Goal: Task Accomplishment & Management: Manage account settings

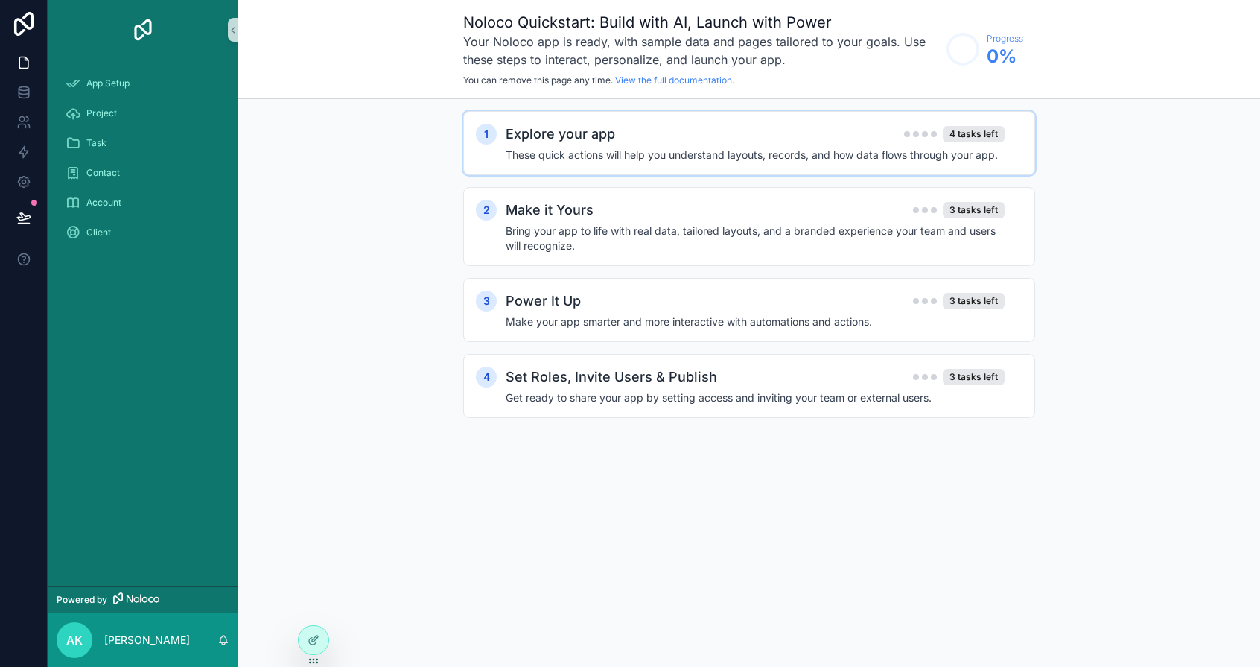
click at [573, 127] on h2 "Explore your app" at bounding box center [560, 134] width 109 height 21
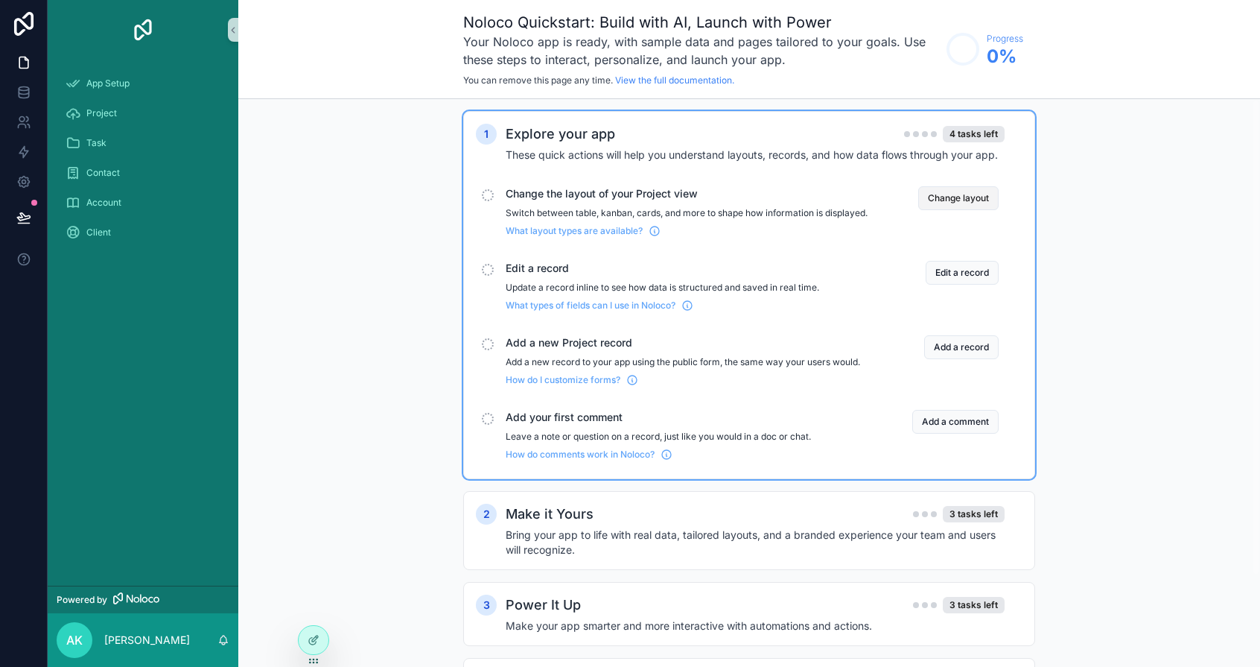
click at [930, 199] on button "Change layout" at bounding box center [958, 198] width 80 height 24
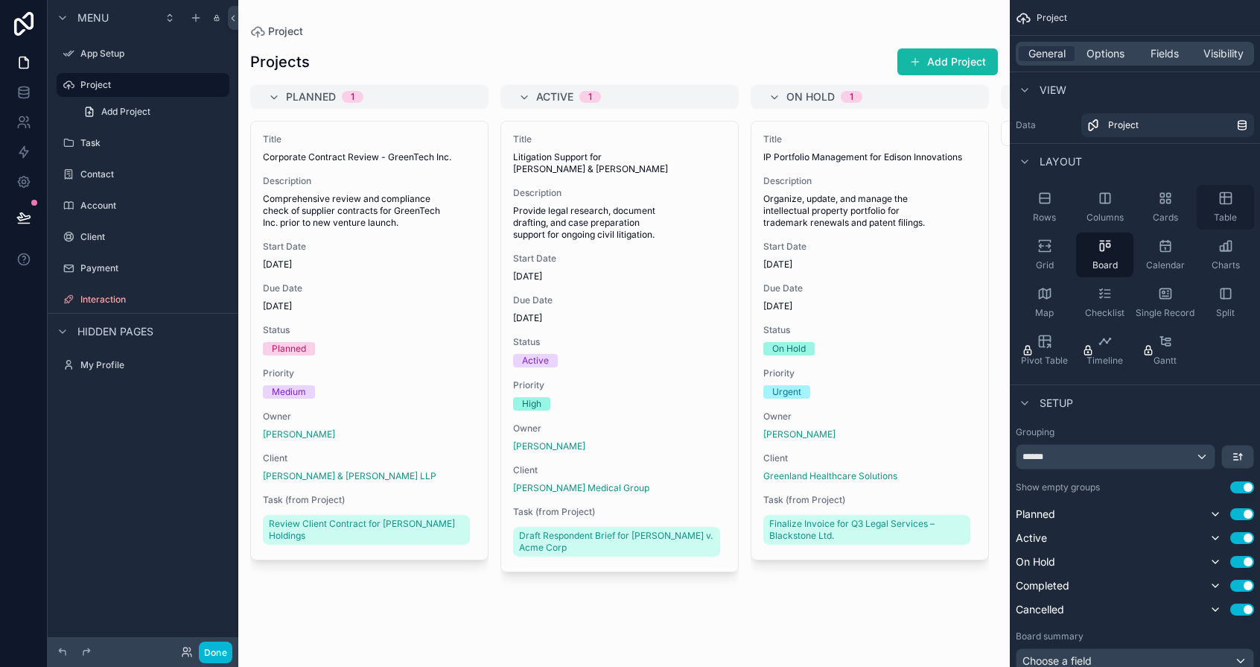
click at [1044, 197] on icon "scrollable content" at bounding box center [1225, 198] width 11 height 11
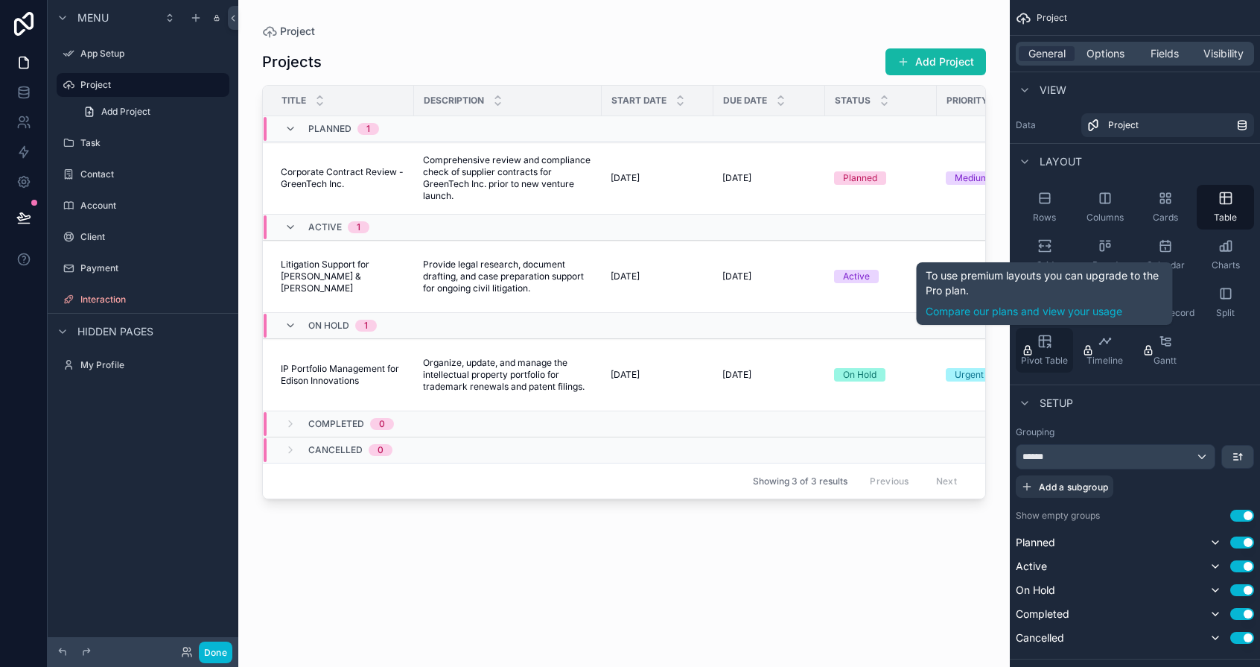
click at [1044, 355] on span "Pivot Table" at bounding box center [1044, 361] width 47 height 12
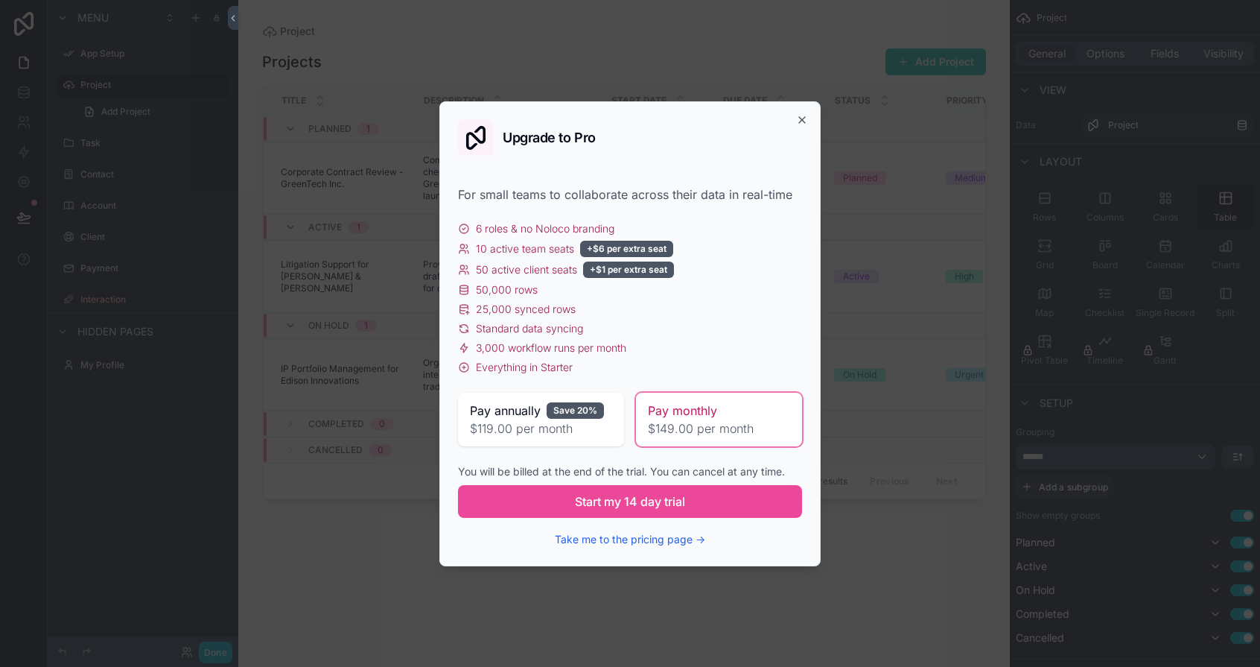
click at [809, 128] on div "Upgrade to Pro For small teams to collaborate across their data in real-time 6 …" at bounding box center [629, 333] width 381 height 465
click at [807, 122] on icon "button" at bounding box center [802, 120] width 12 height 12
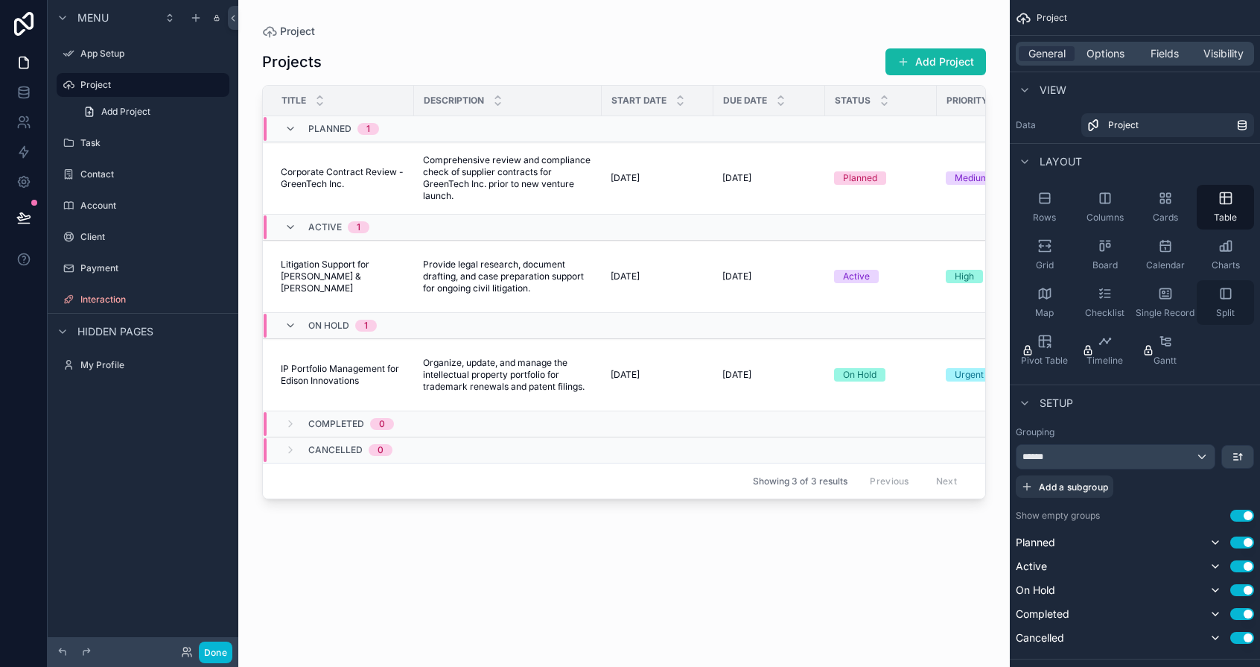
click at [1044, 305] on div "Split" at bounding box center [1225, 302] width 57 height 45
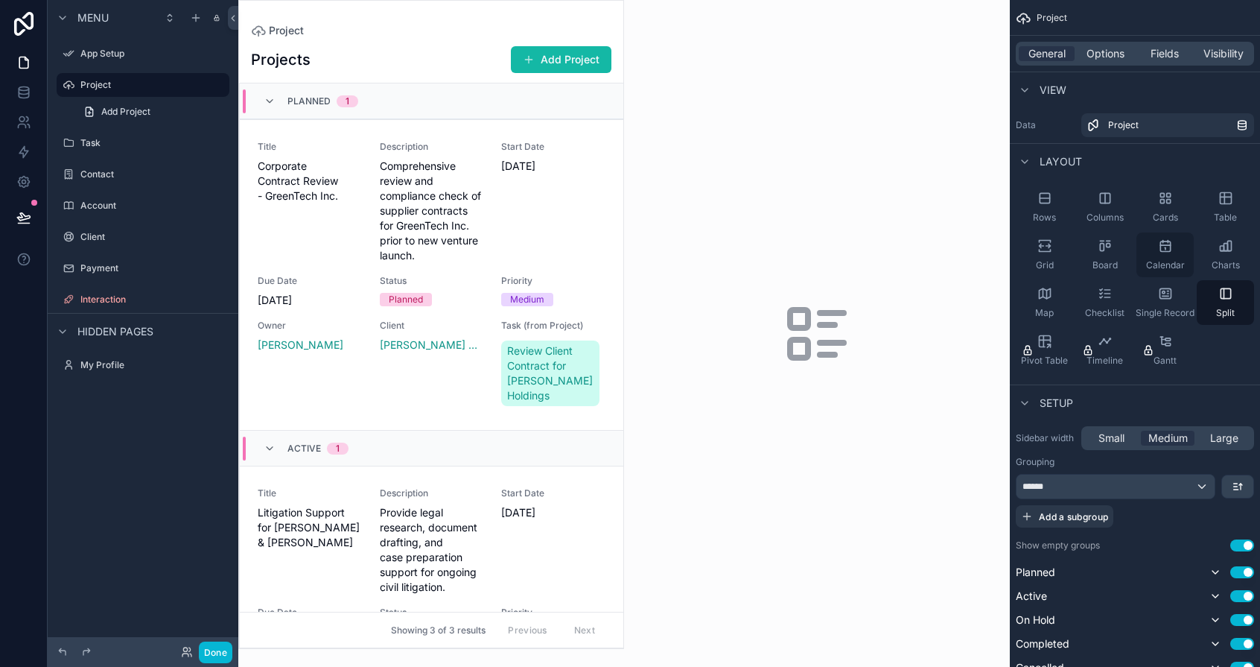
click at [1044, 258] on div "Calendar" at bounding box center [1165, 254] width 57 height 45
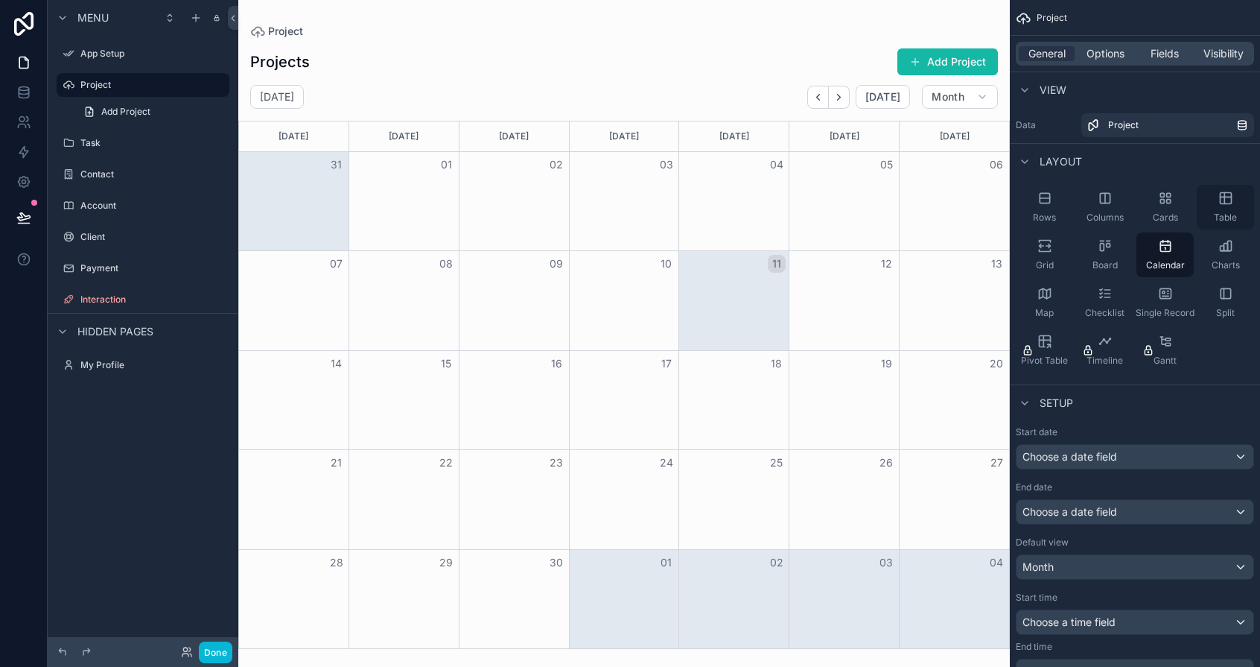
click at [1044, 203] on div "Table" at bounding box center [1225, 207] width 57 height 45
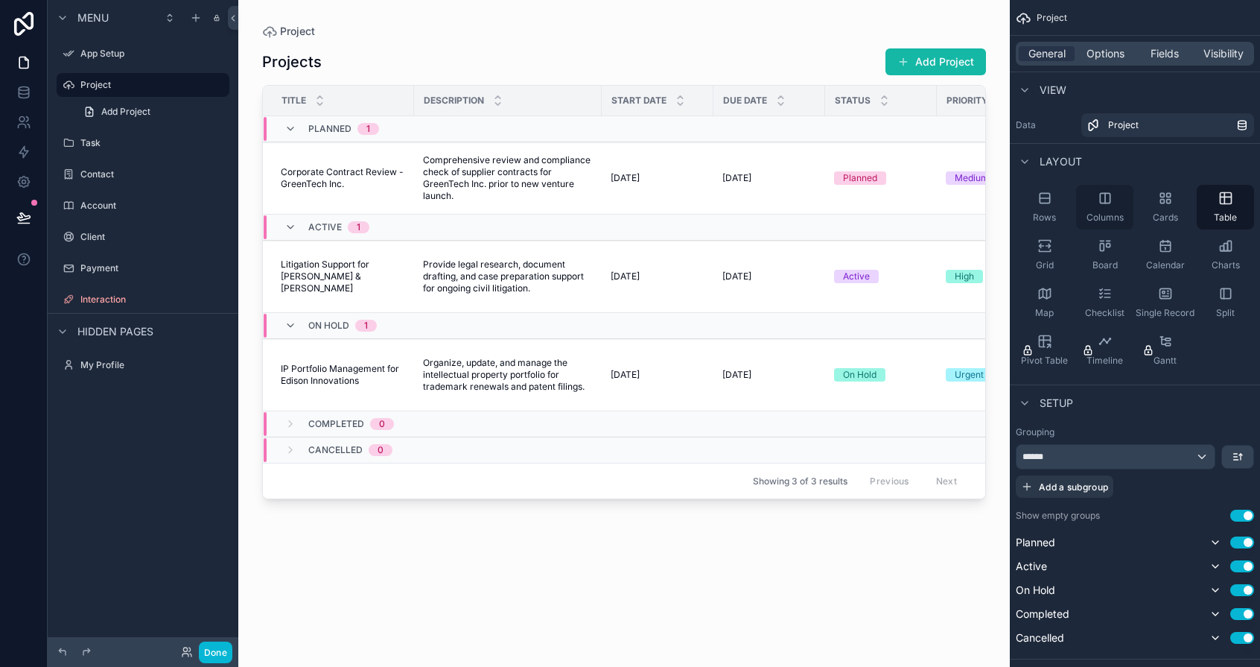
click at [1044, 203] on icon "scrollable content" at bounding box center [1105, 198] width 15 height 15
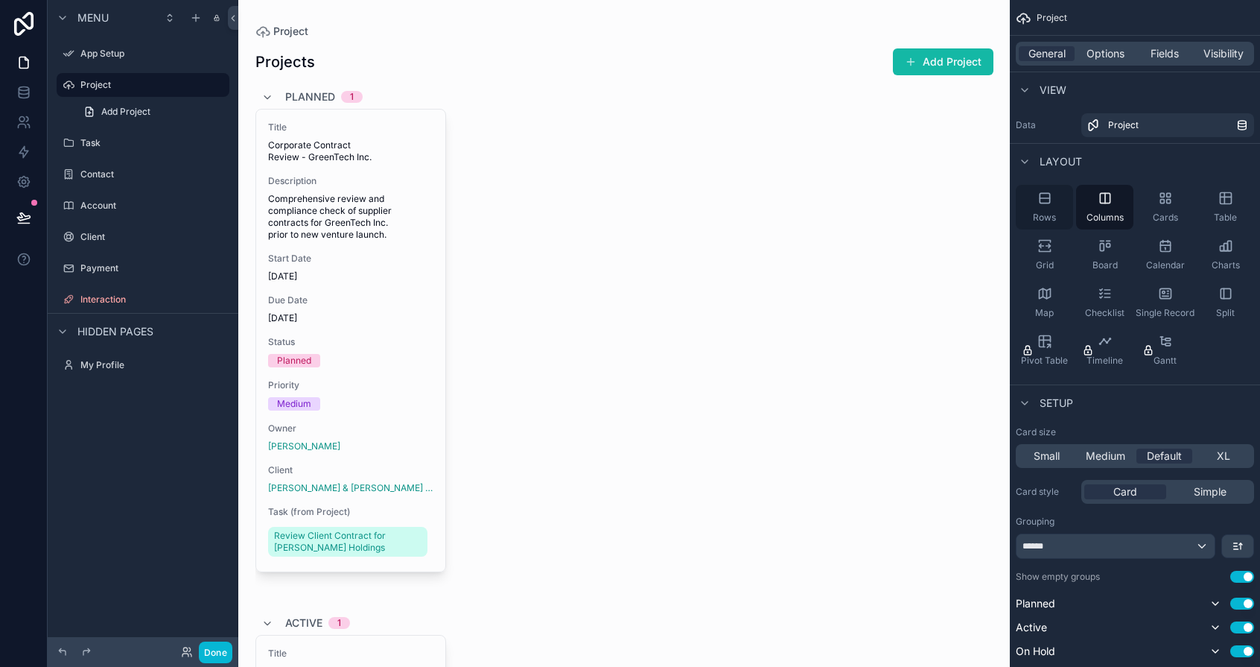
click at [1044, 205] on icon "scrollable content" at bounding box center [1045, 198] width 15 height 15
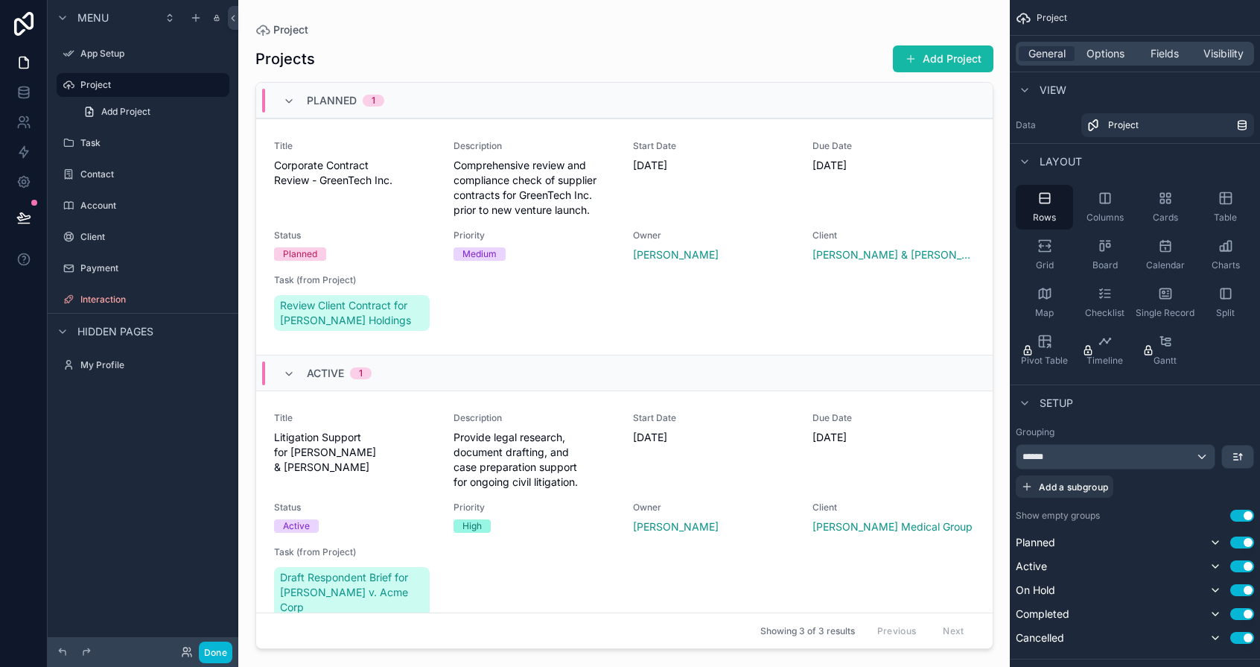
click at [278, 100] on div "Planned 1" at bounding box center [333, 101] width 137 height 24
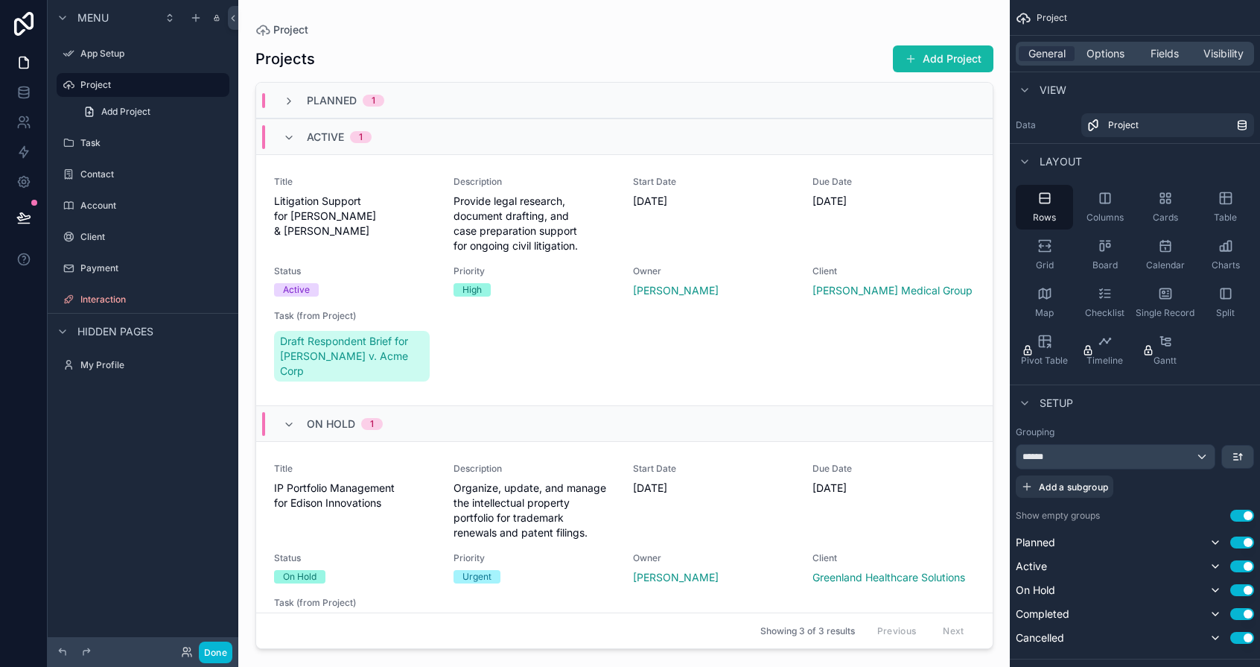
click at [278, 100] on div "Planned 1" at bounding box center [333, 100] width 137 height 15
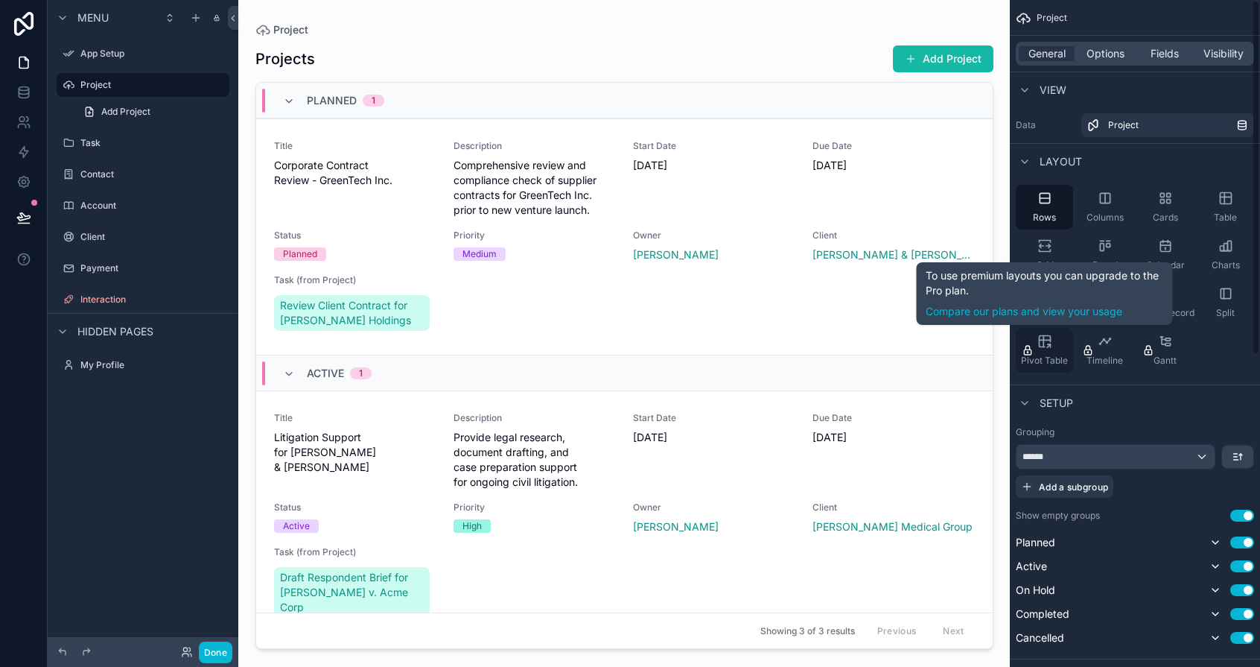
click at [1042, 331] on div "Pivot Table" at bounding box center [1044, 350] width 57 height 45
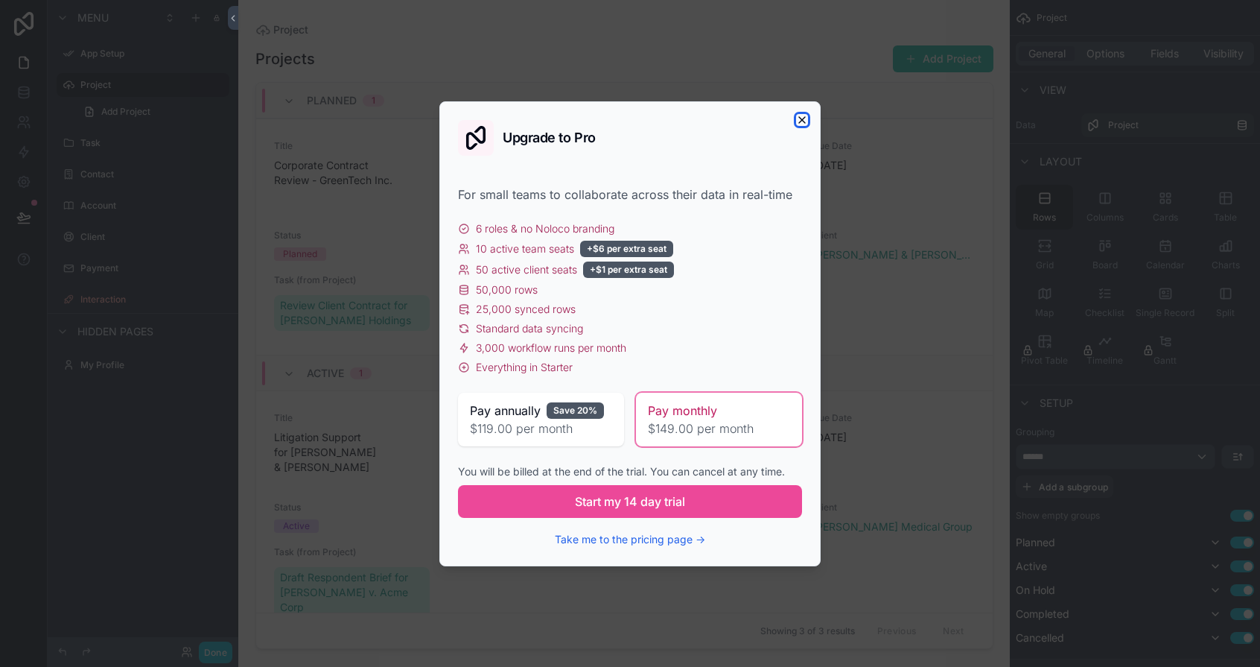
click at [799, 121] on icon "button" at bounding box center [802, 120] width 6 height 6
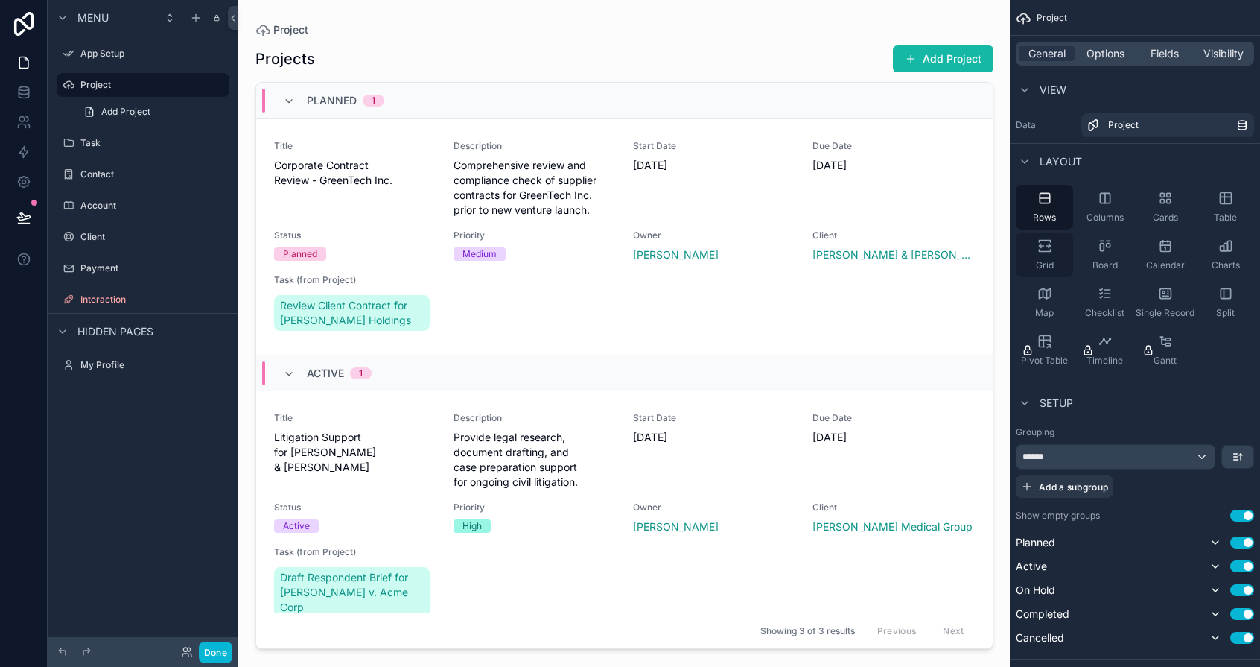
click at [1042, 264] on span "Grid" at bounding box center [1045, 265] width 18 height 12
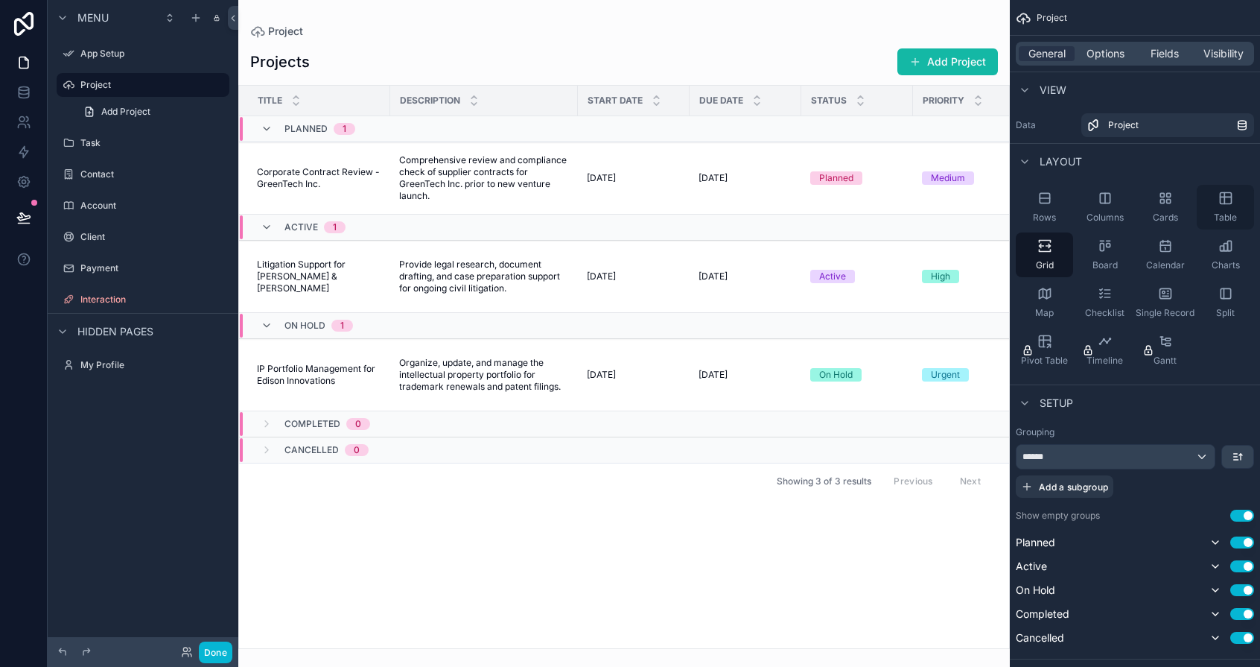
click at [1044, 203] on icon "scrollable content" at bounding box center [1225, 198] width 11 height 11
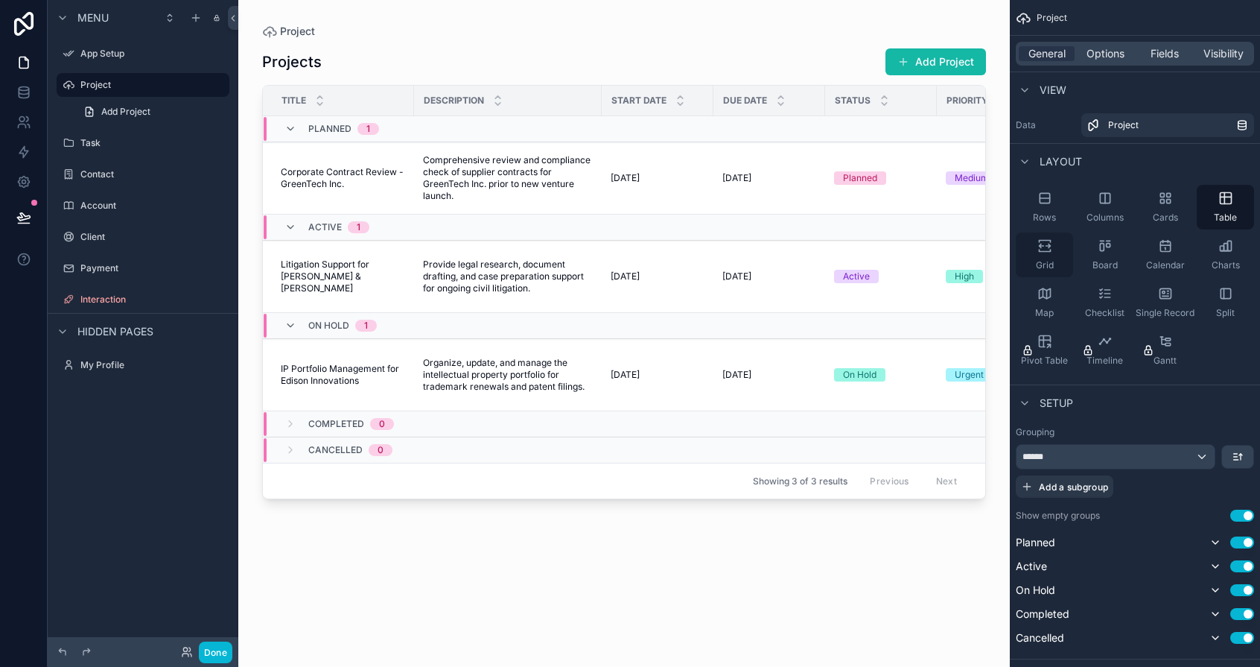
click at [1044, 243] on div "Grid" at bounding box center [1044, 254] width 57 height 45
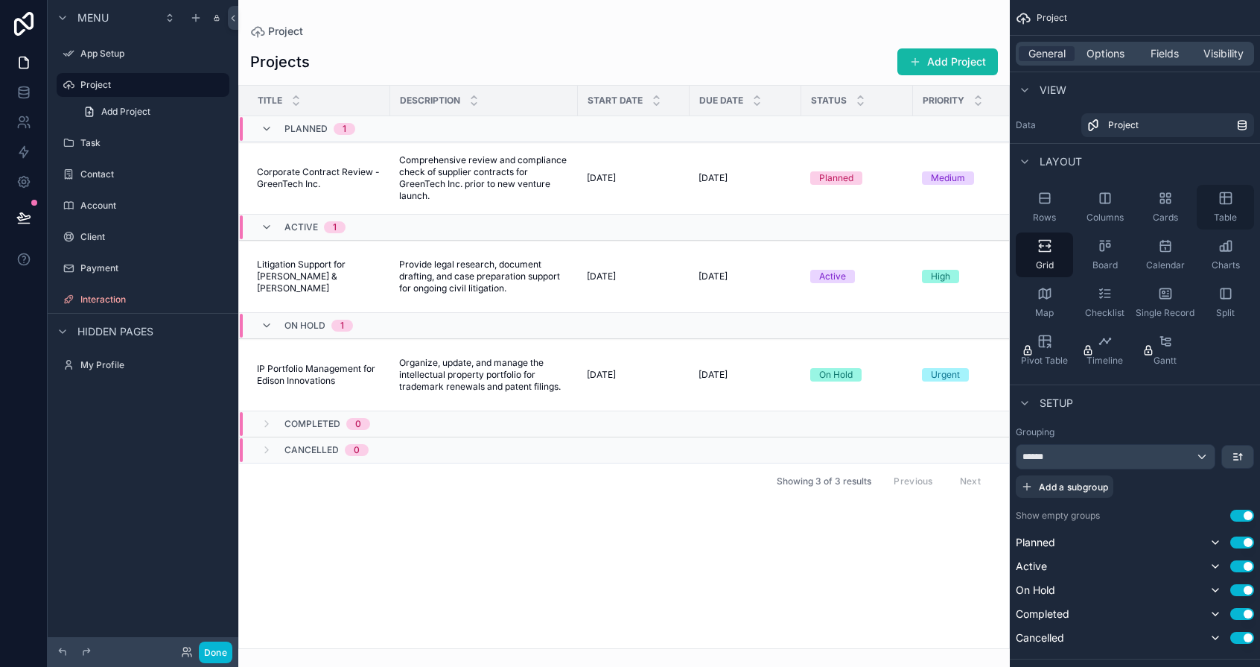
click at [1044, 203] on div "Table" at bounding box center [1225, 207] width 57 height 45
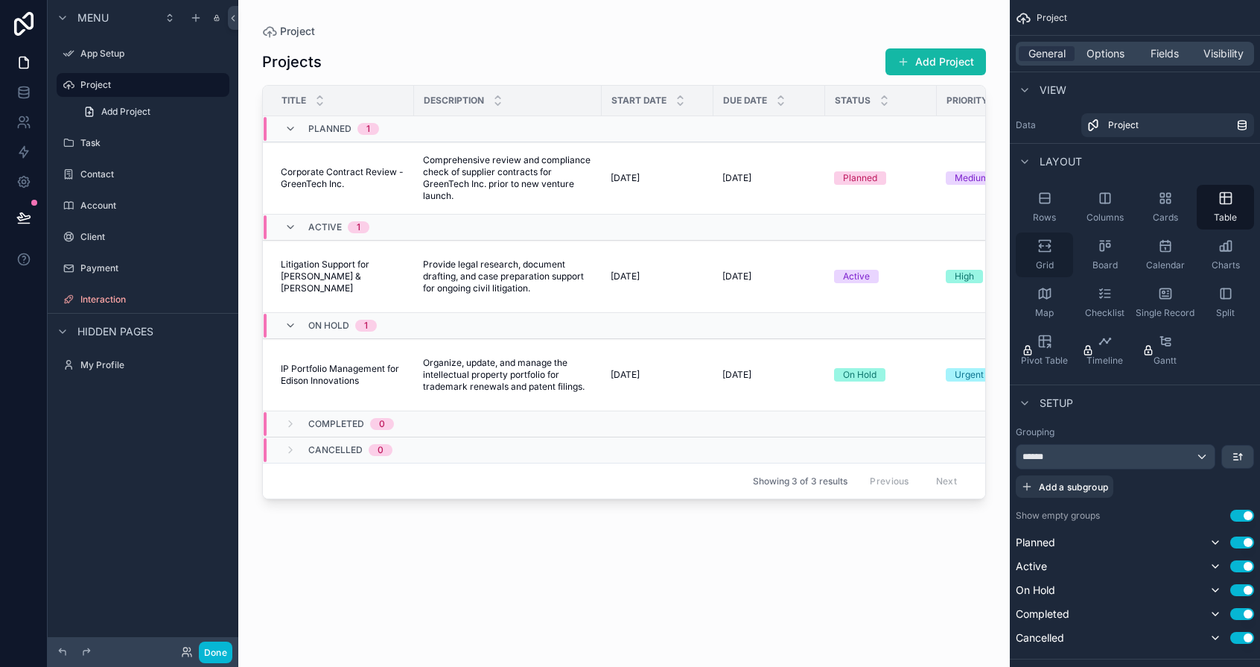
click at [1044, 244] on icon "scrollable content" at bounding box center [1045, 245] width 15 height 15
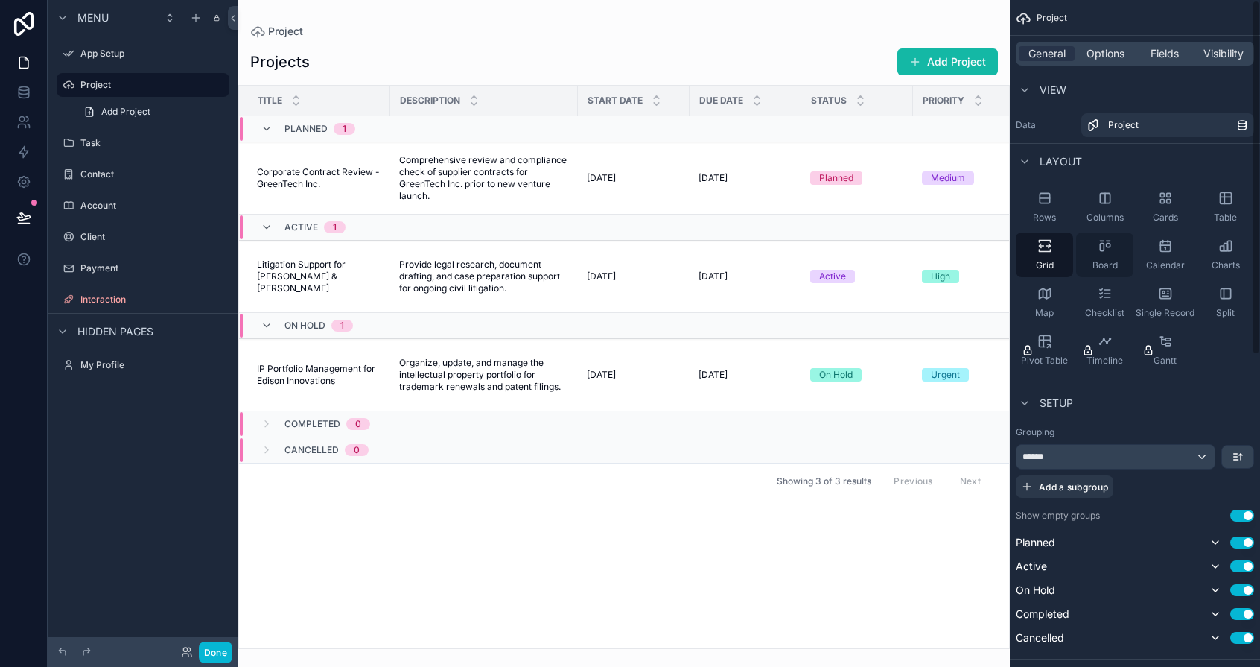
click at [1044, 238] on icon "scrollable content" at bounding box center [1105, 245] width 15 height 15
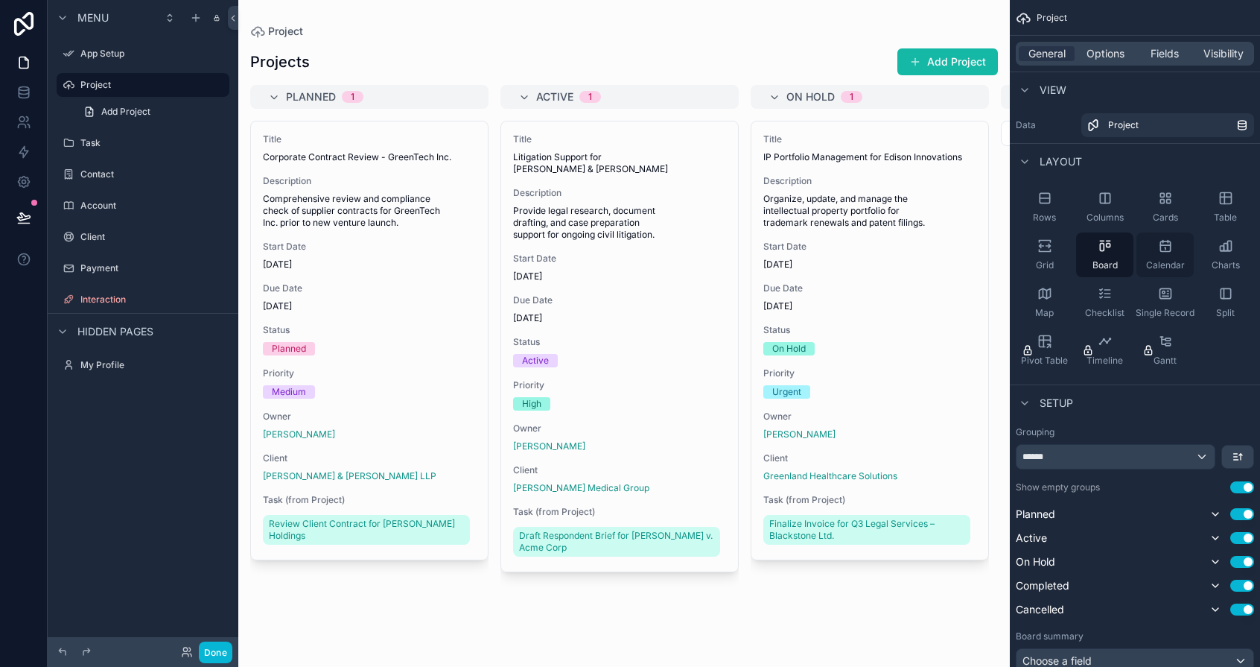
click at [1044, 247] on div "Calendar" at bounding box center [1165, 254] width 57 height 45
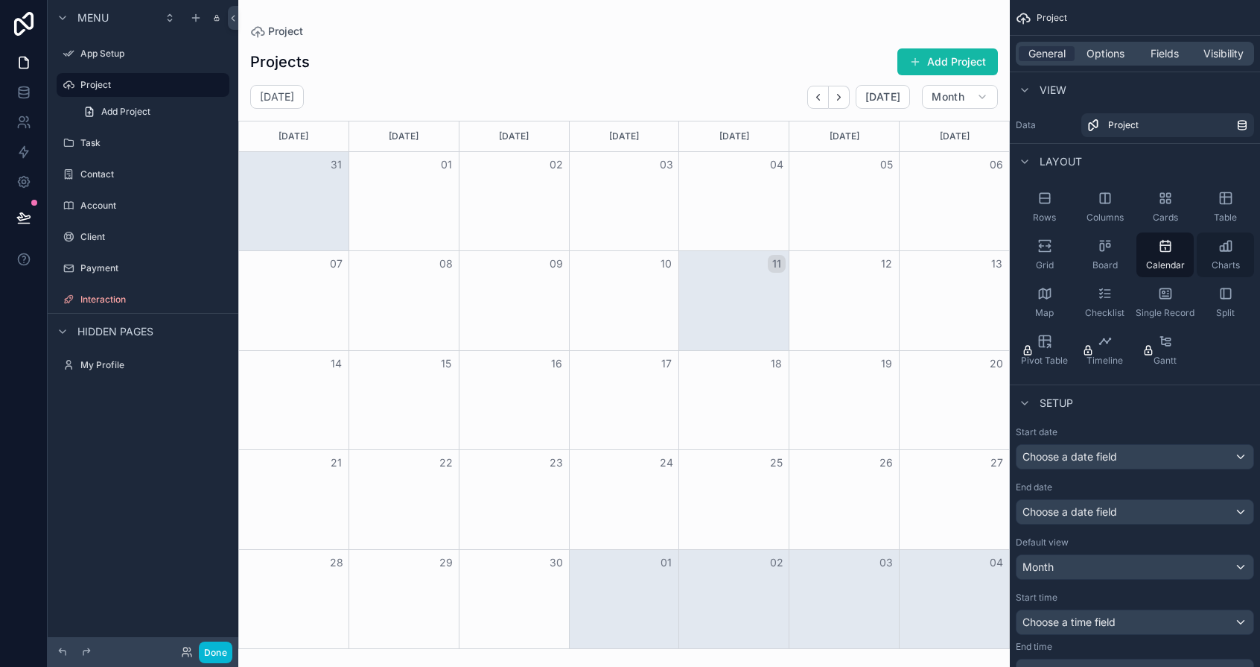
click at [1044, 250] on div "Charts" at bounding box center [1225, 254] width 57 height 45
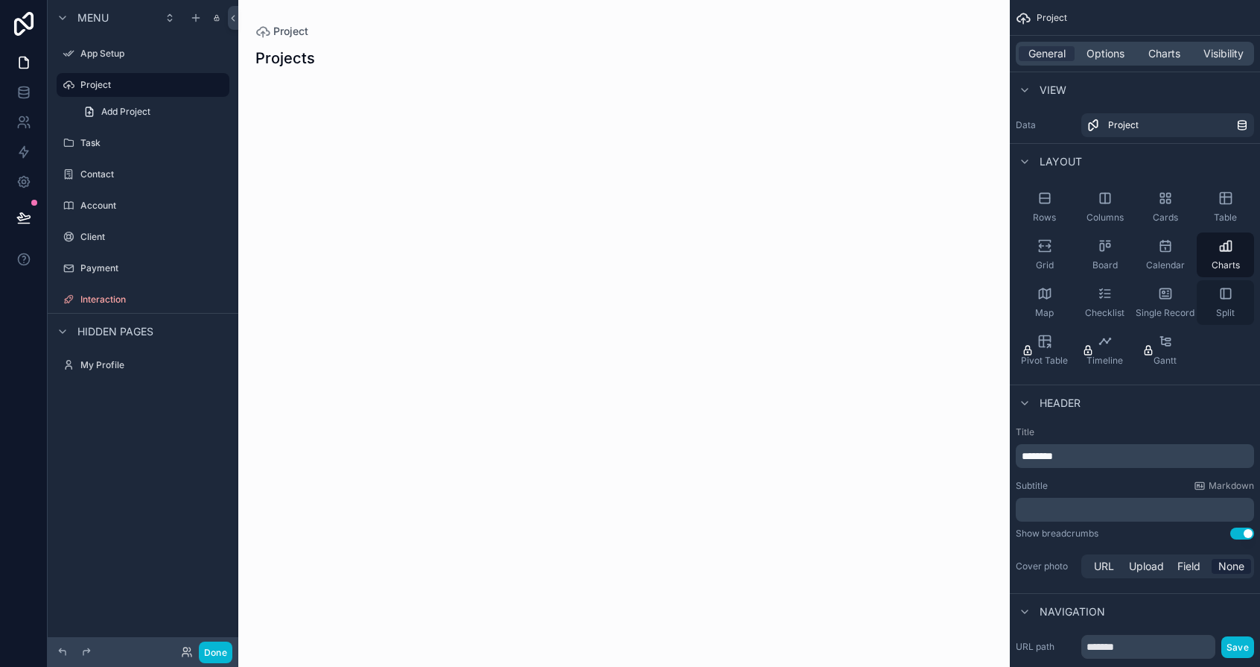
click at [1044, 289] on div "Split" at bounding box center [1225, 302] width 57 height 45
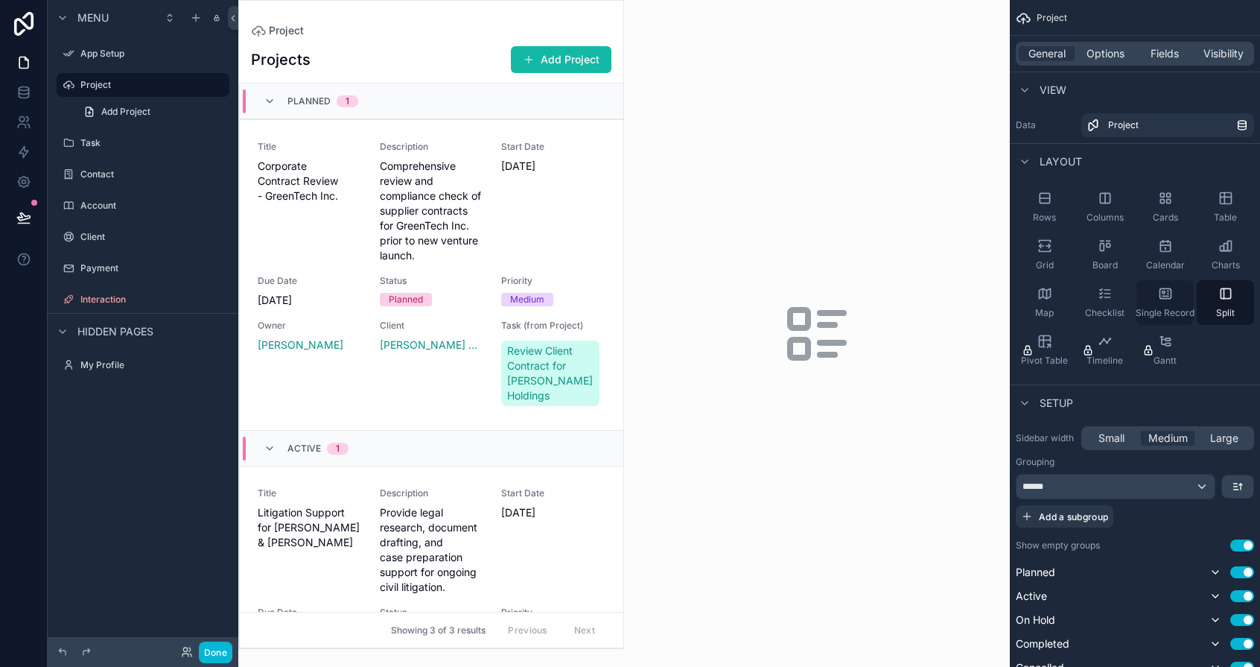
click at [1044, 300] on div "Single Record" at bounding box center [1165, 302] width 57 height 45
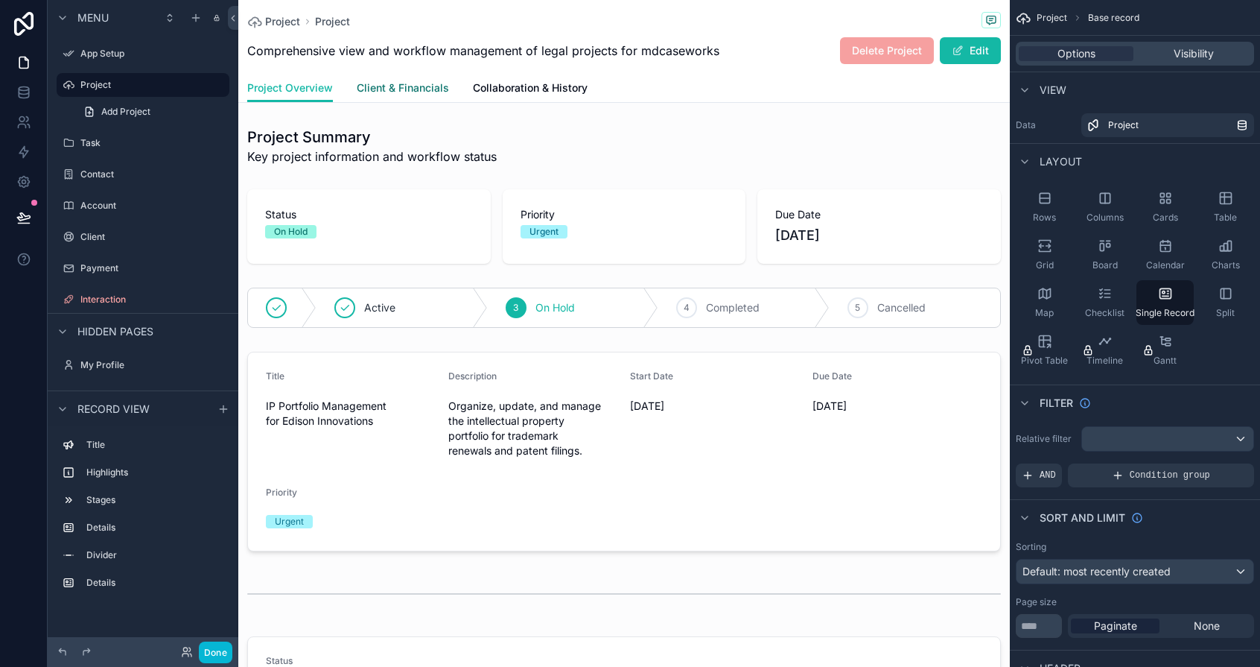
click at [421, 98] on link "Client & Financials" at bounding box center [403, 89] width 92 height 30
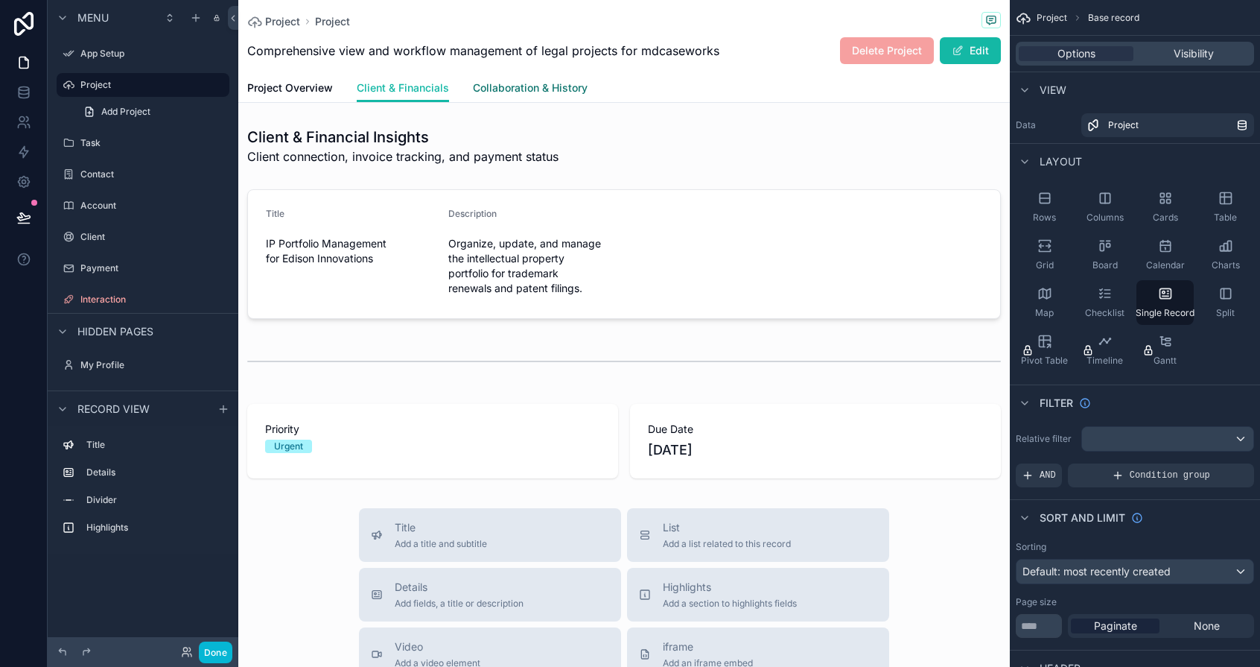
click at [515, 81] on span "Collaboration & History" at bounding box center [530, 87] width 115 height 15
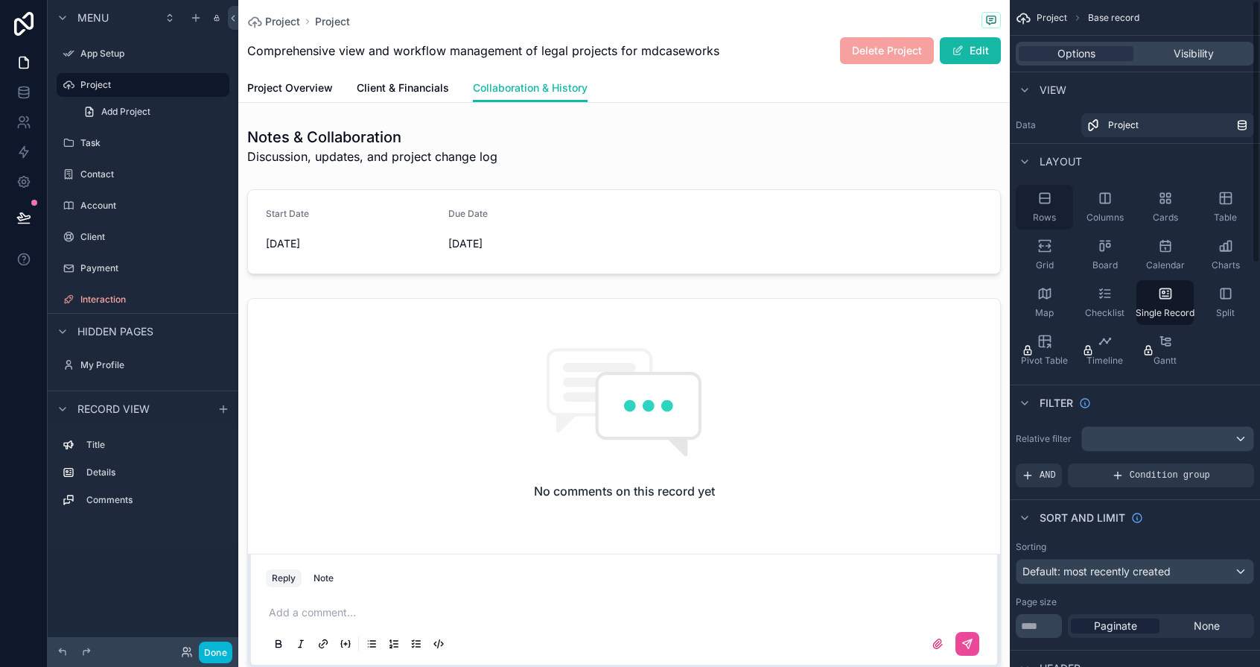
click at [1044, 194] on icon "scrollable content" at bounding box center [1045, 198] width 15 height 15
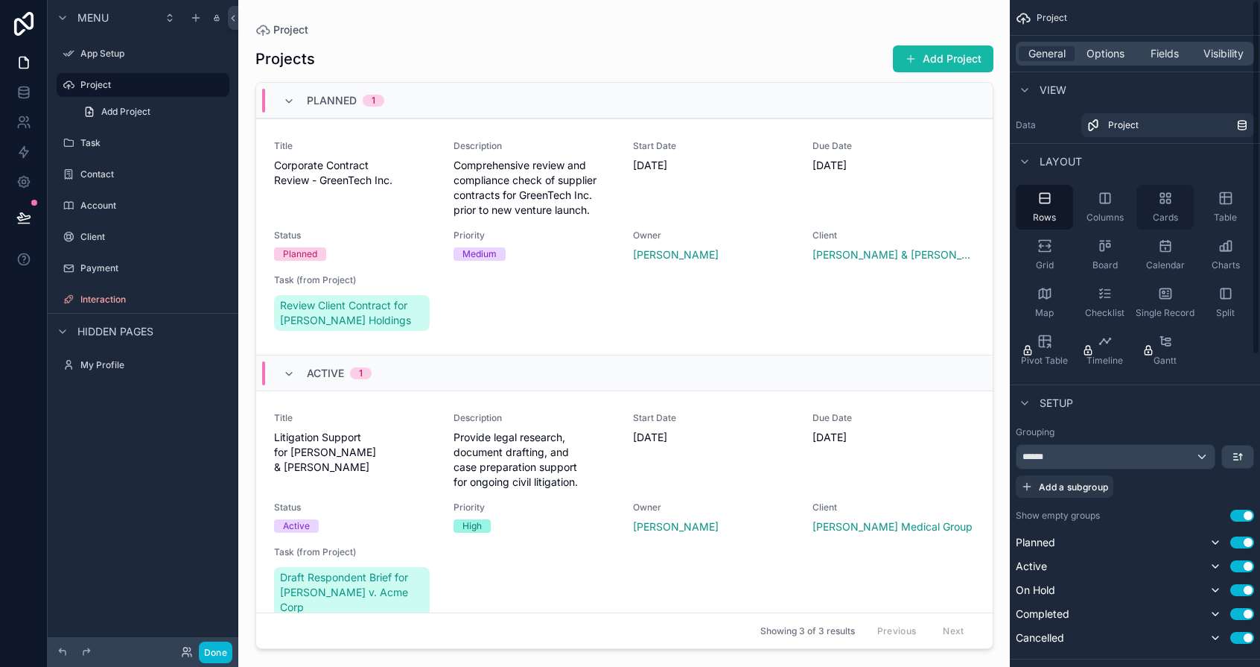
click at [1044, 201] on div "Cards" at bounding box center [1165, 207] width 57 height 45
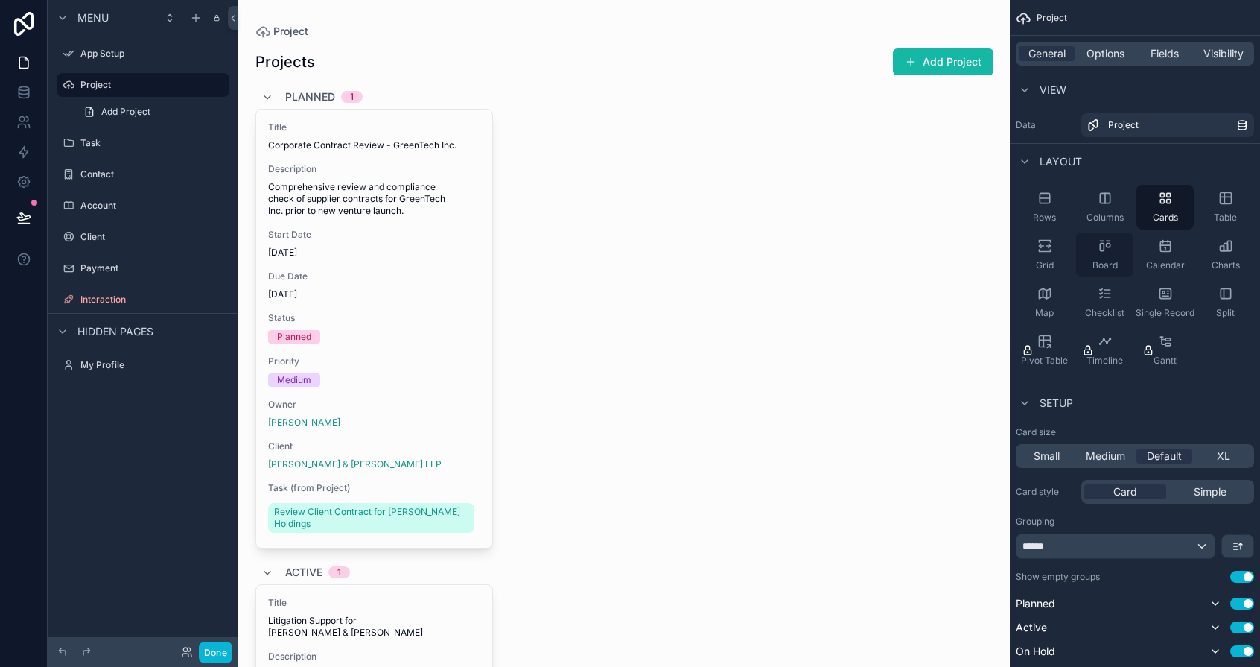
click at [1044, 252] on icon "scrollable content" at bounding box center [1105, 245] width 15 height 15
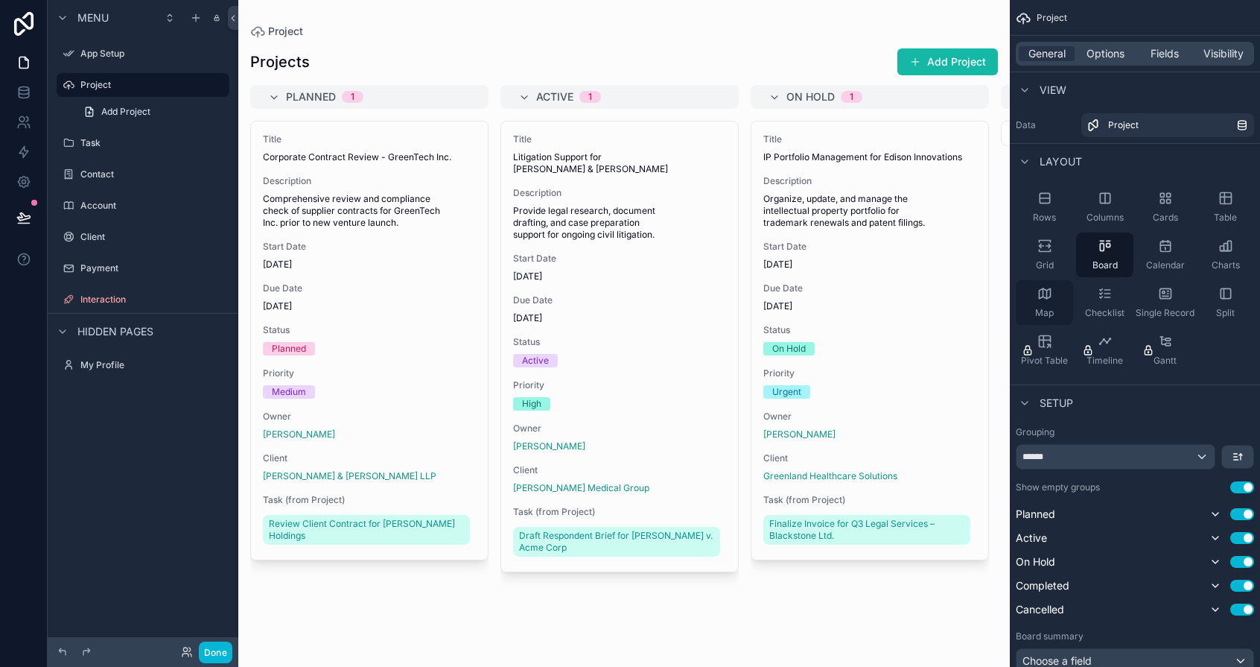
click at [1042, 301] on div "Map" at bounding box center [1044, 302] width 57 height 45
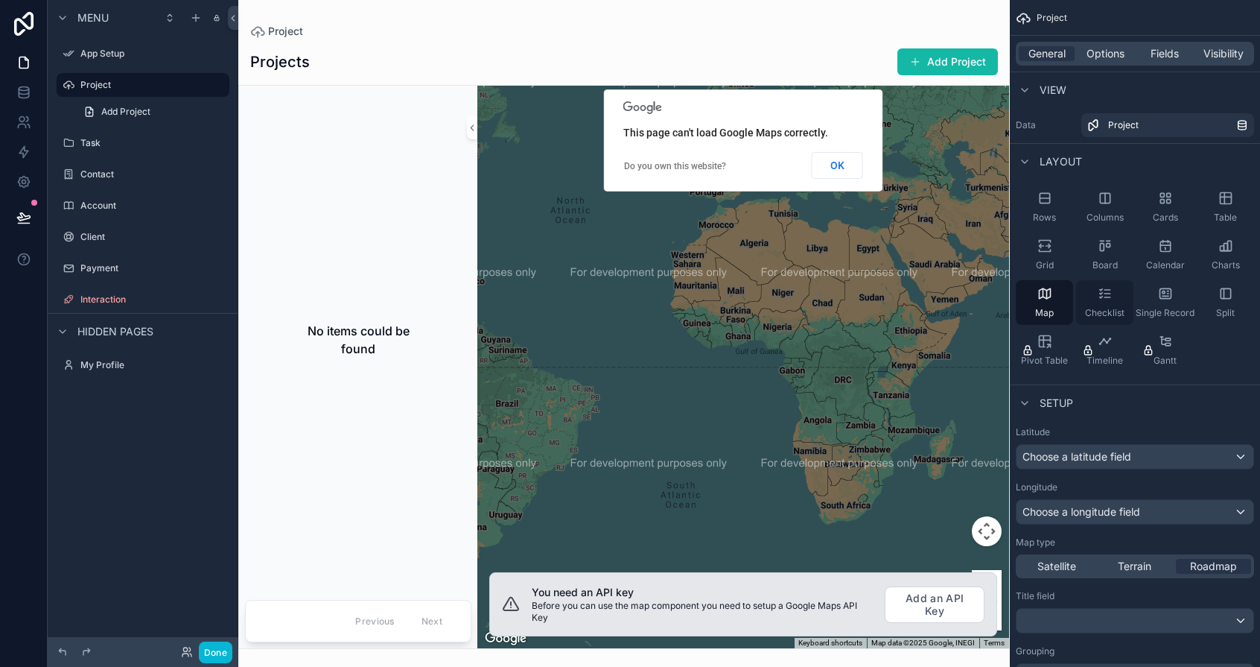
click at [1044, 295] on div "Checklist" at bounding box center [1104, 302] width 57 height 45
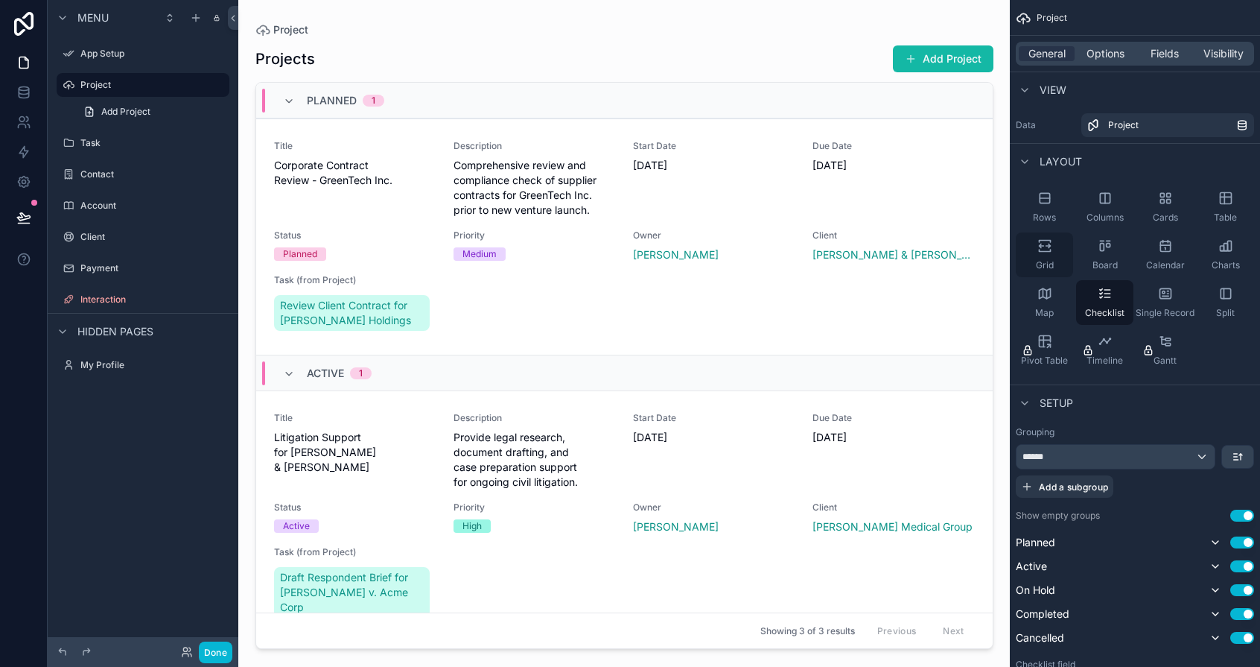
click at [1039, 252] on icon "scrollable content" at bounding box center [1045, 245] width 15 height 15
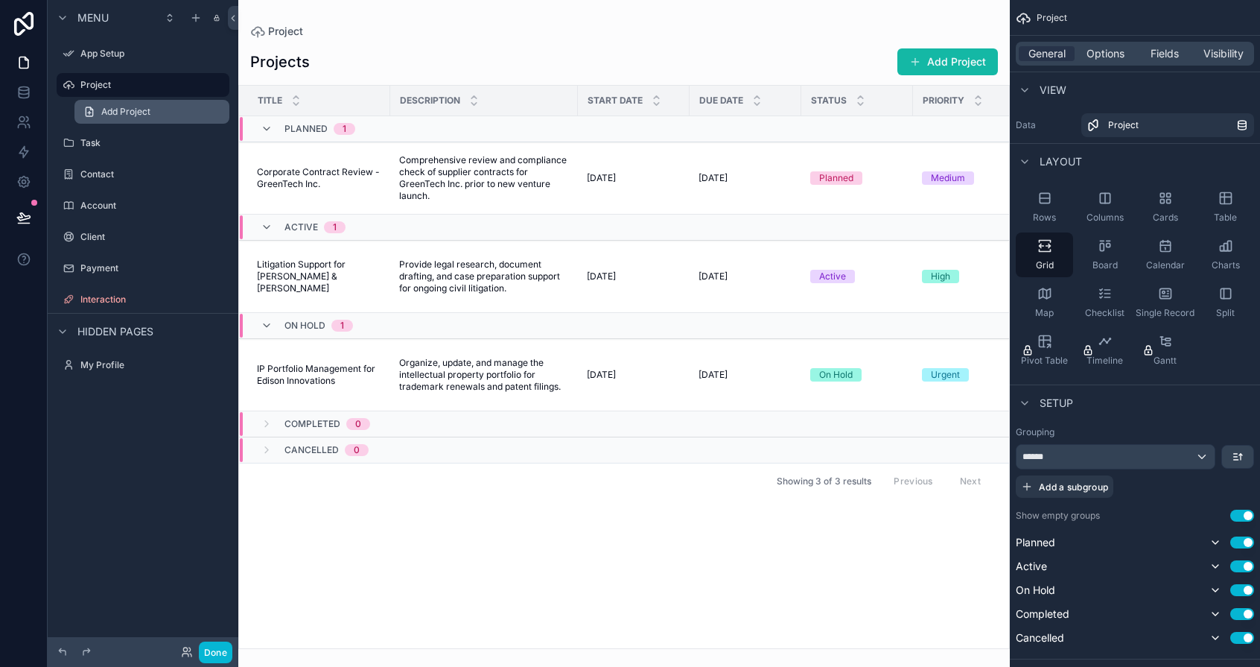
click at [120, 107] on span "Add Project" at bounding box center [125, 112] width 49 height 12
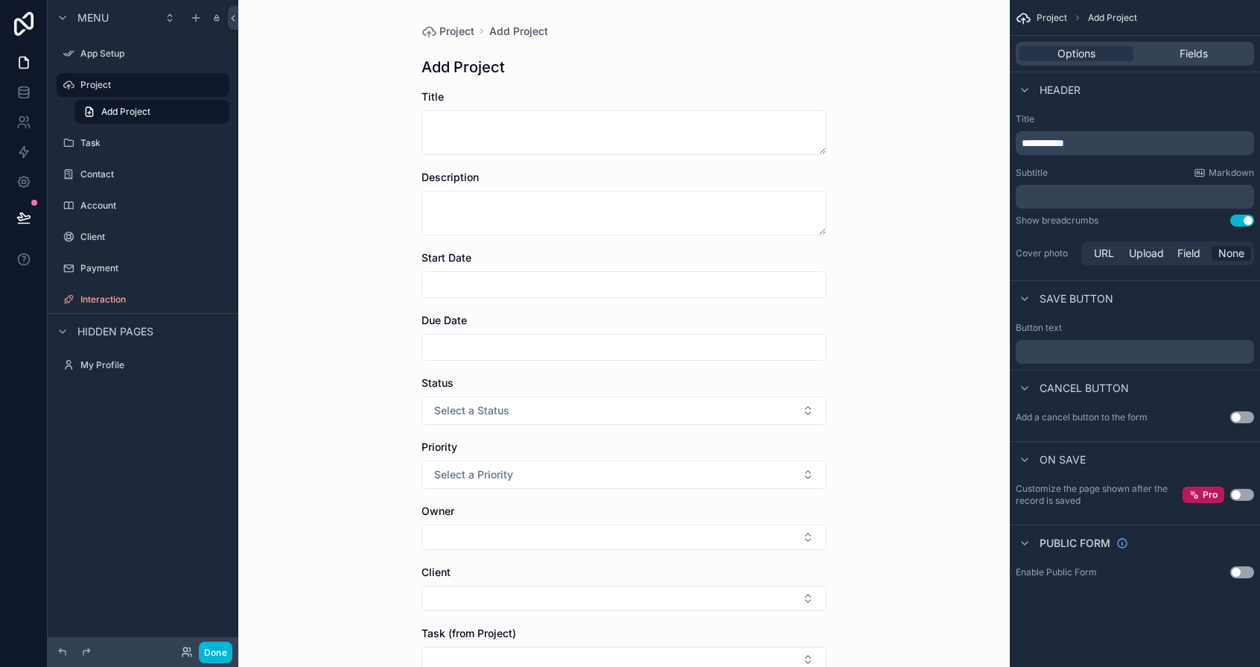
click at [460, 69] on h1 "Add Project" at bounding box center [463, 67] width 83 height 21
click at [501, 66] on h1 "Add Project" at bounding box center [463, 67] width 83 height 21
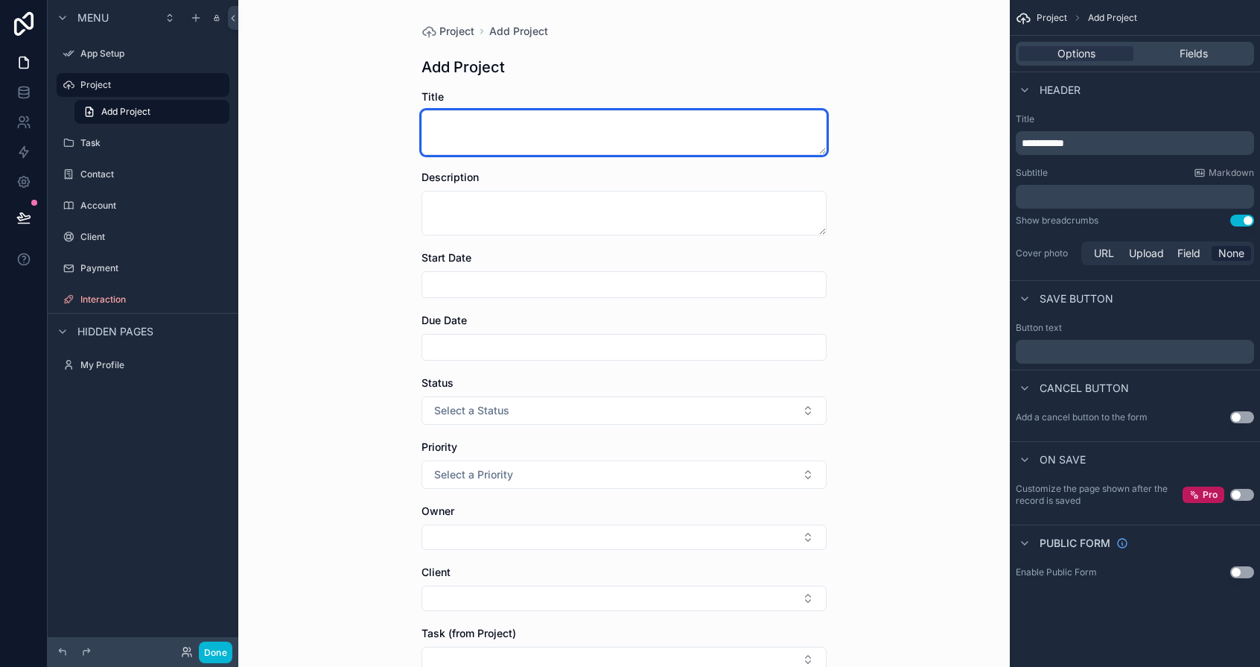
click at [497, 130] on textarea "scrollable content" at bounding box center [624, 132] width 405 height 45
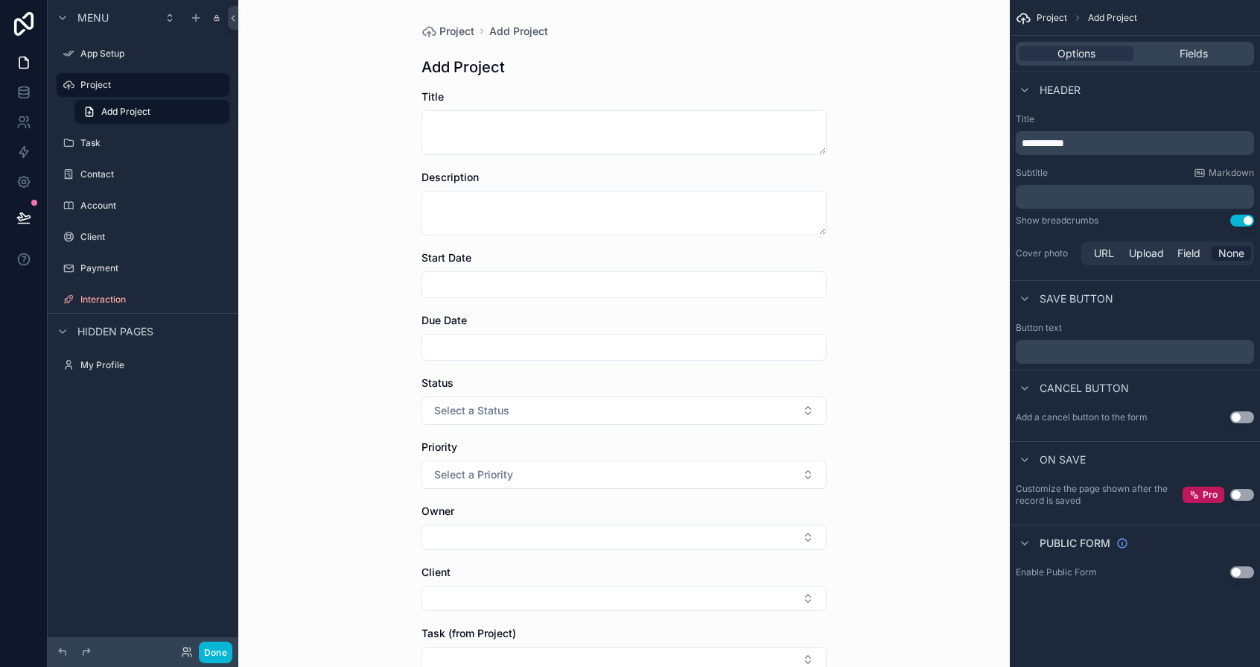
click at [546, 78] on div "Project Add Project Add Project Title Description Start Date Due Date Status Se…" at bounding box center [624, 409] width 429 height 818
click at [104, 56] on label "App Setup" at bounding box center [139, 54] width 119 height 12
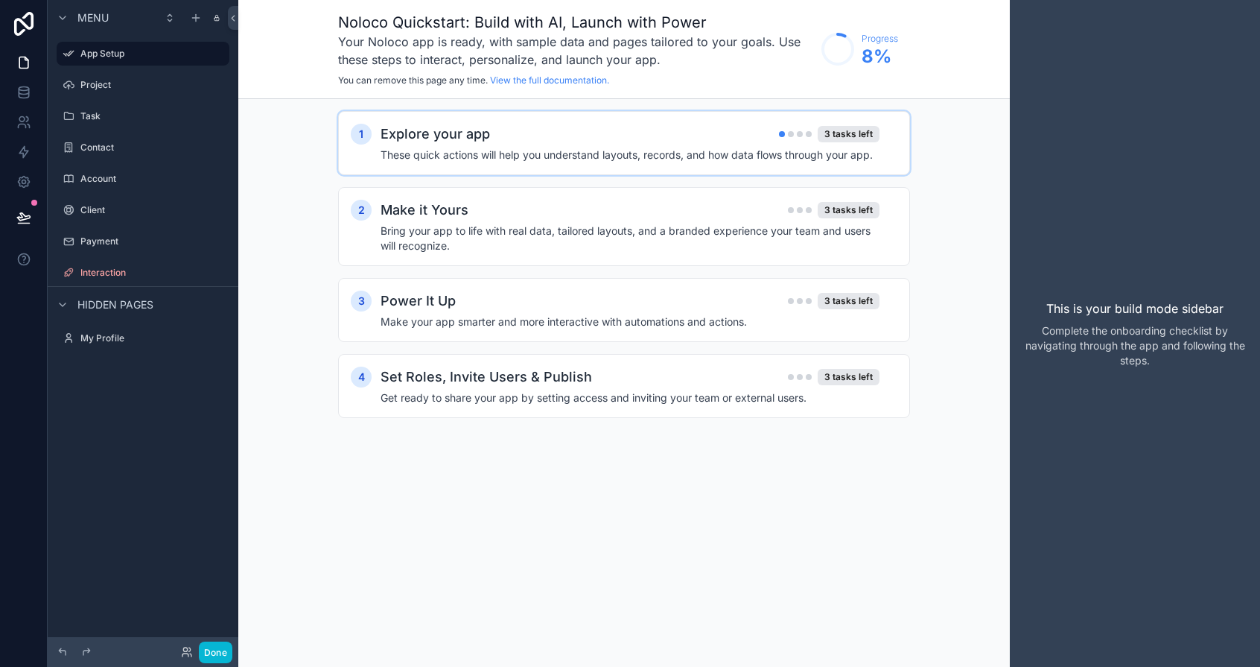
click at [781, 130] on div "3 tasks left" at bounding box center [829, 134] width 101 height 16
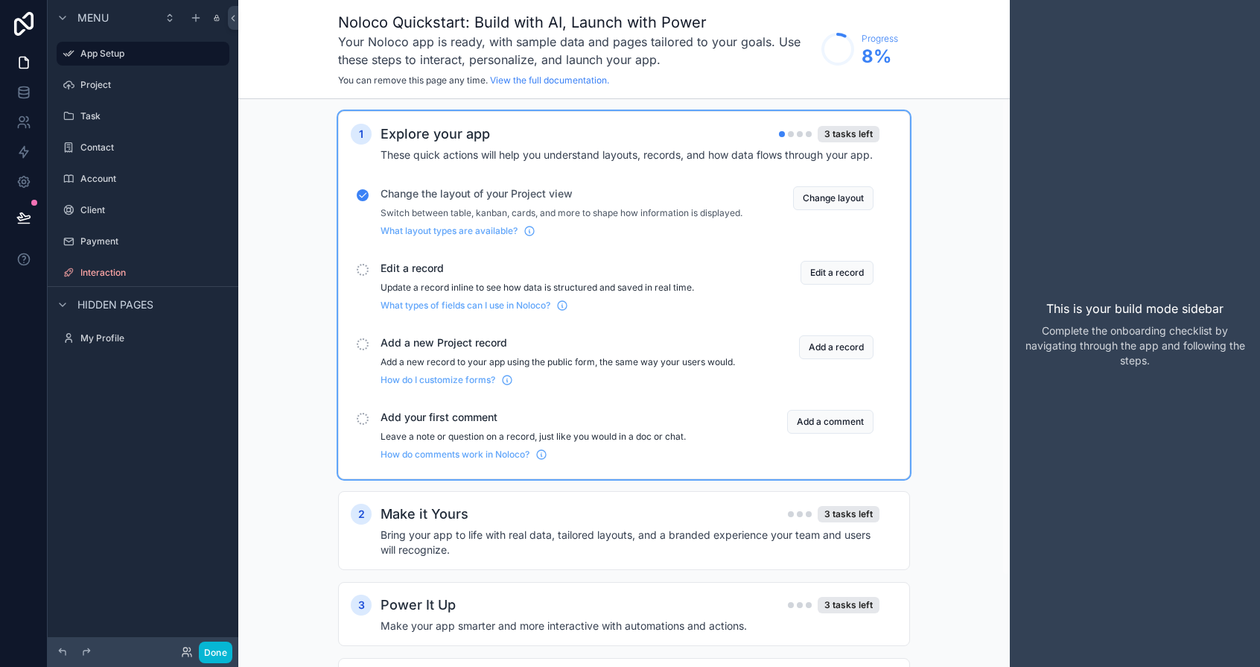
click at [442, 276] on span "Edit a record" at bounding box center [562, 268] width 362 height 15
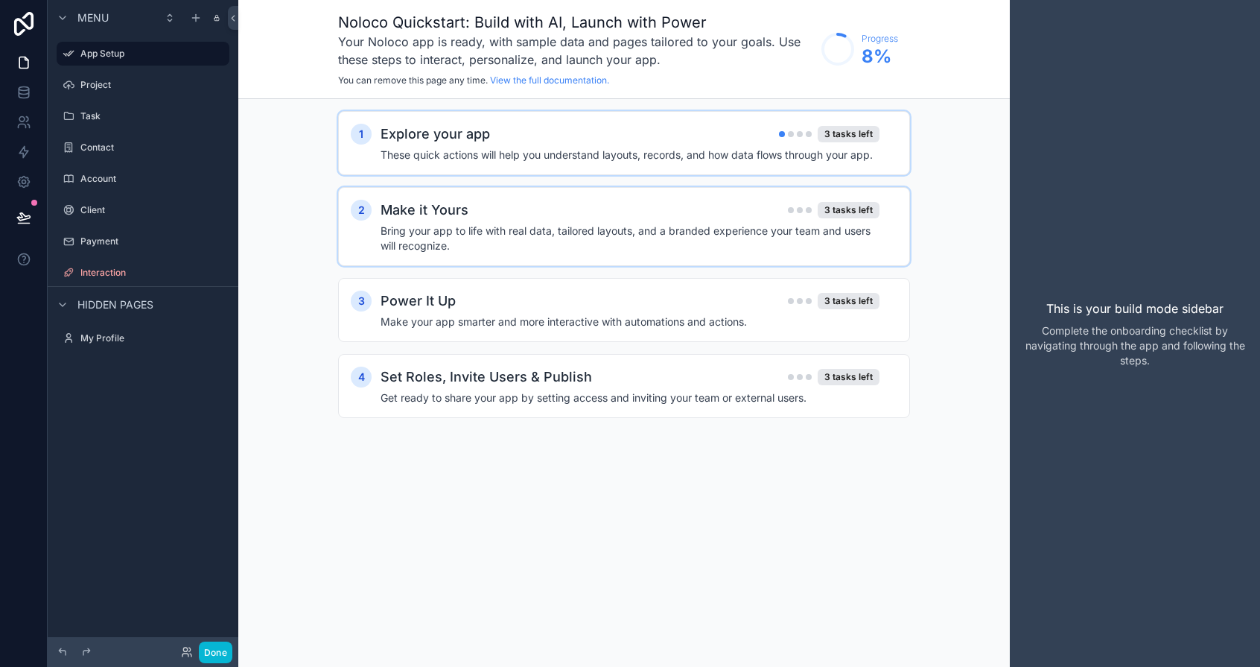
click at [463, 250] on h4 "Bring your app to life with real data, tailored layouts, and a branded experien…" at bounding box center [630, 238] width 499 height 30
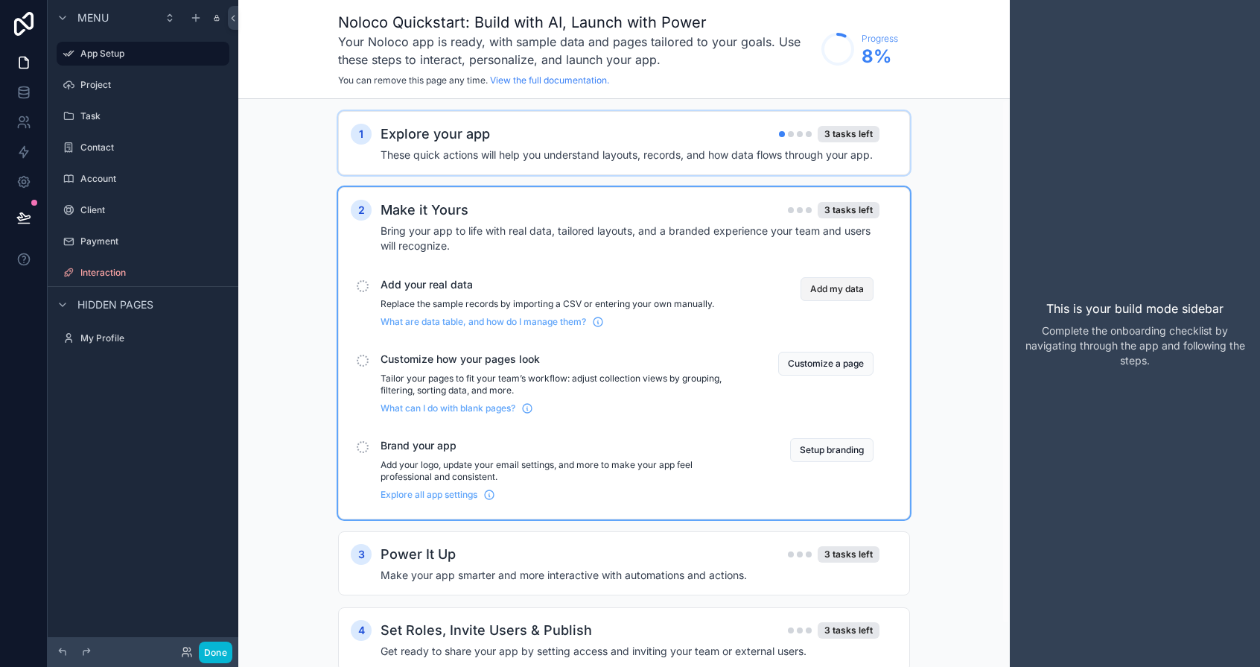
click at [831, 288] on button "Add my data" at bounding box center [837, 289] width 73 height 24
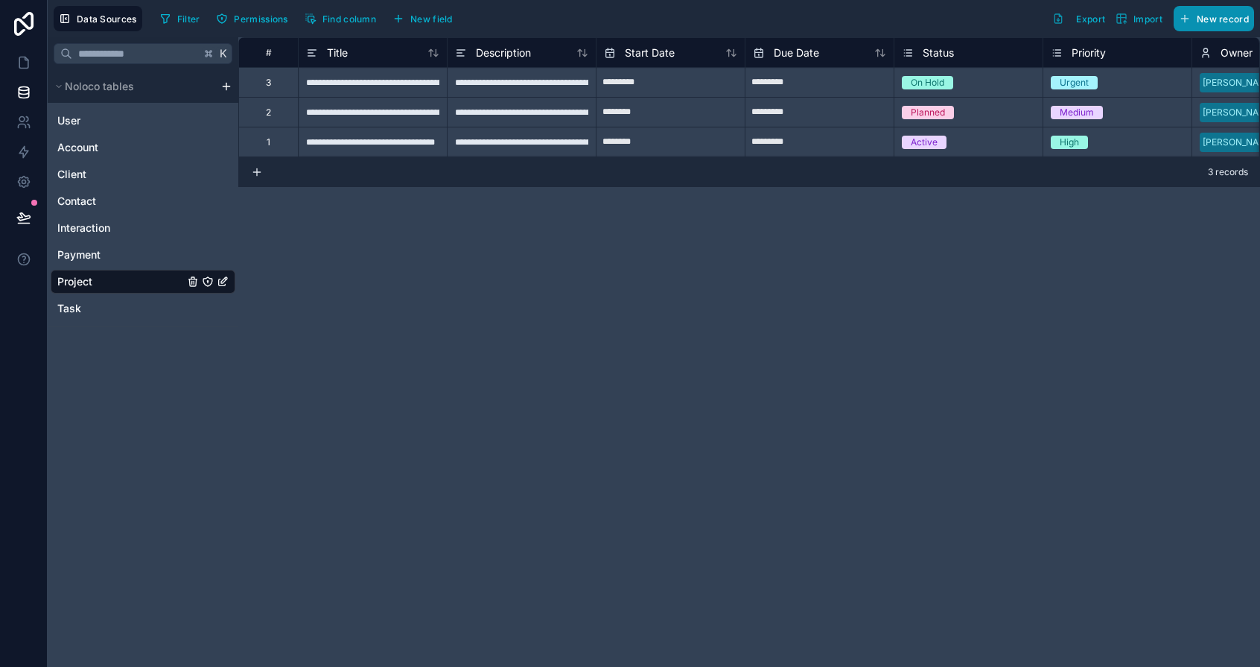
click at [1044, 17] on span "New record" at bounding box center [1223, 18] width 52 height 11
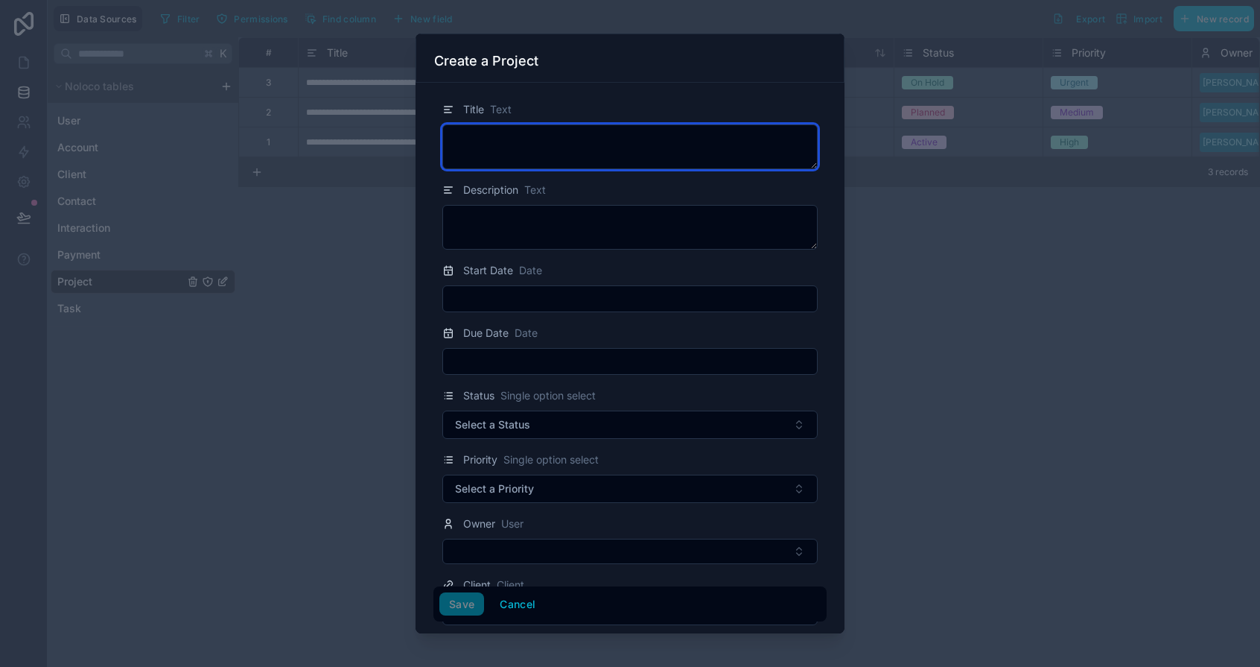
click at [610, 140] on textarea at bounding box center [629, 146] width 375 height 45
type textarea "****"
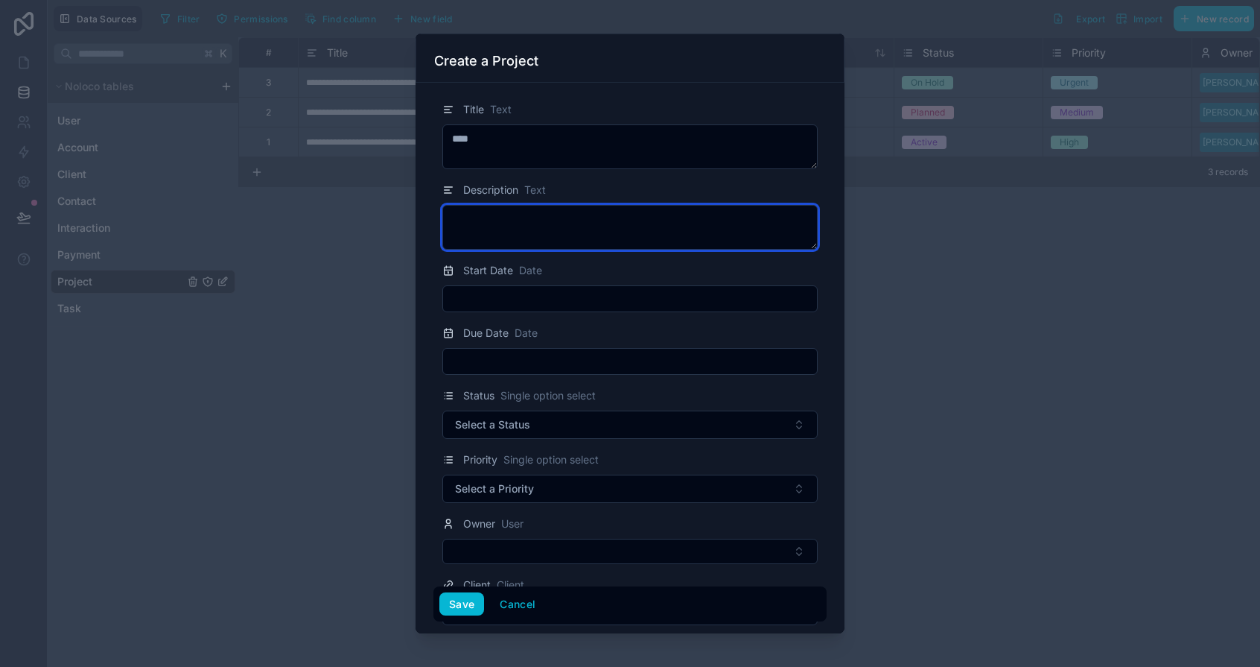
click at [588, 211] on textarea at bounding box center [629, 227] width 375 height 45
type textarea "****"
click at [562, 300] on input "text" at bounding box center [630, 298] width 374 height 21
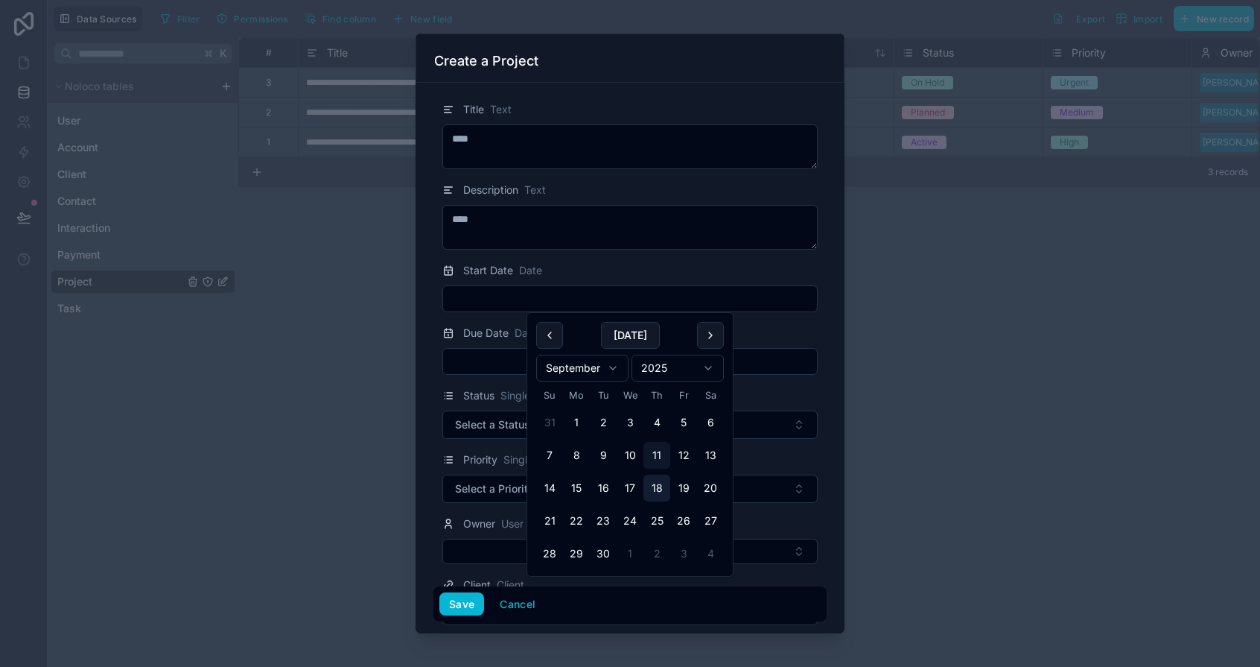
click at [664, 484] on button "18" at bounding box center [657, 487] width 27 height 27
type input "*********"
click at [472, 367] on input "text" at bounding box center [630, 361] width 374 height 21
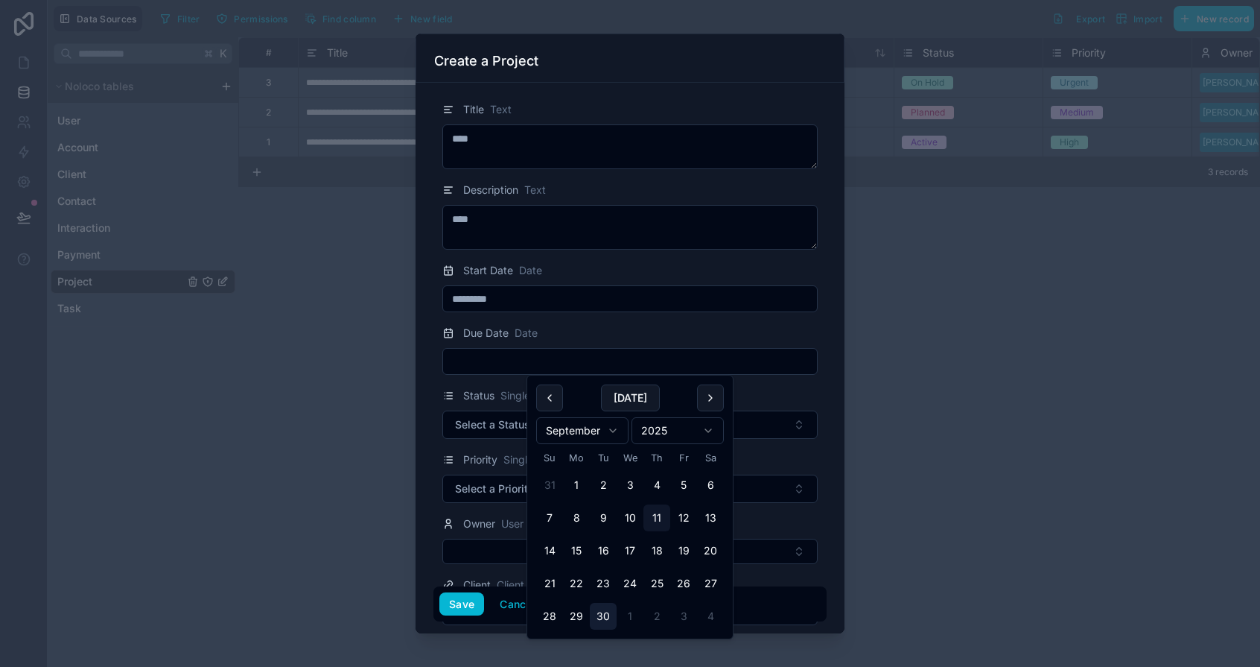
click at [599, 606] on button "30" at bounding box center [603, 616] width 27 height 27
type input "*********"
click at [755, 410] on button "Select a Status" at bounding box center [629, 424] width 375 height 28
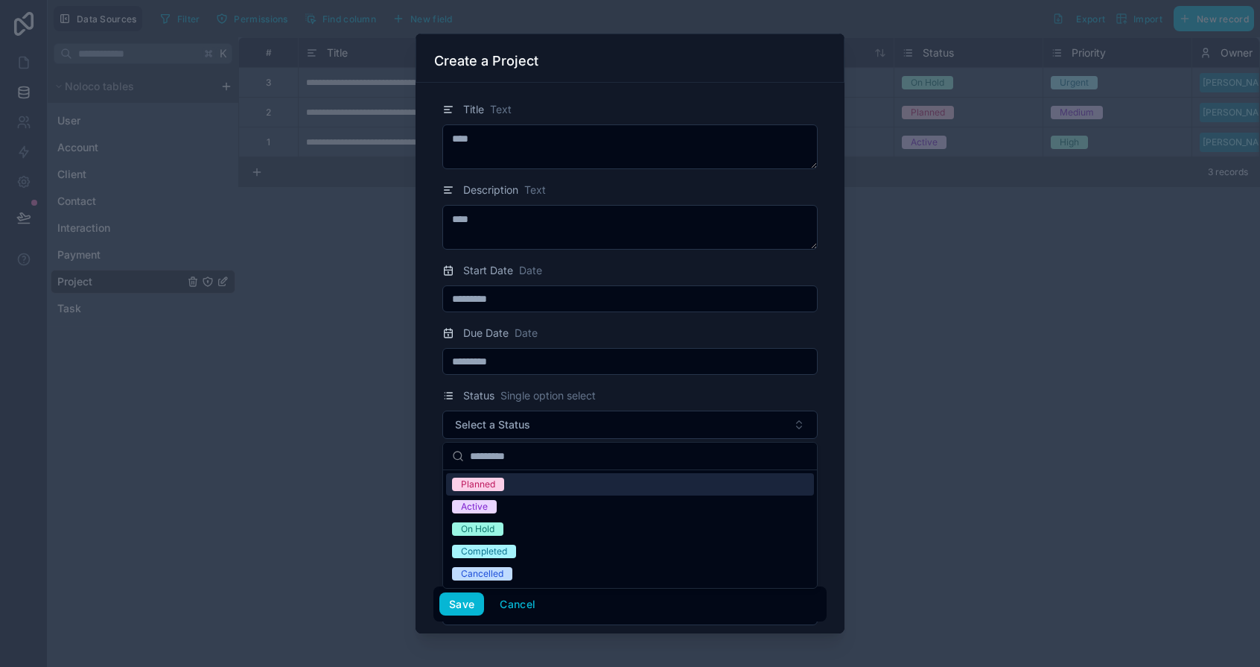
click at [522, 480] on div "Planned" at bounding box center [630, 484] width 368 height 22
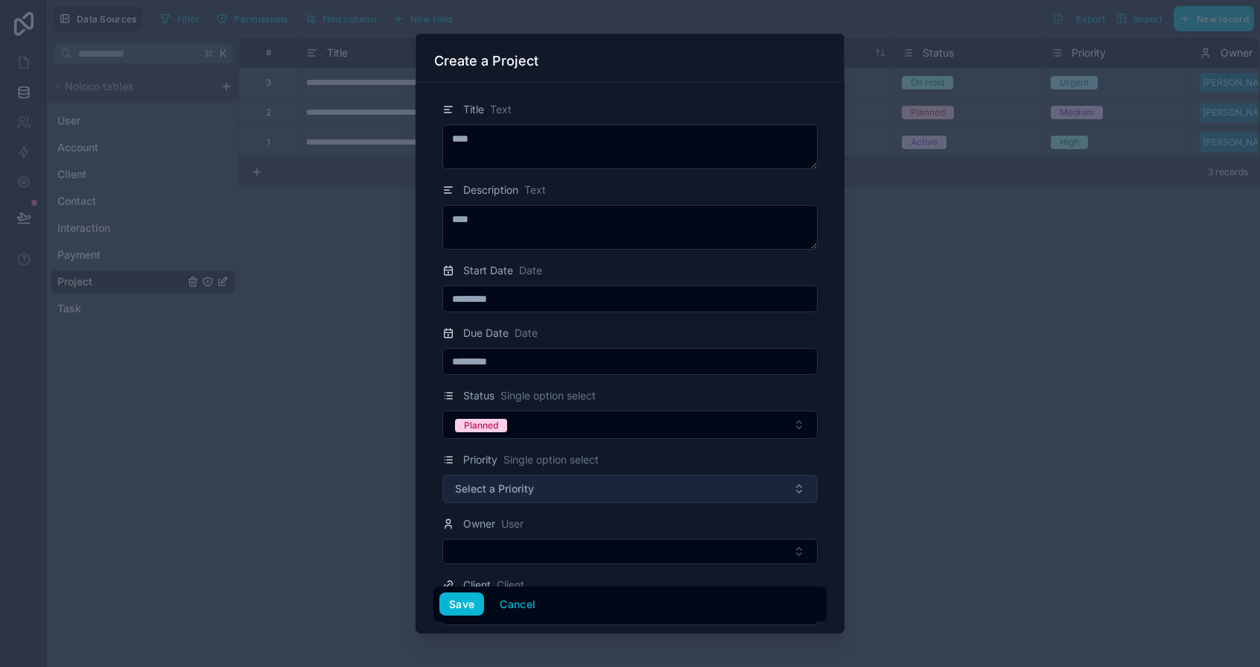
click at [524, 481] on span "Select a Priority" at bounding box center [494, 488] width 79 height 15
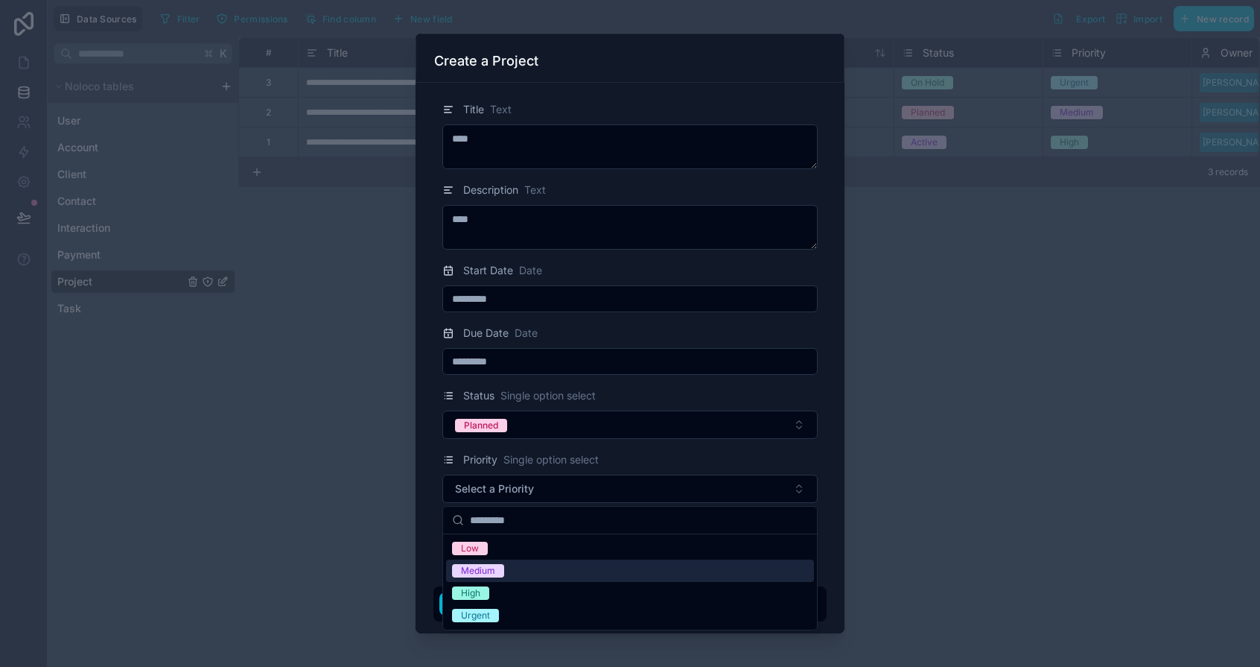
click at [506, 572] on div "Medium" at bounding box center [630, 570] width 368 height 22
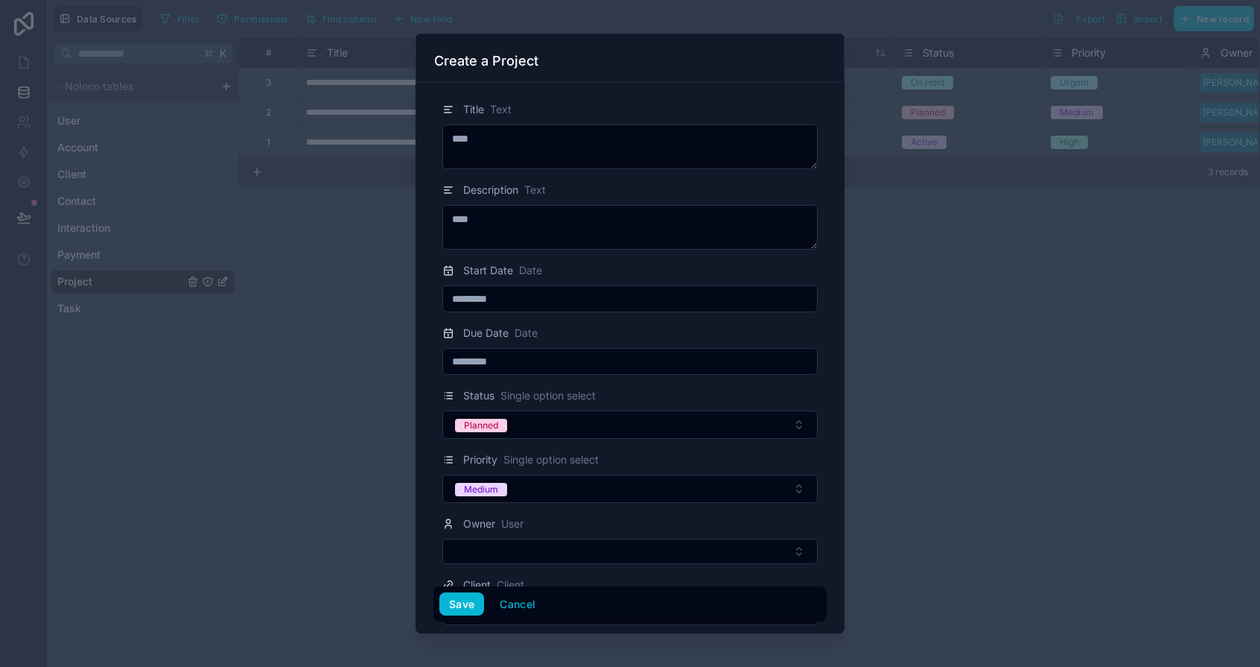
scroll to position [112, 0]
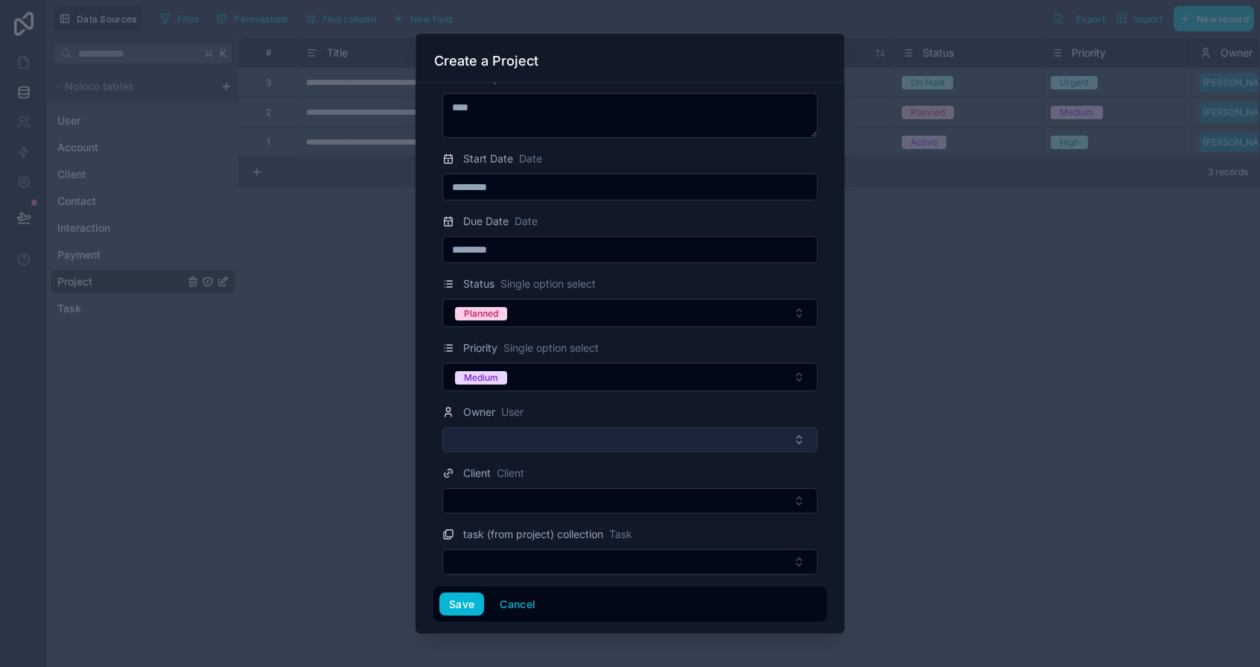
click at [504, 450] on button "Select Button" at bounding box center [629, 439] width 375 height 25
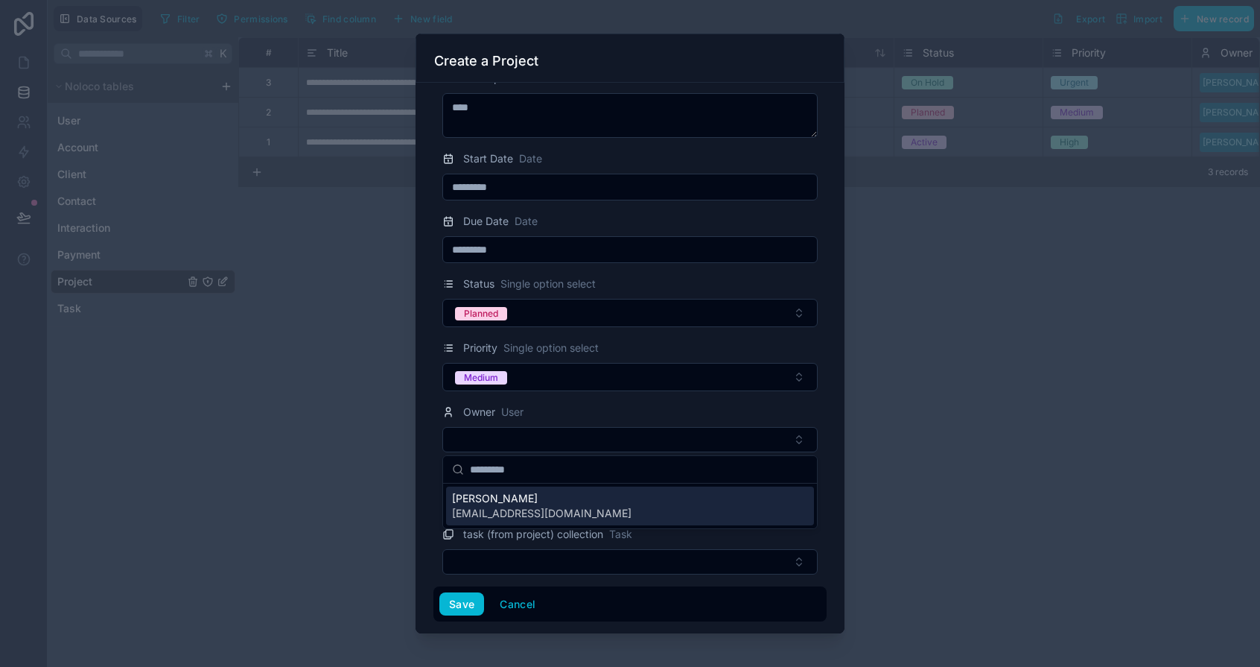
click at [514, 507] on span "[EMAIL_ADDRESS][DOMAIN_NAME]" at bounding box center [542, 513] width 180 height 15
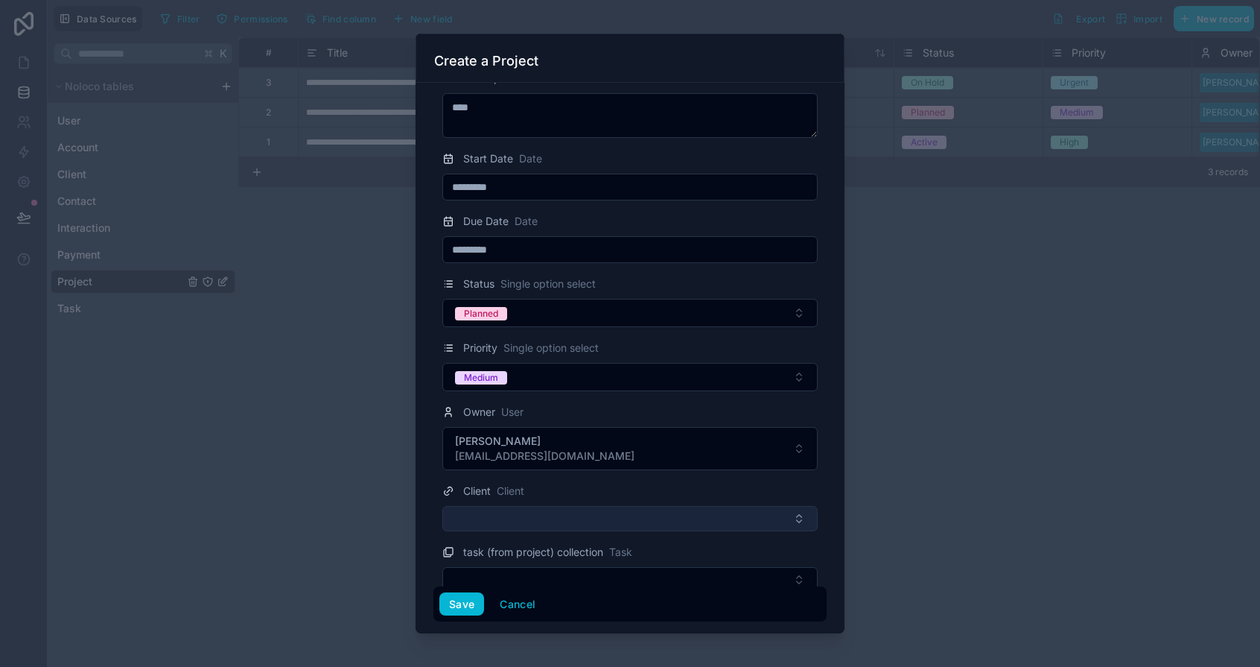
click at [516, 522] on button "Select Button" at bounding box center [629, 518] width 375 height 25
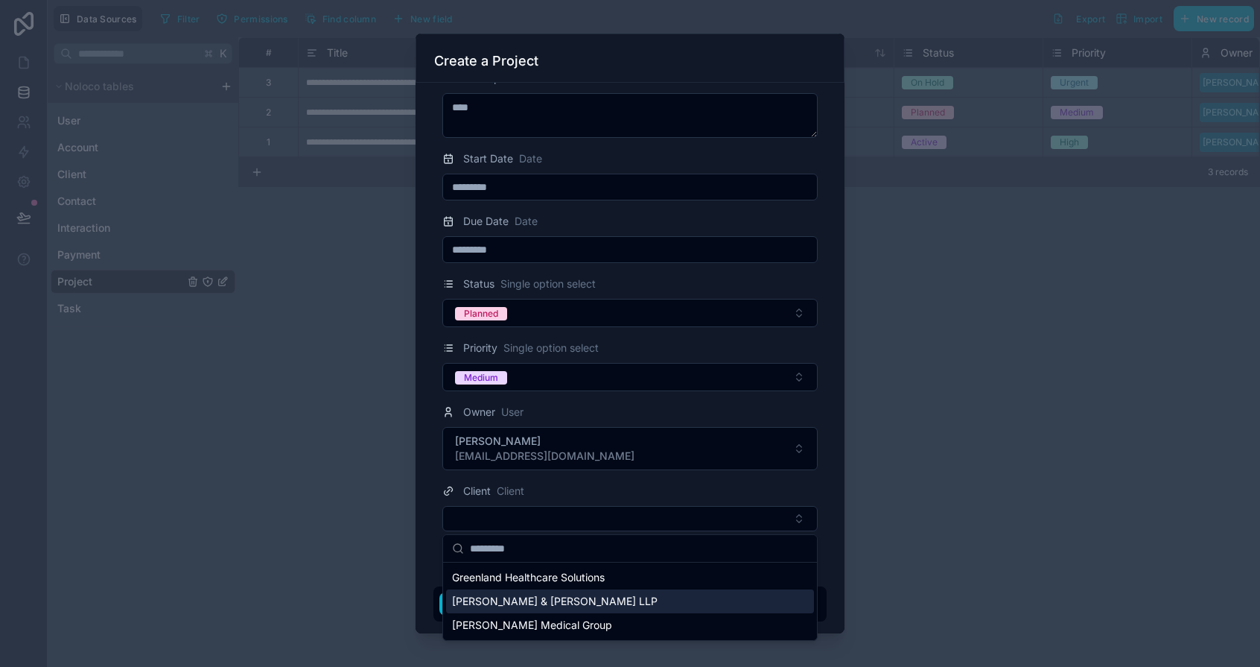
click at [525, 591] on div "[PERSON_NAME] & [PERSON_NAME] LLP" at bounding box center [630, 601] width 368 height 24
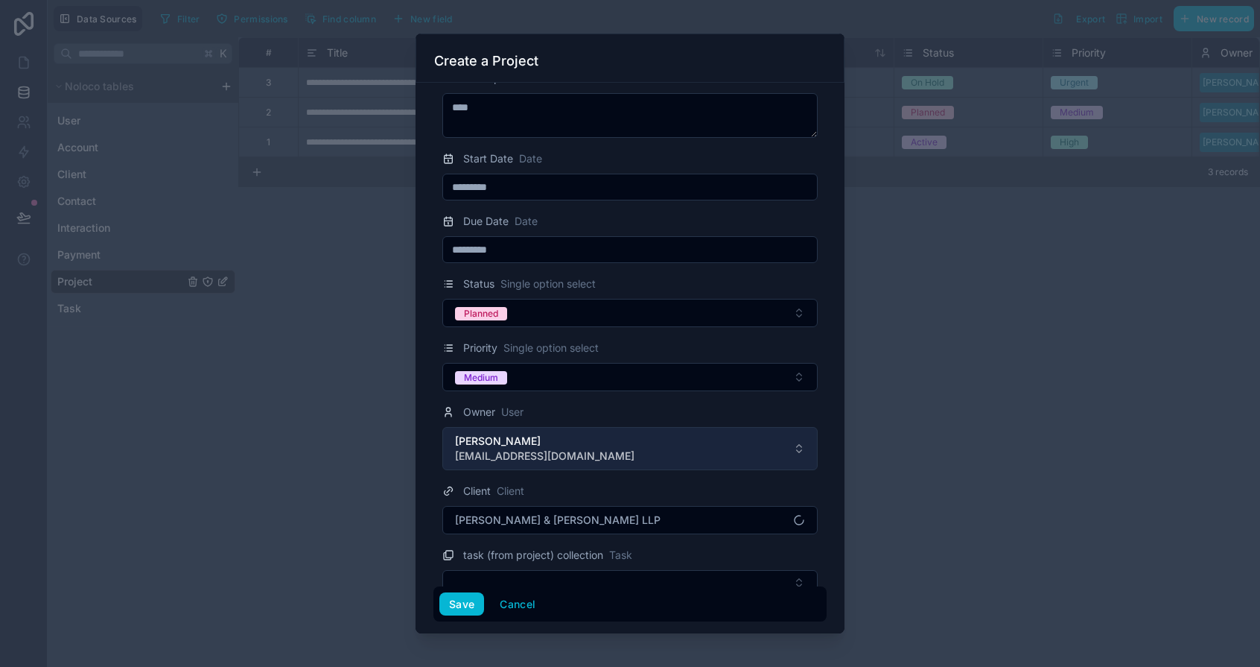
scroll to position [133, 0]
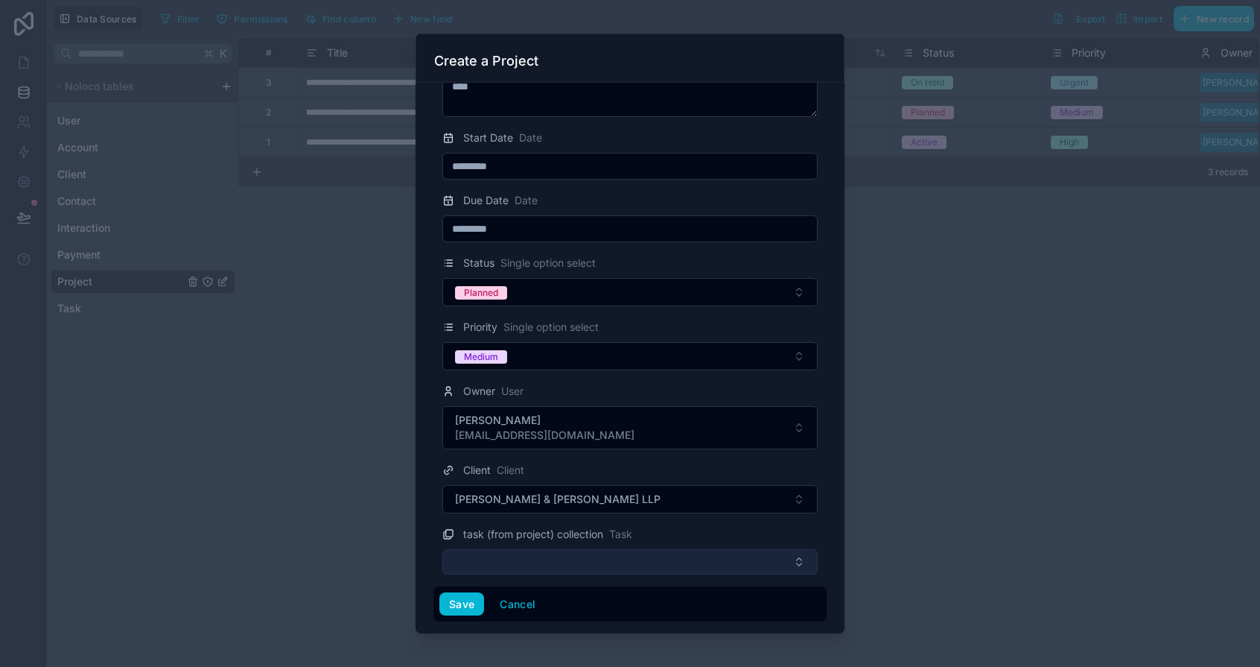
click at [563, 553] on button "Select Button" at bounding box center [629, 561] width 375 height 25
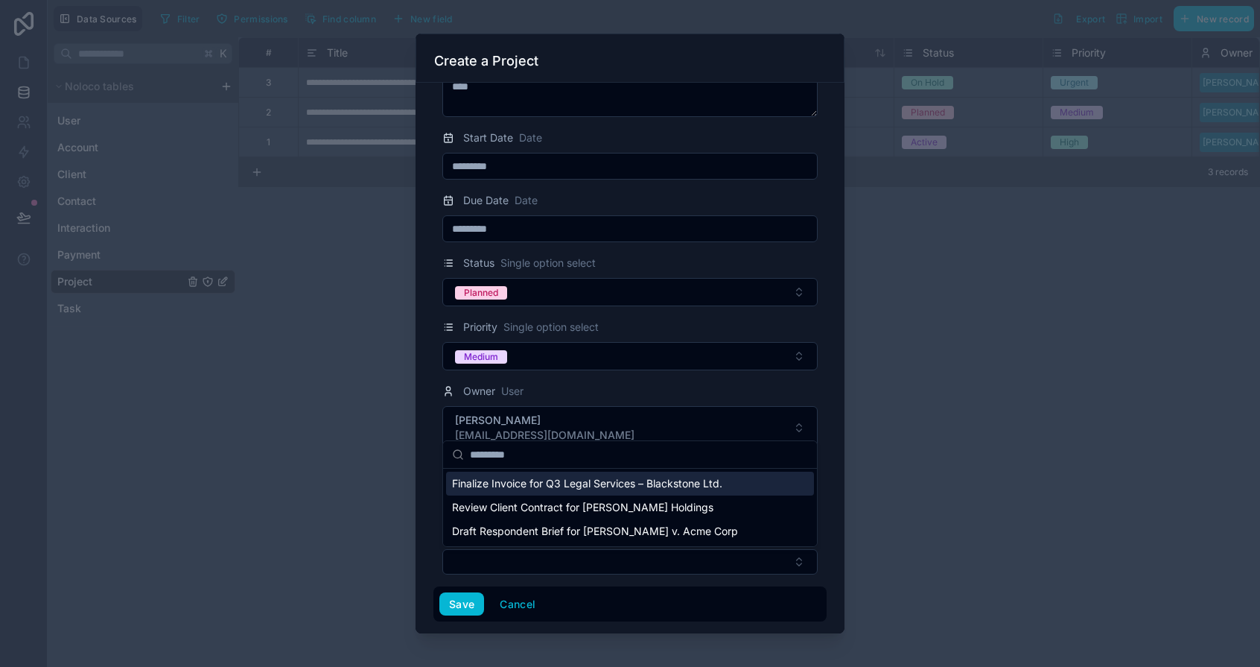
scroll to position [132, 0]
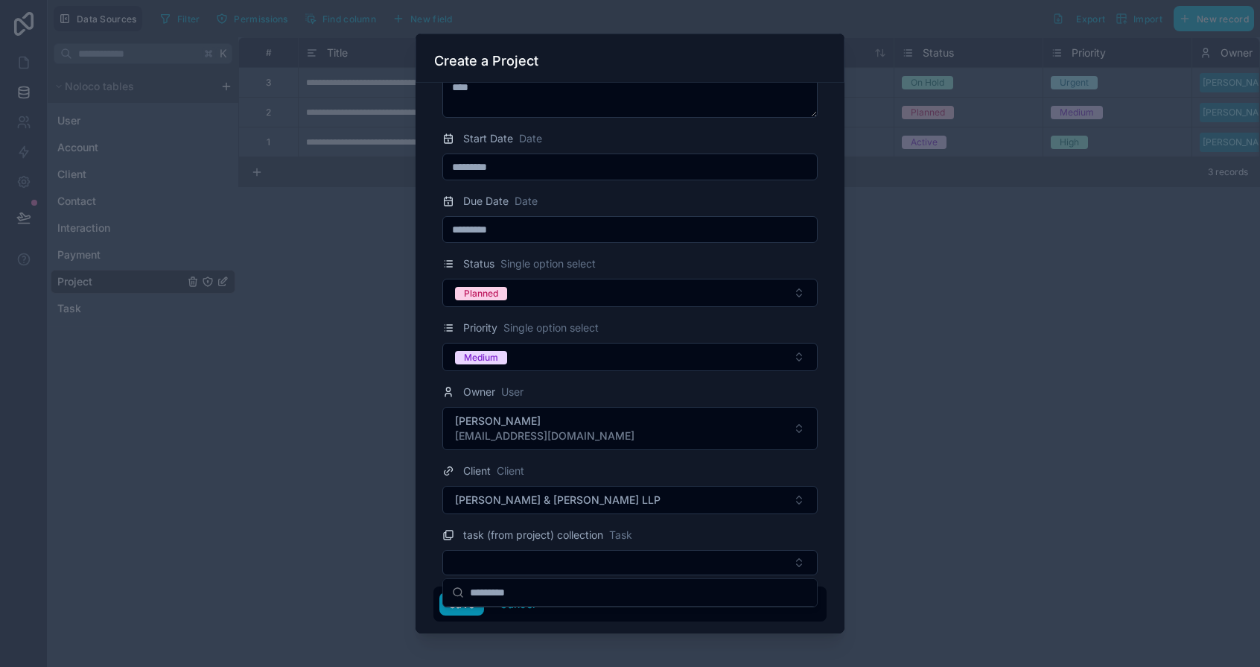
click at [448, 603] on div "**********" at bounding box center [654, 333] width 1213 height 667
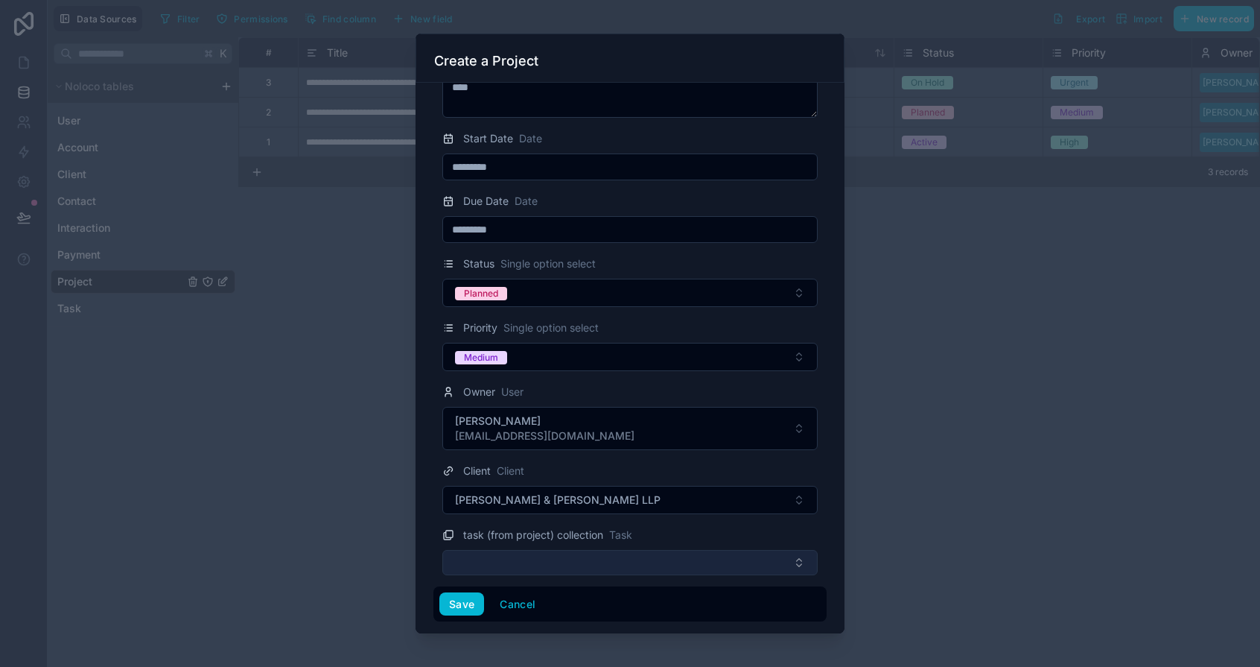
click at [503, 574] on button "Select Button" at bounding box center [629, 562] width 375 height 25
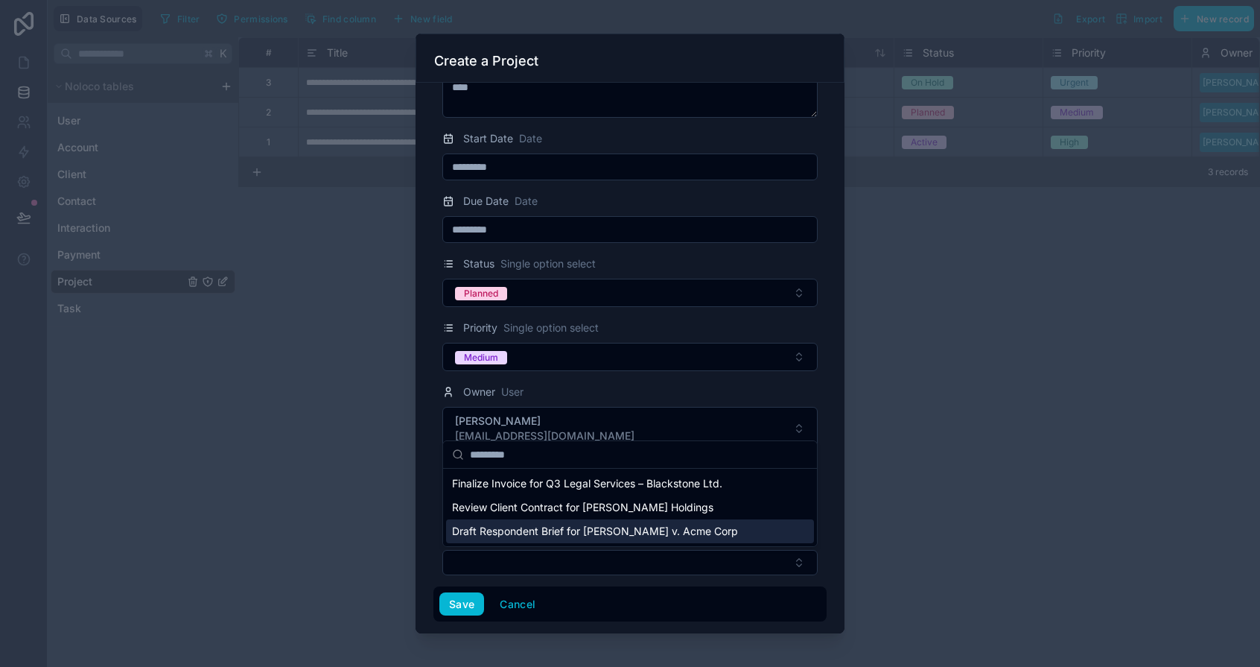
click at [498, 536] on span "Draft Respondent Brief for [PERSON_NAME] v. Acme Corp" at bounding box center [595, 531] width 286 height 15
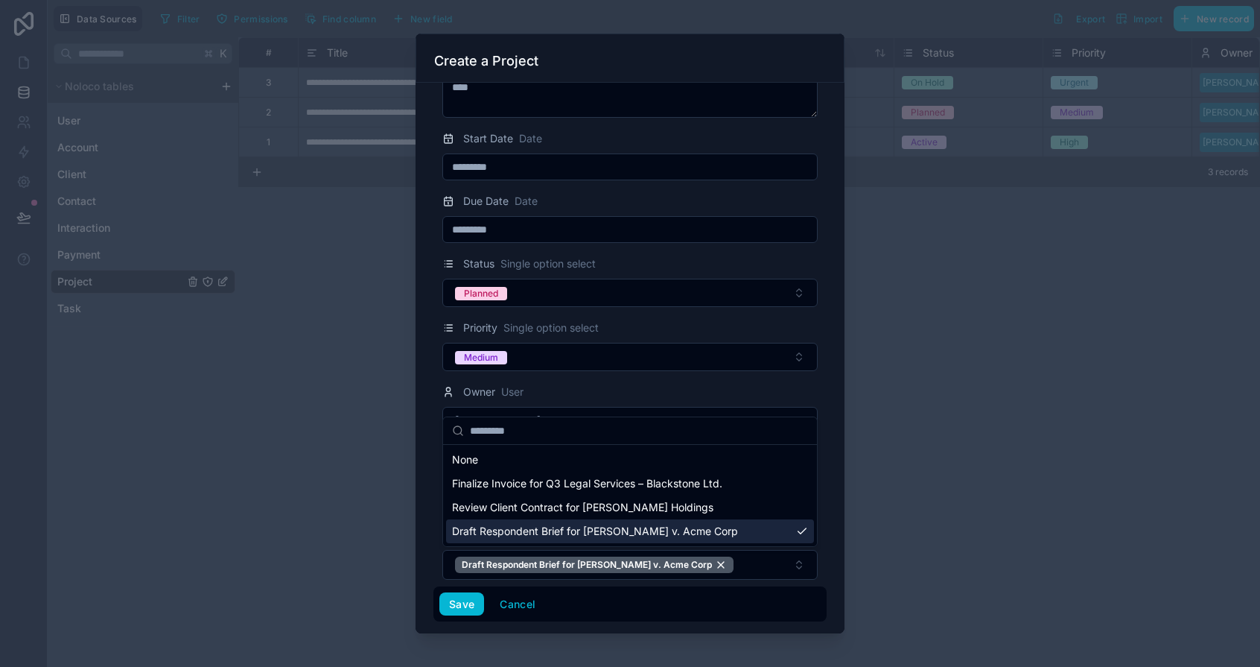
click at [422, 545] on div "Title Text **** Description Text **** Start Date Date ********* Due Date Date *…" at bounding box center [630, 358] width 429 height 551
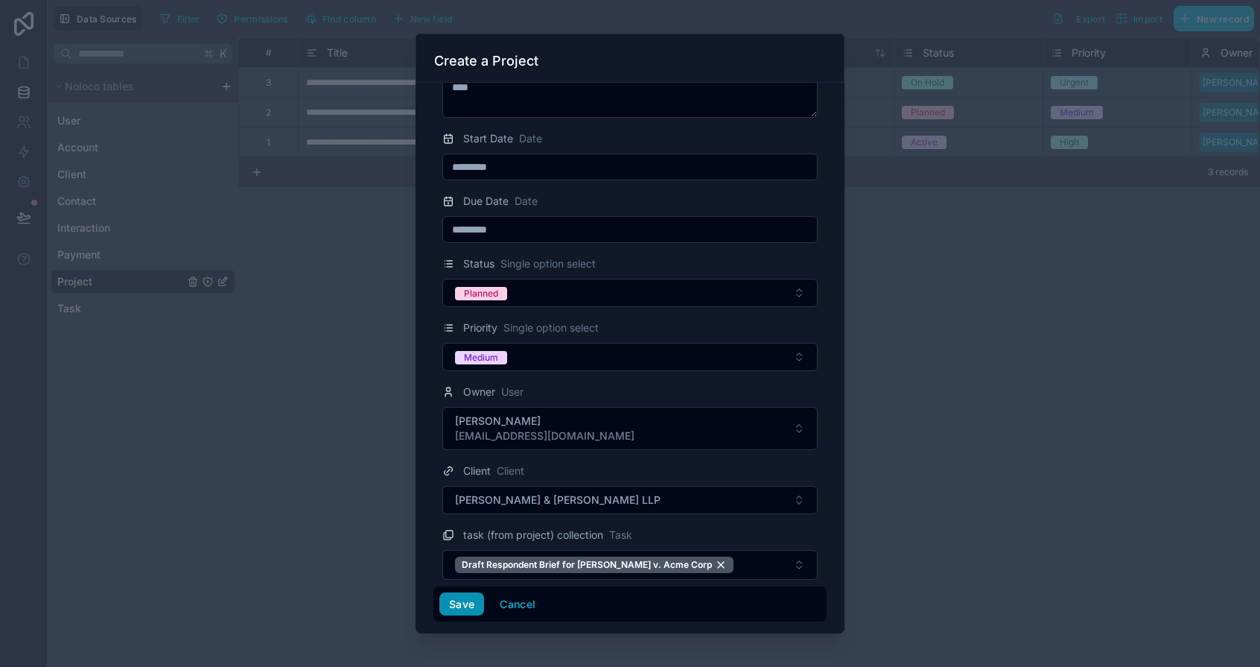
click at [460, 597] on button "Save" at bounding box center [461, 604] width 45 height 24
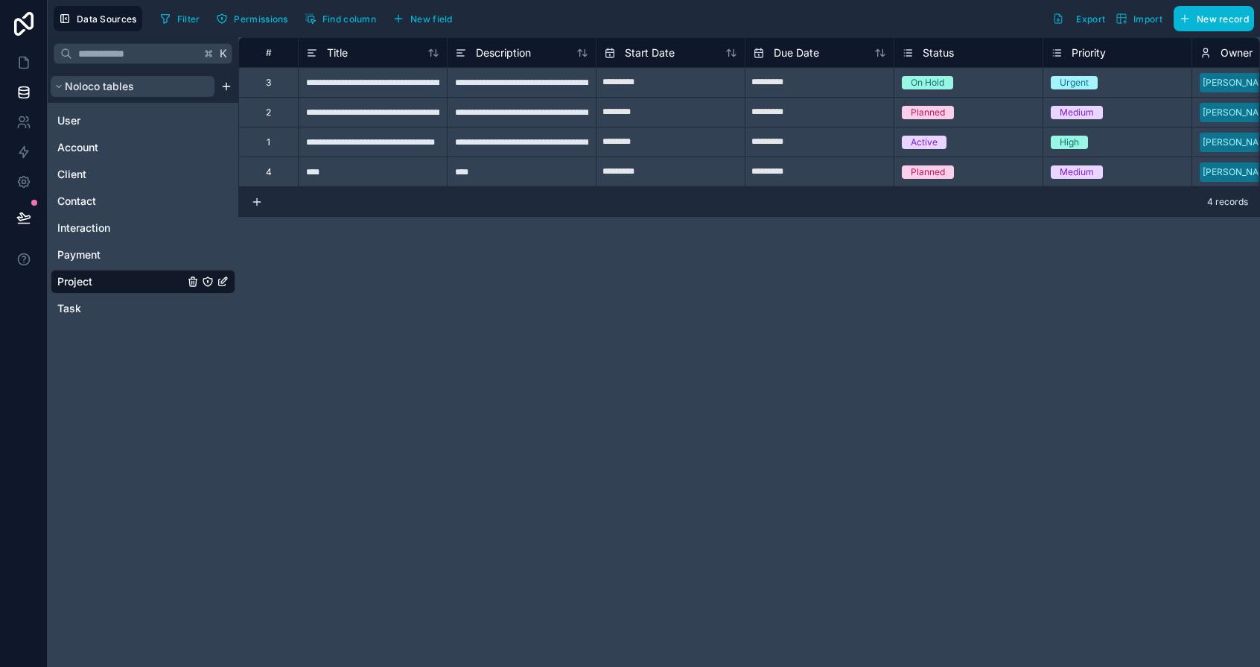
click at [94, 87] on span "Noloco tables" at bounding box center [99, 86] width 69 height 15
click at [74, 114] on span "User" at bounding box center [68, 120] width 23 height 15
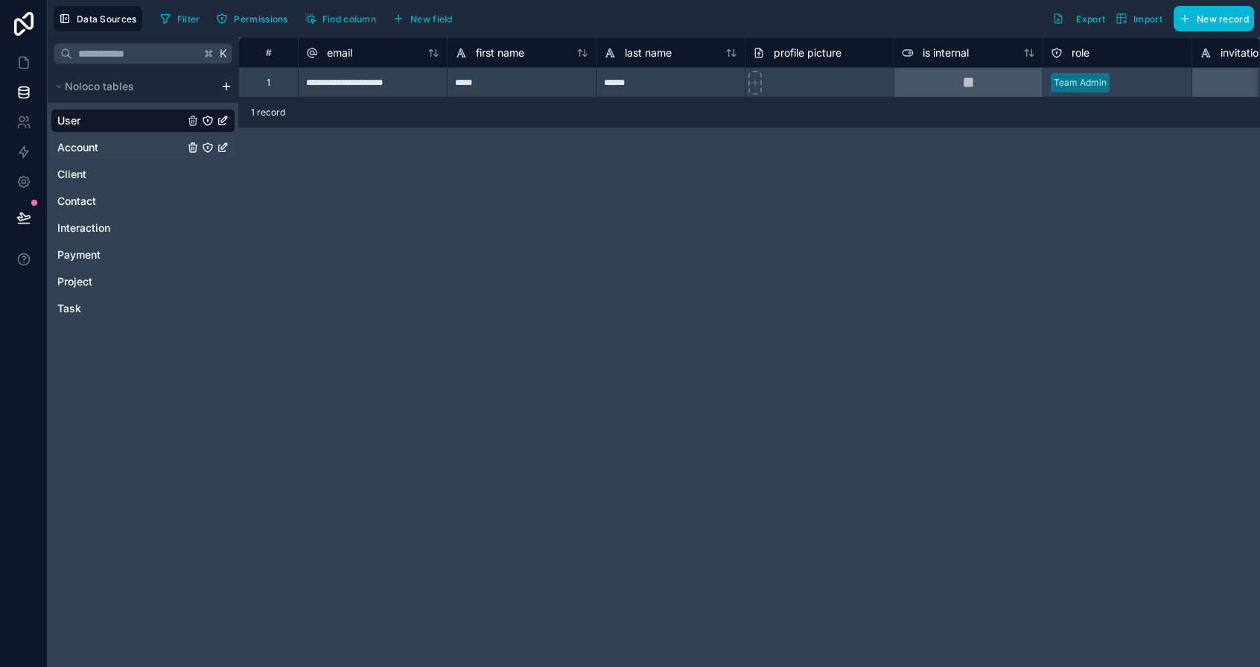
click at [89, 148] on span "Account" at bounding box center [77, 147] width 41 height 15
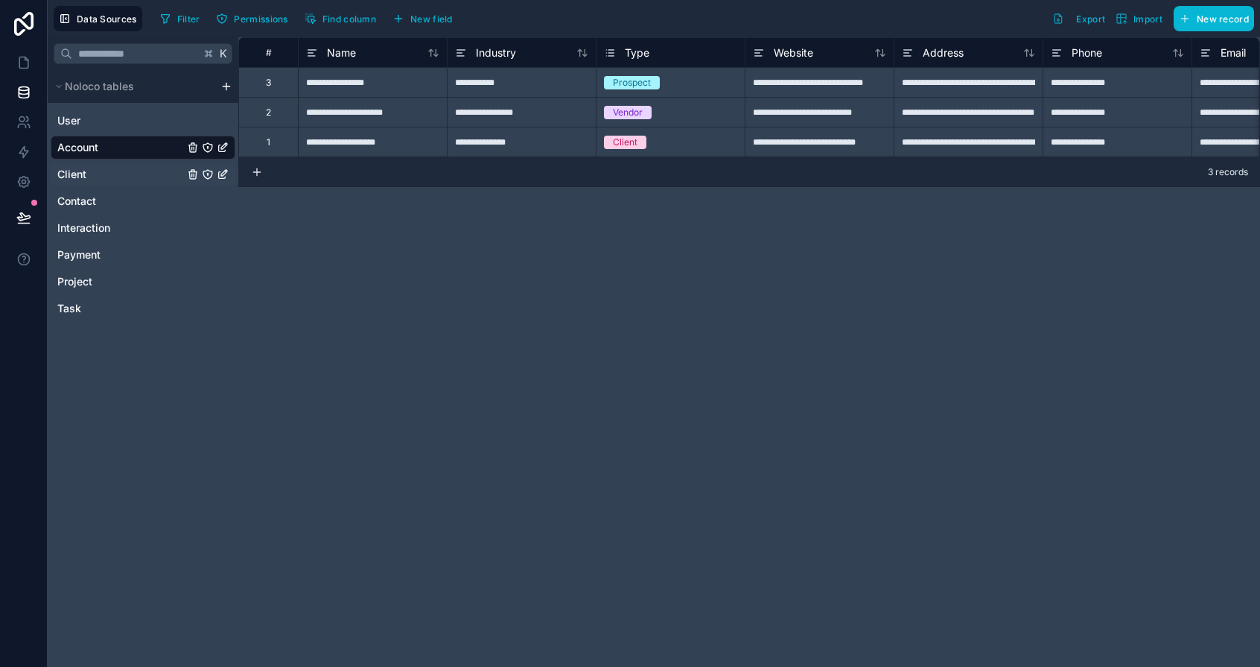
click at [86, 178] on link "Client" at bounding box center [120, 174] width 127 height 15
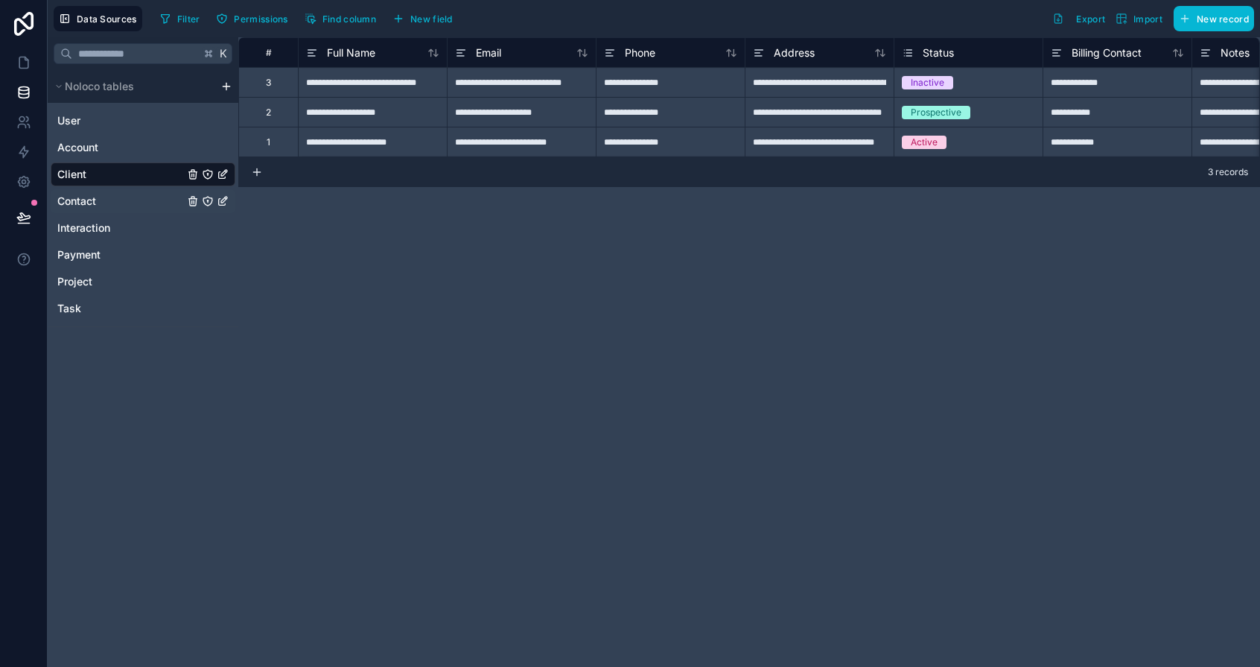
click at [86, 193] on div "Contact" at bounding box center [143, 201] width 185 height 24
click at [88, 207] on span "Contact" at bounding box center [76, 201] width 39 height 15
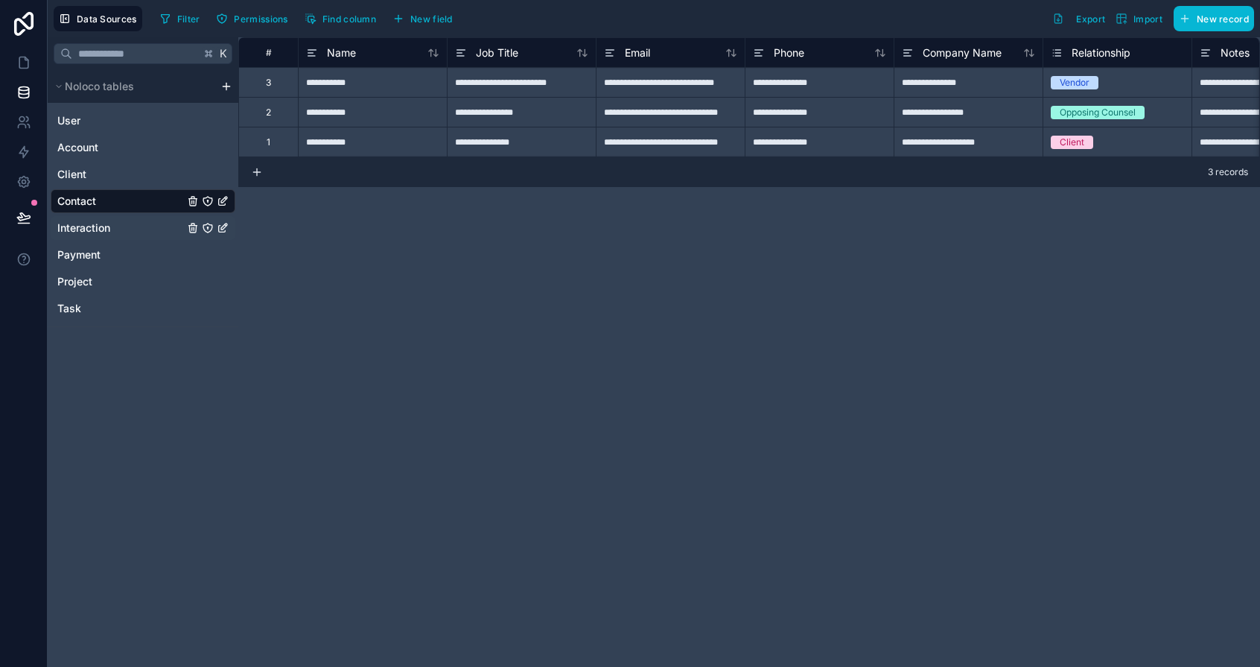
click at [92, 231] on span "Interaction" at bounding box center [83, 227] width 53 height 15
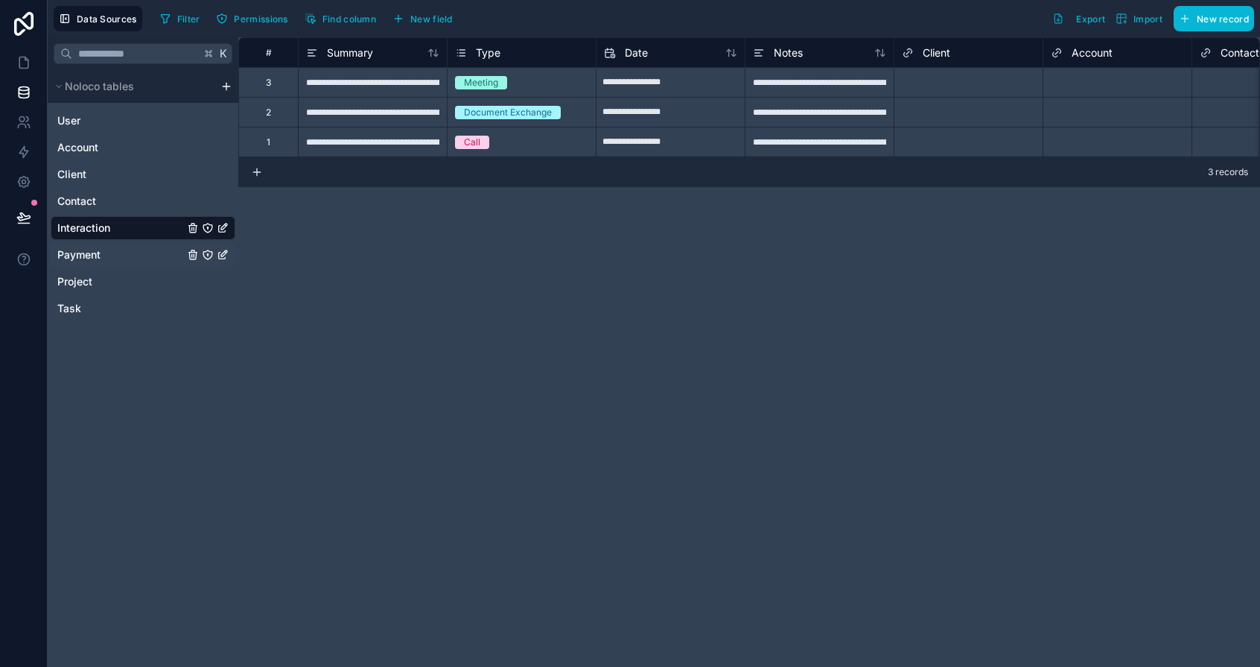
click at [92, 251] on span "Payment" at bounding box center [78, 254] width 43 height 15
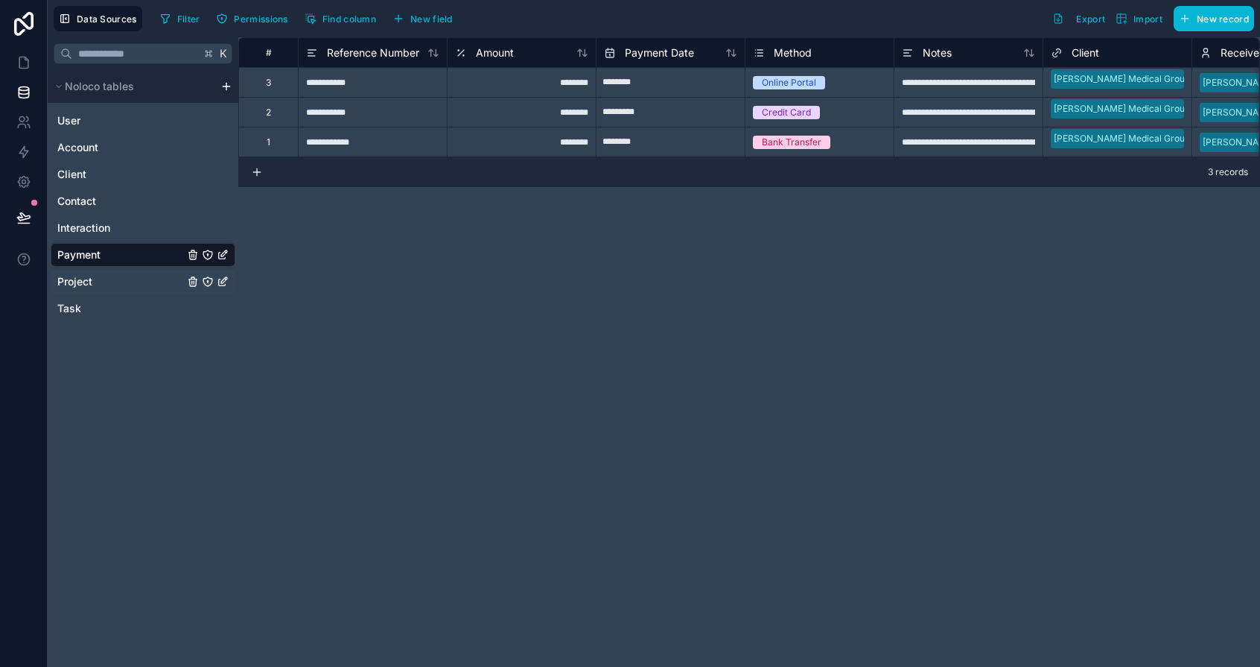
click at [87, 274] on span "Project" at bounding box center [74, 281] width 35 height 15
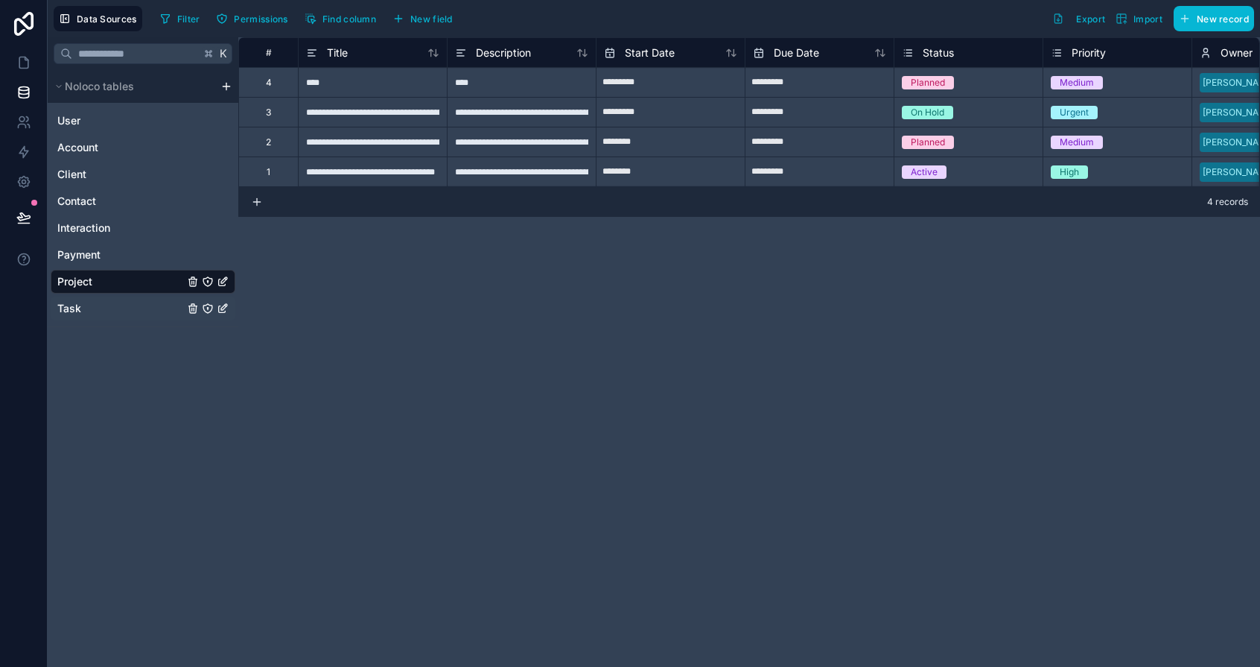
click at [91, 299] on div "Task" at bounding box center [143, 308] width 185 height 24
click at [78, 312] on span "Task" at bounding box center [69, 308] width 24 height 15
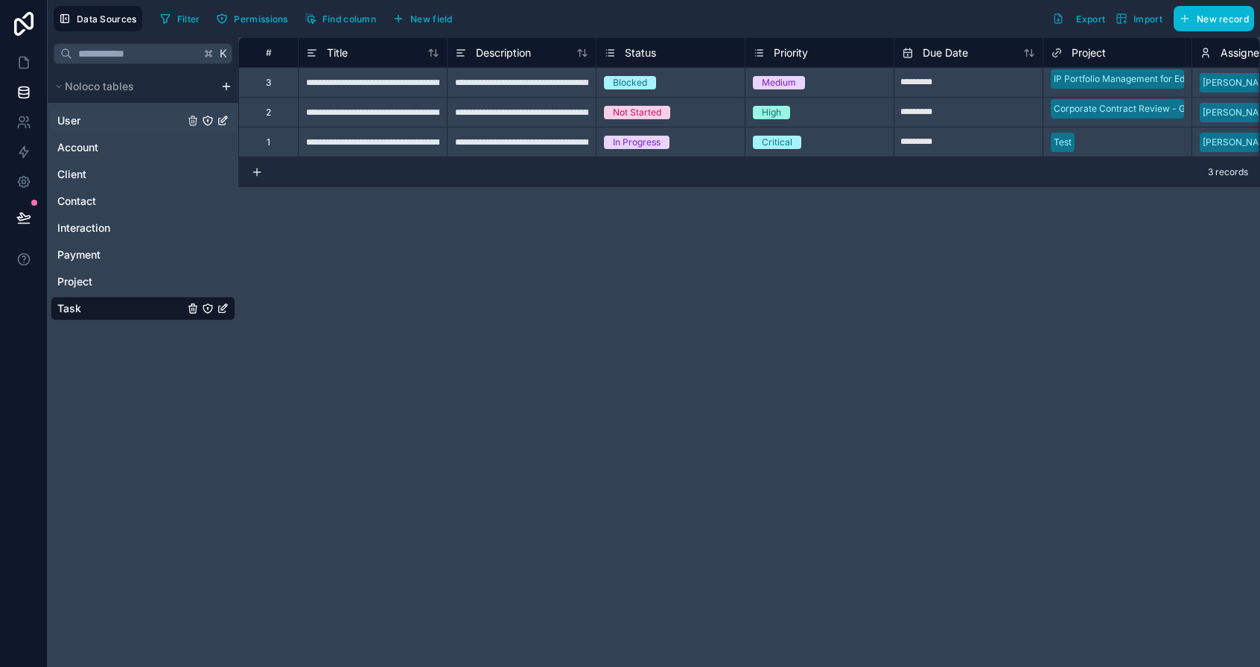
click at [77, 124] on span "User" at bounding box center [68, 120] width 23 height 15
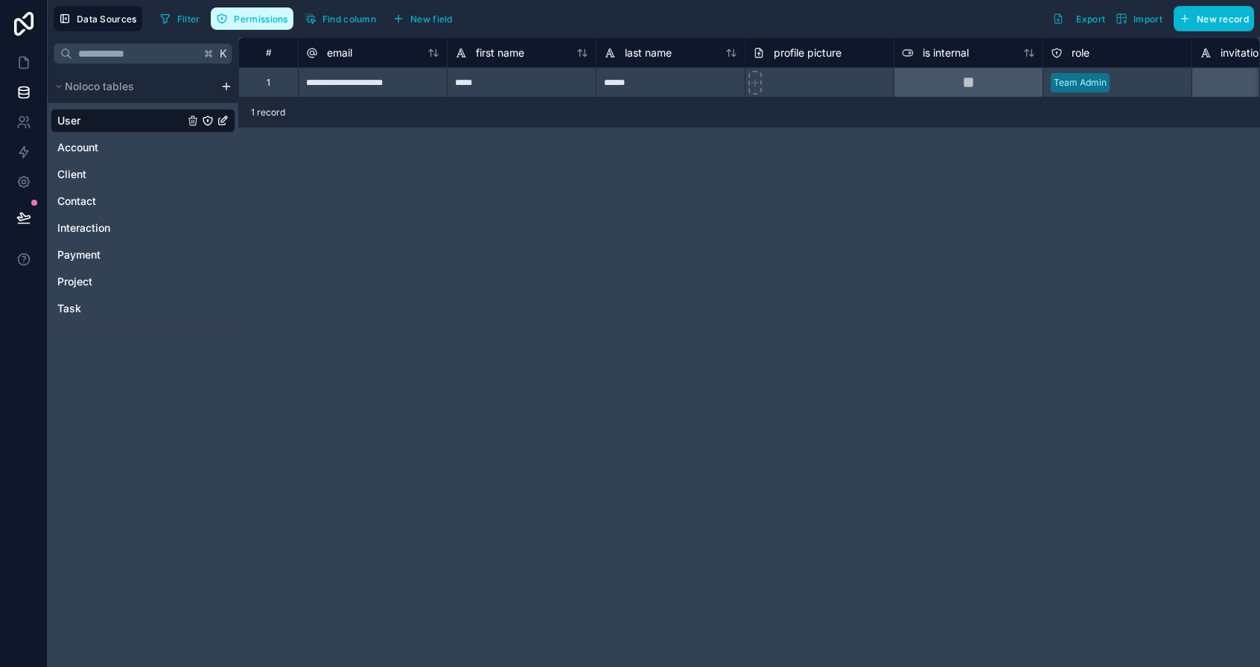
click at [254, 17] on span "Permissions" at bounding box center [261, 18] width 54 height 11
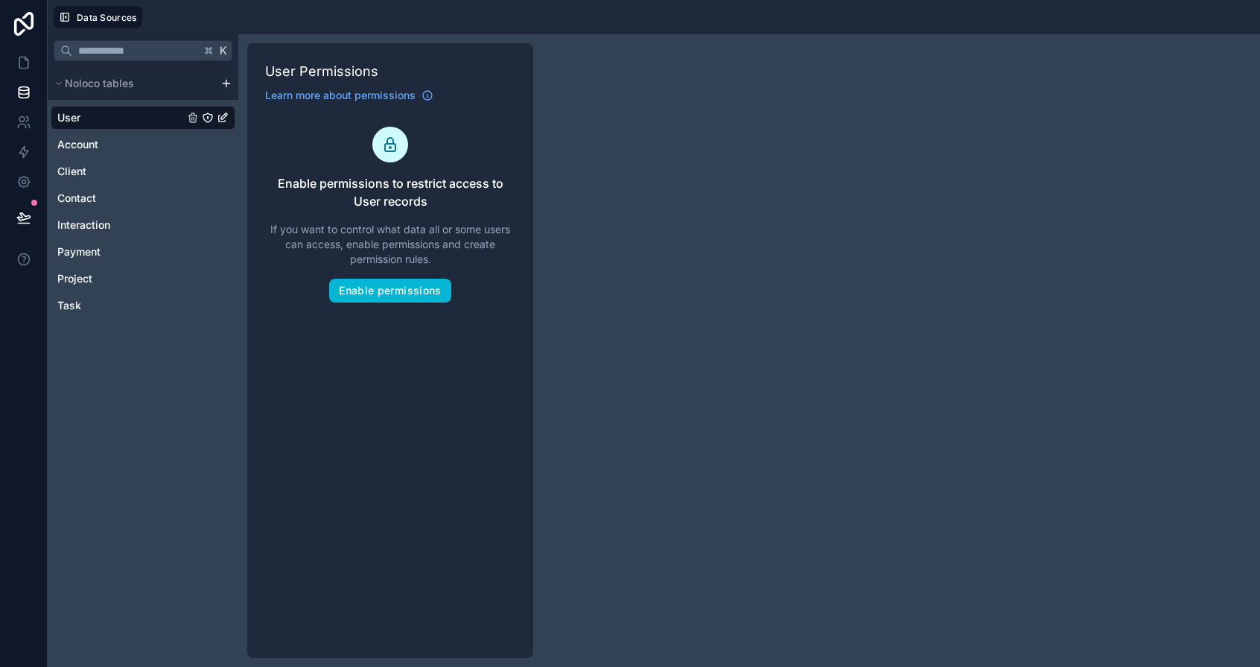
click at [708, 146] on div "K Noloco tables User Account Client Contact Interaction Payment Project Task Us…" at bounding box center [654, 350] width 1213 height 632
click at [108, 154] on div "Account" at bounding box center [143, 145] width 185 height 24
click at [83, 164] on span "Client" at bounding box center [71, 171] width 29 height 15
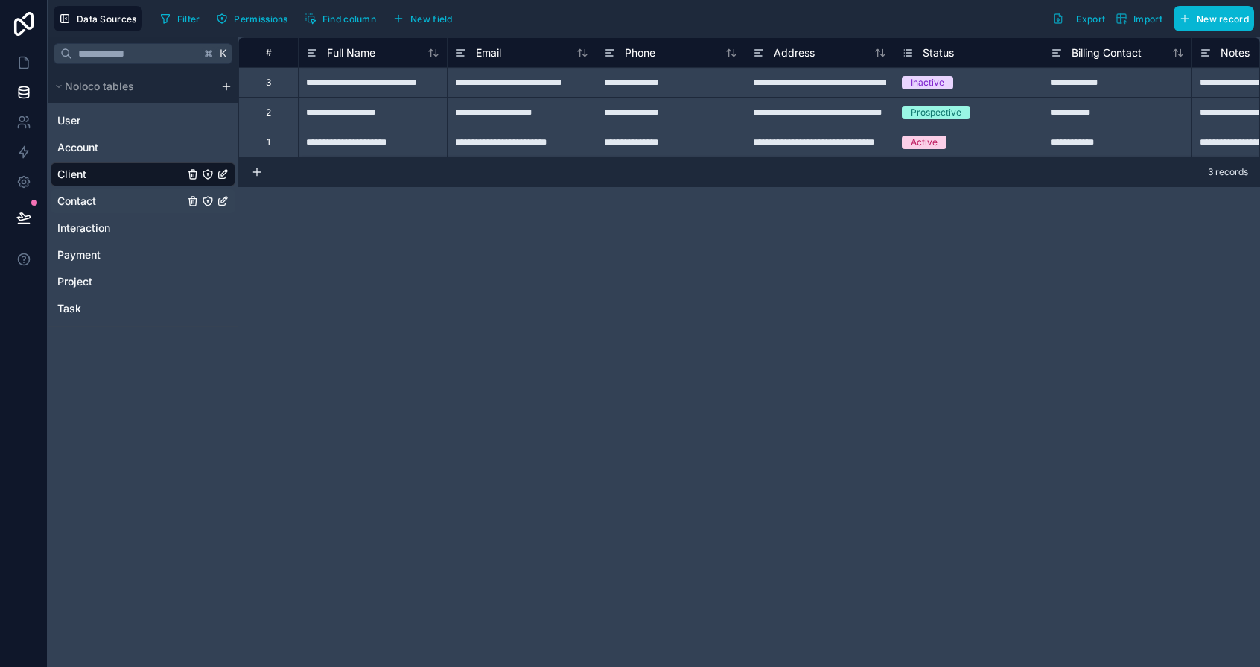
click at [92, 203] on span "Contact" at bounding box center [76, 201] width 39 height 15
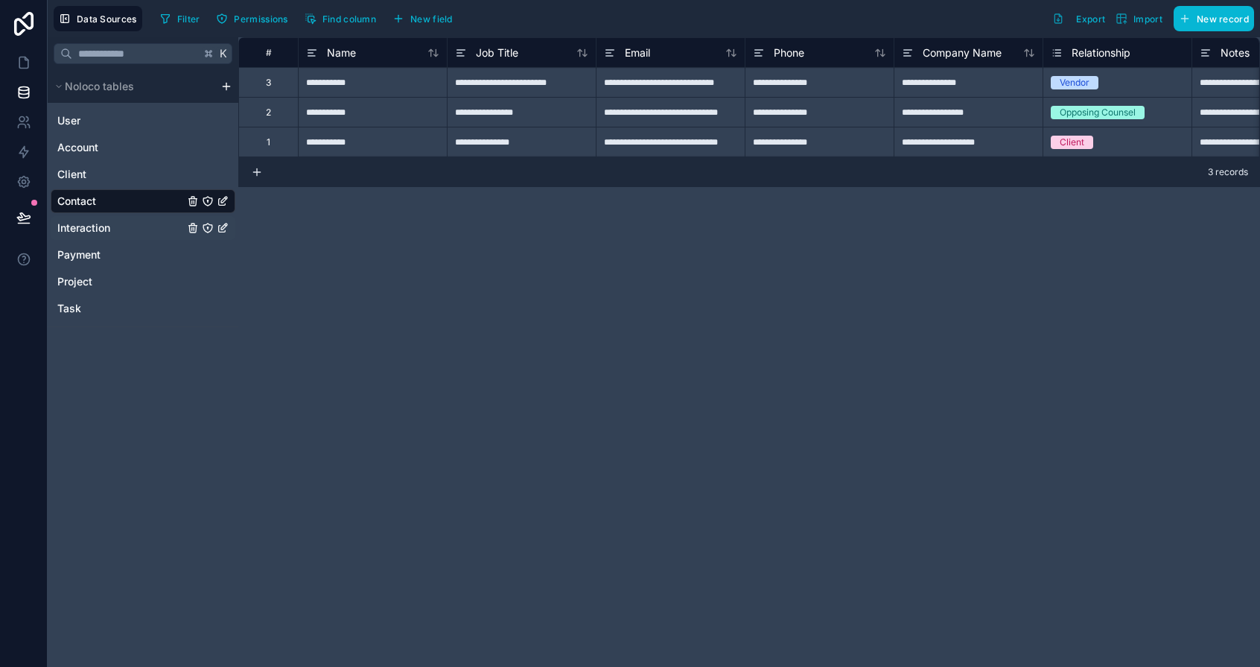
click at [93, 225] on span "Interaction" at bounding box center [83, 227] width 53 height 15
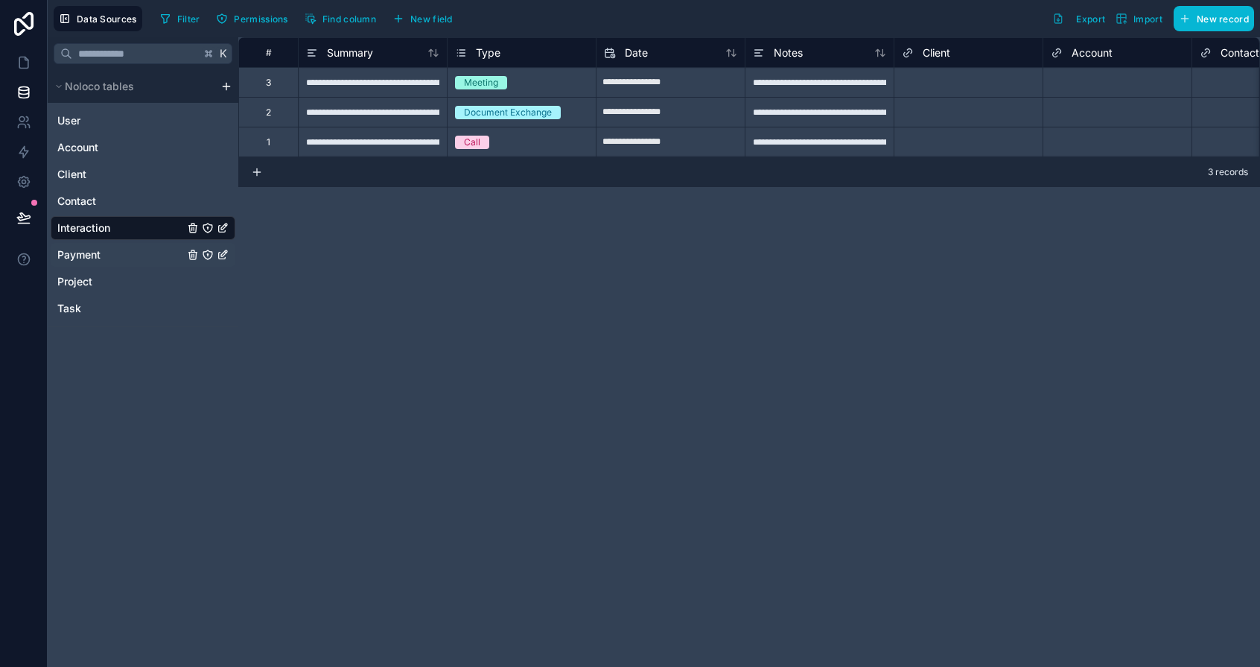
click at [95, 253] on span "Payment" at bounding box center [78, 254] width 43 height 15
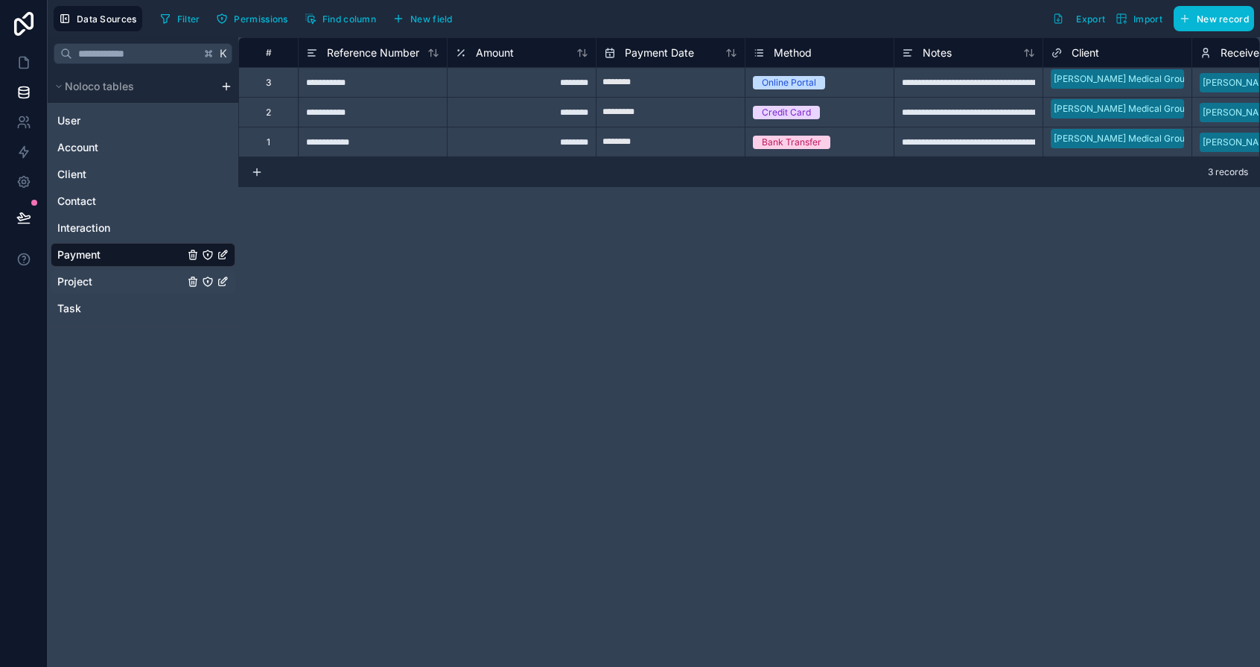
click at [97, 280] on link "Project" at bounding box center [120, 281] width 127 height 15
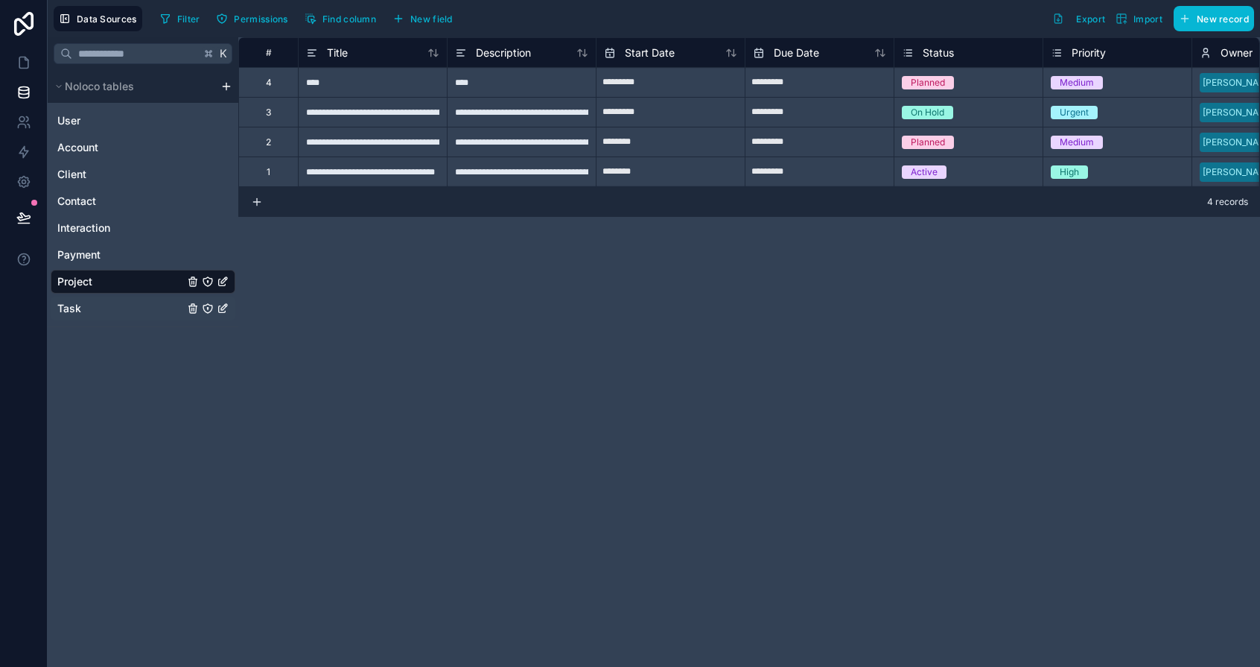
click at [97, 305] on link "Task" at bounding box center [120, 308] width 127 height 15
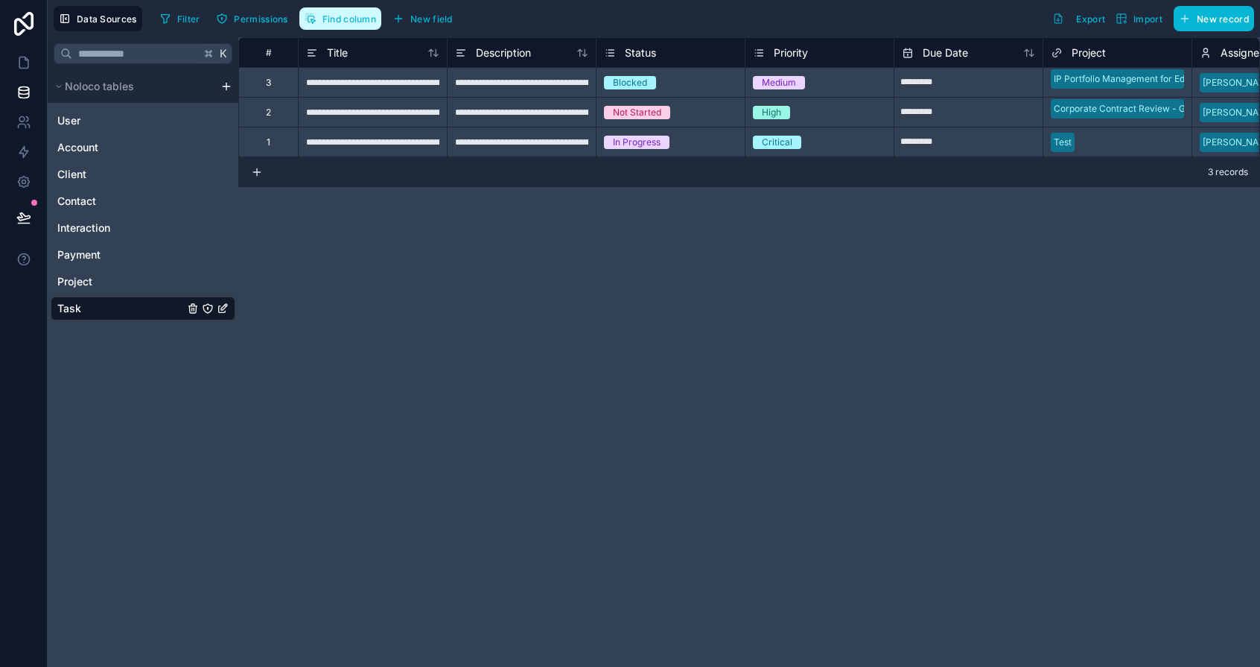
click at [375, 9] on button "Find column" at bounding box center [340, 18] width 82 height 22
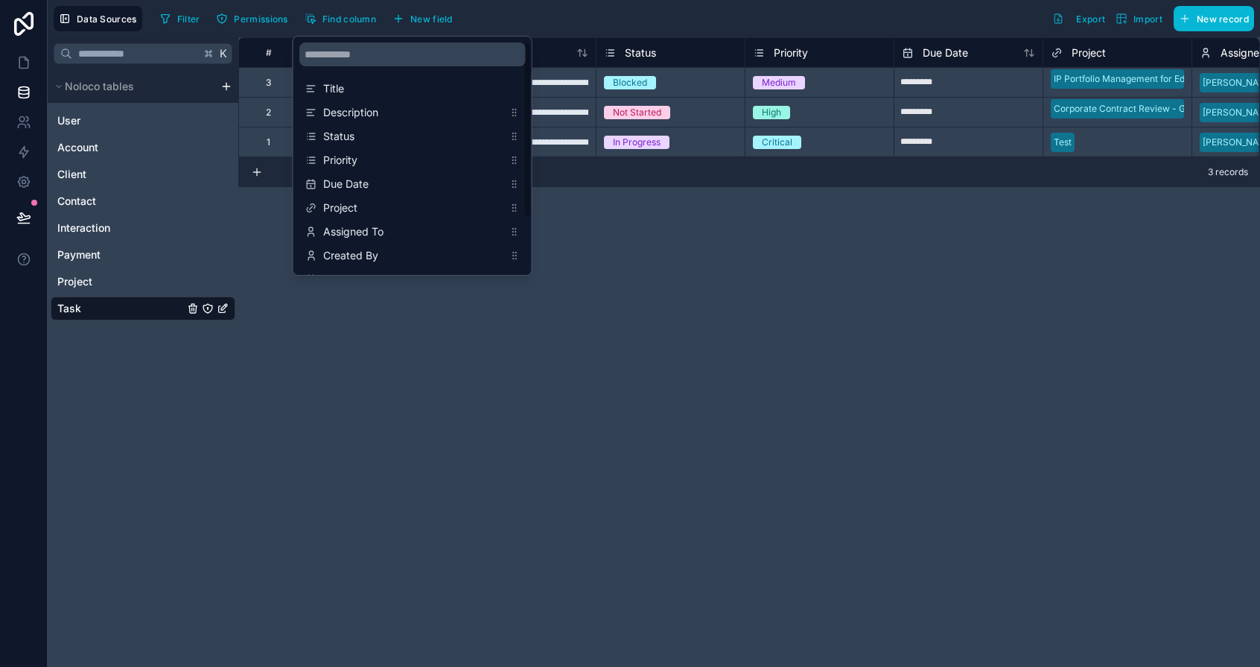
click at [337, 322] on div "**********" at bounding box center [749, 351] width 1022 height 629
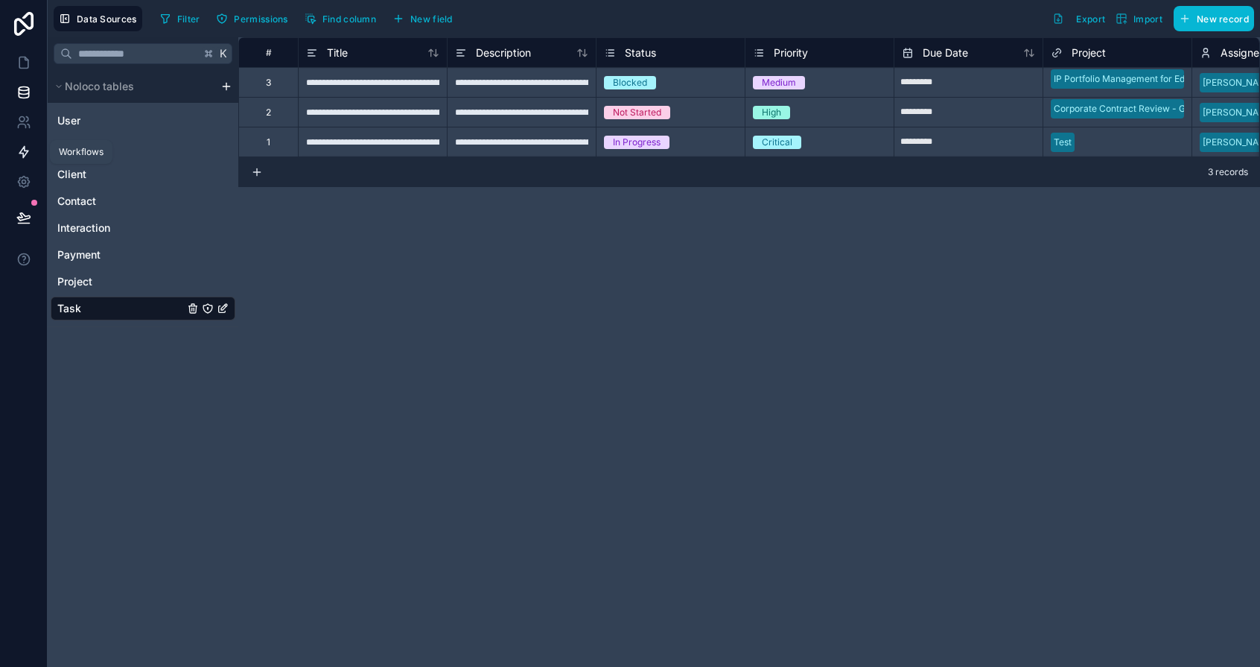
click at [18, 149] on icon at bounding box center [23, 152] width 15 height 15
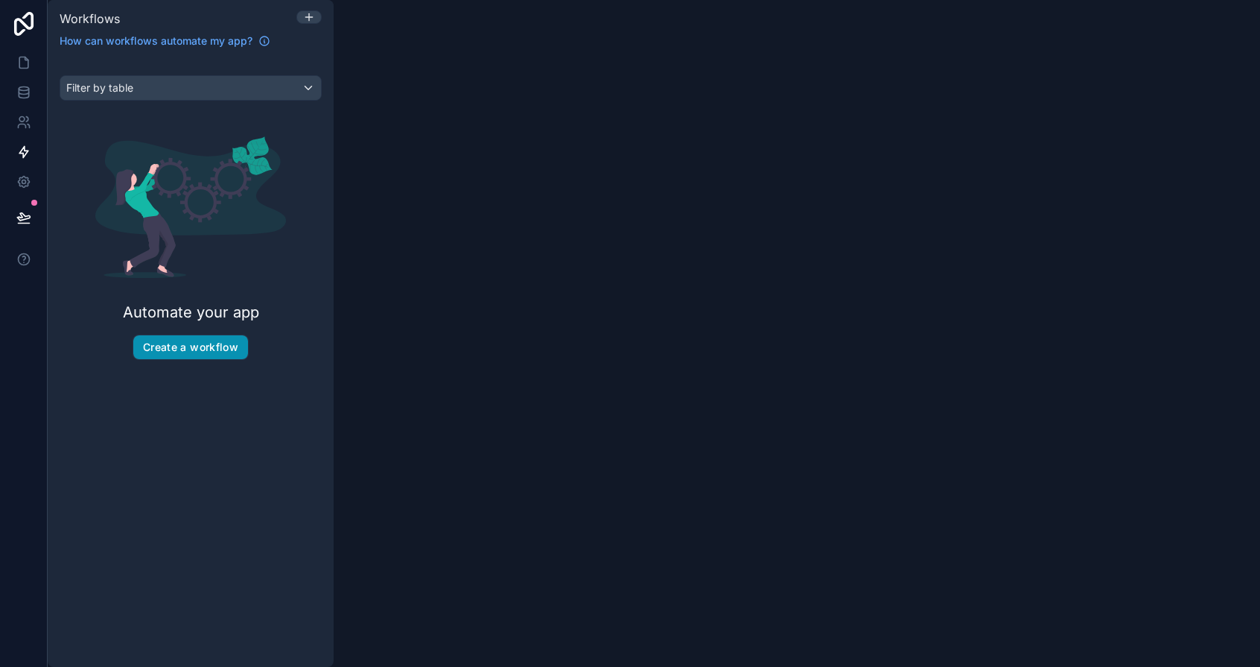
click at [229, 346] on button "Create a workflow" at bounding box center [190, 347] width 115 height 24
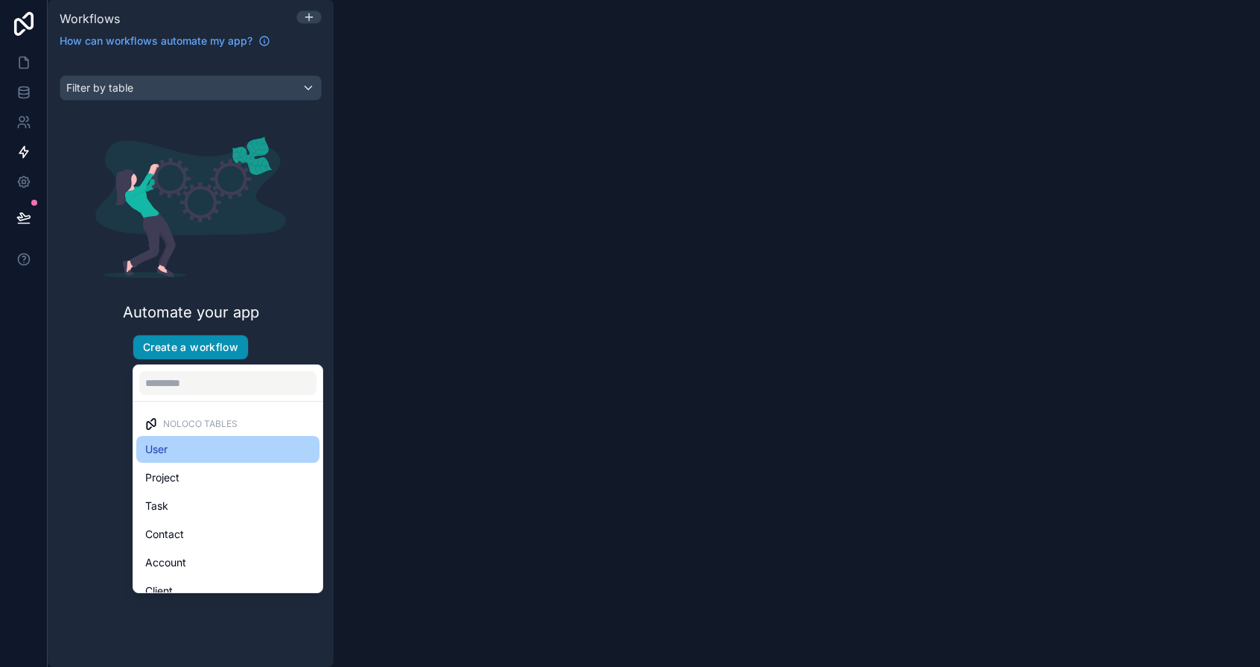
scroll to position [72, 0]
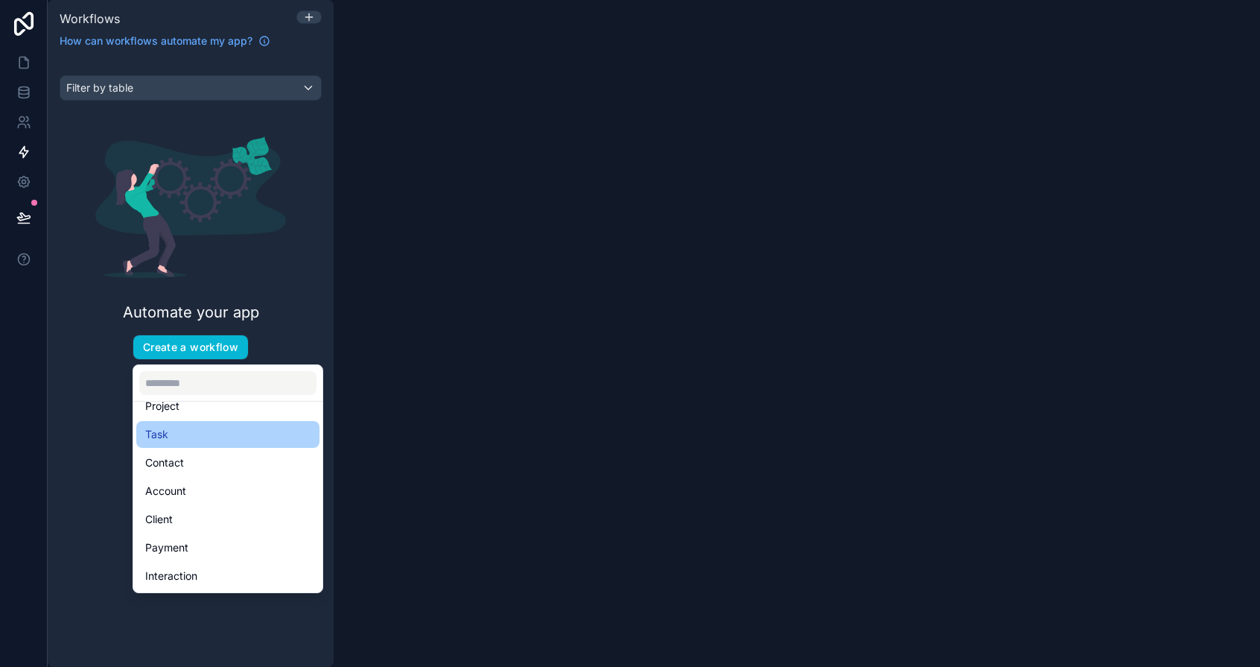
click at [215, 433] on div "Task" at bounding box center [227, 434] width 165 height 18
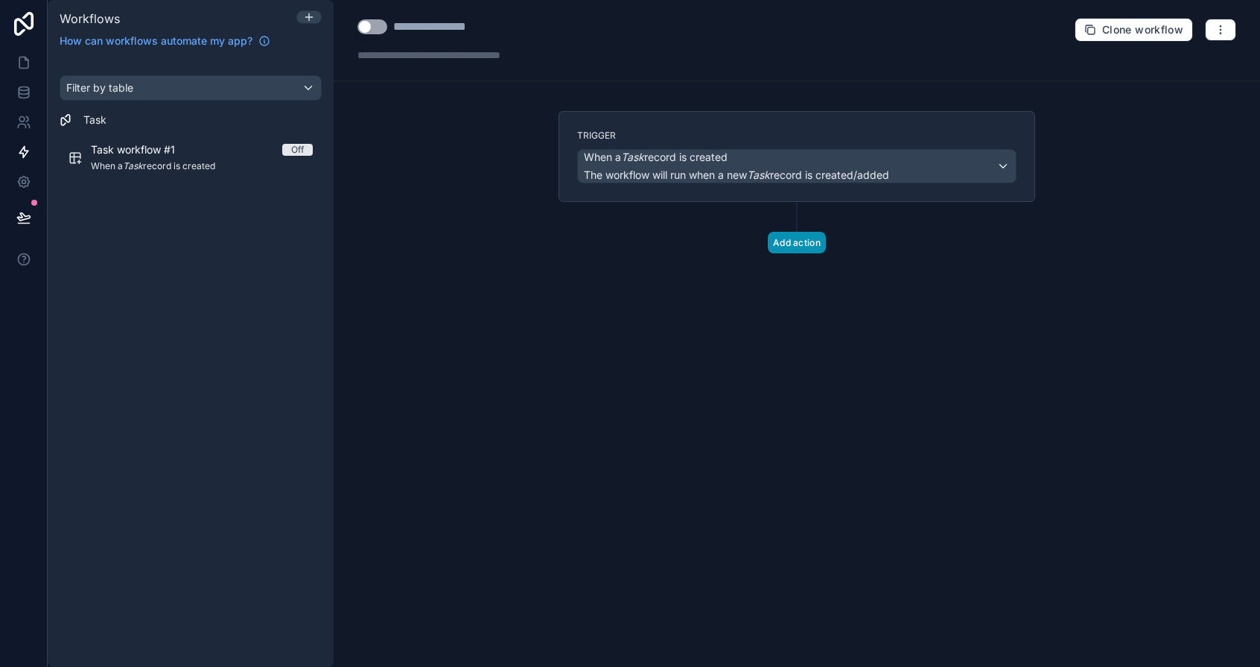
click at [794, 247] on button "Add action" at bounding box center [797, 243] width 58 height 22
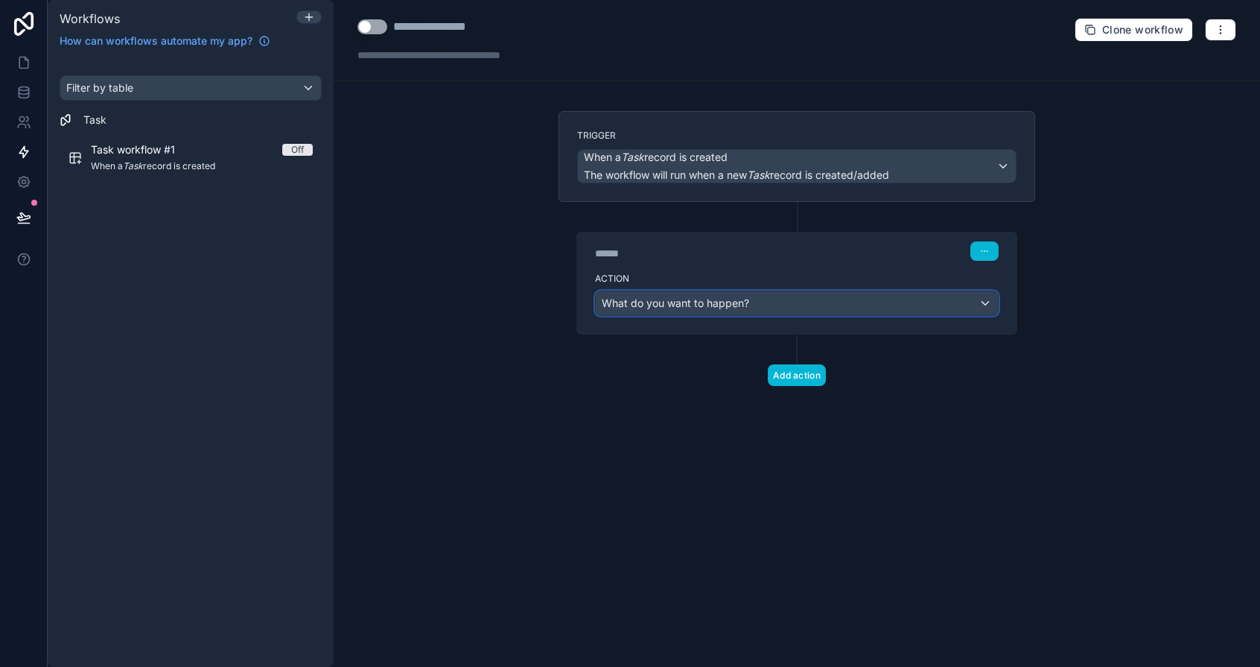
click at [804, 308] on div "What do you want to happen?" at bounding box center [797, 303] width 402 height 24
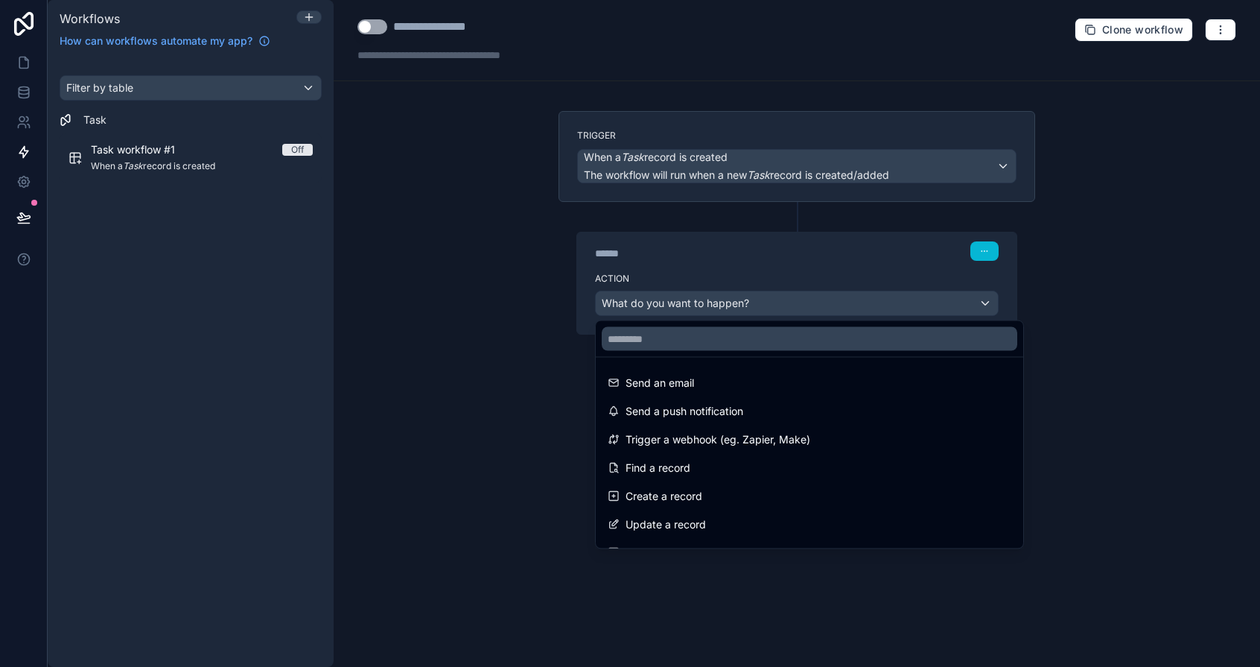
click at [485, 299] on div at bounding box center [630, 333] width 1260 height 667
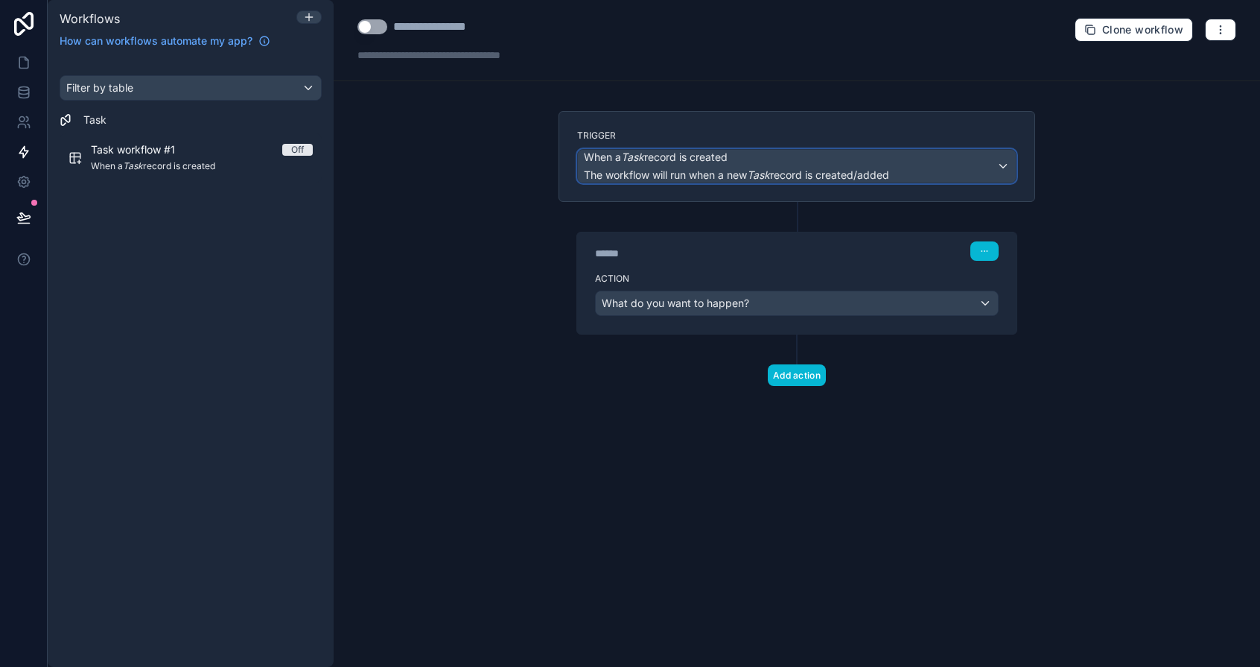
click at [998, 172] on div "When a Task record is created The workflow will run when a new Task record is c…" at bounding box center [797, 166] width 438 height 33
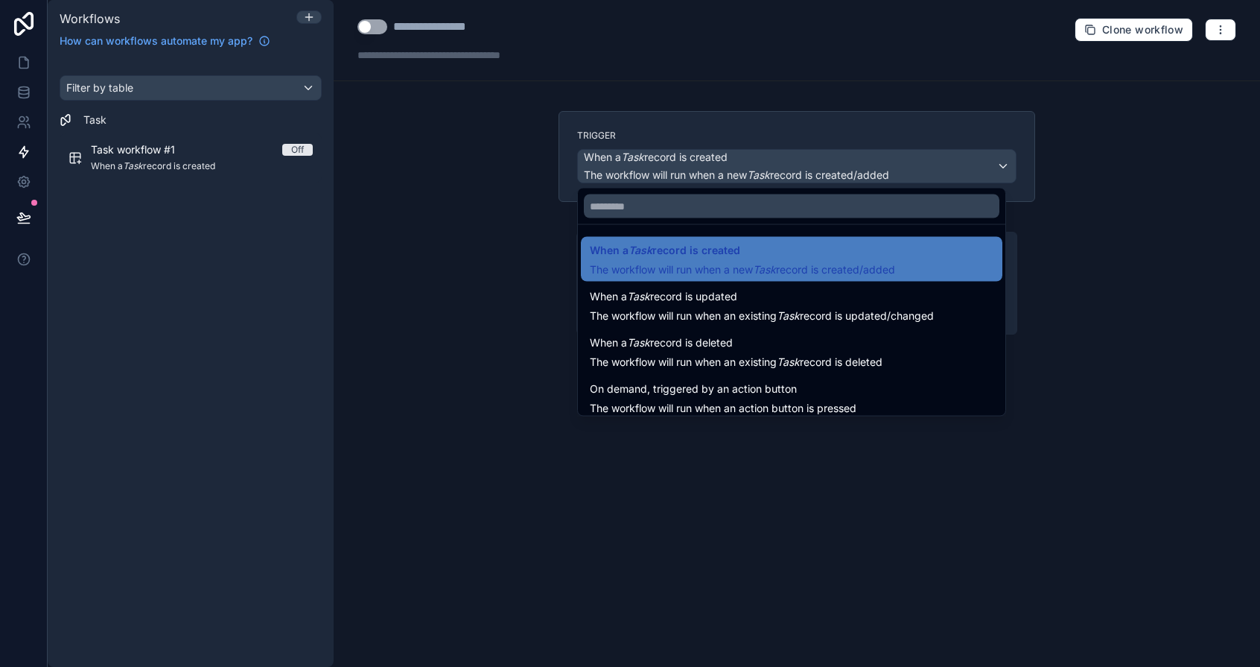
click at [1044, 173] on div at bounding box center [630, 333] width 1260 height 667
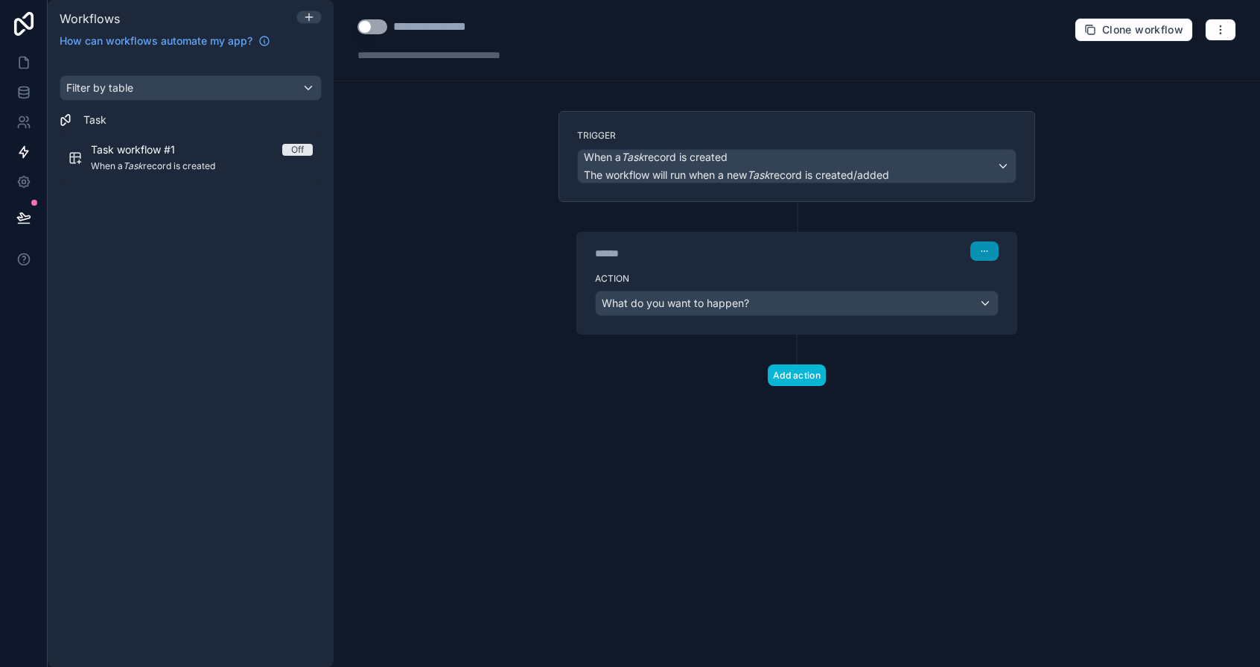
click at [982, 259] on button "button" at bounding box center [985, 250] width 28 height 19
click at [996, 314] on button "Delete" at bounding box center [1020, 308] width 102 height 24
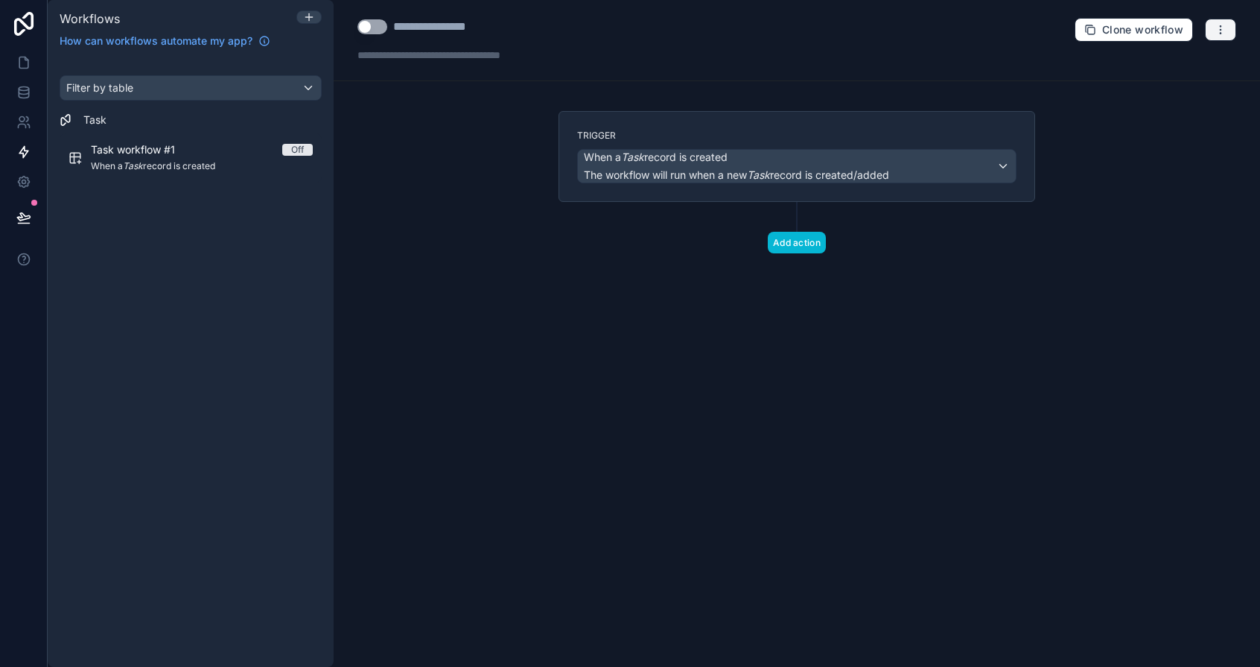
click at [1044, 35] on icon "button" at bounding box center [1221, 30] width 12 height 12
click at [1044, 107] on span "Delete workflow" at bounding box center [1182, 113] width 72 height 12
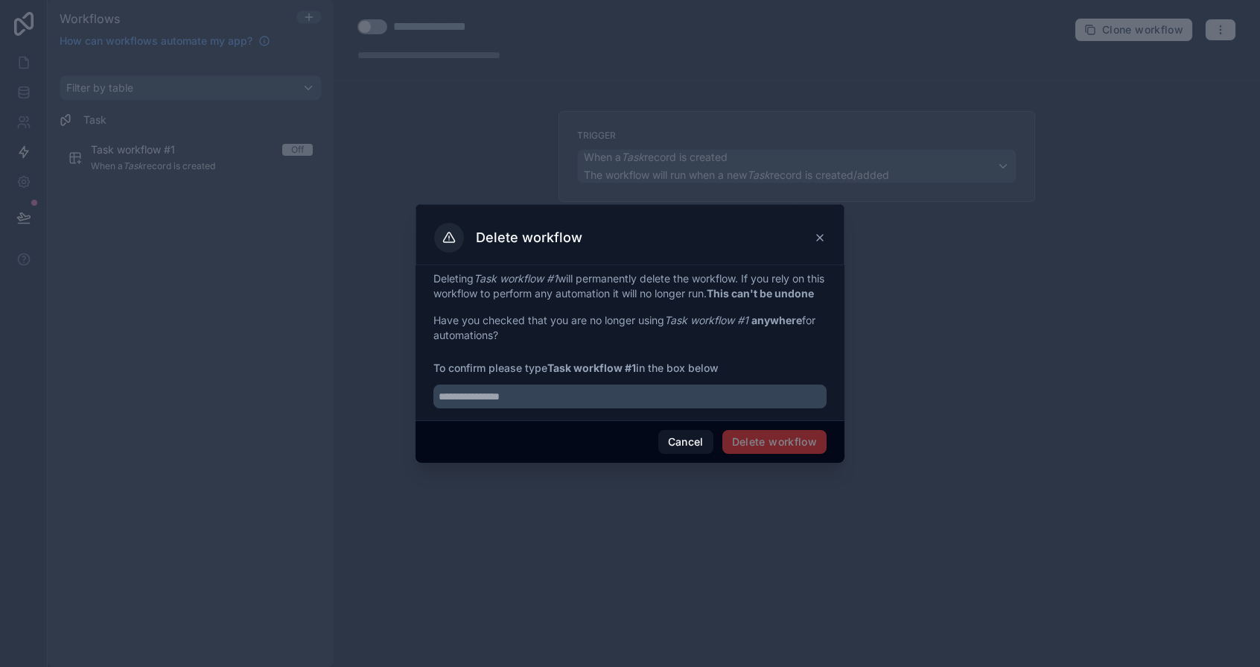
click at [775, 454] on span "Delete workflow" at bounding box center [775, 442] width 104 height 24
click at [720, 420] on div "Deleting Task workflow #1 will permanently delete the workflow. If you rely on …" at bounding box center [630, 342] width 429 height 155
click at [704, 408] on input "text" at bounding box center [630, 396] width 393 height 24
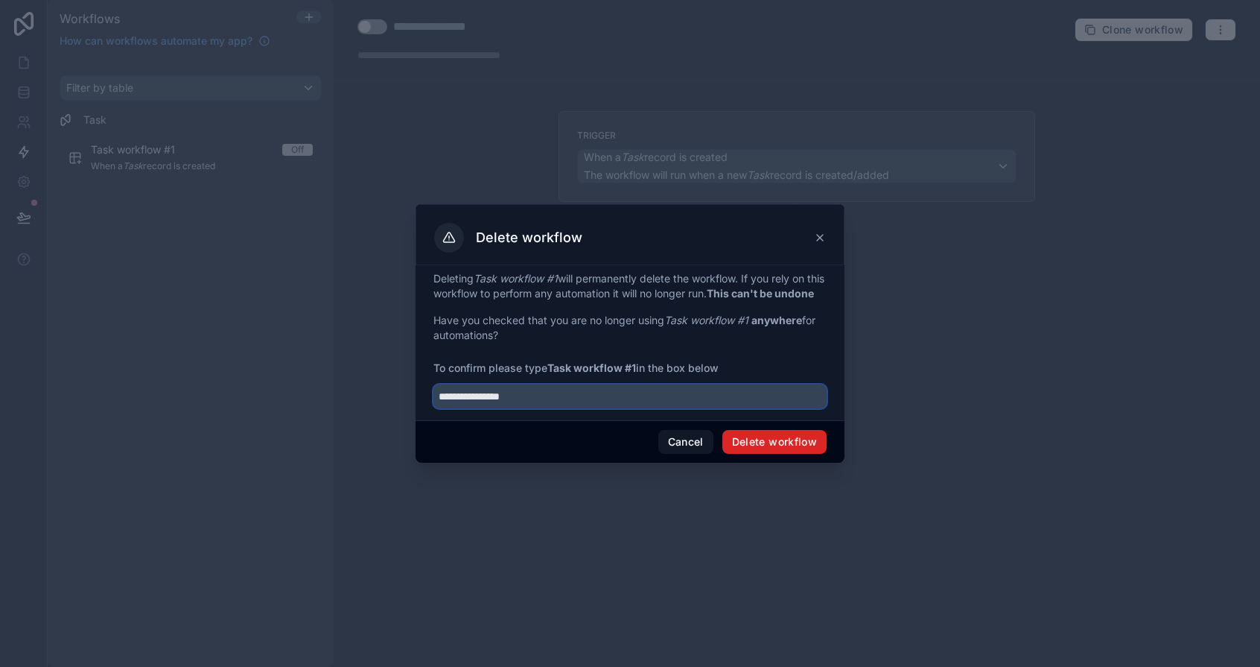
type input "**********"
click at [746, 445] on button "Delete workflow" at bounding box center [775, 442] width 104 height 24
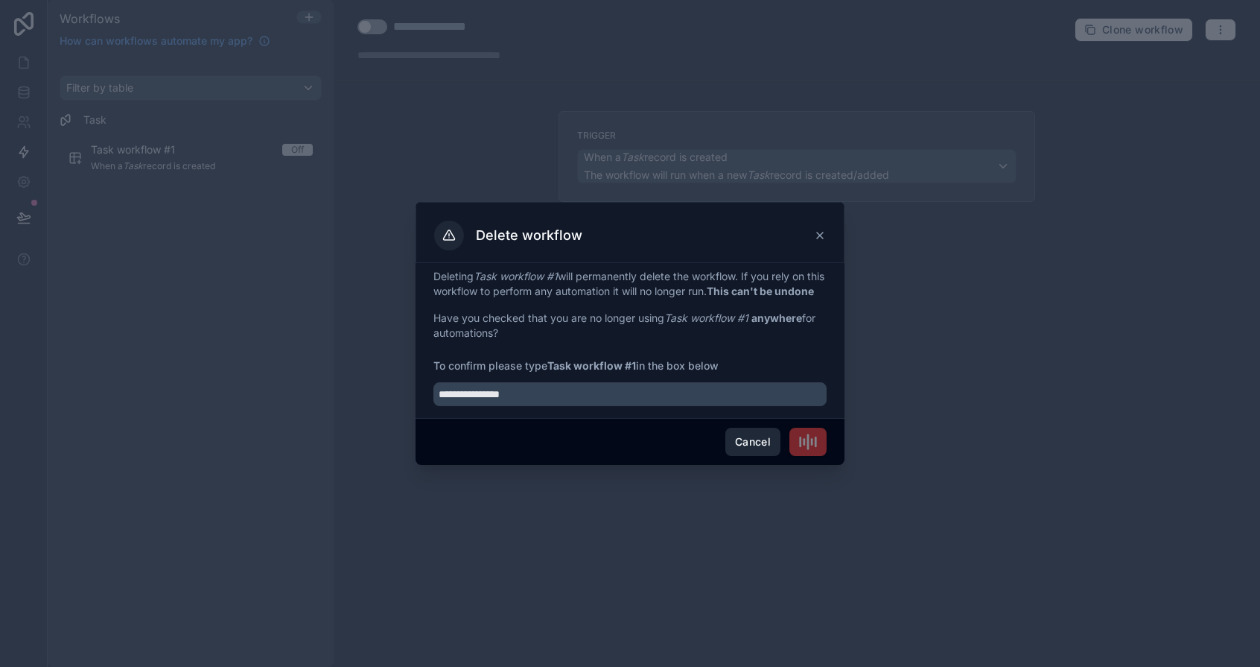
click at [758, 456] on button "Cancel" at bounding box center [752, 442] width 55 height 28
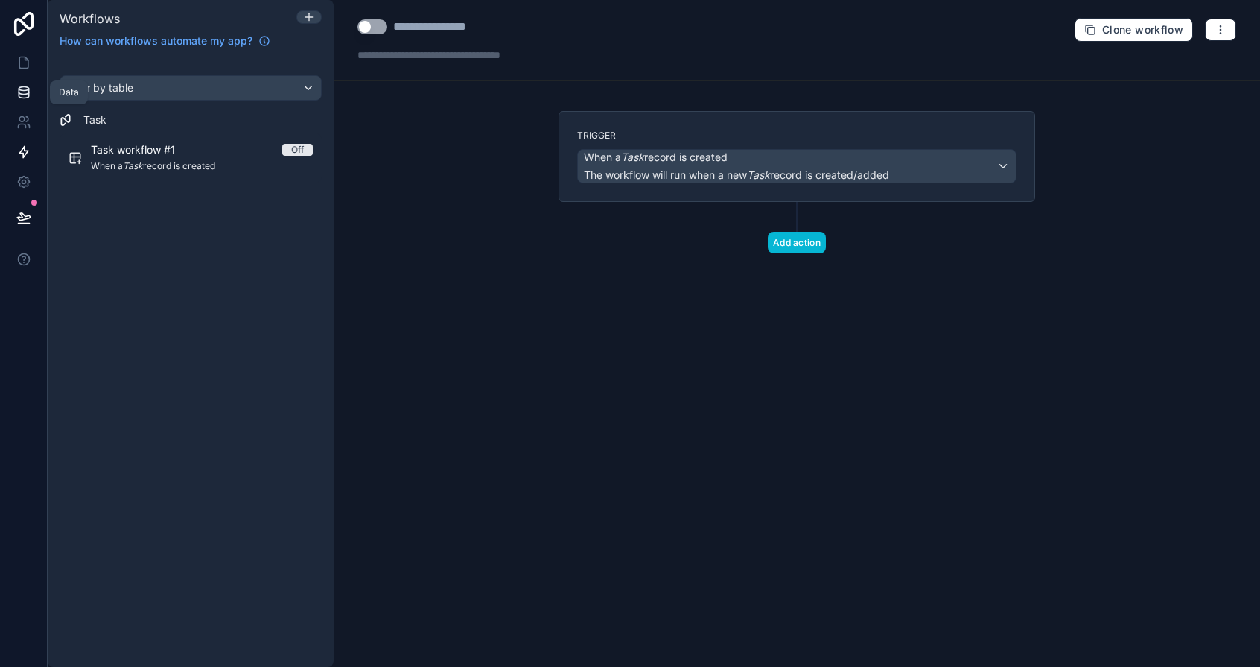
click at [28, 87] on icon at bounding box center [24, 89] width 10 height 4
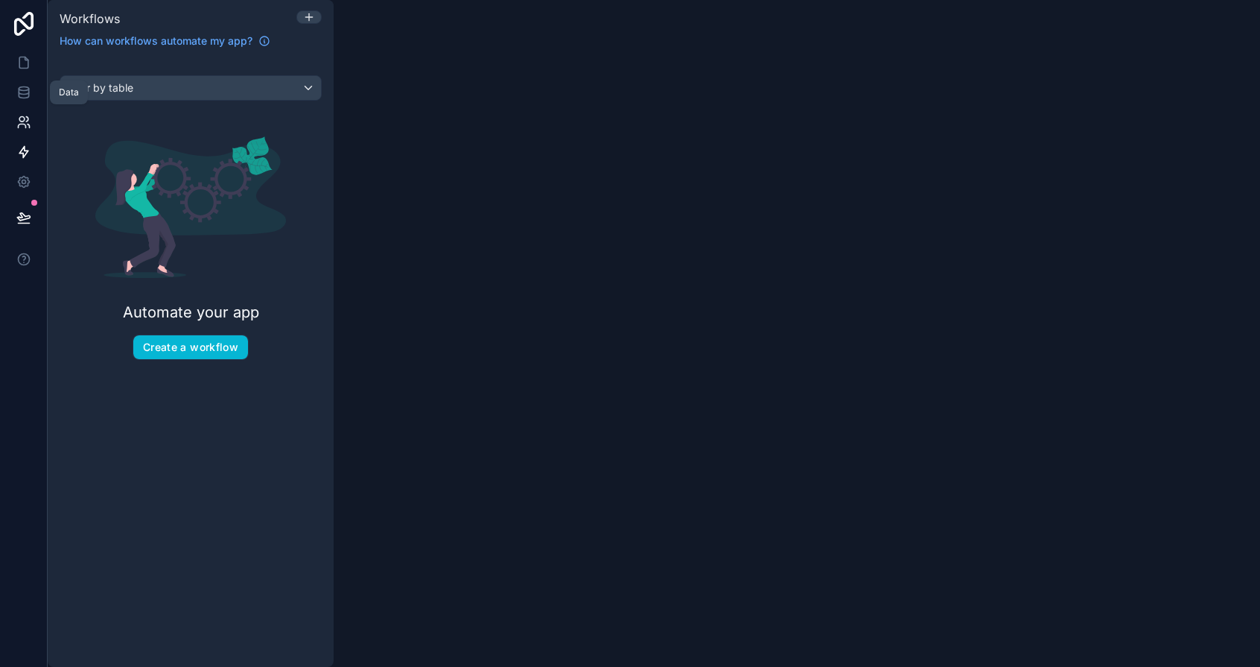
click at [26, 112] on link at bounding box center [23, 122] width 47 height 30
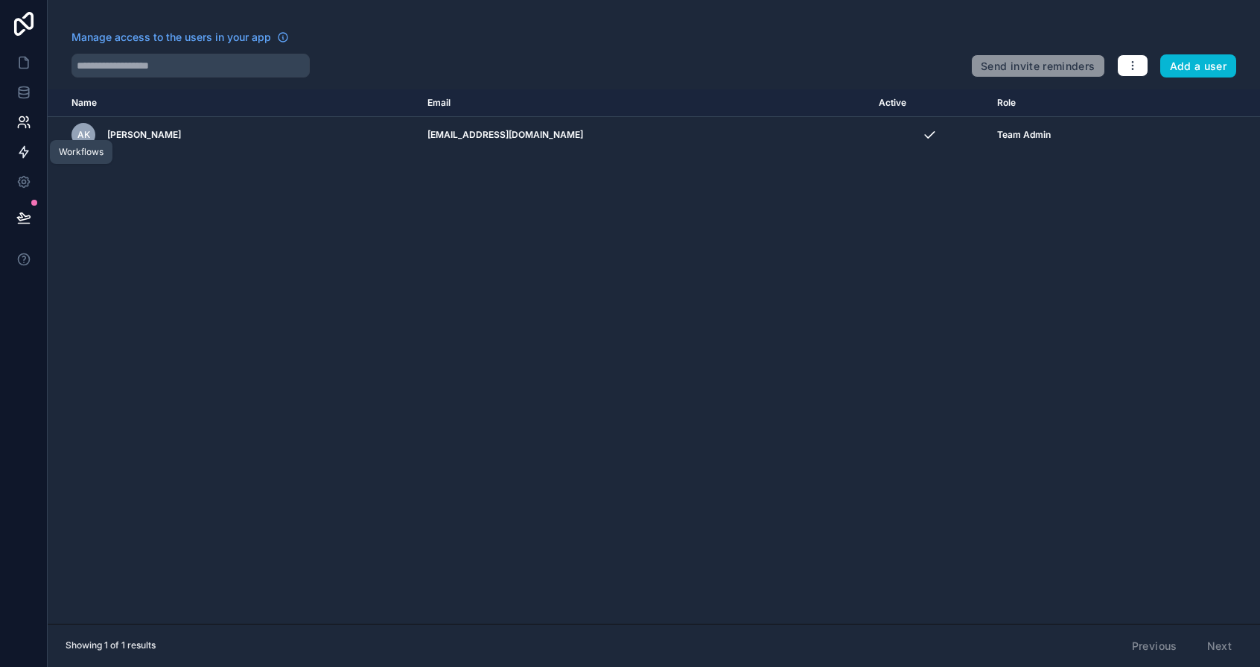
click at [28, 139] on link at bounding box center [23, 152] width 47 height 30
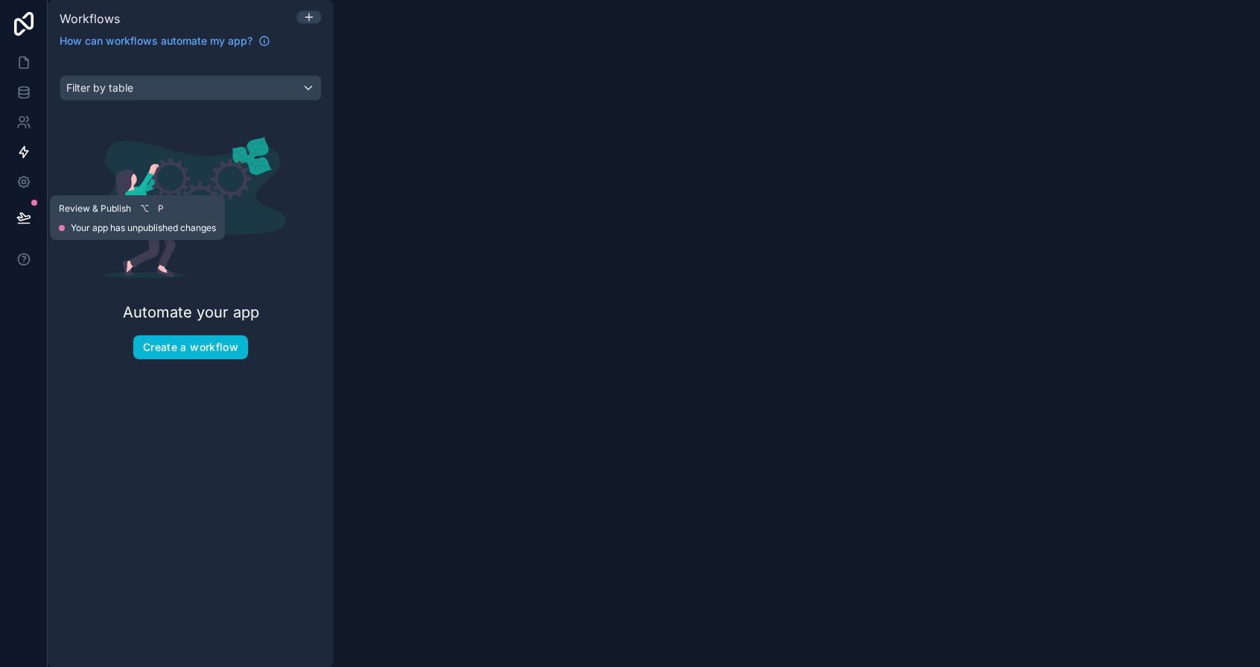
click at [31, 214] on button at bounding box center [23, 218] width 33 height 42
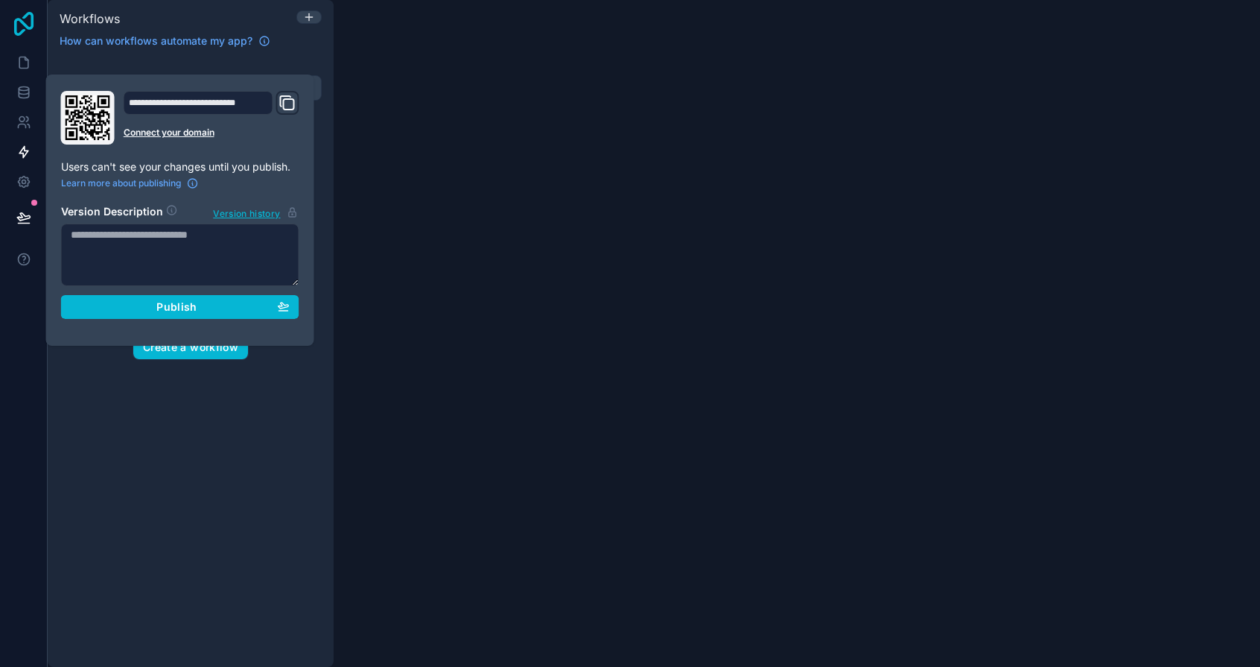
click at [28, 20] on icon at bounding box center [24, 24] width 30 height 24
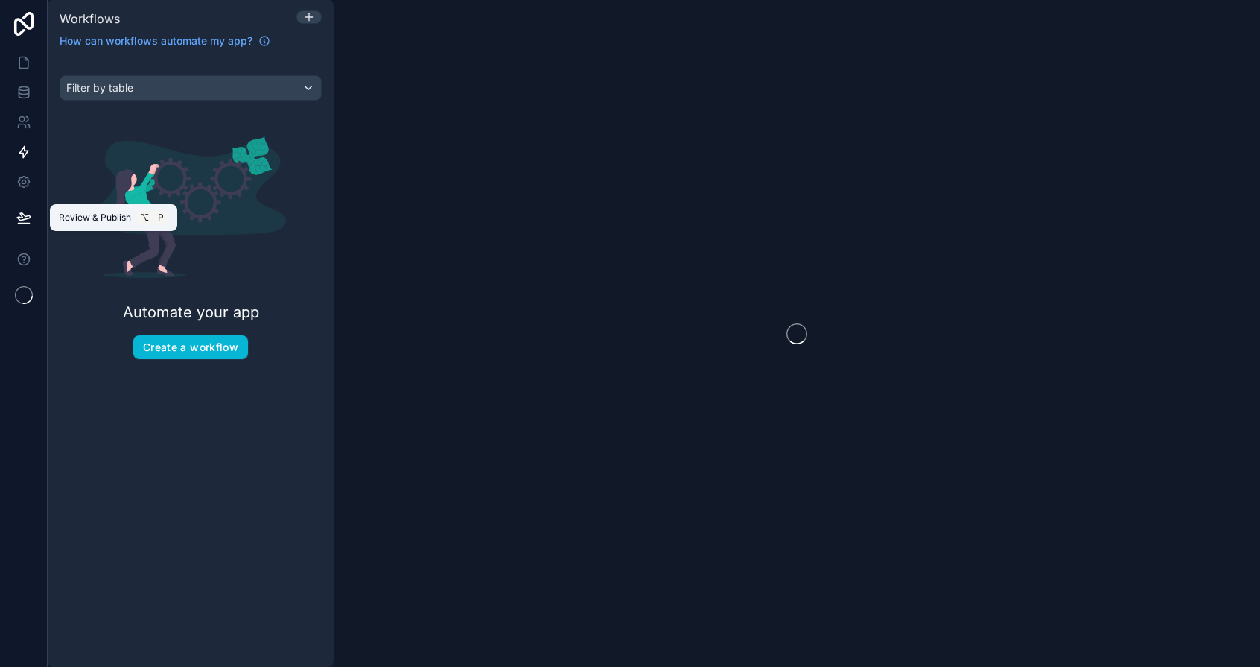
click at [20, 215] on icon at bounding box center [23, 216] width 13 height 7
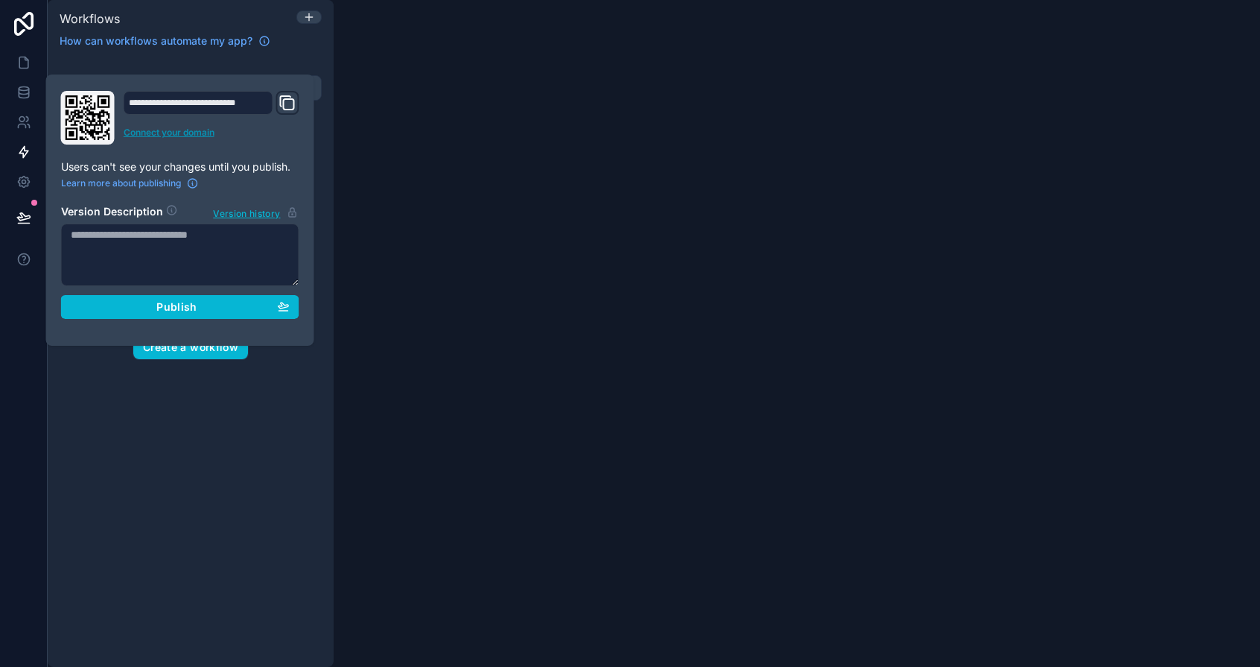
click at [145, 133] on link "Connect your domain" at bounding box center [212, 133] width 176 height 12
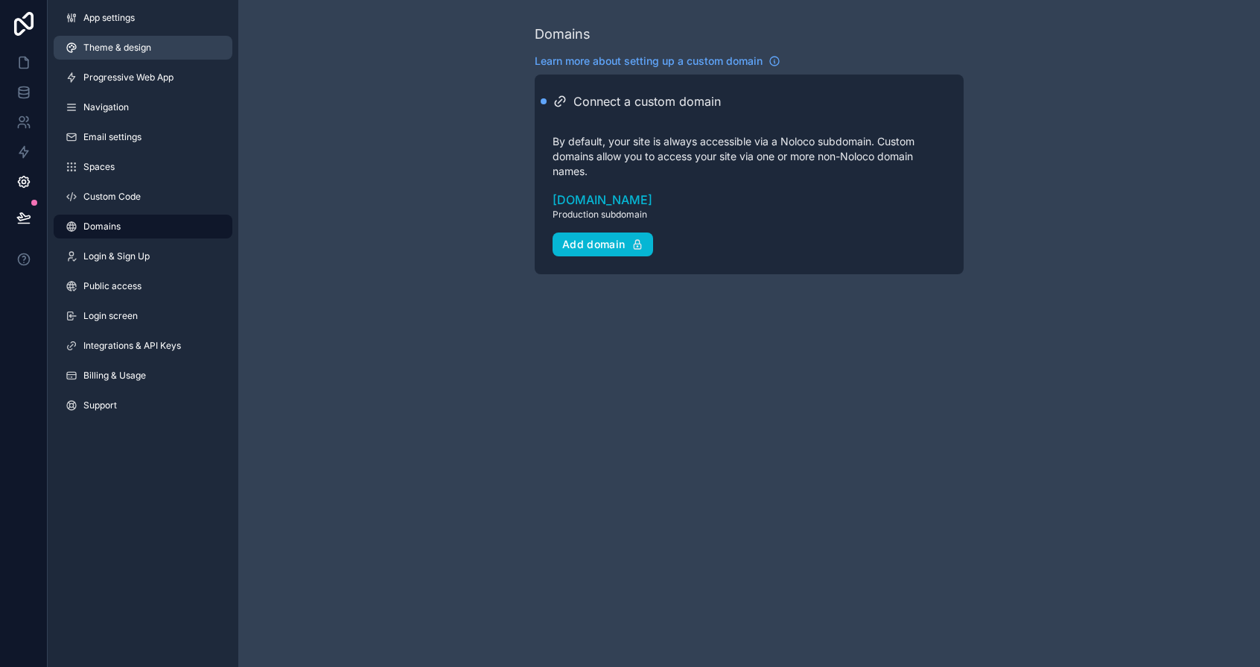
click at [124, 44] on span "Theme & design" at bounding box center [117, 48] width 68 height 12
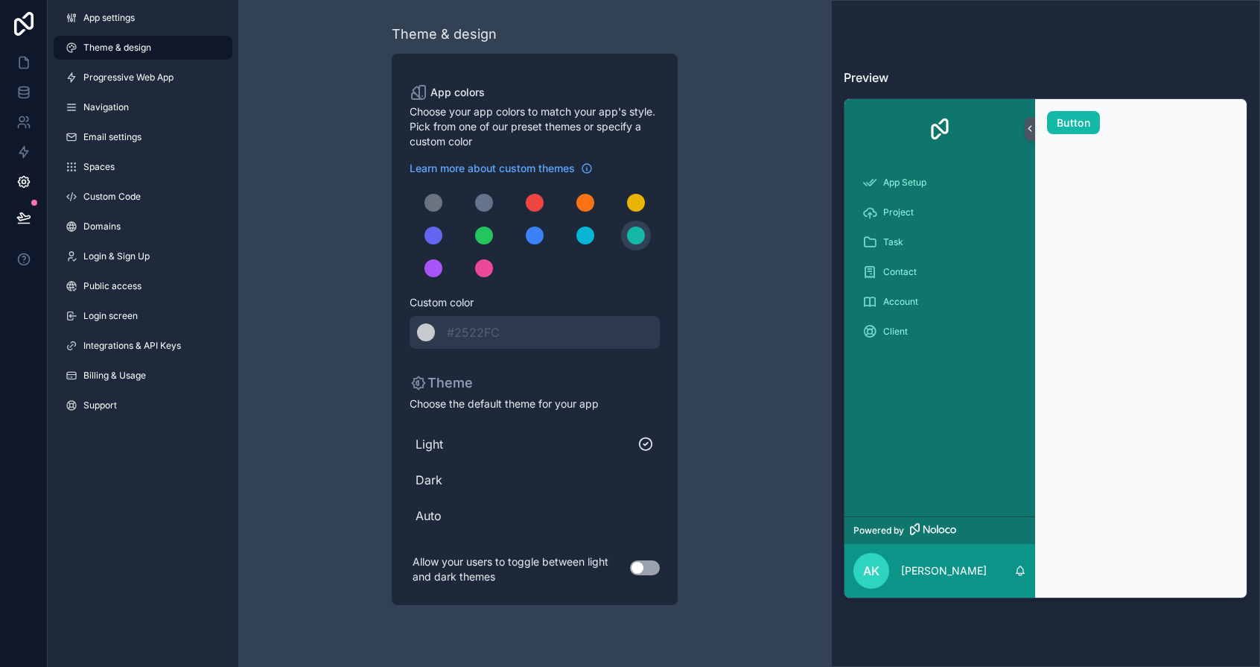
click at [635, 572] on button "Use setting" at bounding box center [645, 567] width 30 height 15
click at [439, 211] on button "scrollable content" at bounding box center [434, 203] width 30 height 30
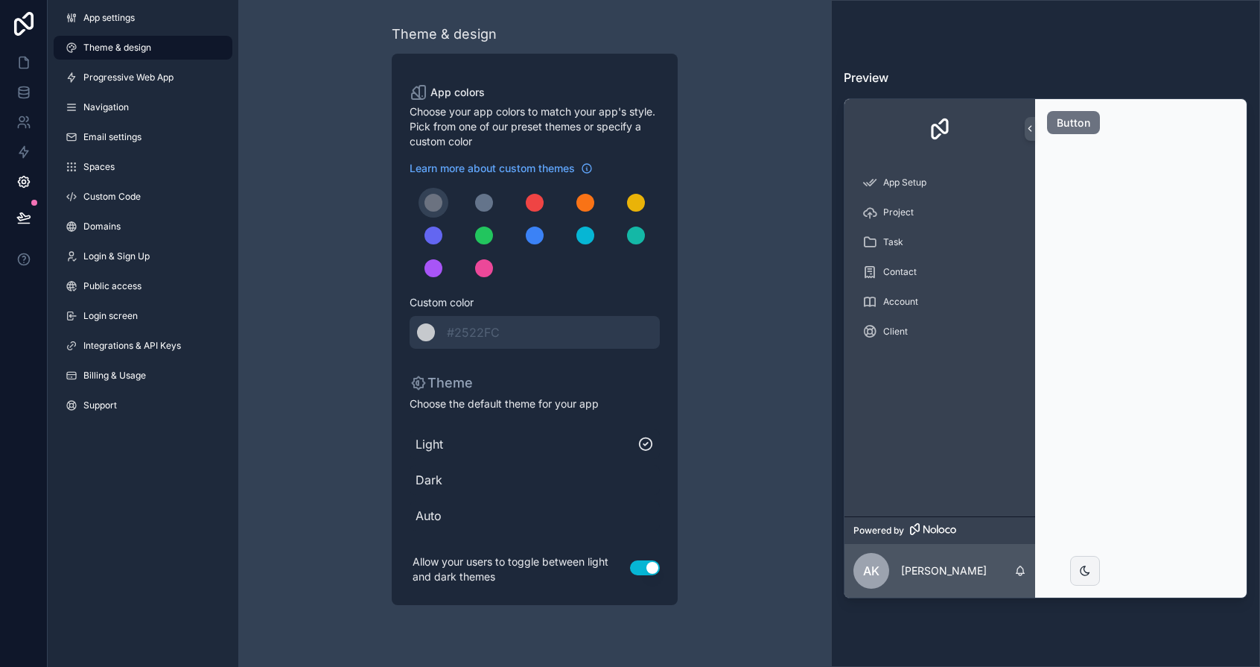
click at [465, 204] on div "scrollable content" at bounding box center [535, 235] width 250 height 95
click at [480, 203] on div "scrollable content" at bounding box center [484, 203] width 18 height 18
click at [524, 203] on button "scrollable content" at bounding box center [535, 203] width 30 height 30
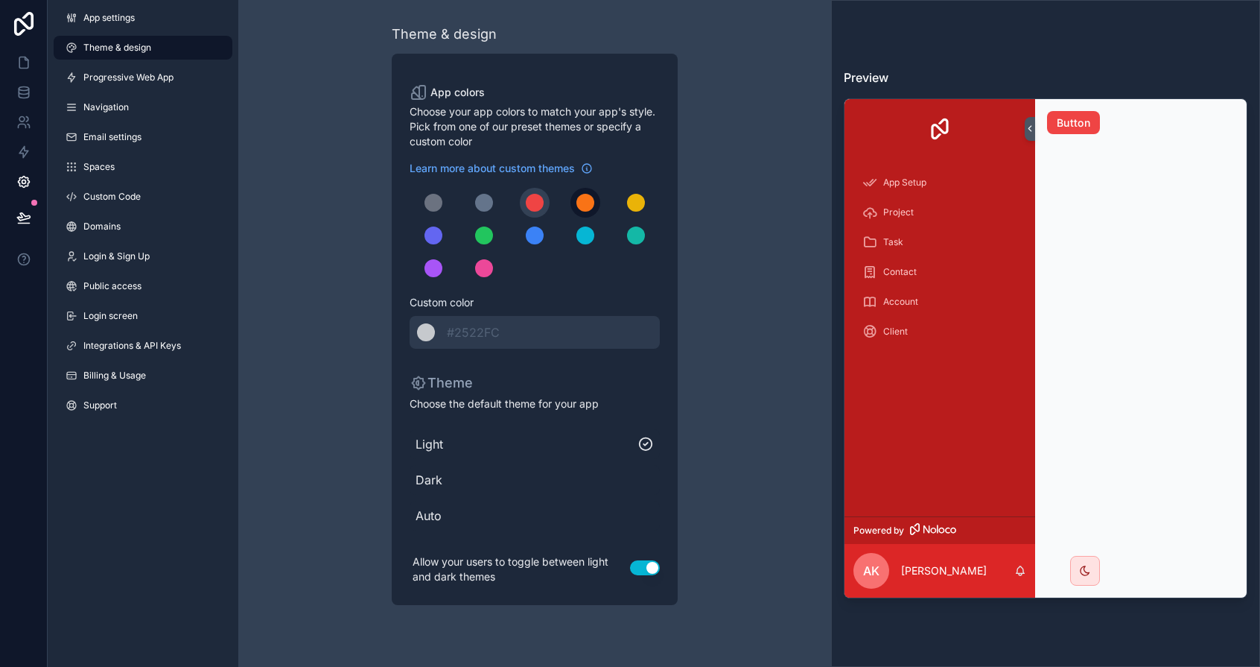
click at [578, 203] on div "scrollable content" at bounding box center [586, 203] width 18 height 18
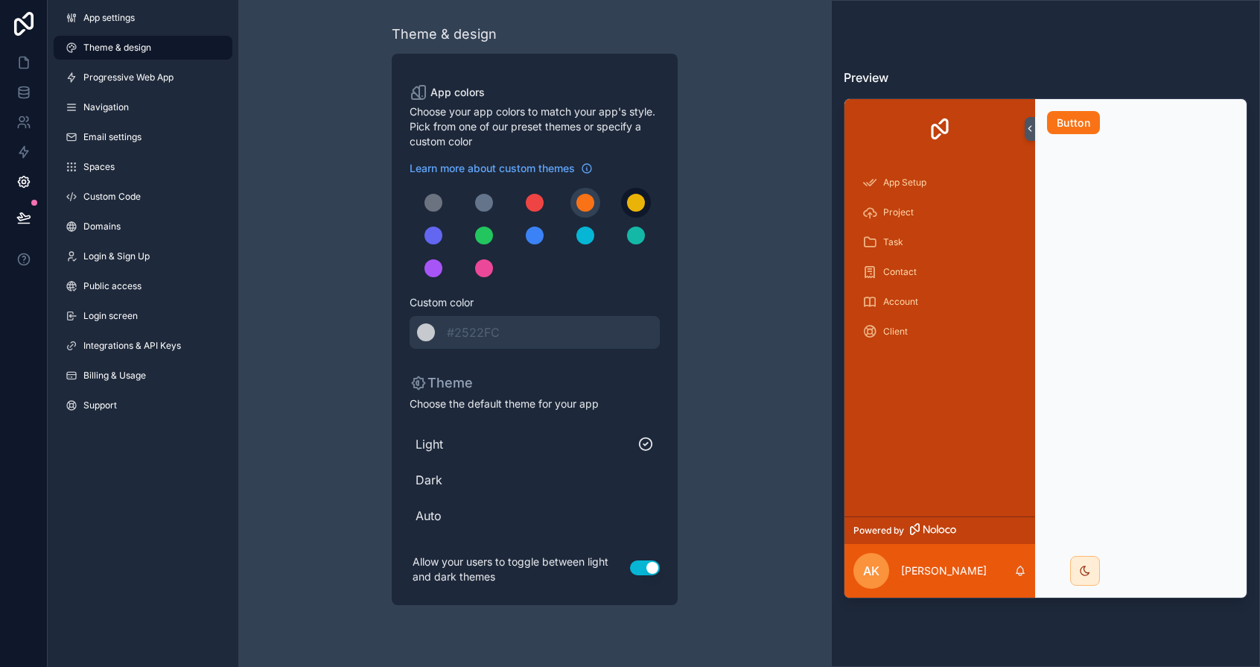
click at [635, 202] on div "scrollable content" at bounding box center [636, 203] width 18 height 18
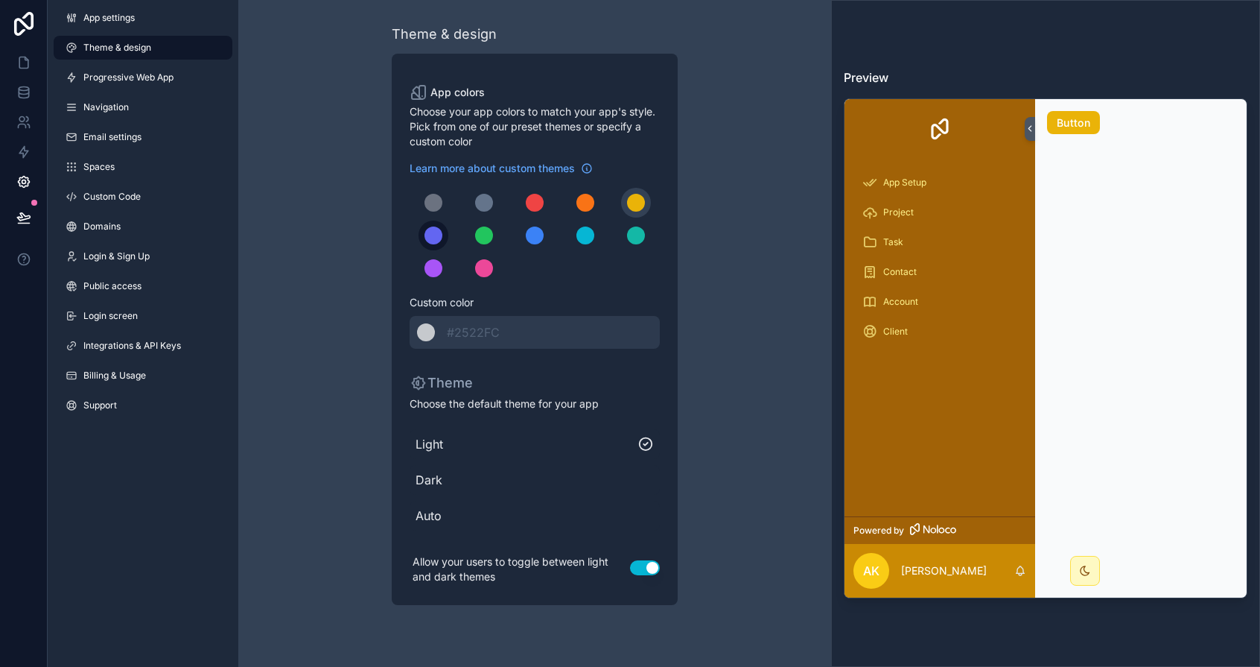
click at [436, 238] on div "scrollable content" at bounding box center [434, 235] width 18 height 18
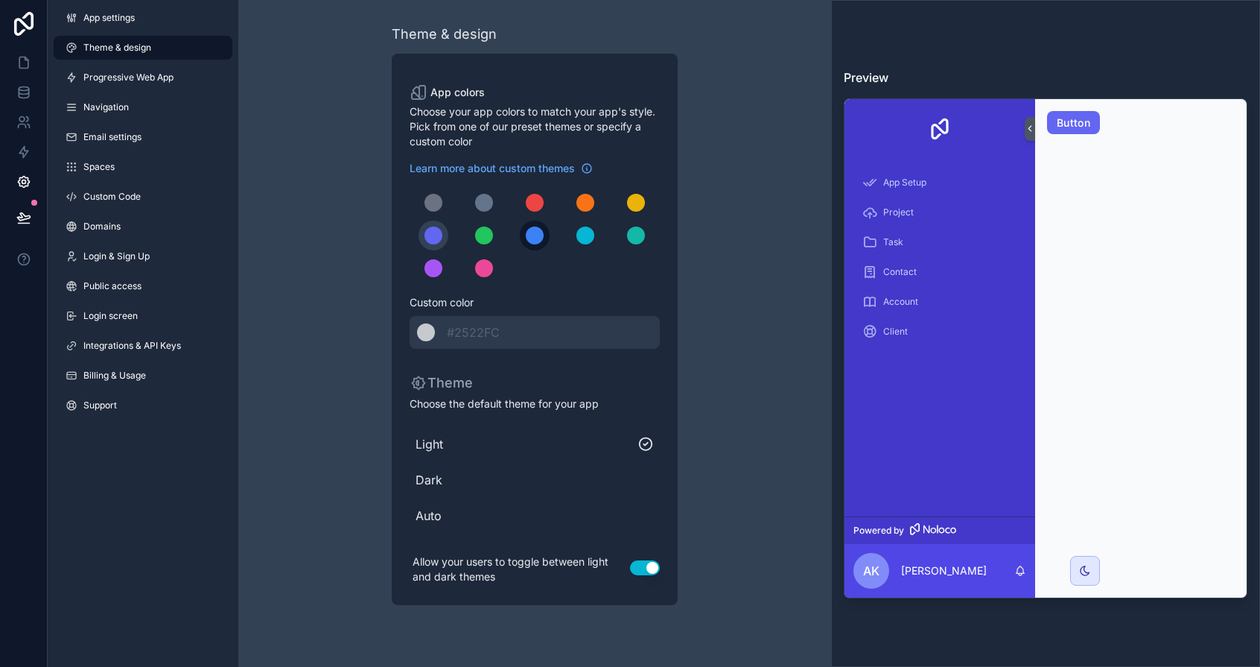
click at [544, 239] on button "scrollable content" at bounding box center [535, 235] width 30 height 30
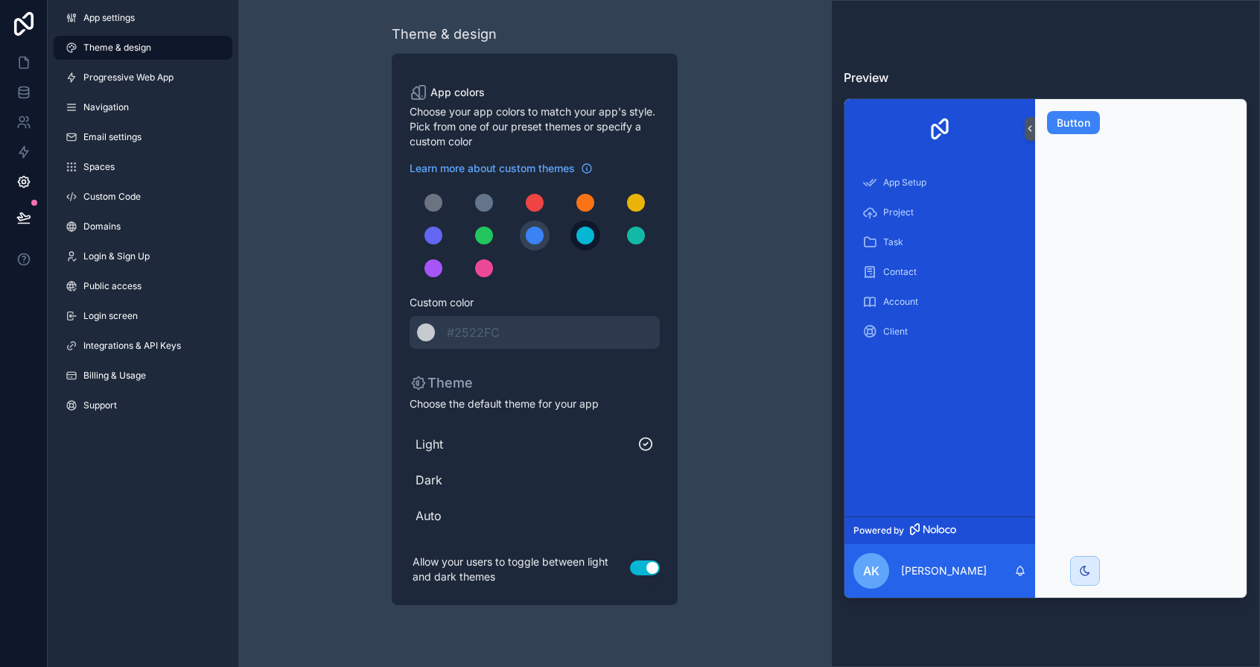
click at [585, 238] on div "scrollable content" at bounding box center [586, 235] width 18 height 18
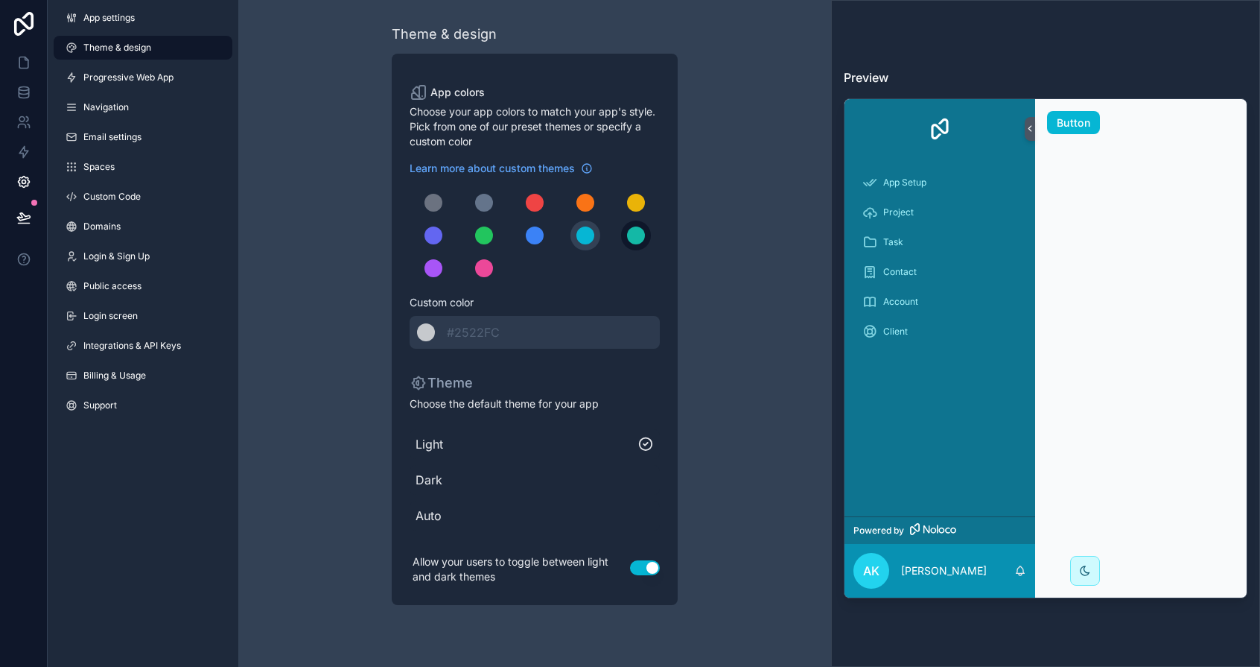
click at [641, 239] on div "scrollable content" at bounding box center [636, 235] width 18 height 18
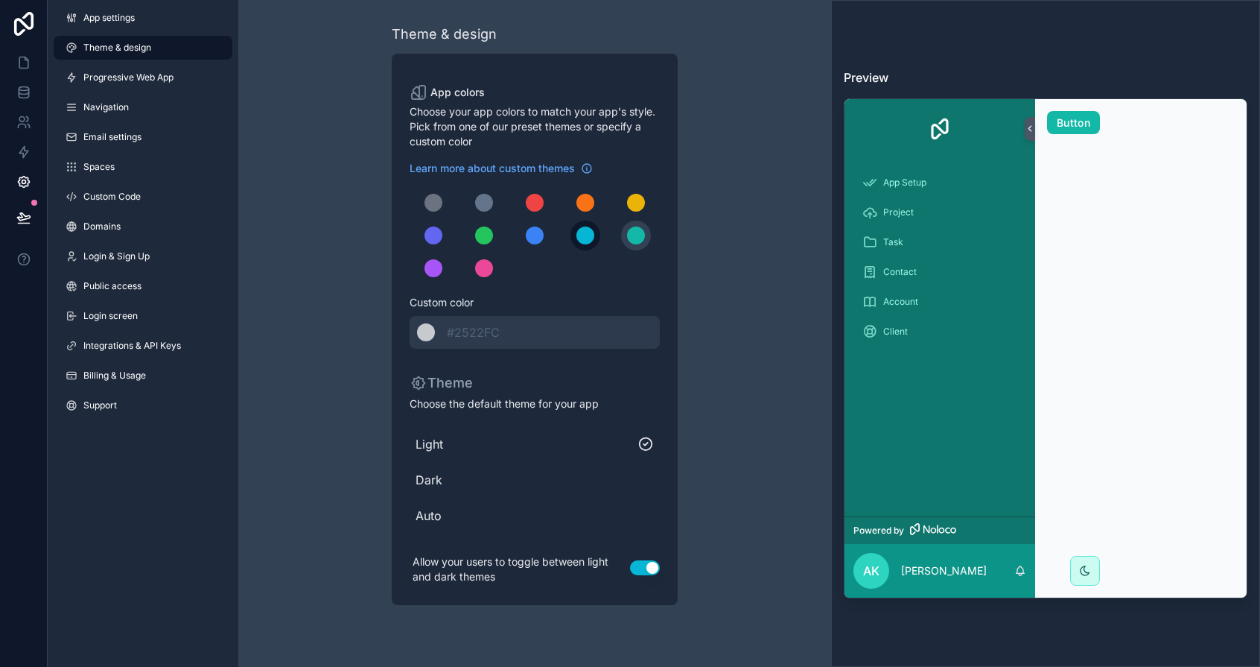
click at [591, 240] on div "scrollable content" at bounding box center [586, 235] width 18 height 18
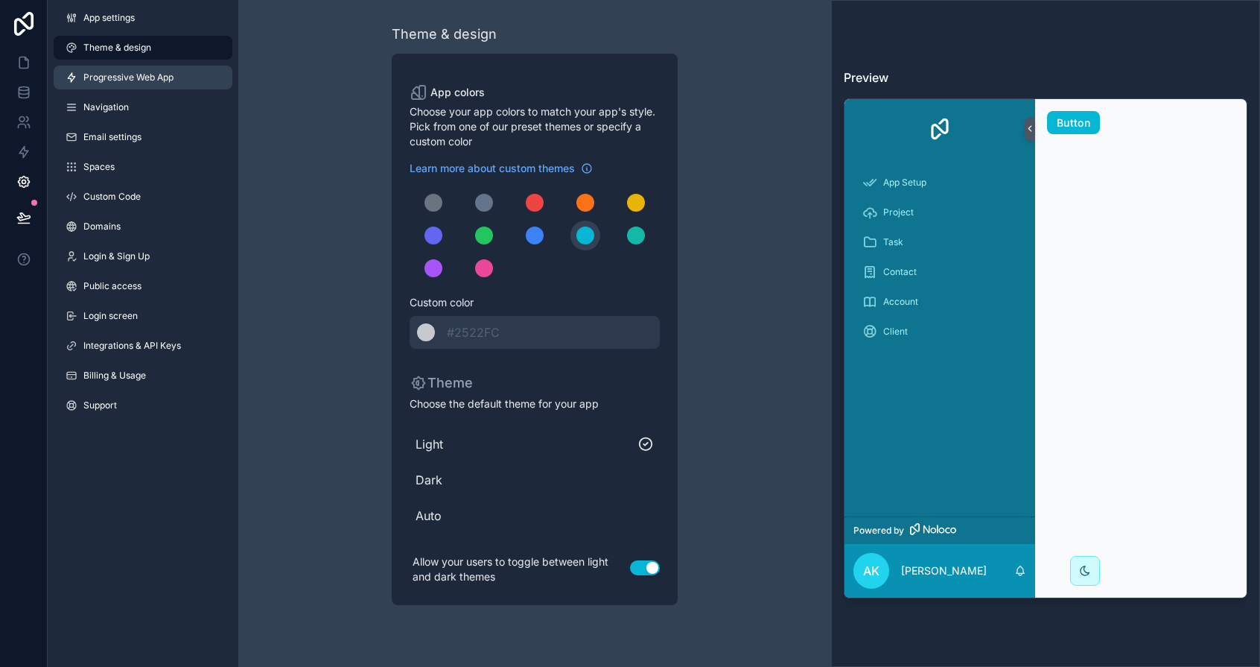
click at [132, 78] on span "Progressive Web App" at bounding box center [128, 78] width 90 height 12
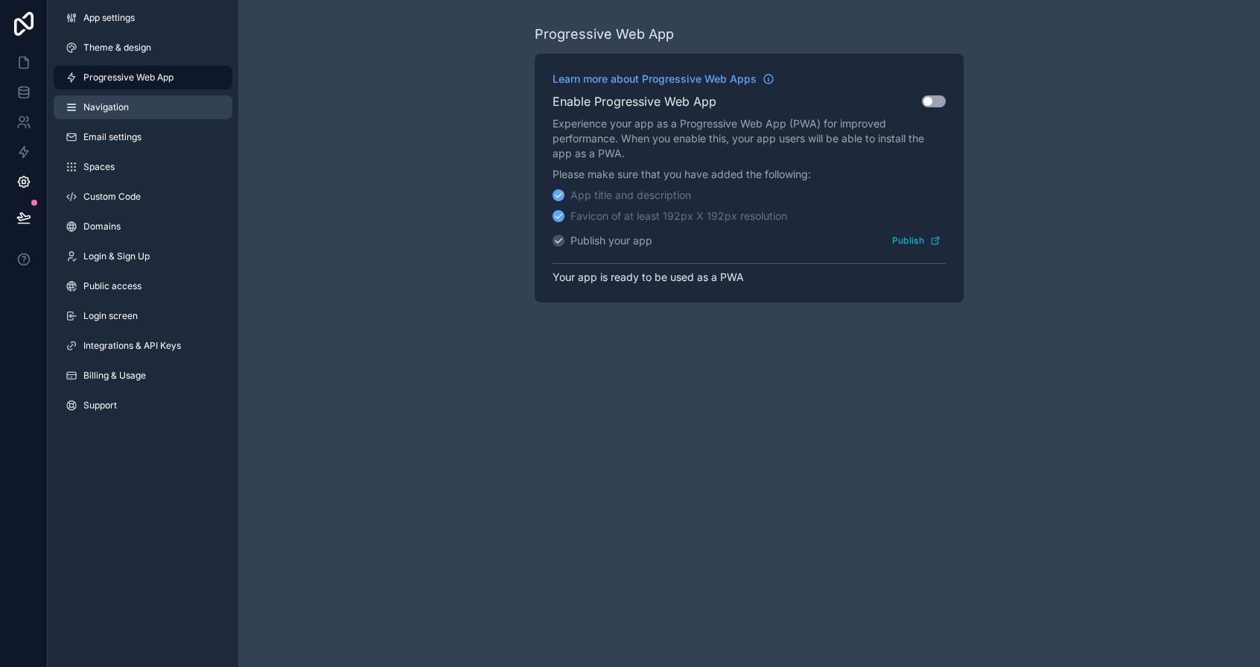
click at [133, 110] on link "Navigation" at bounding box center [143, 107] width 179 height 24
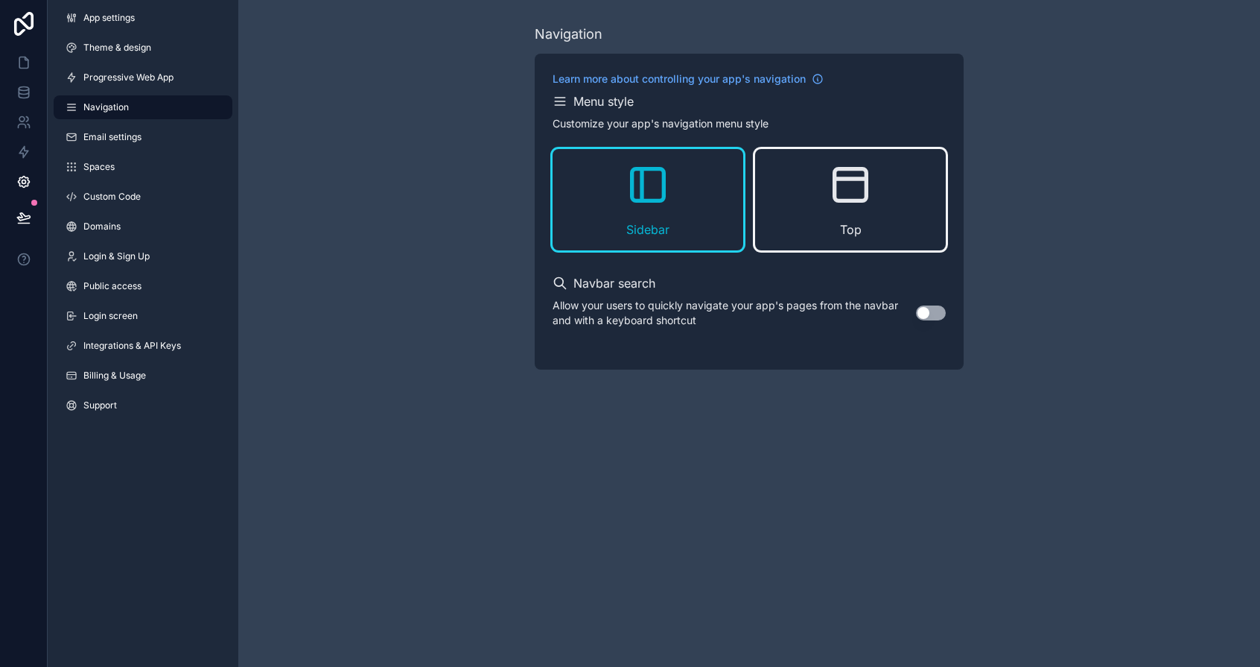
click at [838, 203] on icon "scrollable content" at bounding box center [851, 185] width 48 height 48
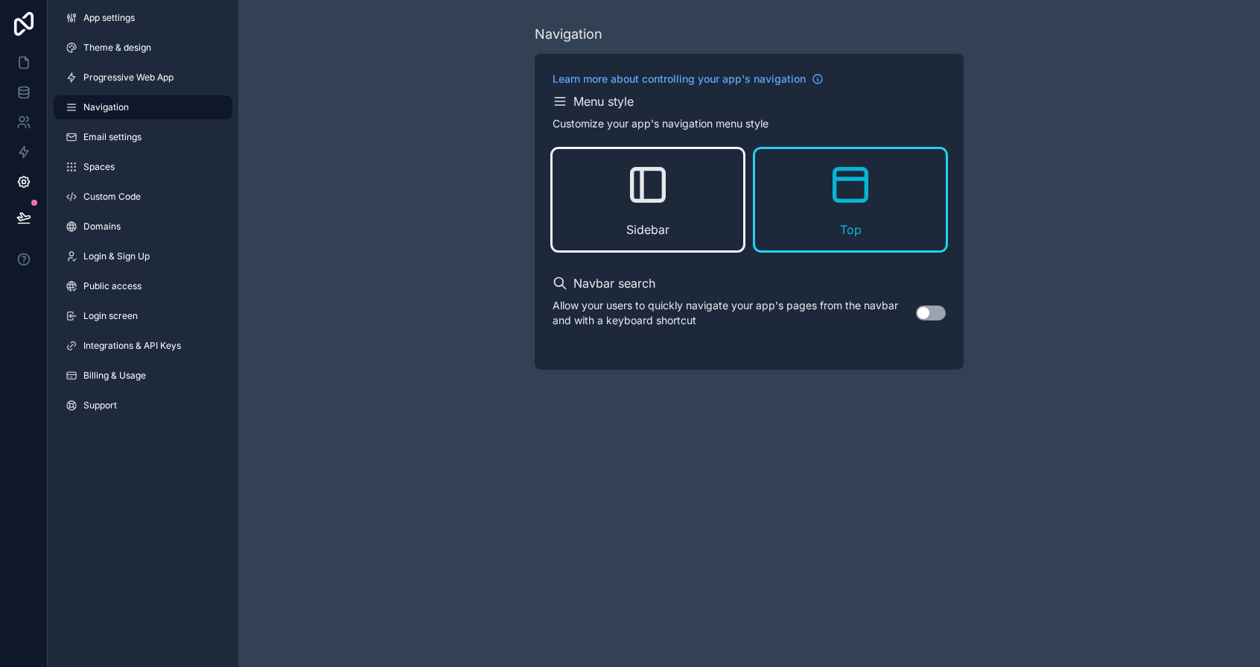
click at [673, 200] on div "Sidebar" at bounding box center [648, 199] width 191 height 101
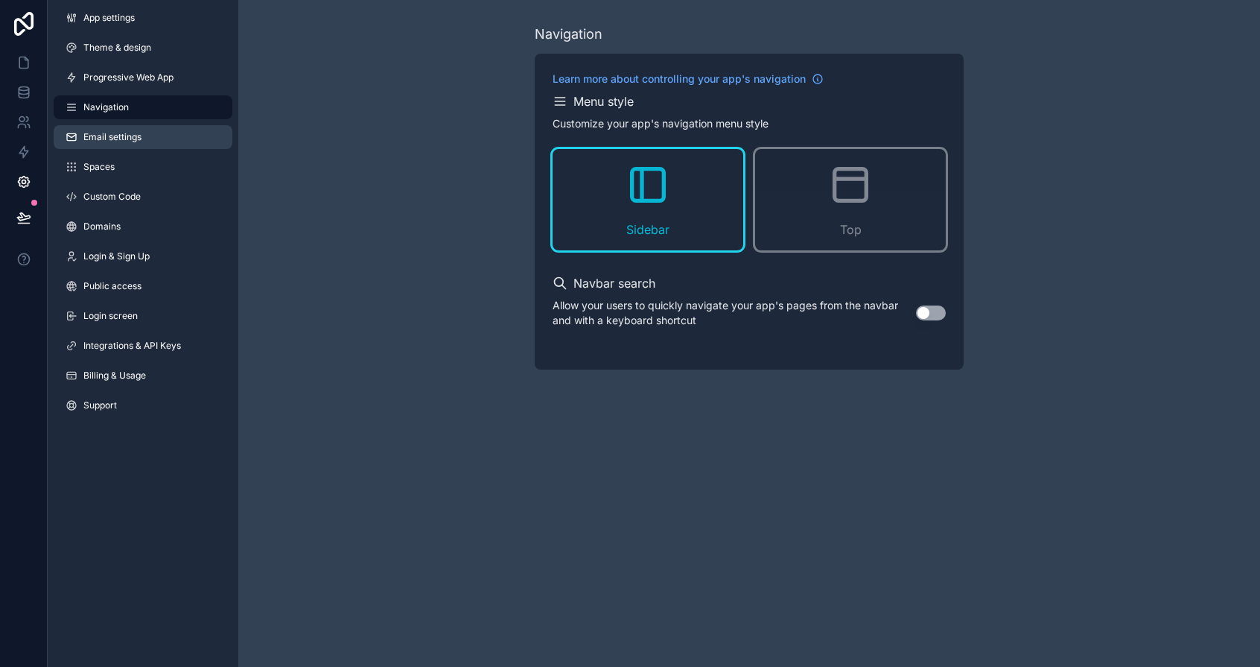
click at [143, 139] on link "Email settings" at bounding box center [143, 137] width 179 height 24
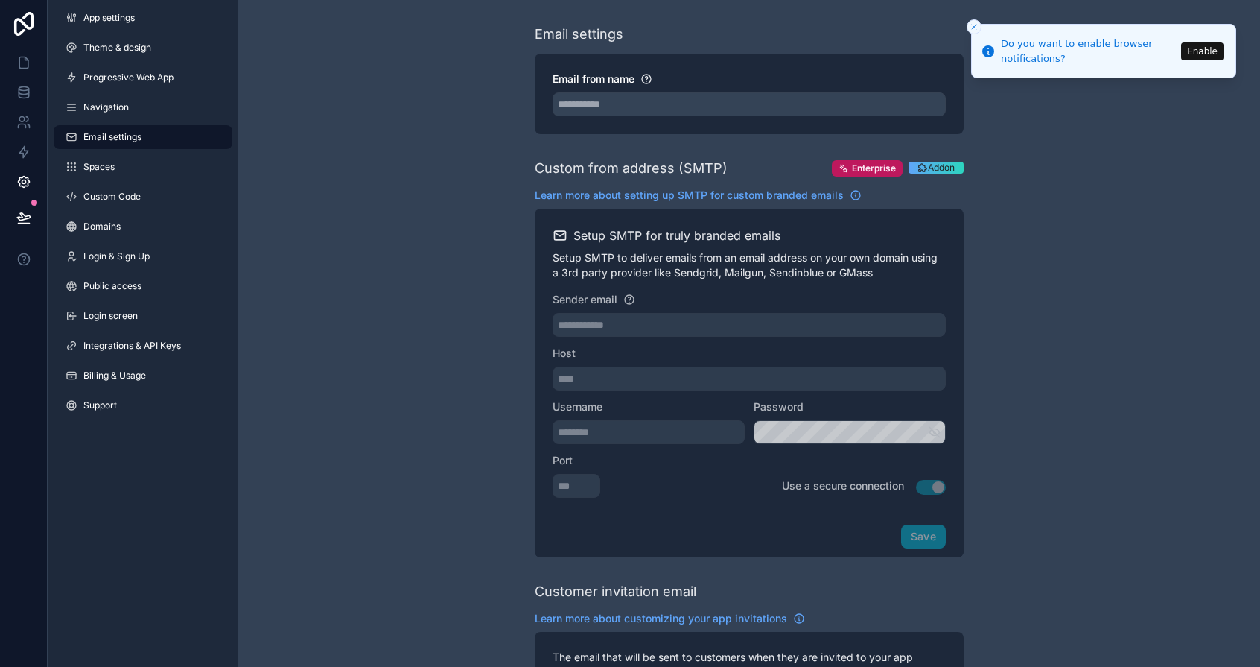
click at [975, 28] on line "Close toast" at bounding box center [974, 27] width 4 height 4
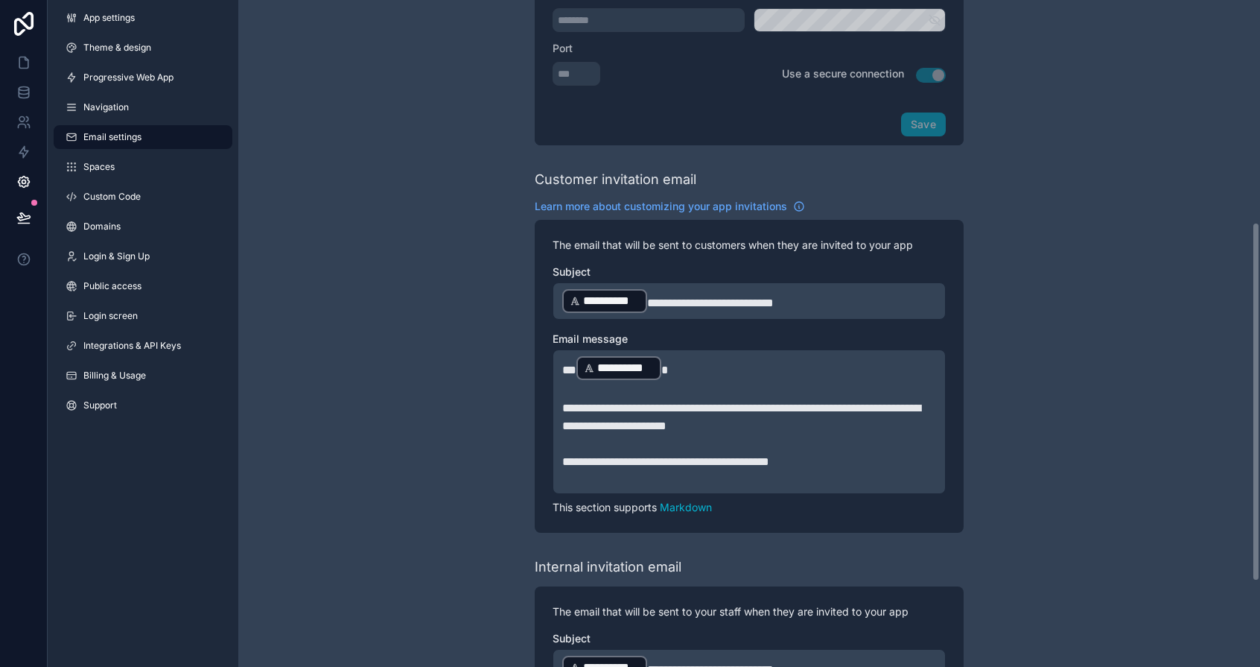
scroll to position [569, 0]
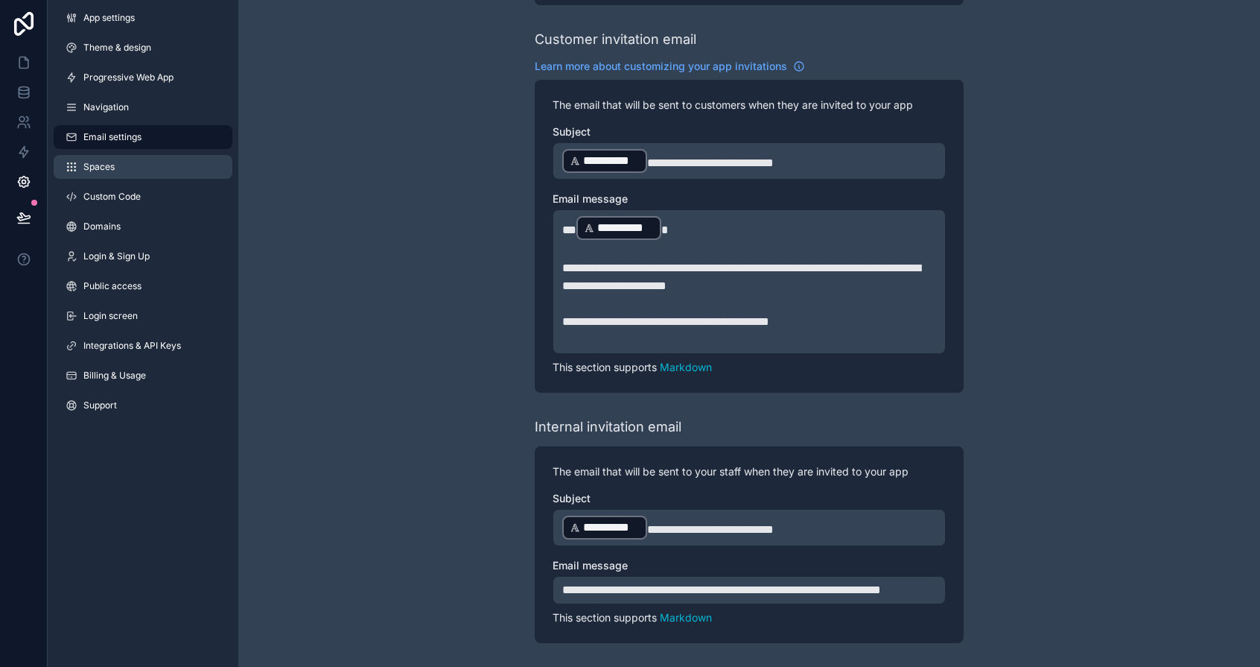
click at [131, 167] on link "Spaces" at bounding box center [143, 167] width 179 height 24
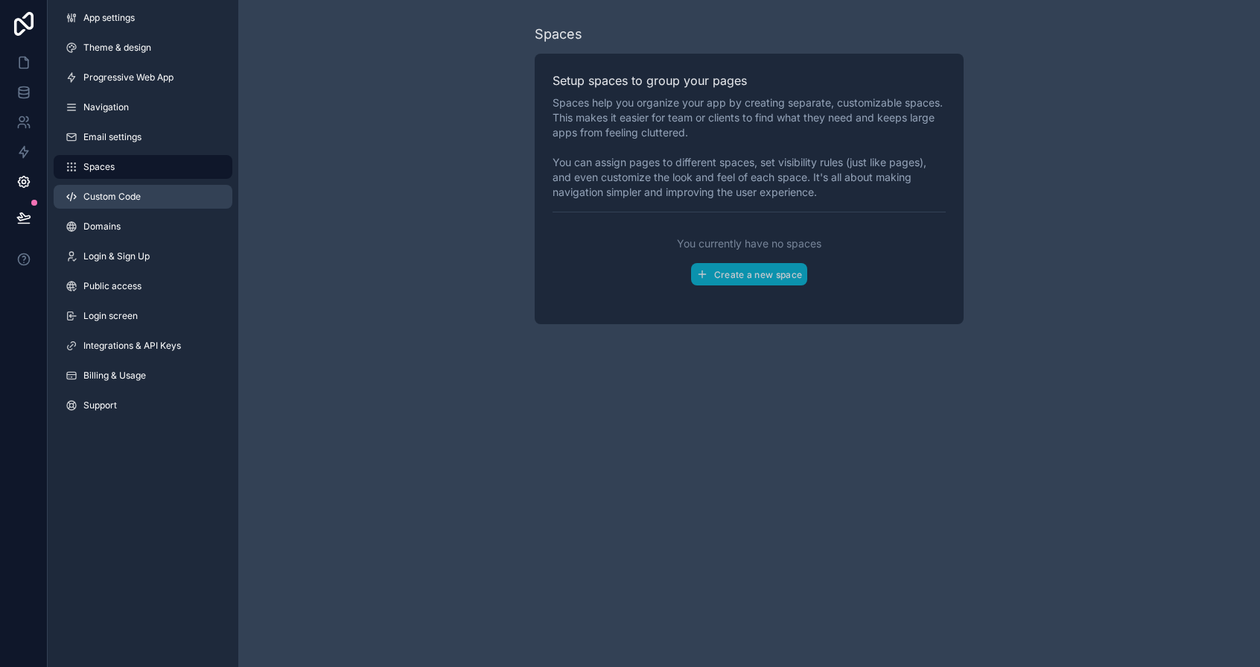
click at [146, 201] on link "Custom Code" at bounding box center [143, 197] width 179 height 24
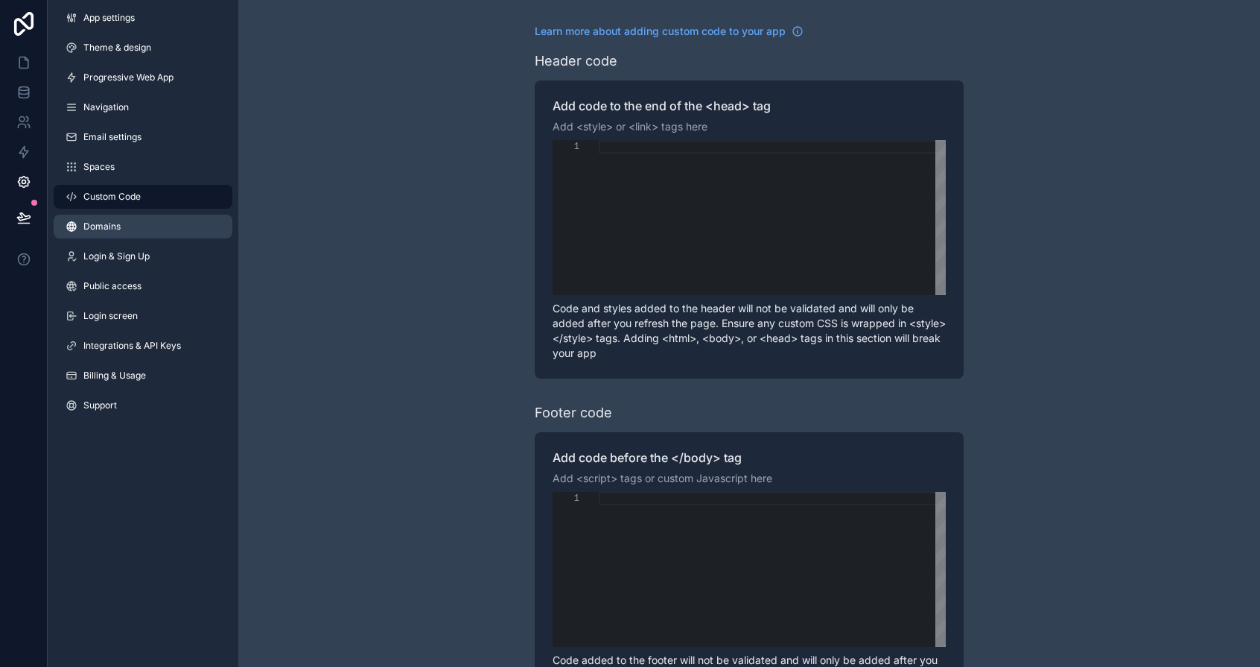
click at [143, 220] on link "Domains" at bounding box center [143, 227] width 179 height 24
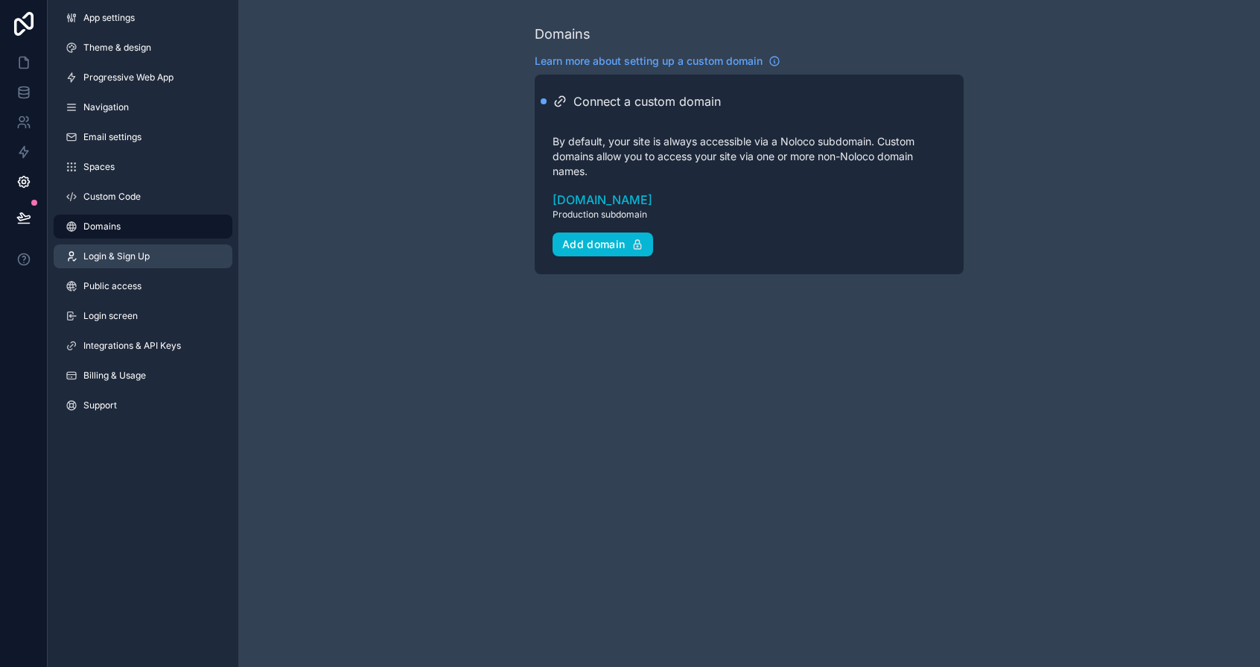
click at [138, 258] on span "Login & Sign Up" at bounding box center [116, 256] width 66 height 12
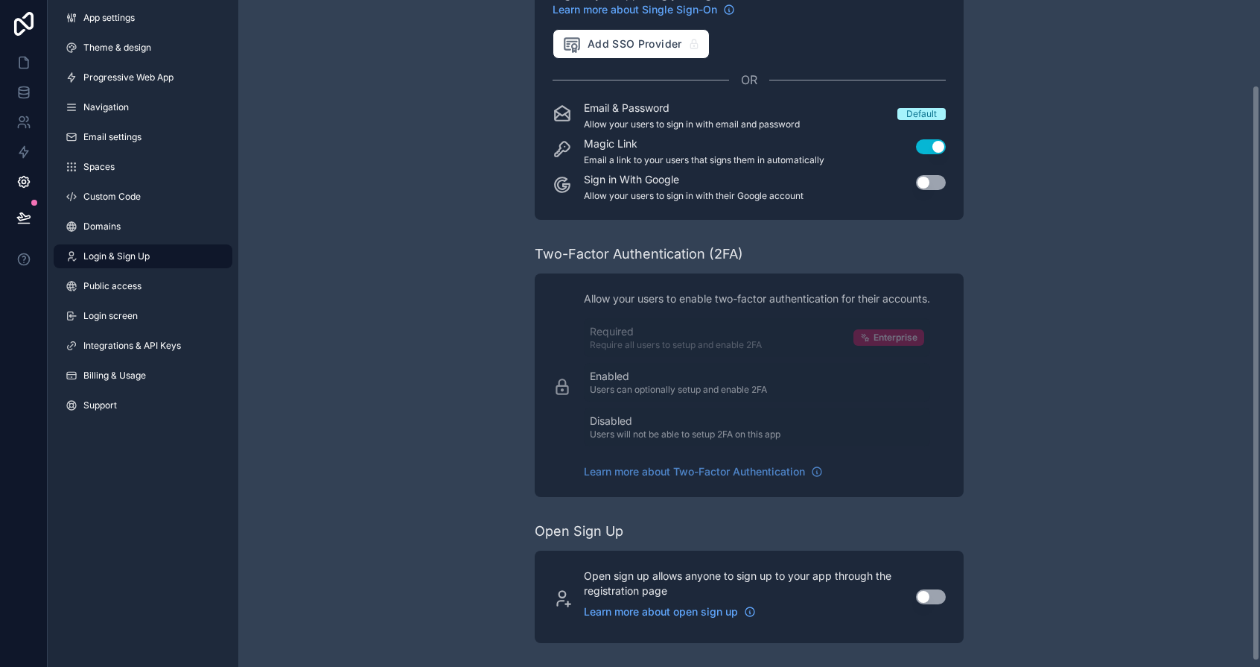
scroll to position [97, 0]
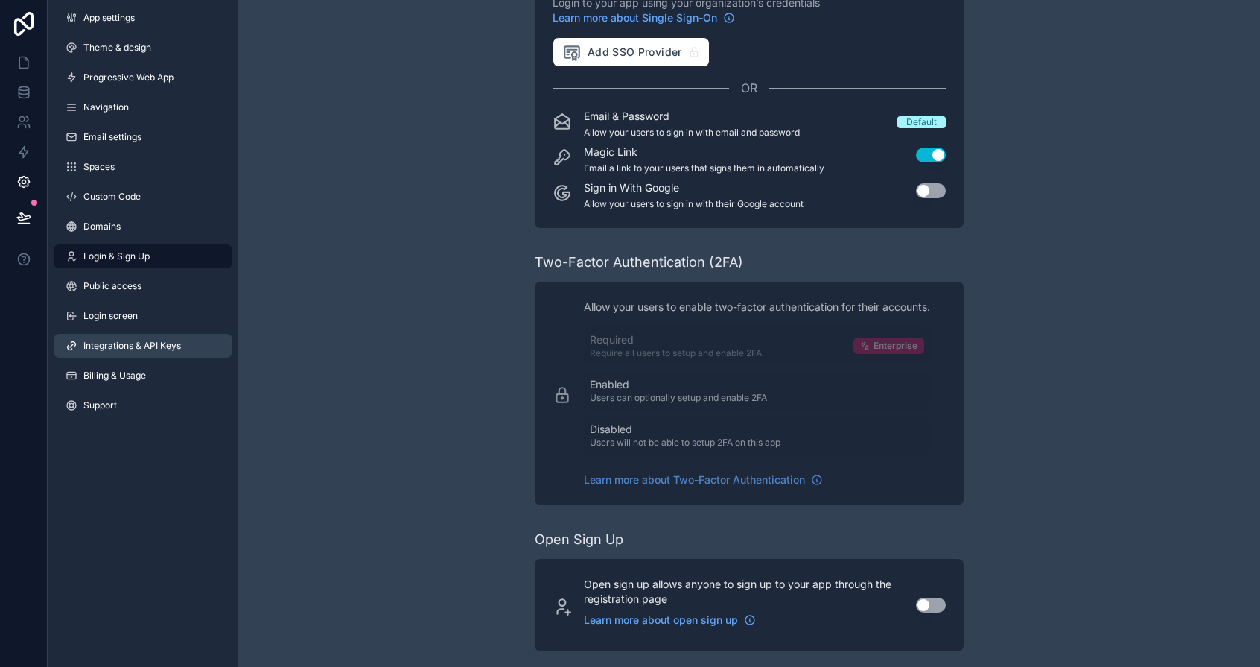
click at [133, 337] on link "Integrations & API Keys" at bounding box center [143, 346] width 179 height 24
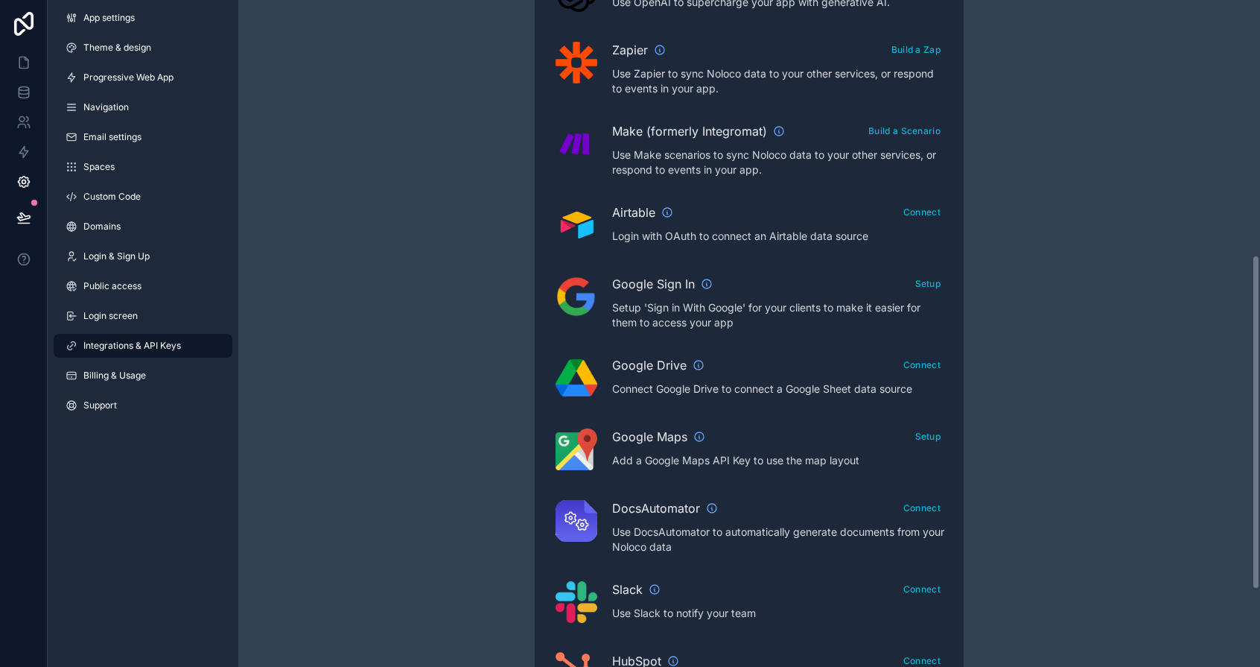
scroll to position [512, 0]
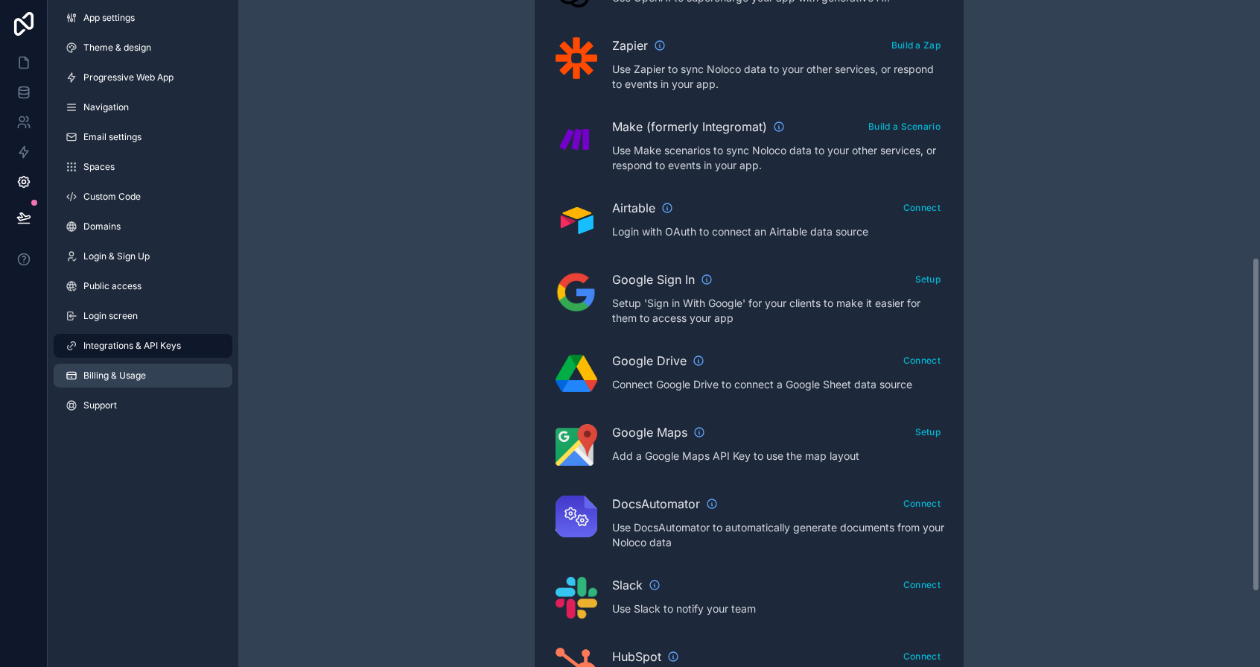
click at [171, 366] on link "Billing & Usage" at bounding box center [143, 375] width 179 height 24
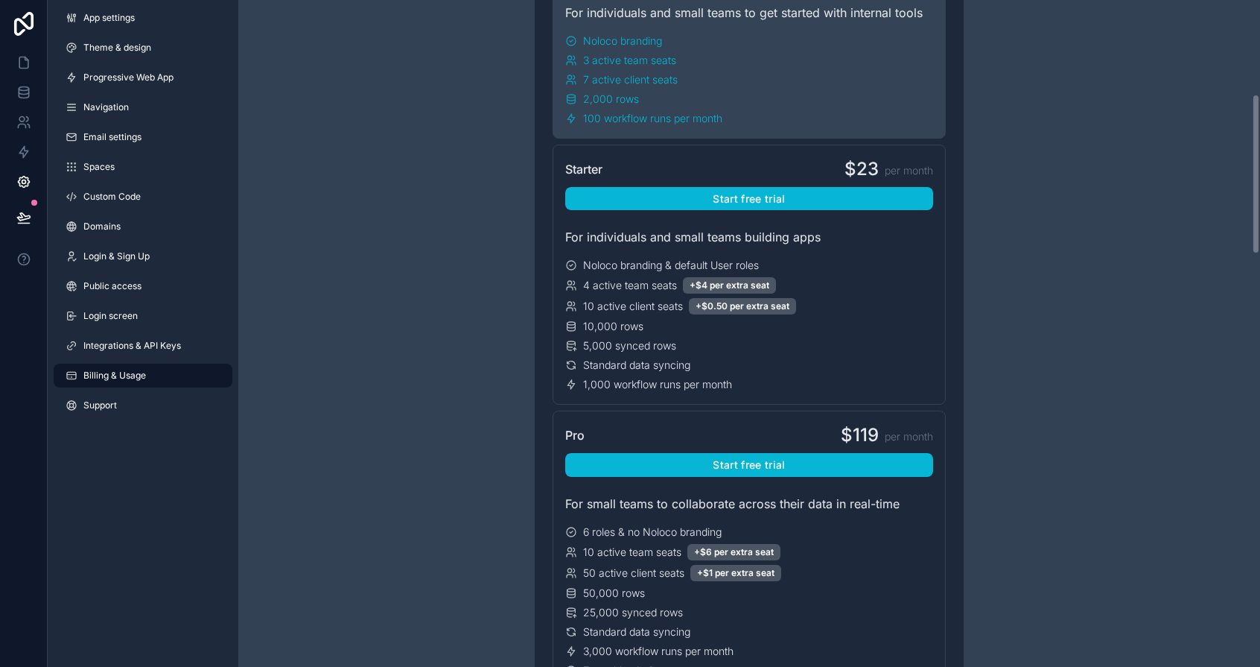
scroll to position [390, 0]
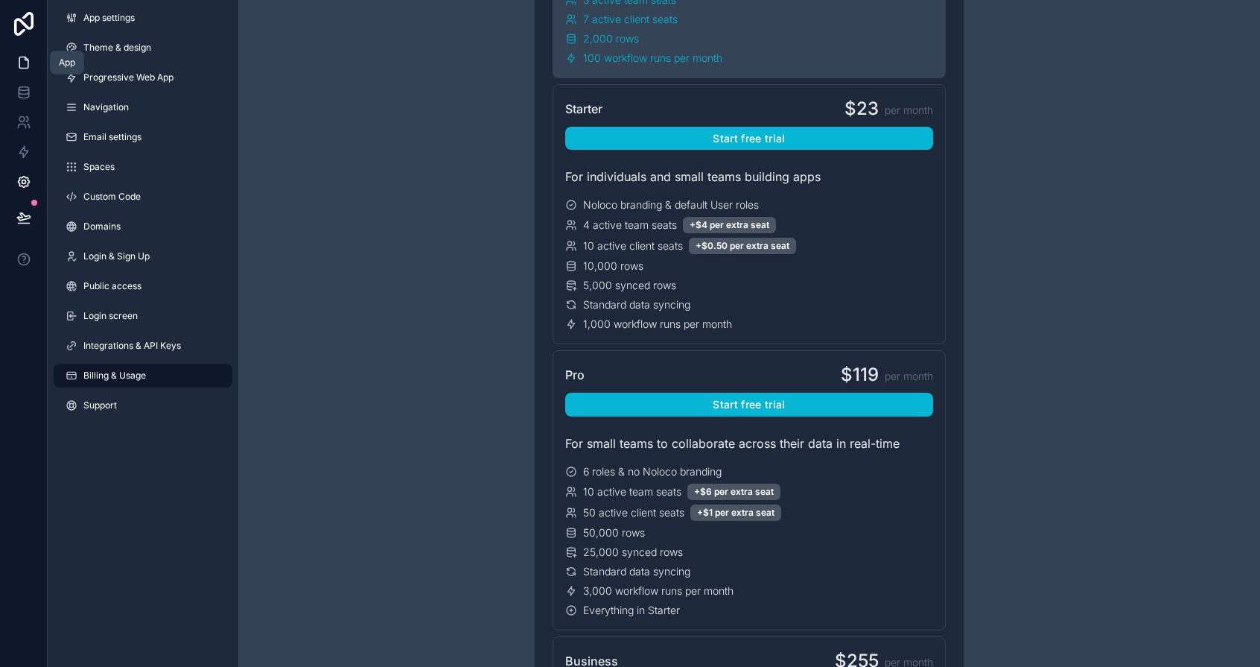
click at [19, 51] on link at bounding box center [23, 63] width 47 height 30
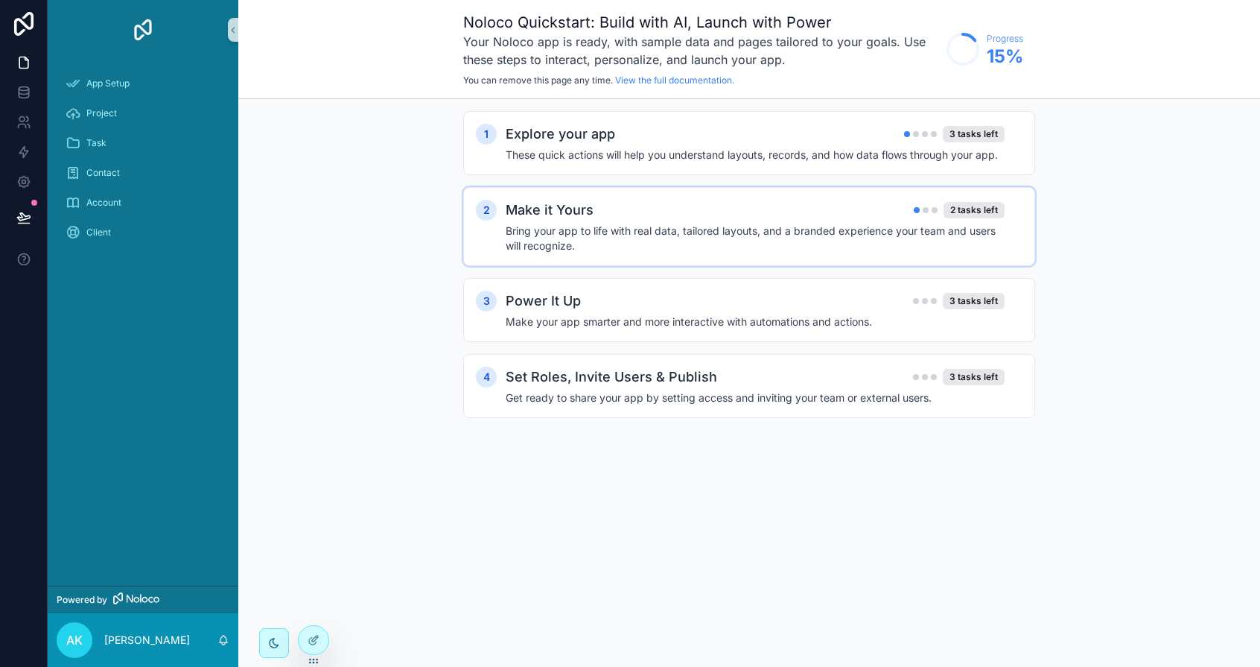
click at [880, 209] on div "Make it Yours 2 tasks left" at bounding box center [755, 210] width 499 height 21
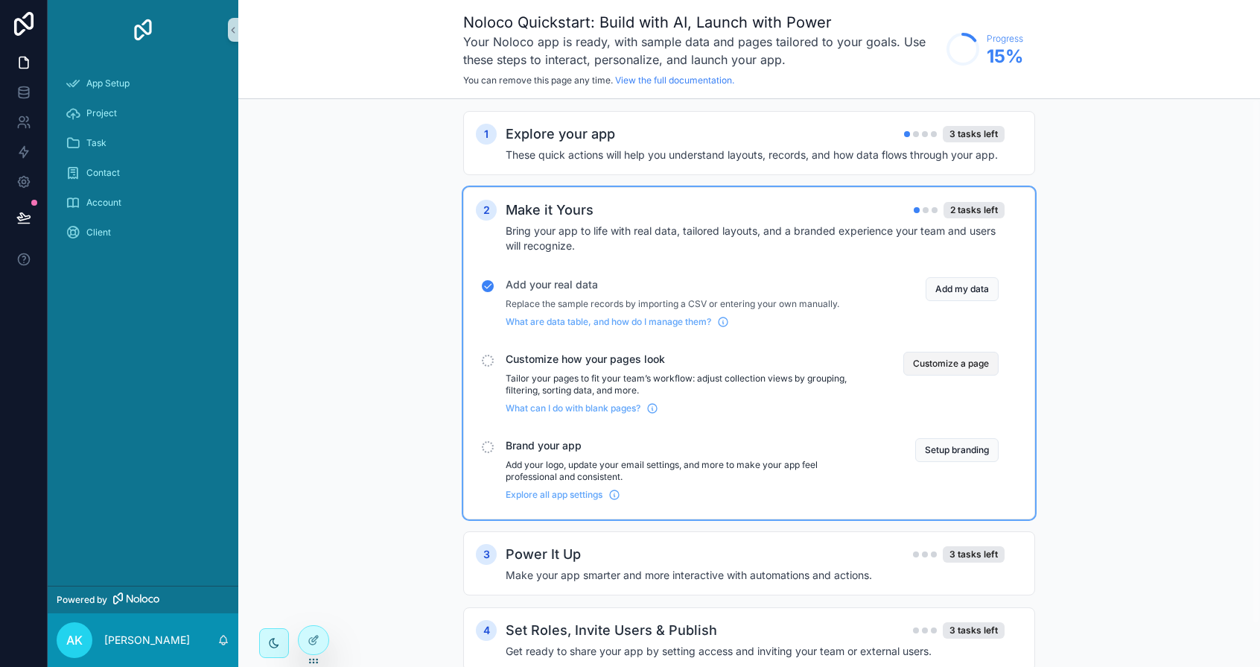
click at [912, 363] on button "Customize a page" at bounding box center [950, 364] width 95 height 24
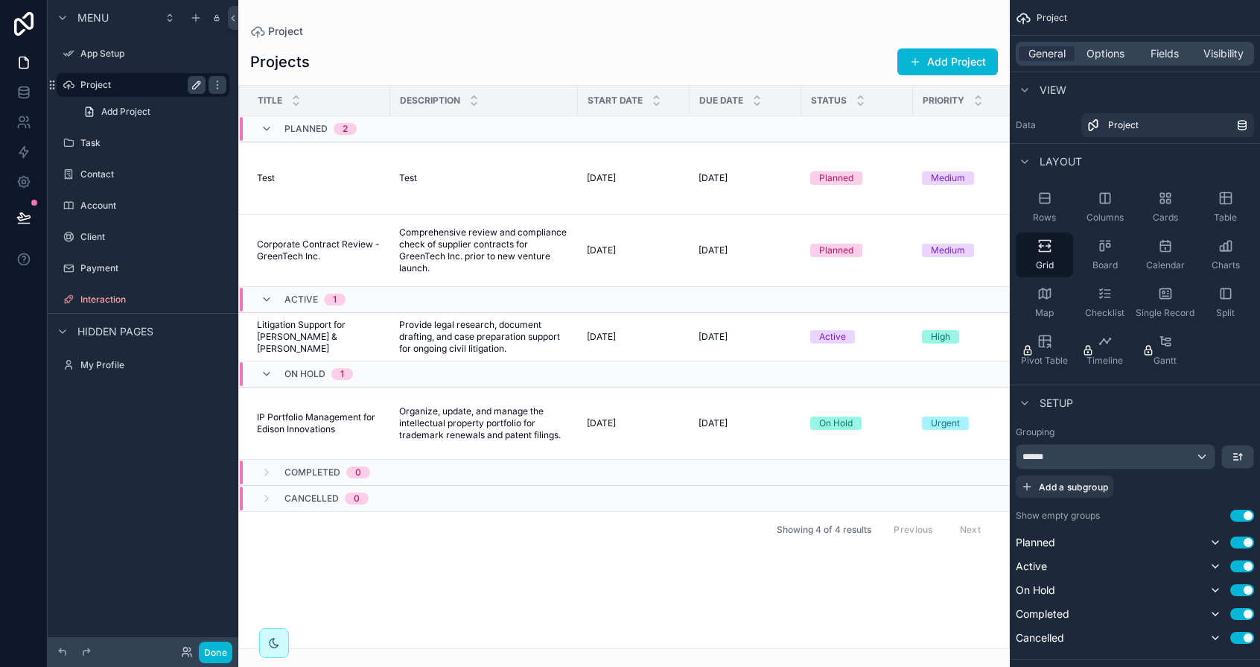
click at [198, 83] on icon "scrollable content" at bounding box center [197, 85] width 12 height 12
click at [103, 85] on input "*******" at bounding box center [130, 85] width 101 height 18
type input "*****"
click at [302, 45] on div "scrollable content" at bounding box center [624, 333] width 772 height 667
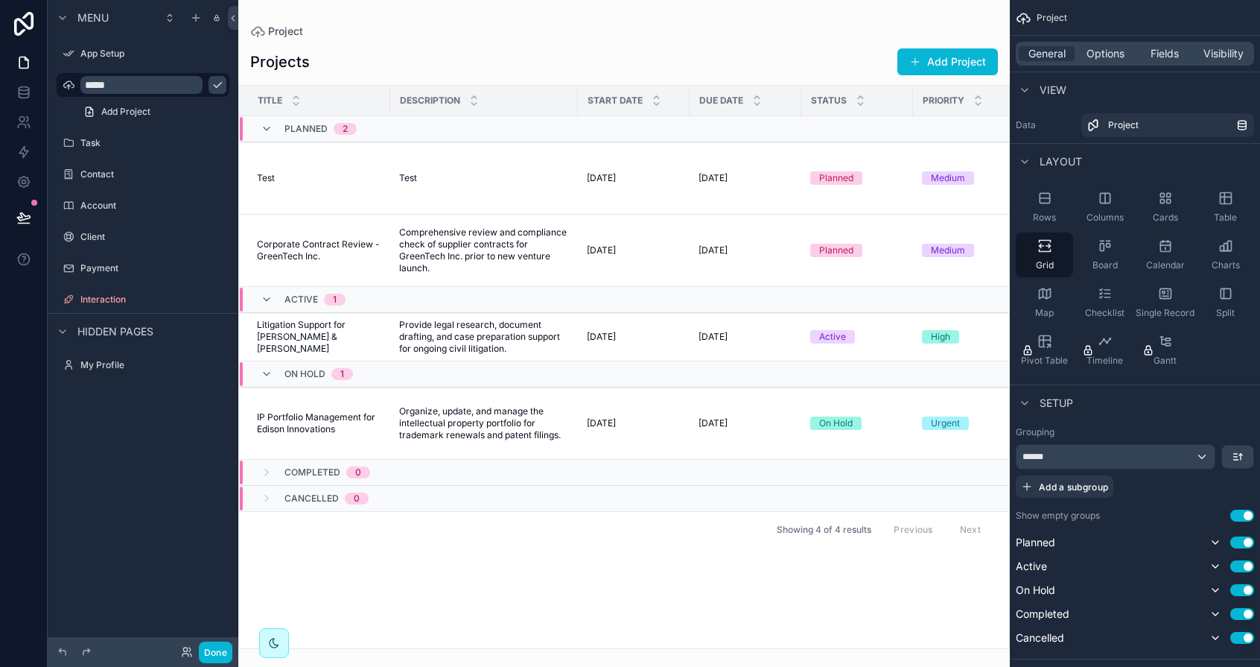
click at [284, 60] on h1 "Projects" at bounding box center [280, 61] width 60 height 21
click at [1131, 127] on span "Project" at bounding box center [1123, 125] width 31 height 12
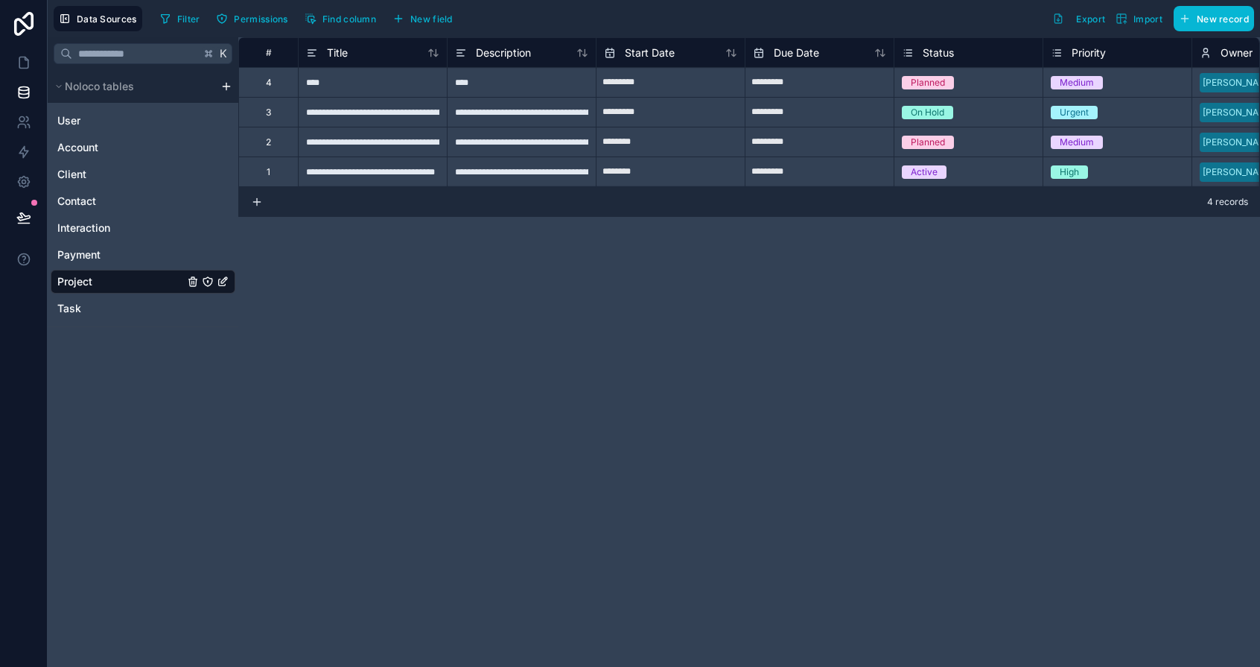
click at [224, 283] on icon "Project" at bounding box center [223, 282] width 12 height 12
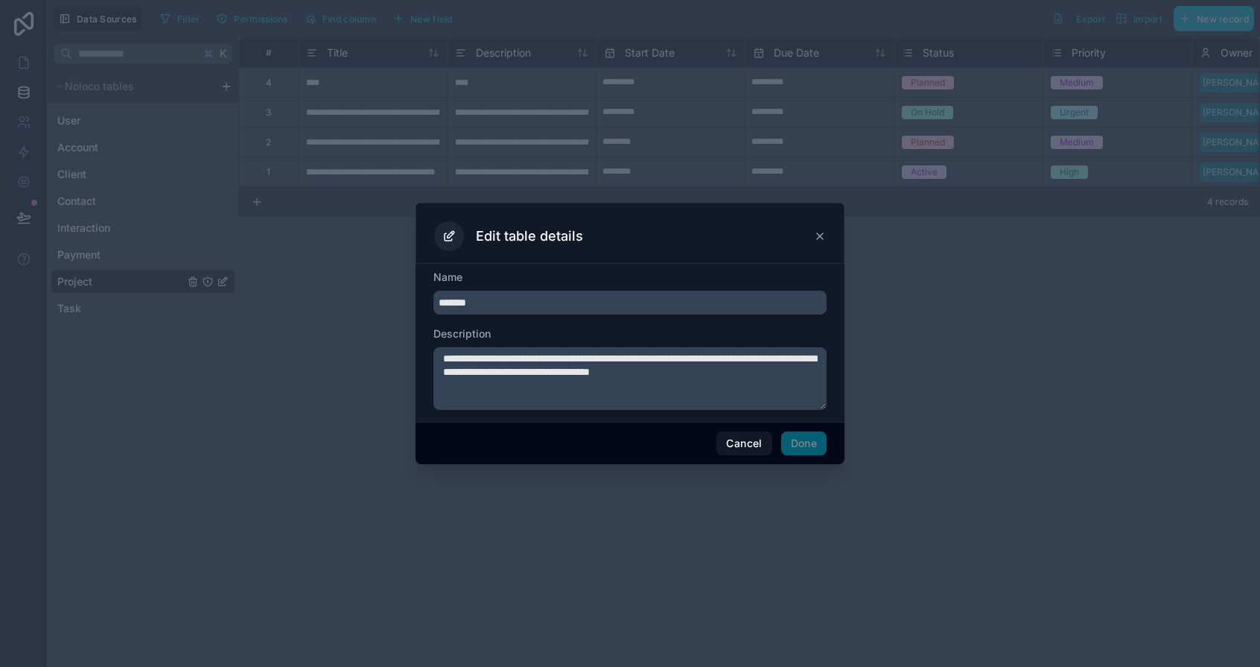
drag, startPoint x: 492, startPoint y: 296, endPoint x: 435, endPoint y: 293, distance: 57.5
click at [435, 293] on input "*******" at bounding box center [630, 302] width 393 height 24
type input "*****"
click at [813, 442] on button "Done" at bounding box center [803, 443] width 45 height 24
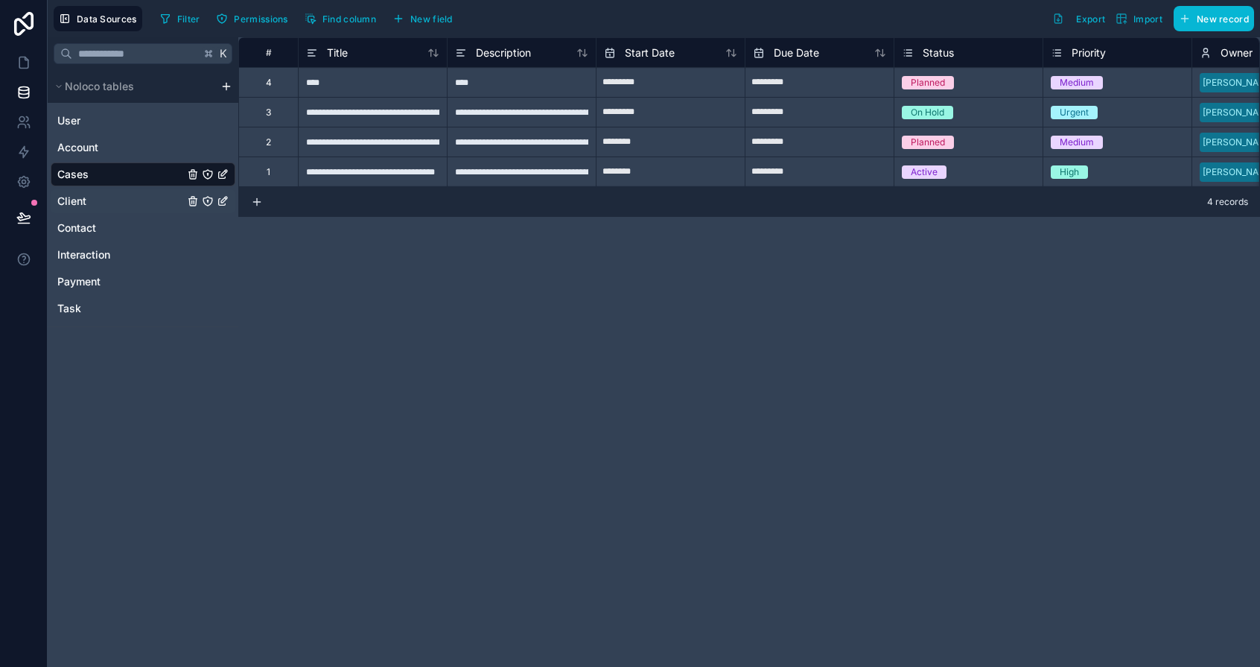
click at [219, 200] on icon "Client" at bounding box center [222, 202] width 7 height 7
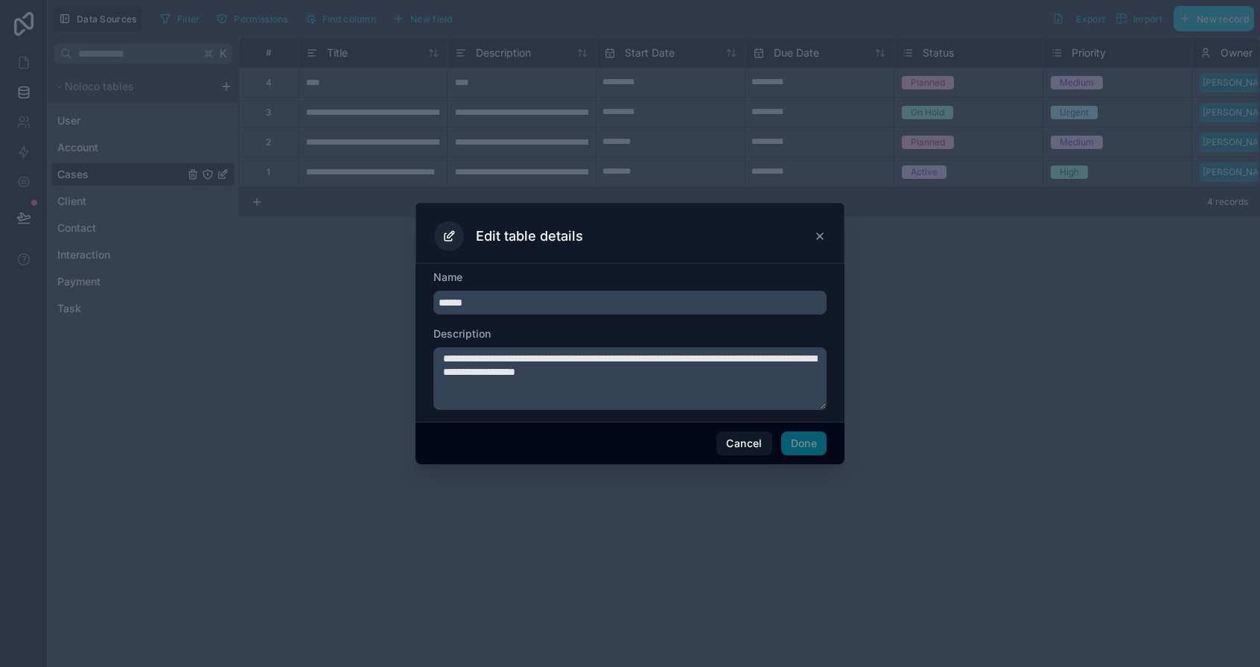
click at [454, 293] on input "******" at bounding box center [630, 302] width 393 height 24
drag, startPoint x: 448, startPoint y: 301, endPoint x: 439, endPoint y: 301, distance: 8.2
click at [439, 301] on input "******" at bounding box center [630, 302] width 393 height 24
type input "*****"
click at [816, 443] on button "Done" at bounding box center [803, 443] width 45 height 24
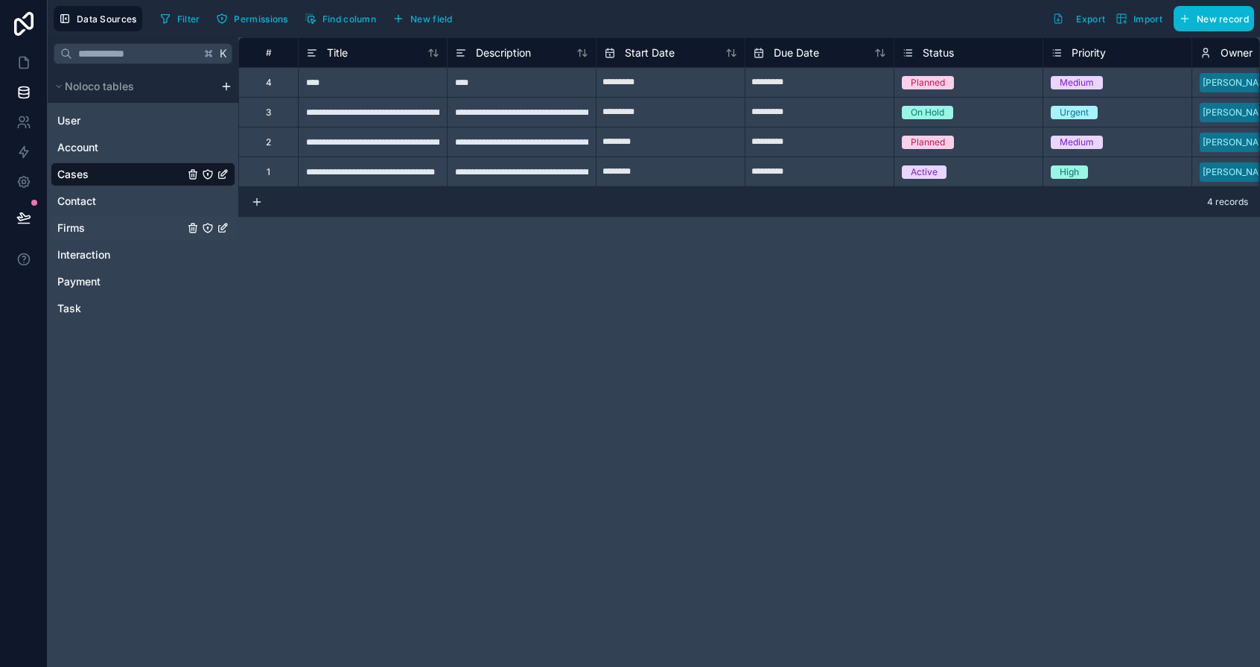
click at [89, 217] on div "Firms" at bounding box center [143, 228] width 185 height 24
click at [84, 224] on span "Firms" at bounding box center [71, 227] width 28 height 15
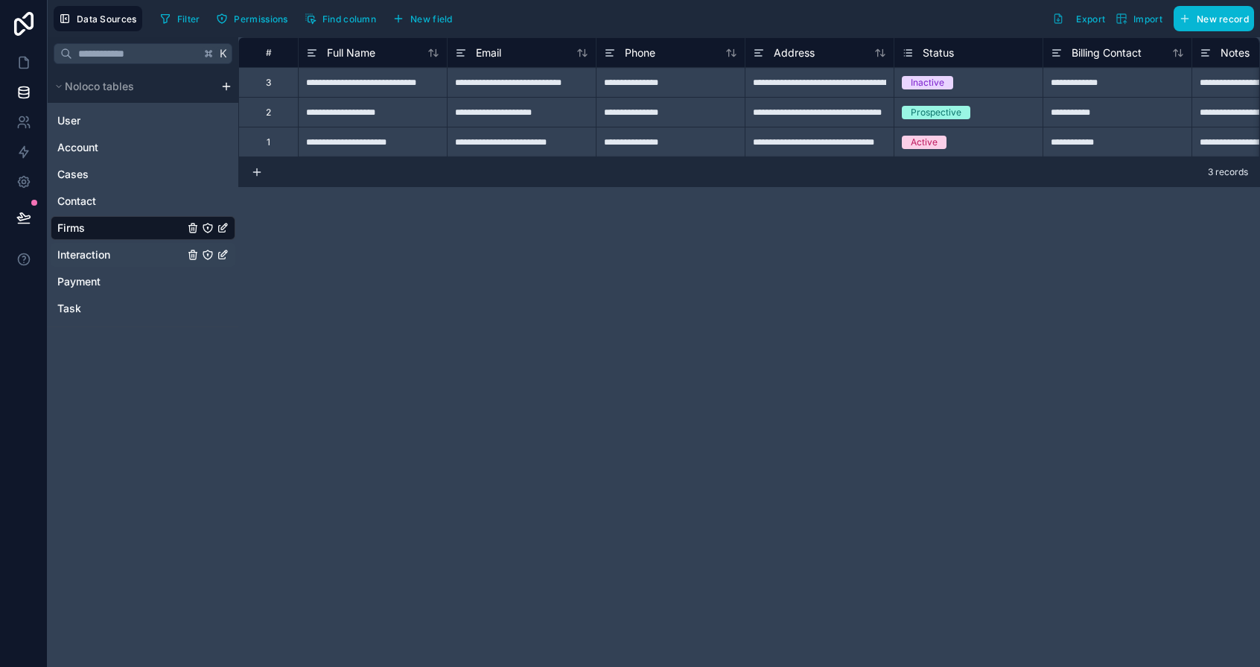
click at [79, 253] on span "Interaction" at bounding box center [83, 254] width 53 height 15
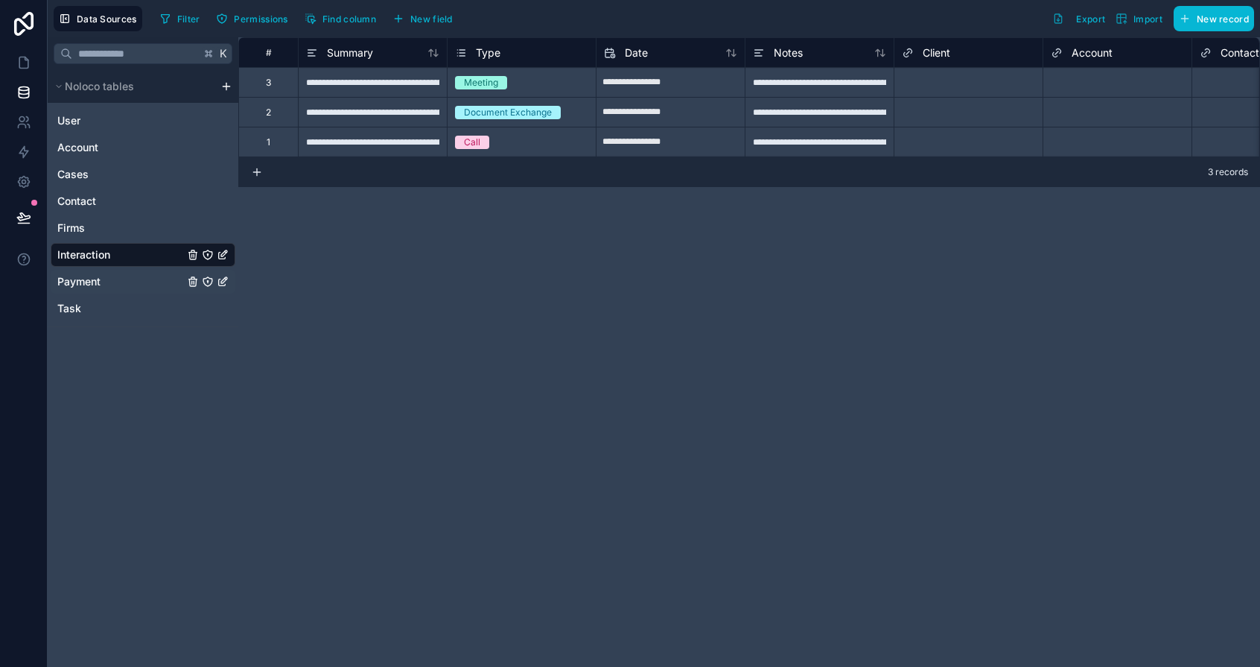
click at [93, 276] on span "Payment" at bounding box center [78, 281] width 43 height 15
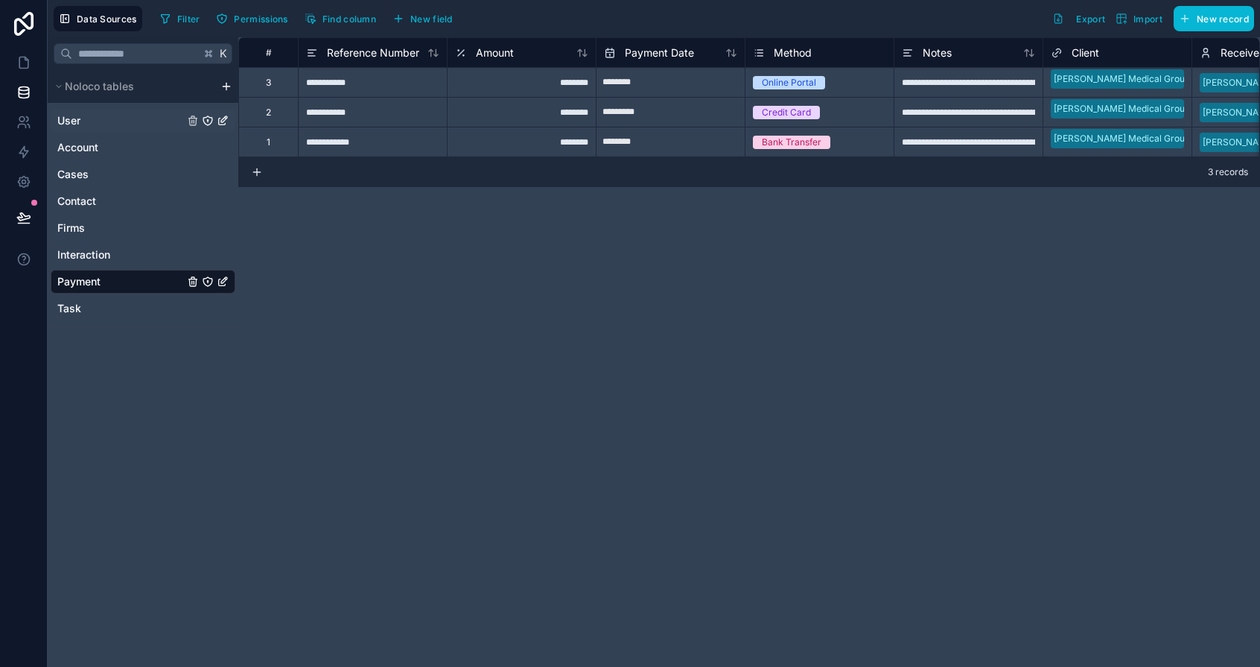
click at [82, 116] on link "User" at bounding box center [120, 120] width 127 height 15
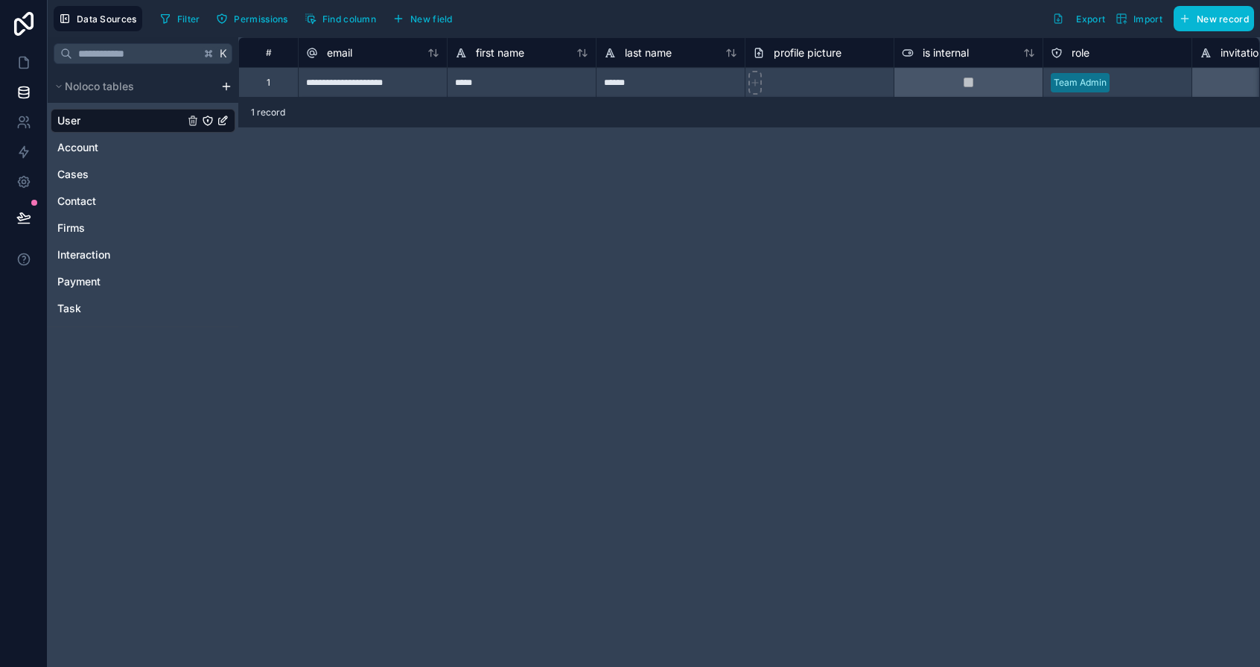
click at [226, 120] on icon "User" at bounding box center [223, 121] width 12 height 12
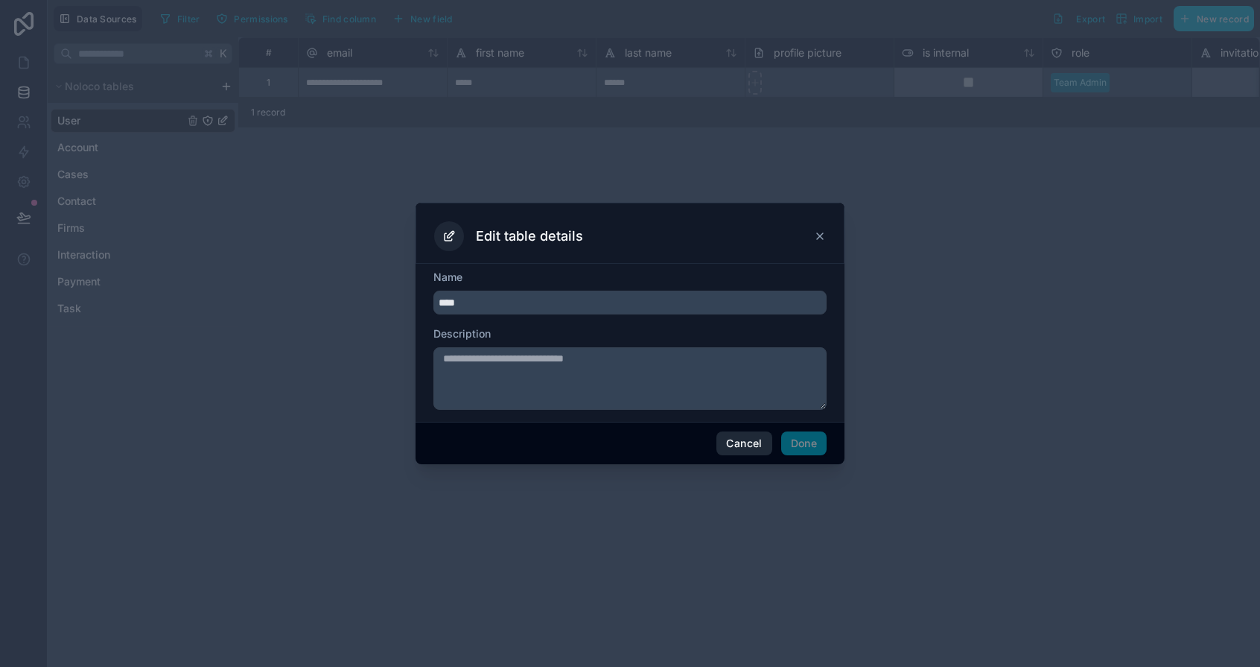
click at [740, 442] on button "Cancel" at bounding box center [744, 443] width 55 height 24
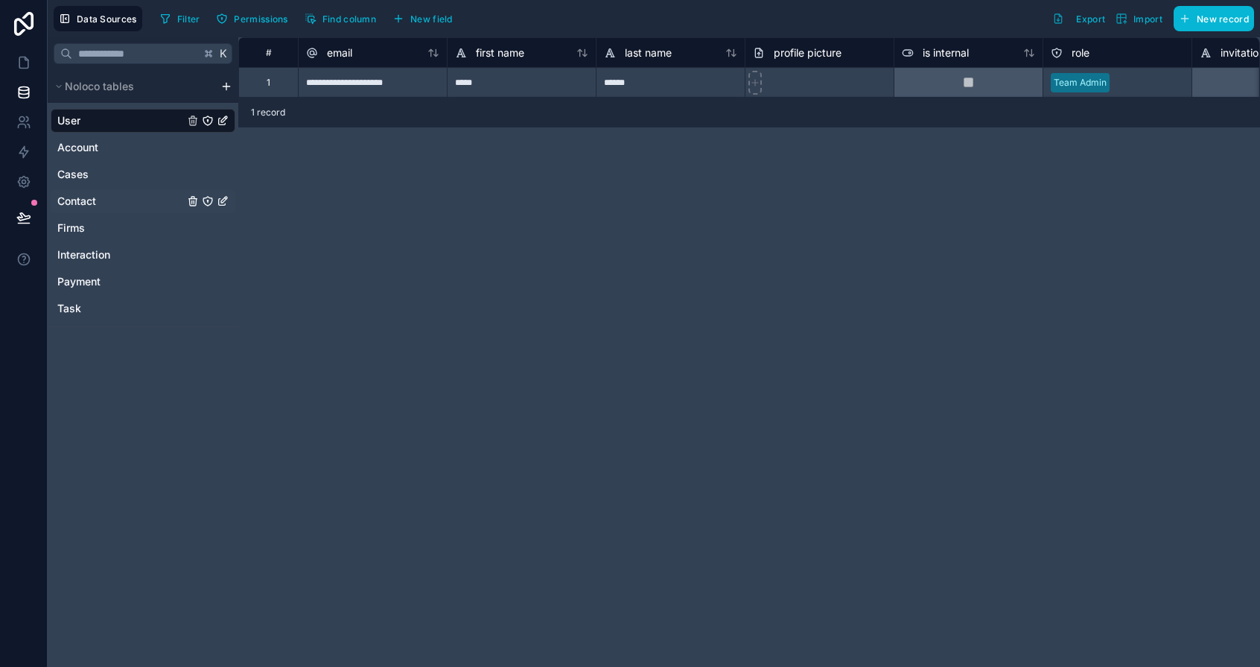
click at [95, 203] on span "Contact" at bounding box center [76, 201] width 39 height 15
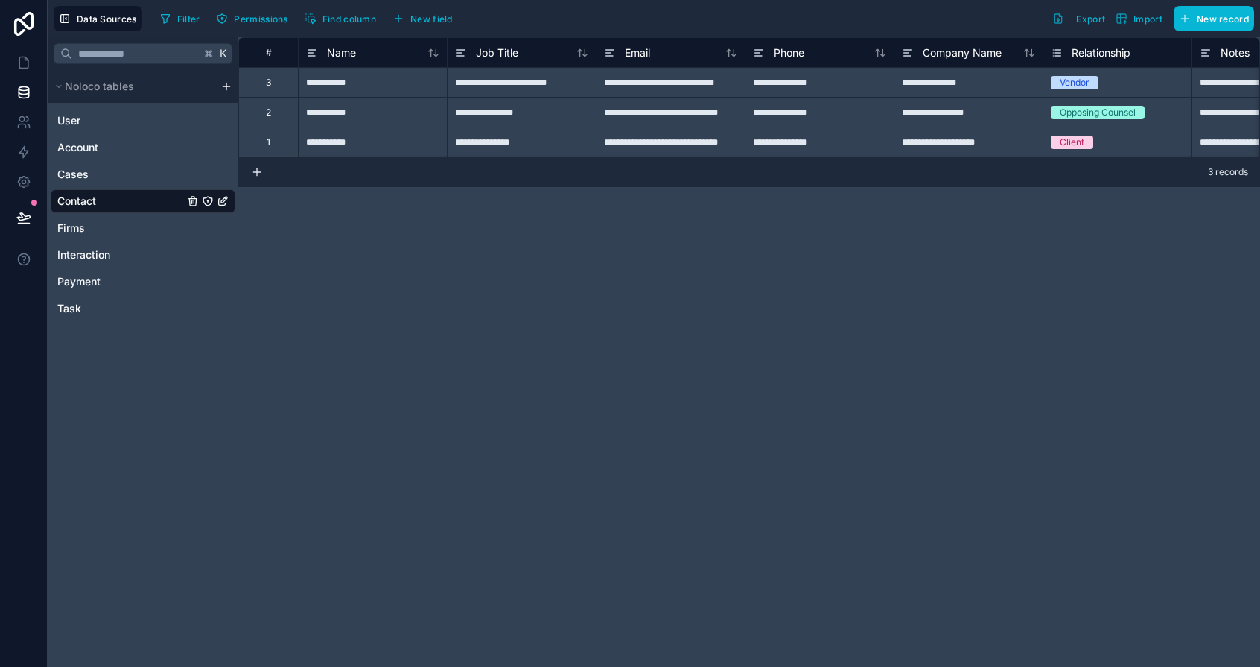
click at [224, 202] on icon "Contact" at bounding box center [223, 201] width 12 height 12
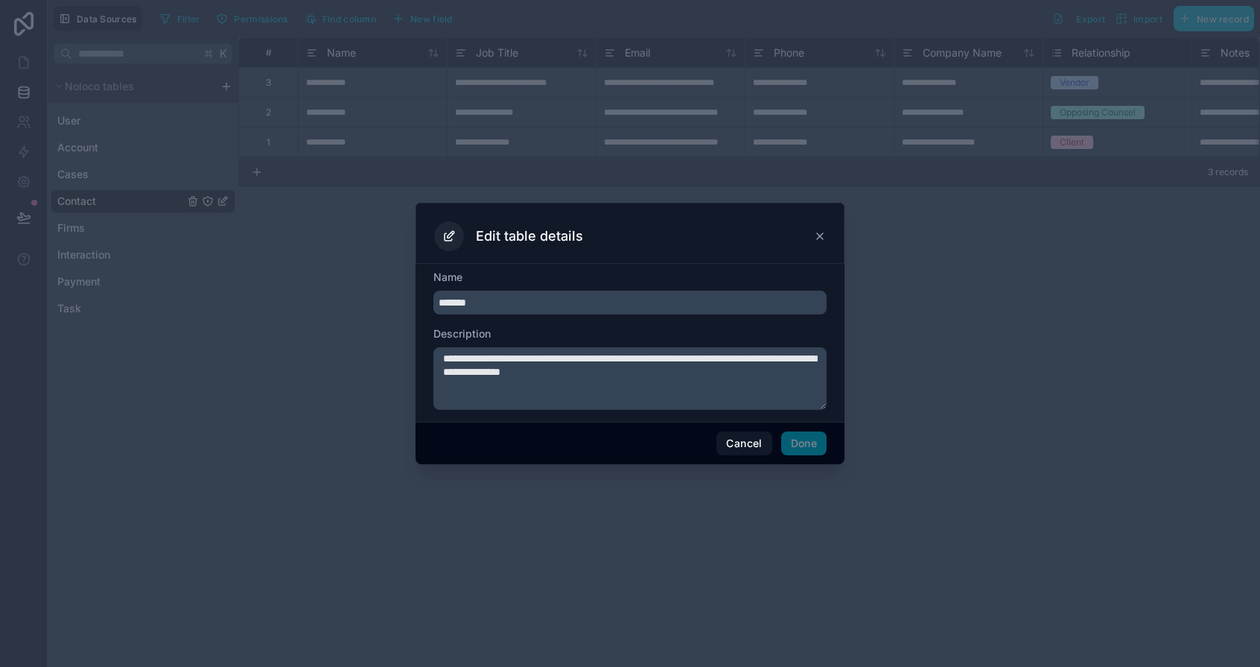
click at [433, 300] on div "**********" at bounding box center [630, 343] width 429 height 158
type input "*******"
click at [762, 445] on button "Cancel" at bounding box center [744, 443] width 55 height 24
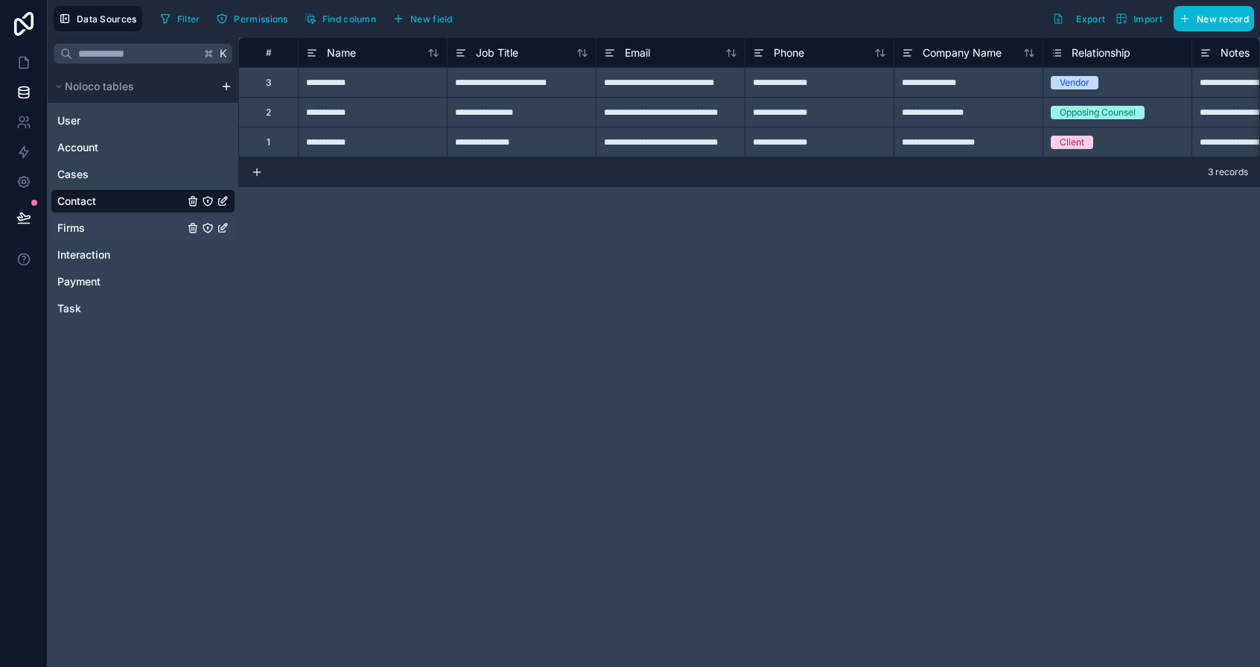
click at [133, 225] on link "Firms" at bounding box center [120, 227] width 127 height 15
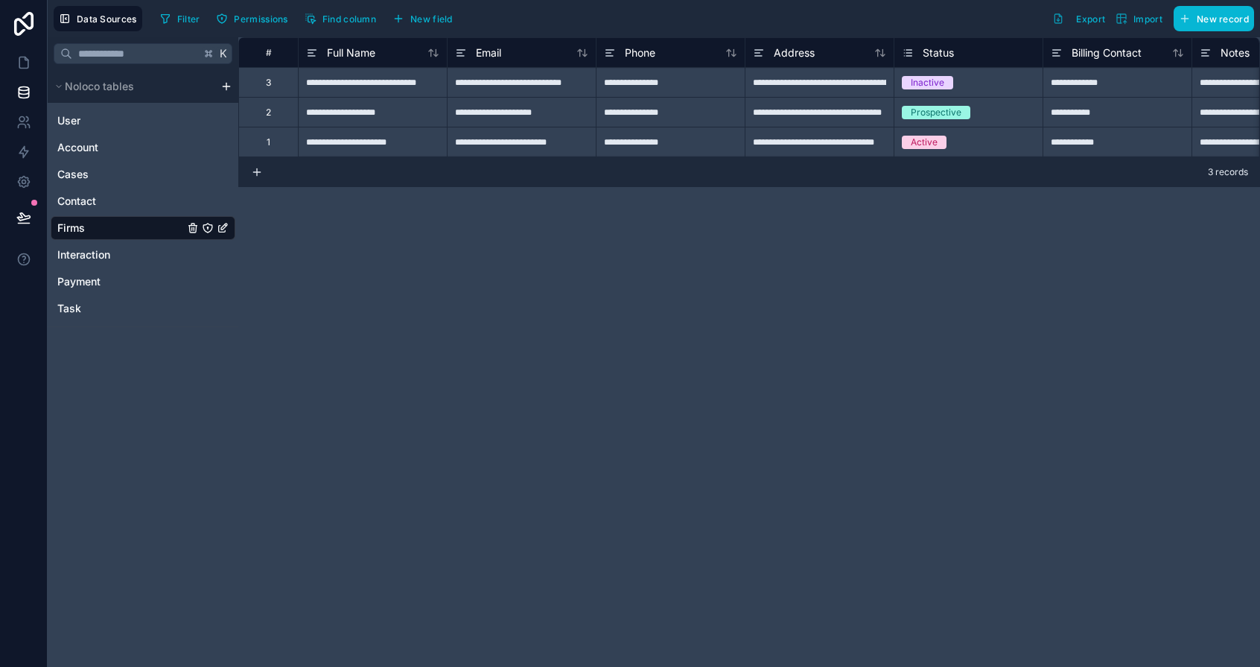
click at [220, 223] on icon "Firms" at bounding box center [223, 228] width 12 height 12
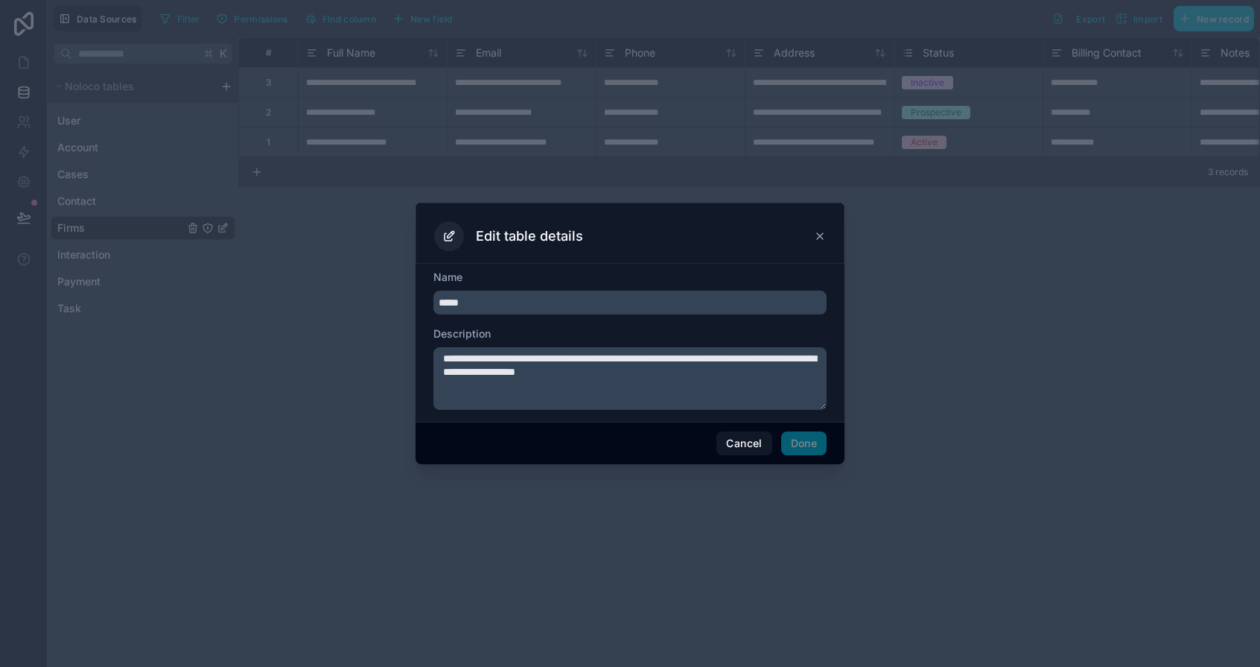
click at [823, 238] on icon at bounding box center [820, 236] width 6 height 6
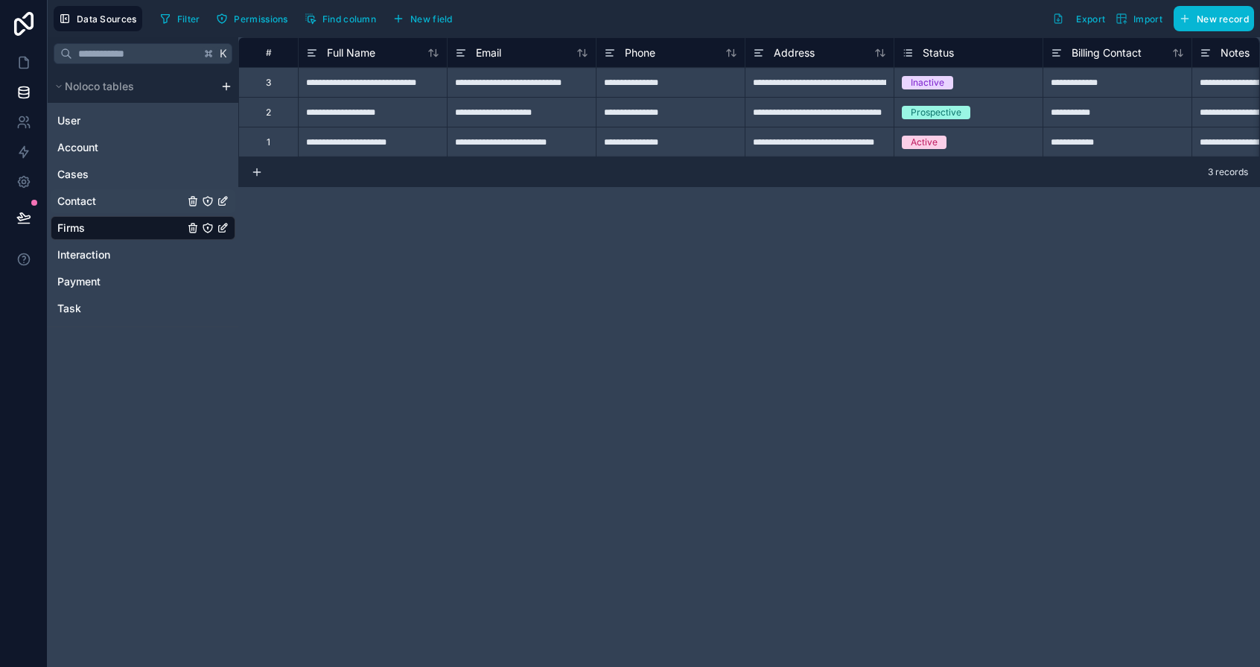
click at [118, 194] on link "Contact" at bounding box center [120, 201] width 127 height 15
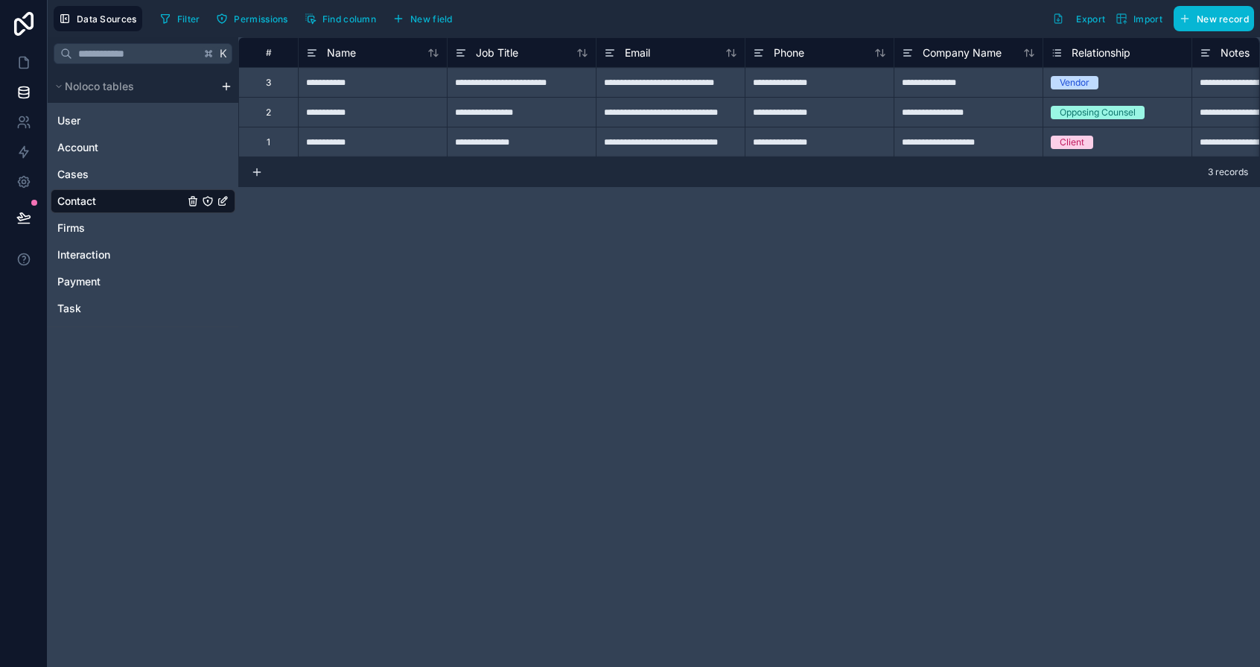
click at [223, 200] on icon "Contact" at bounding box center [223, 201] width 12 height 12
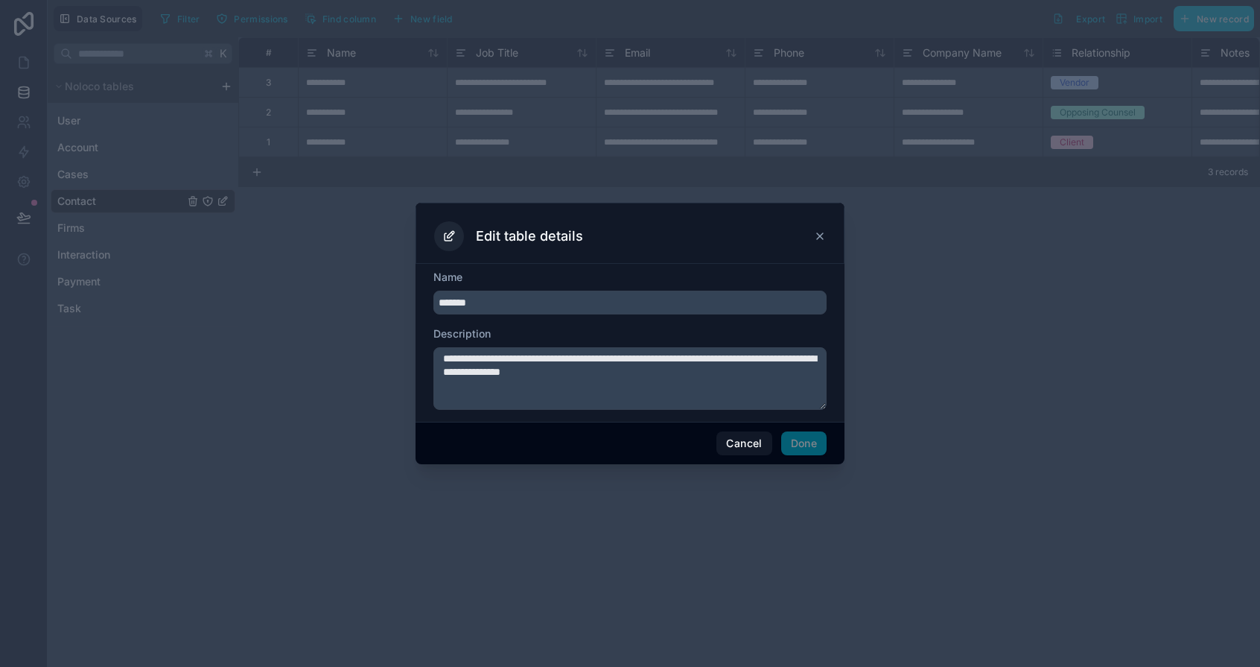
drag, startPoint x: 697, startPoint y: 383, endPoint x: 413, endPoint y: 349, distance: 286.5
click at [413, 349] on div "**********" at bounding box center [630, 333] width 1260 height 667
drag, startPoint x: 431, startPoint y: 305, endPoint x: 415, endPoint y: 304, distance: 15.7
click at [416, 304] on div "Name ******* Description" at bounding box center [630, 343] width 429 height 158
type input "*******"
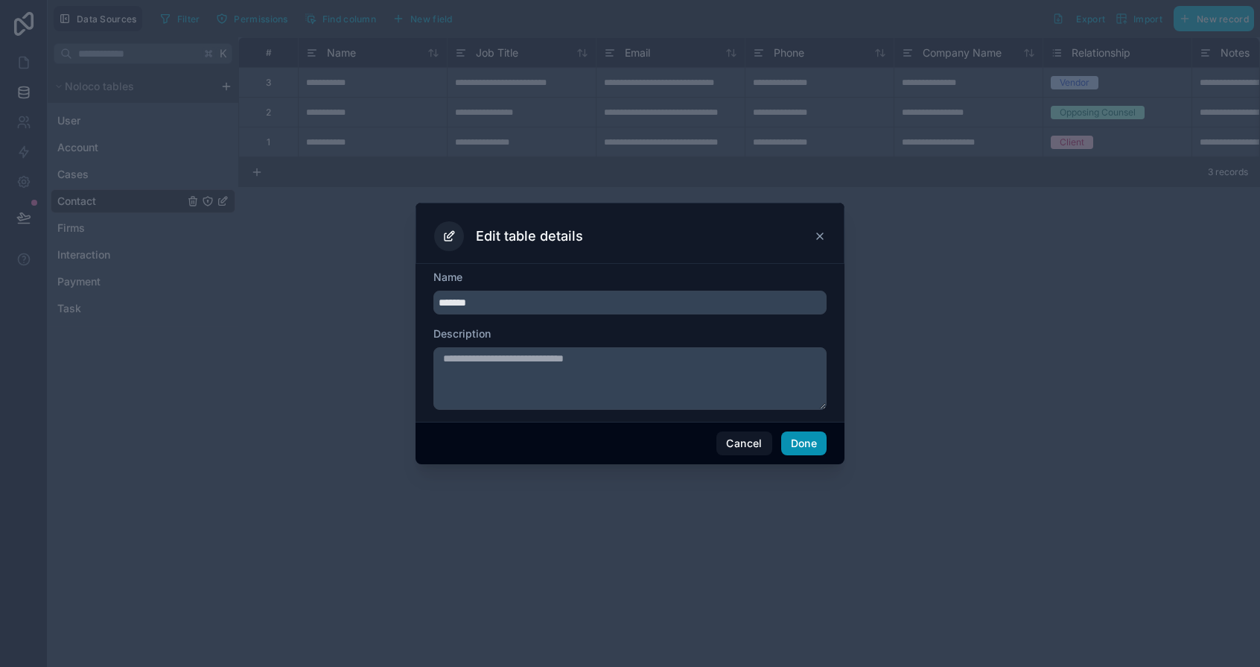
click at [795, 445] on button "Done" at bounding box center [803, 443] width 45 height 24
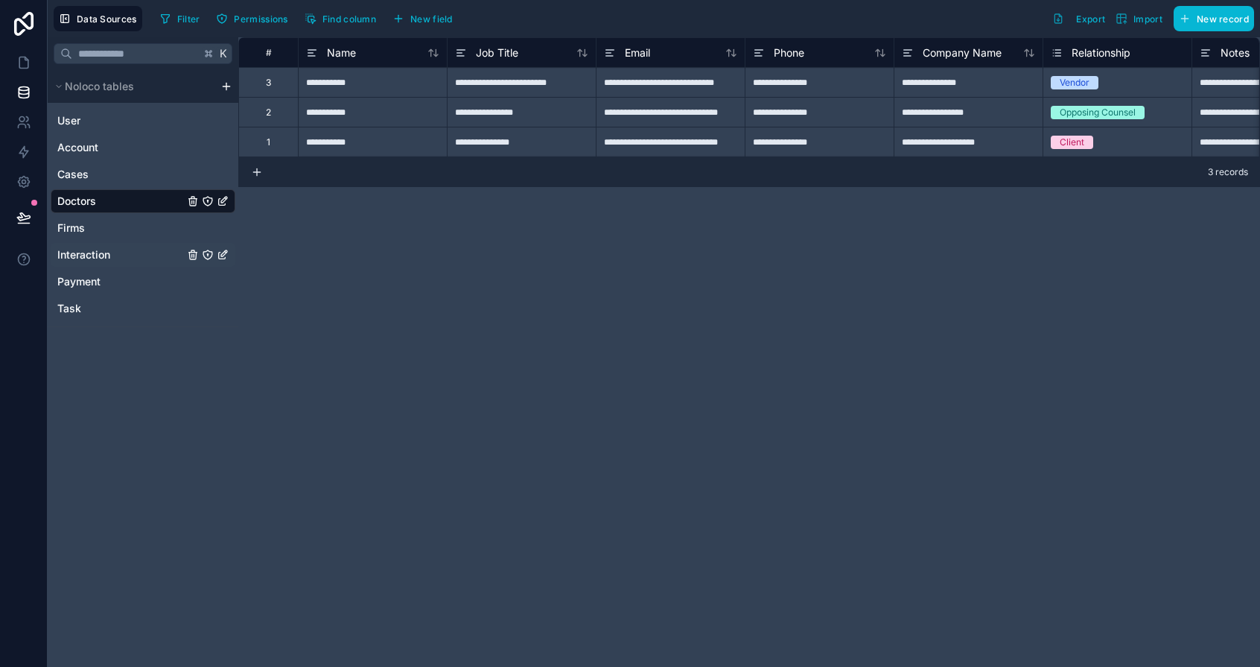
click at [83, 255] on span "Interaction" at bounding box center [83, 254] width 53 height 15
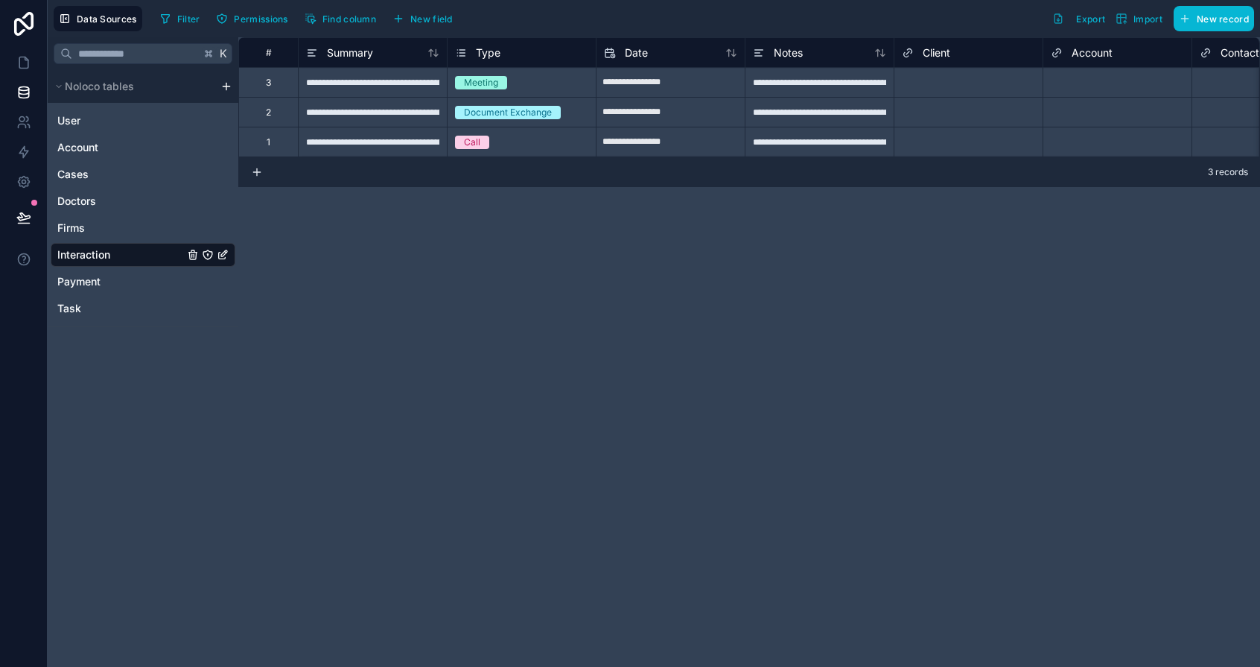
click at [219, 255] on icon "Interaction" at bounding box center [223, 255] width 12 height 12
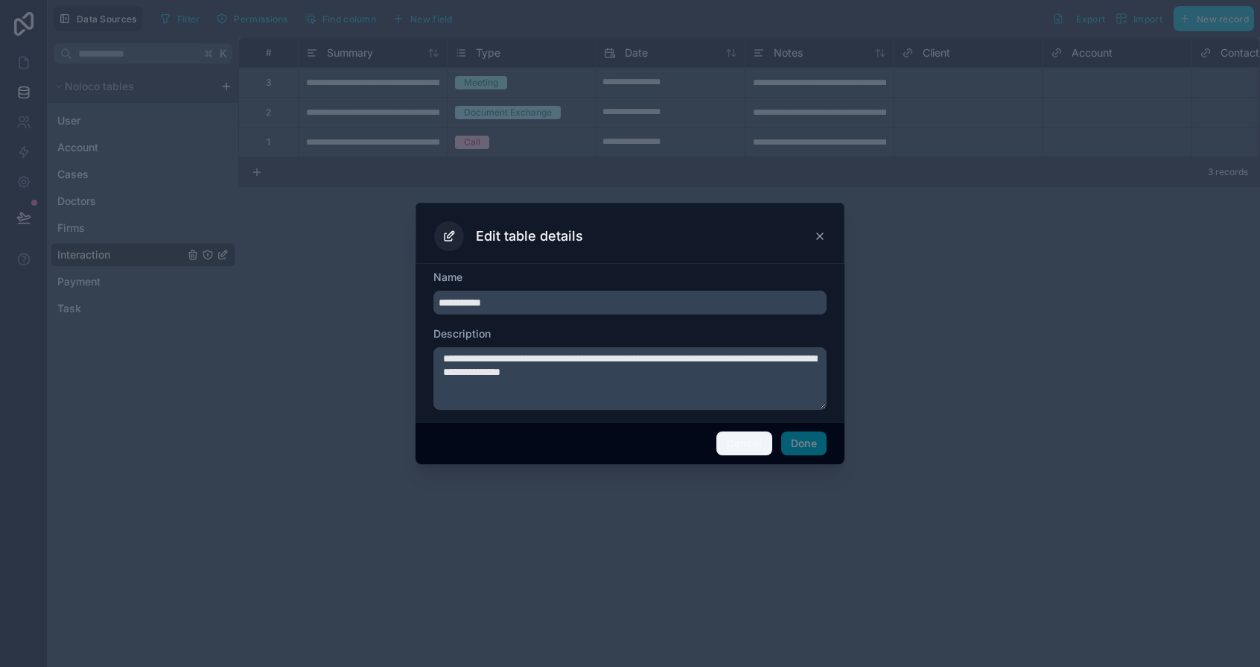
drag, startPoint x: 757, startPoint y: 451, endPoint x: 528, endPoint y: 391, distance: 236.3
click at [756, 451] on button "Cancel" at bounding box center [744, 443] width 55 height 24
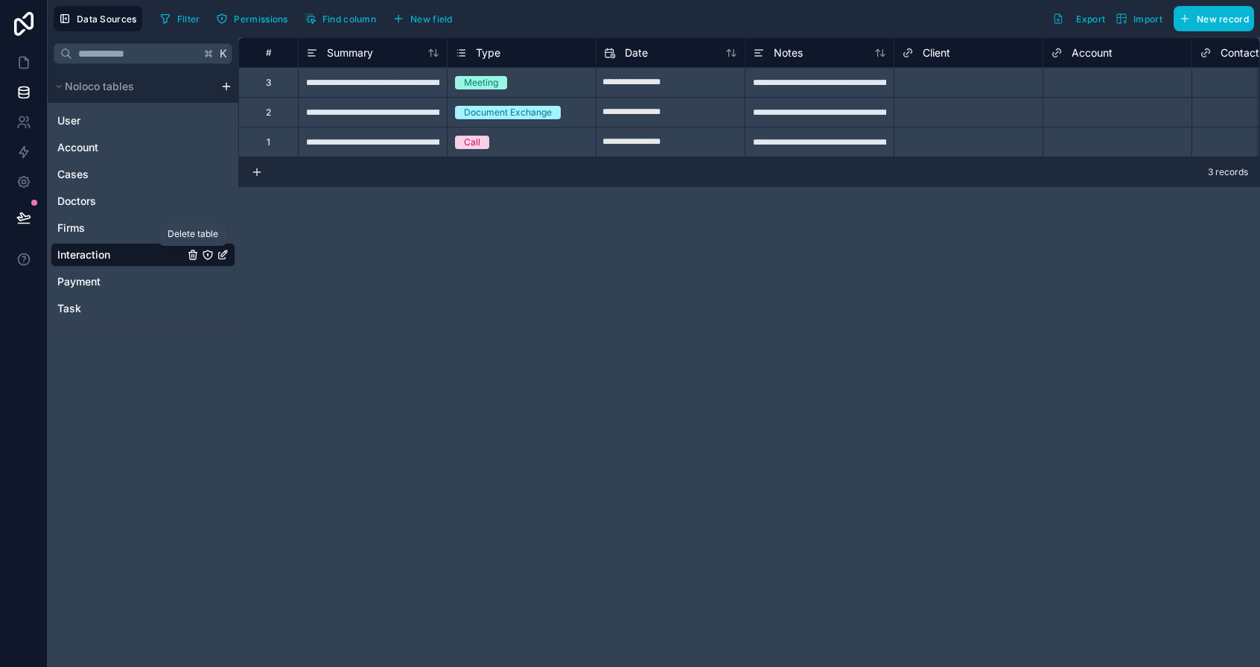
click at [191, 253] on icon "Interaction" at bounding box center [193, 253] width 8 height 0
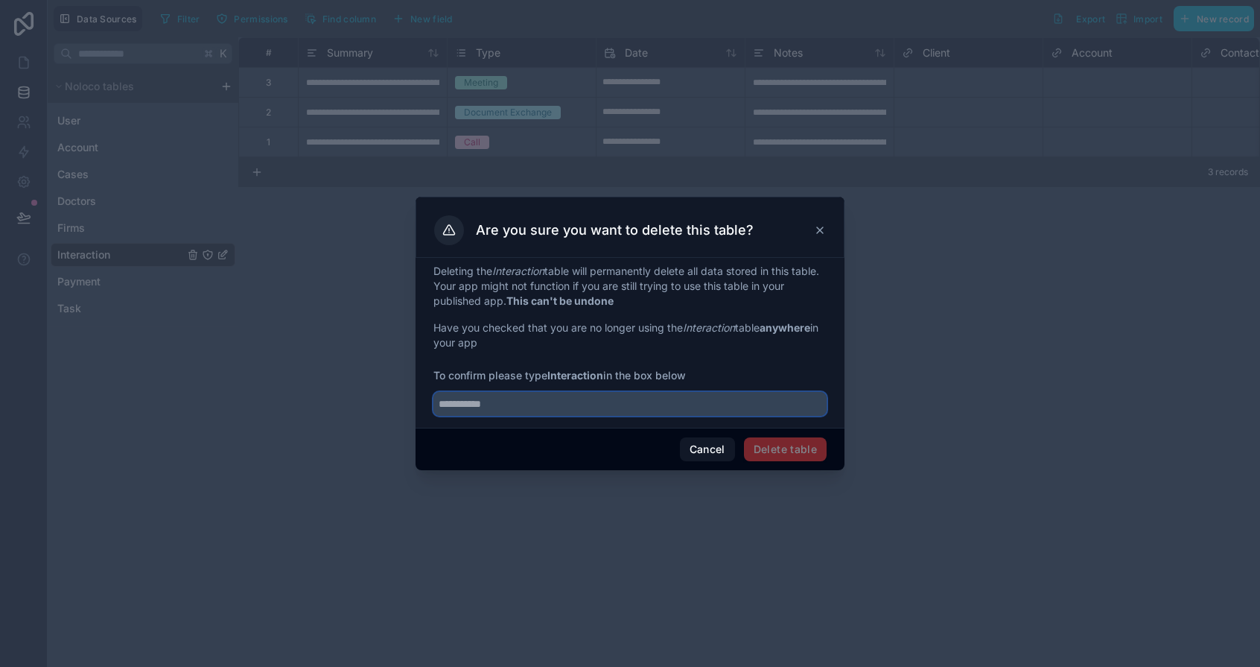
drag, startPoint x: 560, startPoint y: 402, endPoint x: 445, endPoint y: 393, distance: 115.9
click at [445, 393] on input "text" at bounding box center [630, 404] width 393 height 24
type input "**********"
click at [781, 451] on button "Delete table" at bounding box center [785, 449] width 83 height 24
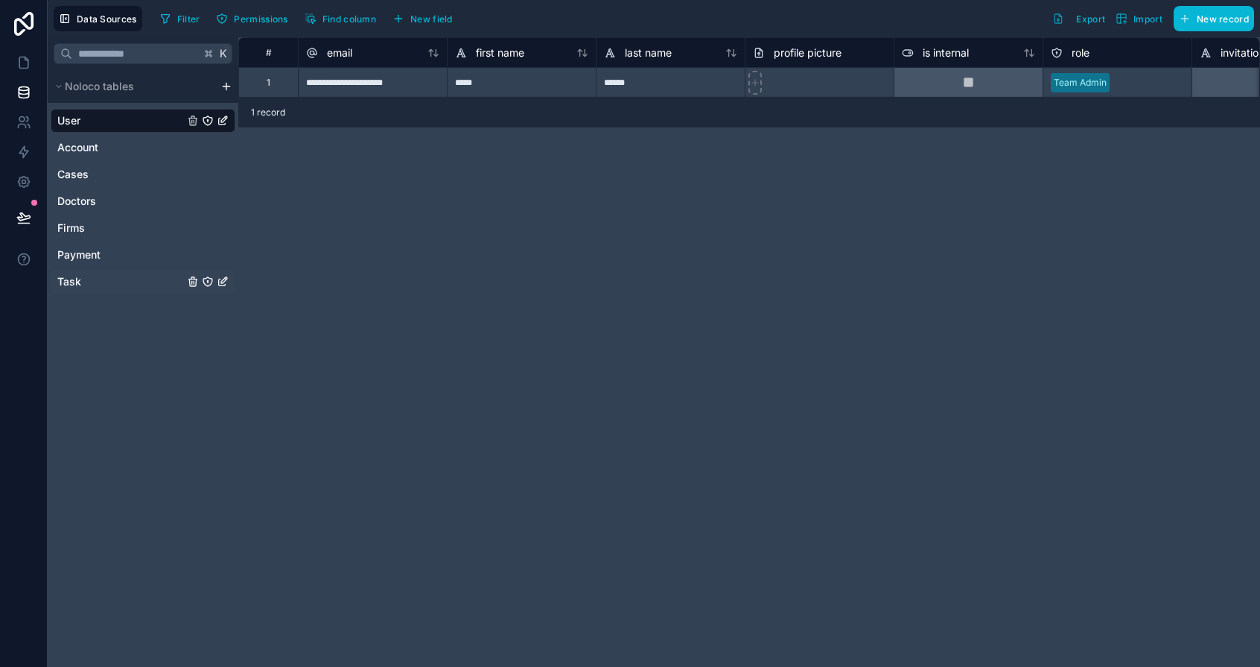
click at [92, 279] on link "Task" at bounding box center [120, 281] width 127 height 15
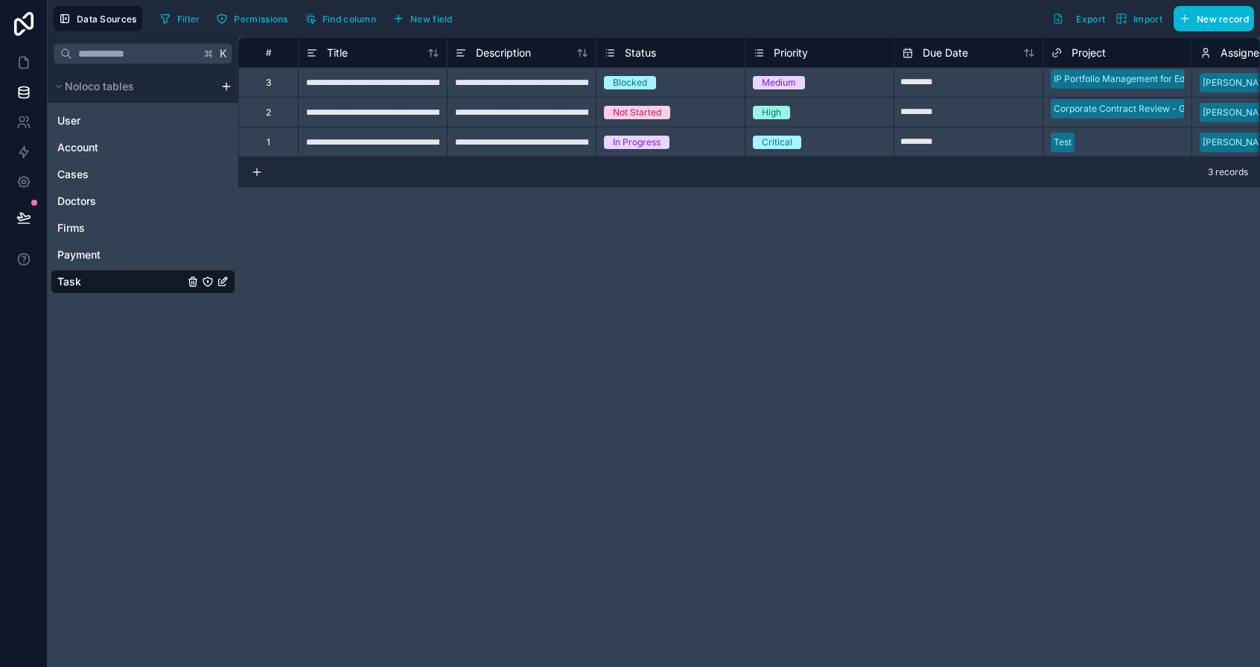
click at [222, 282] on icon "Task" at bounding box center [223, 282] width 12 height 12
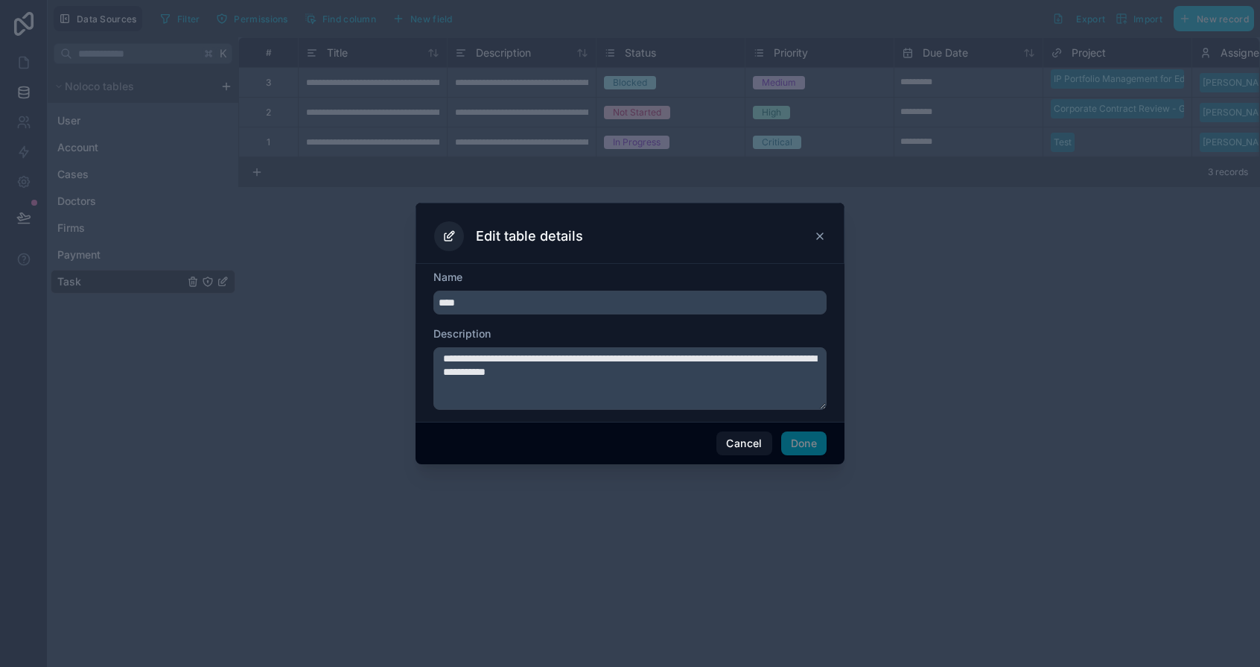
drag, startPoint x: 470, startPoint y: 303, endPoint x: 411, endPoint y: 295, distance: 59.4
click at [411, 295] on div "**********" at bounding box center [630, 333] width 1260 height 667
type input "**********"
click at [794, 439] on button "Done" at bounding box center [803, 443] width 45 height 24
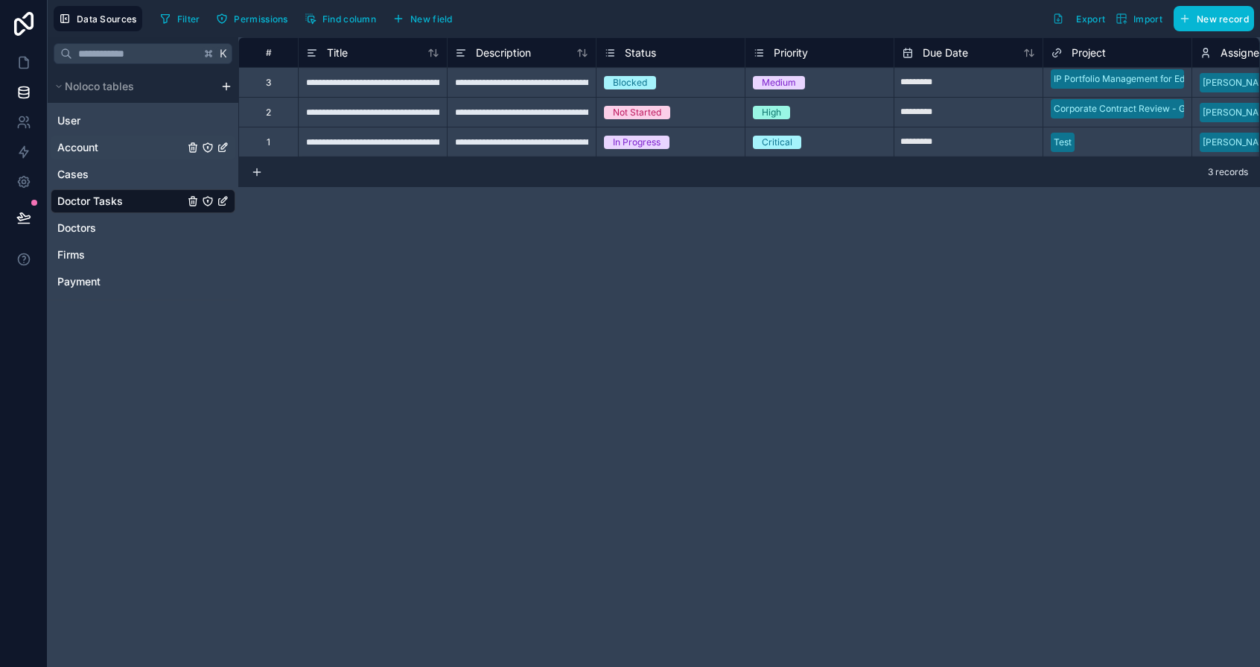
click at [92, 149] on span "Account" at bounding box center [77, 147] width 41 height 15
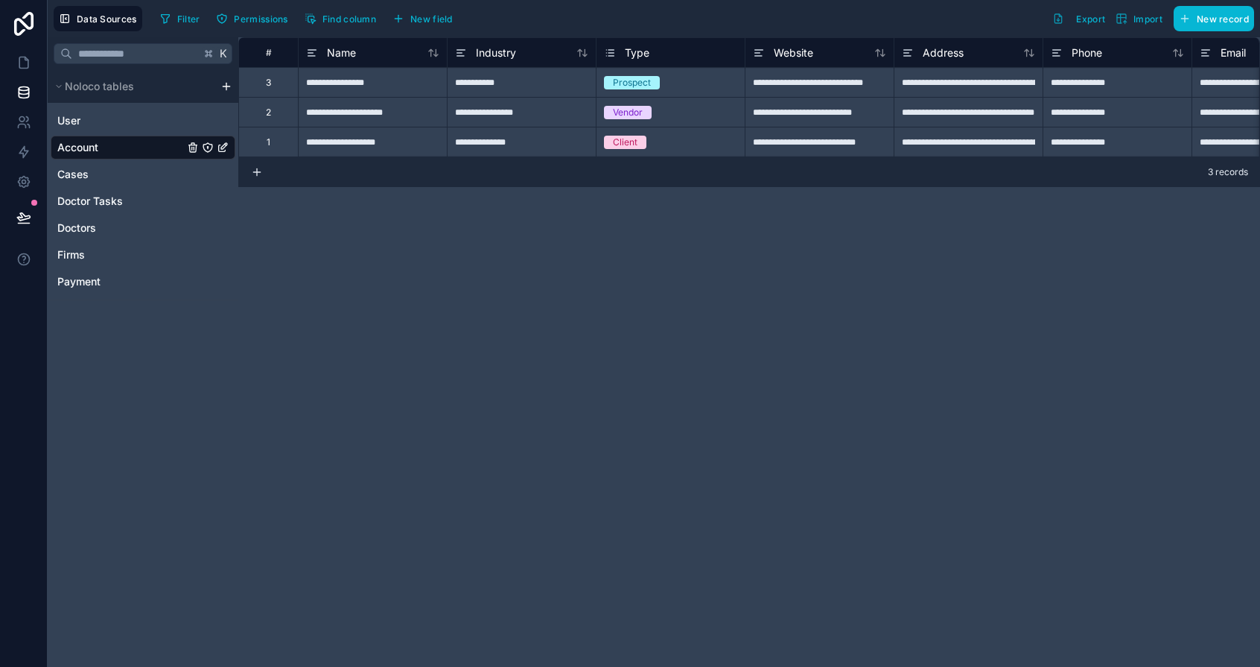
click at [221, 147] on icon "Account" at bounding box center [224, 146] width 6 height 6
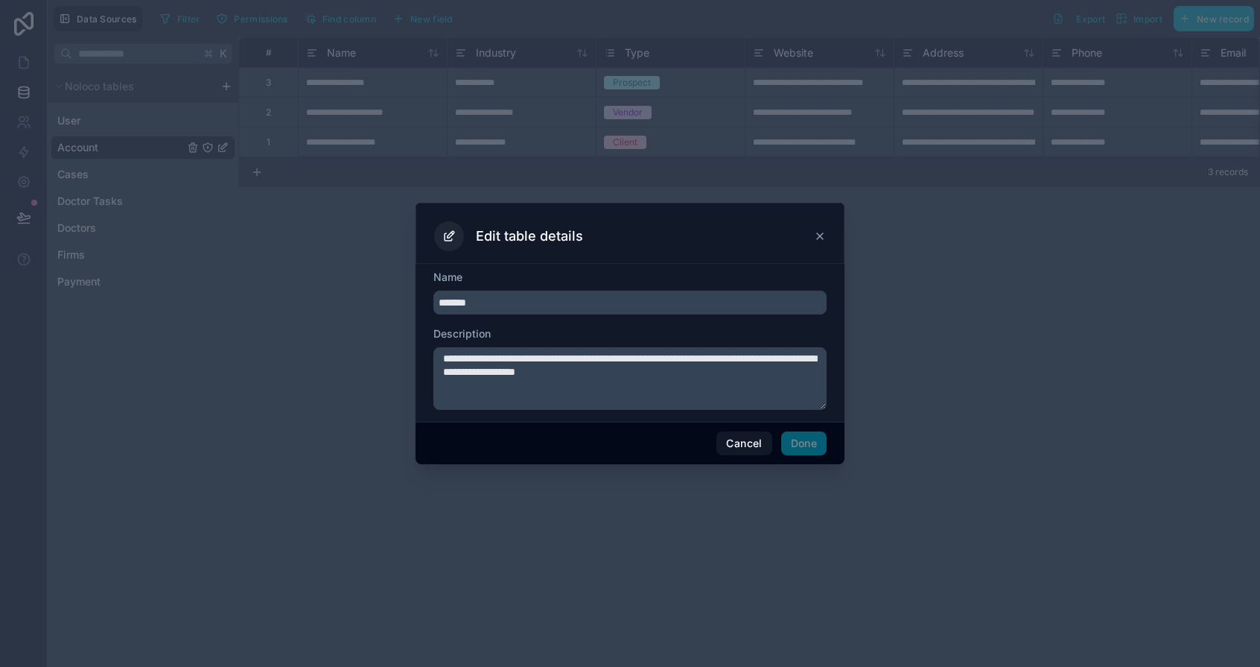
drag, startPoint x: 816, startPoint y: 231, endPoint x: 701, endPoint y: 220, distance: 115.9
click at [814, 232] on icon at bounding box center [820, 236] width 12 height 12
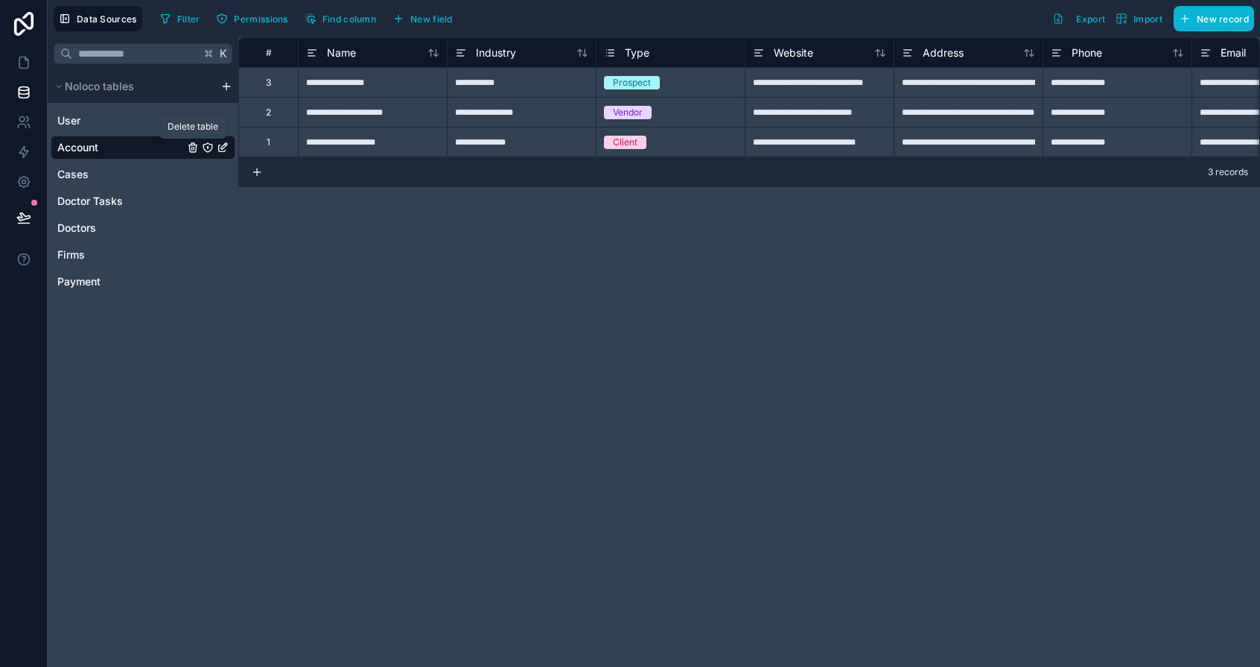
click at [193, 147] on icon "Account" at bounding box center [193, 148] width 12 height 12
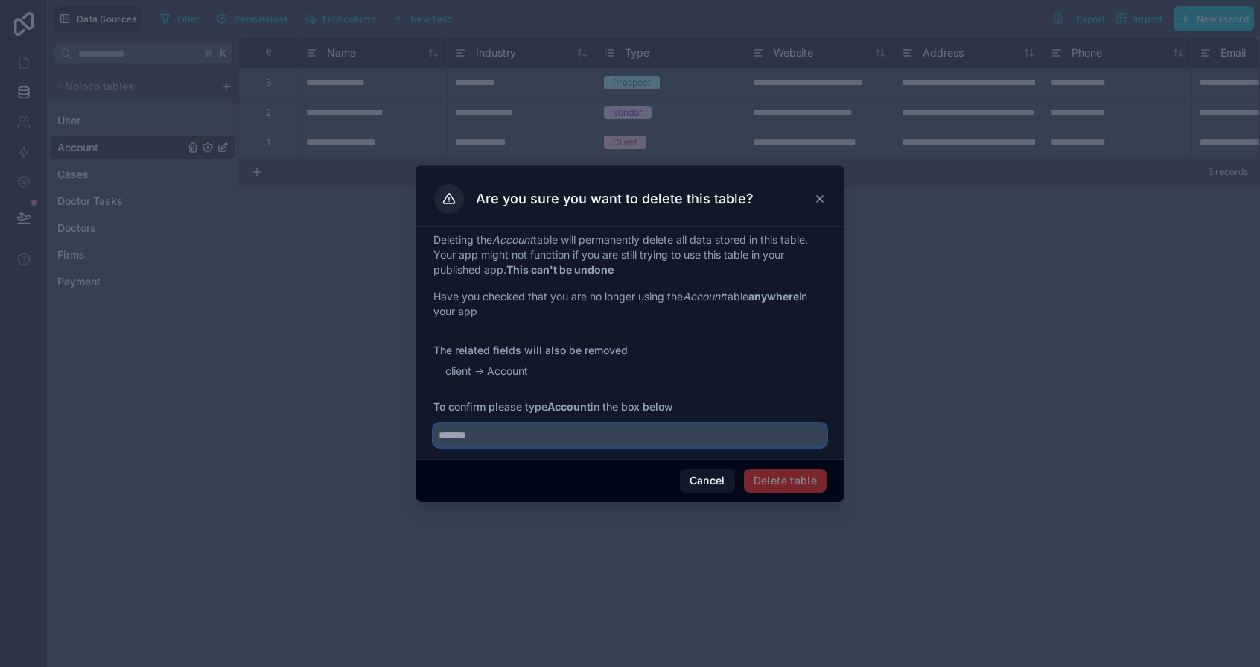
click at [569, 433] on input "text" at bounding box center [630, 435] width 393 height 24
type input "*******"
click at [811, 483] on button "Delete table" at bounding box center [785, 481] width 83 height 24
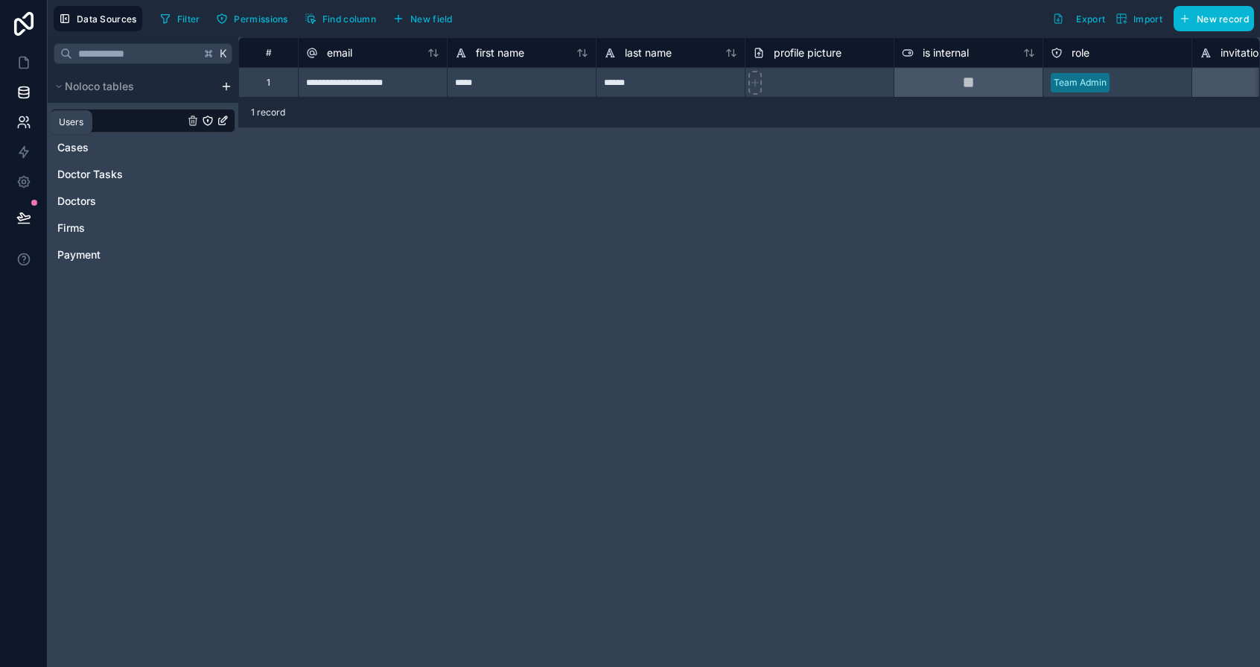
click at [25, 124] on icon at bounding box center [23, 122] width 15 height 15
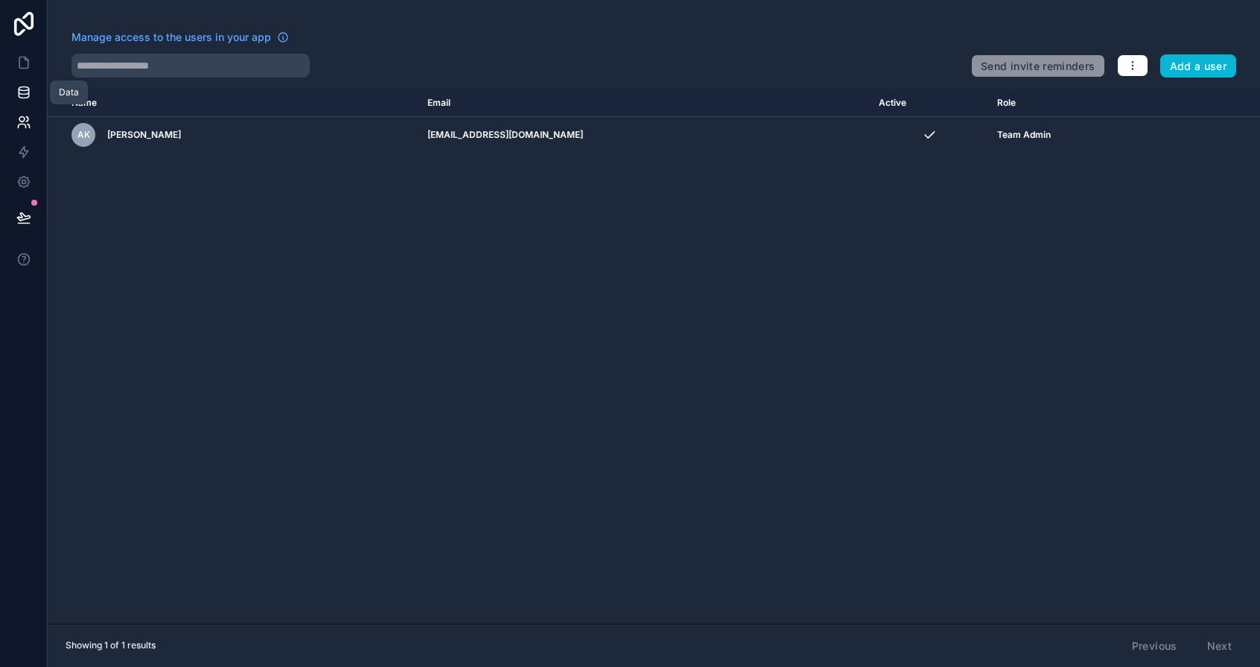
click at [16, 99] on icon at bounding box center [23, 92] width 15 height 15
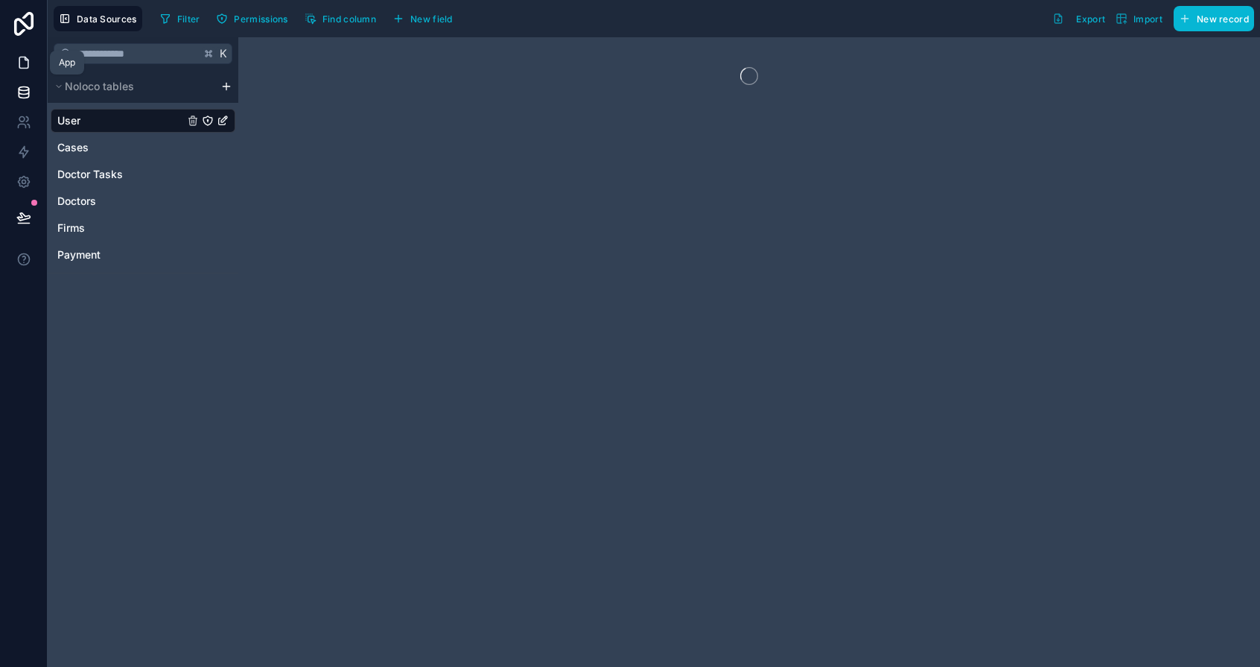
click at [23, 72] on link at bounding box center [23, 63] width 47 height 30
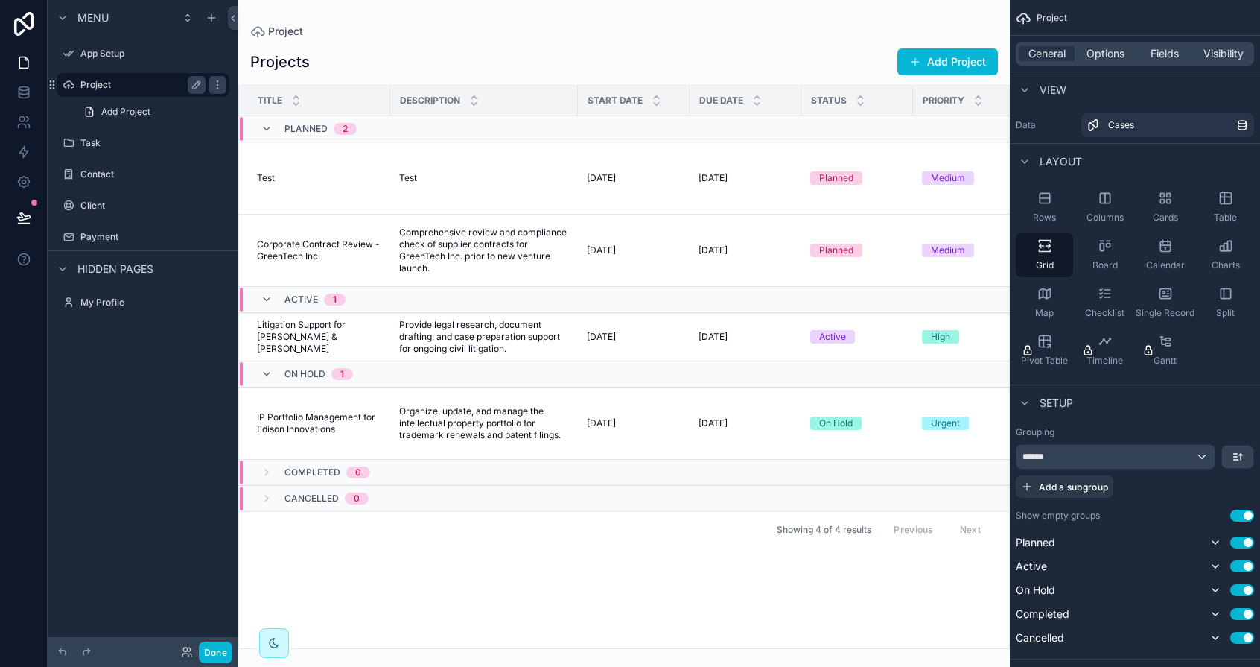
scroll to position [0, 1]
click at [194, 81] on icon "scrollable content" at bounding box center [197, 85] width 12 height 12
click at [202, 83] on icon "scrollable content" at bounding box center [197, 85] width 12 height 12
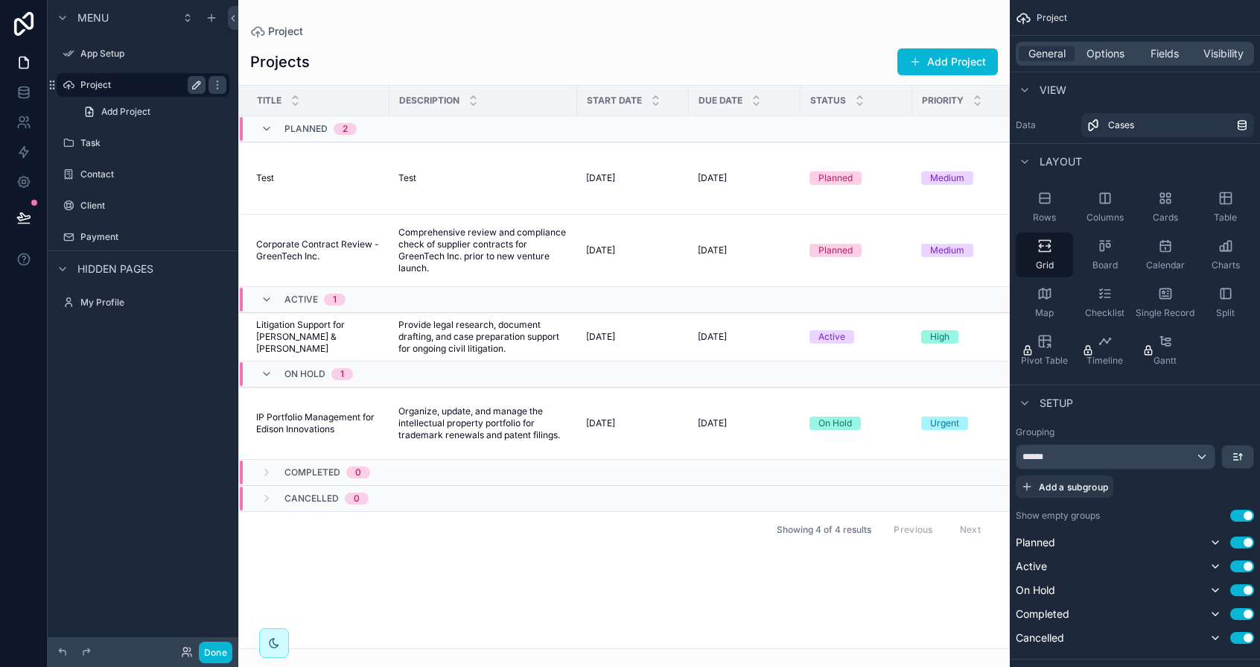
click at [145, 83] on label "Project" at bounding box center [139, 85] width 119 height 12
click at [100, 84] on label "Project" at bounding box center [139, 85] width 119 height 12
click at [0, 0] on icon "scrollable content" at bounding box center [0, 0] width 0 height 0
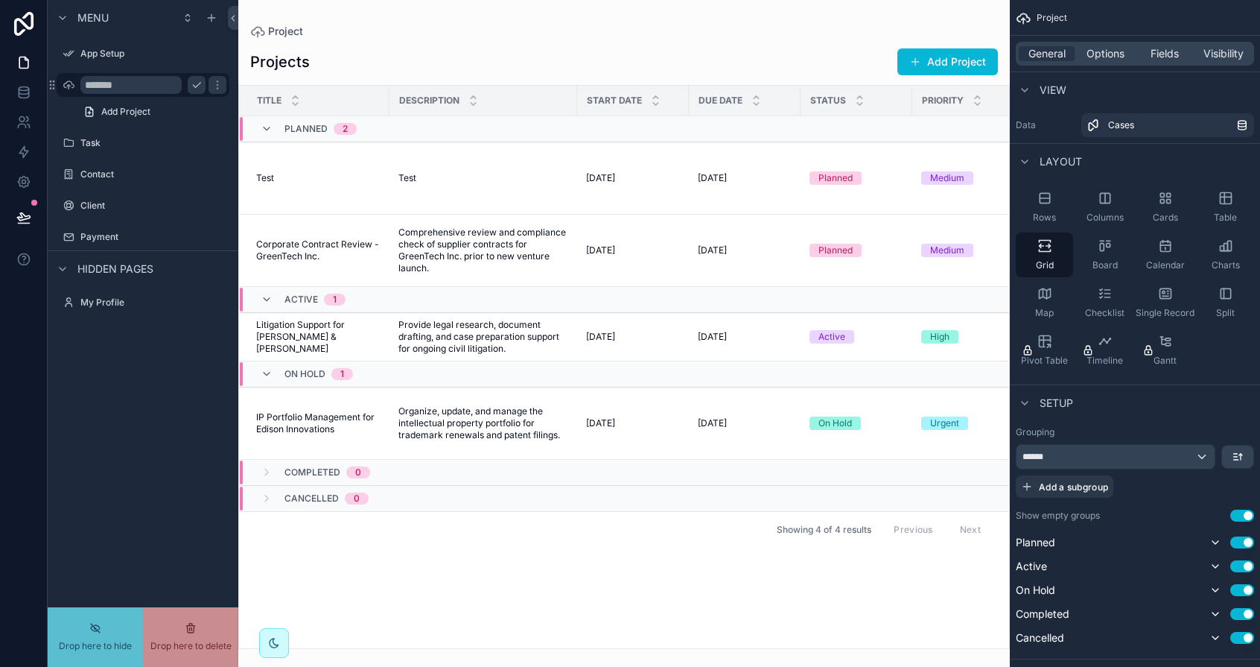
click at [97, 84] on input "*******" at bounding box center [130, 85] width 101 height 18
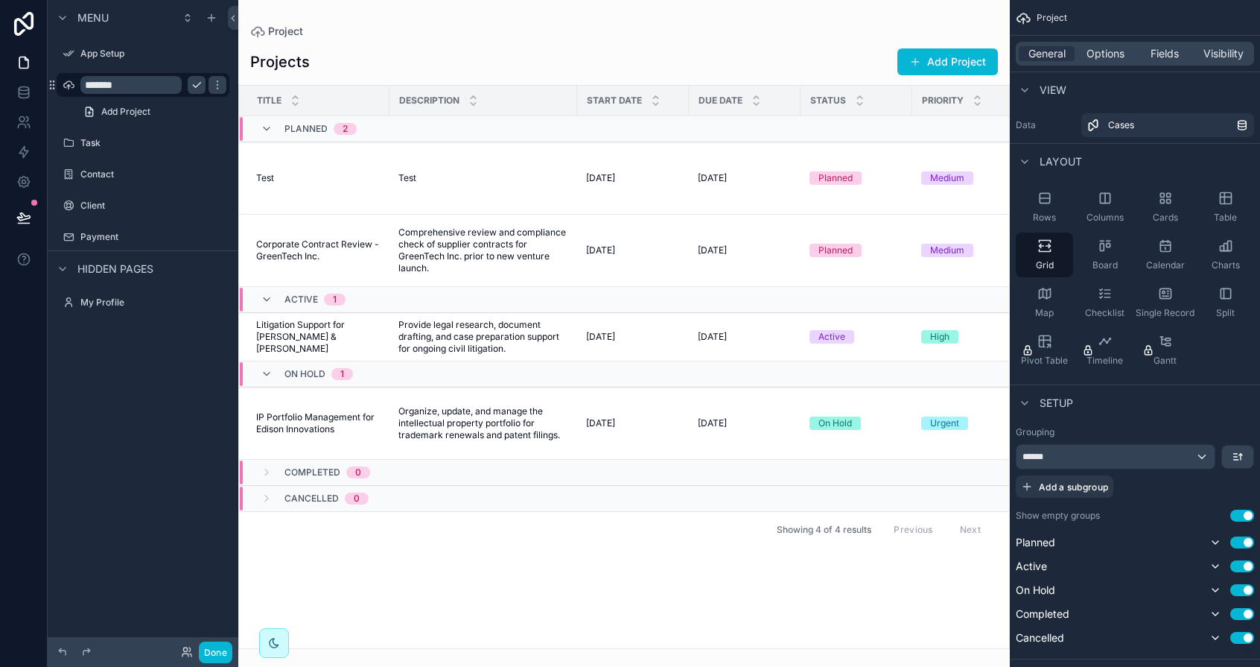
click at [97, 84] on input "*******" at bounding box center [130, 85] width 101 height 18
type input "*****"
click at [206, 86] on div "scrollable content" at bounding box center [216, 85] width 21 height 24
click at [212, 85] on icon "scrollable content" at bounding box center [218, 85] width 12 height 12
click at [102, 146] on label "Task" at bounding box center [139, 143] width 119 height 12
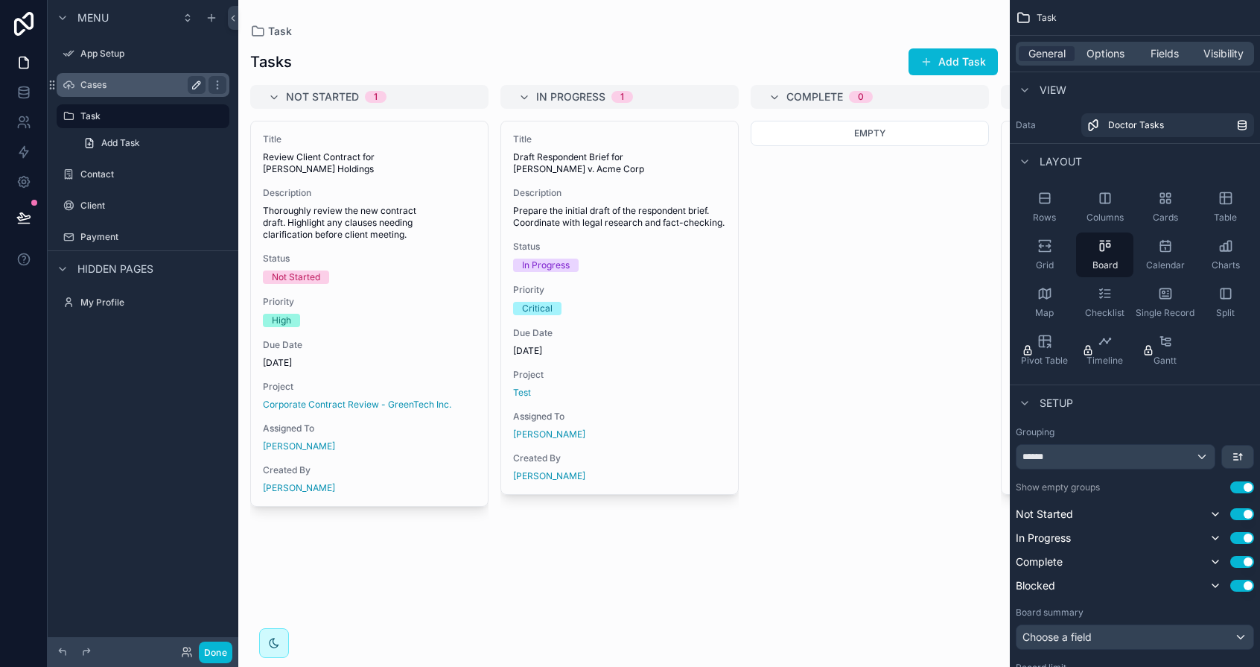
click at [93, 89] on label "Cases" at bounding box center [139, 85] width 119 height 12
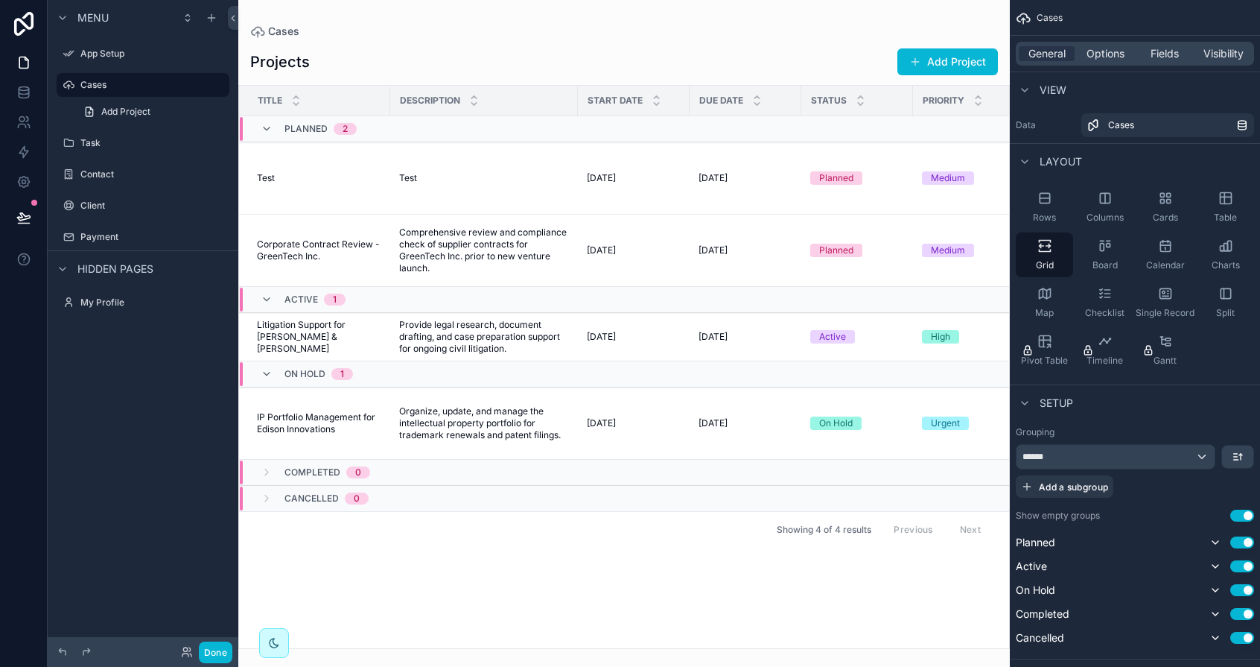
click at [287, 58] on h1 "Projects" at bounding box center [280, 61] width 60 height 21
click at [1094, 51] on span "Options" at bounding box center [1106, 53] width 38 height 15
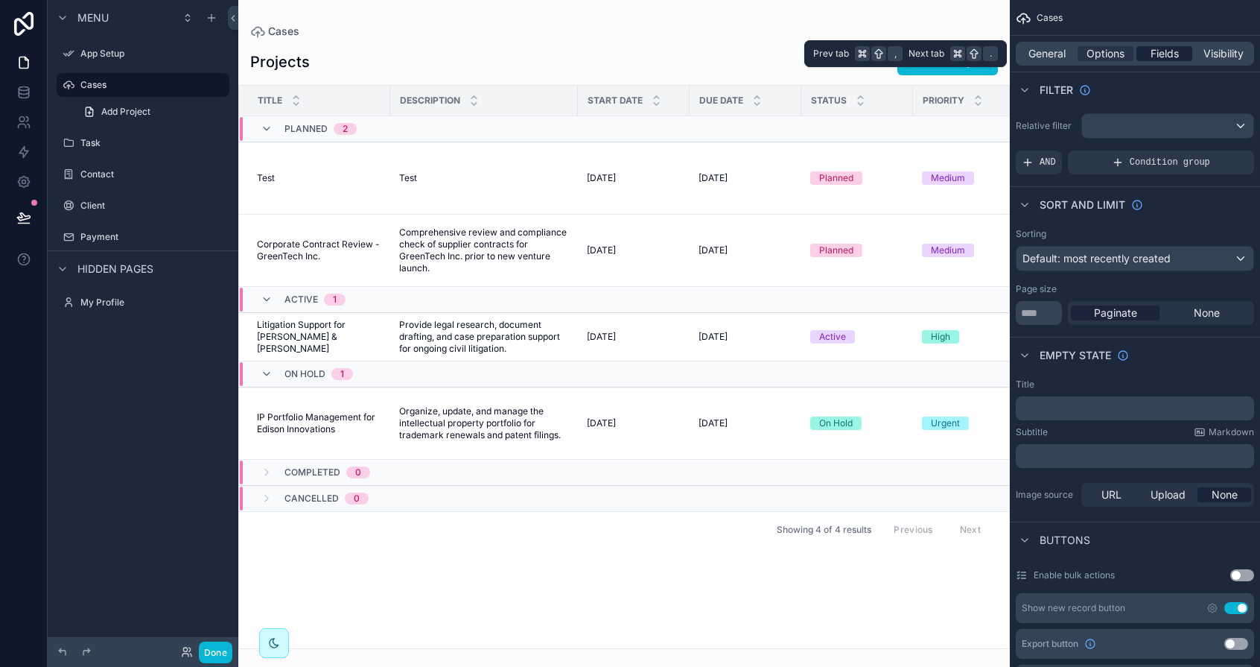
click at [1151, 48] on span "Fields" at bounding box center [1165, 53] width 28 height 15
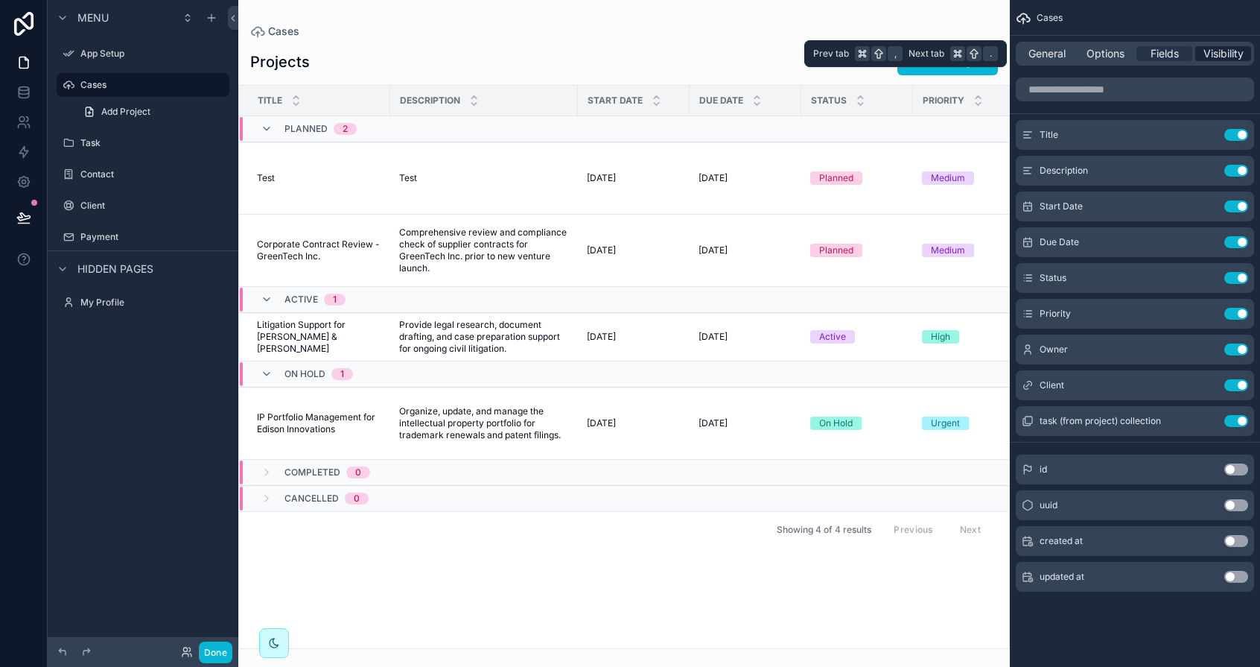
click at [1226, 48] on span "Visibility" at bounding box center [1224, 53] width 40 height 15
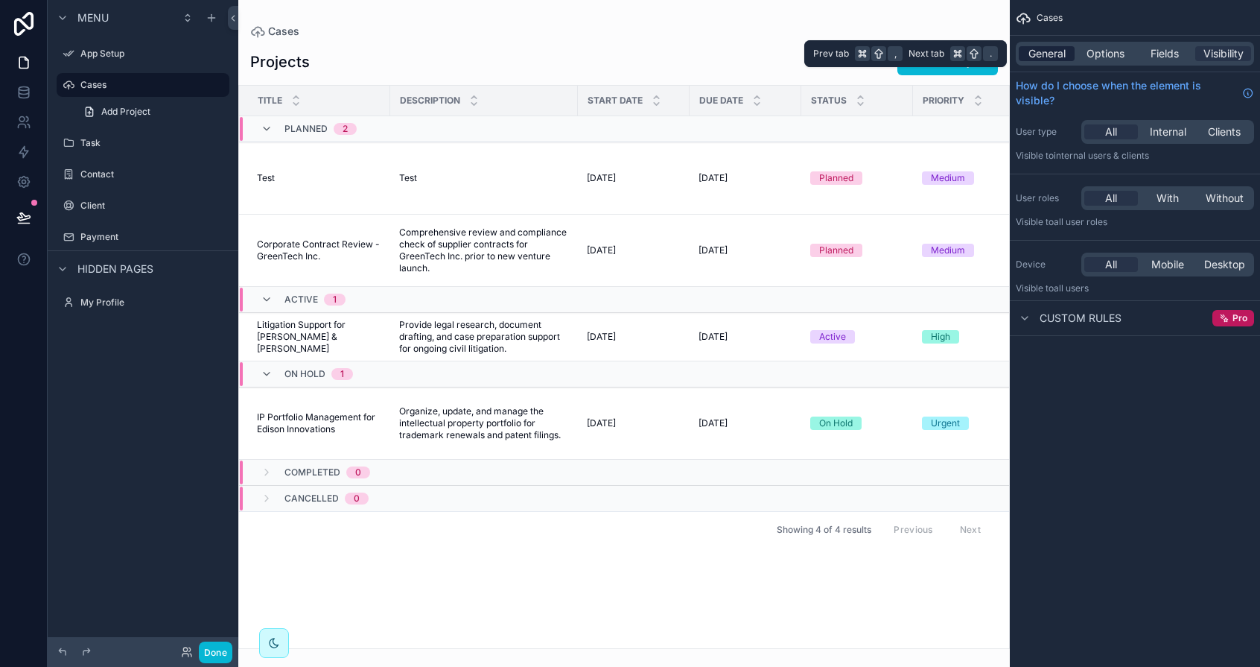
click at [1046, 56] on span "General" at bounding box center [1047, 53] width 37 height 15
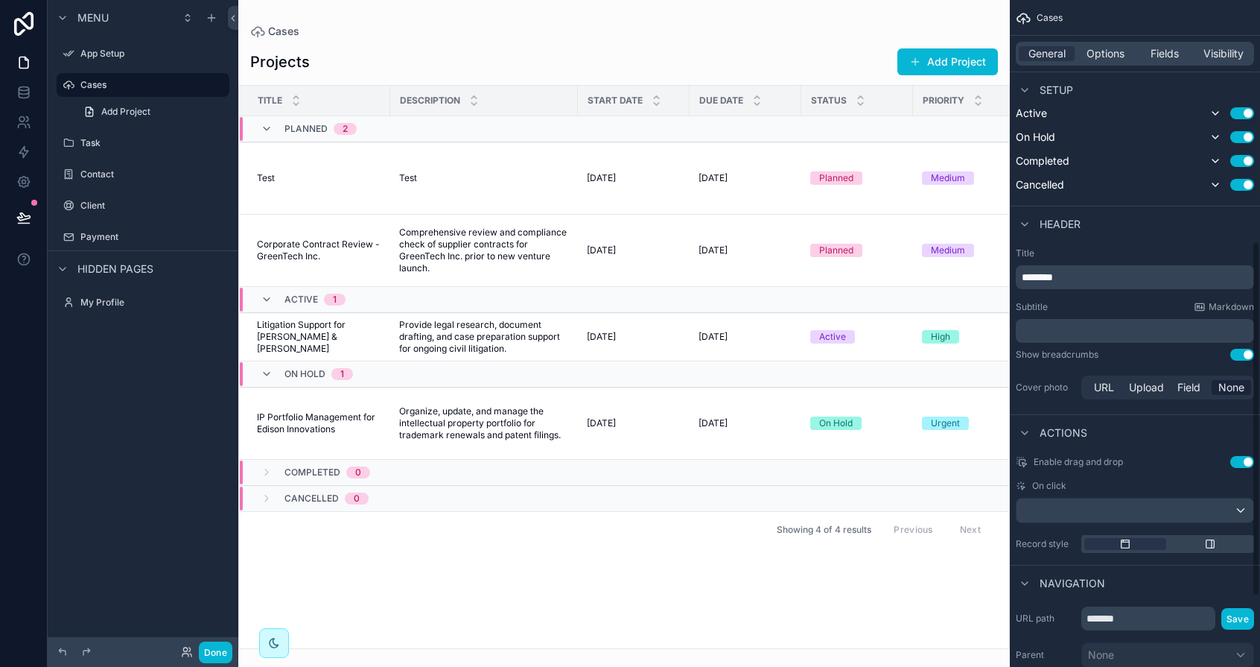
scroll to position [455, 0]
drag, startPoint x: 1044, startPoint y: 281, endPoint x: 1015, endPoint y: 280, distance: 29.1
click at [1015, 280] on div "Title ******** Subtitle Markdown ﻿ Show breadcrumbs Use setting Cover photo URL…" at bounding box center [1135, 322] width 250 height 167
click at [1159, 251] on label "Title" at bounding box center [1135, 251] width 238 height 12
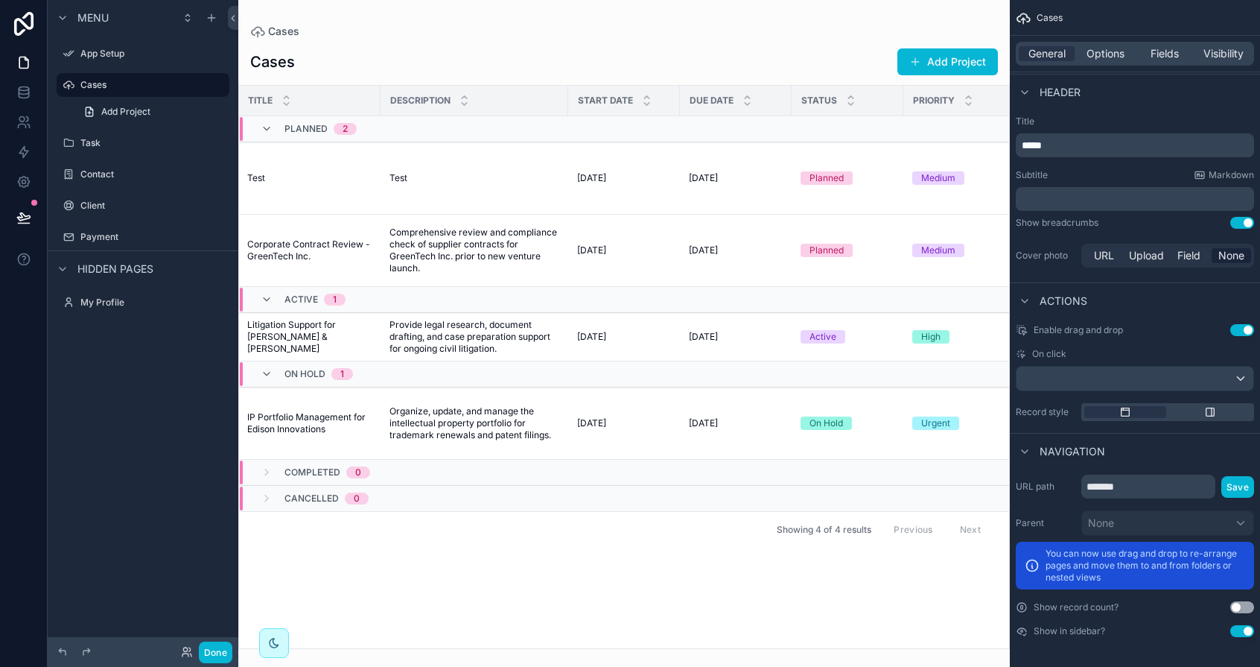
scroll to position [0, 10]
click at [273, 100] on div "Title" at bounding box center [304, 100] width 150 height 28
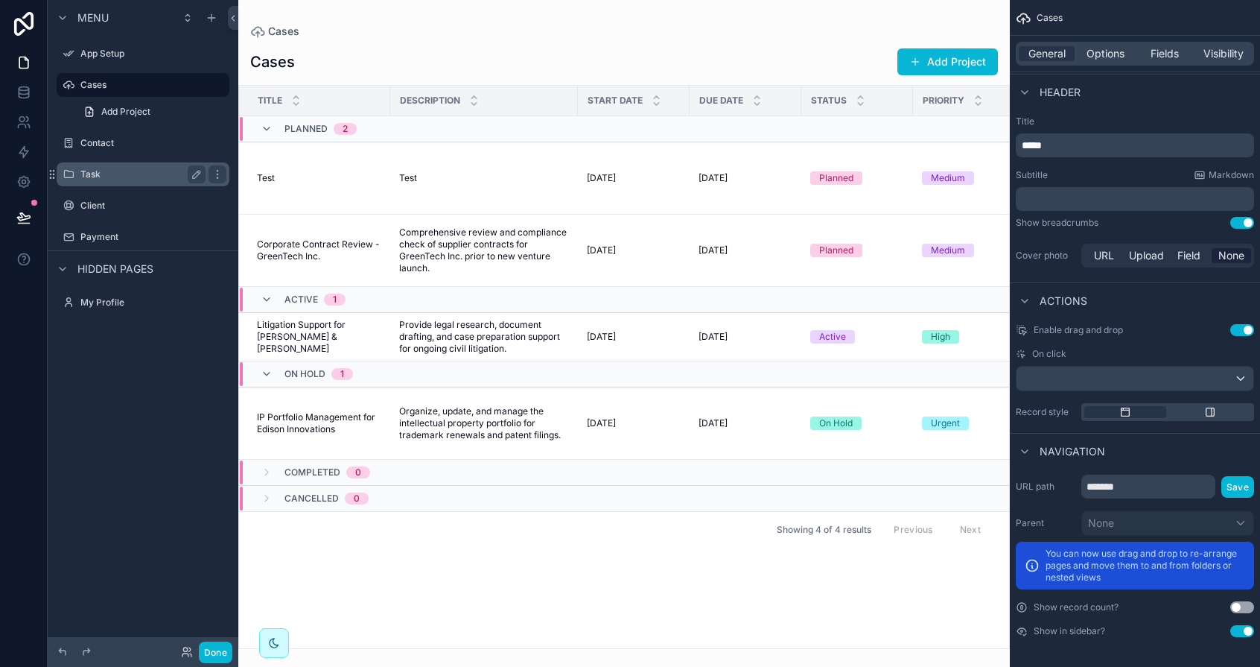
click at [107, 166] on div "Task" at bounding box center [142, 174] width 125 height 18
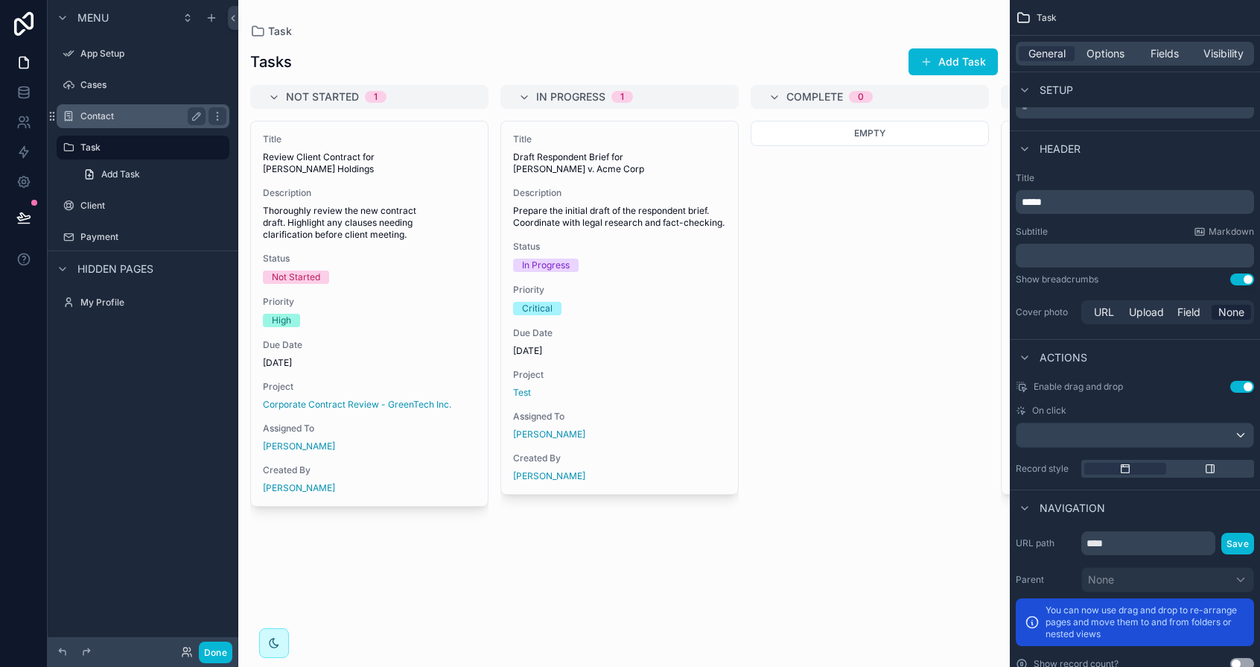
click at [99, 118] on label "Contact" at bounding box center [139, 116] width 119 height 12
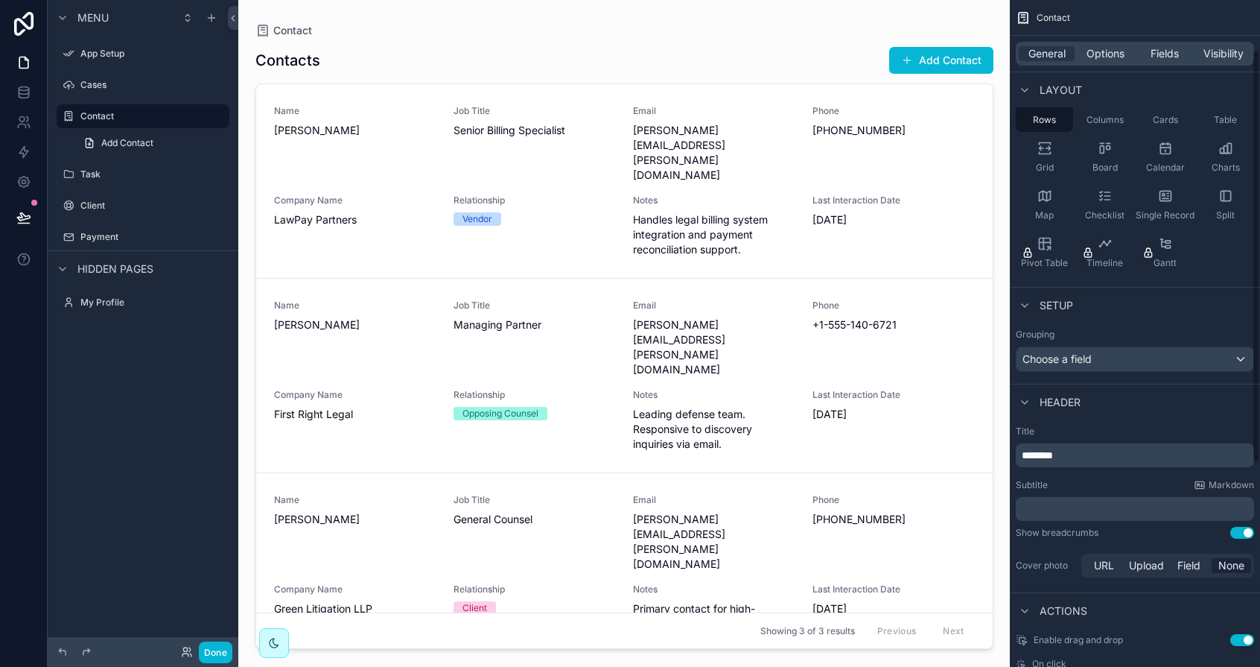
scroll to position [115, 0]
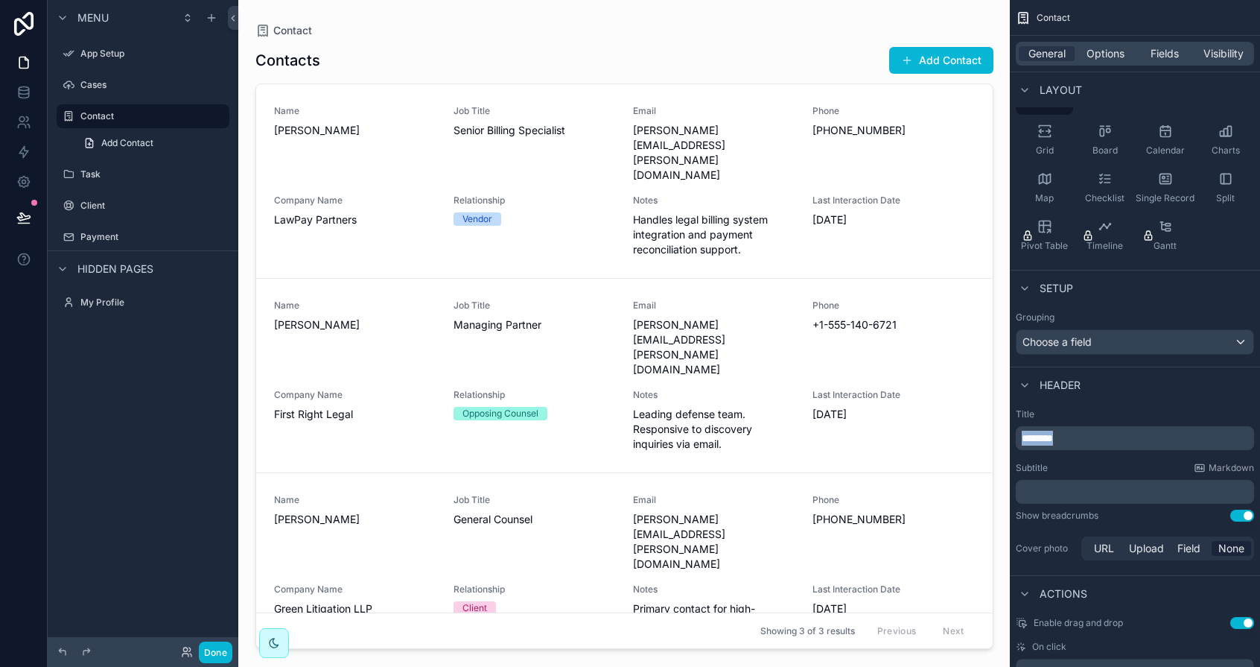
drag, startPoint x: 1039, startPoint y: 436, endPoint x: 1017, endPoint y: 434, distance: 21.7
click at [1017, 434] on div "********" at bounding box center [1135, 438] width 238 height 24
click at [197, 115] on icon "scrollable content" at bounding box center [197, 116] width 12 height 12
click at [104, 113] on input "*******" at bounding box center [130, 116] width 101 height 18
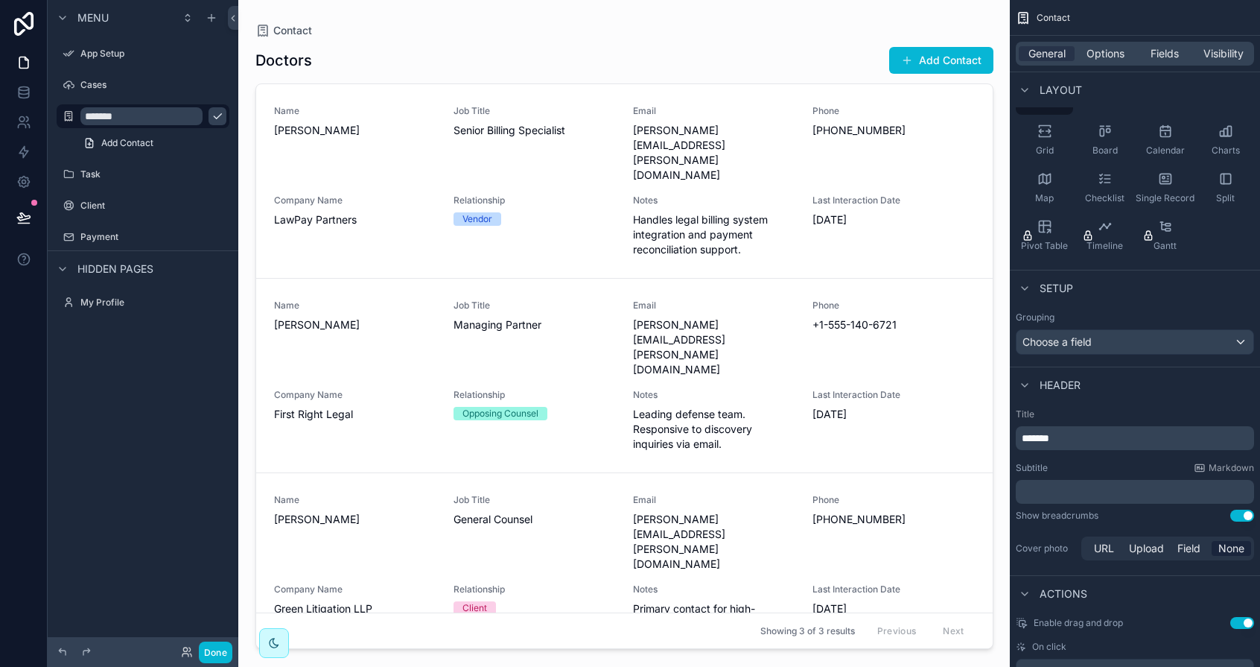
type input "*******"
click at [212, 115] on icon "scrollable content" at bounding box center [218, 116] width 12 height 12
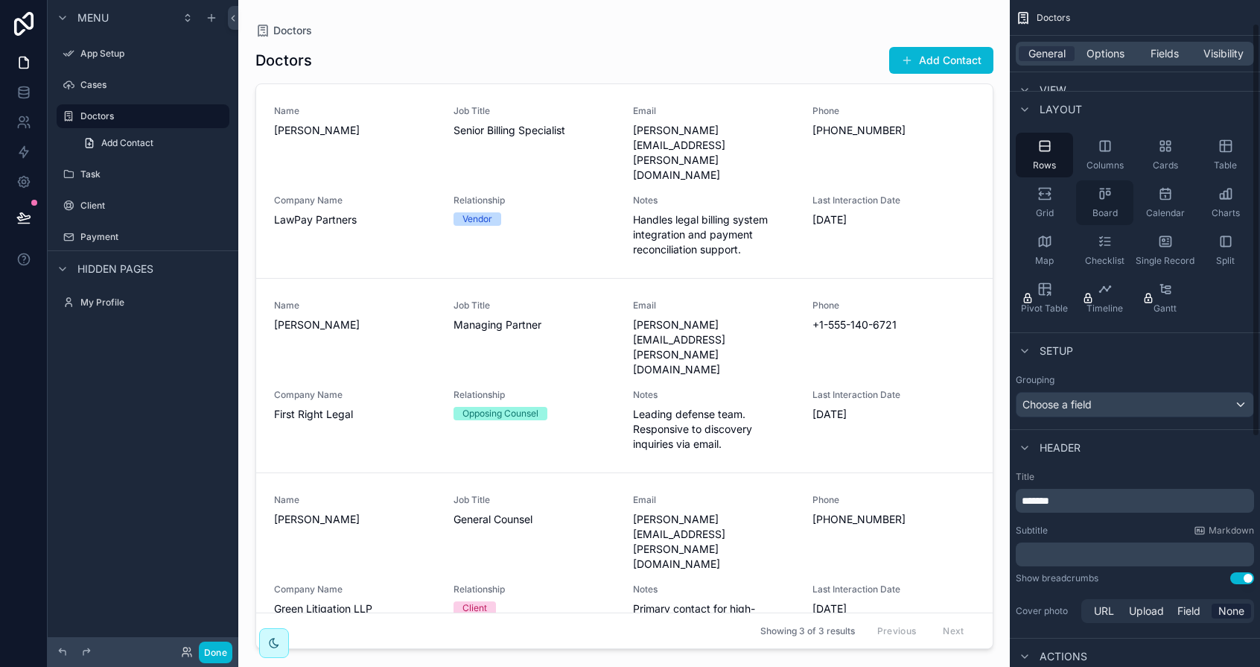
scroll to position [37, 0]
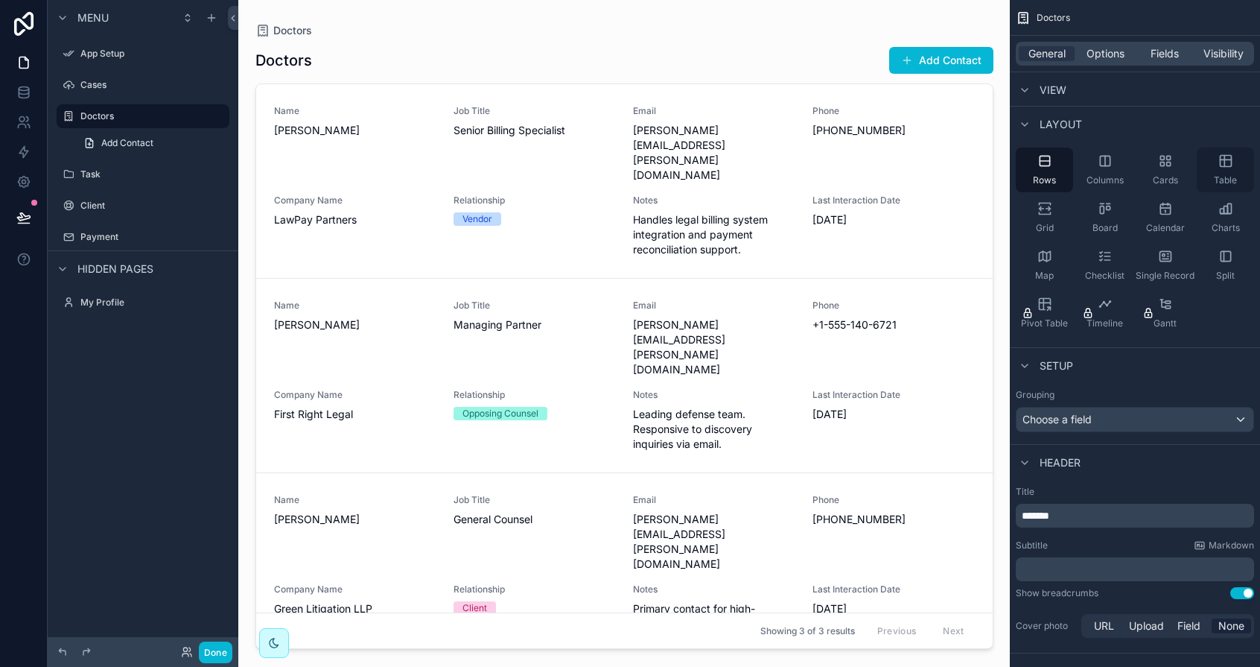
click at [1228, 164] on icon "scrollable content" at bounding box center [1226, 160] width 15 height 15
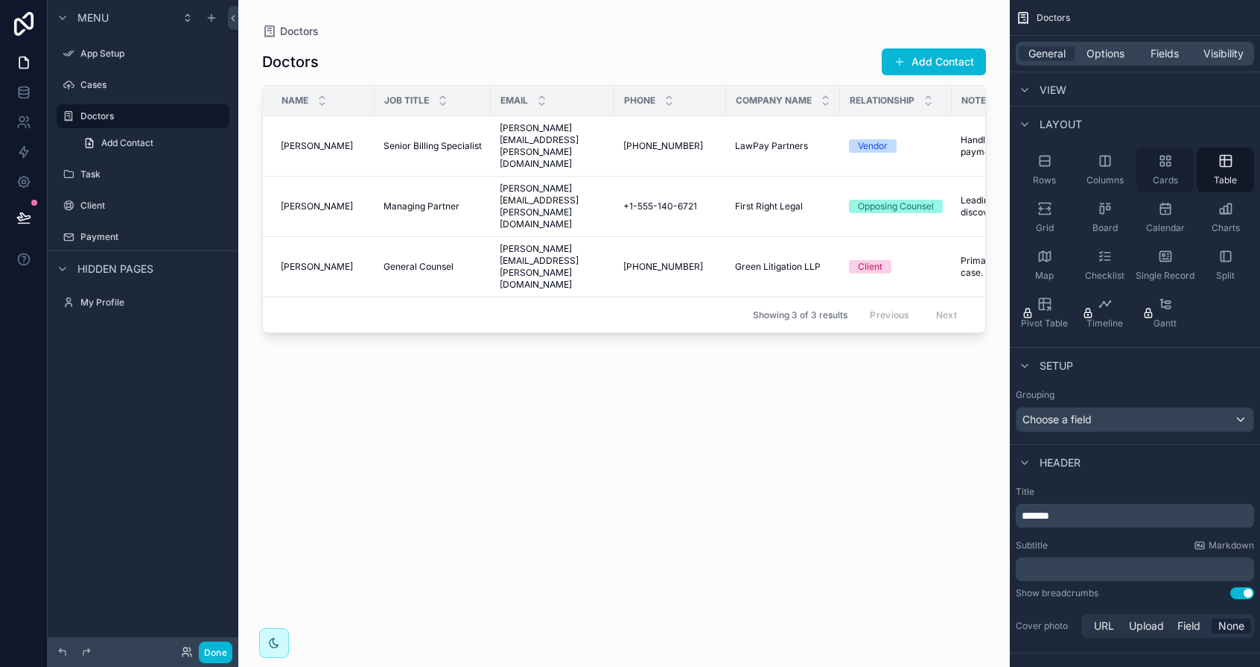
click at [1157, 169] on div "Cards" at bounding box center [1165, 169] width 57 height 45
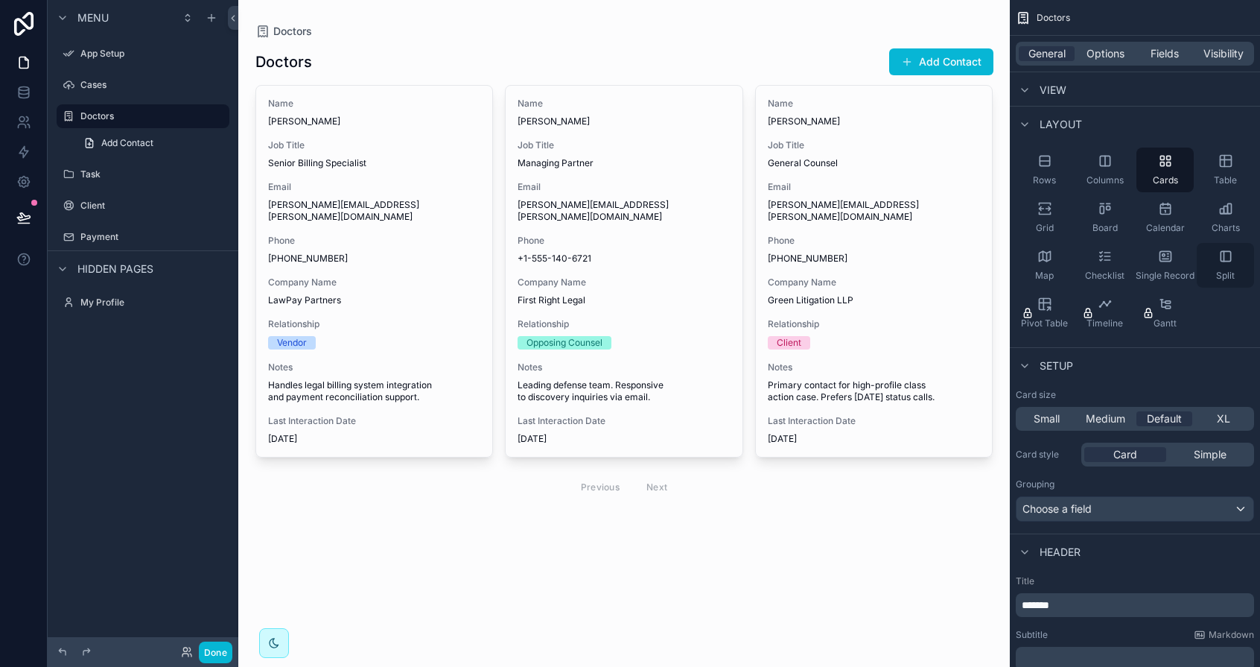
click at [1216, 268] on div "Split" at bounding box center [1225, 265] width 57 height 45
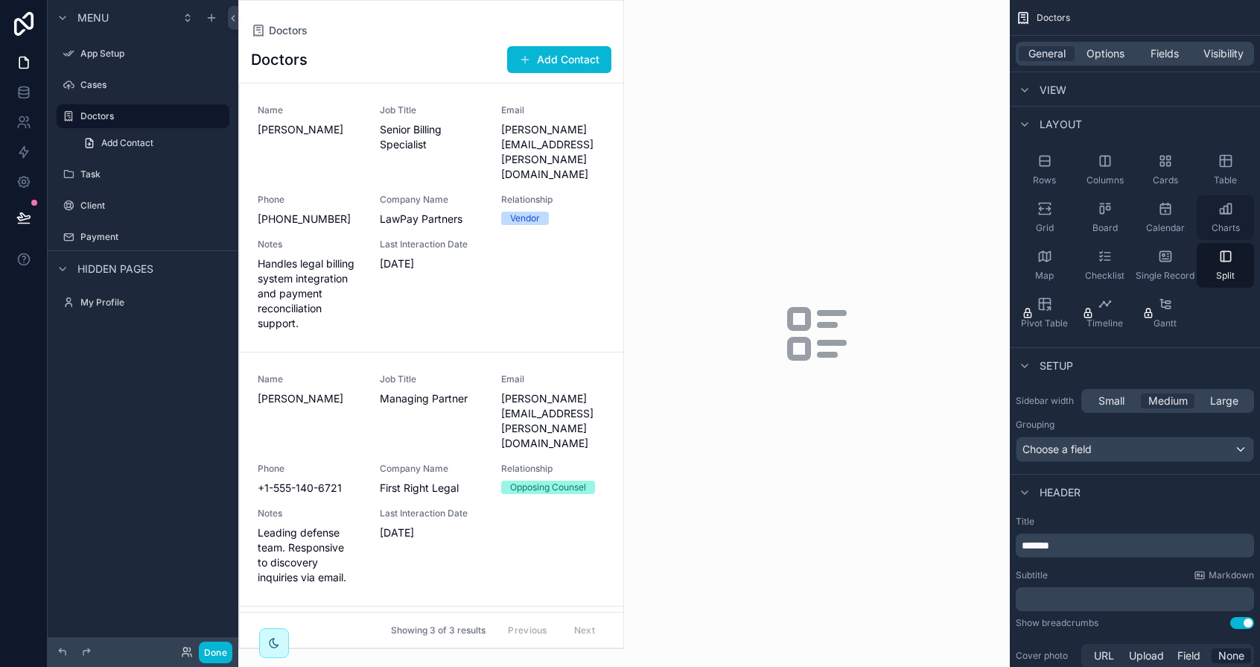
click at [1220, 211] on icon "scrollable content" at bounding box center [1222, 211] width 4 height 5
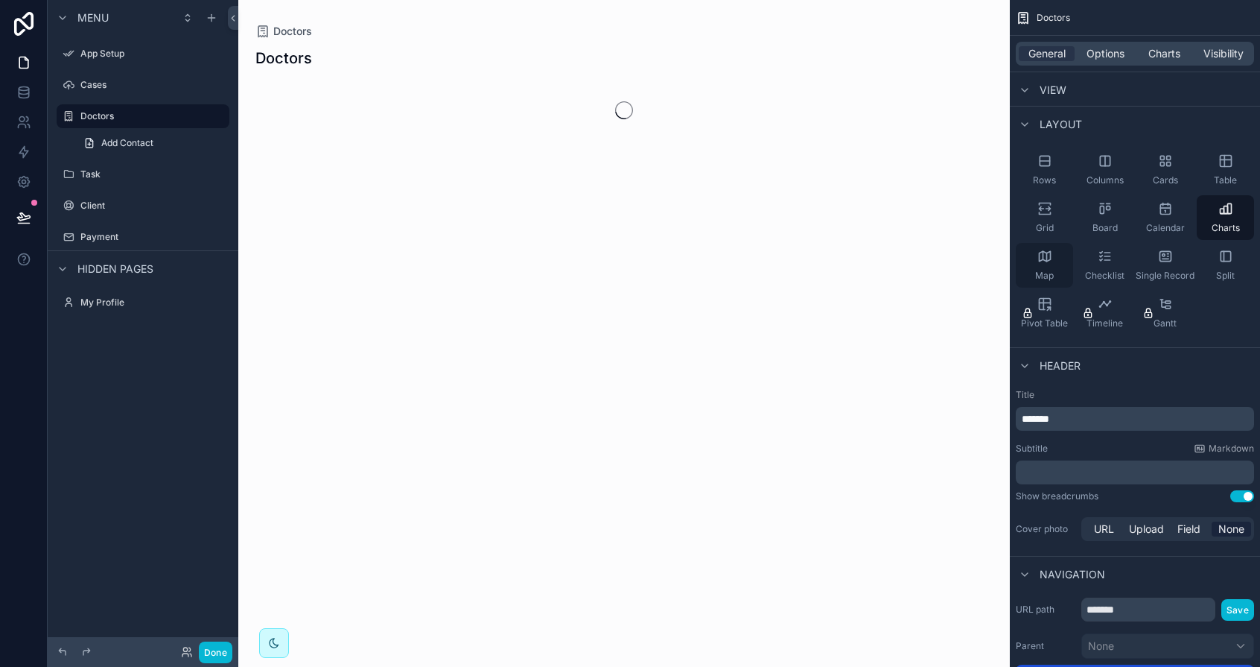
click at [1041, 261] on icon "scrollable content" at bounding box center [1045, 256] width 15 height 15
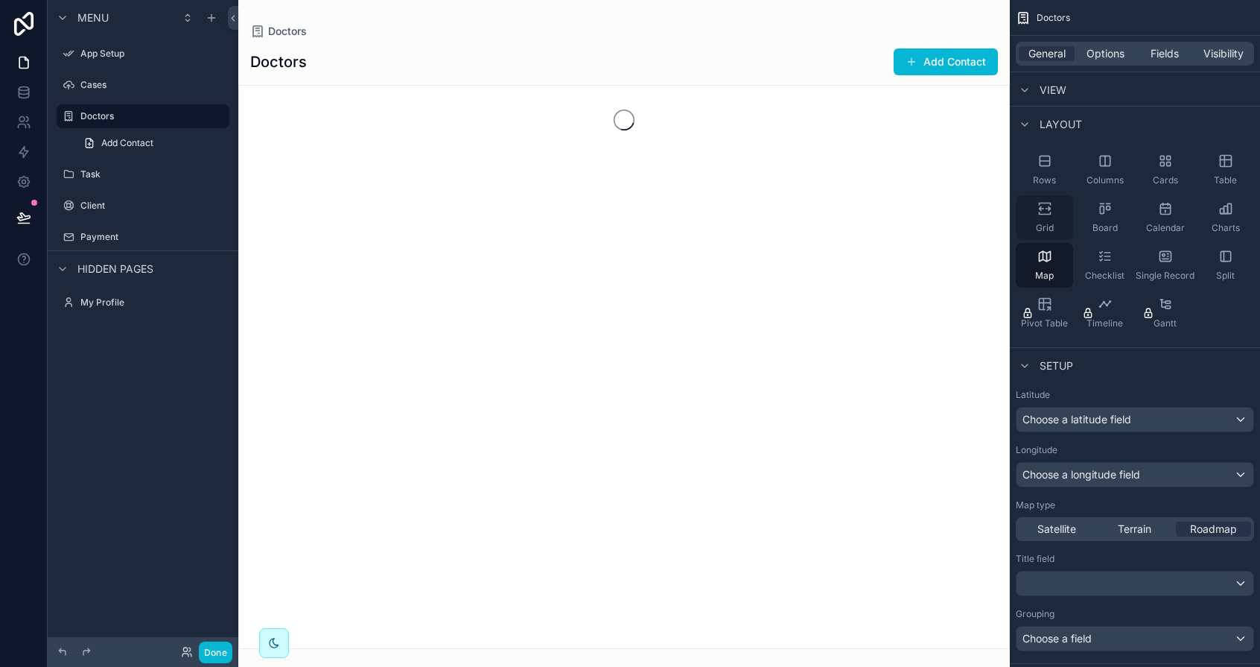
click at [1039, 222] on span "Grid" at bounding box center [1045, 228] width 18 height 12
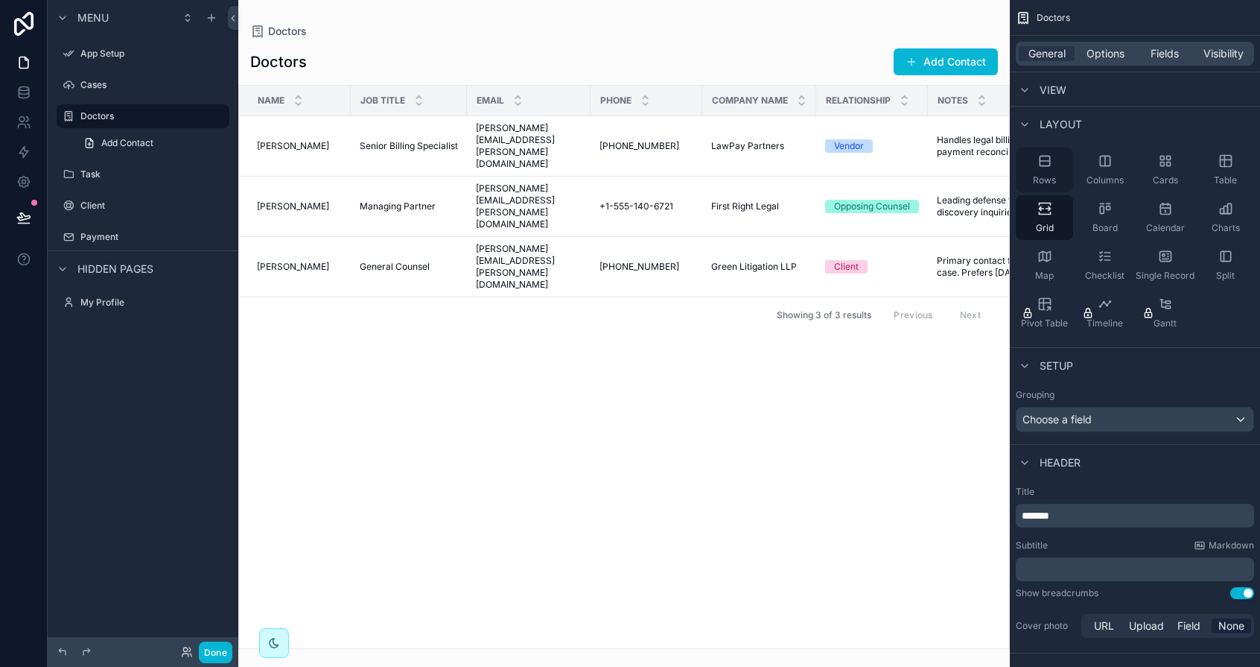
click at [1044, 177] on span "Rows" at bounding box center [1044, 180] width 23 height 12
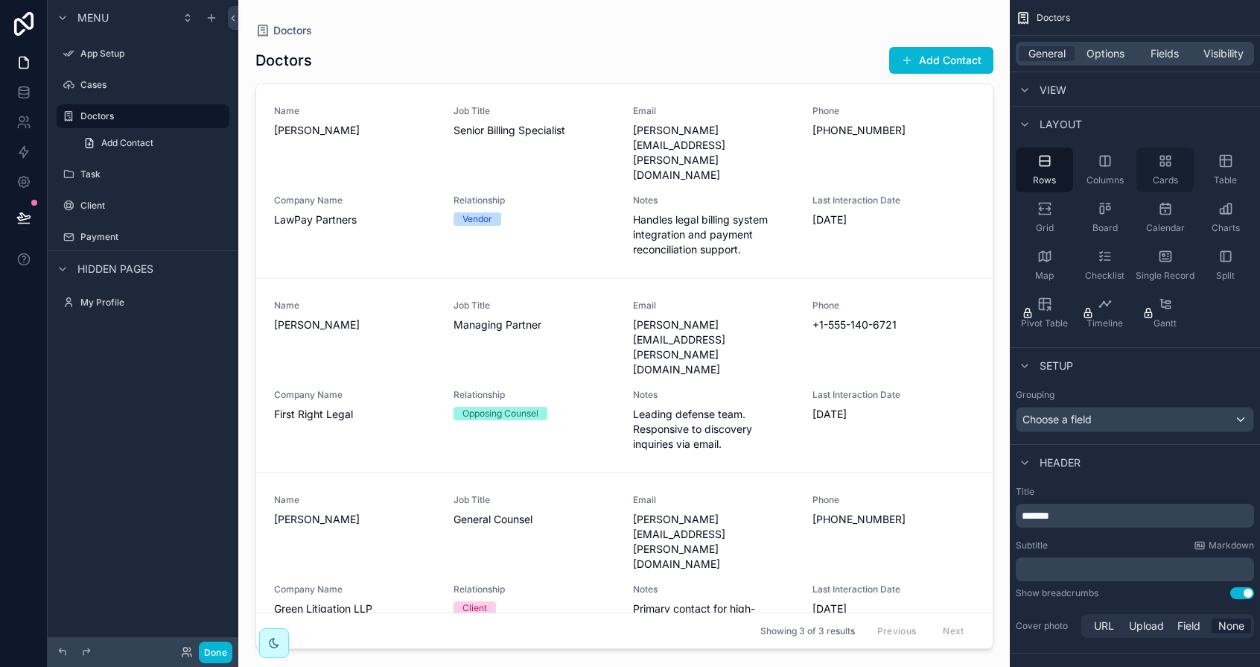
click at [1186, 154] on div "Cards" at bounding box center [1165, 169] width 57 height 45
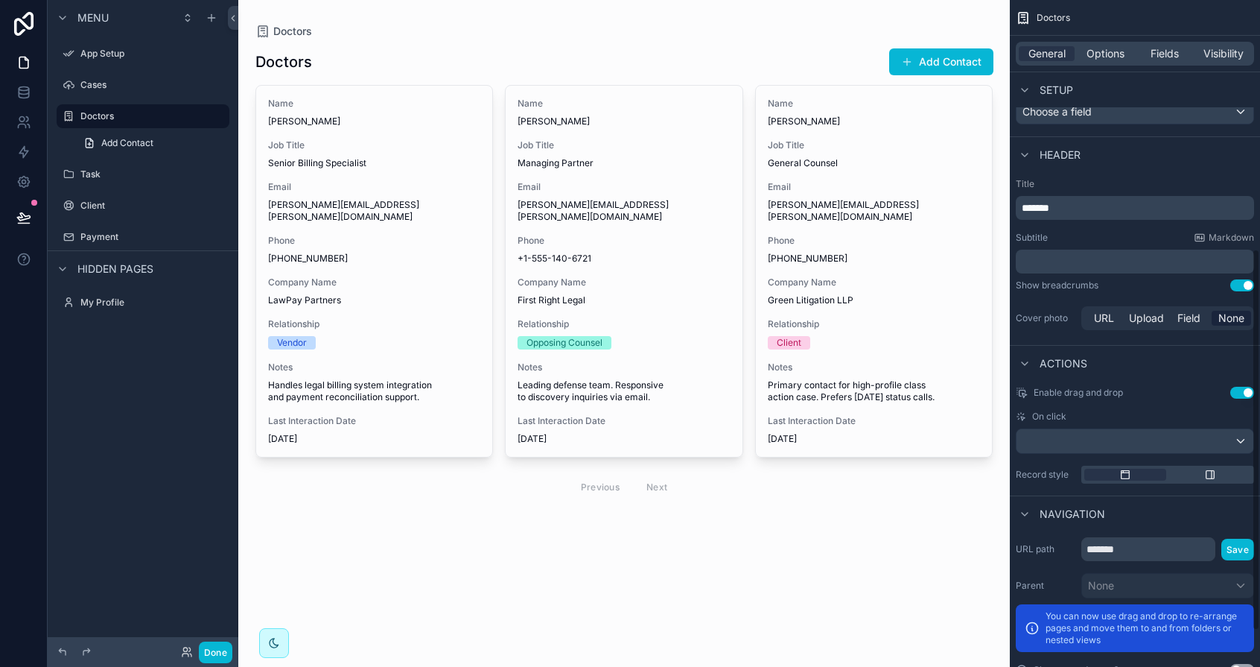
scroll to position [497, 0]
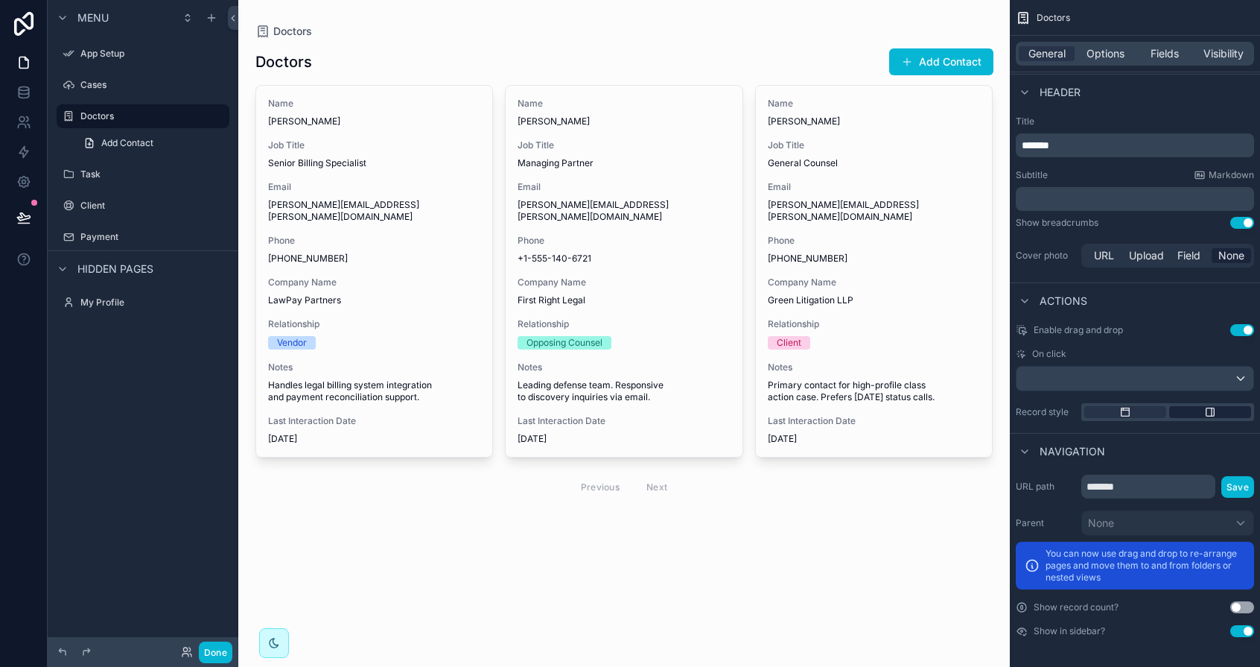
click at [1204, 410] on icon "scrollable content" at bounding box center [1210, 412] width 12 height 12
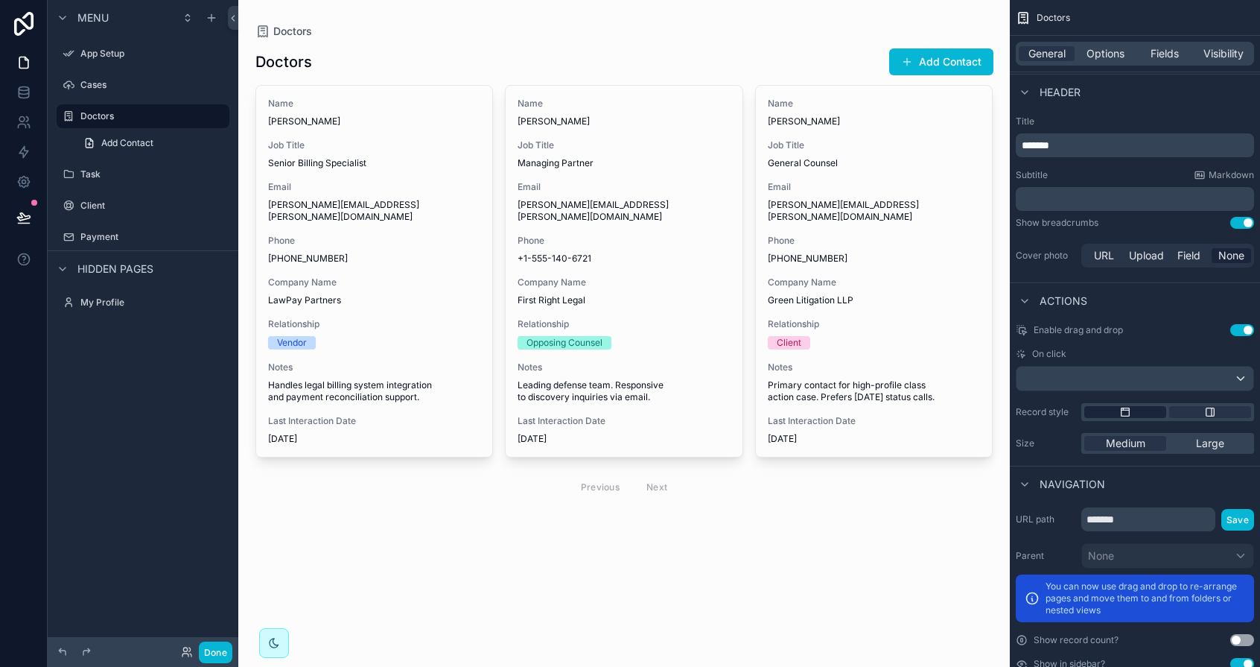
click at [1140, 411] on div "scrollable content" at bounding box center [1125, 412] width 82 height 12
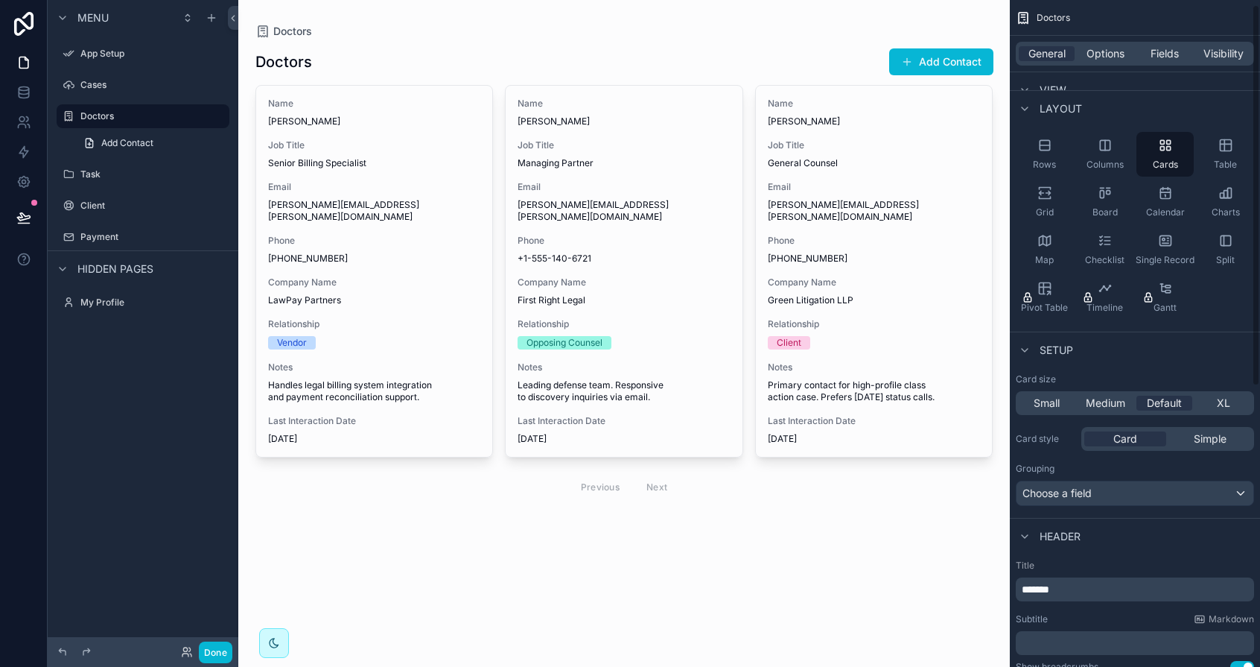
scroll to position [0, 0]
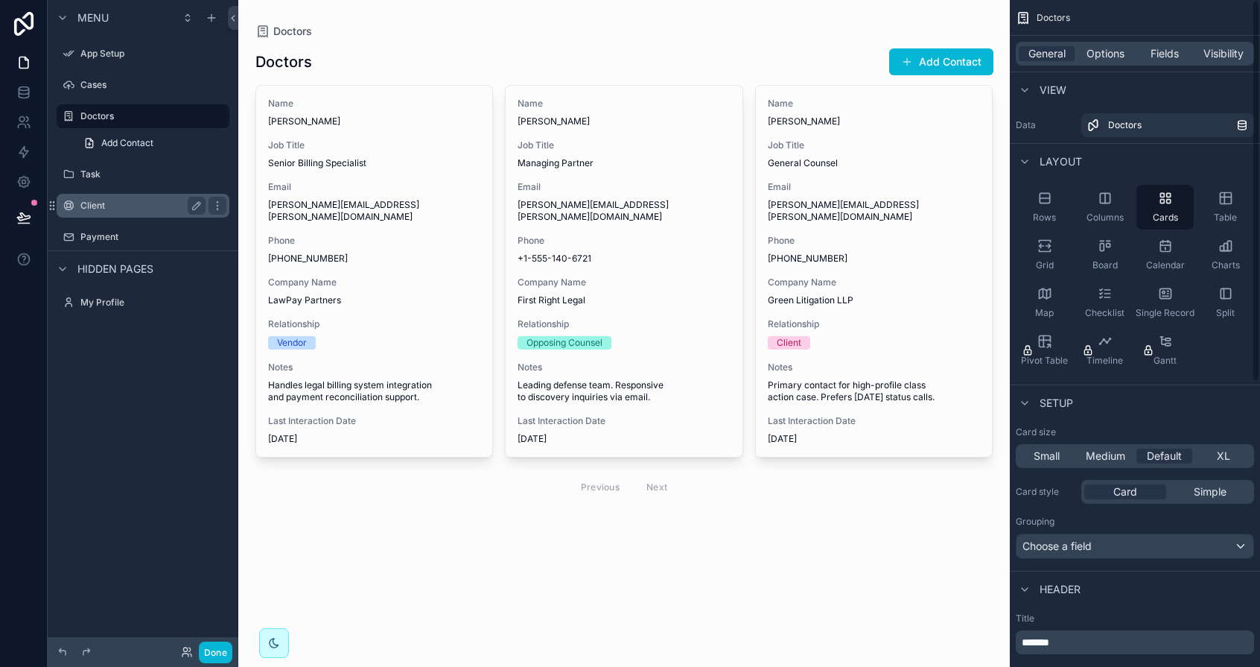
click at [88, 206] on label "Client" at bounding box center [139, 206] width 119 height 12
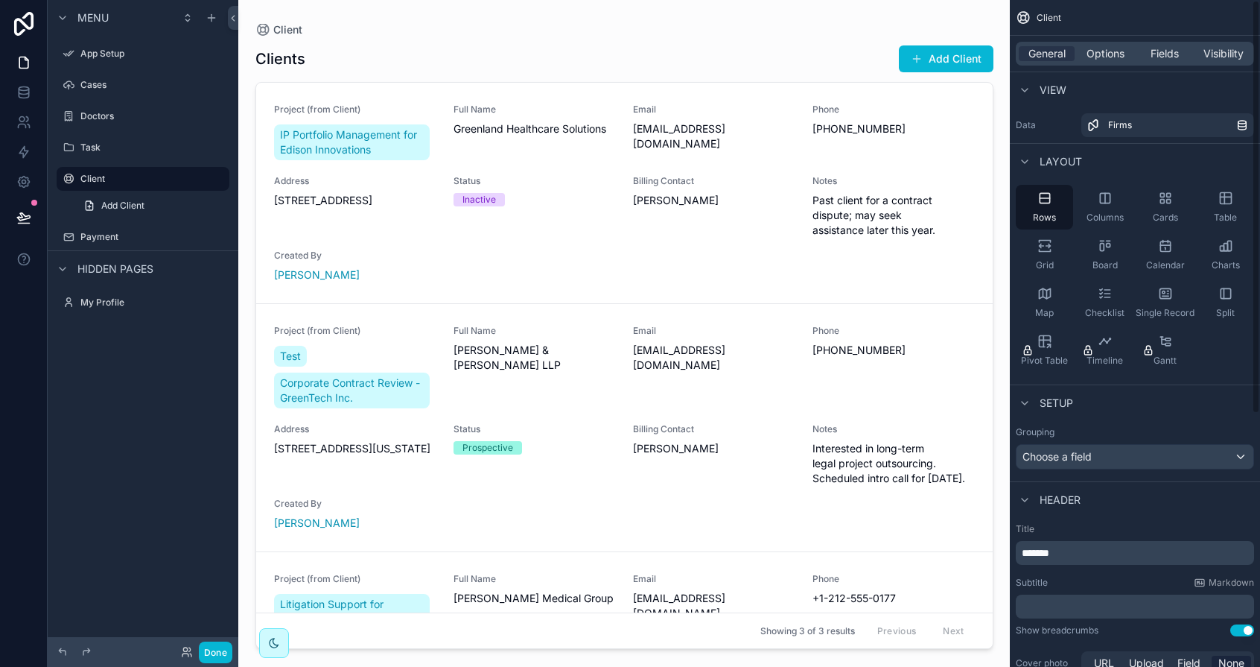
scroll to position [4, 0]
click at [1160, 204] on div "Cards" at bounding box center [1165, 202] width 57 height 45
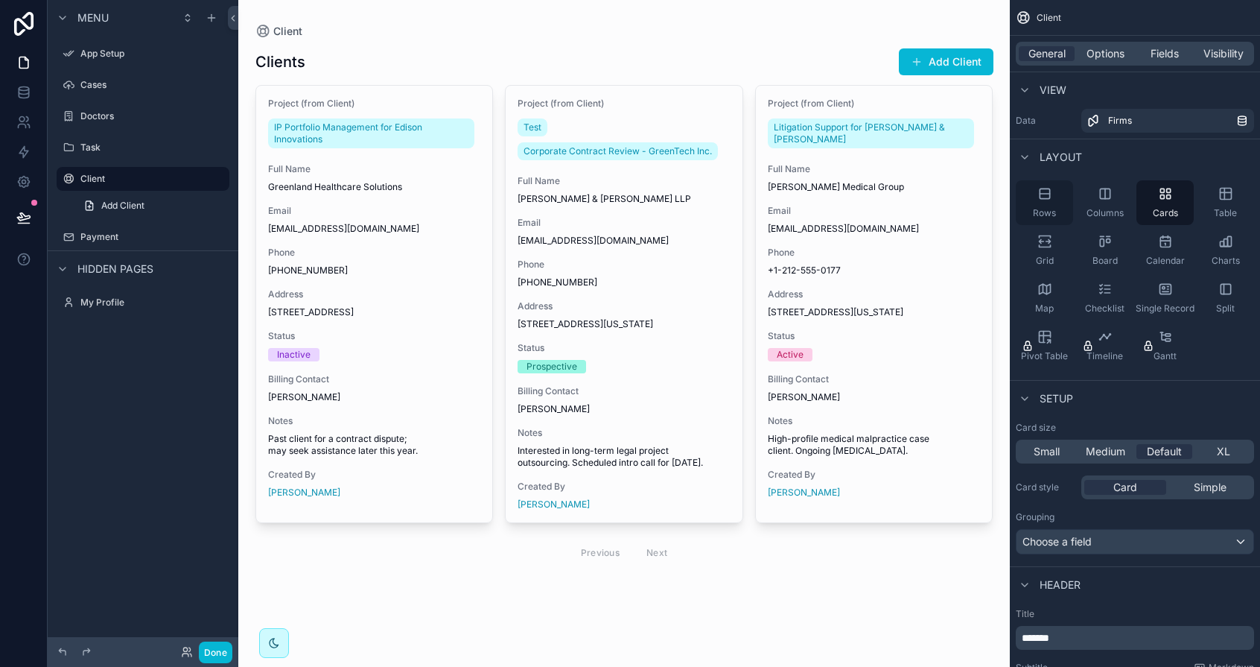
click at [1041, 209] on span "Rows" at bounding box center [1044, 213] width 23 height 12
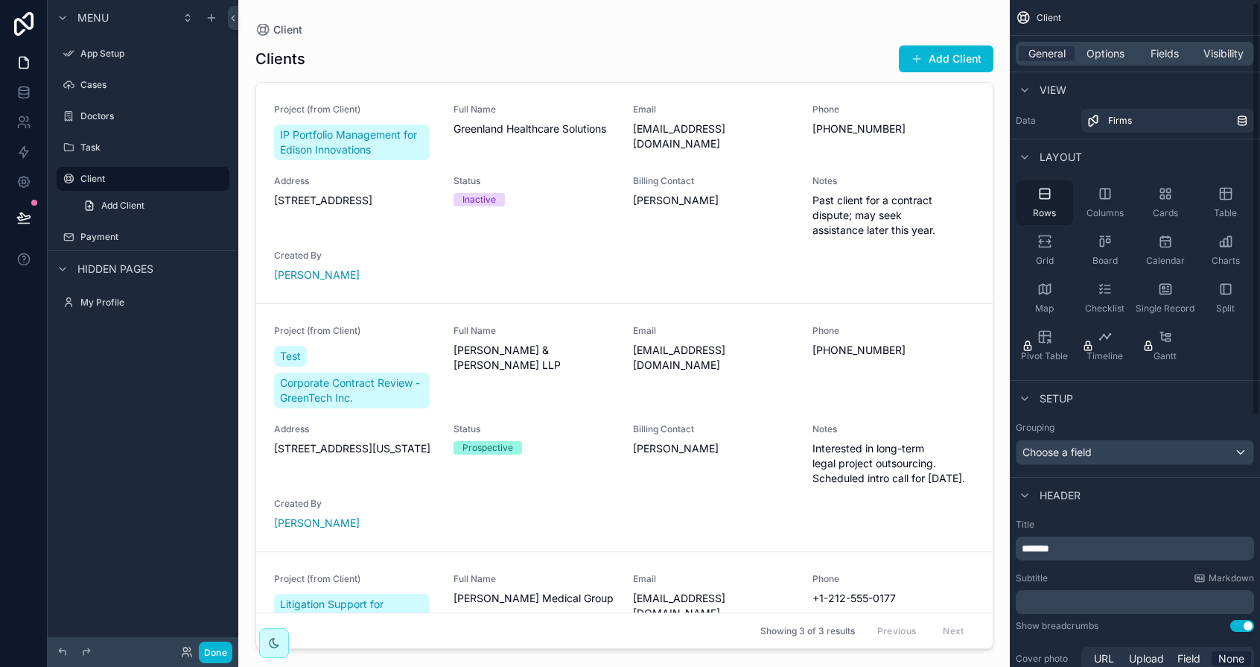
scroll to position [0, 0]
click at [1101, 206] on div "Columns" at bounding box center [1104, 207] width 57 height 45
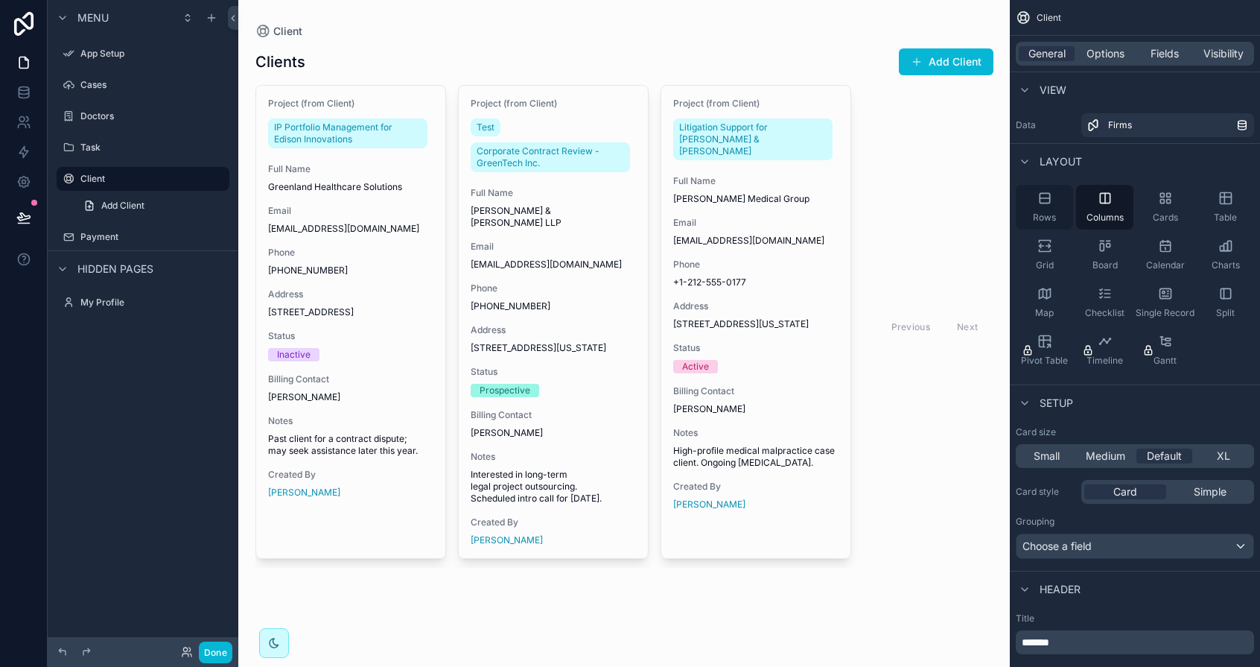
click at [1051, 203] on icon "scrollable content" at bounding box center [1045, 198] width 15 height 15
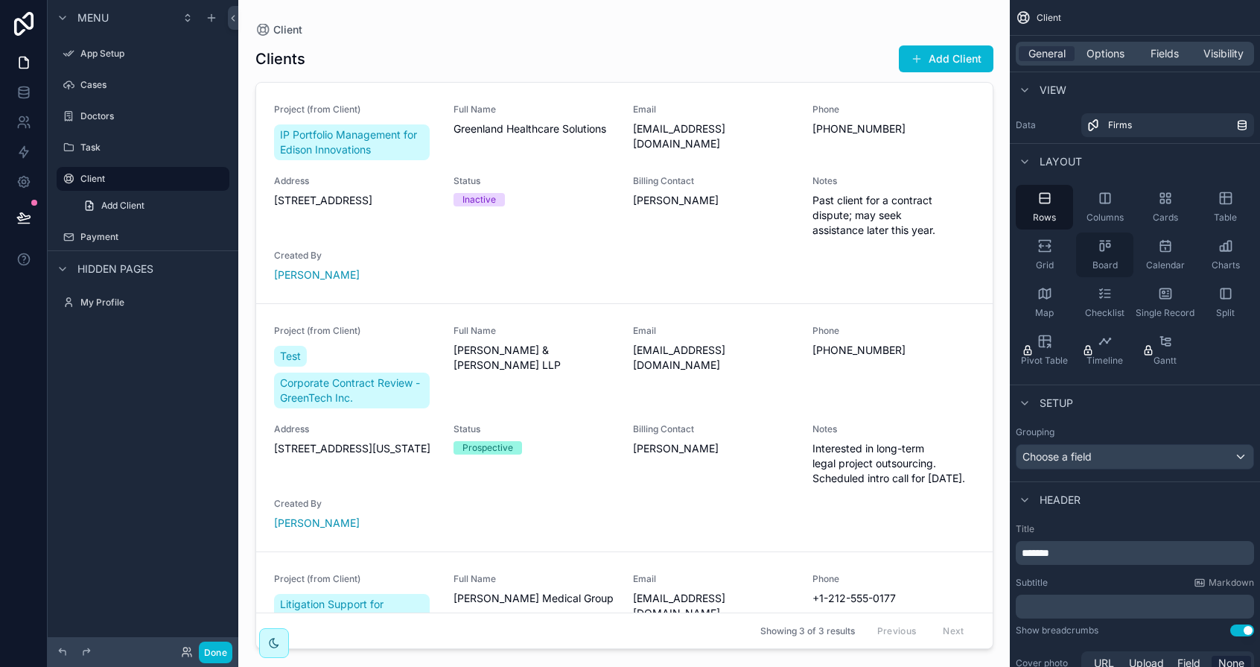
click at [1089, 237] on div "Board" at bounding box center [1104, 254] width 57 height 45
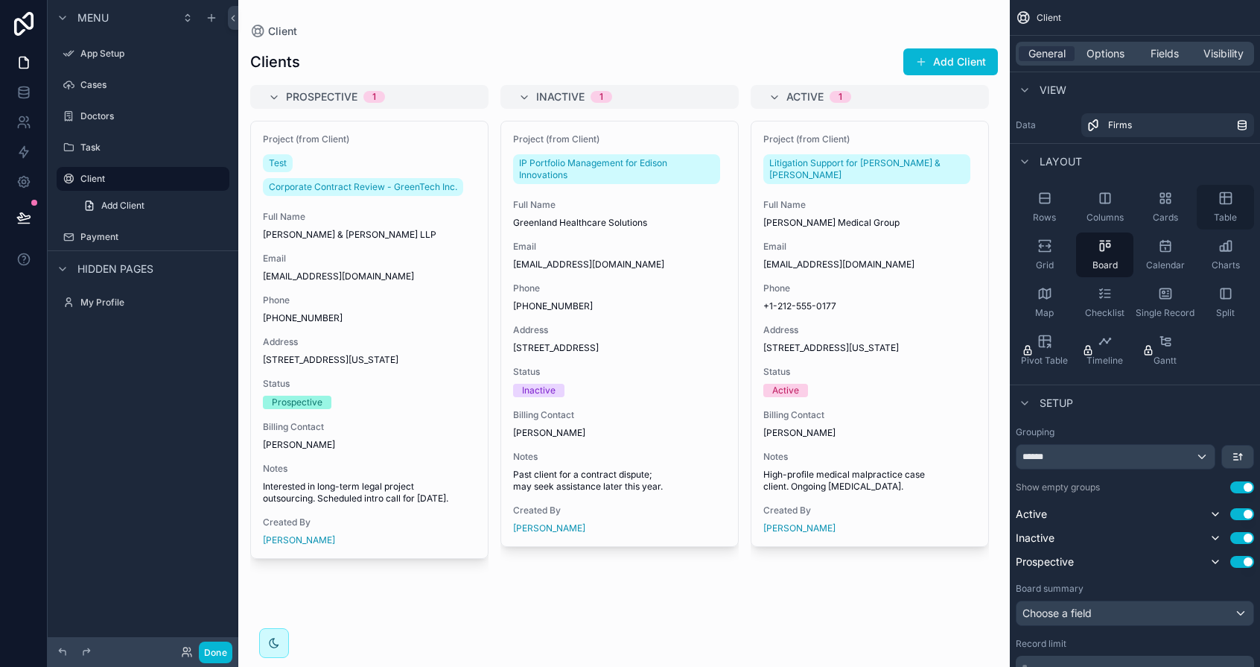
click at [1213, 213] on div "Table" at bounding box center [1225, 207] width 57 height 45
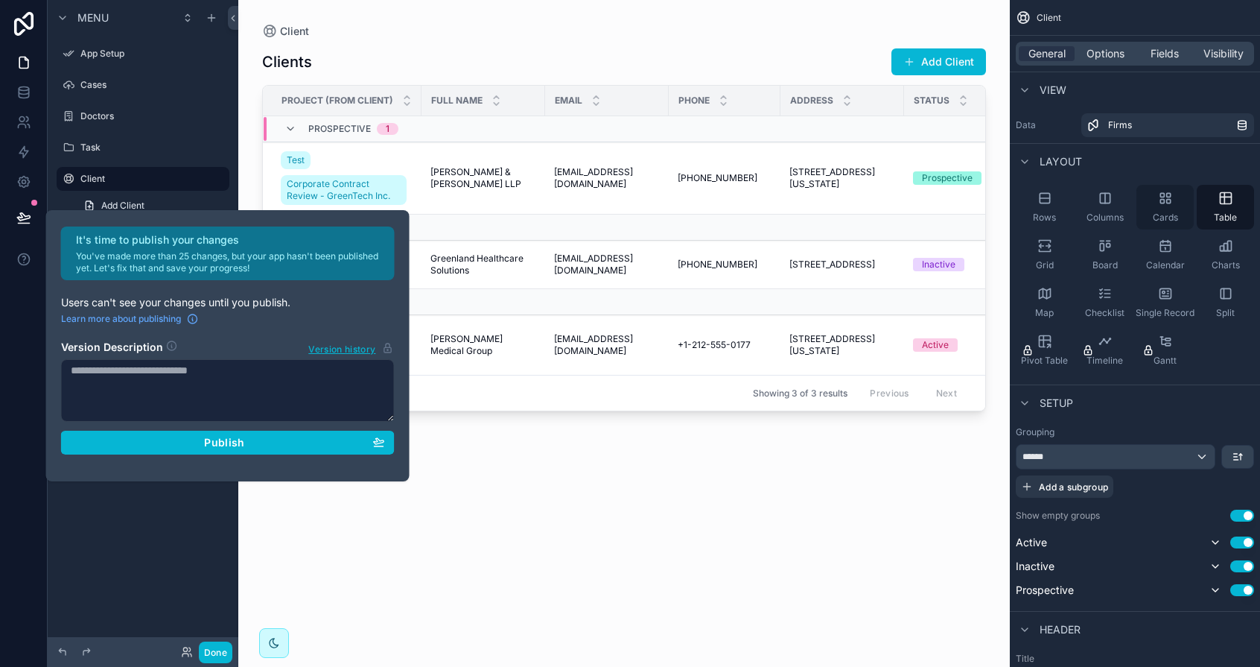
click at [1170, 211] on div "Cards" at bounding box center [1165, 207] width 57 height 45
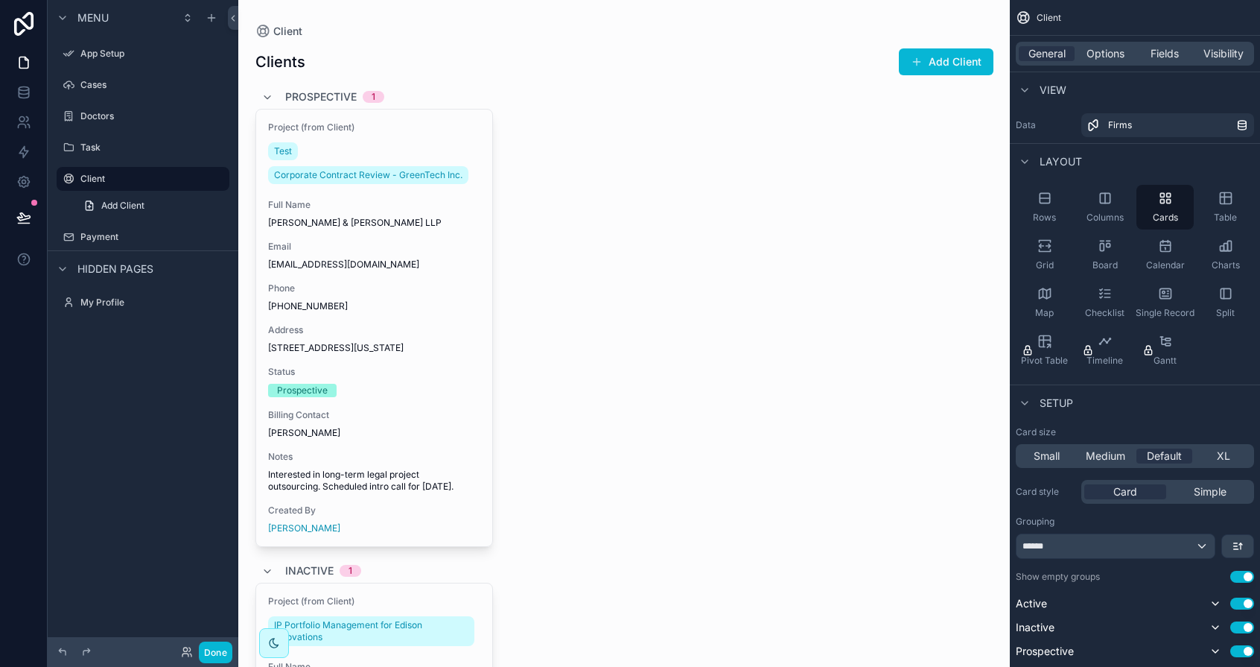
click at [1108, 248] on icon "scrollable content" at bounding box center [1105, 245] width 15 height 15
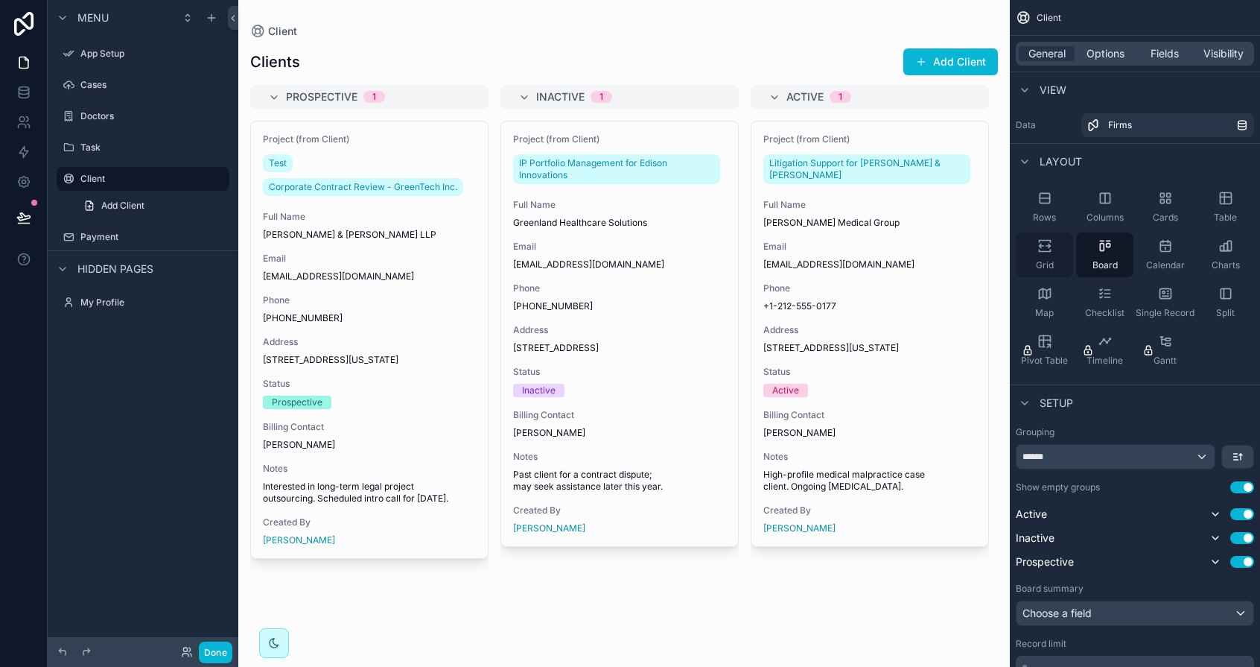
click at [1051, 251] on icon "scrollable content" at bounding box center [1045, 245] width 15 height 15
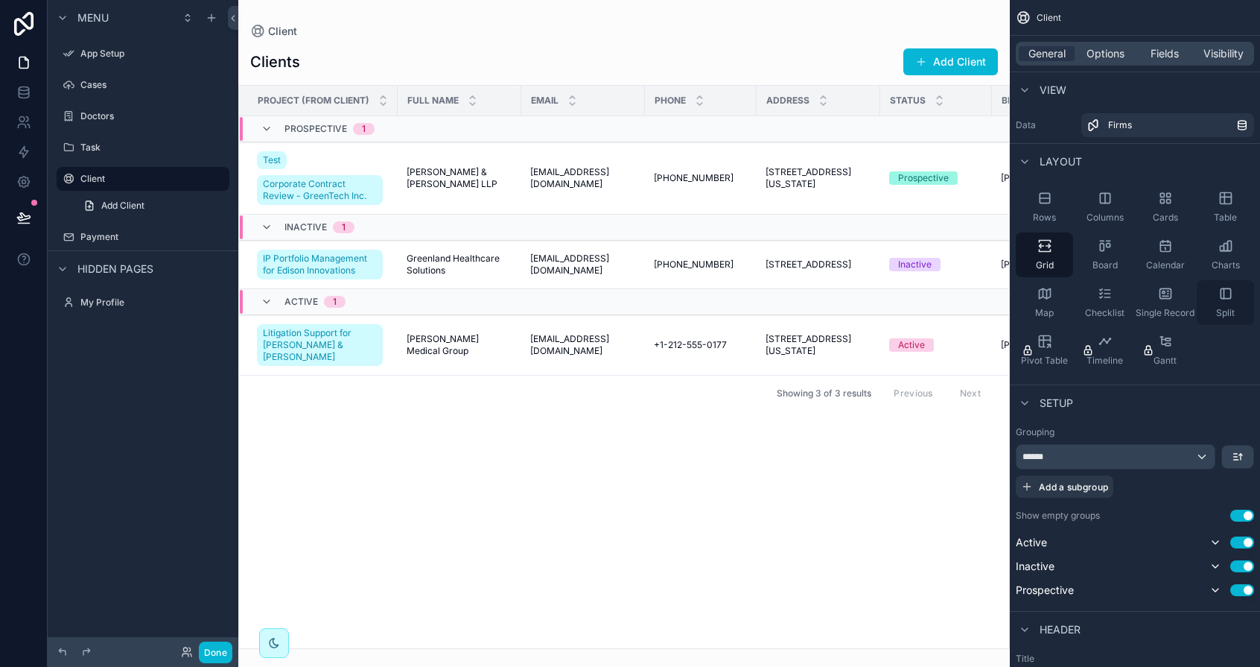
click at [1223, 301] on div "Split" at bounding box center [1225, 302] width 57 height 45
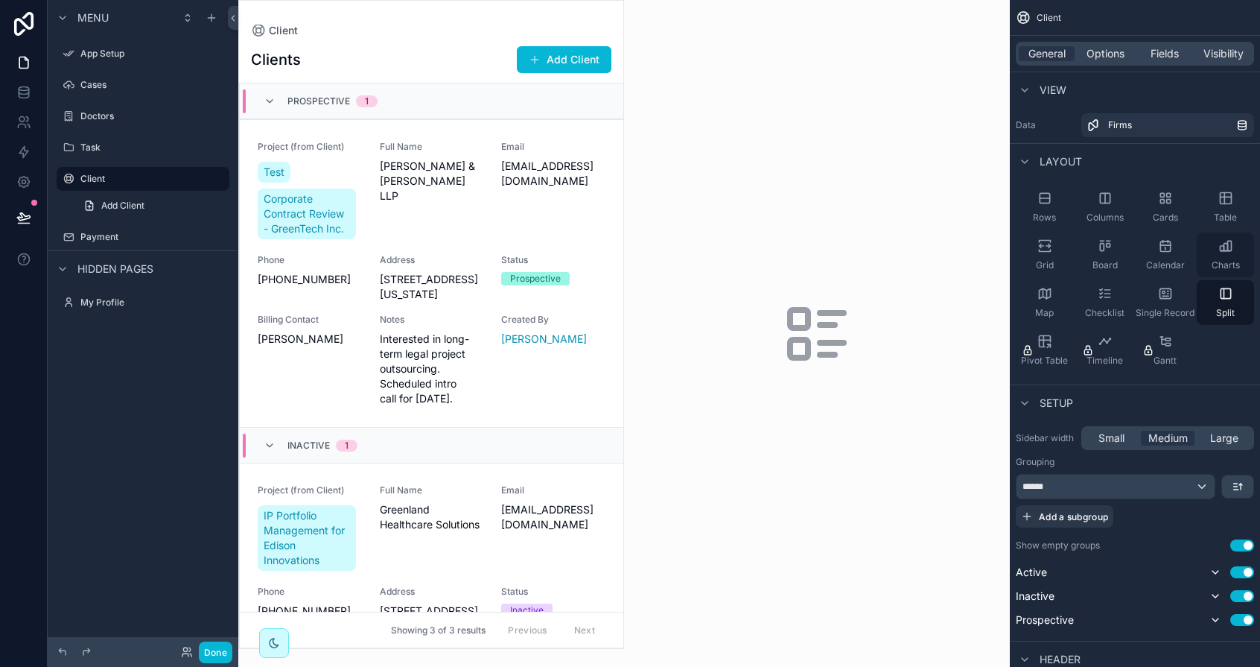
click at [1226, 257] on div "Charts" at bounding box center [1225, 254] width 57 height 45
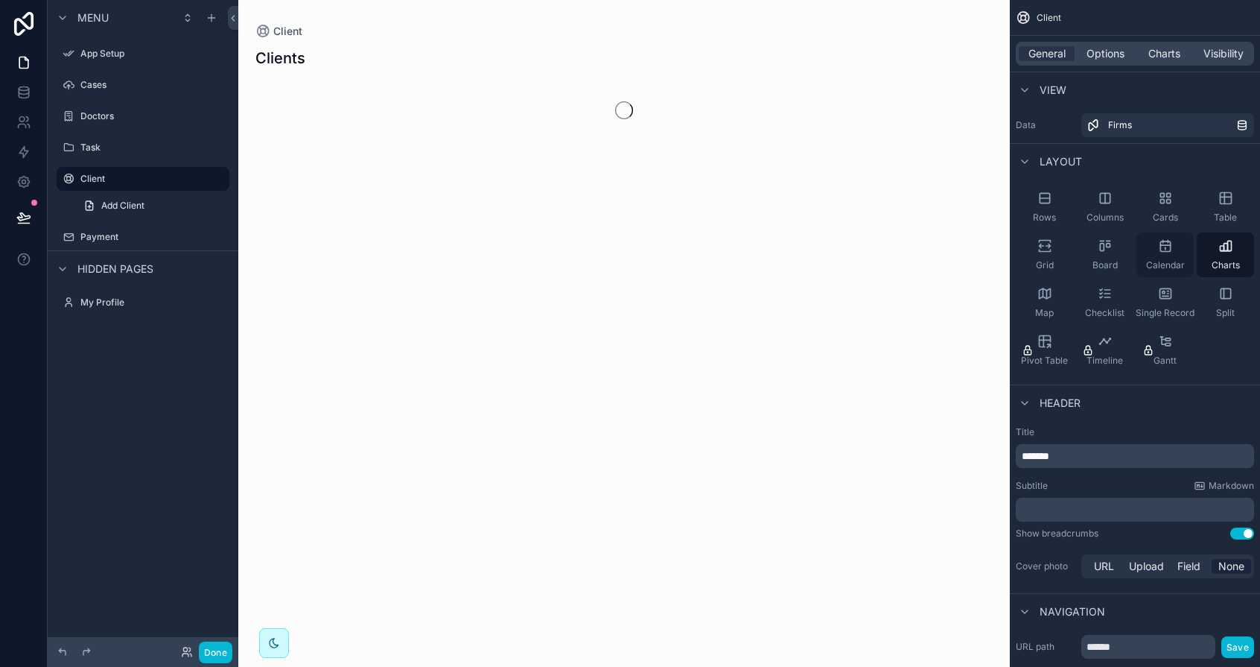
click at [1169, 240] on icon "scrollable content" at bounding box center [1165, 245] width 15 height 15
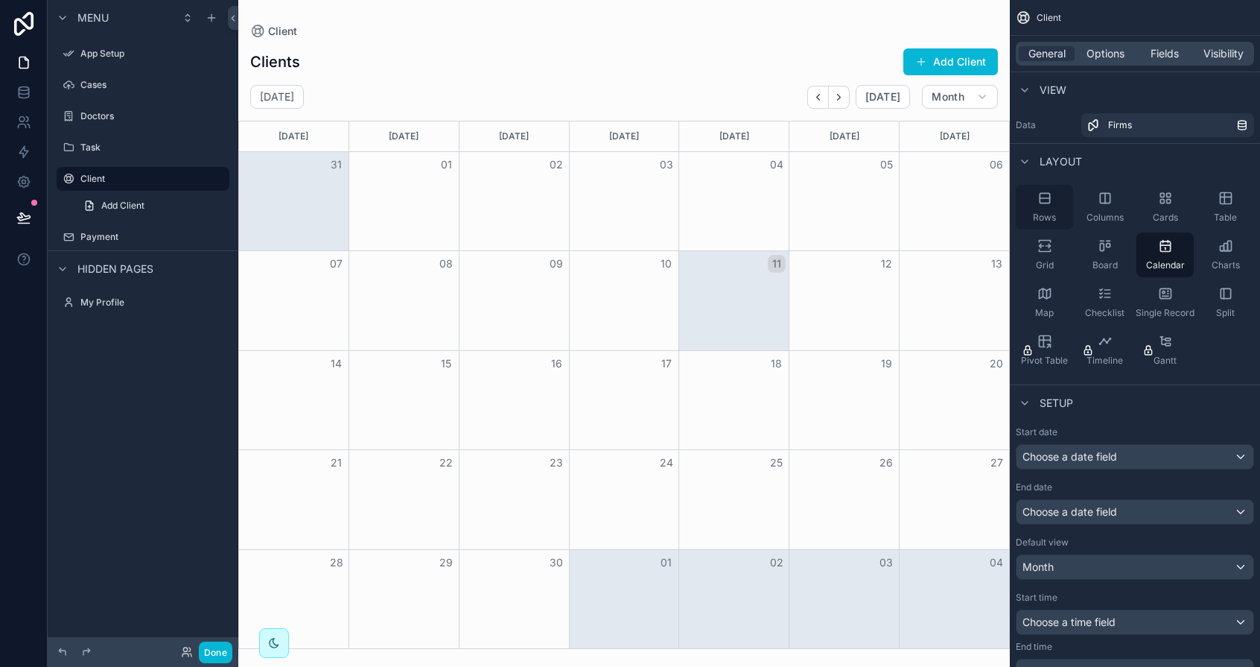
click at [1035, 212] on span "Rows" at bounding box center [1044, 218] width 23 height 12
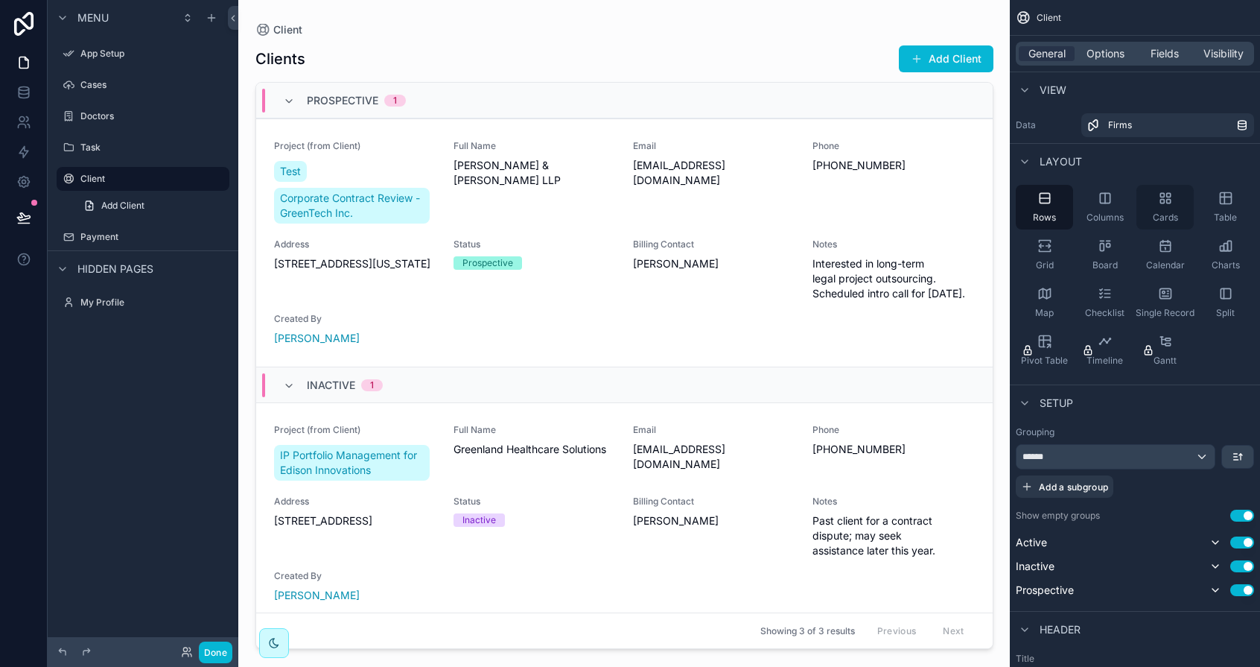
click at [1155, 210] on div "Cards" at bounding box center [1165, 207] width 57 height 45
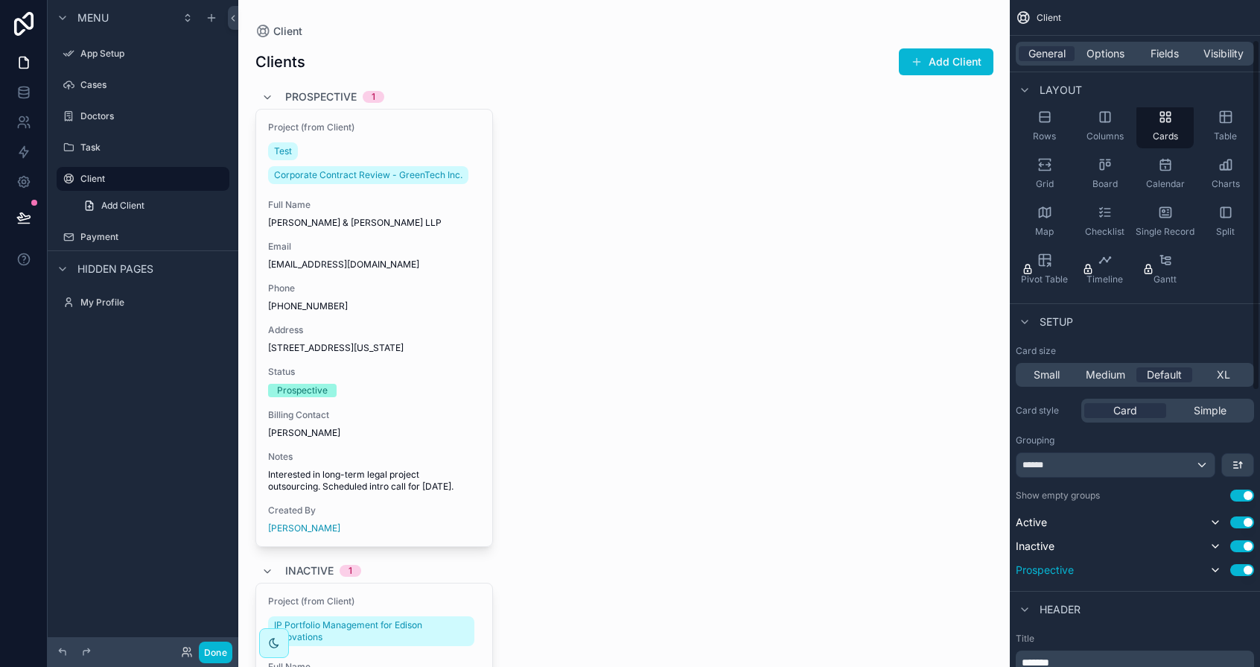
scroll to position [98, 0]
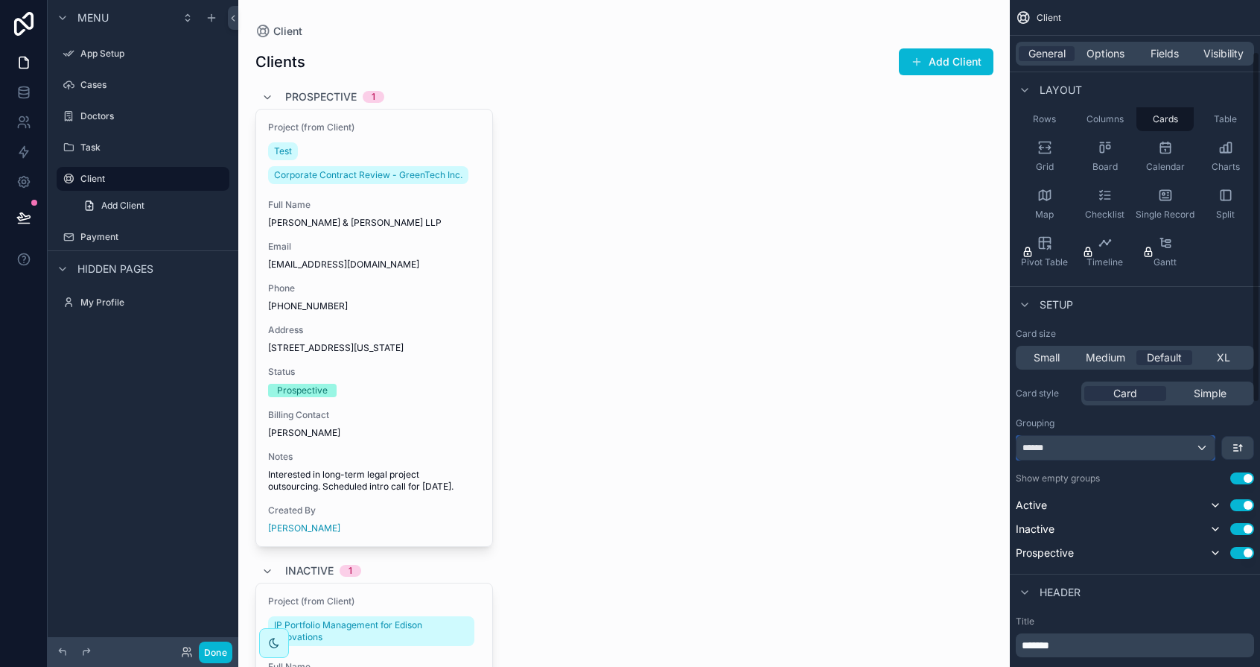
click at [1206, 449] on div "******" at bounding box center [1116, 448] width 198 height 24
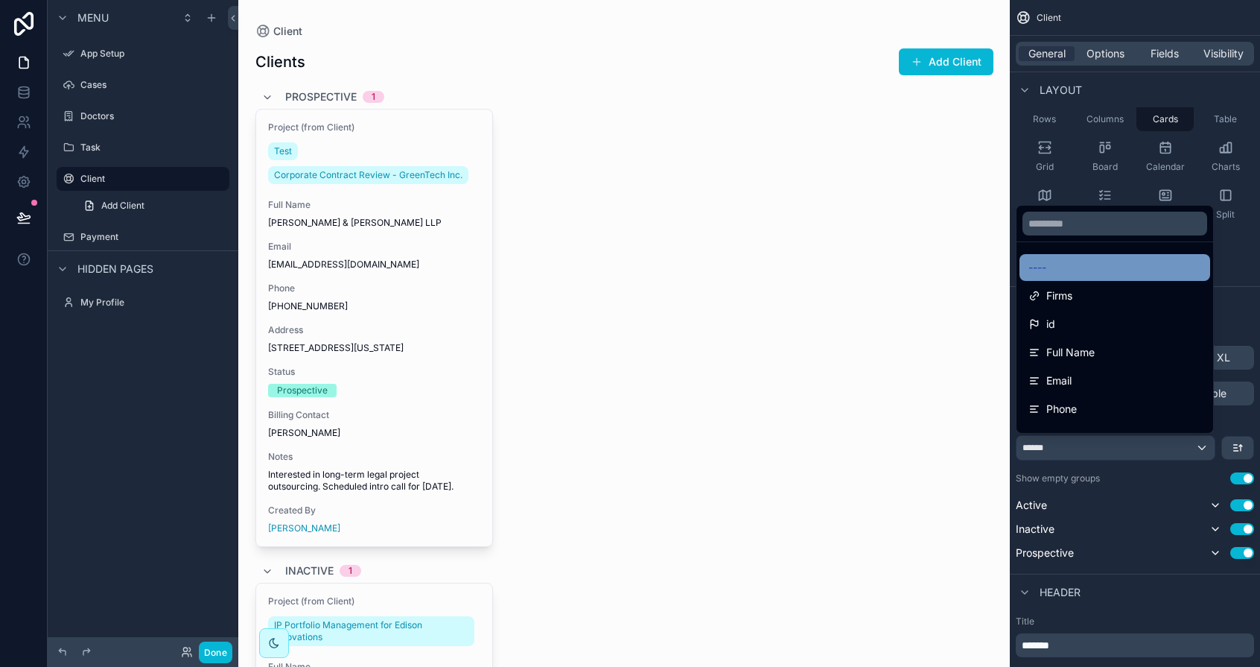
click at [1039, 263] on span "----" at bounding box center [1038, 267] width 18 height 18
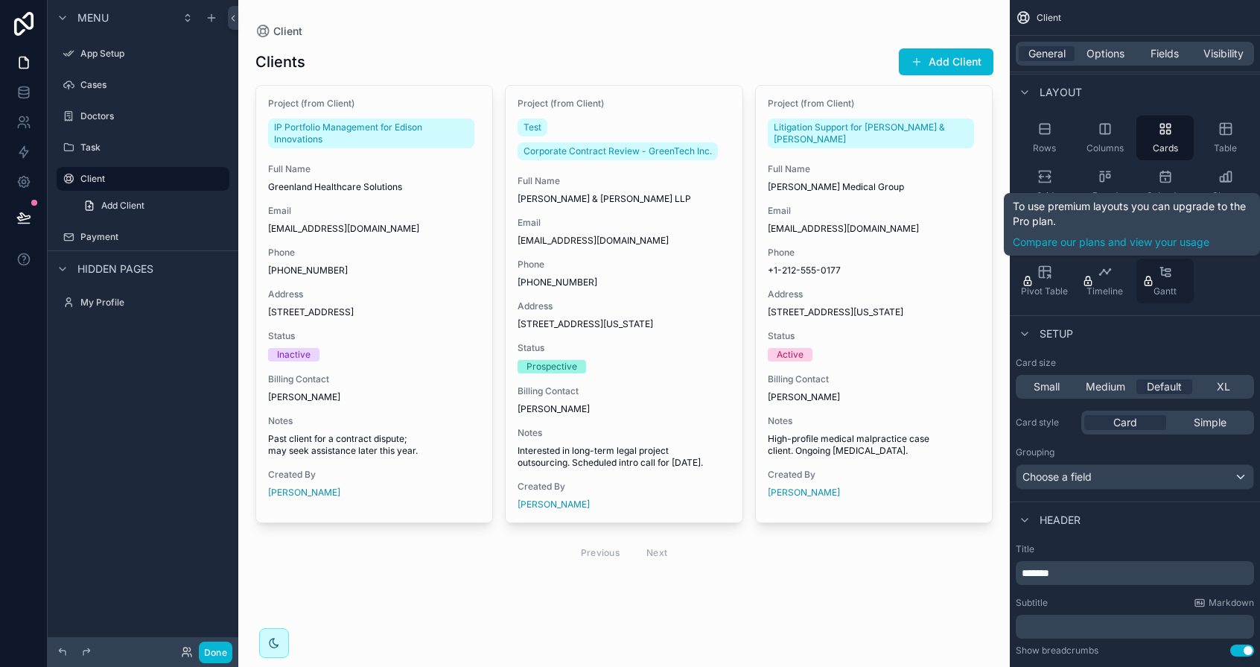
scroll to position [69, 0]
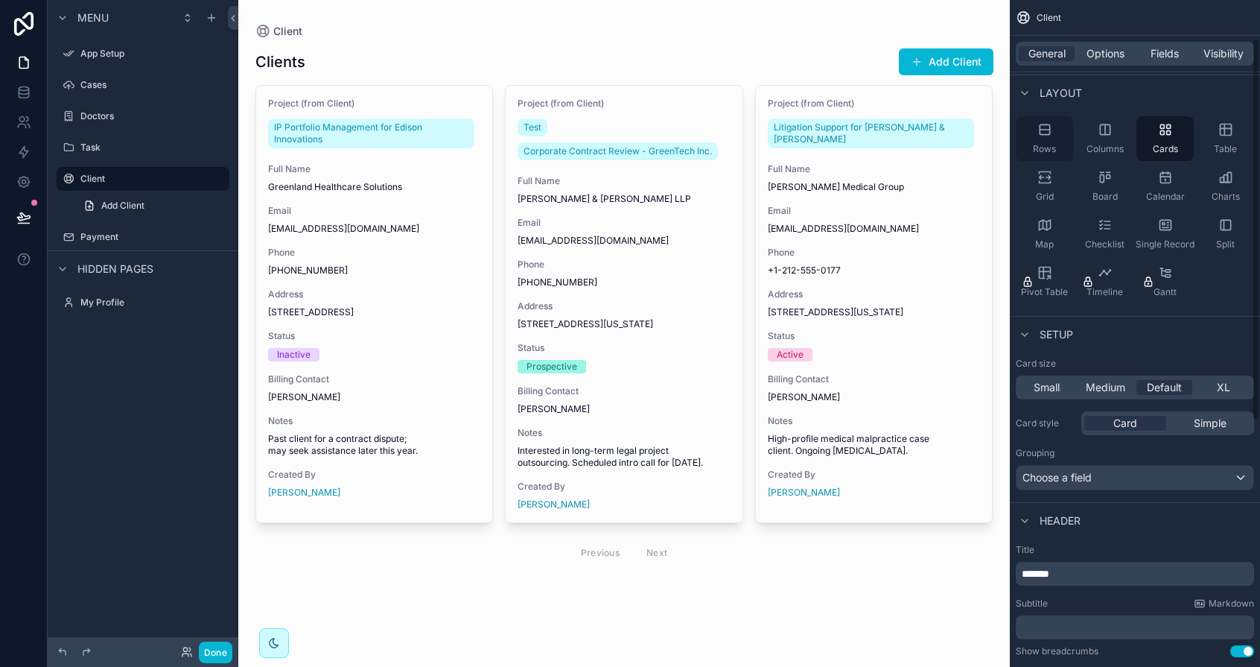
click at [1028, 127] on div "Rows" at bounding box center [1044, 138] width 57 height 45
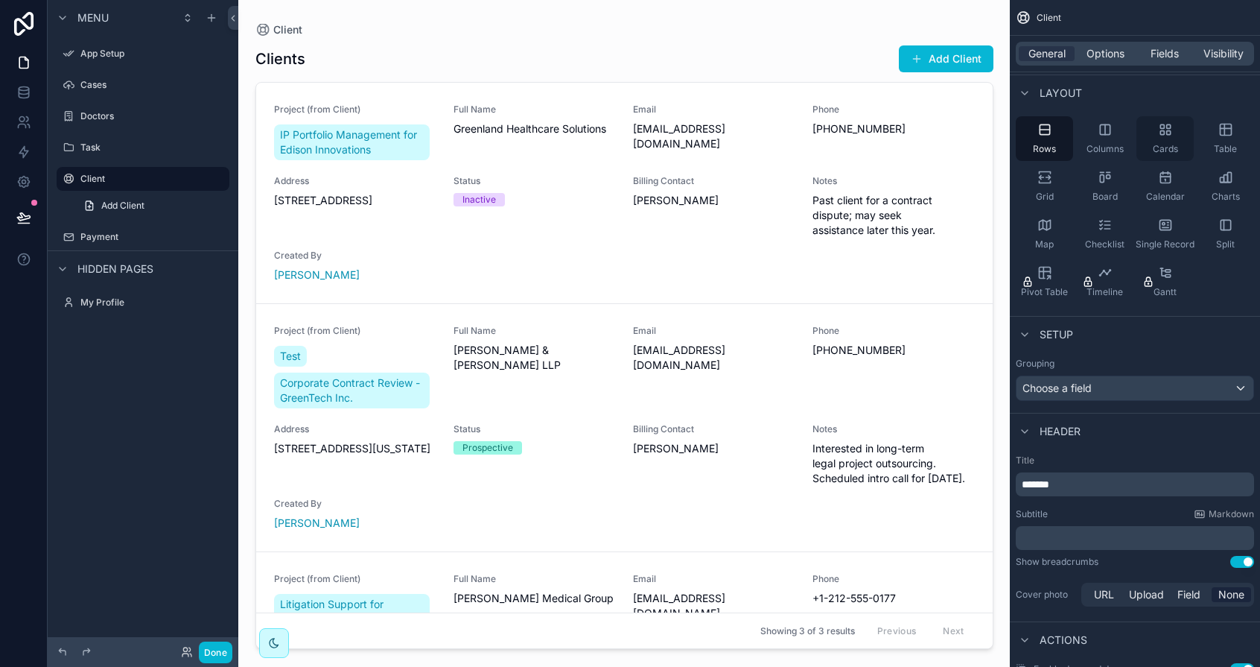
click at [1149, 134] on div "Cards" at bounding box center [1165, 138] width 57 height 45
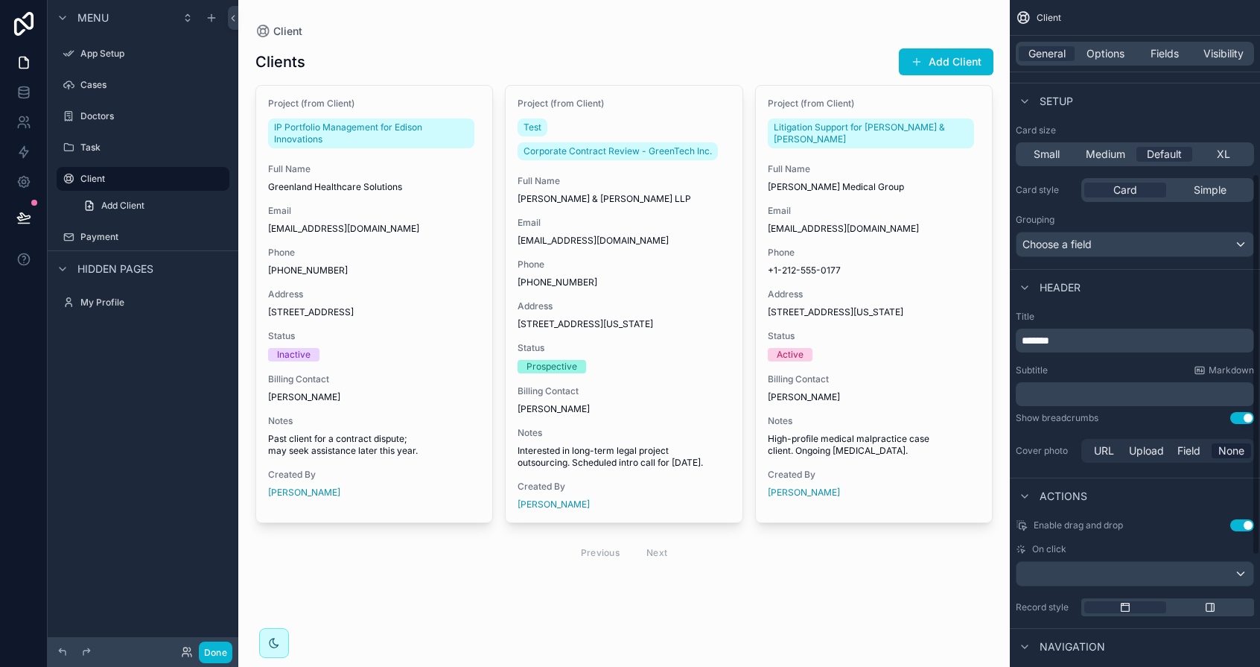
scroll to position [303, 0]
click at [102, 115] on label "Doctors" at bounding box center [139, 116] width 119 height 12
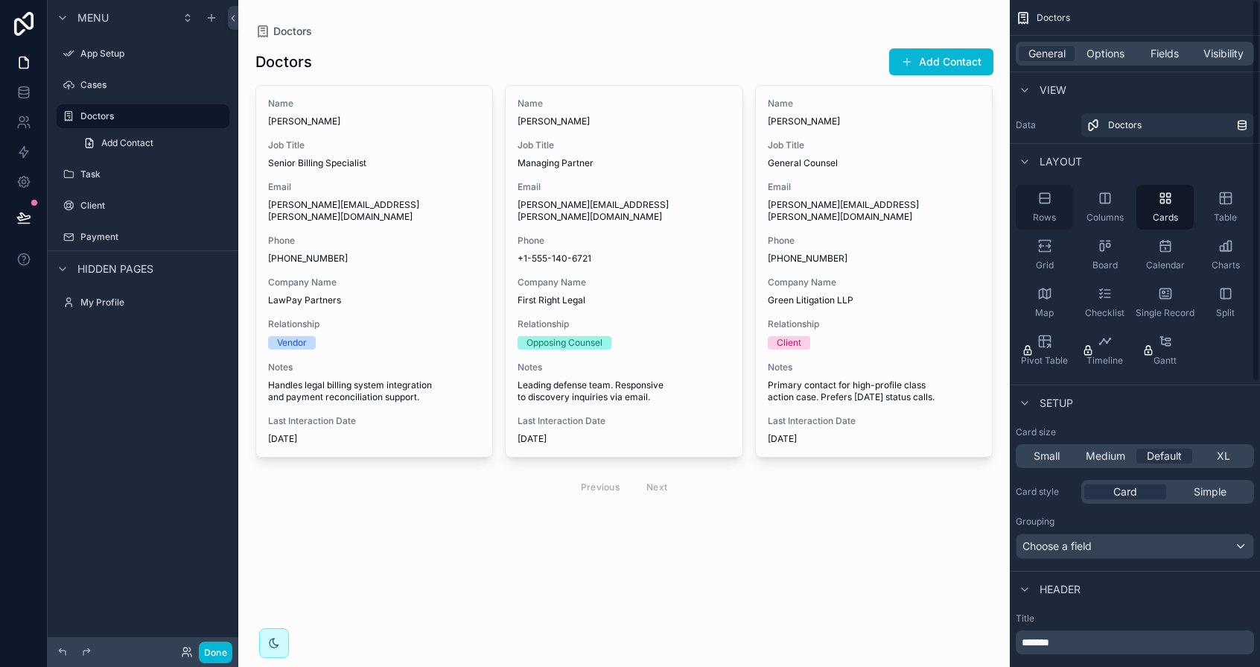
click at [1040, 217] on span "Rows" at bounding box center [1044, 218] width 23 height 12
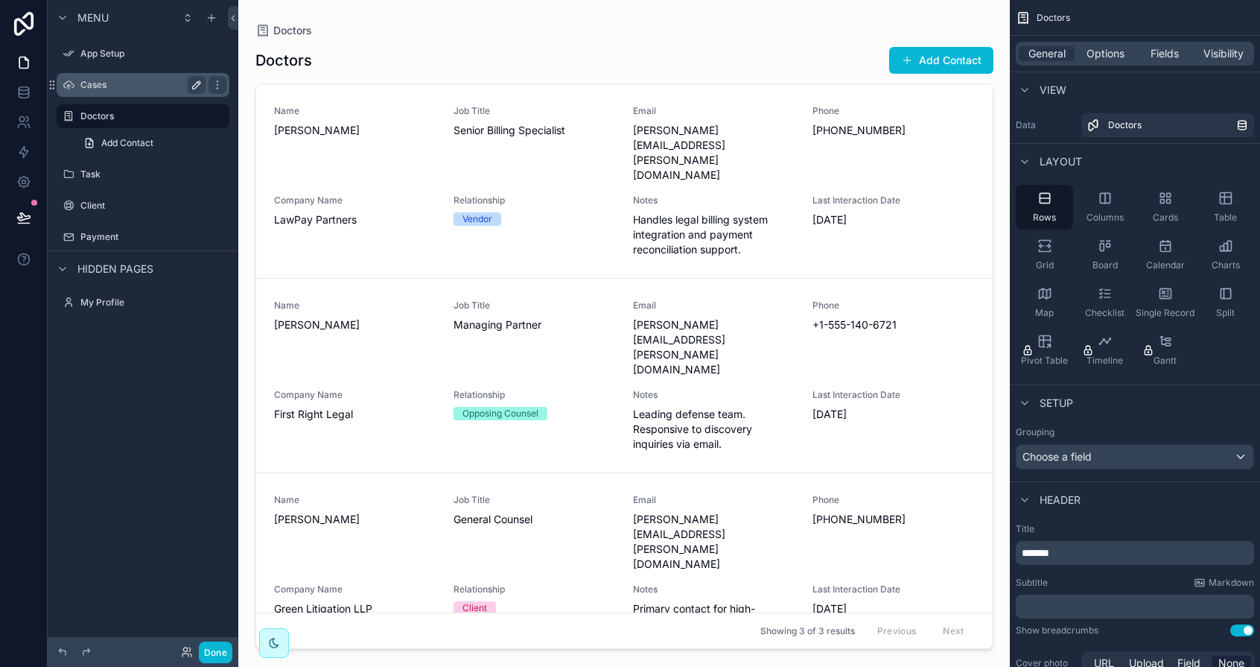
click at [101, 82] on label "Cases" at bounding box center [139, 85] width 119 height 12
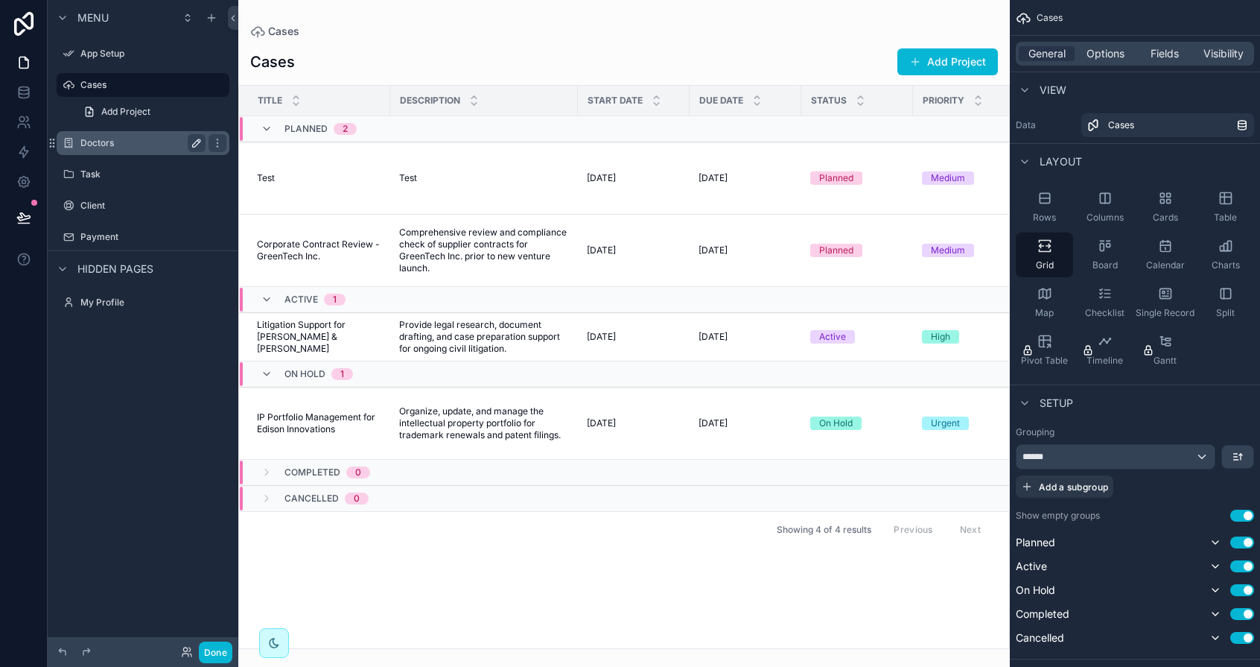
click at [109, 143] on label "Doctors" at bounding box center [139, 143] width 119 height 12
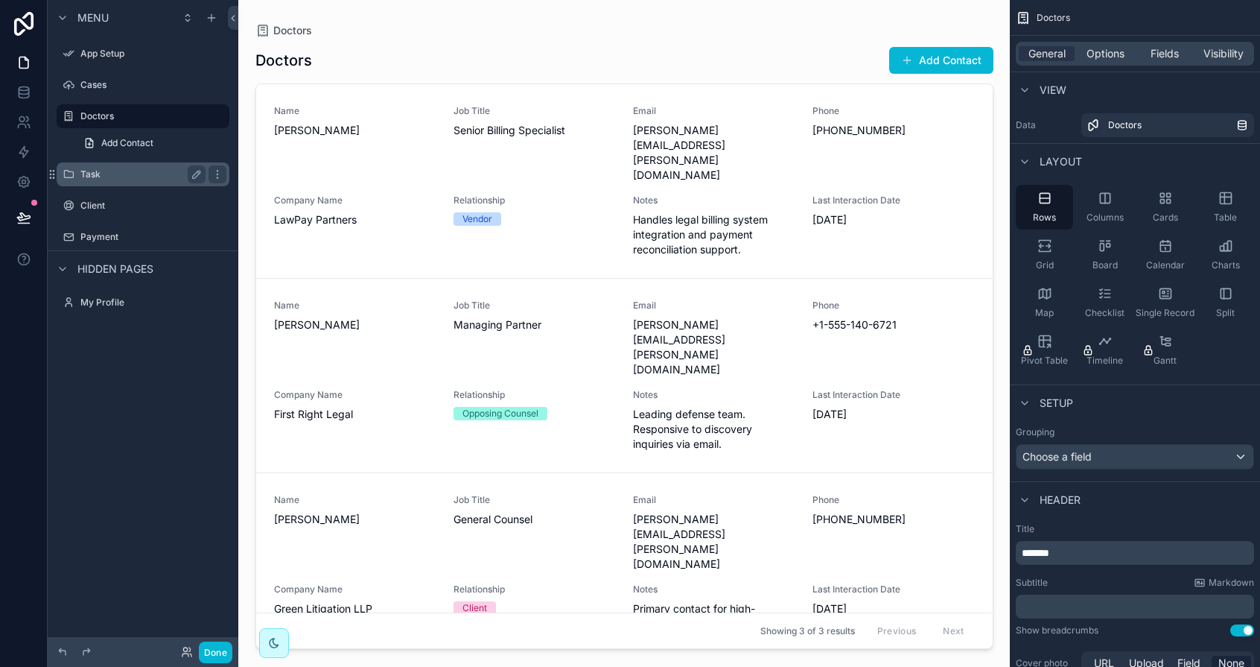
click at [106, 168] on label "Task" at bounding box center [139, 174] width 119 height 12
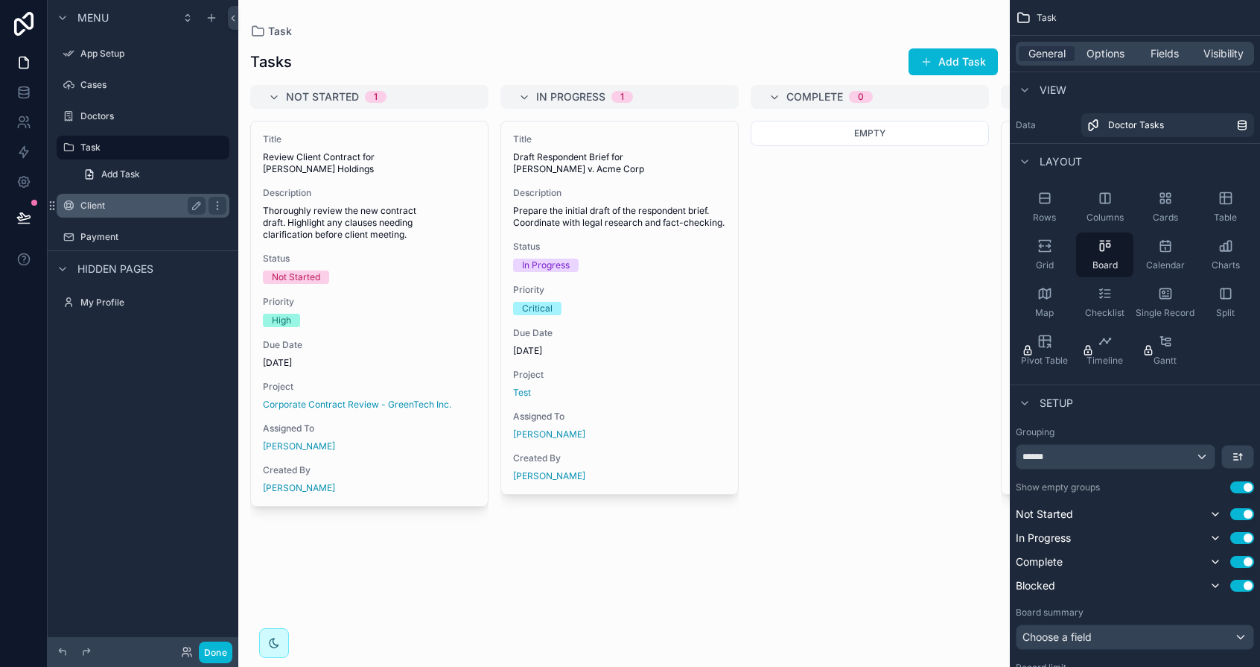
click at [91, 202] on label "Client" at bounding box center [139, 206] width 119 height 12
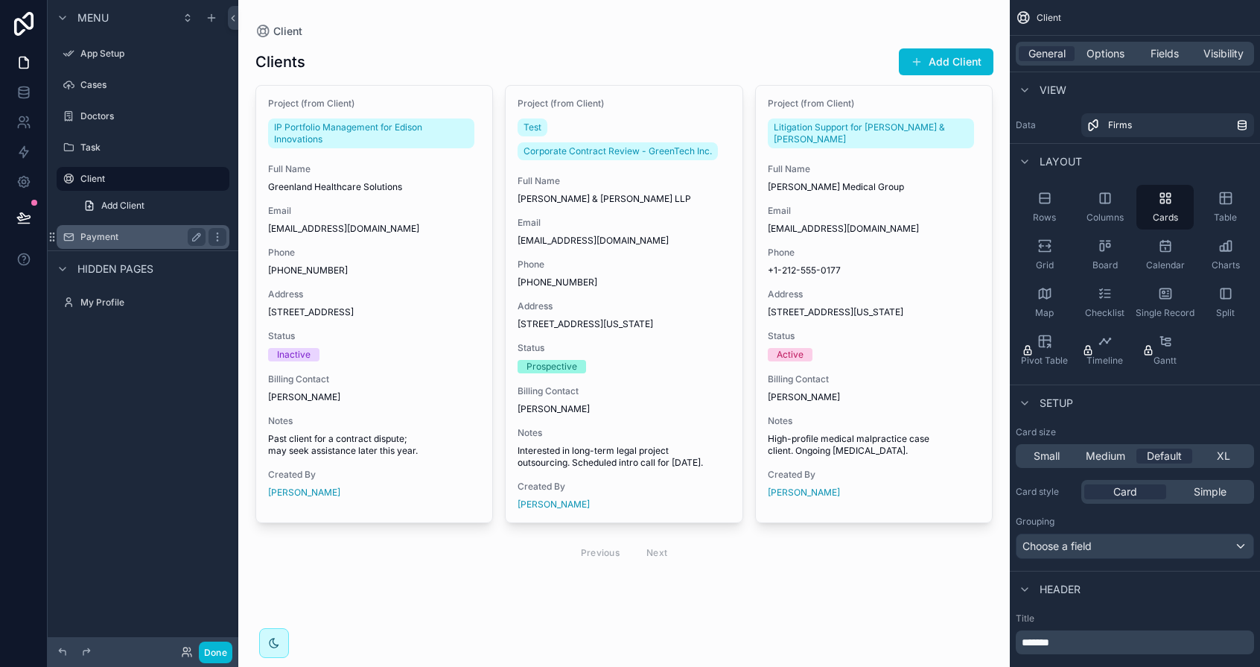
click at [95, 228] on div "Payment" at bounding box center [142, 237] width 125 height 18
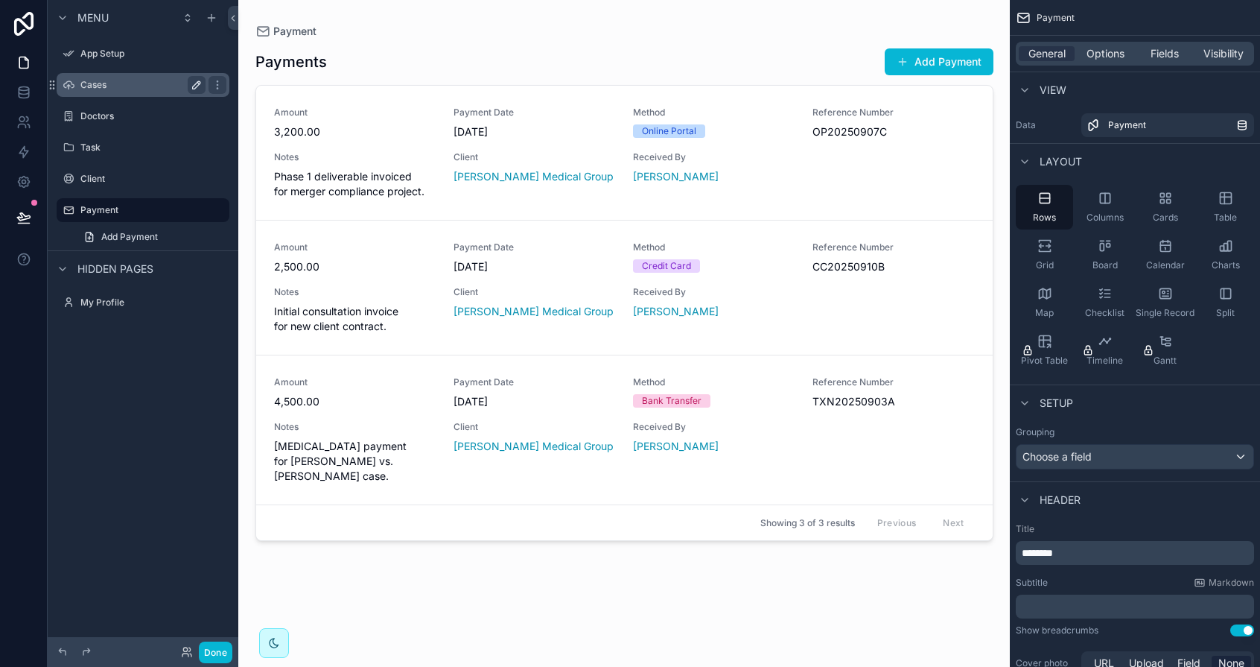
click at [94, 95] on div "Cases" at bounding box center [143, 85] width 167 height 24
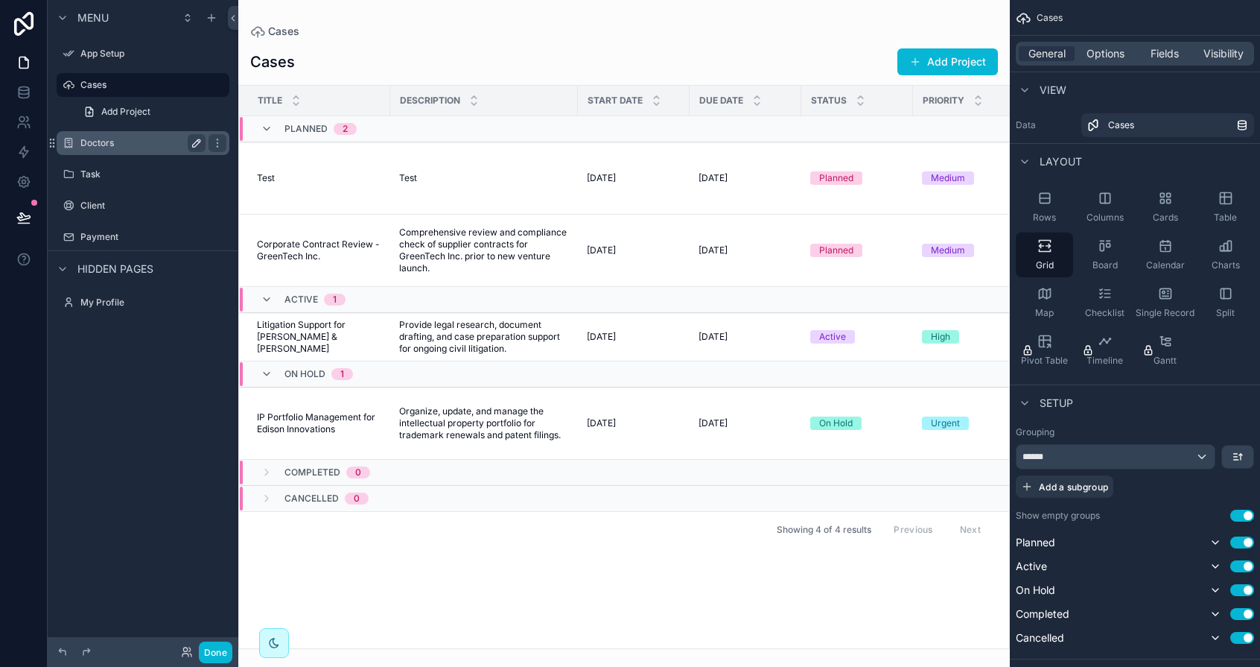
click at [97, 145] on label "Doctors" at bounding box center [139, 143] width 119 height 12
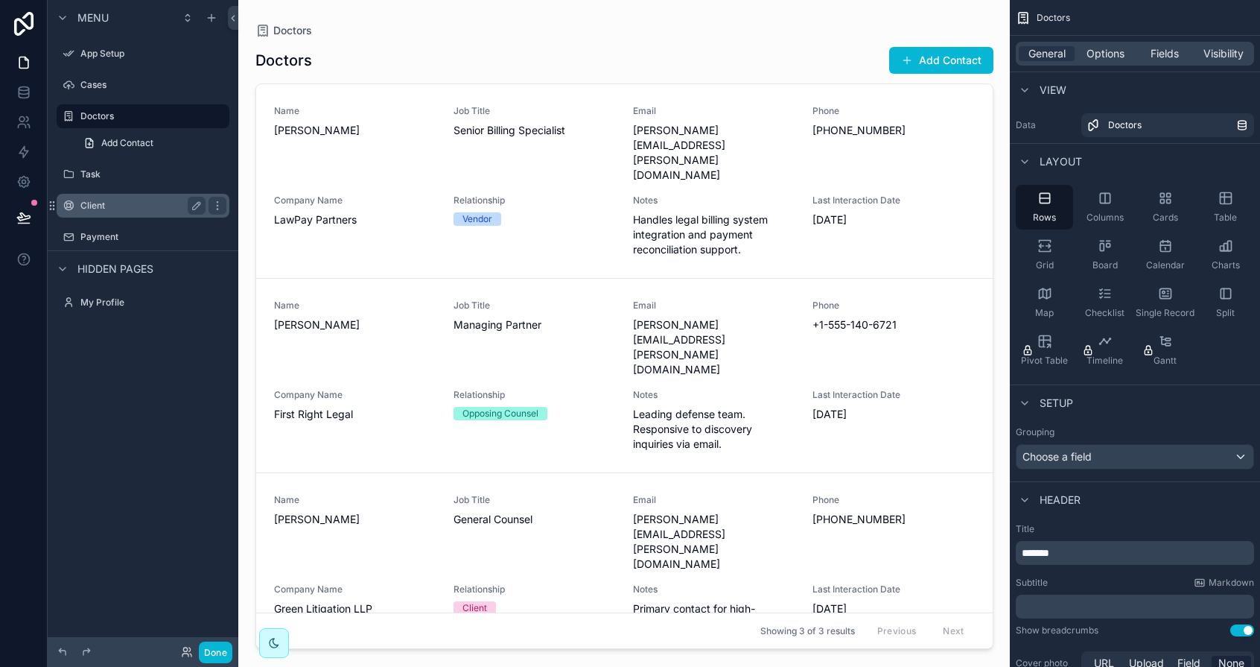
click at [101, 201] on label "Client" at bounding box center [139, 206] width 119 height 12
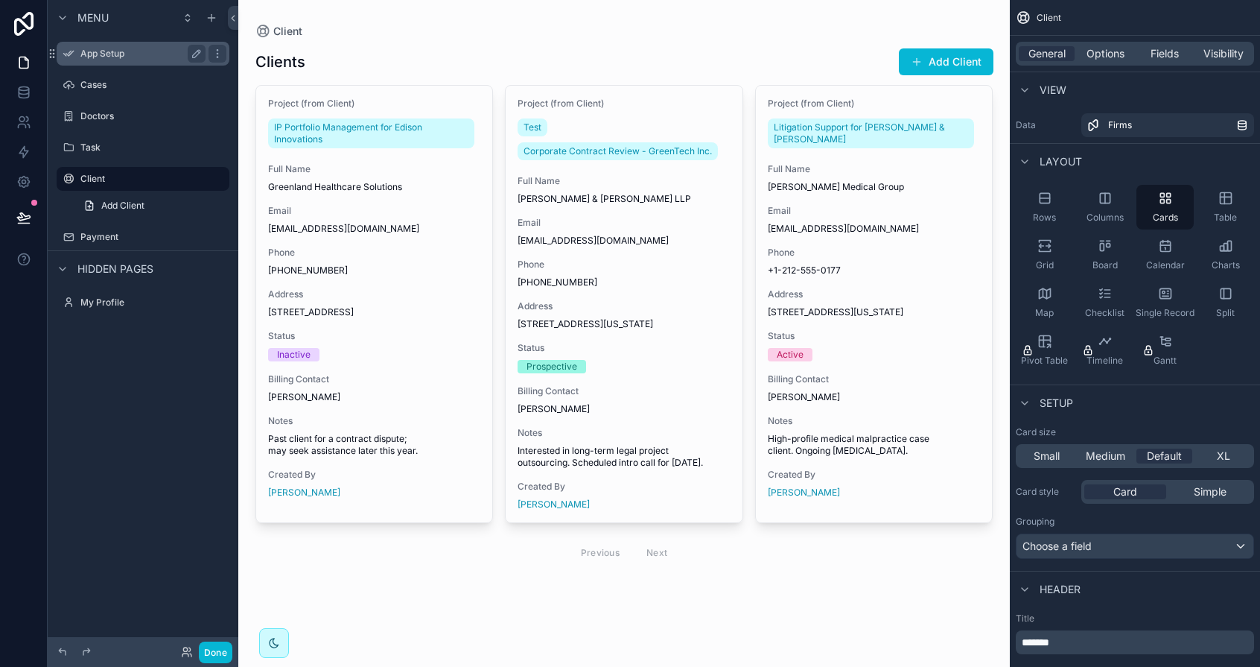
click at [162, 49] on label "App Setup" at bounding box center [139, 54] width 119 height 12
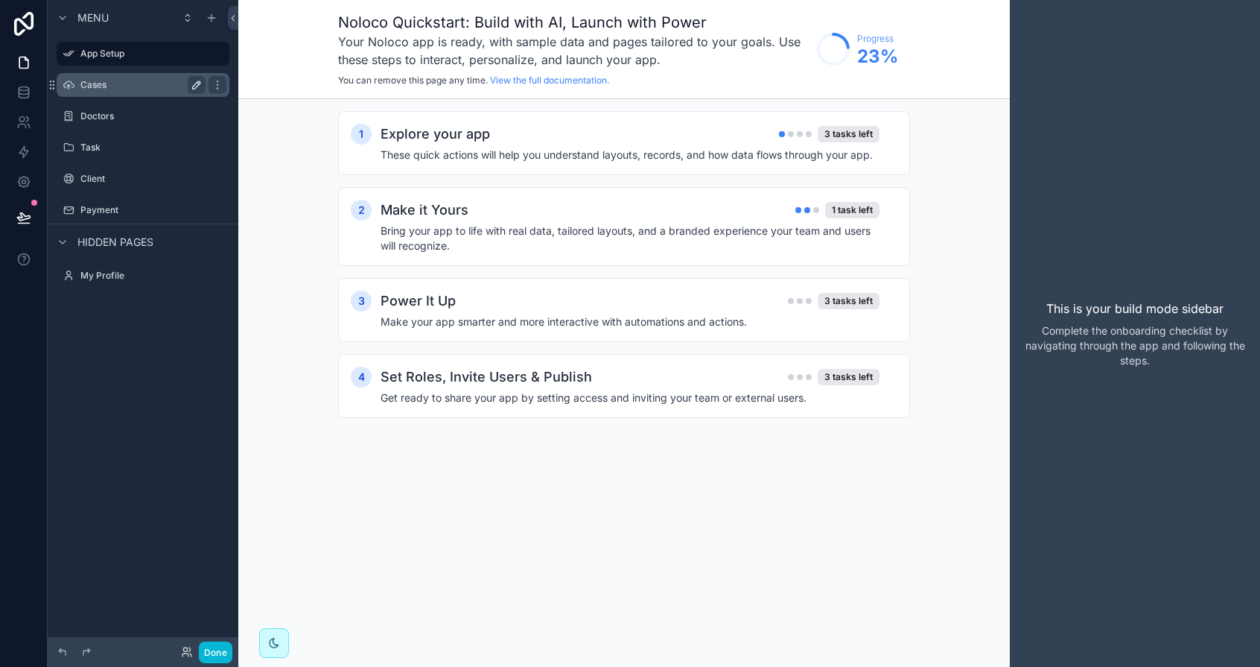
click at [130, 81] on label "Cases" at bounding box center [139, 85] width 119 height 12
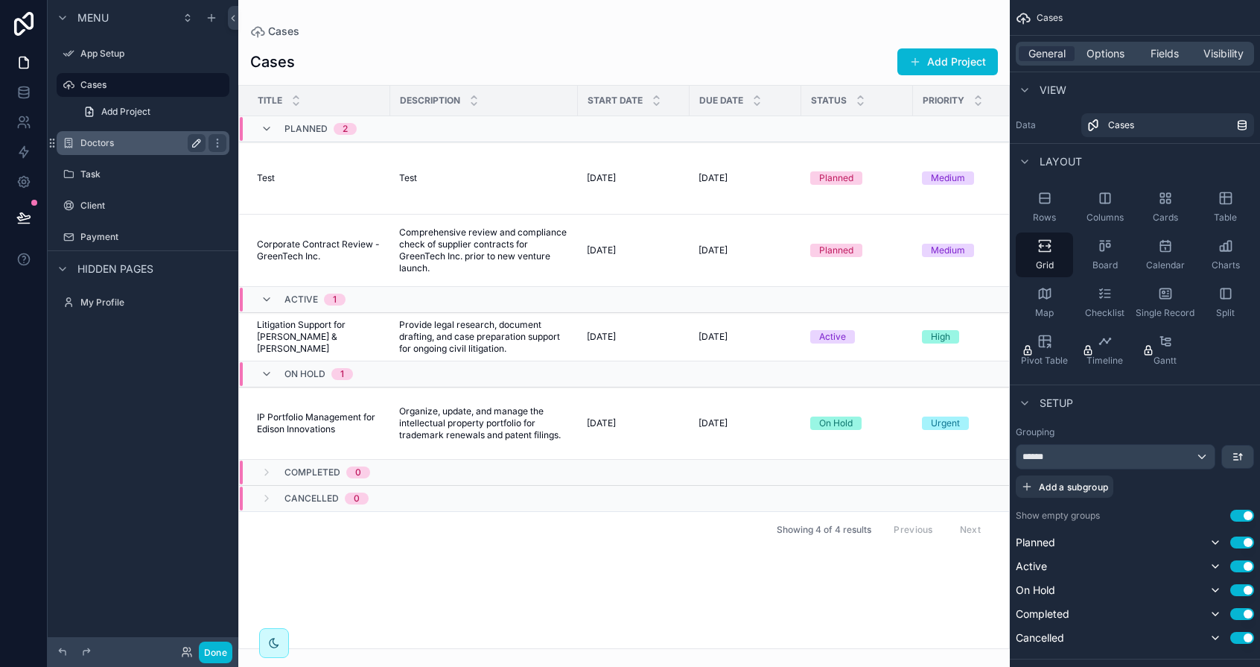
click at [103, 145] on label "Doctors" at bounding box center [139, 143] width 119 height 12
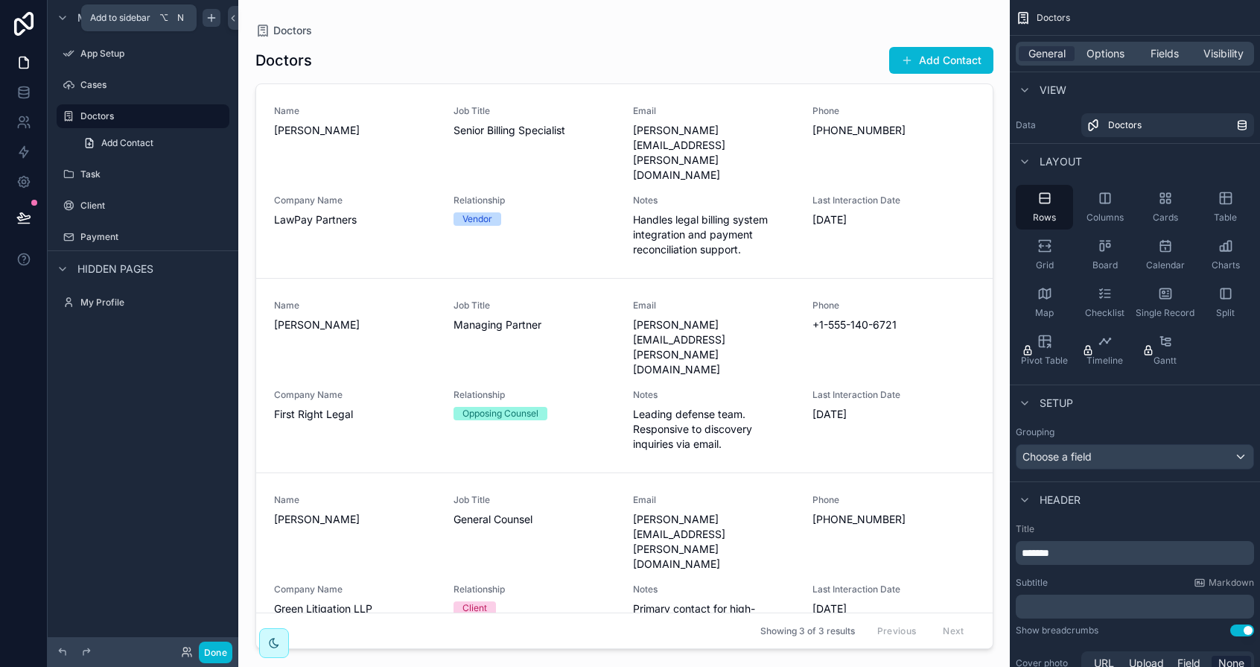
click at [212, 16] on icon "scrollable content" at bounding box center [212, 18] width 12 height 12
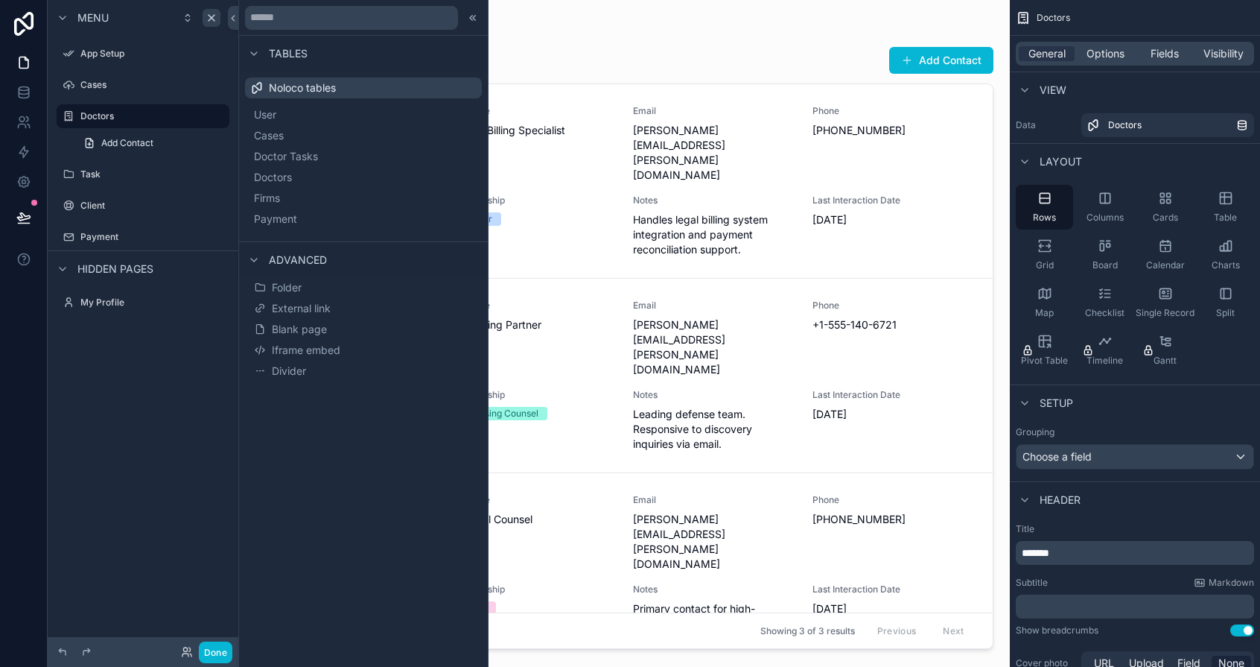
click at [109, 16] on div "Menu" at bounding box center [143, 18] width 191 height 36
click at [236, 23] on icon at bounding box center [233, 18] width 10 height 11
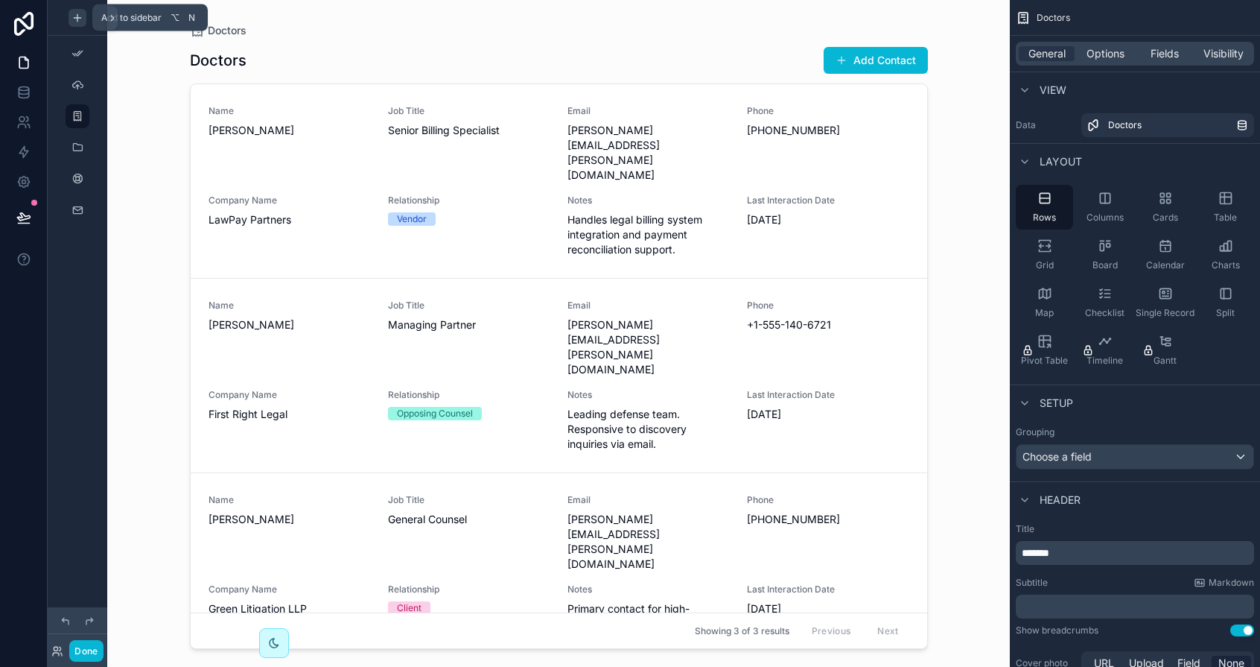
click at [80, 19] on icon "scrollable content" at bounding box center [78, 18] width 12 height 12
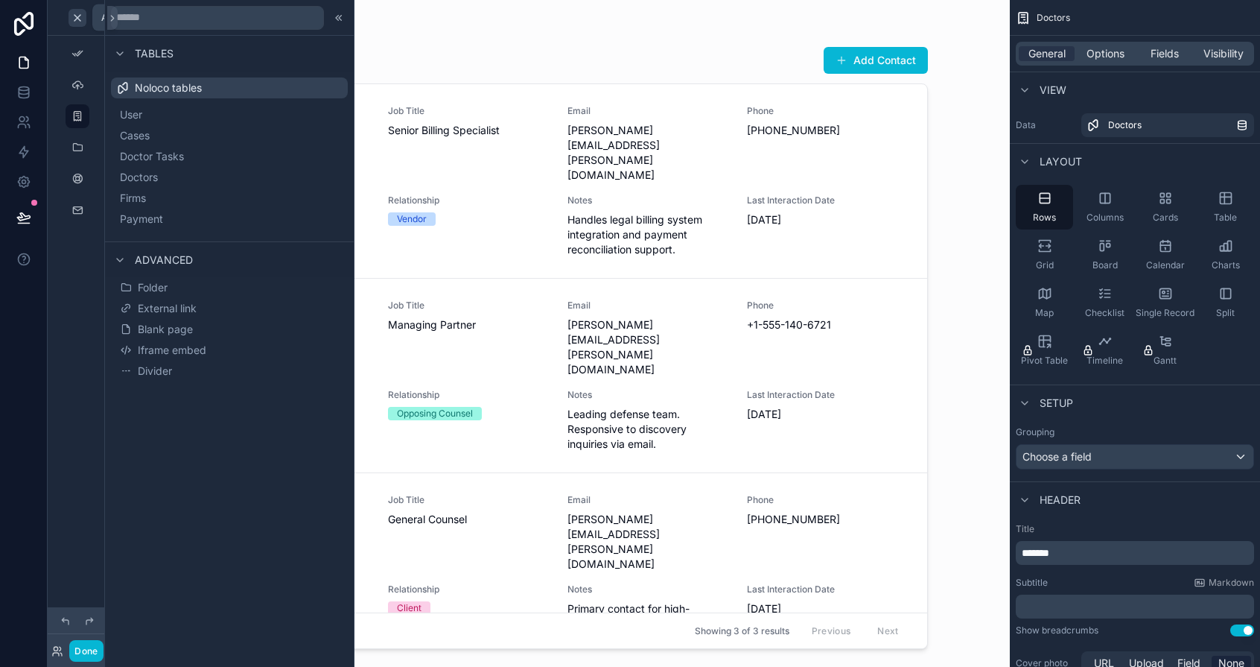
click at [80, 19] on icon "scrollable content" at bounding box center [78, 18] width 12 height 12
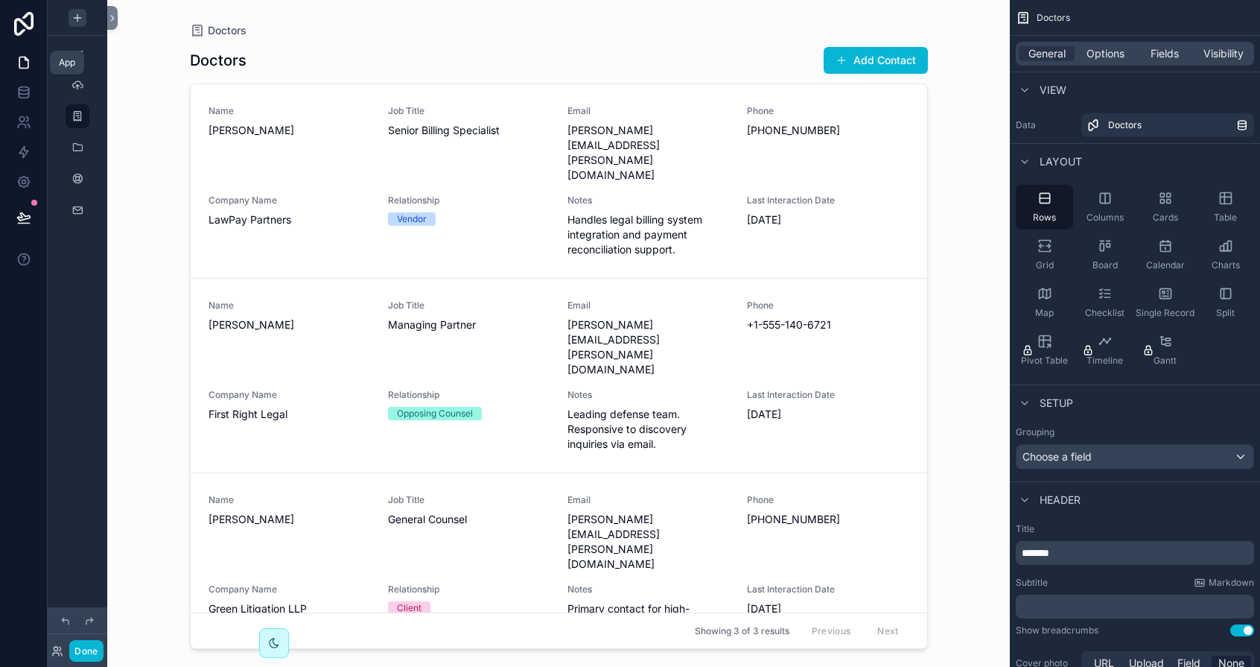
click at [20, 68] on icon at bounding box center [23, 62] width 9 height 11
click at [111, 16] on icon at bounding box center [112, 18] width 10 height 11
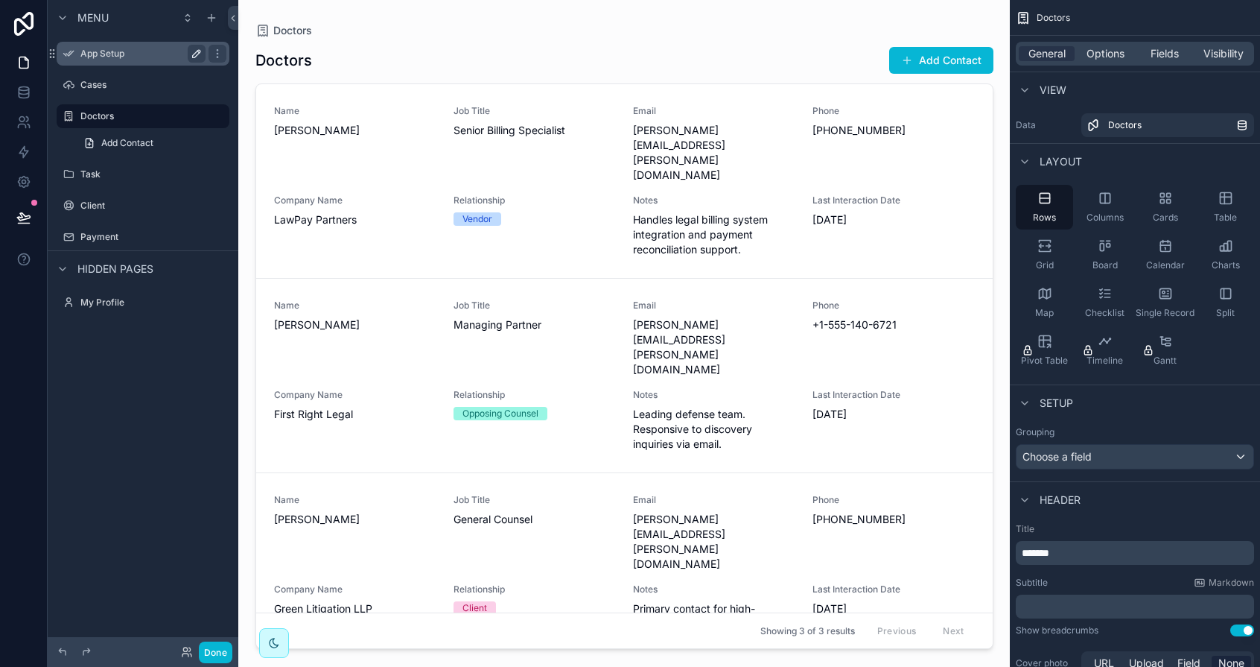
click at [193, 56] on icon "scrollable content" at bounding box center [197, 54] width 12 height 12
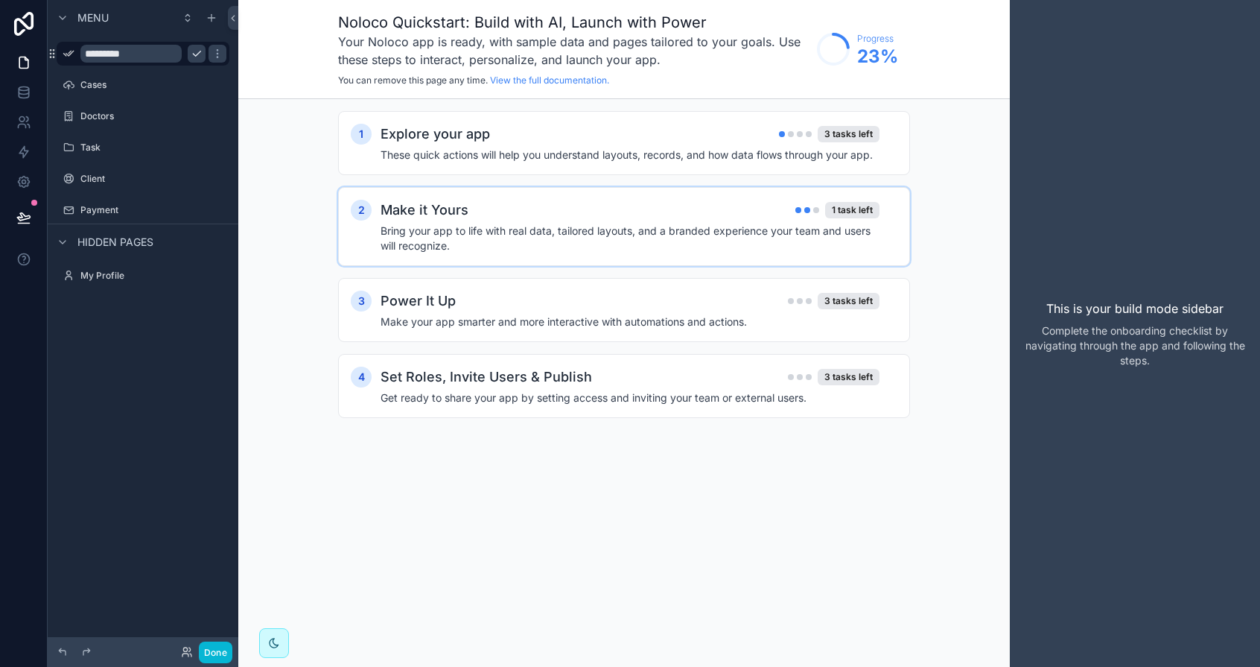
click at [440, 236] on h4 "Bring your app to life with real data, tailored layouts, and a branded experien…" at bounding box center [630, 238] width 499 height 30
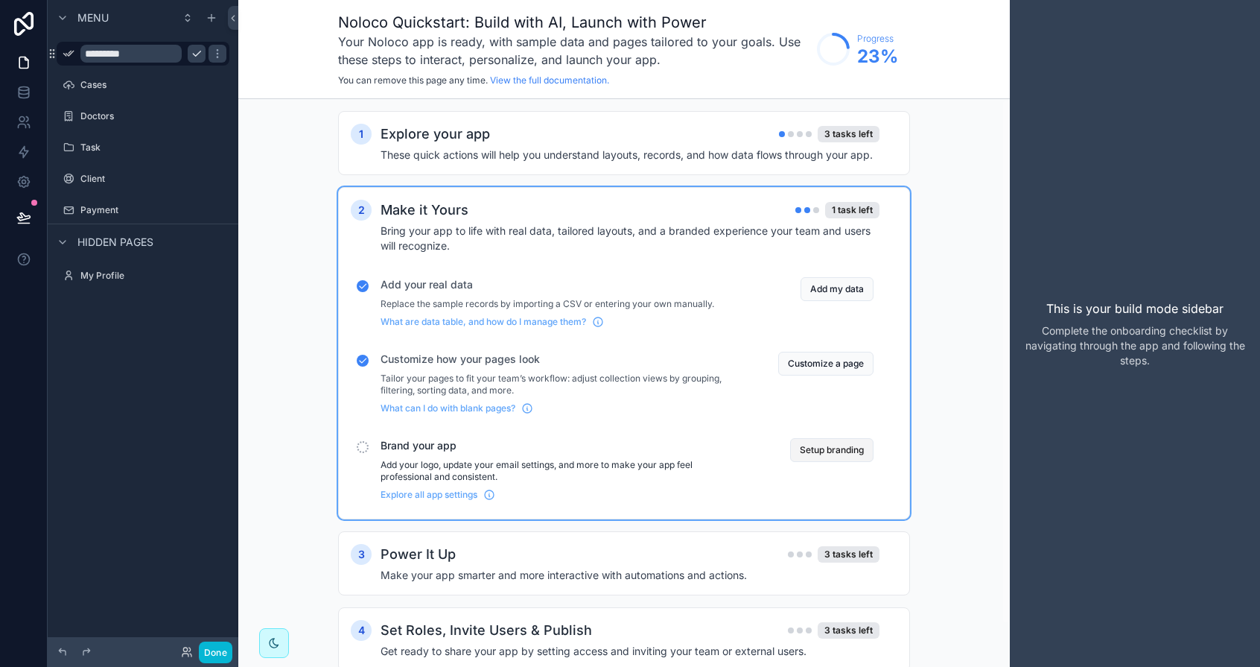
click at [822, 454] on button "Setup branding" at bounding box center [831, 450] width 83 height 24
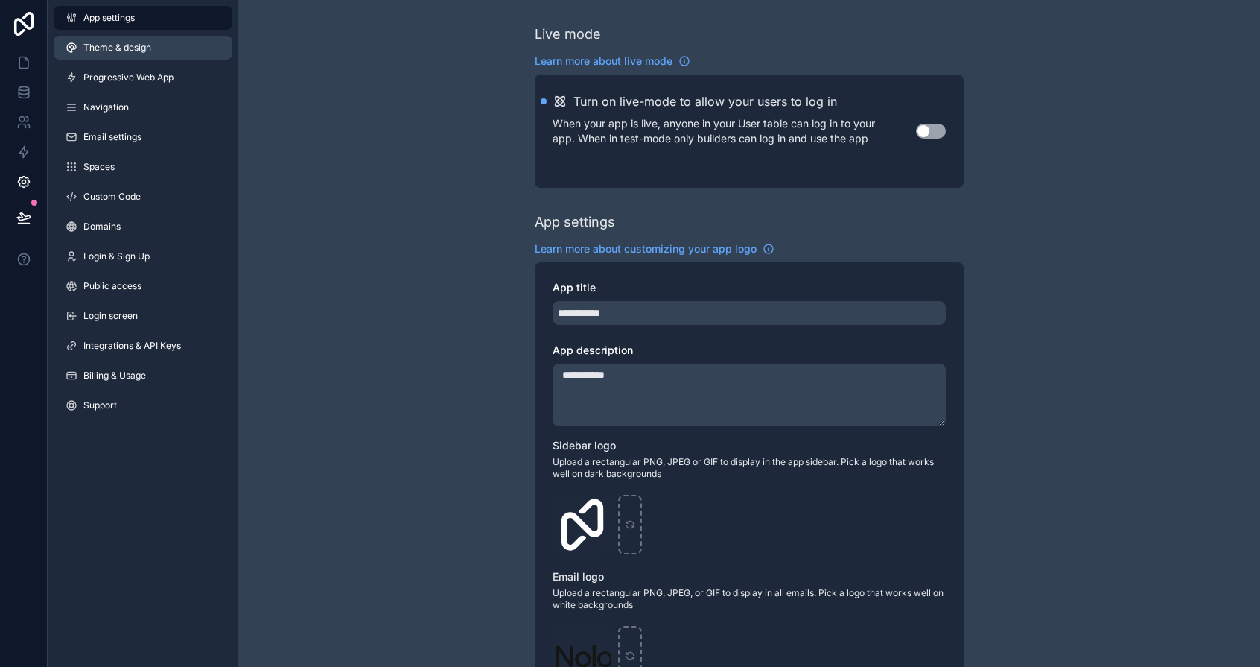
click at [104, 48] on span "Theme & design" at bounding box center [117, 48] width 68 height 12
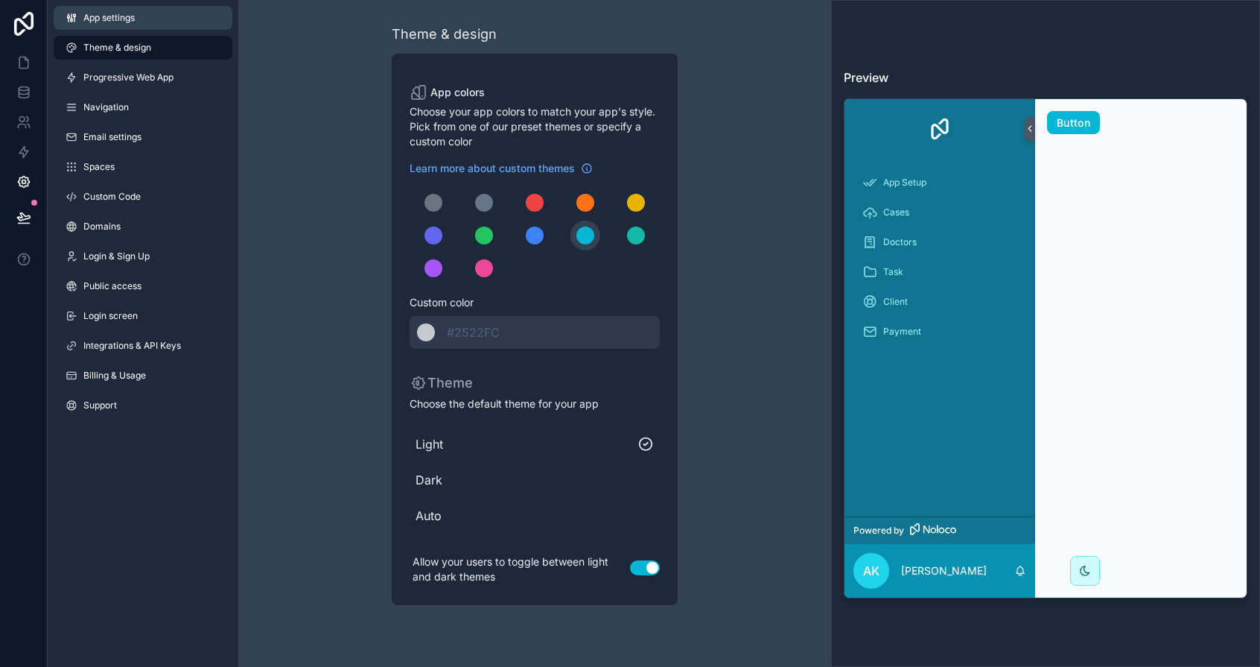
click at [100, 22] on span "App settings" at bounding box center [108, 18] width 51 height 12
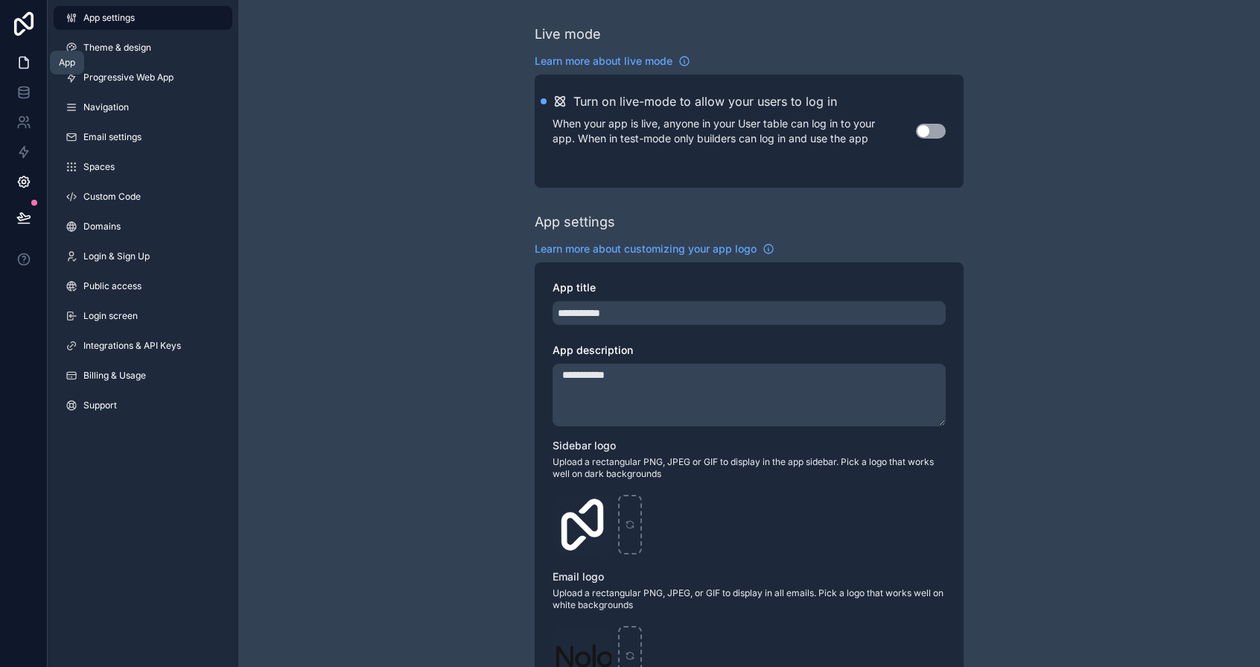
click at [22, 63] on icon at bounding box center [23, 62] width 15 height 15
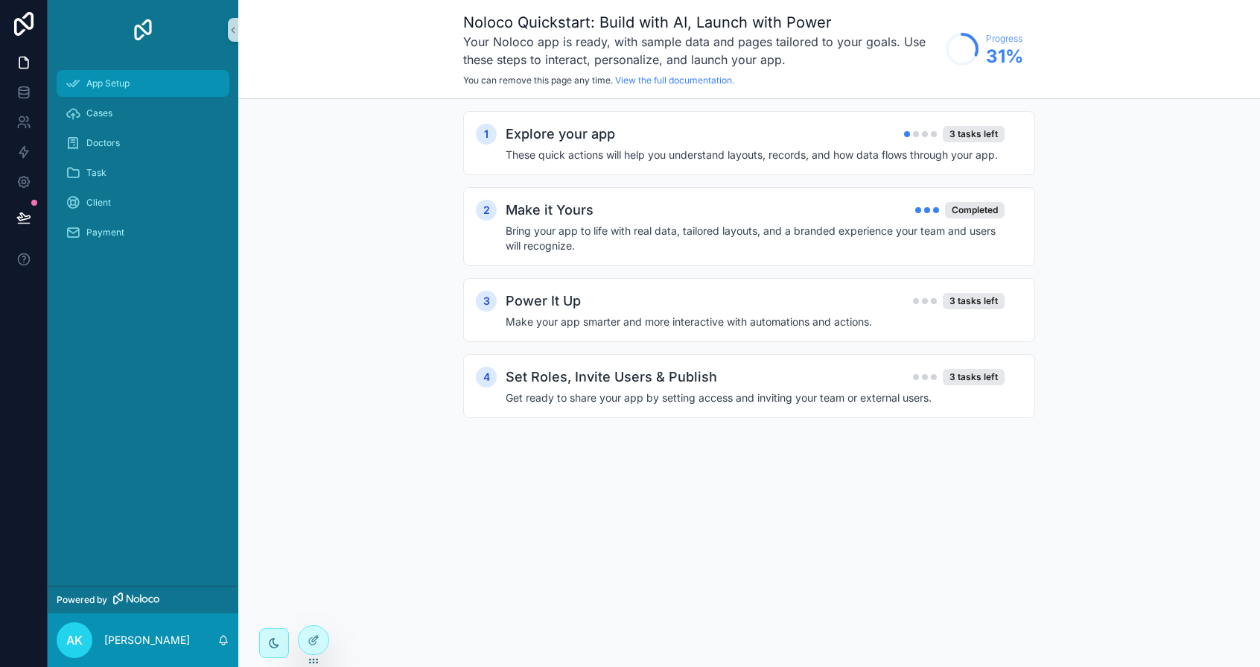
click at [105, 82] on span "App Setup" at bounding box center [107, 83] width 43 height 12
click at [95, 113] on span "Cases" at bounding box center [99, 113] width 26 height 12
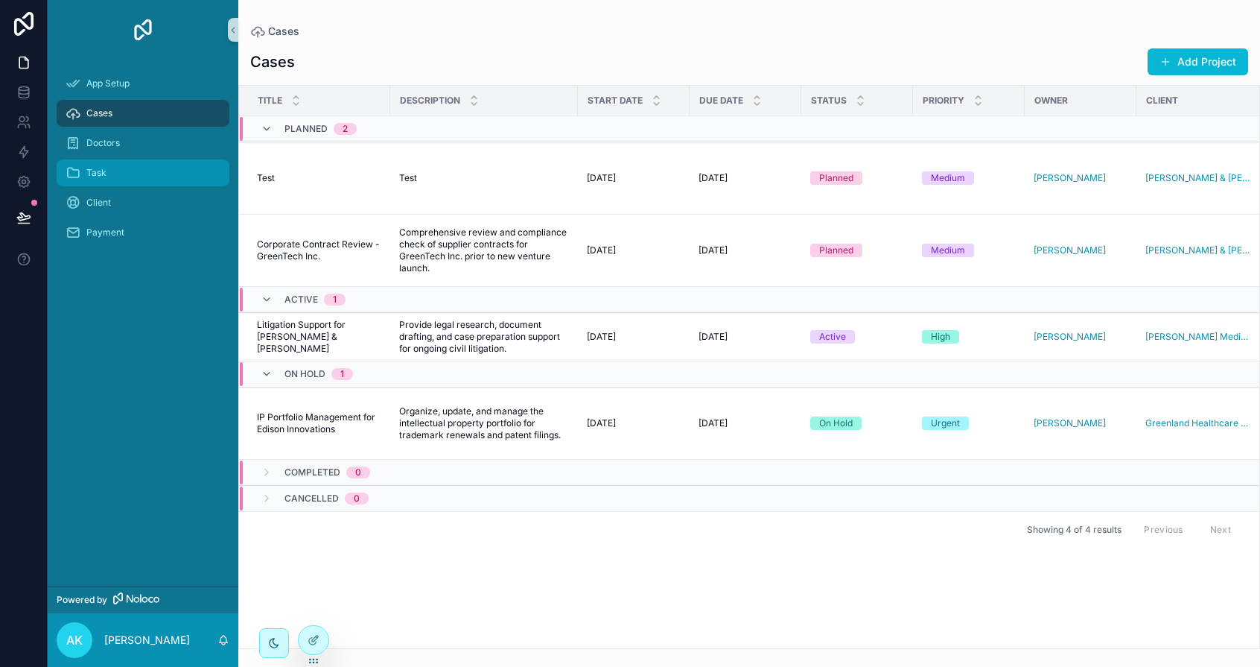
click at [86, 182] on div "Task" at bounding box center [143, 173] width 155 height 24
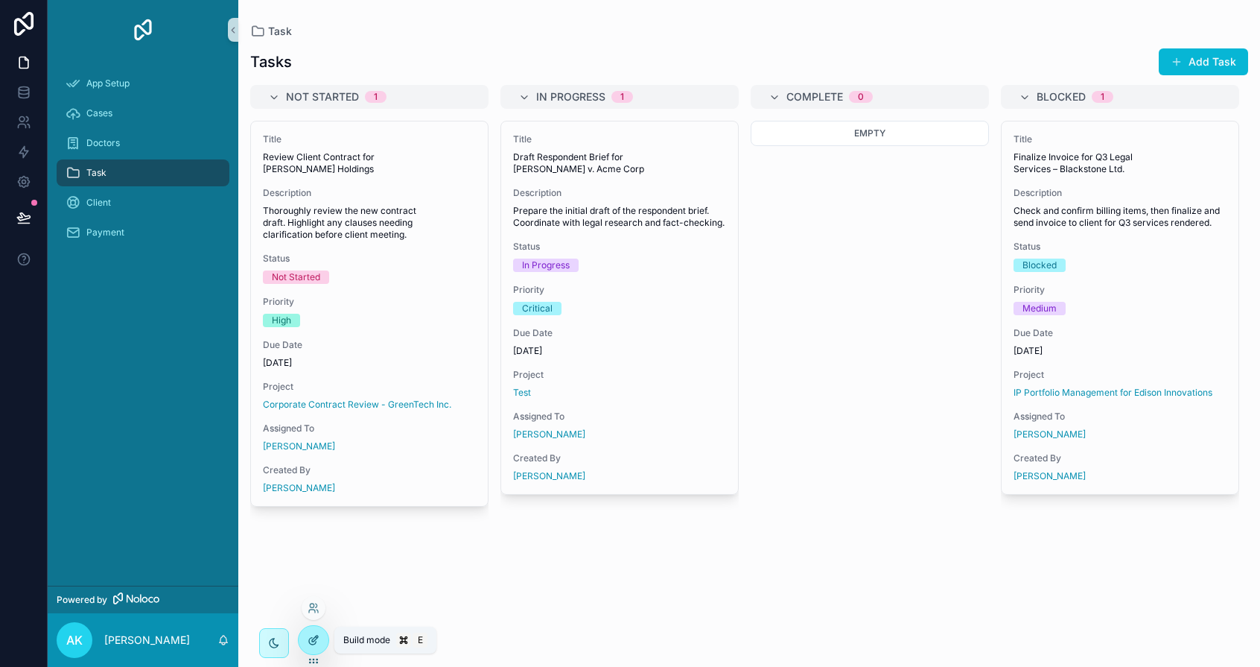
click at [319, 641] on icon at bounding box center [314, 640] width 12 height 12
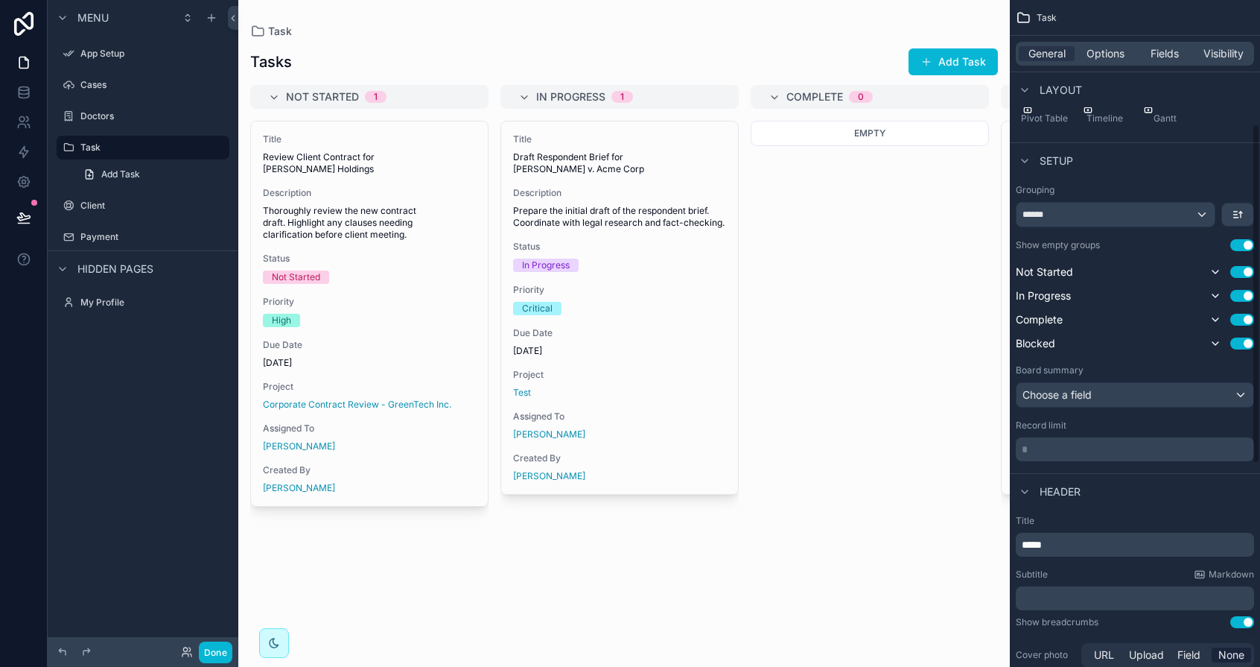
scroll to position [243, 0]
click at [1063, 394] on div "Choose a field" at bounding box center [1135, 394] width 237 height 24
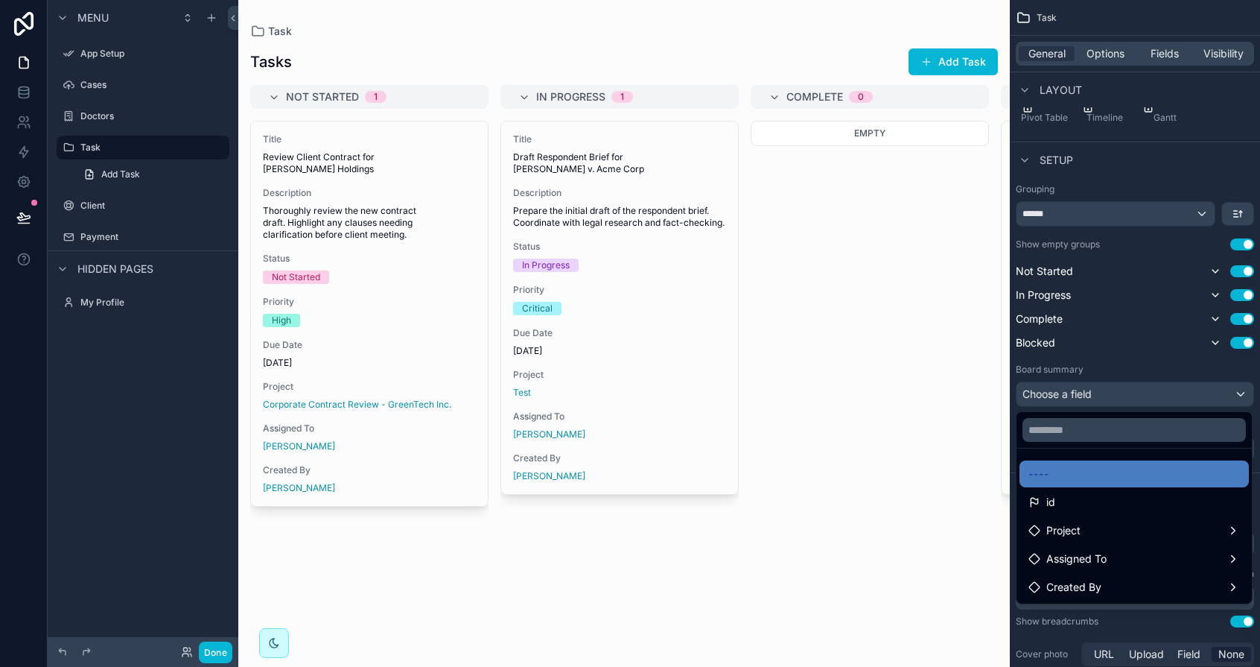
click at [1063, 394] on div "scrollable content" at bounding box center [630, 333] width 1260 height 667
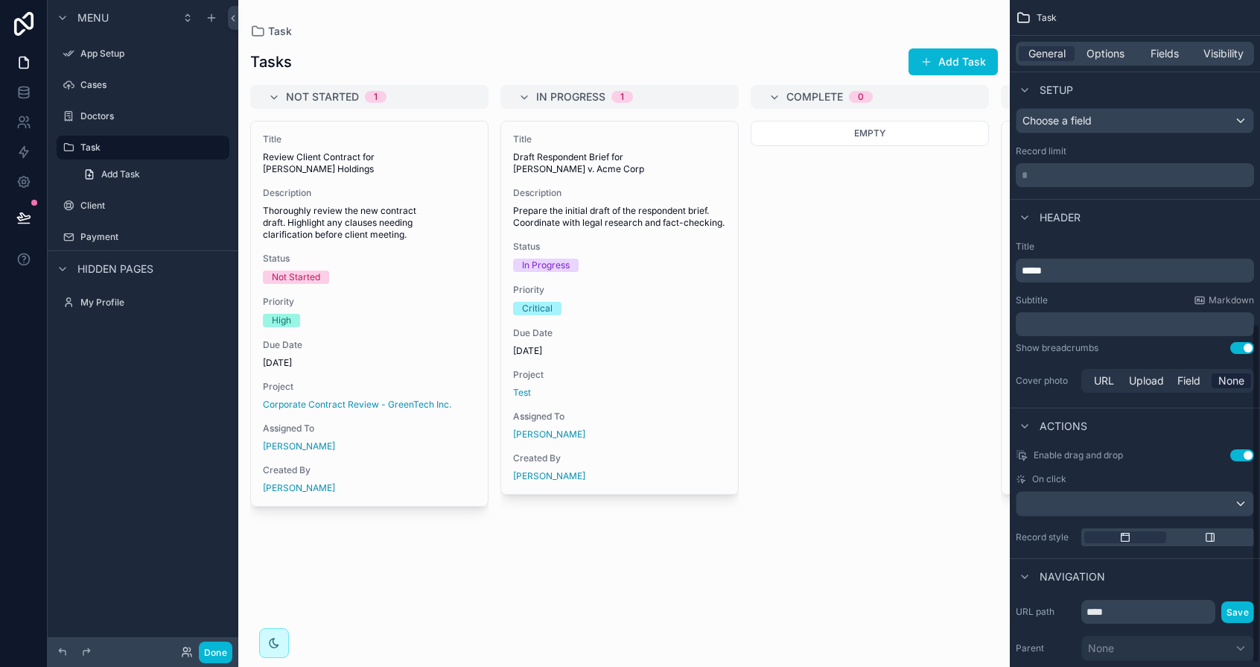
scroll to position [641, 0]
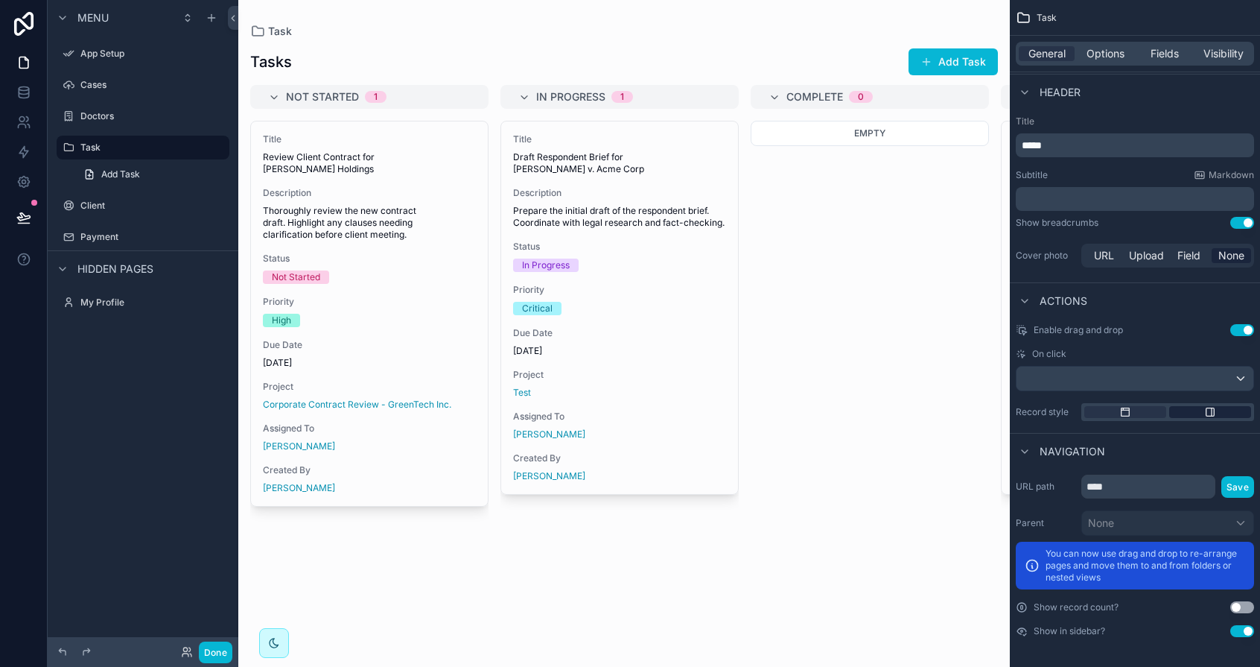
click at [1208, 409] on icon "scrollable content" at bounding box center [1210, 412] width 12 height 12
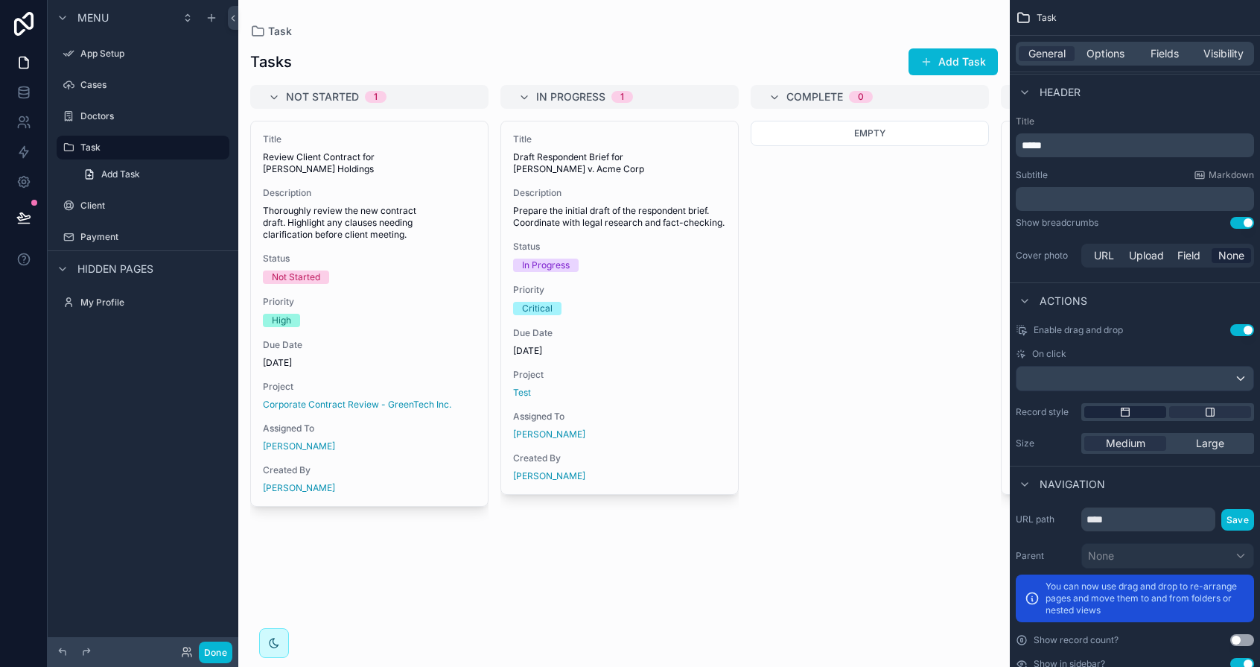
click at [1145, 406] on div "scrollable content" at bounding box center [1125, 412] width 82 height 12
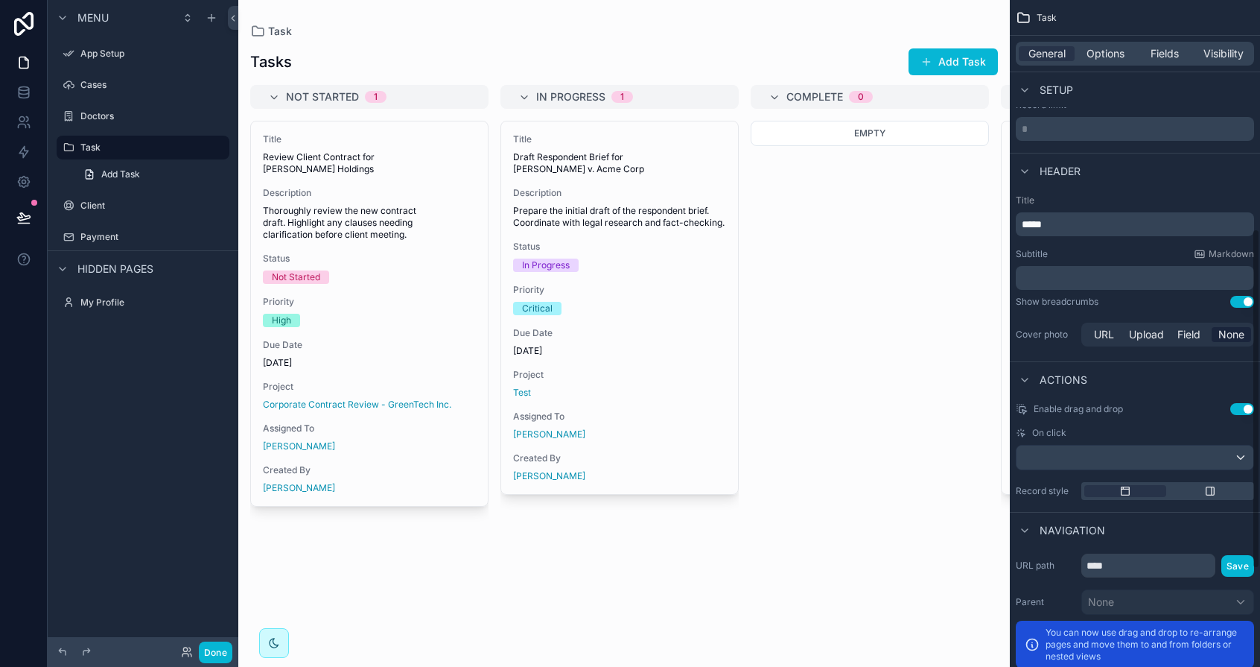
scroll to position [0, 0]
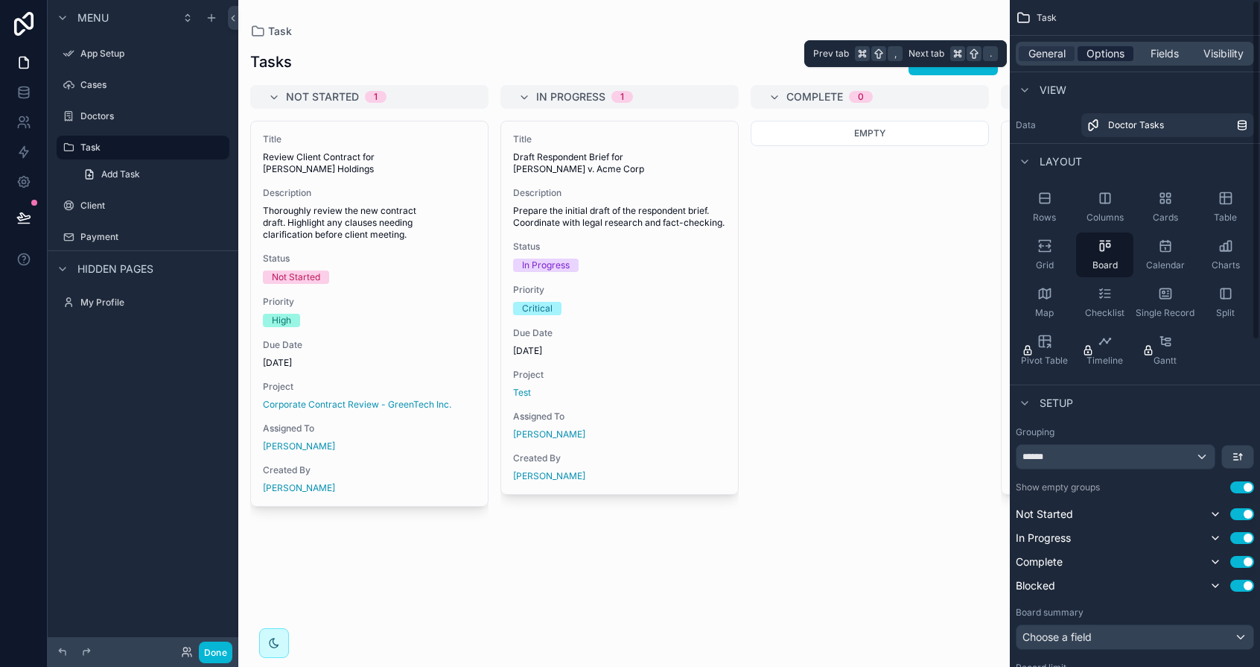
click at [1099, 49] on span "Options" at bounding box center [1106, 53] width 38 height 15
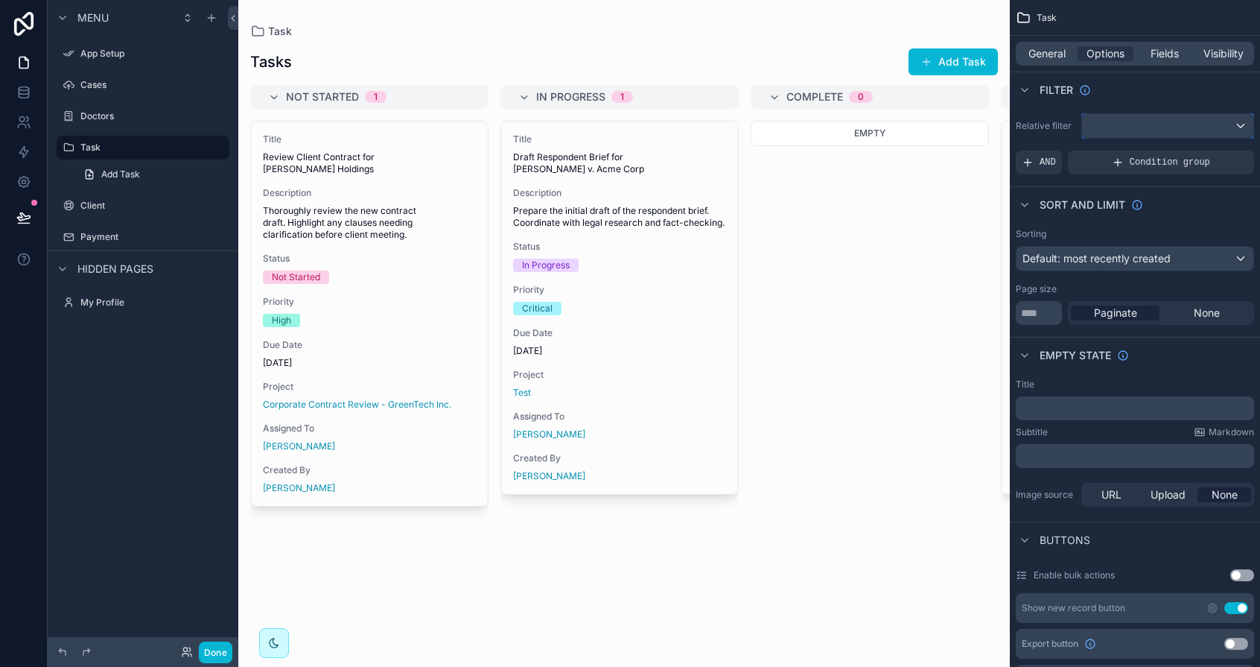
click at [1171, 119] on div "scrollable content" at bounding box center [1167, 126] width 171 height 24
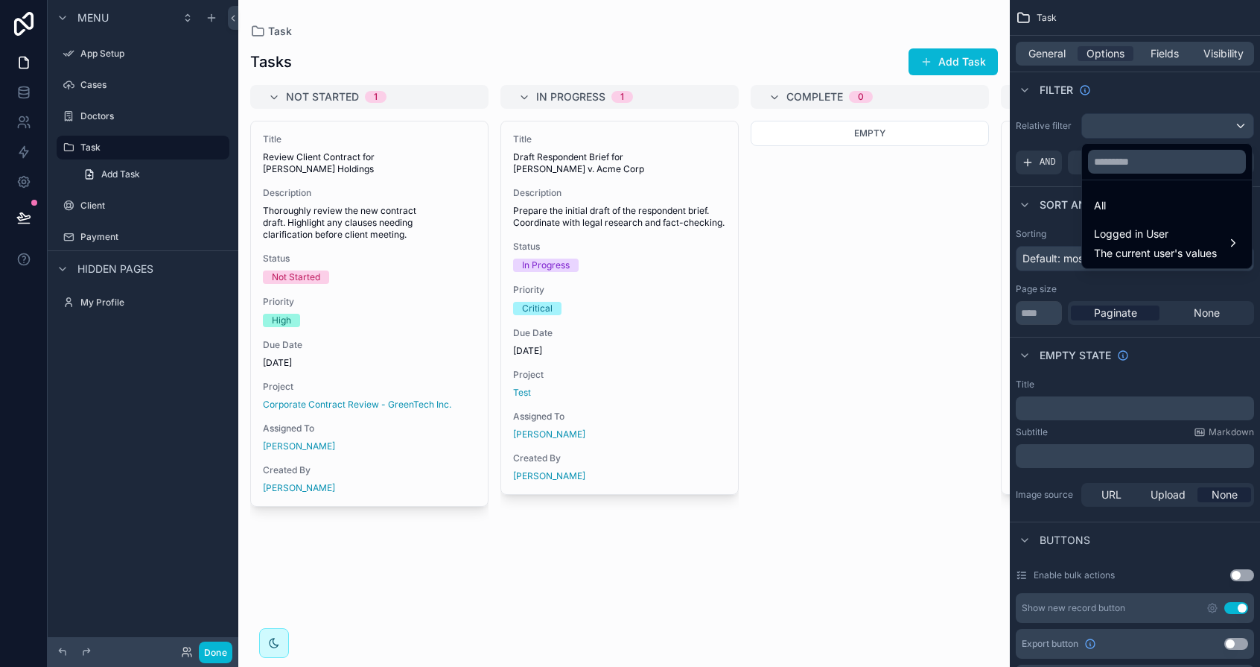
click at [1163, 100] on div "scrollable content" at bounding box center [630, 333] width 1260 height 667
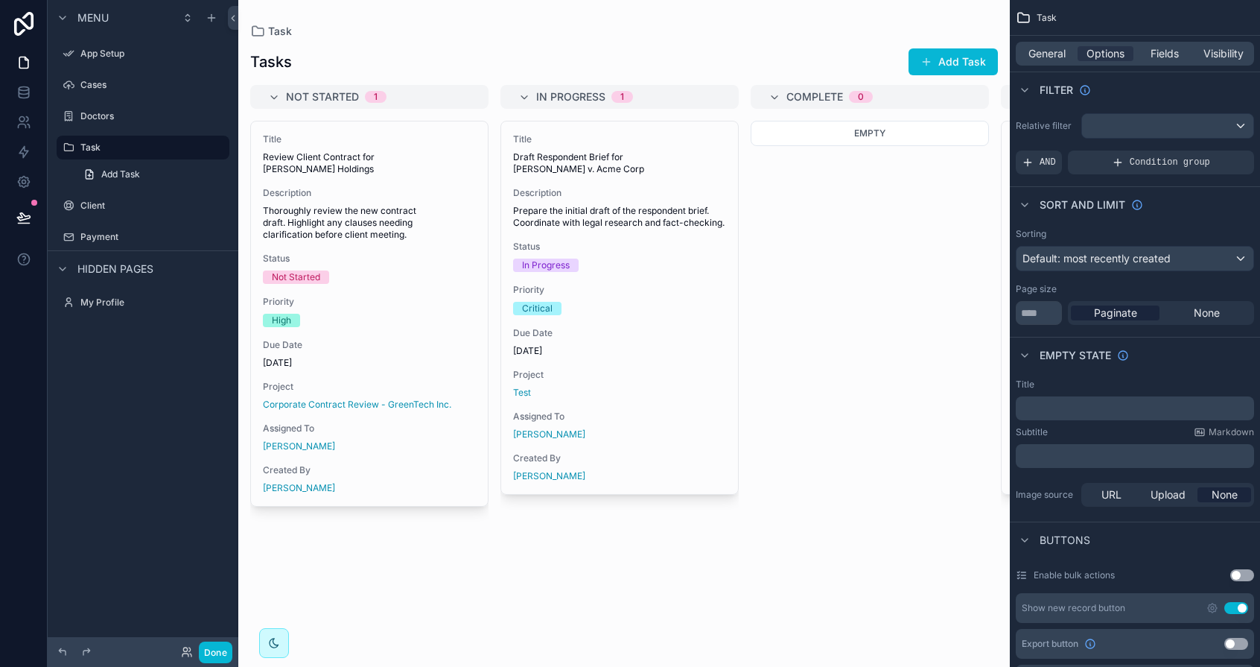
click at [1229, 62] on div "General Options Fields Visibility" at bounding box center [1135, 54] width 238 height 24
click at [1229, 60] on span "Visibility" at bounding box center [1224, 53] width 40 height 15
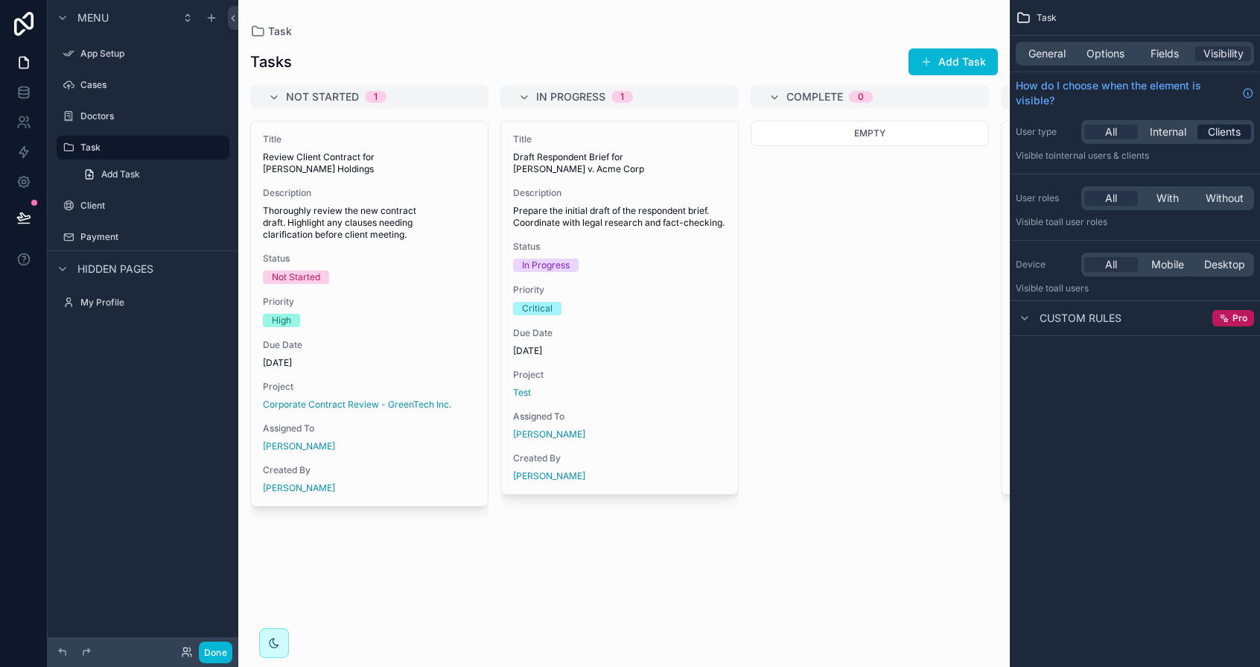
click at [1211, 129] on span "Clients" at bounding box center [1224, 131] width 33 height 15
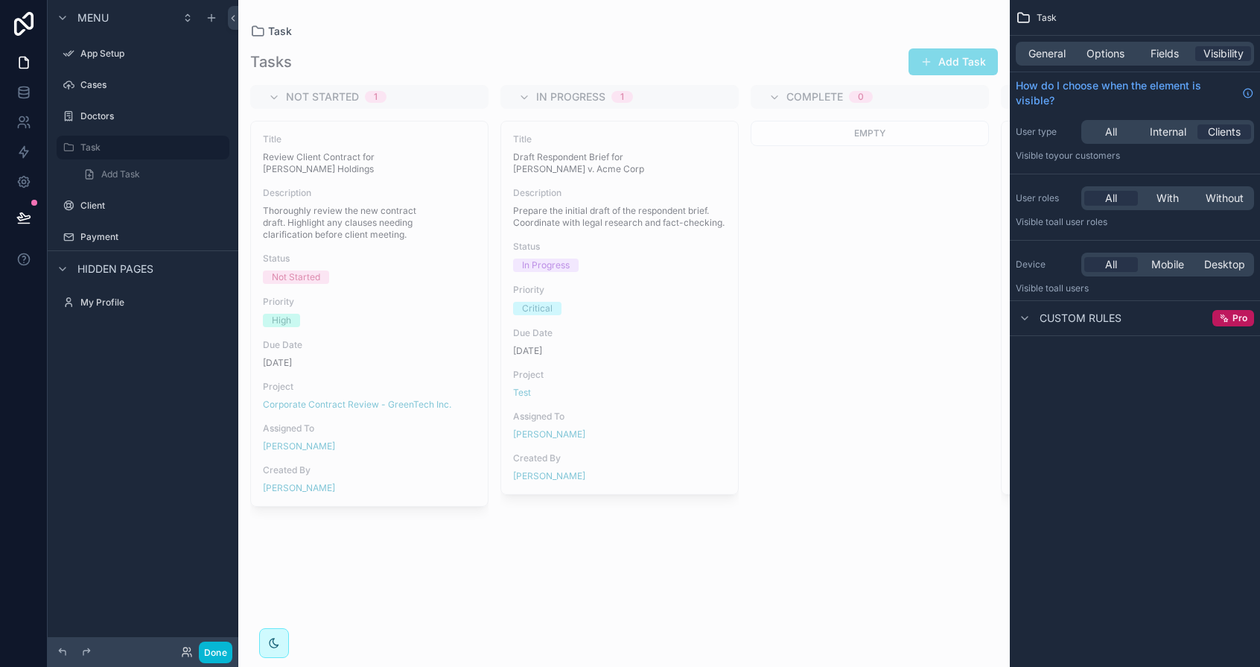
click at [629, 258] on div "scrollable content" at bounding box center [624, 333] width 772 height 667
click at [1110, 124] on span "All" at bounding box center [1111, 131] width 12 height 15
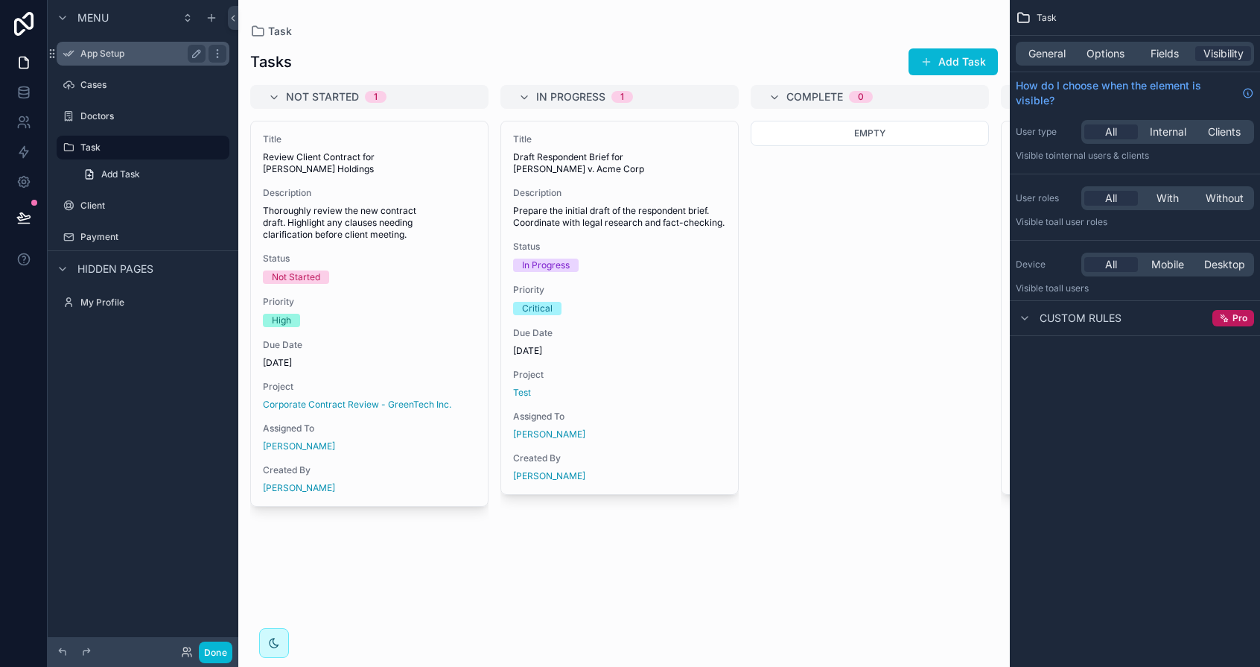
click at [170, 49] on label "App Setup" at bounding box center [139, 54] width 119 height 12
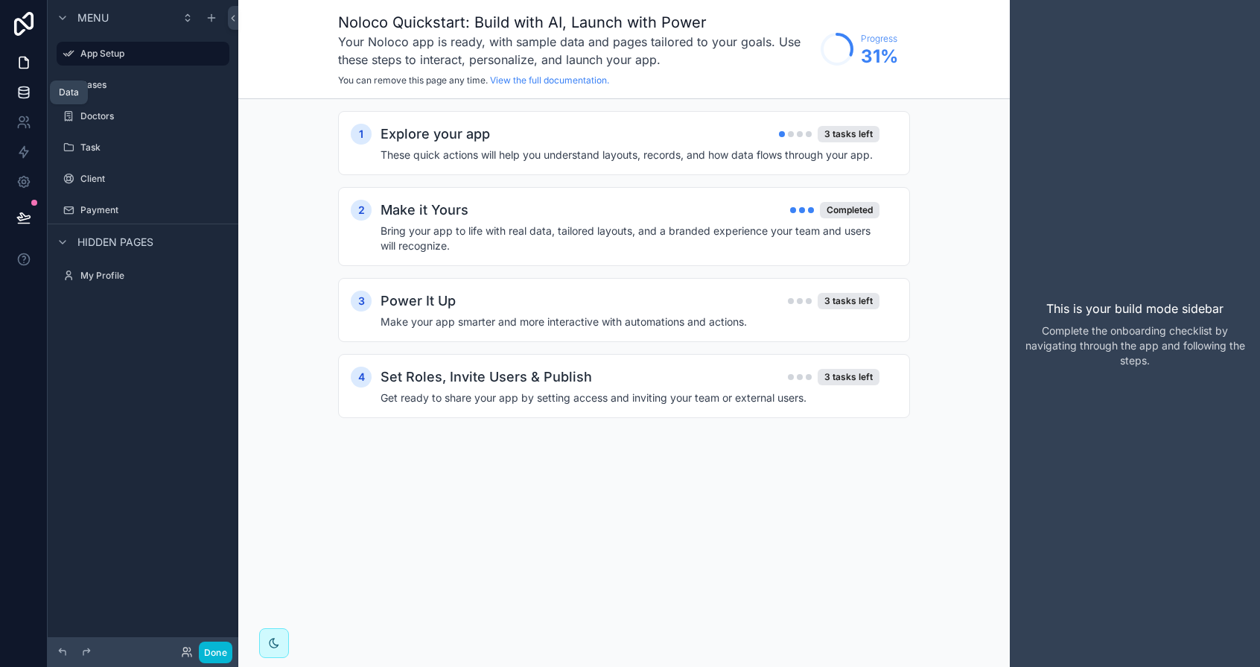
click at [22, 89] on icon at bounding box center [23, 92] width 15 height 15
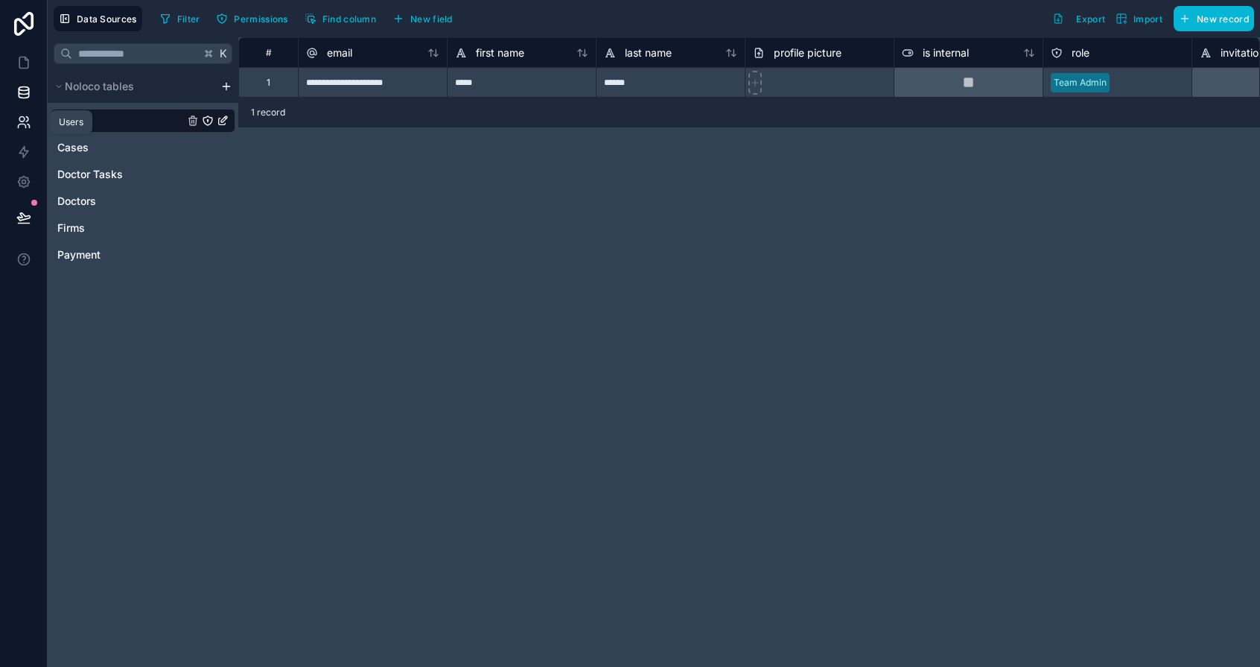
click at [19, 117] on icon at bounding box center [21, 119] width 5 height 5
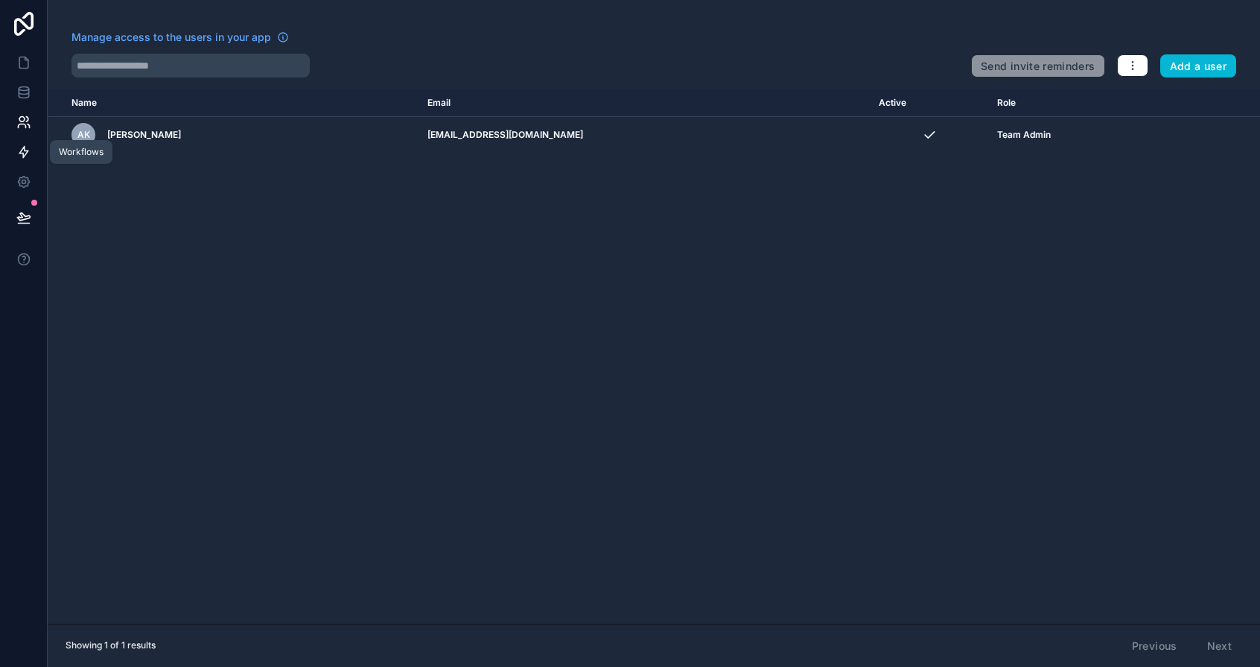
click at [22, 153] on icon at bounding box center [23, 152] width 9 height 11
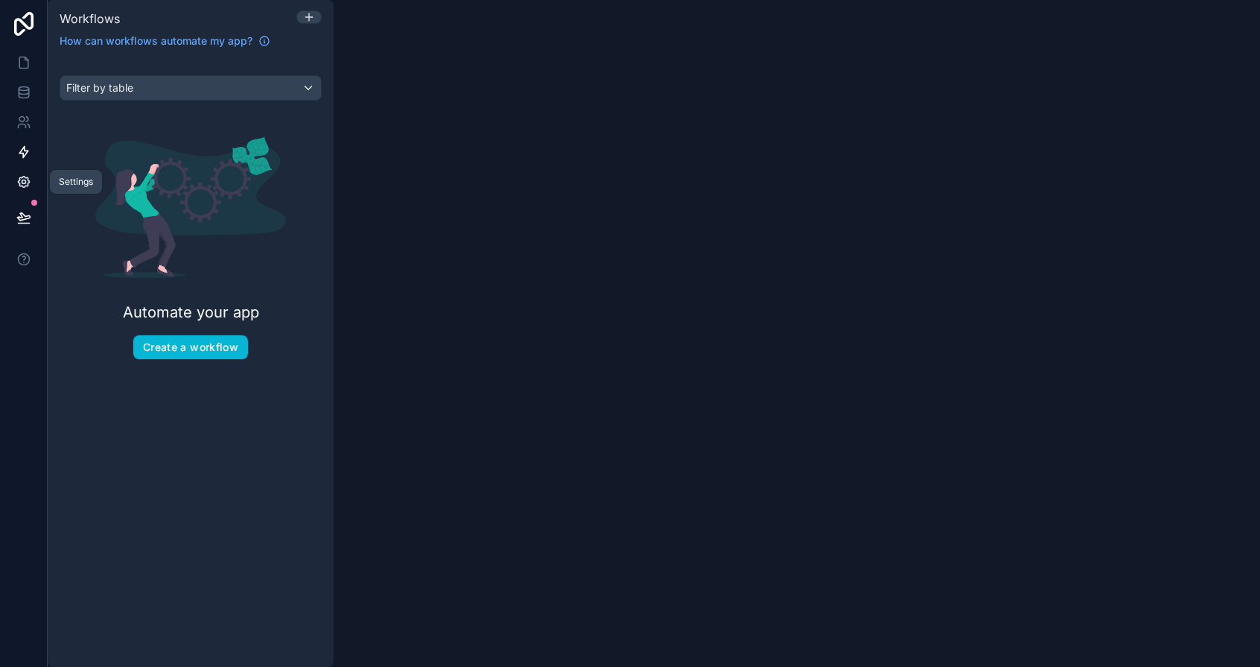
click at [19, 176] on icon at bounding box center [23, 181] width 15 height 15
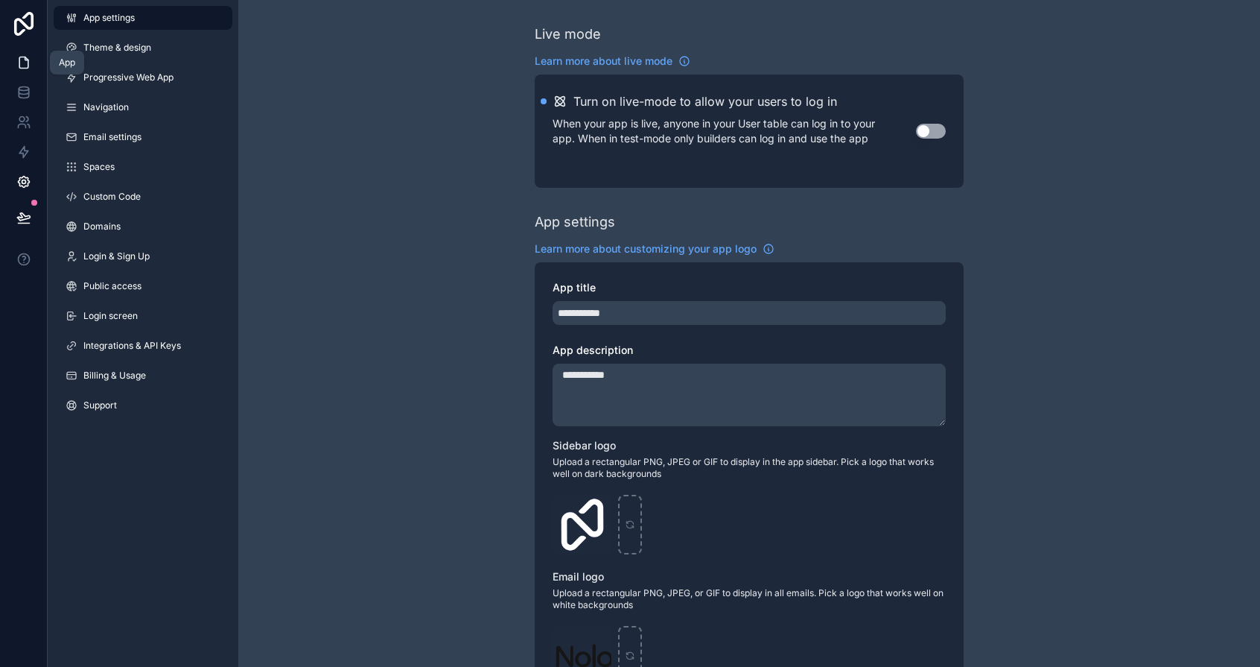
click at [28, 66] on icon at bounding box center [23, 62] width 9 height 11
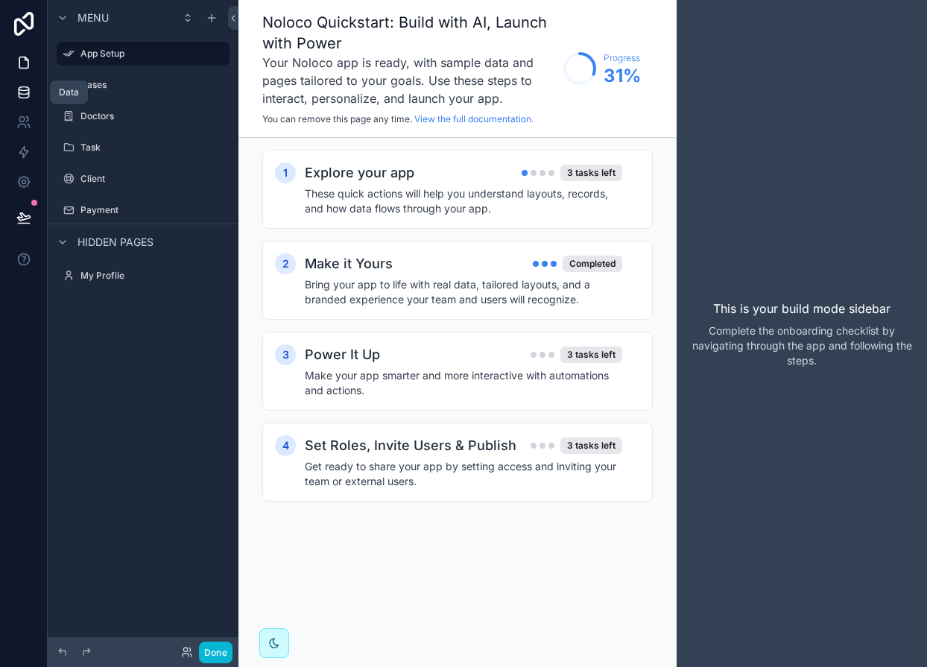
click at [25, 89] on icon at bounding box center [23, 92] width 15 height 15
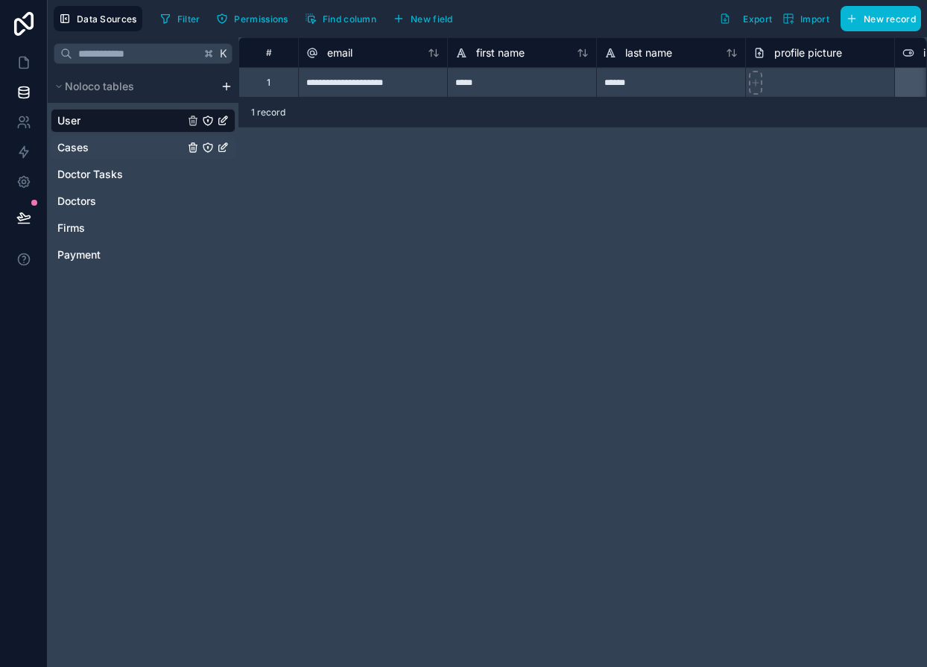
click at [116, 152] on link "Cases" at bounding box center [120, 147] width 127 height 15
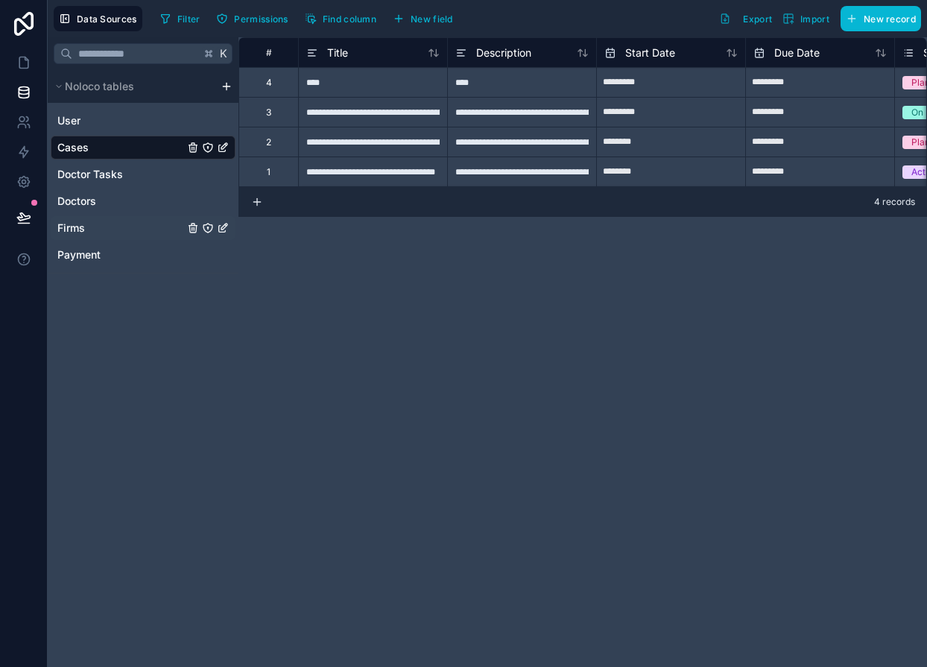
click at [80, 228] on span "Firms" at bounding box center [71, 227] width 28 height 15
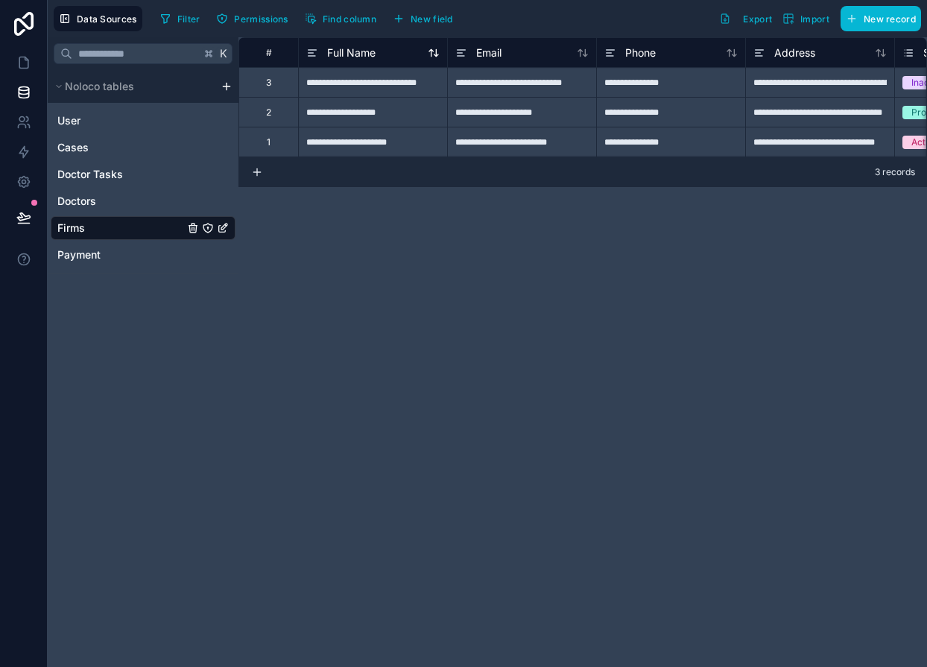
click at [373, 60] on div "Full Name" at bounding box center [340, 53] width 69 height 18
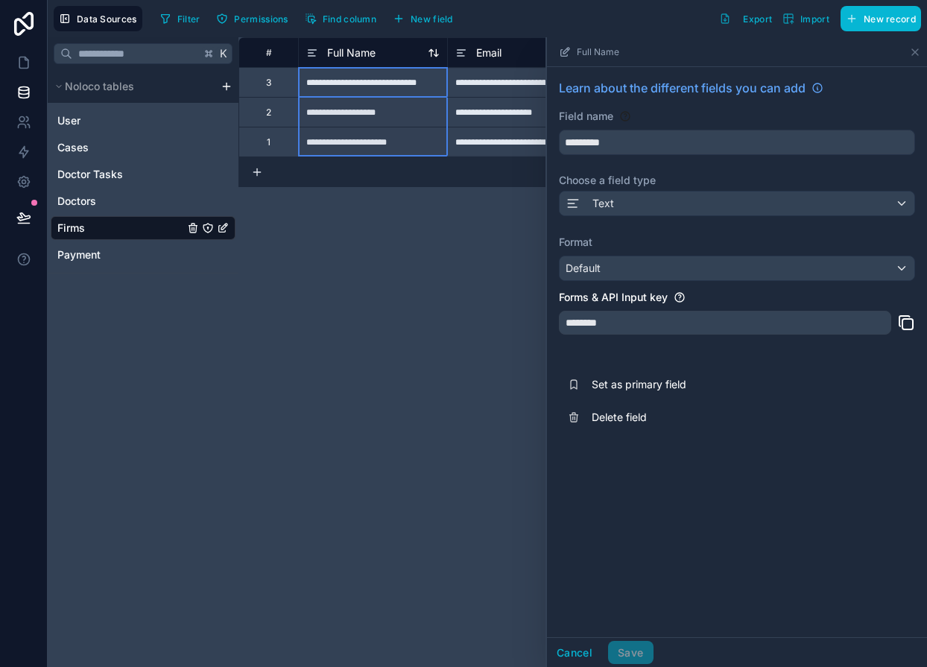
click at [372, 50] on span "Full Name" at bounding box center [351, 52] width 48 height 15
click at [334, 40] on div "Full Name" at bounding box center [372, 52] width 149 height 30
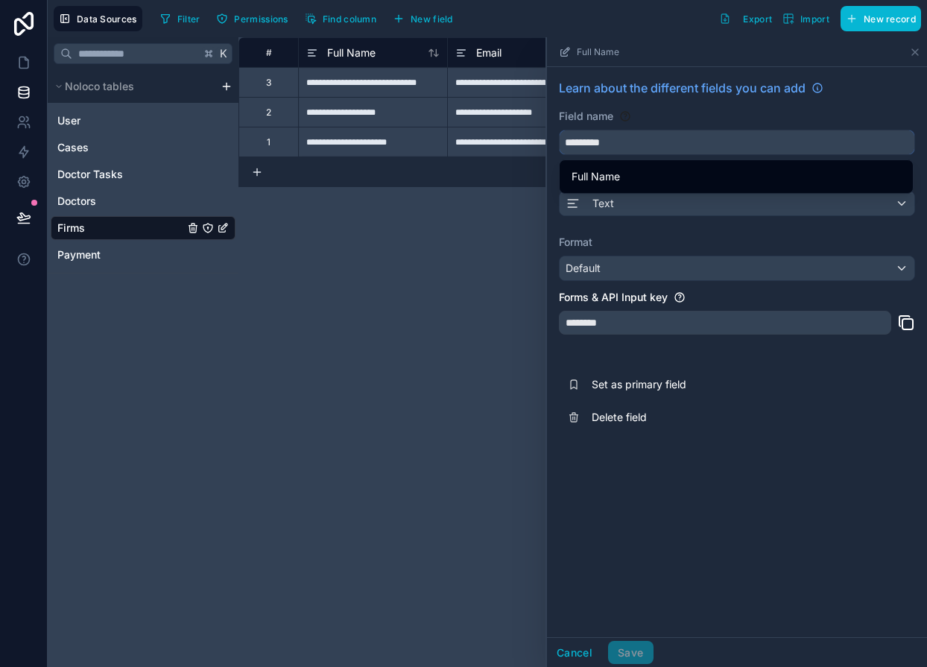
drag, startPoint x: 557, startPoint y: 134, endPoint x: 544, endPoint y: 133, distance: 13.5
click at [544, 133] on div "**********" at bounding box center [582, 351] width 688 height 629
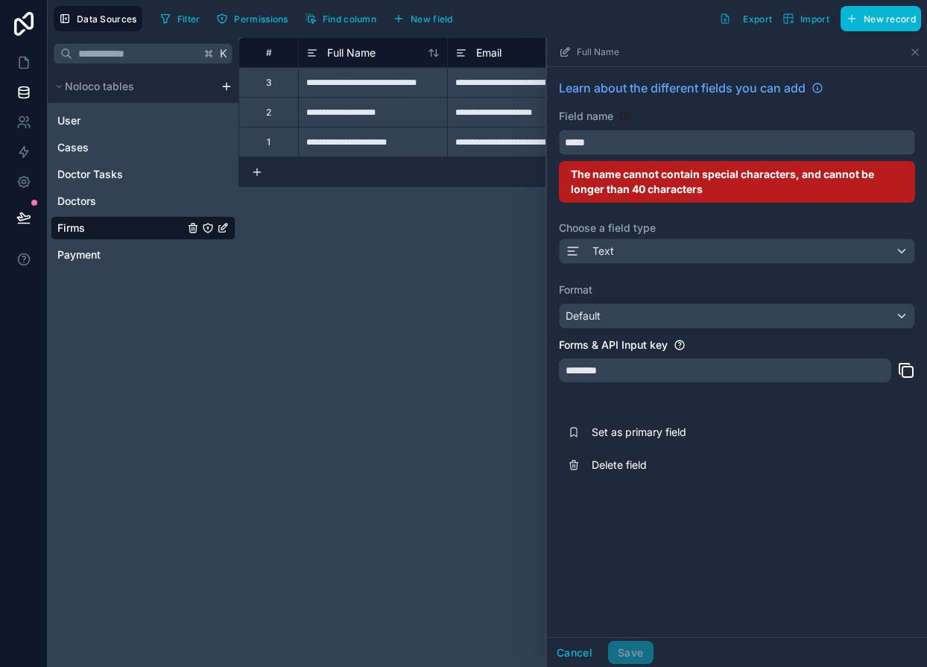
click at [559, 130] on button "****" at bounding box center [737, 142] width 356 height 25
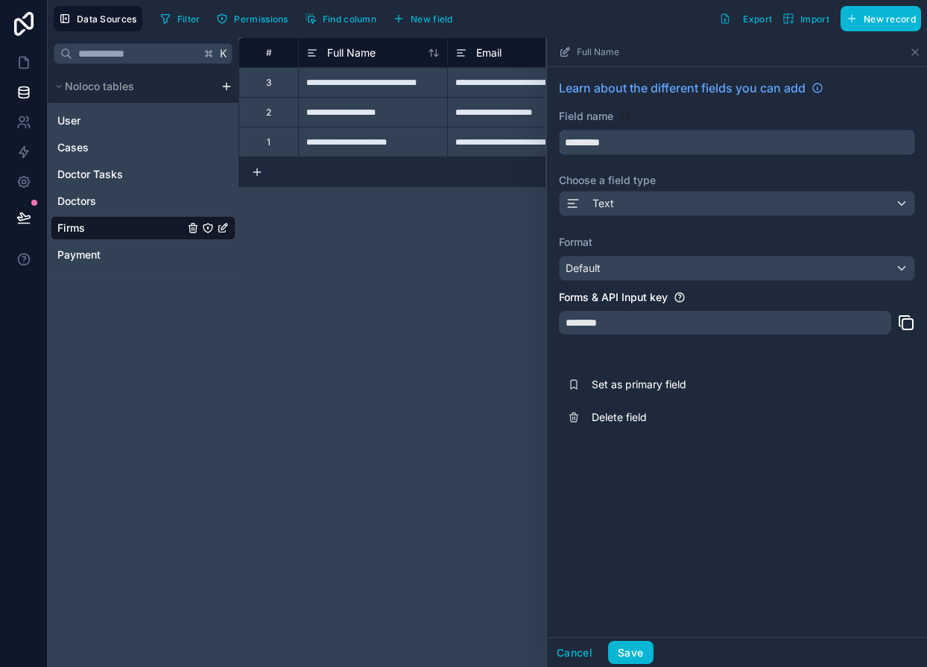
type input "*********"
click at [615, 326] on div "********" at bounding box center [725, 323] width 332 height 24
click at [625, 208] on div "Text" at bounding box center [736, 203] width 355 height 24
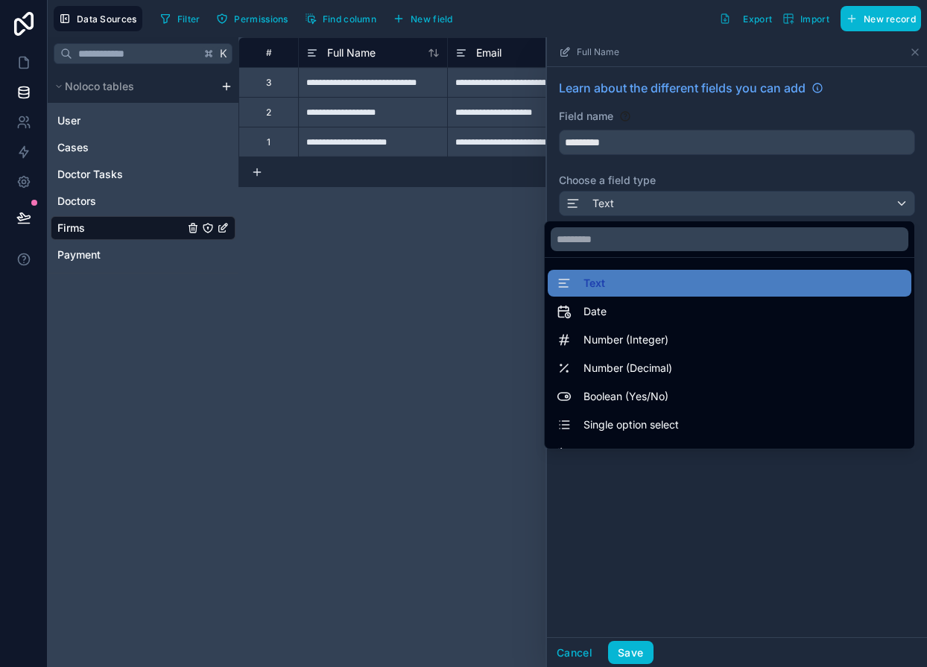
click at [648, 142] on div at bounding box center [737, 351] width 380 height 629
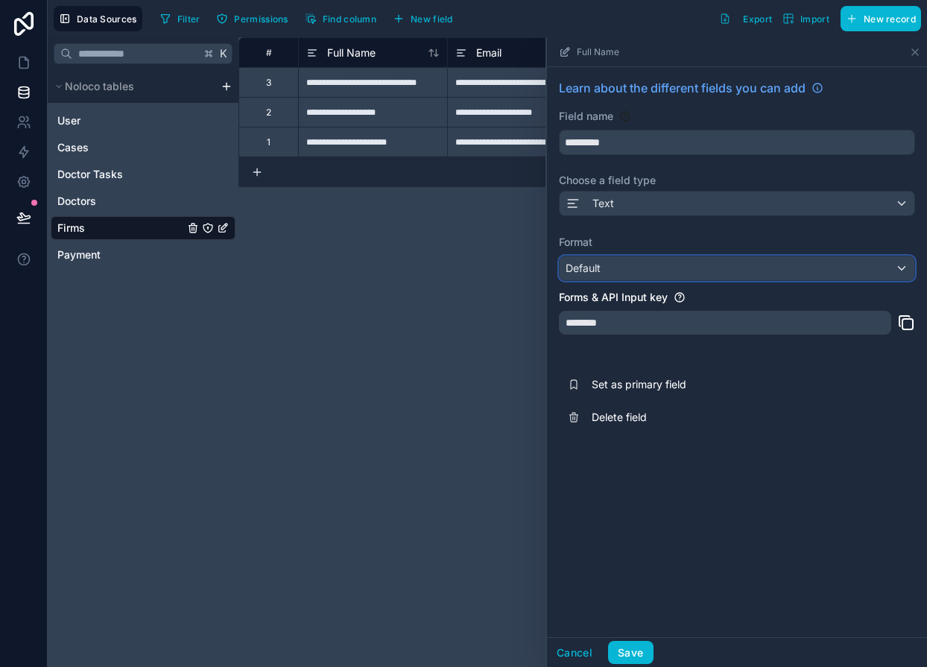
click at [687, 275] on div "Default" at bounding box center [736, 268] width 355 height 24
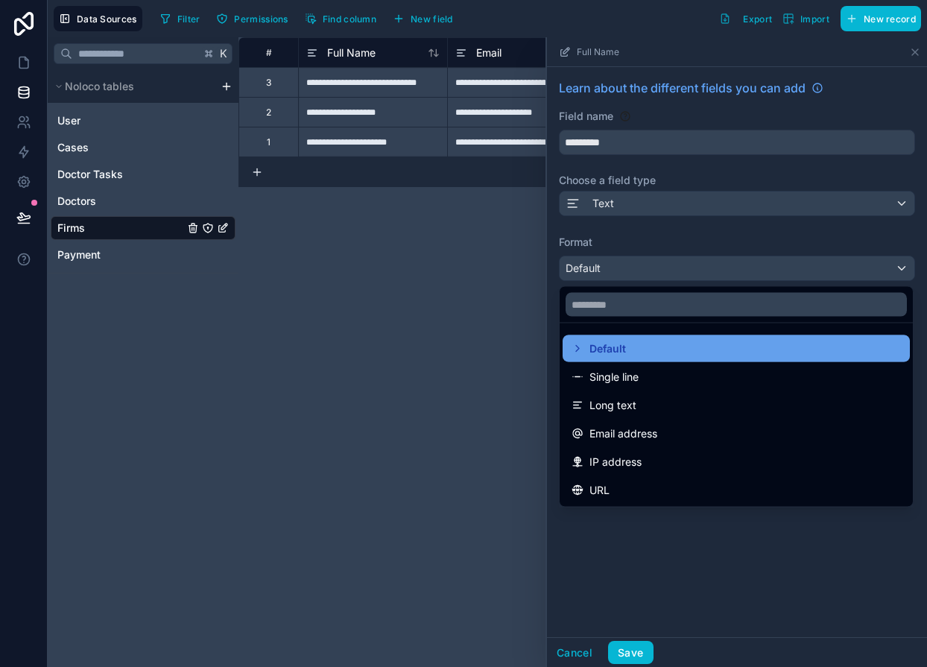
click at [625, 348] on span "Default" at bounding box center [607, 349] width 36 height 18
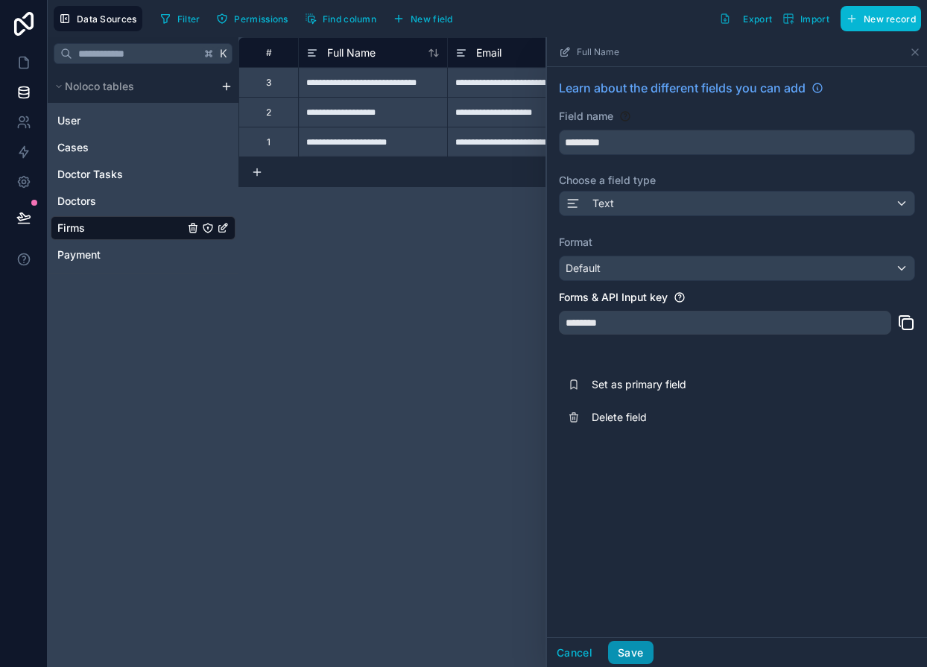
click at [625, 650] on button "Save" at bounding box center [630, 653] width 45 height 24
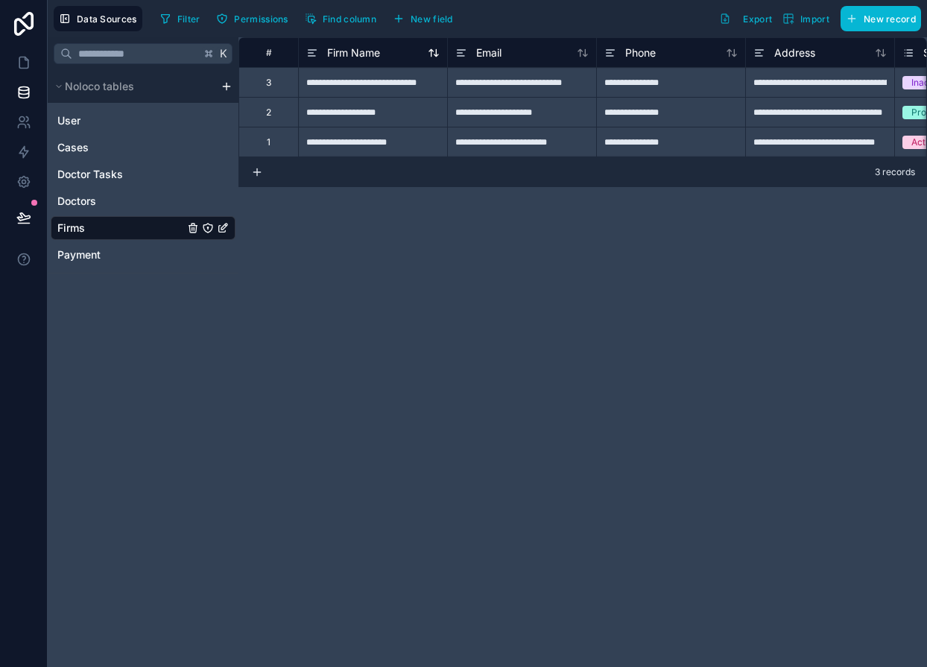
click at [343, 57] on span "Firm Name" at bounding box center [353, 52] width 53 height 15
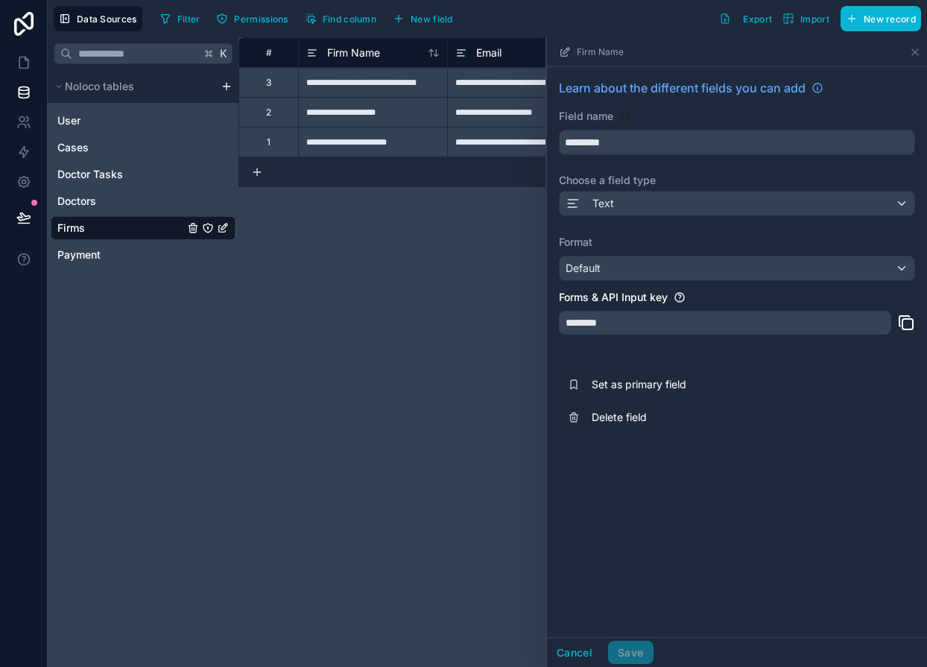
click at [664, 331] on div "********" at bounding box center [725, 323] width 332 height 24
drag, startPoint x: 664, startPoint y: 331, endPoint x: 606, endPoint y: 325, distance: 58.5
click at [647, 329] on div "********" at bounding box center [725, 323] width 332 height 24
click at [588, 323] on div "********" at bounding box center [725, 323] width 332 height 24
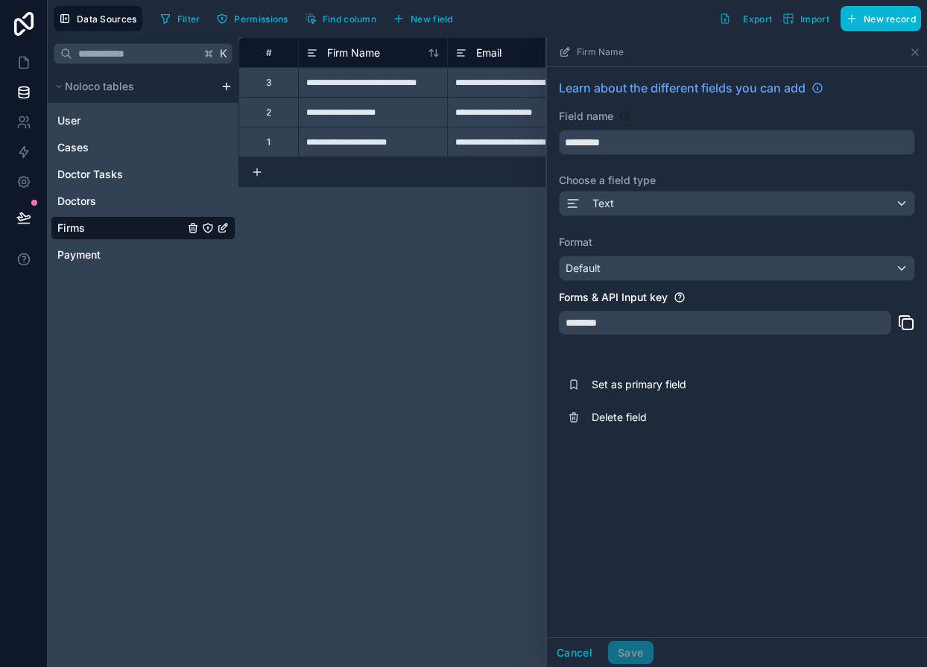
click at [880, 365] on div "Learn about the different fields you can add Field name ********* Choose a fiel…" at bounding box center [737, 256] width 380 height 378
click at [302, 119] on div "**********" at bounding box center [372, 112] width 149 height 30
click at [498, 48] on span "Email" at bounding box center [488, 52] width 25 height 15
click at [489, 205] on div "**********" at bounding box center [582, 351] width 688 height 629
click at [620, 217] on div "Text" at bounding box center [737, 204] width 356 height 26
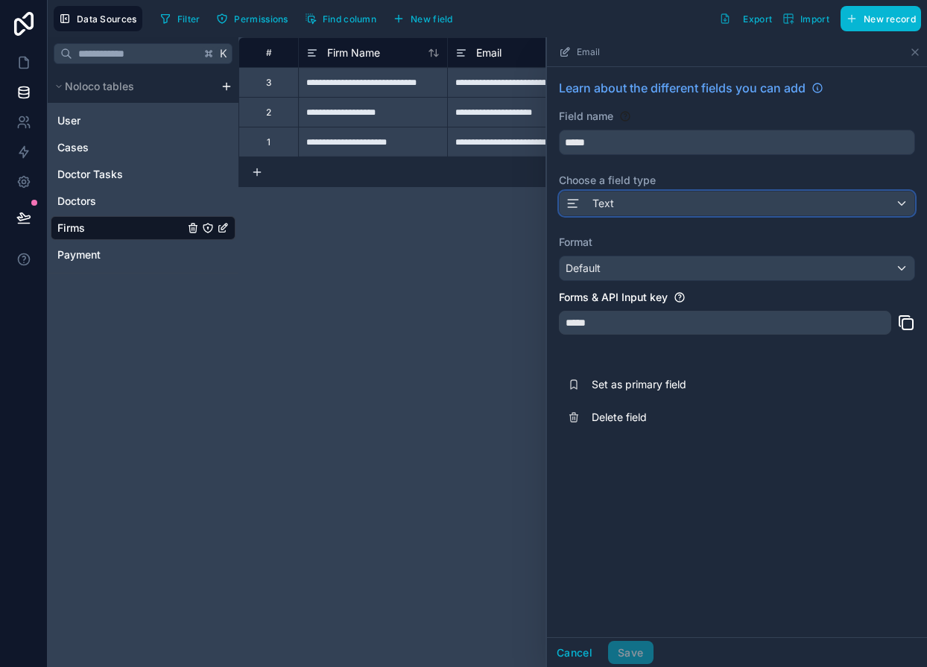
click at [620, 203] on div "Text" at bounding box center [736, 203] width 355 height 24
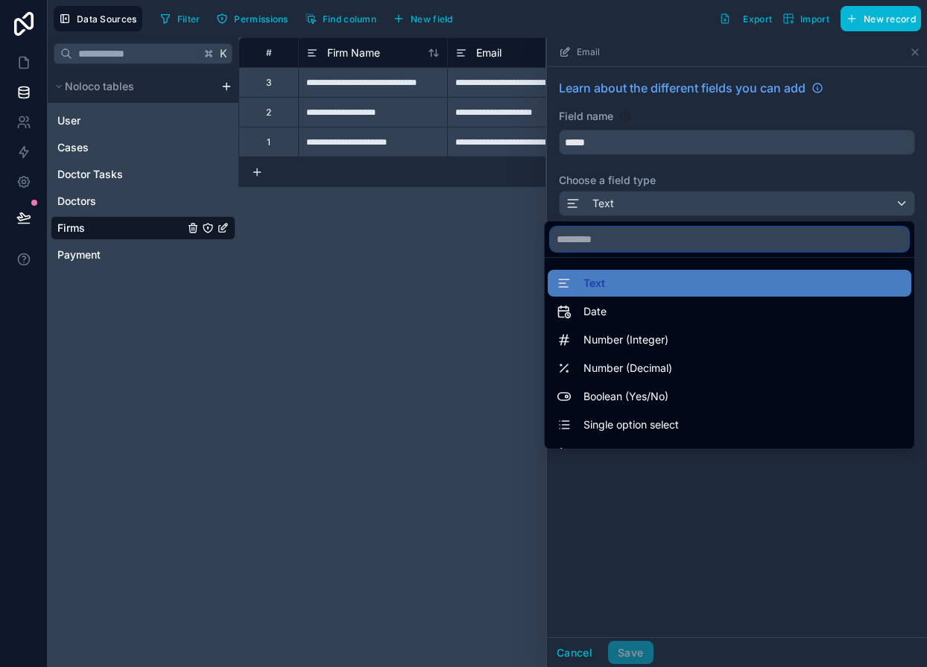
click at [600, 244] on input "text" at bounding box center [729, 239] width 358 height 24
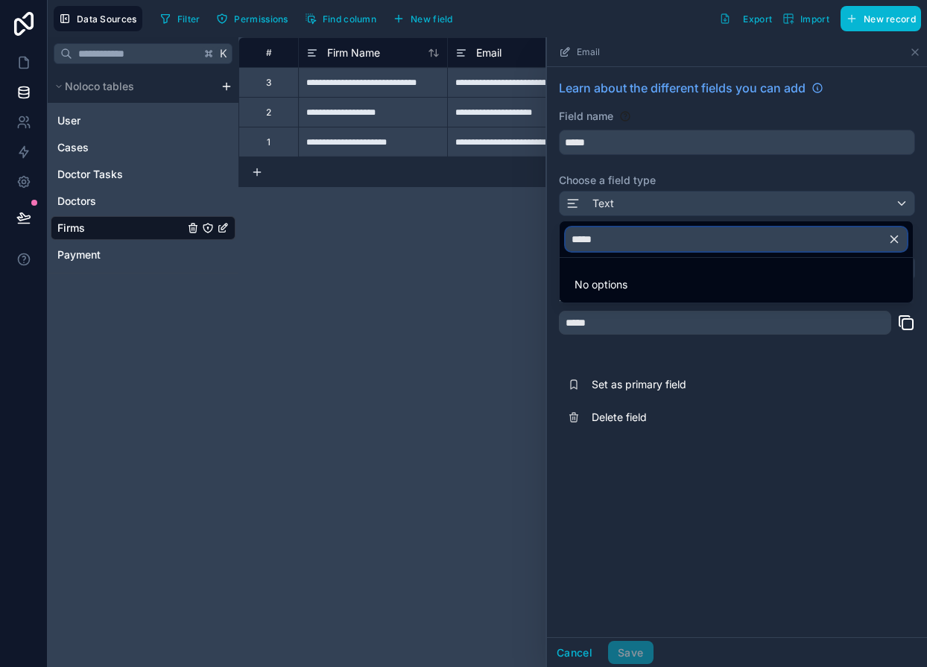
type input "*****"
click at [893, 239] on icon "button" at bounding box center [894, 239] width 7 height 7
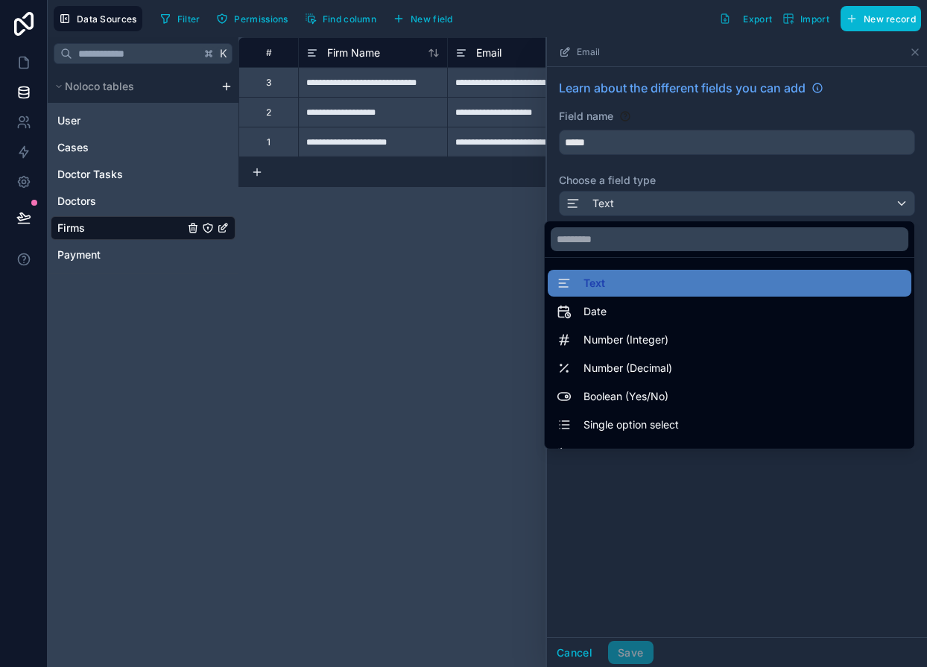
click at [402, 260] on div "**********" at bounding box center [582, 351] width 688 height 629
click at [572, 657] on div at bounding box center [737, 351] width 380 height 629
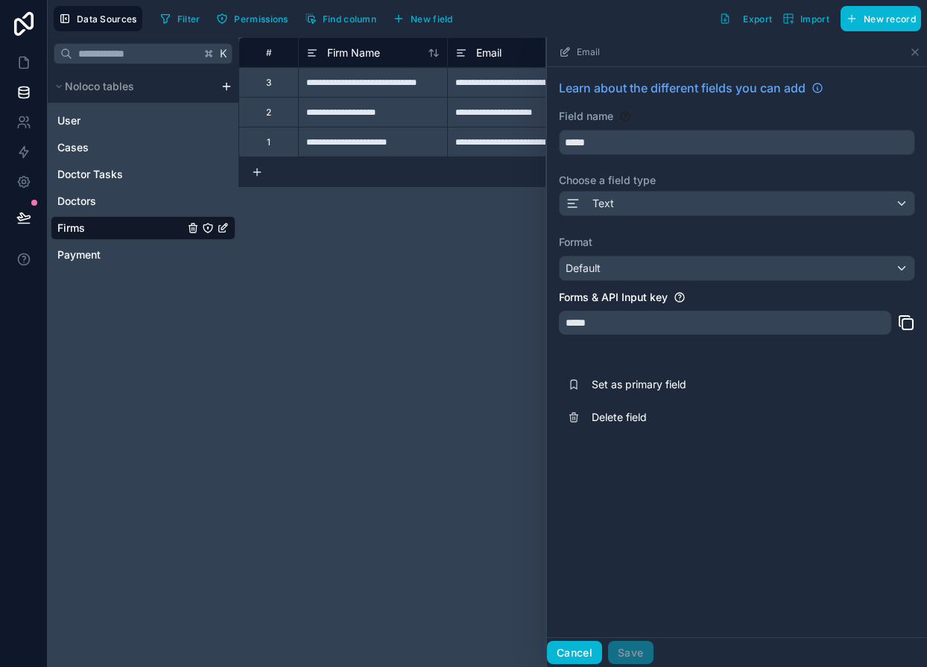
click at [574, 650] on button "Cancel" at bounding box center [574, 653] width 55 height 24
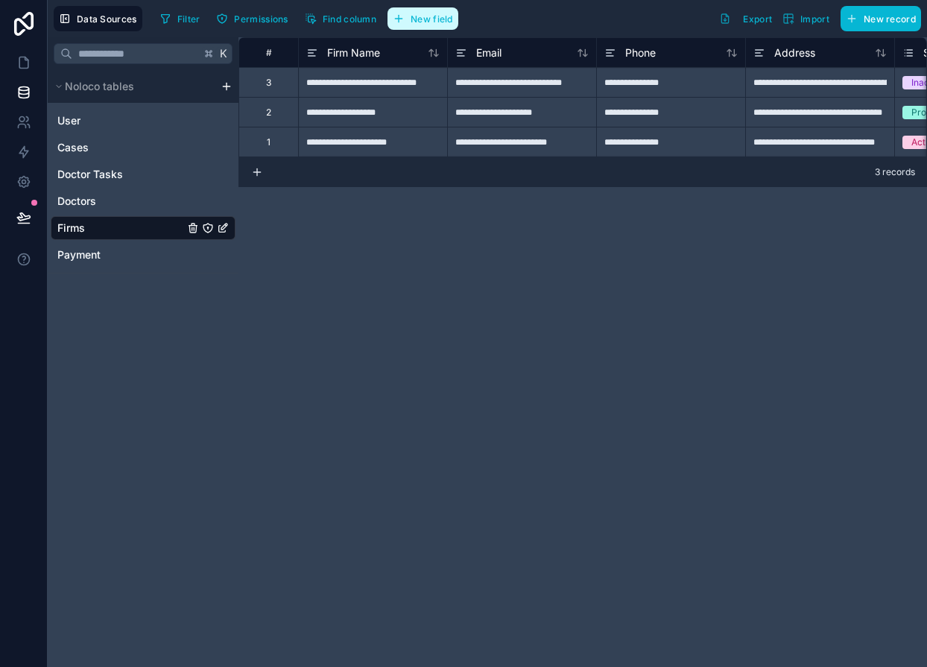
click at [419, 24] on button "New field" at bounding box center [422, 18] width 71 height 22
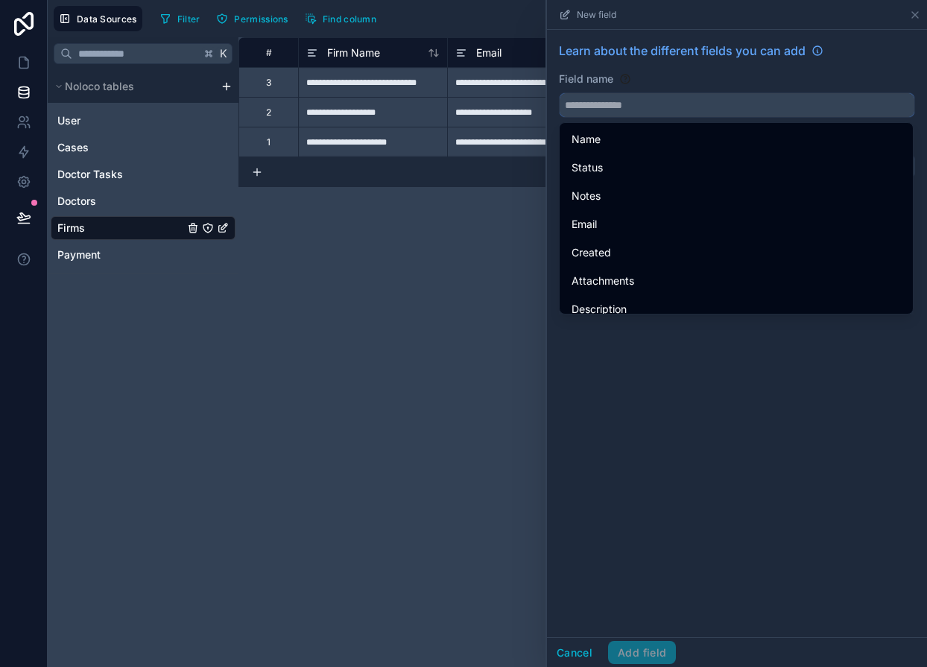
click at [650, 101] on input "text" at bounding box center [736, 105] width 355 height 24
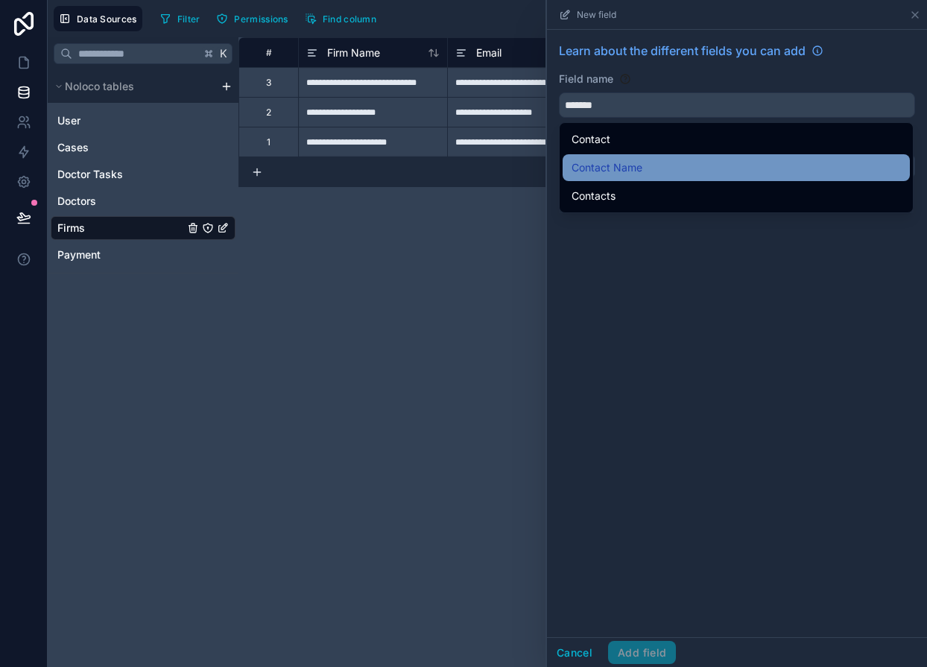
click at [640, 164] on span "Contact Name" at bounding box center [606, 168] width 71 height 18
type input "**********"
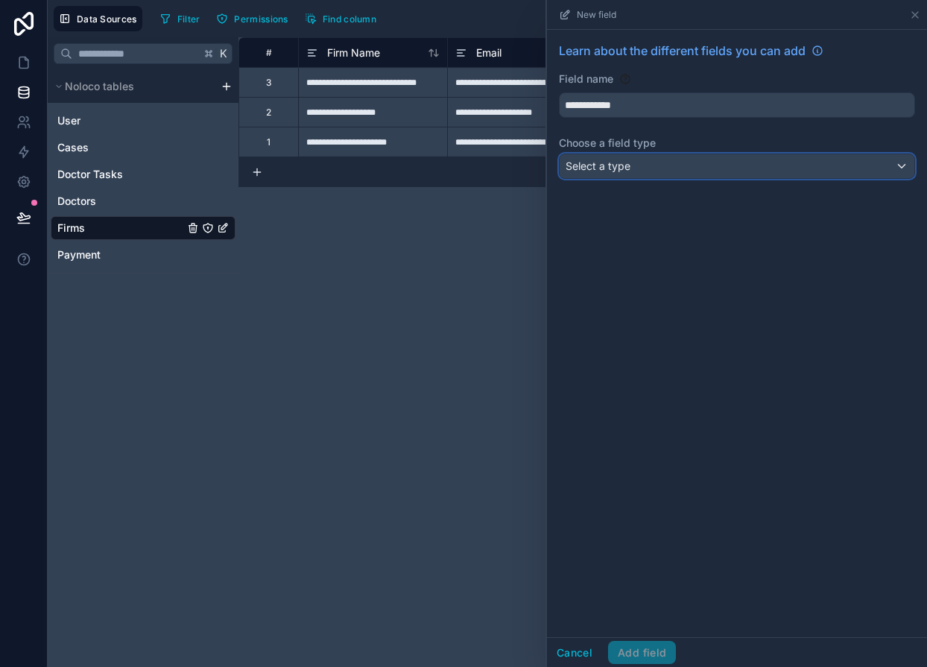
click at [640, 164] on div "Select a type" at bounding box center [736, 166] width 355 height 24
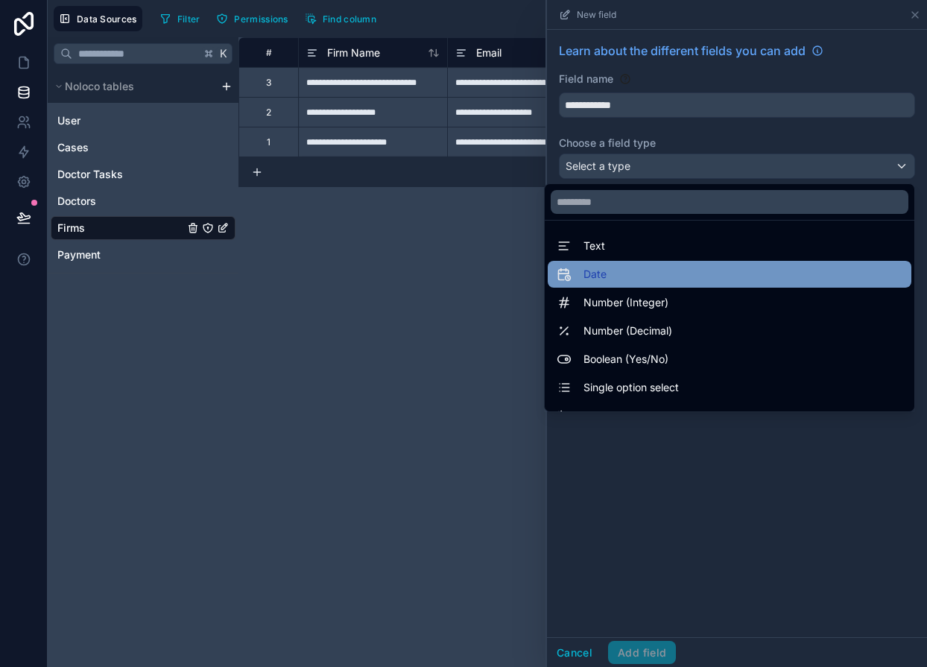
click at [630, 265] on div "Date" at bounding box center [729, 274] width 346 height 18
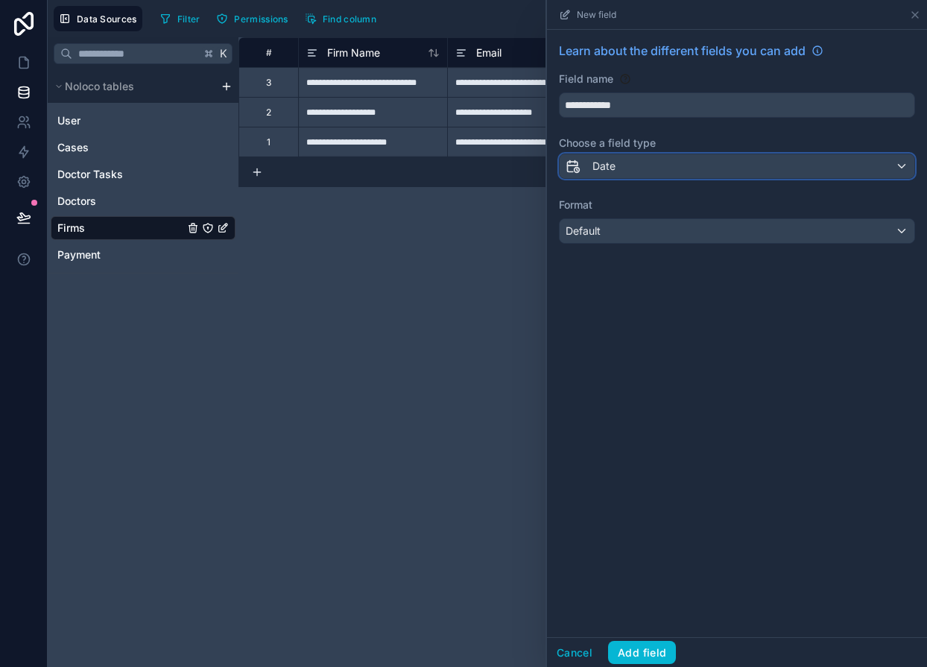
click at [598, 172] on span "Date" at bounding box center [603, 166] width 23 height 15
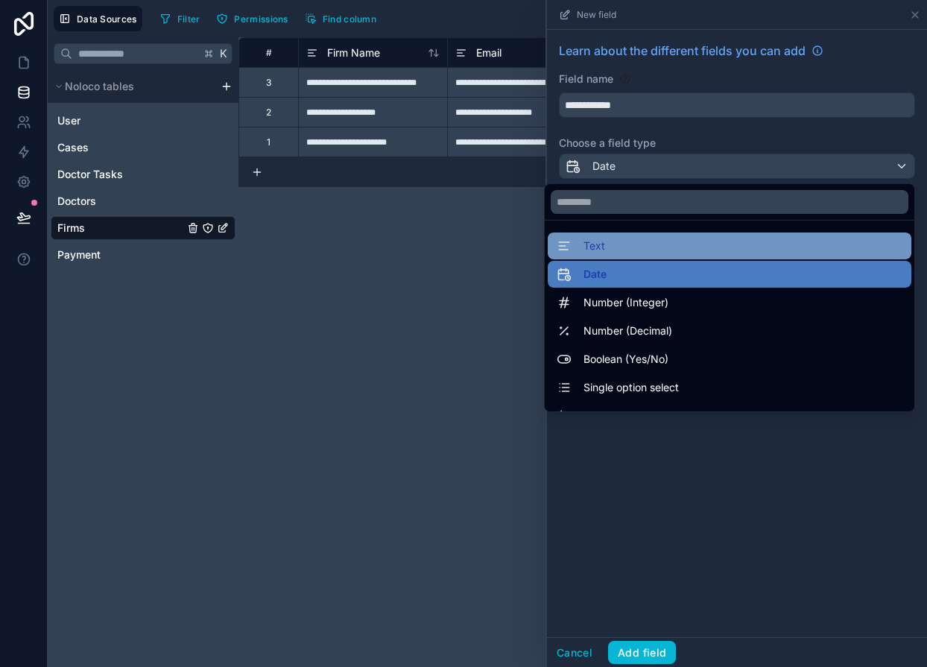
click at [608, 248] on div "Text" at bounding box center [729, 246] width 346 height 18
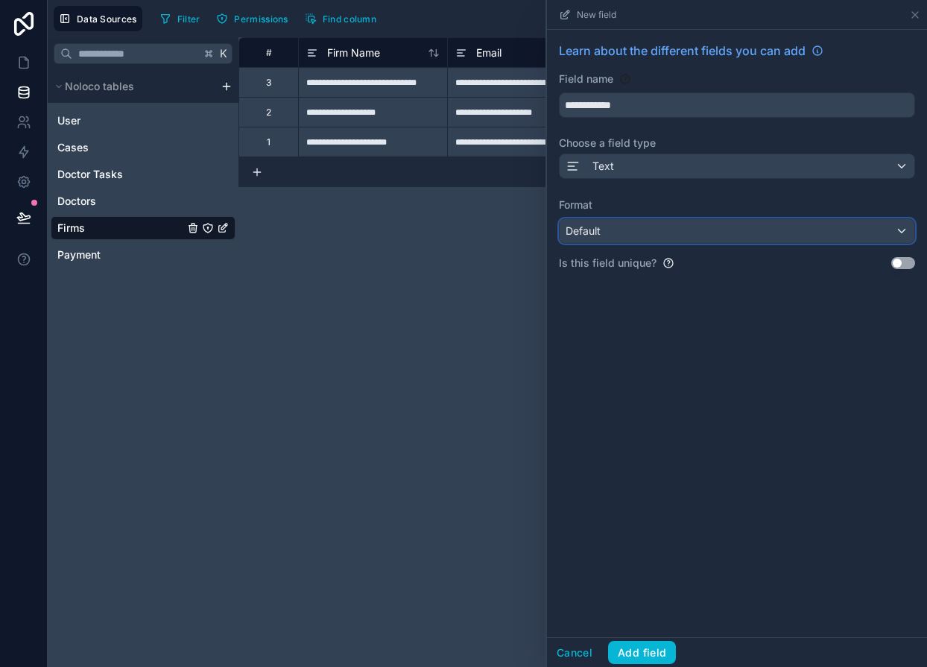
click at [607, 241] on div "Default" at bounding box center [736, 231] width 355 height 24
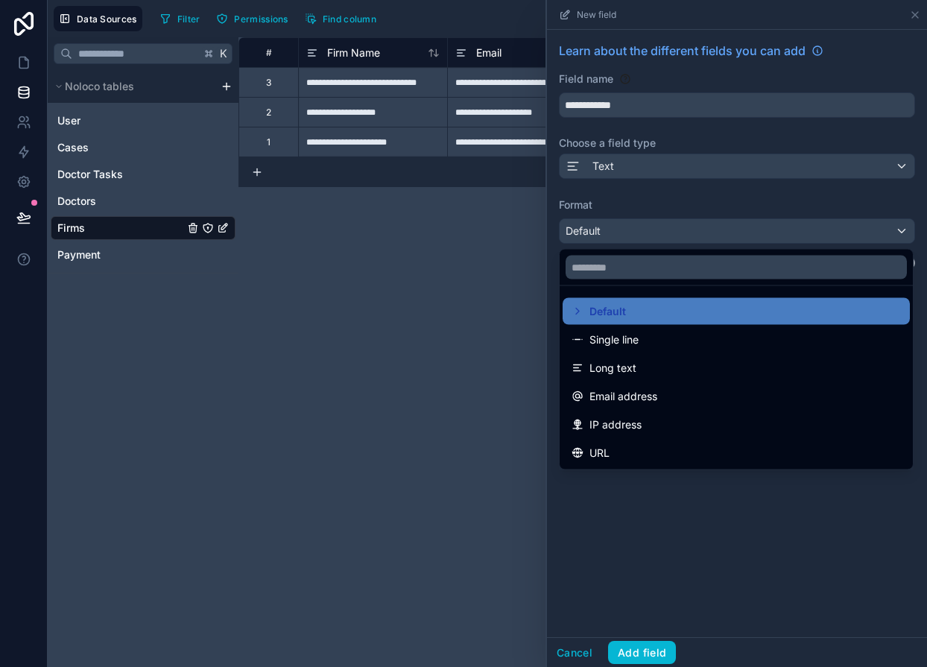
click at [857, 509] on div at bounding box center [737, 333] width 380 height 667
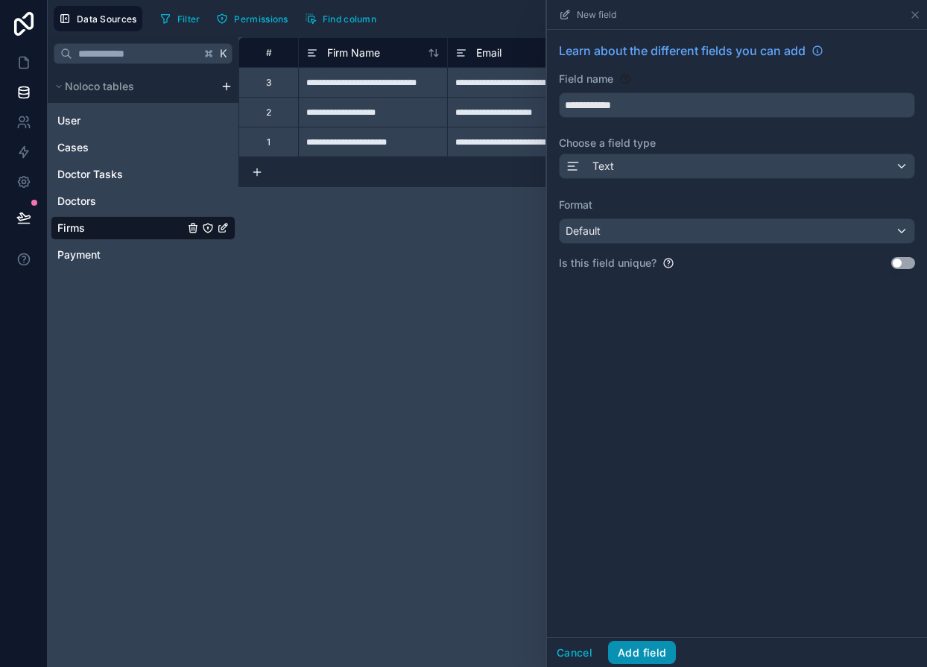
click at [648, 653] on button "Add field" at bounding box center [642, 653] width 68 height 24
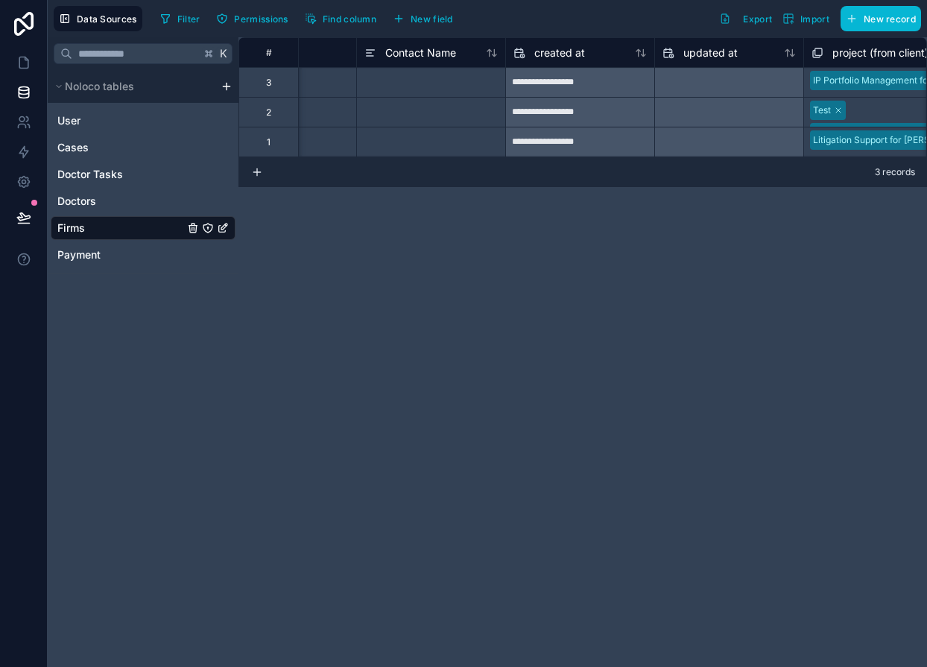
scroll to position [0, 992]
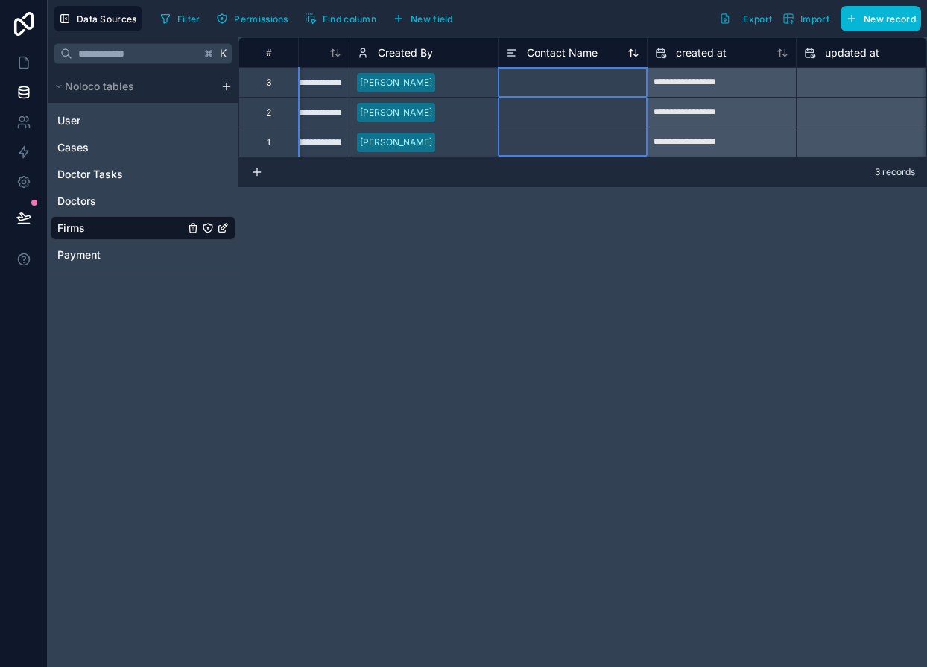
click at [562, 45] on span "Contact Name" at bounding box center [562, 52] width 71 height 15
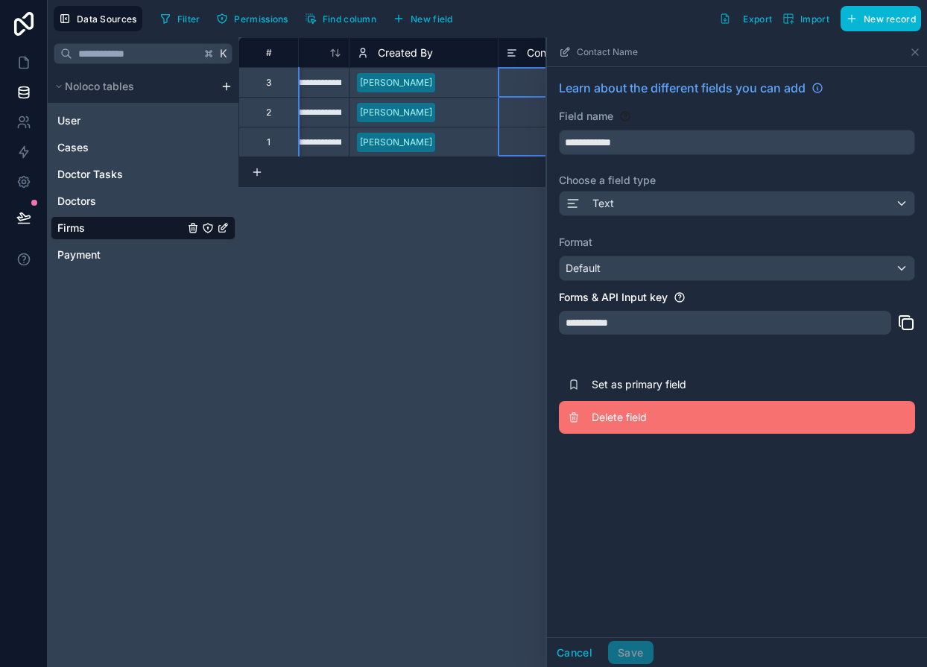
click at [613, 423] on span "Delete field" at bounding box center [698, 417] width 215 height 15
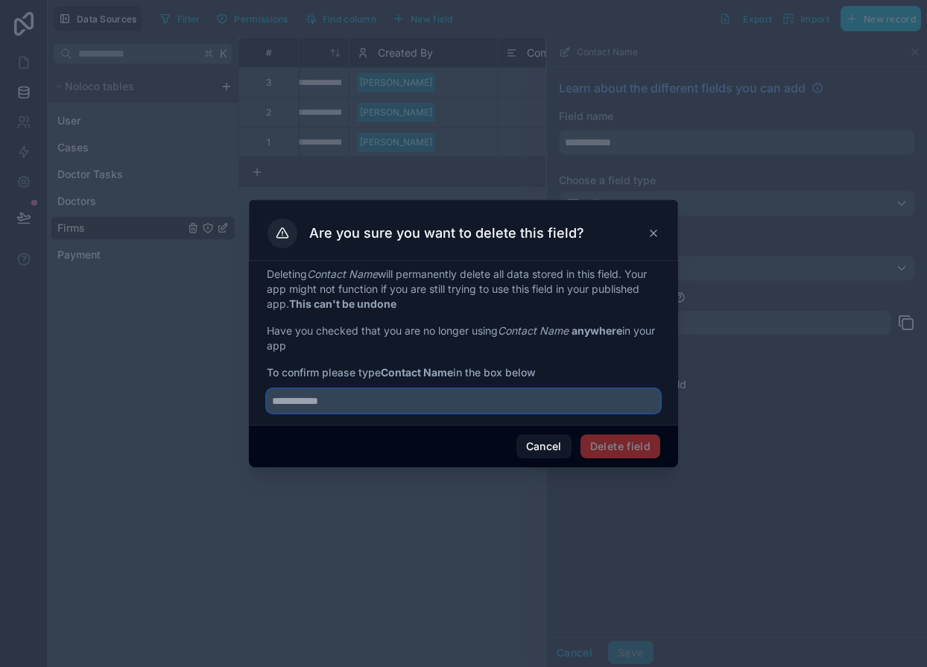
click at [490, 394] on input "text" at bounding box center [463, 401] width 393 height 24
type input "**********"
click at [635, 447] on button "Delete field" at bounding box center [620, 446] width 80 height 24
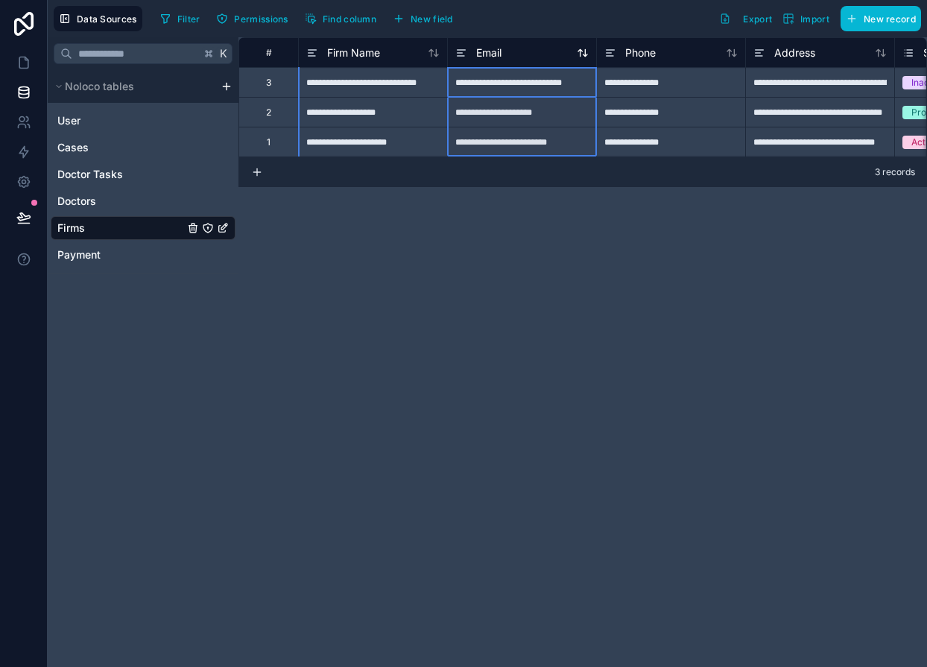
click at [540, 57] on div "Email" at bounding box center [521, 53] width 133 height 18
click at [500, 54] on span "Email" at bounding box center [488, 52] width 25 height 15
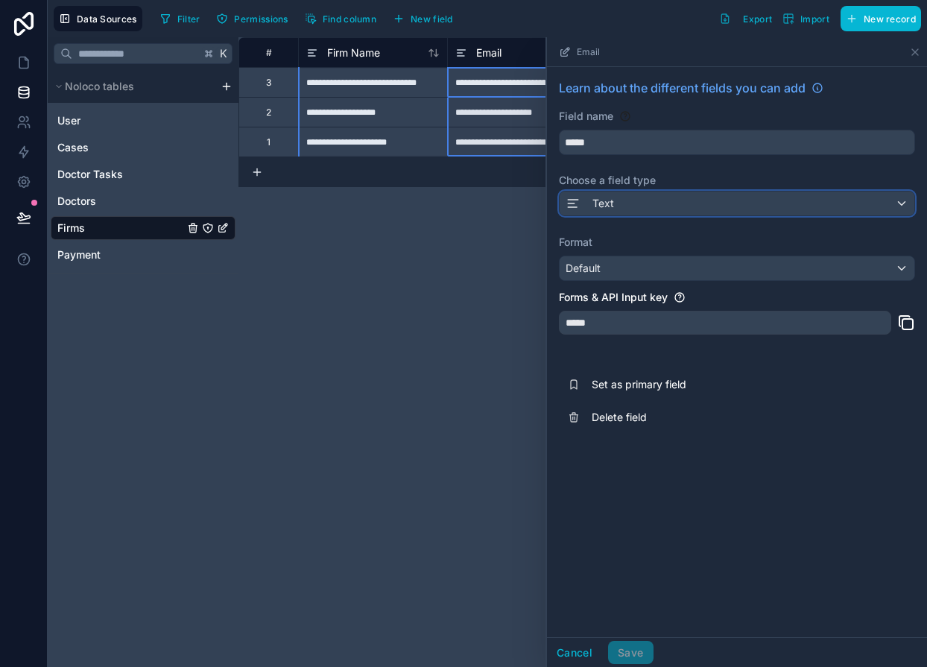
click at [622, 206] on div "Text" at bounding box center [736, 203] width 355 height 24
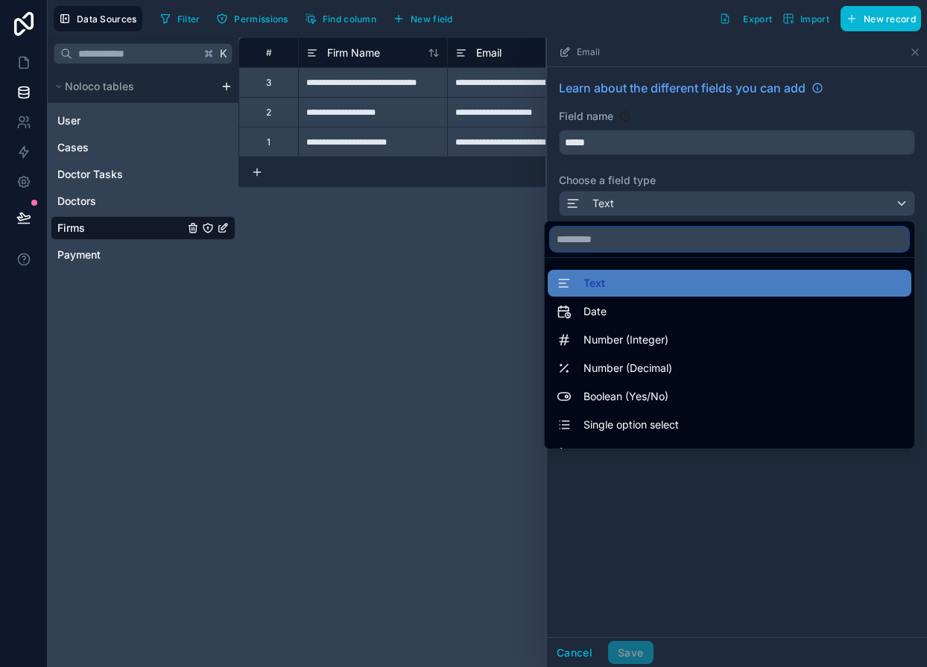
click at [597, 244] on input "text" at bounding box center [729, 239] width 358 height 24
type input "*"
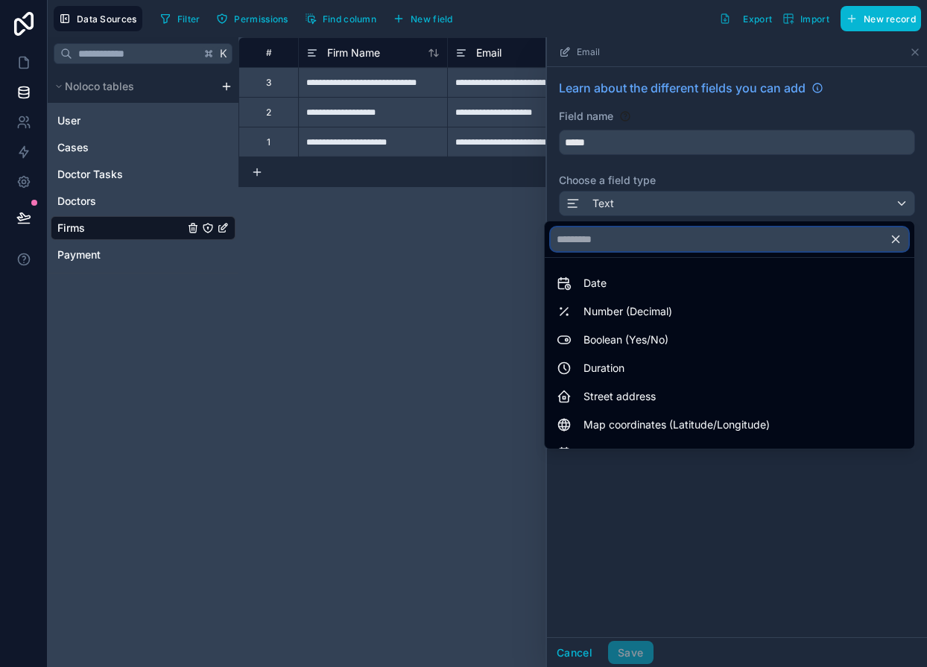
type input "*"
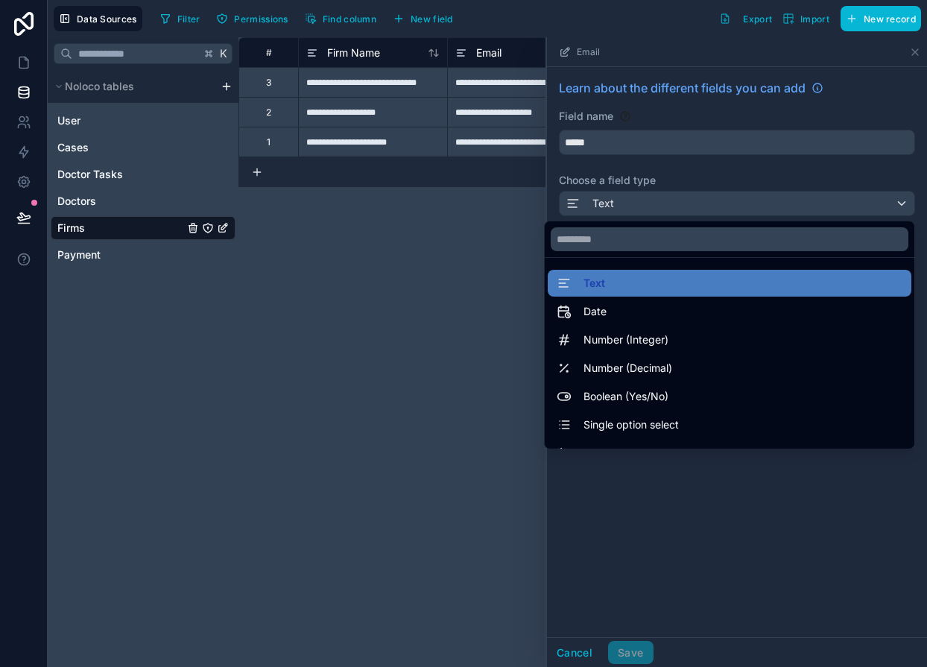
click at [652, 564] on div at bounding box center [737, 351] width 380 height 629
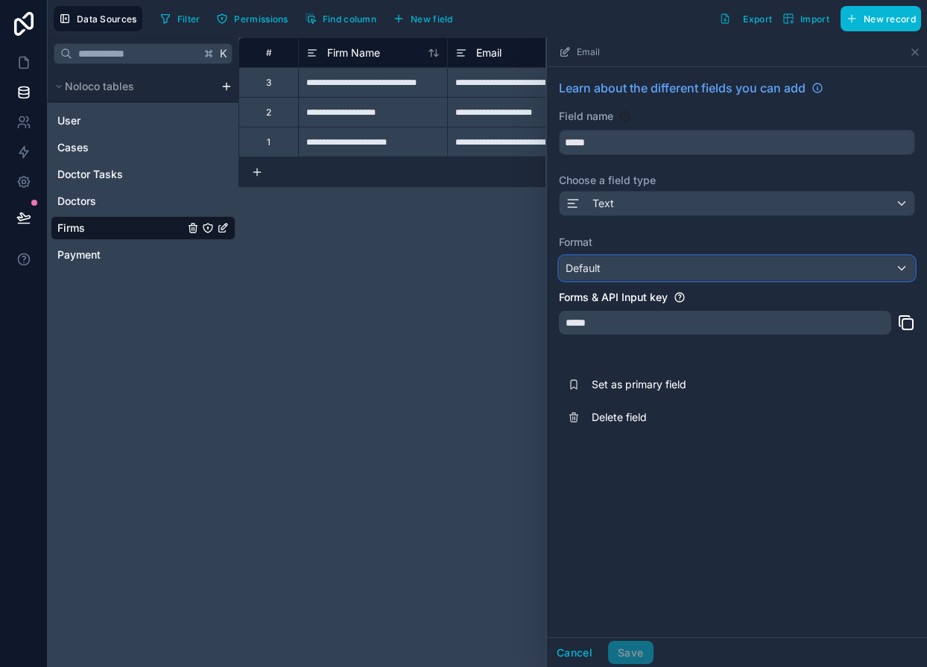
click at [579, 265] on span "Default" at bounding box center [582, 267] width 35 height 13
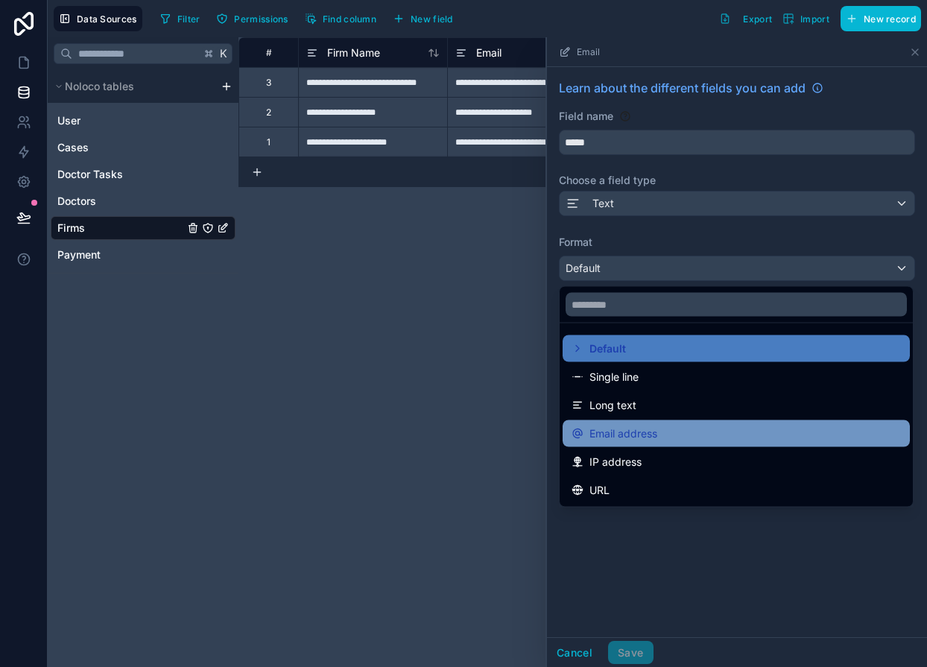
click at [623, 431] on span "Email address" at bounding box center [623, 434] width 68 height 18
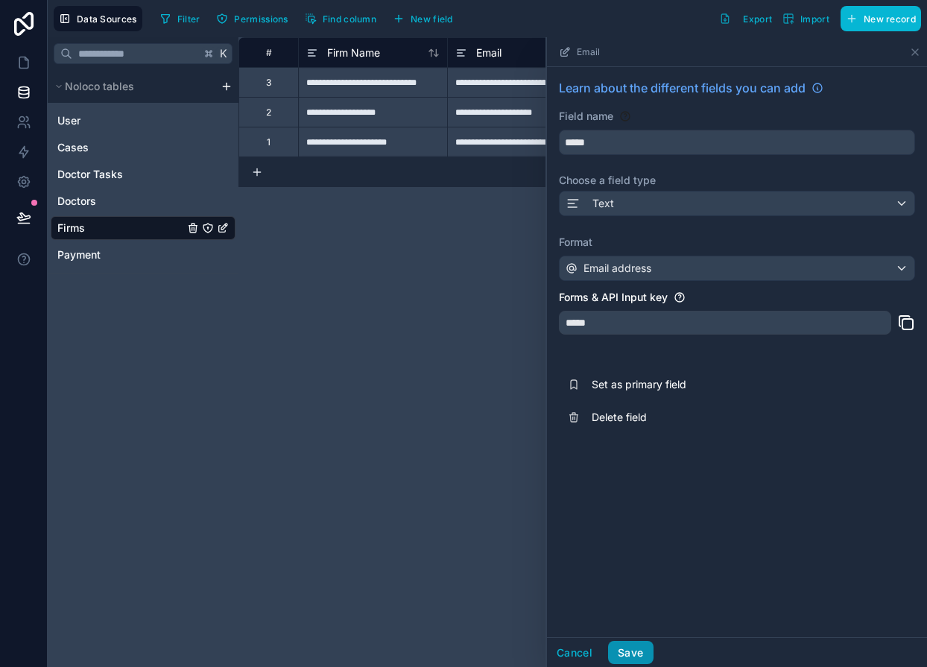
click at [627, 649] on button "Save" at bounding box center [630, 653] width 45 height 24
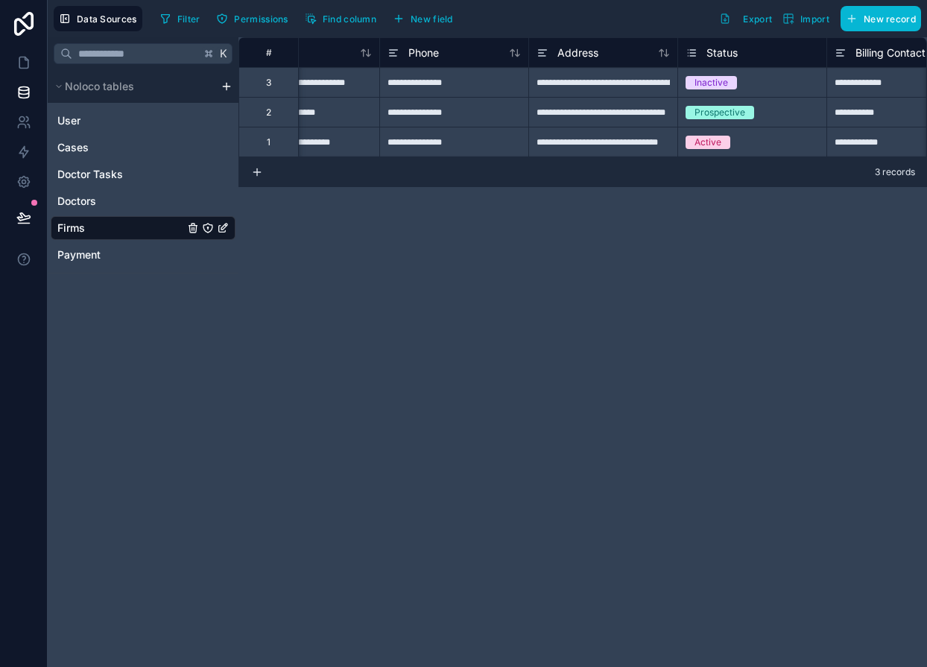
scroll to position [0, 283]
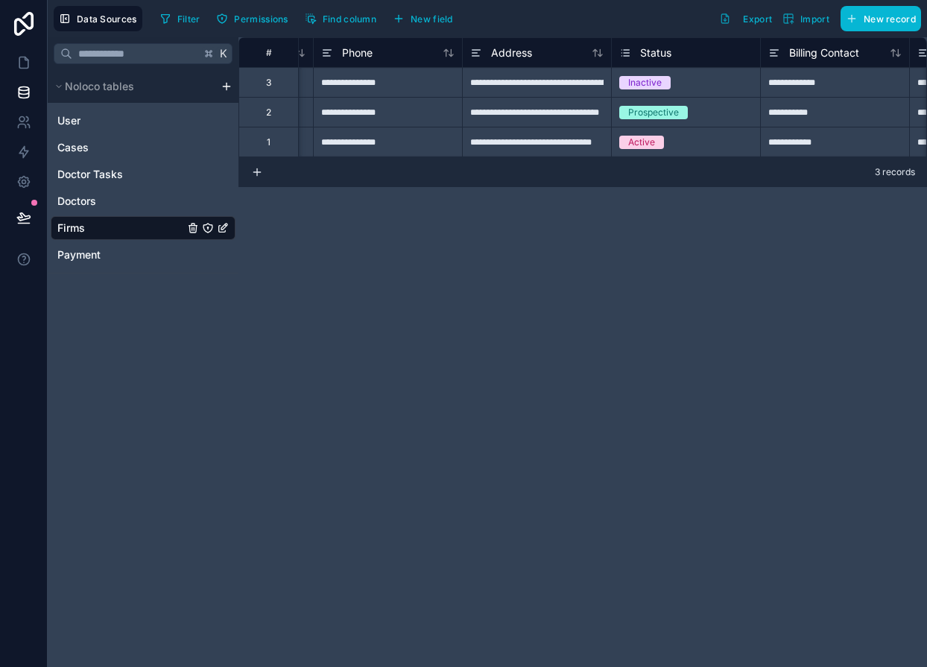
click at [733, 54] on div "Status" at bounding box center [685, 53] width 133 height 18
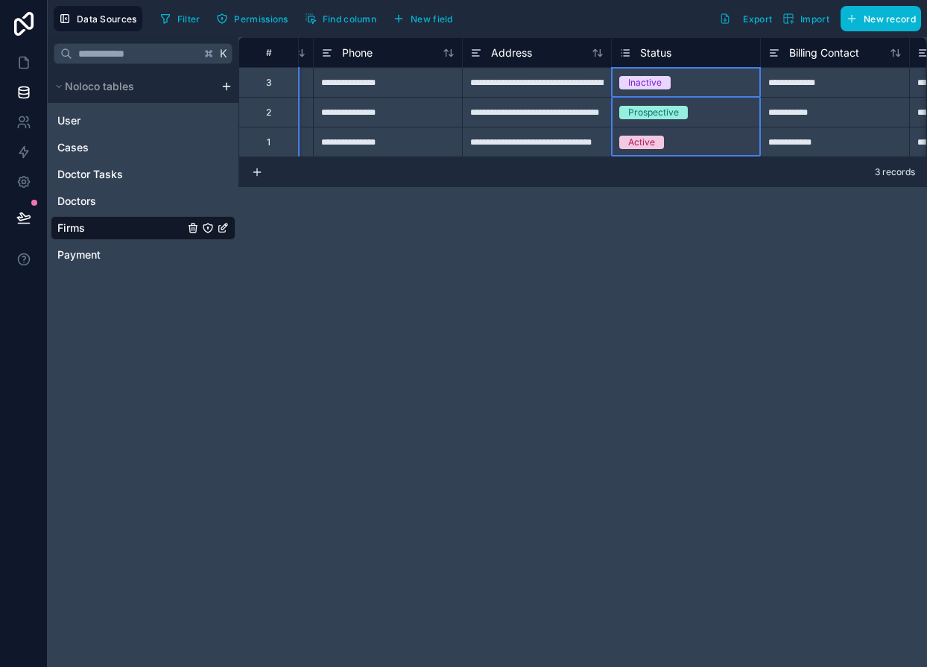
click at [657, 57] on span "Status" at bounding box center [655, 52] width 31 height 15
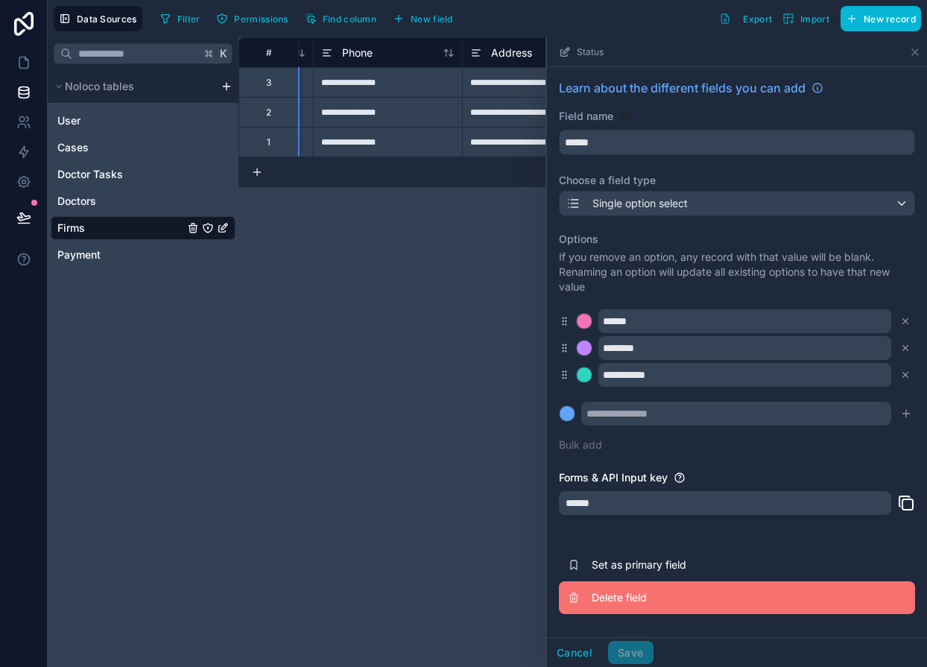
click at [667, 588] on button "Delete field" at bounding box center [737, 597] width 356 height 33
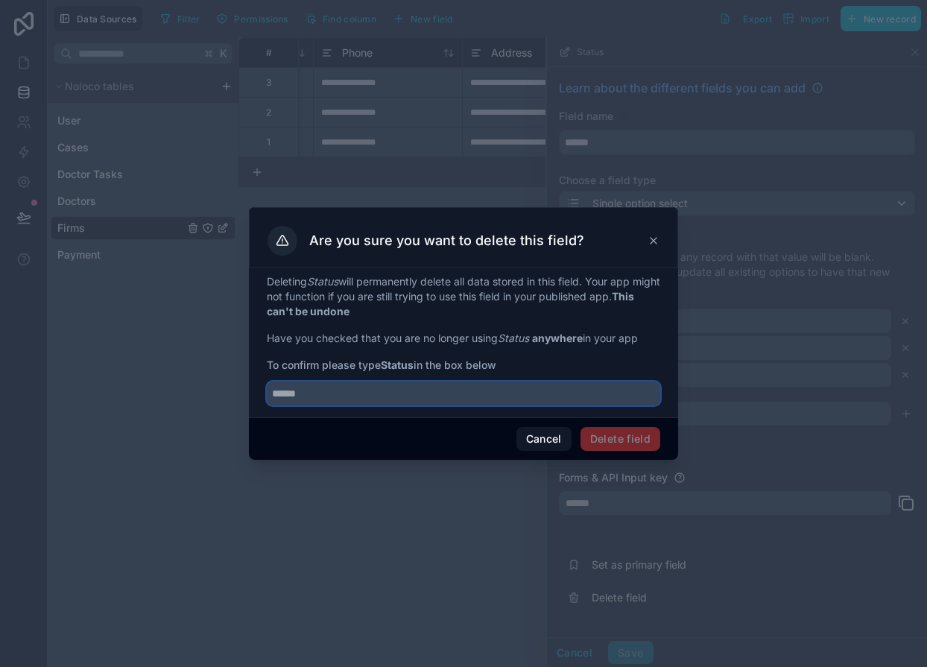
click at [381, 395] on input "text" at bounding box center [463, 393] width 393 height 24
type input "******"
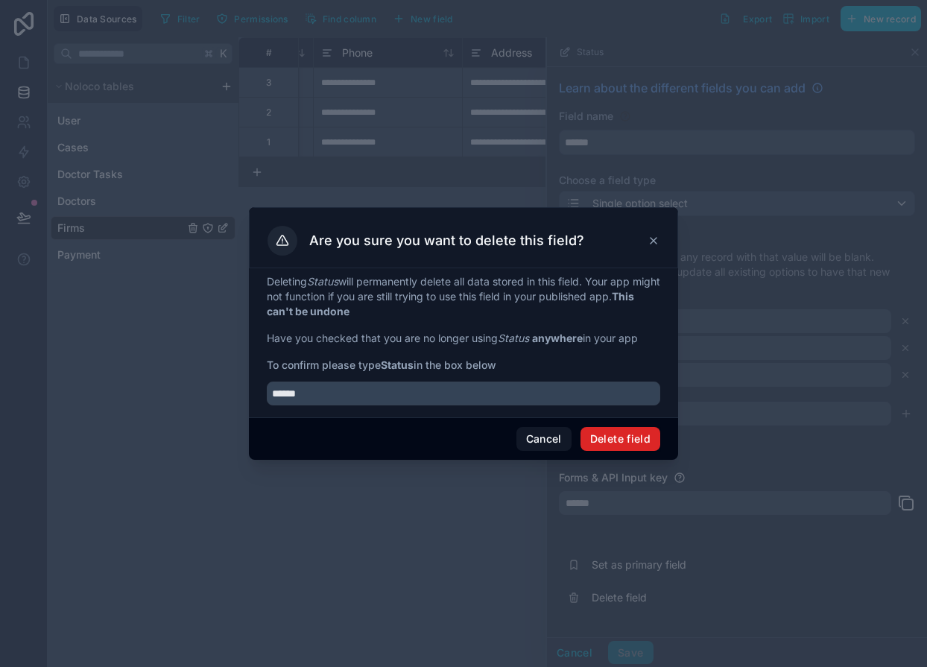
click at [618, 432] on button "Delete field" at bounding box center [620, 439] width 80 height 24
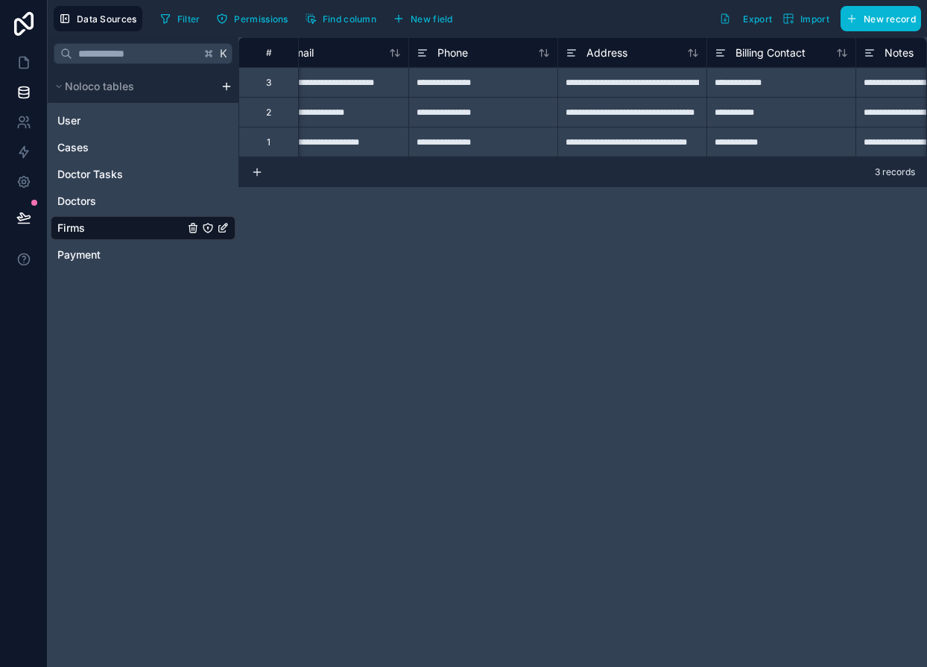
scroll to position [0, 193]
click at [745, 50] on span "Billing Contact" at bounding box center [765, 52] width 70 height 15
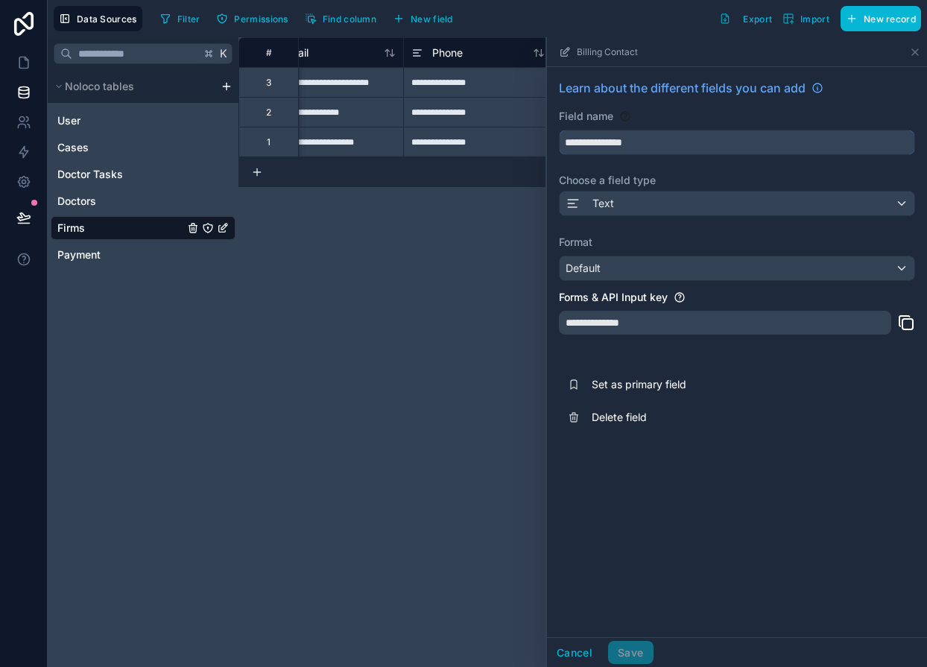
drag, startPoint x: 604, startPoint y: 136, endPoint x: 509, endPoint y: 110, distance: 97.9
click at [509, 110] on div "**********" at bounding box center [582, 351] width 688 height 629
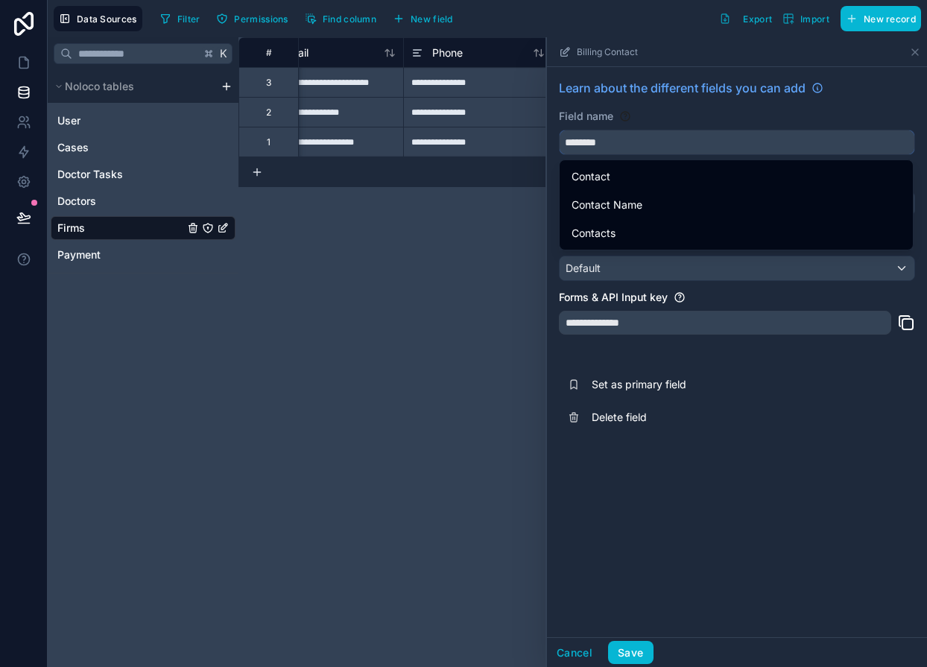
click at [559, 130] on button "*******" at bounding box center [737, 142] width 356 height 25
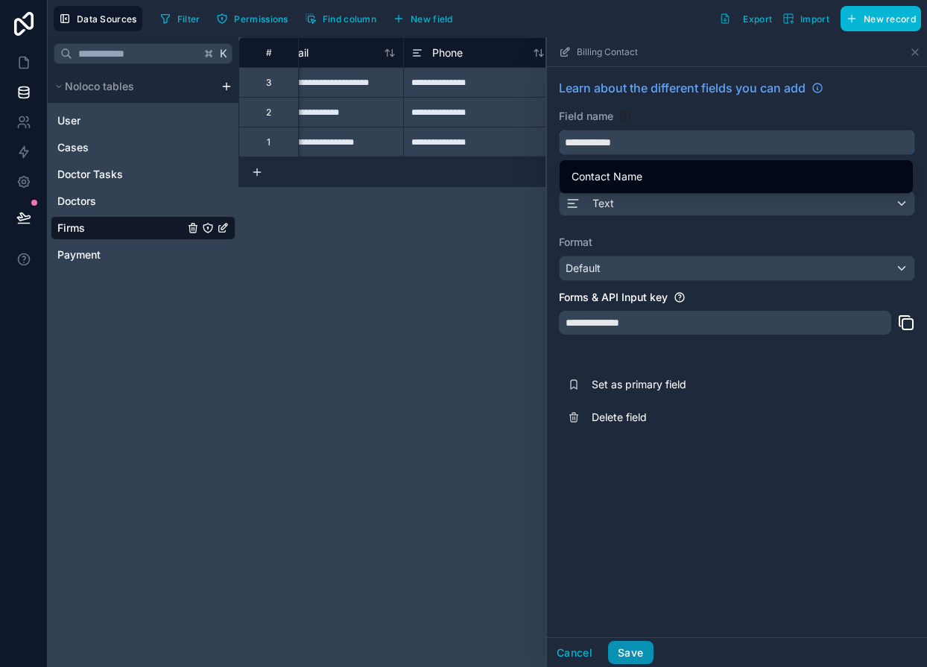
type input "**********"
click at [628, 650] on button "Save" at bounding box center [630, 653] width 45 height 24
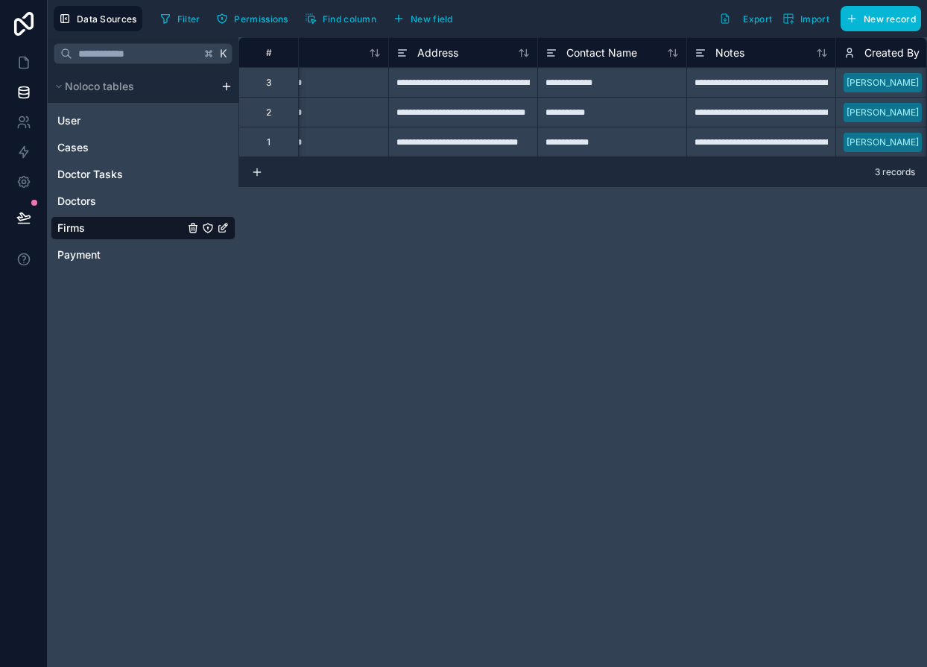
scroll to position [0, 500]
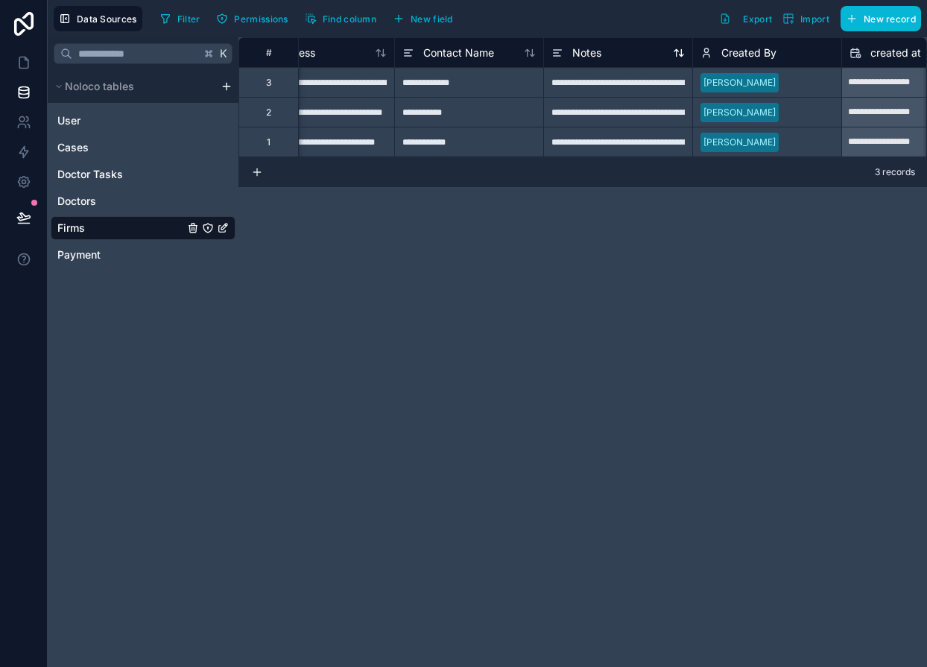
click at [644, 55] on div "Notes" at bounding box center [617, 53] width 133 height 18
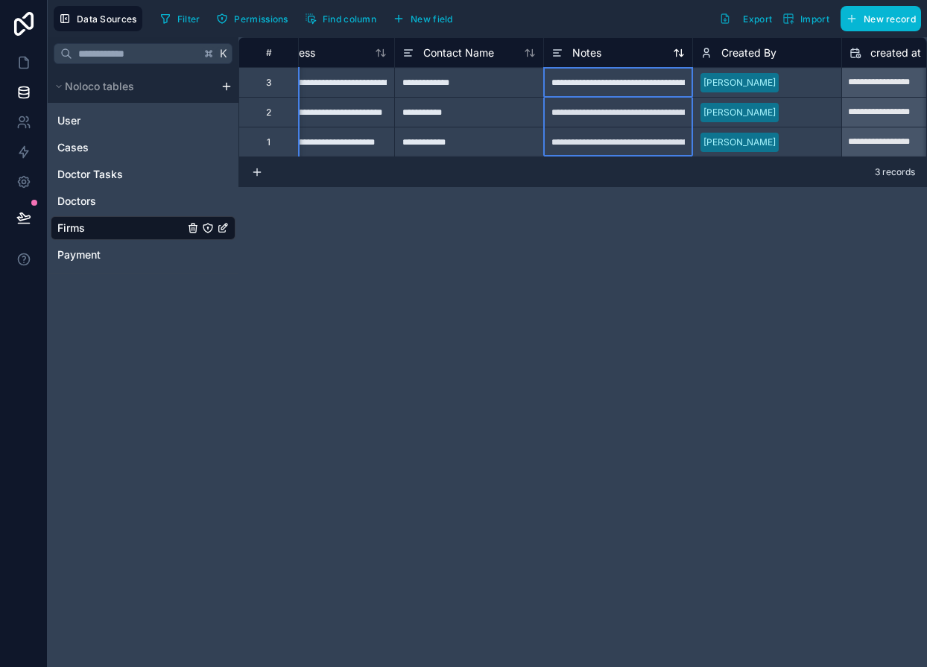
click at [587, 54] on span "Notes" at bounding box center [586, 52] width 29 height 15
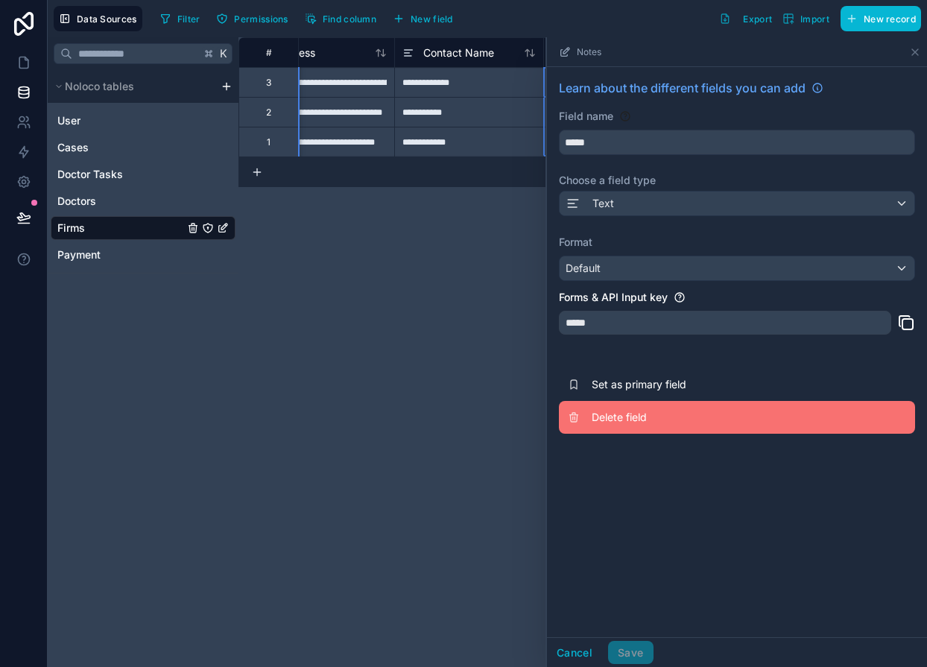
click at [615, 416] on span "Delete field" at bounding box center [698, 417] width 215 height 15
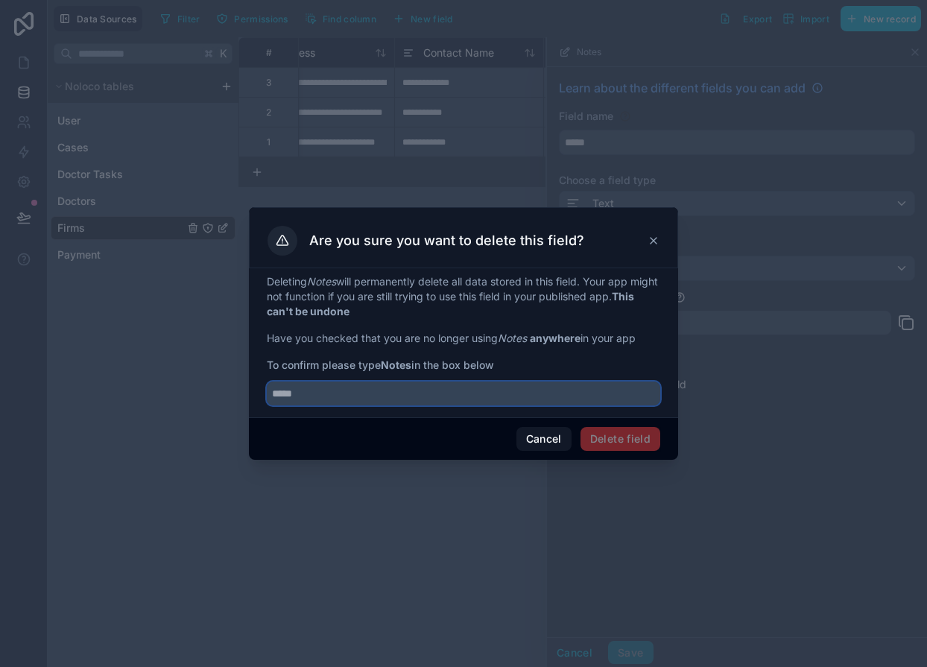
click at [577, 400] on input "text" at bounding box center [463, 393] width 393 height 24
type input "*****"
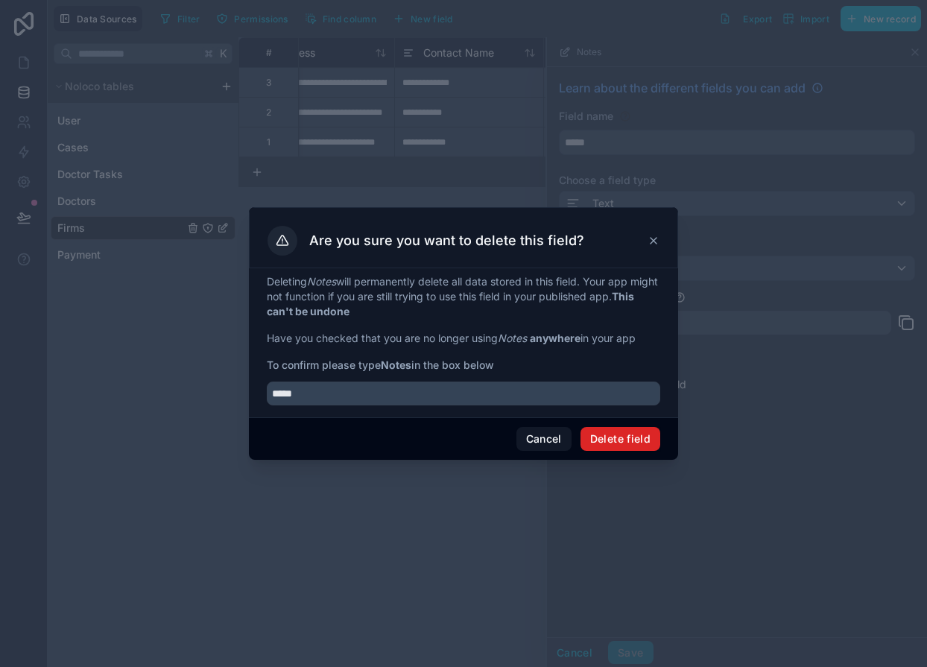
click at [640, 437] on button "Delete field" at bounding box center [620, 439] width 80 height 24
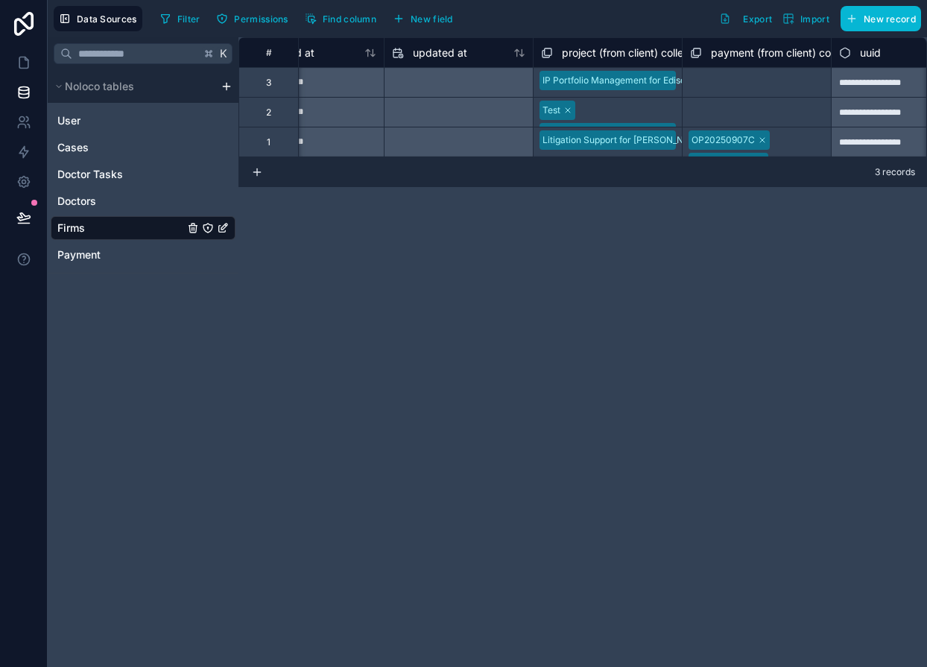
scroll to position [0, 1011]
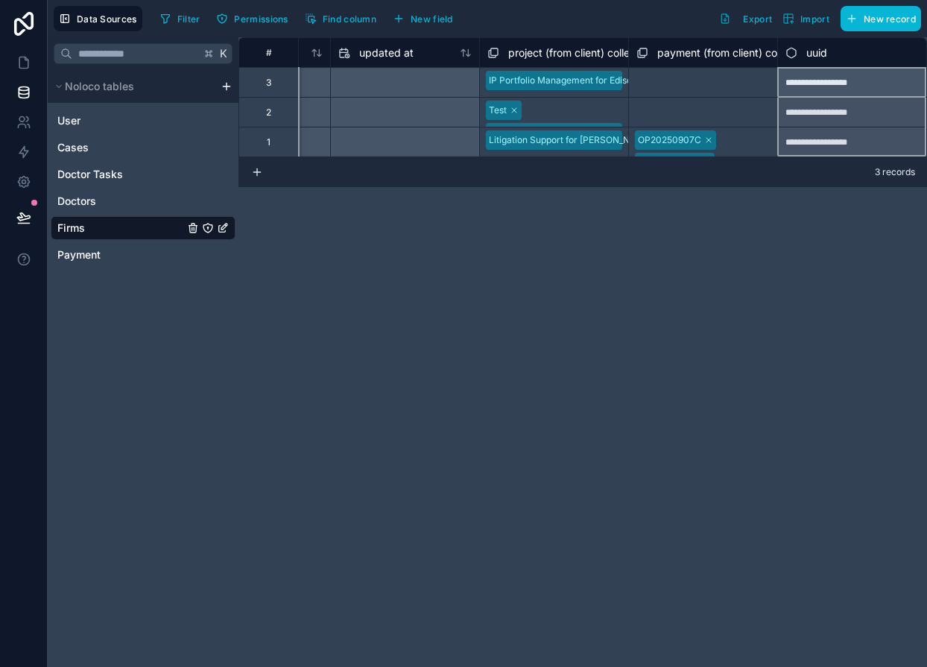
click at [807, 45] on span "uuid" at bounding box center [816, 52] width 21 height 15
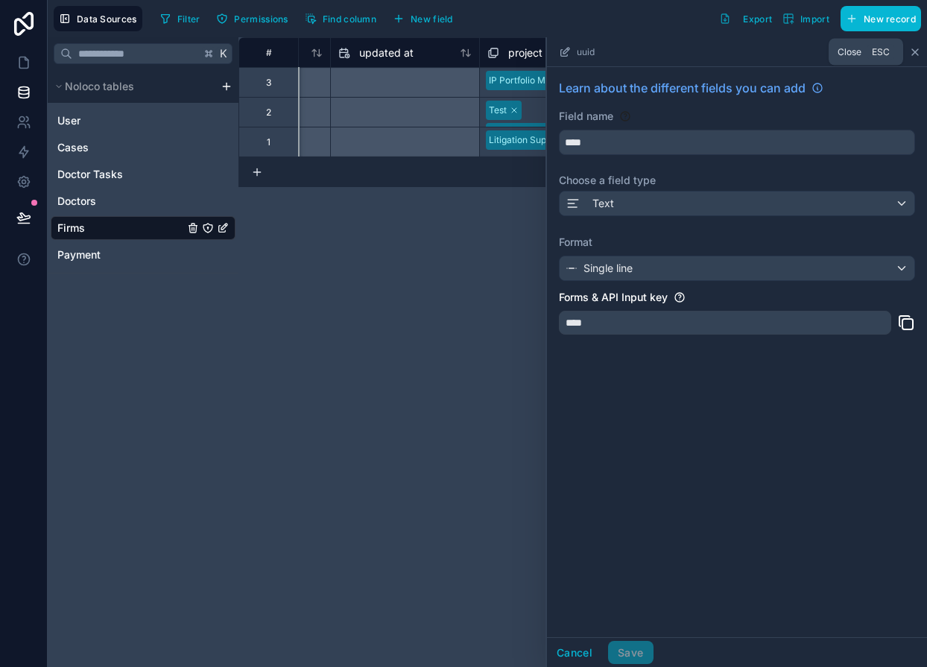
click at [916, 50] on icon at bounding box center [915, 52] width 12 height 12
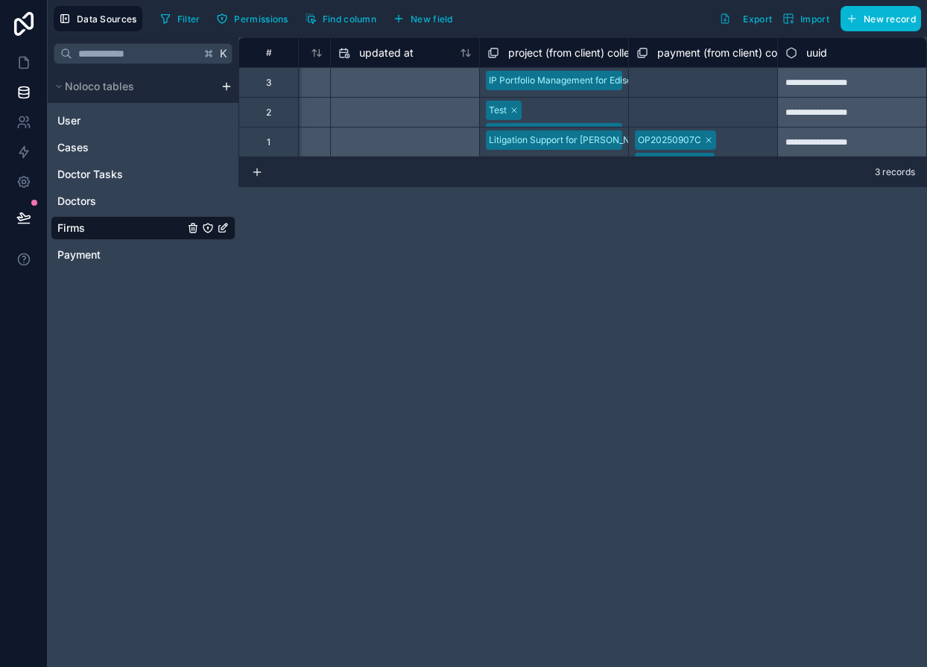
click at [562, 53] on span "project (from client) collection" at bounding box center [580, 52] width 145 height 15
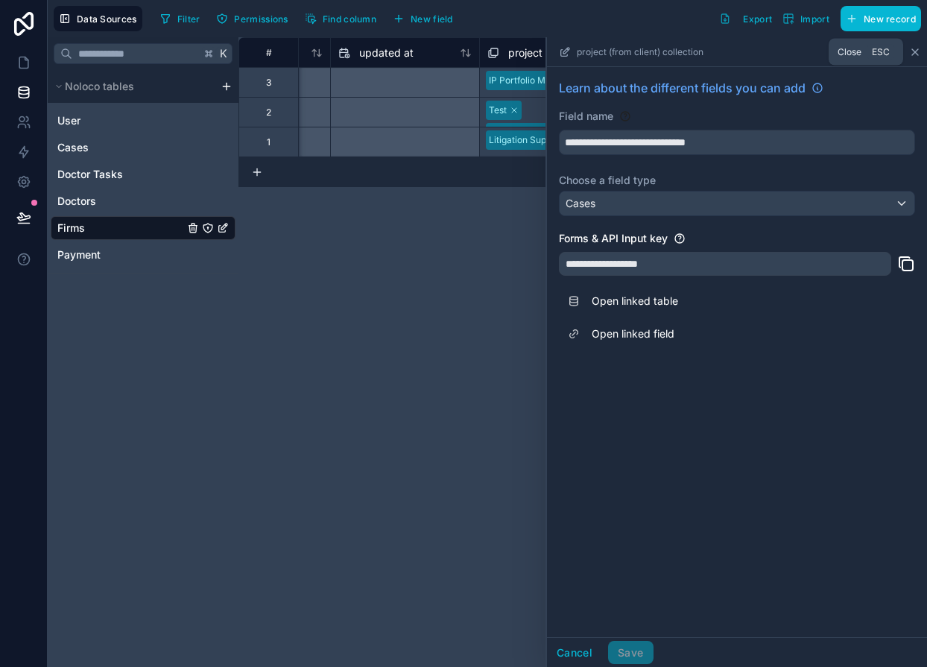
click at [912, 49] on icon at bounding box center [915, 52] width 6 height 6
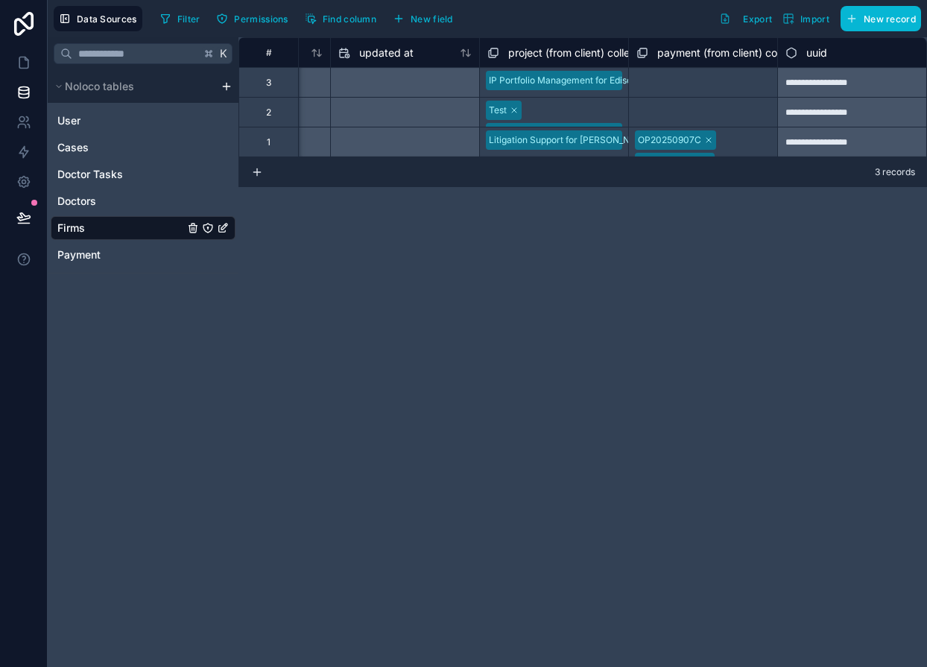
click at [691, 58] on span "payment (from client) collection" at bounding box center [734, 52] width 154 height 15
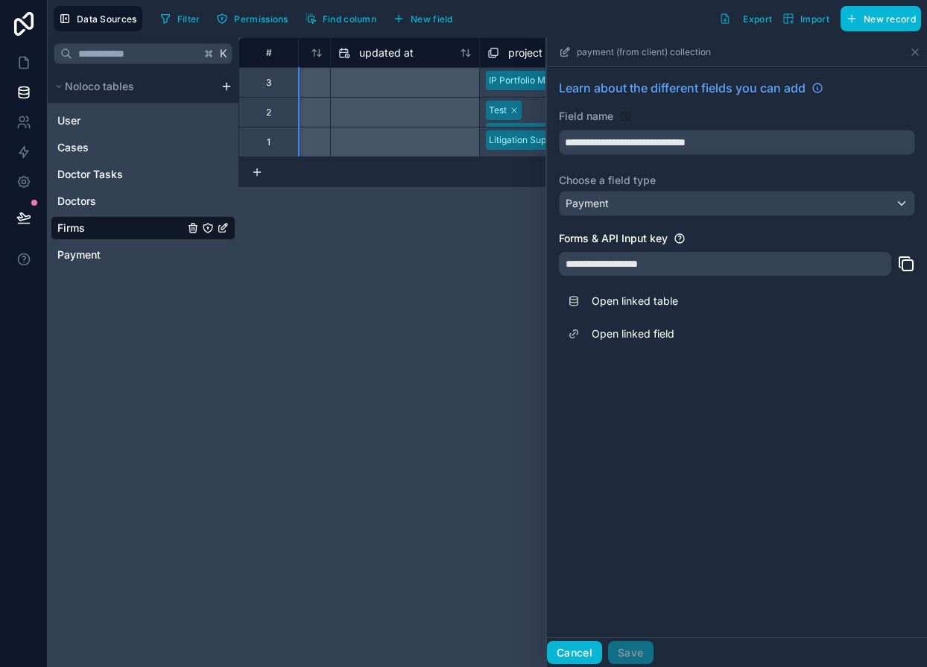
click at [570, 661] on button "Cancel" at bounding box center [574, 653] width 55 height 24
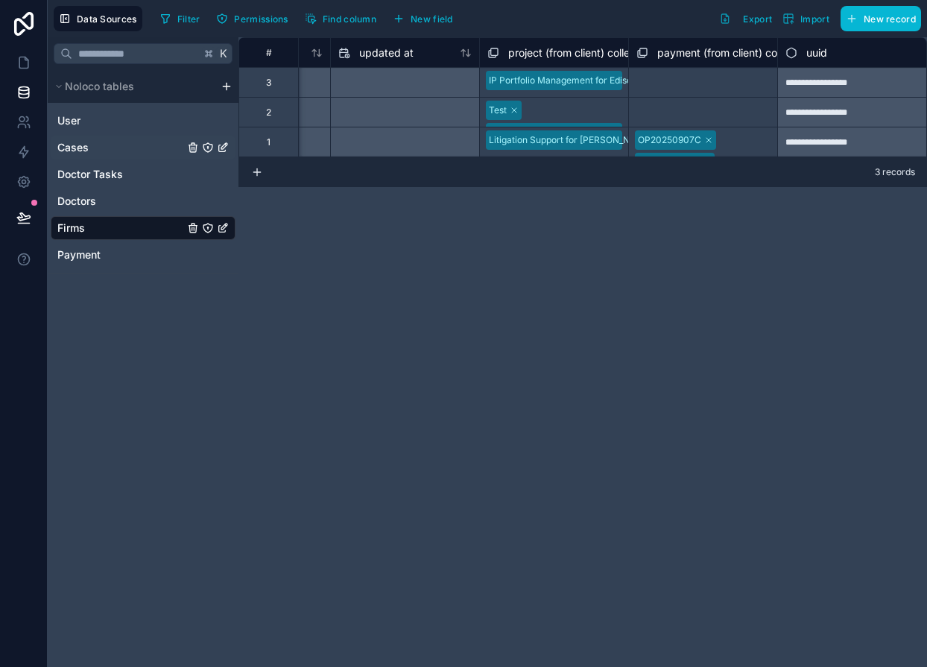
click at [77, 146] on span "Cases" at bounding box center [72, 147] width 31 height 15
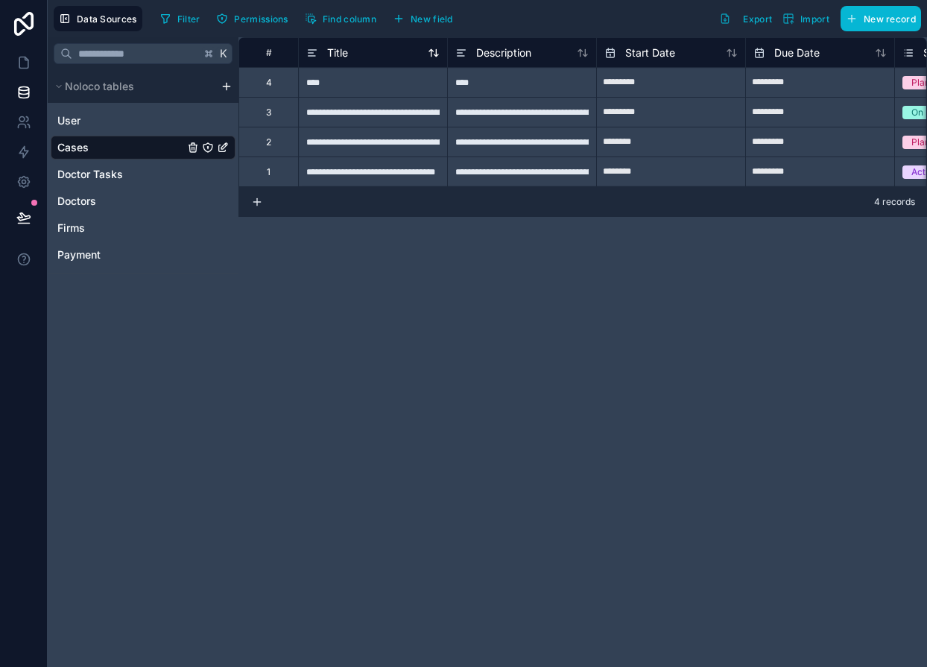
click at [357, 53] on div "Title" at bounding box center [372, 53] width 133 height 18
click at [336, 48] on span "Title" at bounding box center [337, 52] width 21 height 15
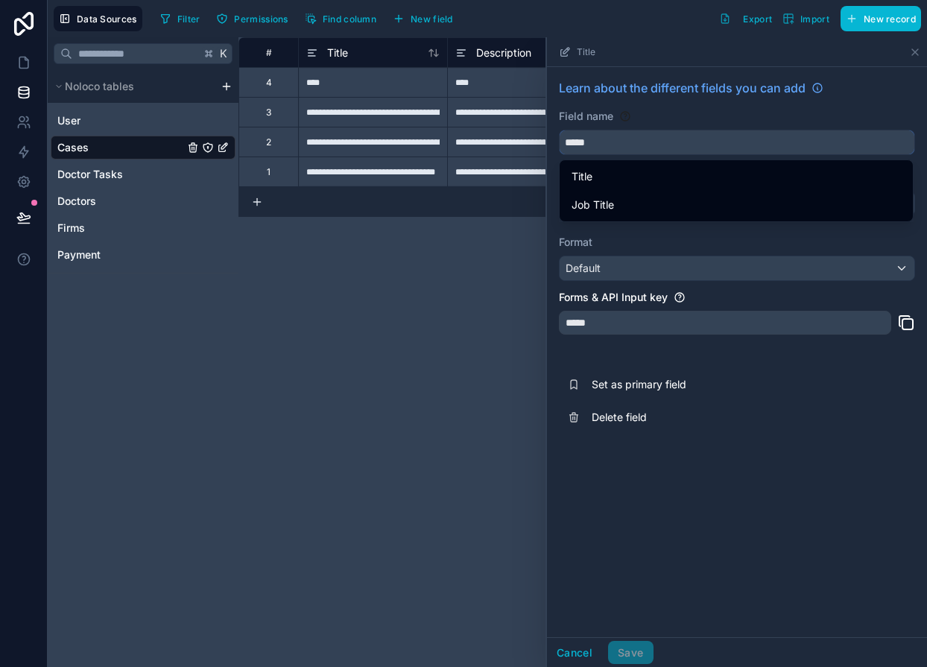
drag, startPoint x: 609, startPoint y: 138, endPoint x: 523, endPoint y: 127, distance: 86.4
click at [523, 127] on div "**********" at bounding box center [582, 351] width 688 height 629
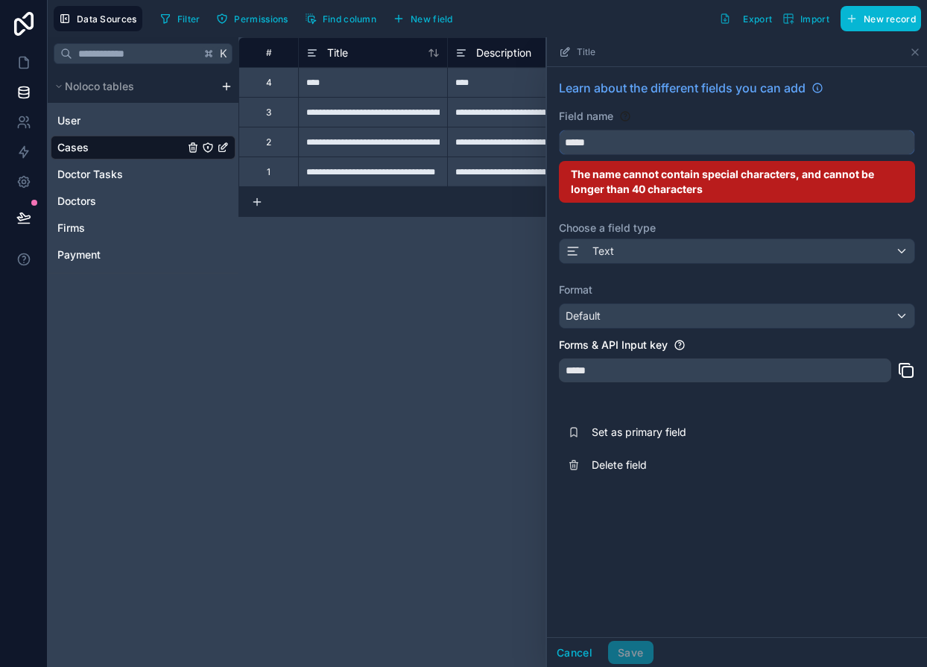
click at [559, 130] on button "****" at bounding box center [737, 142] width 356 height 25
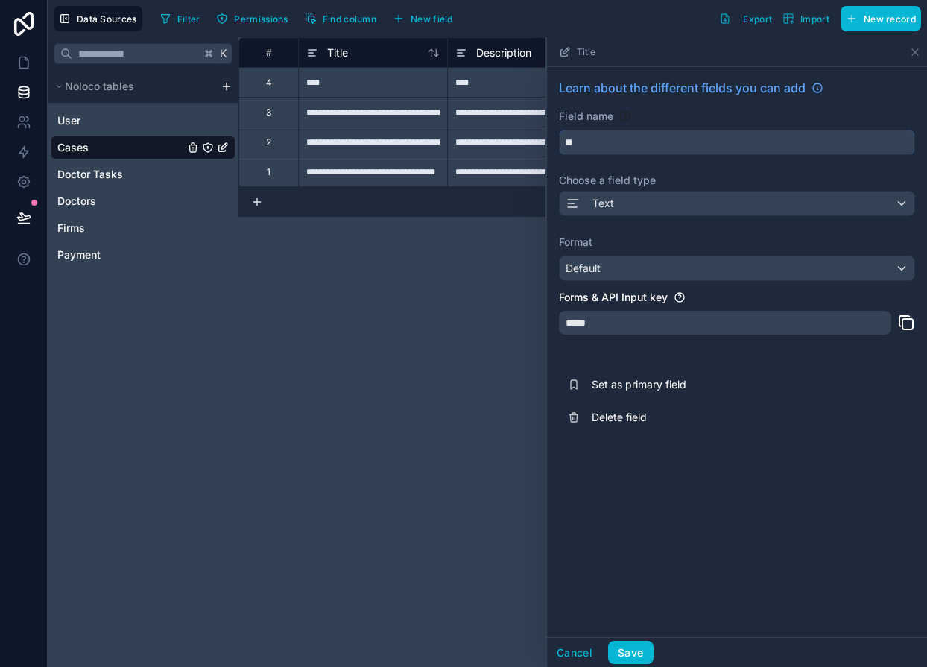
type input "*"
type input "*********"
click at [582, 317] on div "*****" at bounding box center [725, 323] width 332 height 24
click at [632, 645] on button "Save" at bounding box center [630, 653] width 45 height 24
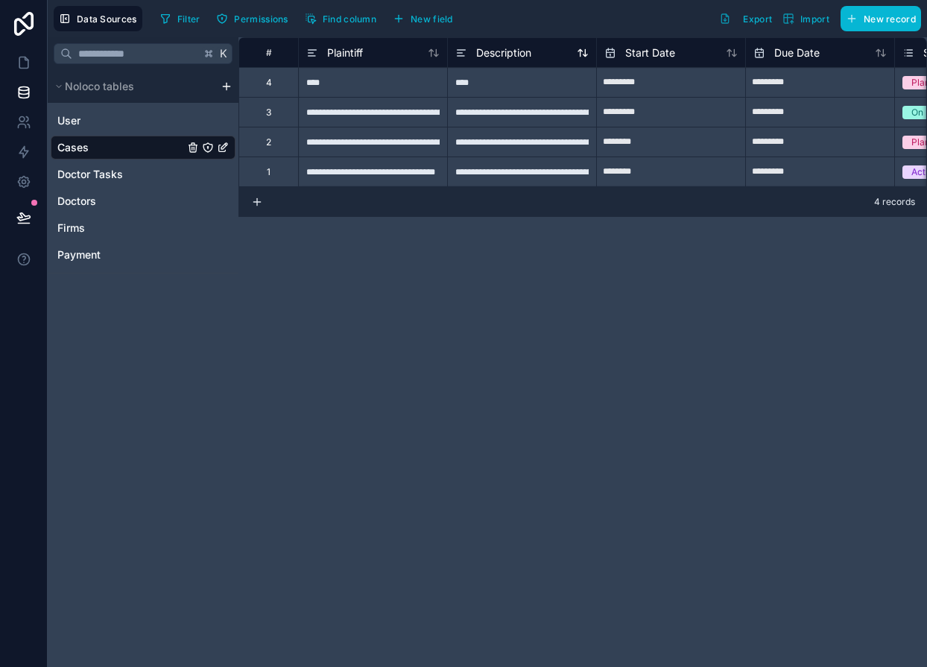
click at [496, 50] on span "Description" at bounding box center [503, 52] width 55 height 15
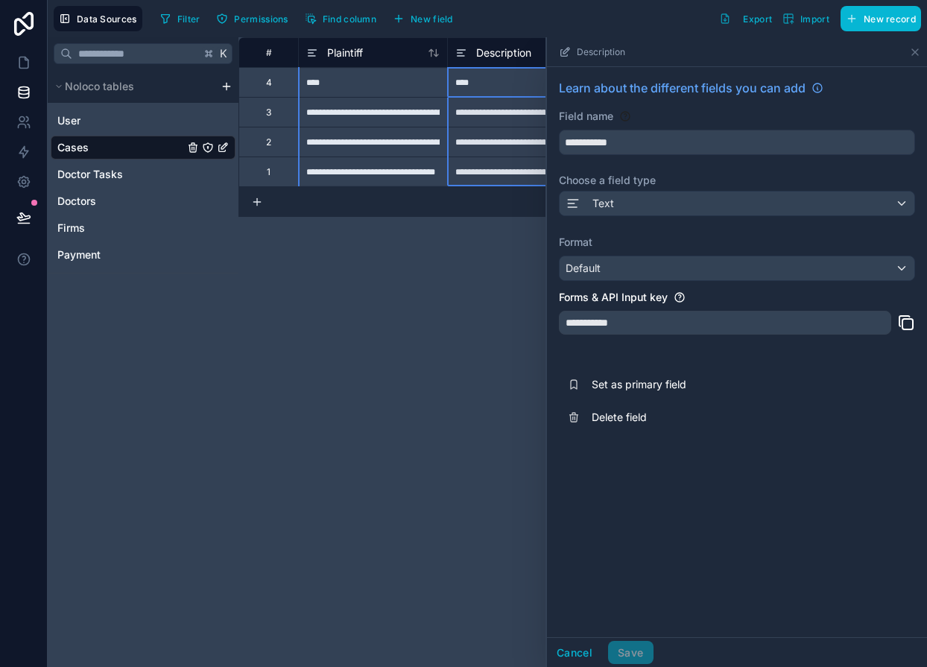
click at [479, 234] on div "**********" at bounding box center [582, 351] width 688 height 629
click at [915, 55] on icon at bounding box center [915, 52] width 12 height 12
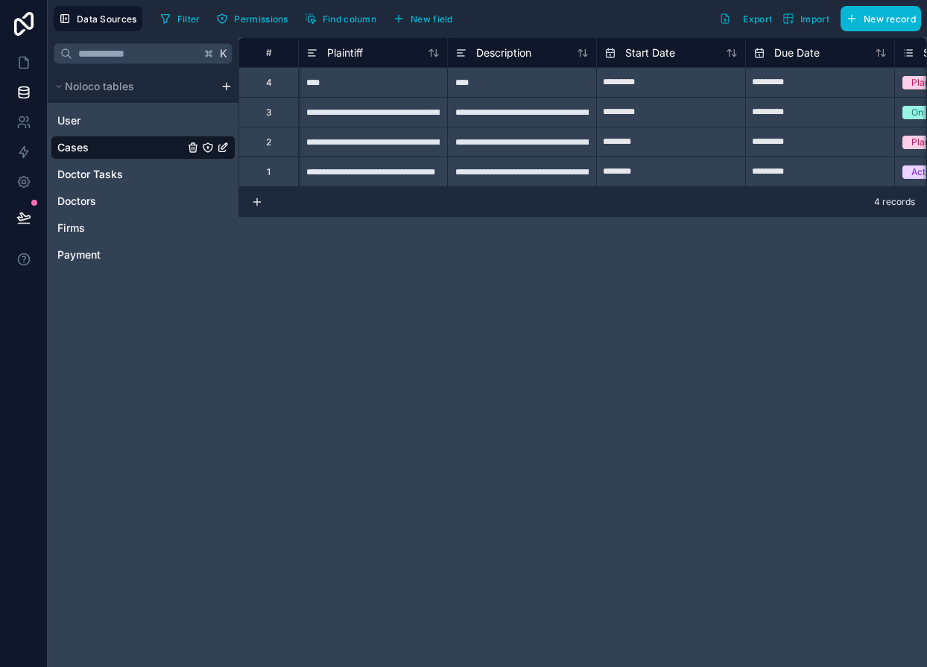
scroll to position [0, 14]
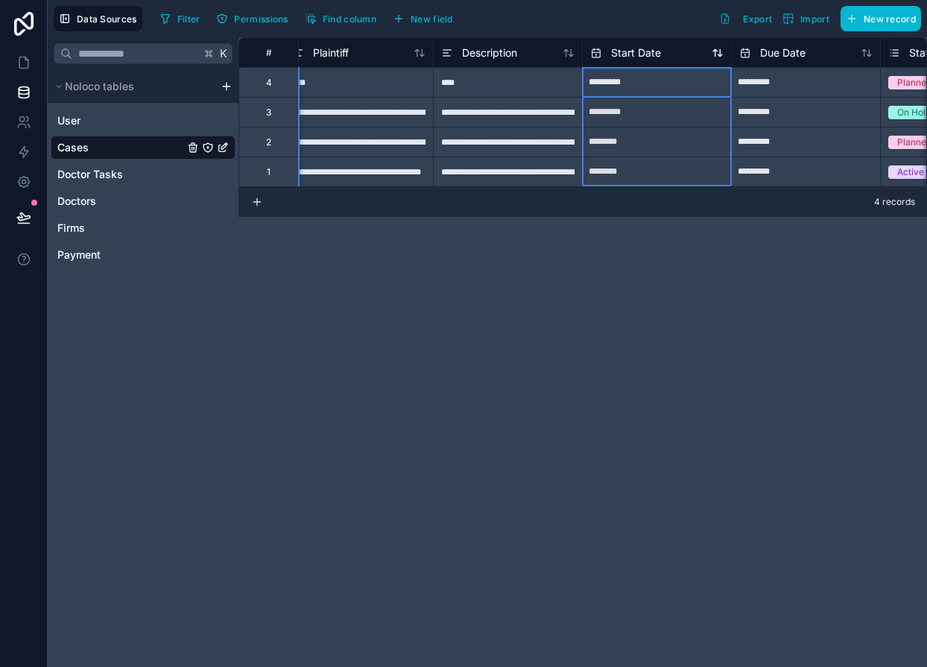
click at [639, 54] on span "Start Date" at bounding box center [636, 52] width 50 height 15
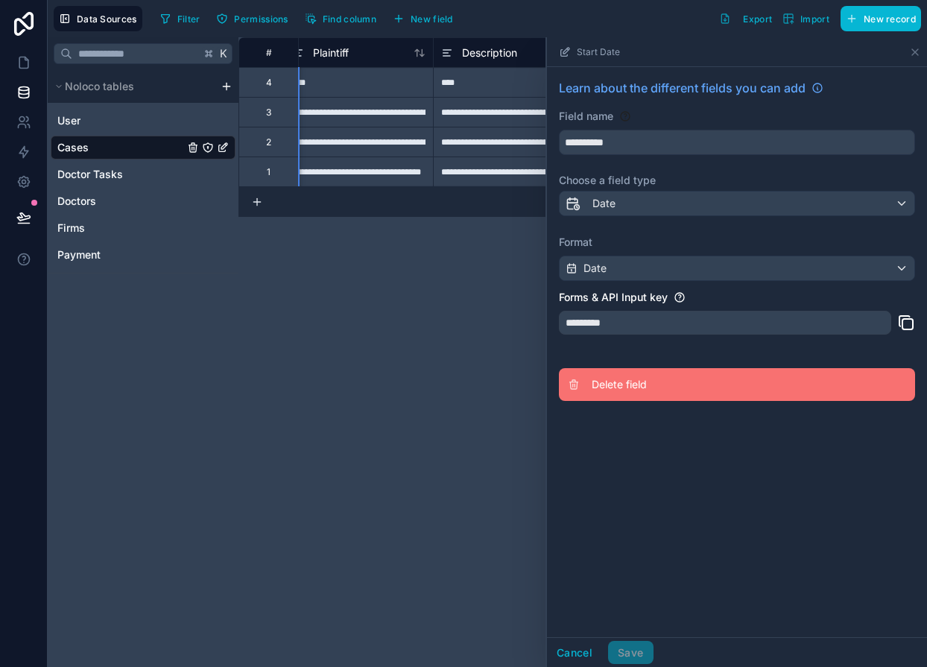
click at [600, 378] on span "Delete field" at bounding box center [698, 384] width 215 height 15
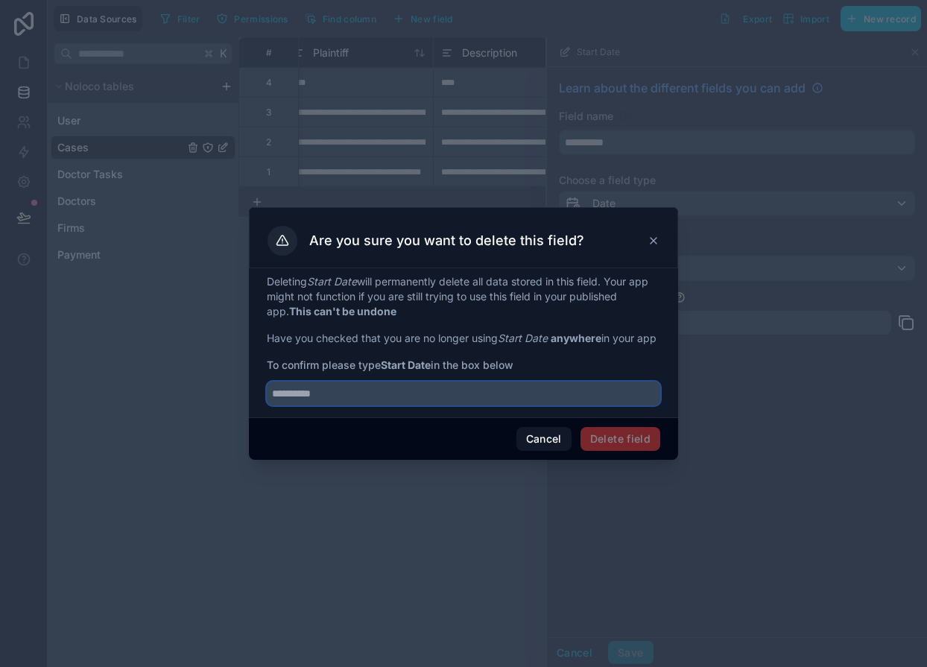
click at [439, 405] on input "text" at bounding box center [463, 393] width 393 height 24
type input "**********"
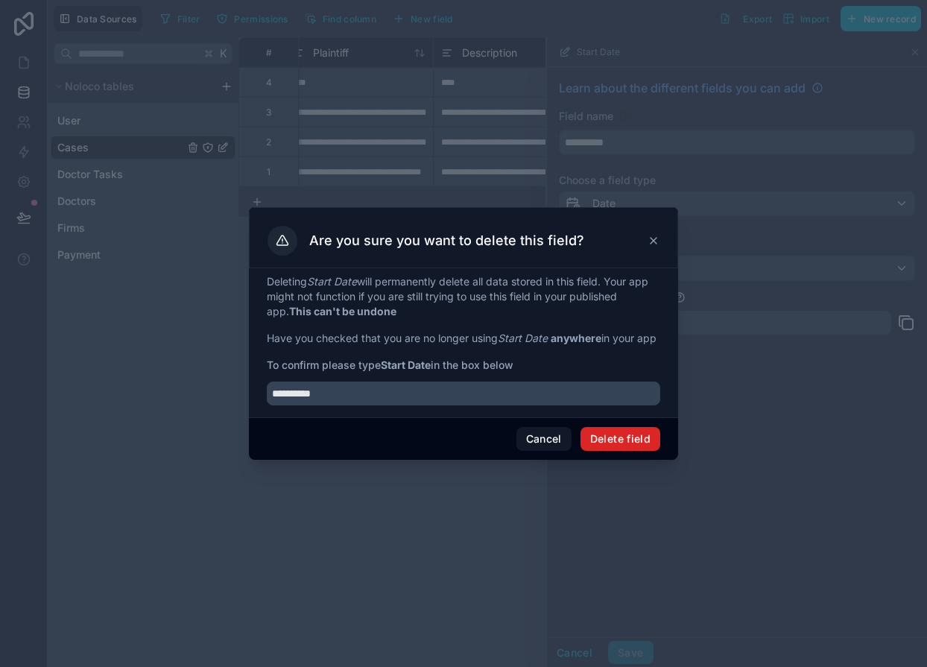
click at [606, 445] on button "Delete field" at bounding box center [620, 439] width 80 height 24
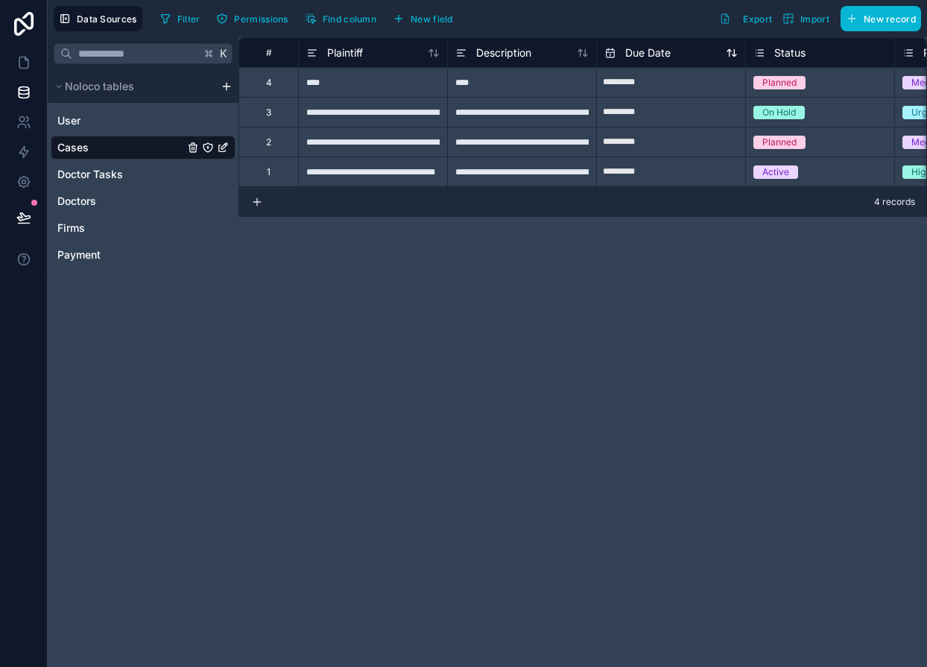
click at [641, 51] on span "Due Date" at bounding box center [647, 52] width 45 height 15
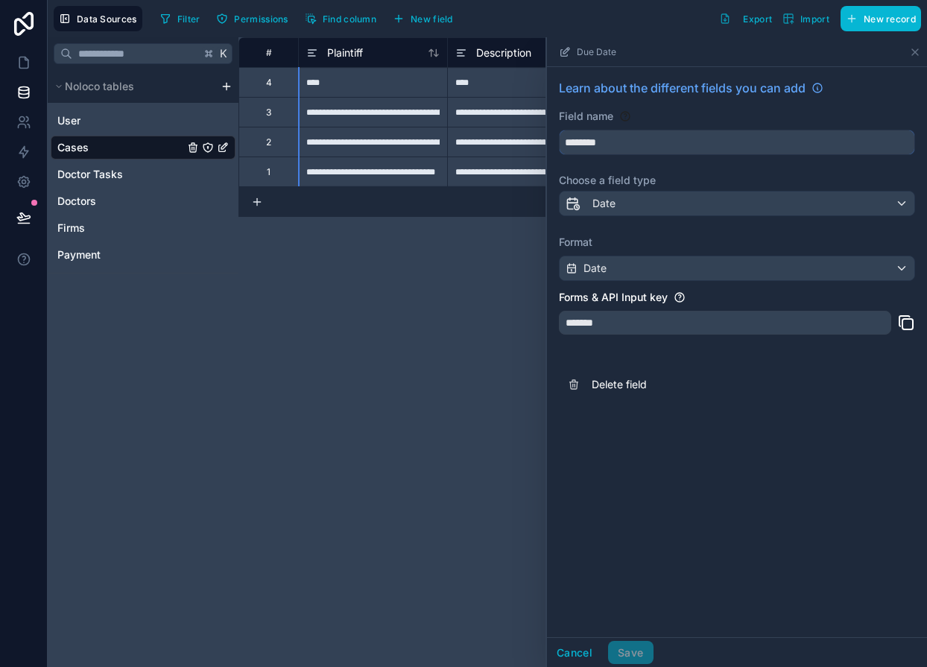
click at [582, 145] on input "********" at bounding box center [736, 142] width 355 height 24
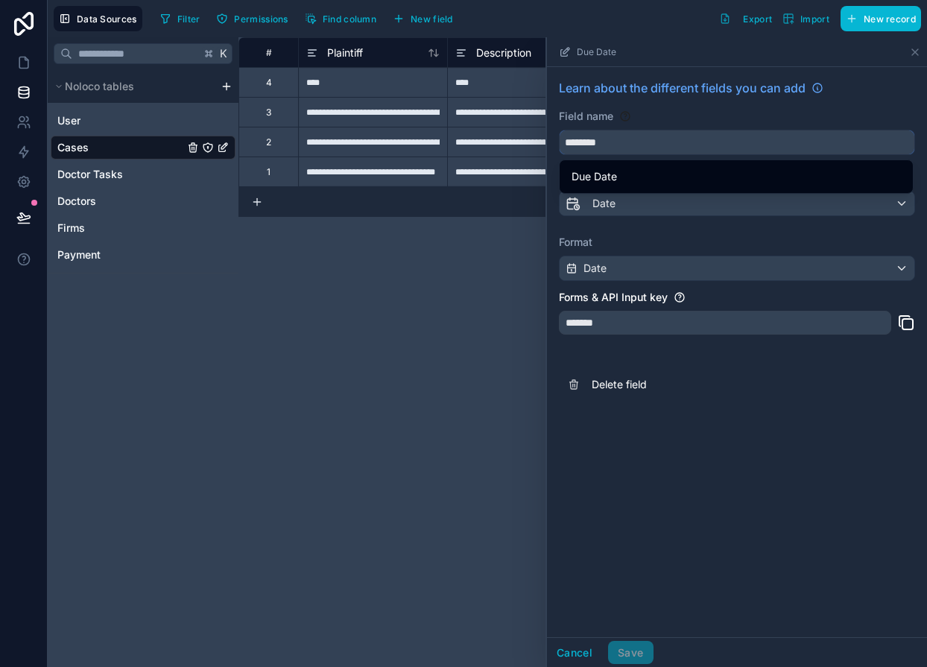
click at [582, 145] on input "********" at bounding box center [736, 142] width 355 height 24
click at [574, 145] on input "********" at bounding box center [736, 142] width 355 height 24
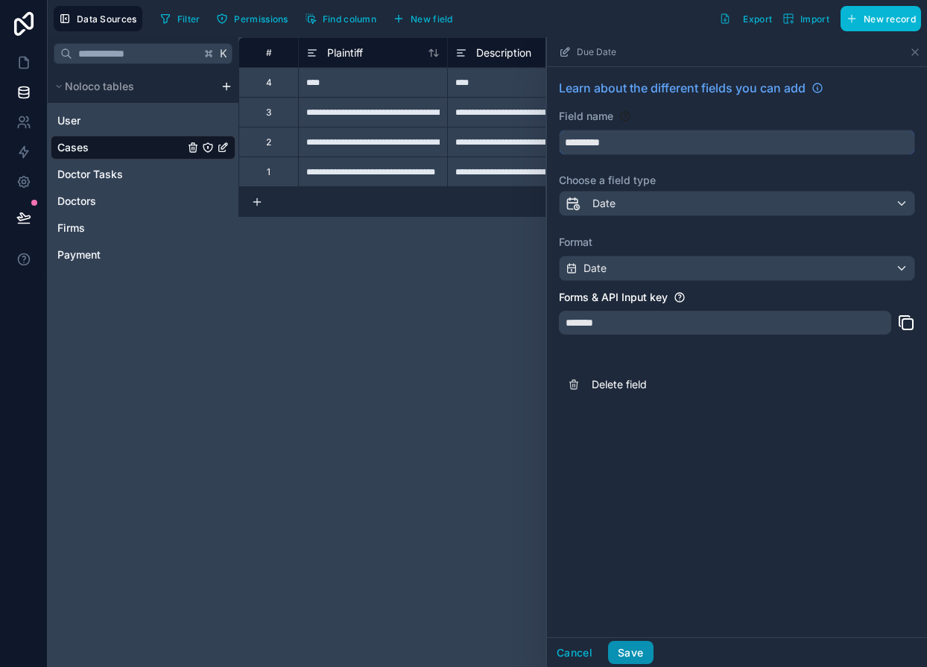
type input "*********"
click at [625, 651] on button "Save" at bounding box center [630, 653] width 45 height 24
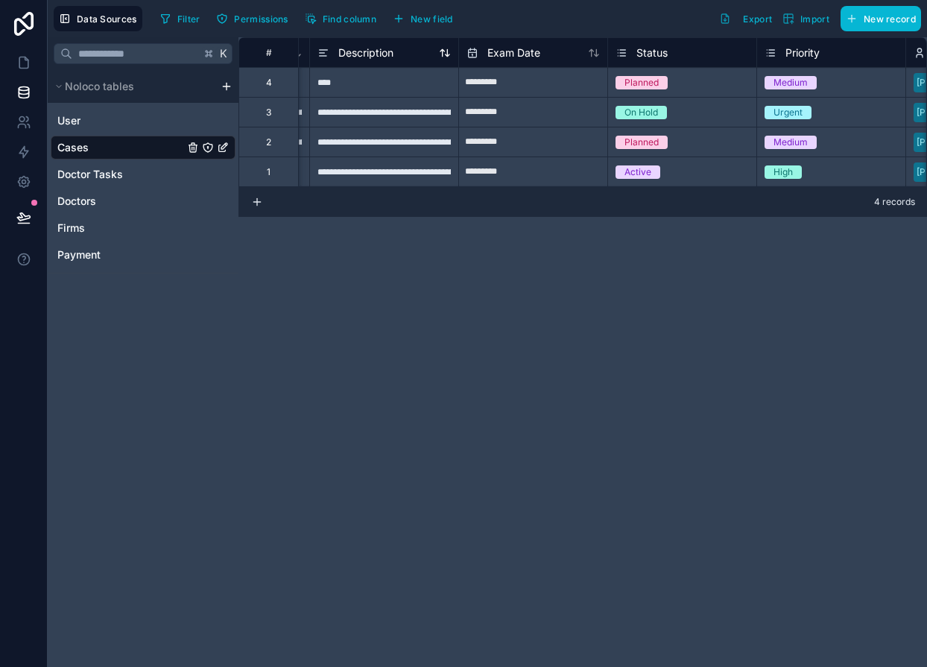
scroll to position [0, 232]
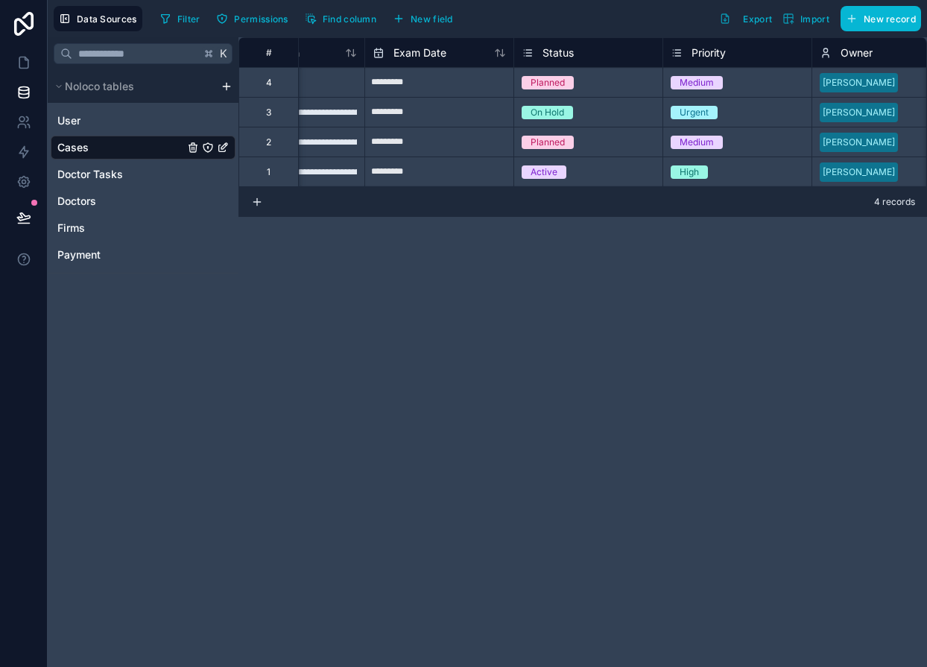
click at [572, 44] on div "Status" at bounding box center [547, 53] width 52 height 18
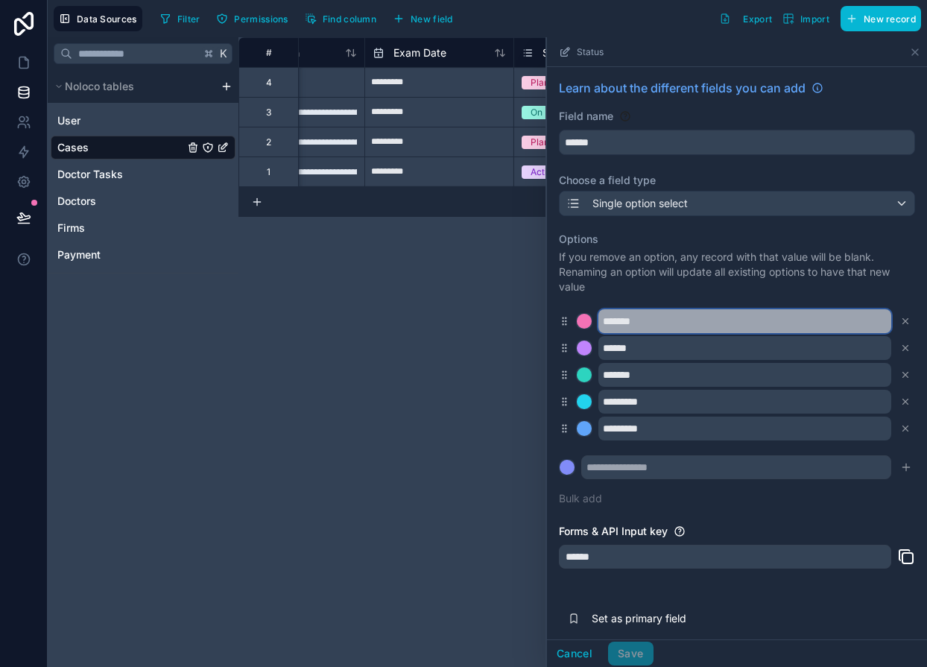
click at [617, 320] on input "*******" at bounding box center [744, 321] width 293 height 24
type input "*"
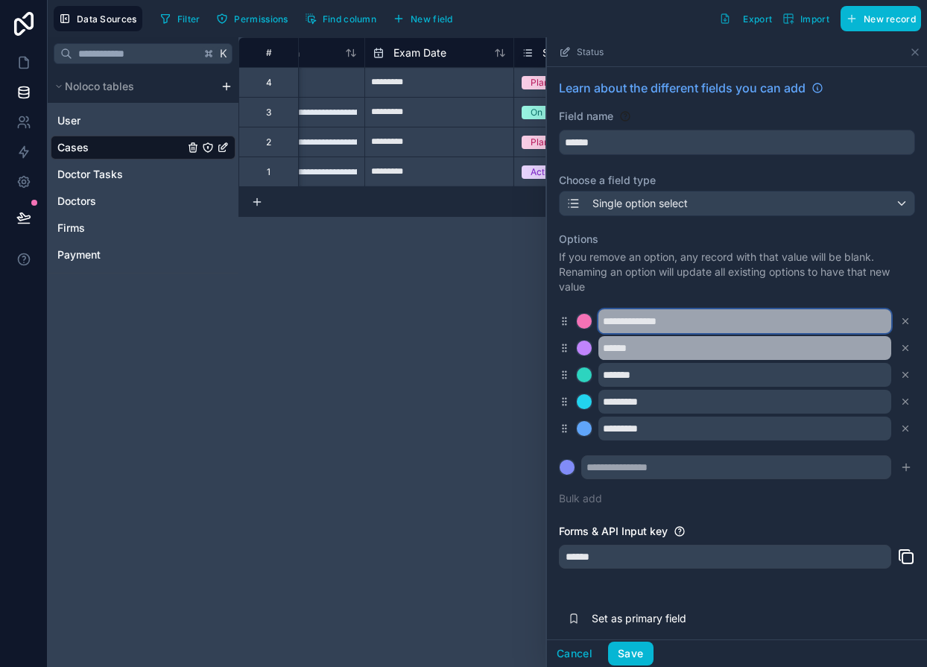
type input "**********"
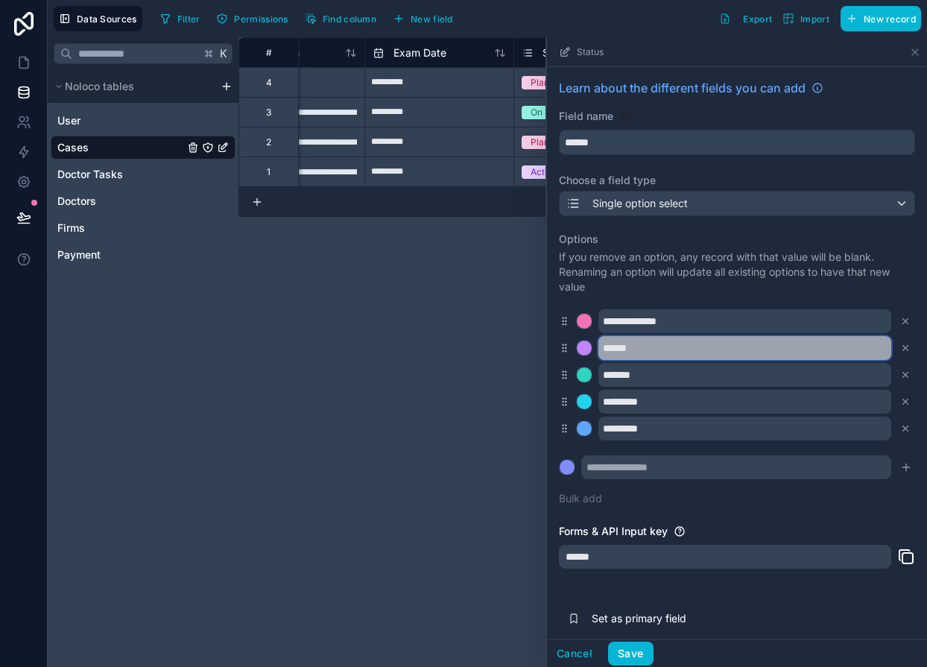
click at [606, 348] on input "******" at bounding box center [744, 348] width 293 height 24
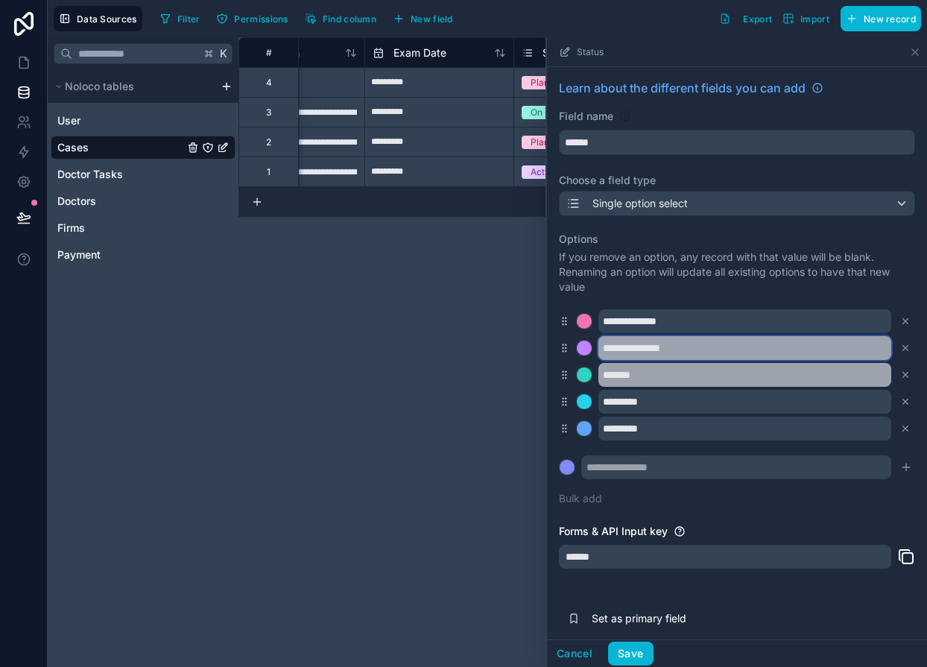
type input "**********"
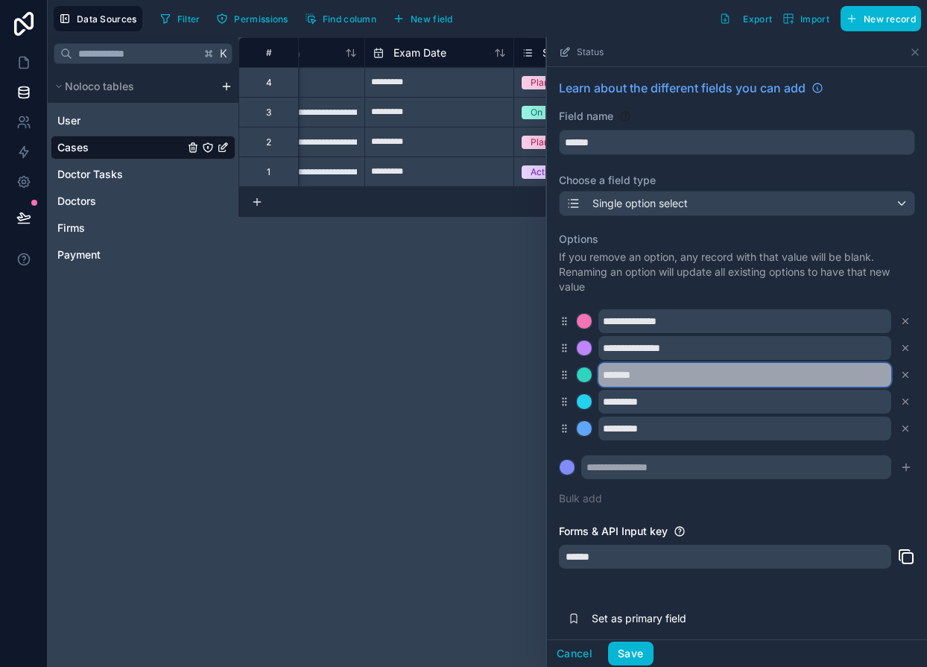
click at [614, 378] on input "*******" at bounding box center [744, 375] width 293 height 24
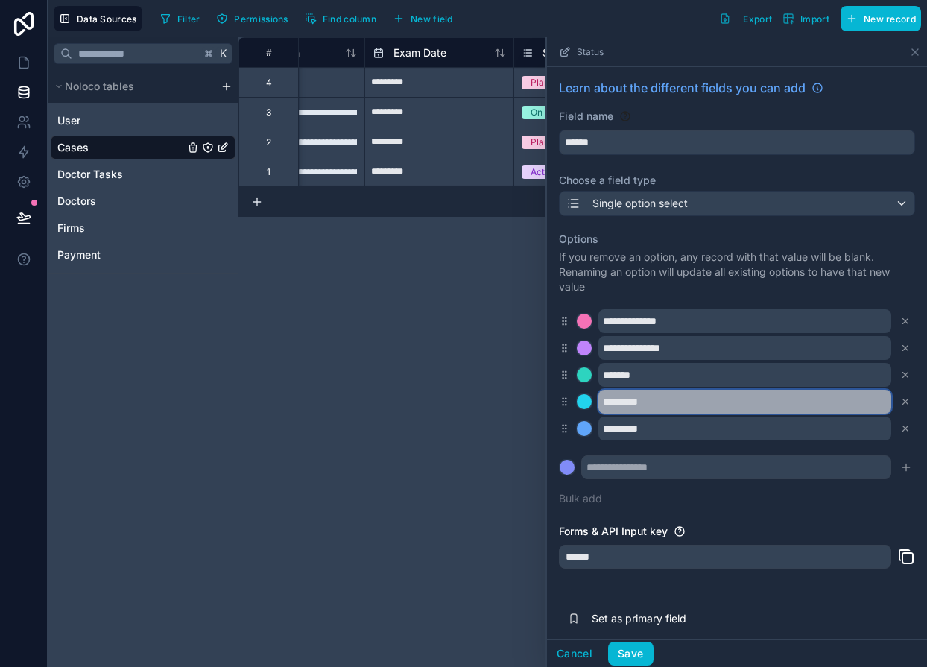
click at [625, 405] on input "*********" at bounding box center [744, 402] width 293 height 24
type input "******"
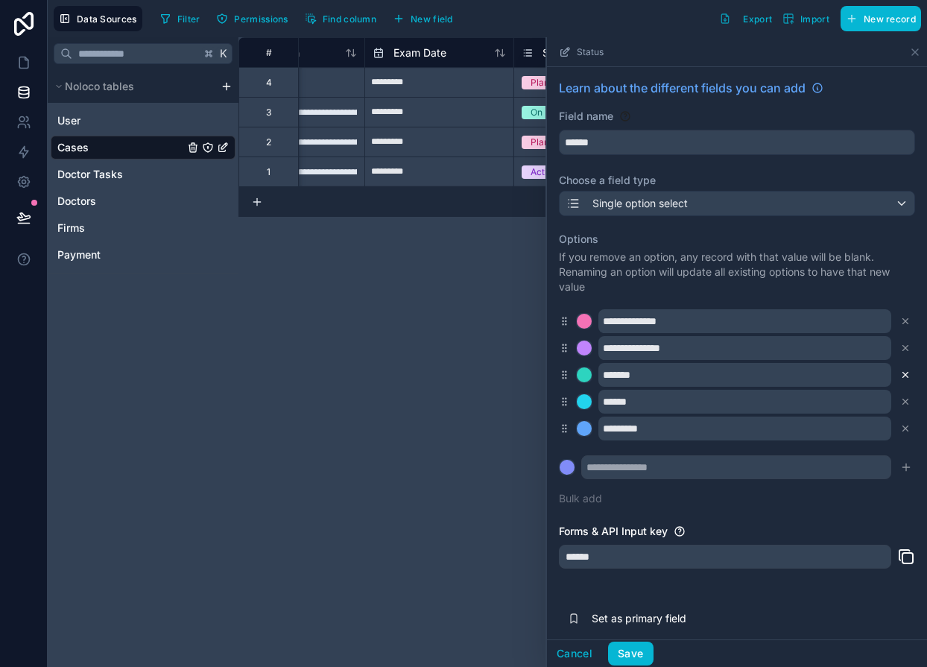
click at [903, 369] on icon at bounding box center [905, 374] width 10 height 10
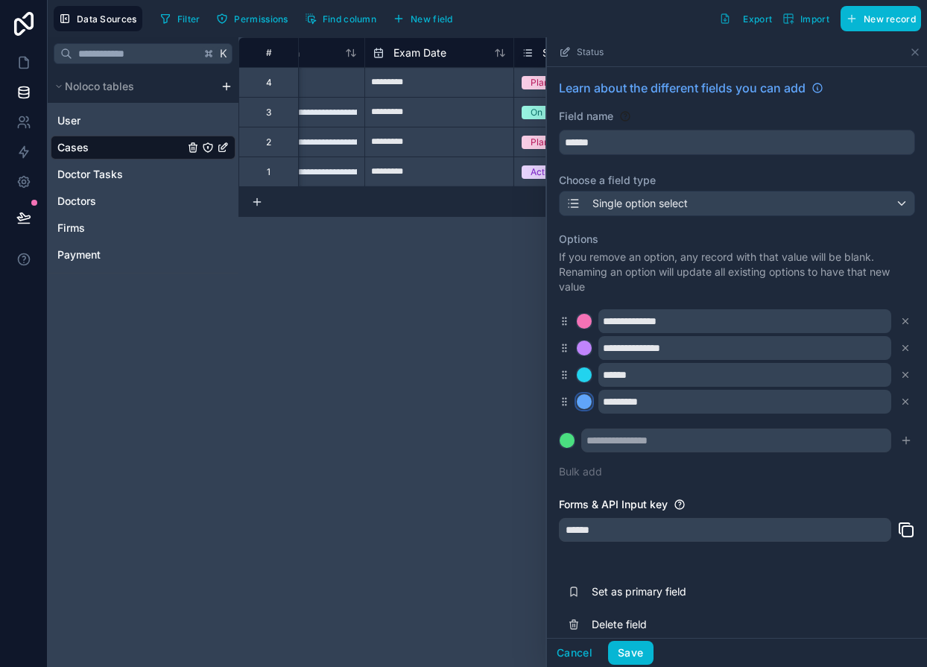
click at [579, 401] on div at bounding box center [584, 401] width 15 height 15
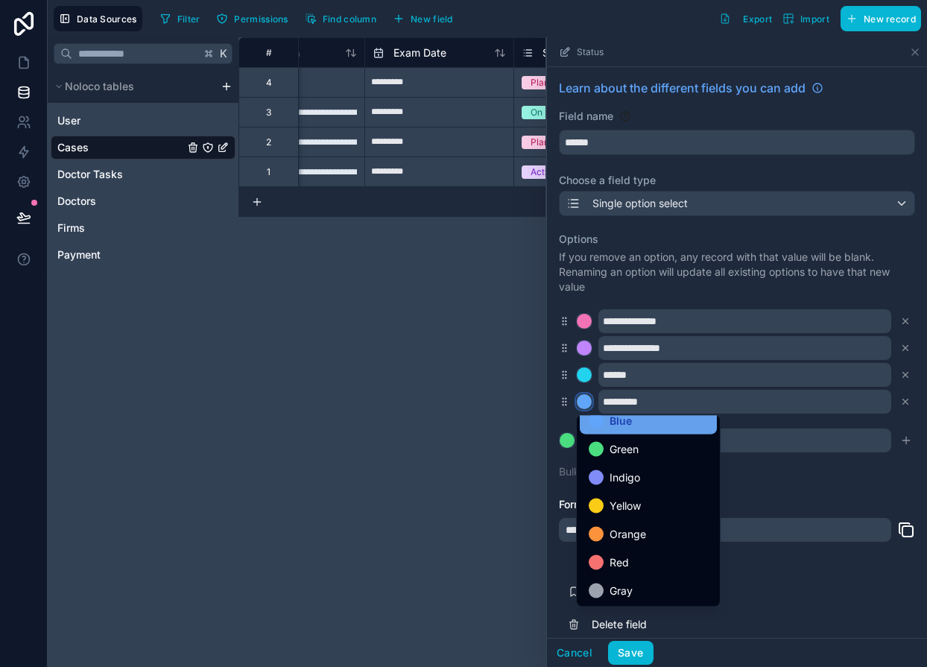
scroll to position [125, 0]
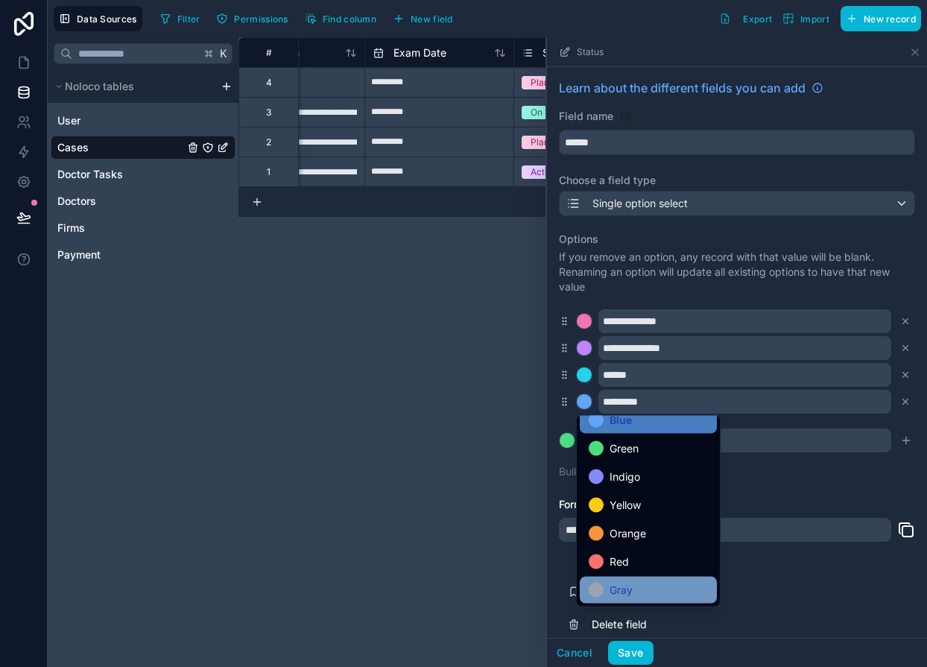
click at [627, 588] on span "Gray" at bounding box center [620, 590] width 23 height 18
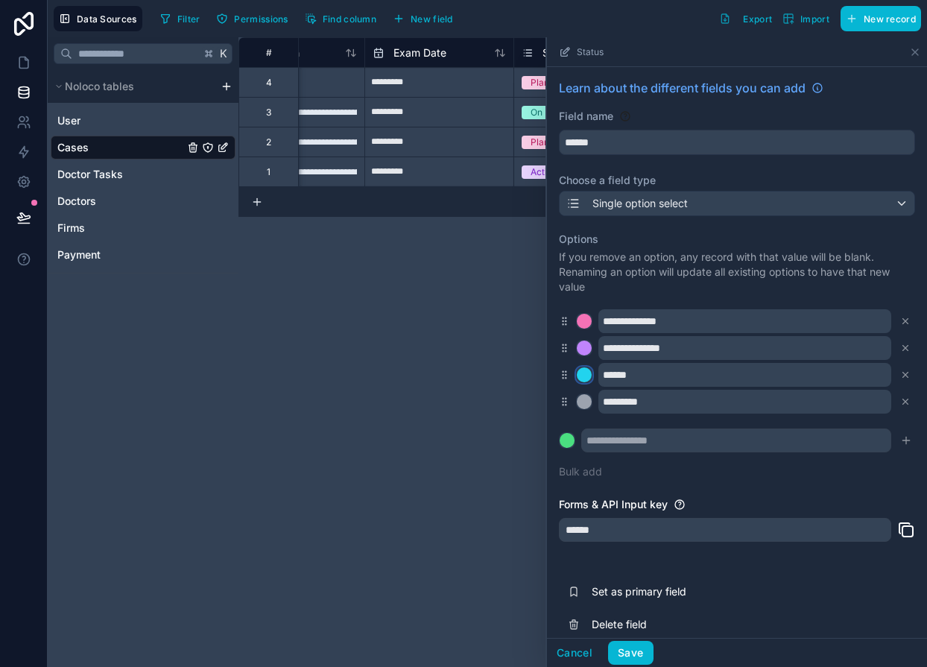
click at [586, 374] on div at bounding box center [584, 374] width 15 height 15
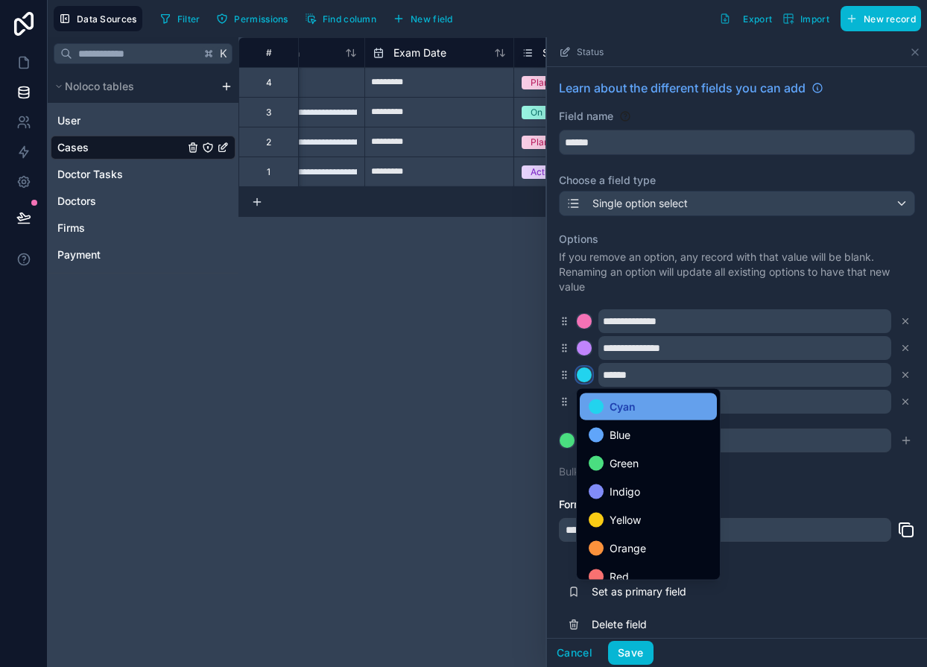
scroll to position [76, 0]
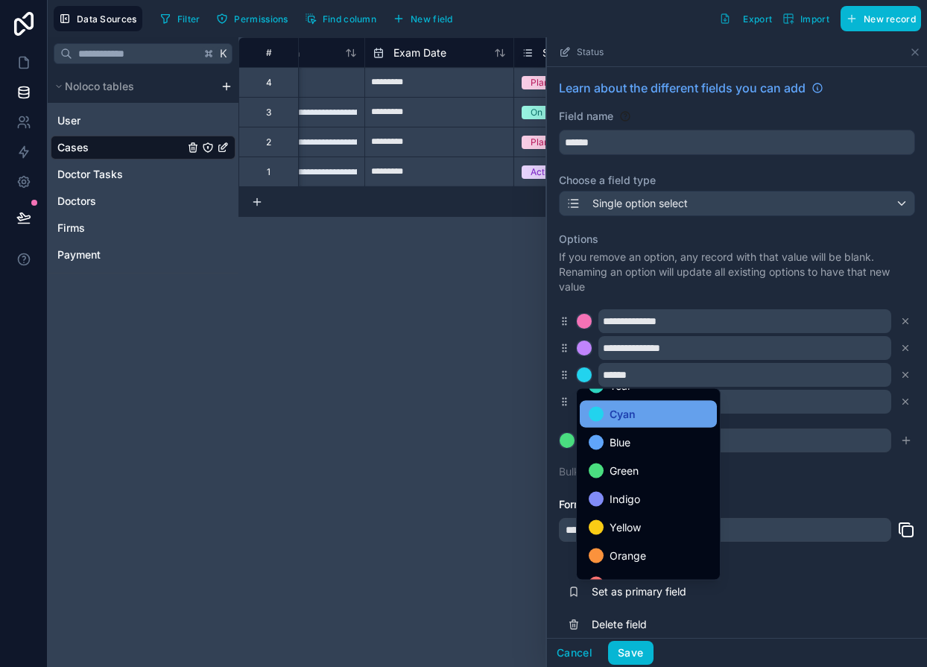
click at [623, 413] on span "Cyan" at bounding box center [622, 414] width 26 height 18
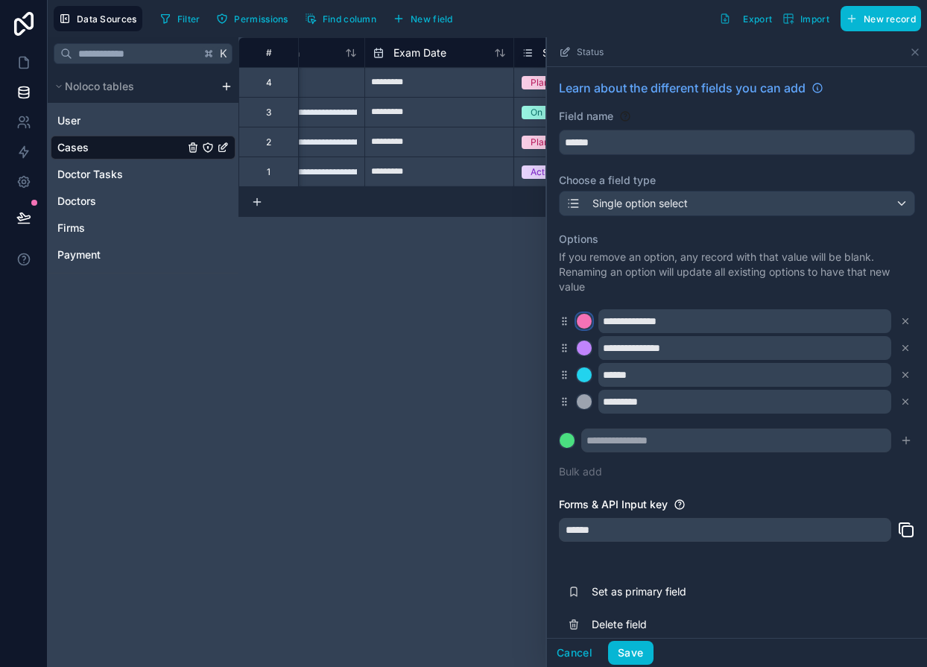
click at [582, 323] on div at bounding box center [584, 321] width 15 height 15
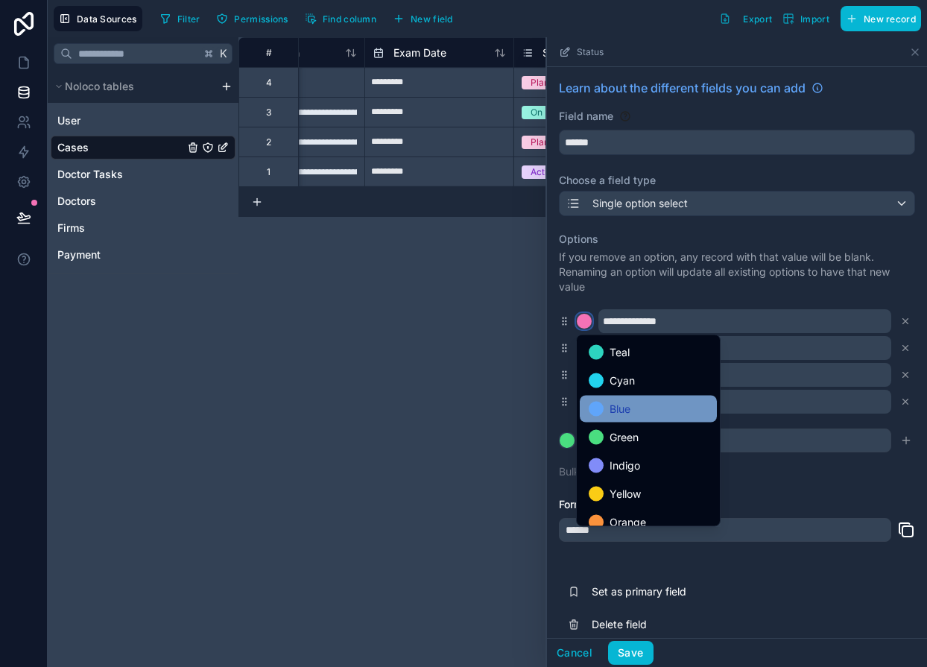
scroll to position [125, 0]
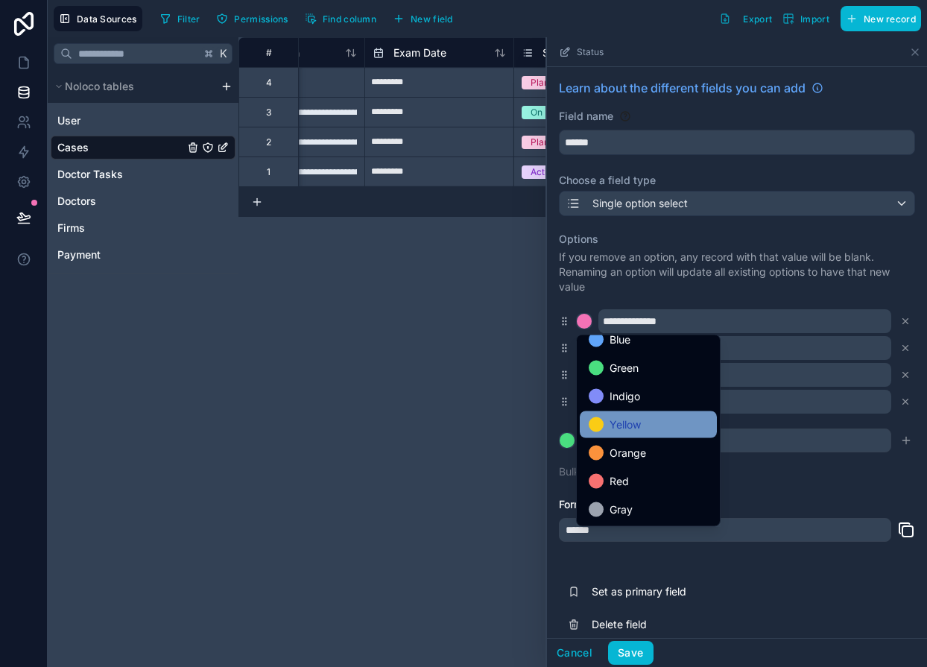
click at [606, 427] on div "Yellow" at bounding box center [647, 425] width 119 height 18
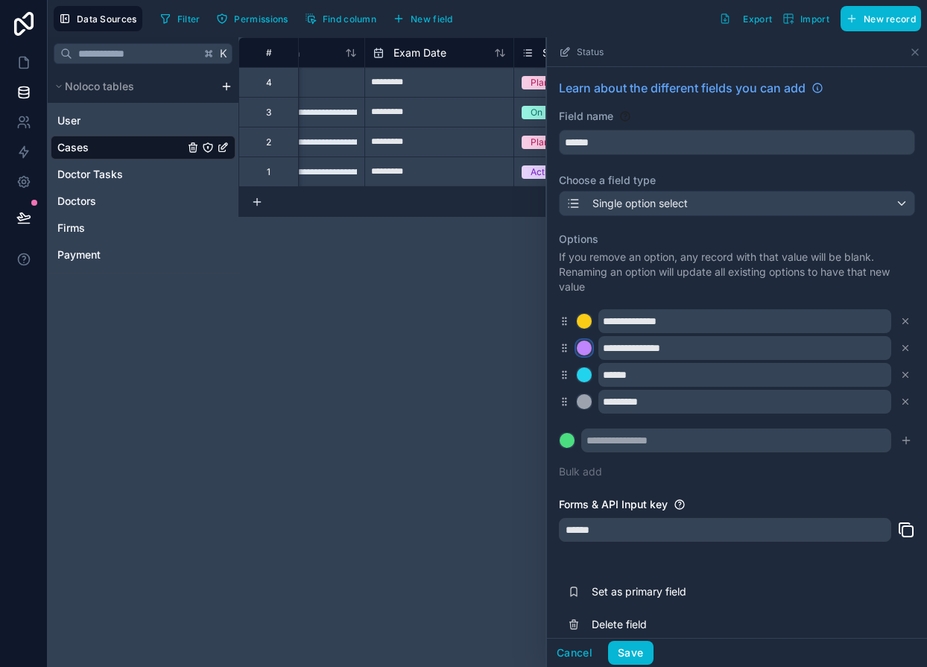
click at [586, 350] on div at bounding box center [584, 347] width 15 height 15
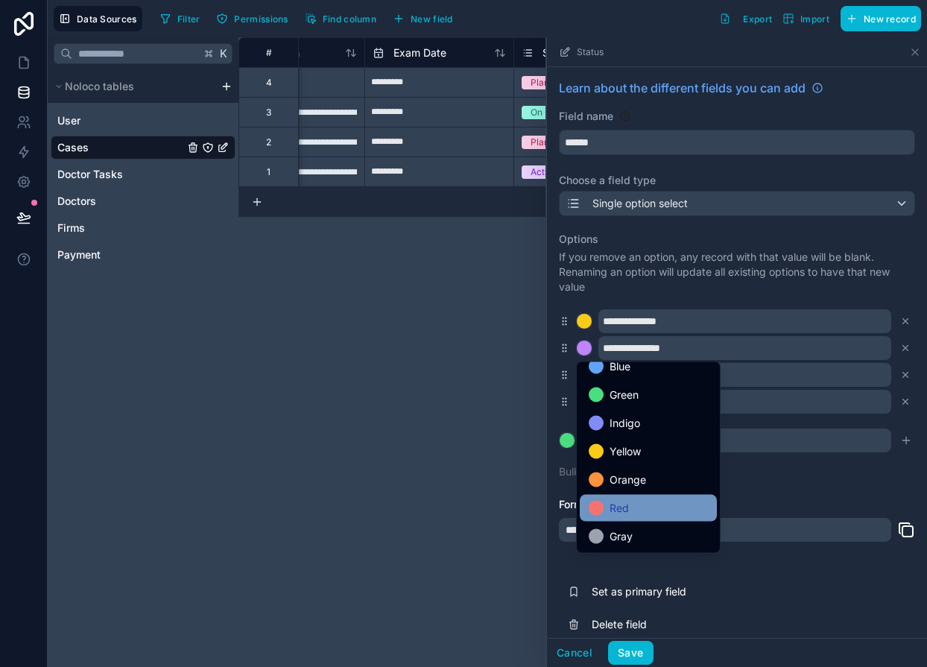
click at [611, 506] on span "Red" at bounding box center [618, 508] width 19 height 18
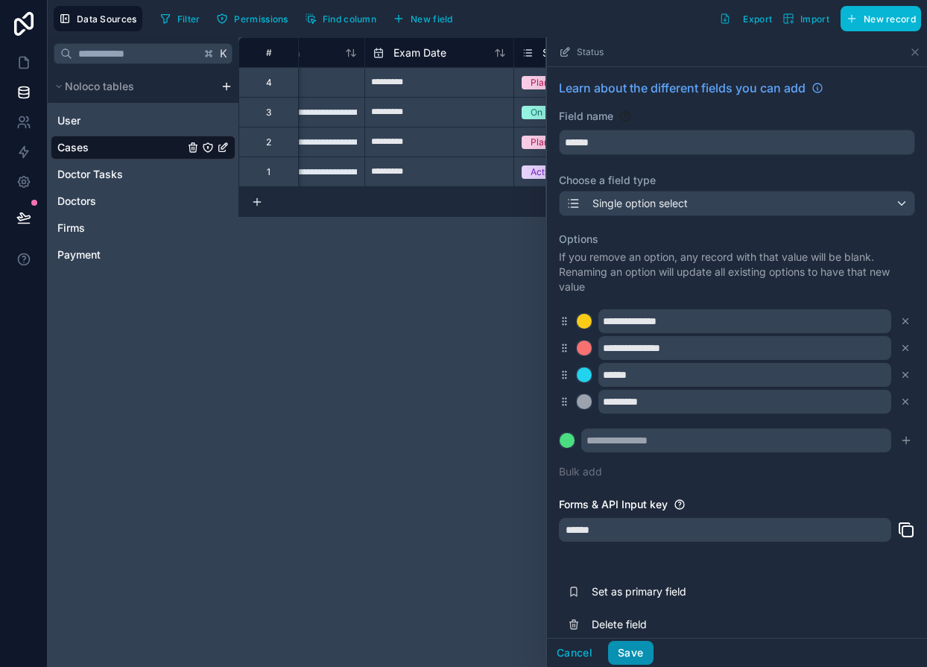
click at [632, 648] on button "Save" at bounding box center [630, 653] width 45 height 24
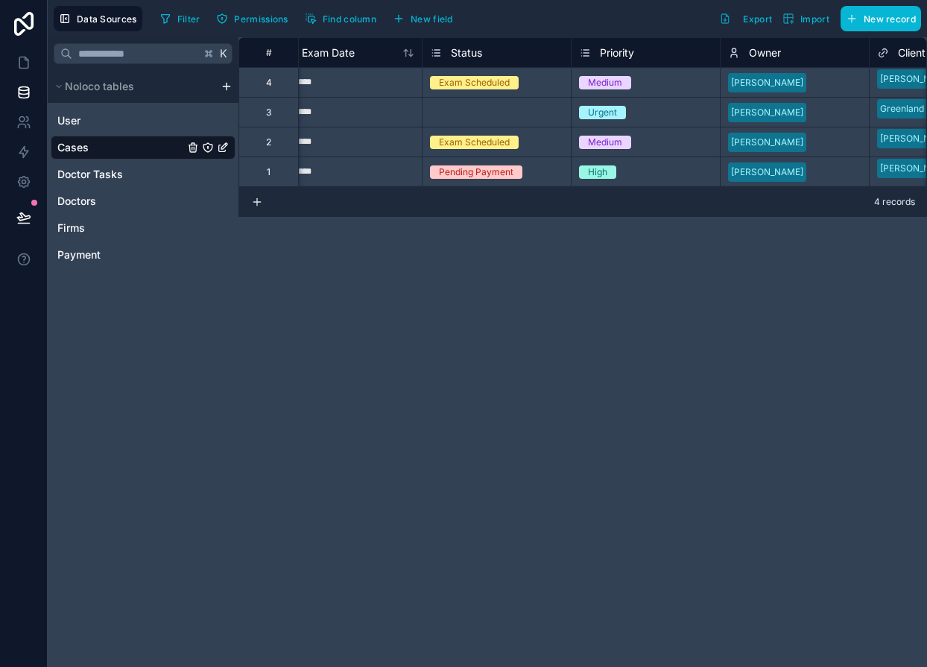
scroll to position [0, 414]
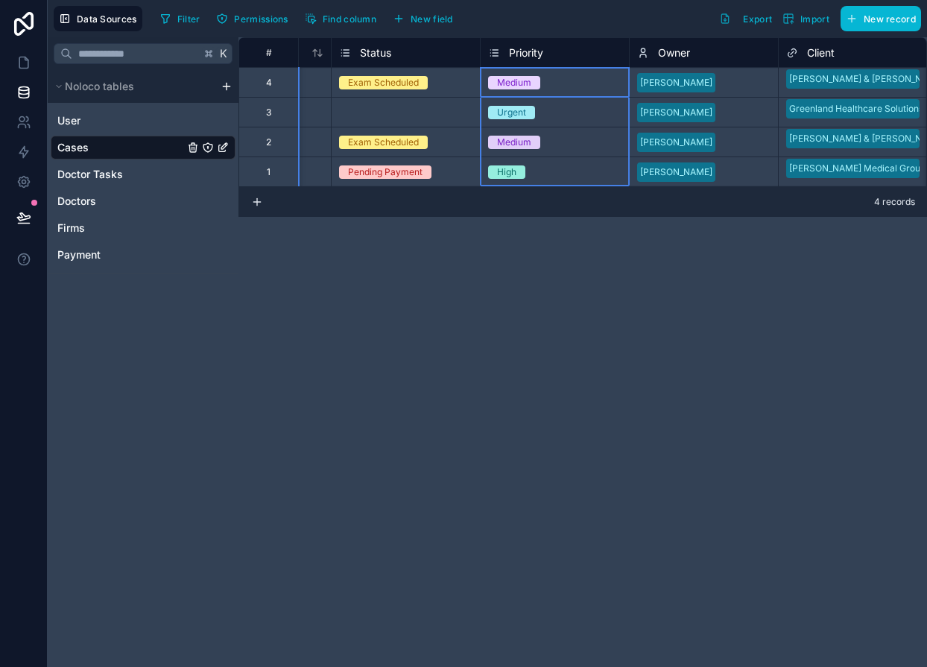
click at [528, 55] on span "Priority" at bounding box center [526, 52] width 34 height 15
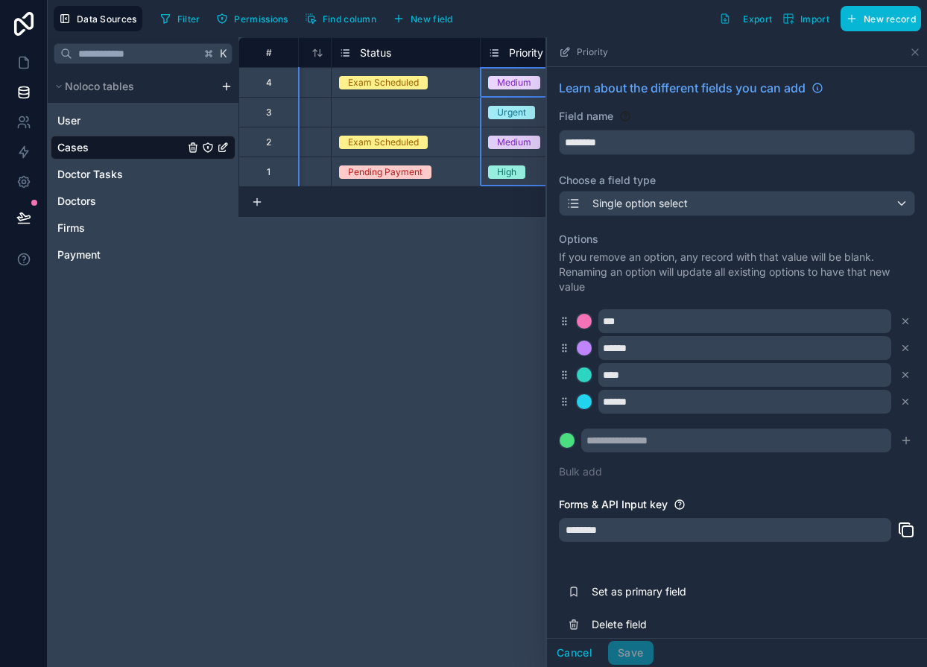
scroll to position [15, 0]
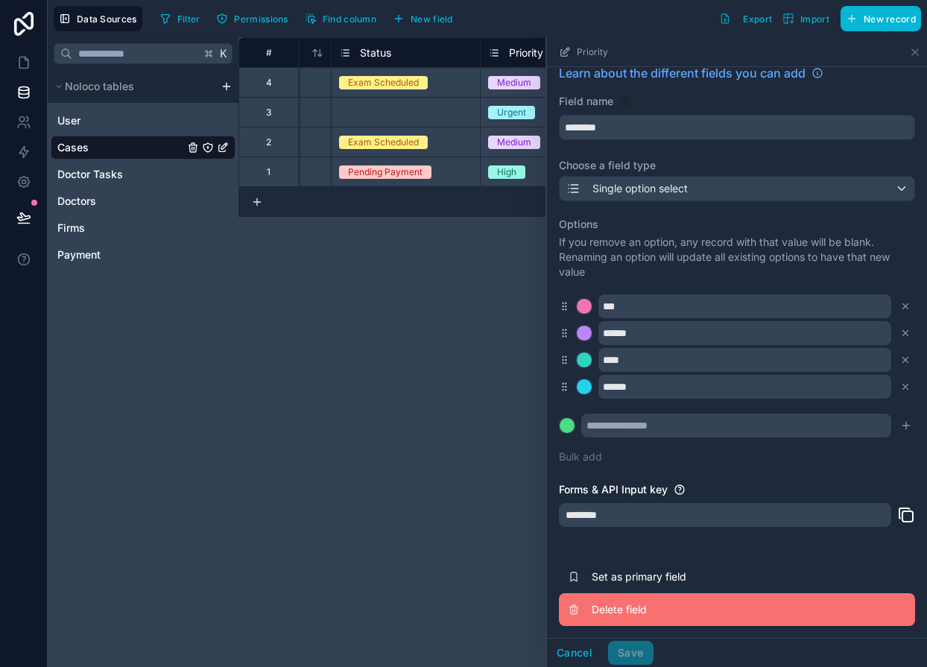
click at [594, 616] on span "Delete field" at bounding box center [698, 609] width 215 height 15
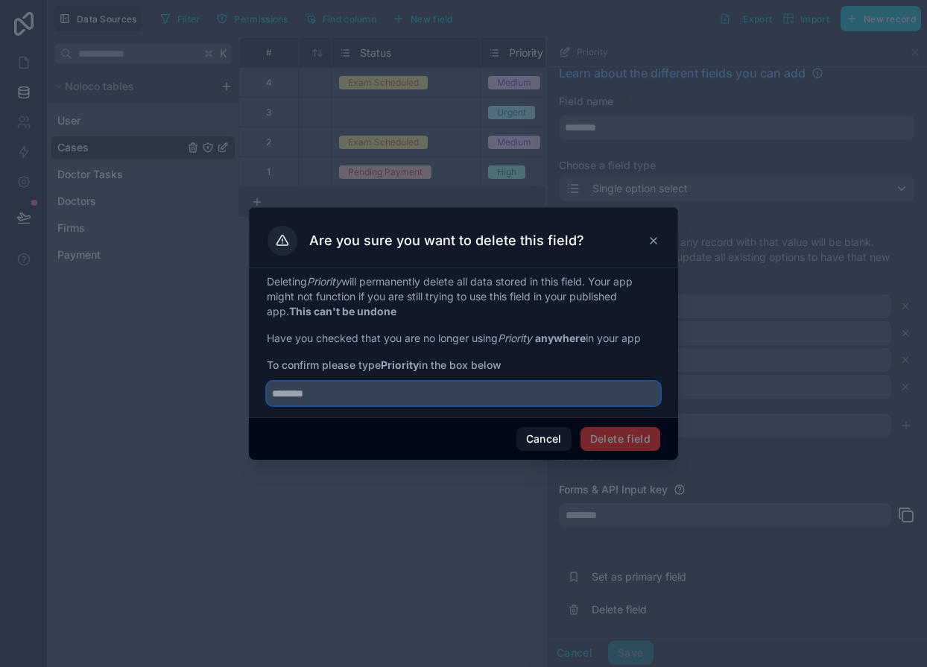
click at [416, 390] on input "text" at bounding box center [463, 393] width 393 height 24
type input "********"
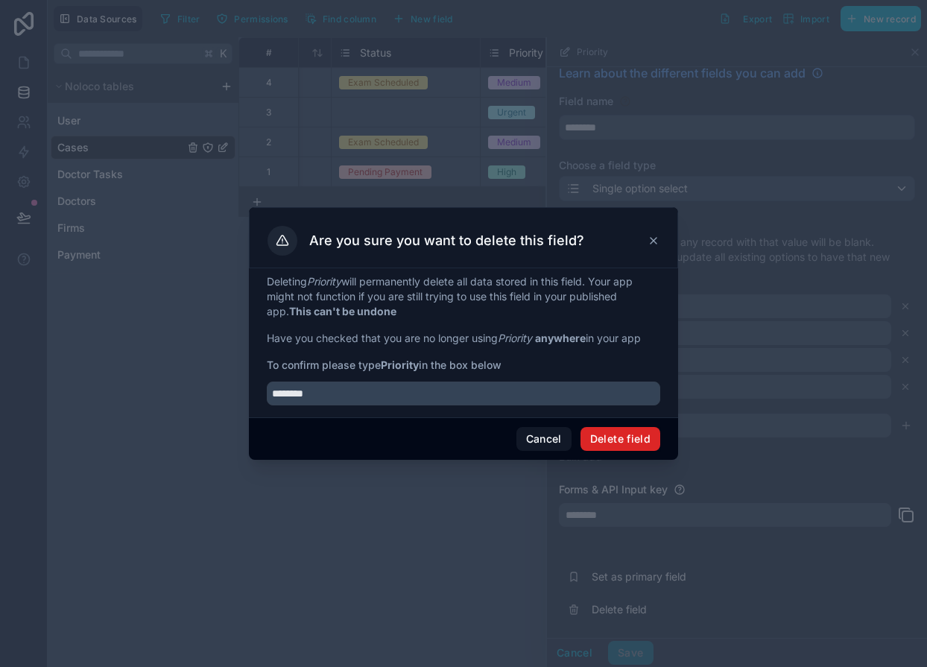
click at [611, 432] on button "Delete field" at bounding box center [620, 439] width 80 height 24
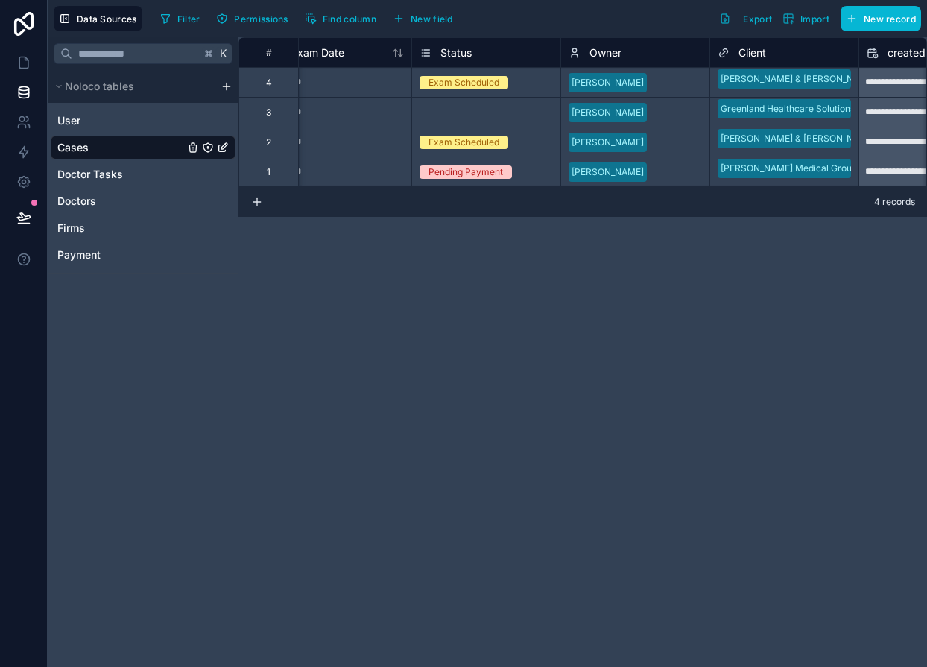
scroll to position [0, 423]
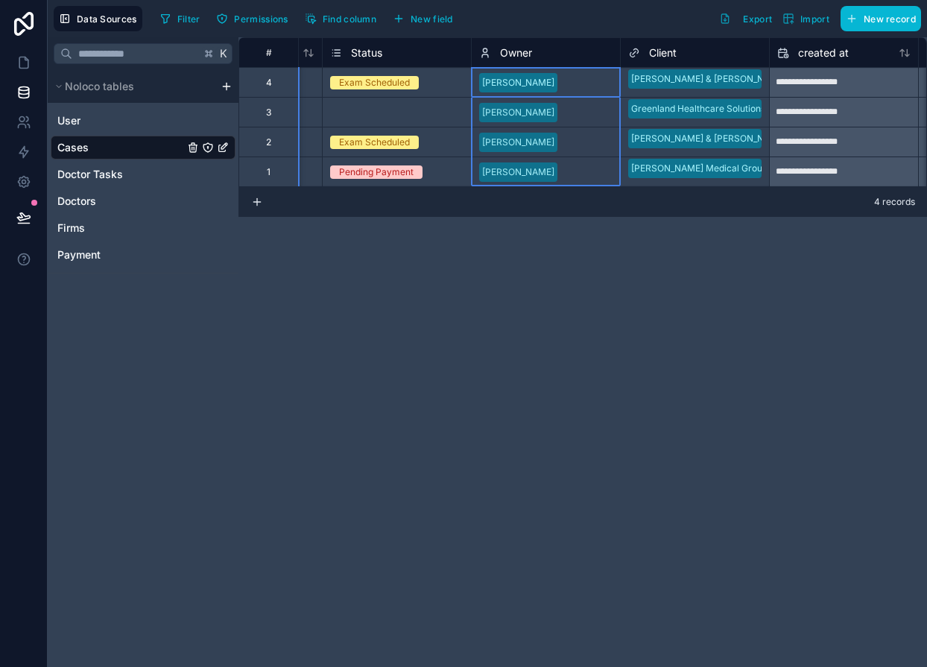
click at [517, 51] on span "Owner" at bounding box center [516, 52] width 32 height 15
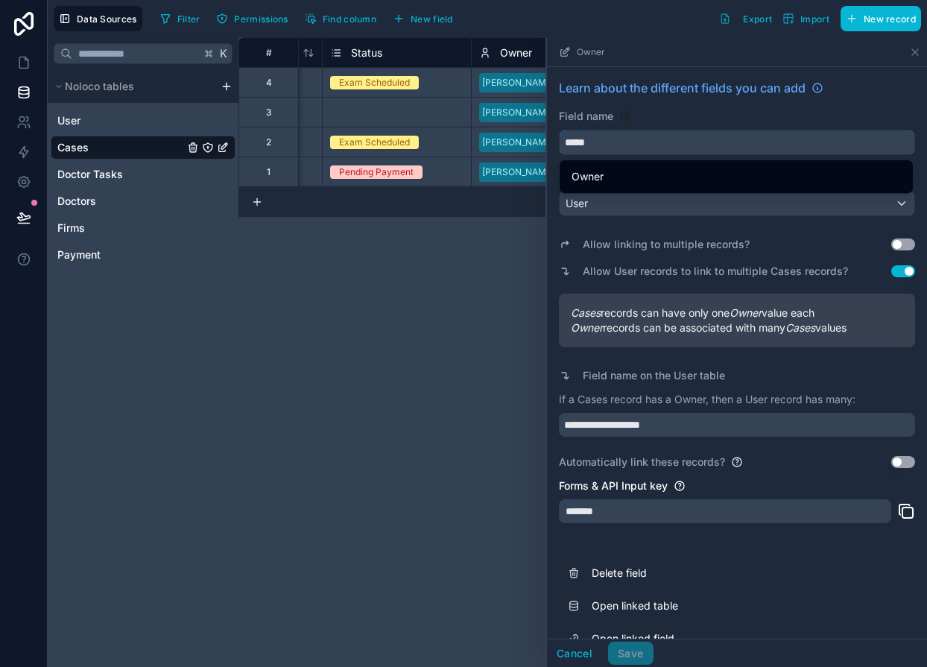
drag, startPoint x: 603, startPoint y: 143, endPoint x: 553, endPoint y: 136, distance: 49.6
click at [553, 136] on div "**********" at bounding box center [737, 367] width 380 height 600
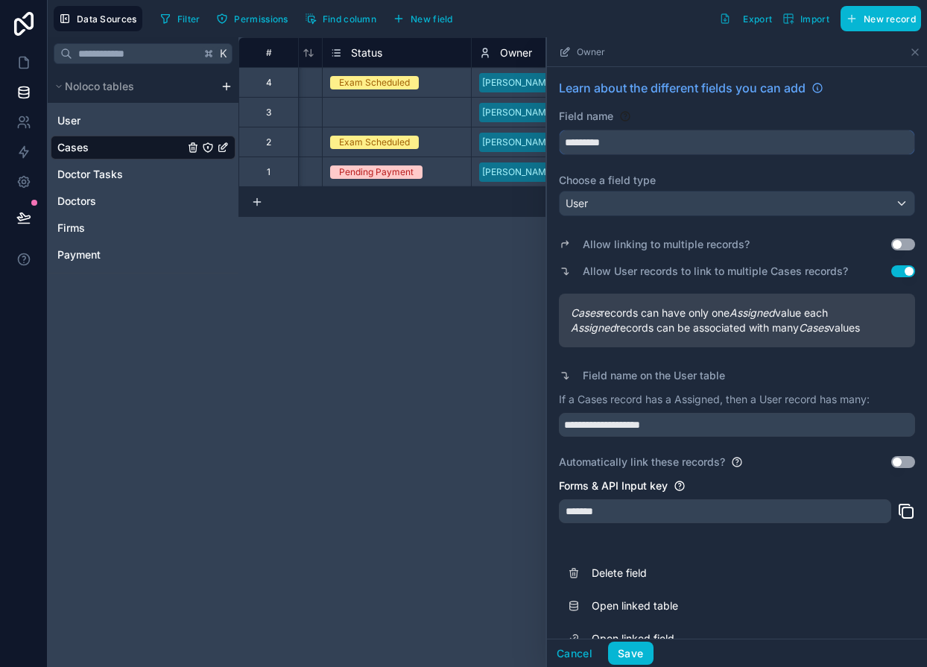
click at [559, 130] on button "********" at bounding box center [737, 142] width 356 height 25
type input "**********"
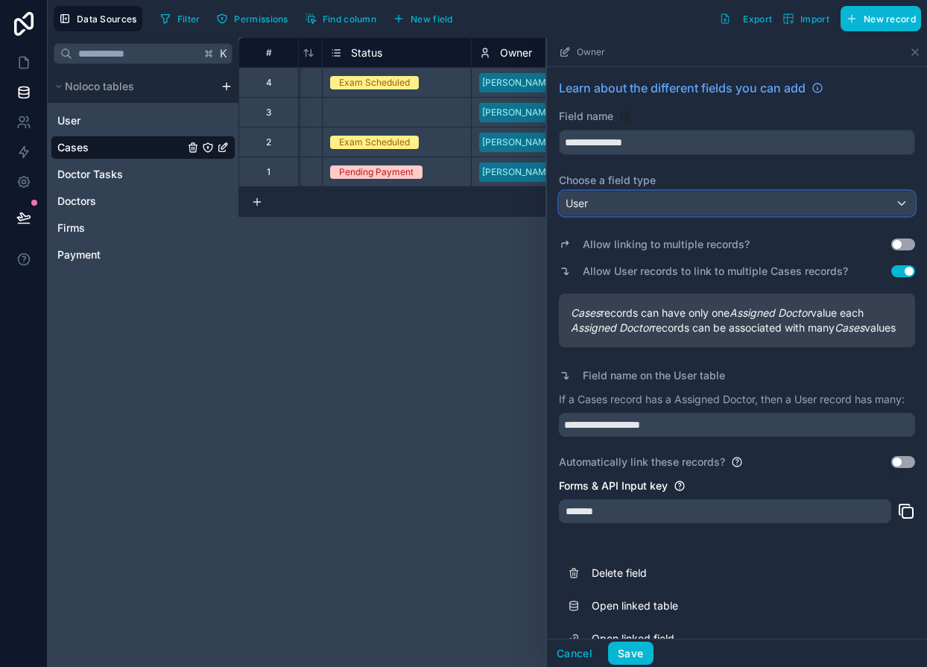
click at [594, 206] on div "User" at bounding box center [736, 203] width 355 height 24
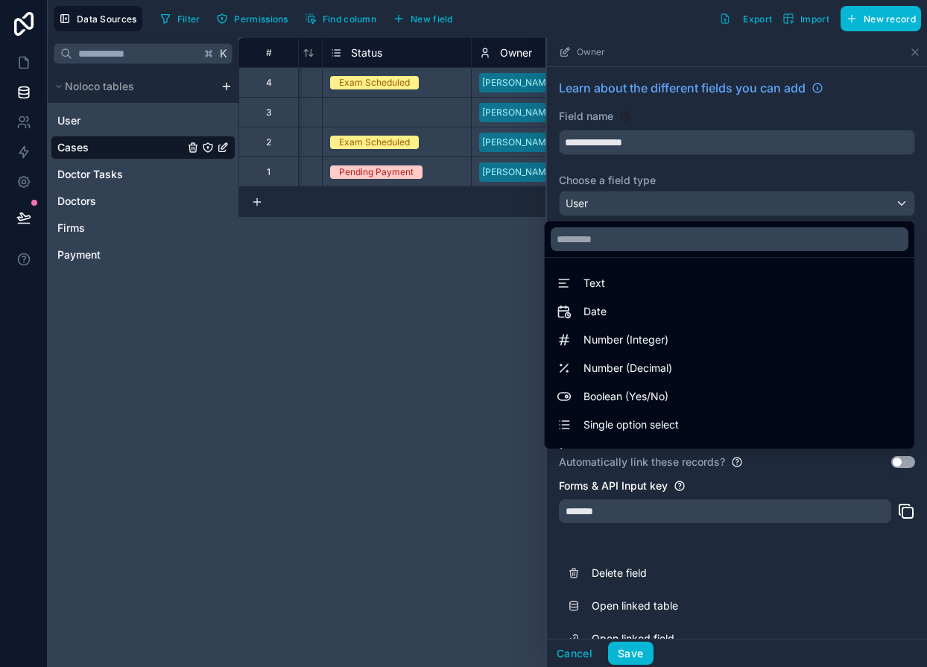
click at [594, 177] on div at bounding box center [737, 351] width 380 height 629
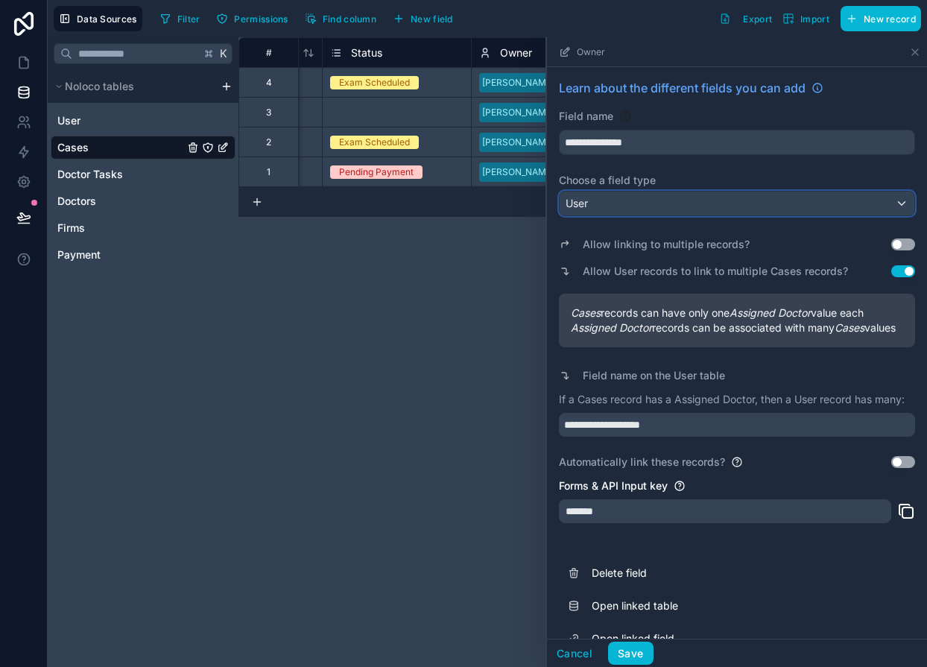
click at [607, 194] on div "User" at bounding box center [736, 203] width 355 height 24
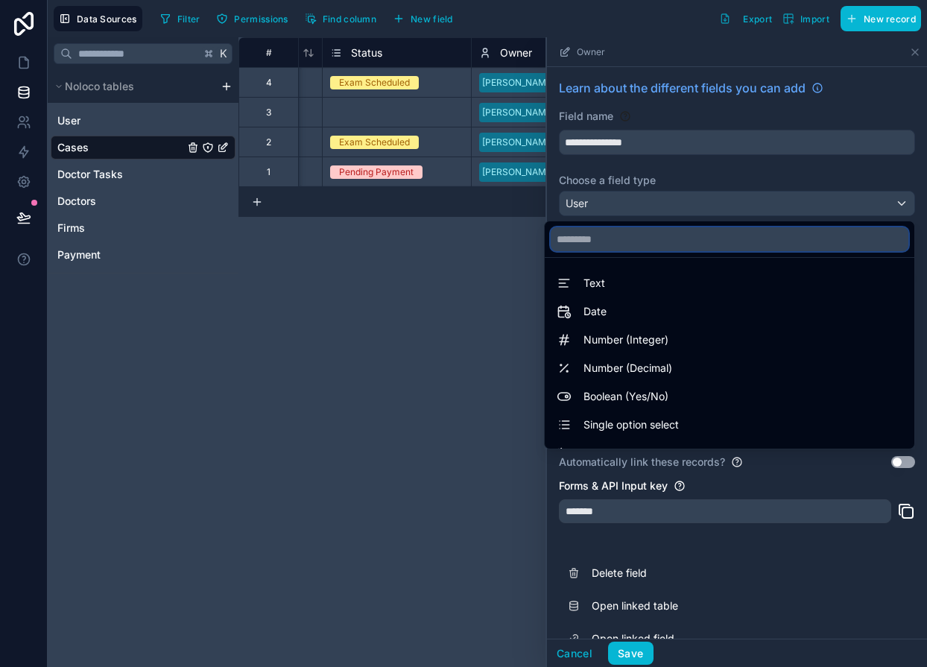
click at [594, 233] on input "text" at bounding box center [729, 239] width 358 height 24
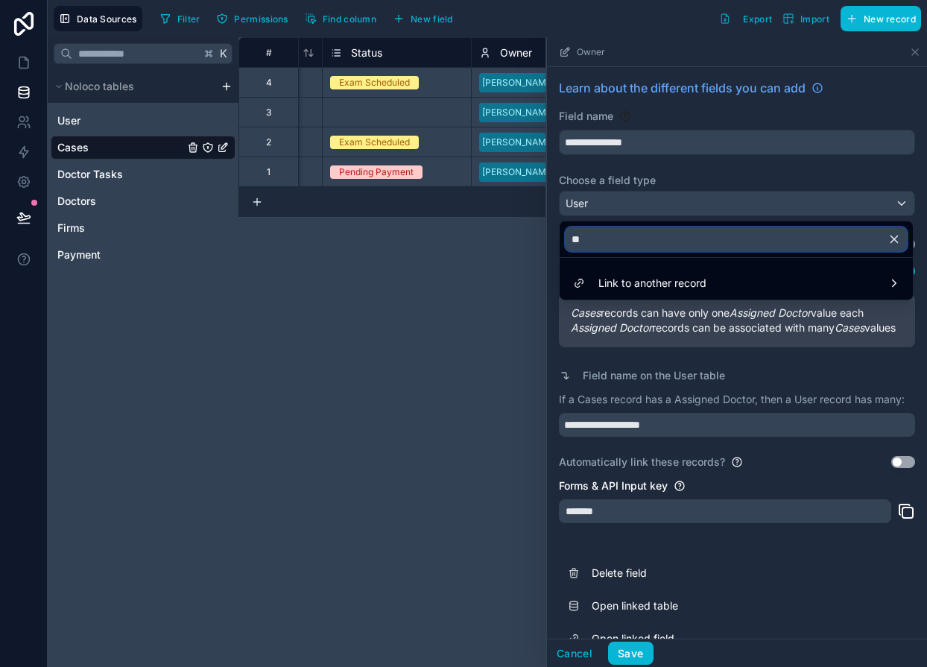
type input "*"
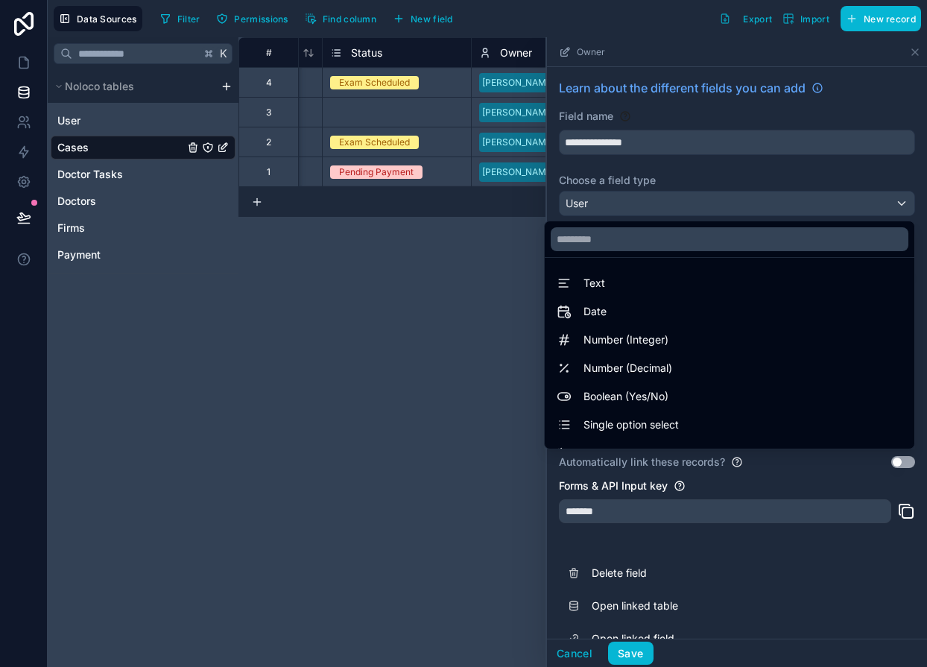
click at [735, 167] on div at bounding box center [737, 351] width 380 height 629
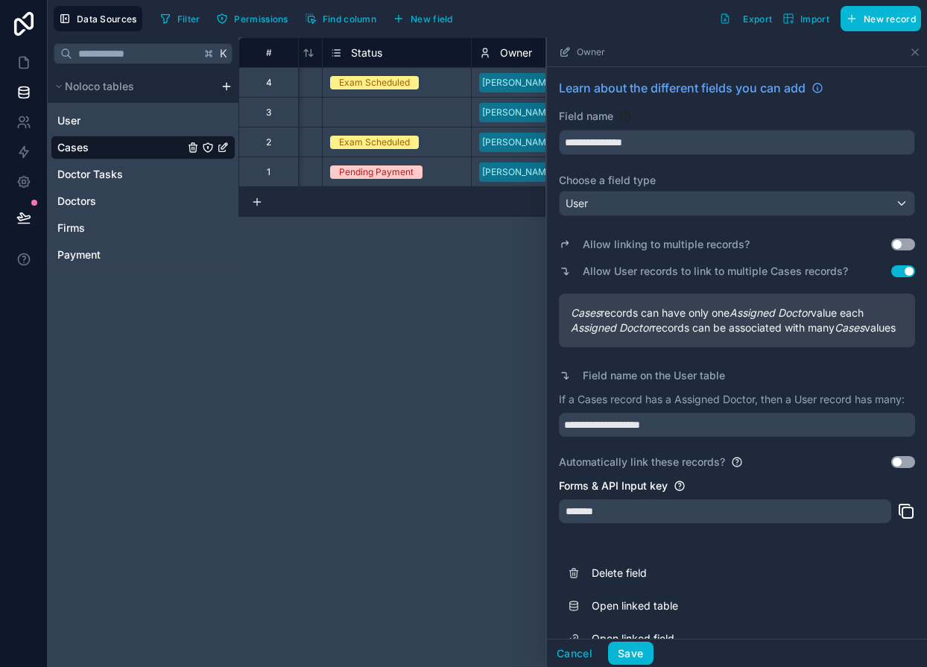
scroll to position [42, 0]
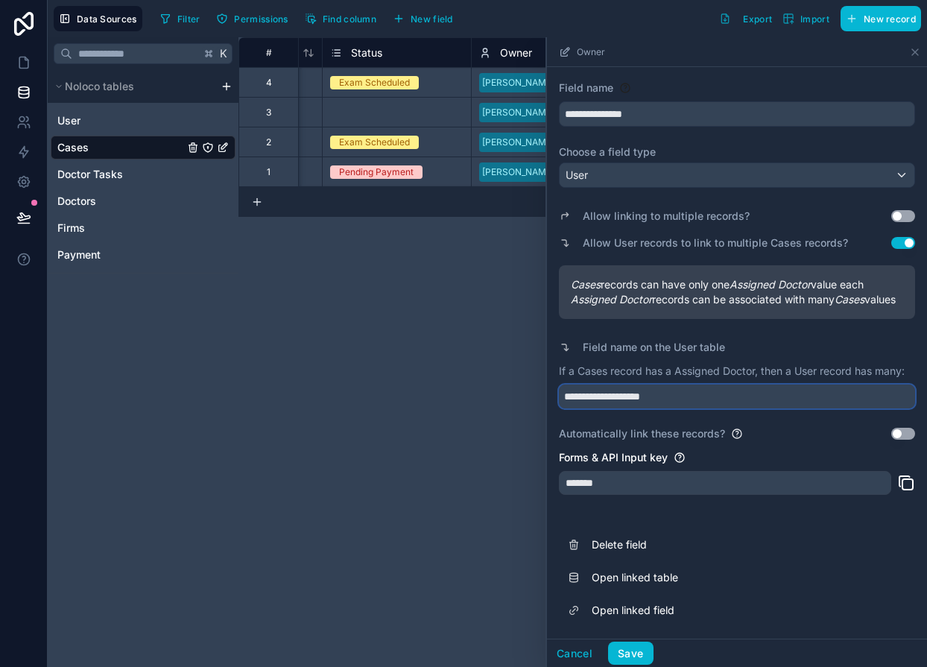
click at [623, 398] on input "**********" at bounding box center [737, 396] width 356 height 24
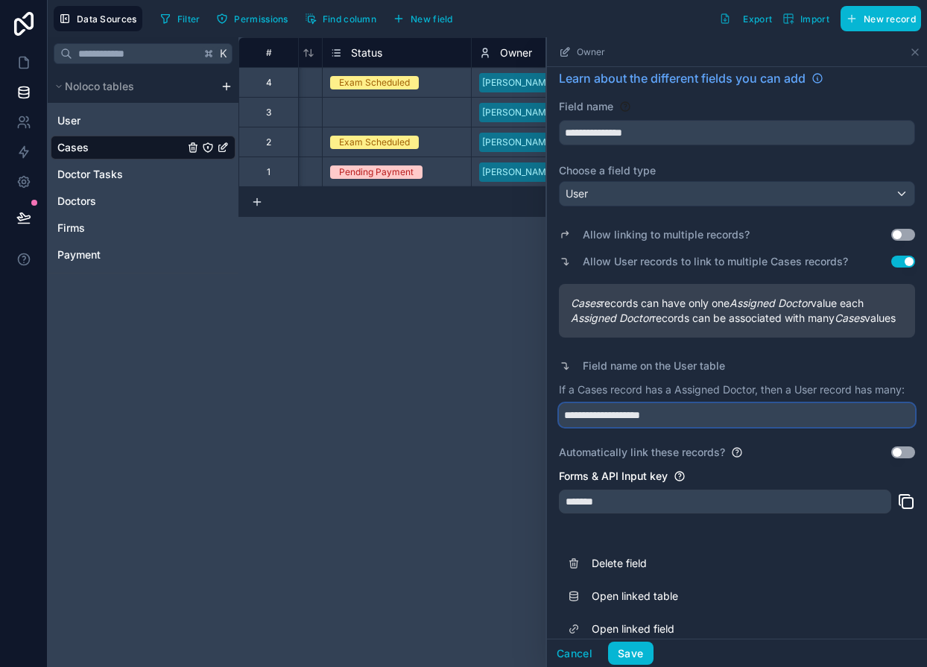
scroll to position [0, 0]
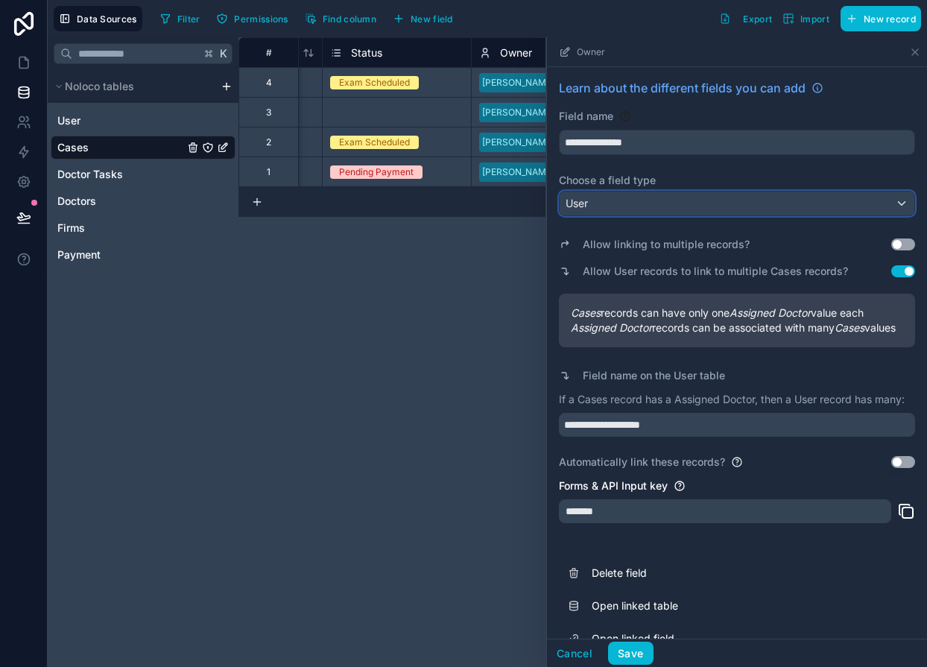
click at [576, 203] on span "User" at bounding box center [576, 203] width 22 height 15
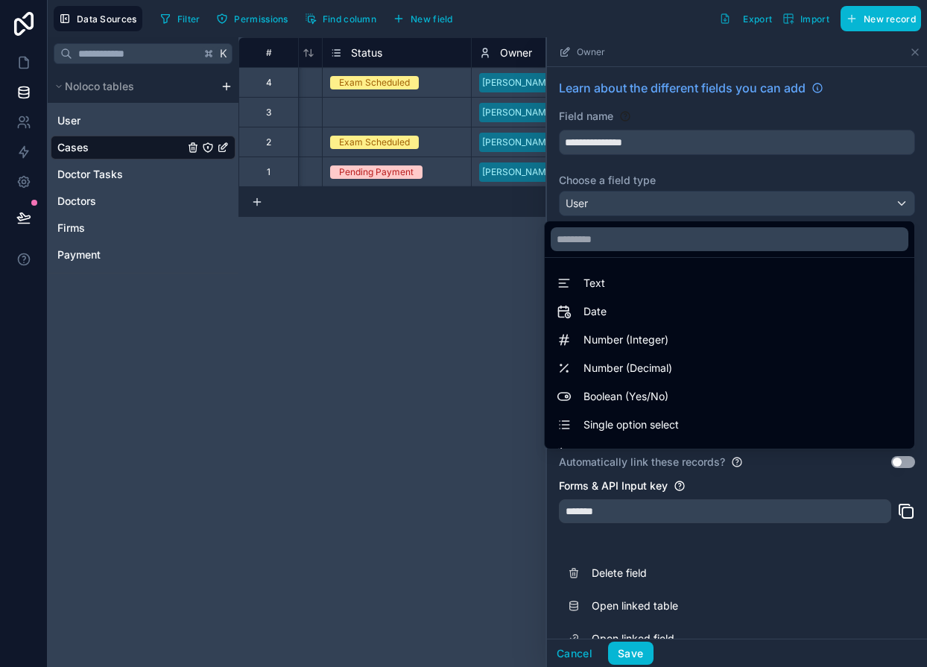
click at [329, 338] on div "**********" at bounding box center [582, 351] width 688 height 629
click at [570, 655] on div at bounding box center [737, 351] width 380 height 629
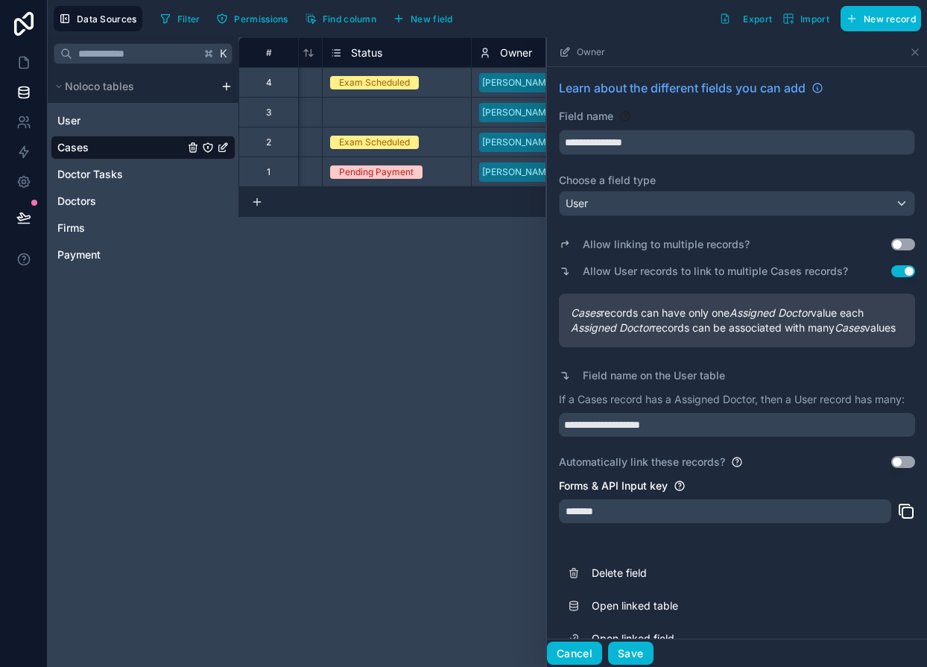
click at [570, 649] on button "Cancel" at bounding box center [574, 653] width 55 height 24
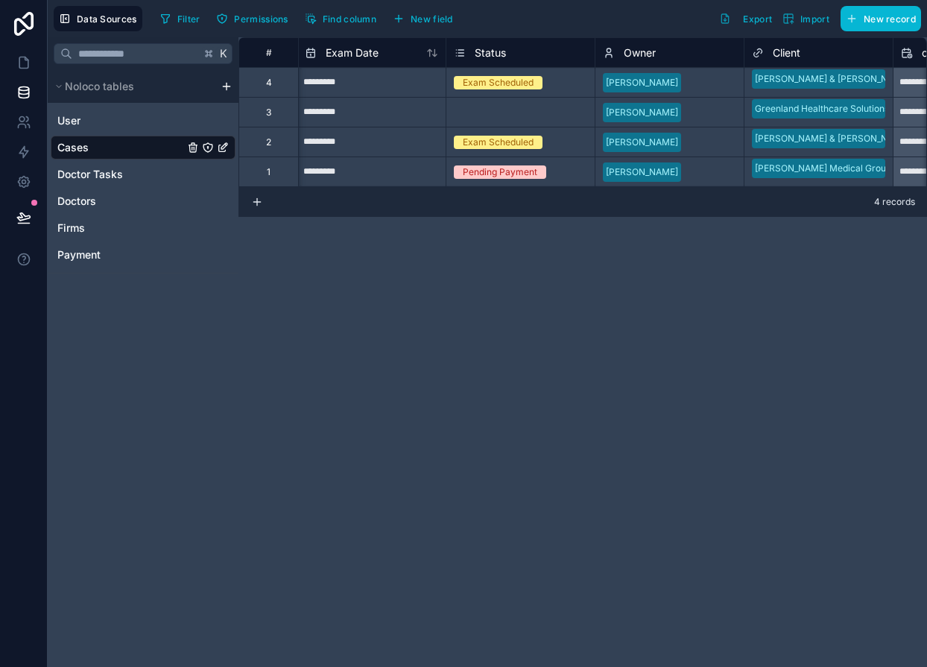
scroll to position [0, 467]
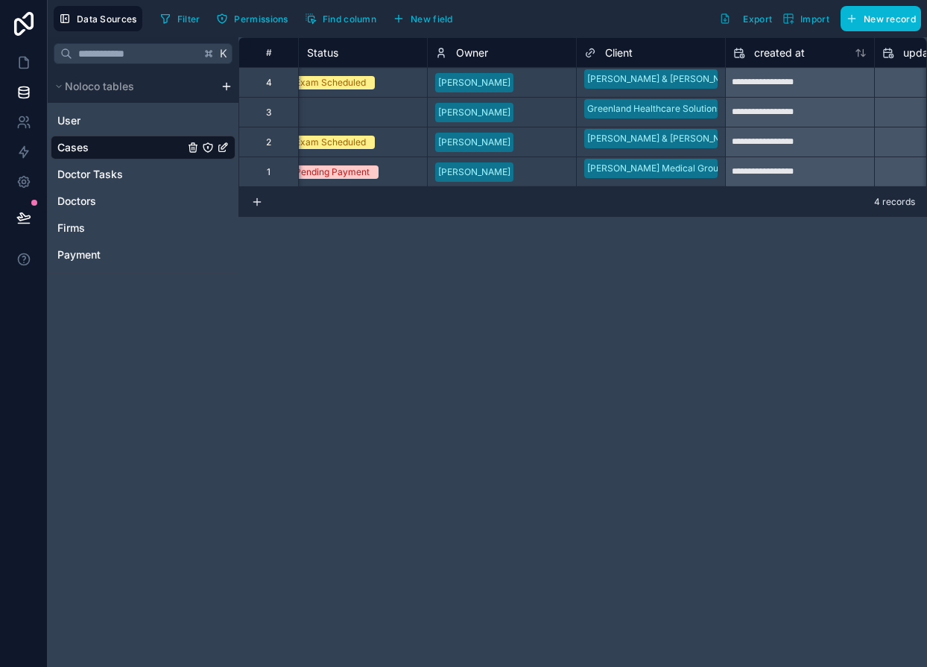
click at [614, 51] on span "Client" at bounding box center [619, 52] width 28 height 15
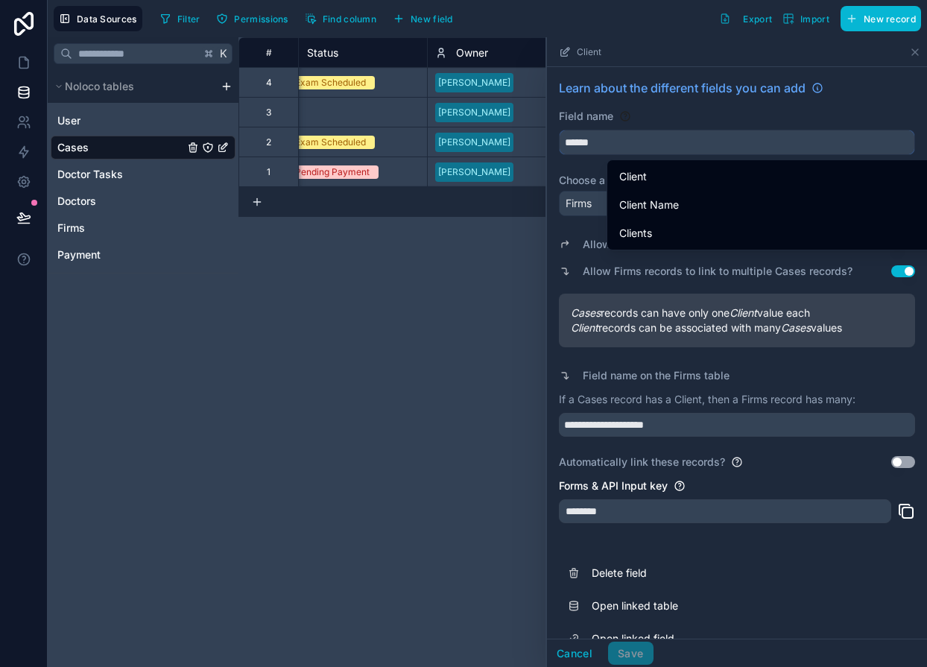
click at [592, 139] on input "******" at bounding box center [736, 142] width 355 height 24
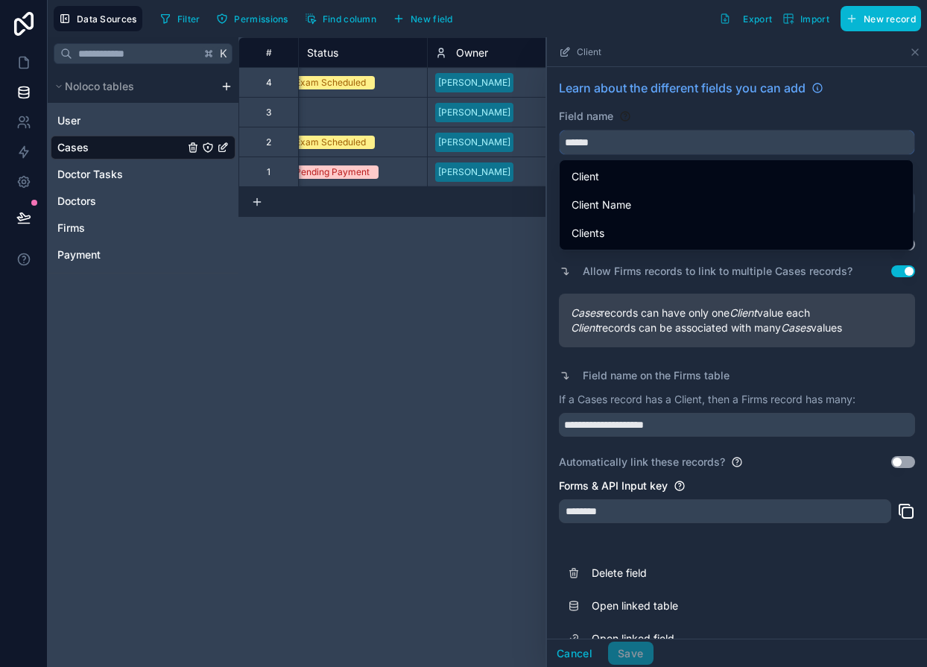
type input "*"
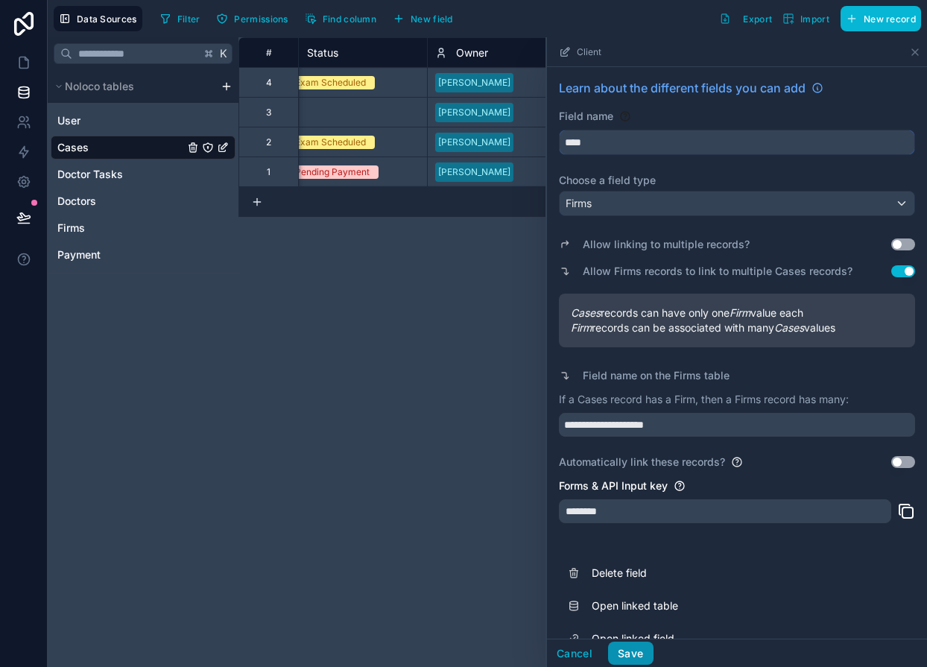
type input "****"
click at [629, 643] on button "Save" at bounding box center [630, 653] width 45 height 24
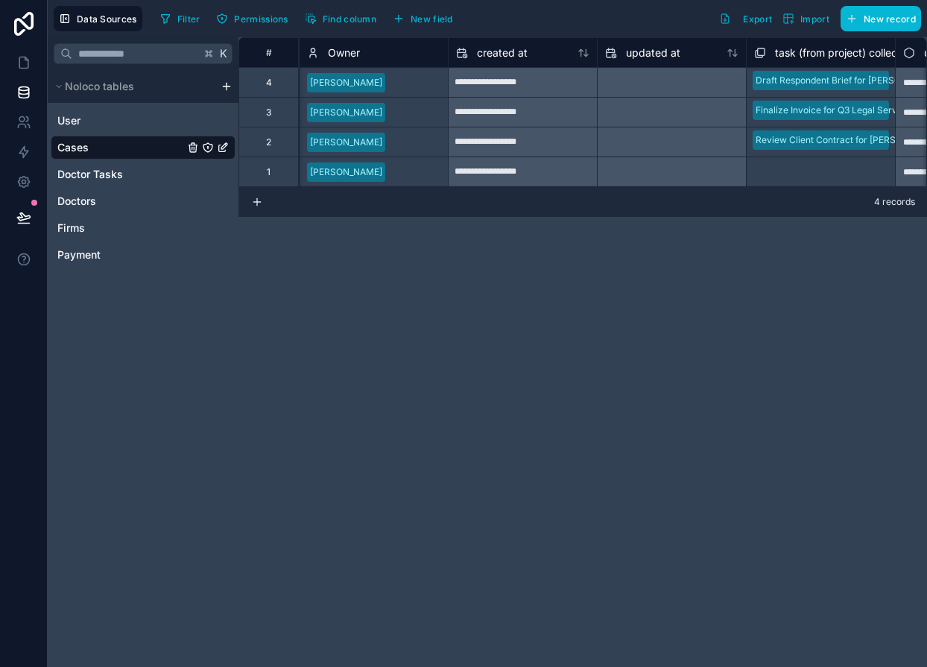
scroll to position [0, 862]
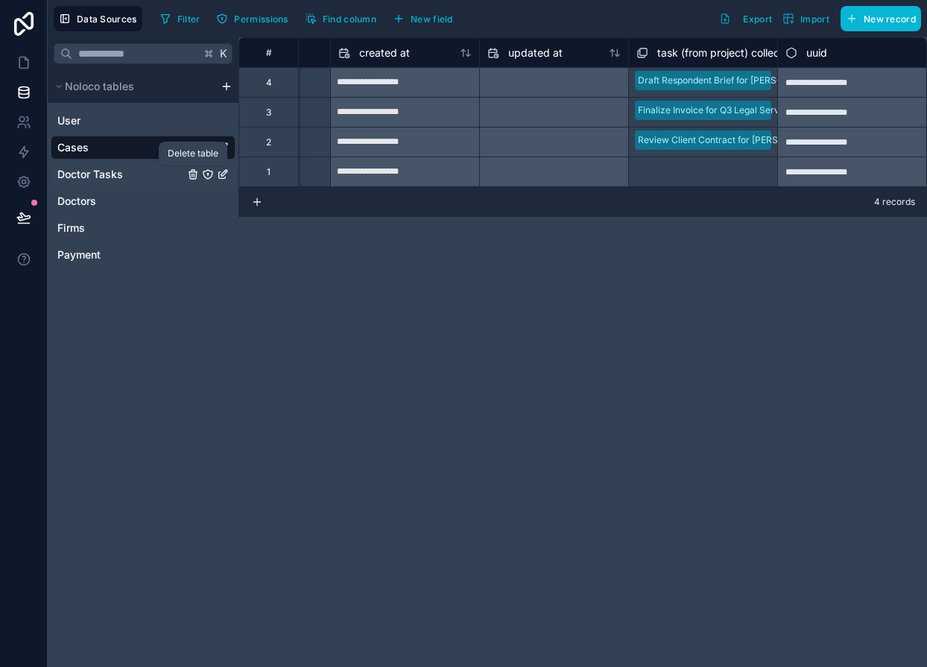
click at [191, 174] on icon "Doctor Tasks" at bounding box center [193, 174] width 12 height 12
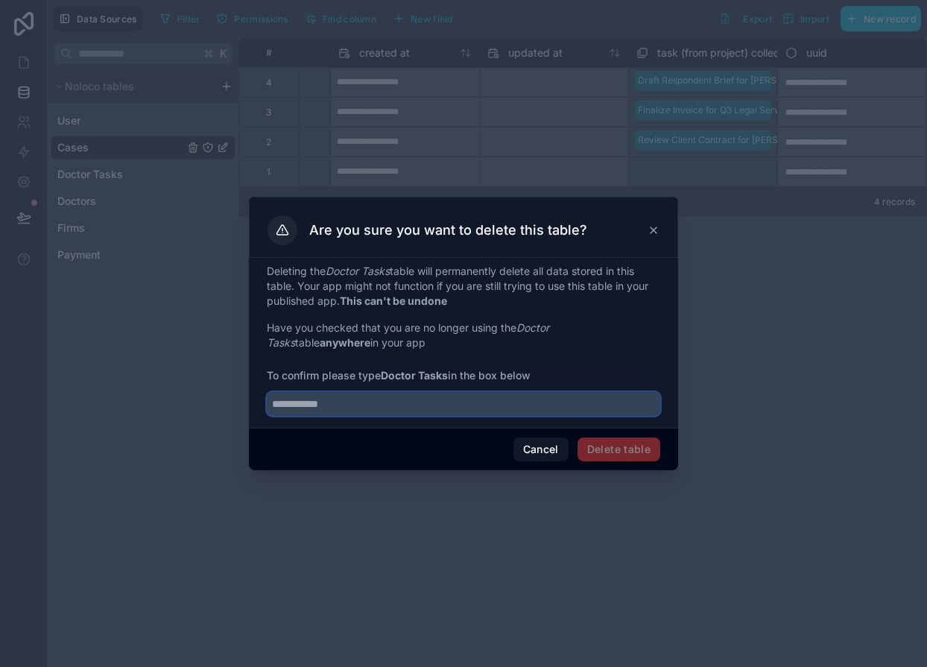
click at [388, 411] on input "text" at bounding box center [463, 404] width 393 height 24
type input "**********"
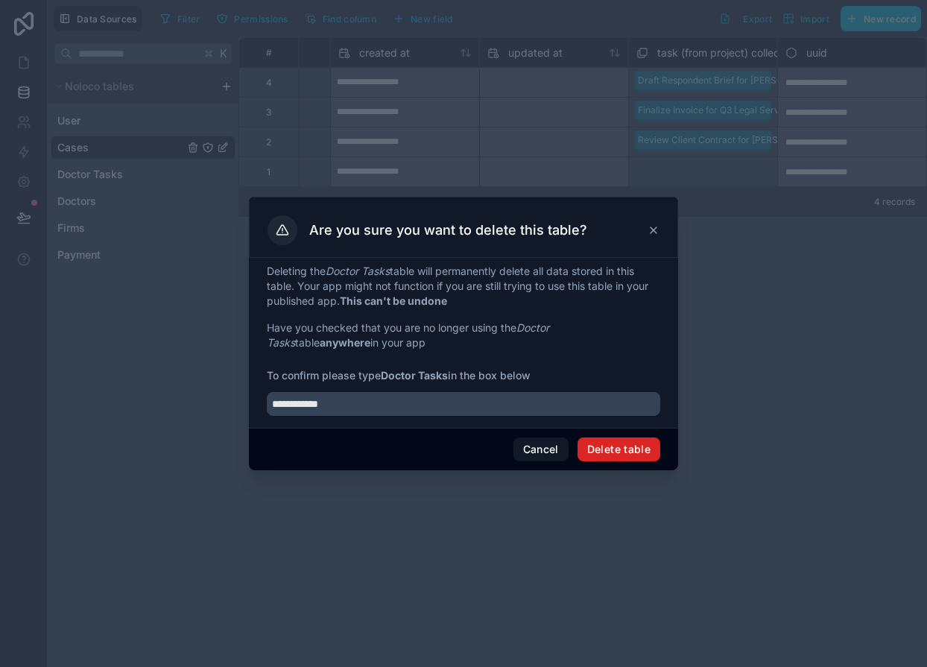
click at [634, 445] on button "Delete table" at bounding box center [618, 449] width 83 height 24
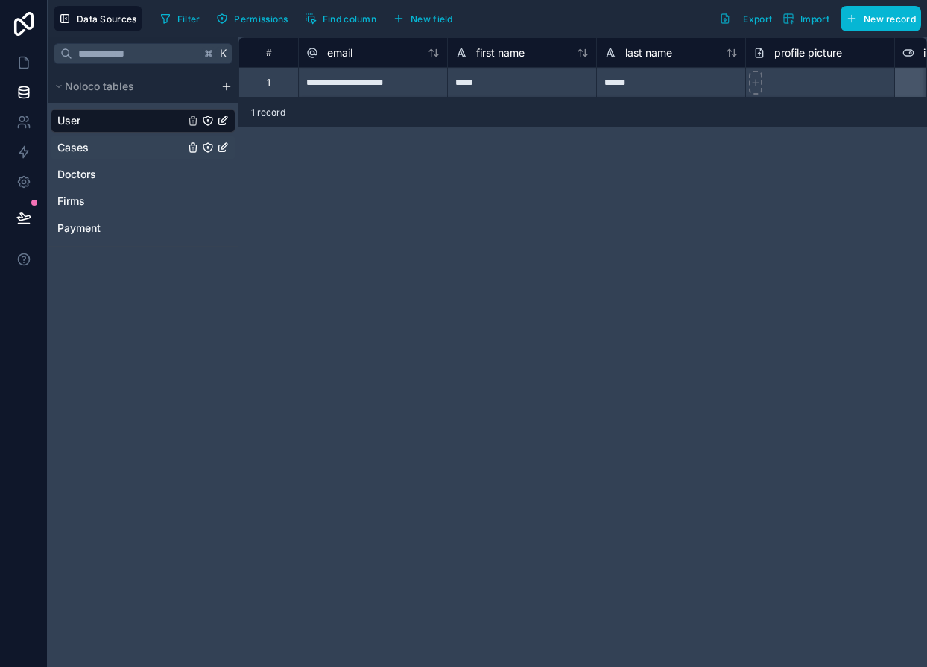
click at [77, 149] on span "Cases" at bounding box center [72, 147] width 31 height 15
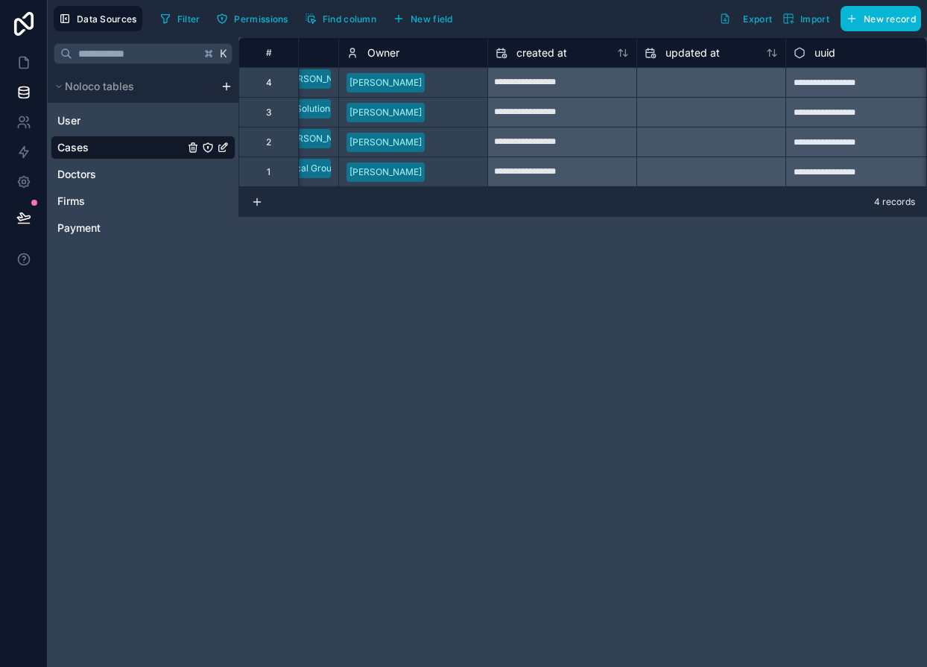
scroll to position [0, 713]
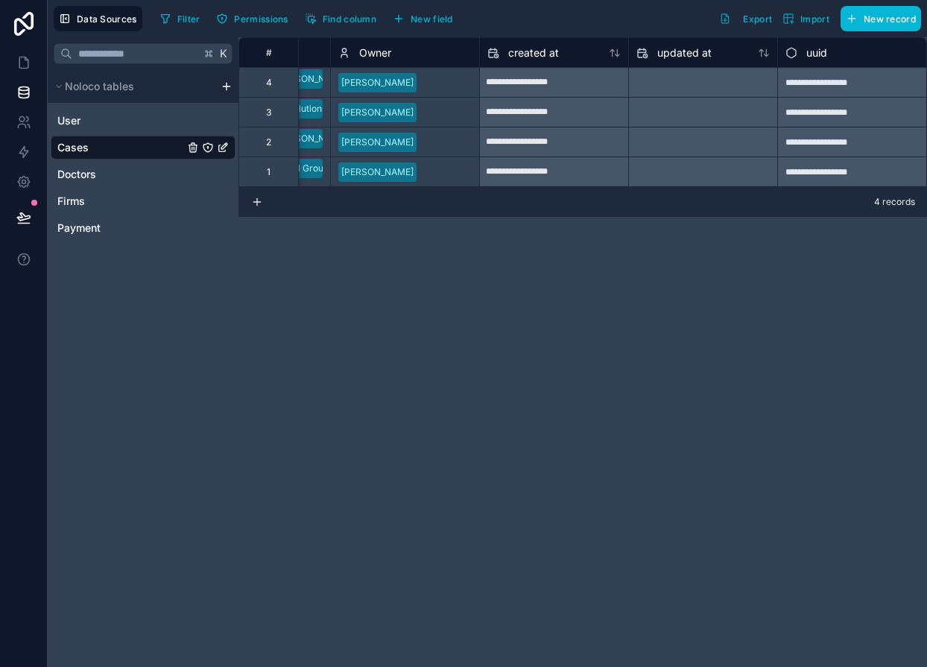
click at [820, 54] on span "uuid" at bounding box center [816, 52] width 21 height 15
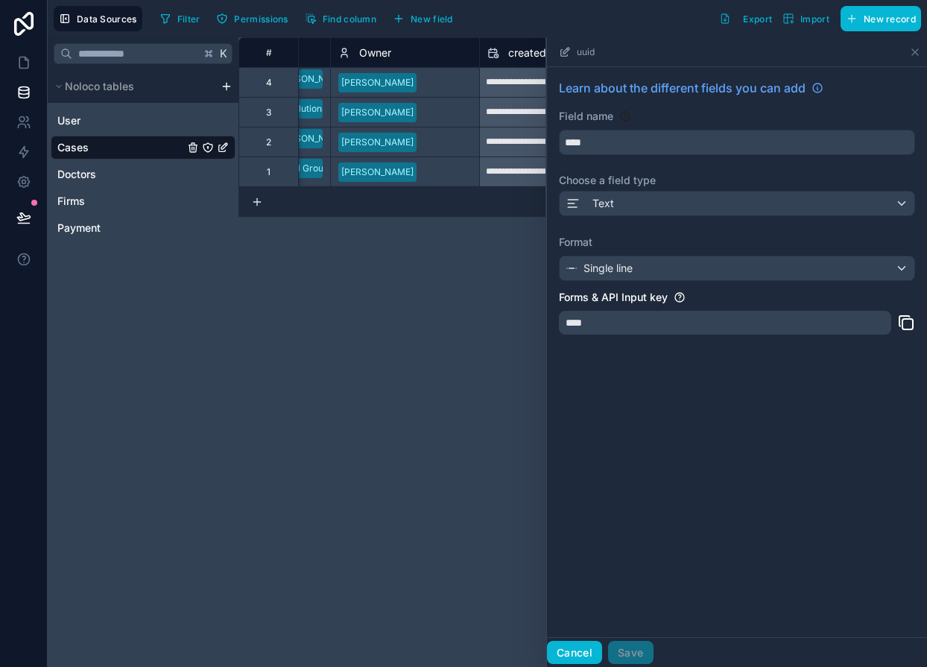
click at [564, 648] on button "Cancel" at bounding box center [574, 653] width 55 height 24
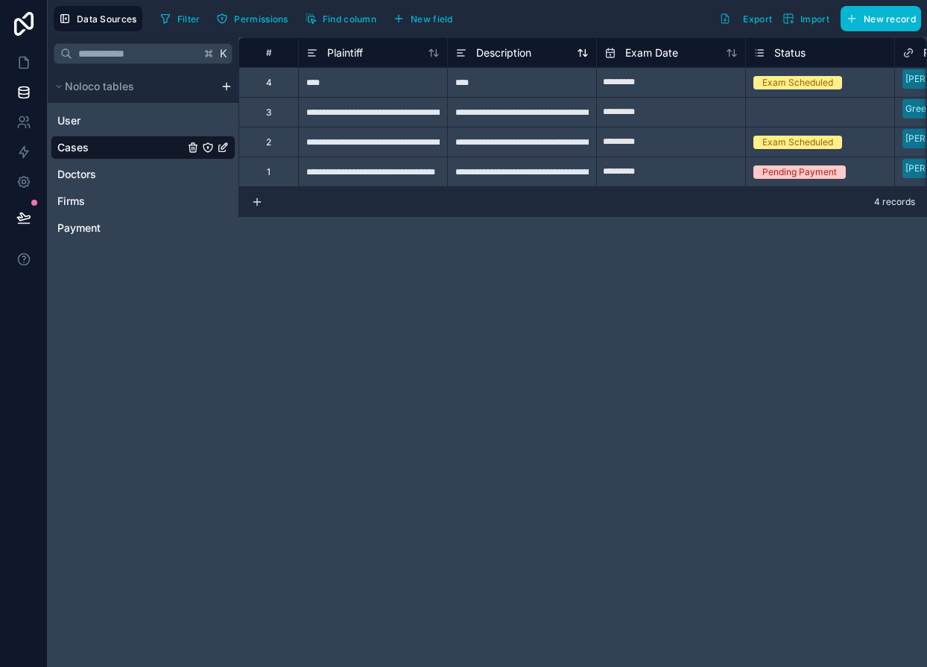
click at [489, 52] on span "Description" at bounding box center [503, 52] width 55 height 15
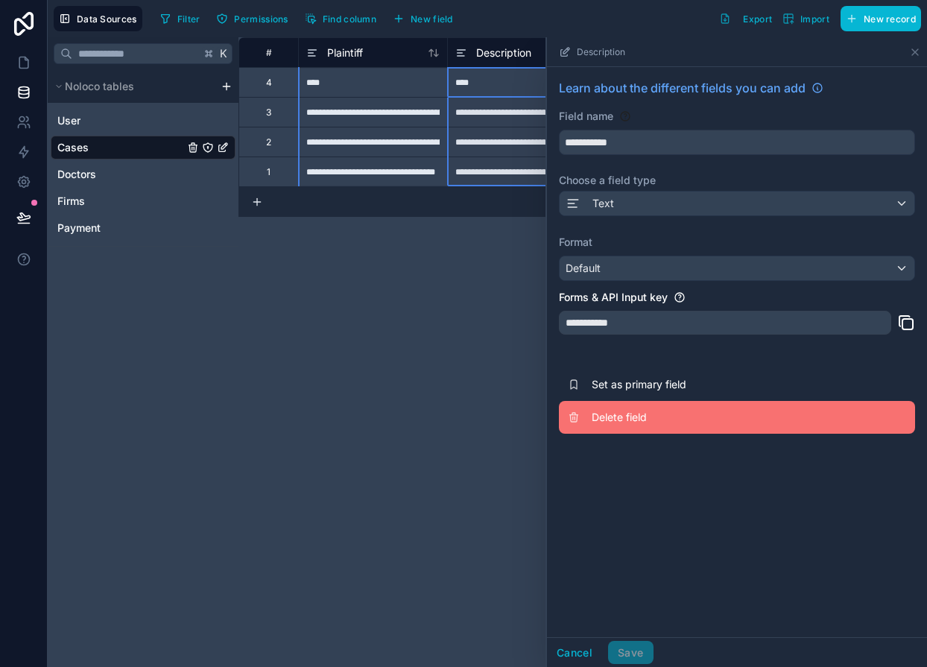
click at [620, 428] on button "Delete field" at bounding box center [737, 417] width 356 height 33
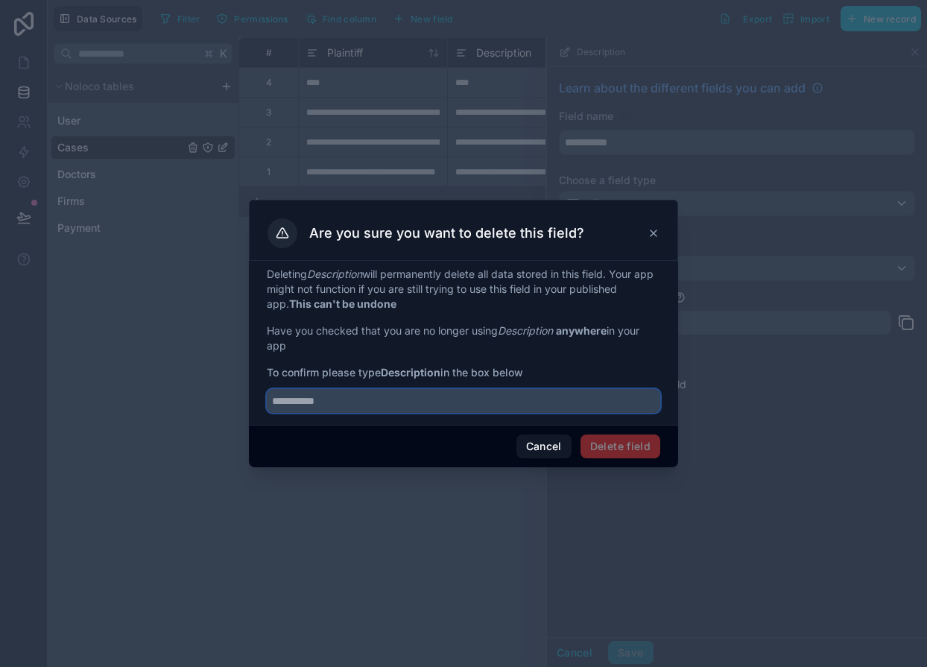
click at [511, 398] on input "text" at bounding box center [463, 401] width 393 height 24
type input "*"
type input "**********"
click at [609, 443] on button "Delete field" at bounding box center [620, 446] width 80 height 24
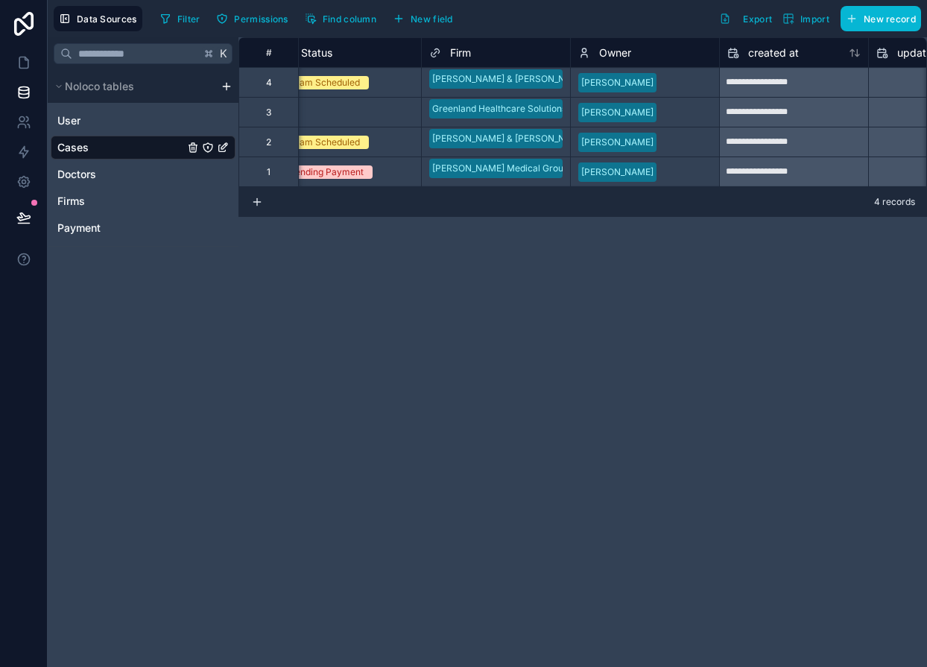
scroll to position [0, 564]
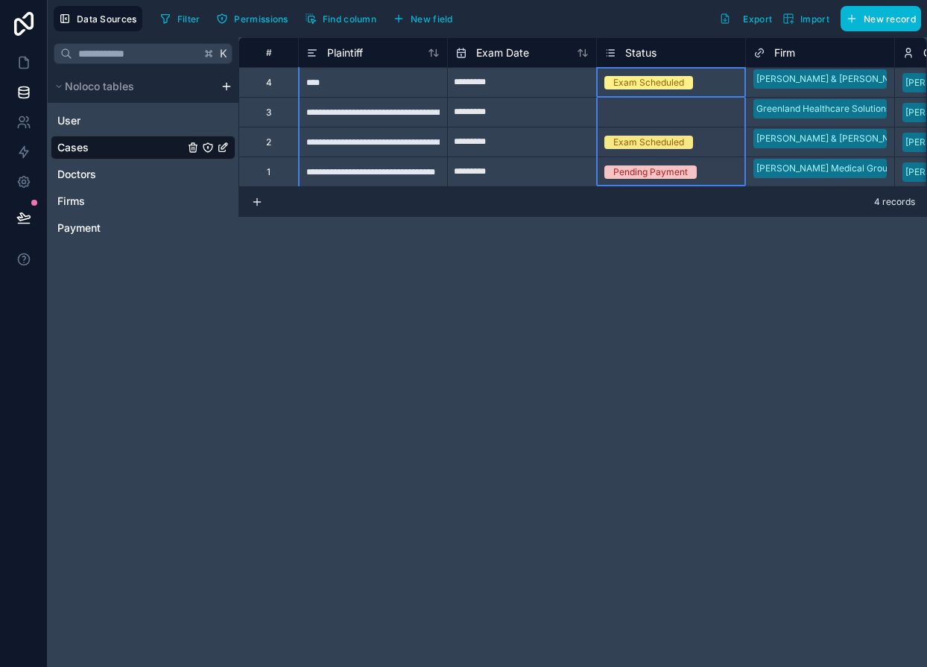
click at [654, 53] on span "Status" at bounding box center [640, 52] width 31 height 15
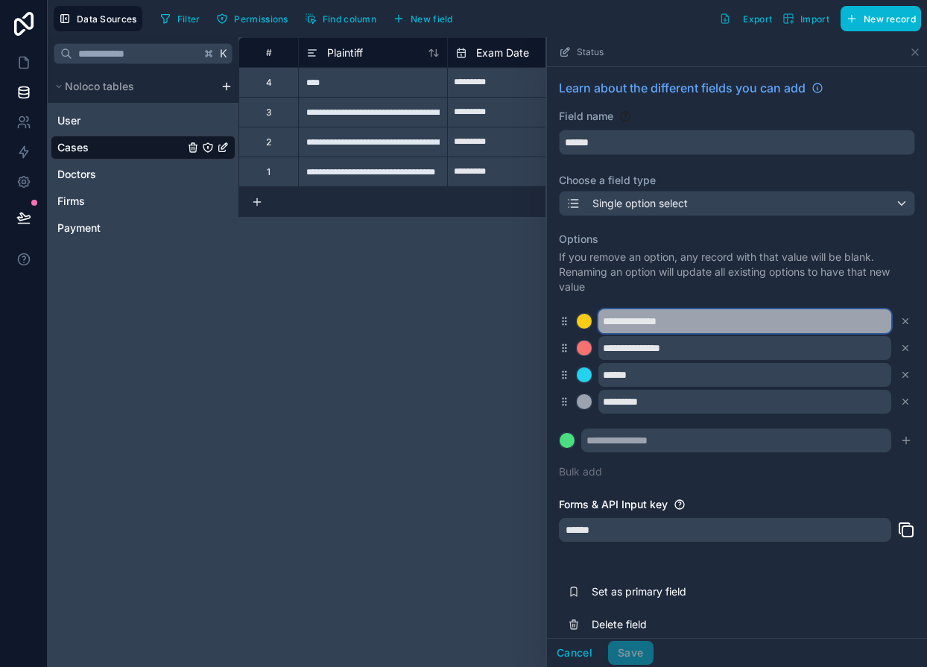
click at [604, 320] on input "**********" at bounding box center [744, 321] width 293 height 24
type input "*********"
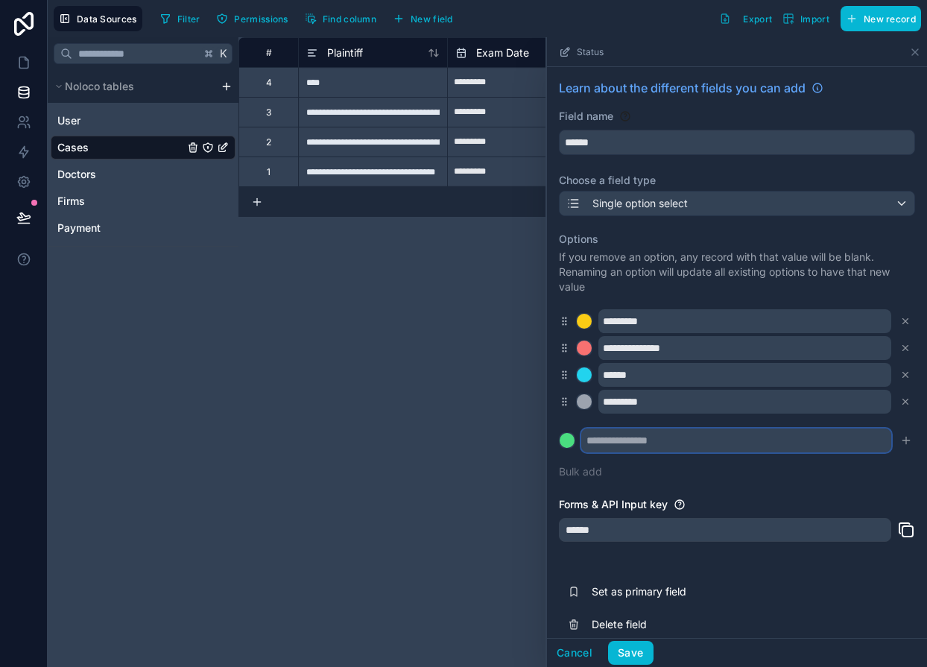
click at [607, 449] on input "text" at bounding box center [736, 440] width 310 height 24
type input "**********"
click at [559, 432] on button at bounding box center [567, 440] width 16 height 16
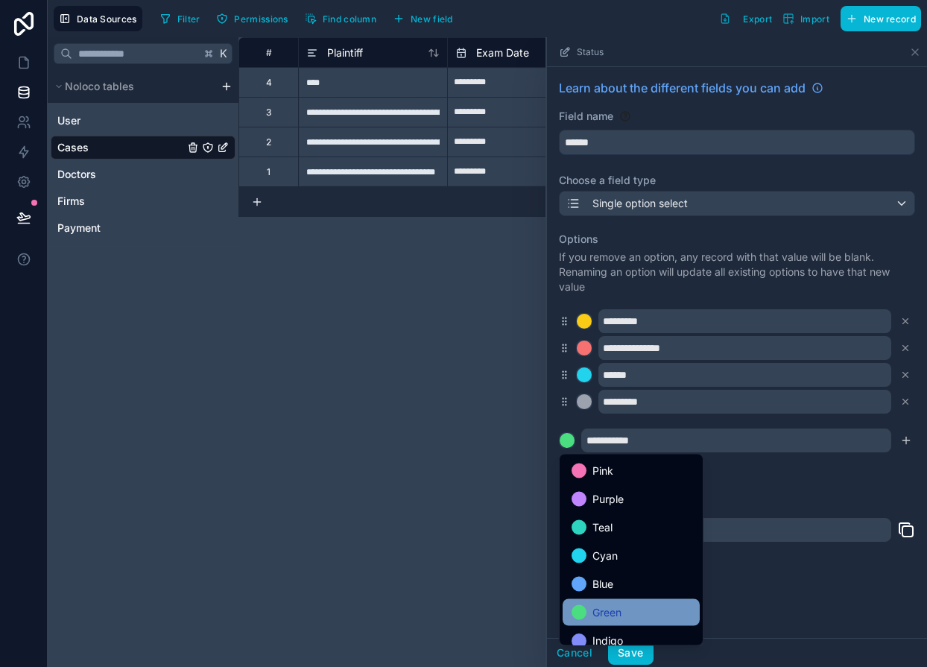
click at [593, 601] on div "Green" at bounding box center [630, 612] width 137 height 27
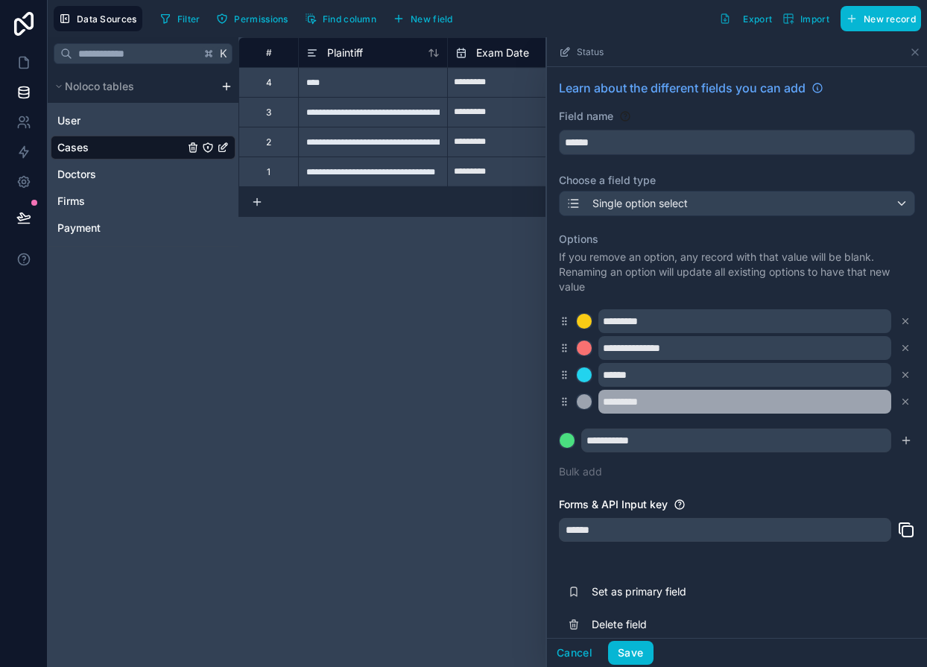
scroll to position [15, 0]
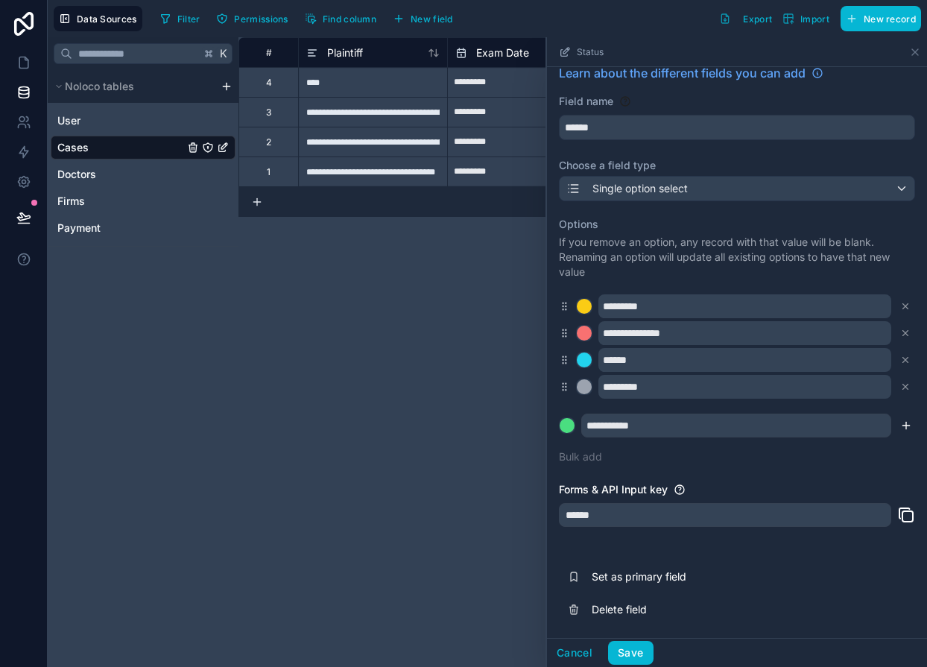
click at [908, 425] on icon "submit" at bounding box center [906, 425] width 12 height 12
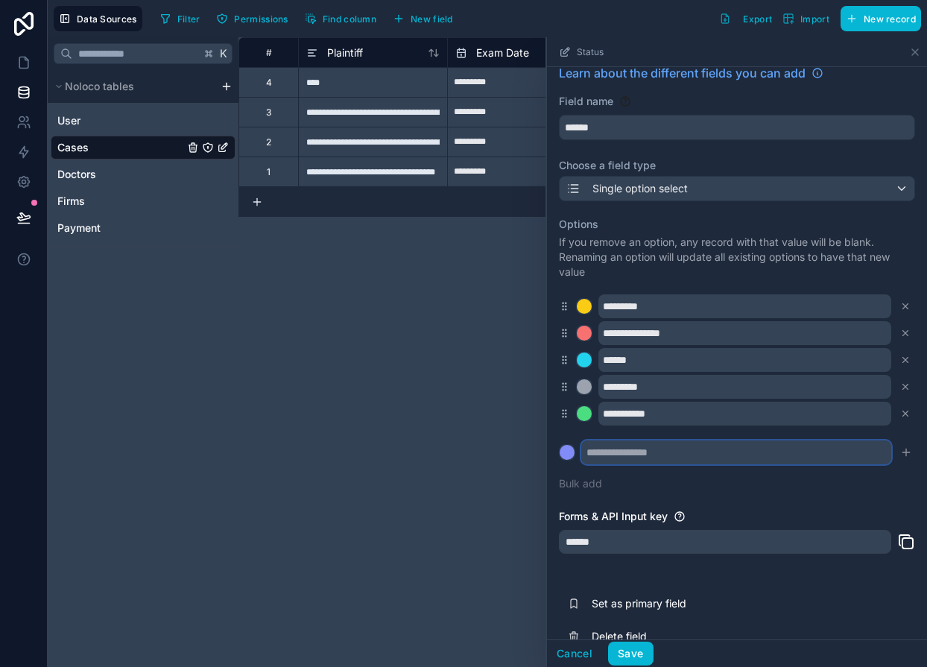
click at [665, 452] on input "text" at bounding box center [736, 452] width 310 height 24
type input "**********"
click at [683, 478] on div "**********" at bounding box center [737, 354] width 356 height 292
click at [906, 454] on icon "submit" at bounding box center [906, 451] width 0 height 7
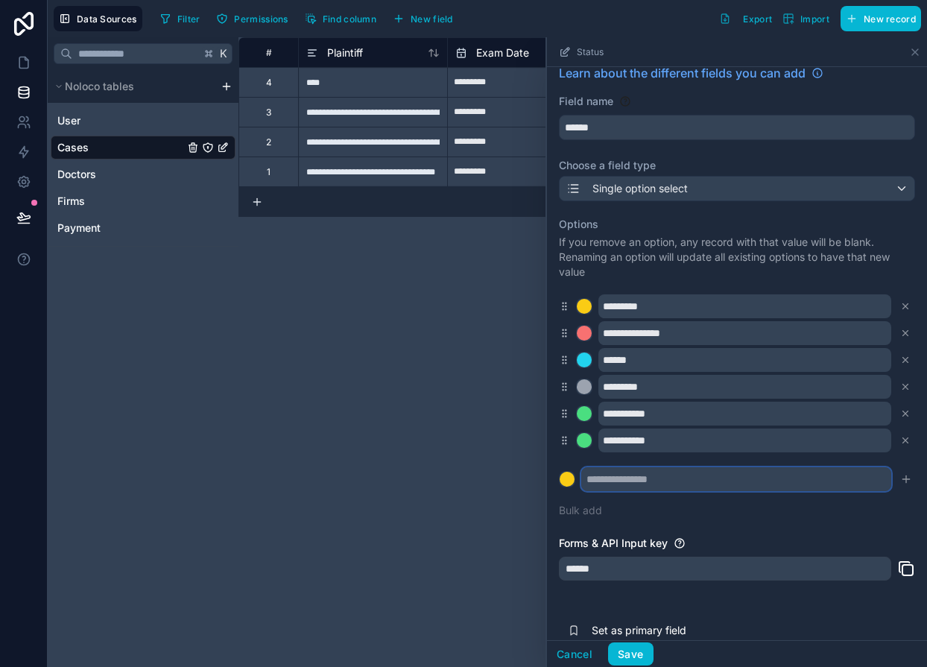
click at [755, 484] on input "text" at bounding box center [736, 479] width 310 height 24
type input "**********"
click at [568, 477] on div at bounding box center [566, 478] width 15 height 15
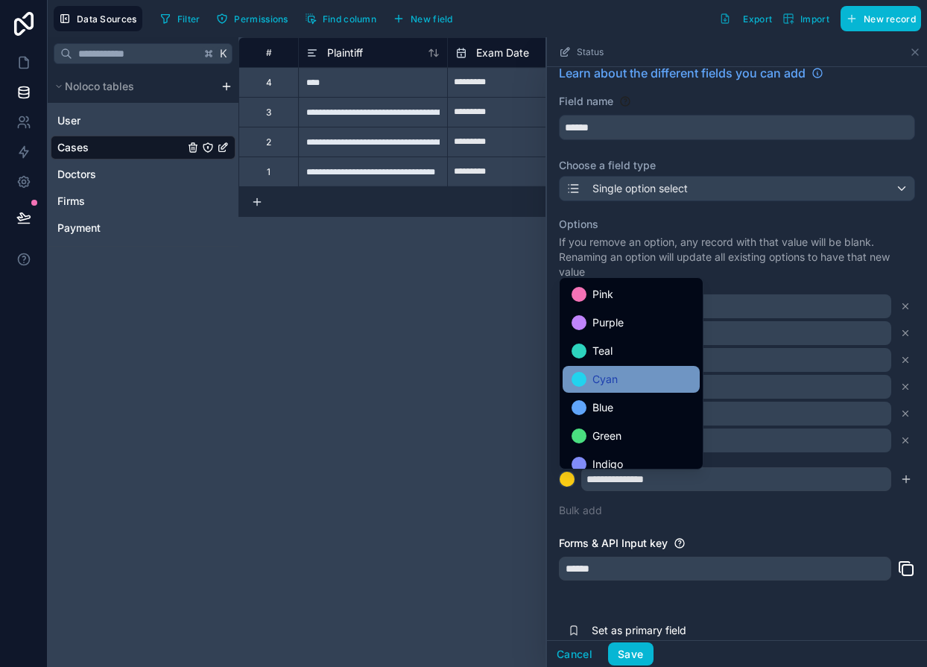
click at [594, 378] on span "Cyan" at bounding box center [604, 379] width 25 height 18
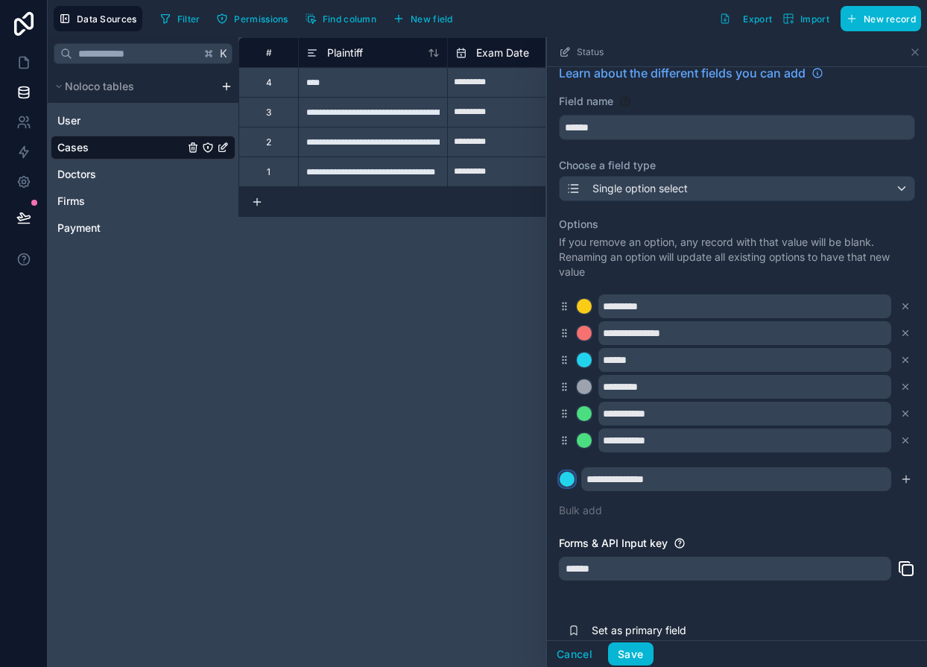
click at [565, 474] on div at bounding box center [566, 478] width 15 height 15
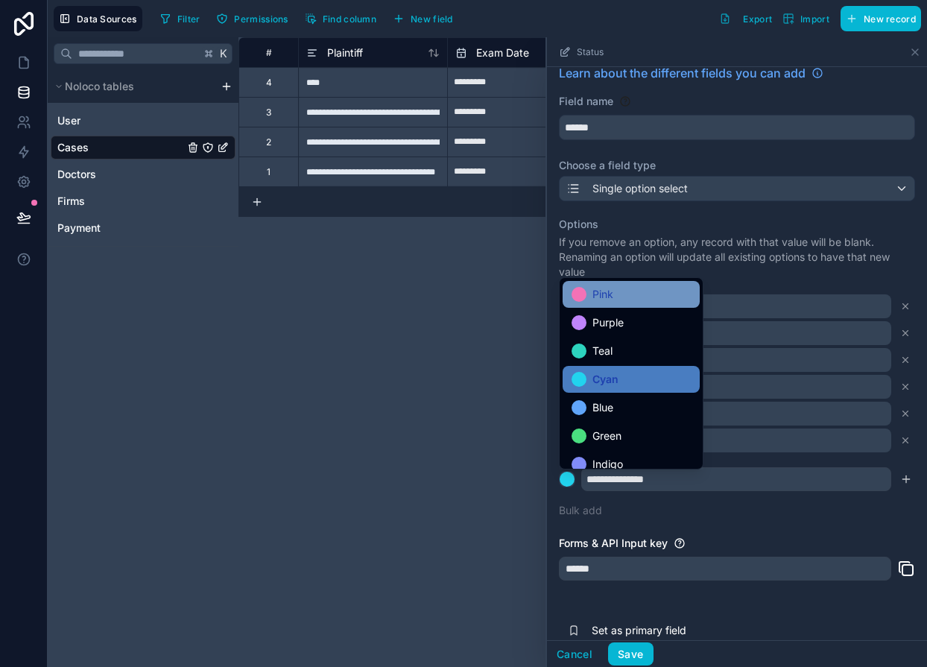
click at [597, 302] on span "Pink" at bounding box center [602, 294] width 21 height 18
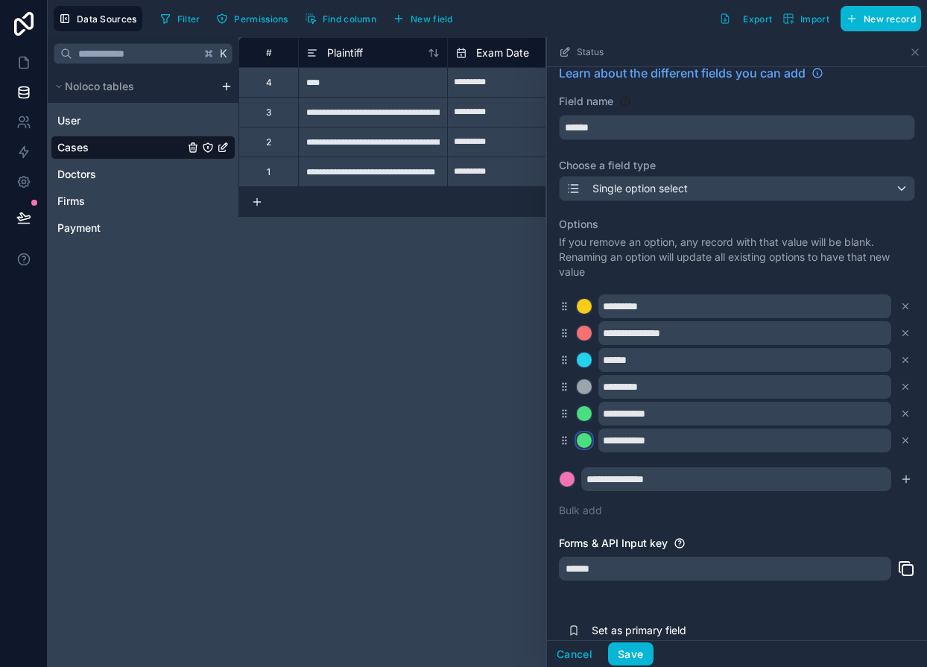
click at [585, 442] on div at bounding box center [584, 440] width 15 height 15
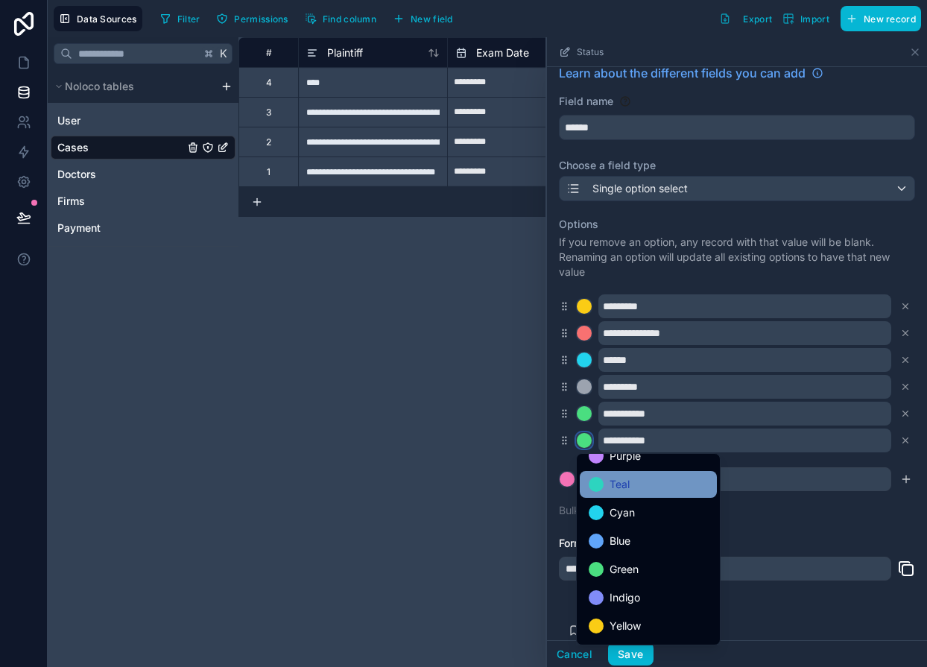
scroll to position [117, 0]
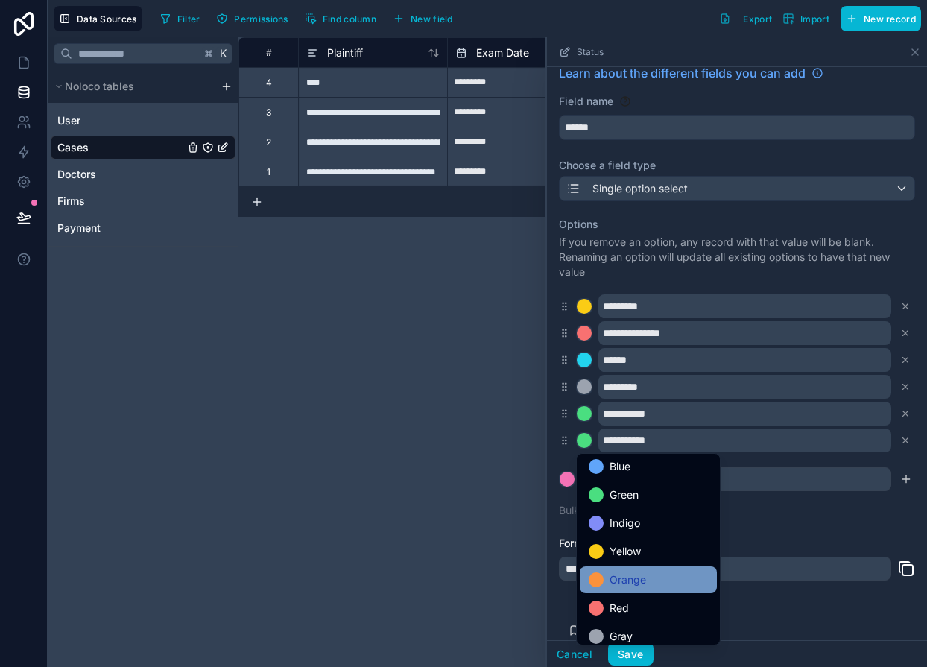
click at [611, 577] on span "Orange" at bounding box center [627, 580] width 36 height 18
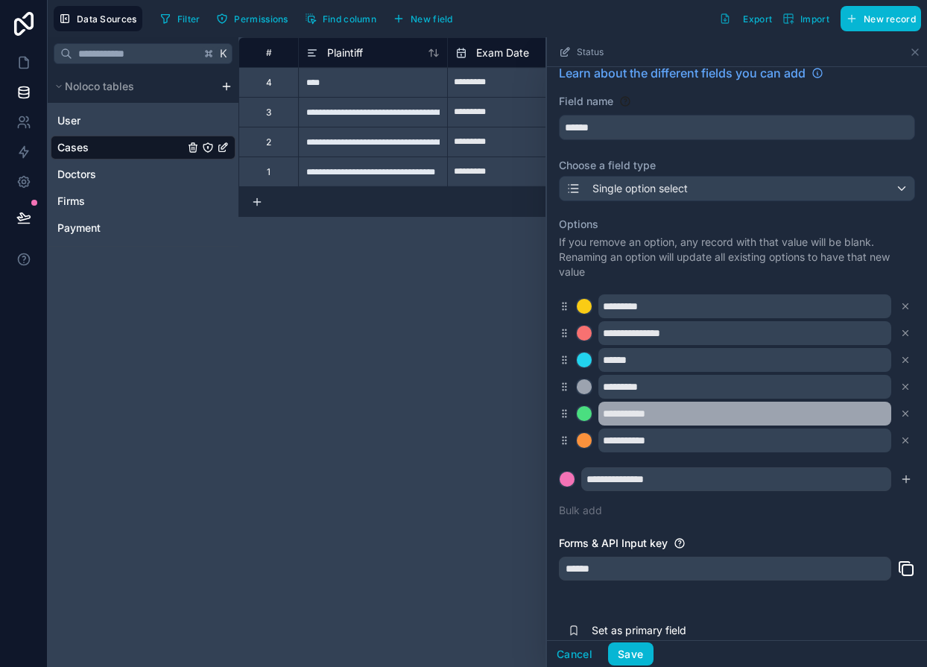
scroll to position [66, 0]
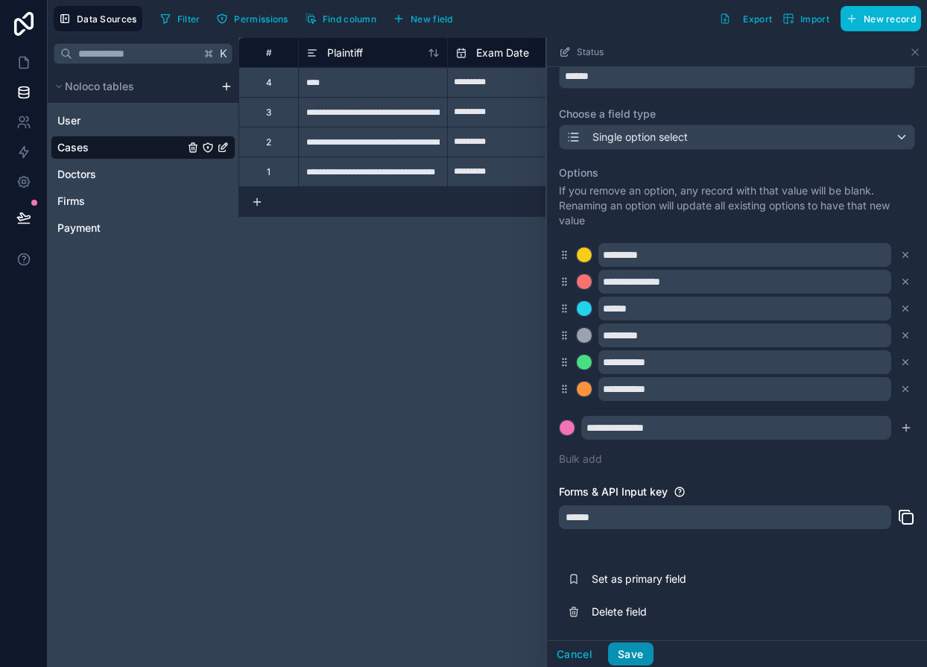
click at [623, 655] on button "Save" at bounding box center [630, 654] width 45 height 24
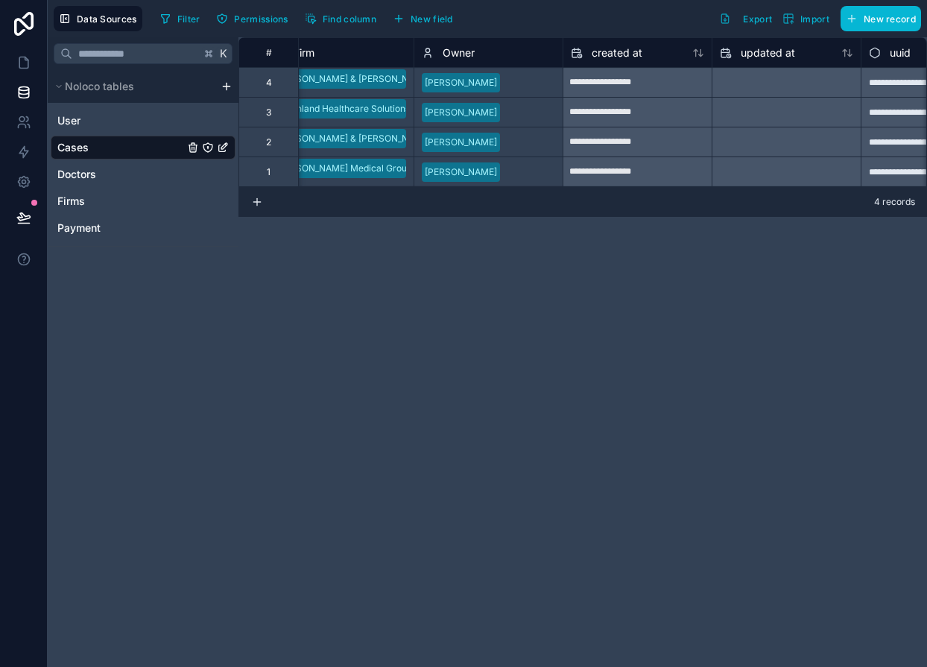
scroll to position [0, 564]
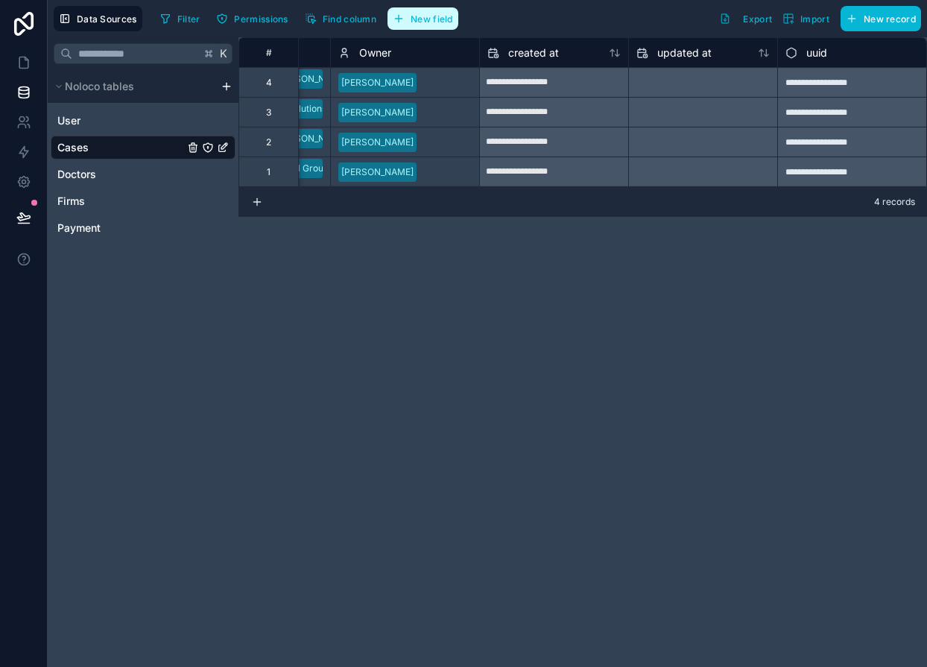
click at [412, 16] on span "New field" at bounding box center [431, 18] width 42 height 11
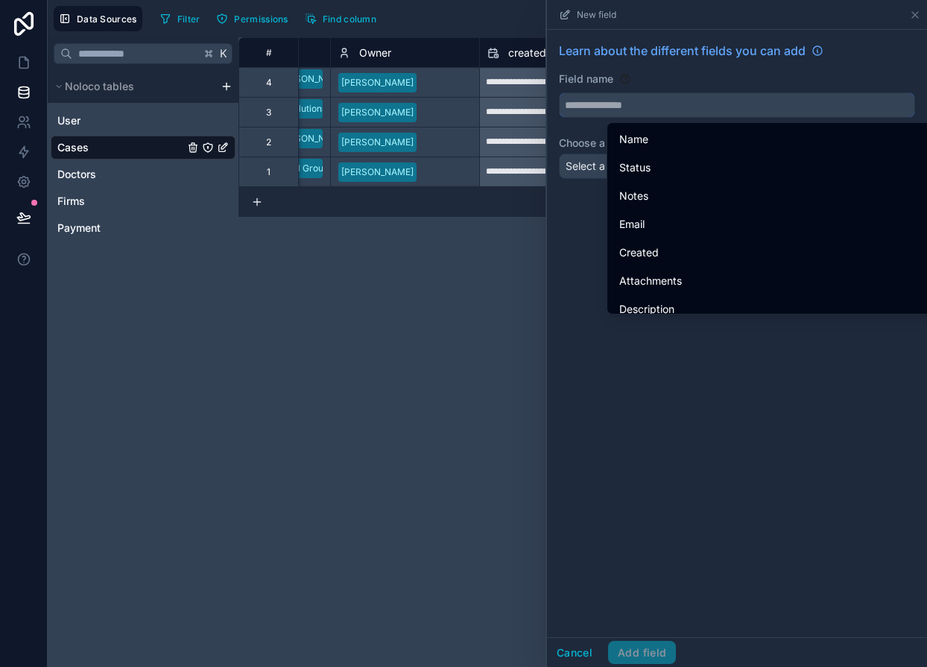
click at [623, 109] on input "text" at bounding box center [736, 105] width 355 height 24
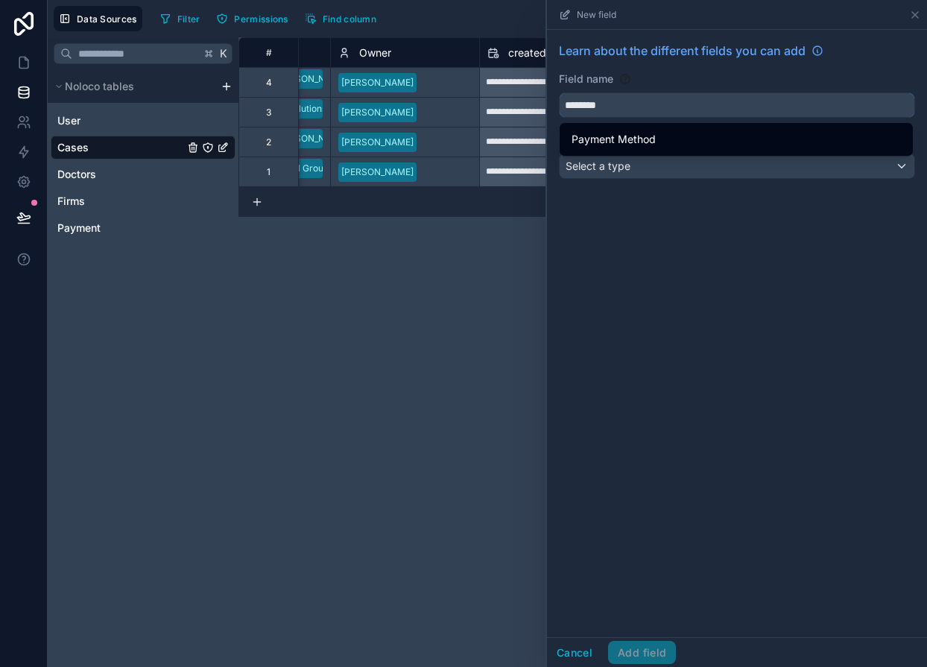
click at [559, 92] on button "*******" at bounding box center [737, 104] width 356 height 25
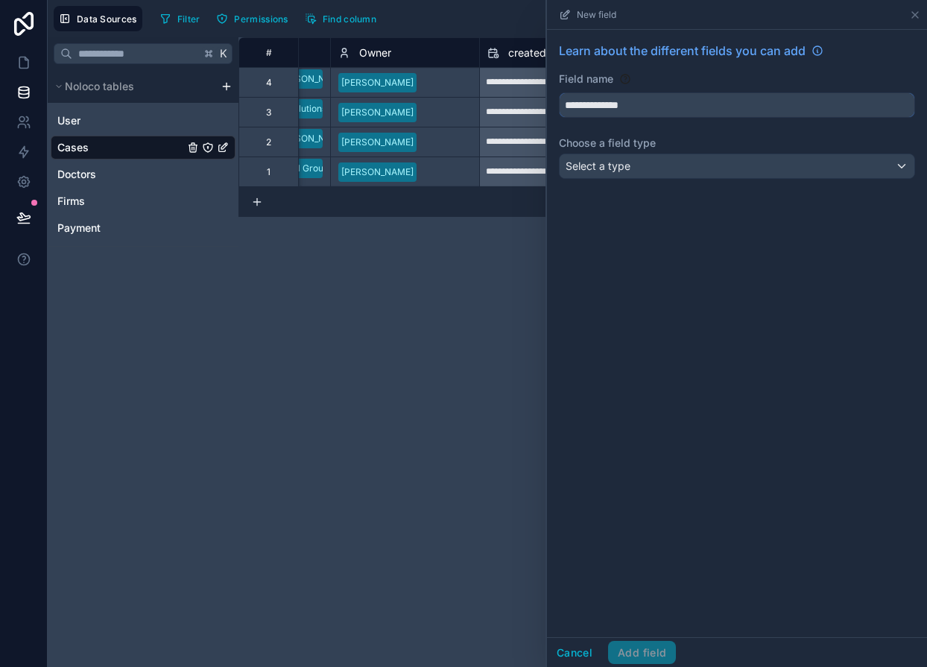
type input "**********"
click at [597, 162] on span "Select a type" at bounding box center [597, 165] width 65 height 13
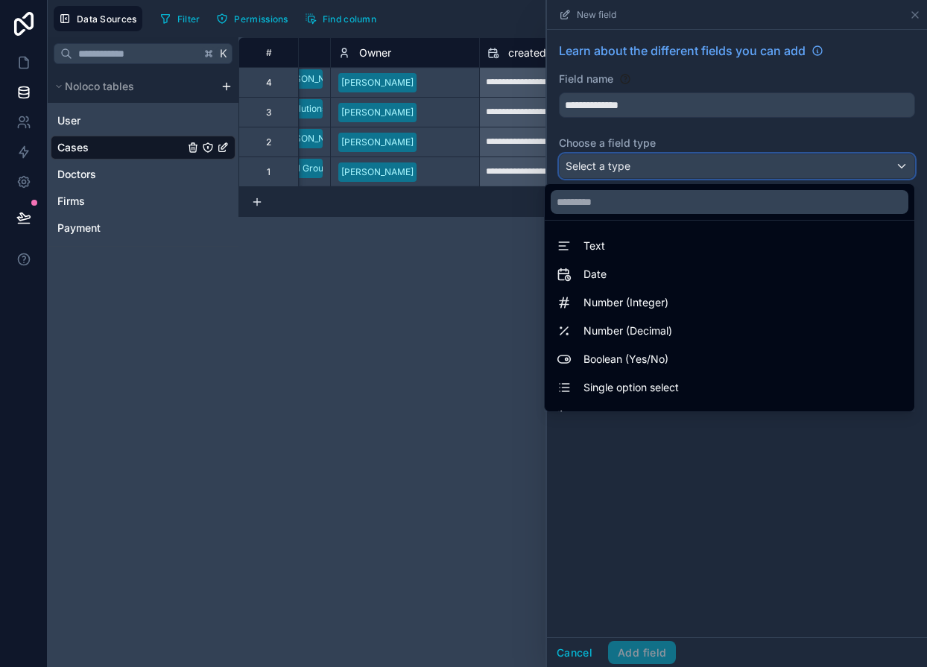
scroll to position [45, 0]
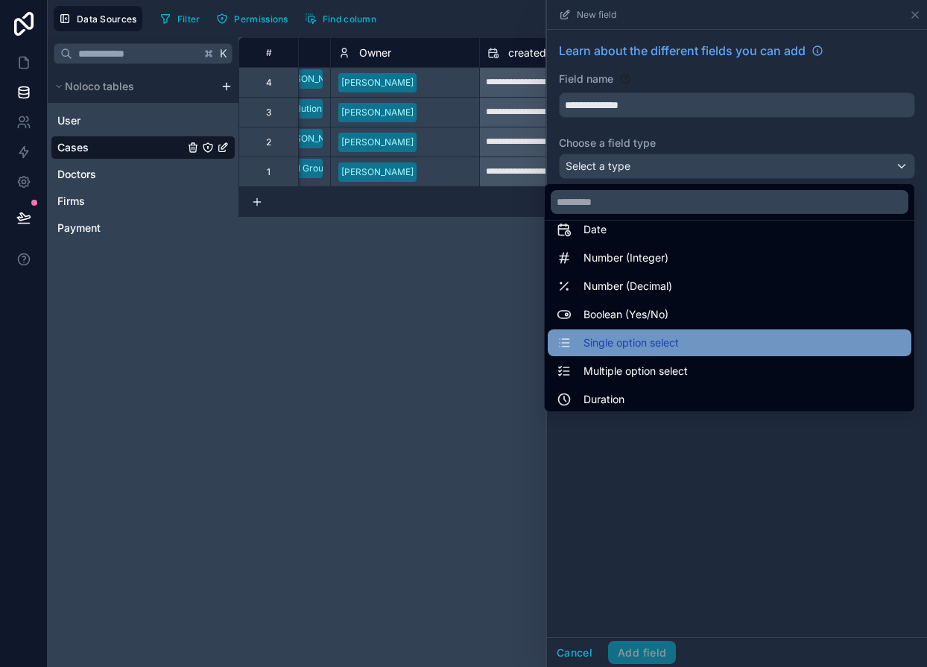
click at [608, 340] on span "Single option select" at bounding box center [630, 343] width 95 height 18
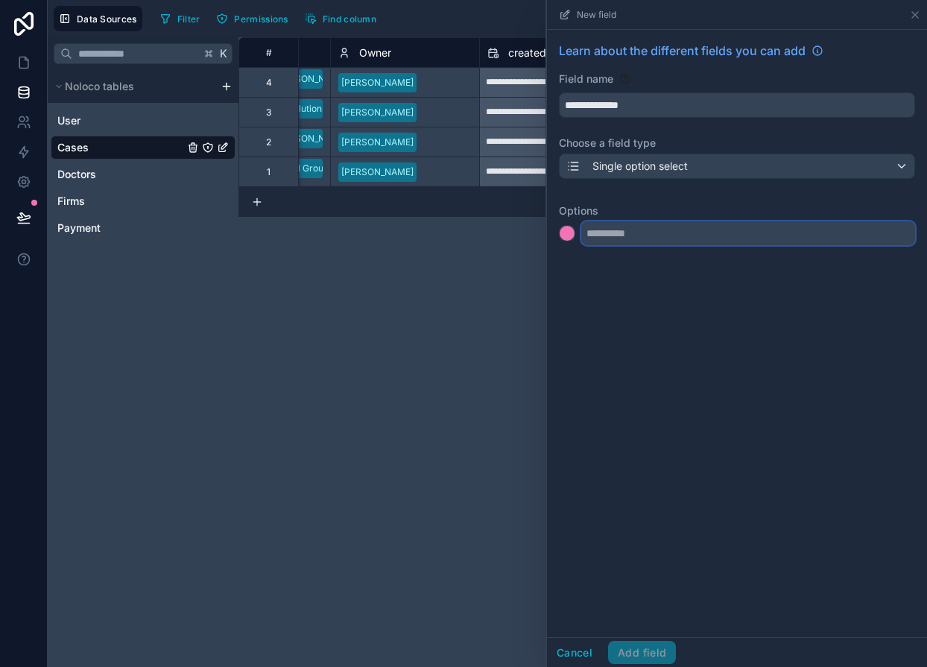
click at [597, 230] on input "text" at bounding box center [748, 233] width 334 height 24
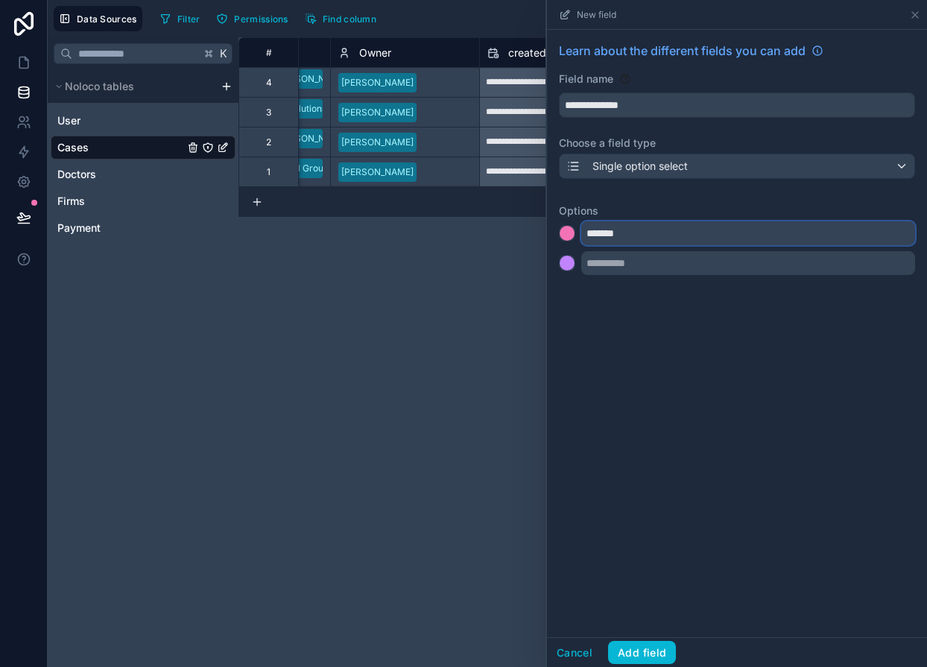
type input "*******"
click at [603, 261] on input "text" at bounding box center [748, 263] width 334 height 24
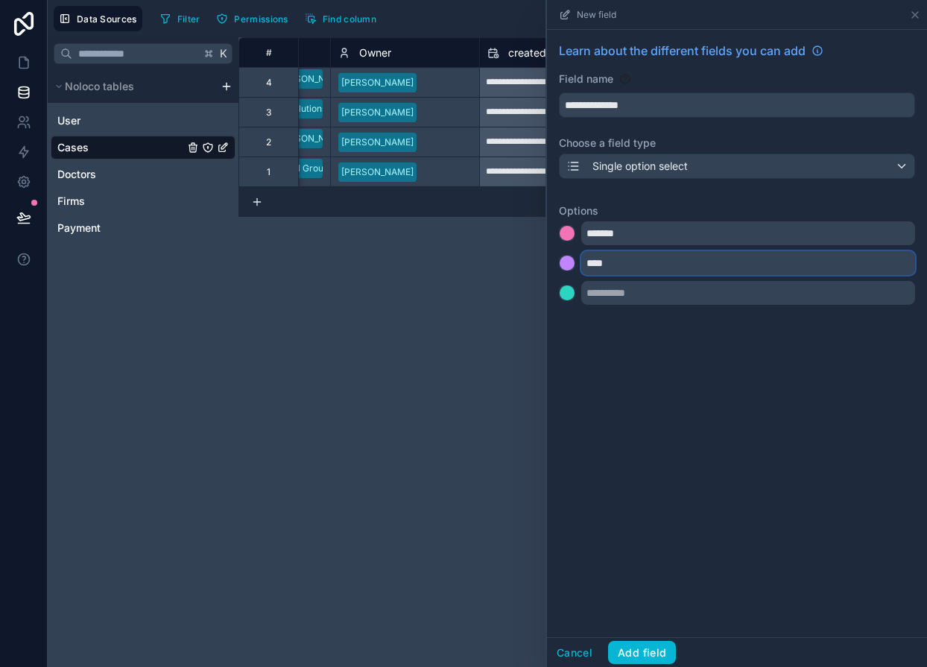
type input "****"
click at [598, 293] on input "text" at bounding box center [748, 293] width 334 height 24
click at [150, 295] on div "K Noloco tables User Cases Doctors Firms Payment" at bounding box center [143, 351] width 191 height 629
click at [598, 302] on input "text" at bounding box center [748, 293] width 334 height 24
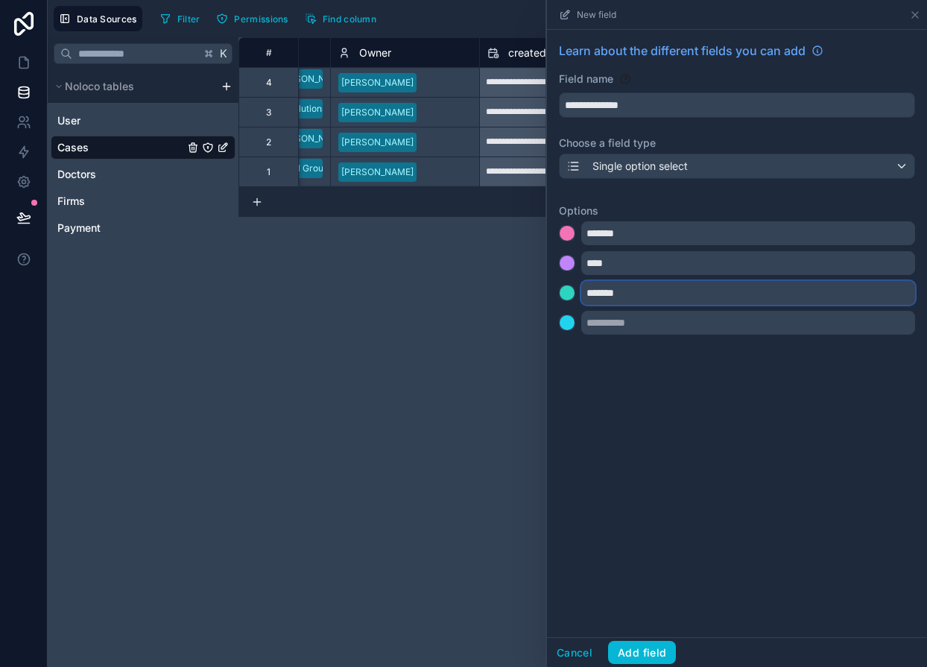
type input "*******"
click at [614, 325] on input "text" at bounding box center [748, 323] width 334 height 24
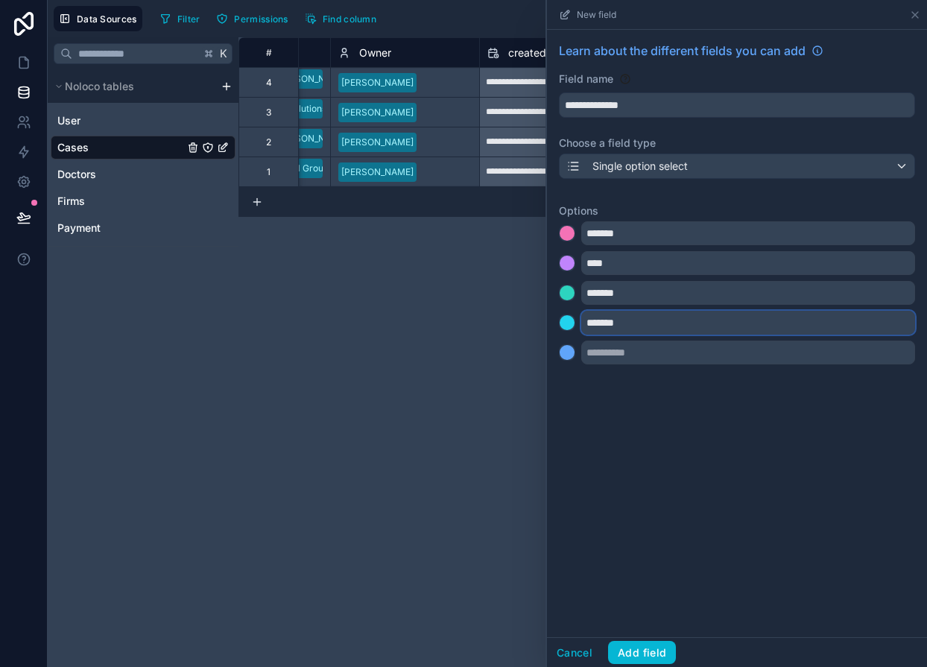
type input "*******"
click at [568, 295] on div at bounding box center [566, 292] width 15 height 15
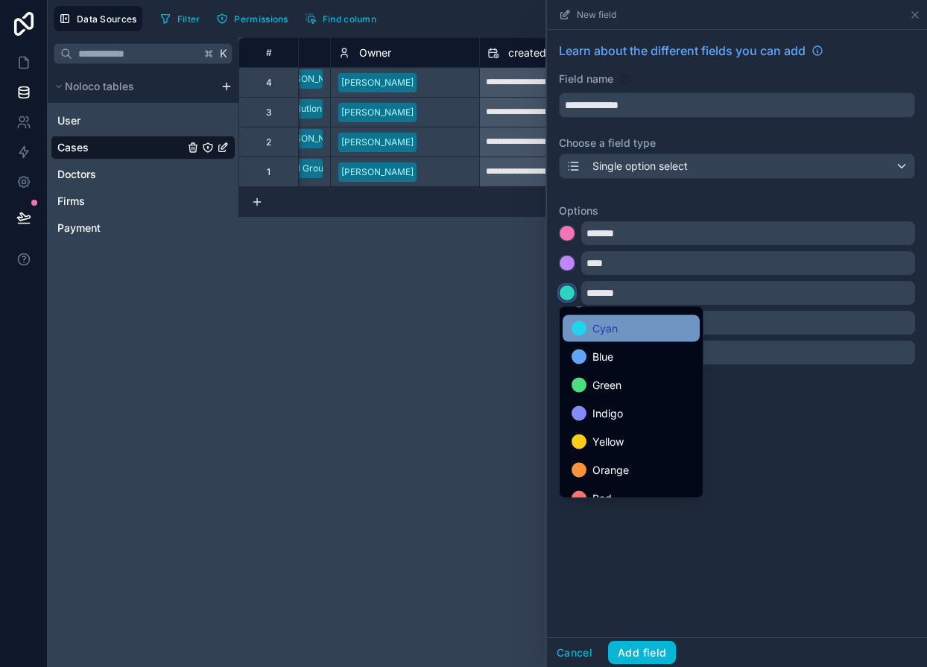
scroll to position [125, 0]
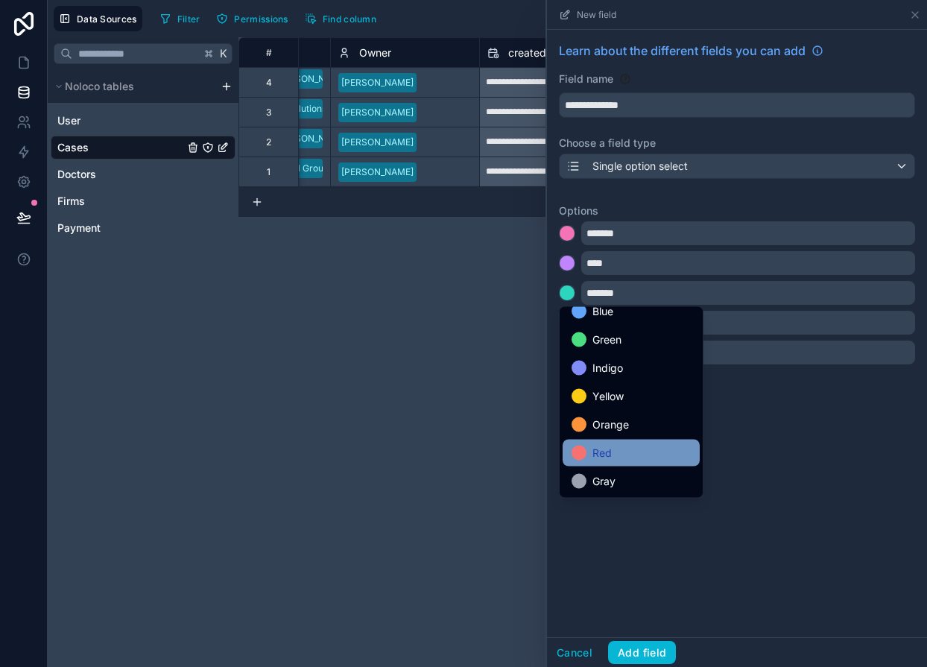
click at [591, 454] on div "Red" at bounding box center [630, 453] width 119 height 18
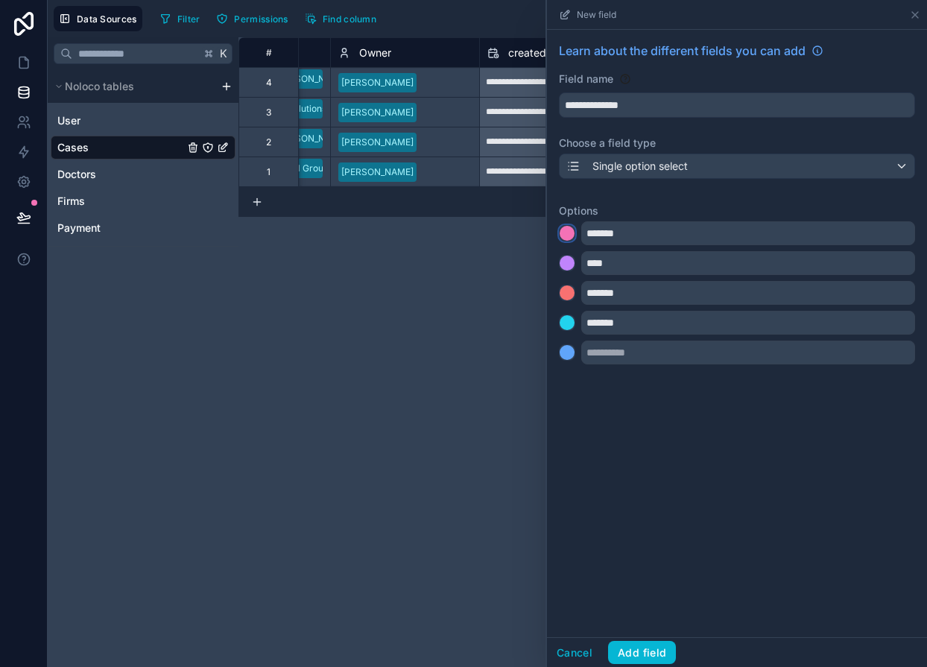
click at [569, 232] on div at bounding box center [566, 233] width 15 height 15
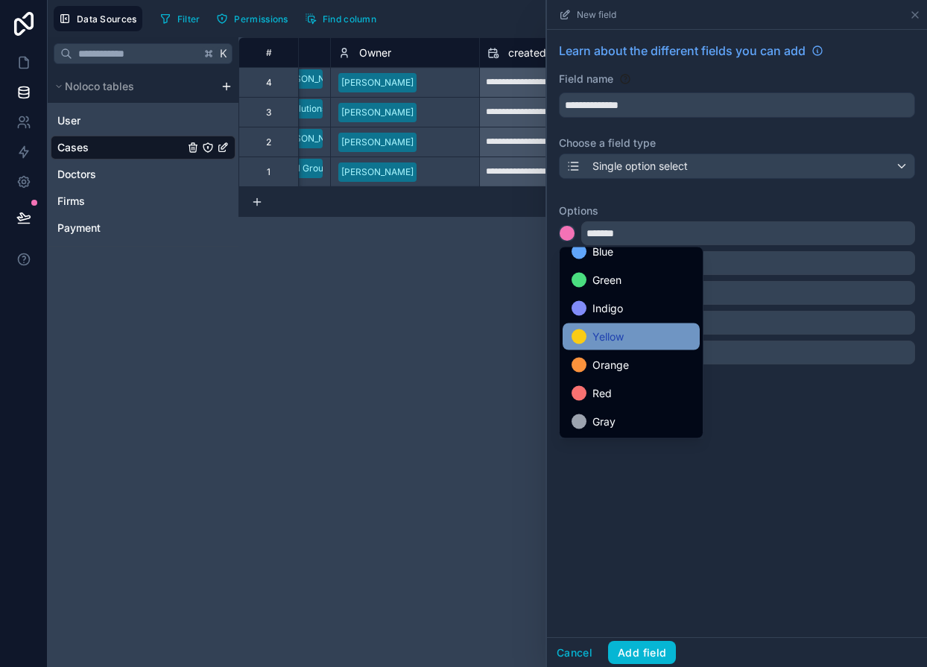
click at [595, 333] on span "Yellow" at bounding box center [607, 337] width 31 height 18
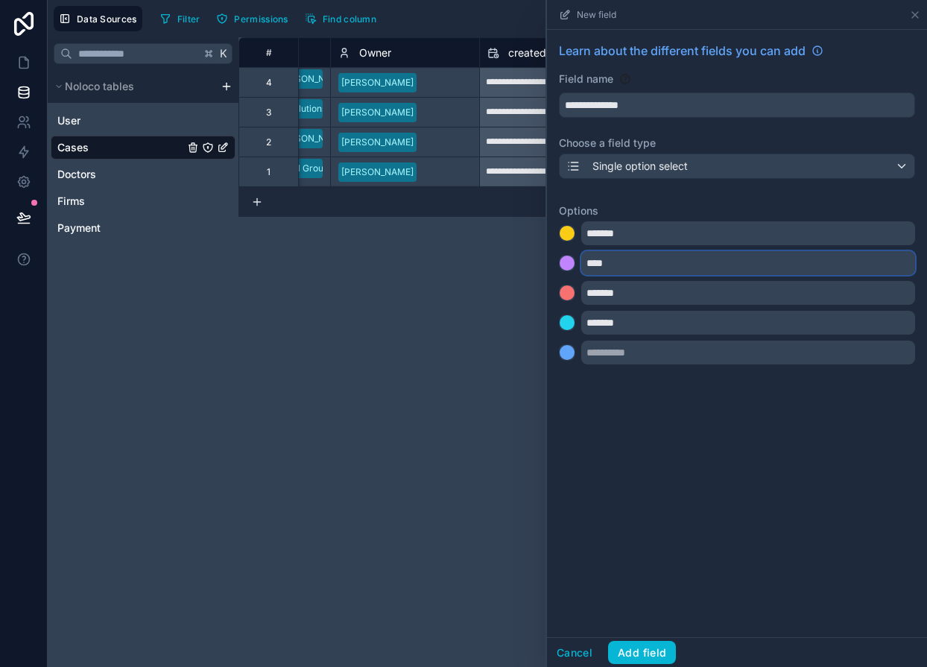
click at [597, 265] on input "****" at bounding box center [748, 263] width 334 height 24
click at [570, 265] on div at bounding box center [566, 262] width 15 height 15
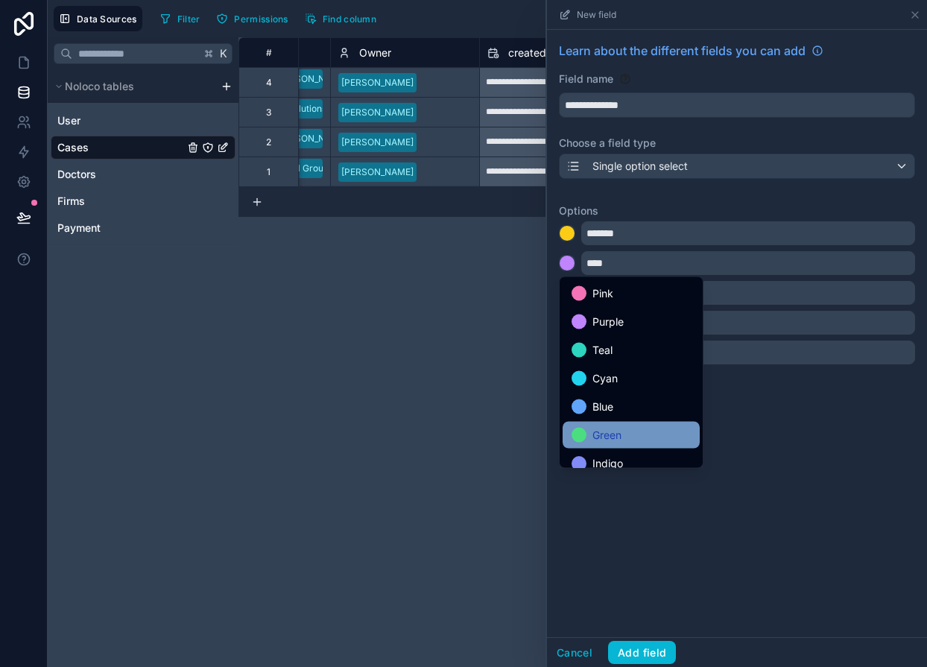
click at [604, 430] on span "Green" at bounding box center [606, 435] width 29 height 18
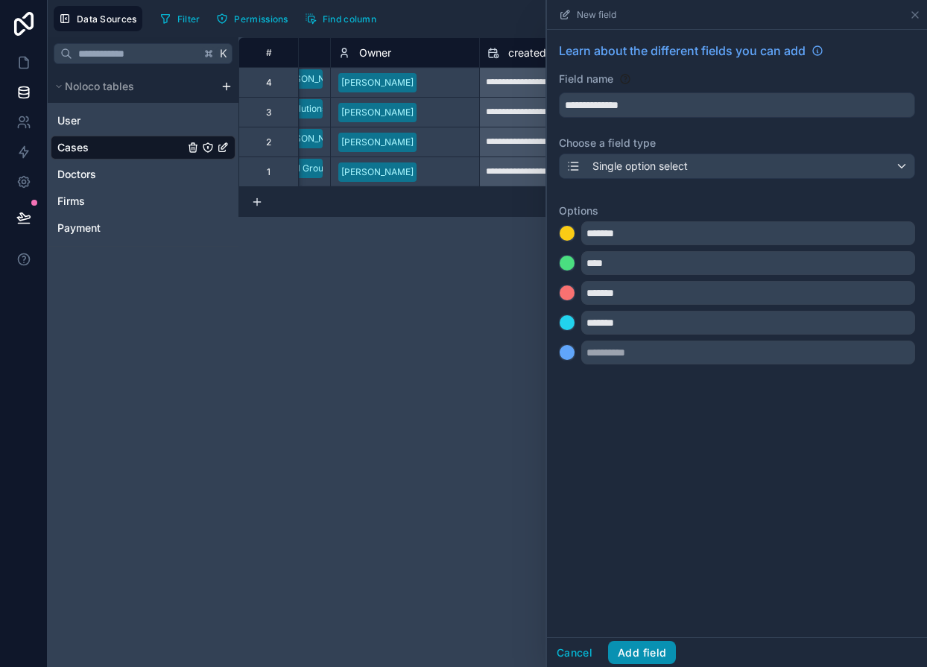
click at [625, 652] on button "Add field" at bounding box center [642, 653] width 68 height 24
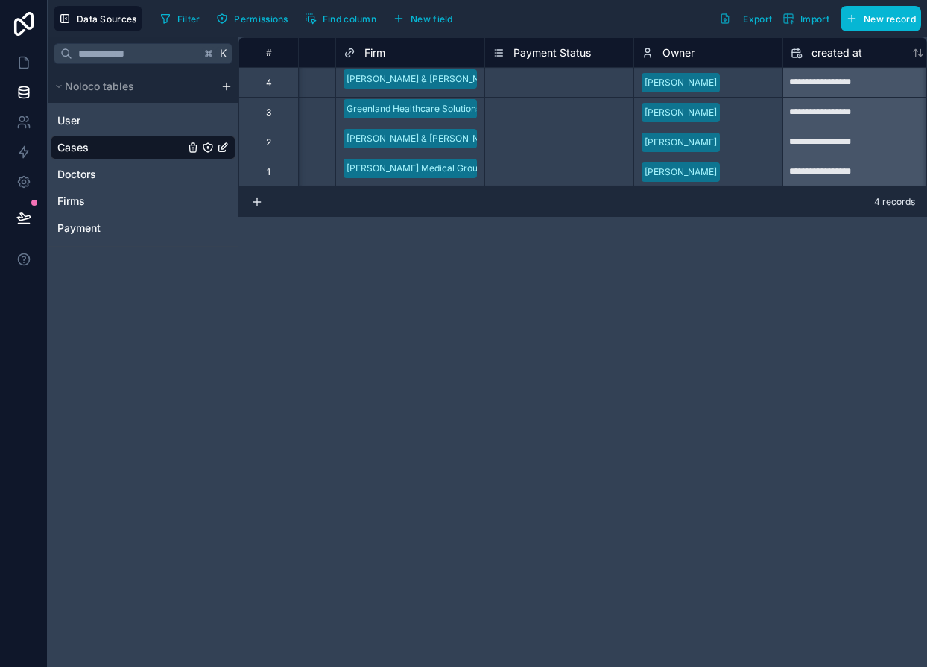
scroll to position [0, 401]
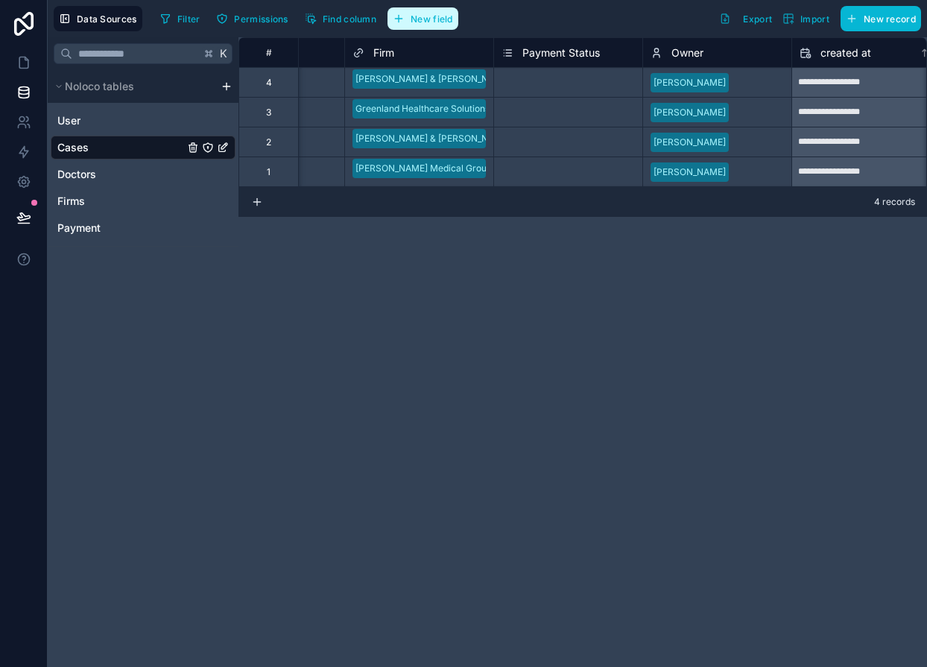
click at [430, 24] on span "New field" at bounding box center [431, 18] width 42 height 11
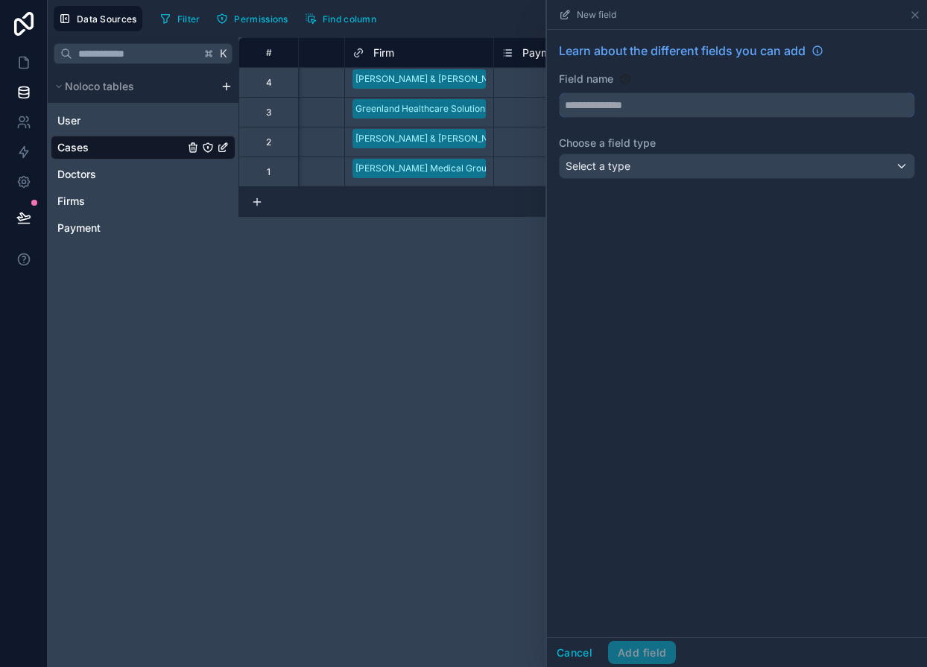
click at [591, 106] on input "text" at bounding box center [736, 105] width 355 height 24
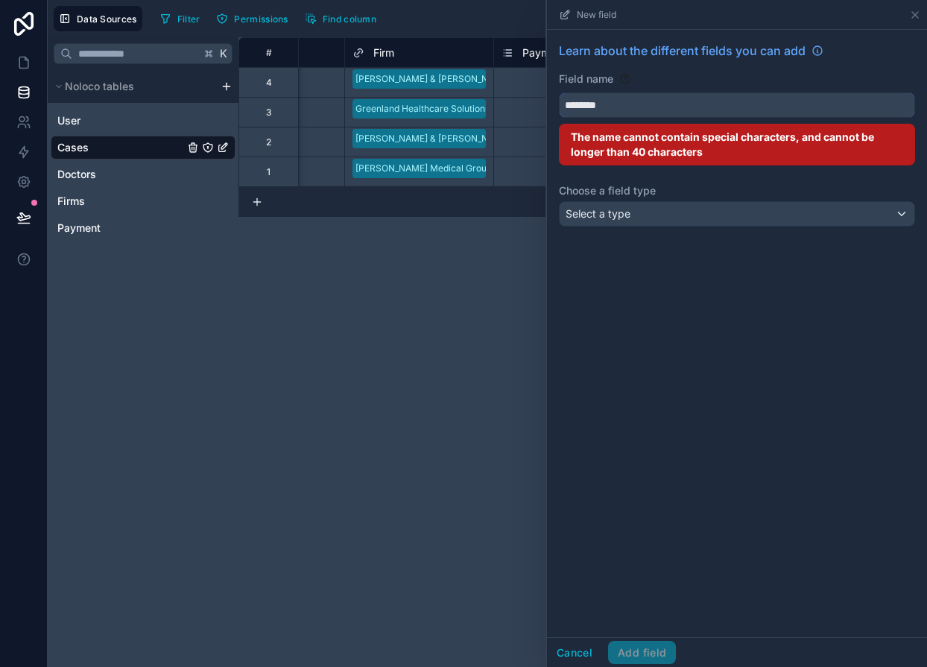
click at [559, 92] on button "*******" at bounding box center [737, 104] width 356 height 25
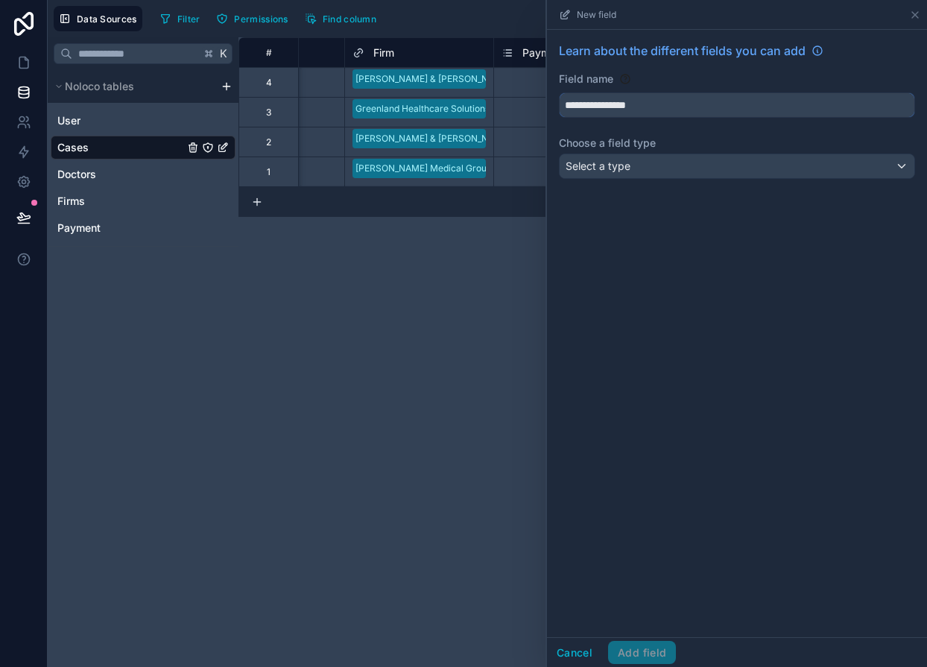
type input "**********"
click at [591, 160] on span "Select a type" at bounding box center [597, 165] width 65 height 13
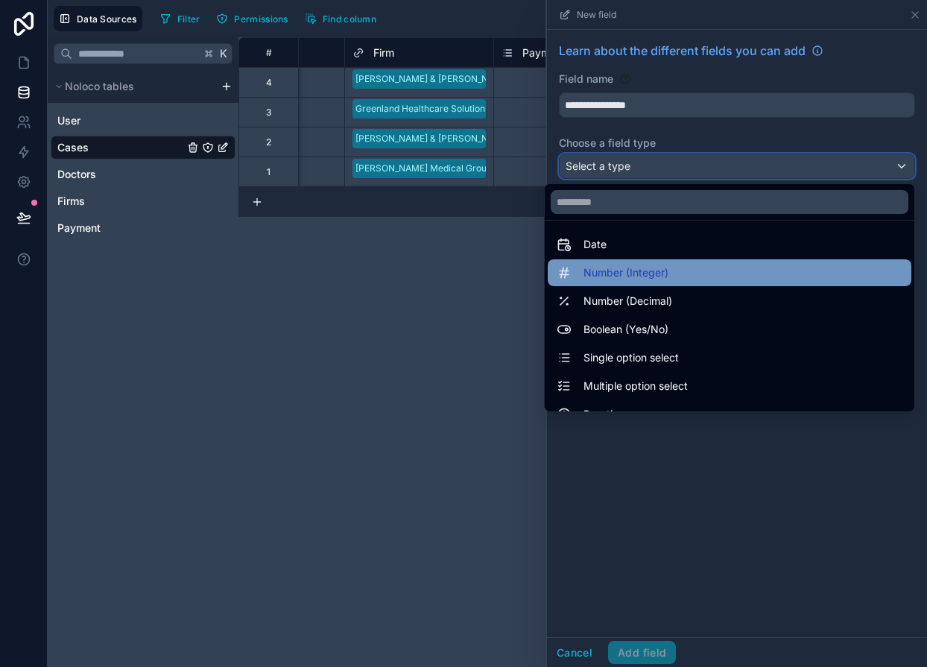
scroll to position [36, 0]
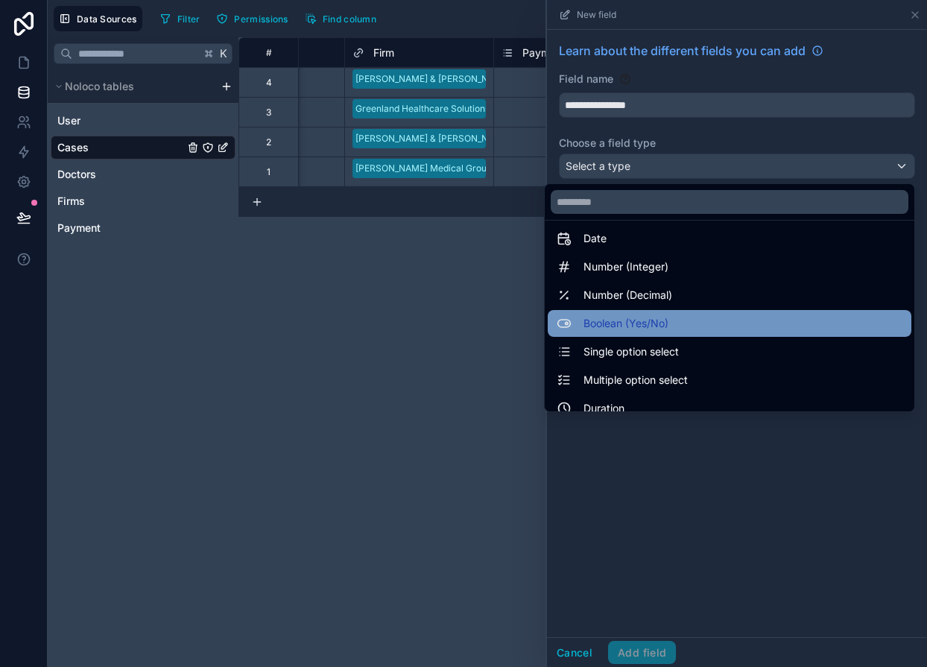
click at [609, 320] on span "Boolean (Yes/No)" at bounding box center [625, 323] width 85 height 18
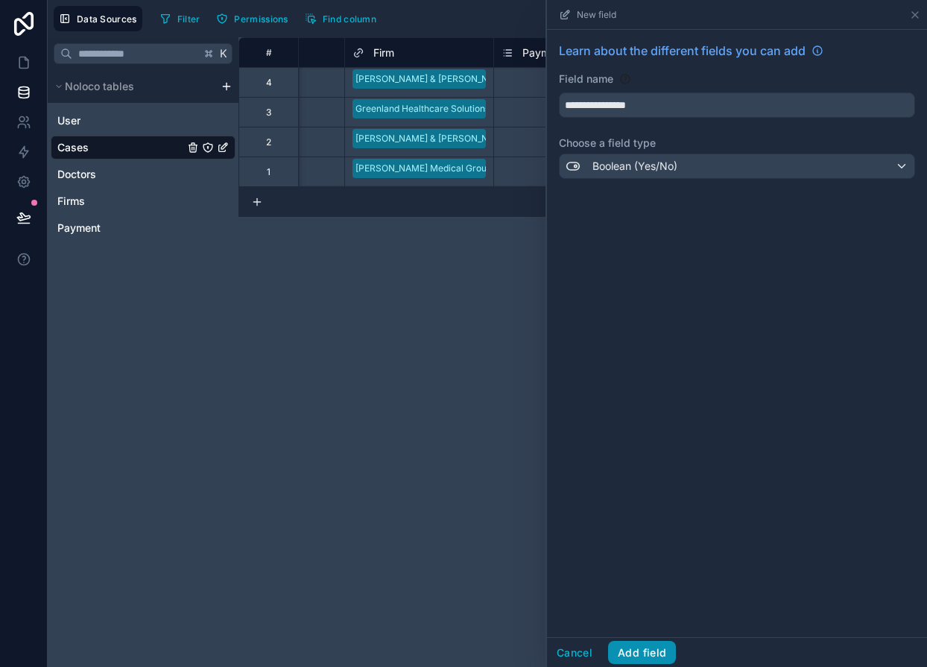
click at [634, 659] on button "Add field" at bounding box center [642, 653] width 68 height 24
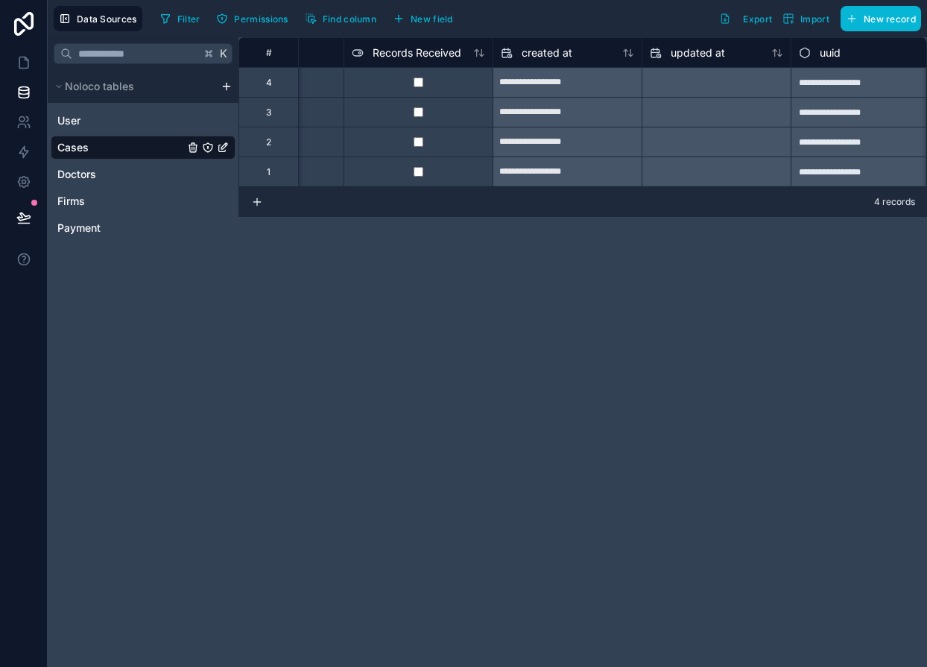
scroll to position [0, 862]
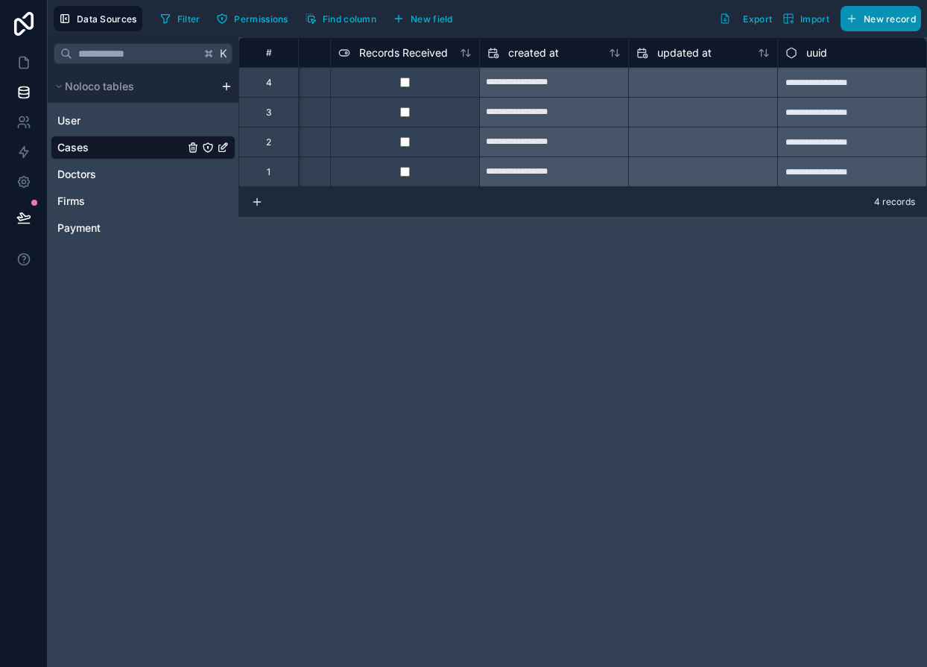
click at [877, 26] on button "New record" at bounding box center [880, 18] width 80 height 25
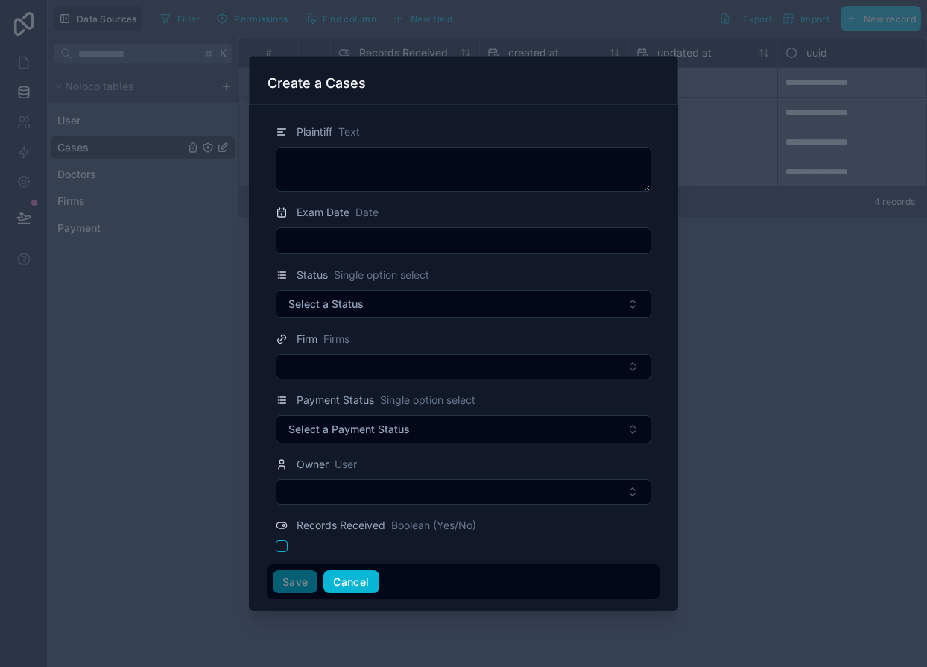
click at [349, 576] on button "Cancel" at bounding box center [350, 582] width 55 height 24
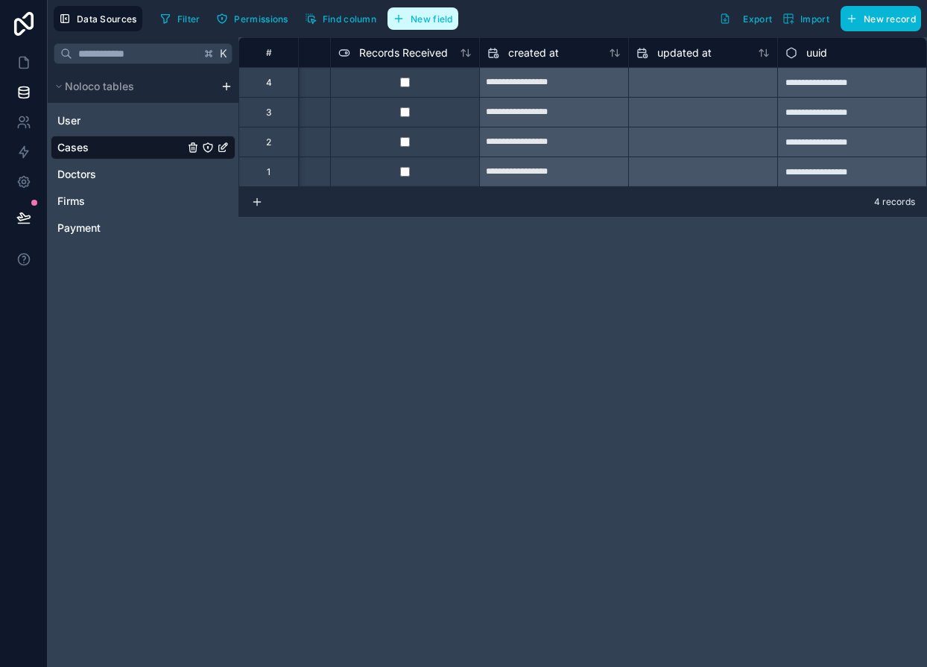
click at [420, 15] on span "New field" at bounding box center [431, 18] width 42 height 11
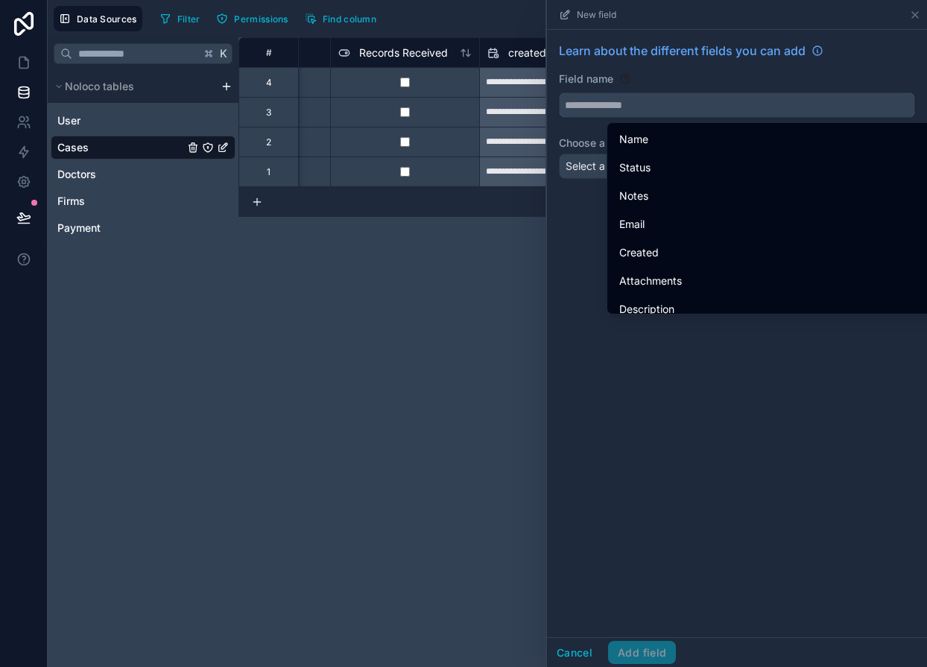
click at [586, 109] on input "text" at bounding box center [736, 105] width 355 height 24
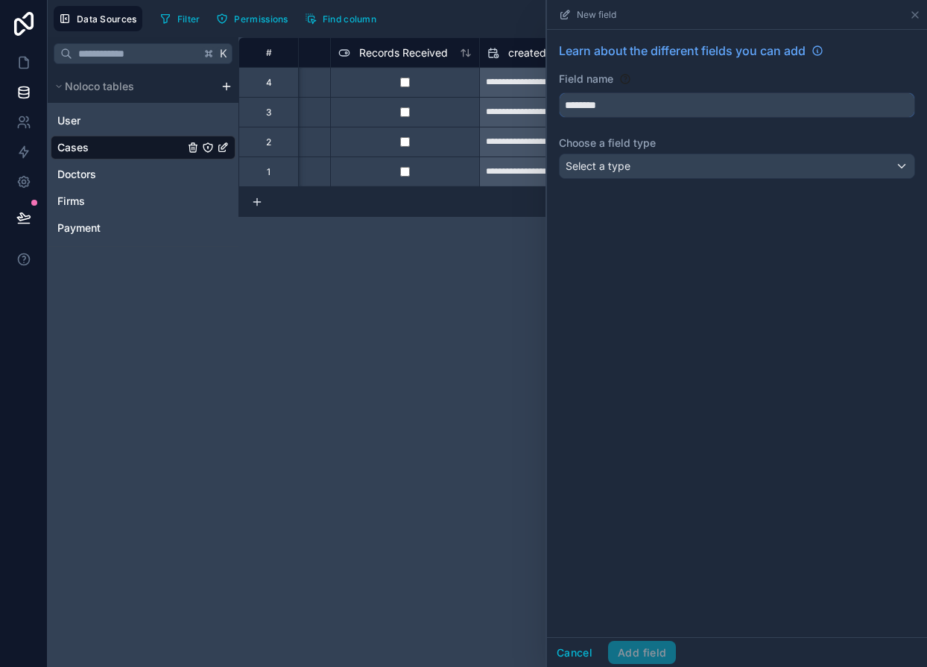
click at [559, 92] on button "*******" at bounding box center [737, 104] width 356 height 25
type input "**********"
click at [613, 168] on span "Select a type" at bounding box center [597, 165] width 65 height 13
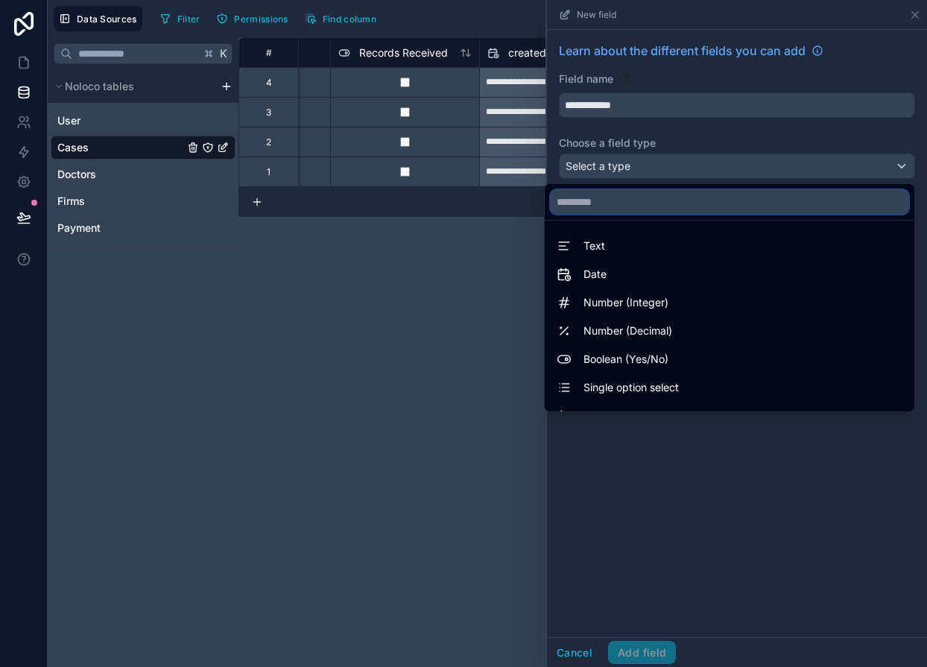
click at [574, 212] on input "text" at bounding box center [729, 202] width 358 height 24
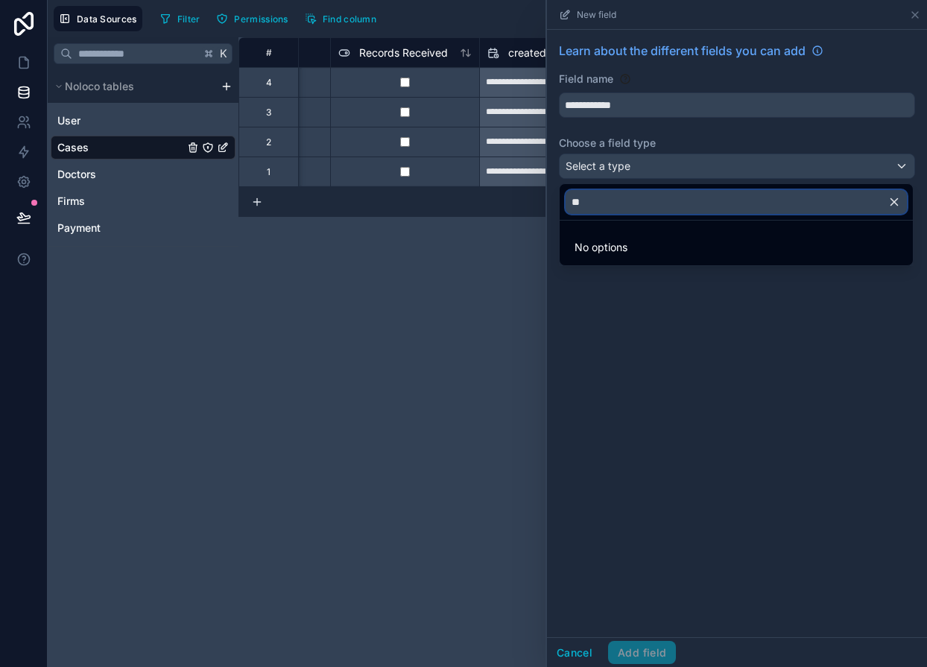
type input "*"
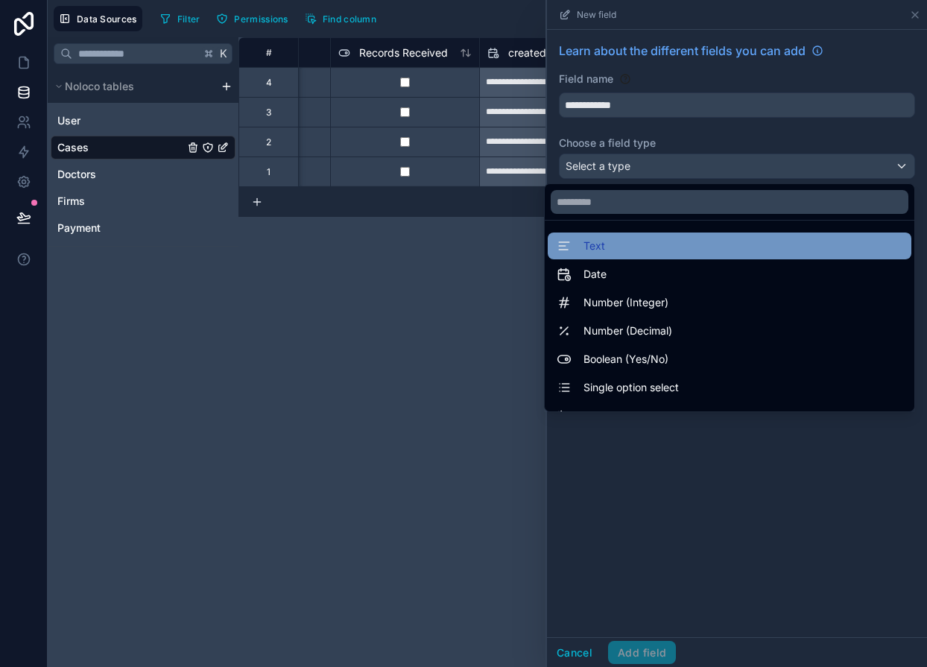
click at [592, 244] on span "Text" at bounding box center [594, 246] width 22 height 18
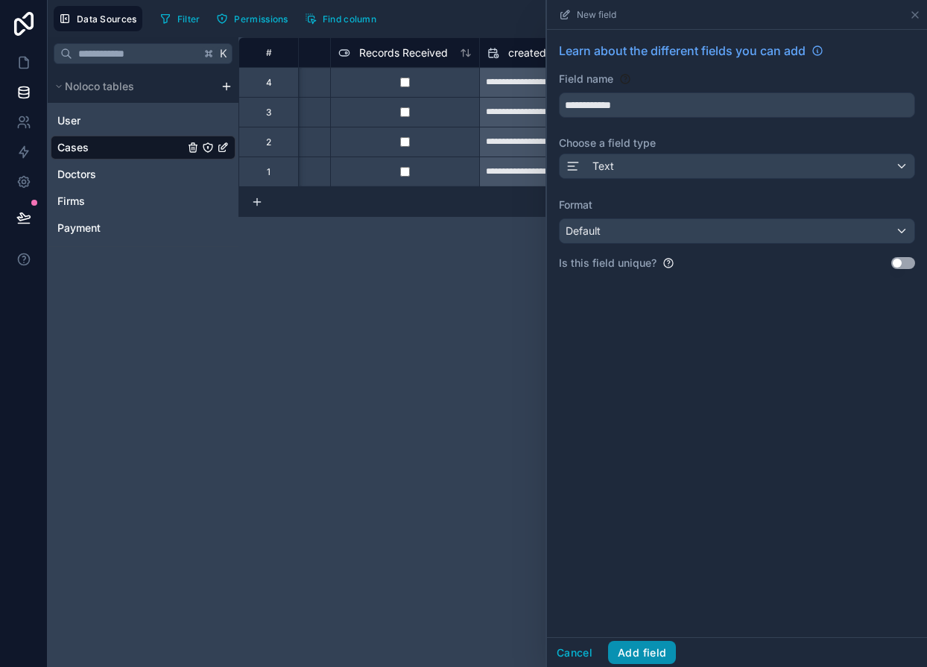
click at [624, 648] on button "Add field" at bounding box center [642, 653] width 68 height 24
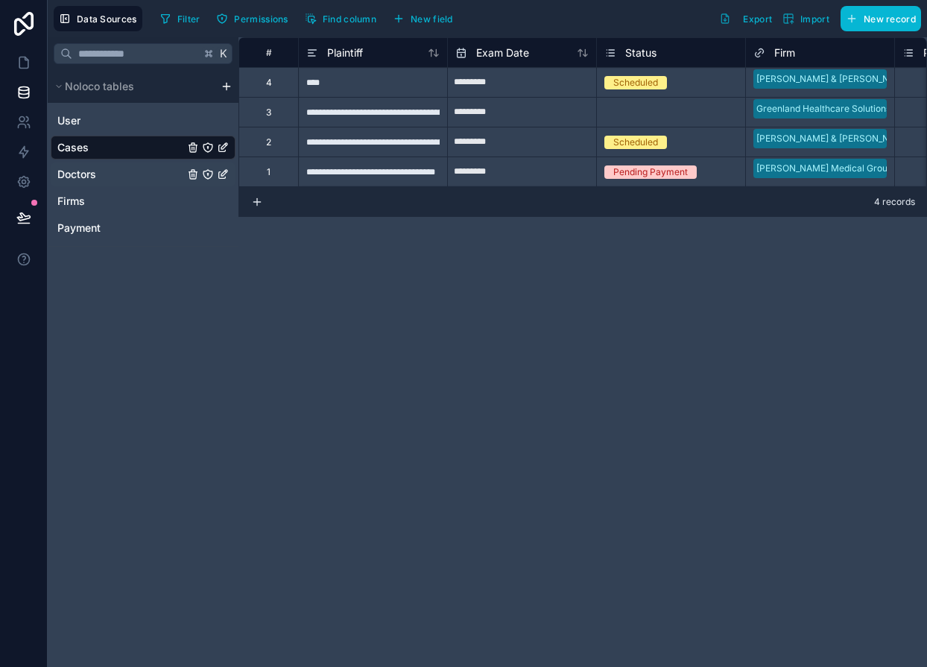
click at [101, 180] on link "Doctors" at bounding box center [120, 174] width 127 height 15
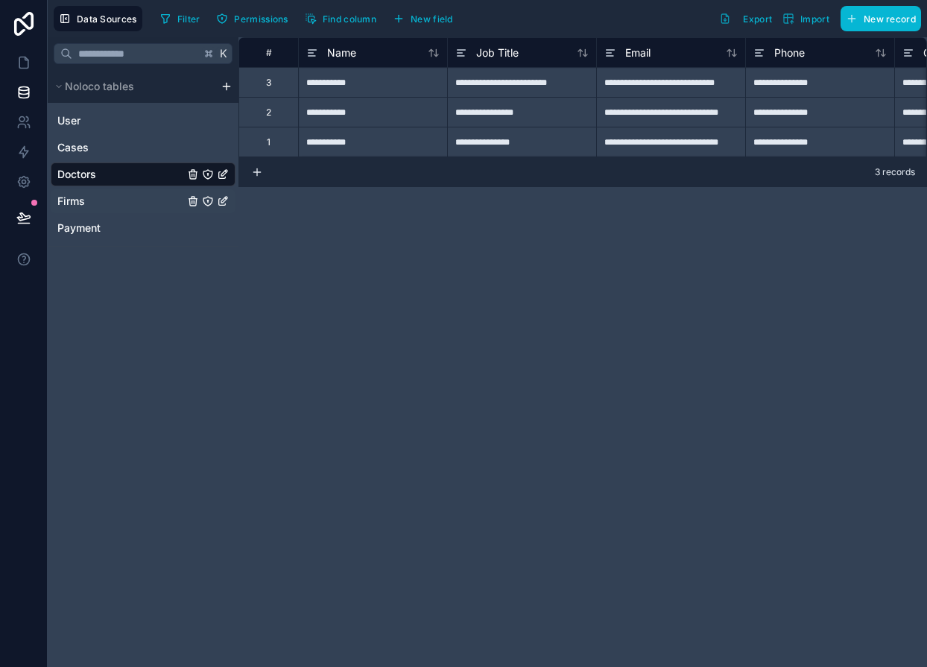
click at [94, 198] on link "Firms" at bounding box center [120, 201] width 127 height 15
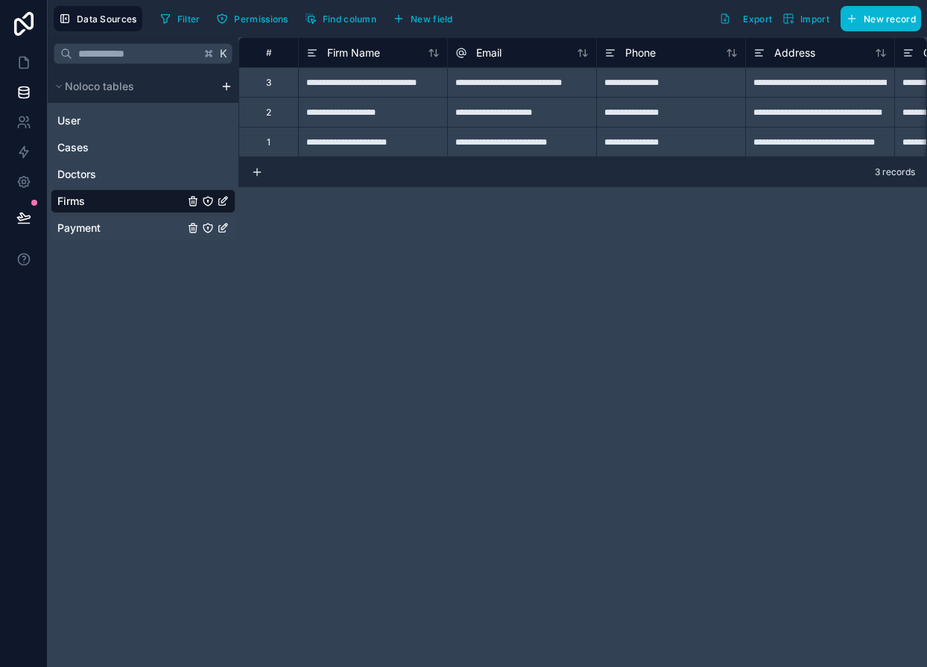
click at [92, 226] on span "Payment" at bounding box center [78, 227] width 43 height 15
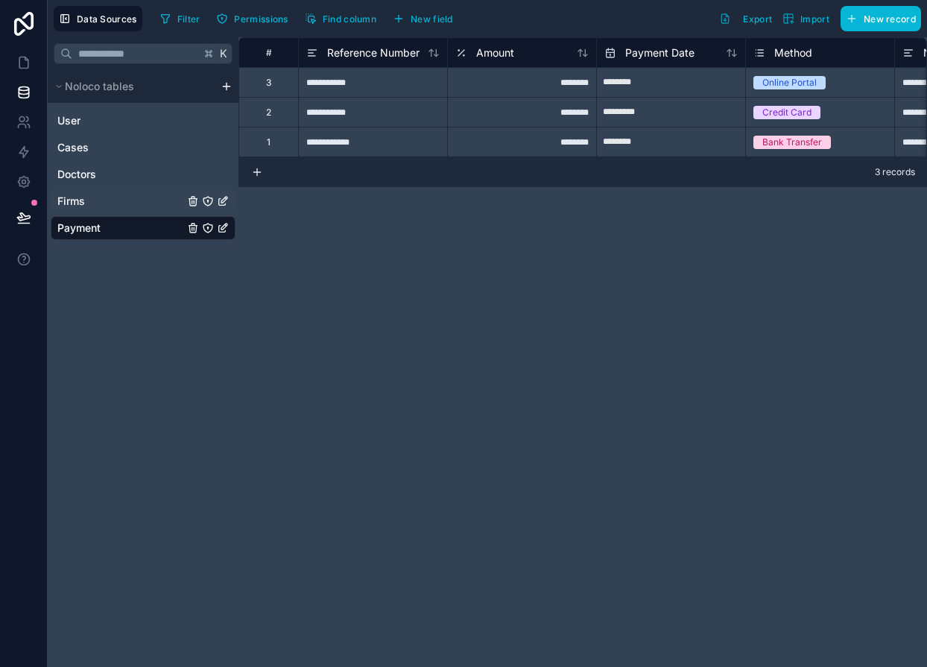
click at [85, 193] on div "Firms" at bounding box center [143, 201] width 185 height 24
click at [86, 197] on link "Firms" at bounding box center [120, 201] width 127 height 15
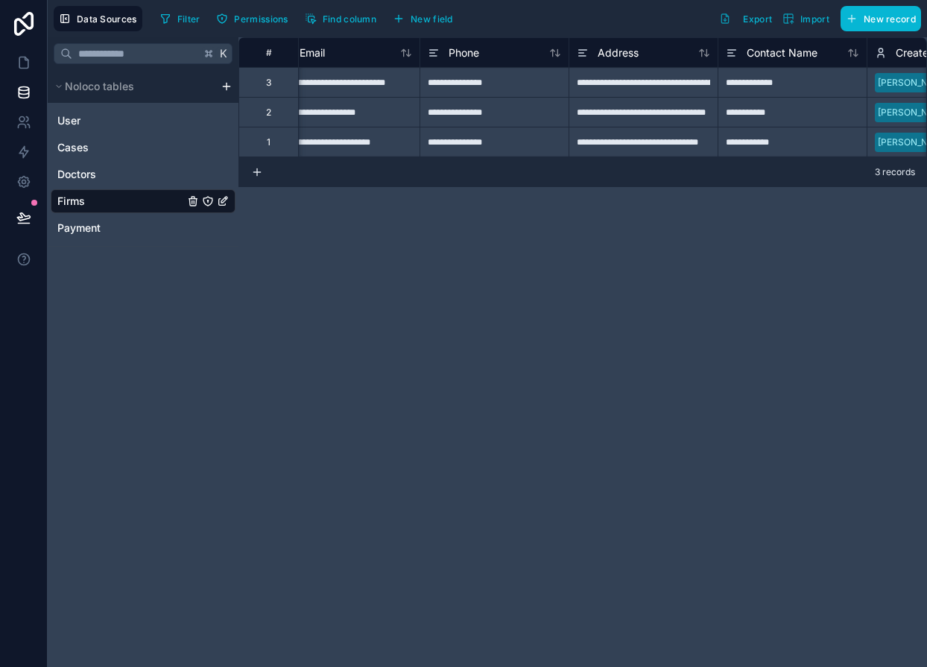
scroll to position [0, 253]
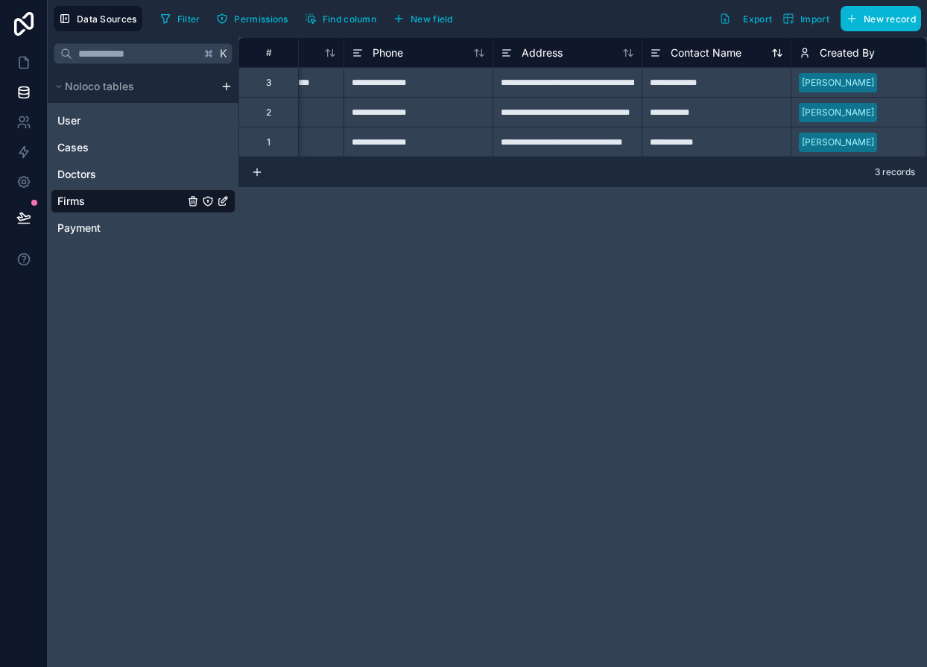
click at [698, 52] on span "Contact Name" at bounding box center [705, 52] width 71 height 15
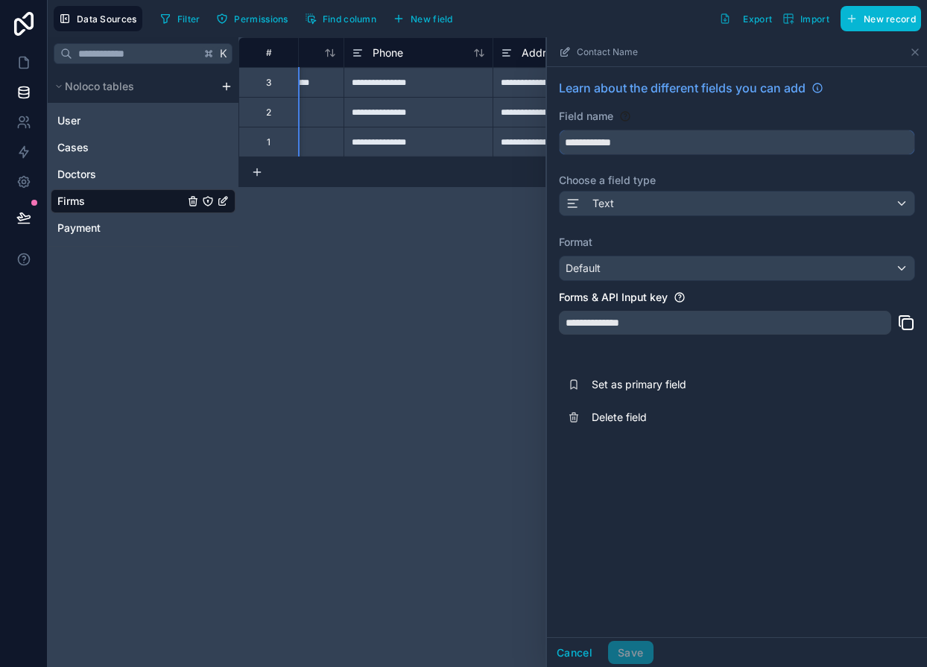
click at [600, 133] on input "**********" at bounding box center [736, 142] width 355 height 24
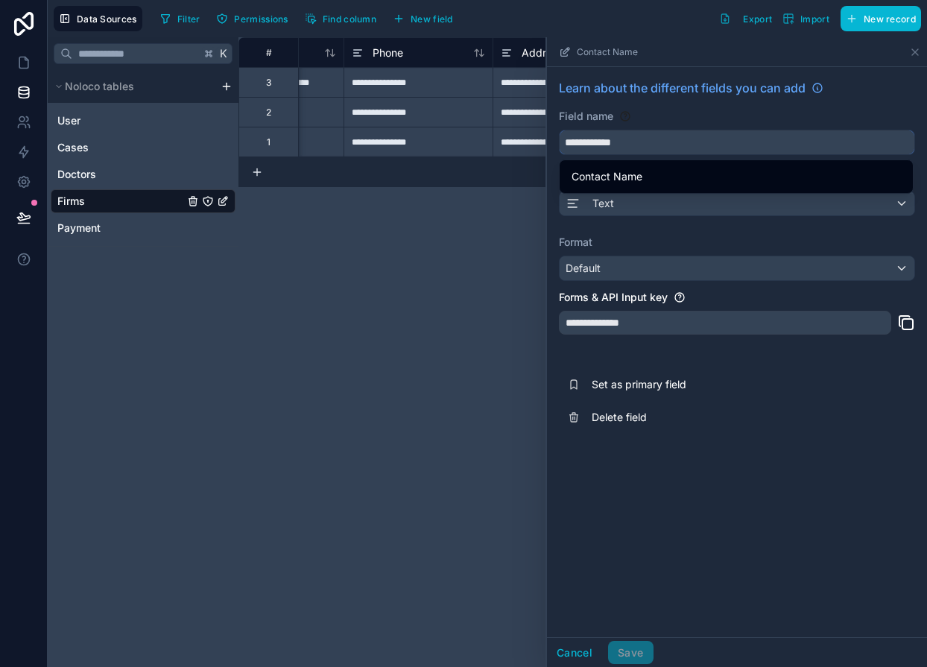
click at [635, 141] on input "**********" at bounding box center [736, 142] width 355 height 24
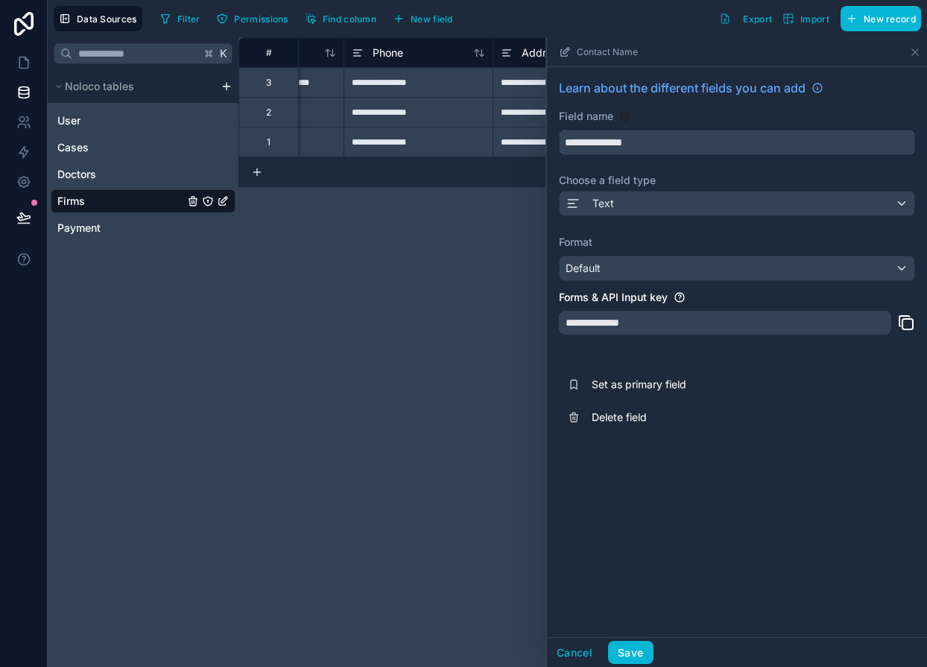
click at [559, 130] on button "**********" at bounding box center [737, 142] width 356 height 25
type input "**********"
click at [903, 325] on icon at bounding box center [906, 323] width 18 height 18
click at [722, 323] on div "**********" at bounding box center [725, 323] width 332 height 24
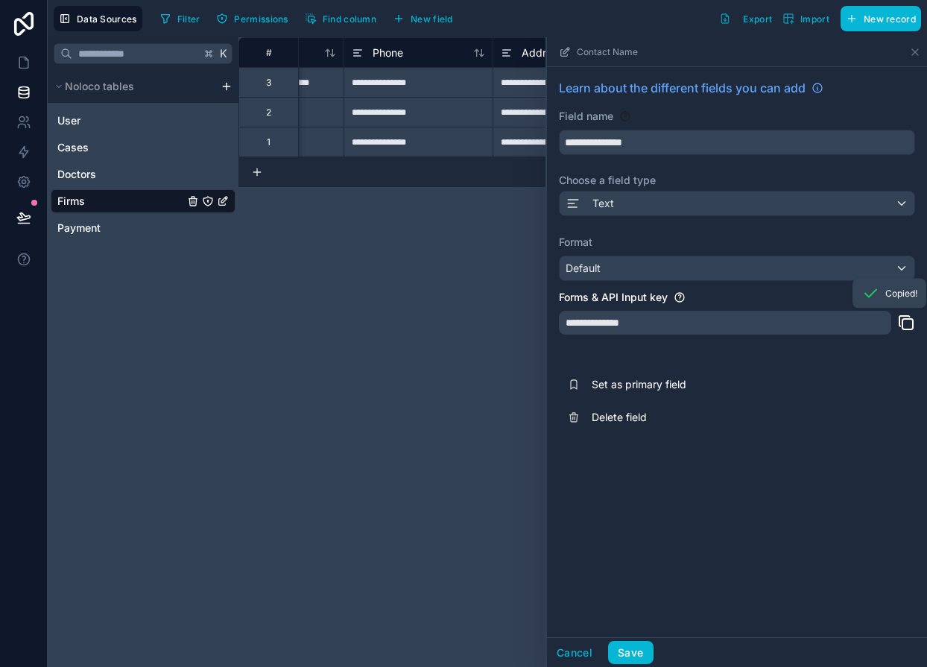
click at [721, 323] on div "**********" at bounding box center [725, 323] width 332 height 24
click at [629, 634] on div "**********" at bounding box center [737, 352] width 380 height 570
click at [626, 650] on button "Save" at bounding box center [630, 653] width 45 height 24
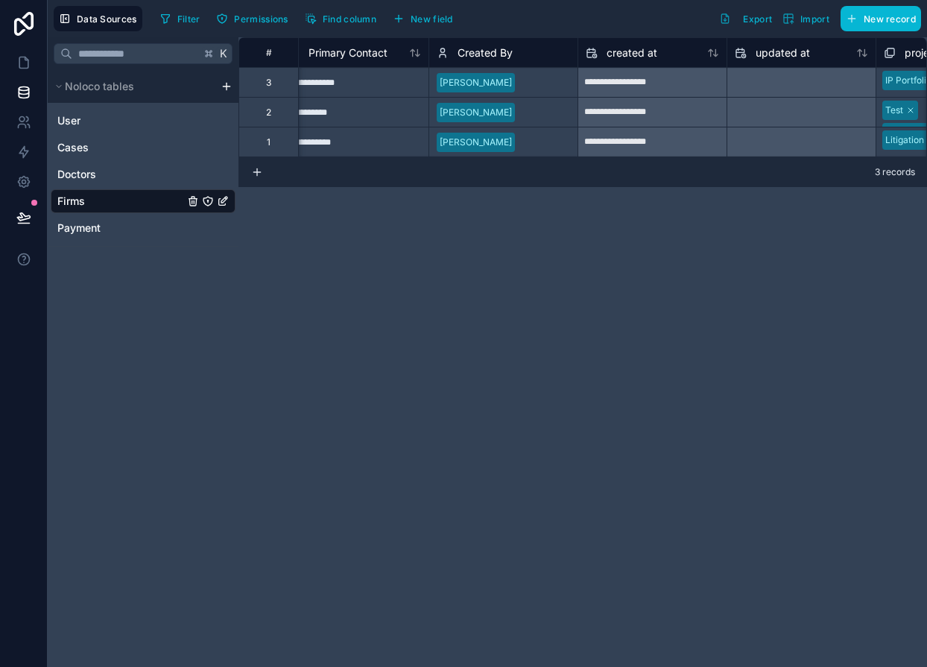
scroll to position [0, 886]
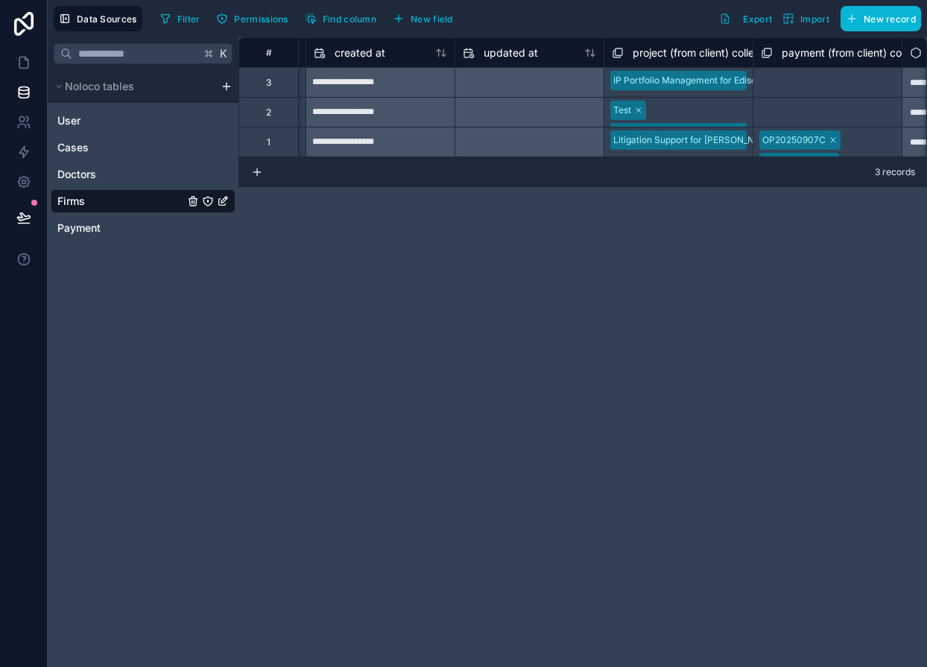
click at [727, 53] on span "project (from client) collection" at bounding box center [704, 52] width 145 height 15
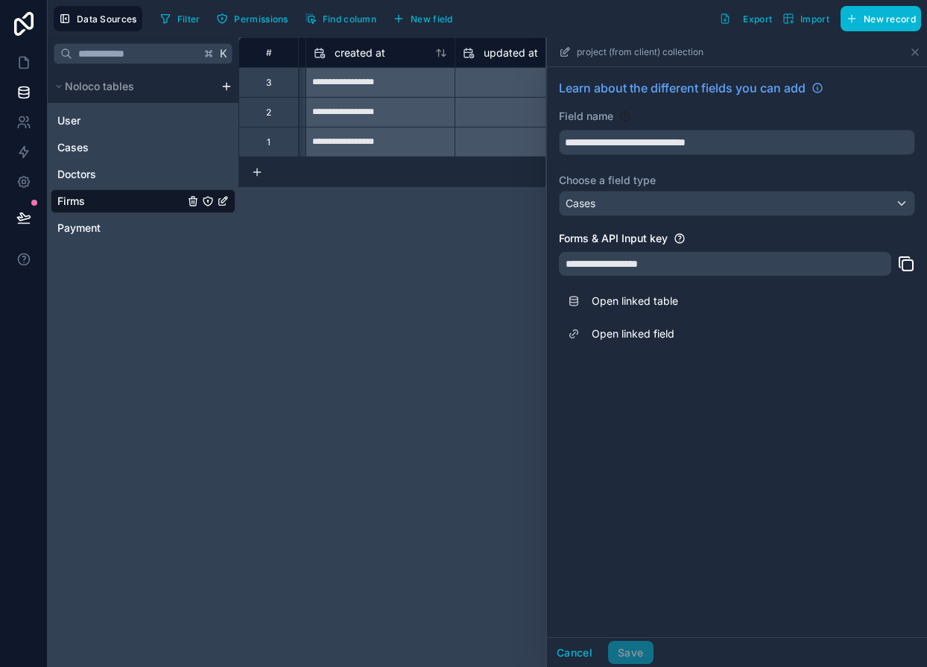
click at [568, 51] on icon at bounding box center [565, 52] width 12 height 12
click at [563, 51] on icon at bounding box center [566, 50] width 6 height 6
drag, startPoint x: 692, startPoint y: 57, endPoint x: 604, endPoint y: 51, distance: 88.1
click at [604, 51] on div "project (from client) collection" at bounding box center [737, 51] width 368 height 29
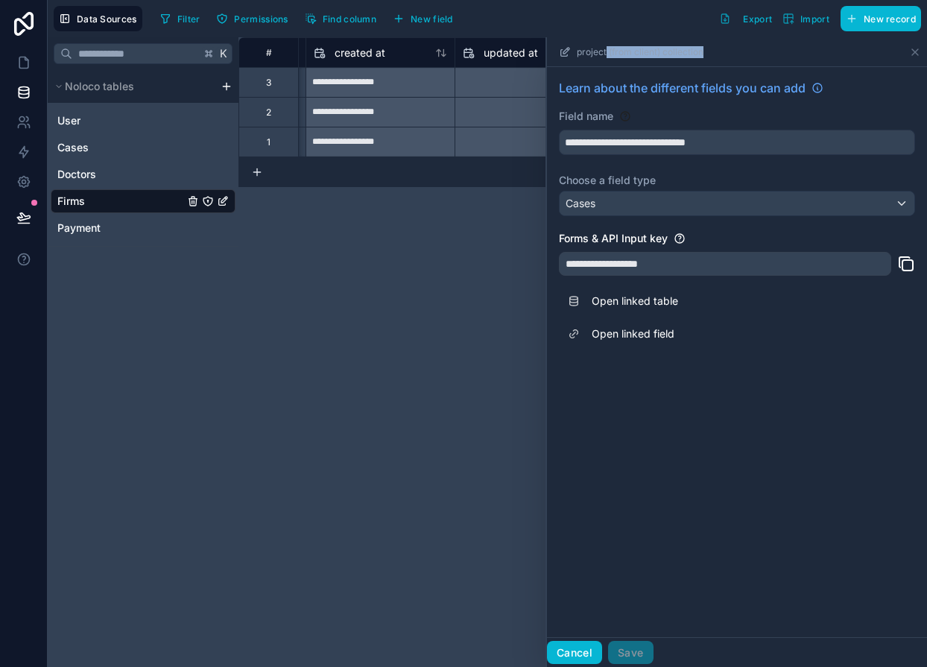
click at [598, 645] on button "Cancel" at bounding box center [574, 653] width 55 height 24
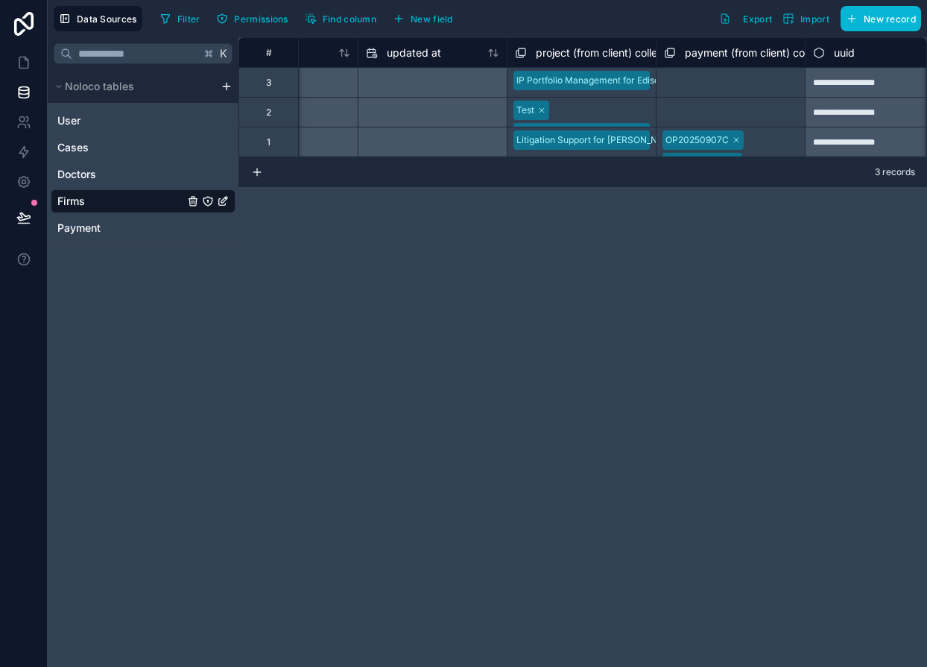
scroll to position [0, 1011]
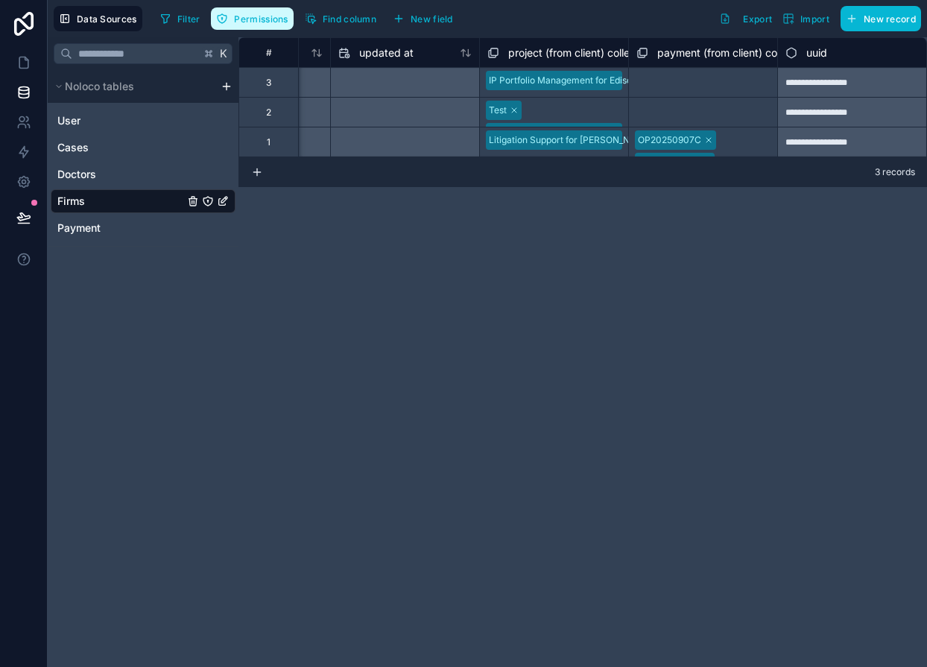
click at [247, 17] on span "Permissions" at bounding box center [261, 18] width 54 height 11
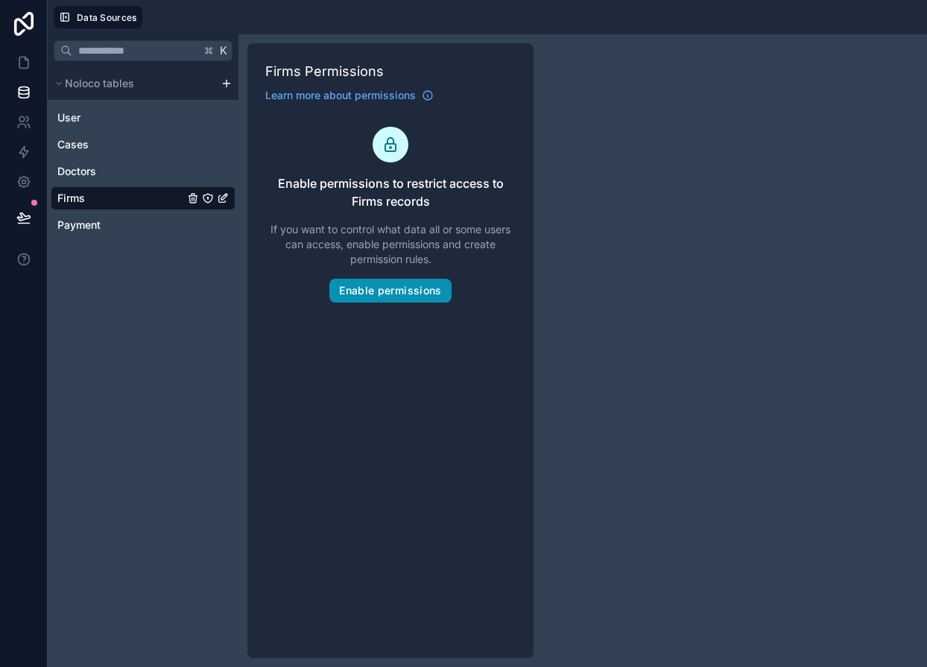
click at [403, 293] on button "Enable permissions" at bounding box center [389, 291] width 121 height 24
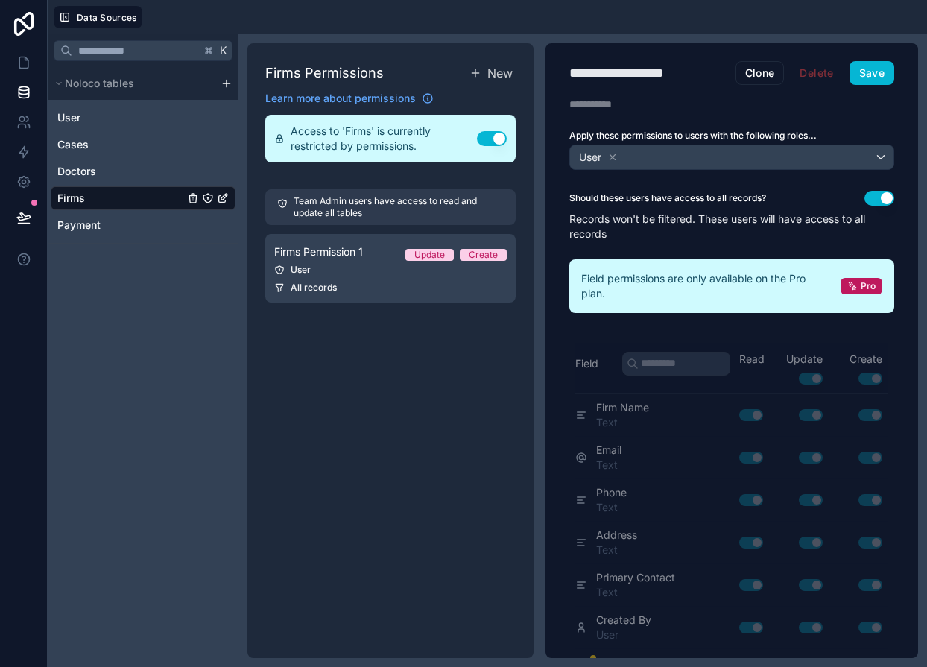
click at [200, 17] on div at bounding box center [537, 17] width 766 height 22
click at [22, 117] on icon at bounding box center [23, 122] width 15 height 15
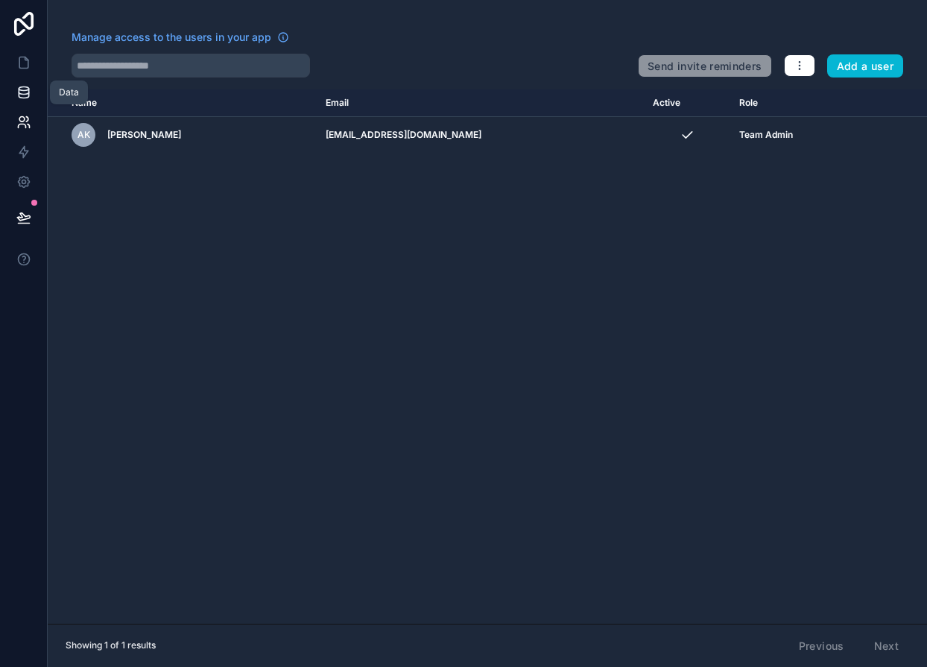
click at [22, 91] on icon at bounding box center [23, 92] width 15 height 15
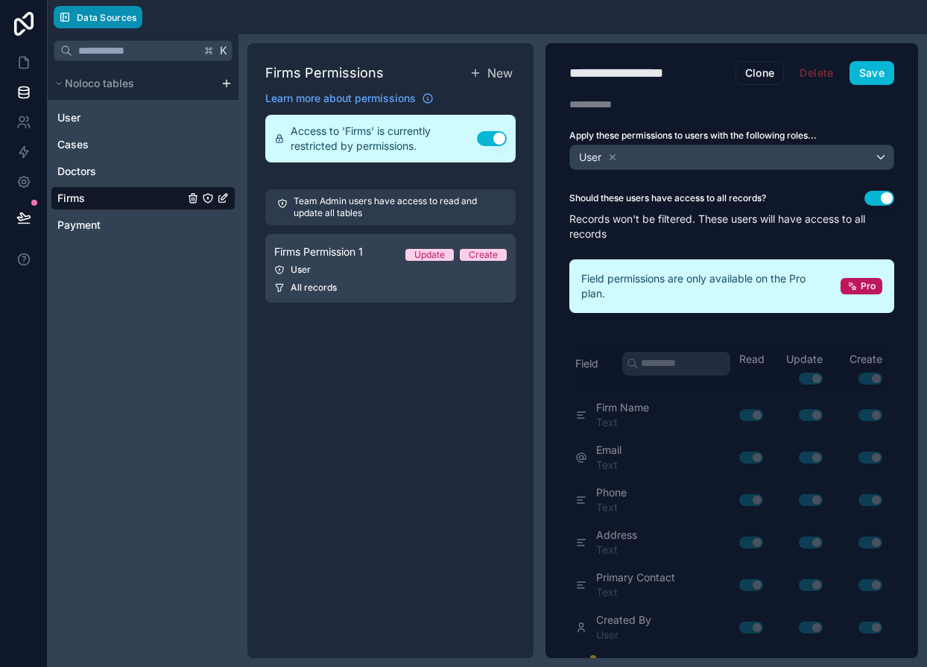
click at [107, 10] on button "Data Sources" at bounding box center [98, 17] width 89 height 22
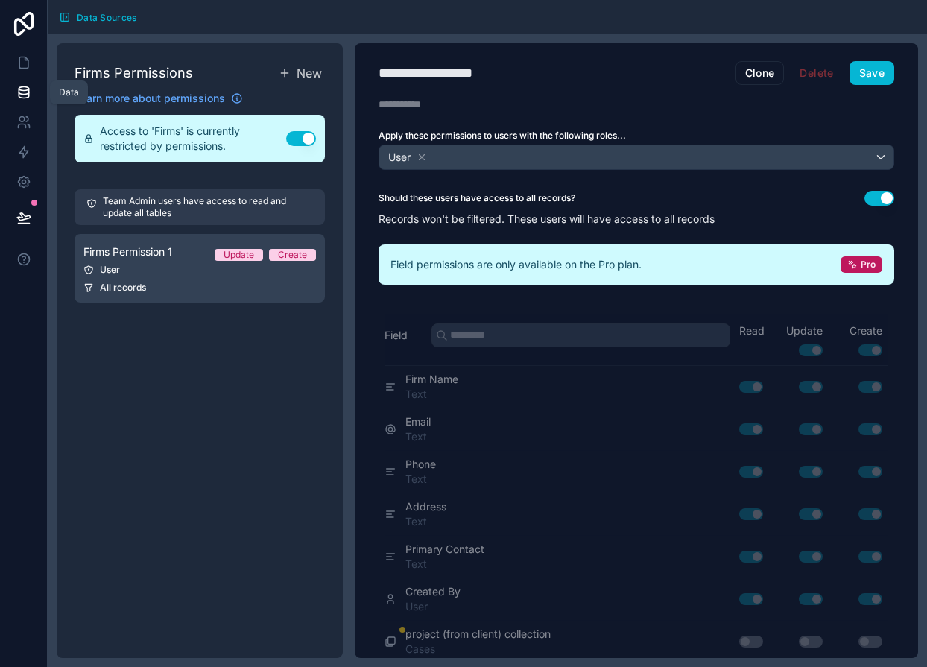
click at [23, 85] on icon at bounding box center [23, 92] width 15 height 15
click at [22, 67] on icon at bounding box center [23, 62] width 9 height 11
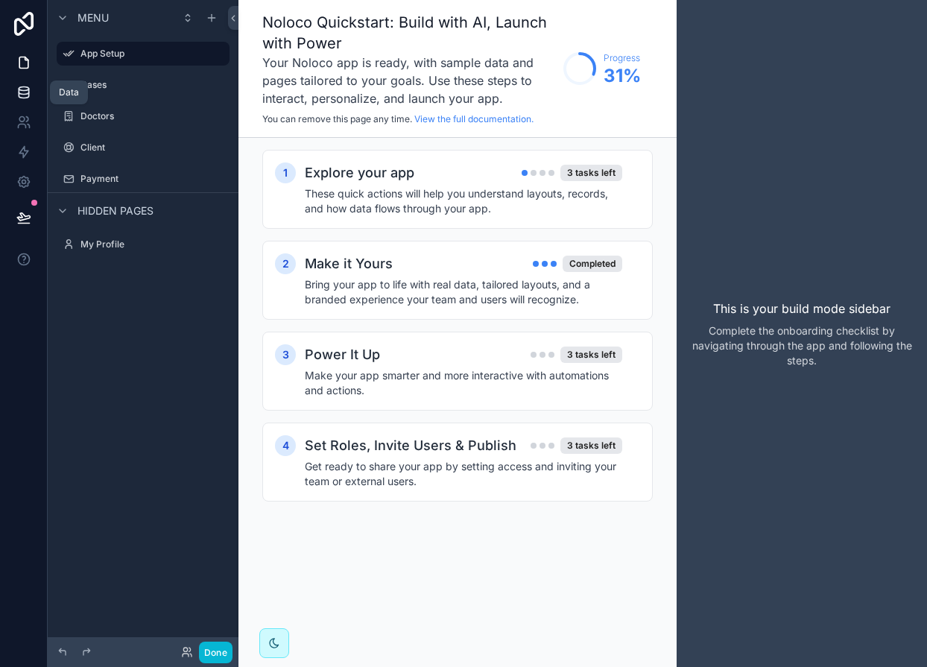
click at [22, 83] on link at bounding box center [23, 92] width 47 height 30
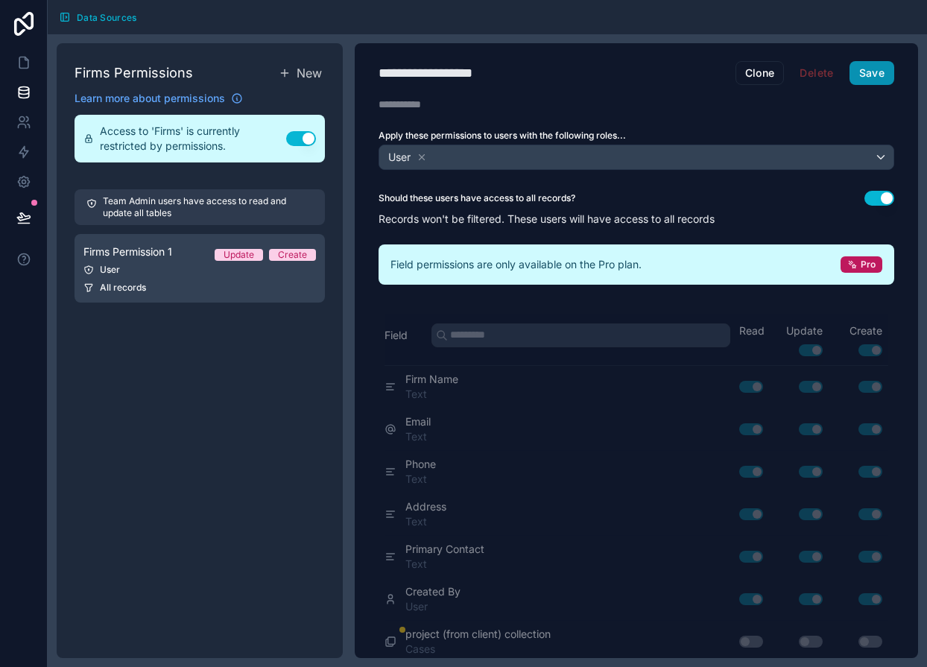
click at [866, 66] on button "Save" at bounding box center [871, 73] width 45 height 24
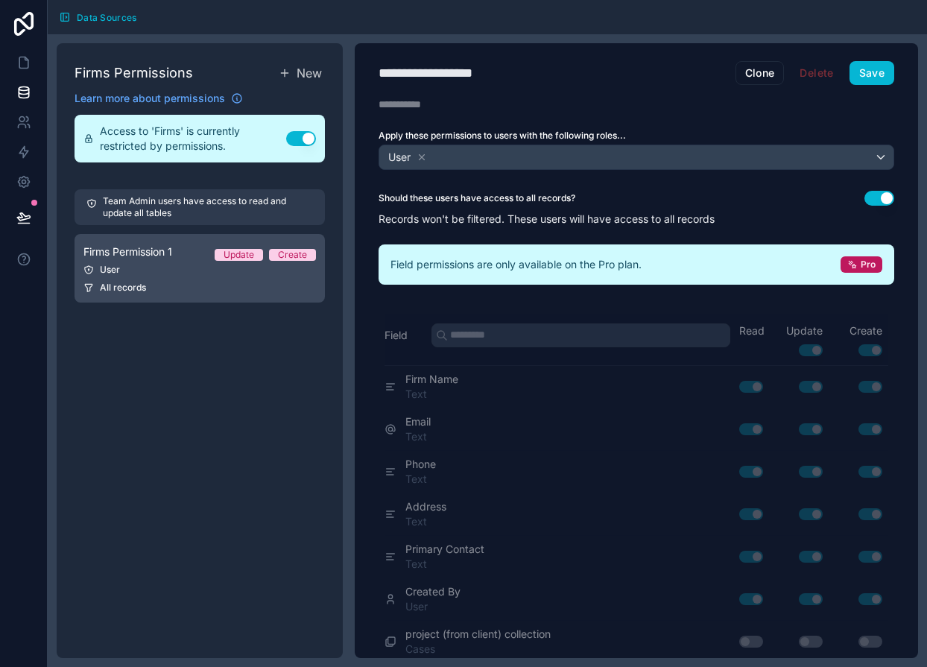
click at [112, 270] on div "User" at bounding box center [199, 270] width 232 height 12
click at [115, 290] on span "All records" at bounding box center [123, 288] width 46 height 12
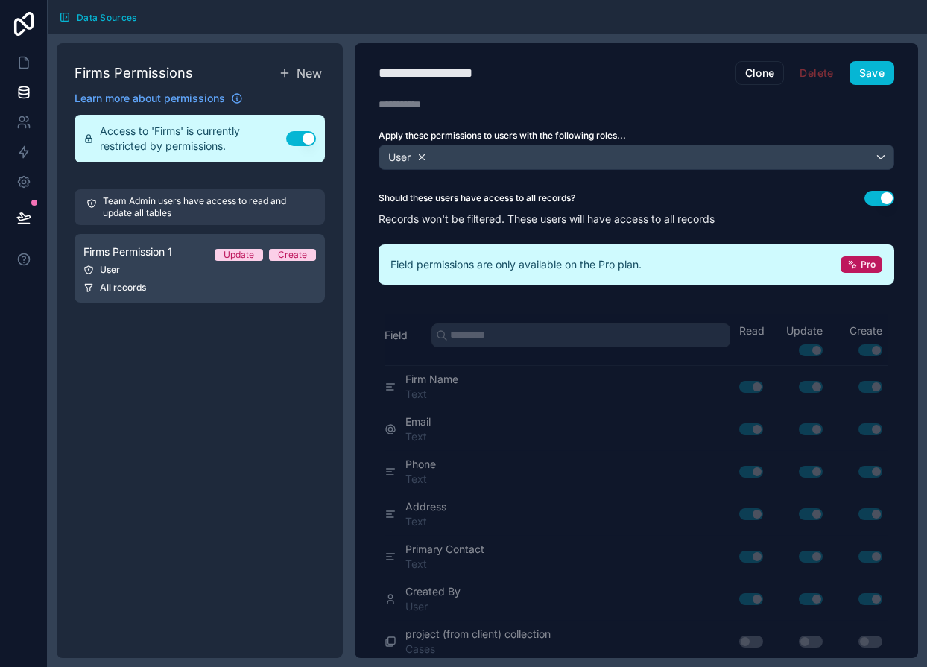
click at [419, 156] on icon at bounding box center [421, 157] width 10 height 10
click at [416, 153] on span "Choose one or more roles" at bounding box center [447, 156] width 124 height 13
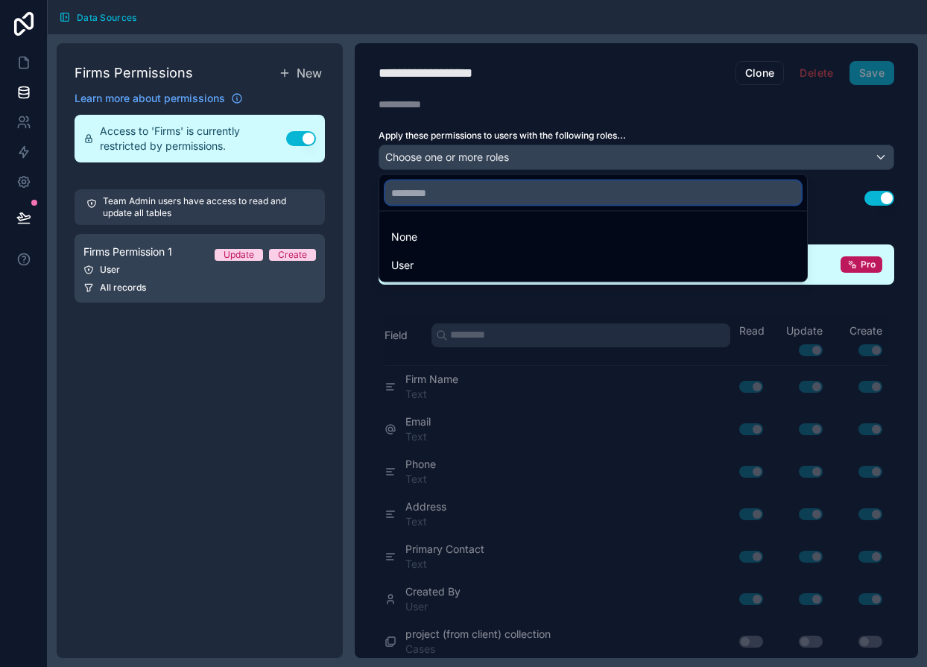
click at [414, 200] on input "text" at bounding box center [593, 193] width 416 height 24
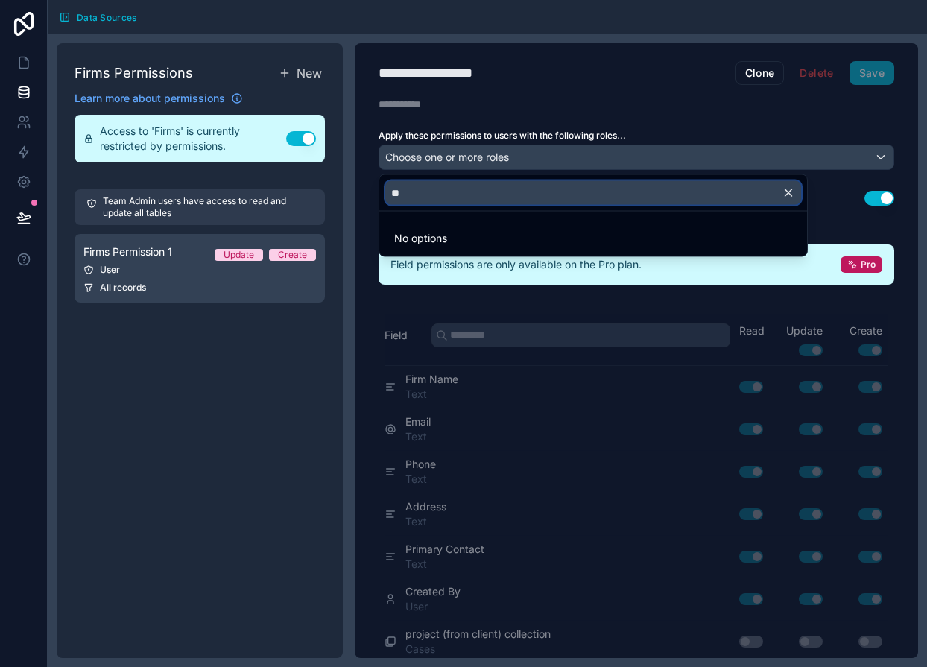
type input "*"
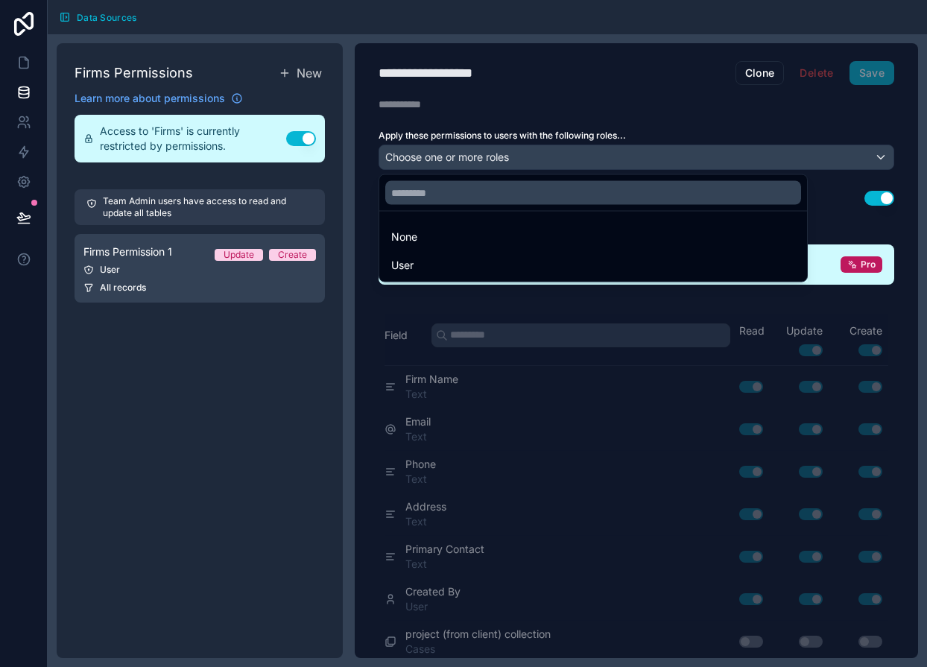
click at [608, 107] on div at bounding box center [463, 333] width 927 height 667
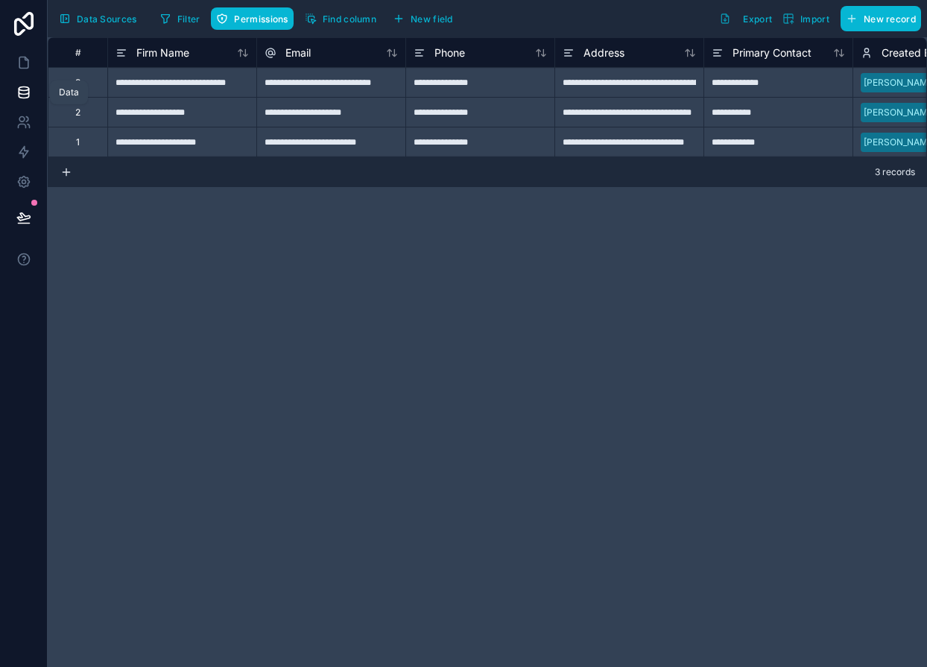
click at [26, 98] on icon at bounding box center [24, 95] width 10 height 6
click at [25, 112] on link at bounding box center [23, 122] width 47 height 30
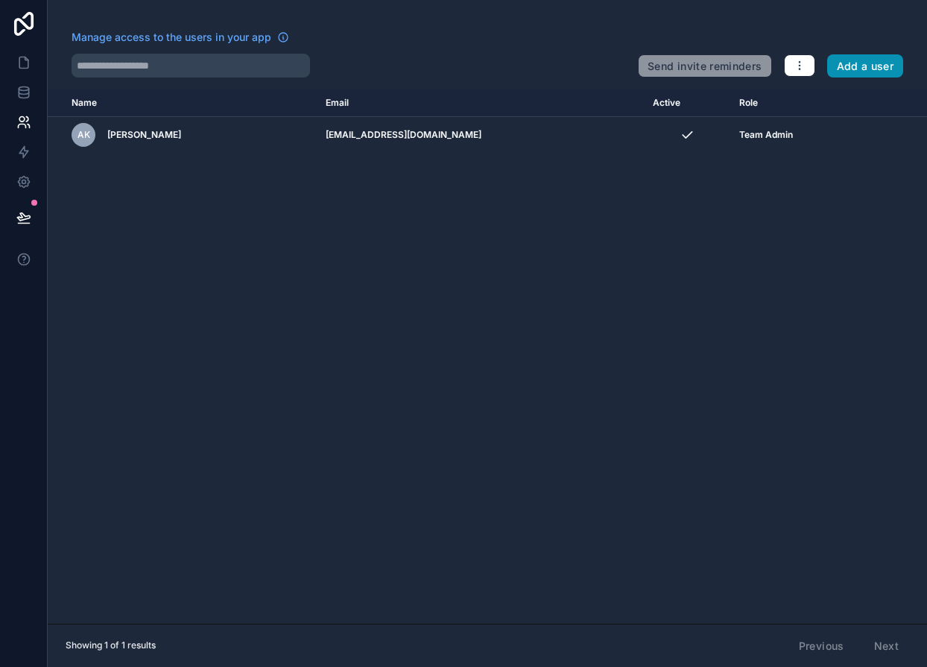
click at [848, 63] on button "Add a user" at bounding box center [865, 66] width 77 height 24
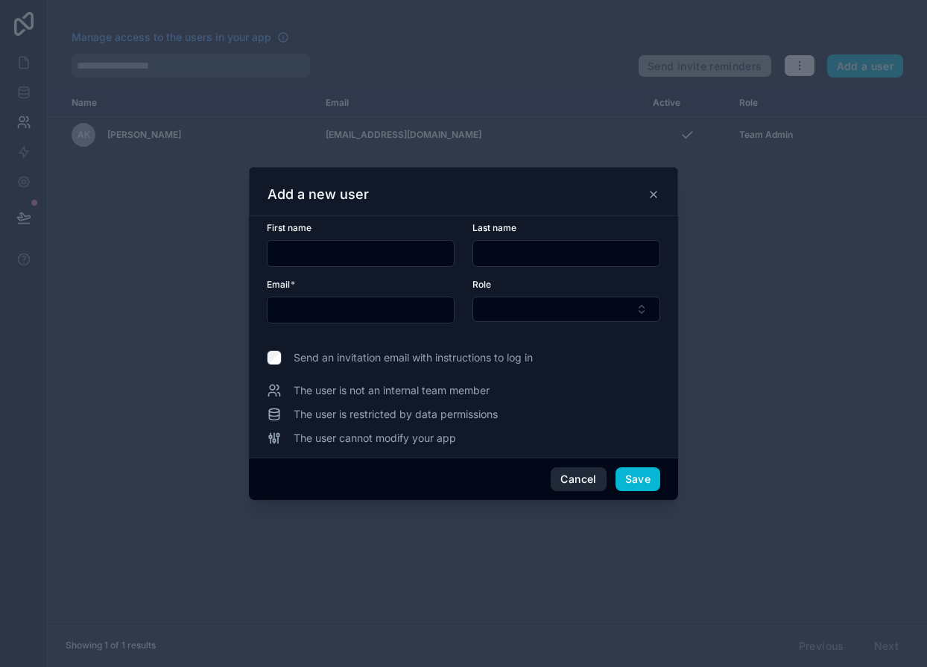
click at [590, 475] on button "Cancel" at bounding box center [577, 479] width 55 height 24
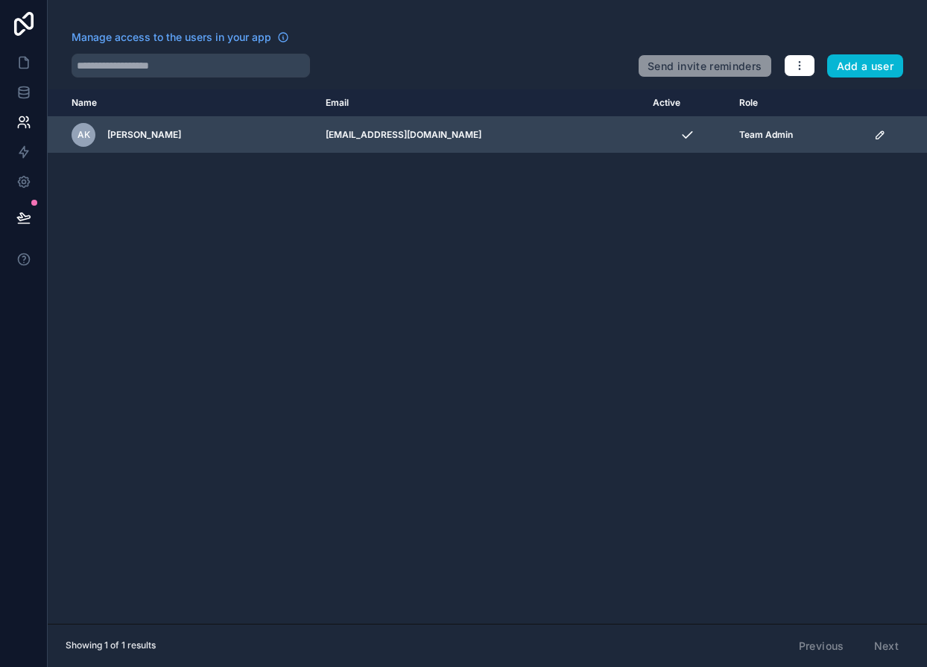
click at [161, 127] on div "AK [PERSON_NAME]" at bounding box center [190, 135] width 236 height 24
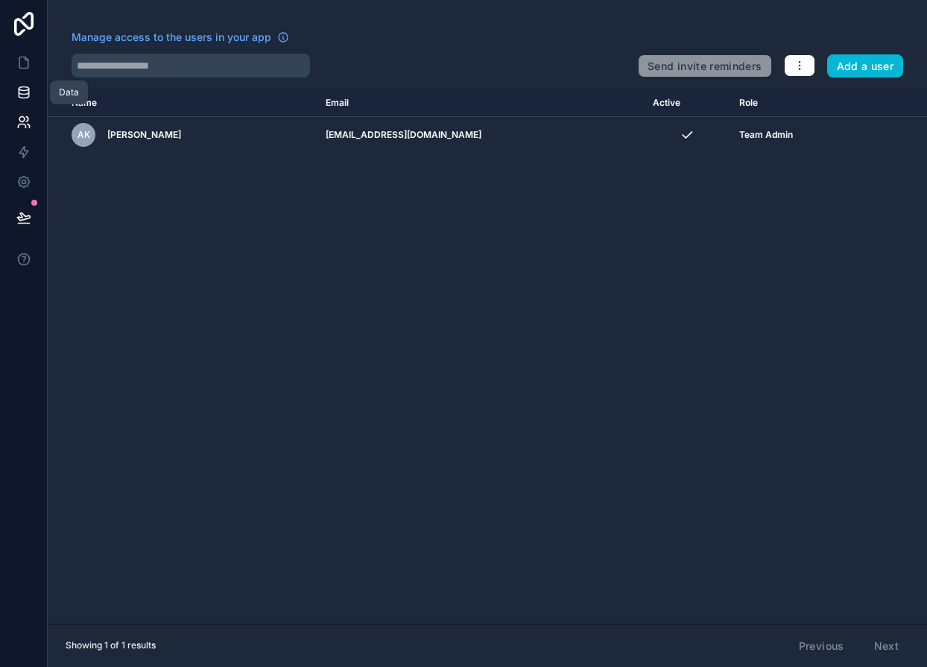
click at [27, 77] on link at bounding box center [23, 92] width 47 height 30
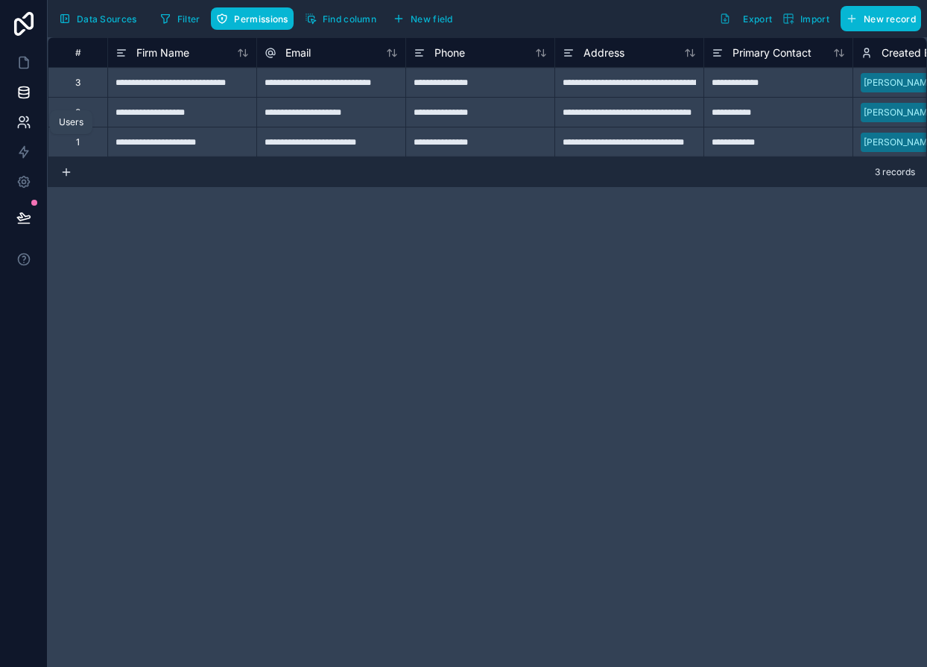
click at [21, 129] on icon at bounding box center [23, 122] width 15 height 15
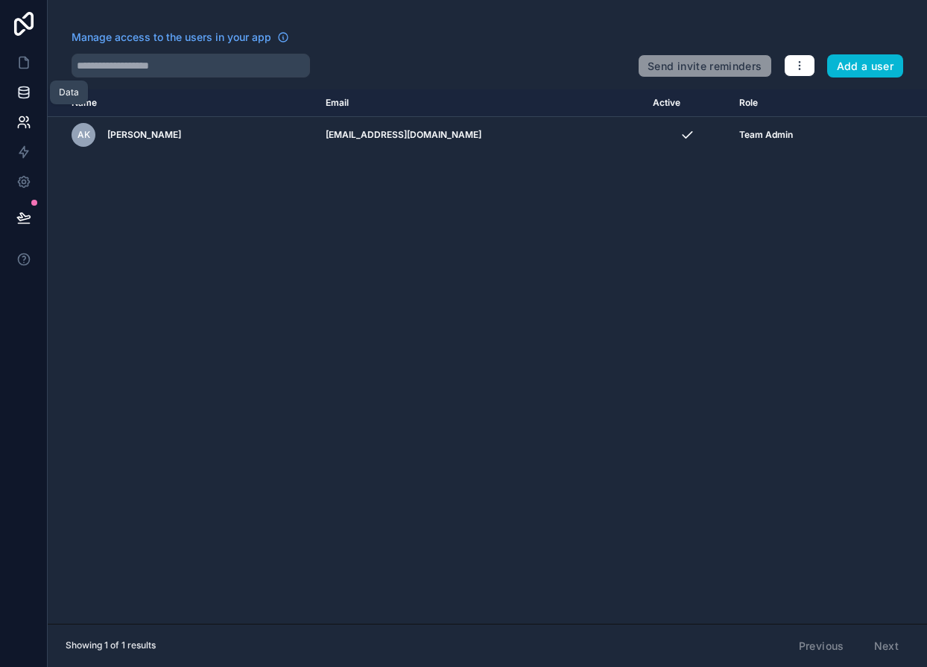
click at [22, 94] on icon at bounding box center [24, 92] width 10 height 6
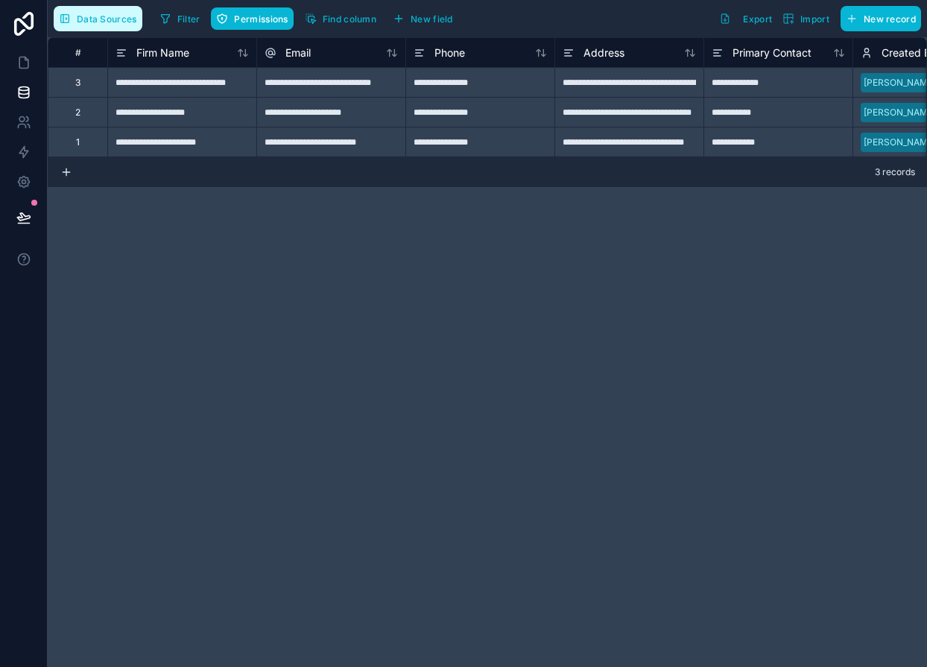
click at [100, 25] on button "Data Sources" at bounding box center [98, 18] width 89 height 25
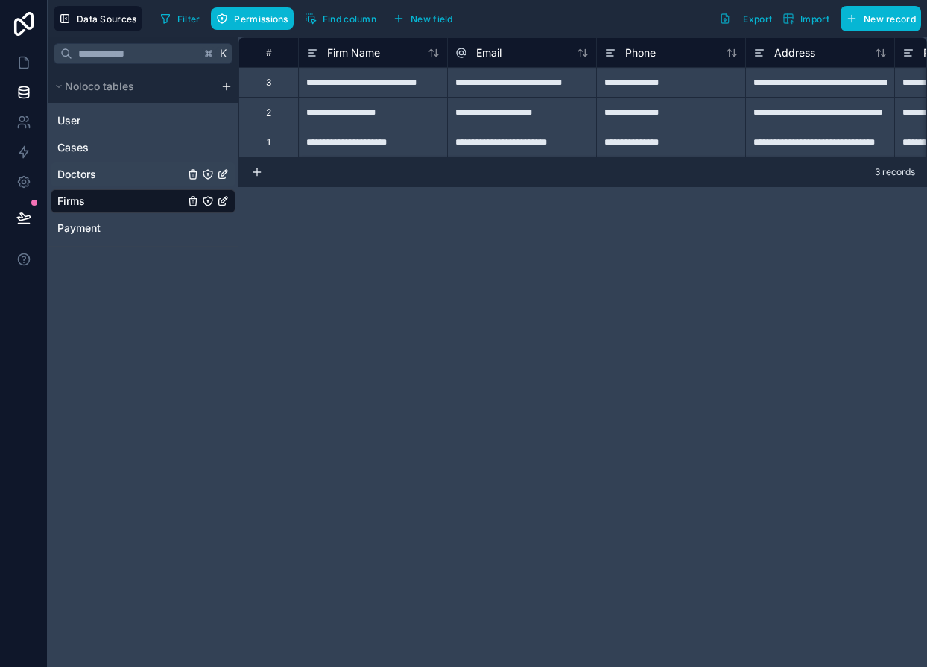
click at [89, 175] on span "Doctors" at bounding box center [76, 174] width 39 height 15
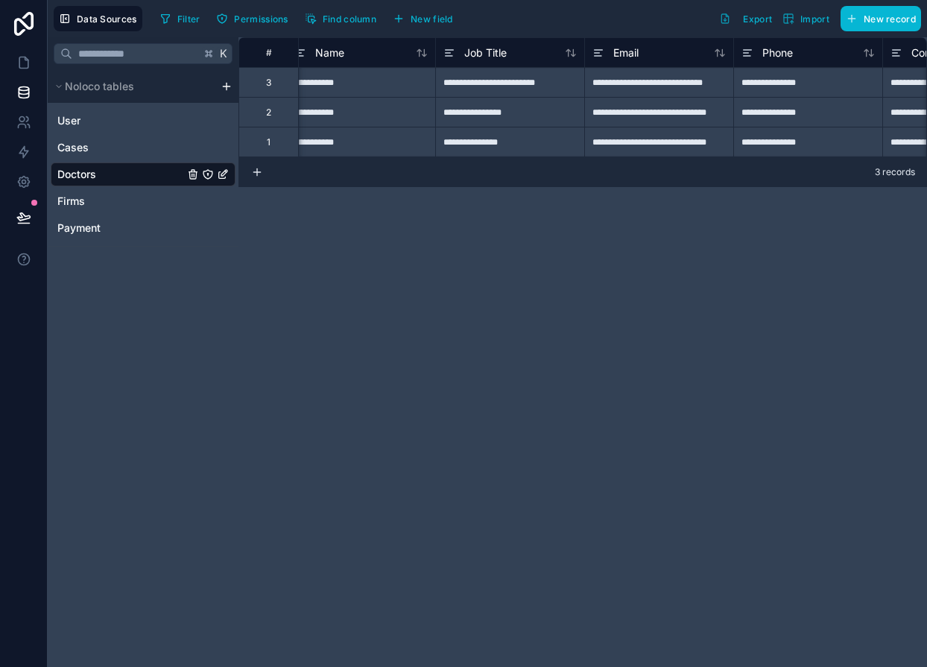
scroll to position [0, 15]
click at [498, 50] on span "Job Title" at bounding box center [482, 52] width 42 height 15
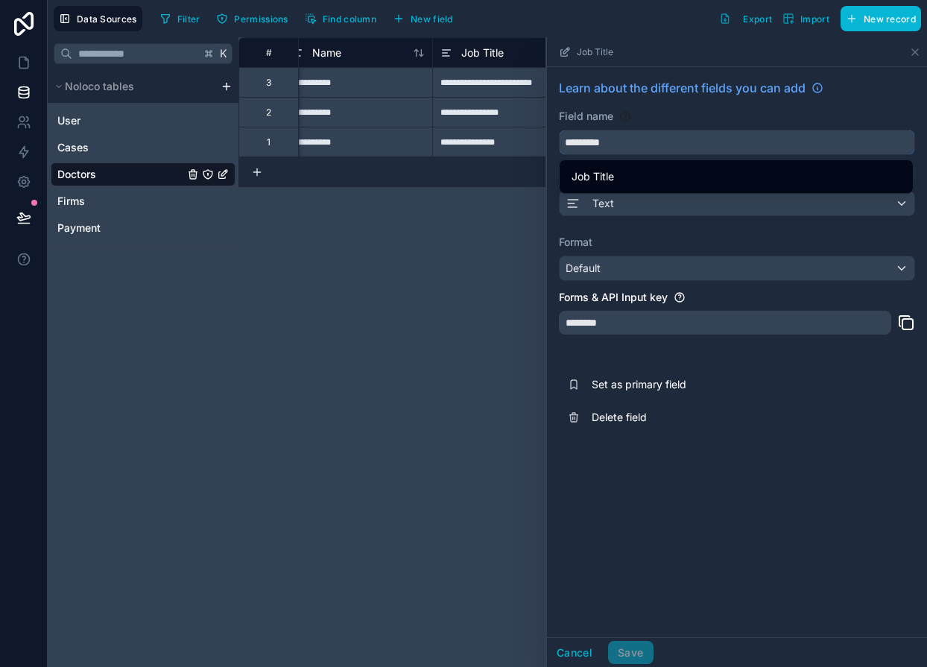
drag, startPoint x: 611, startPoint y: 146, endPoint x: 555, endPoint y: 138, distance: 56.5
click at [555, 139] on div "Learn about the different fields you can add Field name ********* Choose a fiel…" at bounding box center [737, 256] width 380 height 378
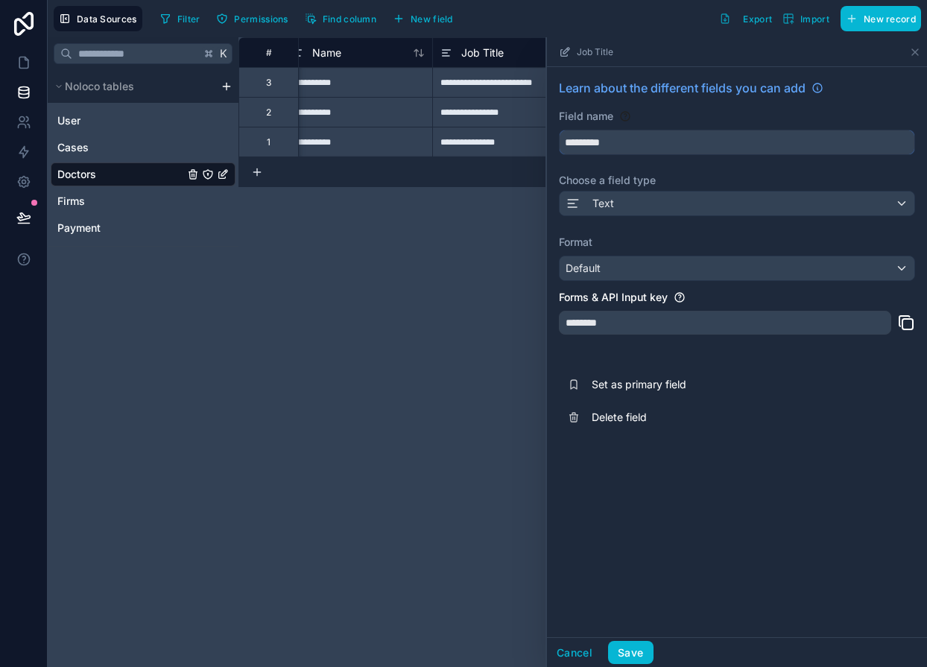
type input "*********"
click at [597, 208] on span "Text" at bounding box center [603, 203] width 22 height 15
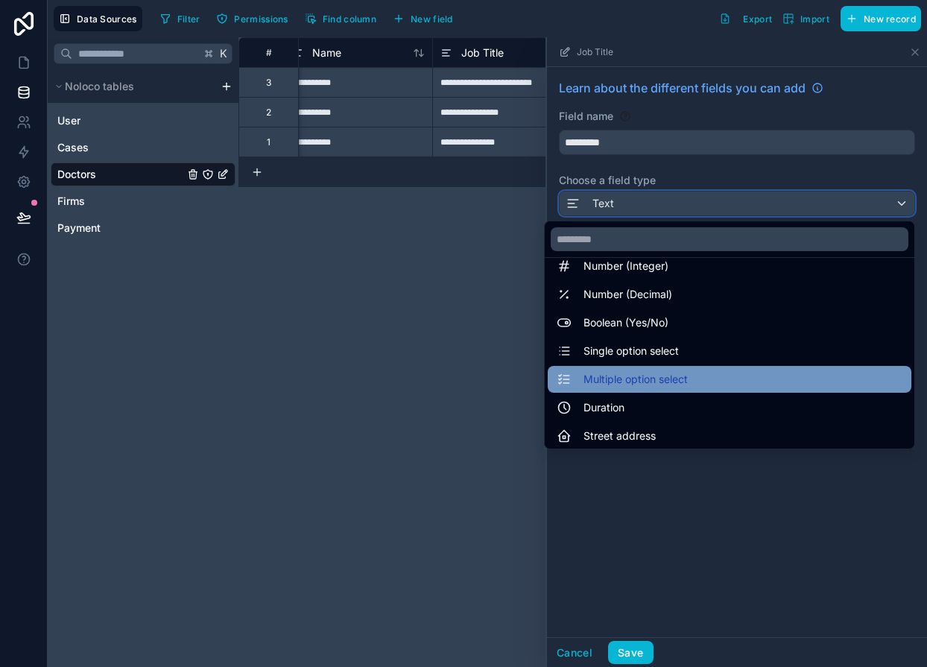
scroll to position [84, 0]
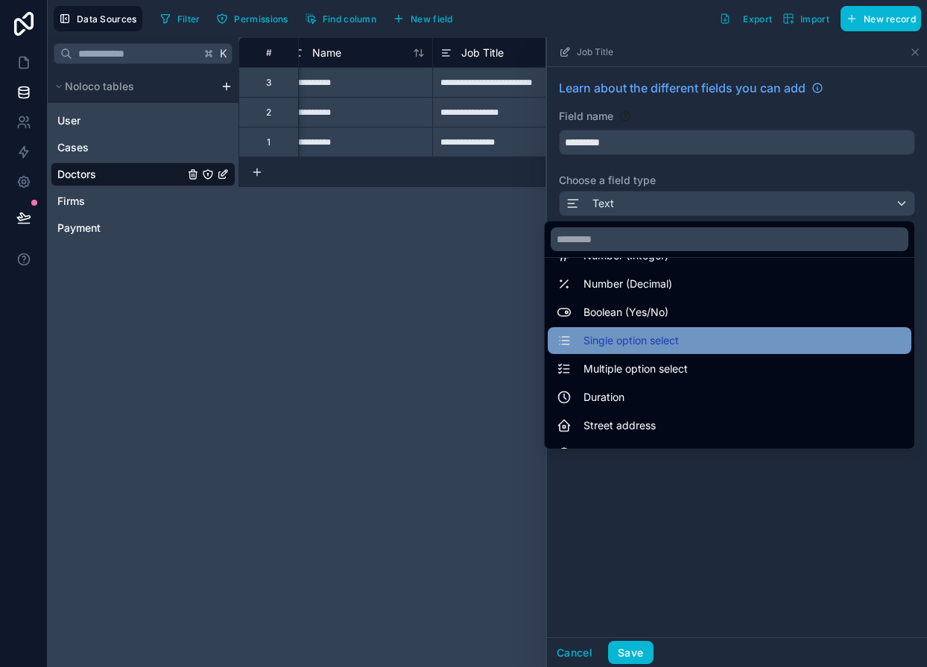
click at [608, 352] on div "Single option select" at bounding box center [728, 340] width 363 height 27
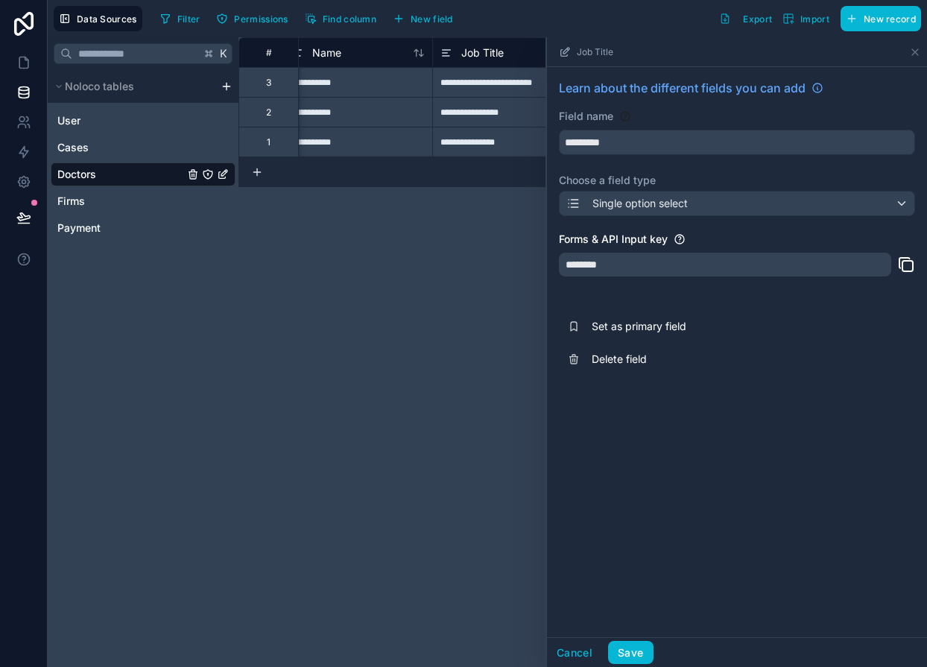
click at [579, 480] on div "Learn about the different fields you can add Field name ********* Choose a fiel…" at bounding box center [737, 352] width 380 height 570
click at [902, 203] on div "Single option select" at bounding box center [736, 203] width 355 height 24
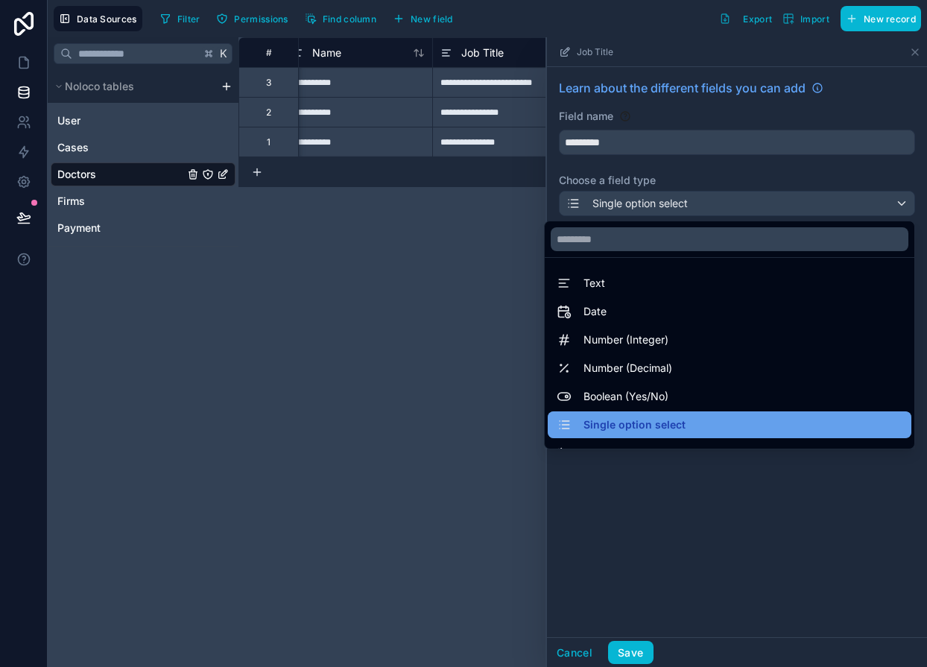
click at [677, 422] on span "Single option select" at bounding box center [634, 425] width 102 height 18
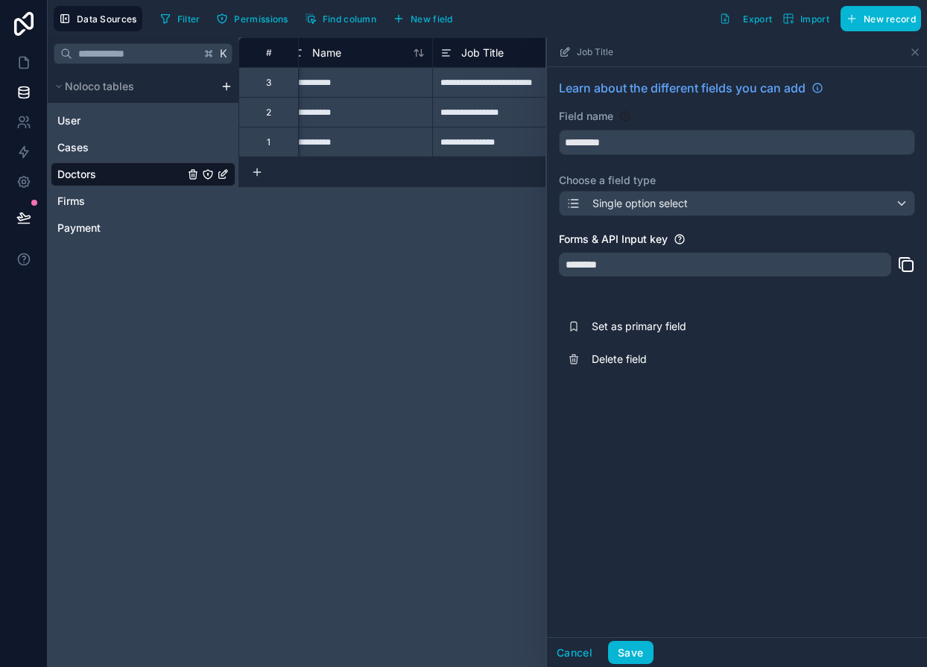
click at [677, 422] on div "Learn about the different fields you can add Field name ********* Choose a fiel…" at bounding box center [737, 352] width 380 height 570
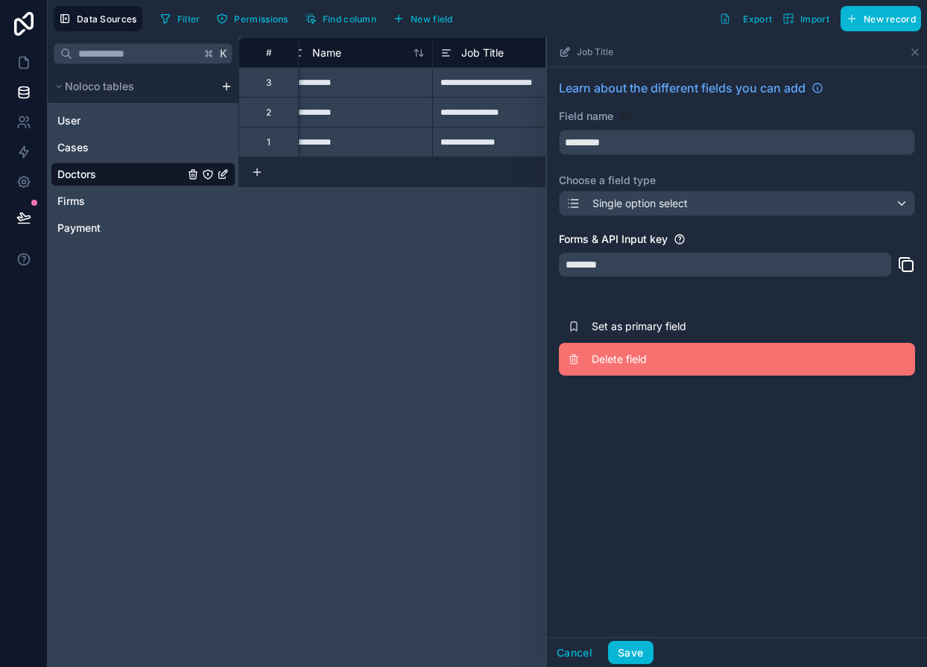
click at [632, 367] on button "Delete field" at bounding box center [737, 359] width 356 height 33
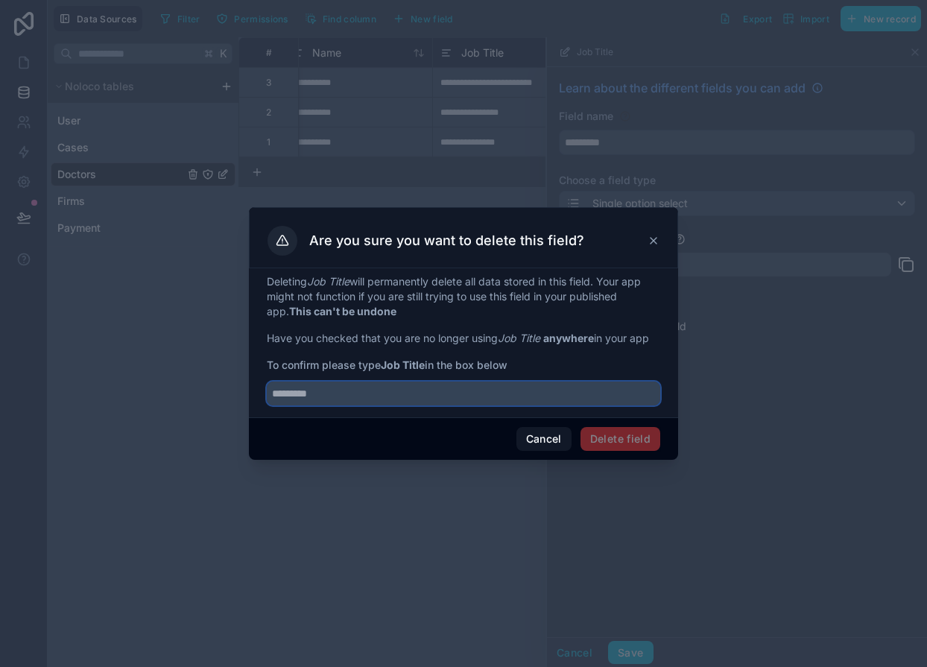
click at [447, 395] on input "text" at bounding box center [463, 393] width 393 height 24
type input "*********"
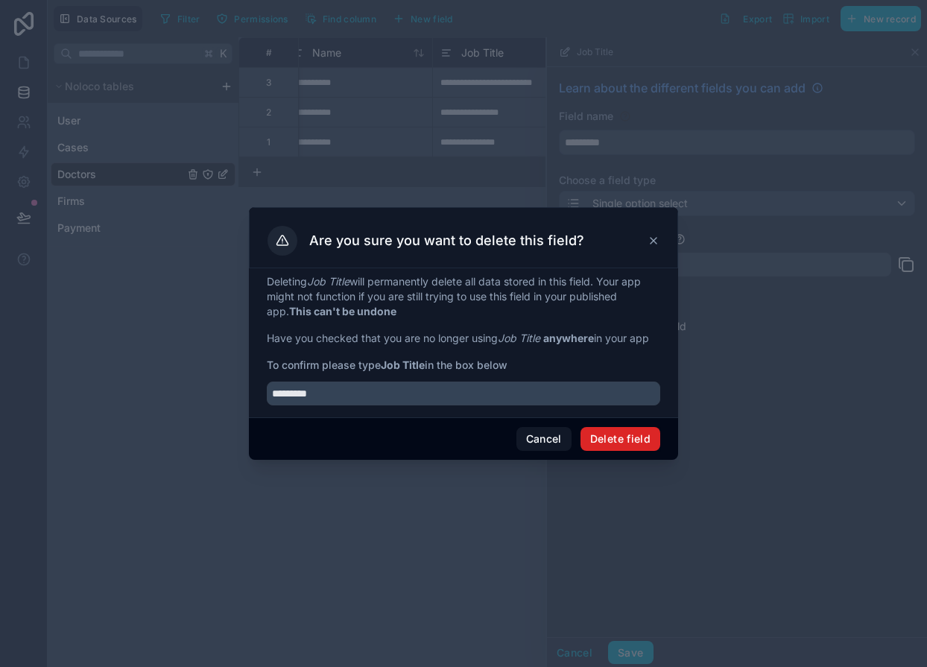
click at [605, 438] on button "Delete field" at bounding box center [620, 439] width 80 height 24
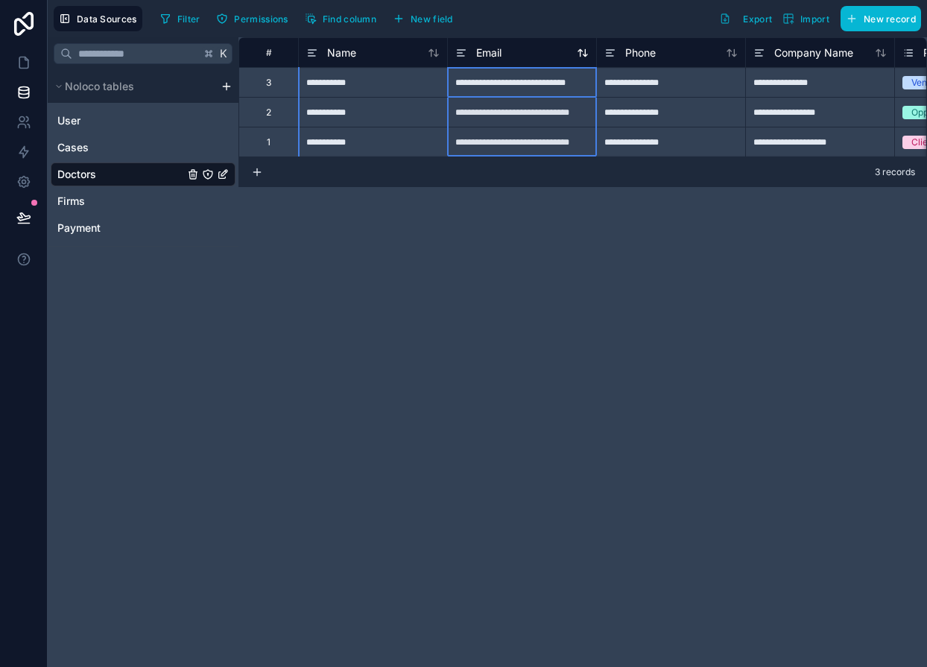
click at [493, 50] on span "Email" at bounding box center [488, 52] width 25 height 15
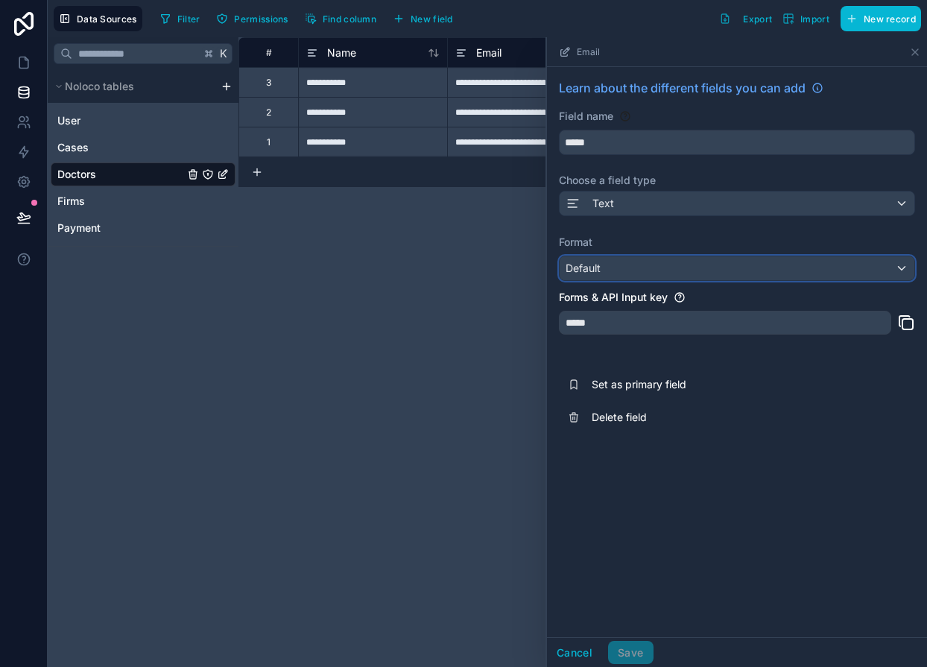
click at [603, 266] on div "Default" at bounding box center [736, 268] width 355 height 24
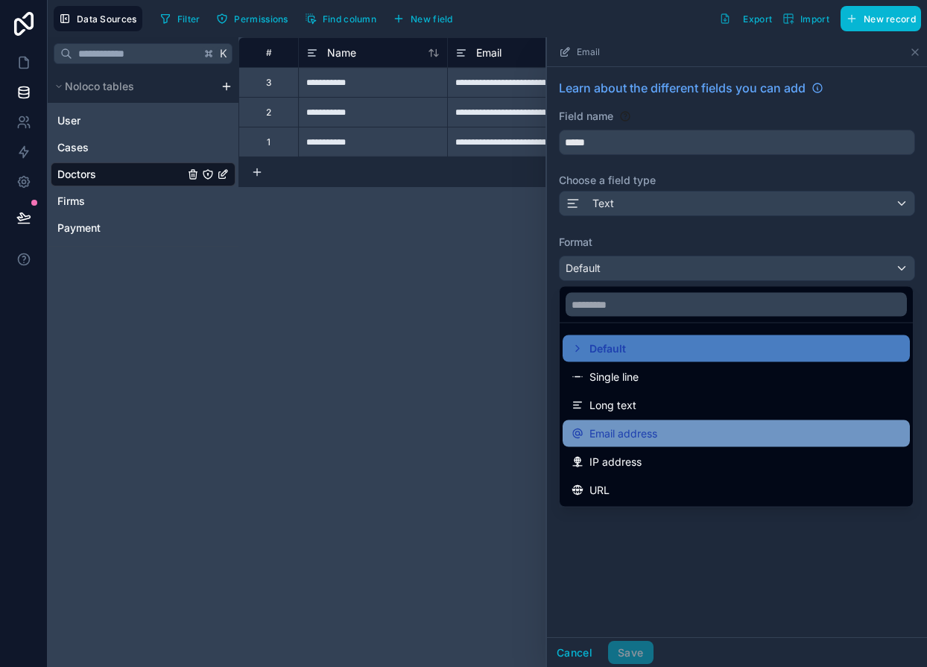
click at [659, 421] on div "Email address" at bounding box center [735, 433] width 347 height 27
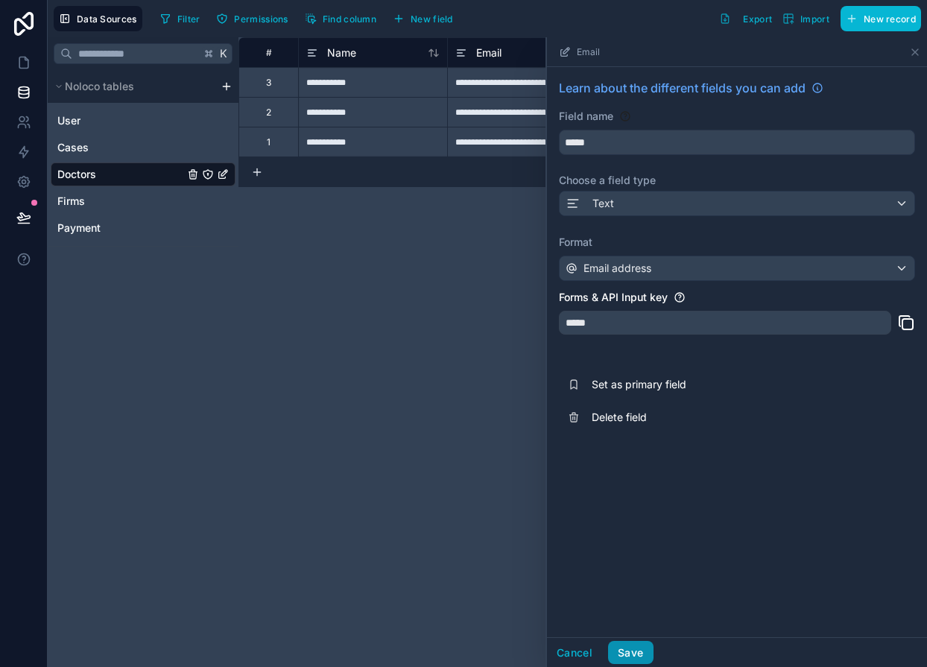
click at [636, 652] on button "Save" at bounding box center [630, 653] width 45 height 24
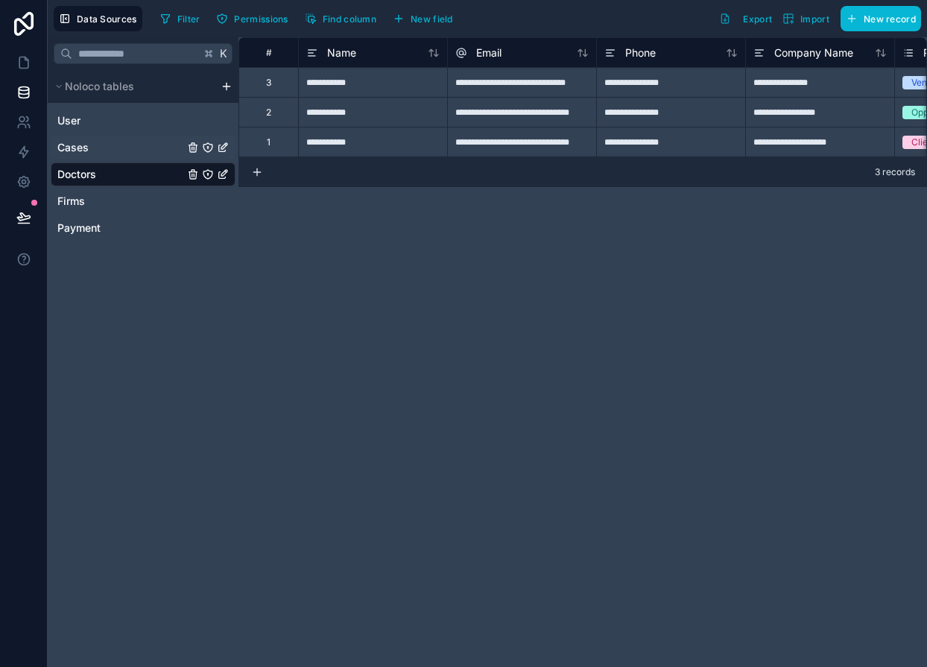
click at [77, 153] on span "Cases" at bounding box center [72, 147] width 31 height 15
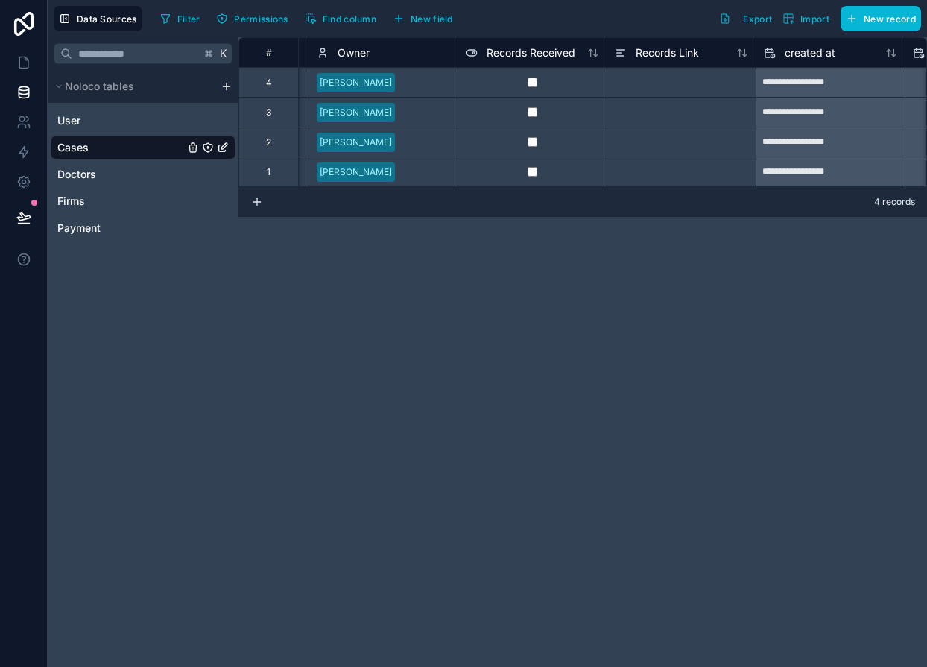
scroll to position [0, 979]
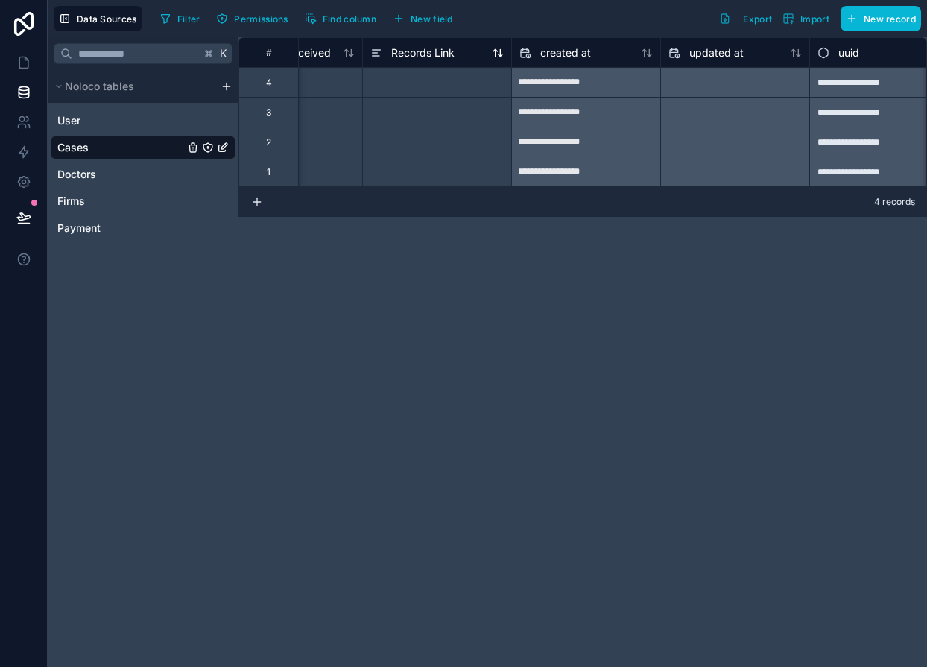
click at [435, 58] on span "Records Link" at bounding box center [422, 52] width 63 height 15
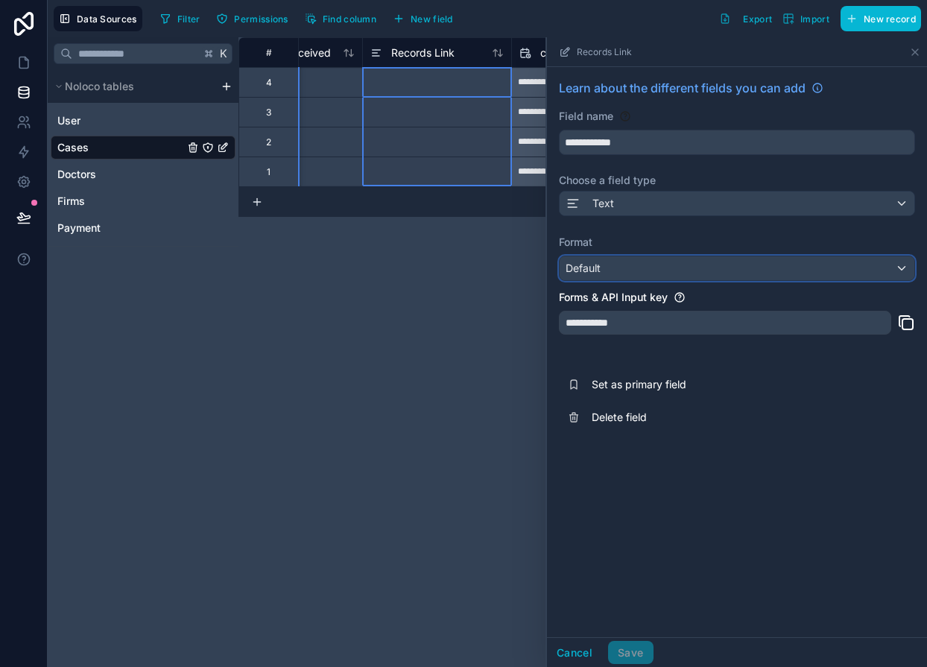
click at [624, 276] on div "Default" at bounding box center [736, 268] width 355 height 24
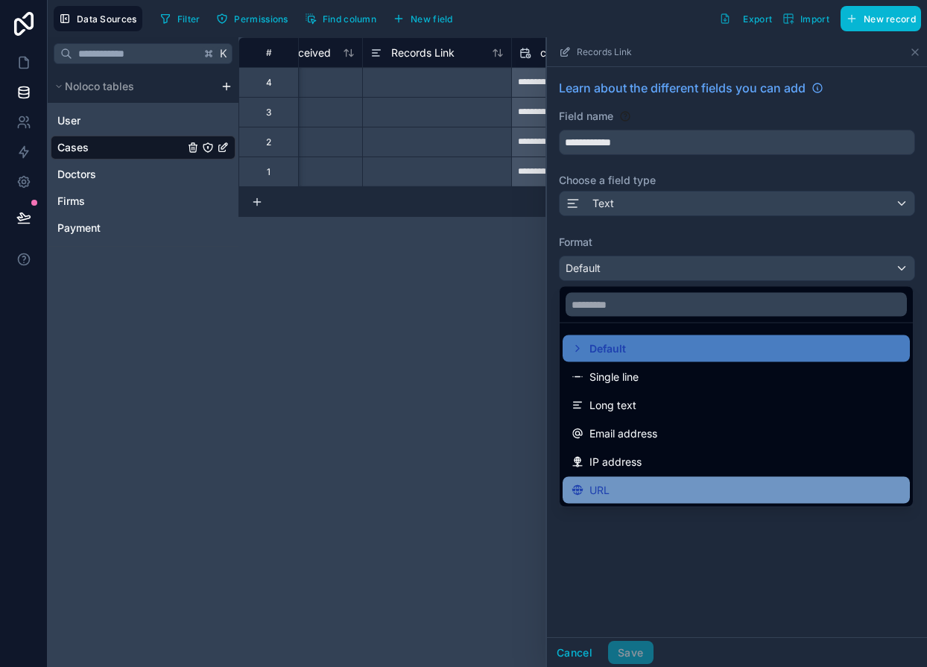
click at [640, 489] on div "URL" at bounding box center [735, 490] width 329 height 18
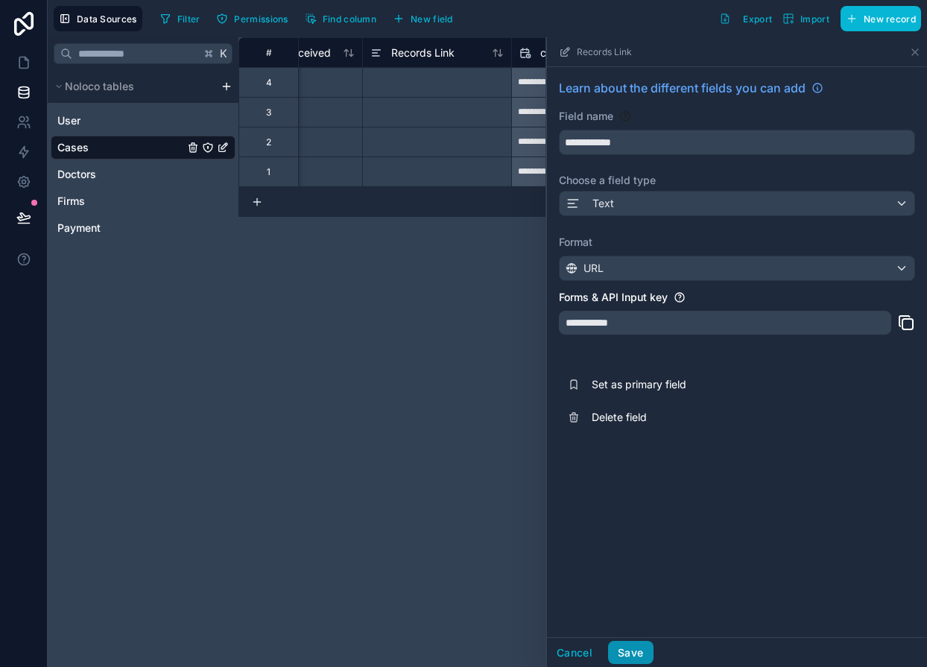
click at [635, 647] on button "Save" at bounding box center [630, 653] width 45 height 24
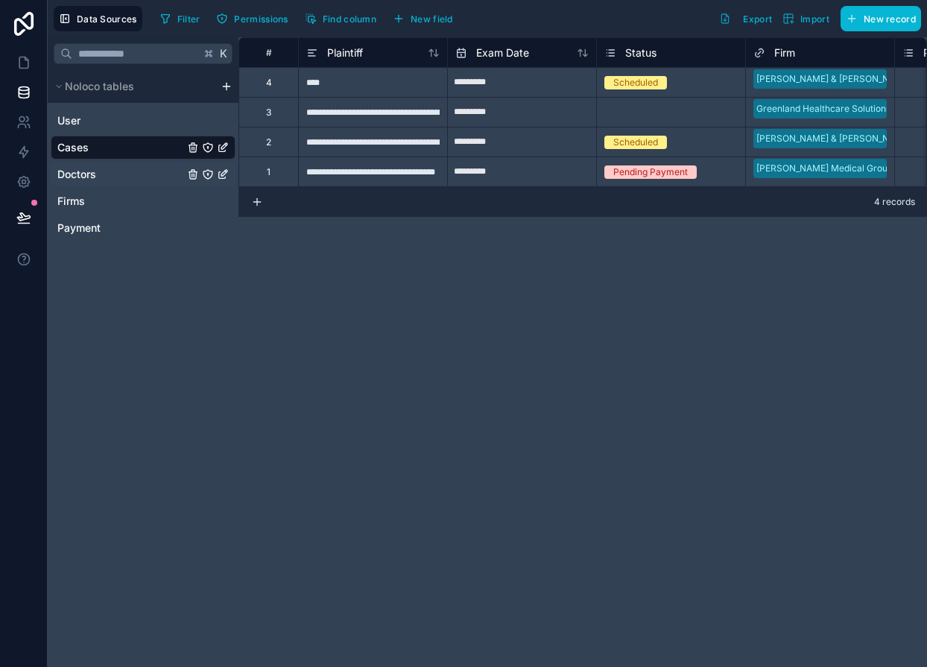
click at [92, 177] on span "Doctors" at bounding box center [76, 174] width 39 height 15
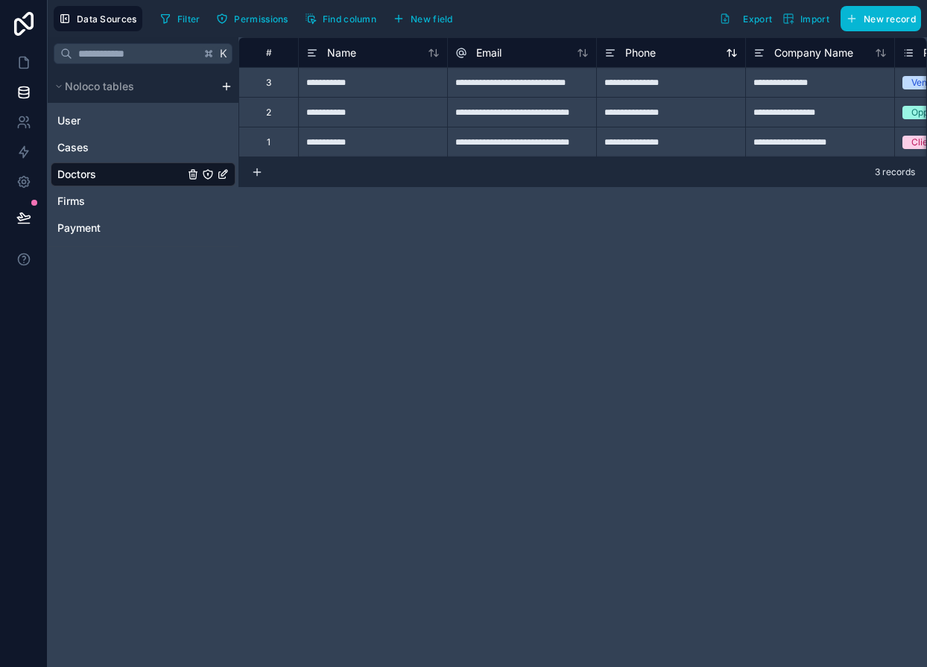
click at [651, 61] on div "Phone" at bounding box center [629, 53] width 51 height 18
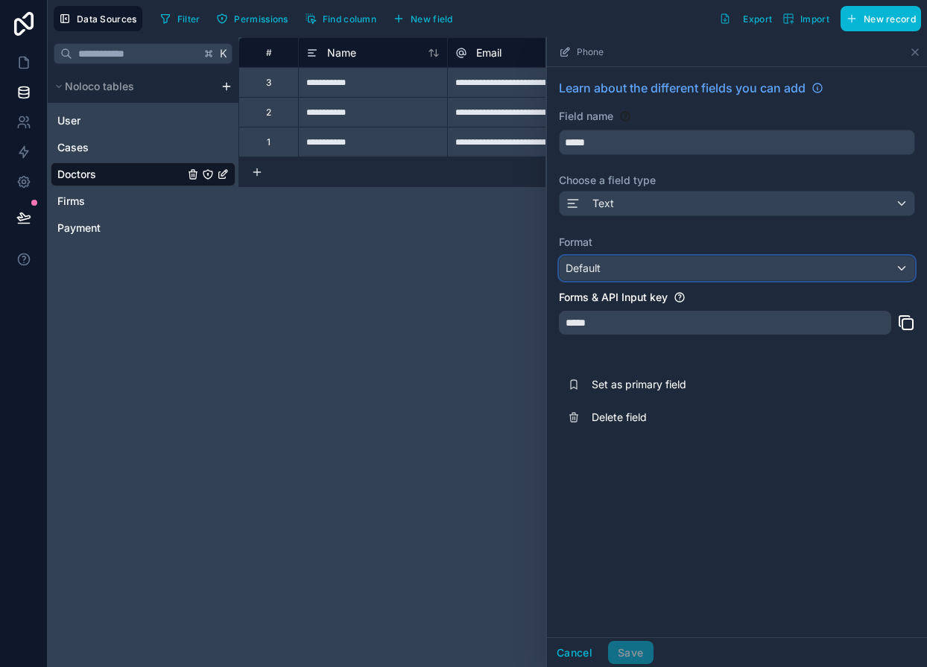
click at [587, 257] on div "Default" at bounding box center [736, 268] width 355 height 24
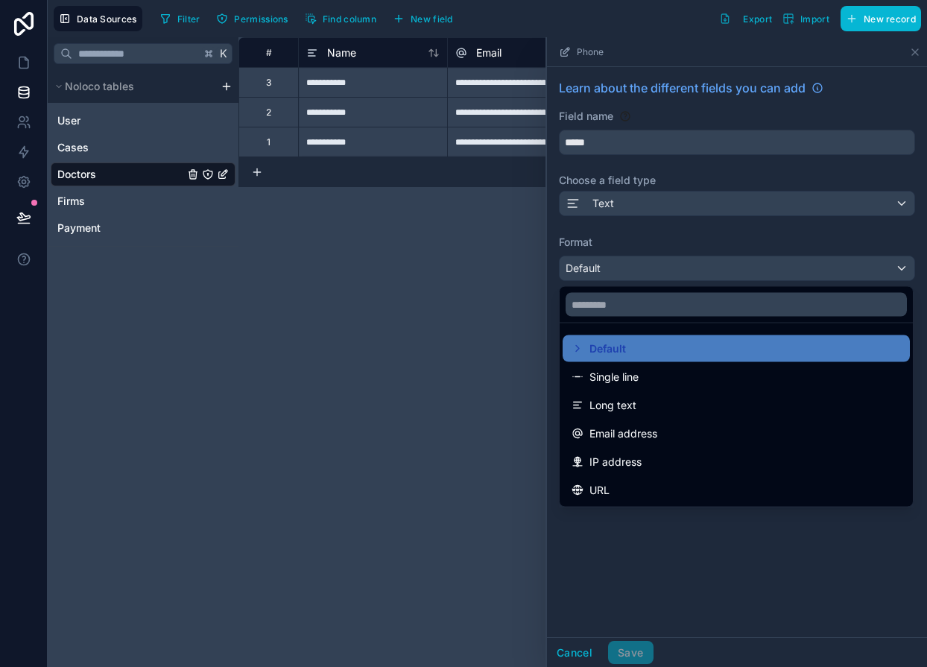
click at [587, 264] on div at bounding box center [737, 351] width 380 height 629
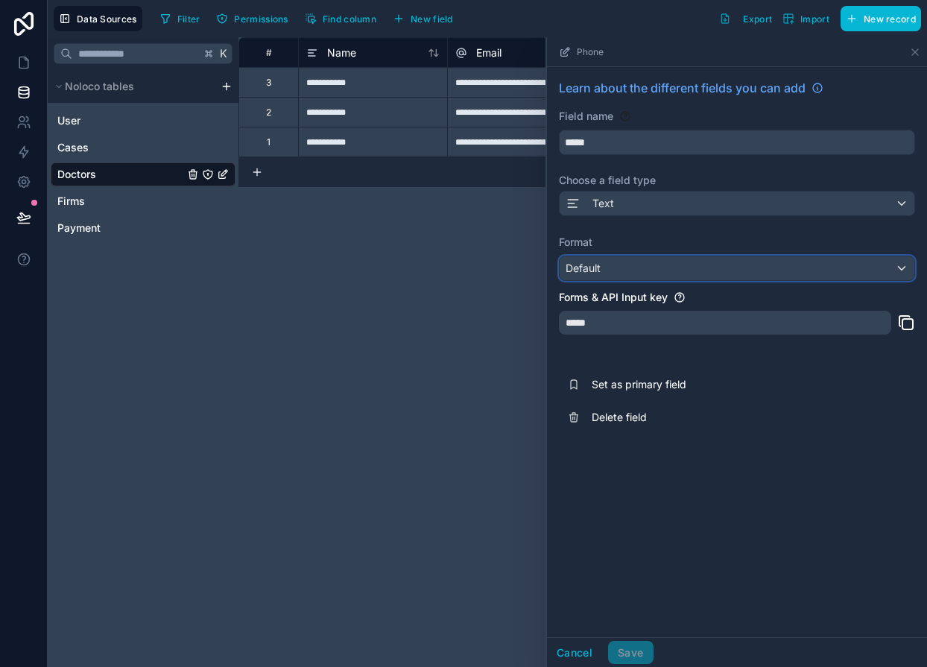
click at [587, 265] on span "Default" at bounding box center [582, 267] width 35 height 13
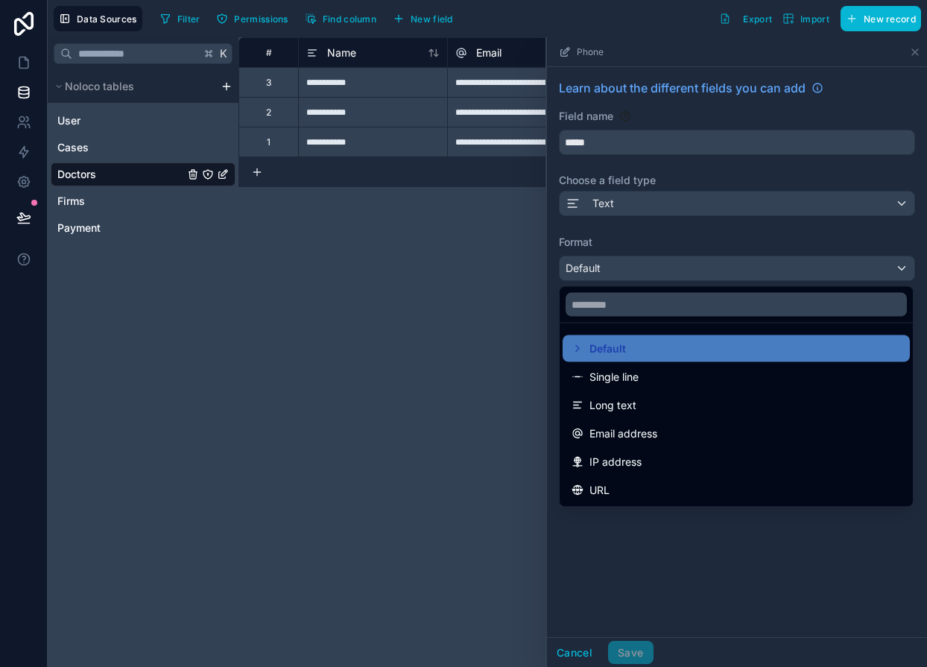
click at [593, 267] on div at bounding box center [737, 351] width 380 height 629
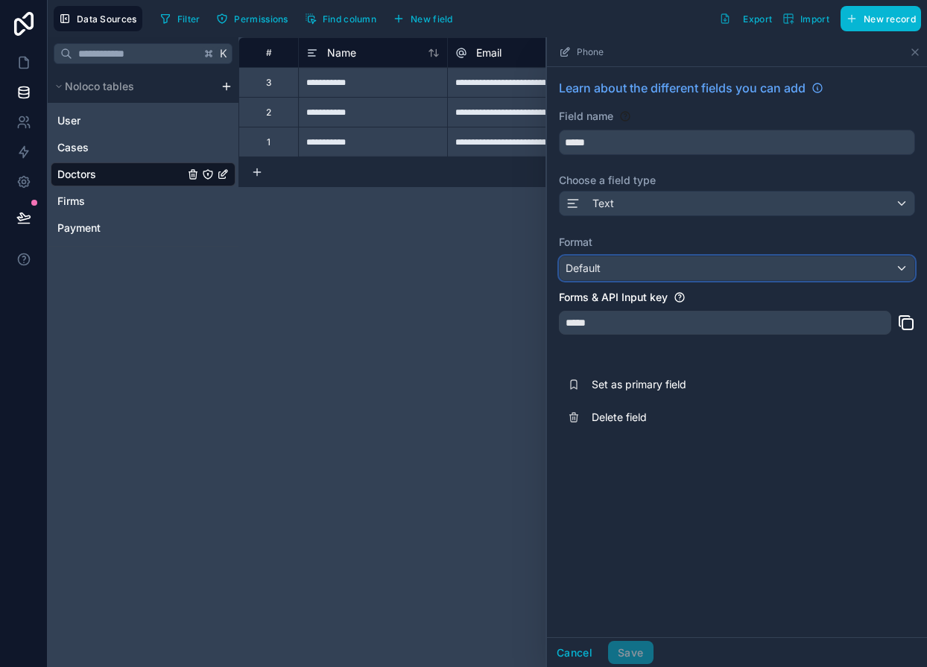
click at [596, 273] on span "Default" at bounding box center [582, 267] width 35 height 13
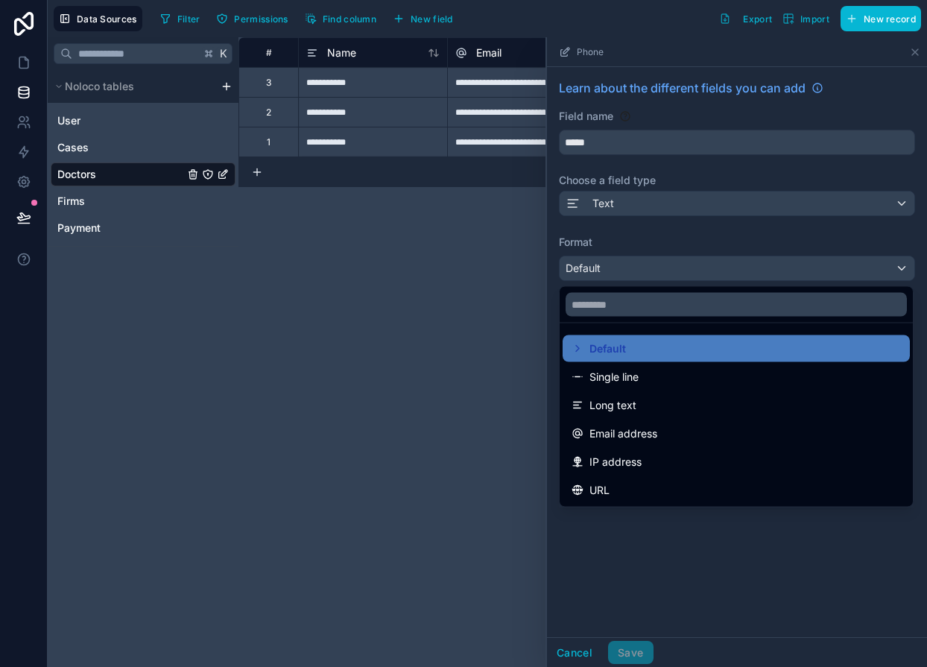
click at [608, 203] on div at bounding box center [737, 351] width 380 height 629
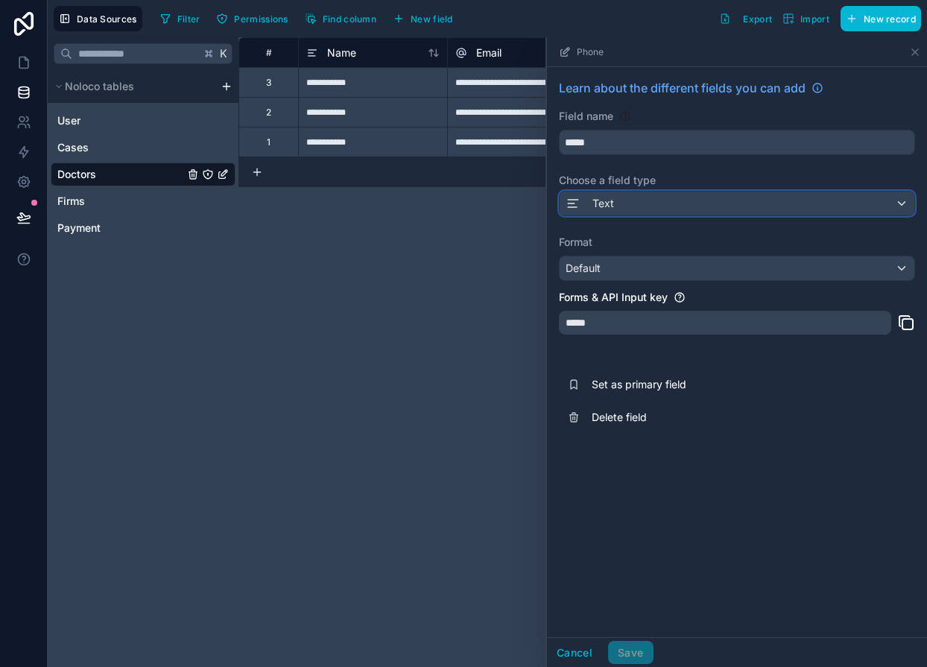
click at [608, 202] on span "Text" at bounding box center [603, 203] width 22 height 15
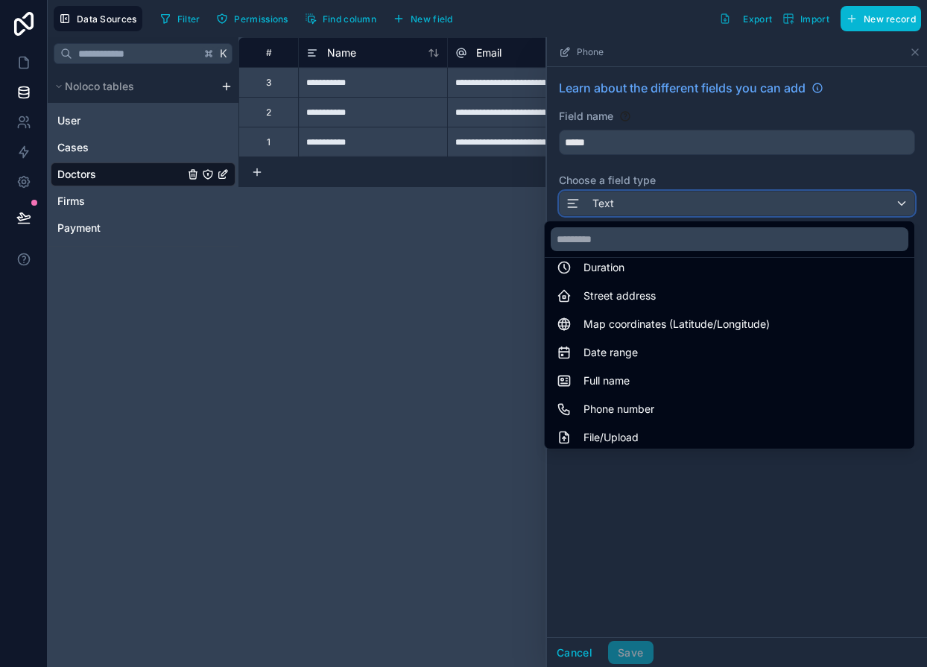
scroll to position [236, 0]
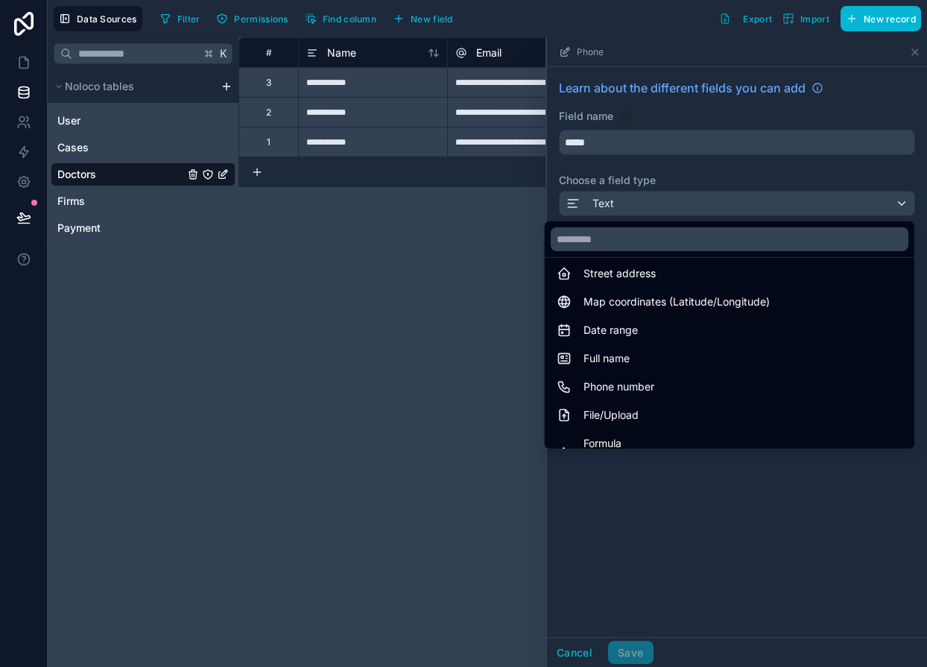
click at [641, 390] on span "Phone number" at bounding box center [618, 387] width 71 height 18
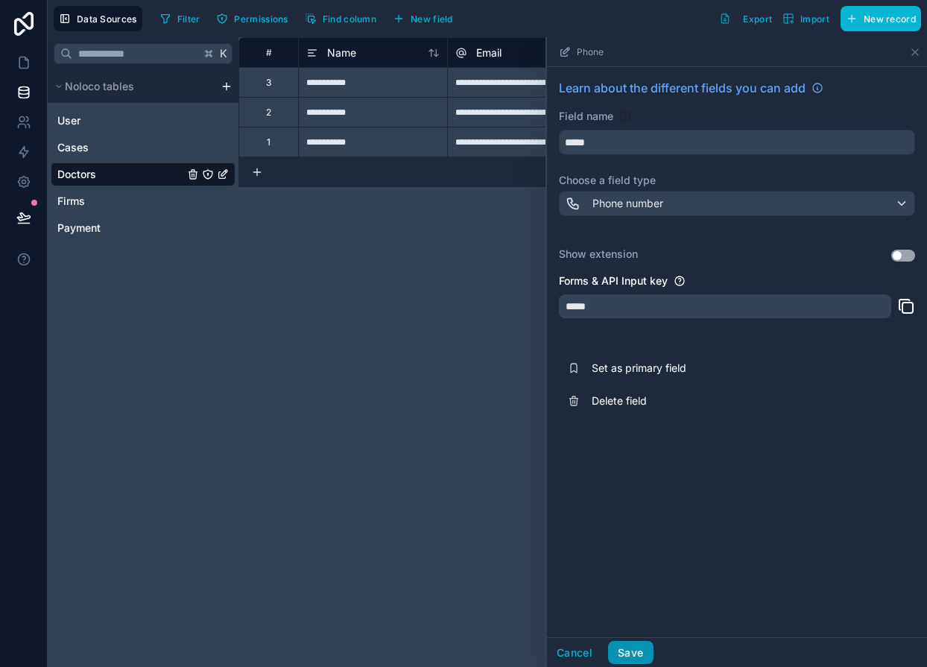
click at [647, 647] on button "Save" at bounding box center [630, 653] width 45 height 24
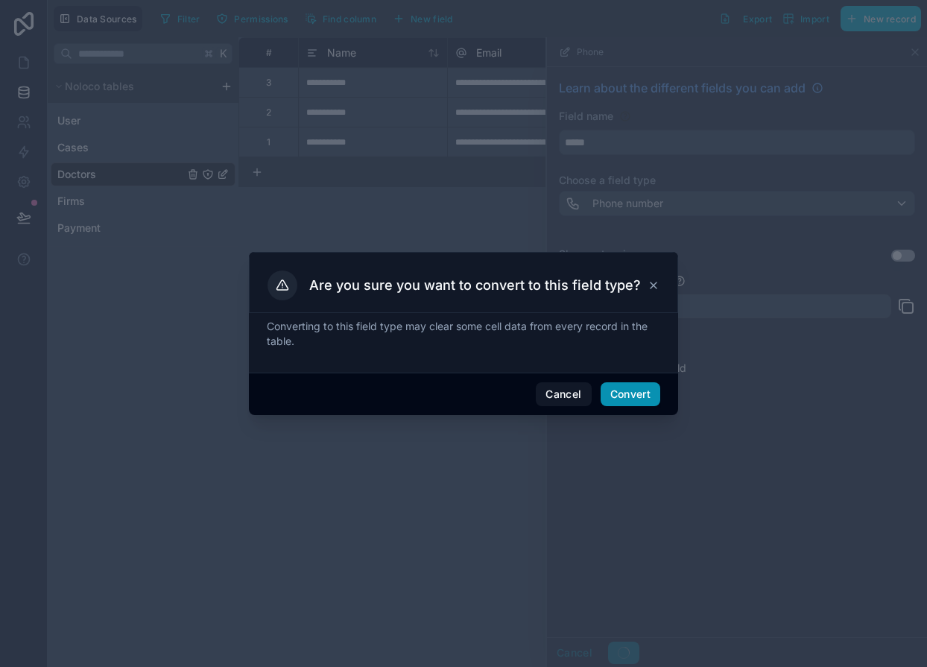
click at [626, 398] on button "Convert" at bounding box center [630, 394] width 60 height 24
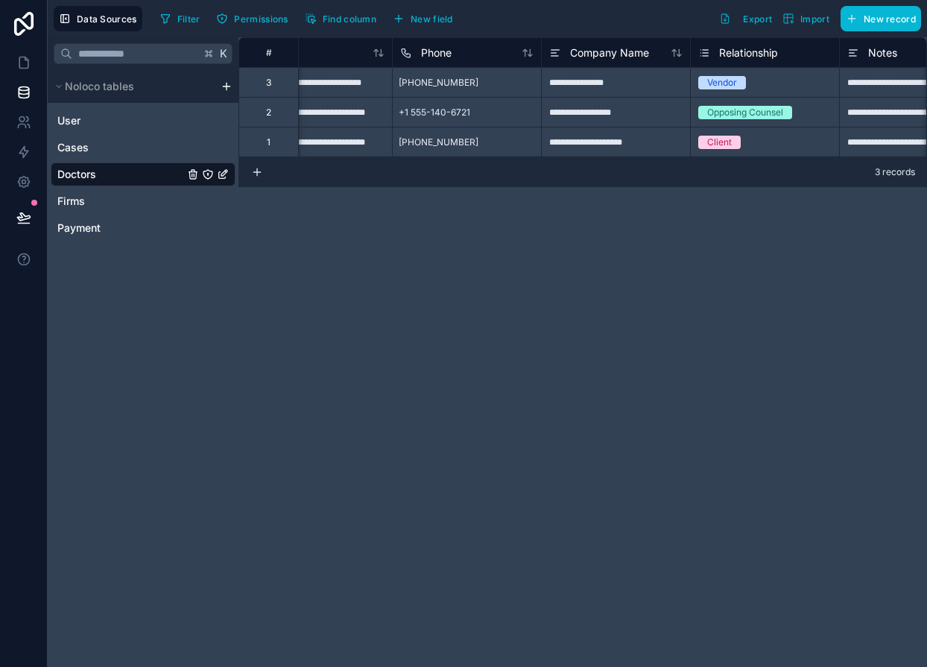
scroll to position [0, 236]
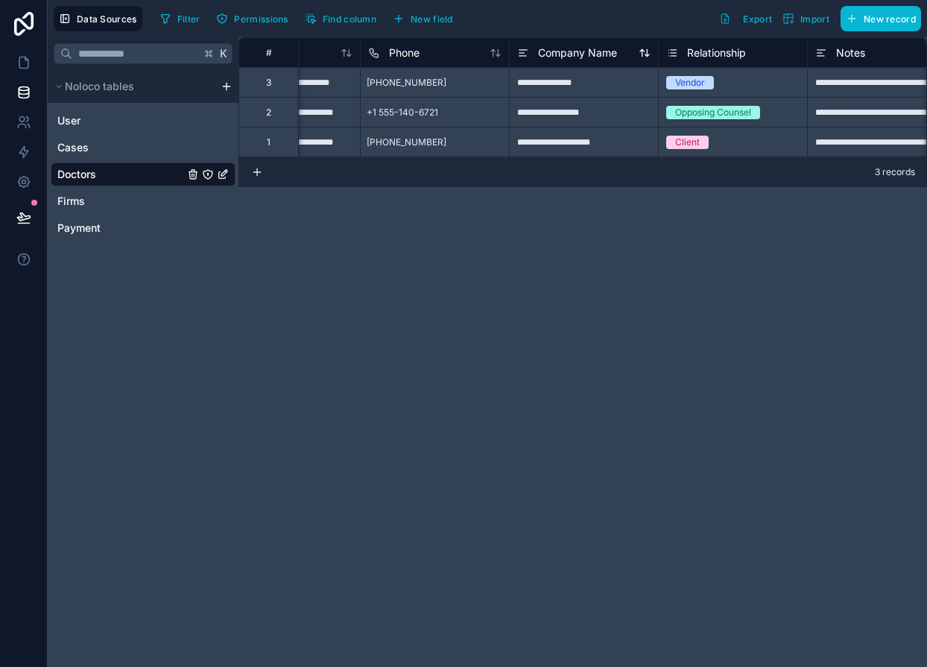
click at [611, 60] on span "Company Name" at bounding box center [577, 52] width 79 height 15
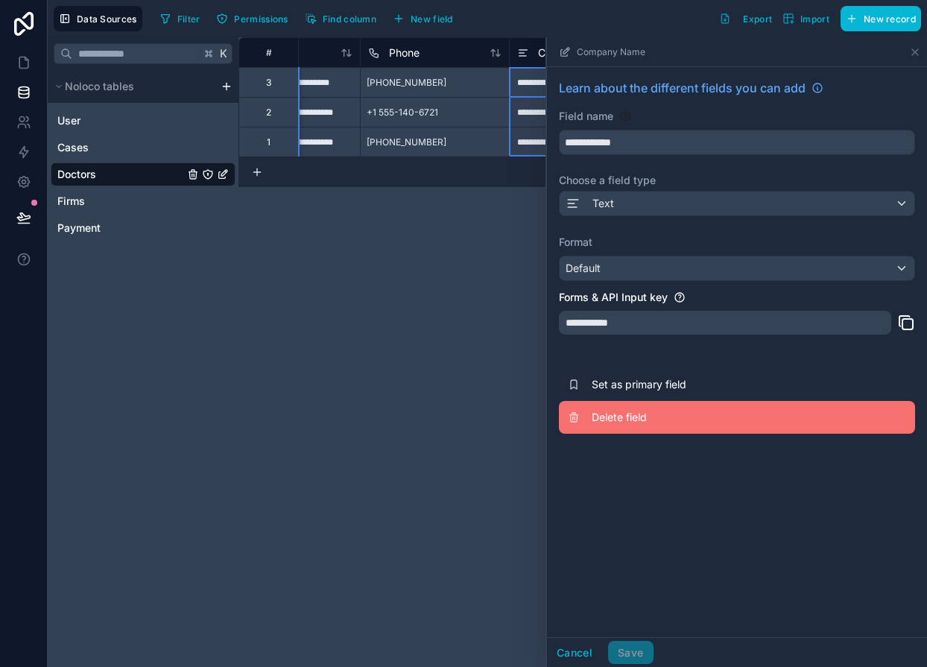
click at [641, 401] on button "Delete field" at bounding box center [737, 417] width 356 height 33
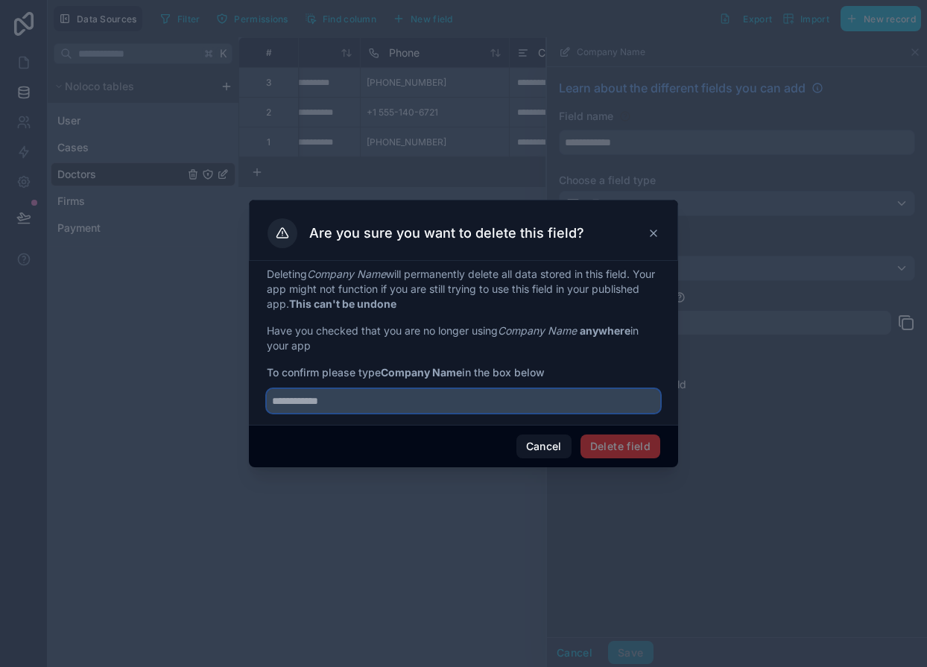
click at [492, 412] on input "text" at bounding box center [463, 401] width 393 height 24
type input "**********"
click at [617, 440] on button "Delete field" at bounding box center [620, 446] width 80 height 24
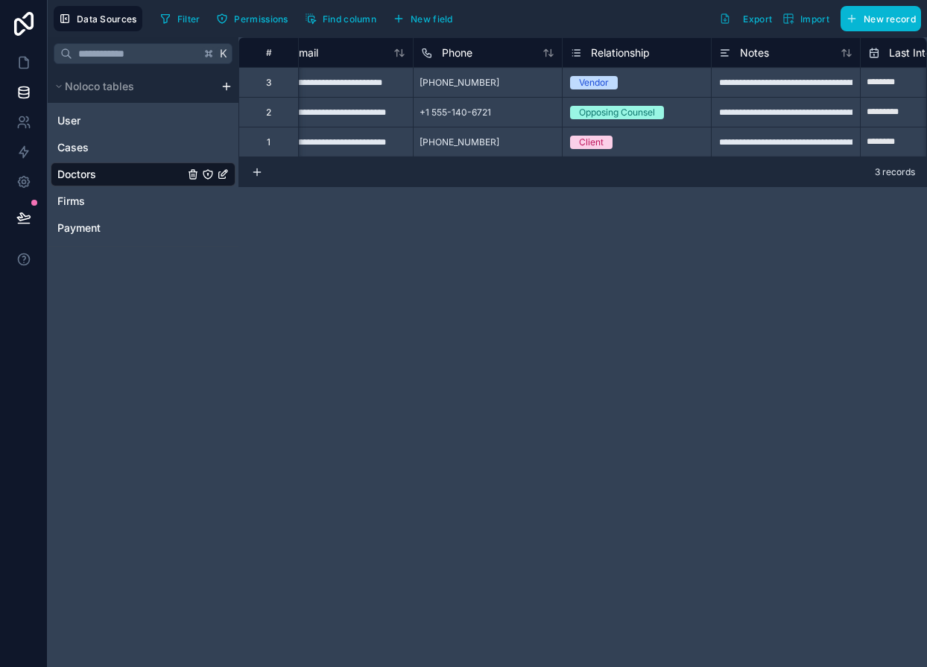
scroll to position [0, 221]
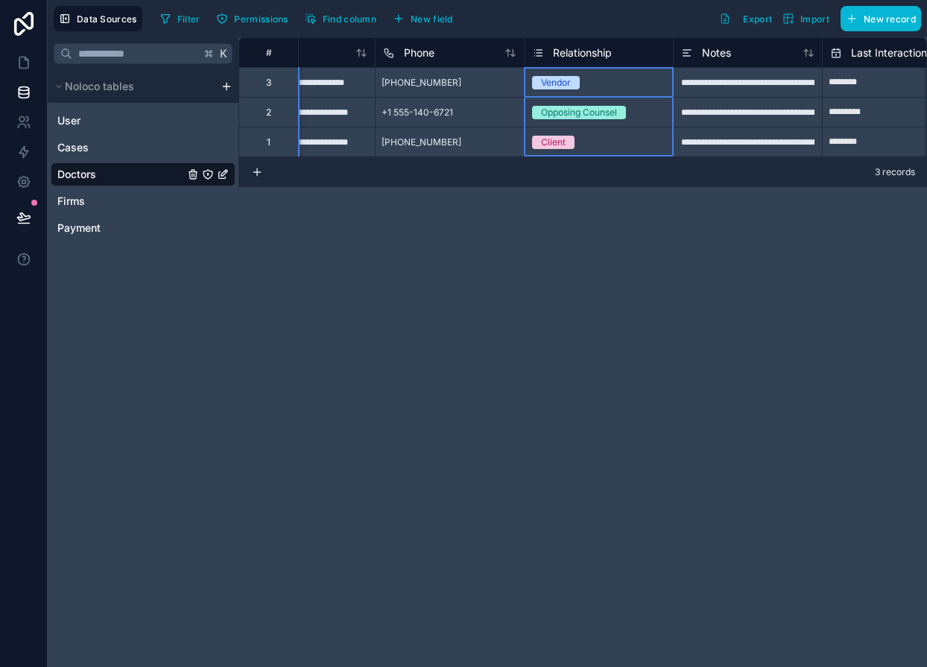
click at [570, 46] on span "Relationship" at bounding box center [582, 52] width 59 height 15
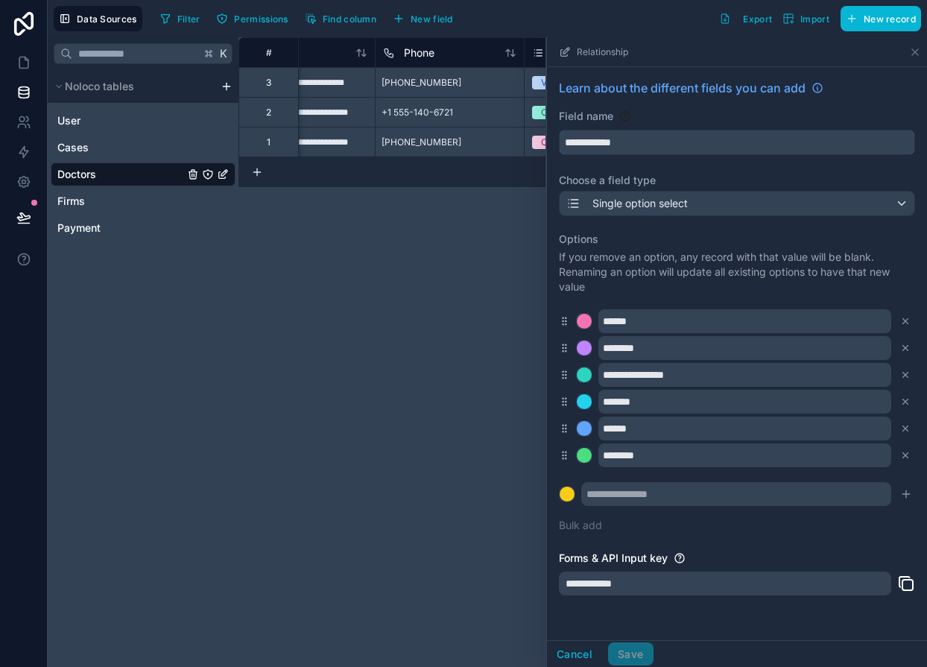
click at [617, 142] on input "**********" at bounding box center [736, 142] width 355 height 24
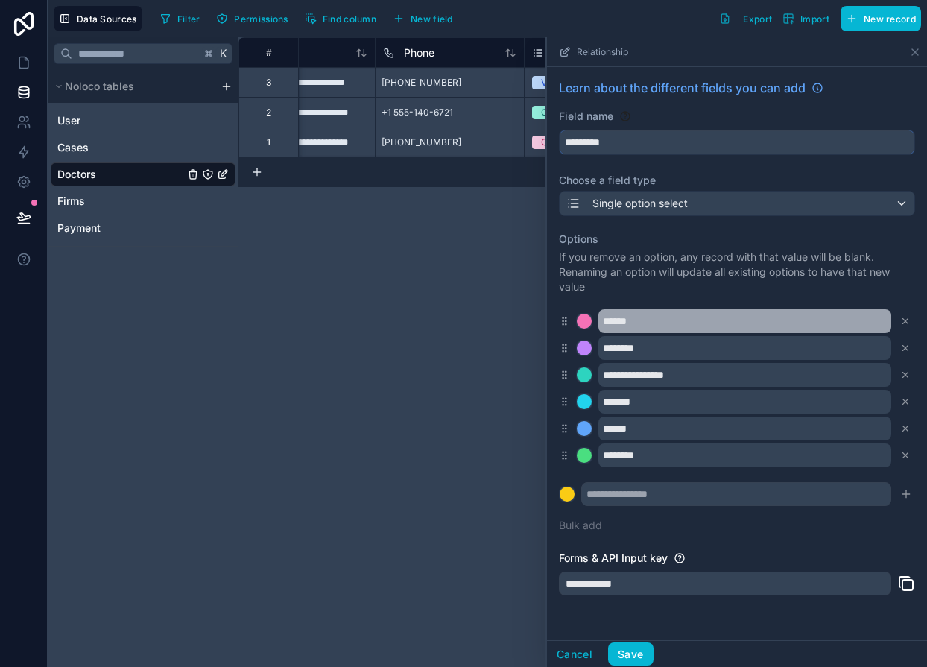
type input "*********"
click at [628, 324] on input "******" at bounding box center [744, 321] width 293 height 24
click at [618, 323] on input "******" at bounding box center [744, 321] width 293 height 24
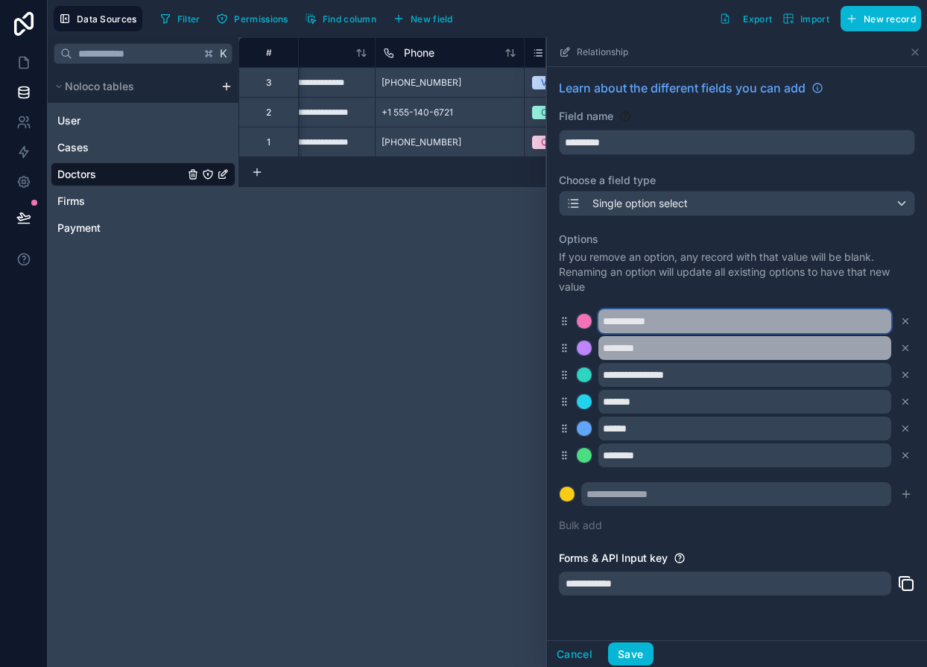
type input "**********"
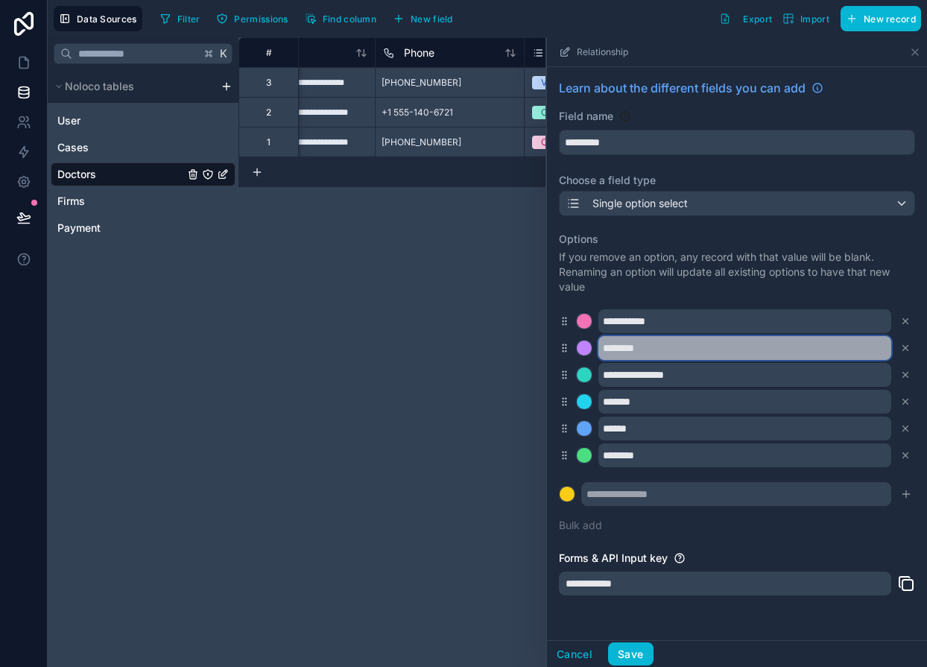
click at [614, 349] on input "********" at bounding box center [744, 348] width 293 height 24
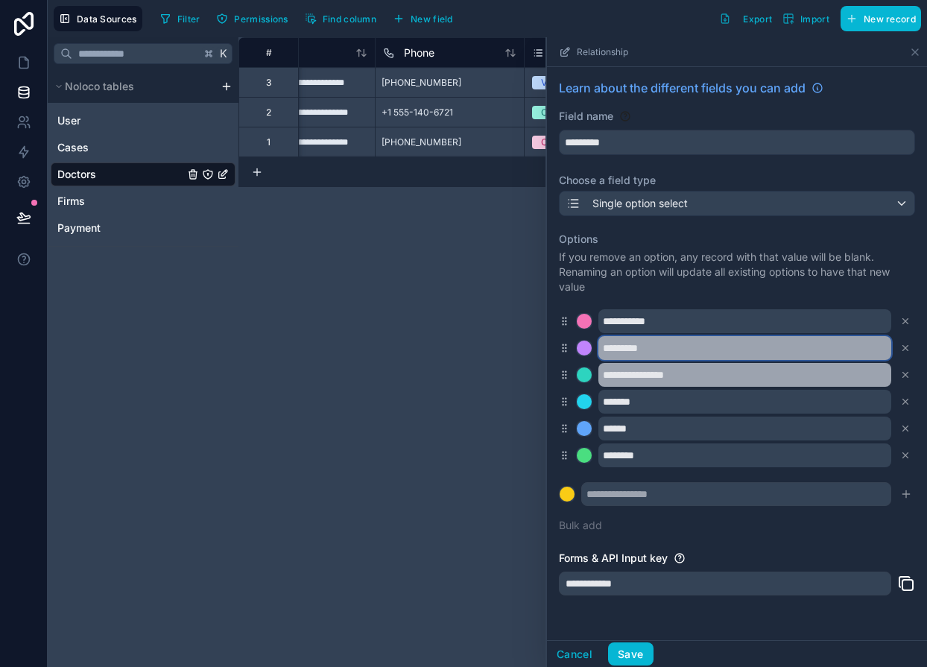
type input "*********"
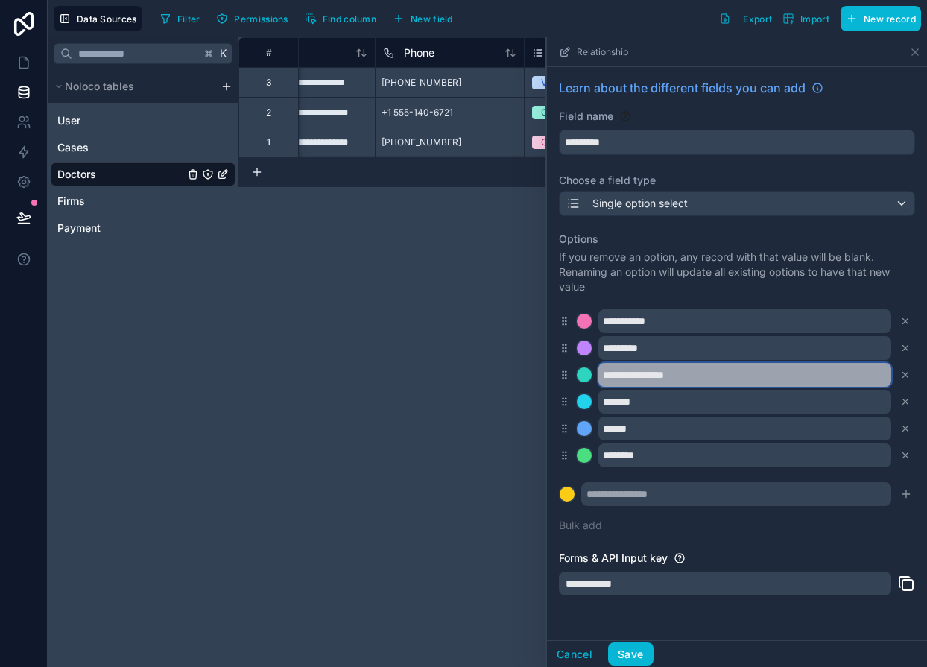
click at [692, 374] on input "**********" at bounding box center [744, 375] width 293 height 24
click at [637, 374] on input "**********" at bounding box center [744, 375] width 293 height 24
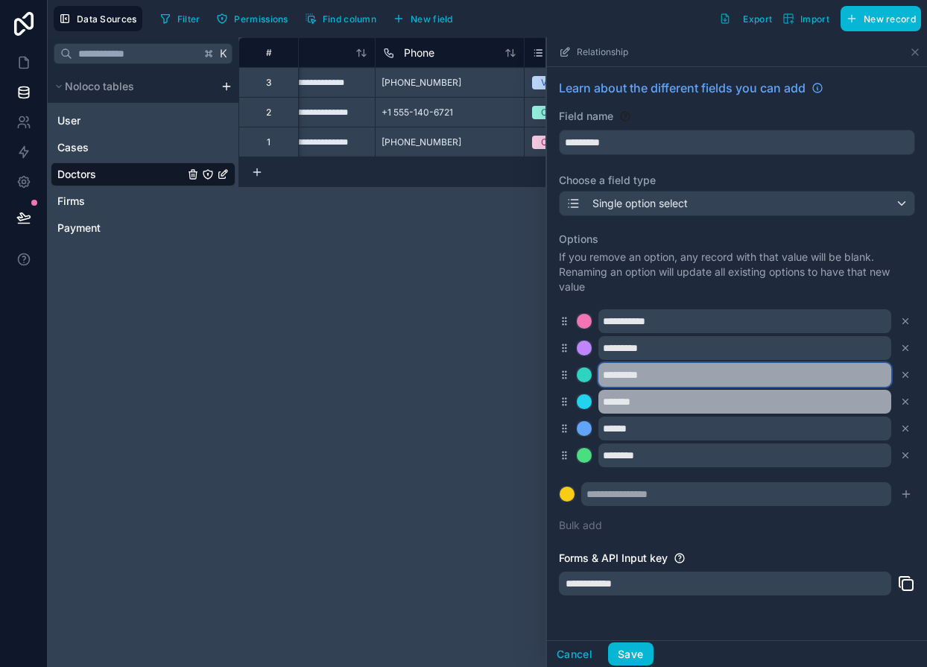
type input "*********"
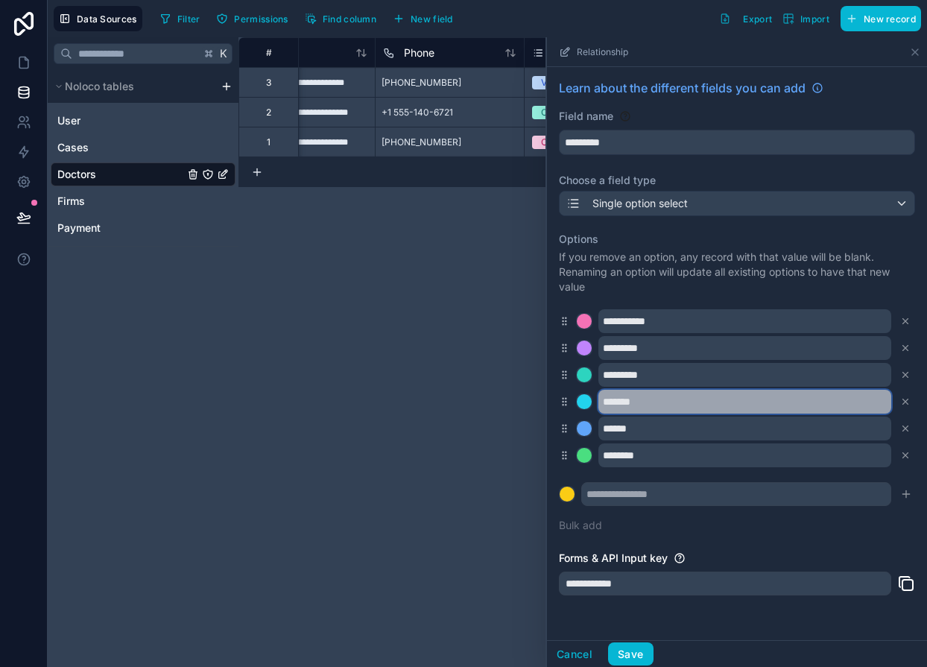
click at [632, 397] on input "*******" at bounding box center [744, 402] width 293 height 24
type input "*********"
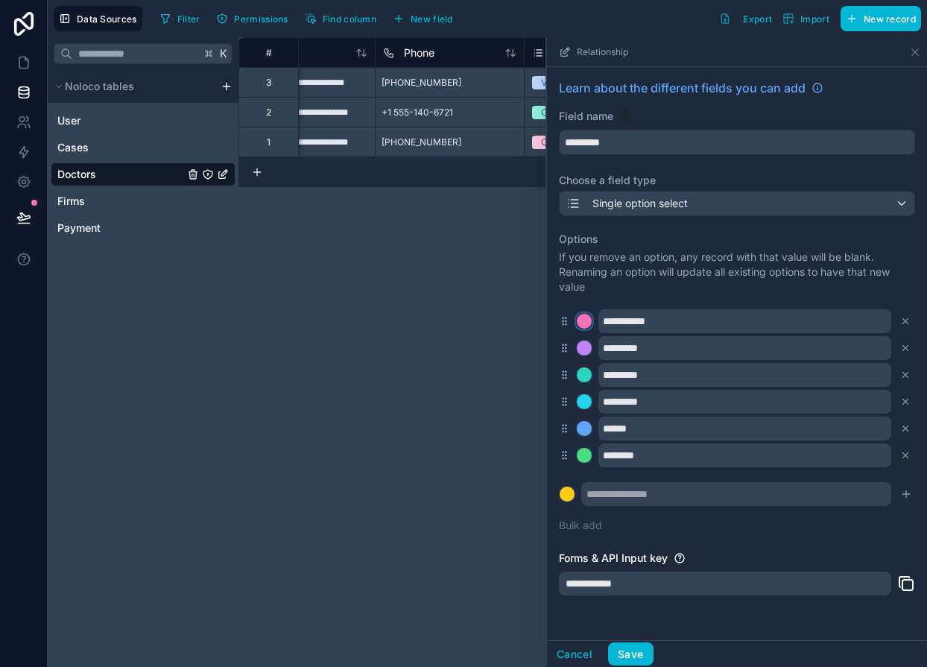
click at [585, 321] on div at bounding box center [584, 321] width 15 height 15
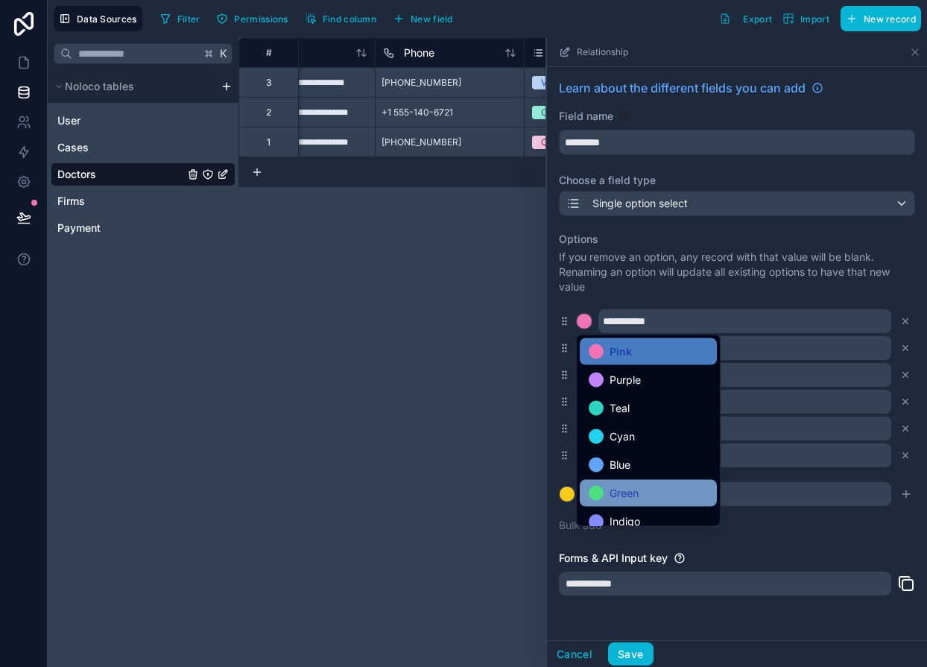
click at [625, 499] on span "Green" at bounding box center [623, 493] width 29 height 18
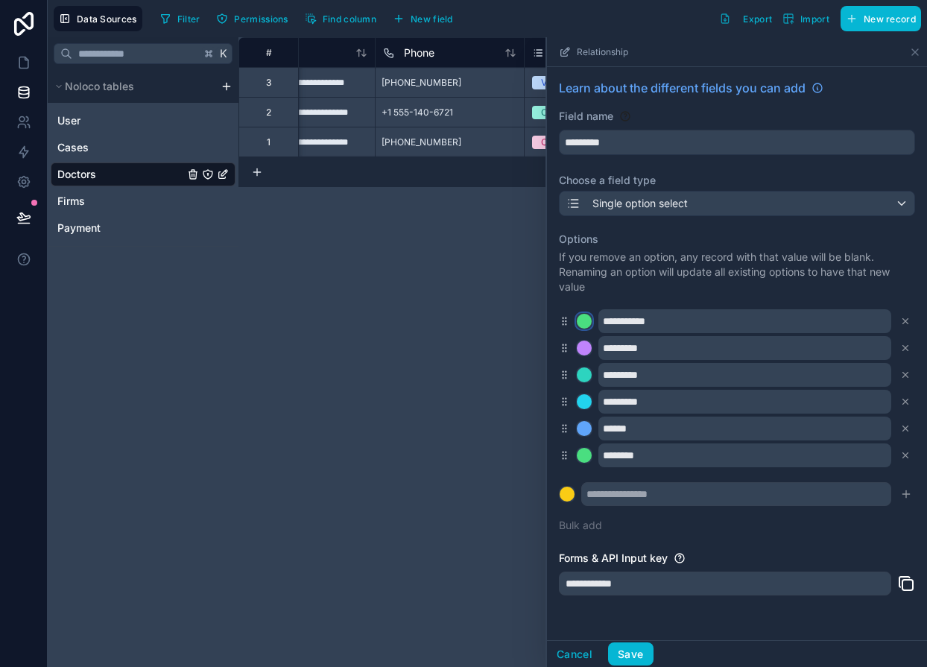
click at [587, 320] on div at bounding box center [584, 321] width 15 height 15
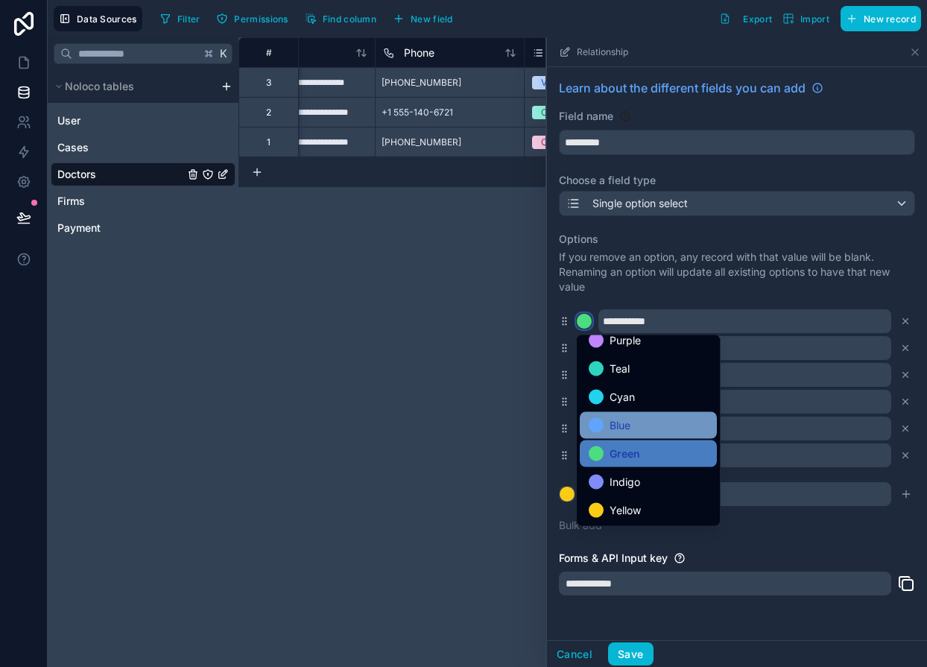
scroll to position [42, 0]
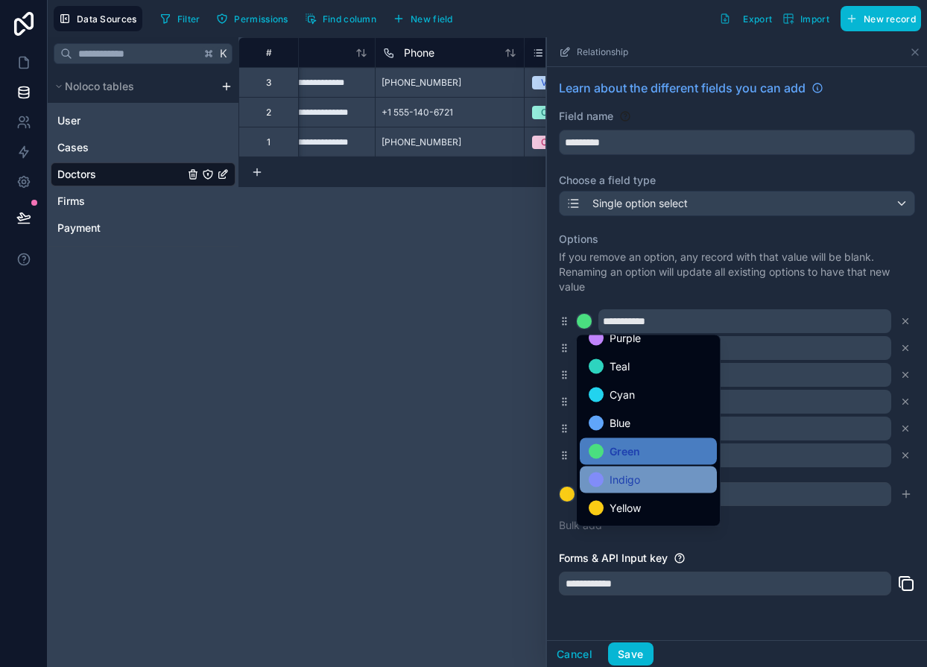
click at [652, 478] on div "Indigo" at bounding box center [647, 480] width 119 height 18
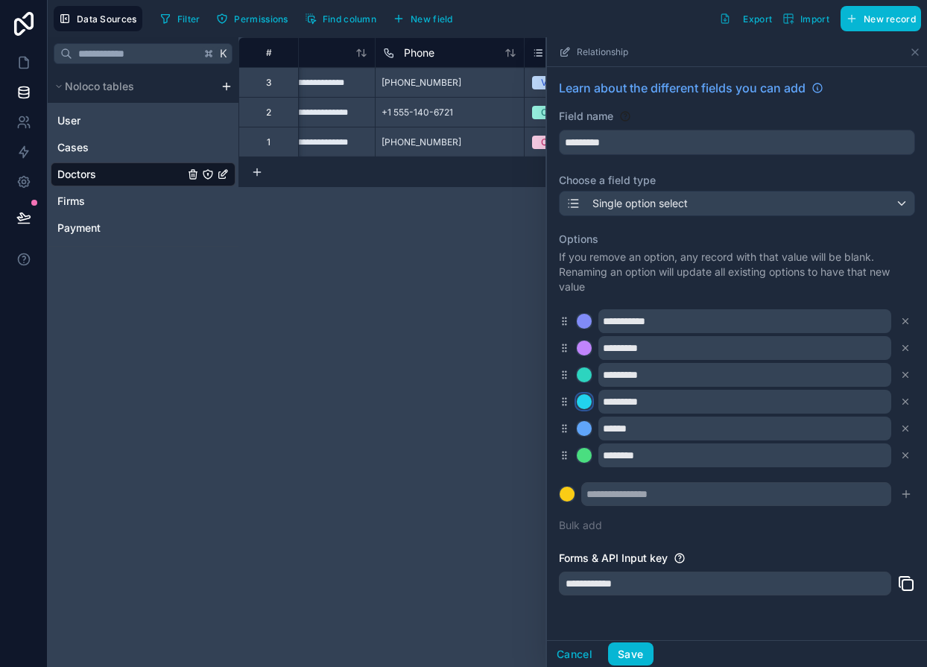
click at [584, 398] on div at bounding box center [584, 401] width 15 height 15
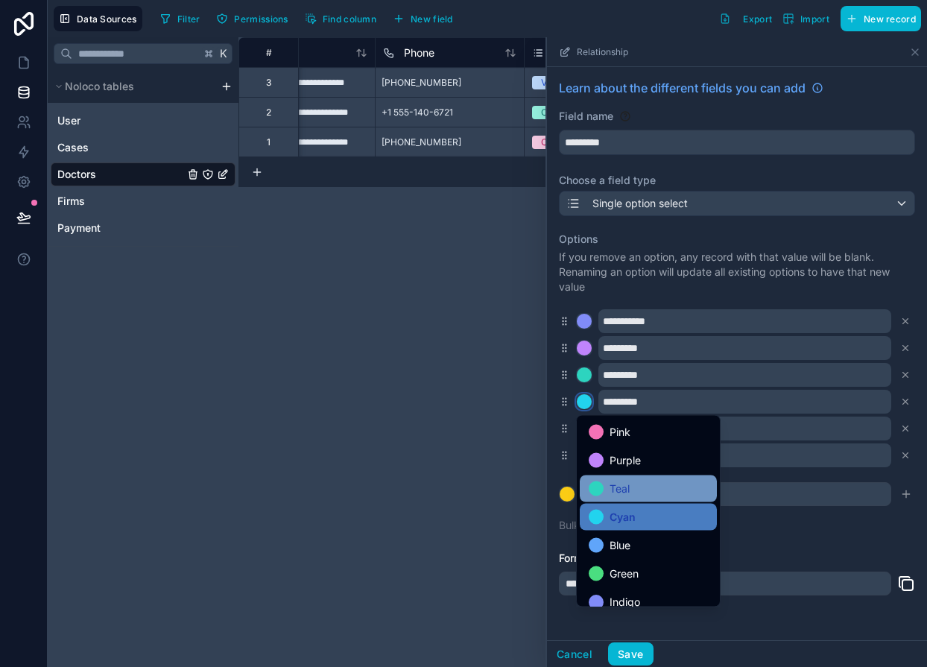
scroll to position [125, 0]
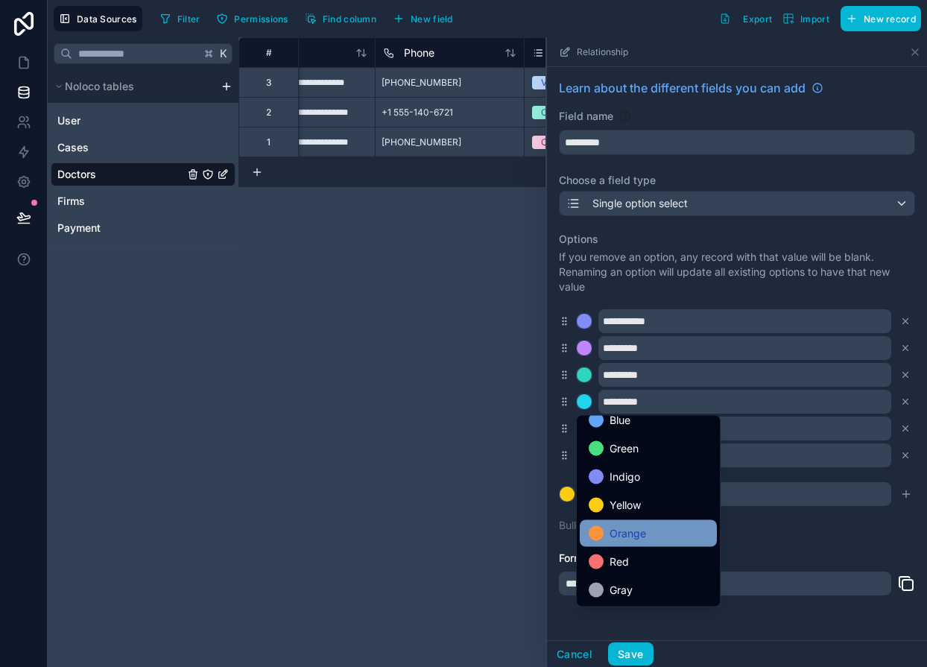
click at [636, 530] on span "Orange" at bounding box center [627, 533] width 36 height 18
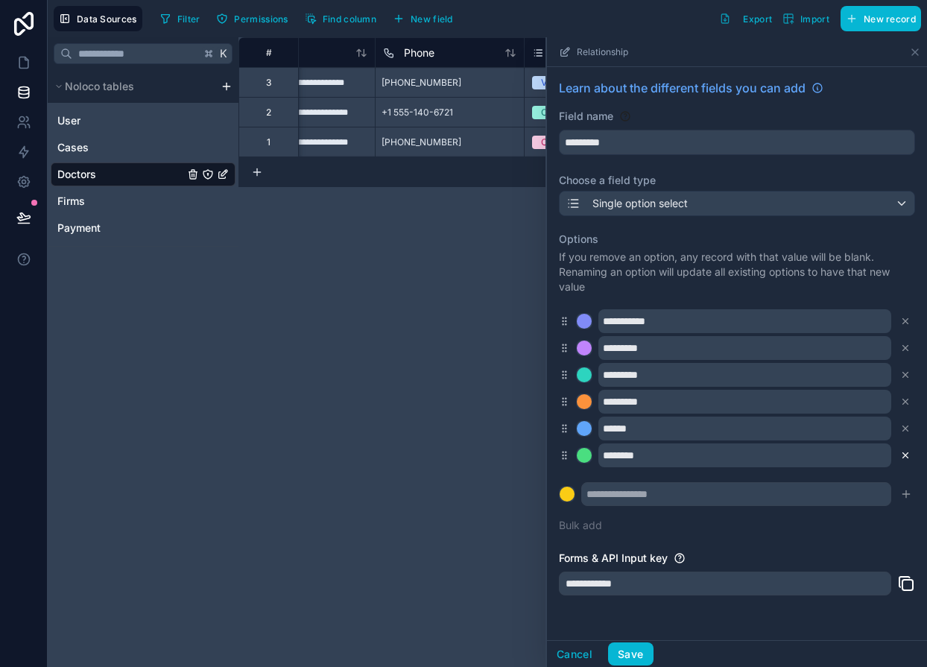
click at [911, 431] on button at bounding box center [905, 428] width 16 height 16
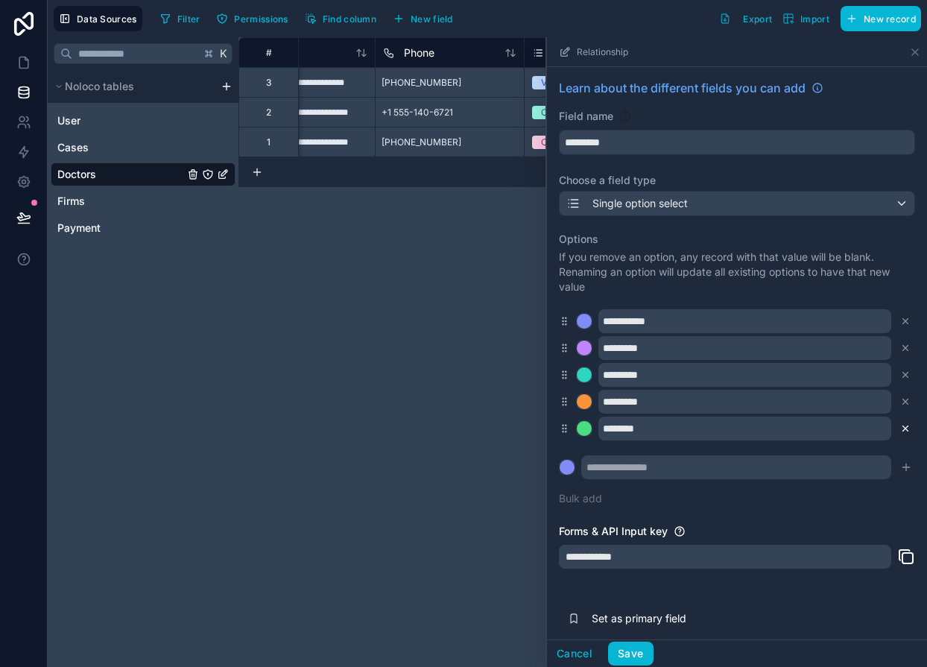
click at [905, 428] on icon at bounding box center [905, 428] width 5 height 5
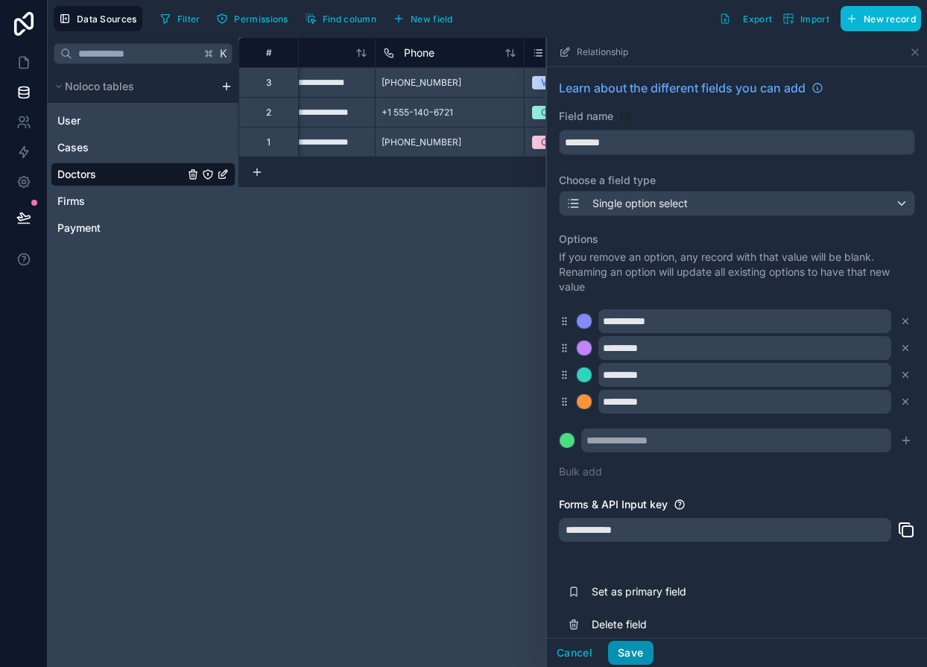
click at [627, 652] on button "Save" at bounding box center [630, 653] width 45 height 24
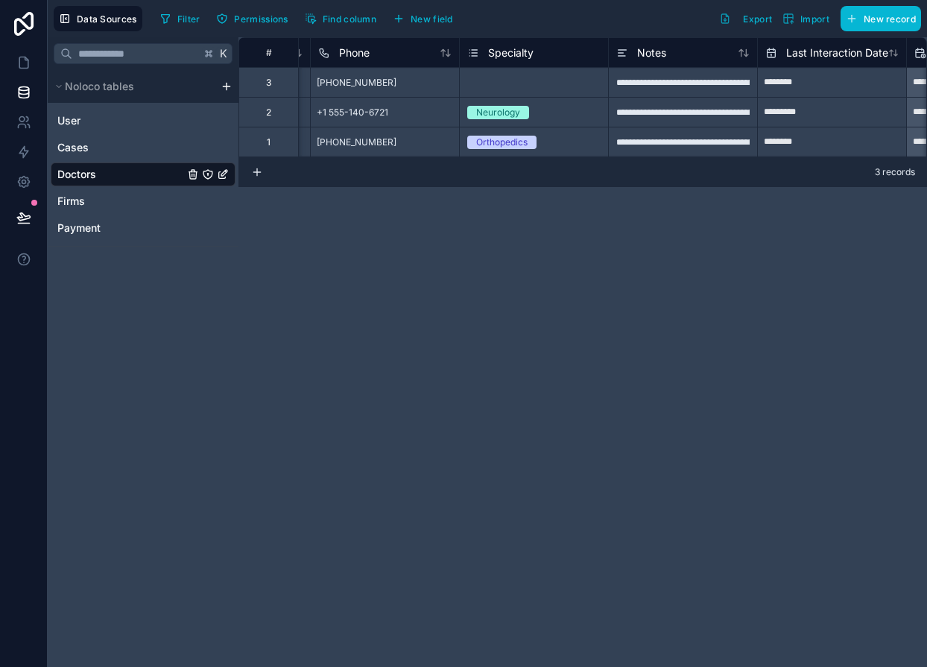
scroll to position [0, 355]
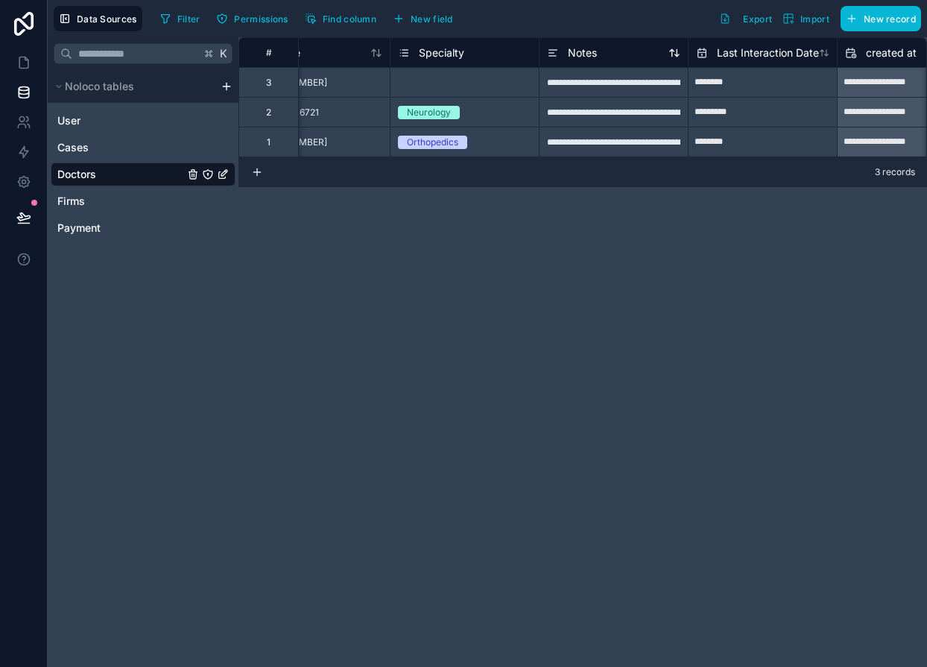
click at [564, 52] on div "Notes" at bounding box center [572, 53] width 50 height 18
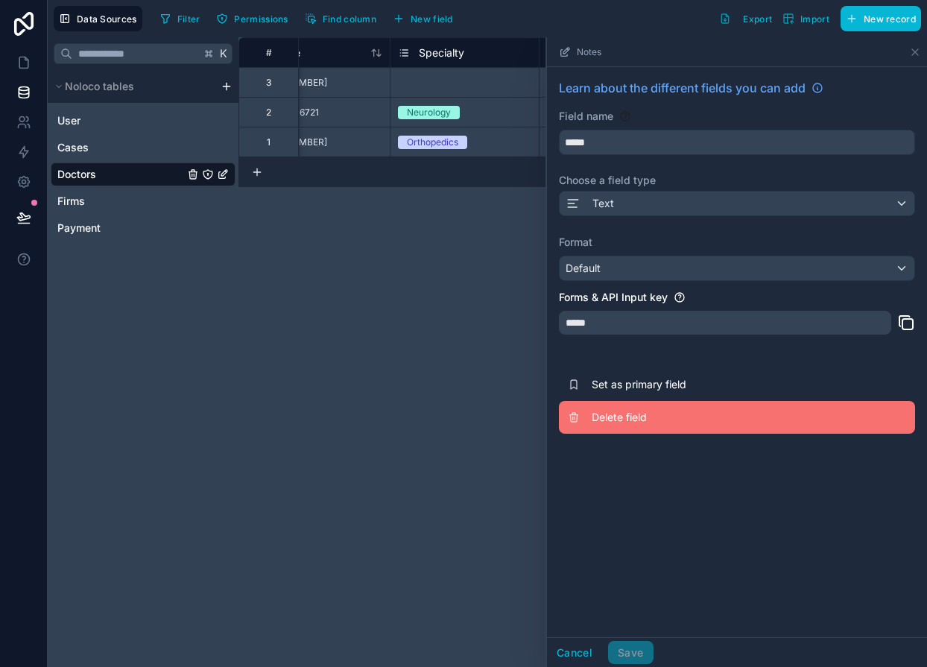
click at [614, 416] on span "Delete field" at bounding box center [698, 417] width 215 height 15
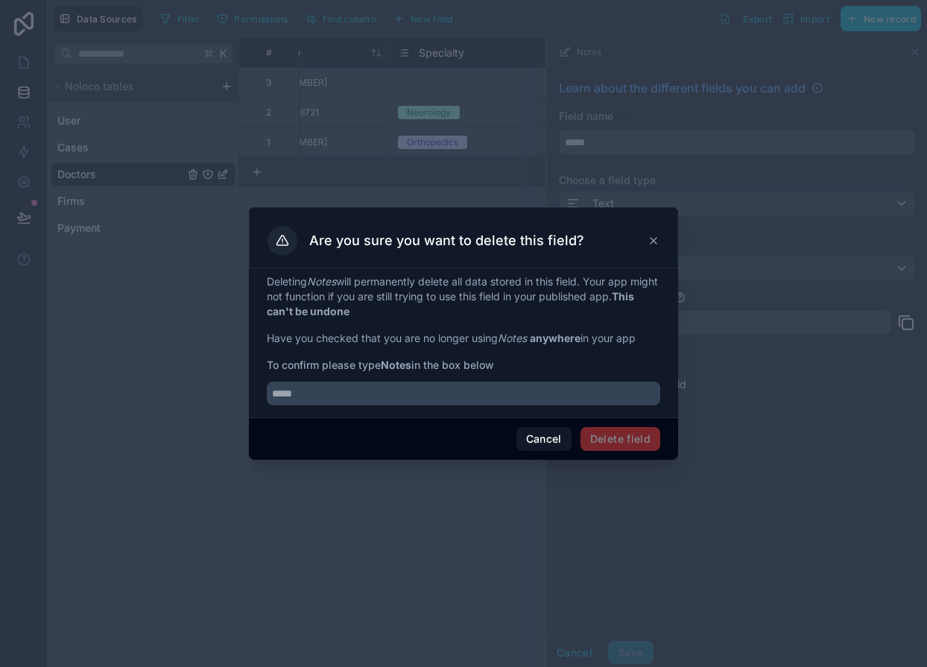
click at [457, 376] on div at bounding box center [463, 388] width 393 height 33
click at [449, 387] on input "text" at bounding box center [463, 393] width 393 height 24
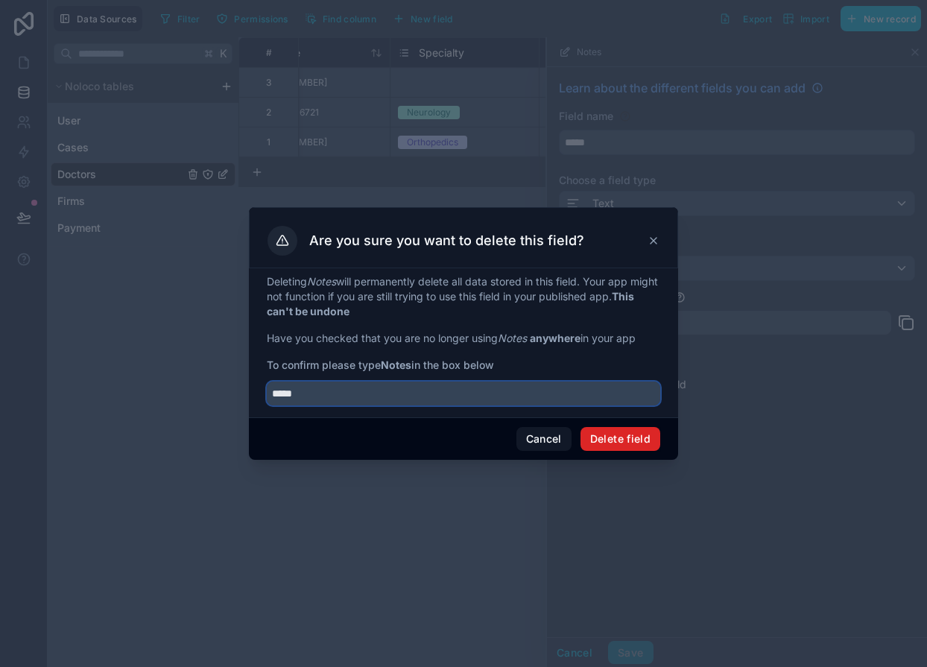
type input "*****"
click at [582, 436] on button "Delete field" at bounding box center [620, 439] width 80 height 24
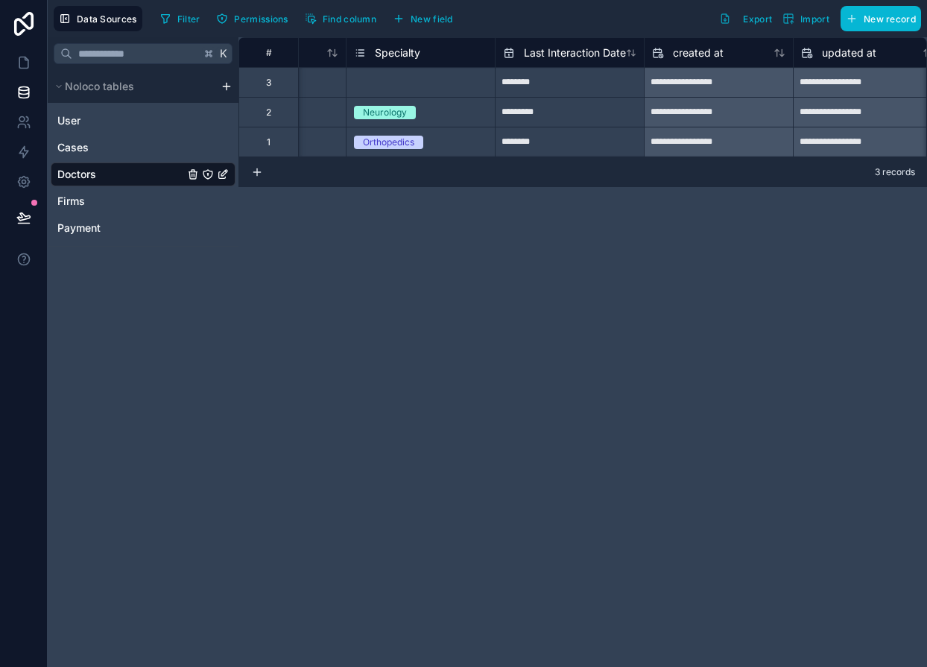
scroll to position [0, 477]
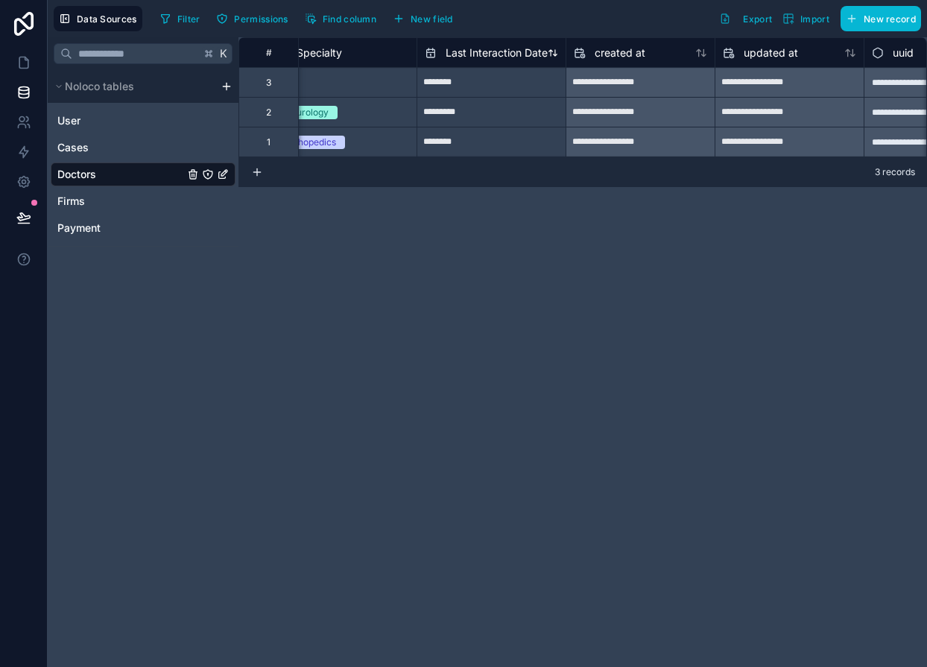
click at [500, 47] on span "Last Interaction Date" at bounding box center [496, 52] width 102 height 15
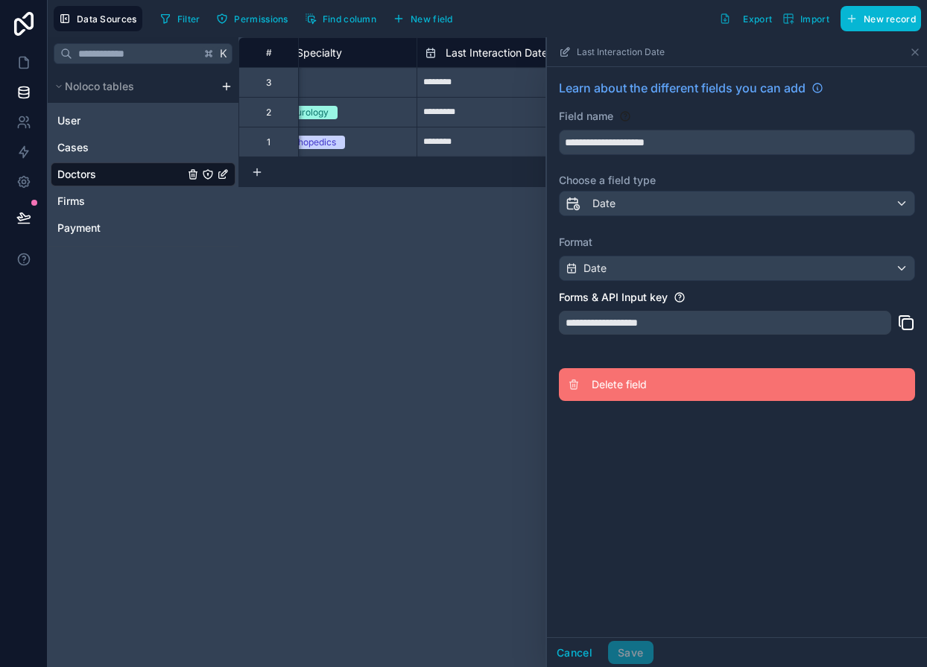
click at [612, 381] on span "Delete field" at bounding box center [698, 384] width 215 height 15
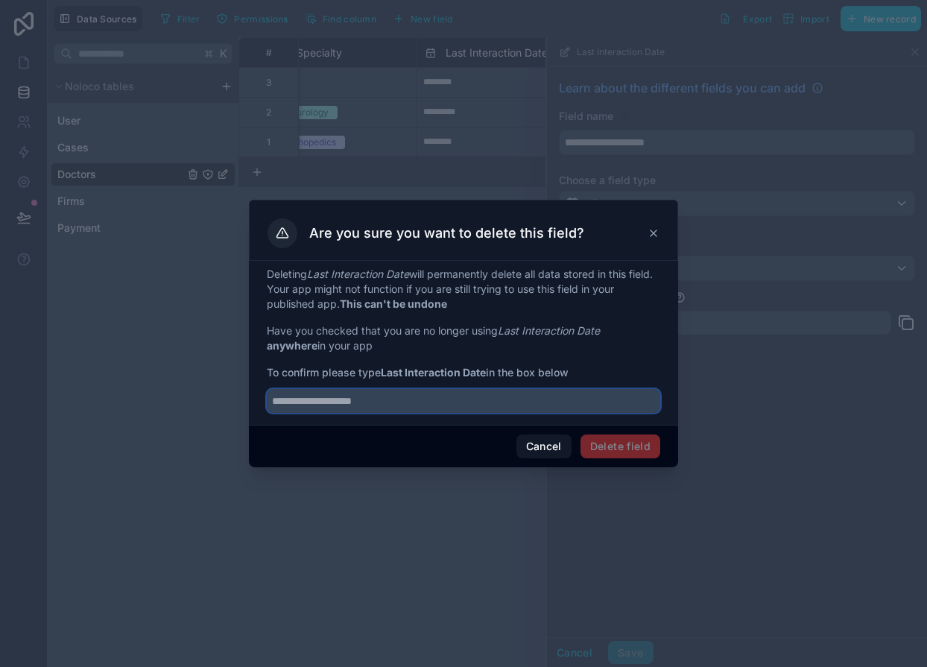
click at [533, 398] on input "text" at bounding box center [463, 401] width 393 height 24
type input "**********"
click at [633, 442] on button "Delete field" at bounding box center [620, 446] width 80 height 24
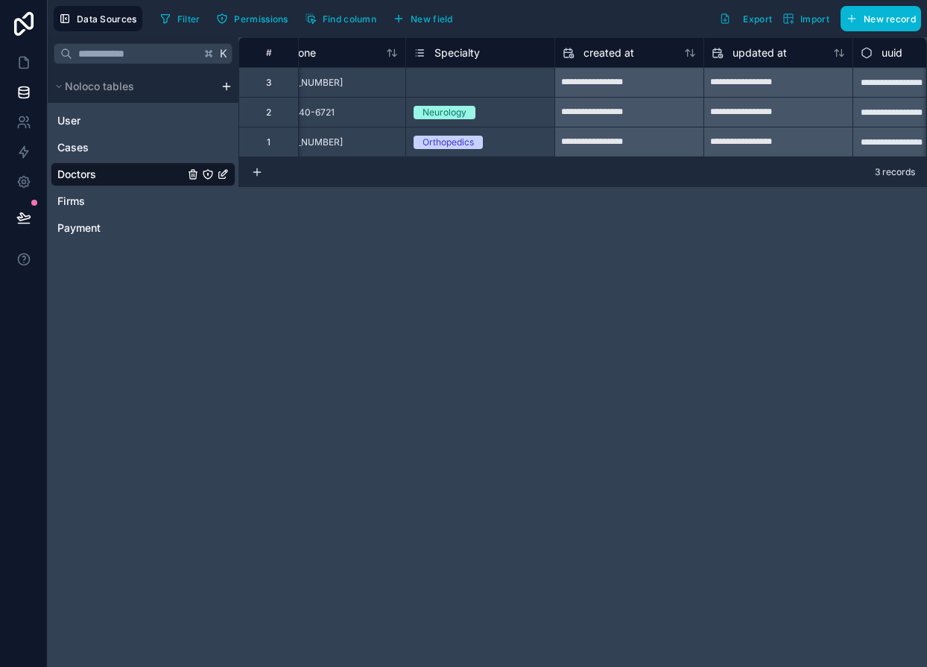
scroll to position [0, 415]
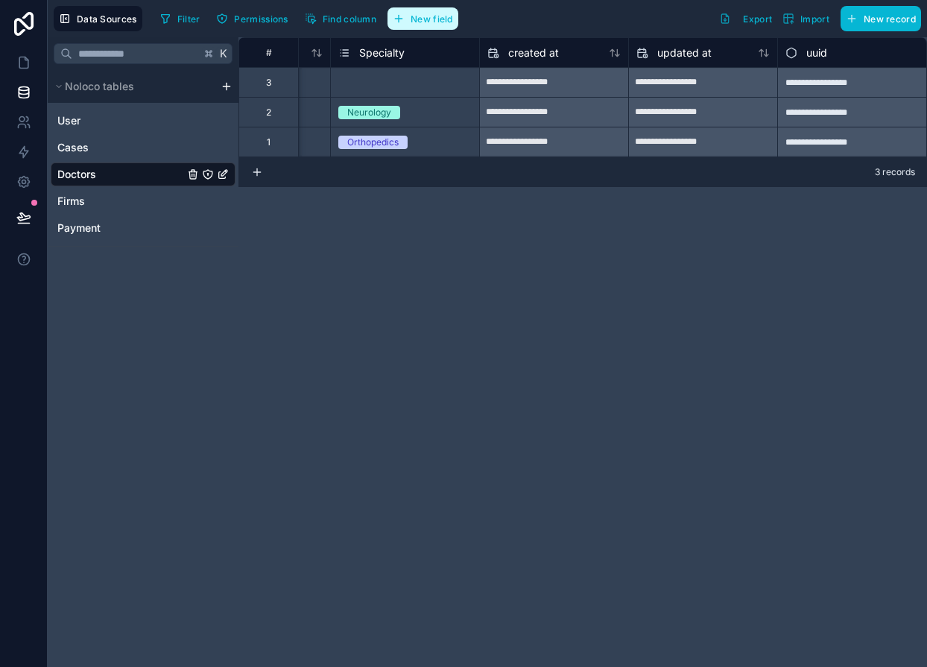
click at [436, 19] on span "New field" at bounding box center [431, 18] width 42 height 11
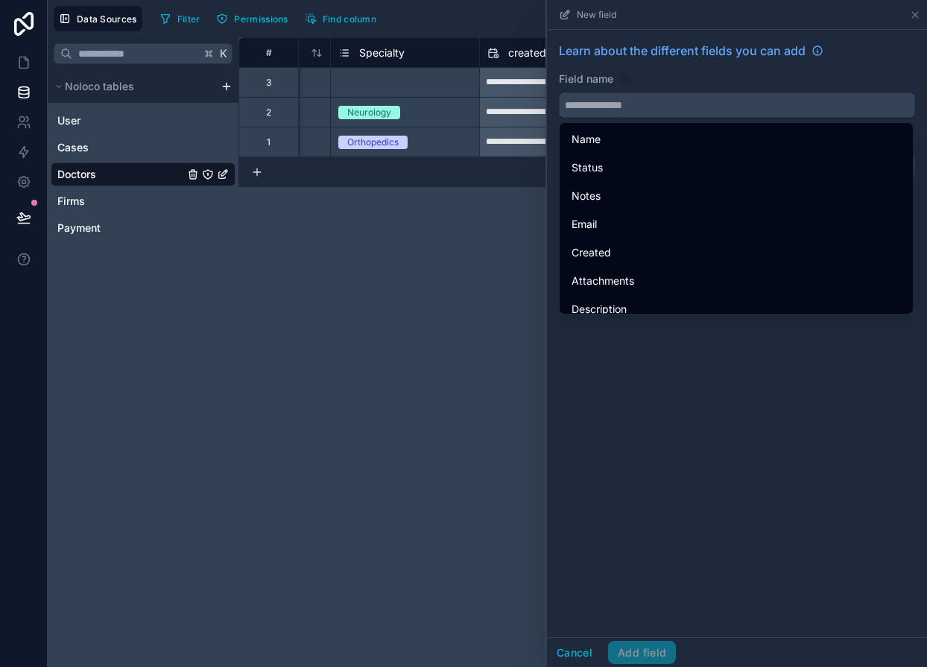
click at [631, 111] on input "text" at bounding box center [736, 105] width 355 height 24
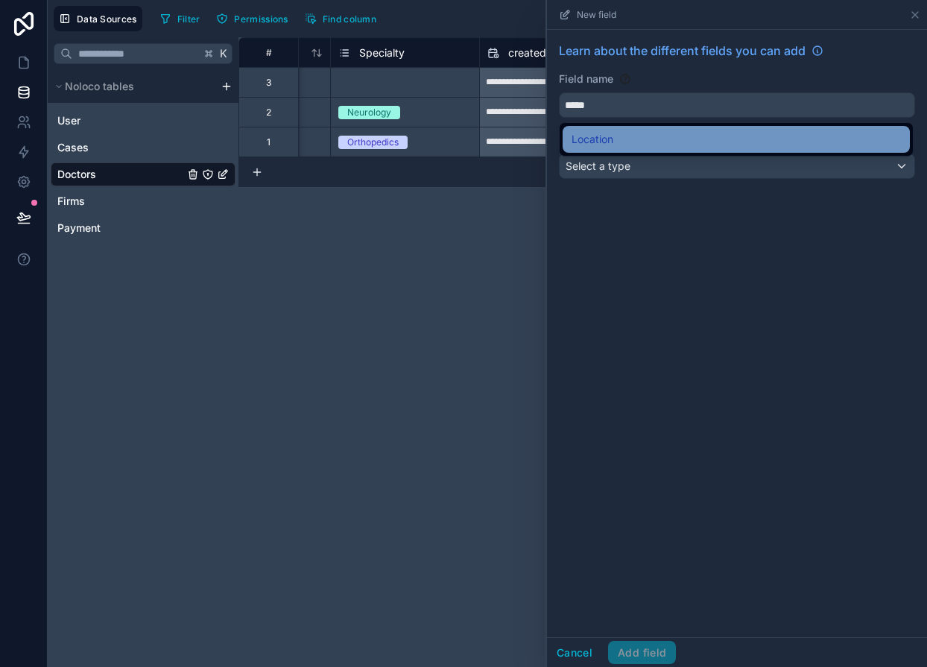
click at [620, 135] on div "Location" at bounding box center [735, 139] width 329 height 18
type input "********"
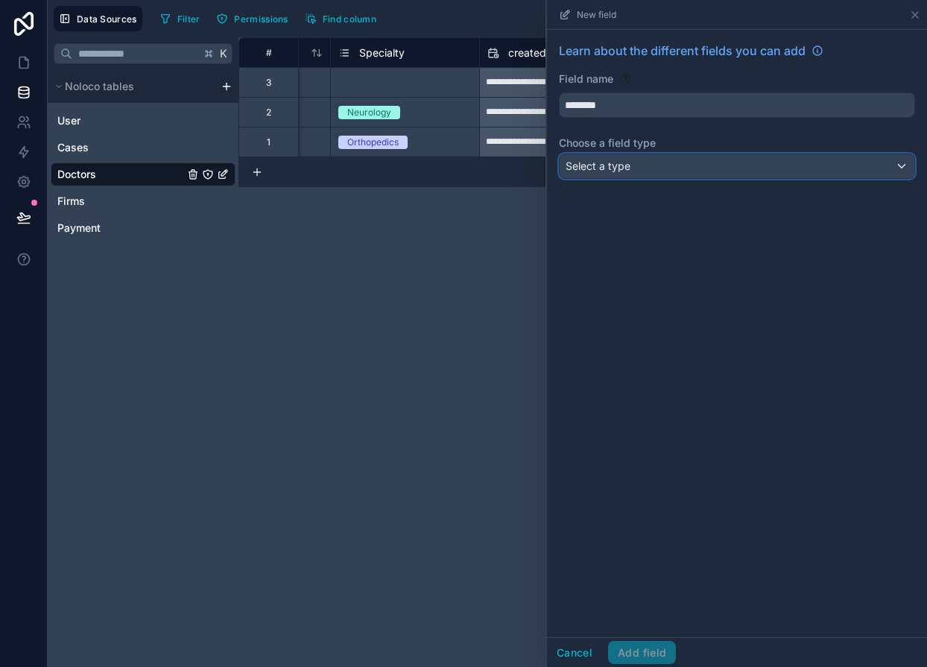
click at [612, 159] on span "Select a type" at bounding box center [597, 166] width 65 height 15
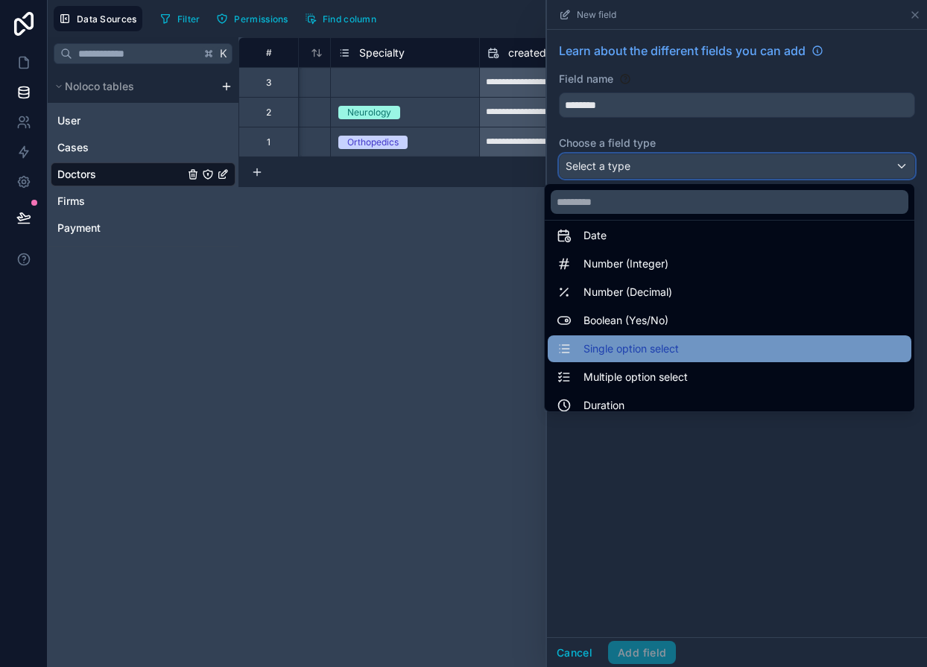
scroll to position [45, 0]
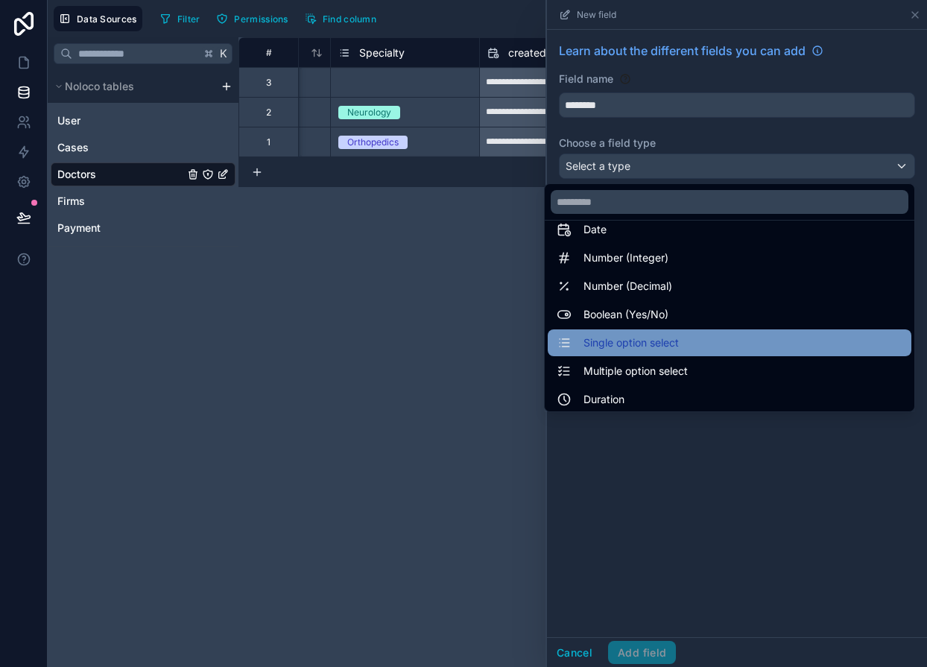
click at [629, 352] on div "Single option select" at bounding box center [728, 342] width 363 height 27
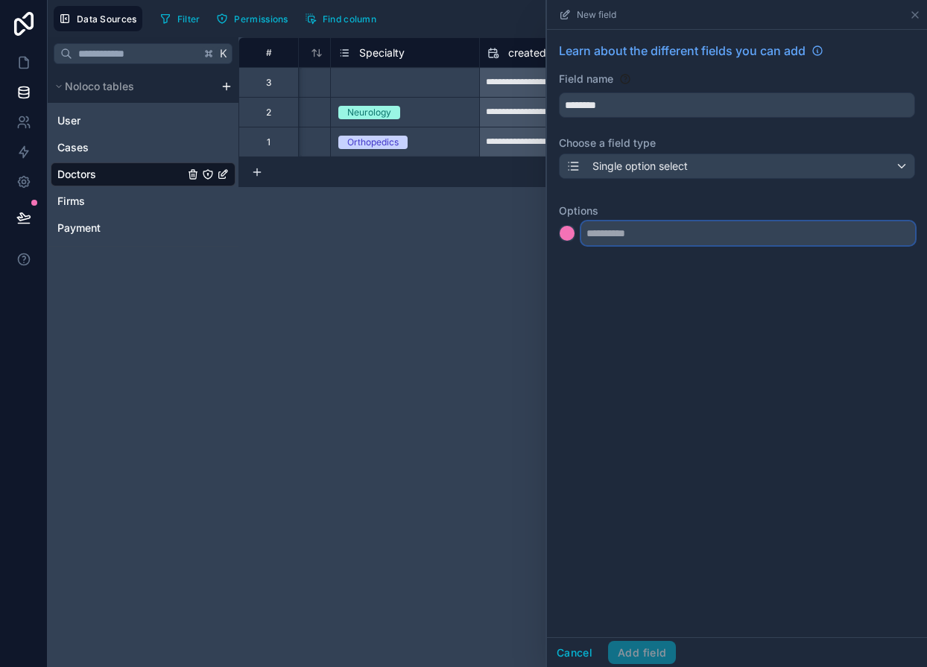
click at [594, 244] on input "text" at bounding box center [748, 233] width 334 height 24
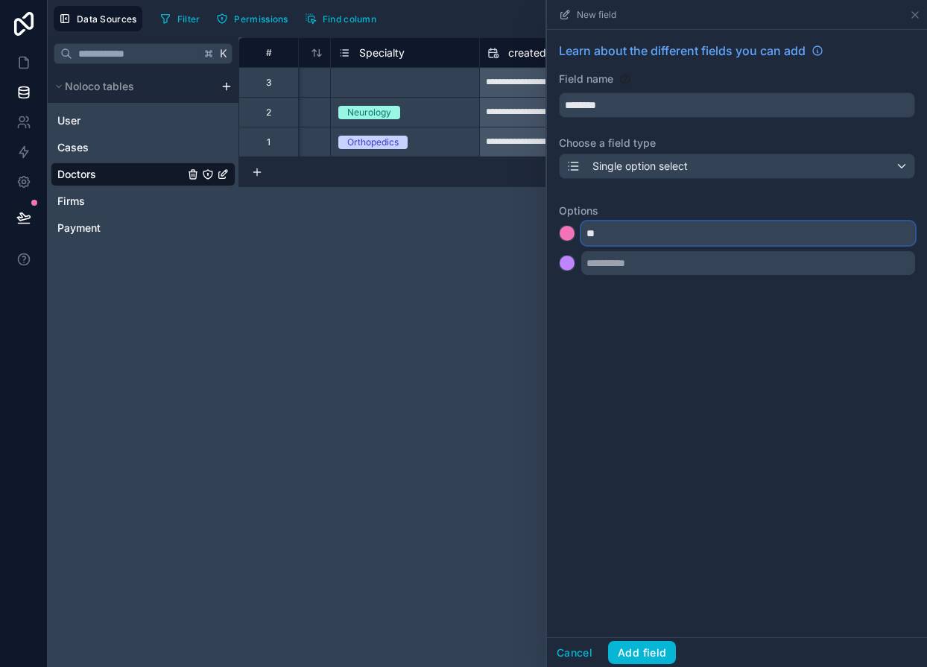
type input "**"
click at [595, 276] on div "Learn about the different fields you can add Field name ******** Choose a field…" at bounding box center [737, 161] width 380 height 263
click at [595, 269] on input "text" at bounding box center [748, 263] width 334 height 24
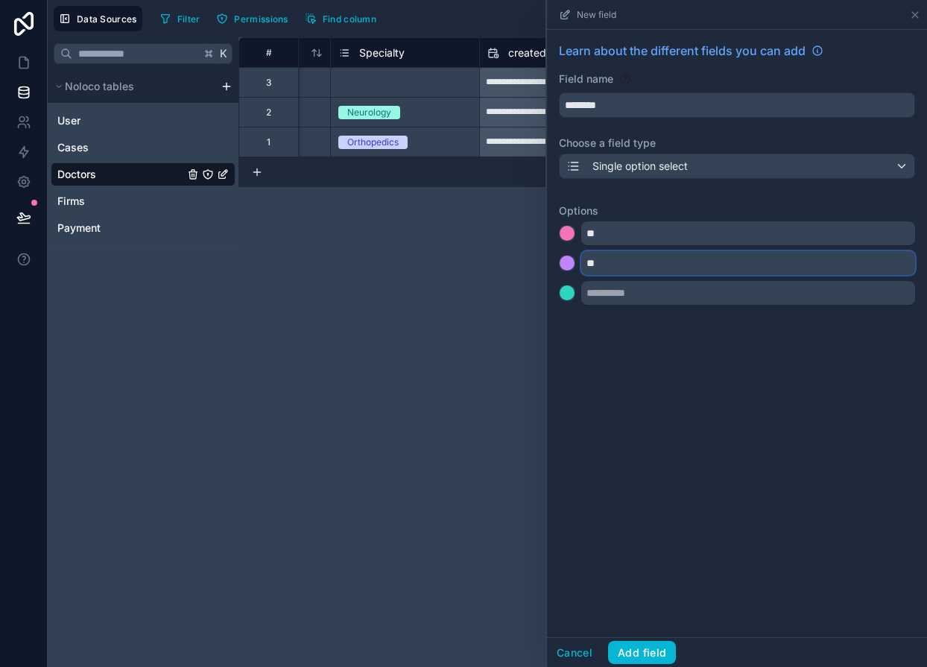
type input "**"
click at [598, 295] on input "text" at bounding box center [748, 293] width 334 height 24
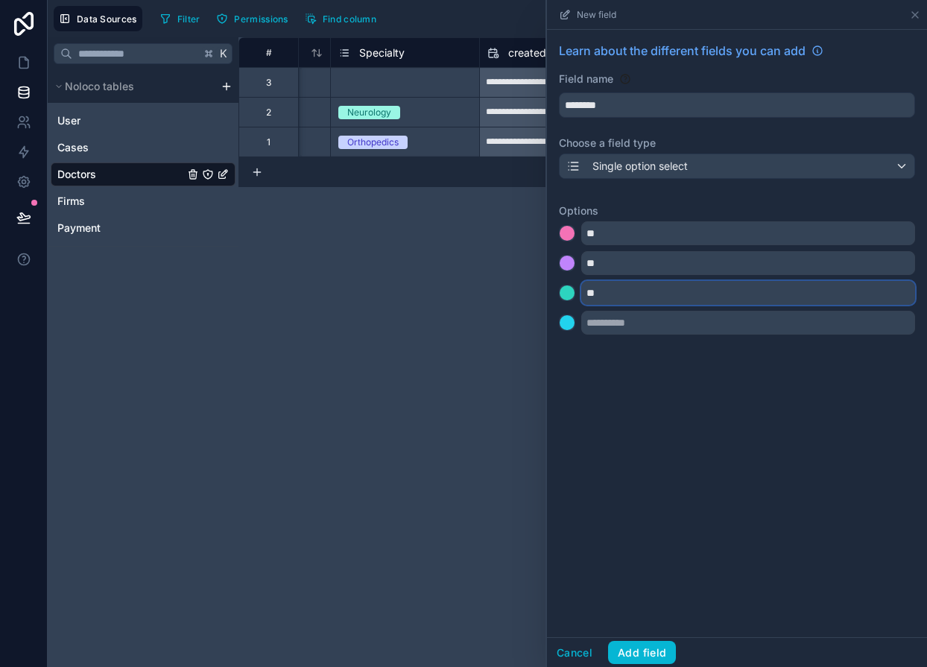
type input "**"
click at [565, 226] on div at bounding box center [566, 233] width 15 height 15
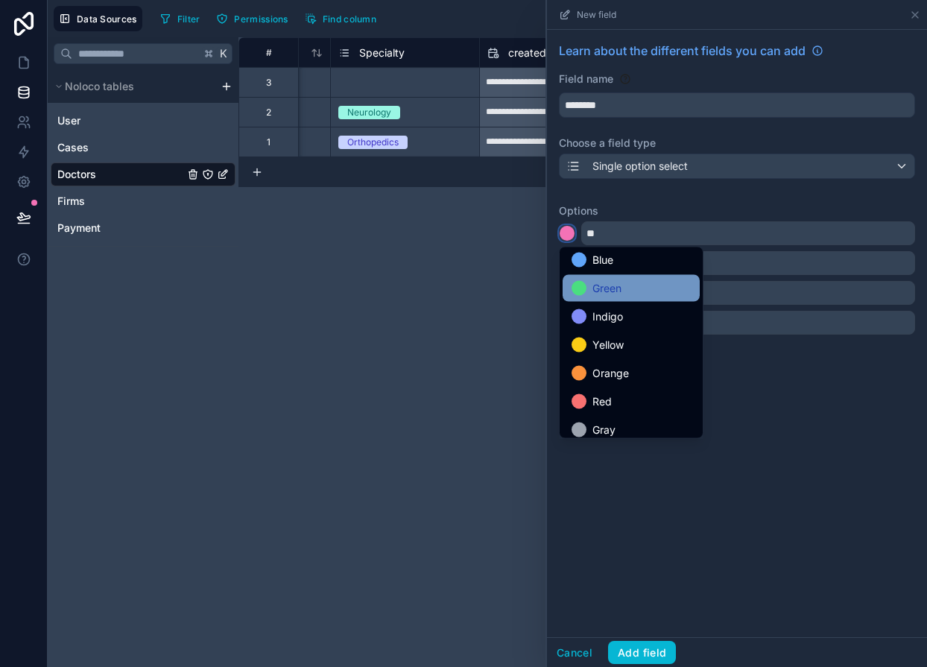
scroll to position [125, 0]
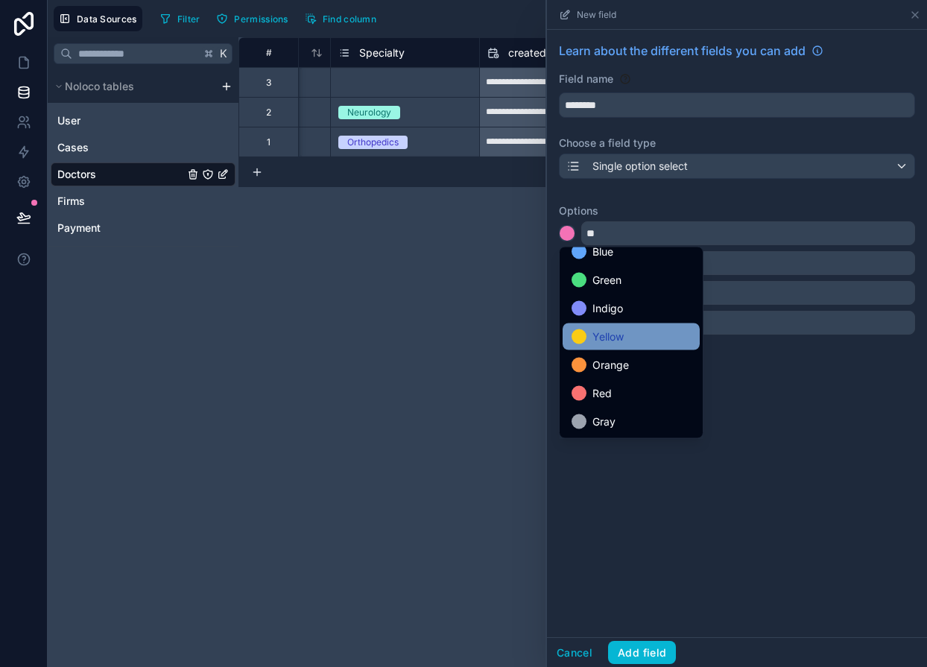
click at [595, 346] on div "Yellow" at bounding box center [630, 336] width 137 height 27
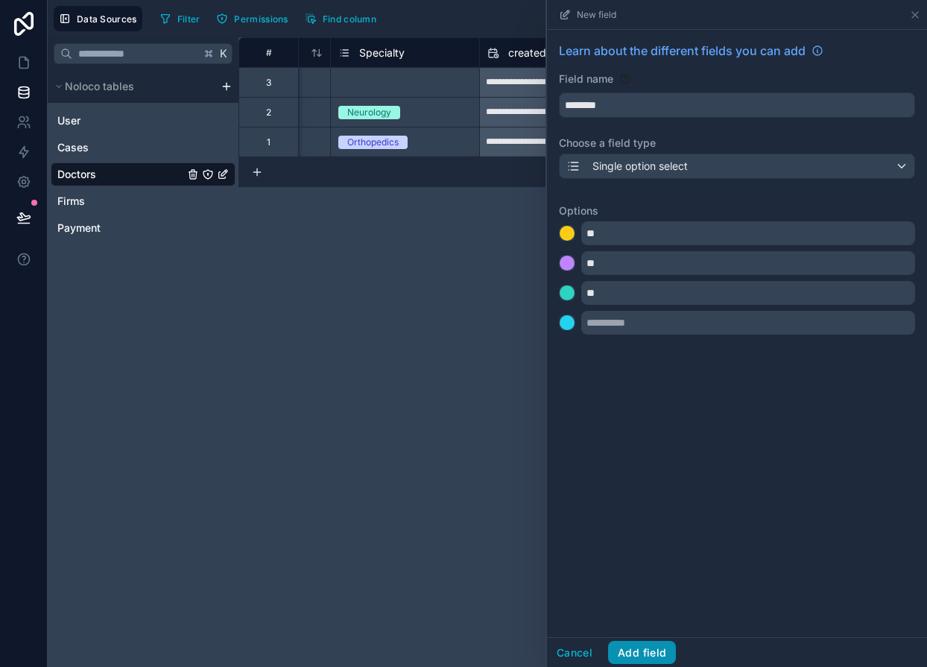
click at [623, 650] on button "Add field" at bounding box center [642, 653] width 68 height 24
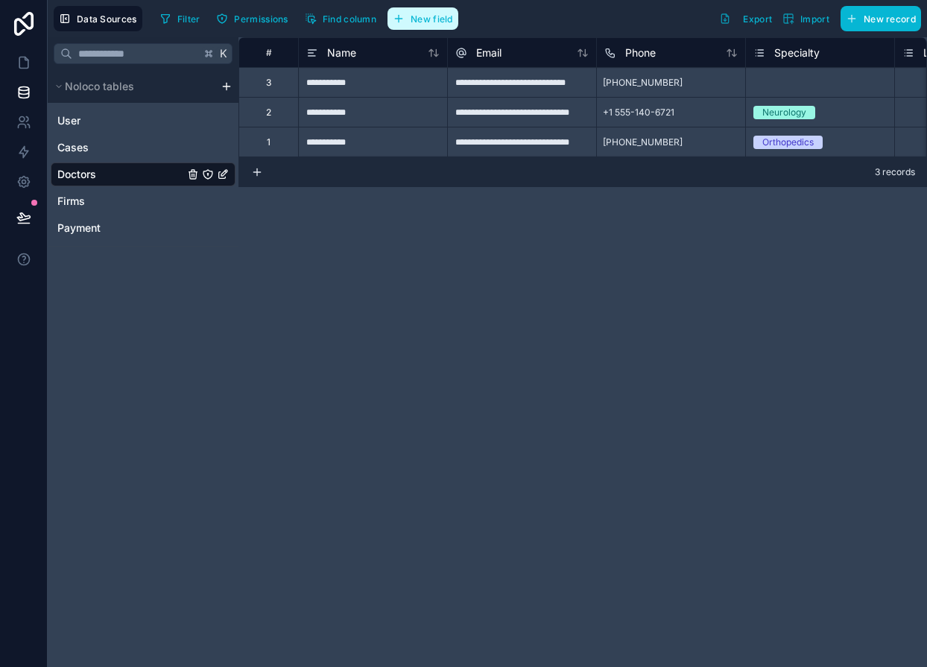
click at [416, 16] on span "New field" at bounding box center [431, 18] width 42 height 11
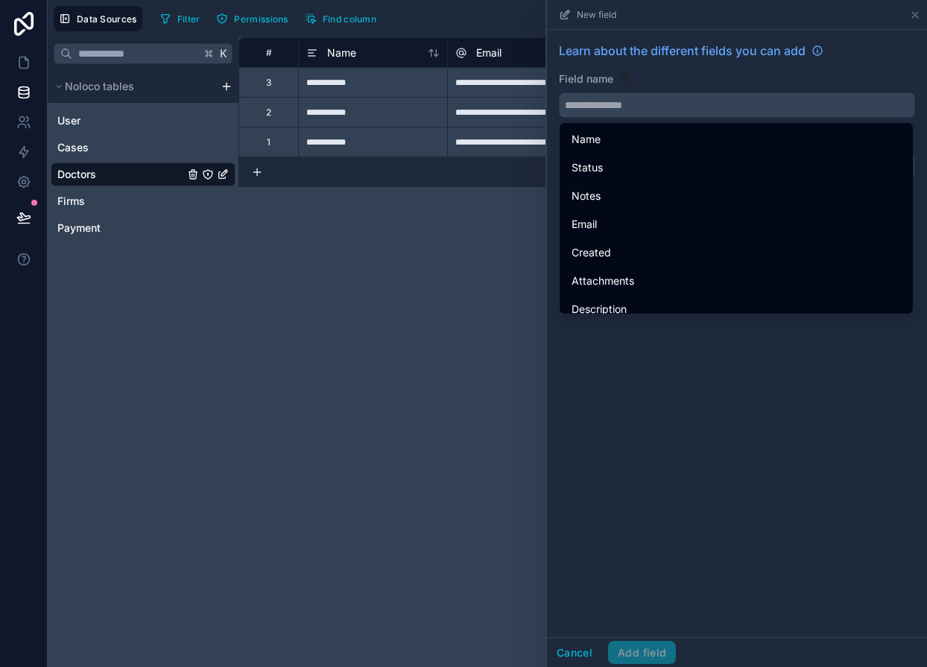
click at [650, 103] on input "text" at bounding box center [736, 105] width 355 height 24
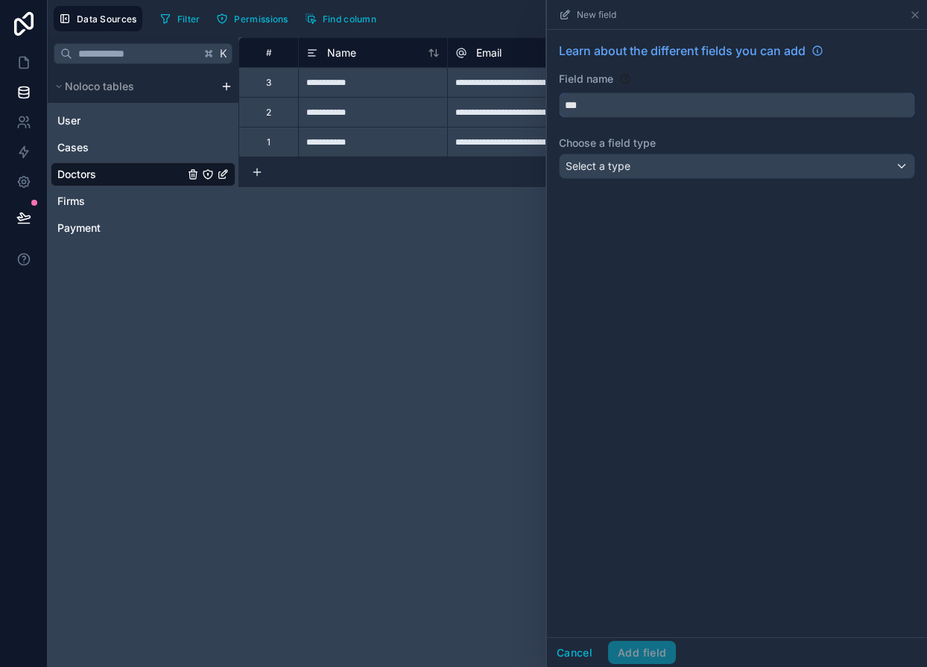
type input "***"
click at [647, 157] on div "Select a type" at bounding box center [736, 166] width 355 height 24
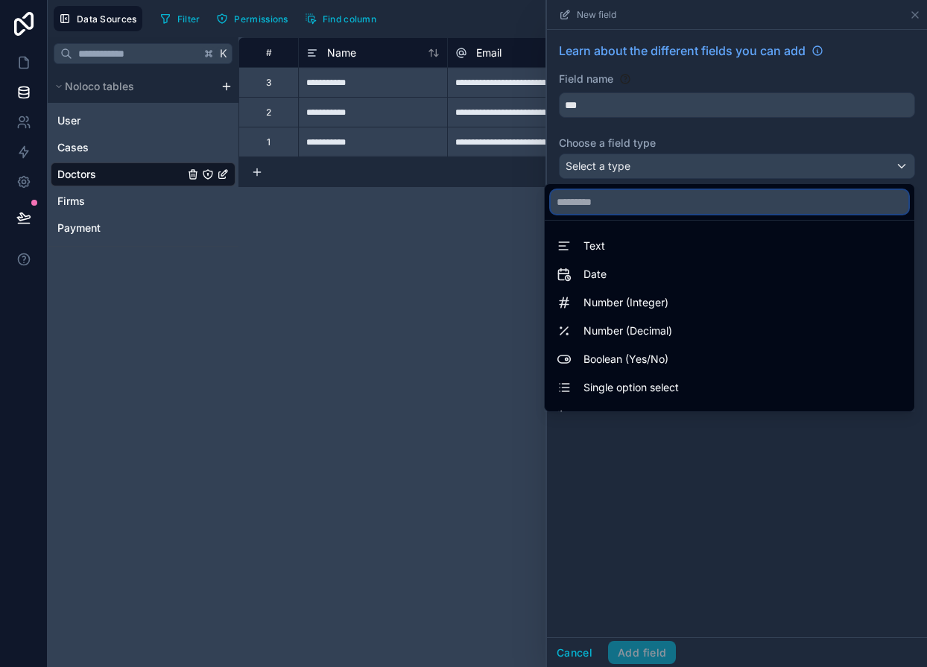
click at [614, 200] on input "text" at bounding box center [729, 202] width 358 height 24
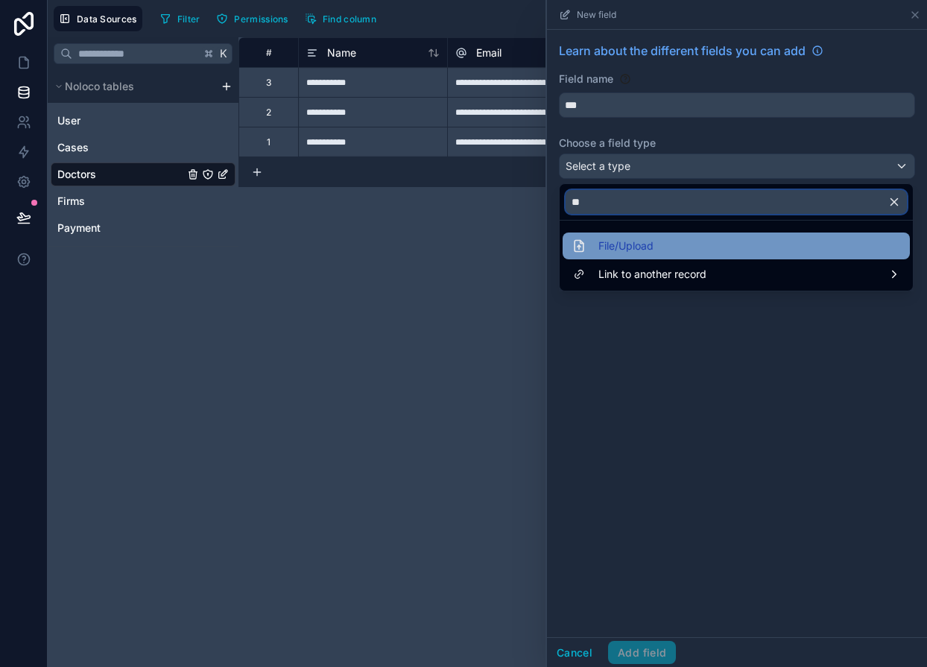
type input "**"
click at [630, 238] on span "File/Upload" at bounding box center [625, 246] width 55 height 18
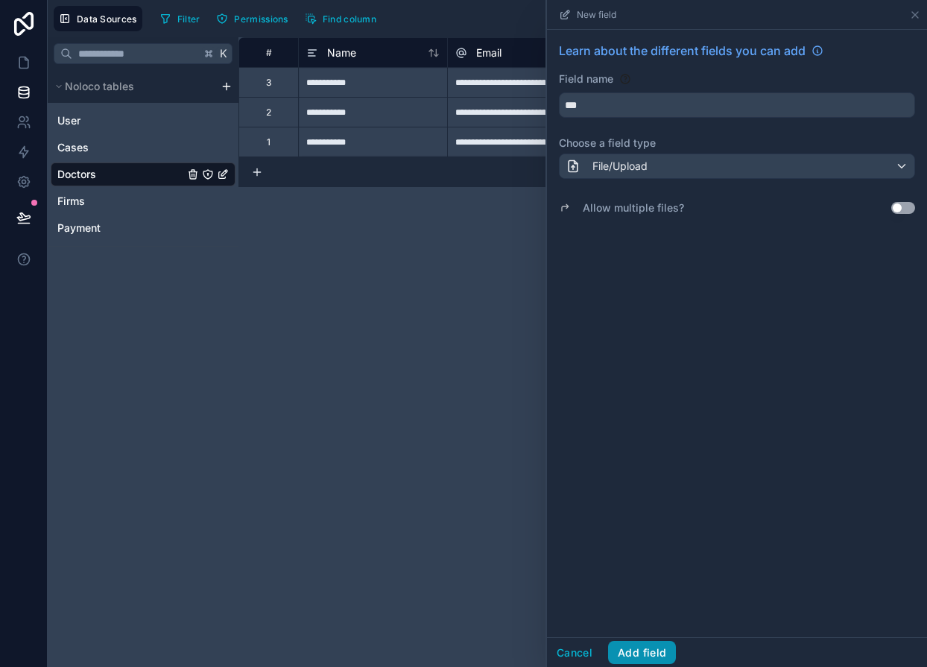
click at [623, 645] on button "Add field" at bounding box center [642, 653] width 68 height 24
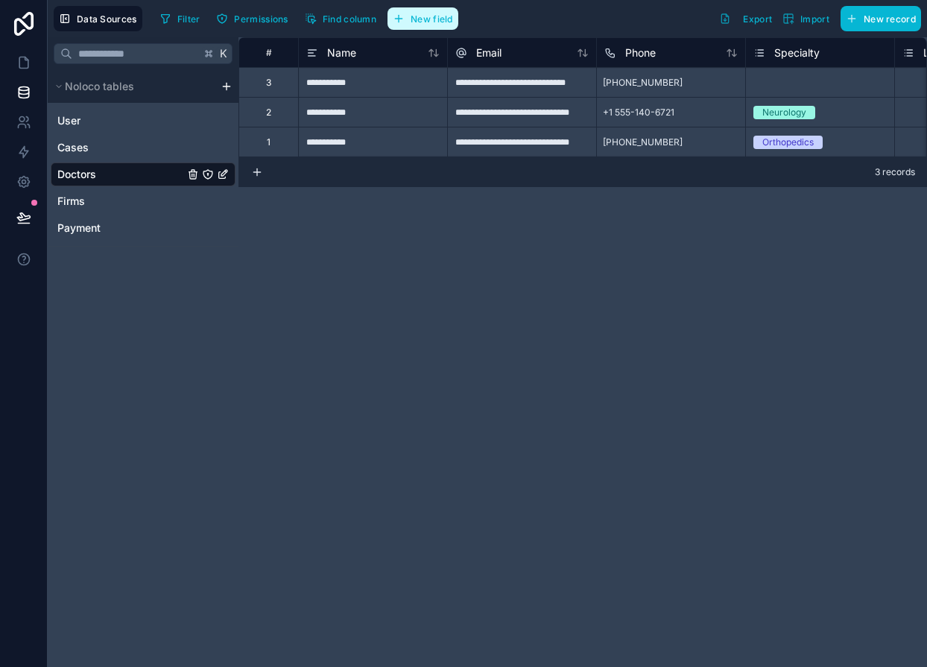
click at [416, 21] on span "New field" at bounding box center [431, 18] width 42 height 11
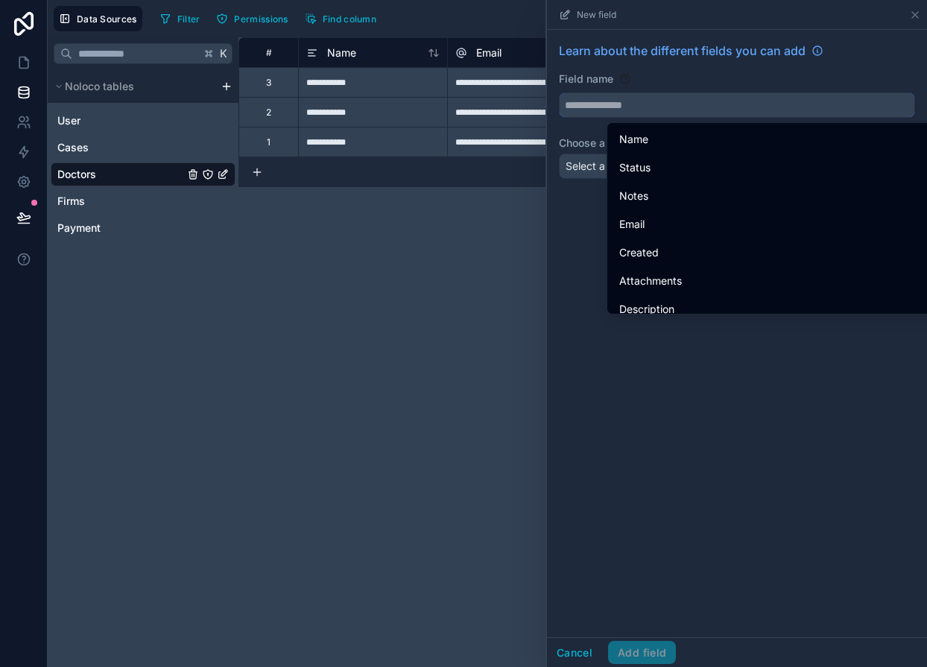
click at [650, 109] on input "text" at bounding box center [736, 105] width 355 height 24
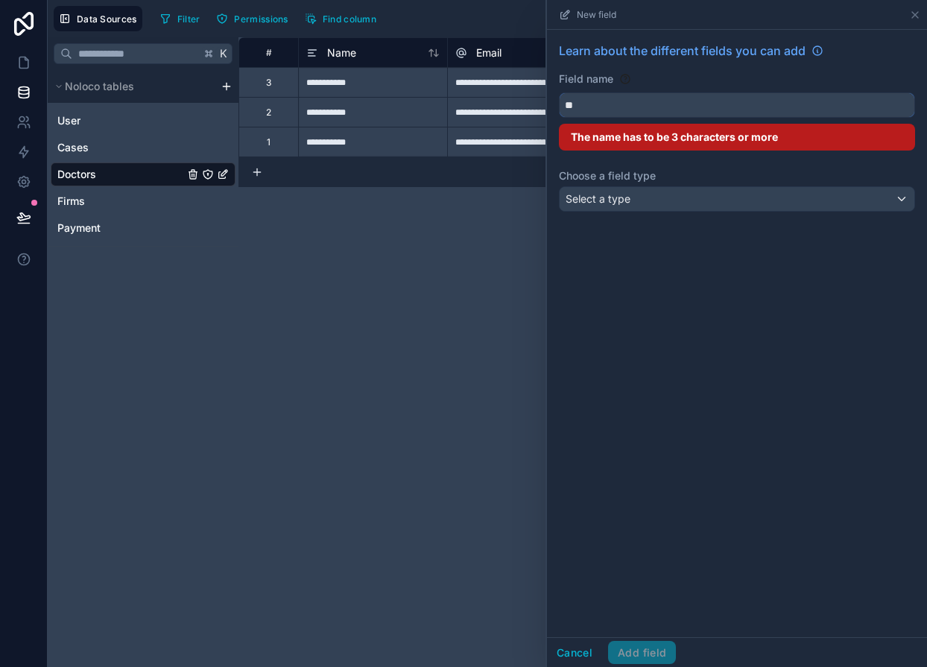
click at [601, 104] on input "**" at bounding box center [736, 105] width 355 height 24
drag, startPoint x: 583, startPoint y: 104, endPoint x: 565, endPoint y: 102, distance: 18.7
click at [565, 102] on input "**" at bounding box center [736, 105] width 355 height 24
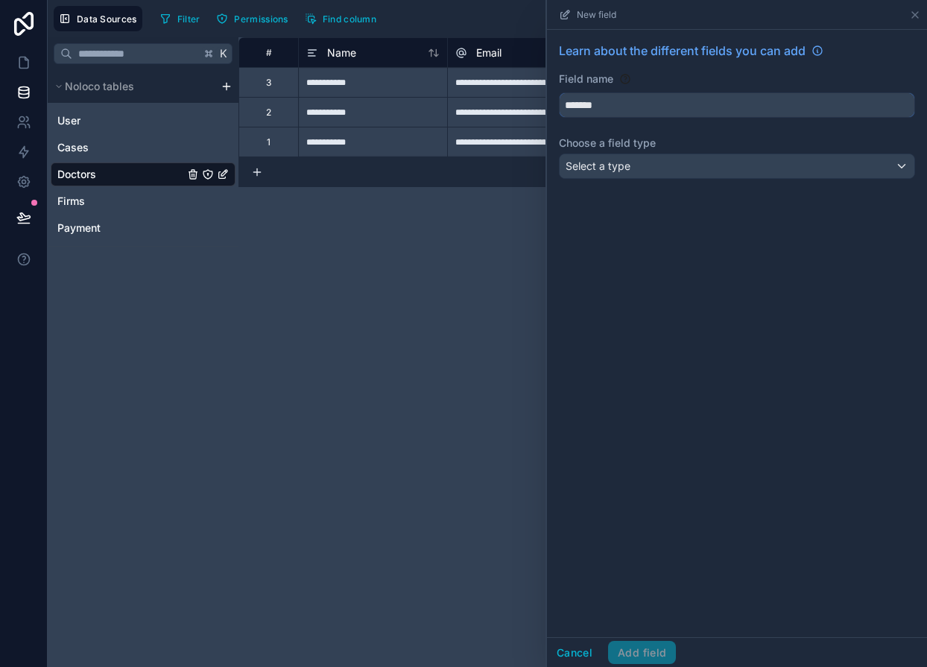
click at [559, 92] on button "******" at bounding box center [737, 104] width 356 height 25
drag, startPoint x: 559, startPoint y: 101, endPoint x: 548, endPoint y: 100, distance: 10.5
click at [548, 100] on div "Learn about the different fields you can add Field name ********* Choose a fiel…" at bounding box center [737, 113] width 380 height 167
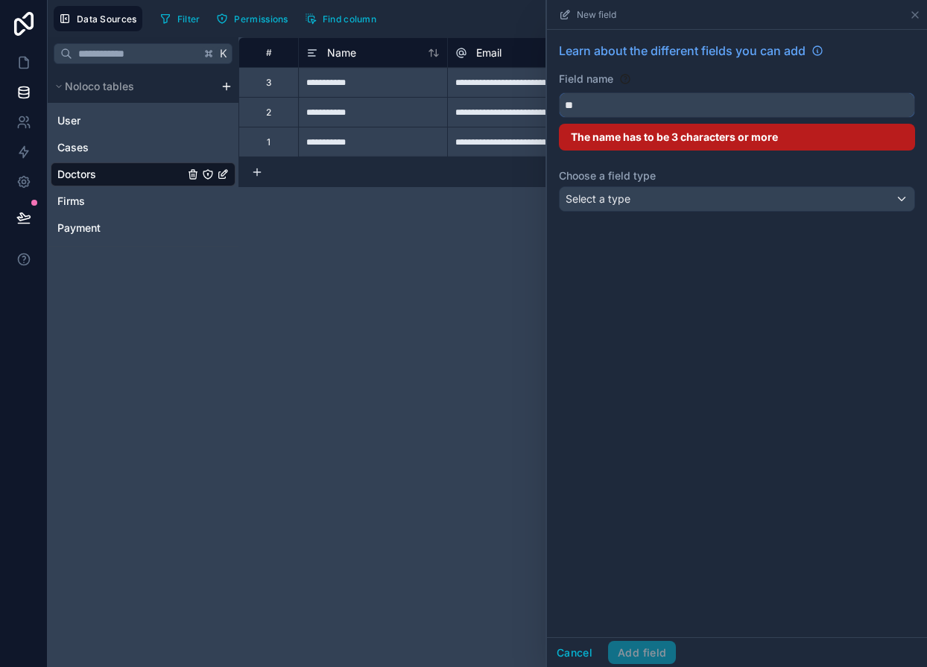
click at [614, 112] on input "**" at bounding box center [736, 105] width 355 height 24
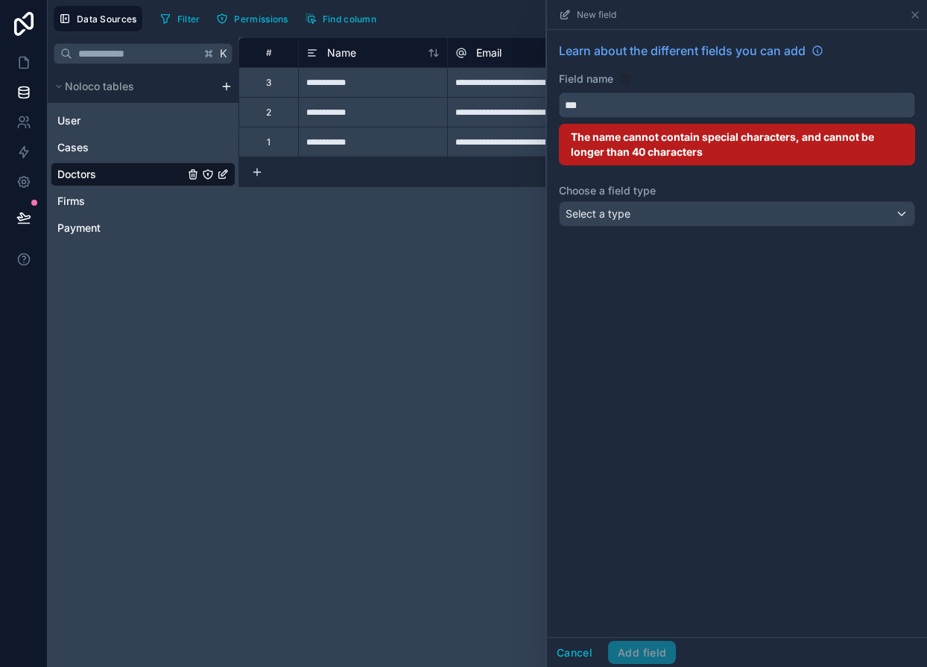
click at [559, 92] on button "**" at bounding box center [737, 104] width 356 height 25
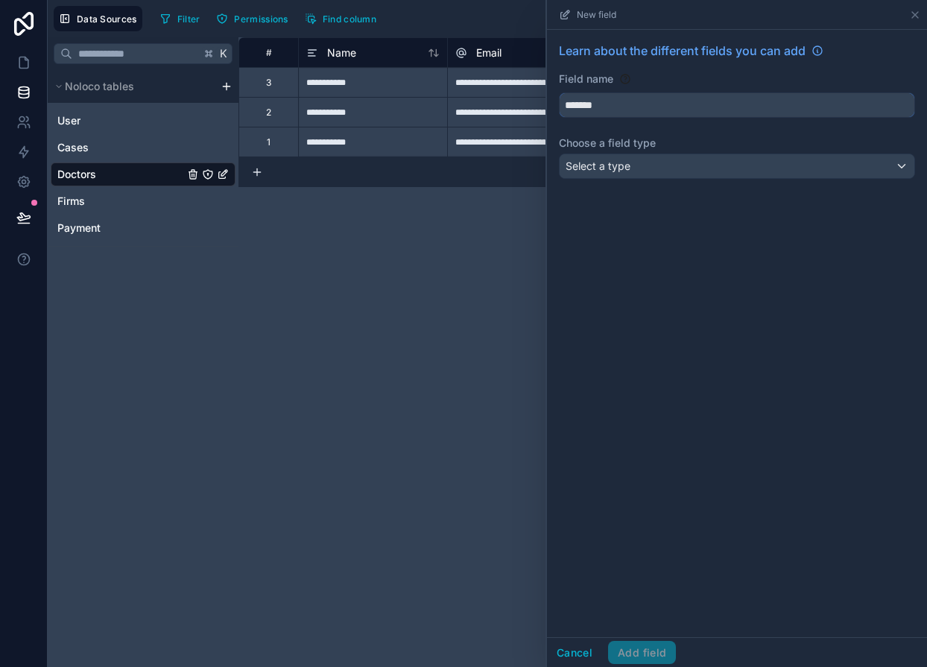
type input "*******"
click at [630, 153] on div "Learn about the different fields you can add Field name ******* Choose a field …" at bounding box center [737, 113] width 380 height 167
click at [627, 163] on span "Select a type" at bounding box center [597, 165] width 65 height 13
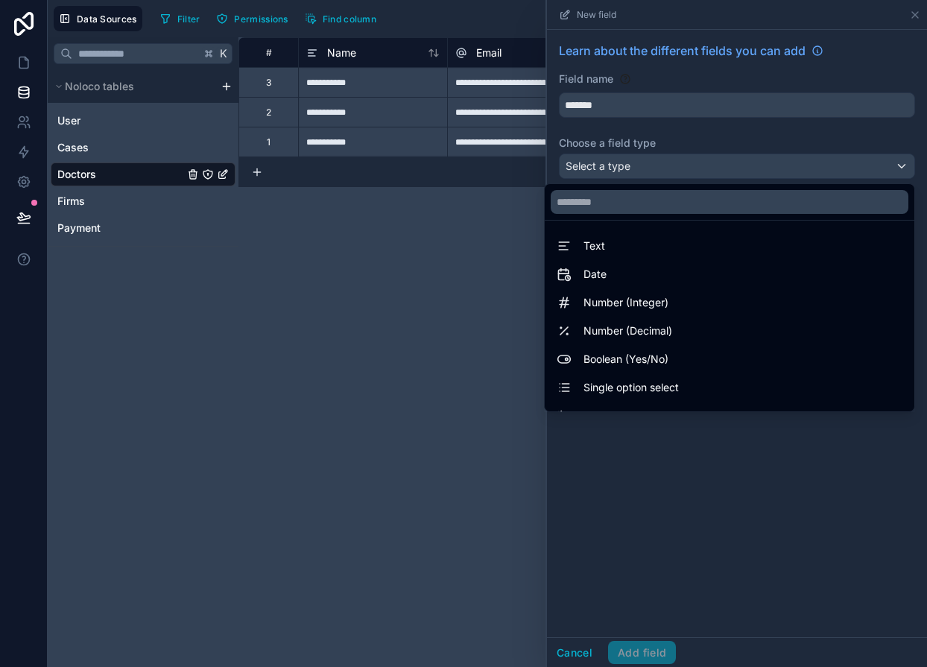
click at [600, 170] on div at bounding box center [737, 333] width 380 height 667
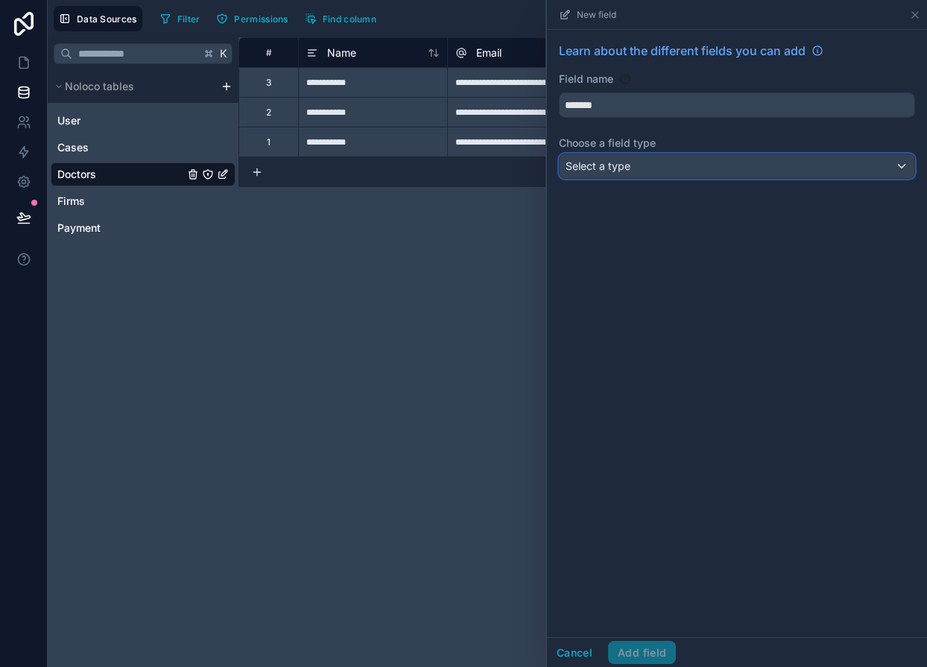
click at [598, 168] on span "Select a type" at bounding box center [597, 165] width 65 height 13
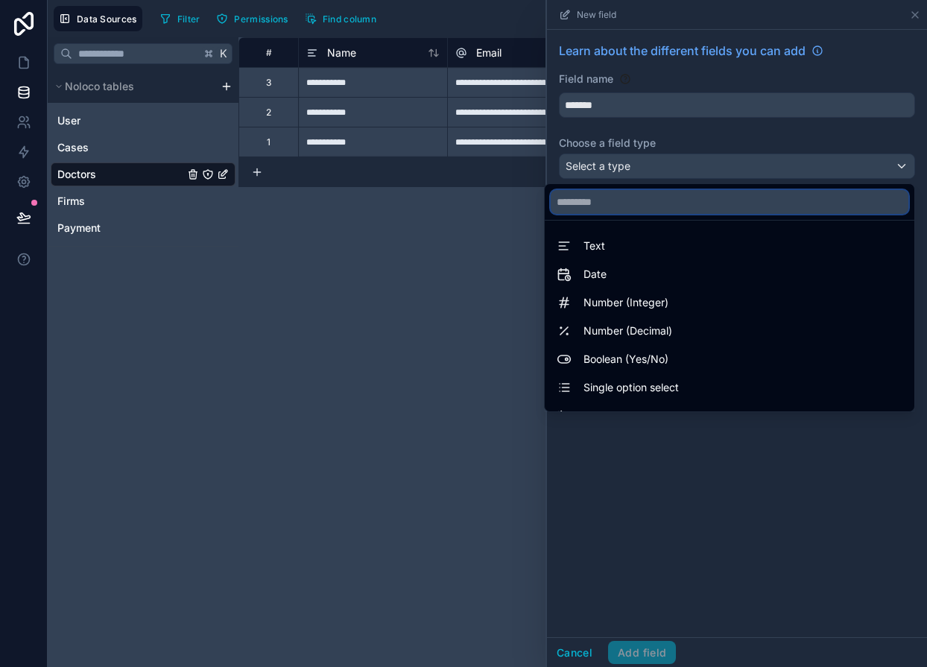
click at [598, 195] on input "text" at bounding box center [729, 202] width 358 height 24
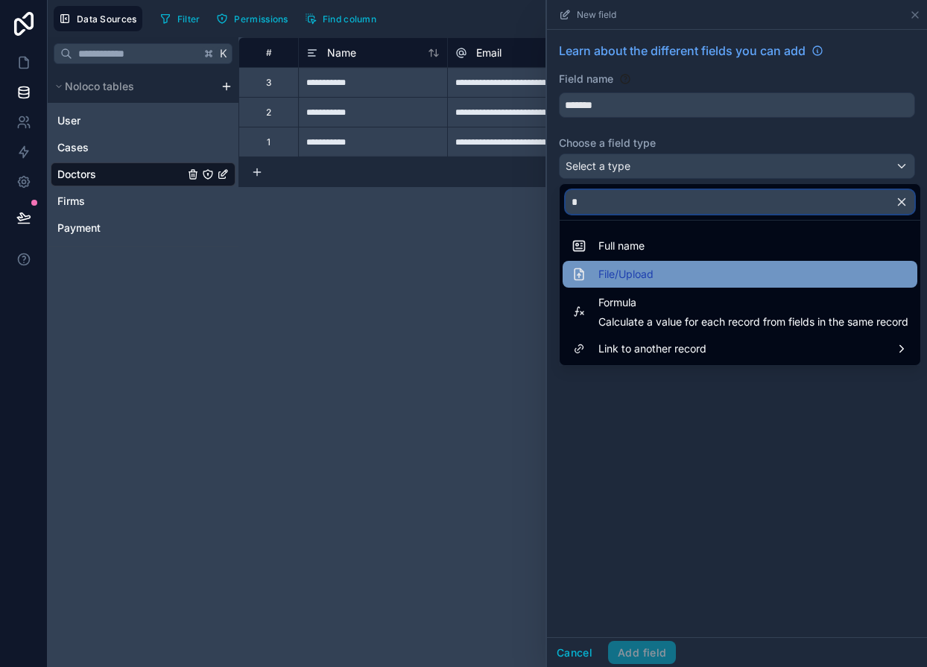
type input "*"
click at [617, 270] on span "File/Upload" at bounding box center [625, 274] width 55 height 18
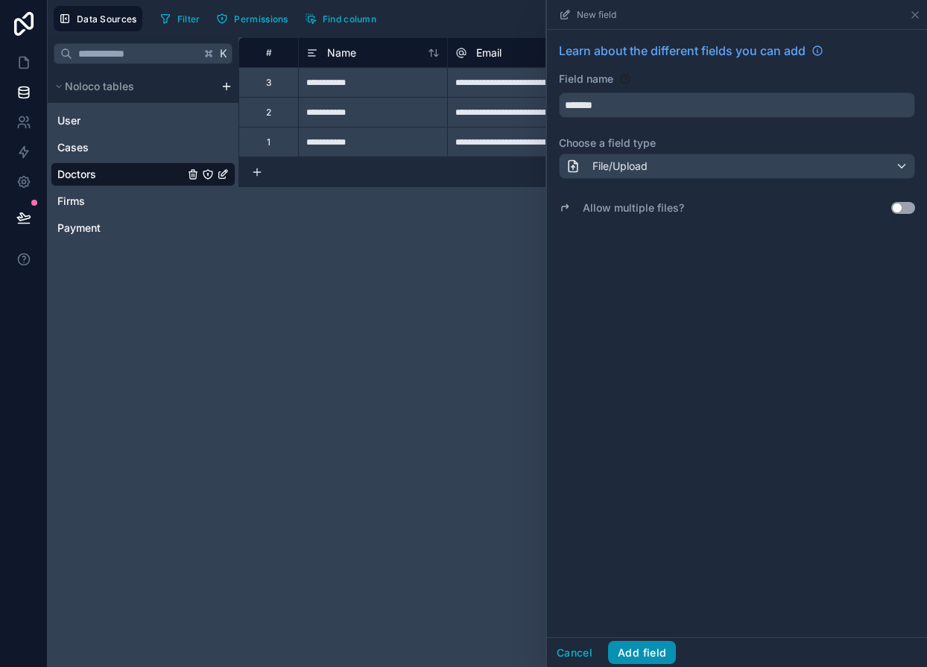
click at [652, 652] on button "Add field" at bounding box center [642, 653] width 68 height 24
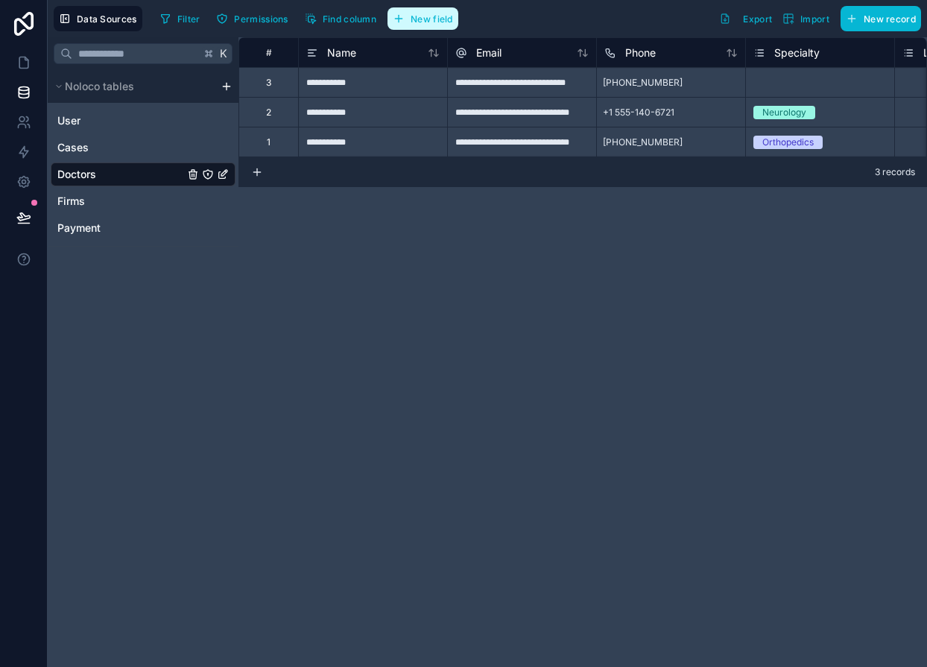
click at [431, 24] on span "New field" at bounding box center [431, 18] width 42 height 11
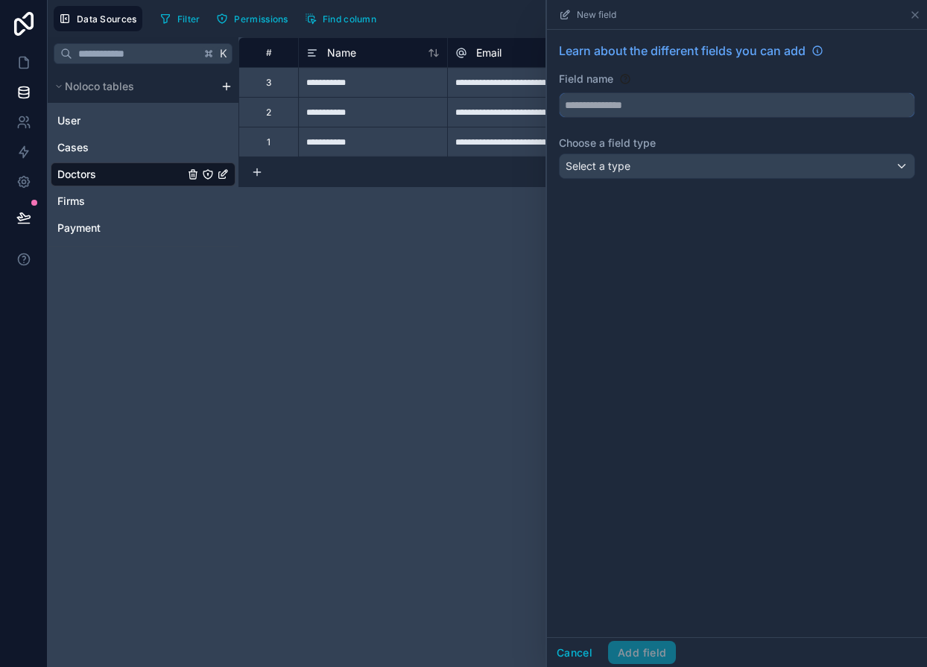
click at [633, 98] on input "text" at bounding box center [736, 105] width 355 height 24
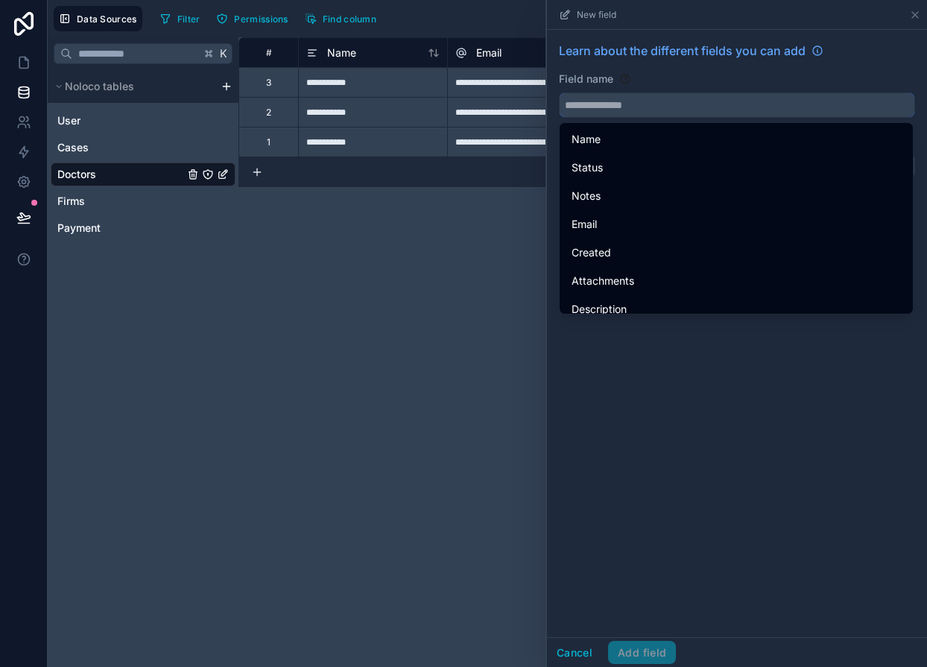
type input "*"
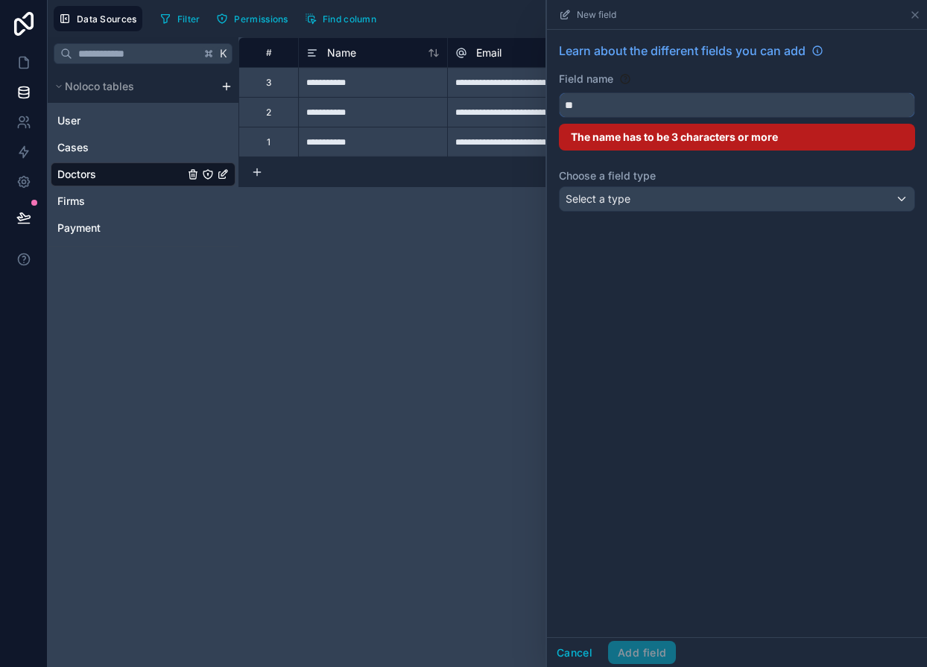
type input "*"
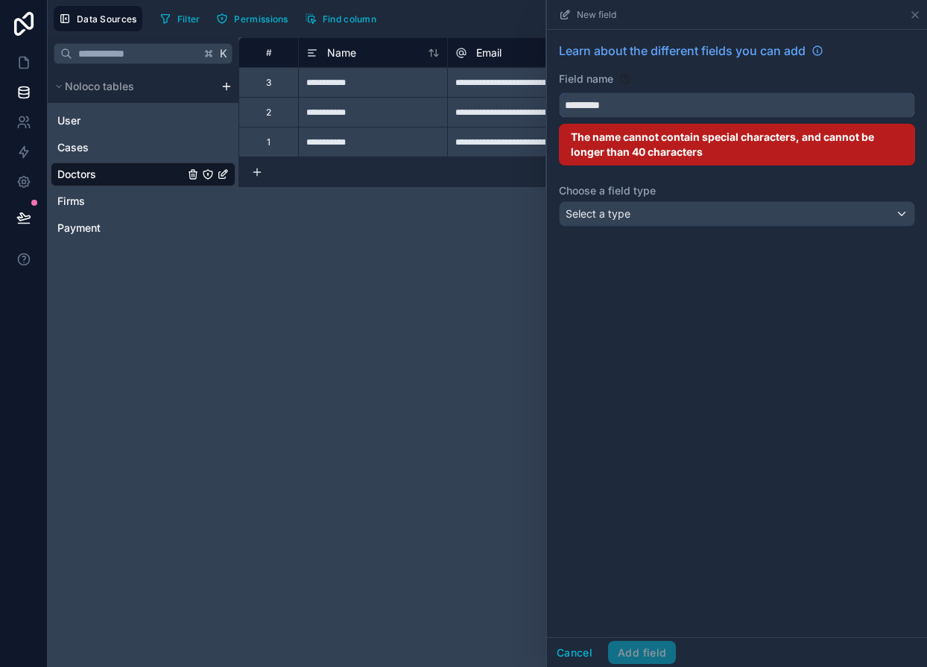
click at [559, 92] on button "********" at bounding box center [737, 104] width 356 height 25
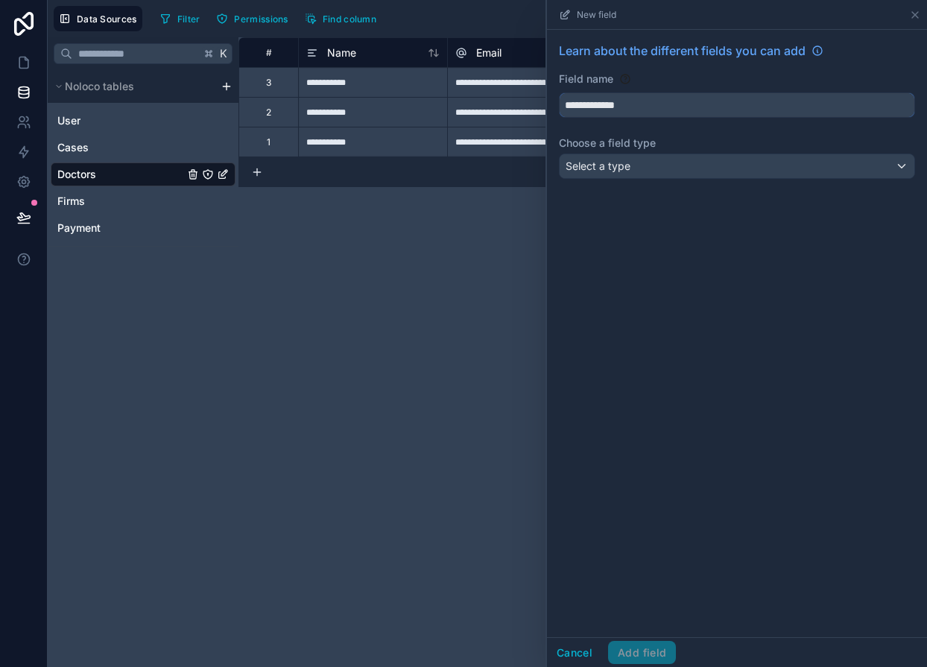
type input "**********"
click at [632, 171] on div "Select a type" at bounding box center [736, 166] width 355 height 24
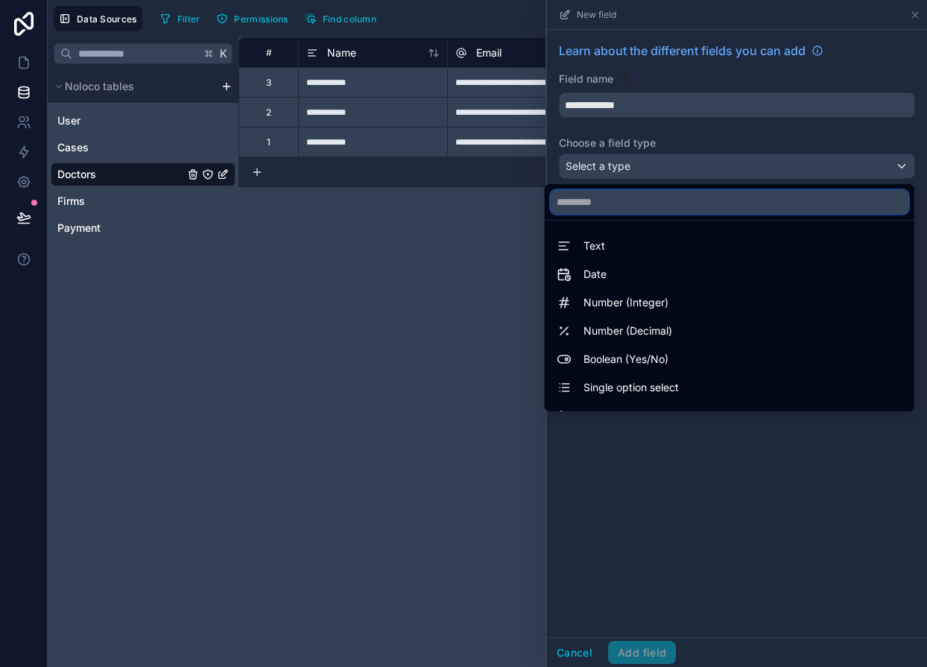
click at [623, 204] on input "text" at bounding box center [729, 202] width 358 height 24
click at [886, 457] on div at bounding box center [737, 333] width 380 height 667
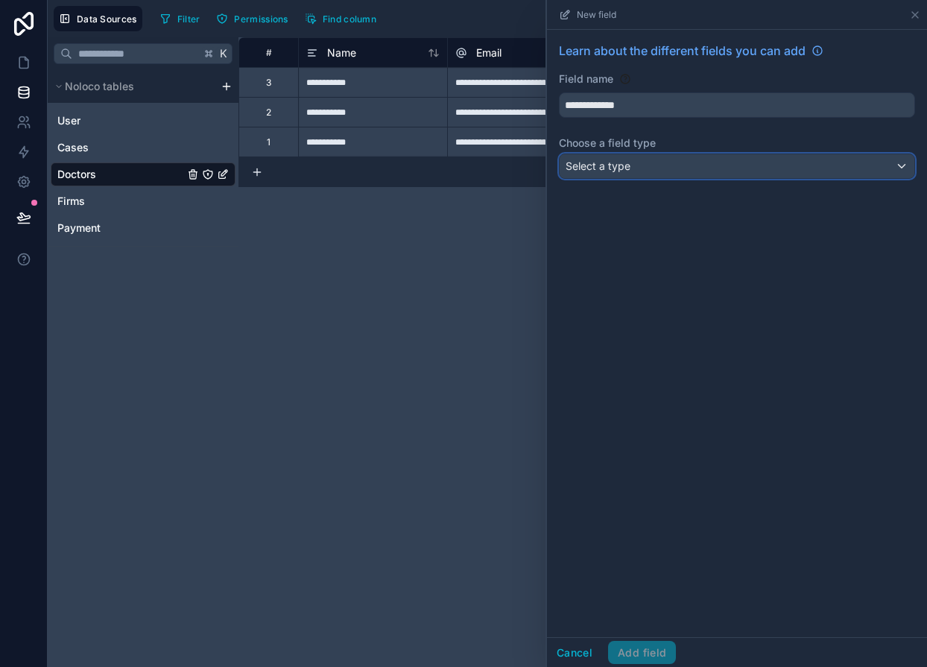
click at [627, 165] on span "Select a type" at bounding box center [597, 165] width 65 height 13
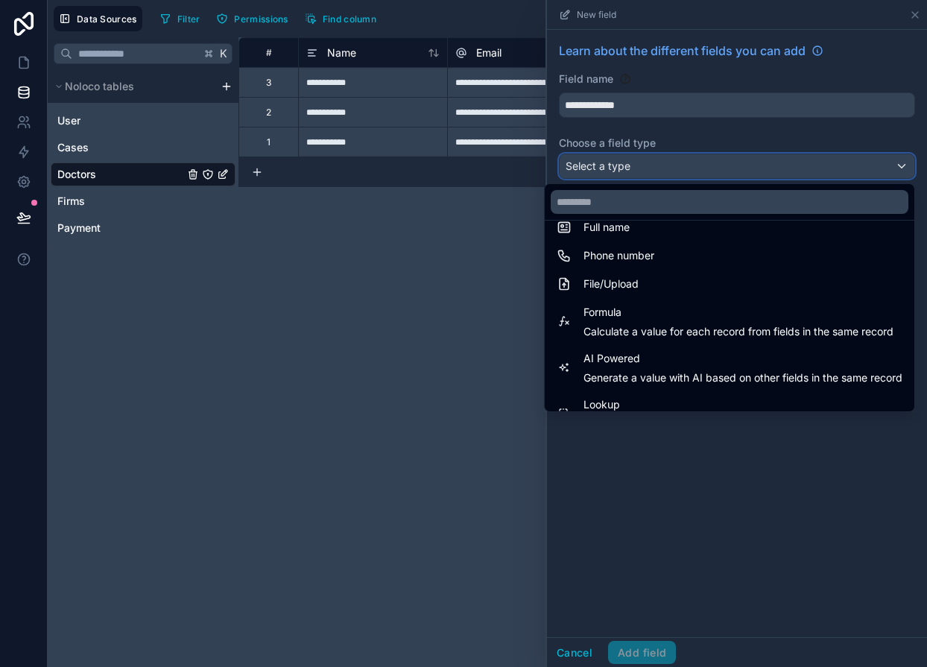
scroll to position [432, 0]
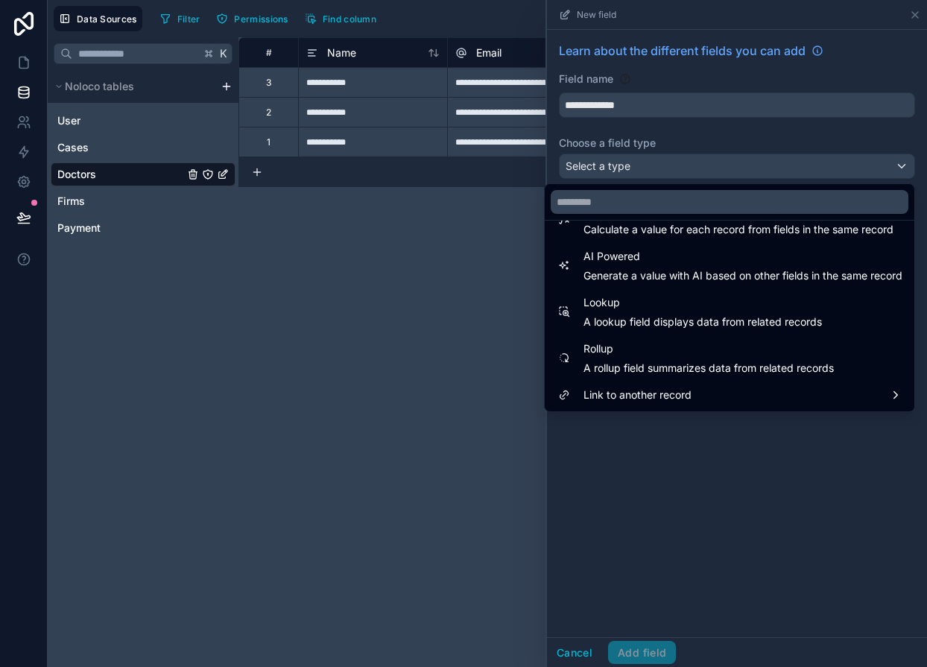
click at [596, 134] on div at bounding box center [737, 333] width 380 height 667
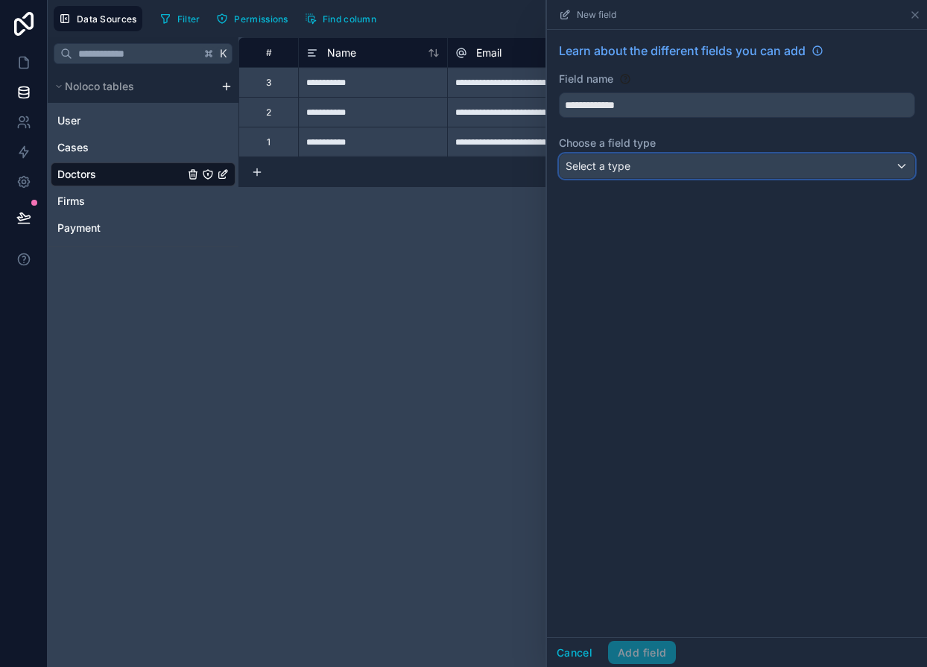
click at [604, 163] on span "Select a type" at bounding box center [597, 165] width 65 height 13
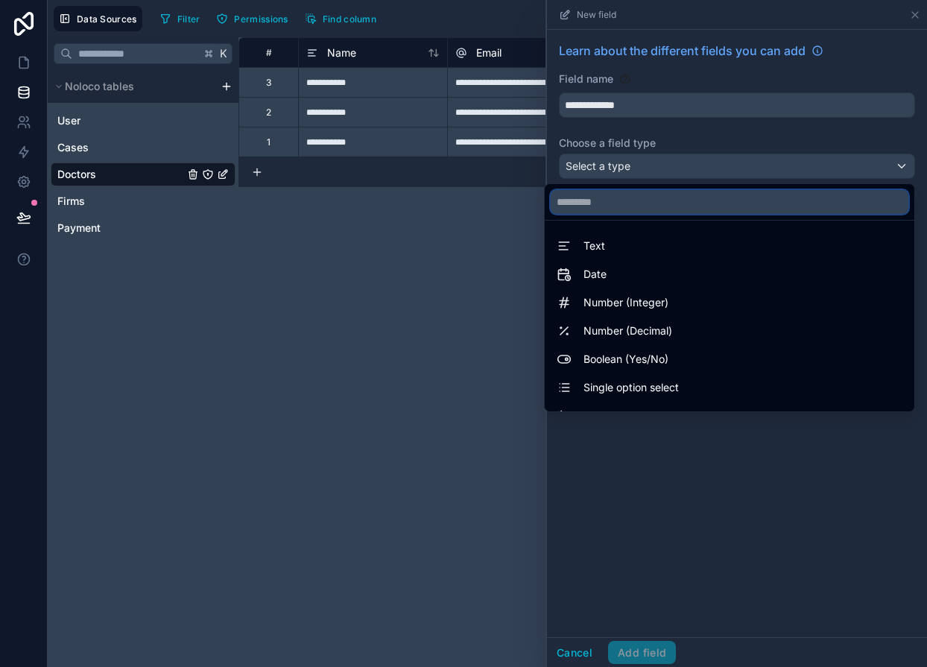
click at [604, 203] on input "text" at bounding box center [729, 202] width 358 height 24
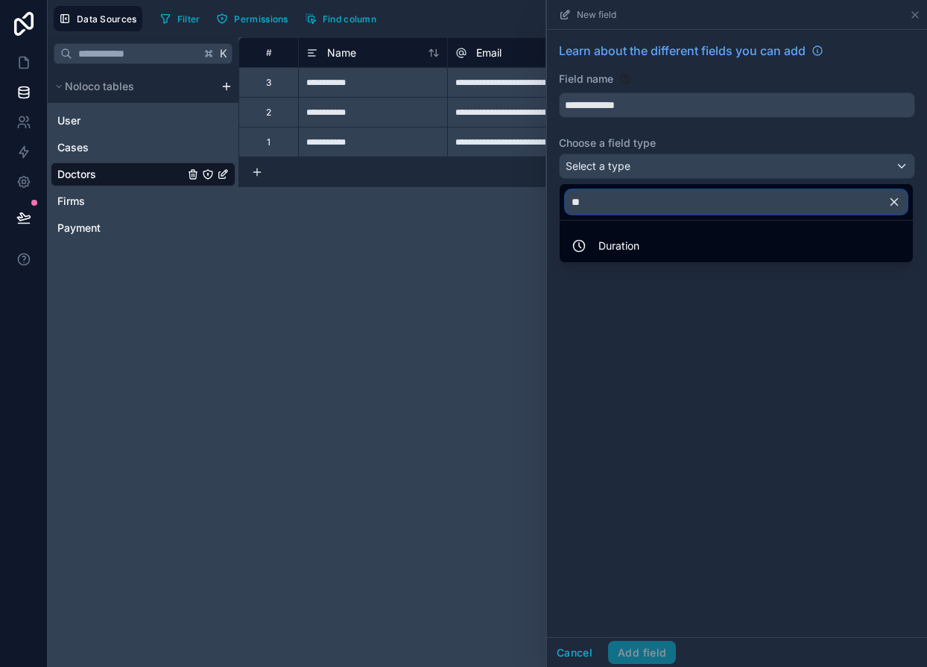
type input "*"
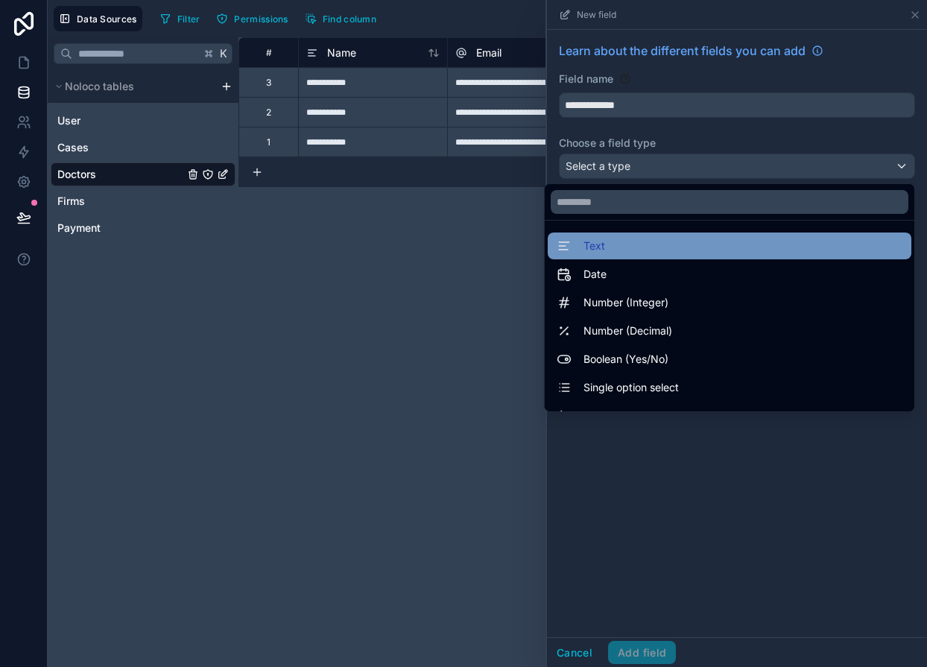
click at [608, 241] on div "Text" at bounding box center [729, 246] width 346 height 18
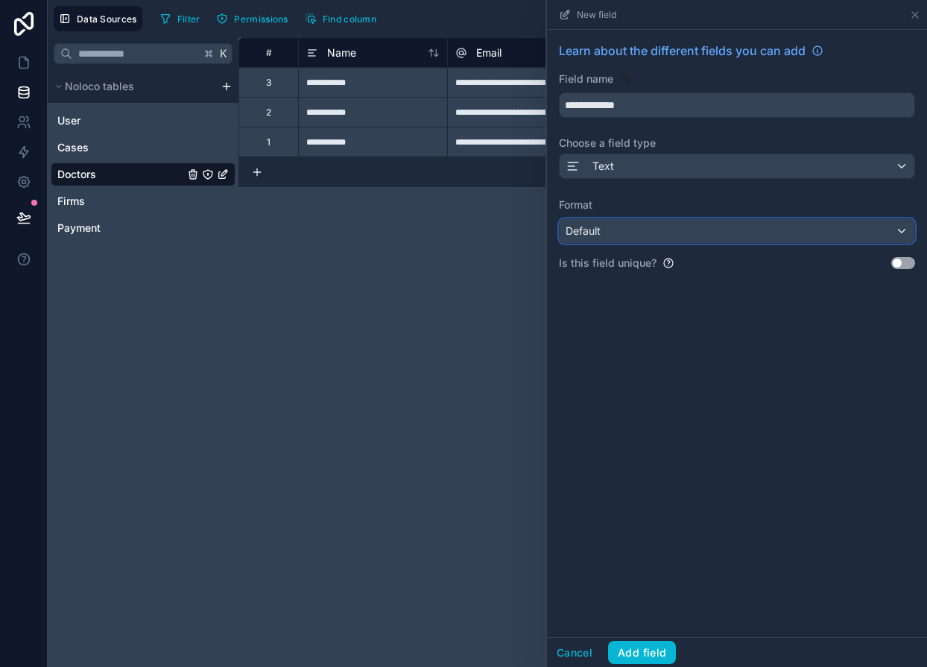
click at [609, 238] on div "Default" at bounding box center [736, 231] width 355 height 24
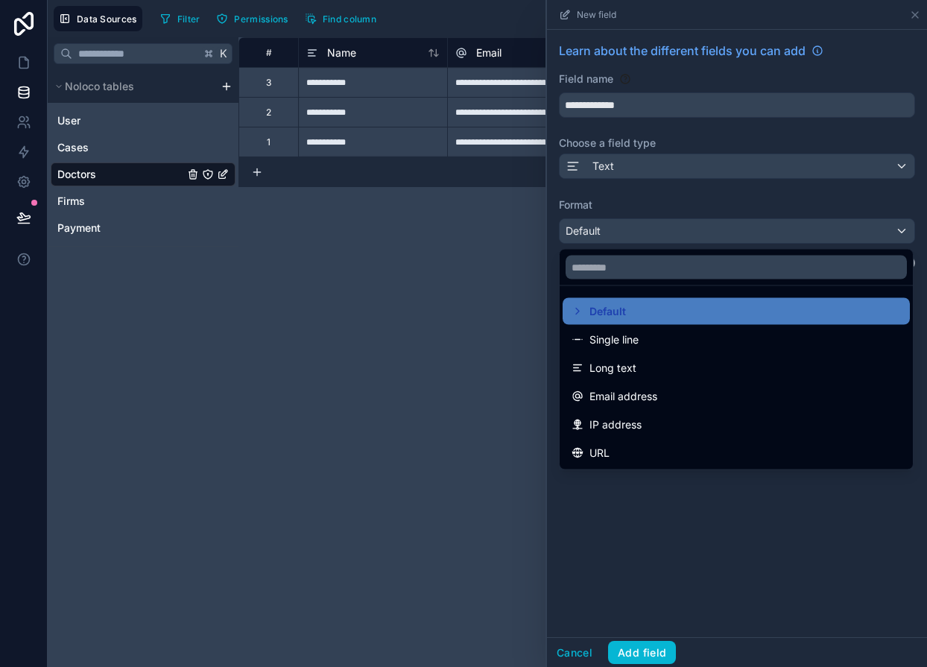
click at [633, 449] on div "URL" at bounding box center [735, 453] width 329 height 18
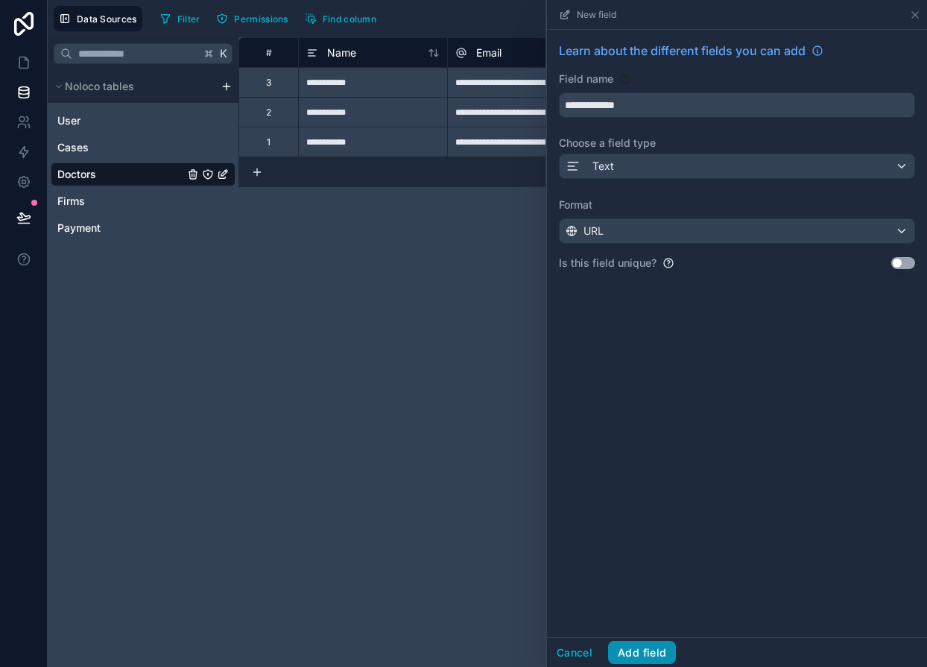
click at [644, 661] on button "Add field" at bounding box center [642, 653] width 68 height 24
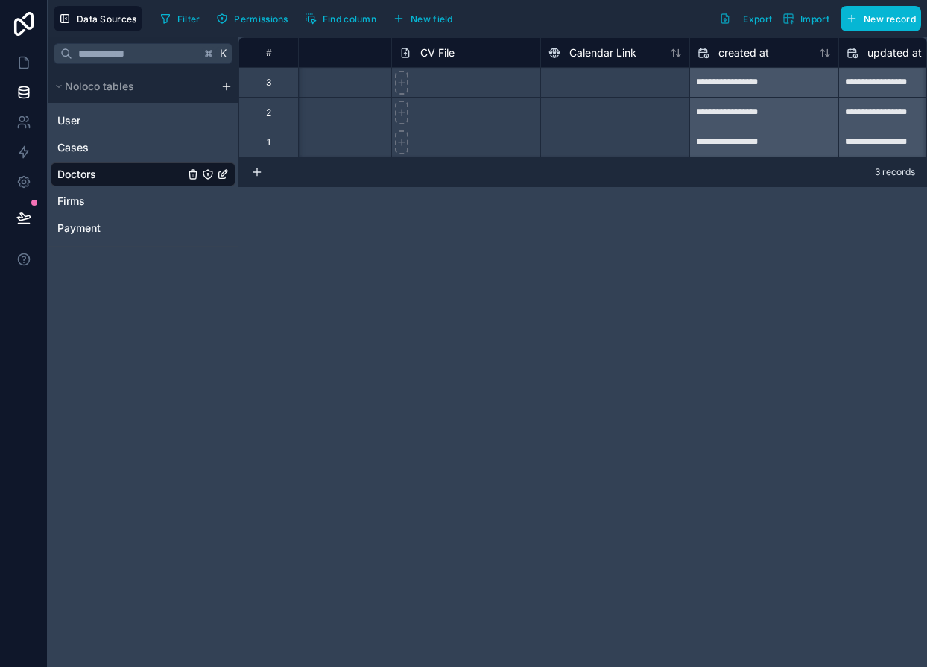
scroll to position [0, 824]
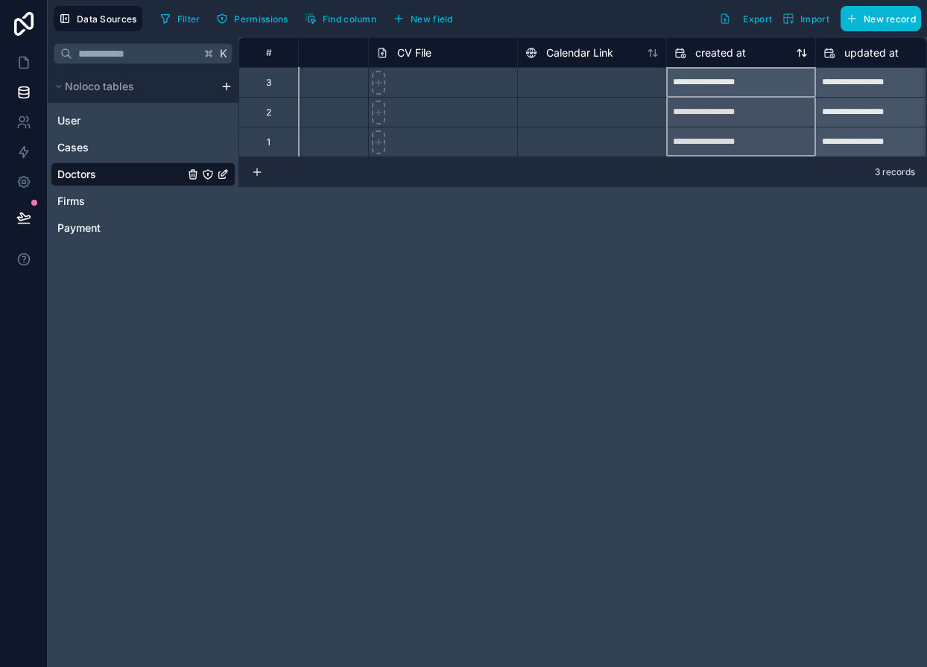
click at [712, 55] on span "created at" at bounding box center [720, 52] width 51 height 15
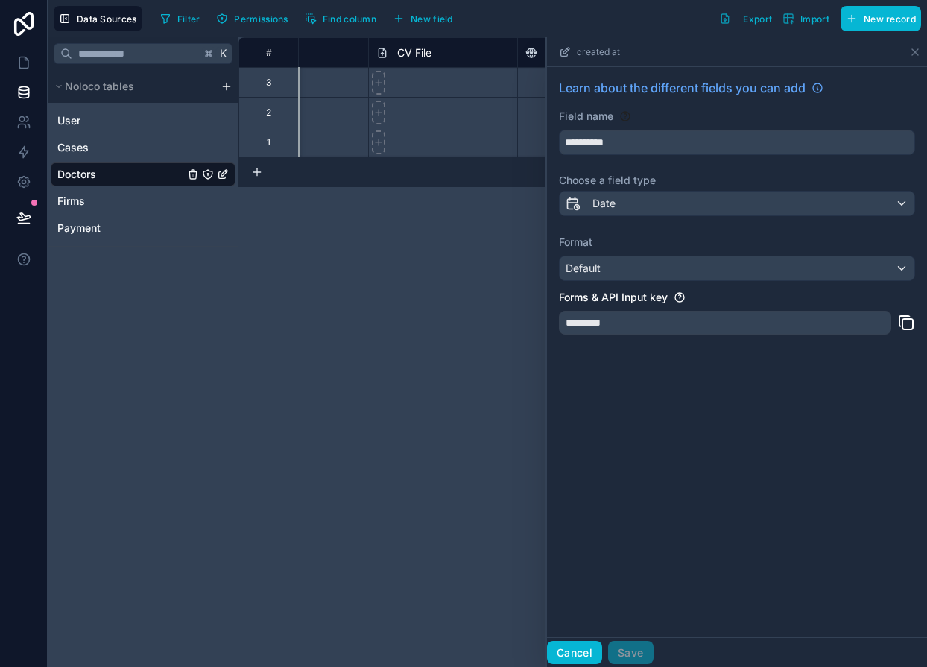
click at [562, 655] on button "Cancel" at bounding box center [574, 653] width 55 height 24
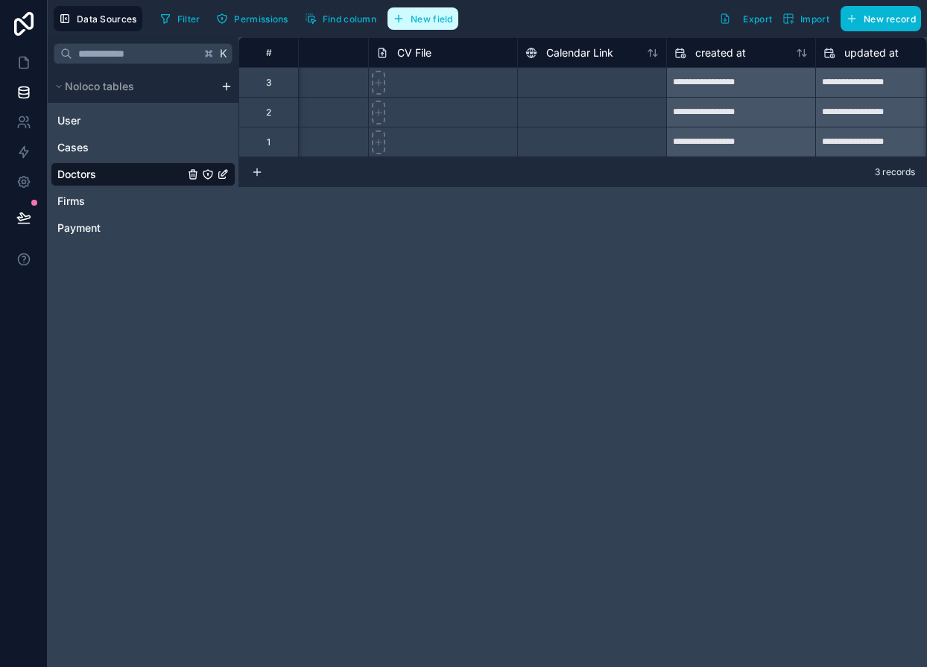
click at [411, 19] on button "New field" at bounding box center [422, 18] width 71 height 22
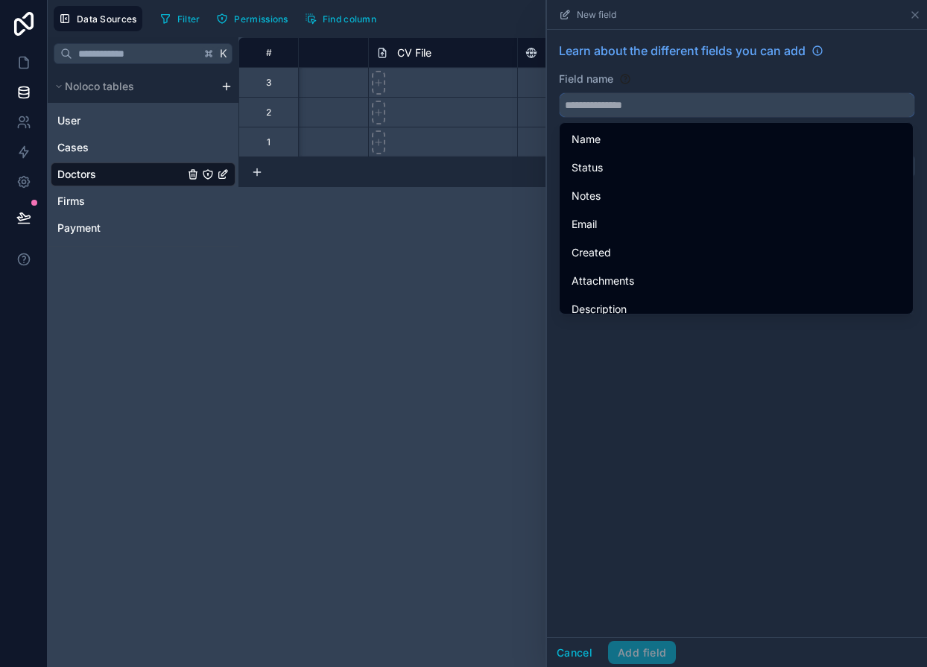
click at [574, 107] on input "text" at bounding box center [736, 105] width 355 height 24
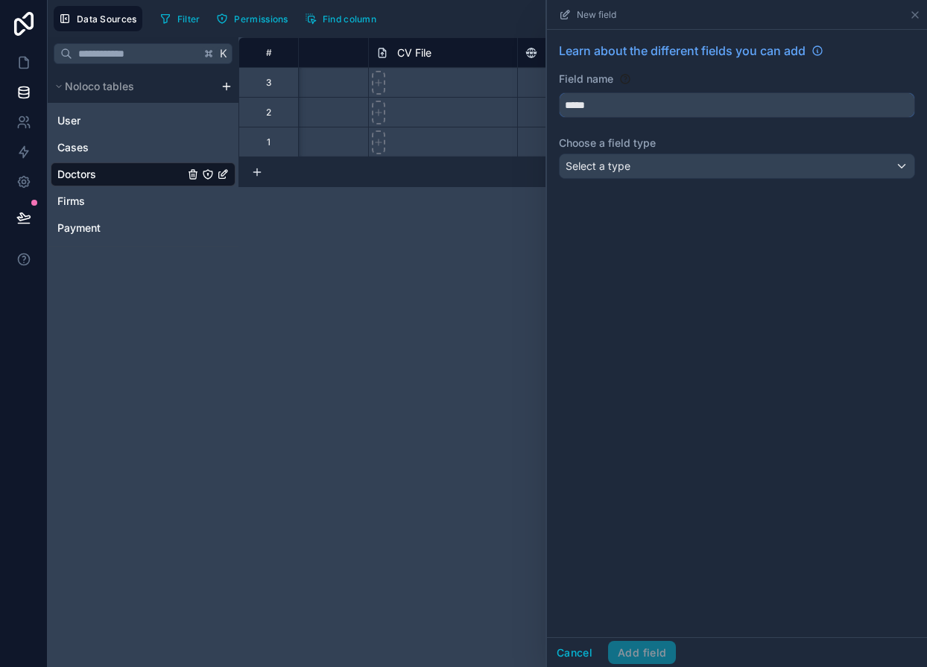
type input "*****"
click at [597, 168] on span "Select a type" at bounding box center [597, 165] width 65 height 13
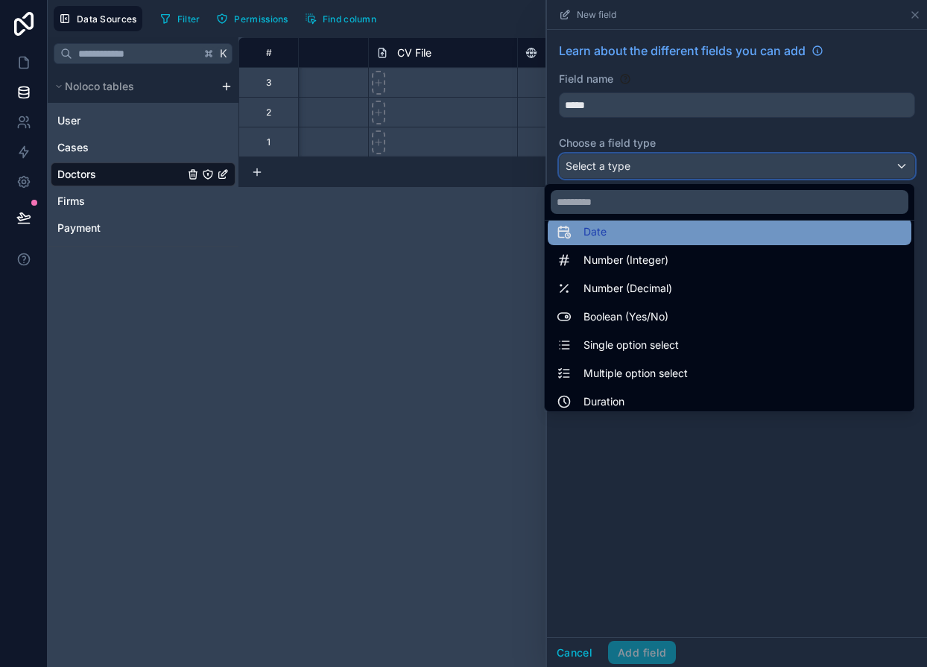
scroll to position [432, 0]
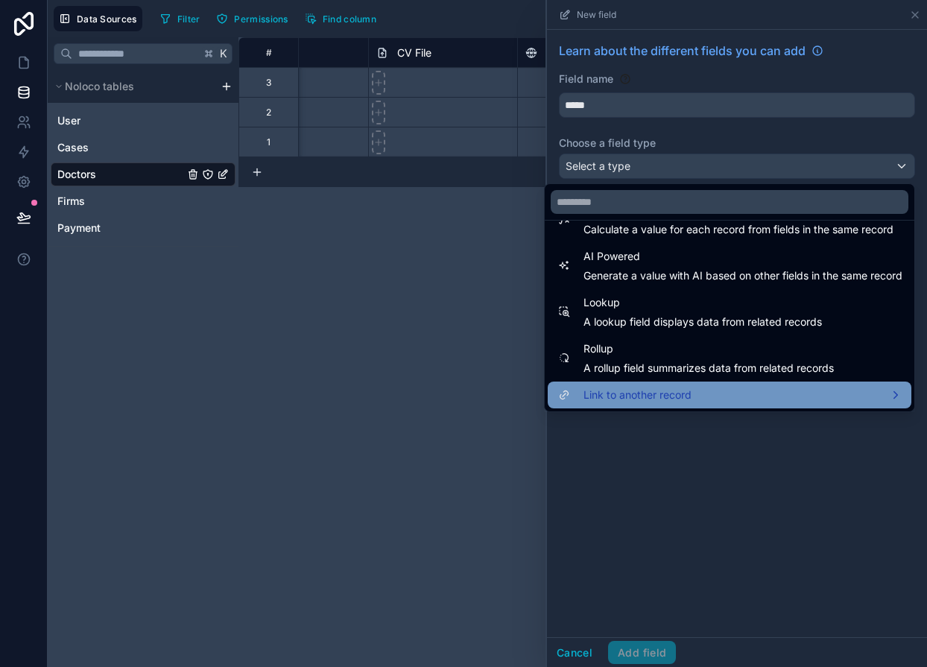
click at [591, 387] on span "Link to another record" at bounding box center [637, 395] width 108 height 18
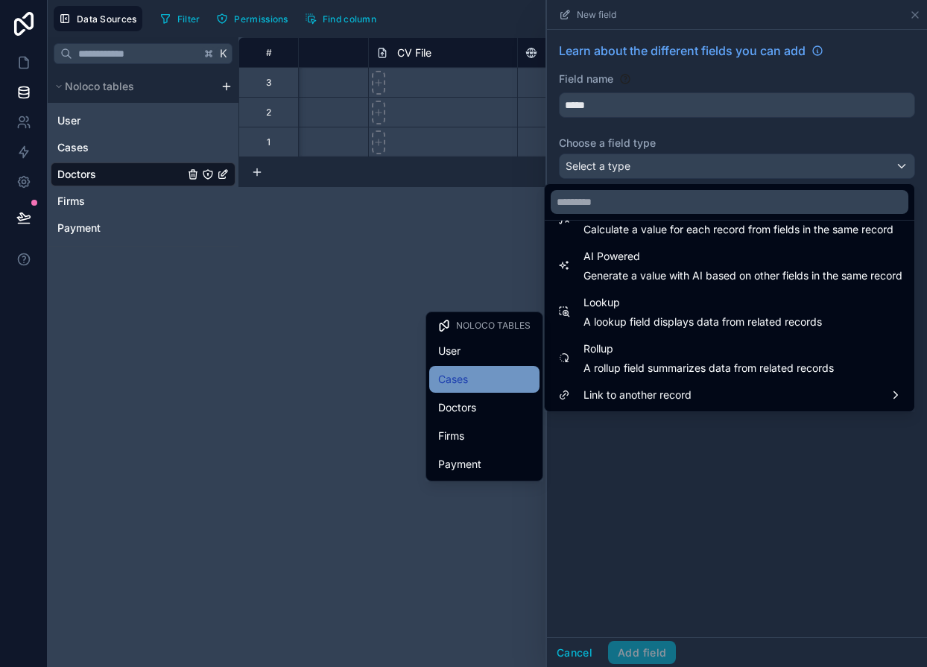
click at [475, 372] on div "Cases" at bounding box center [484, 379] width 92 height 18
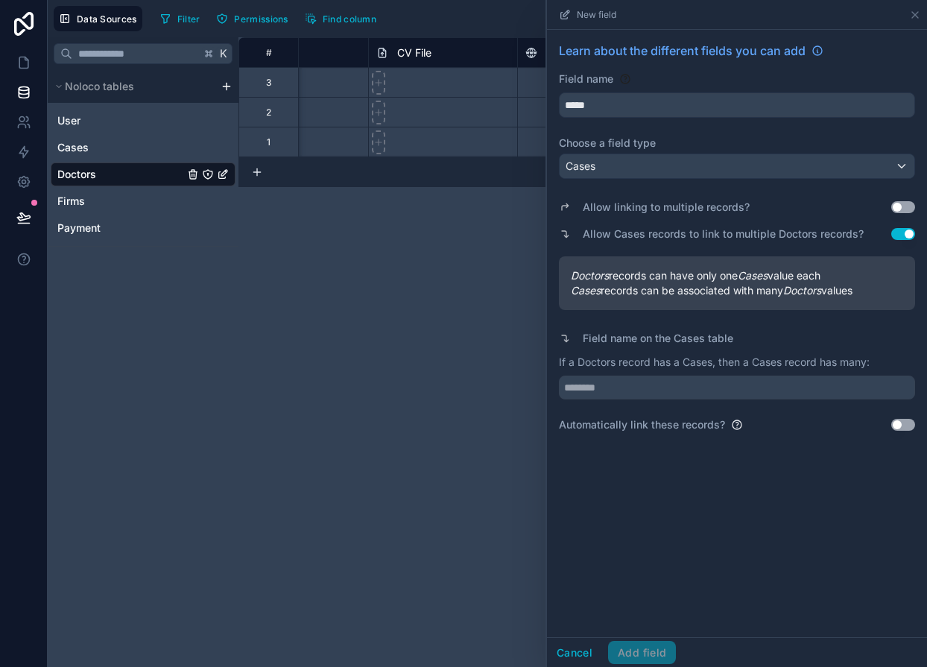
click at [893, 205] on button "Use setting" at bounding box center [903, 207] width 24 height 12
click at [900, 232] on button "Use setting" at bounding box center [903, 234] width 24 height 12
click at [632, 652] on div "Cancel Add field" at bounding box center [611, 653] width 129 height 24
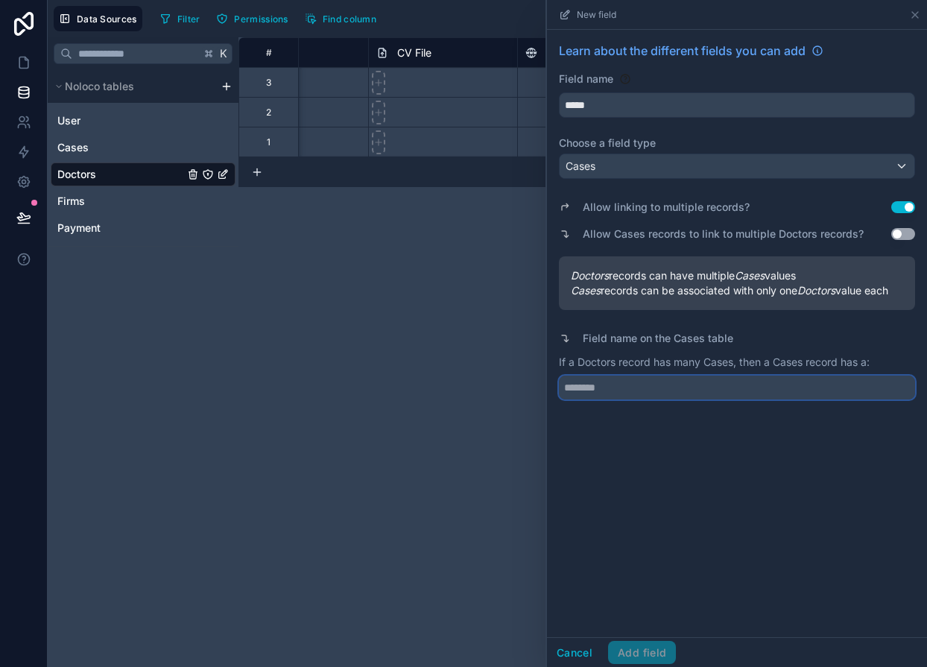
click at [606, 383] on input "text" at bounding box center [737, 387] width 356 height 24
click at [617, 387] on input "text" at bounding box center [737, 387] width 356 height 24
type input "**********"
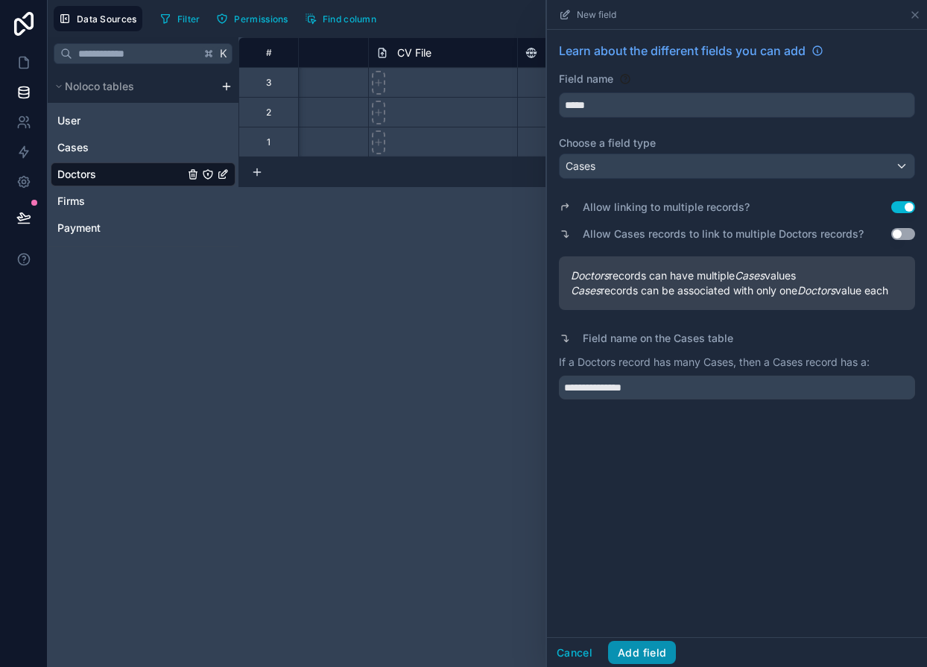
click at [641, 652] on button "Add field" at bounding box center [642, 653] width 68 height 24
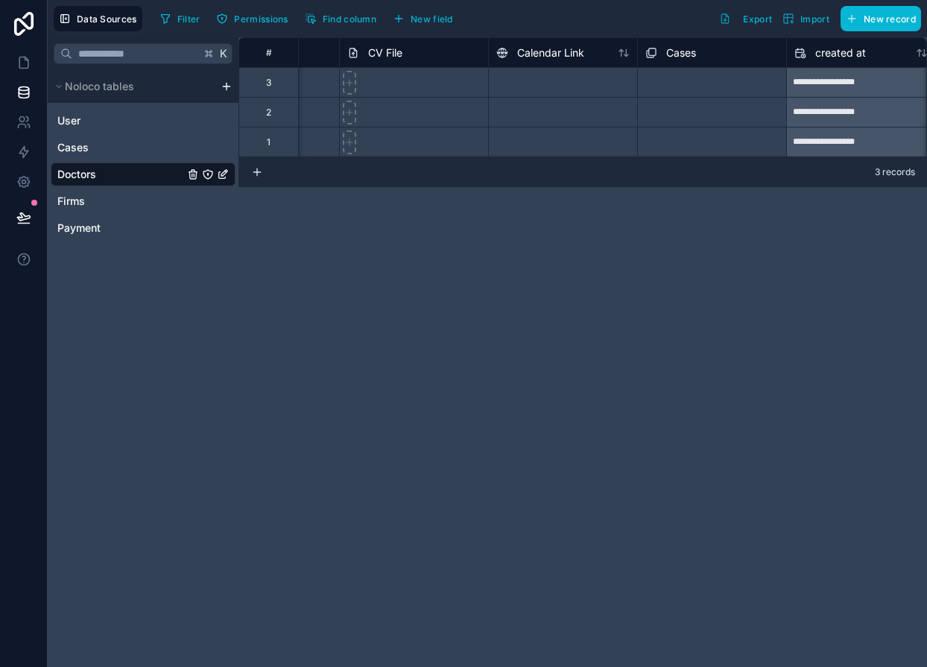
scroll to position [0, 889]
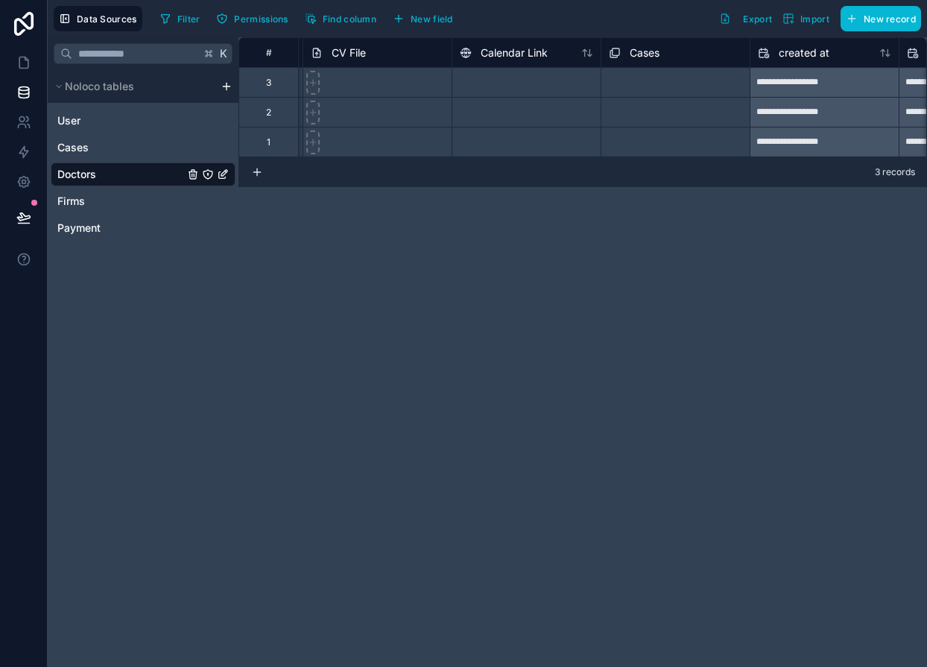
click at [616, 49] on icon at bounding box center [615, 53] width 12 height 18
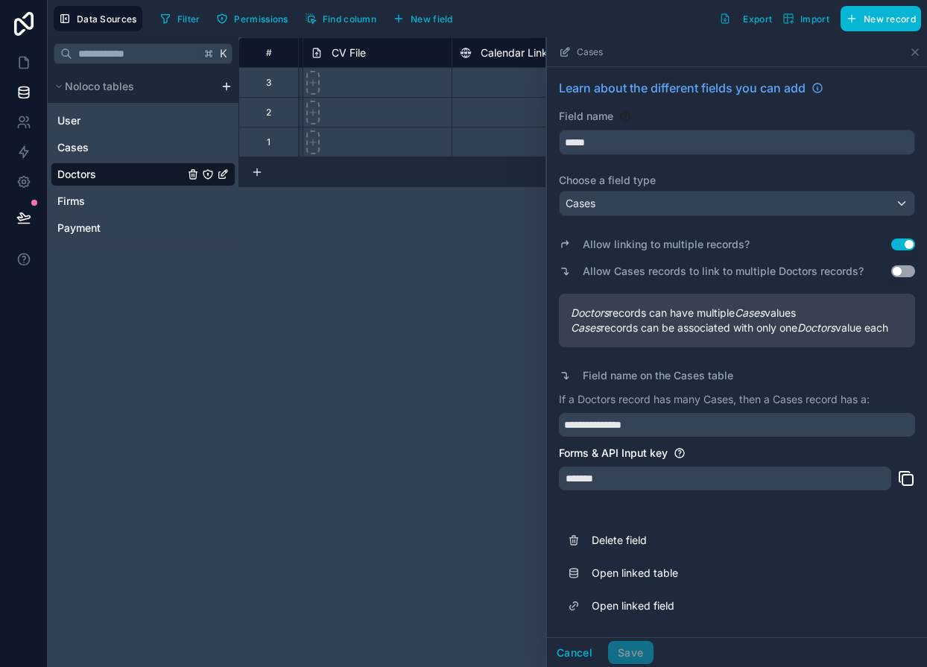
click at [473, 249] on div "**********" at bounding box center [582, 351] width 688 height 629
click at [571, 648] on button "Cancel" at bounding box center [574, 653] width 55 height 24
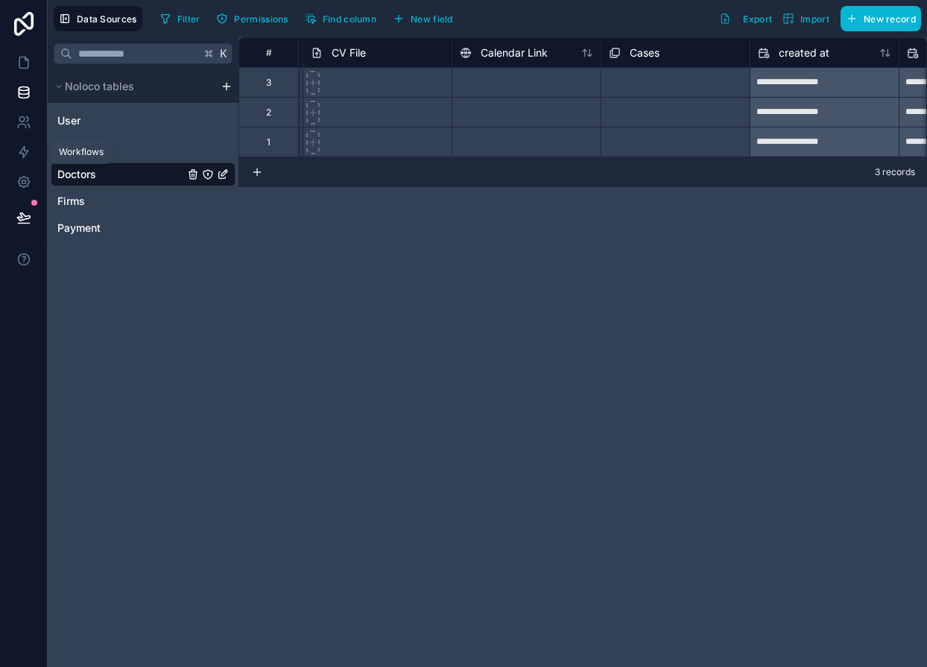
click at [82, 150] on div "Workflows" at bounding box center [81, 152] width 45 height 12
click at [77, 147] on span "Cases" at bounding box center [72, 147] width 31 height 15
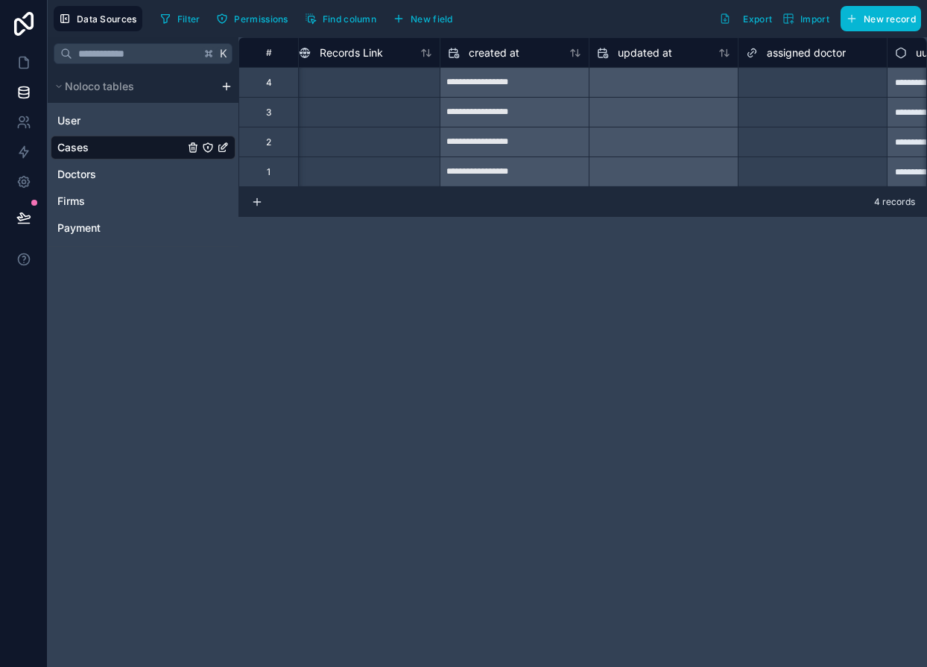
scroll to position [0, 1149]
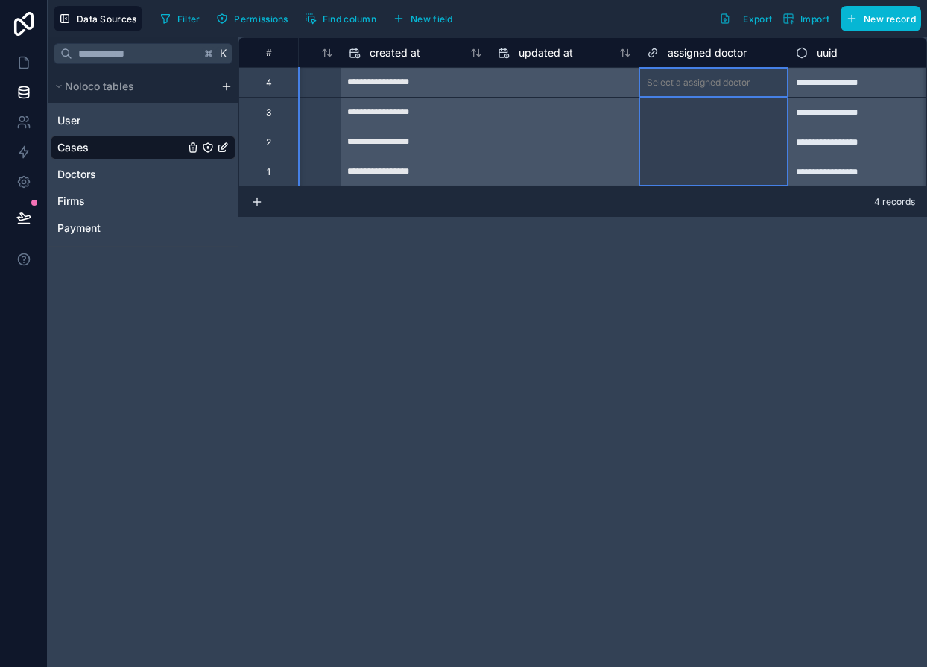
click at [696, 48] on span "assigned doctor" at bounding box center [706, 52] width 79 height 15
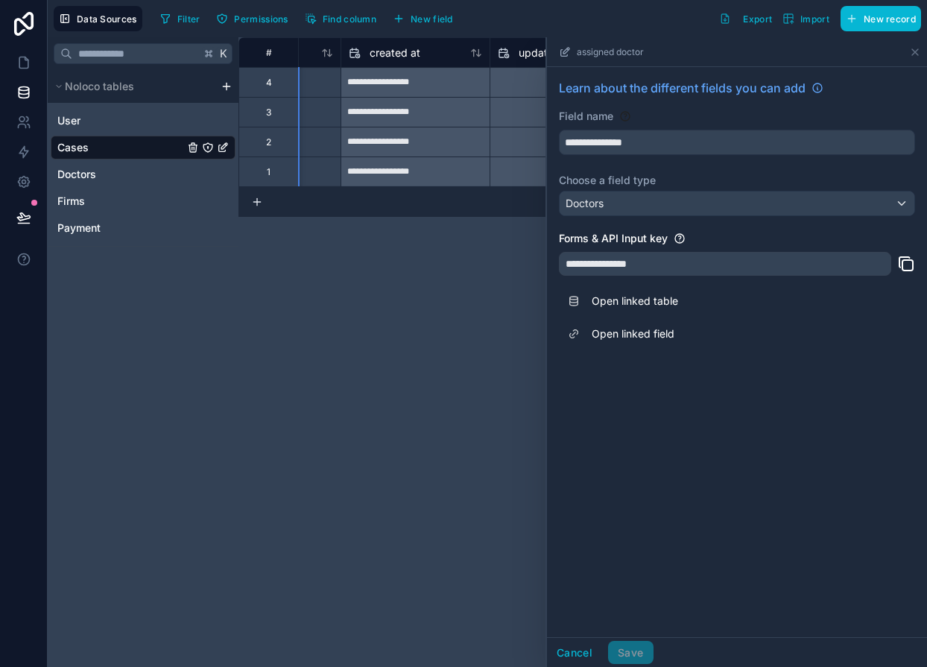
click at [463, 279] on div "**********" at bounding box center [582, 351] width 688 height 629
click at [565, 661] on button "Cancel" at bounding box center [574, 653] width 55 height 24
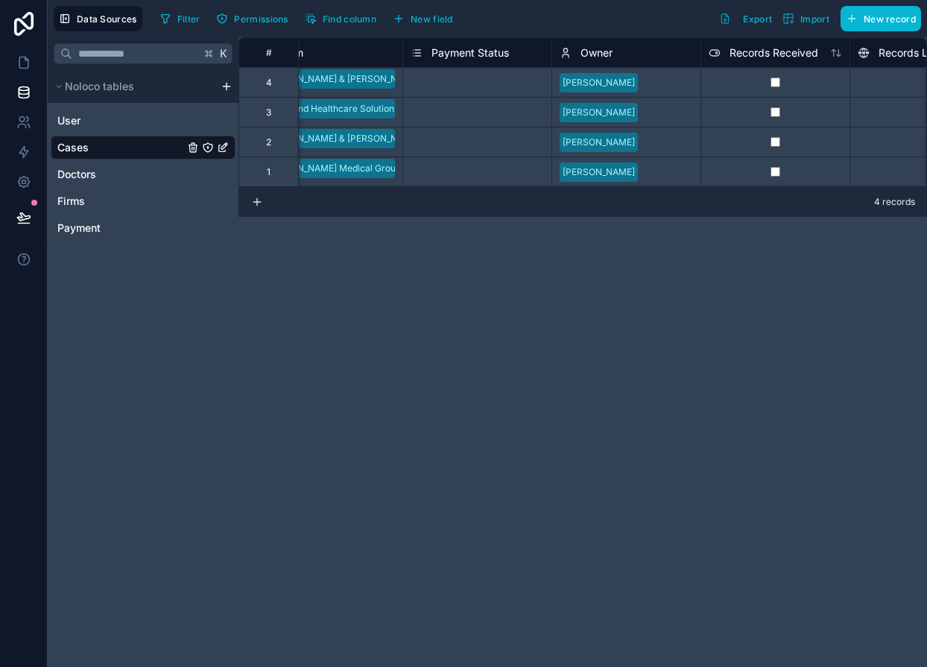
scroll to position [0, 591]
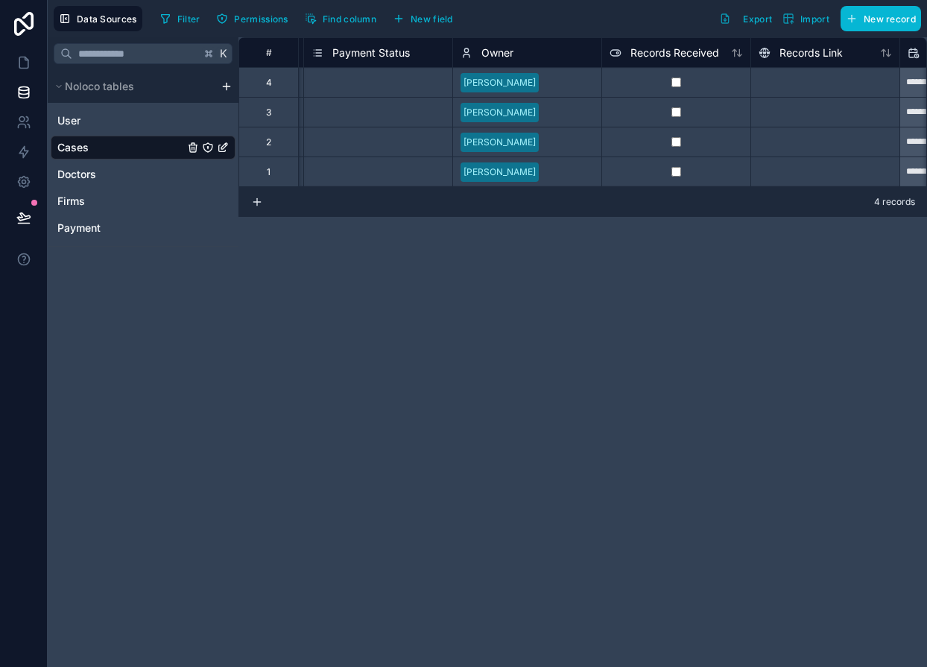
click at [493, 57] on span "Owner" at bounding box center [497, 52] width 32 height 15
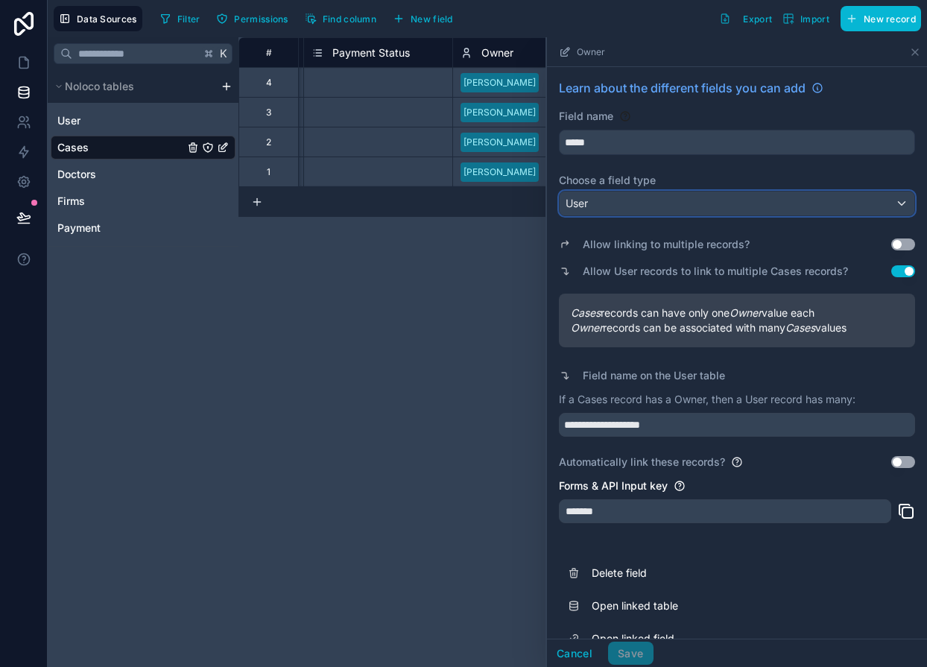
click at [590, 197] on div "User" at bounding box center [736, 203] width 355 height 24
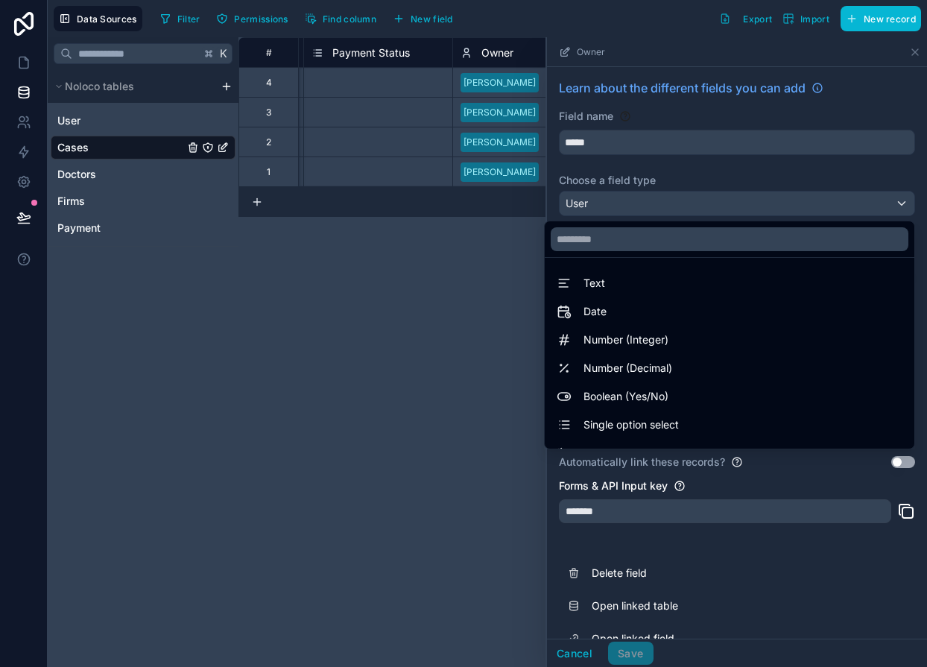
click at [641, 106] on div at bounding box center [737, 351] width 380 height 629
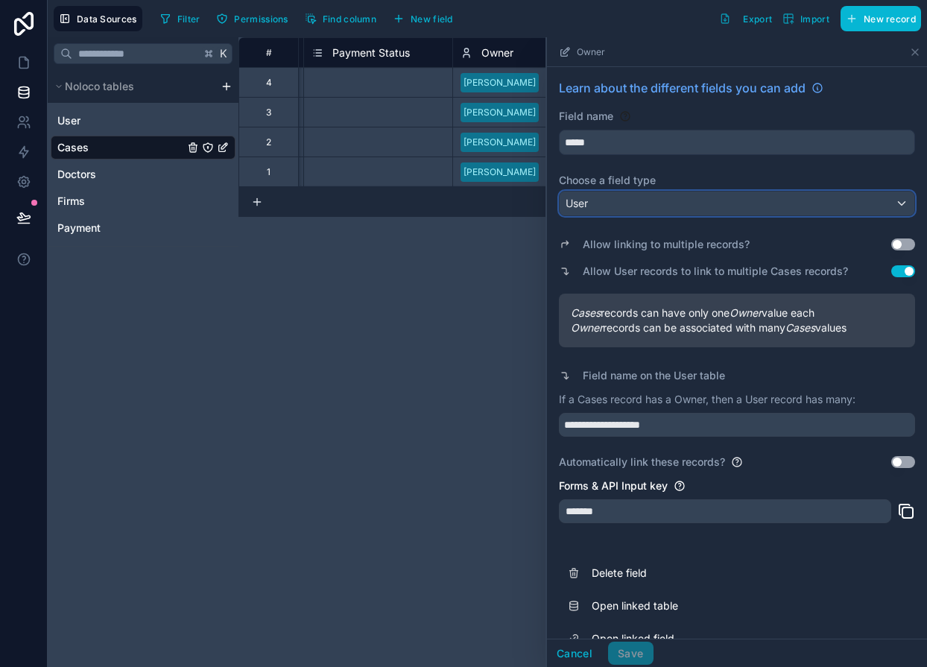
click at [589, 198] on div "User" at bounding box center [736, 203] width 355 height 24
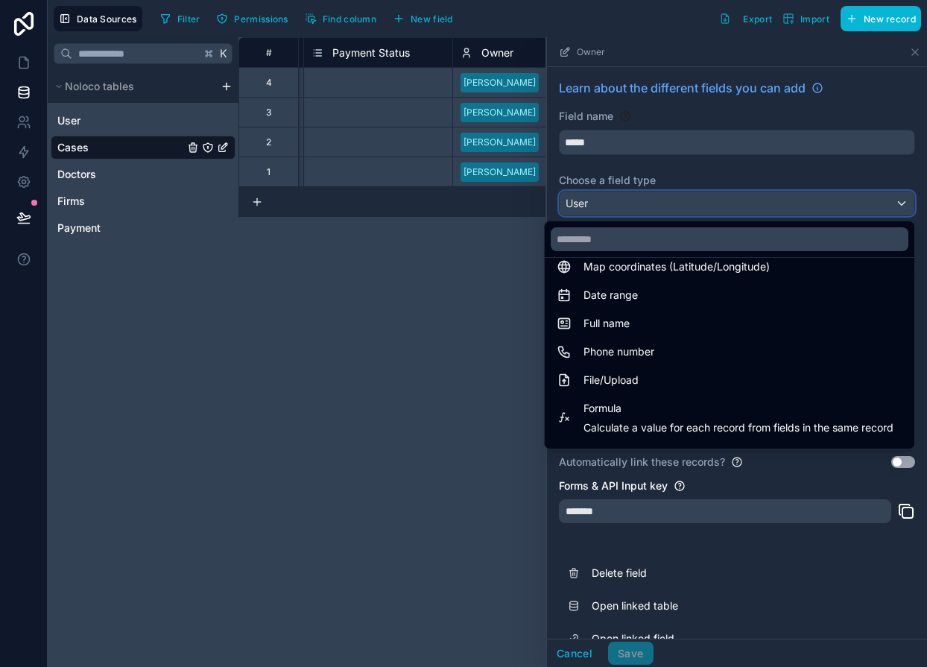
scroll to position [432, 0]
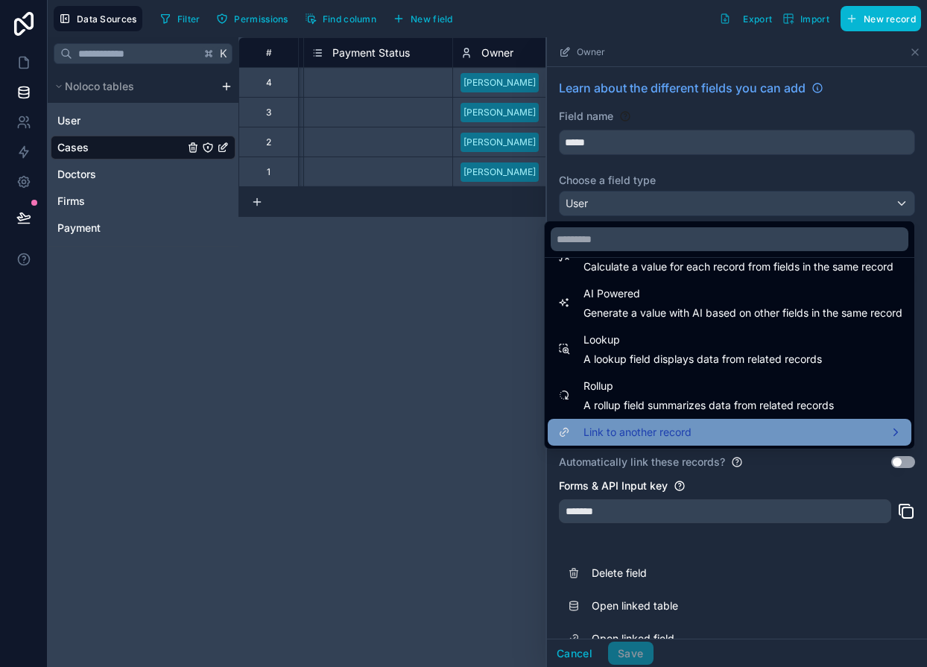
click at [587, 424] on span "Link to another record" at bounding box center [637, 432] width 108 height 18
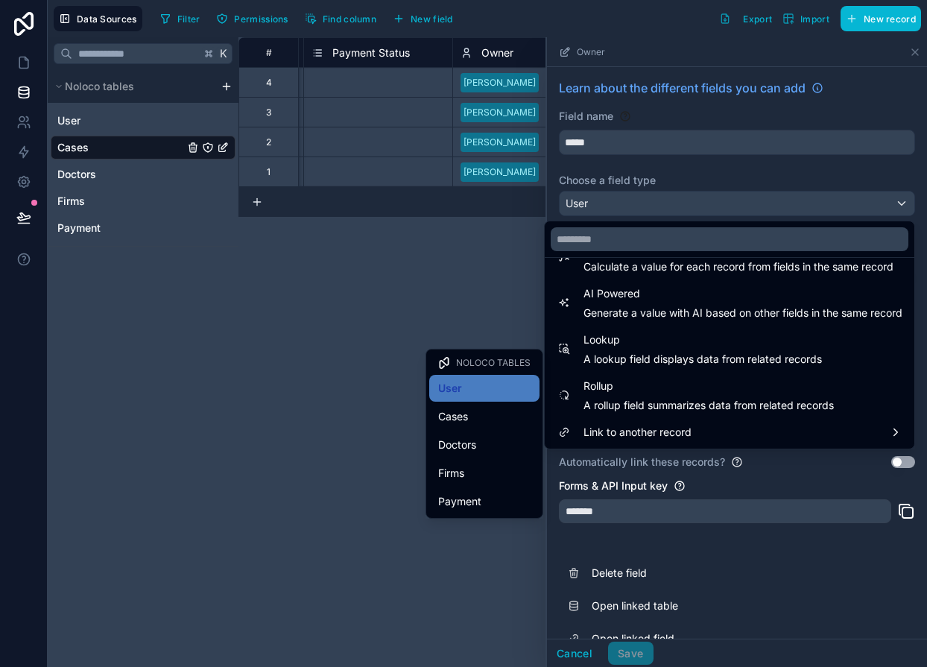
click at [658, 182] on div at bounding box center [737, 351] width 380 height 629
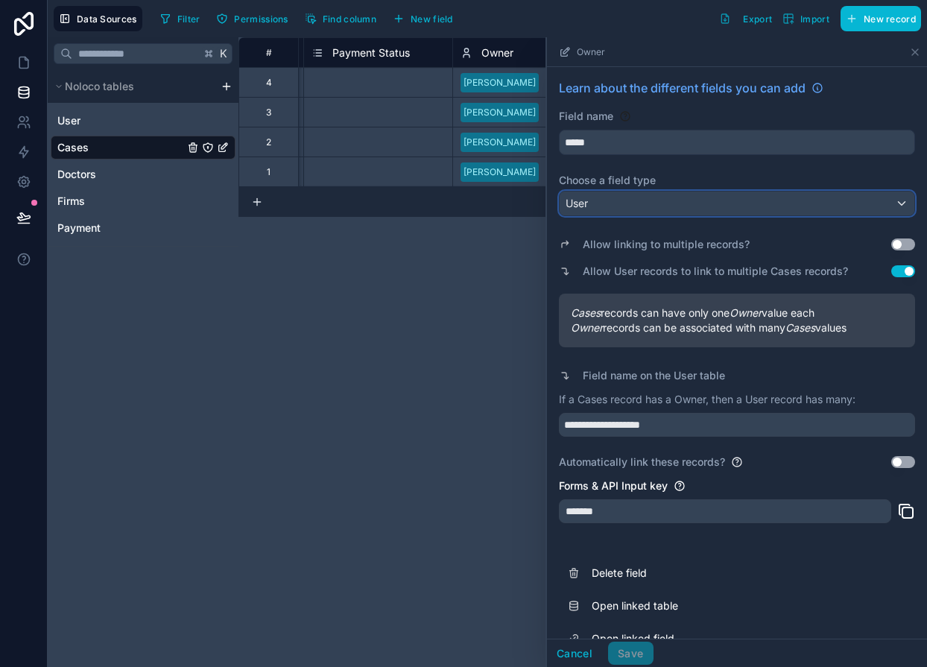
click at [573, 213] on div "User" at bounding box center [736, 203] width 355 height 24
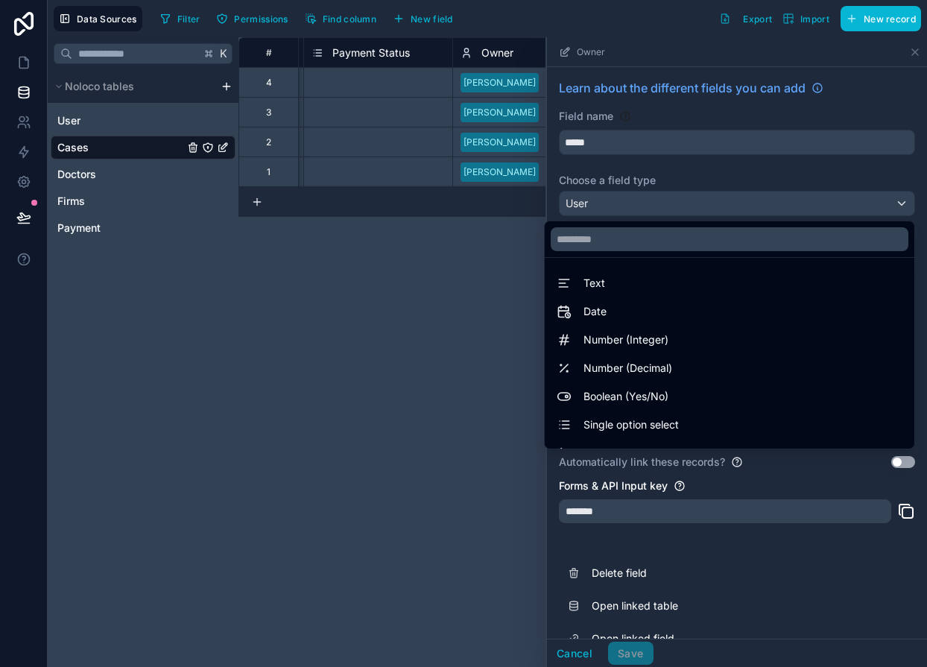
click at [581, 145] on div at bounding box center [737, 351] width 380 height 629
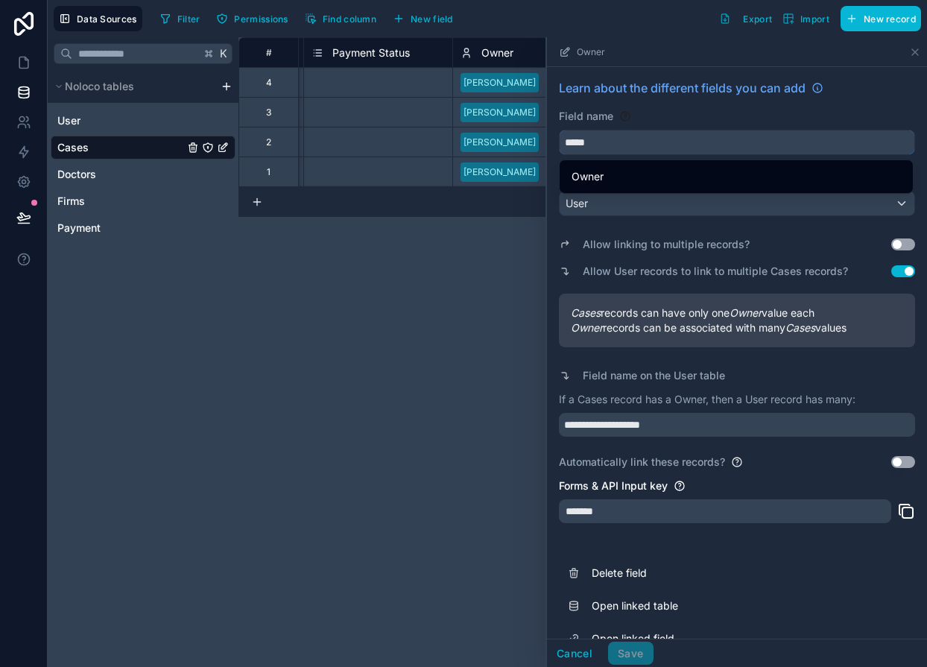
click at [581, 145] on input "*****" at bounding box center [736, 142] width 355 height 24
type input "*"
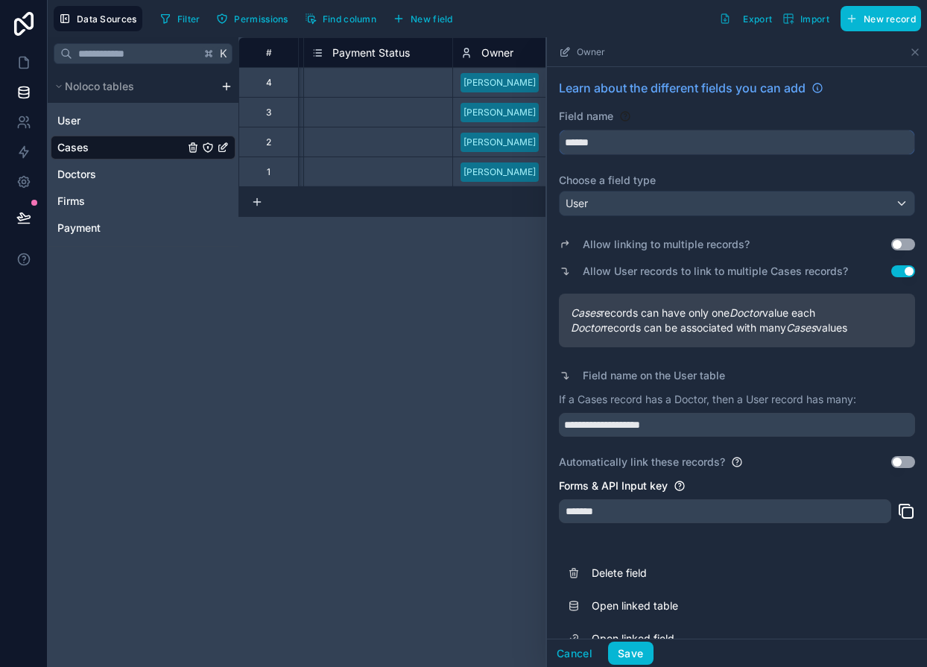
type input "******"
click at [620, 200] on div "User" at bounding box center [736, 203] width 355 height 24
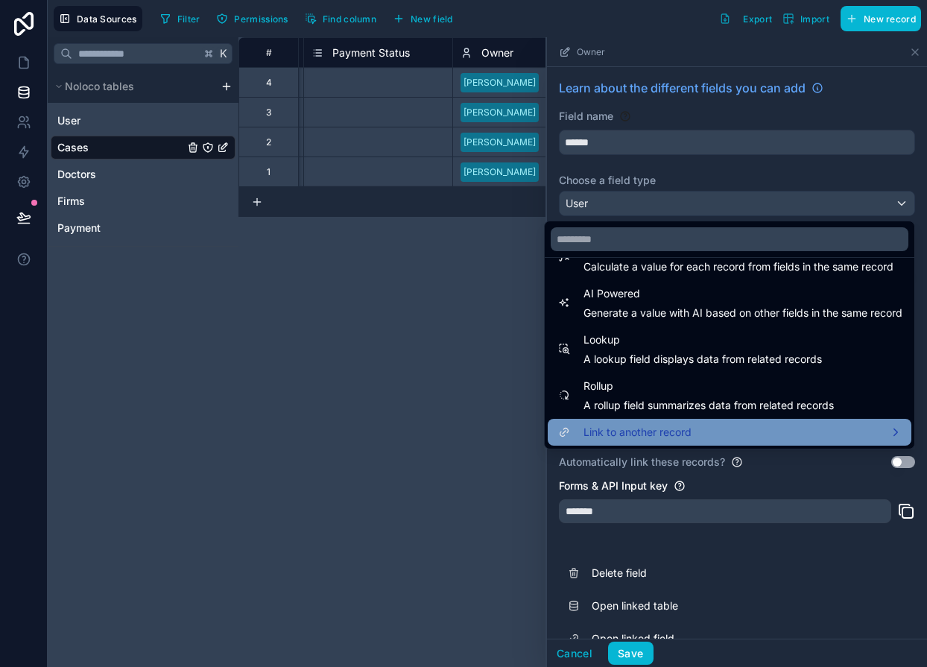
click at [593, 430] on span "Link to another record" at bounding box center [637, 432] width 108 height 18
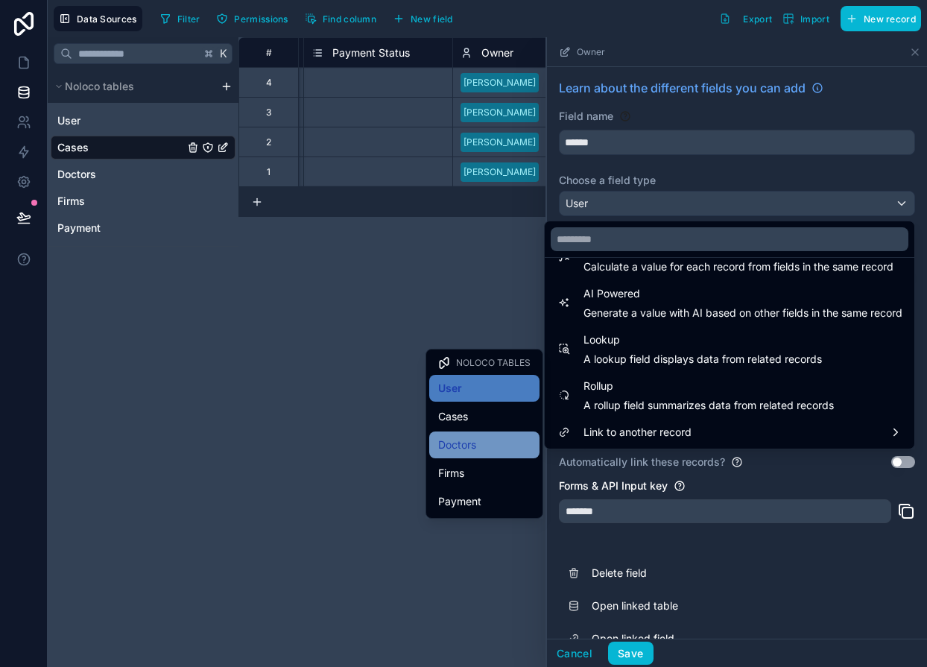
click at [457, 453] on span "Doctors" at bounding box center [457, 445] width 38 height 18
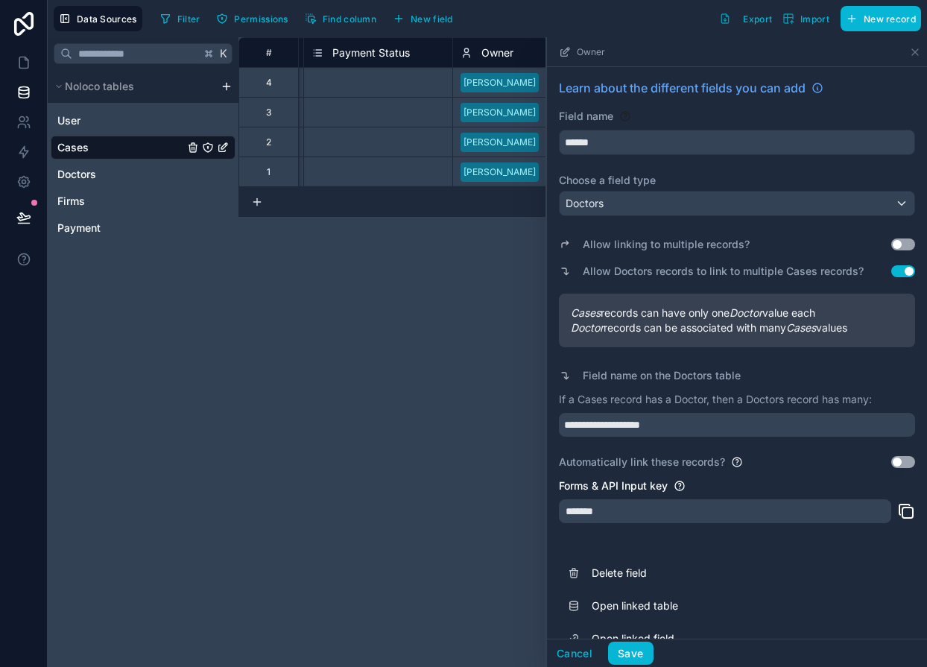
scroll to position [28, 0]
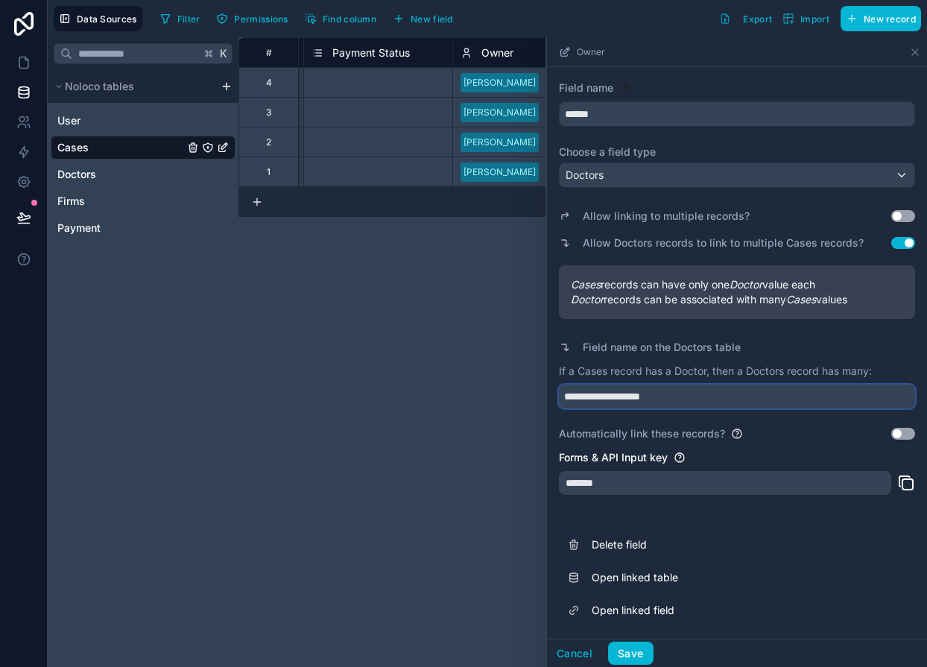
click at [625, 401] on input "**********" at bounding box center [737, 396] width 356 height 24
click at [641, 647] on button "Save" at bounding box center [630, 653] width 45 height 24
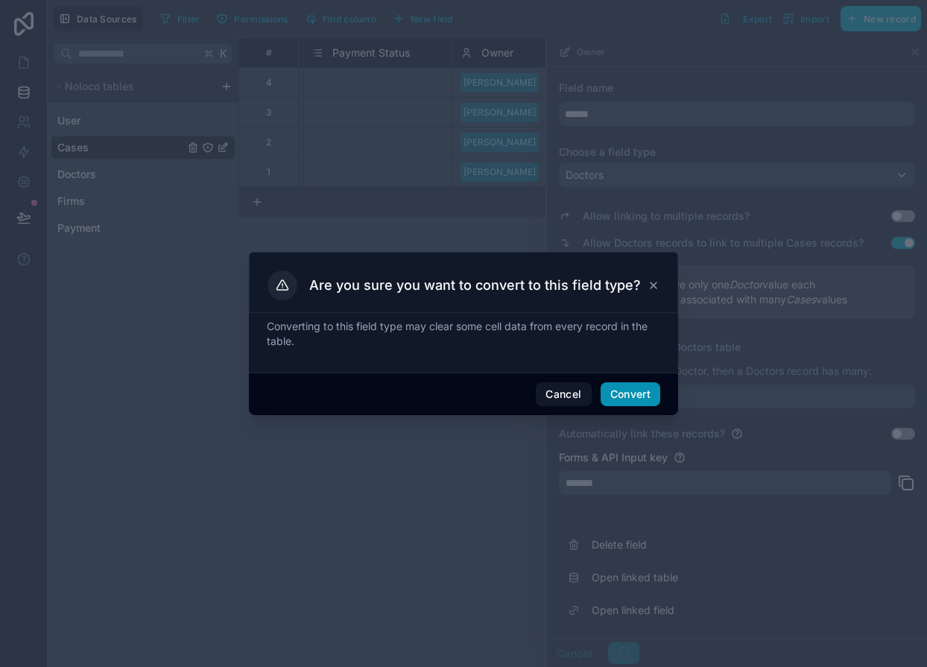
click at [602, 388] on button "Convert" at bounding box center [630, 394] width 60 height 24
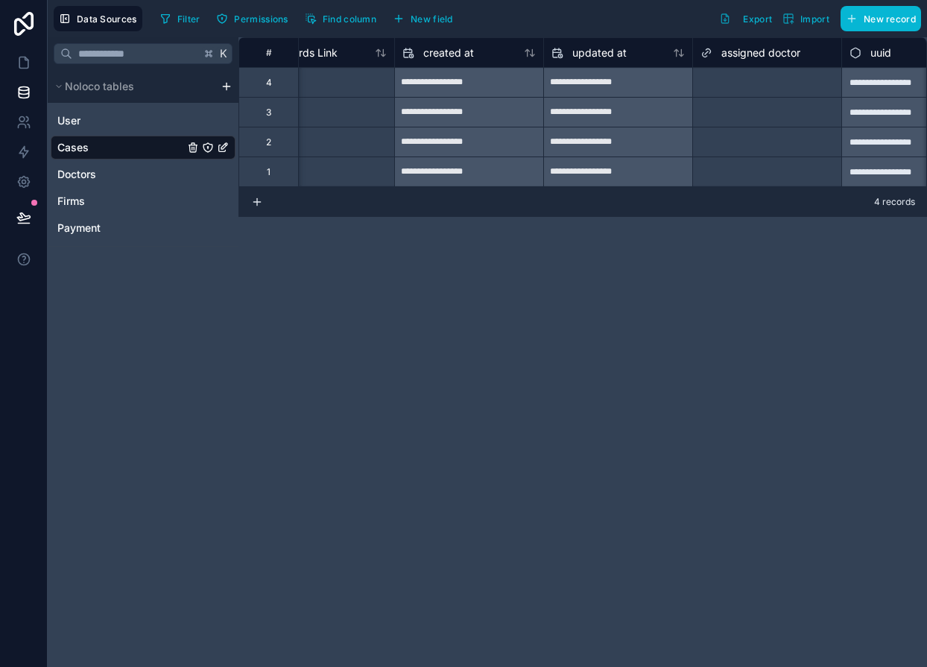
scroll to position [0, 1160]
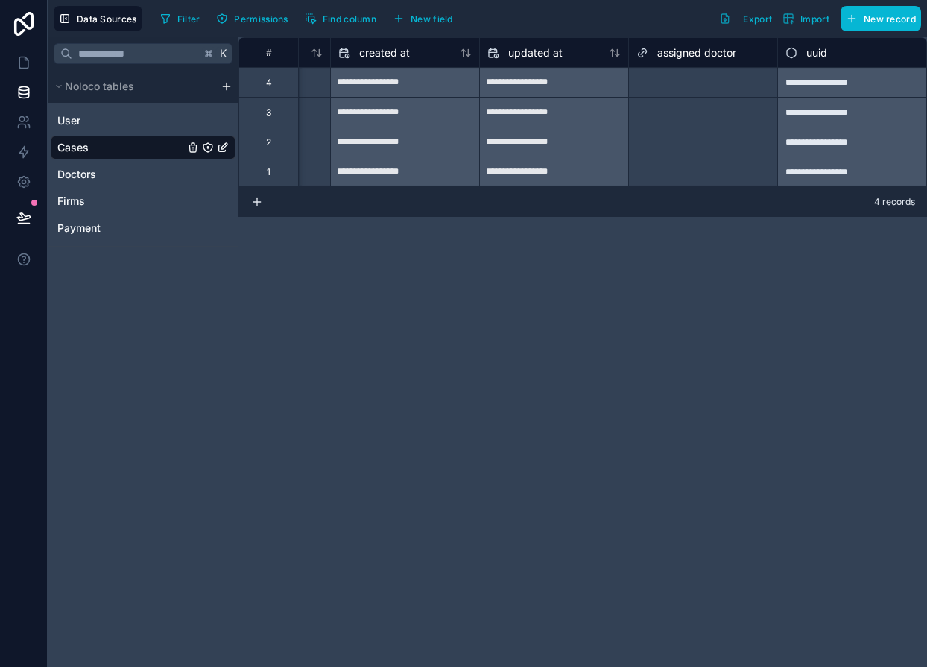
click at [702, 49] on span "assigned doctor" at bounding box center [696, 52] width 79 height 15
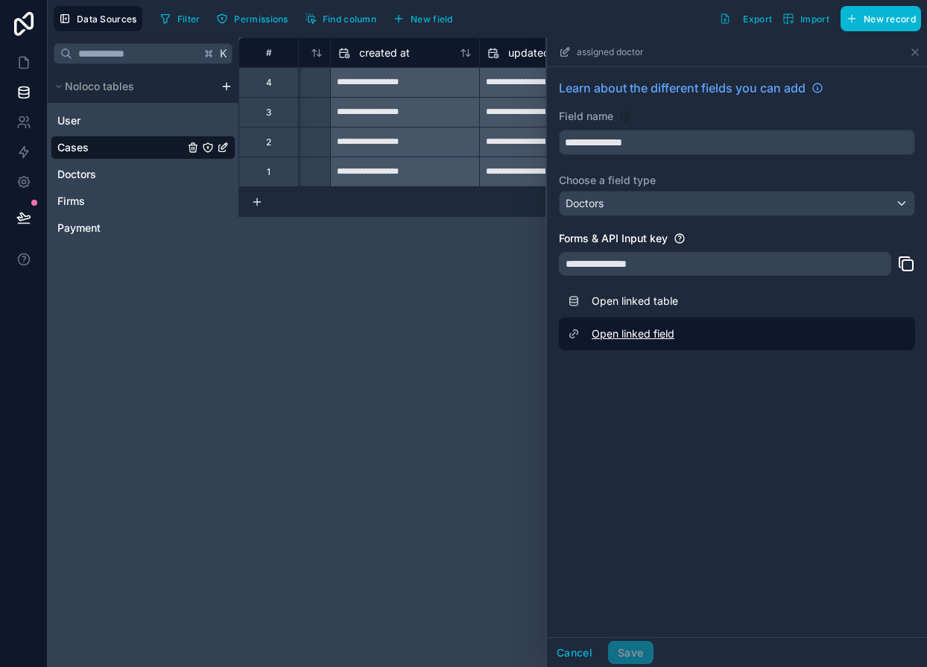
click at [645, 339] on link "Open linked field" at bounding box center [737, 333] width 356 height 33
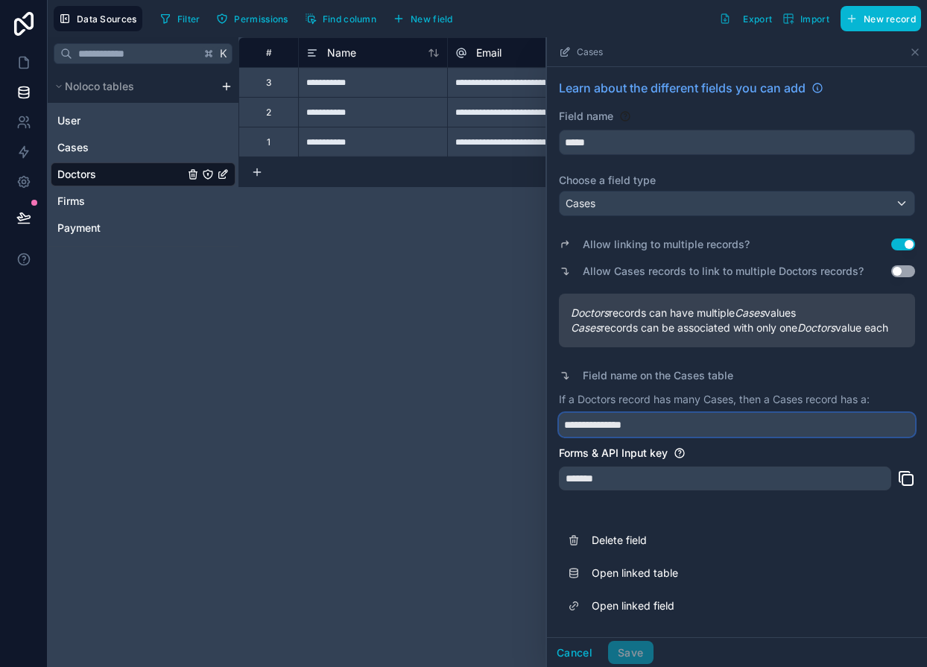
click at [619, 433] on input "**********" at bounding box center [737, 425] width 356 height 24
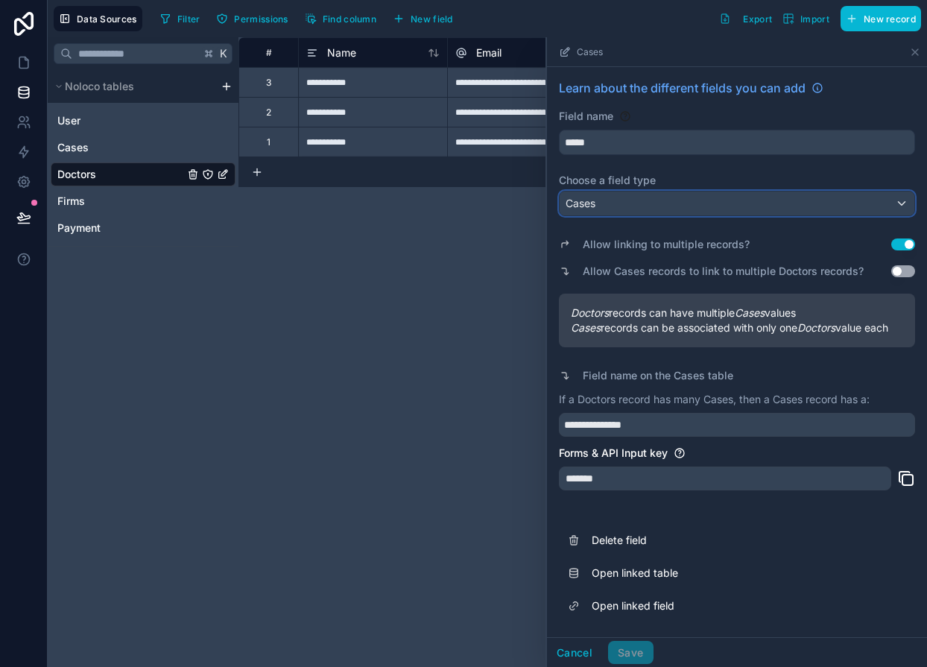
click at [606, 208] on div "Cases" at bounding box center [736, 203] width 355 height 24
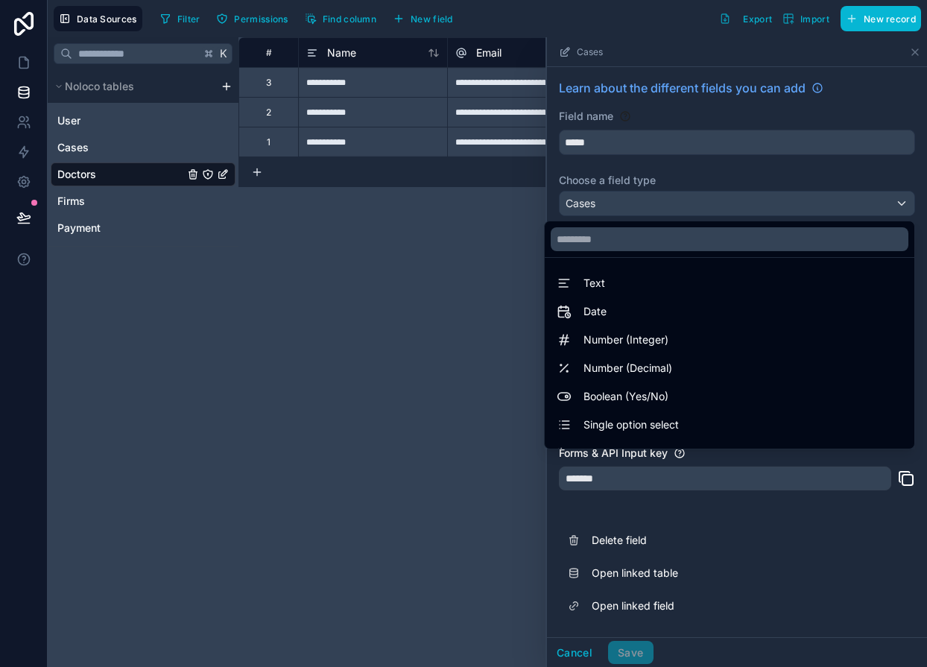
click at [606, 171] on div at bounding box center [737, 351] width 380 height 629
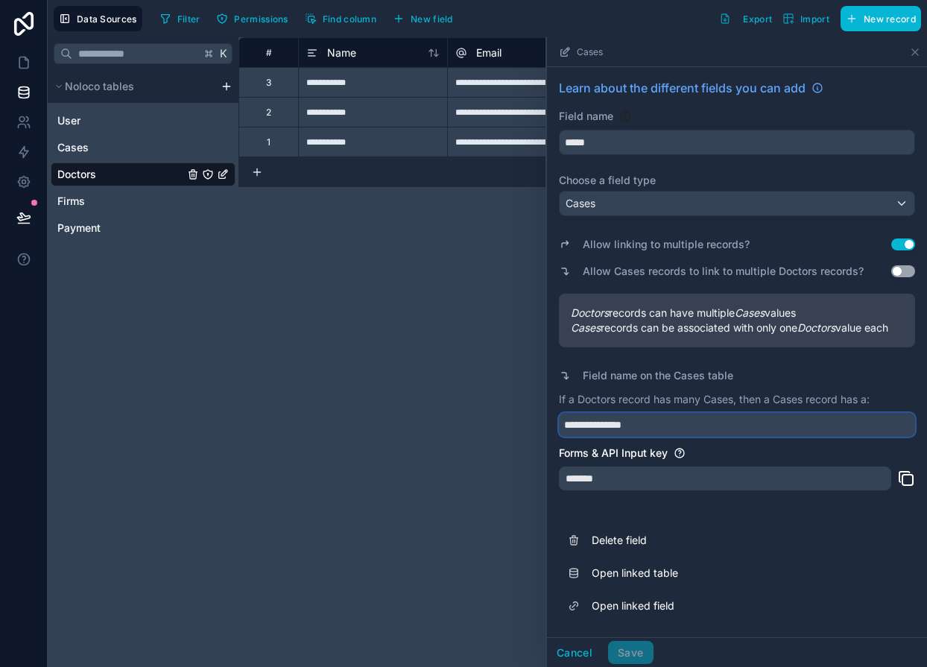
drag, startPoint x: 656, startPoint y: 425, endPoint x: 540, endPoint y: 421, distance: 116.3
click at [540, 421] on div "**********" at bounding box center [582, 351] width 688 height 629
type input "******"
click at [620, 650] on button "Save" at bounding box center [630, 653] width 45 height 24
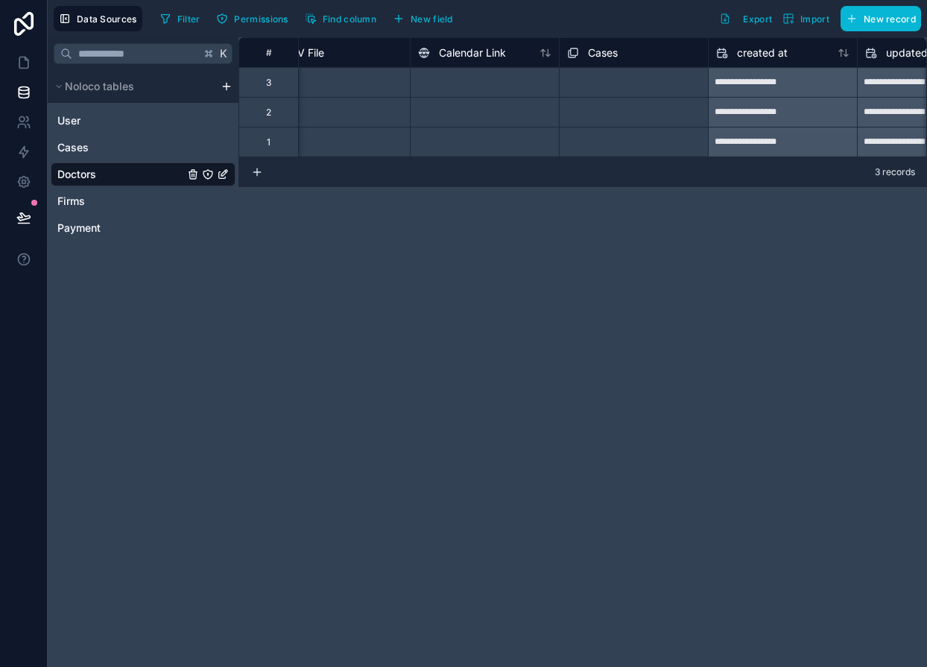
scroll to position [0, 1309]
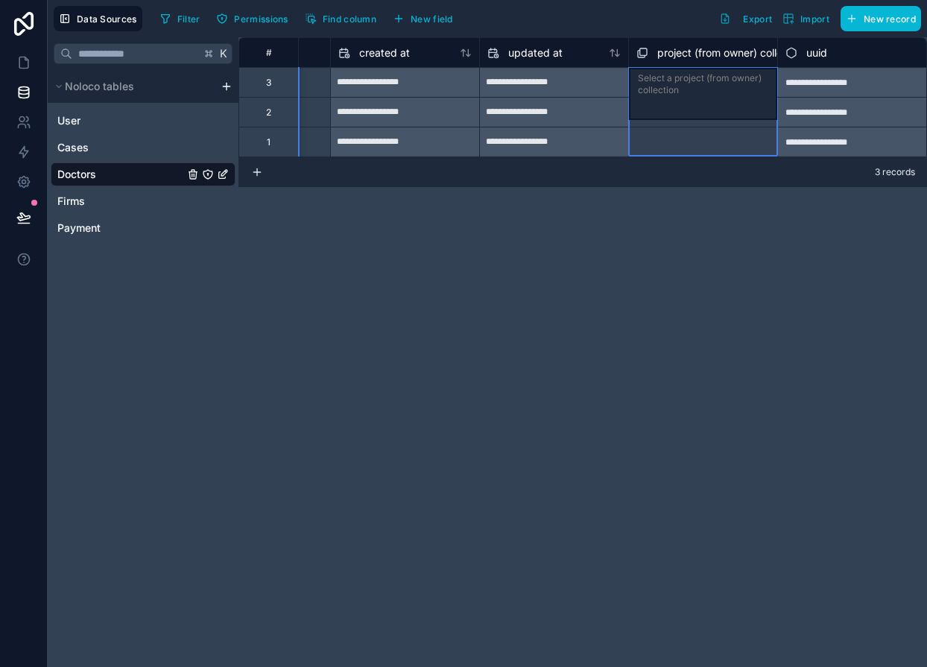
click at [690, 48] on span "project (from owner) collection" at bounding box center [731, 52] width 149 height 15
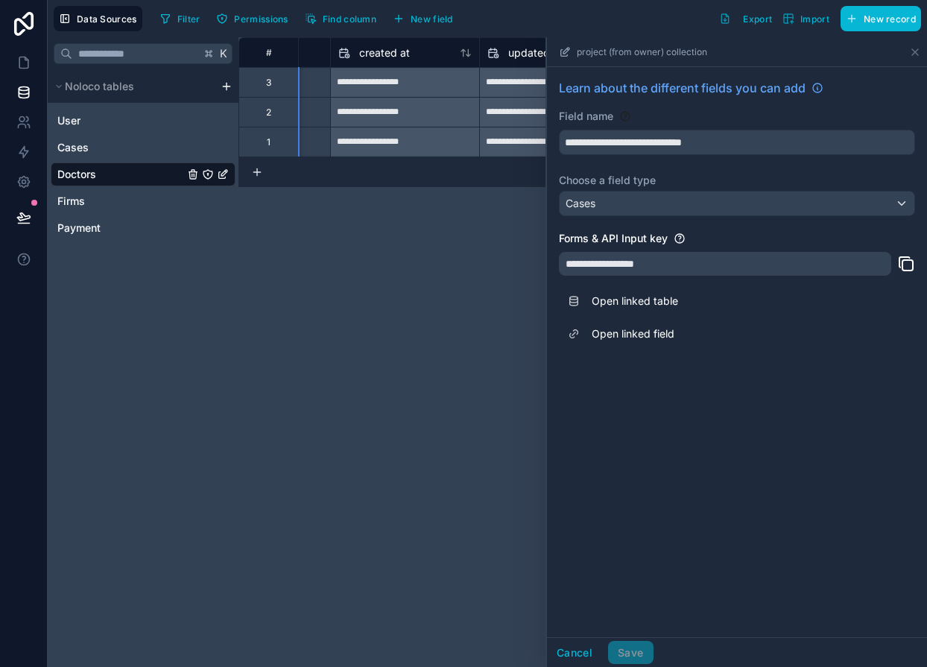
click at [465, 233] on div "**********" at bounding box center [582, 351] width 688 height 629
click at [69, 155] on div "Cases" at bounding box center [143, 148] width 185 height 24
click at [68, 146] on span "Cases" at bounding box center [72, 147] width 31 height 15
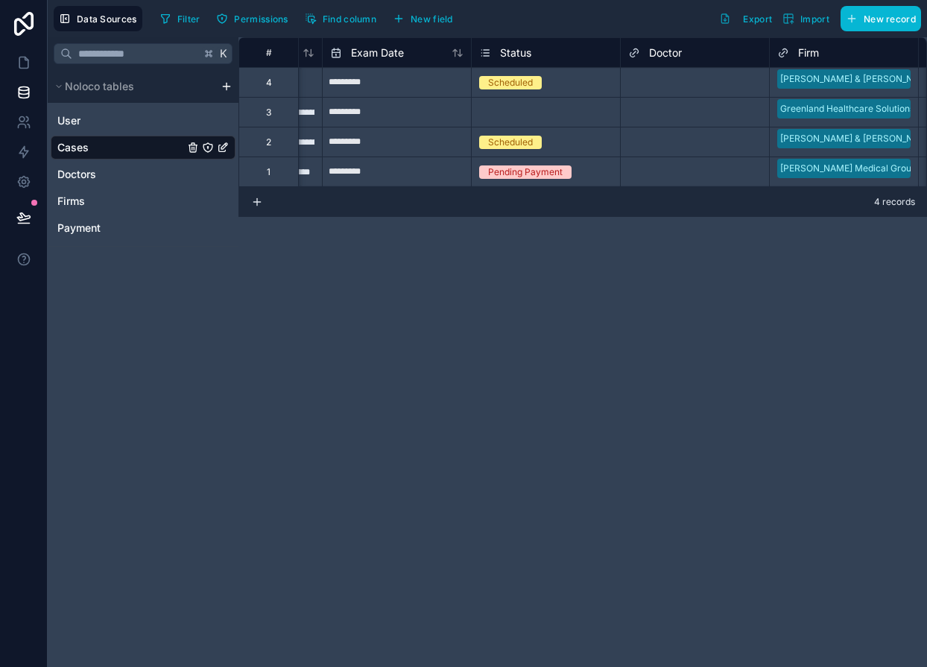
scroll to position [0, 161]
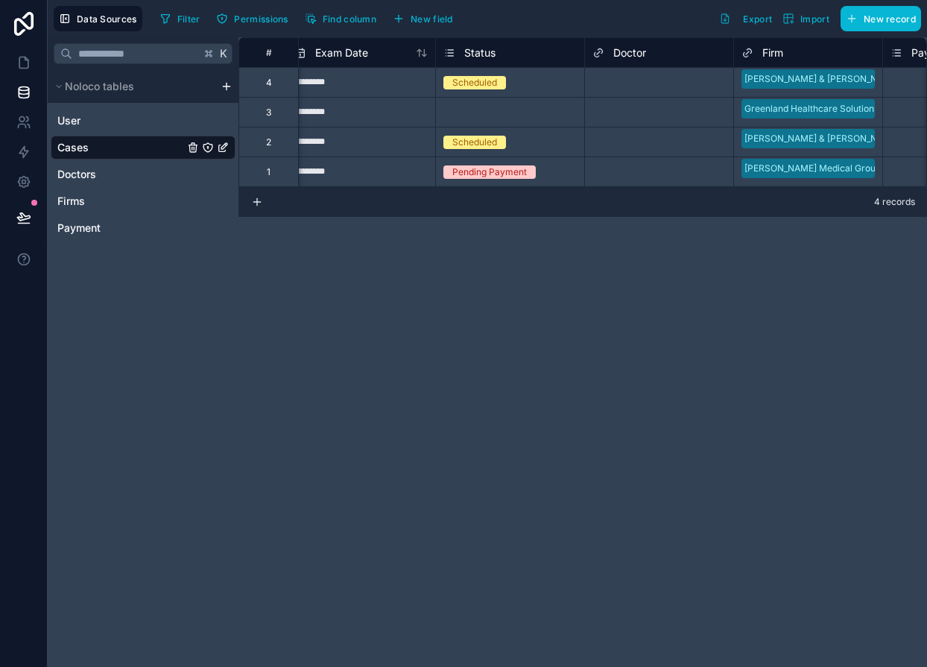
click at [620, 53] on span "Doctor" at bounding box center [629, 52] width 33 height 15
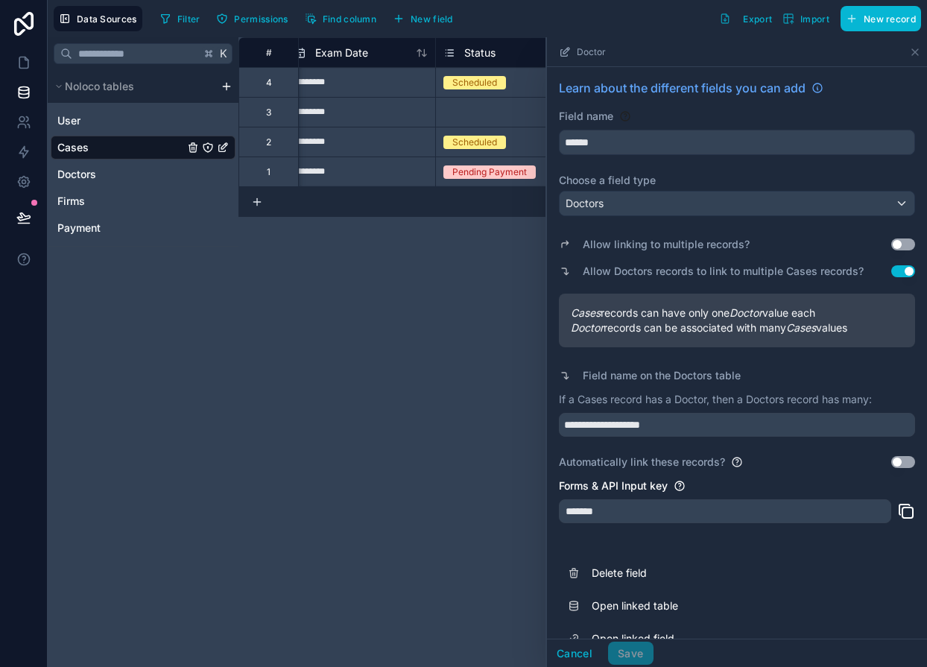
click at [436, 344] on div "**********" at bounding box center [582, 351] width 688 height 629
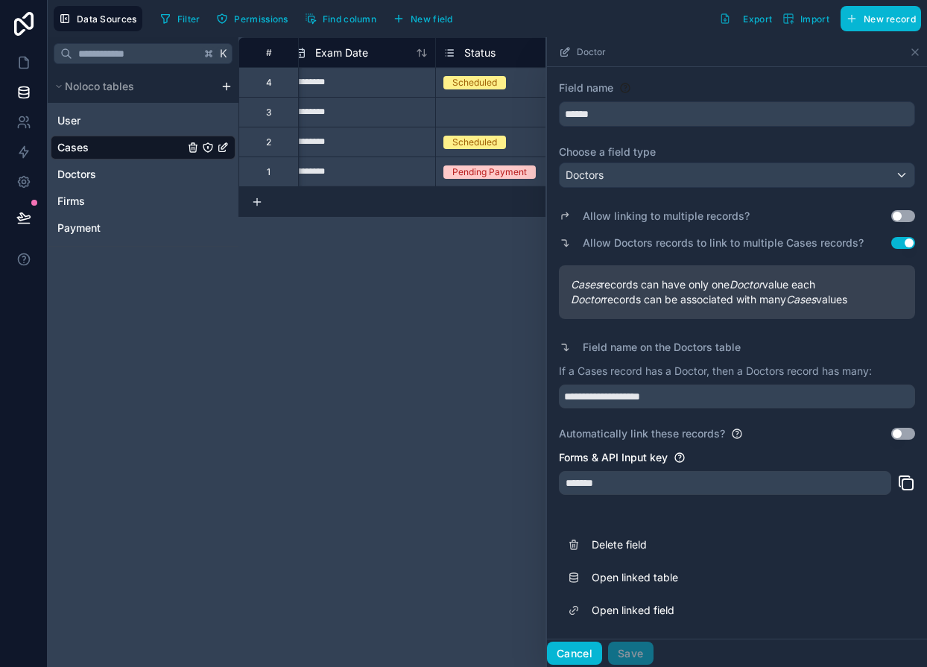
click at [565, 658] on button "Cancel" at bounding box center [574, 653] width 55 height 24
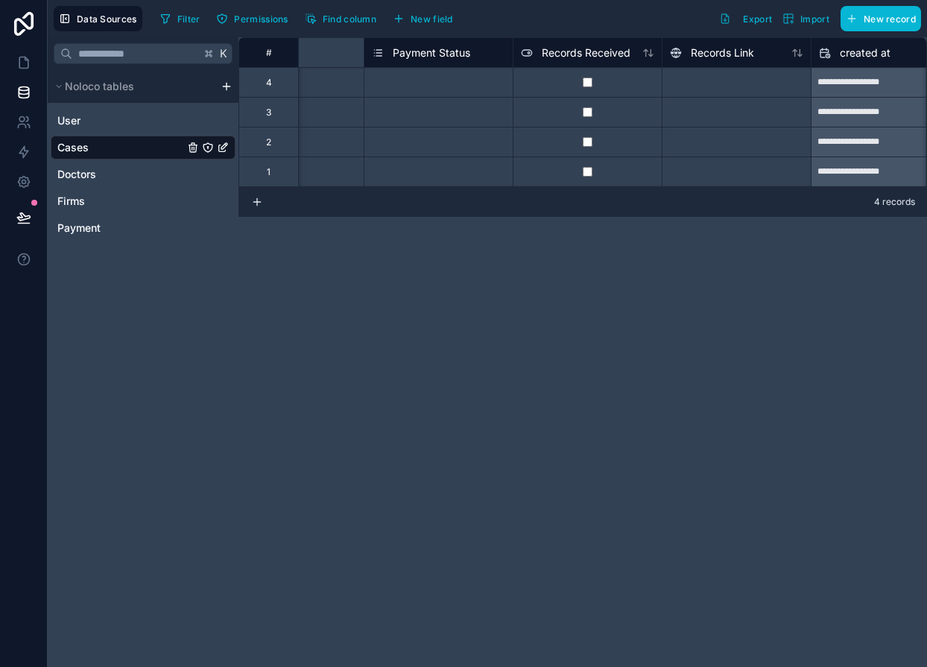
scroll to position [0, 1093]
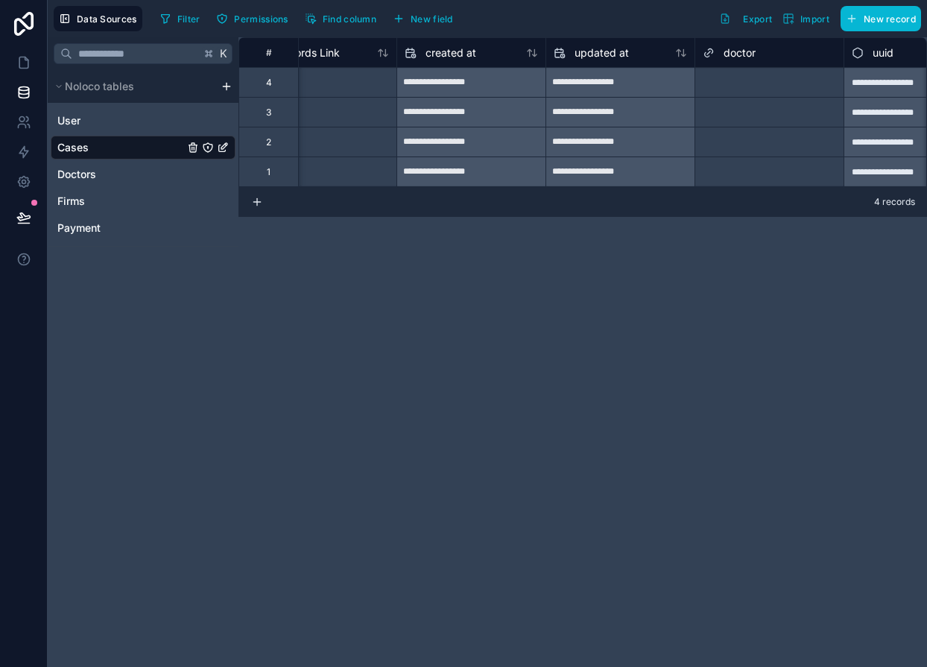
click at [744, 51] on span "doctor" at bounding box center [739, 52] width 32 height 15
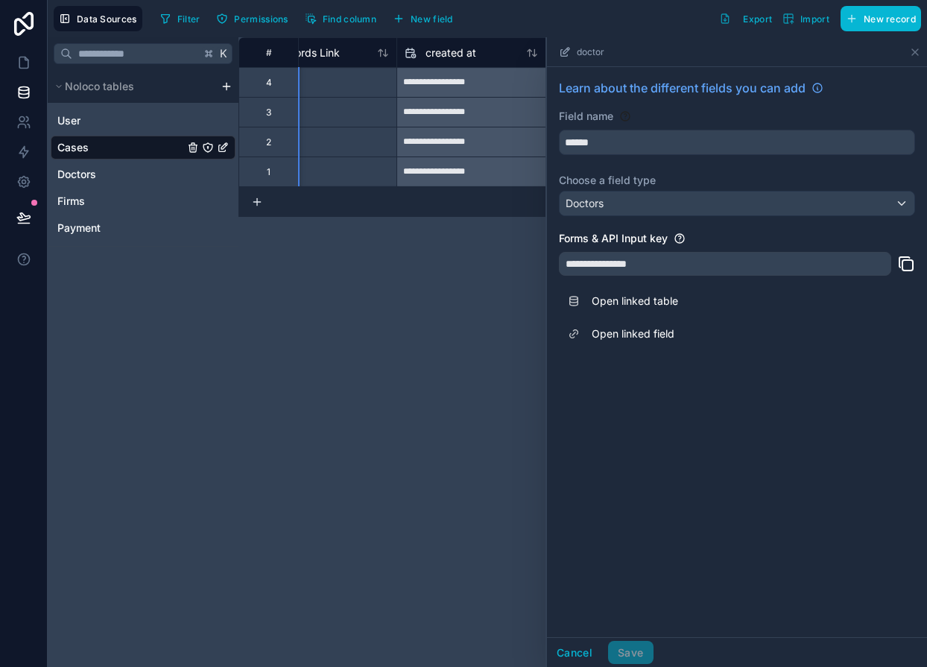
click at [439, 337] on div "**********" at bounding box center [582, 351] width 688 height 629
click at [565, 51] on icon at bounding box center [565, 52] width 12 height 12
click at [579, 652] on button "Cancel" at bounding box center [574, 653] width 55 height 24
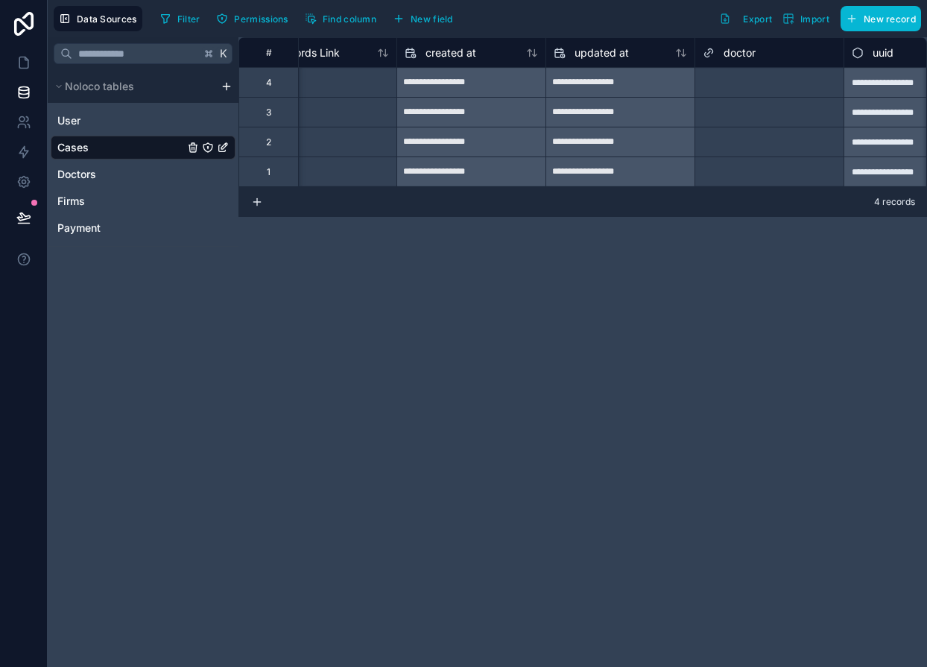
scroll to position [0, 1160]
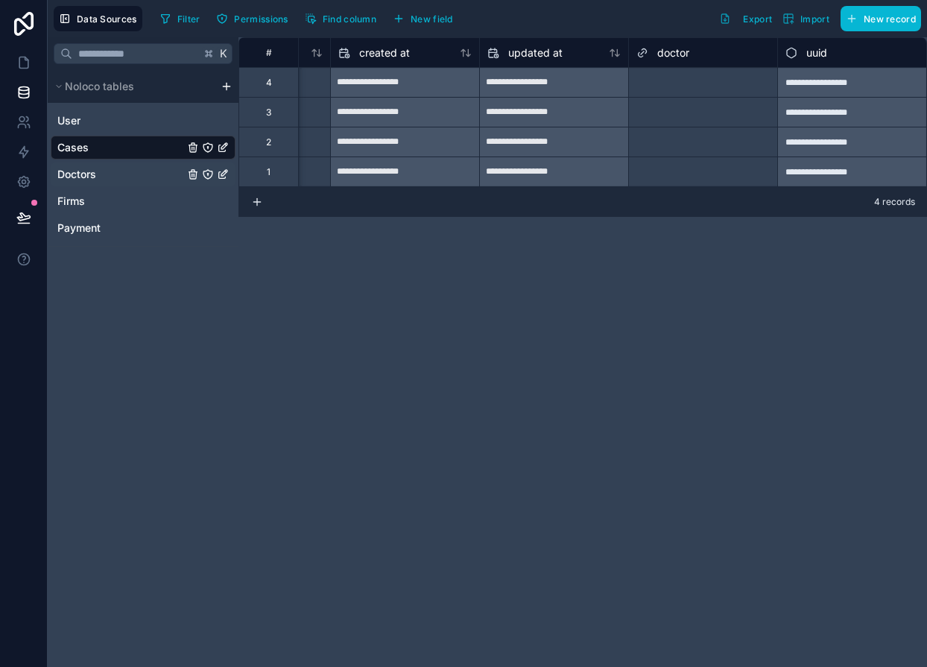
click at [77, 167] on span "Doctors" at bounding box center [76, 174] width 39 height 15
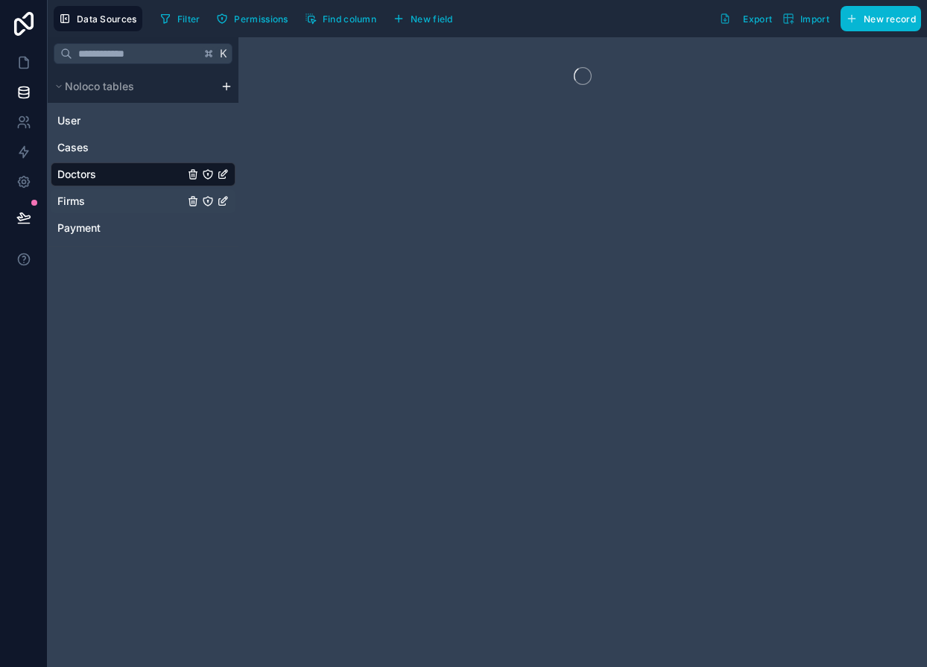
click at [77, 189] on div "Firms" at bounding box center [143, 201] width 185 height 24
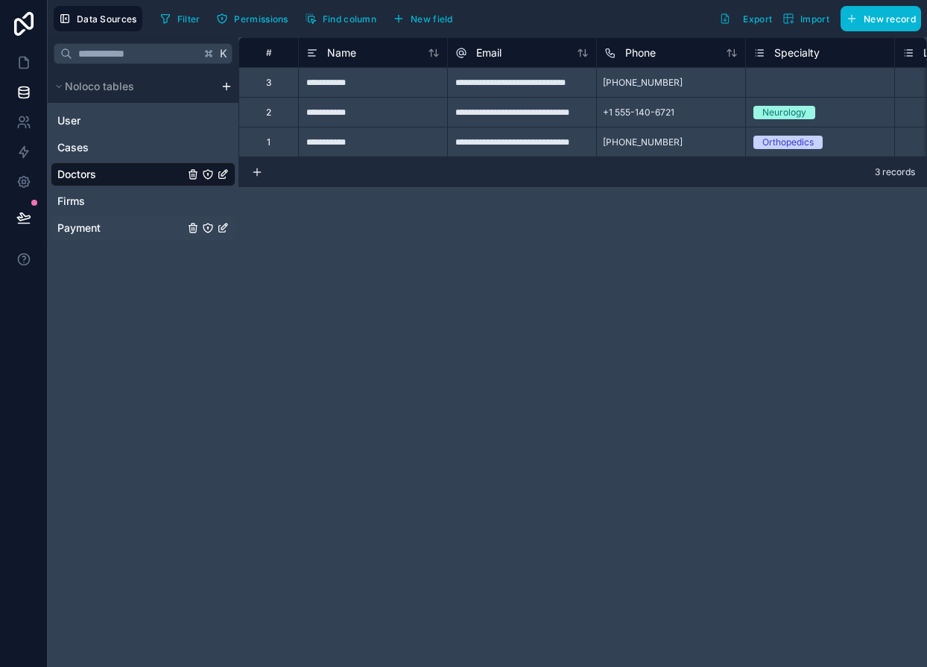
click at [74, 226] on span "Payment" at bounding box center [78, 227] width 43 height 15
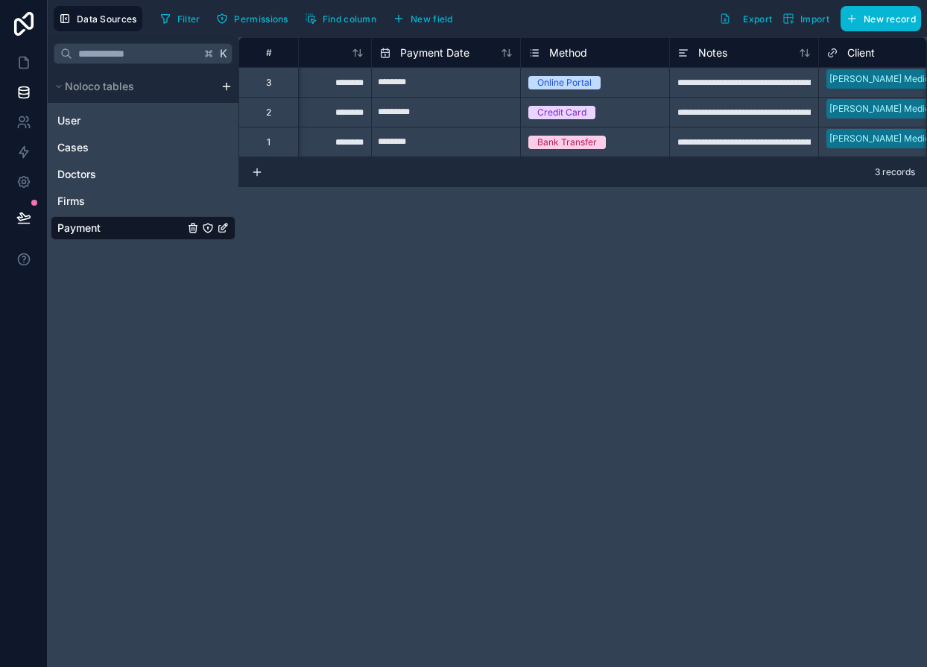
scroll to position [0, 226]
click at [466, 50] on span "Payment Date" at bounding box center [433, 52] width 69 height 15
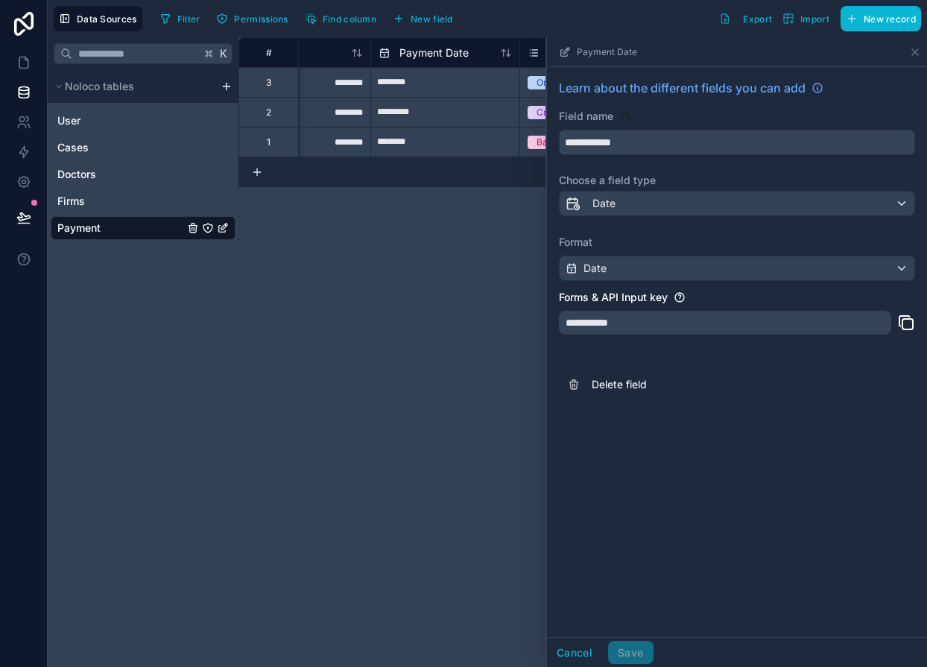
click at [588, 142] on input "**********" at bounding box center [736, 142] width 355 height 24
type input "*********"
click at [628, 658] on button "Save" at bounding box center [630, 653] width 45 height 24
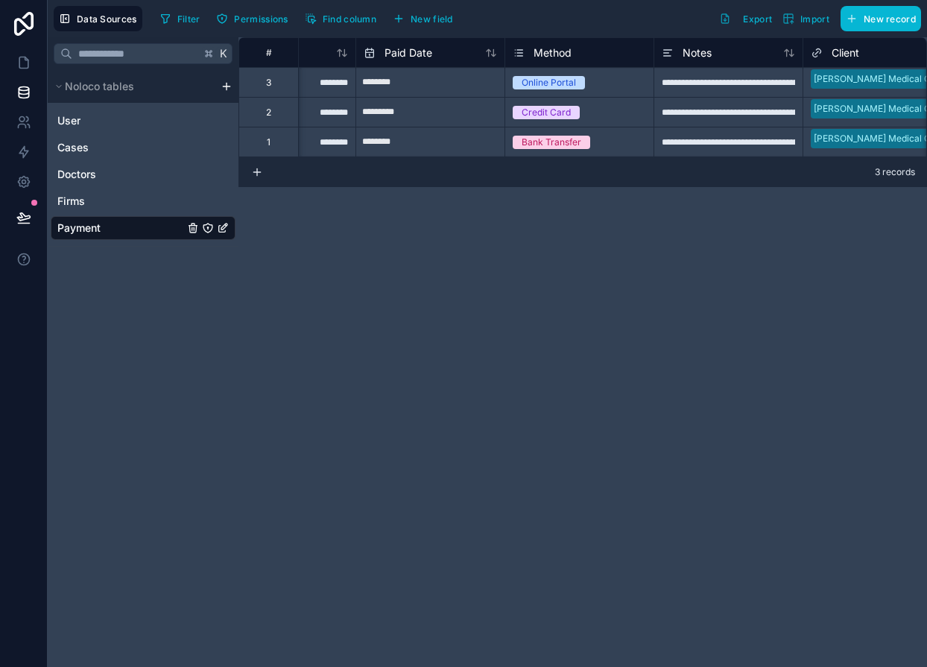
scroll to position [0, 283]
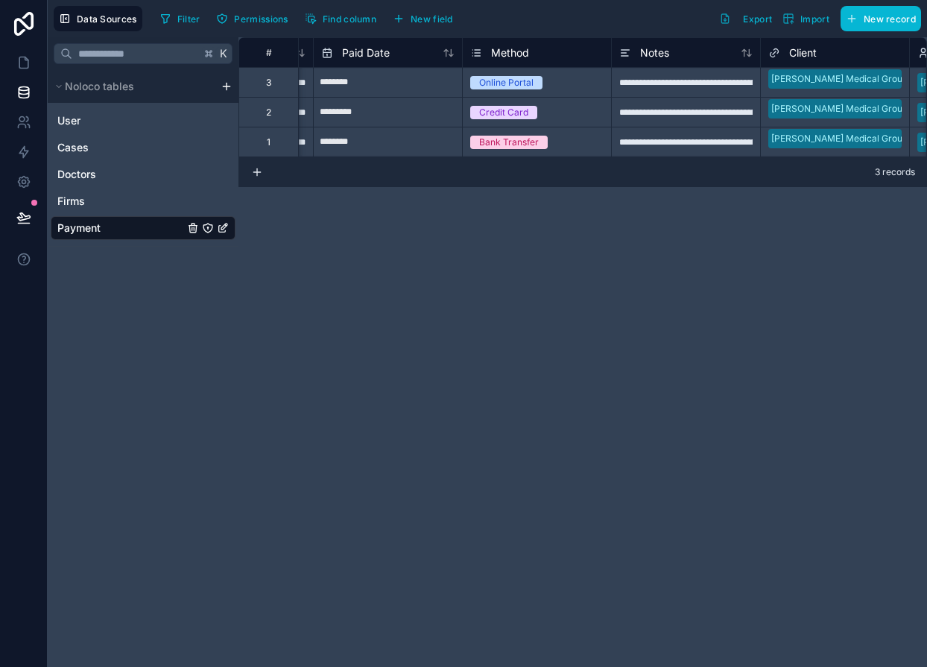
click at [505, 60] on div "Method" at bounding box center [499, 53] width 59 height 18
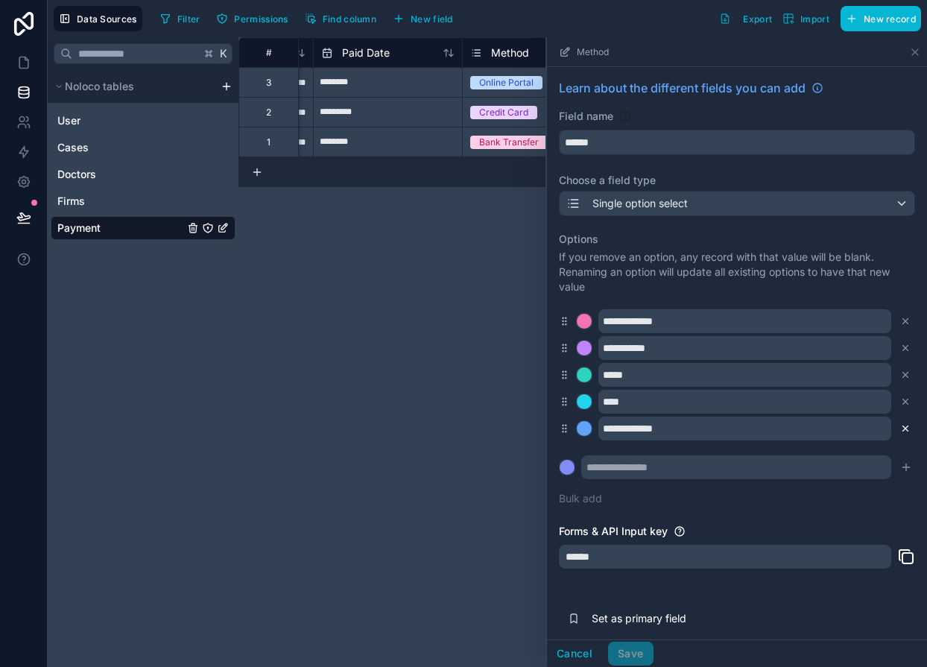
click at [906, 428] on icon at bounding box center [905, 428] width 10 height 10
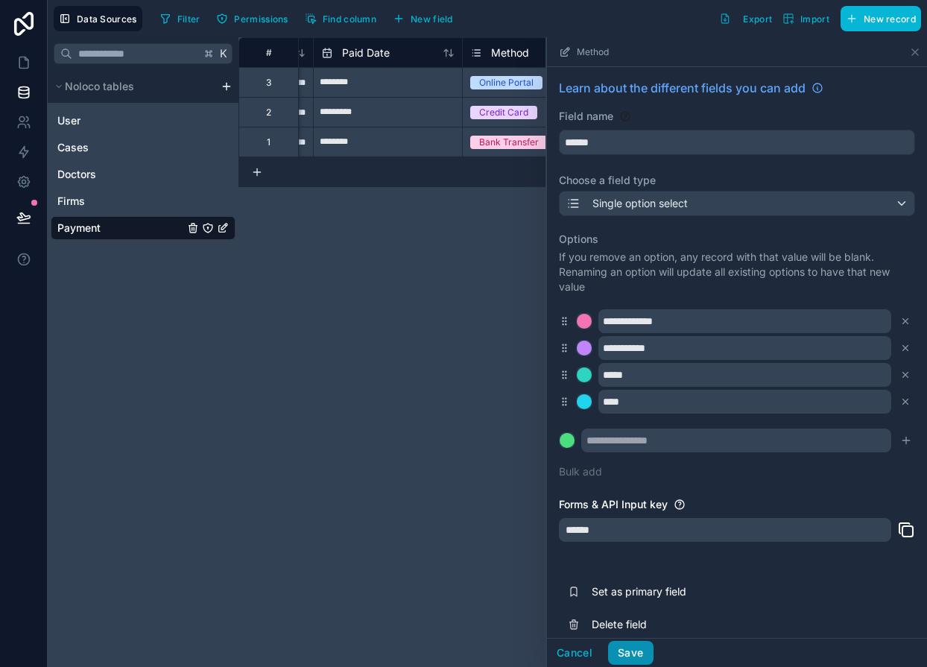
click at [638, 646] on button "Save" at bounding box center [630, 653] width 45 height 24
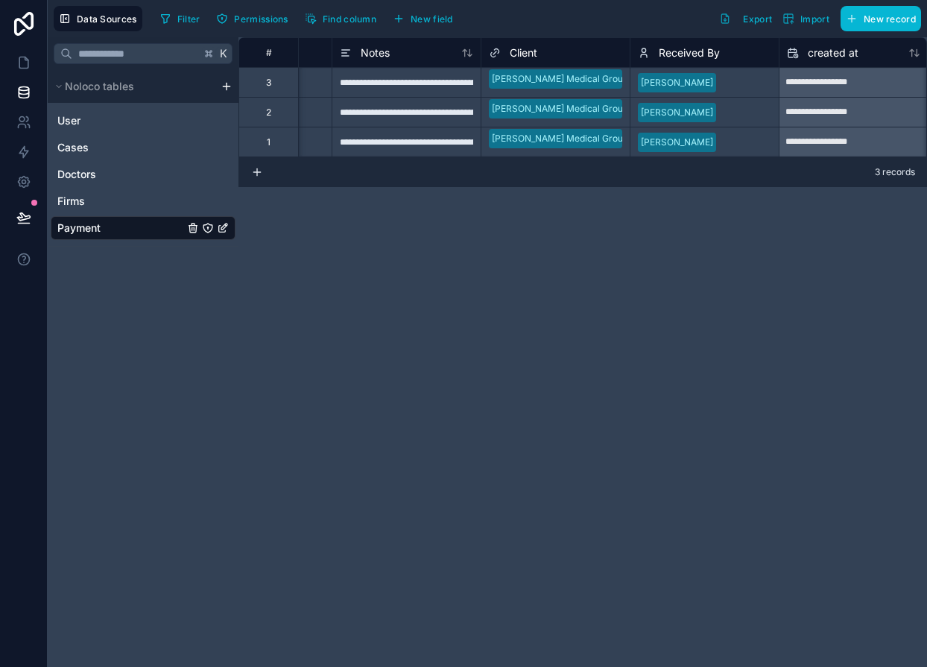
scroll to position [0, 562]
click at [506, 45] on div "Client" at bounding box center [513, 53] width 48 height 18
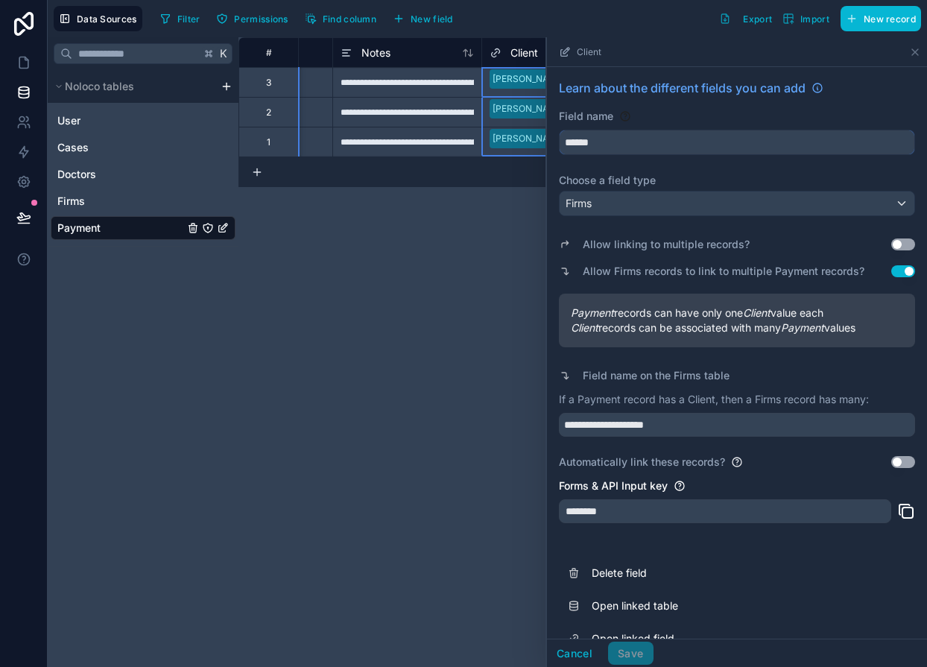
click at [579, 145] on input "******" at bounding box center [736, 142] width 355 height 24
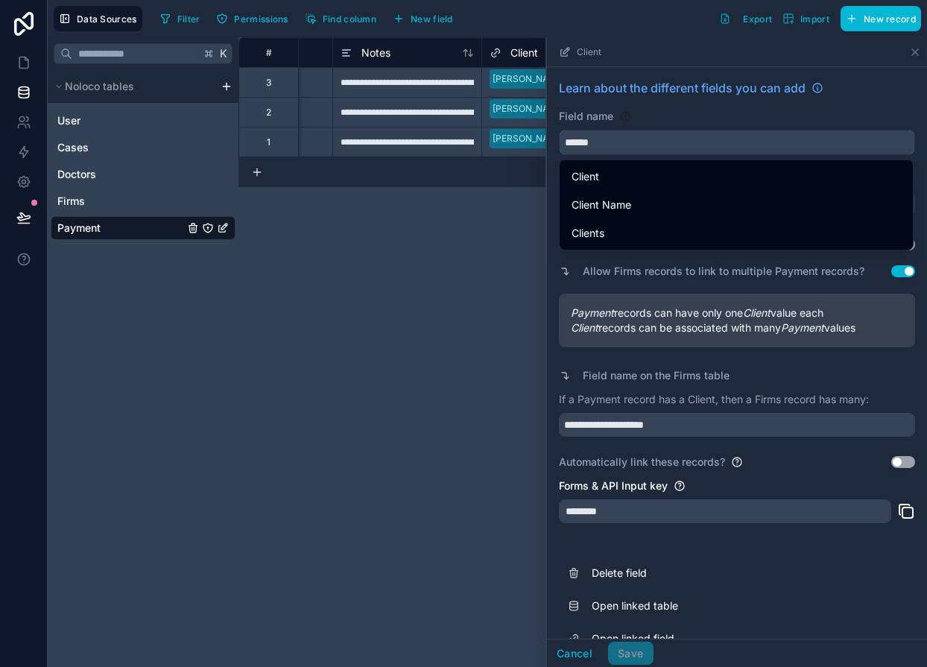
click at [579, 145] on input "******" at bounding box center [736, 142] width 355 height 24
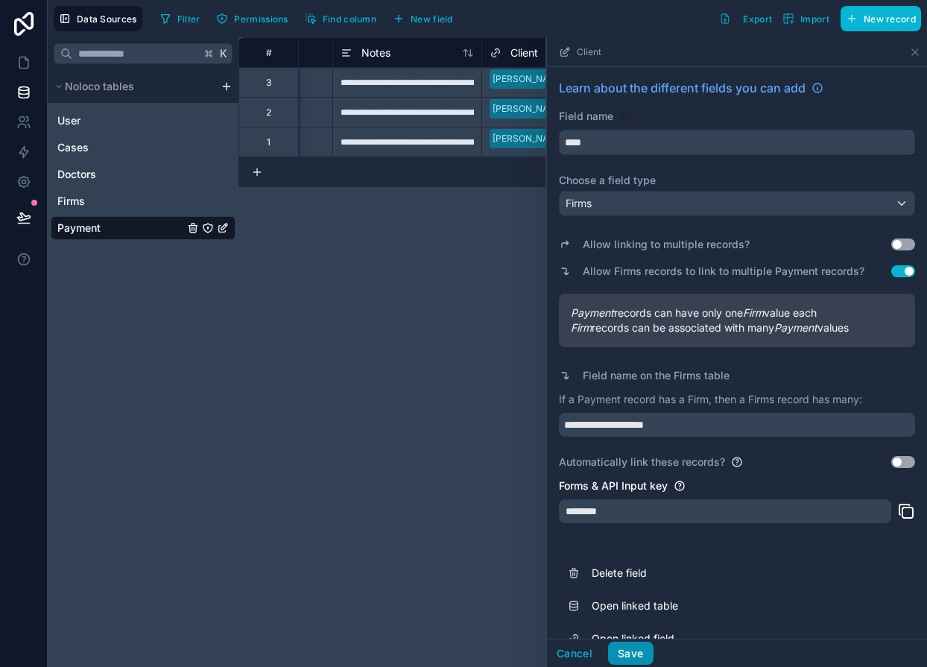
type input "****"
click at [633, 655] on button "Save" at bounding box center [630, 653] width 45 height 24
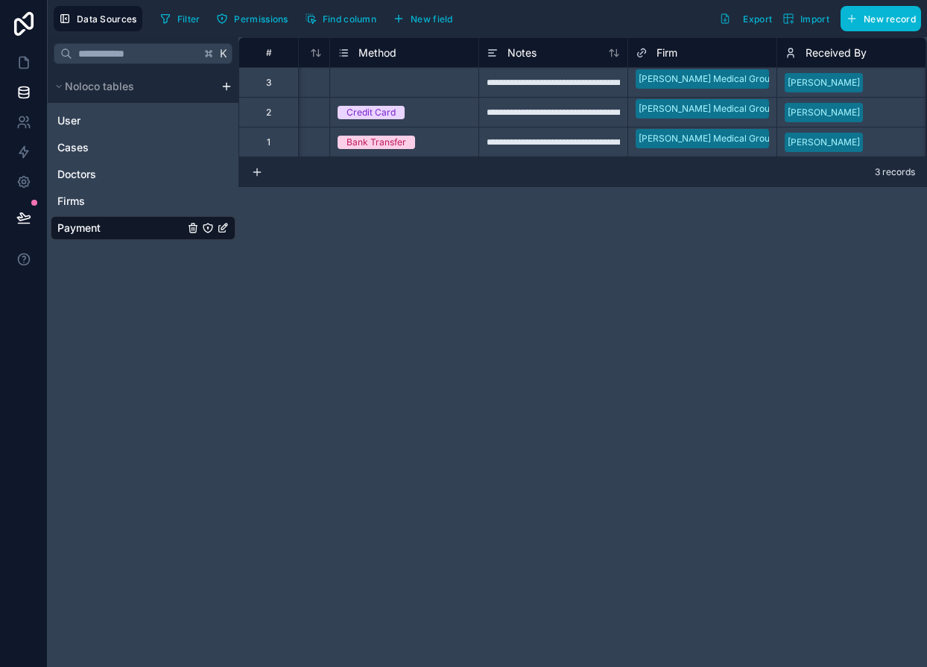
scroll to position [0, 536]
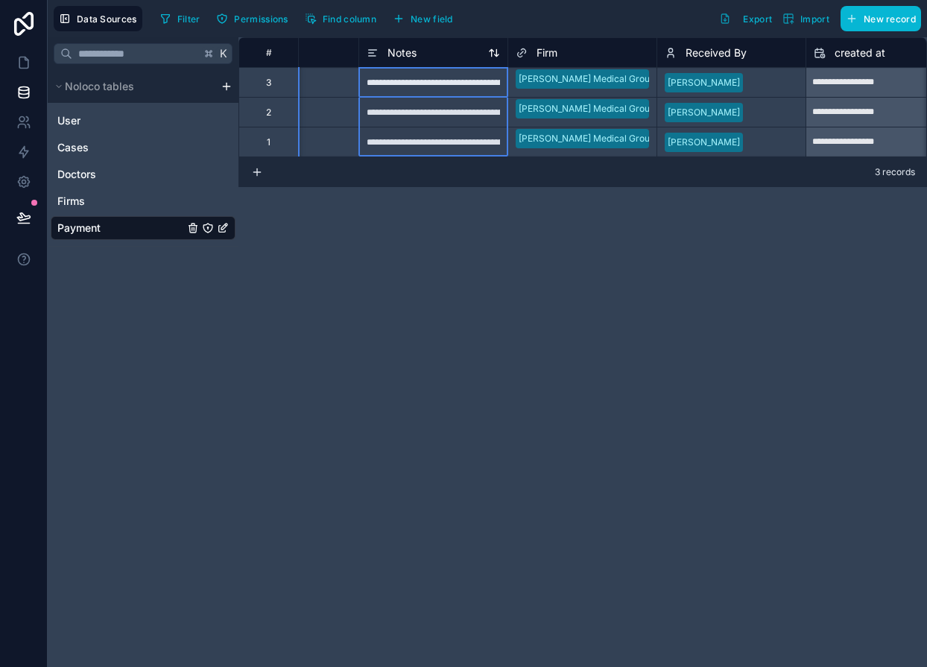
click at [438, 57] on div "Notes" at bounding box center [432, 53] width 133 height 18
click at [399, 52] on span "Notes" at bounding box center [401, 52] width 29 height 15
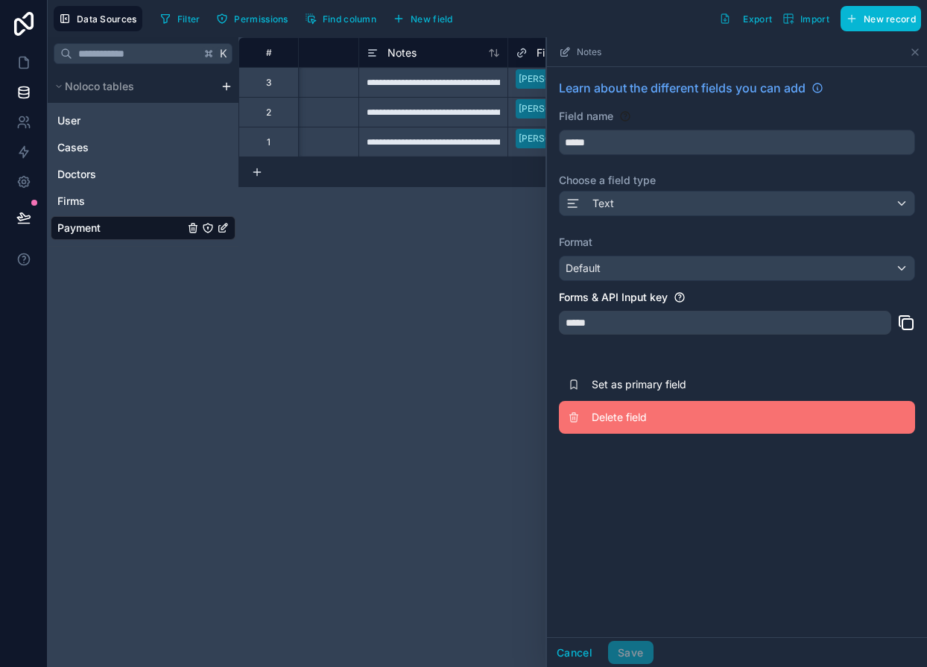
click at [626, 414] on span "Delete field" at bounding box center [698, 417] width 215 height 15
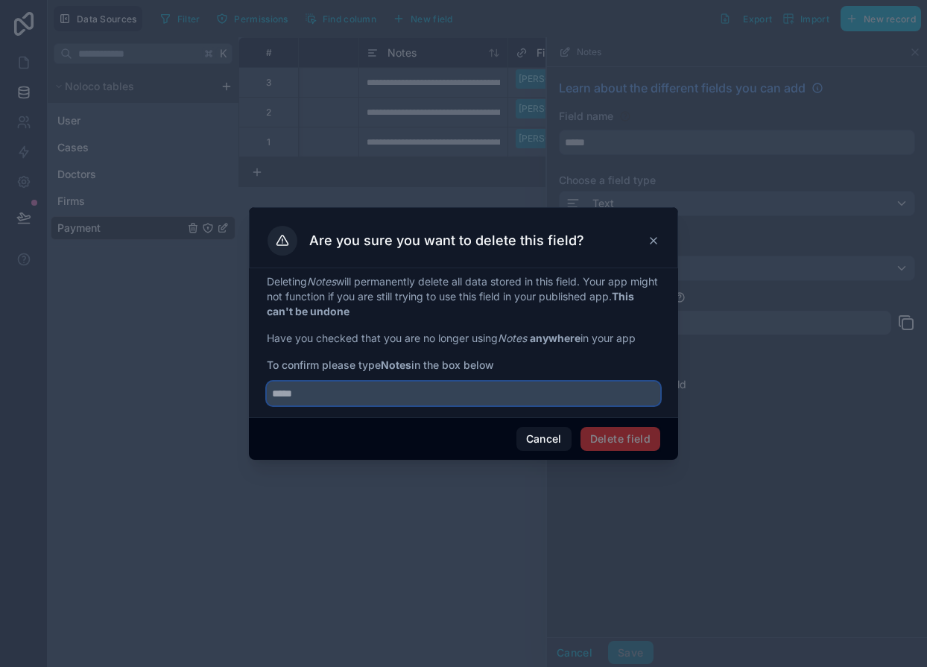
click at [388, 391] on input "text" at bounding box center [463, 393] width 393 height 24
type input "*****"
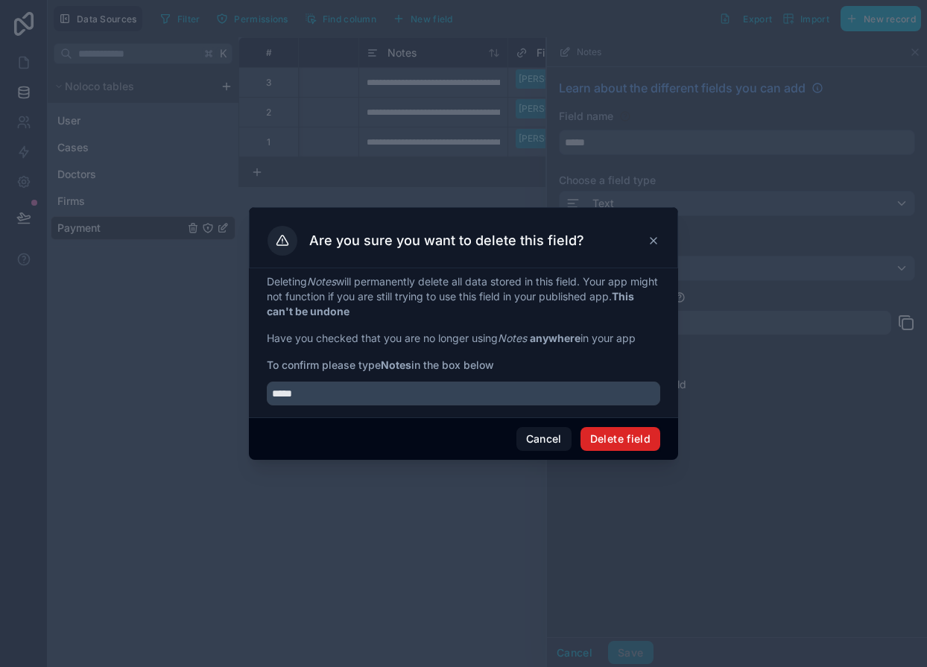
click at [621, 443] on button "Delete field" at bounding box center [620, 439] width 80 height 24
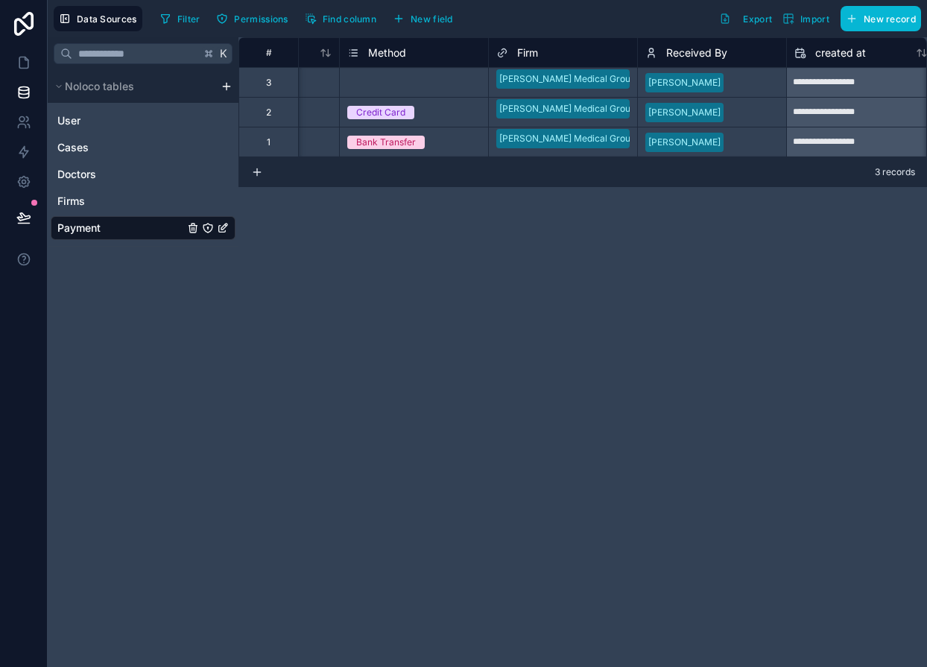
scroll to position [0, 557]
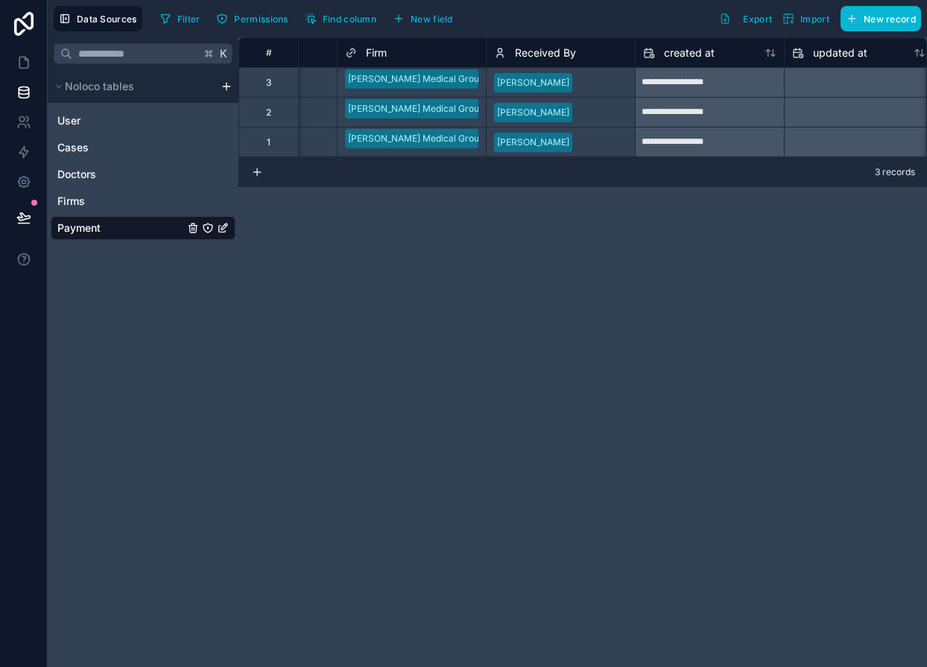
click at [520, 57] on span "Received By" at bounding box center [545, 52] width 61 height 15
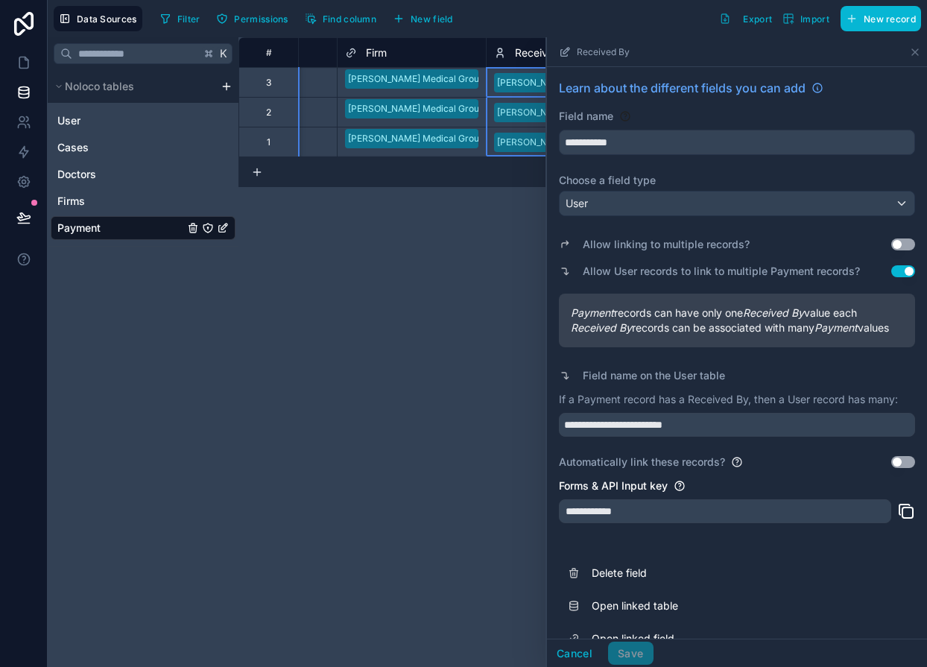
scroll to position [28, 0]
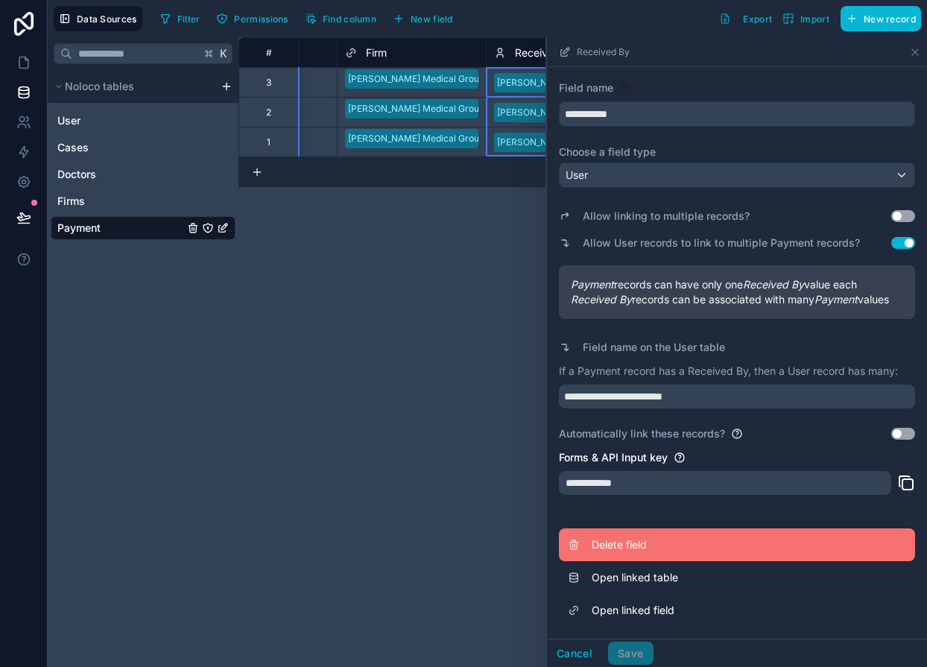
click at [638, 551] on span "Delete field" at bounding box center [698, 544] width 215 height 15
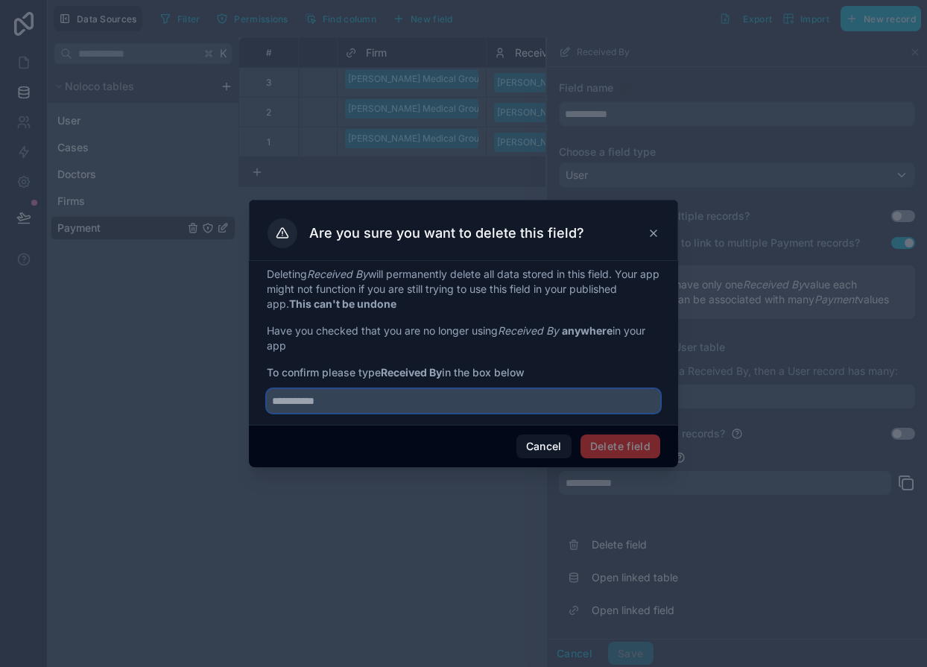
click at [377, 400] on input "text" at bounding box center [463, 401] width 393 height 24
type input "**********"
click at [618, 433] on div "Cancel Delete field" at bounding box center [463, 446] width 429 height 42
click at [614, 441] on button "Delete field" at bounding box center [620, 446] width 80 height 24
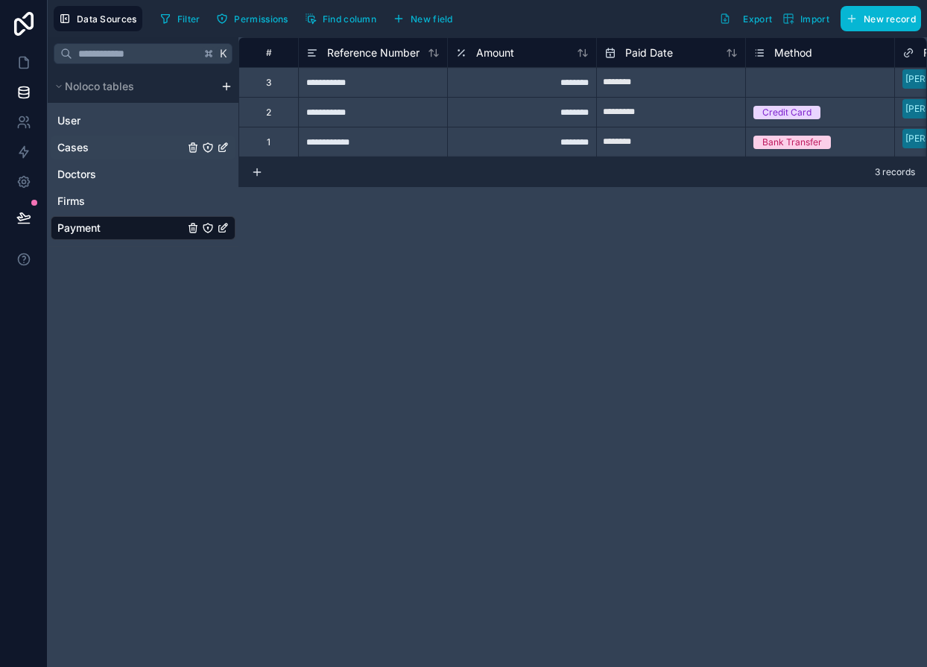
click at [72, 151] on span "Cases" at bounding box center [72, 147] width 31 height 15
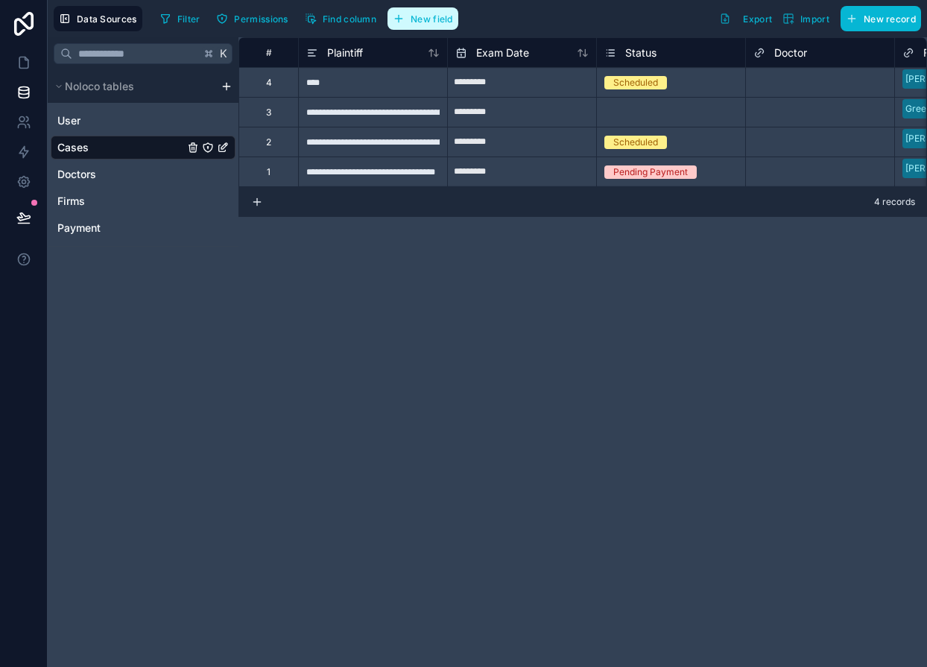
click at [415, 17] on span "New field" at bounding box center [431, 18] width 42 height 11
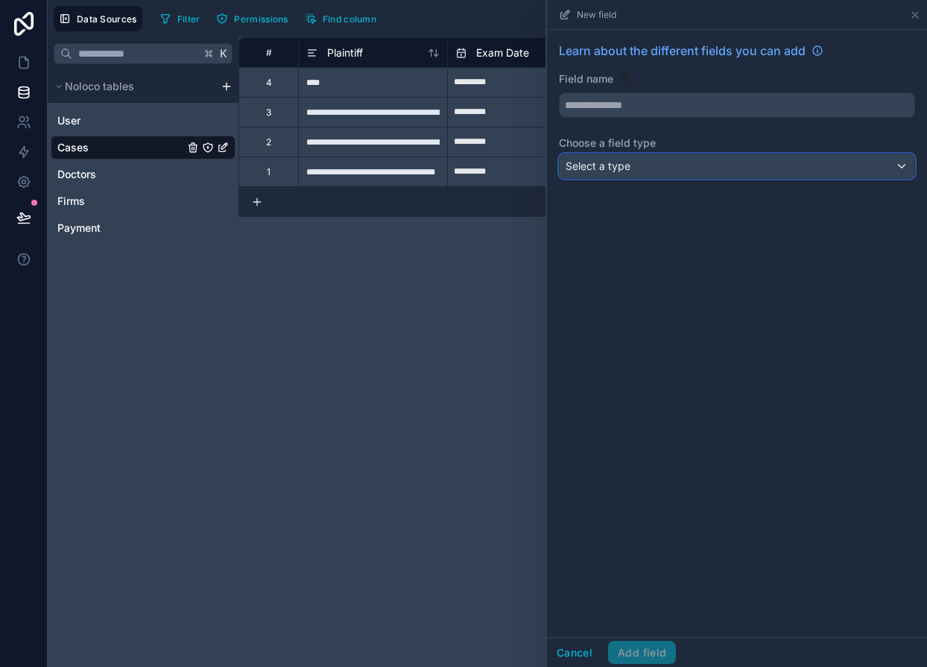
click at [618, 159] on span "Select a type" at bounding box center [597, 166] width 65 height 15
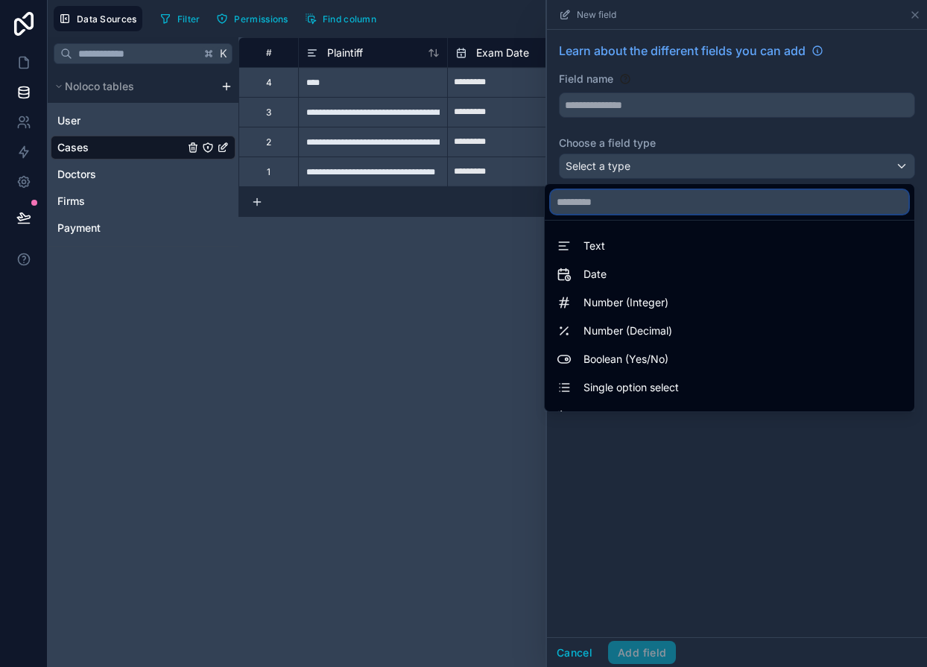
click at [616, 196] on input "text" at bounding box center [729, 202] width 358 height 24
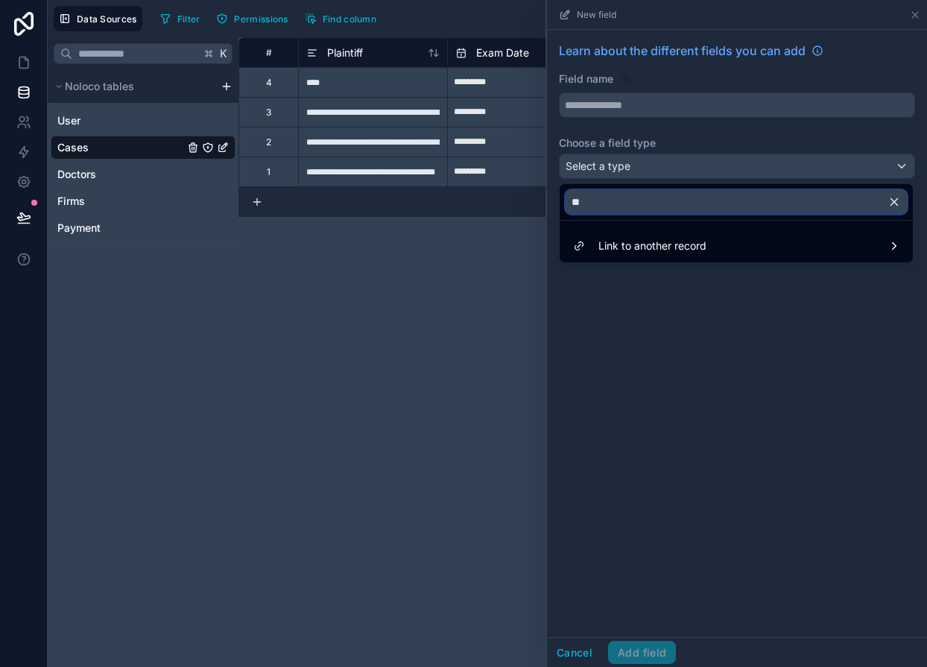
type input "**"
click at [571, 648] on div at bounding box center [737, 333] width 380 height 667
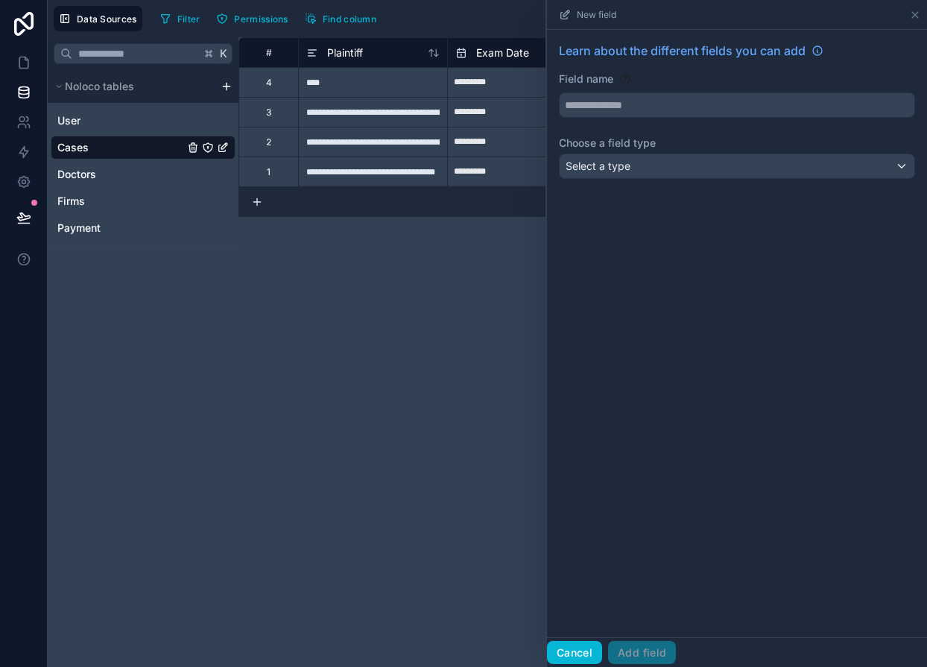
drag, startPoint x: 571, startPoint y: 652, endPoint x: 530, endPoint y: 640, distance: 42.2
click at [571, 652] on button "Cancel" at bounding box center [574, 653] width 55 height 24
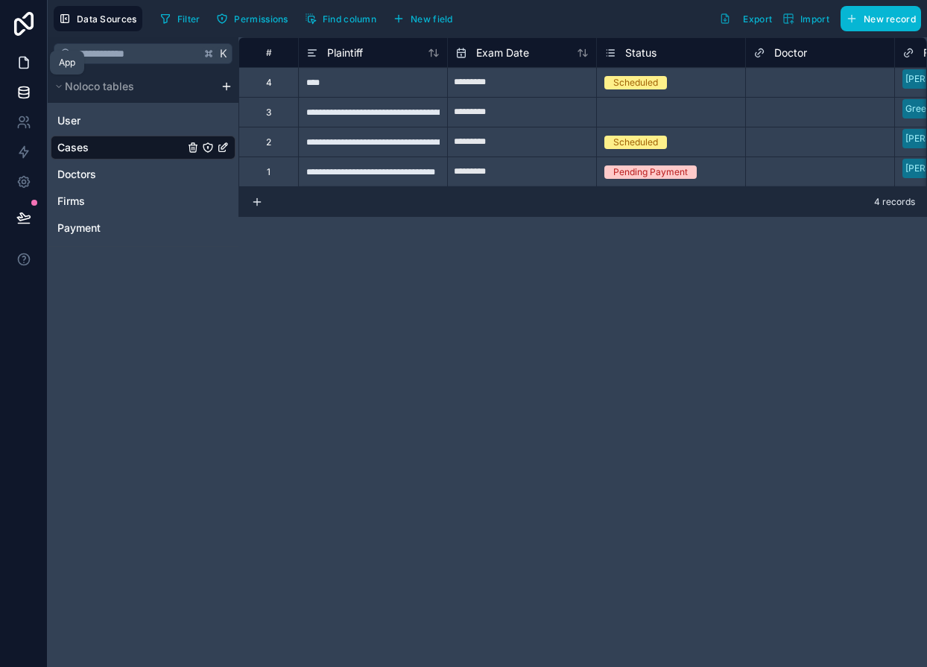
click at [24, 68] on icon at bounding box center [23, 62] width 9 height 11
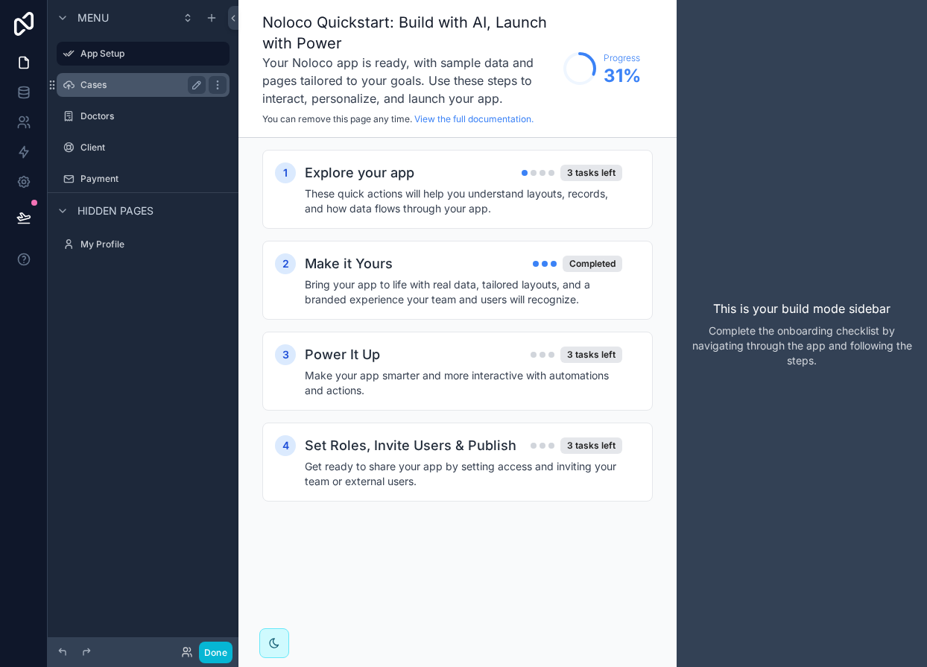
click at [156, 79] on label "Cases" at bounding box center [139, 85] width 119 height 12
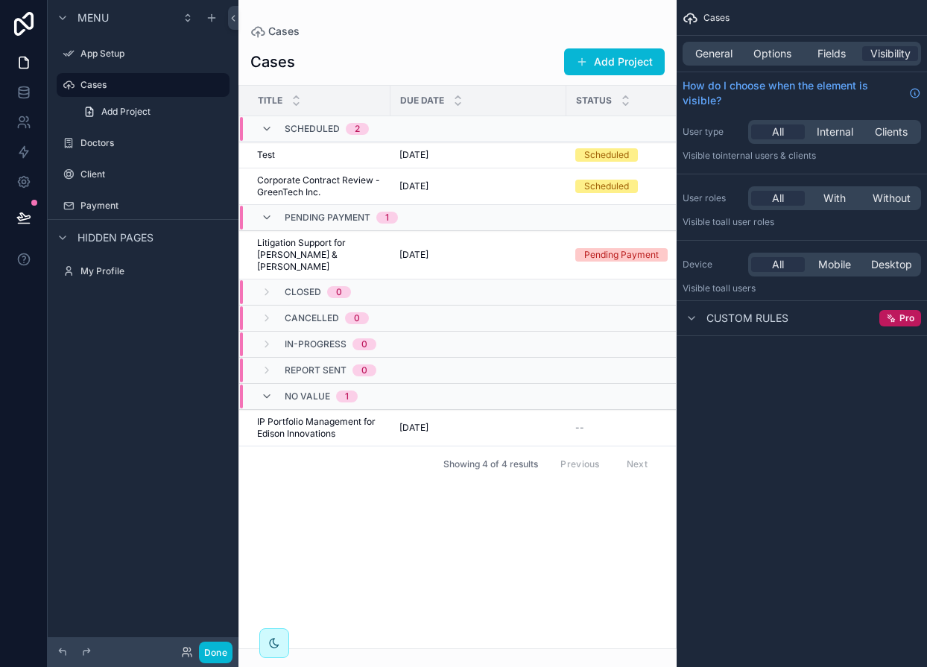
click at [278, 384] on div "No value 1" at bounding box center [309, 396] width 97 height 24
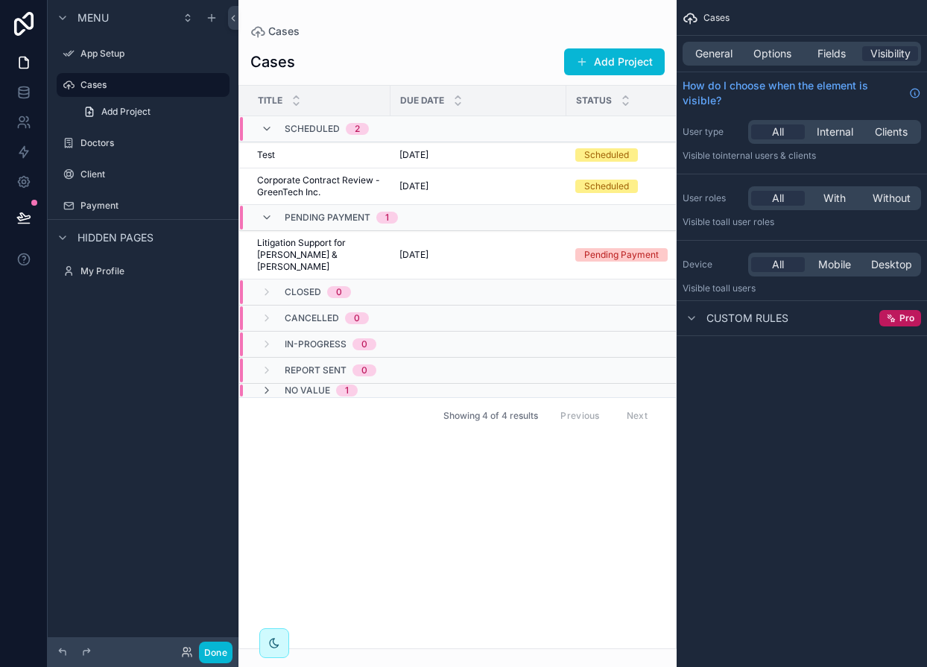
click at [278, 384] on div "No value 1" at bounding box center [309, 390] width 97 height 12
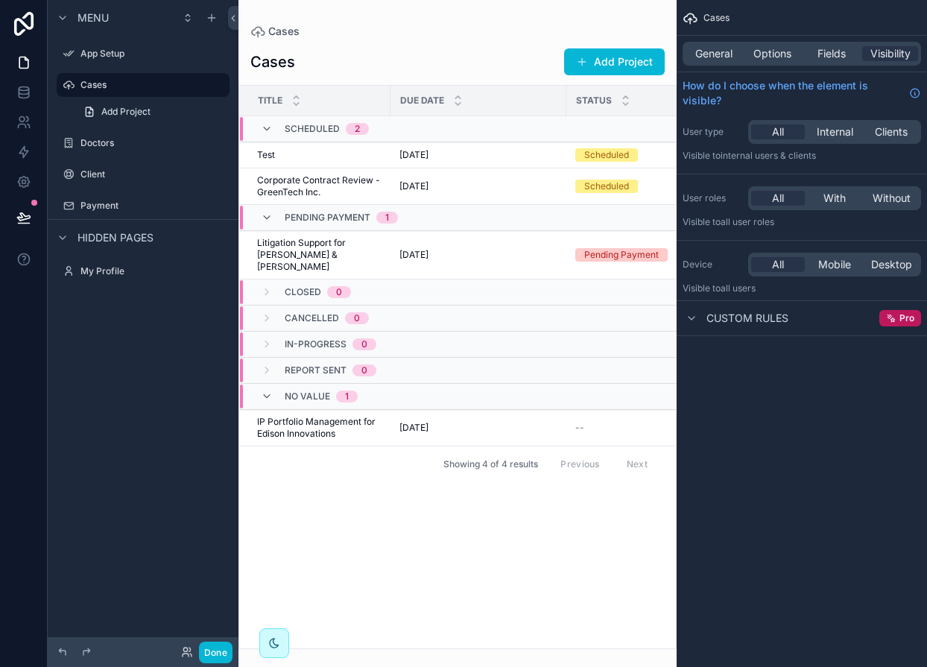
click at [278, 384] on div "No value 1" at bounding box center [309, 396] width 97 height 24
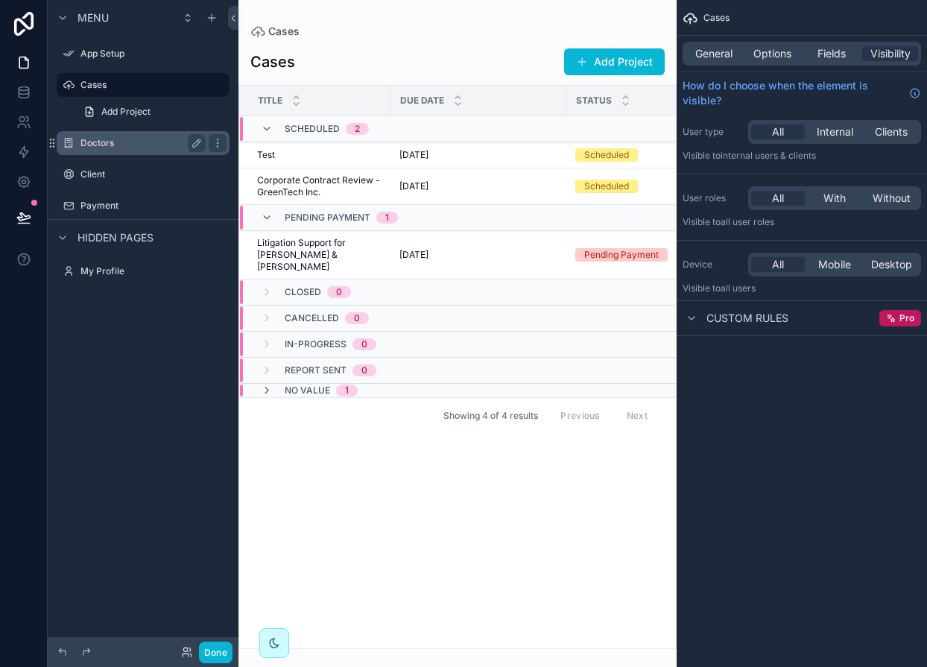
click at [153, 152] on div "Doctors" at bounding box center [143, 143] width 167 height 24
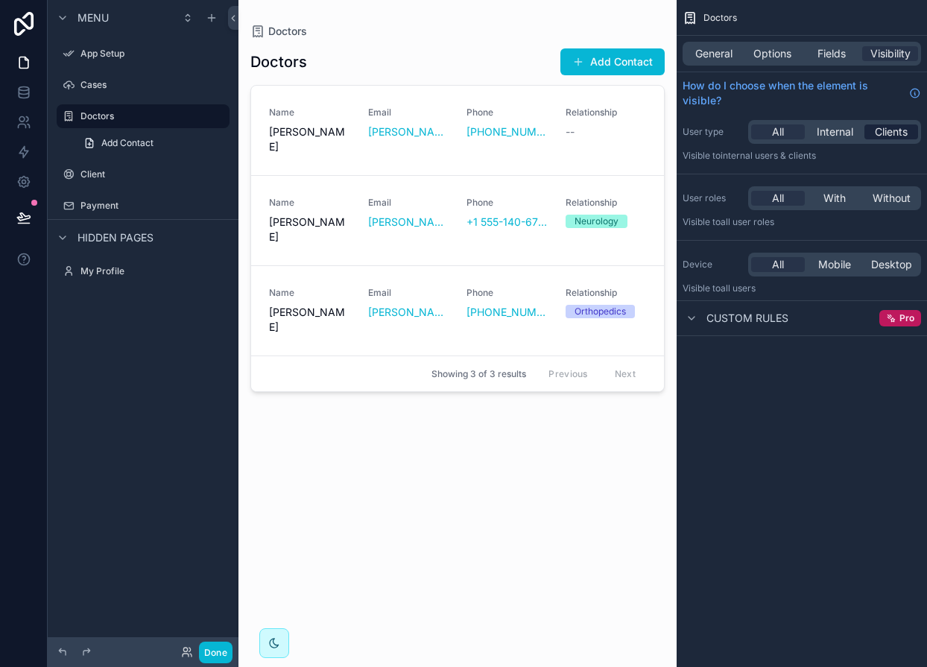
click at [892, 130] on span "Clients" at bounding box center [890, 131] width 33 height 15
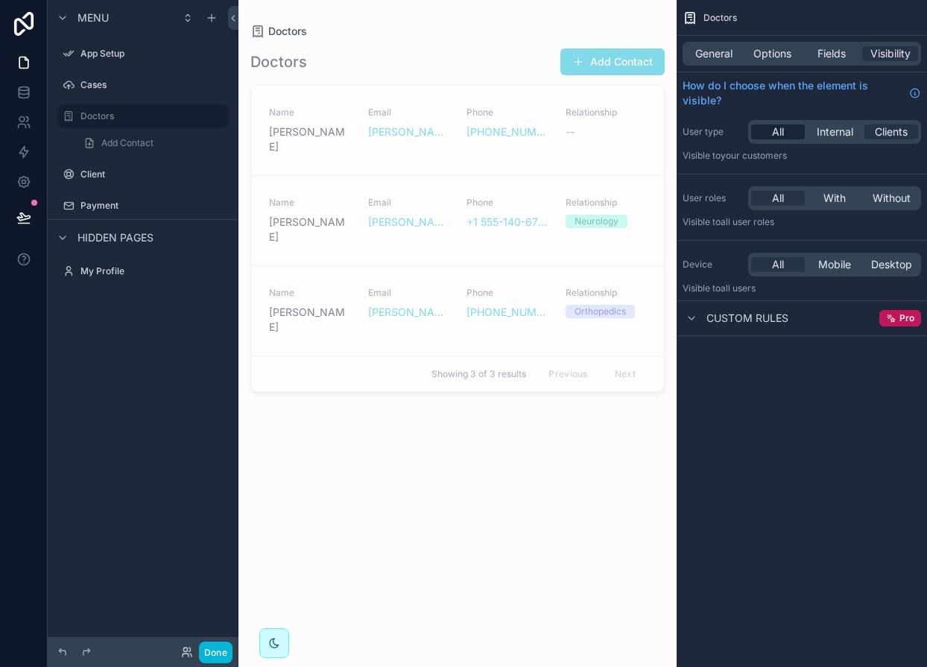
click at [769, 130] on div "All" at bounding box center [778, 131] width 54 height 15
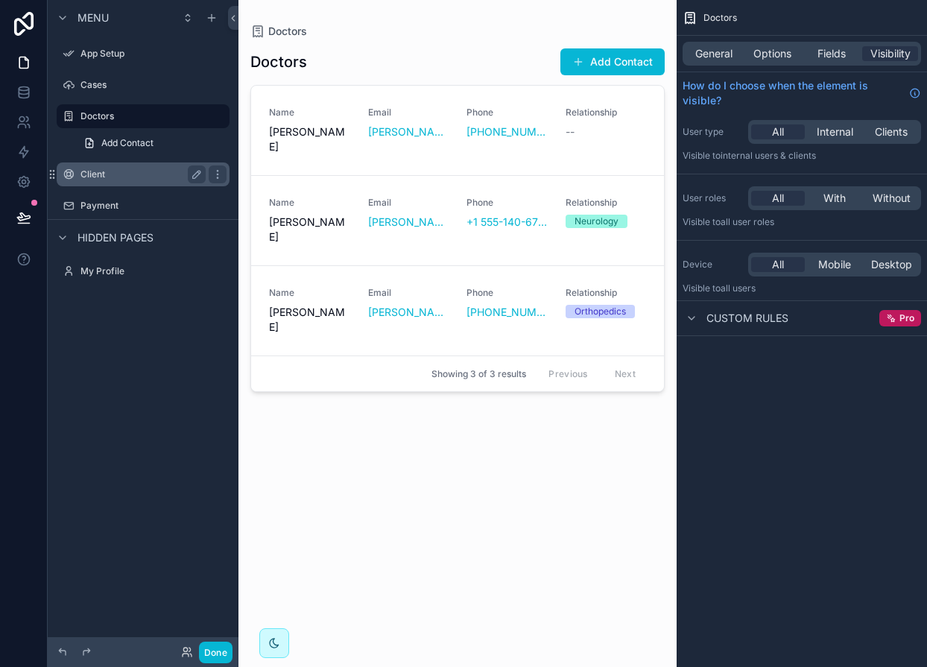
click at [121, 167] on div "Client" at bounding box center [142, 174] width 125 height 18
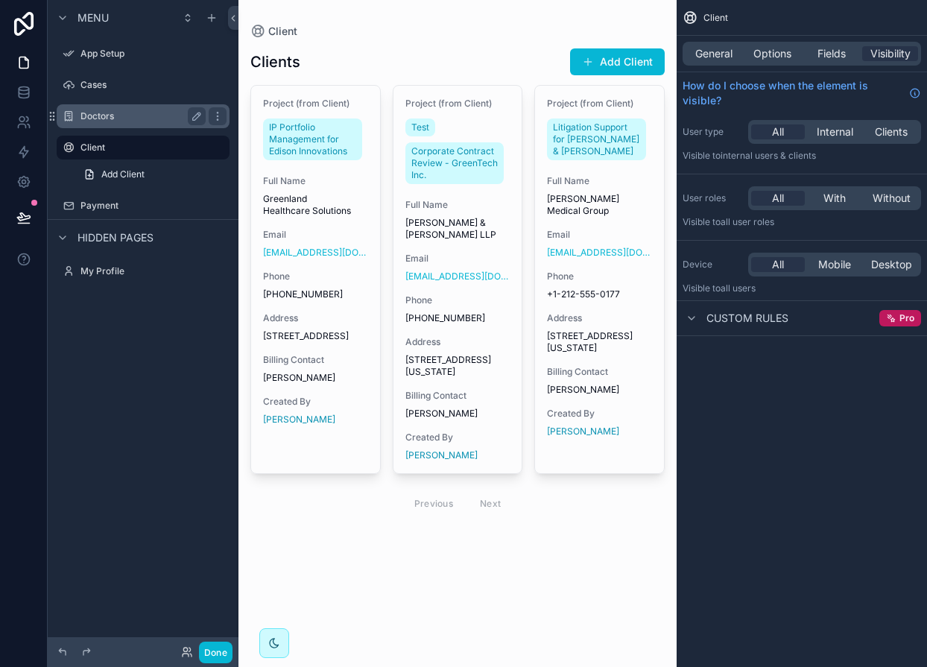
click at [104, 119] on label "Doctors" at bounding box center [139, 116] width 119 height 12
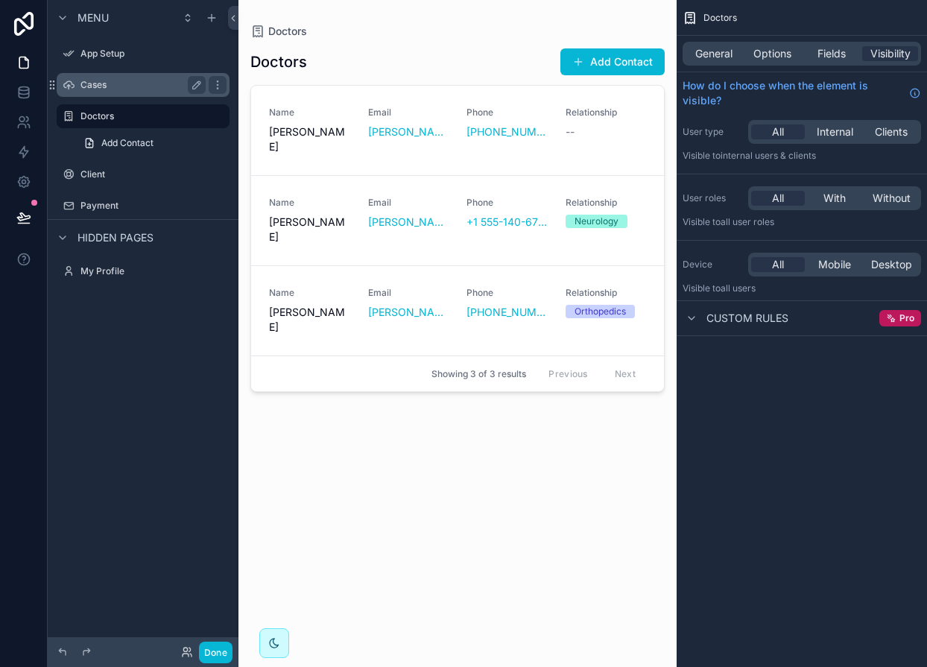
click at [97, 80] on label "Cases" at bounding box center [139, 85] width 119 height 12
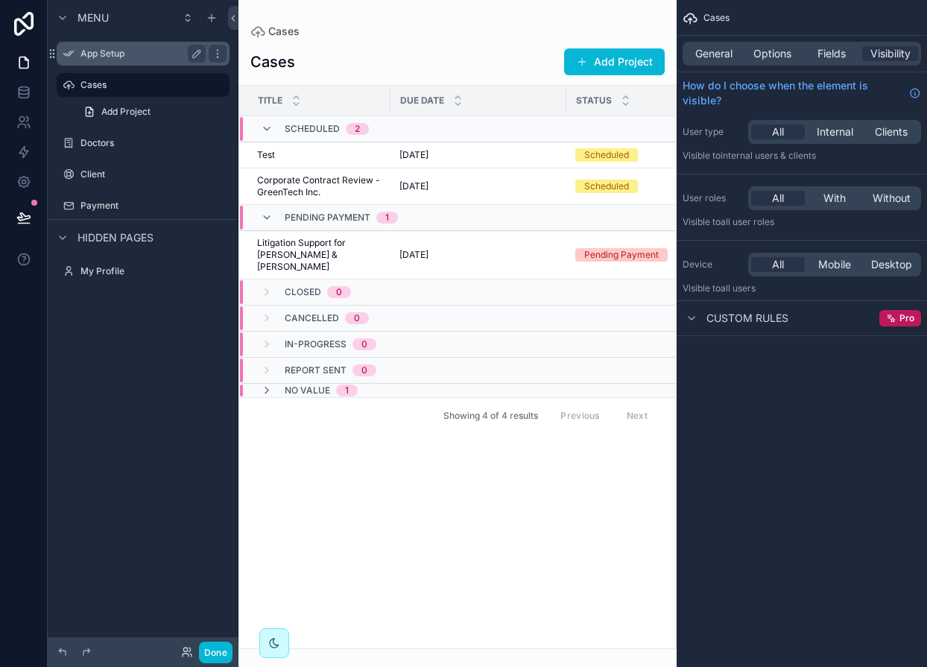
click at [92, 52] on label "App Setup" at bounding box center [139, 54] width 119 height 12
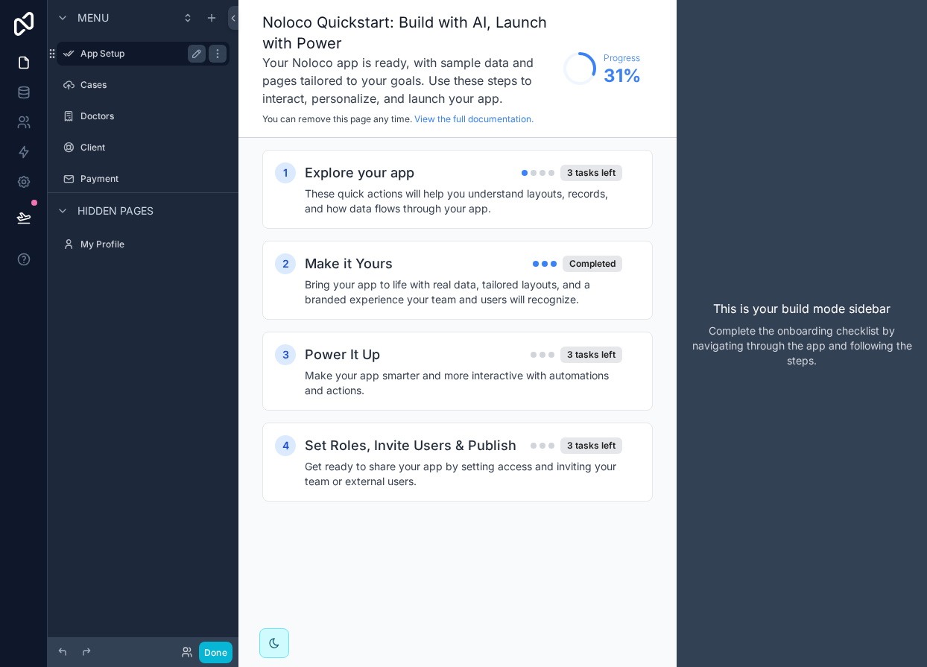
click at [141, 61] on div "App Setup" at bounding box center [142, 54] width 125 height 18
click at [19, 182] on icon at bounding box center [23, 181] width 15 height 15
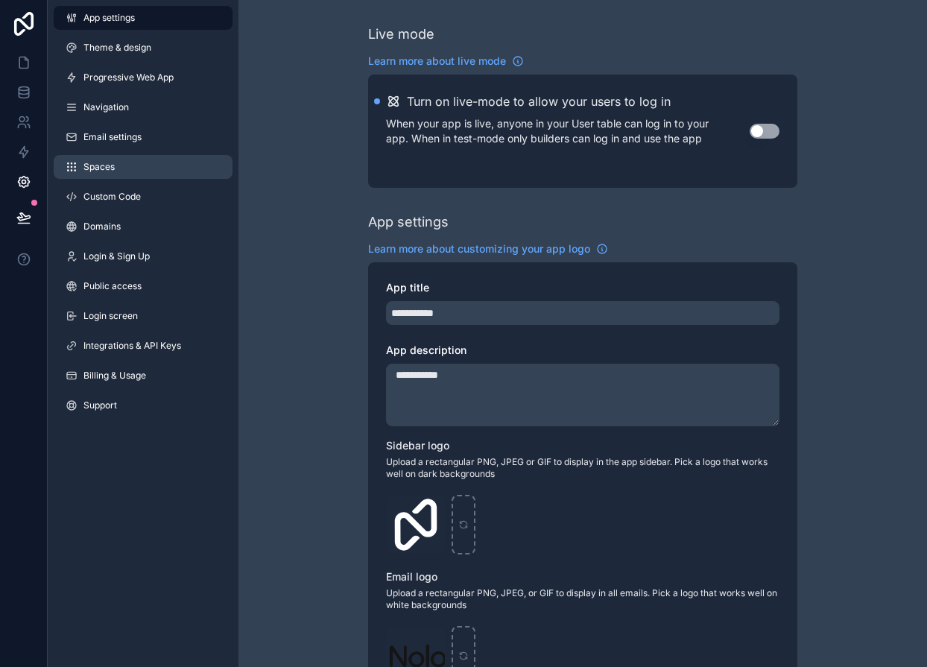
click at [77, 169] on link "Spaces" at bounding box center [143, 167] width 179 height 24
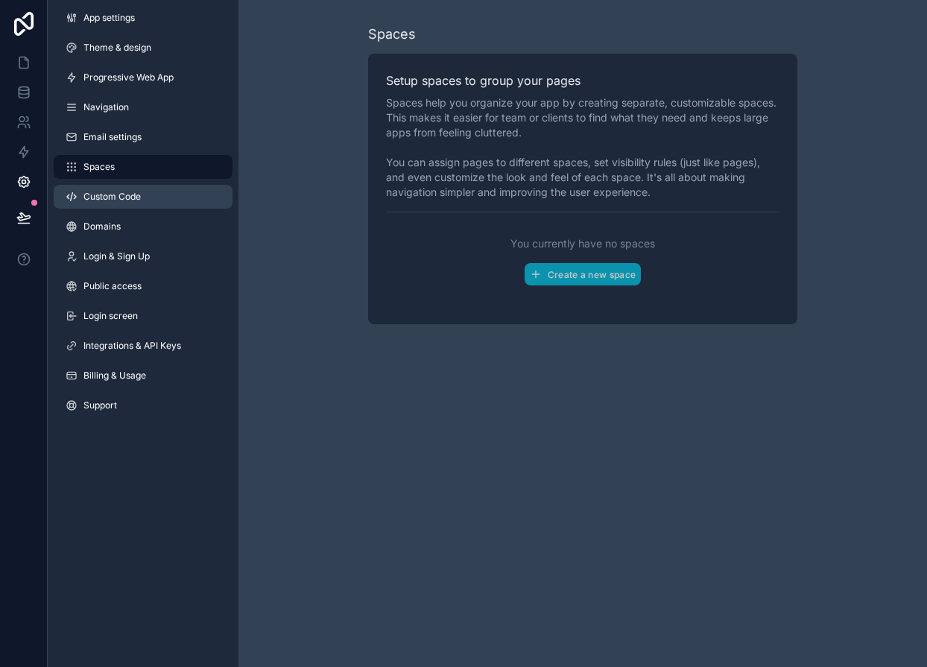
click at [84, 190] on link "Custom Code" at bounding box center [143, 197] width 179 height 24
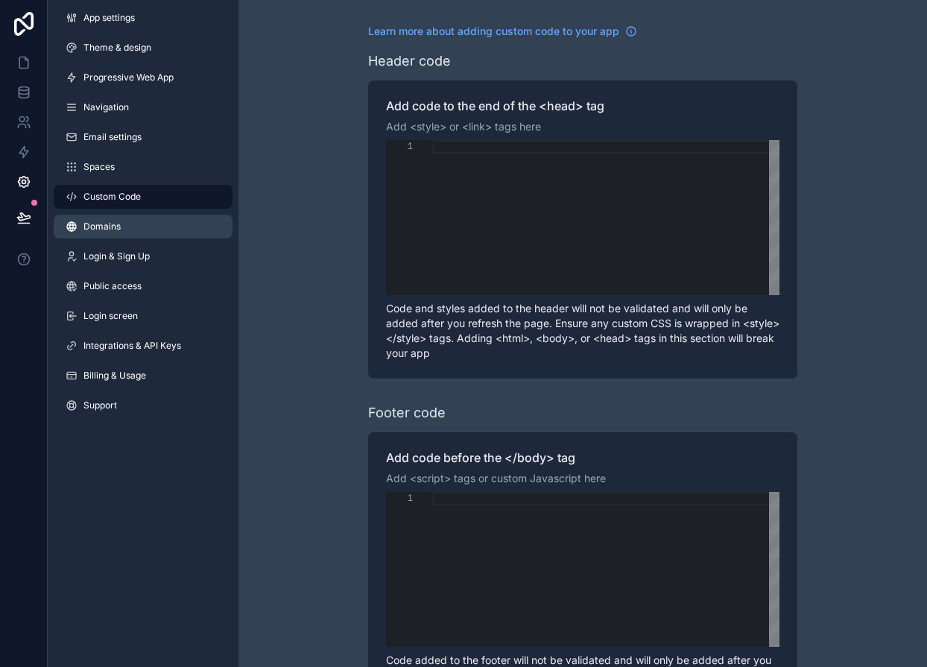
click at [92, 235] on link "Domains" at bounding box center [143, 227] width 179 height 24
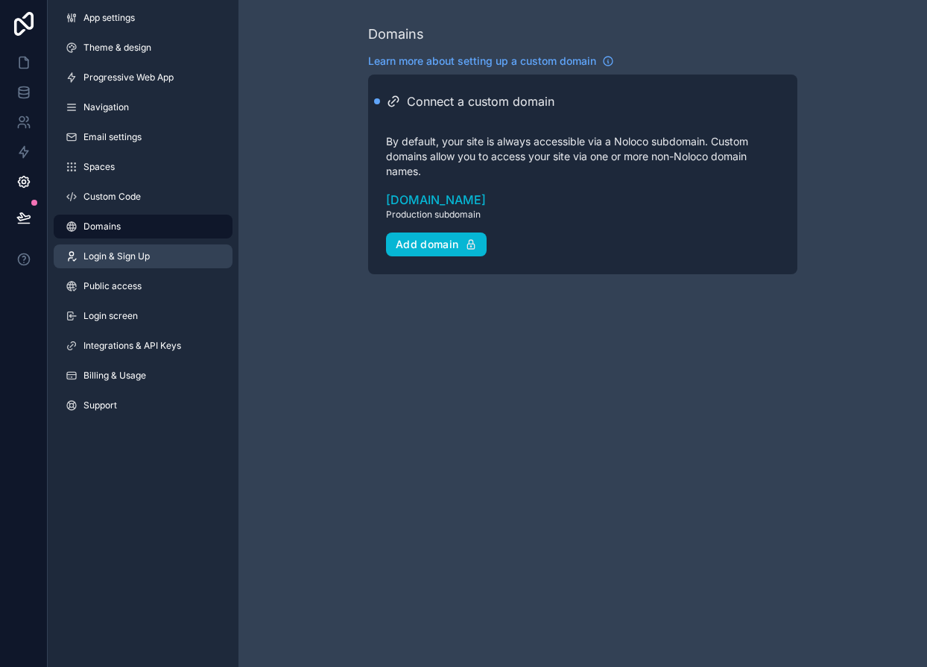
click at [91, 261] on span "Login & Sign Up" at bounding box center [116, 256] width 66 height 12
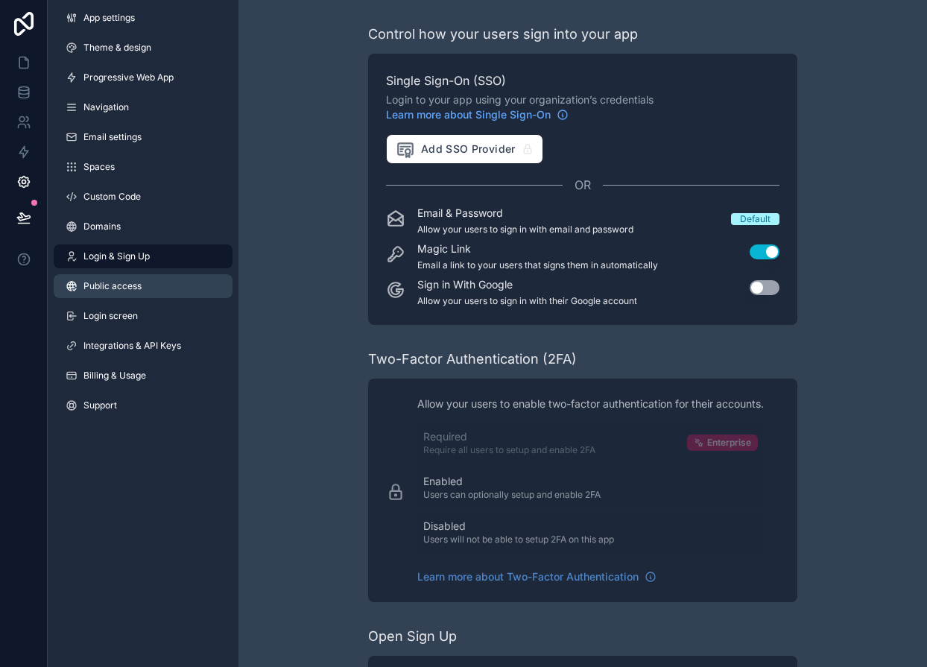
click at [97, 285] on span "Public access" at bounding box center [112, 286] width 58 height 12
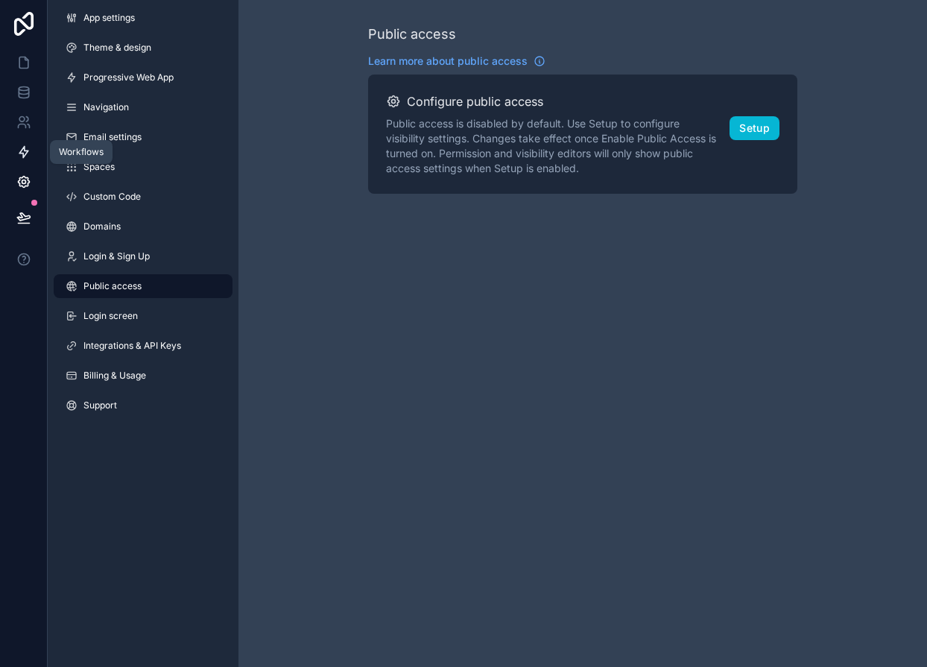
click at [20, 150] on icon at bounding box center [23, 152] width 9 height 11
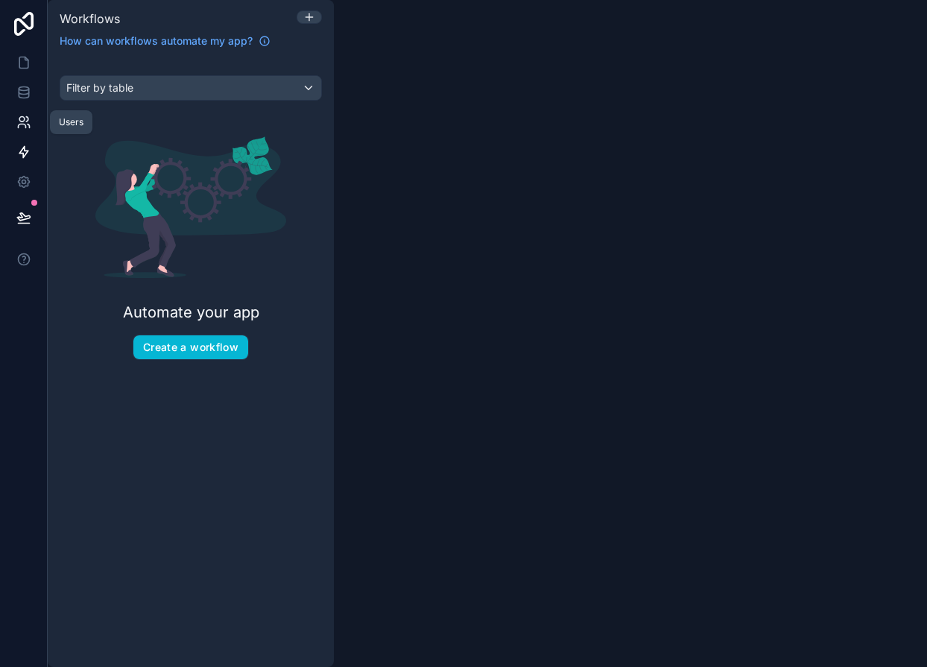
click at [20, 127] on icon at bounding box center [23, 122] width 15 height 15
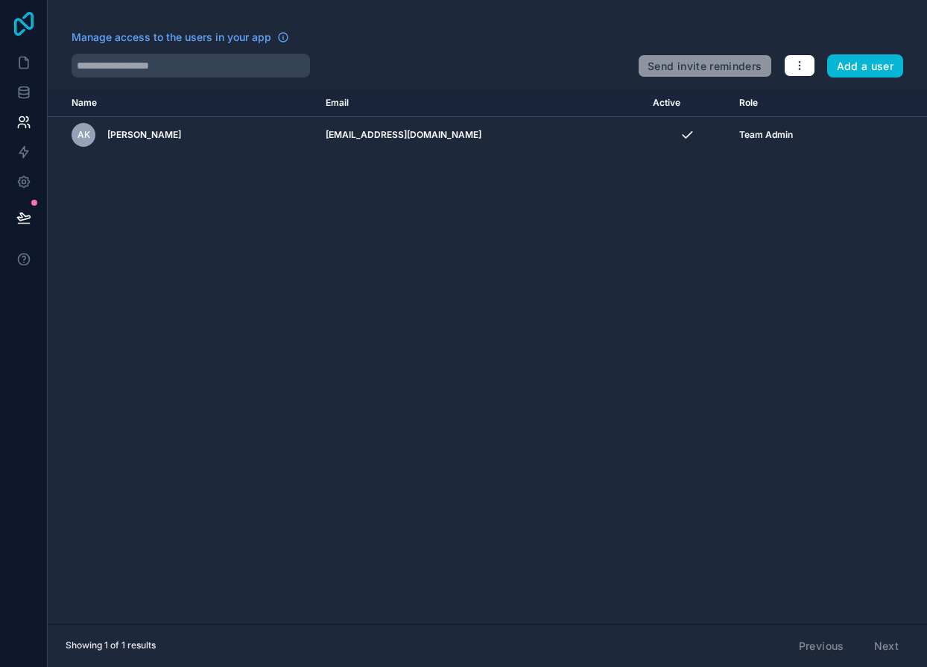
click at [24, 16] on icon at bounding box center [23, 24] width 19 height 24
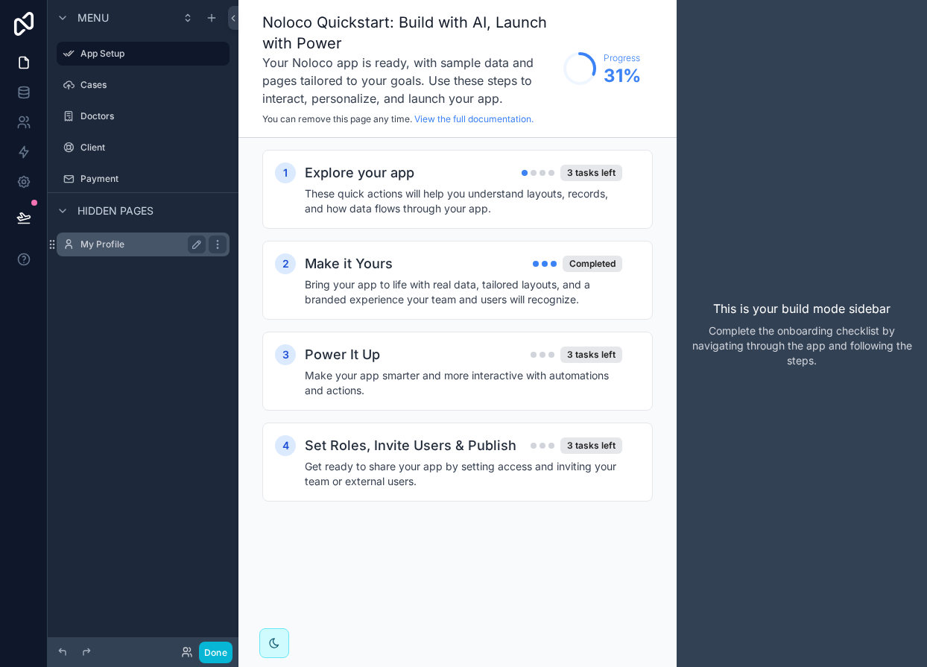
click at [120, 242] on label "My Profile" at bounding box center [139, 244] width 119 height 12
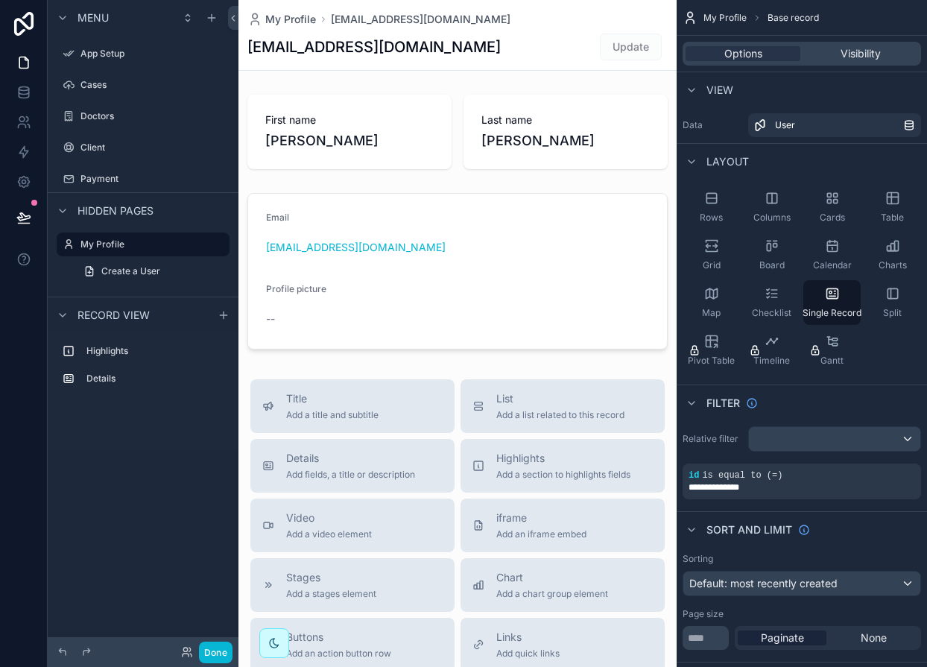
click at [97, 315] on span "Record view" at bounding box center [113, 315] width 72 height 15
click at [97, 346] on label "Highlights" at bounding box center [151, 351] width 131 height 12
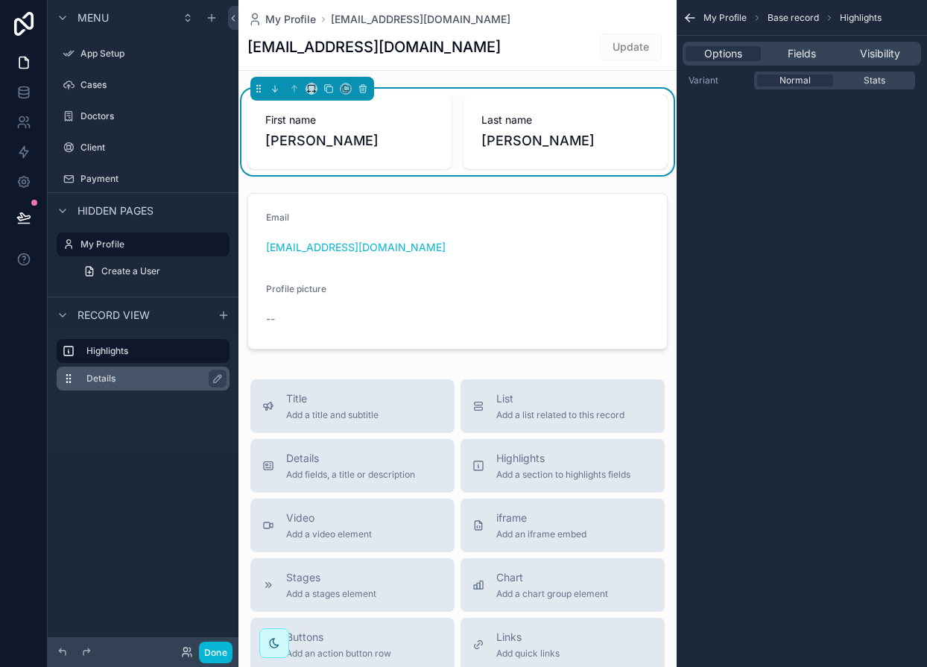
click at [94, 376] on label "Details" at bounding box center [151, 378] width 131 height 12
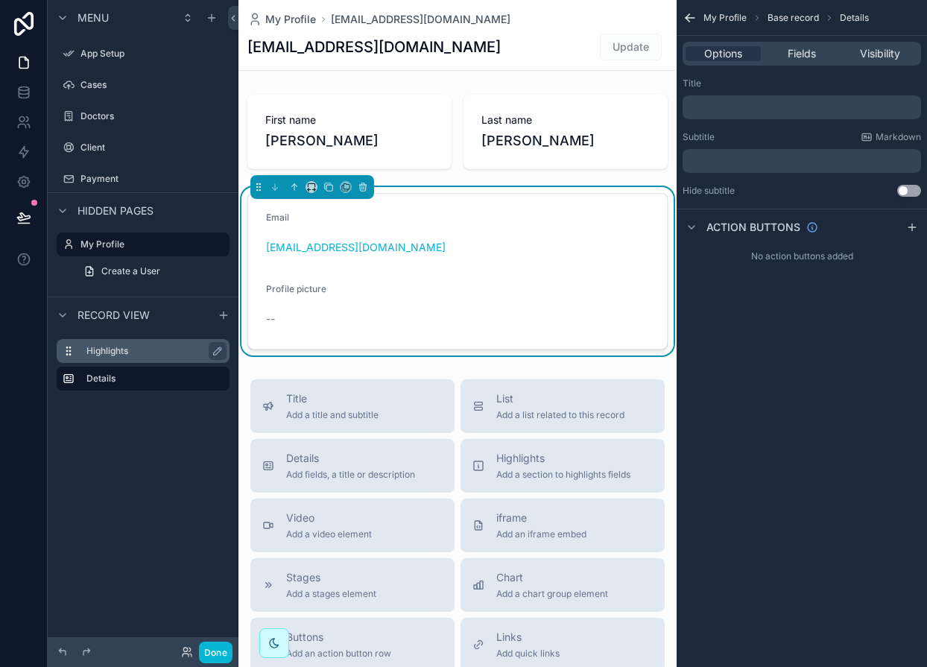
click at [101, 352] on label "Highlights" at bounding box center [151, 351] width 131 height 12
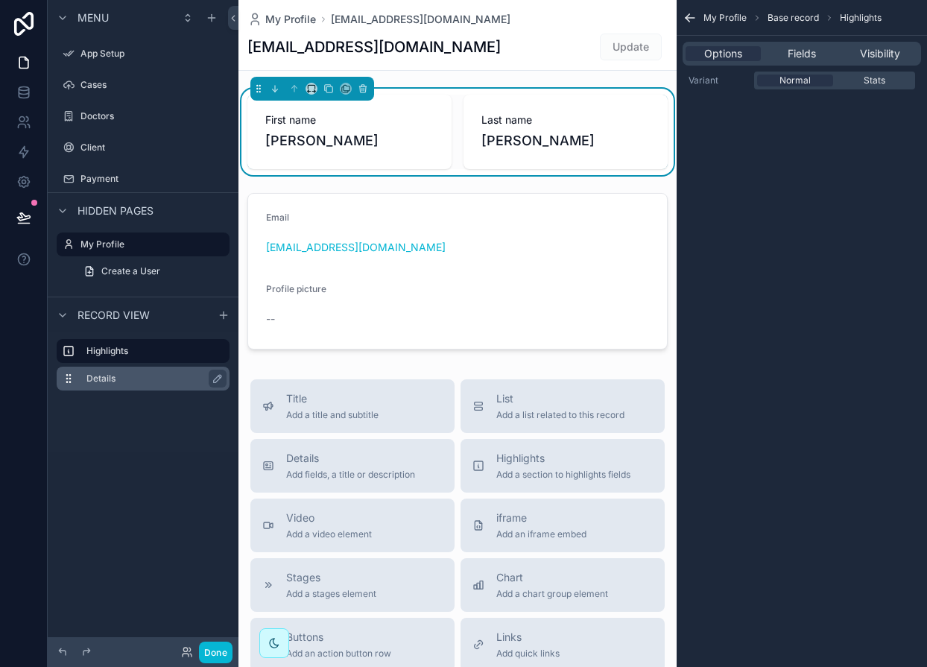
click at [96, 378] on label "Details" at bounding box center [151, 378] width 131 height 12
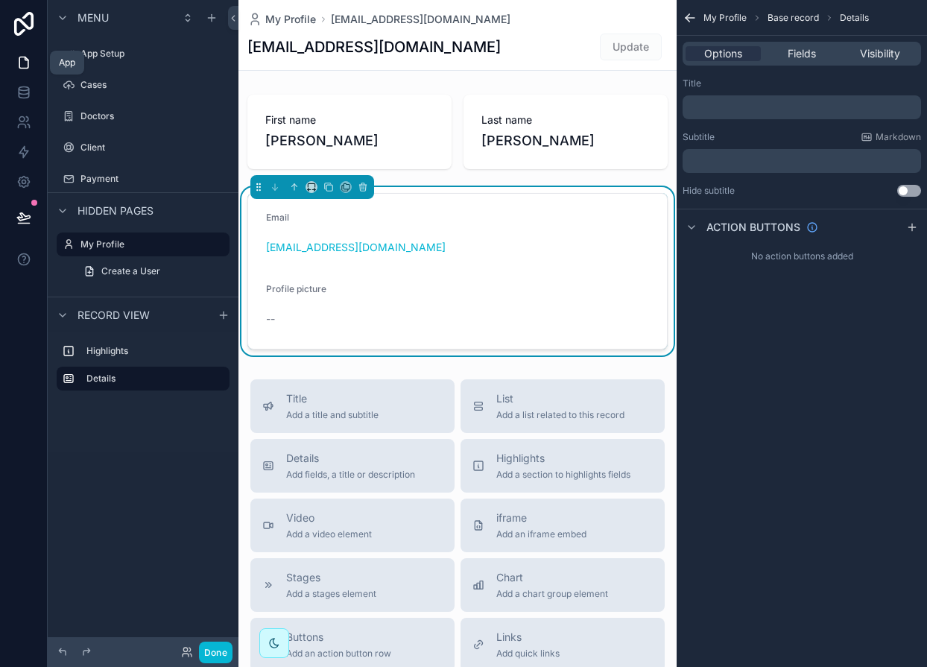
click at [20, 56] on icon at bounding box center [23, 62] width 15 height 15
click at [104, 57] on label "App Setup" at bounding box center [139, 54] width 119 height 12
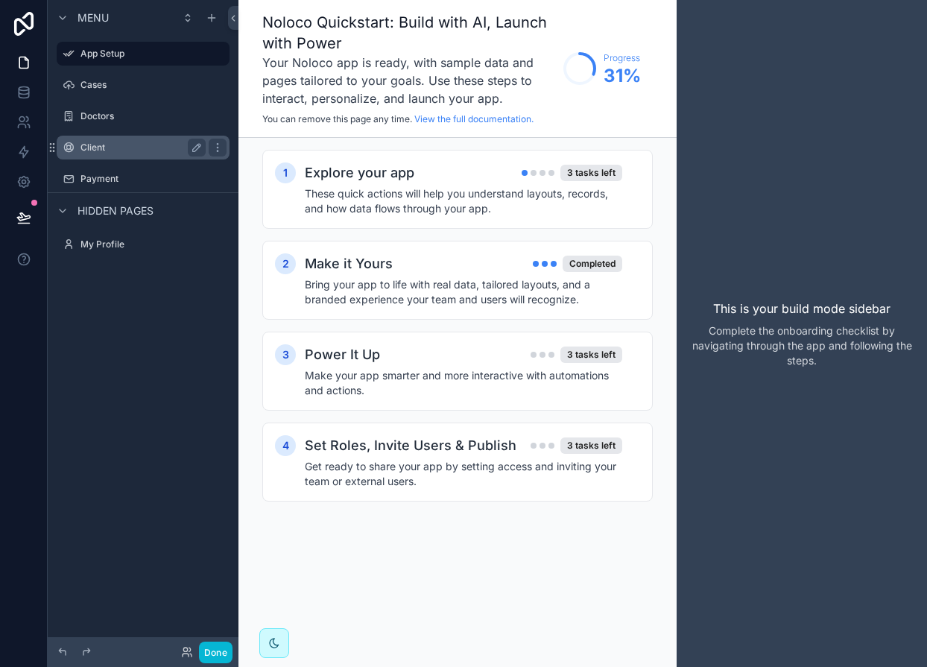
click at [89, 145] on label "Client" at bounding box center [139, 148] width 119 height 12
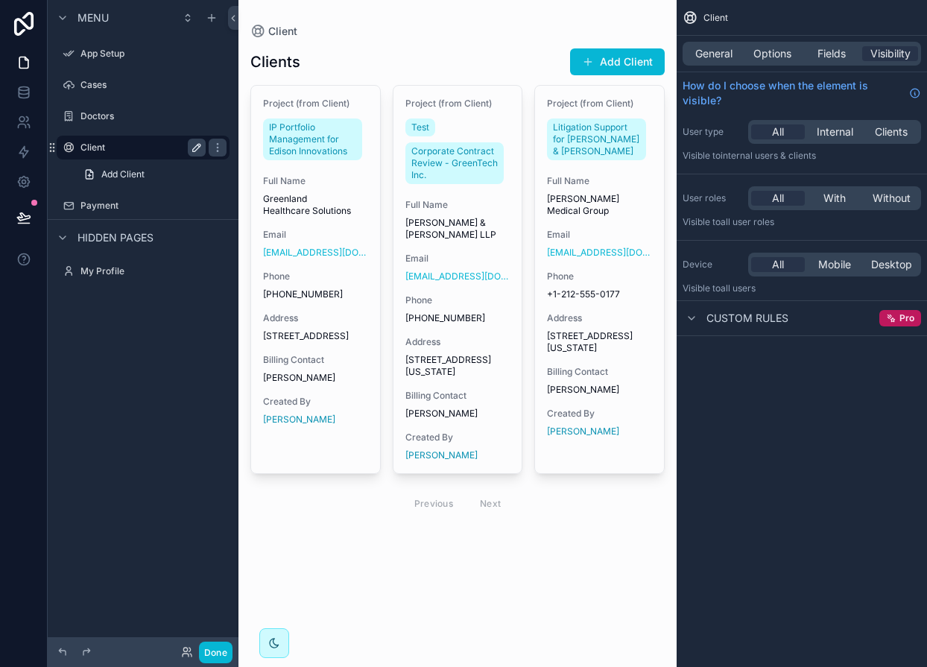
click at [197, 145] on icon "scrollable content" at bounding box center [198, 146] width 2 height 2
click at [107, 149] on input "******" at bounding box center [130, 148] width 101 height 18
type input "*"
type input "****"
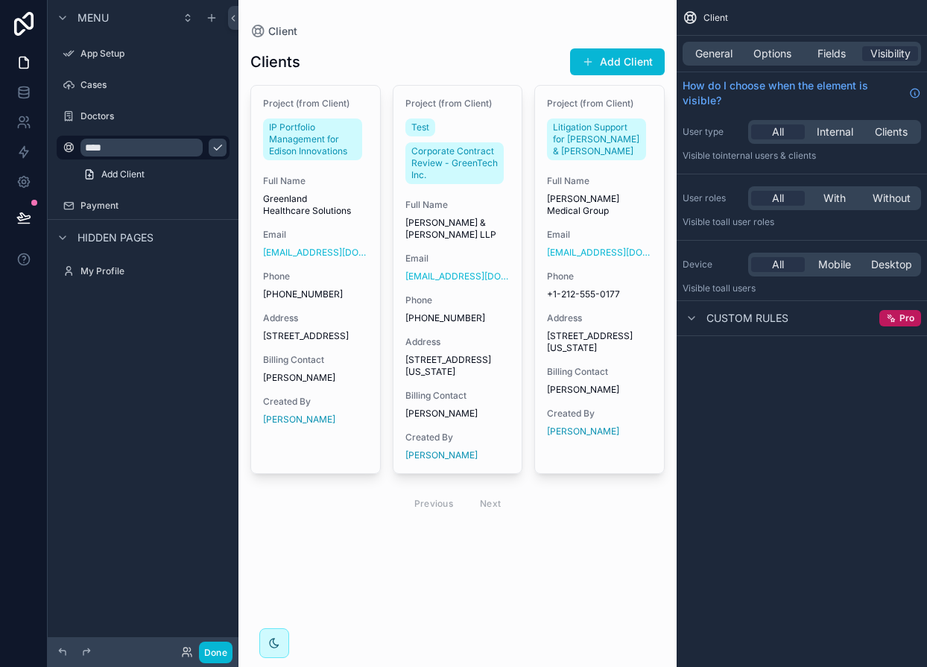
click at [142, 328] on div "Menu App Setup Cases Doctors **** Add Client Payment Hidden pages My Profile" at bounding box center [143, 324] width 191 height 649
click at [141, 86] on label "Cases" at bounding box center [139, 85] width 119 height 12
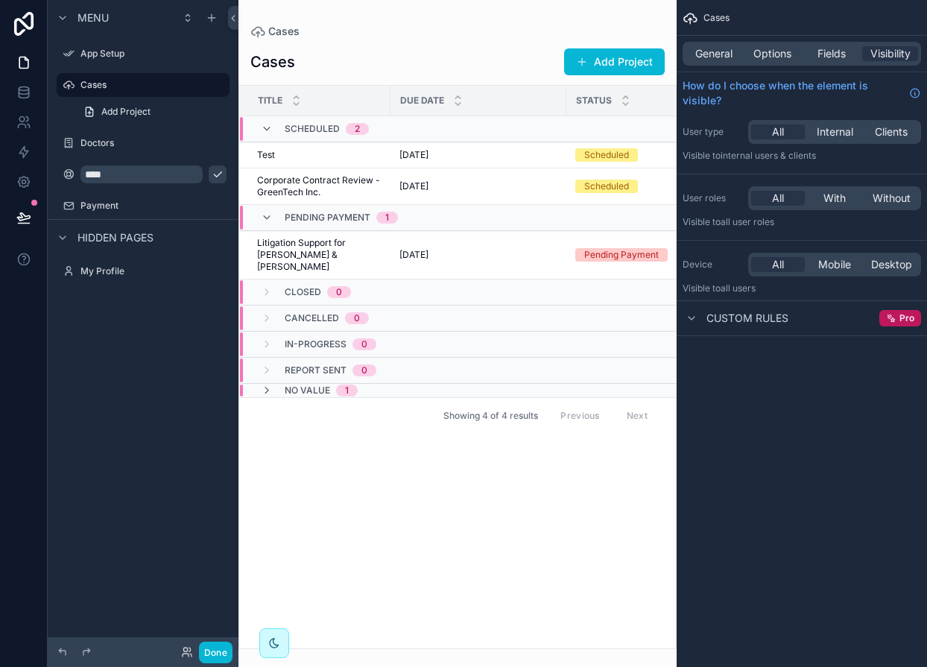
click at [93, 391] on div "Menu App Setup Cases Add Project Doctors **** Payment Hidden pages My Profile" at bounding box center [143, 324] width 191 height 649
click at [98, 215] on div "Payment" at bounding box center [143, 206] width 167 height 24
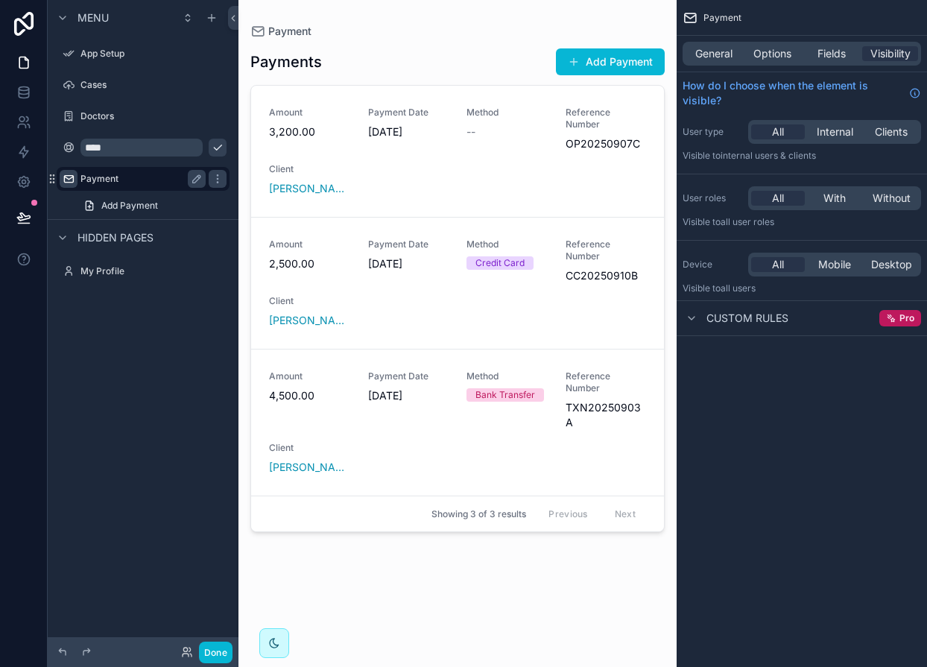
click at [70, 180] on icon "scrollable content" at bounding box center [69, 179] width 12 height 12
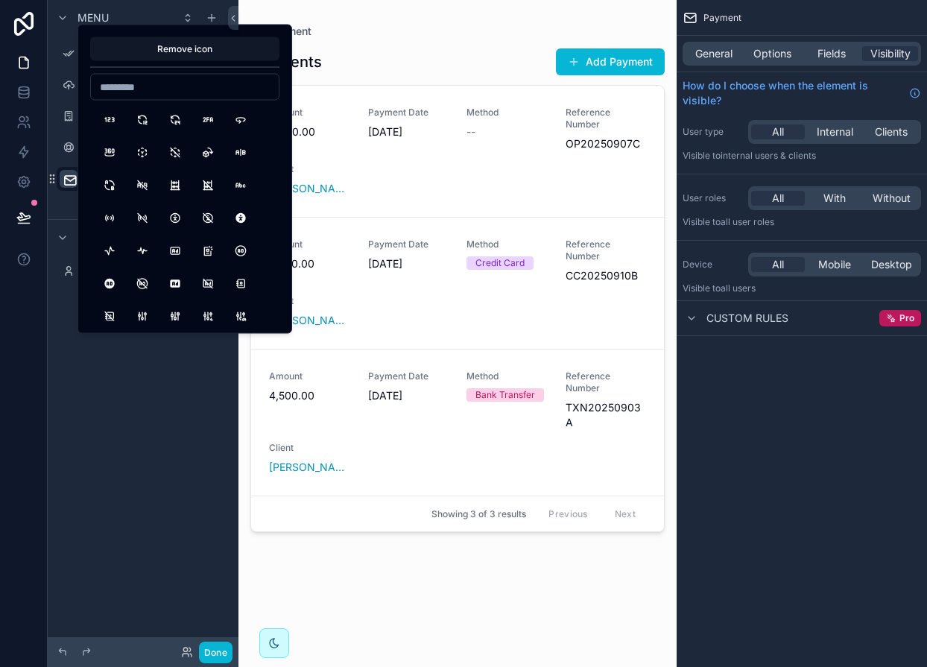
click at [133, 91] on input at bounding box center [185, 87] width 188 height 21
type input "*****"
click at [212, 121] on button "ReportMoney" at bounding box center [207, 120] width 27 height 27
click at [115, 480] on div "Menu App Setup Cases Doctors **** ******* Add Payment Hidden pages My Profile" at bounding box center [143, 324] width 191 height 649
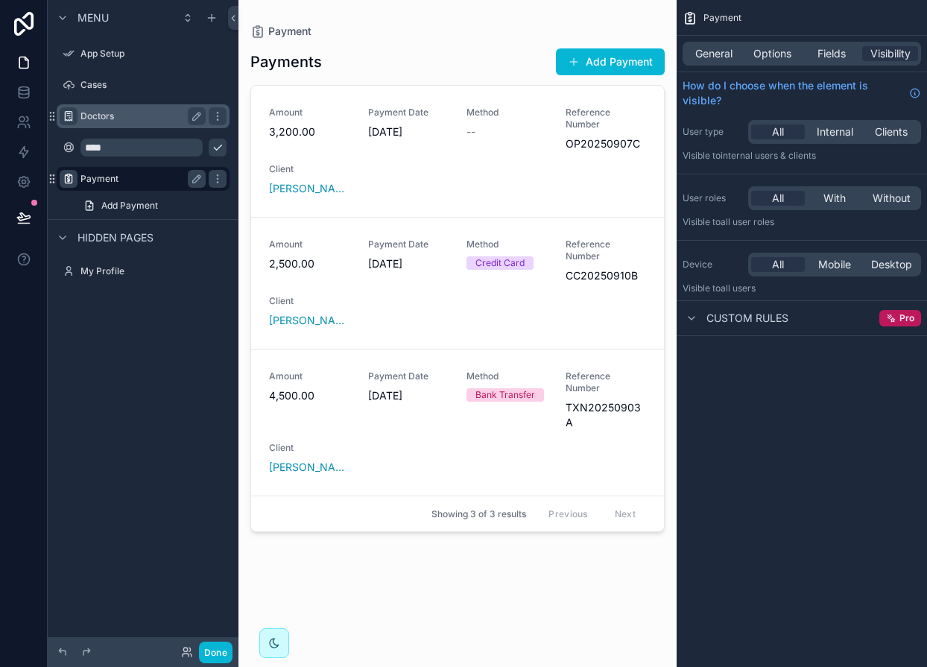
click at [68, 118] on icon "scrollable content" at bounding box center [69, 116] width 12 height 12
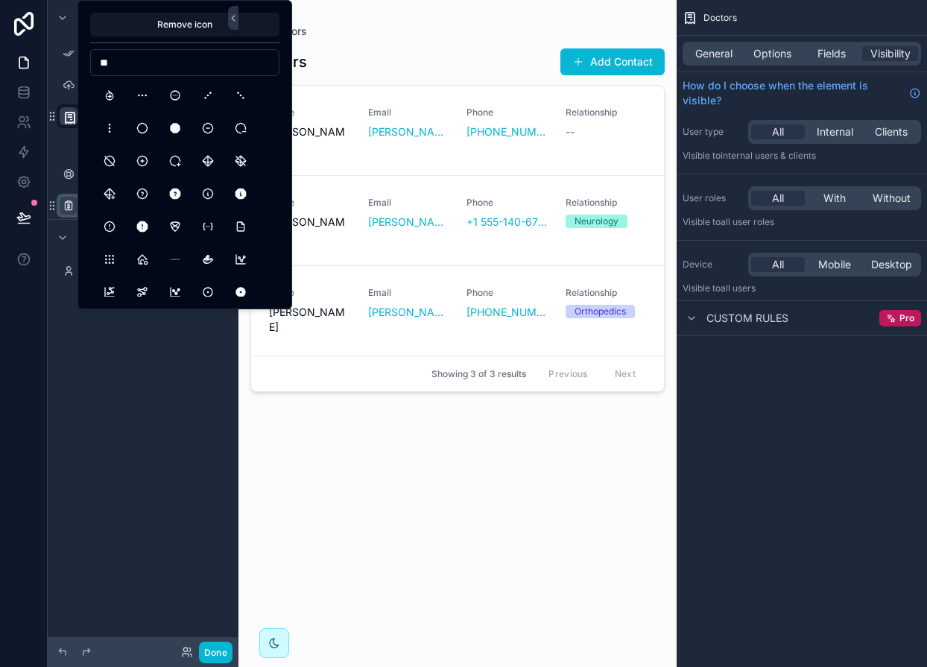
type input "*"
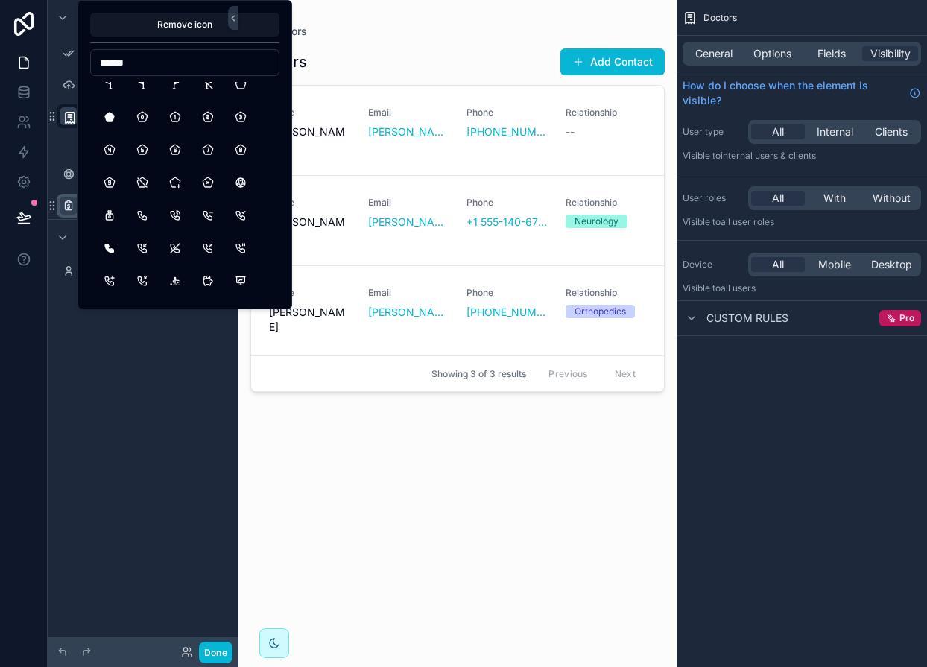
scroll to position [664, 0]
click at [113, 63] on input "******" at bounding box center [185, 62] width 188 height 21
type input "*"
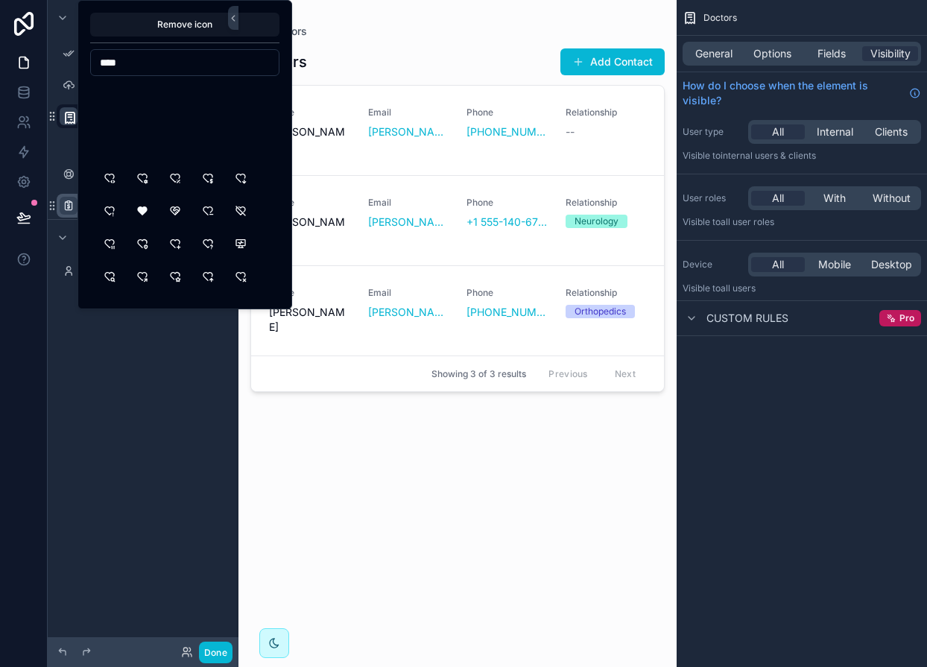
scroll to position [0, 0]
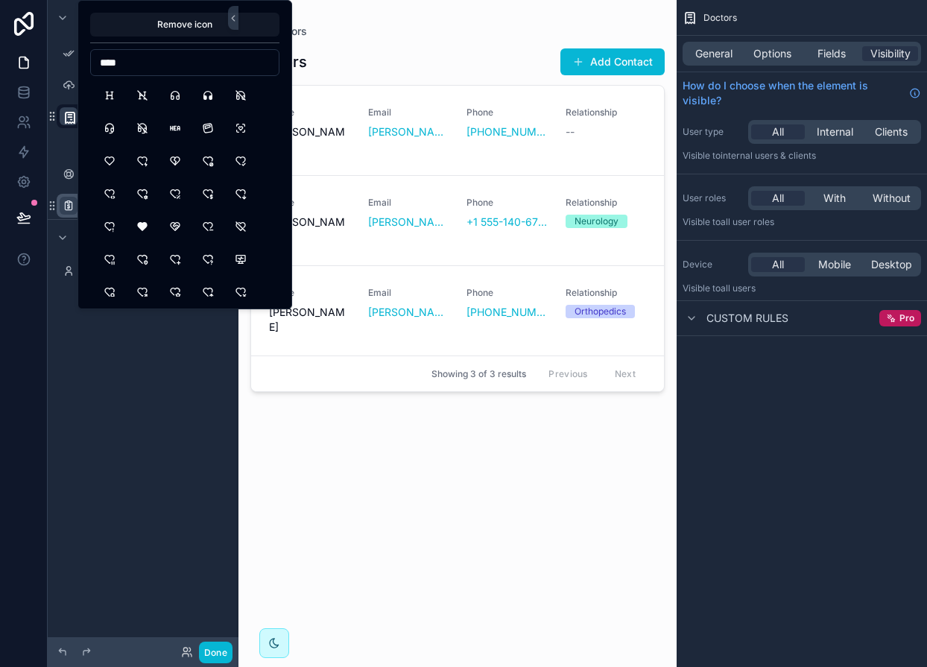
click at [109, 70] on input "****" at bounding box center [185, 62] width 188 height 21
click at [104, 53] on input "*****" at bounding box center [185, 62] width 188 height 21
click at [112, 60] on input "******" at bounding box center [185, 62] width 188 height 21
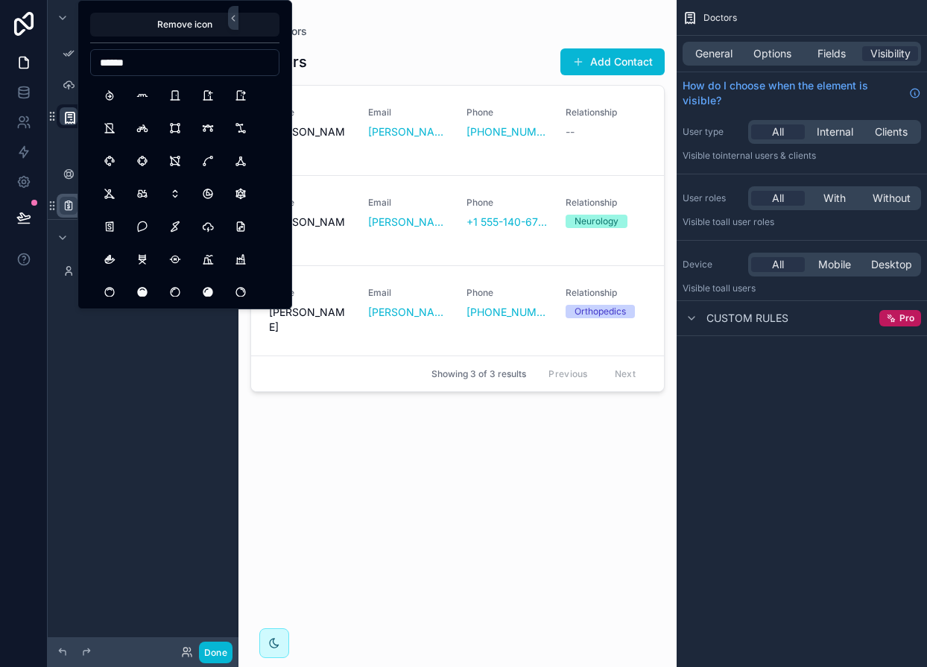
click at [112, 60] on input "******" at bounding box center [185, 62] width 188 height 21
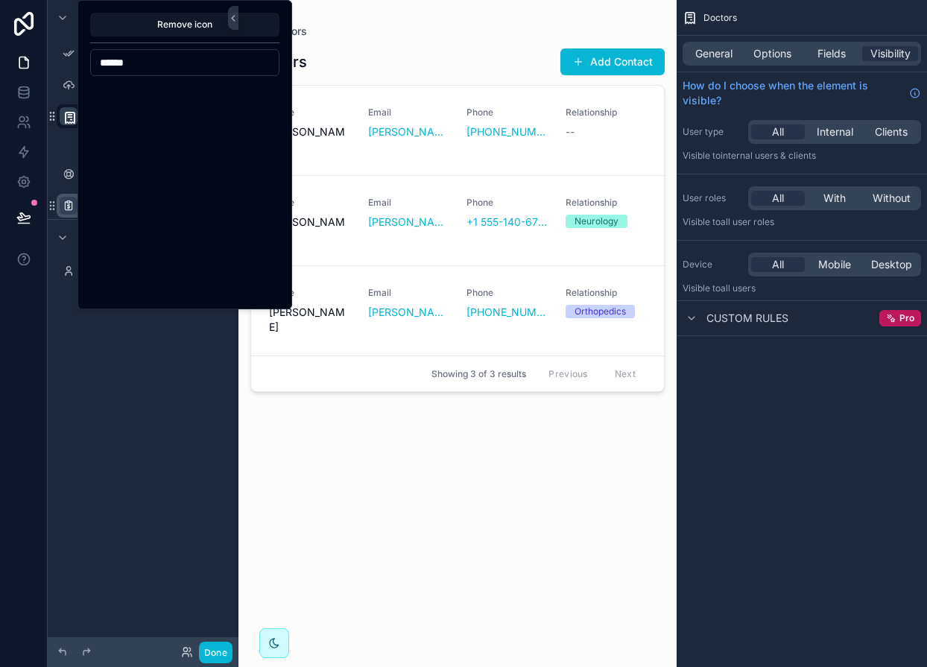
scroll to position [1995, 0]
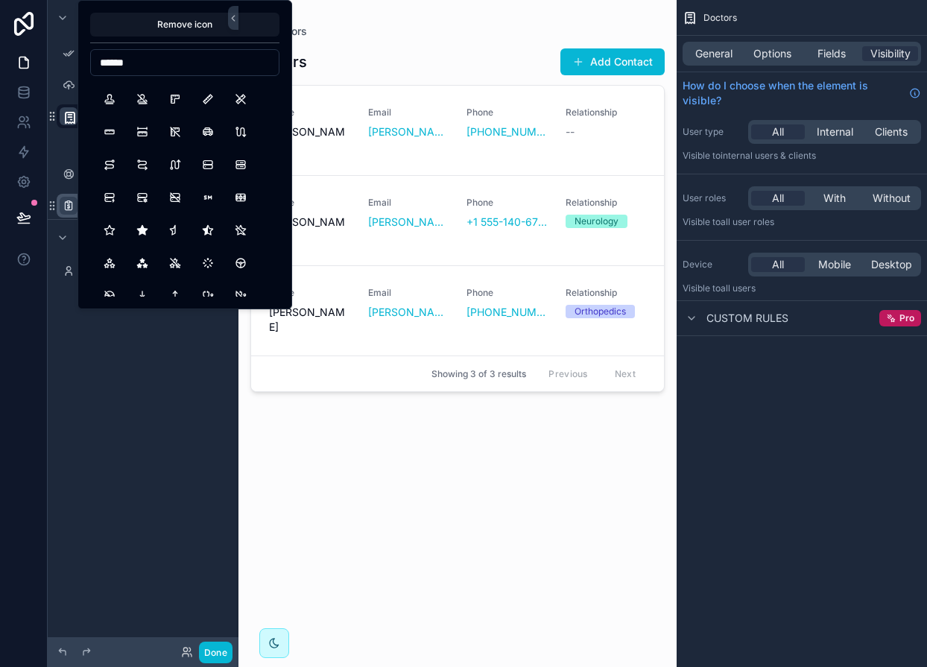
click at [115, 59] on input "******" at bounding box center [185, 62] width 188 height 21
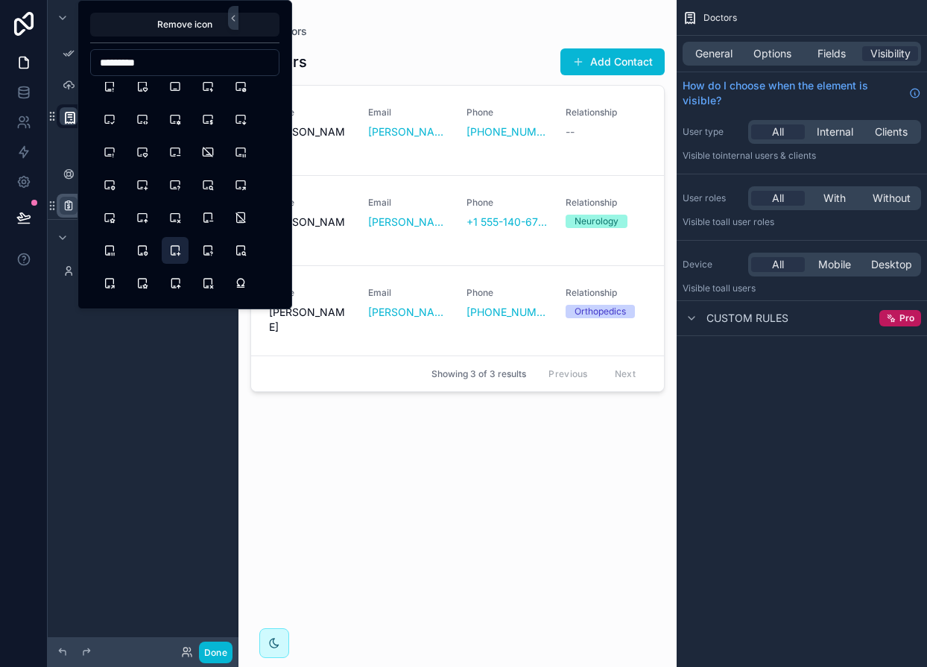
scroll to position [0, 0]
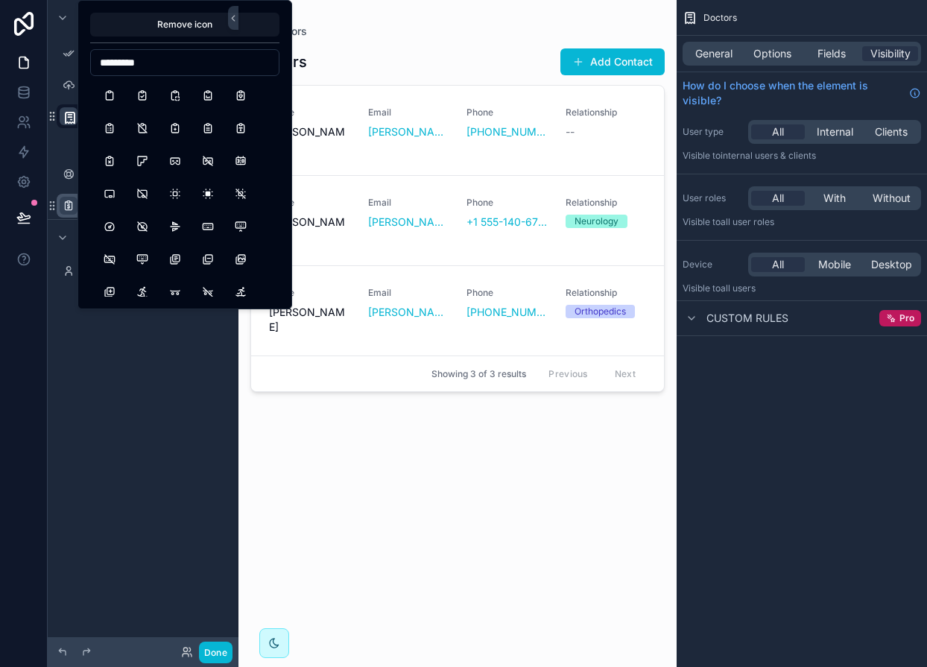
click at [127, 63] on input "*********" at bounding box center [185, 62] width 188 height 21
click at [113, 69] on input "******" at bounding box center [185, 62] width 188 height 21
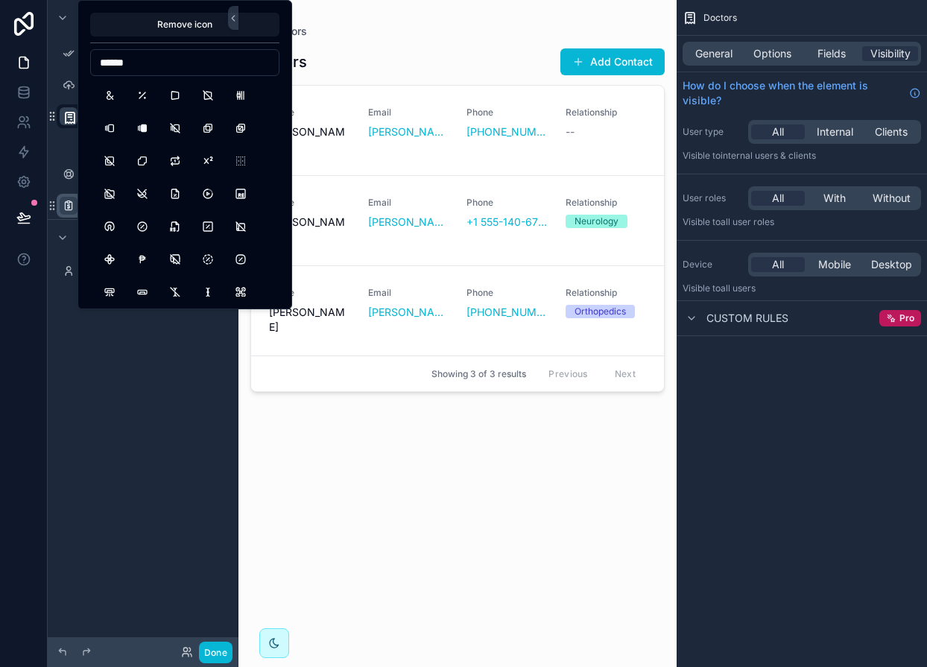
click at [113, 69] on input "******" at bounding box center [185, 62] width 188 height 21
click at [104, 60] on input "*******" at bounding box center [185, 62] width 188 height 21
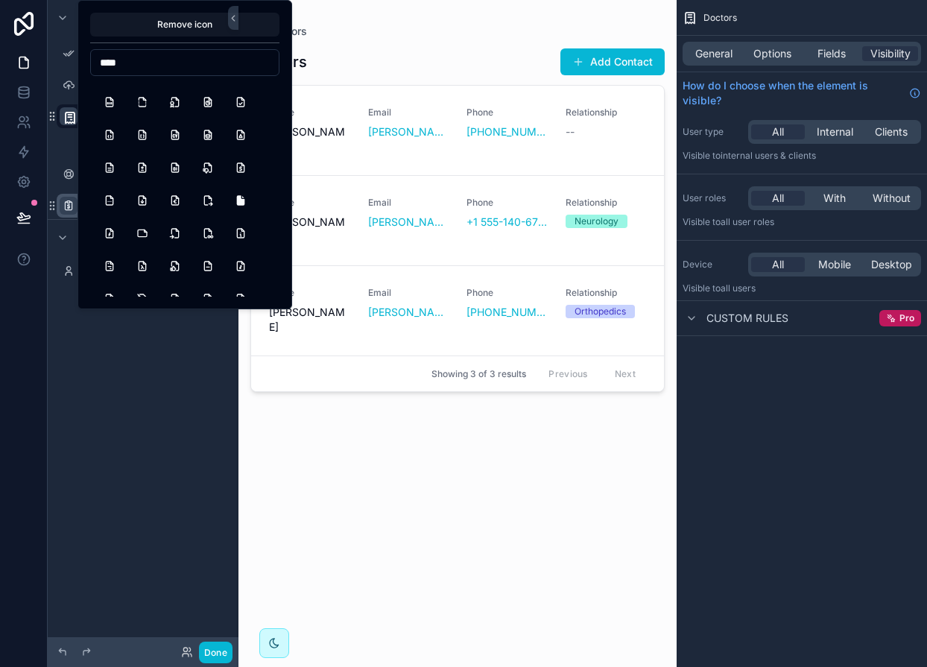
scroll to position [893, 0]
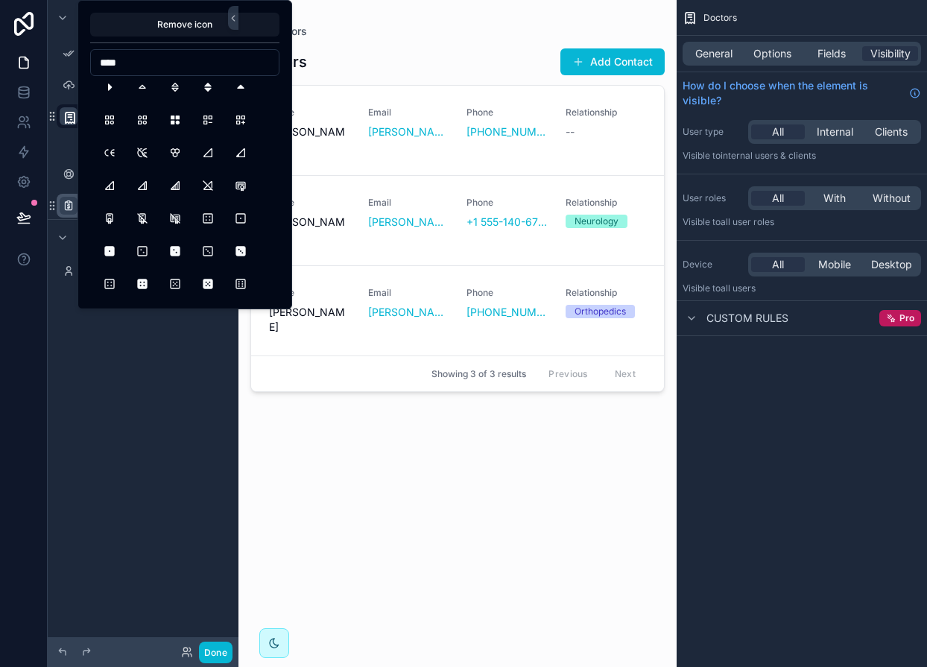
click at [112, 60] on input "****" at bounding box center [185, 62] width 188 height 21
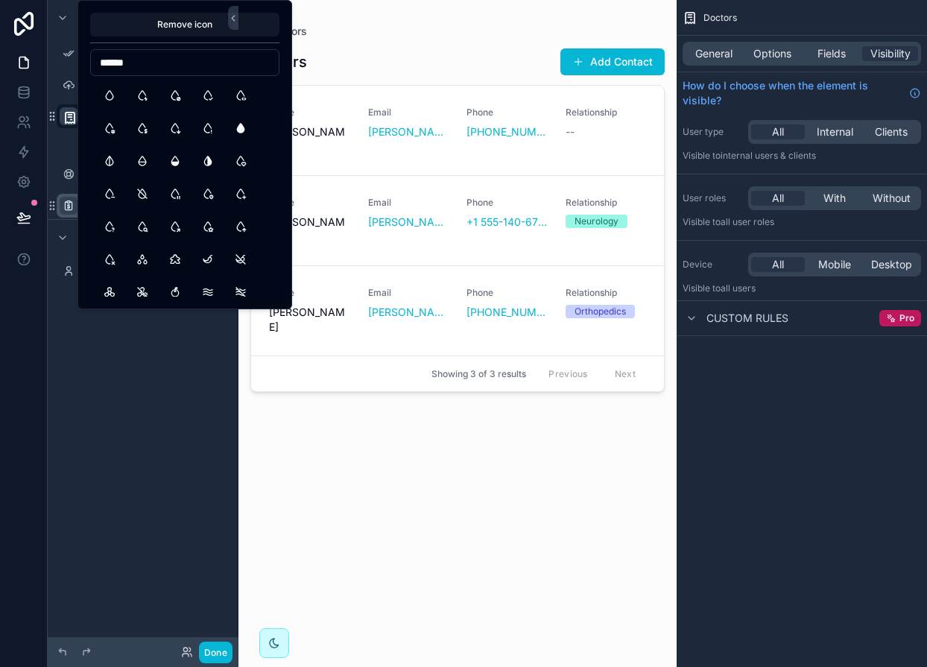
click at [115, 58] on input "******" at bounding box center [185, 62] width 188 height 21
type input "*"
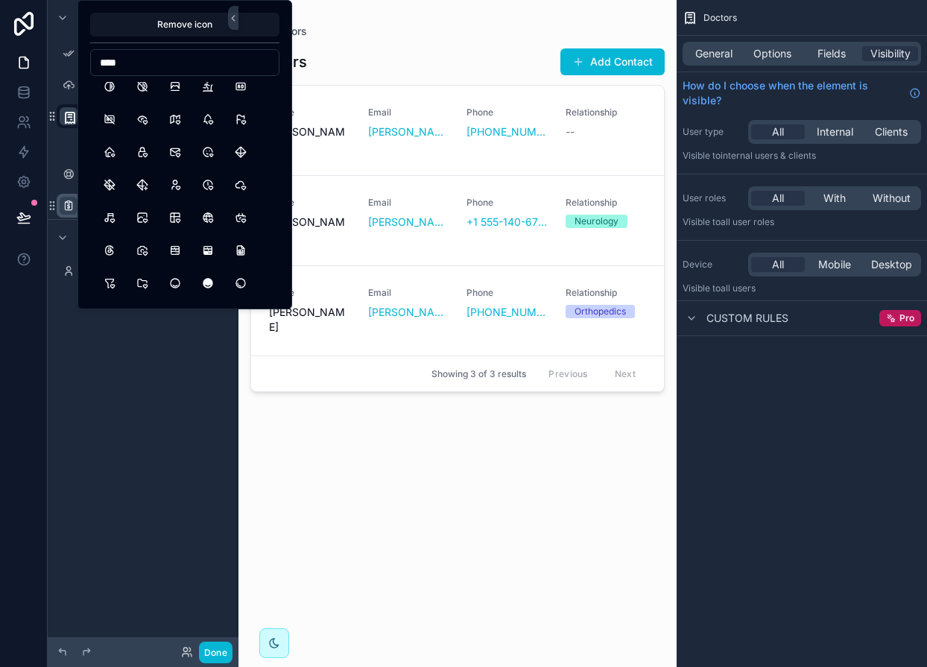
scroll to position [273, 0]
type input "****"
click at [177, 184] on button "UserHeart" at bounding box center [175, 183] width 27 height 27
click at [177, 188] on button "UserHeart" at bounding box center [175, 183] width 27 height 27
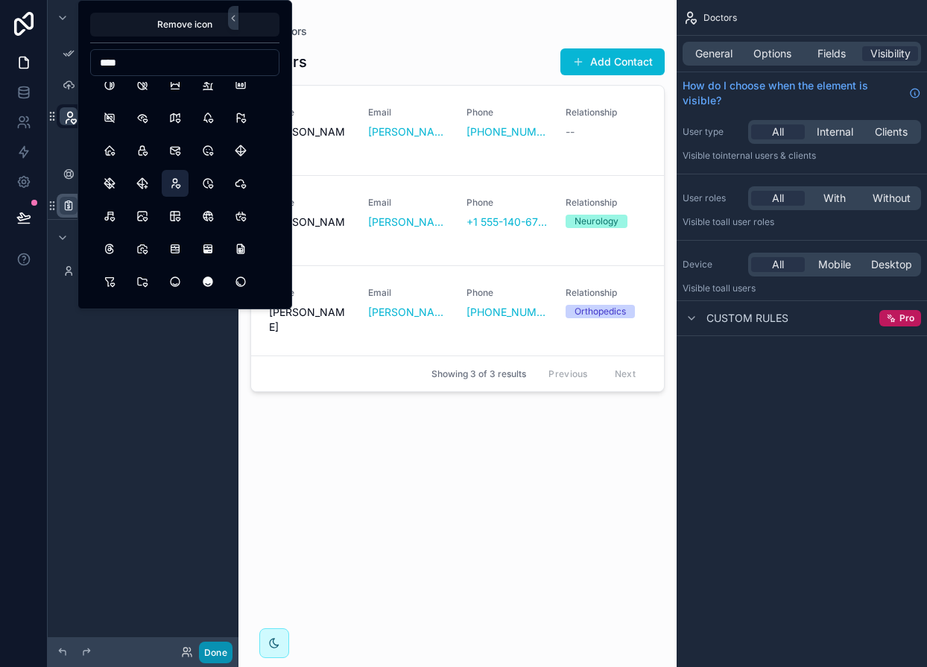
click at [215, 645] on button "Done" at bounding box center [216, 652] width 34 height 22
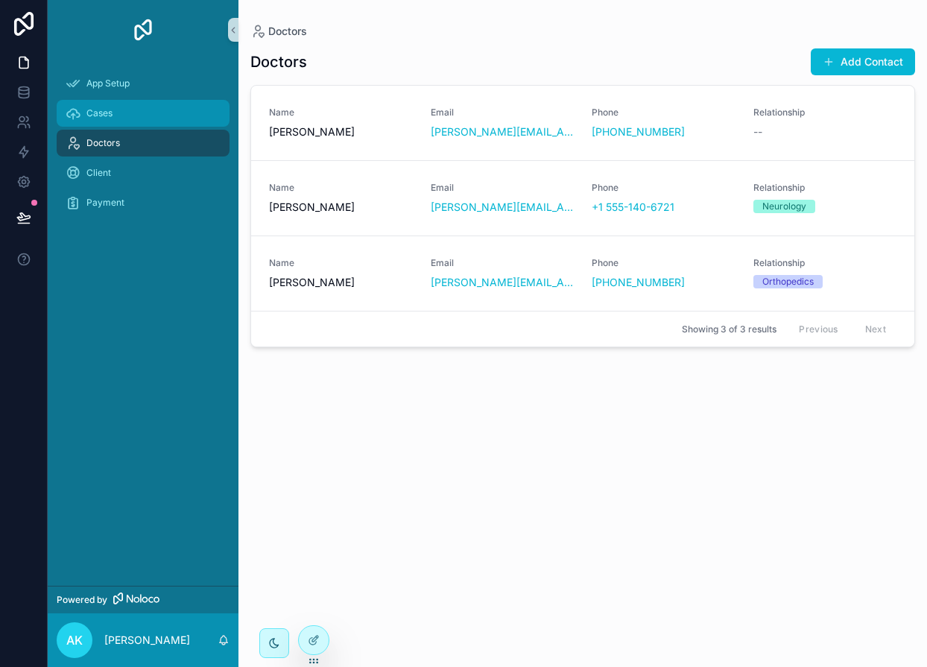
click at [86, 121] on div "Cases" at bounding box center [143, 113] width 155 height 24
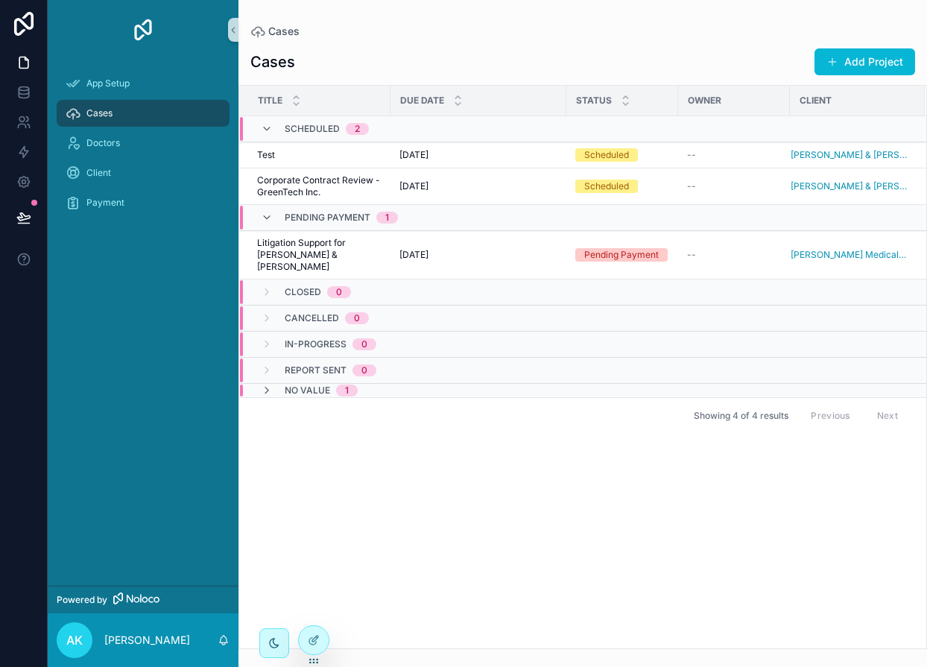
click at [63, 109] on link "Cases" at bounding box center [143, 113] width 173 height 27
click at [19, 94] on icon at bounding box center [24, 92] width 10 height 6
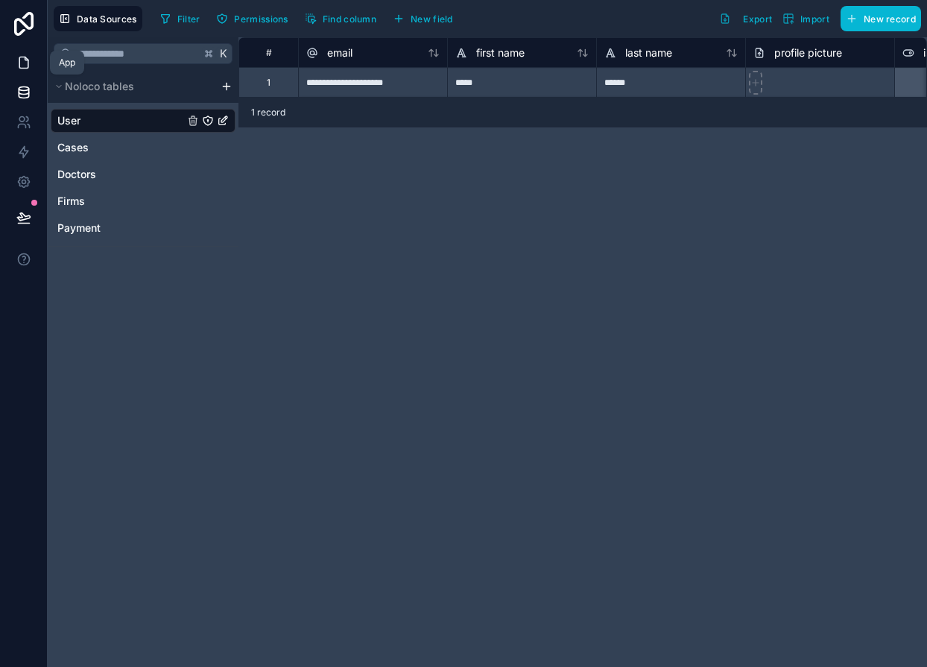
click at [22, 70] on link at bounding box center [23, 63] width 47 height 30
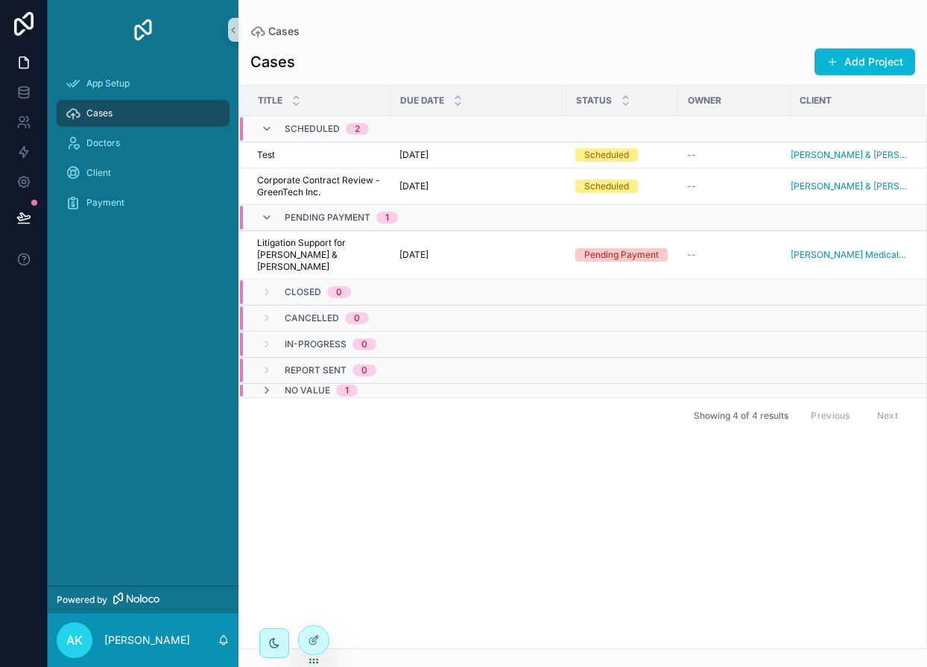
click at [105, 116] on span "Cases" at bounding box center [99, 113] width 26 height 12
click at [28, 186] on icon at bounding box center [23, 181] width 15 height 15
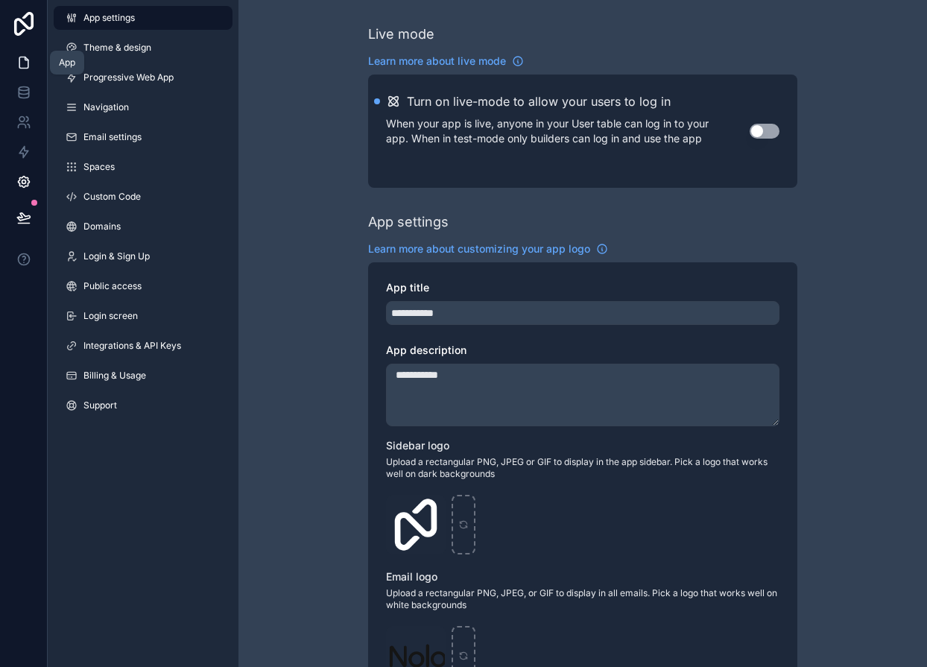
click at [23, 65] on icon at bounding box center [23, 62] width 15 height 15
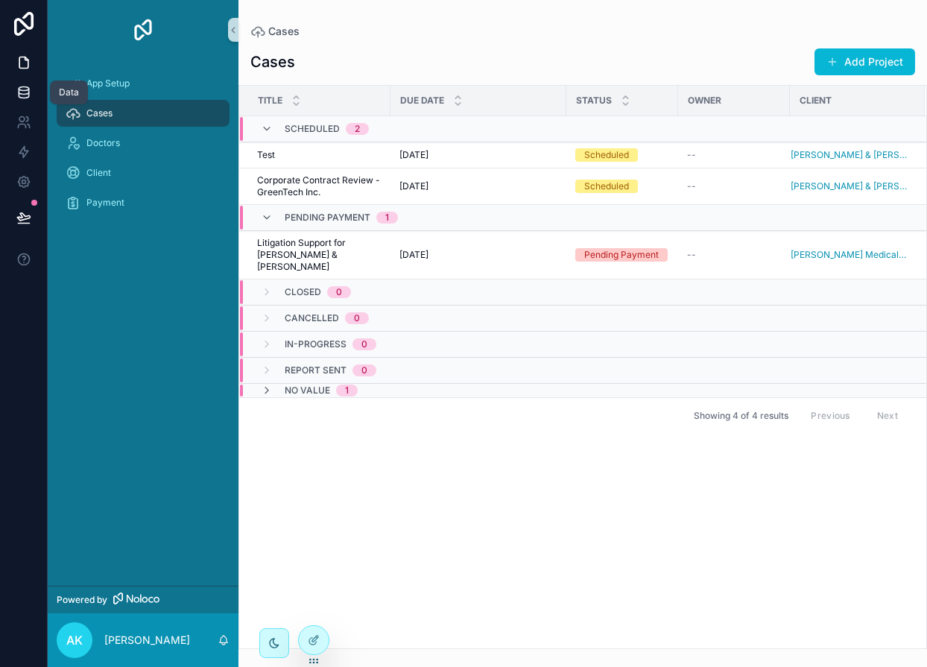
click at [23, 98] on icon at bounding box center [23, 92] width 15 height 15
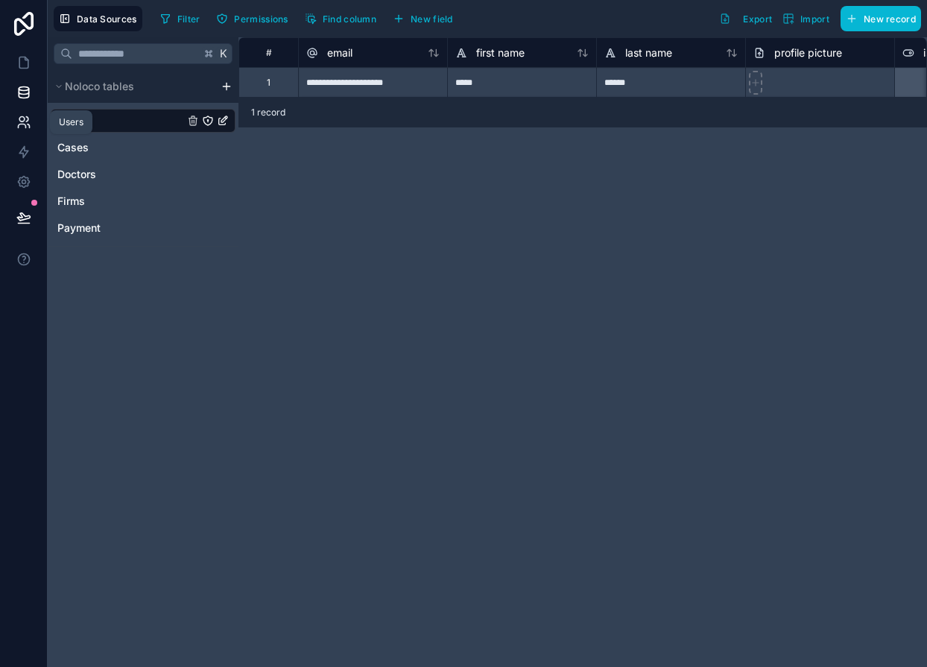
click at [23, 126] on icon at bounding box center [23, 122] width 15 height 15
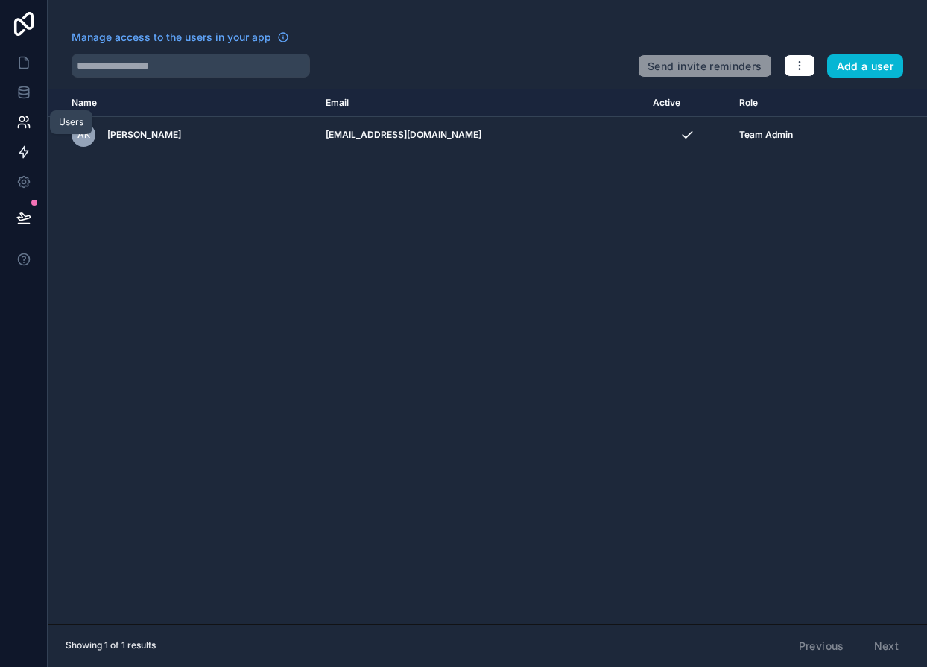
click at [24, 156] on icon at bounding box center [23, 152] width 15 height 15
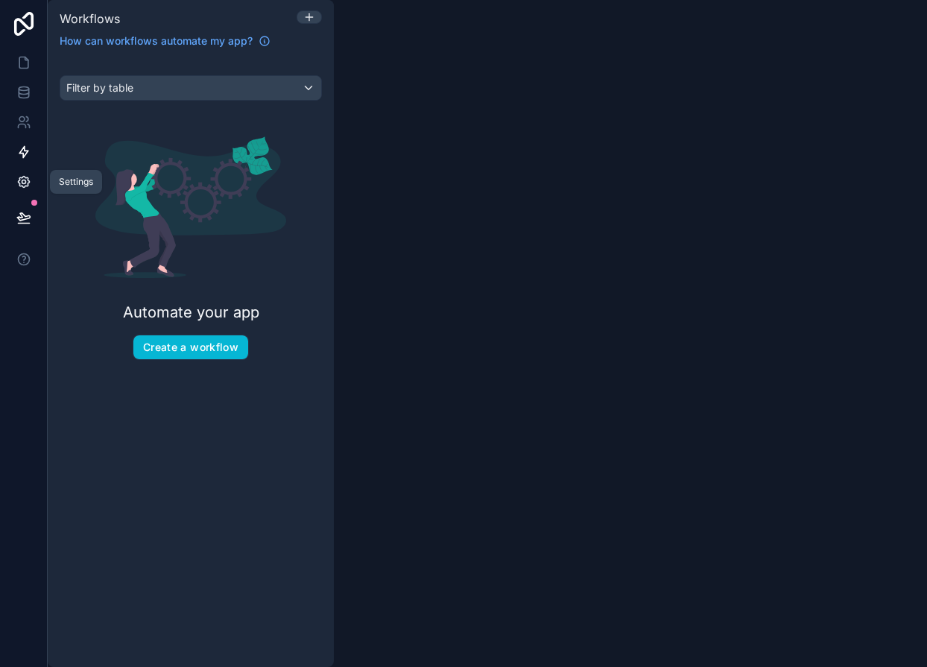
click at [24, 179] on icon at bounding box center [23, 181] width 15 height 15
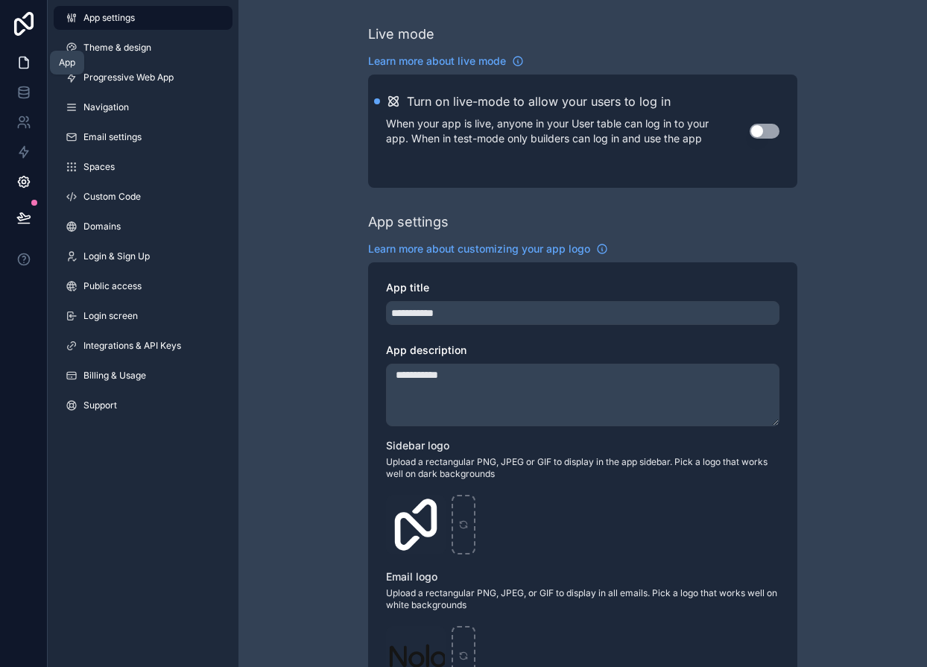
click at [25, 64] on icon at bounding box center [23, 62] width 15 height 15
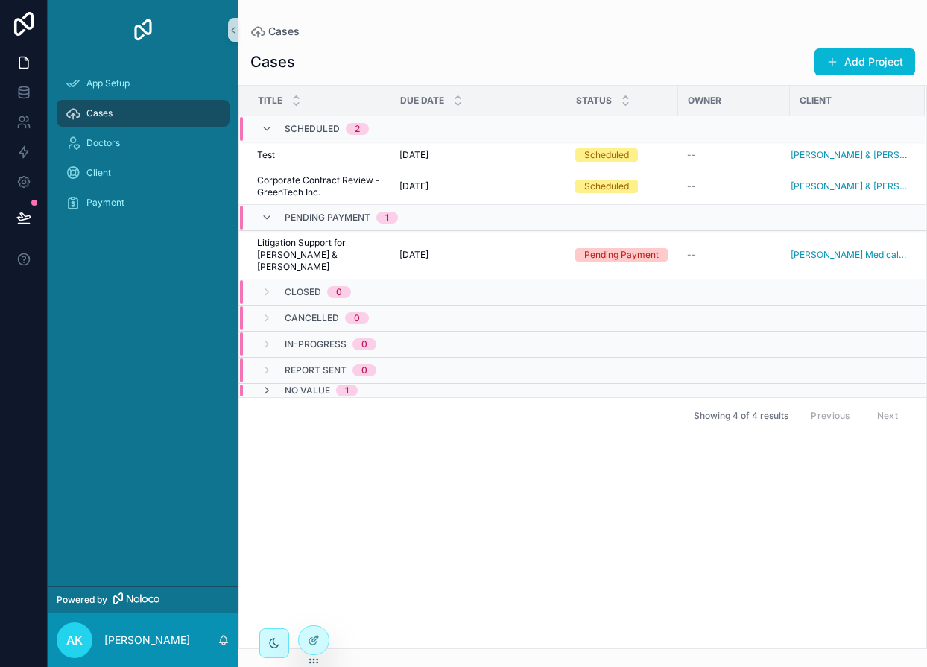
click at [133, 109] on div "Cases" at bounding box center [143, 113] width 155 height 24
click at [260, 25] on icon "scrollable content" at bounding box center [257, 31] width 15 height 15
click at [271, 34] on span "Cases" at bounding box center [283, 31] width 31 height 15
click at [282, 34] on span "Cases" at bounding box center [283, 31] width 31 height 15
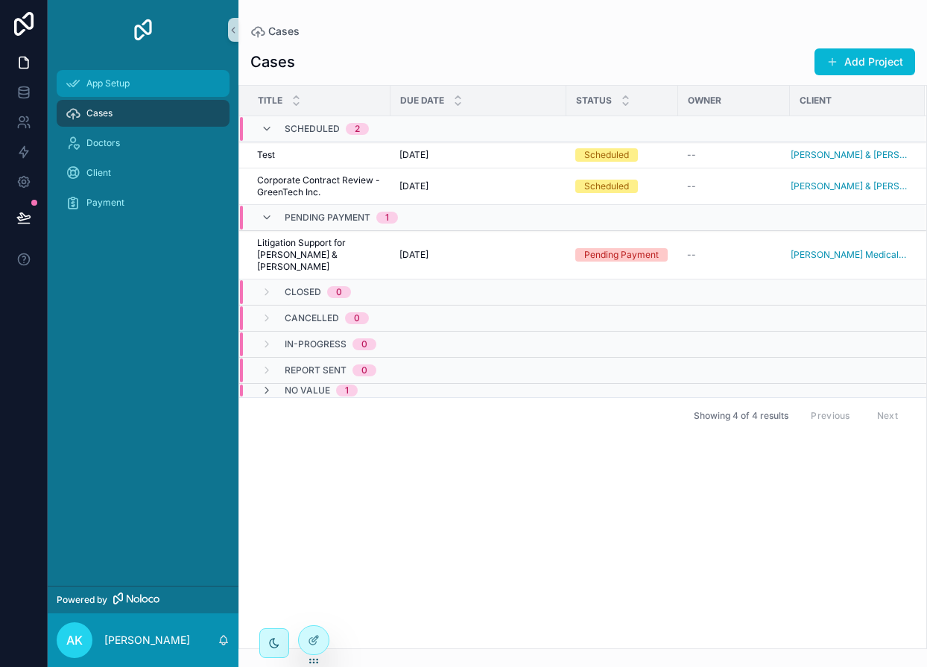
click at [151, 89] on div "App Setup" at bounding box center [143, 84] width 155 height 24
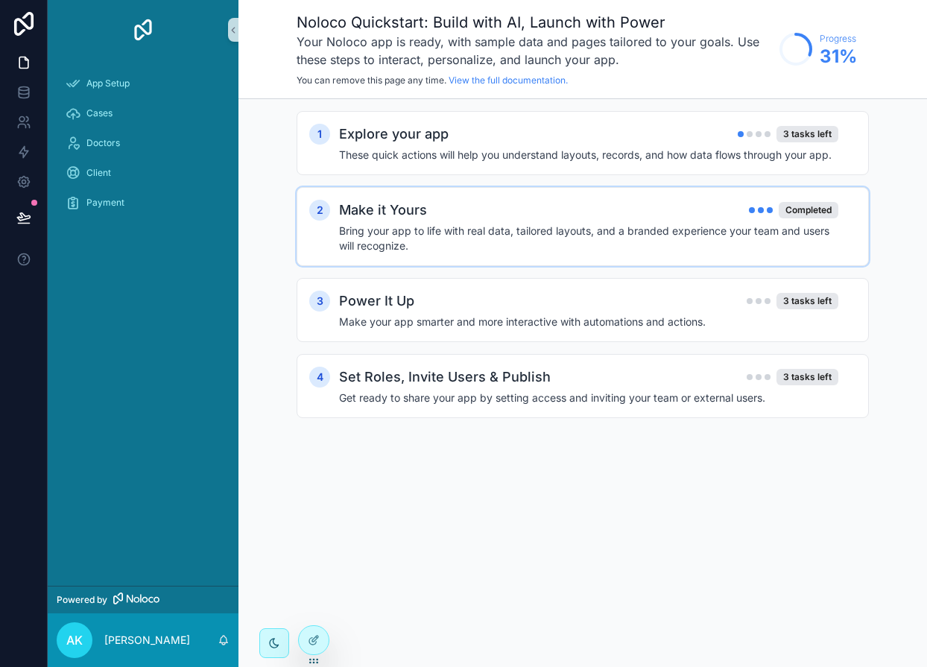
click at [329, 222] on div "2 Make it Yours Completed Bring your app to life with real data, tailored layou…" at bounding box center [582, 227] width 547 height 54
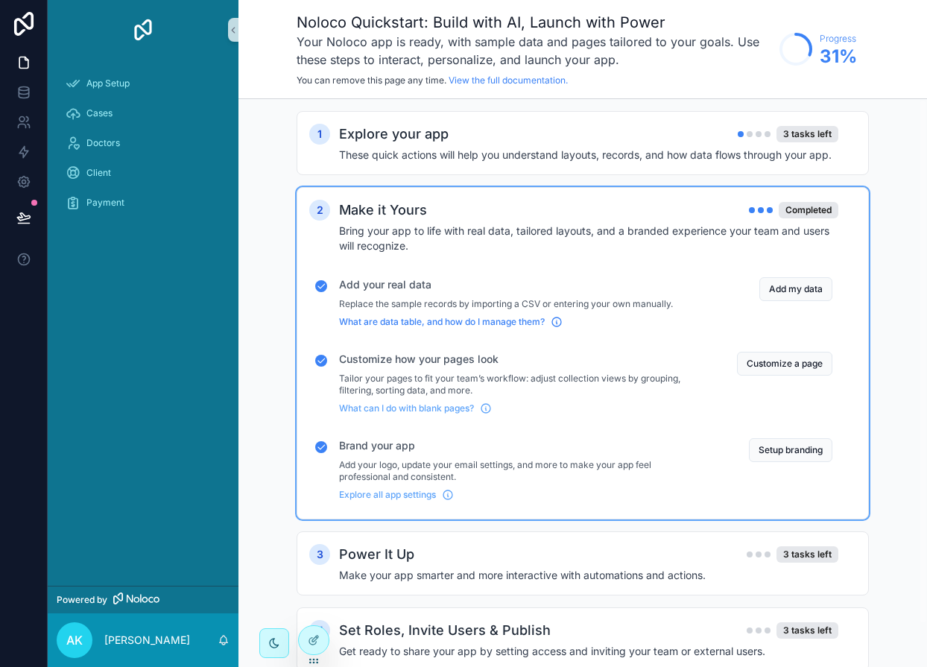
click at [390, 317] on span "What are data table, and how do I manage them?" at bounding box center [442, 322] width 206 height 12
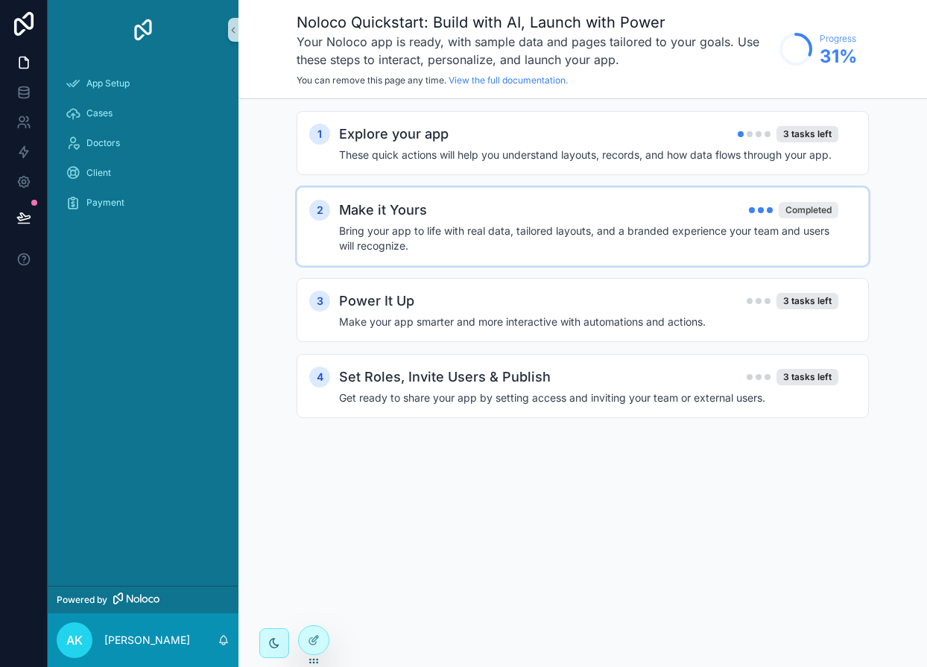
click at [801, 208] on div "Completed" at bounding box center [808, 210] width 60 height 16
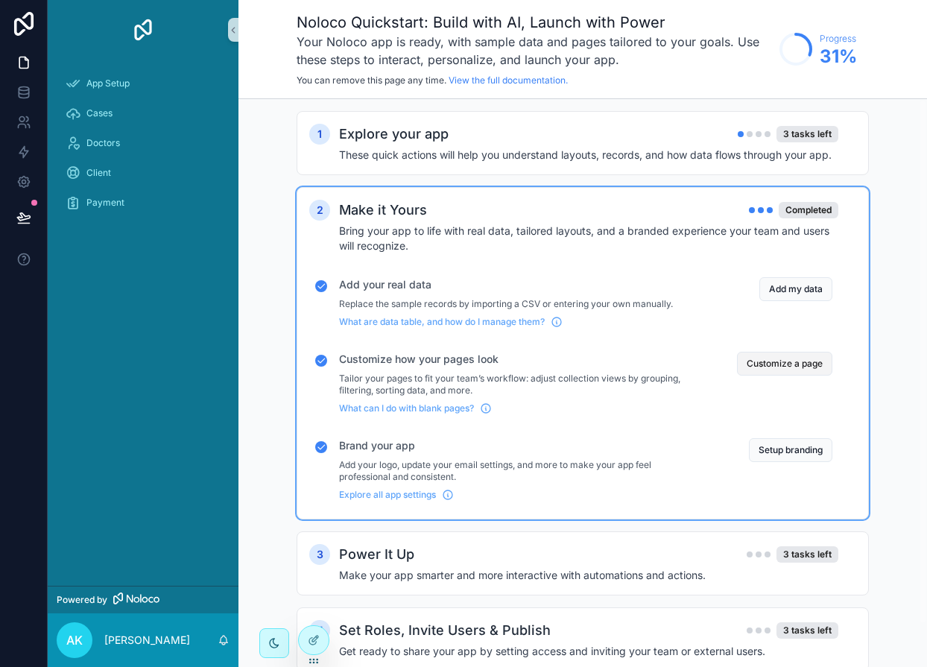
click at [790, 365] on button "Customize a page" at bounding box center [784, 364] width 95 height 24
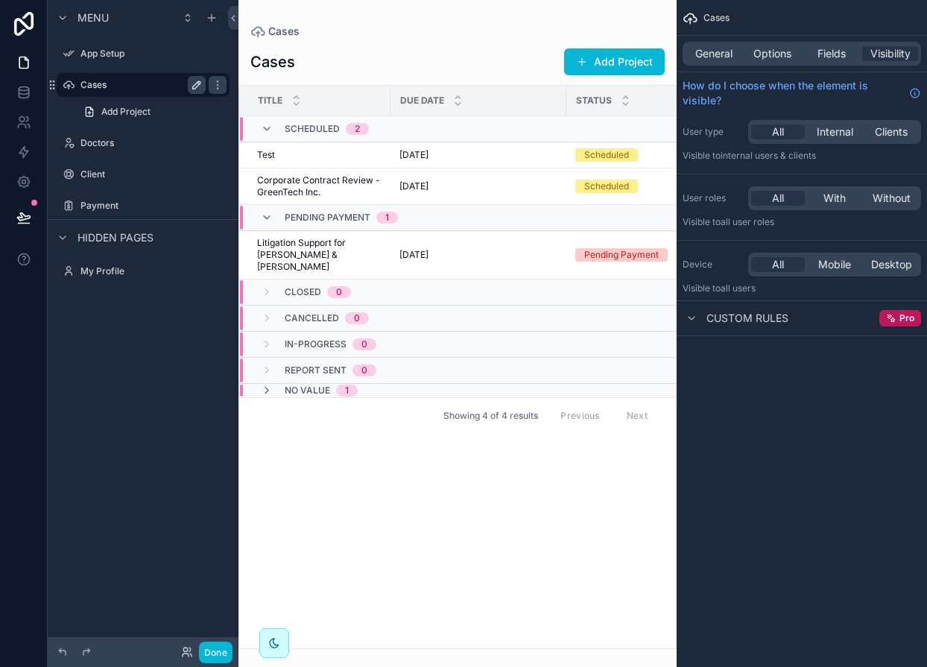
click at [197, 83] on icon "scrollable content" at bounding box center [197, 85] width 12 height 12
click at [71, 85] on icon "scrollable content" at bounding box center [69, 85] width 12 height 12
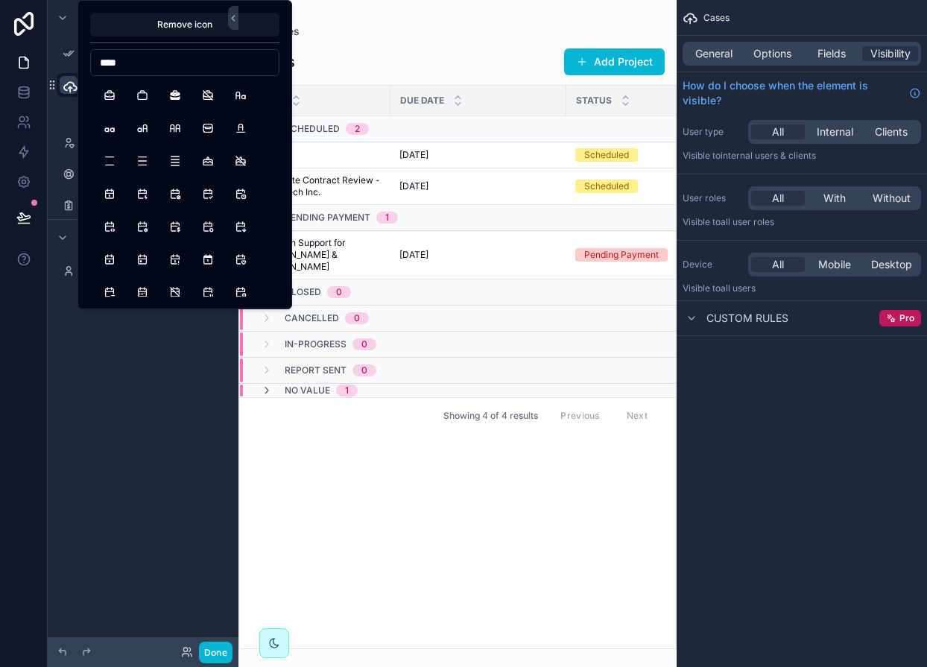
click at [118, 63] on input "****" at bounding box center [185, 62] width 188 height 21
type input "******"
click at [108, 98] on button "Report" at bounding box center [109, 95] width 27 height 27
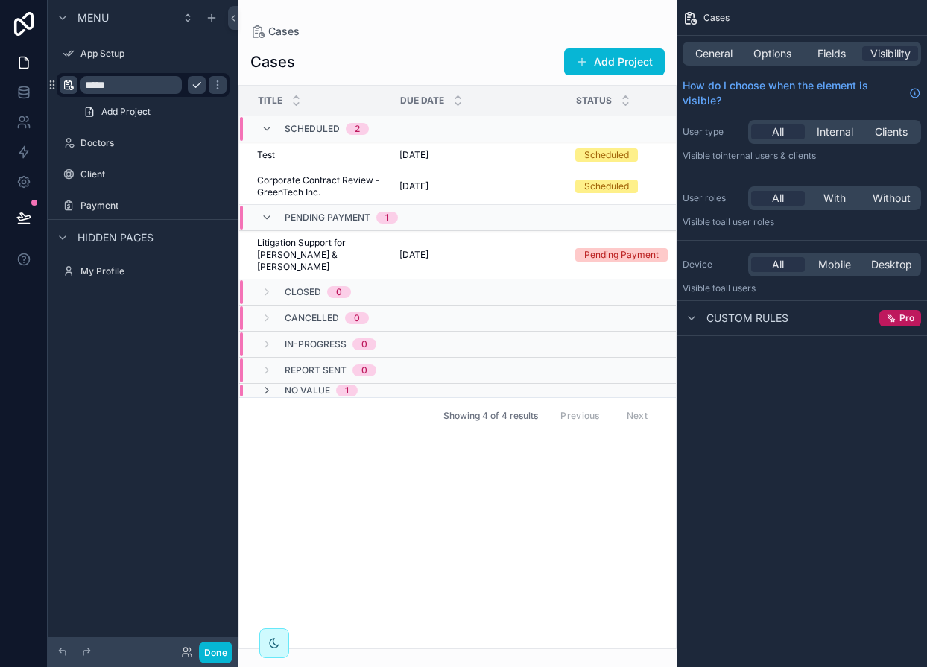
click at [149, 449] on div "Menu App Setup ***** Add Project Doctors Client Payment Hidden pages My Profile" at bounding box center [143, 324] width 191 height 649
click at [196, 174] on icon "scrollable content" at bounding box center [197, 174] width 12 height 12
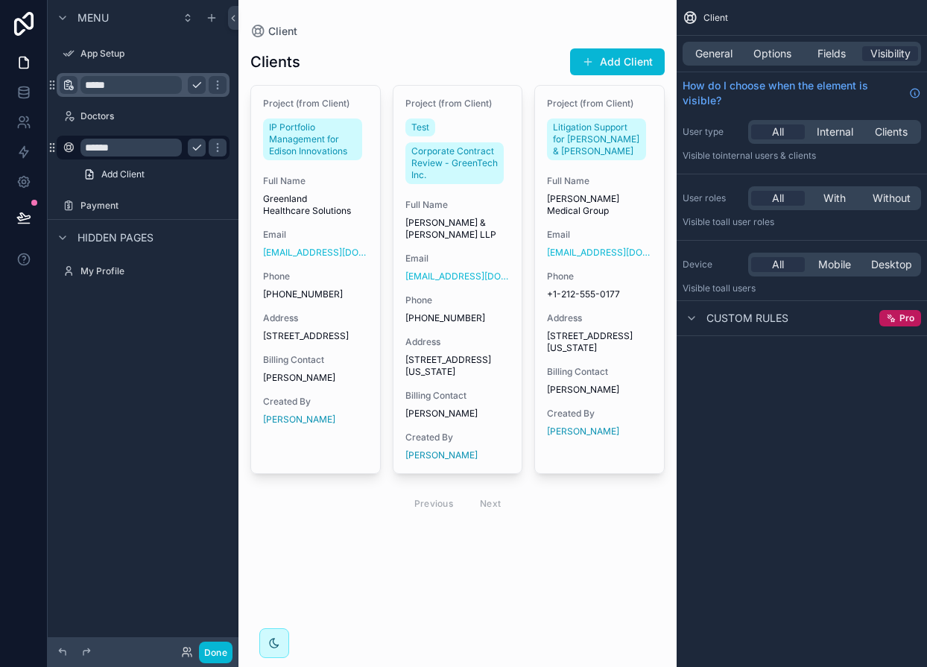
click at [94, 148] on input "******" at bounding box center [130, 148] width 101 height 18
type input "****"
click at [209, 658] on button "Done" at bounding box center [216, 652] width 34 height 22
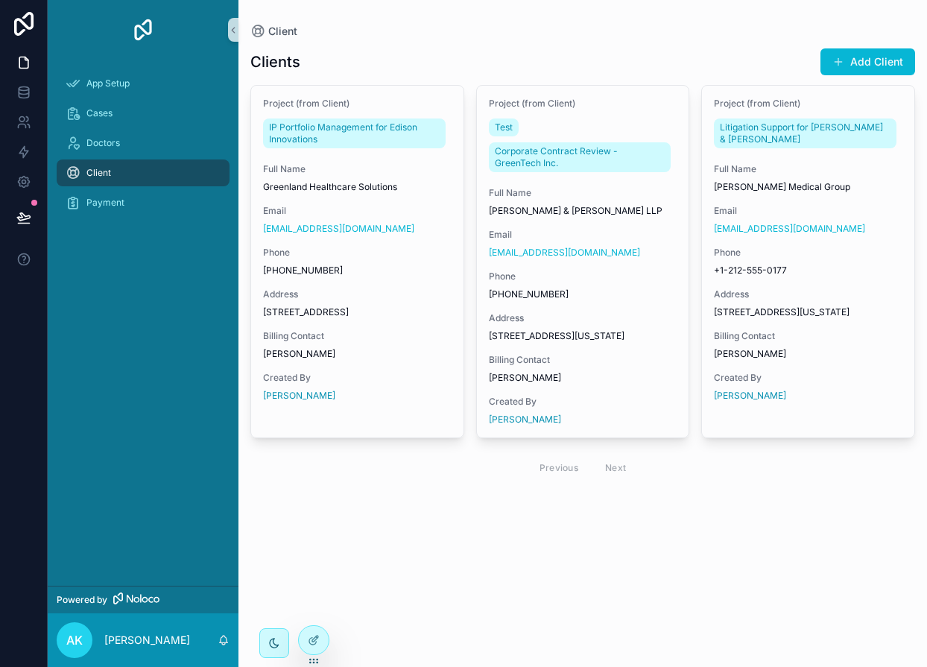
click at [94, 172] on span "Client" at bounding box center [98, 173] width 25 height 12
click at [305, 645] on div at bounding box center [314, 640] width 30 height 28
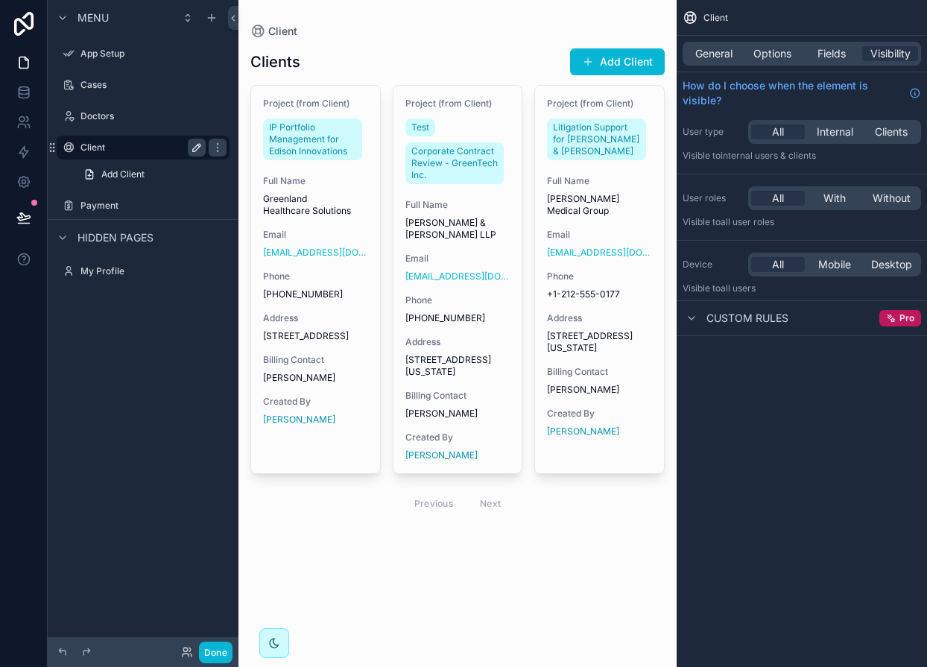
click at [193, 145] on icon "scrollable content" at bounding box center [197, 148] width 12 height 12
click at [138, 144] on input "******" at bounding box center [130, 148] width 101 height 18
type input "****"
click at [719, 51] on span "General" at bounding box center [713, 53] width 37 height 15
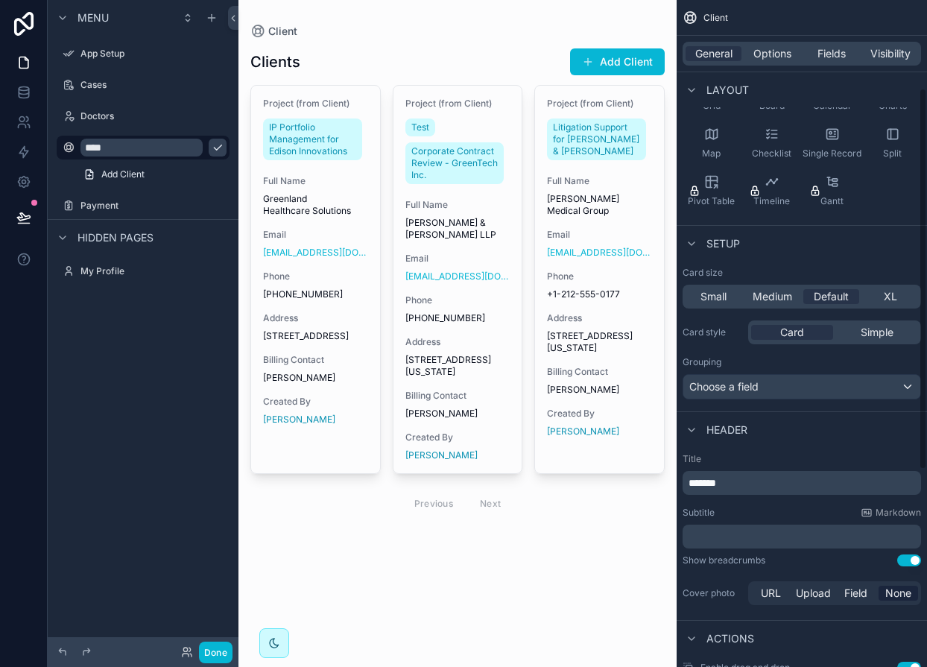
scroll to position [160, 0]
click at [716, 485] on span "*******" at bounding box center [702, 482] width 28 height 10
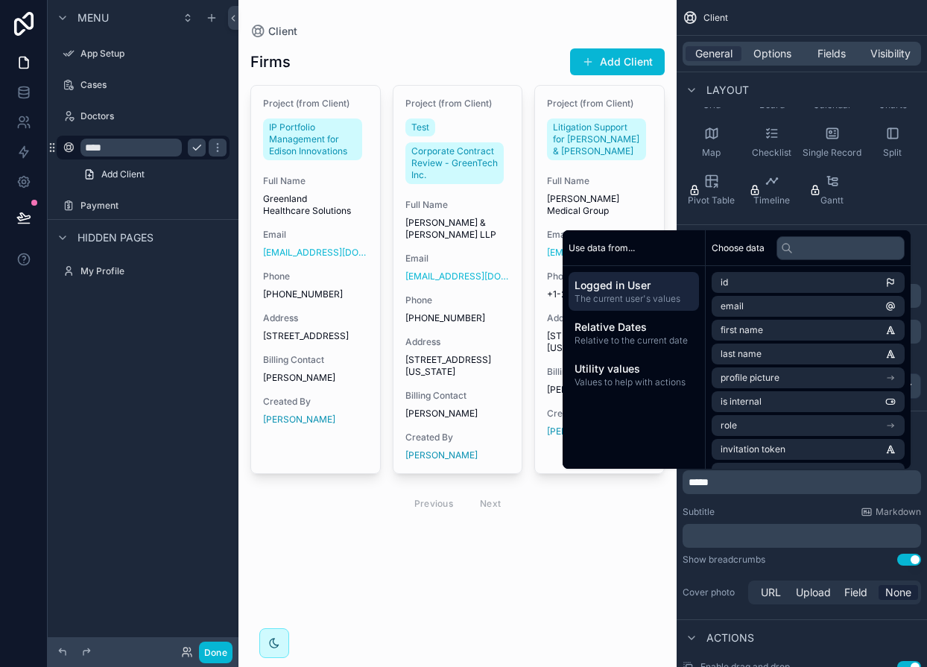
click at [155, 142] on input "****" at bounding box center [130, 148] width 101 height 18
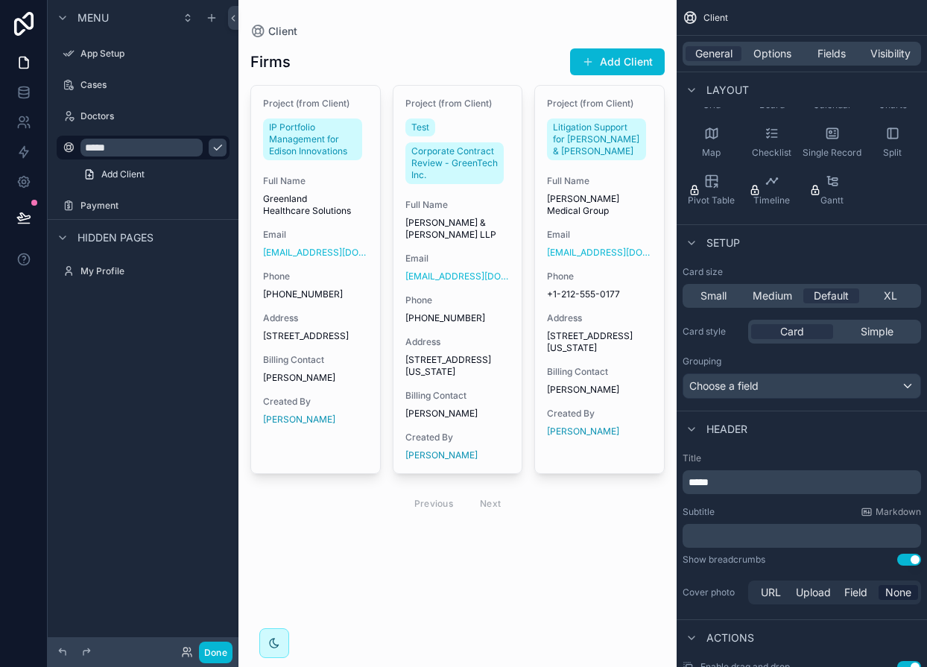
type input "*****"
click at [212, 147] on icon "scrollable content" at bounding box center [218, 148] width 12 height 12
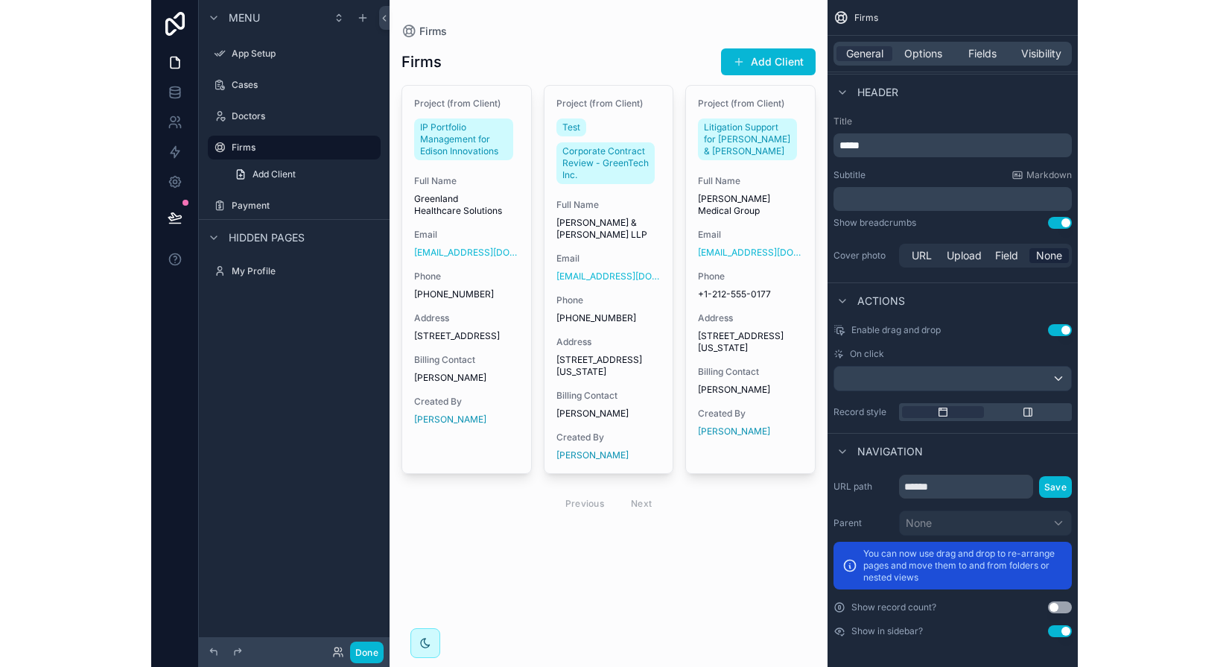
scroll to position [0, 0]
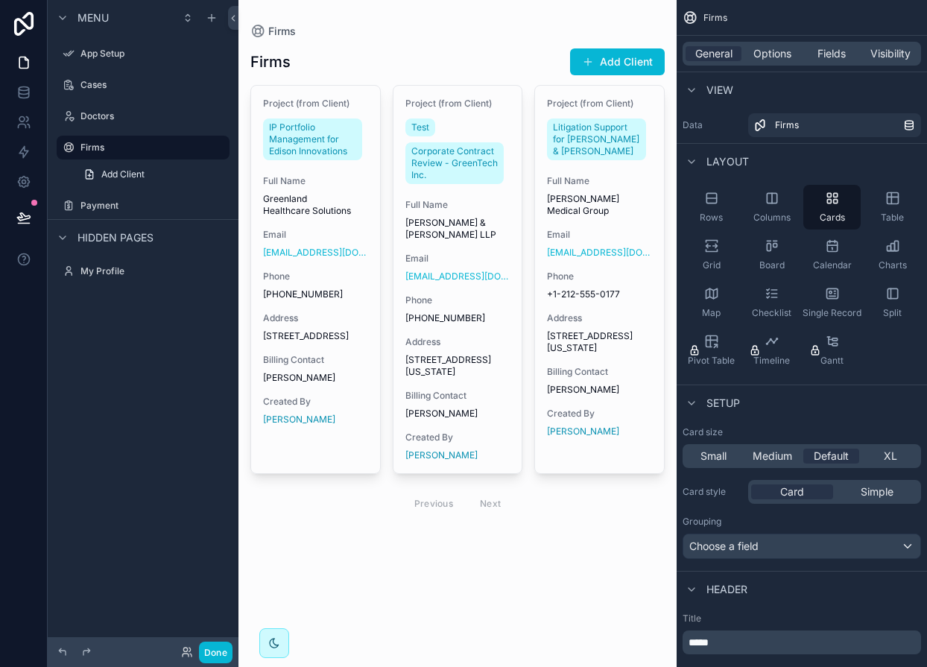
click at [597, 545] on div "scrollable content" at bounding box center [457, 284] width 438 height 568
click at [74, 45] on div "scrollable content" at bounding box center [69, 54] width 18 height 18
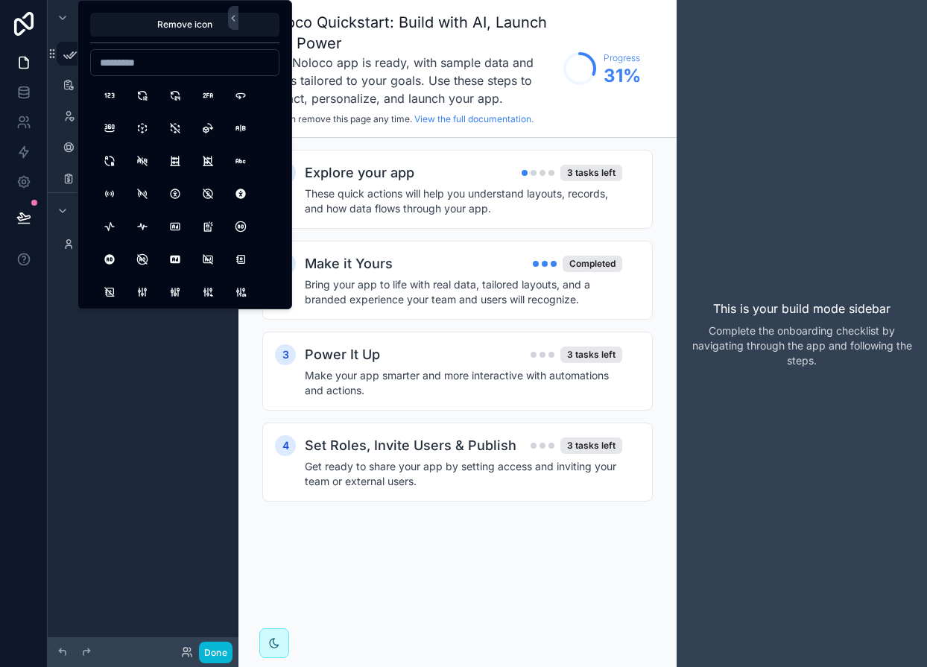
click at [72, 346] on div "Menu ********* Cases Doctors Firms Payment Hidden pages My Profile" at bounding box center [143, 324] width 191 height 649
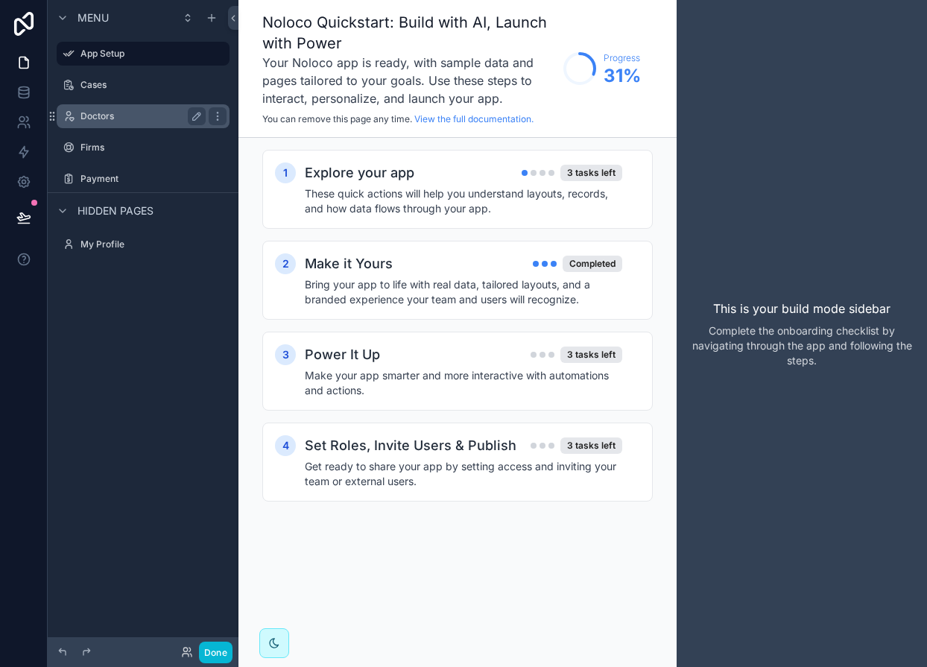
click at [104, 107] on div "Doctors" at bounding box center [143, 116] width 167 height 24
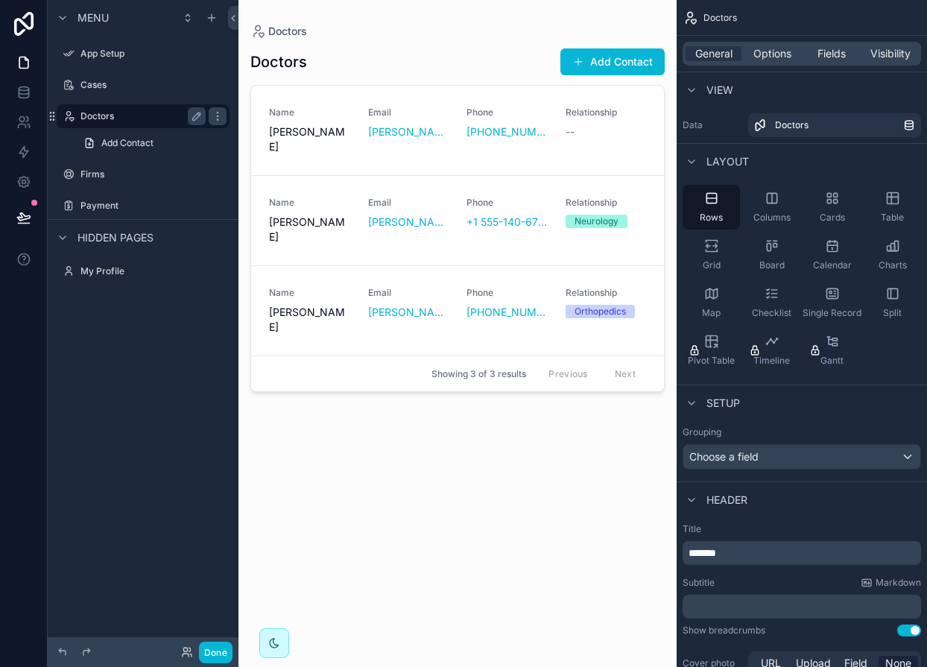
click at [107, 120] on label "Doctors" at bounding box center [139, 116] width 119 height 12
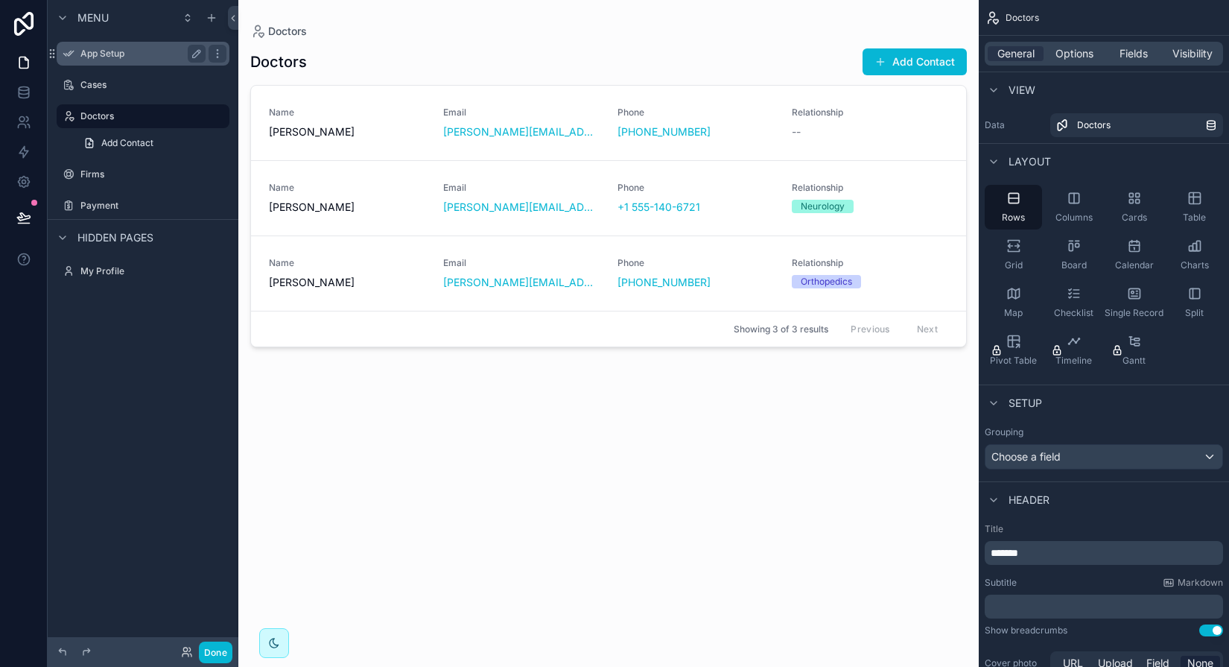
click at [127, 48] on label "App Setup" at bounding box center [139, 54] width 119 height 12
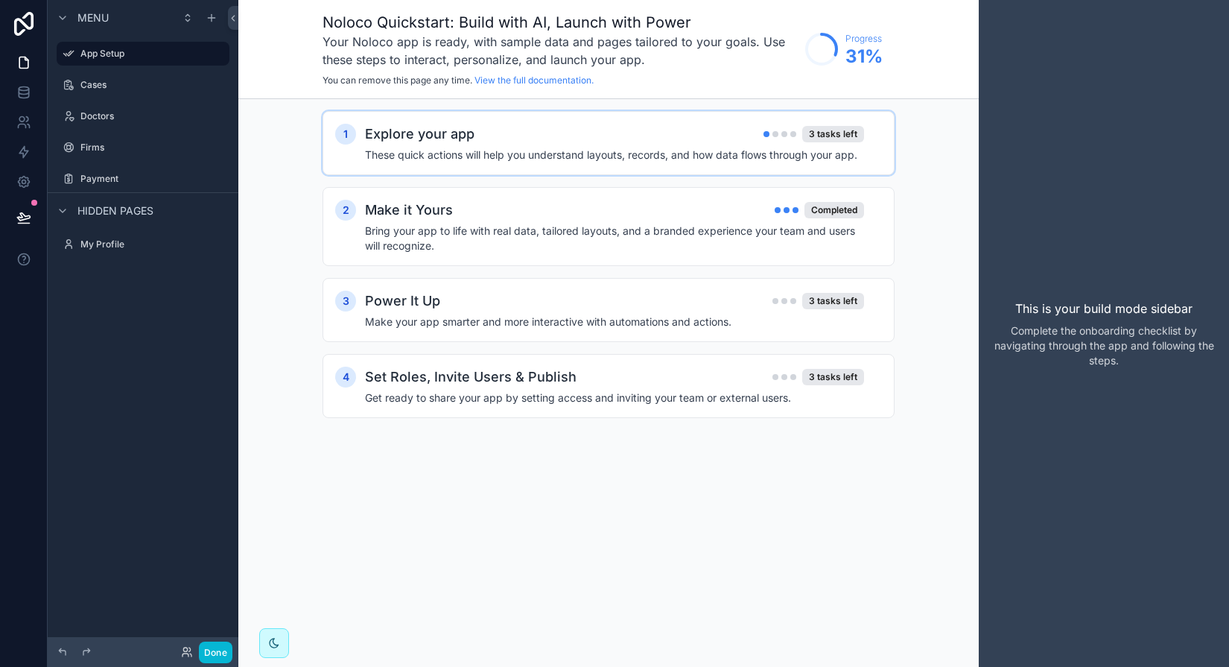
click at [510, 147] on h4 "These quick actions will help you understand layouts, records, and how data flo…" at bounding box center [614, 154] width 499 height 15
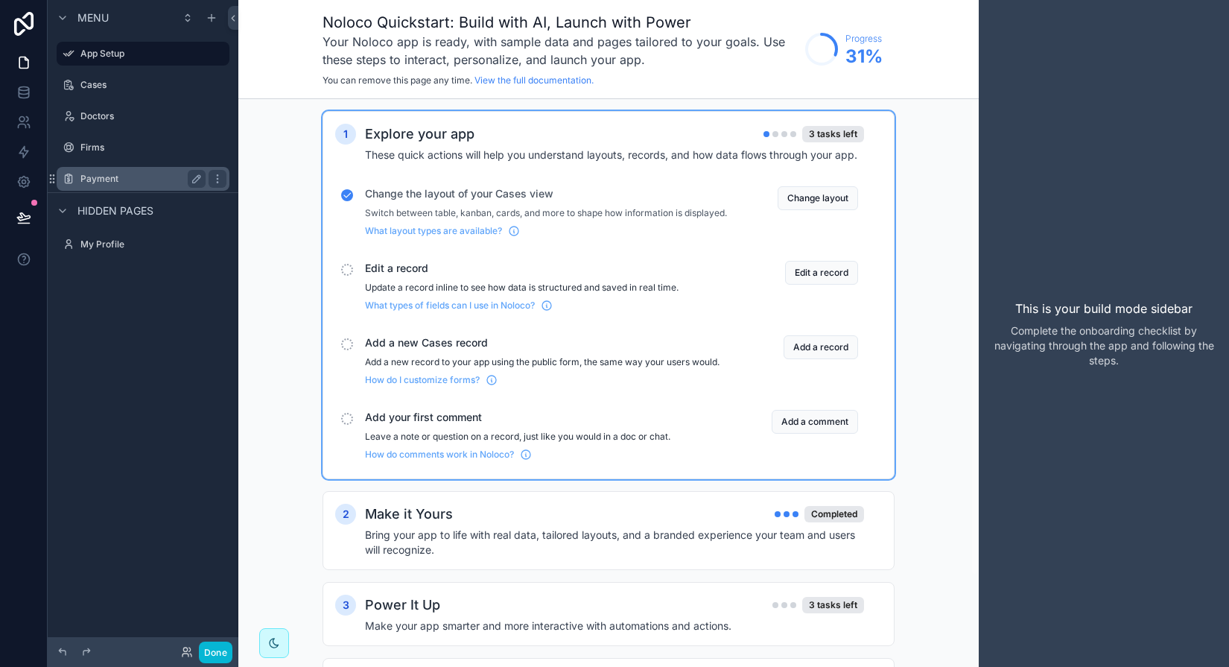
click at [101, 180] on label "Payment" at bounding box center [139, 179] width 119 height 12
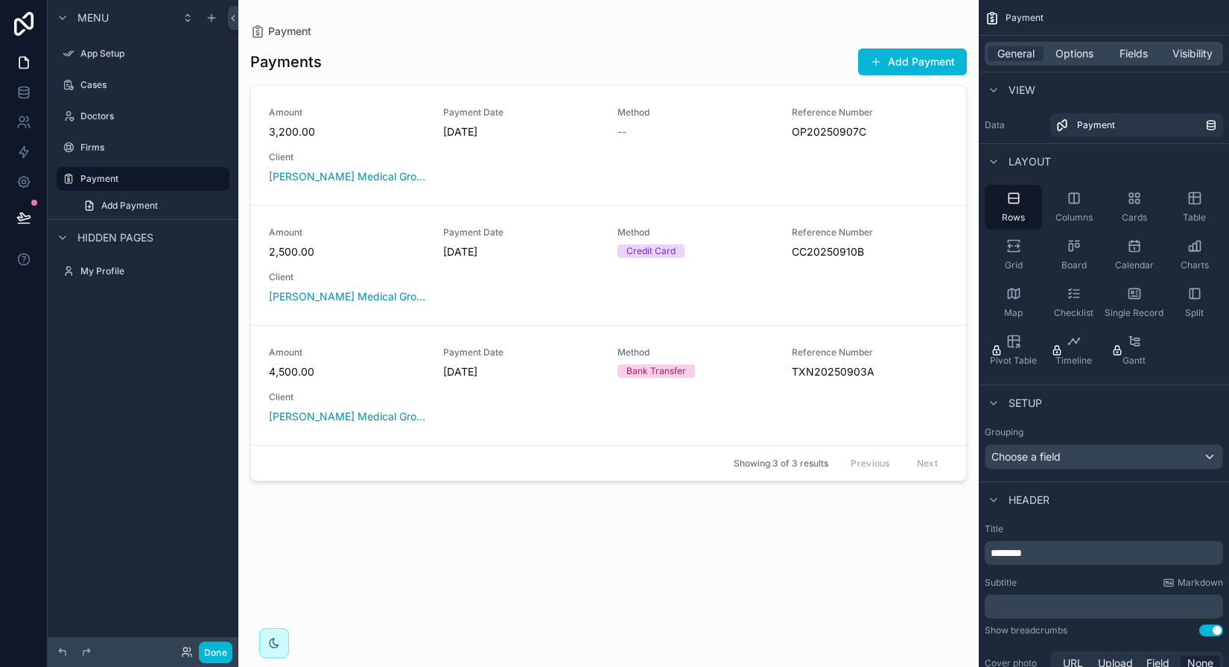
click at [96, 159] on div "Firms" at bounding box center [143, 147] width 191 height 27
click at [926, 196] on icon "scrollable content" at bounding box center [1194, 198] width 15 height 15
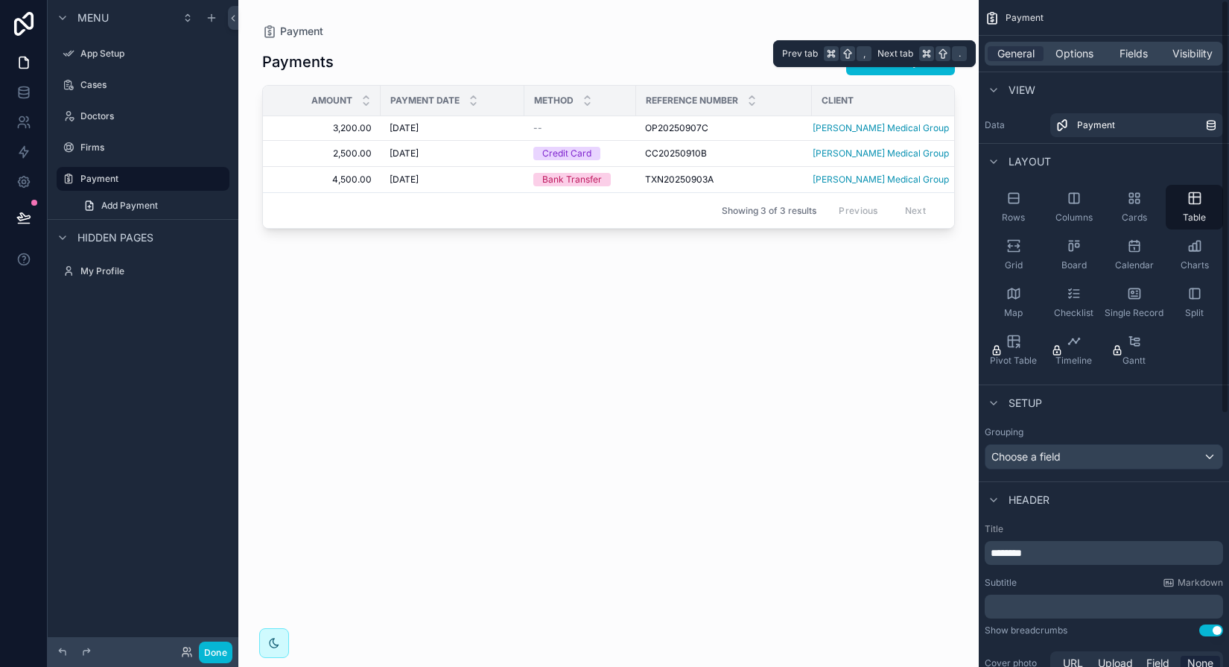
click at [926, 66] on div "General Options Fields Visibility" at bounding box center [1104, 54] width 250 height 36
click at [926, 57] on span "Fields" at bounding box center [1134, 53] width 28 height 15
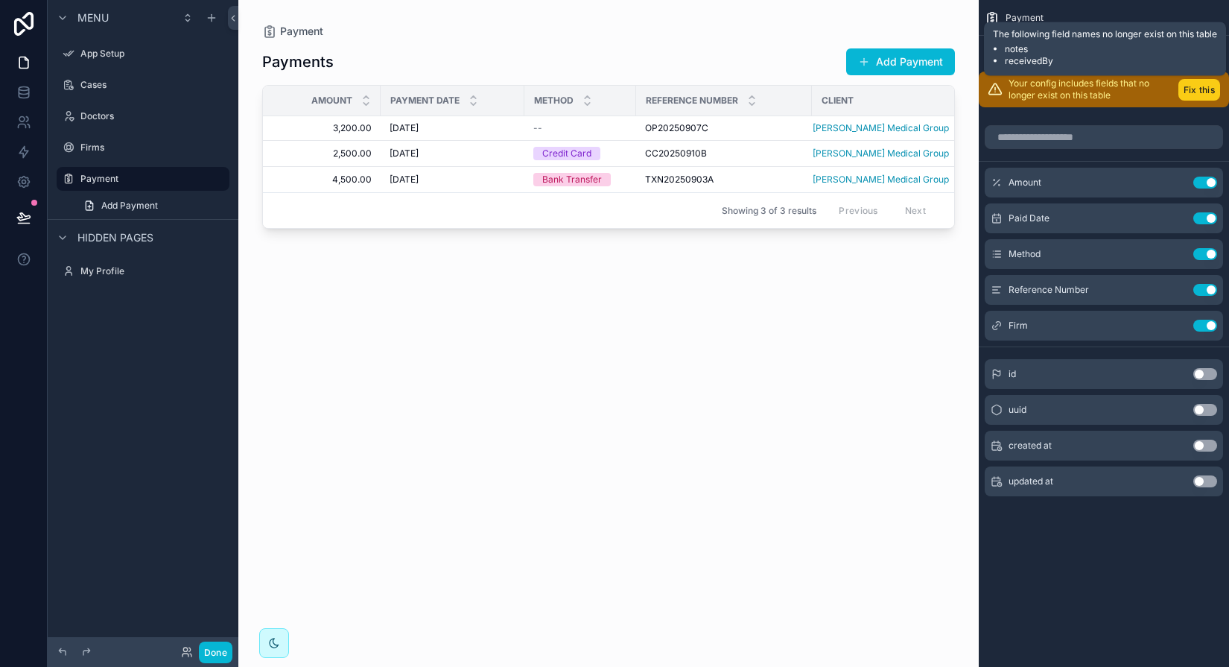
click at [926, 87] on button "Fix this" at bounding box center [1199, 90] width 42 height 22
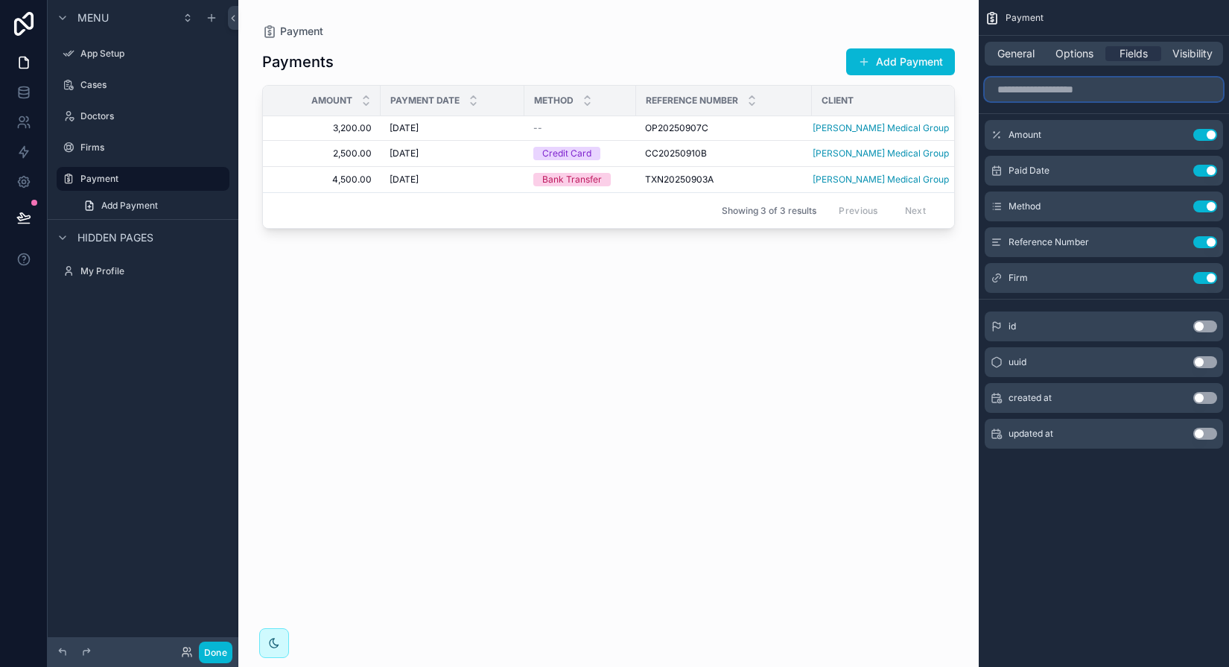
click at [926, 86] on input "scrollable content" at bounding box center [1104, 89] width 238 height 24
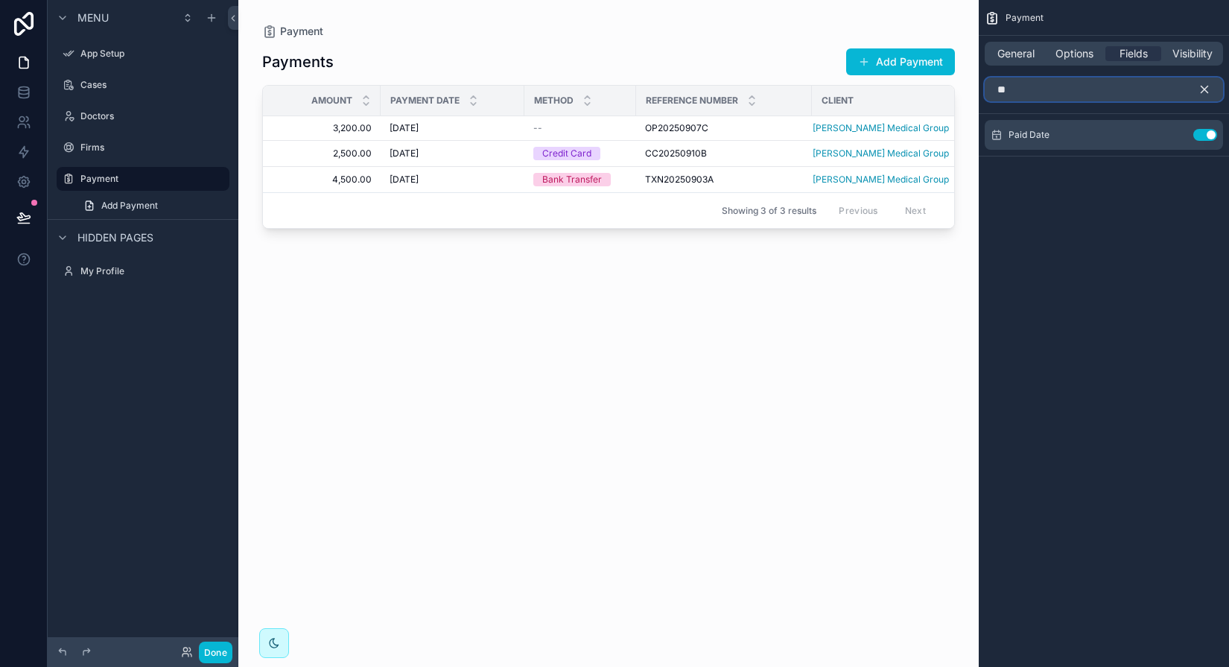
type input "*"
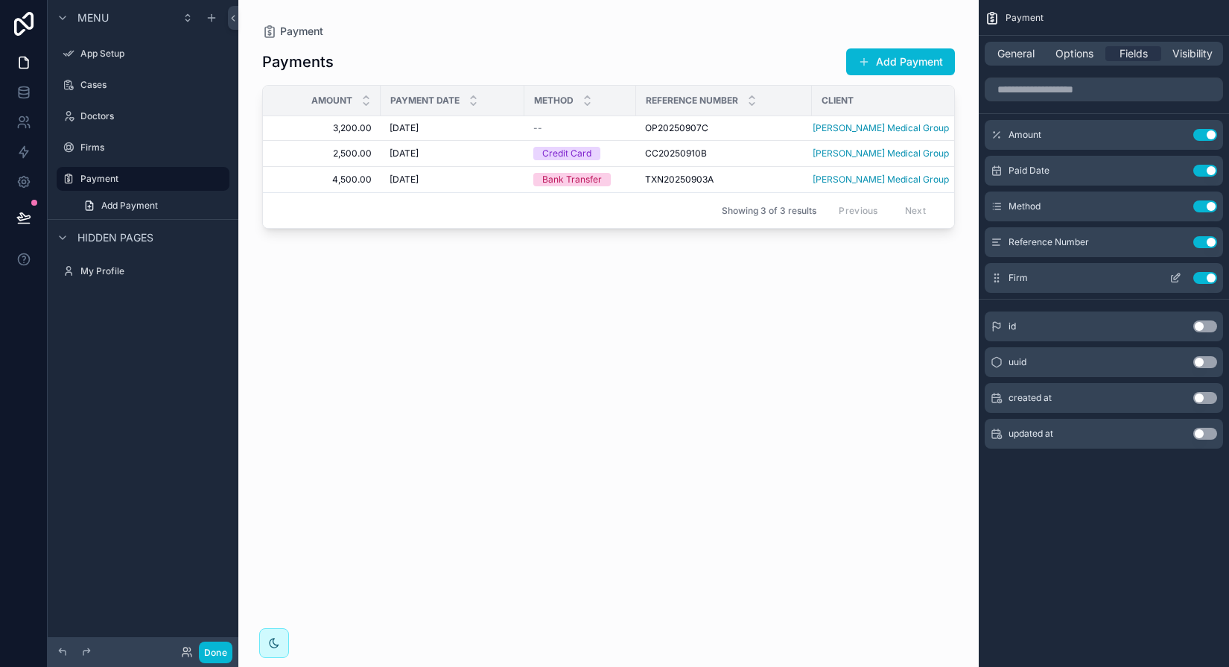
click at [926, 279] on icon "scrollable content" at bounding box center [1177, 276] width 6 height 6
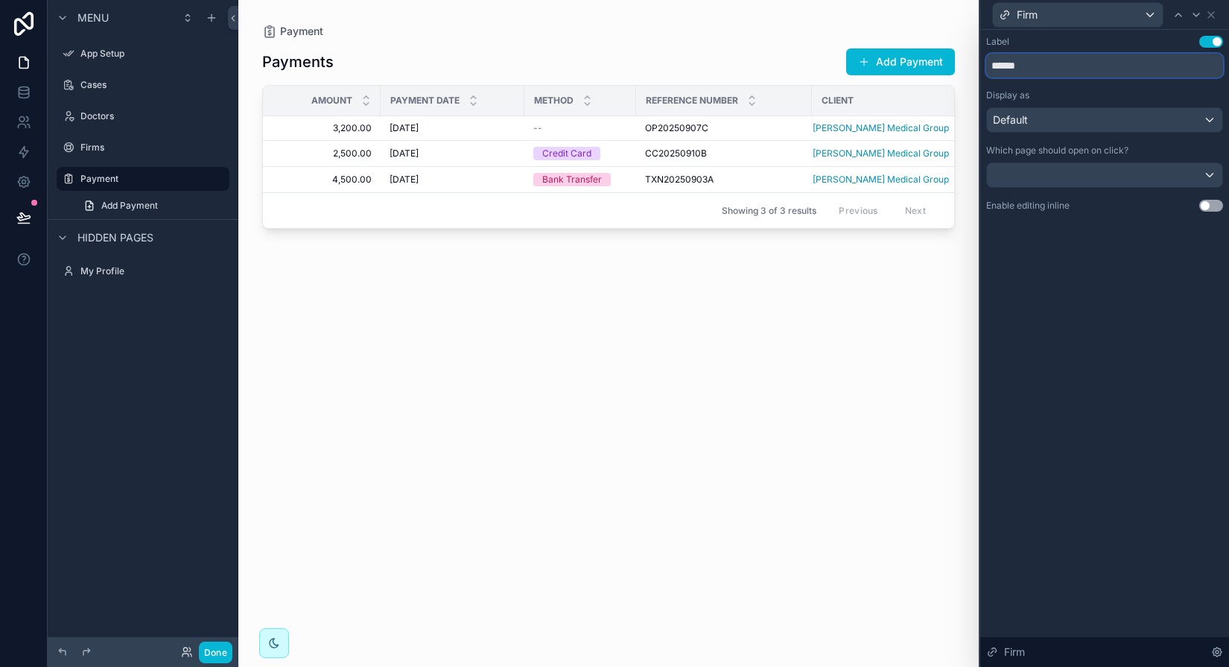
click at [926, 66] on input "******" at bounding box center [1104, 66] width 237 height 24
type input "****"
click at [926, 13] on div "Firm" at bounding box center [1078, 15] width 170 height 24
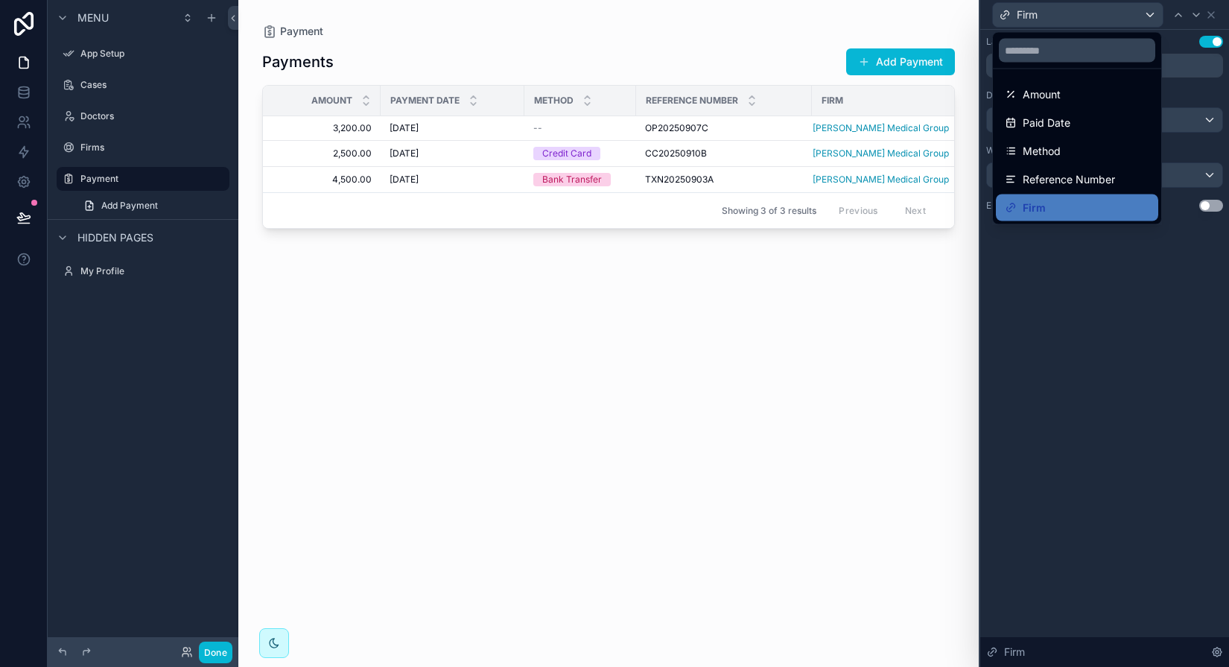
click at [926, 363] on div at bounding box center [1104, 333] width 249 height 667
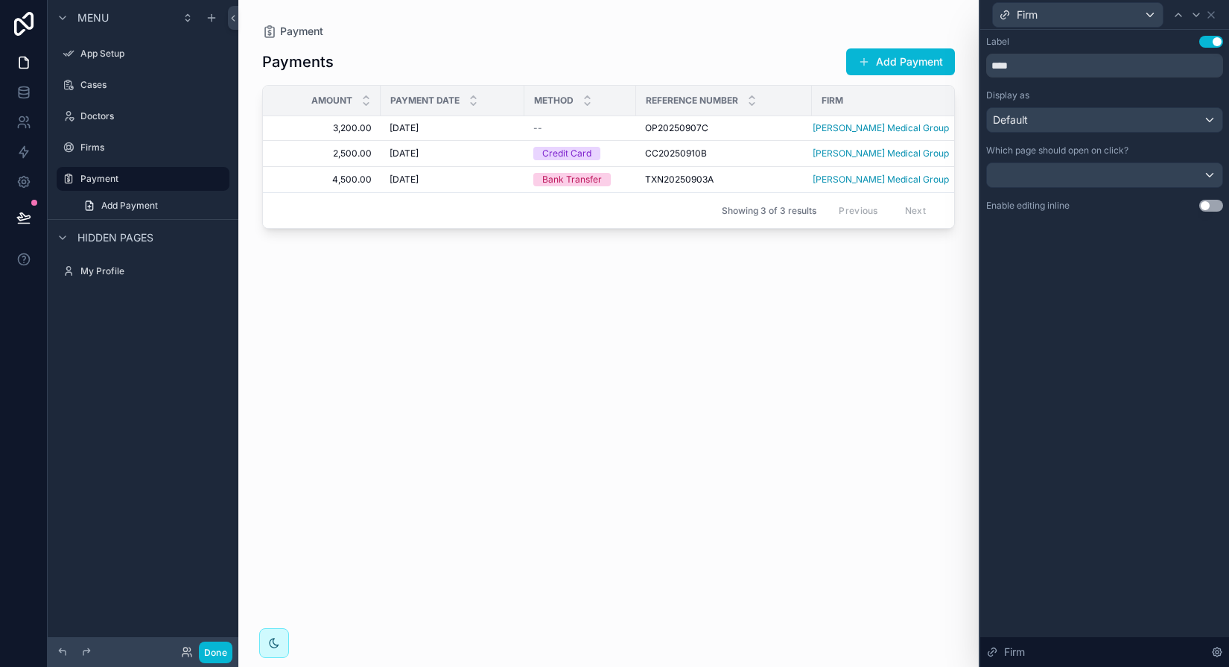
click at [926, 360] on div "scrollable content" at bounding box center [608, 324] width 740 height 649
click at [926, 10] on icon at bounding box center [1211, 15] width 12 height 12
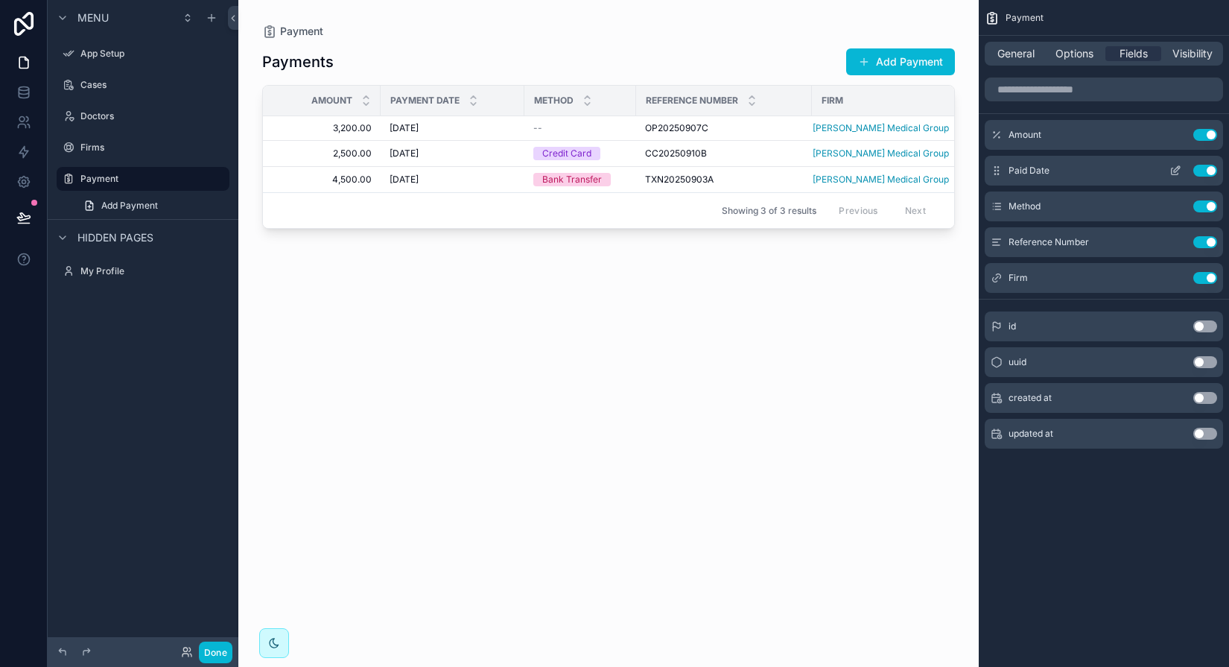
click at [926, 169] on div "Paid Date Use setting" at bounding box center [1104, 171] width 238 height 30
click at [926, 173] on div "Paid Date Use setting" at bounding box center [1104, 171] width 238 height 30
click at [926, 169] on icon "scrollable content" at bounding box center [1175, 171] width 12 height 12
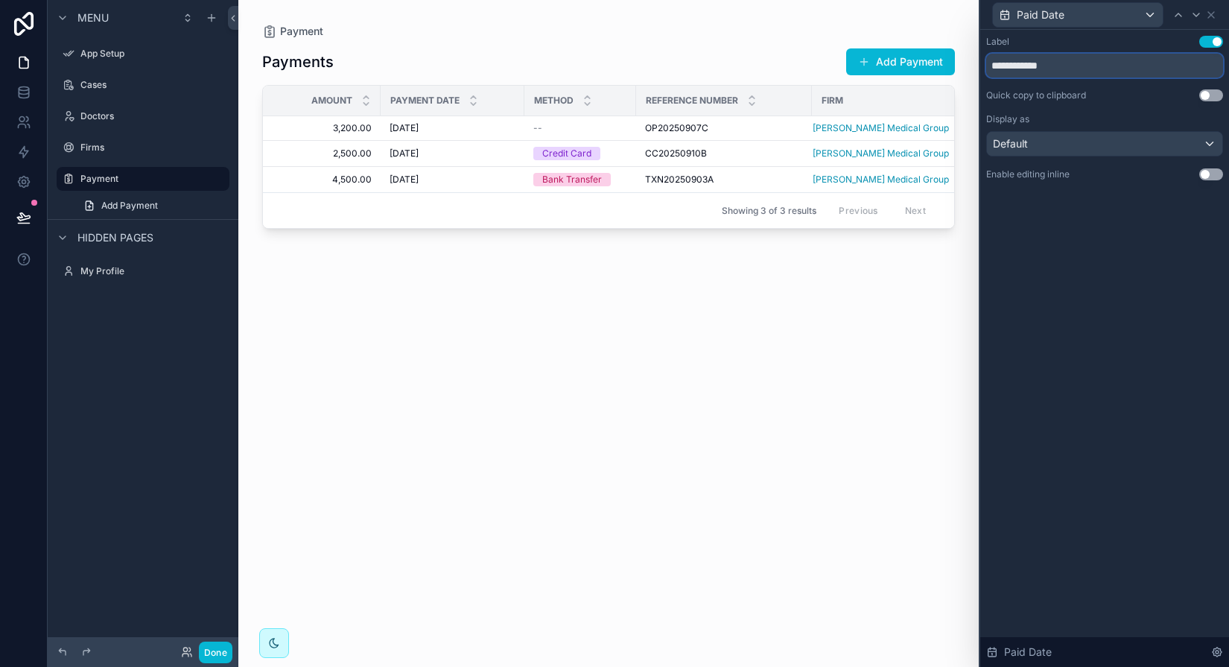
drag, startPoint x: 1078, startPoint y: 73, endPoint x: 960, endPoint y: 63, distance: 118.1
click at [926, 63] on div "**********" at bounding box center [614, 333] width 1229 height 667
type input "*********"
click at [926, 17] on icon at bounding box center [1211, 15] width 6 height 6
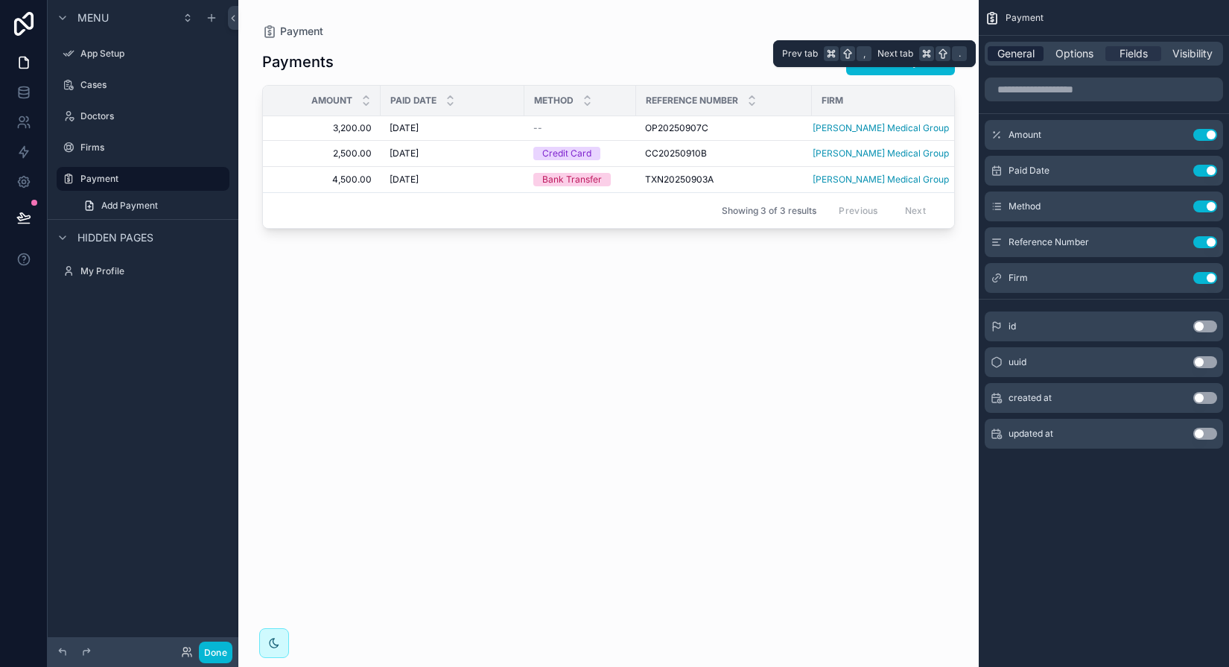
click at [926, 51] on span "General" at bounding box center [1015, 53] width 37 height 15
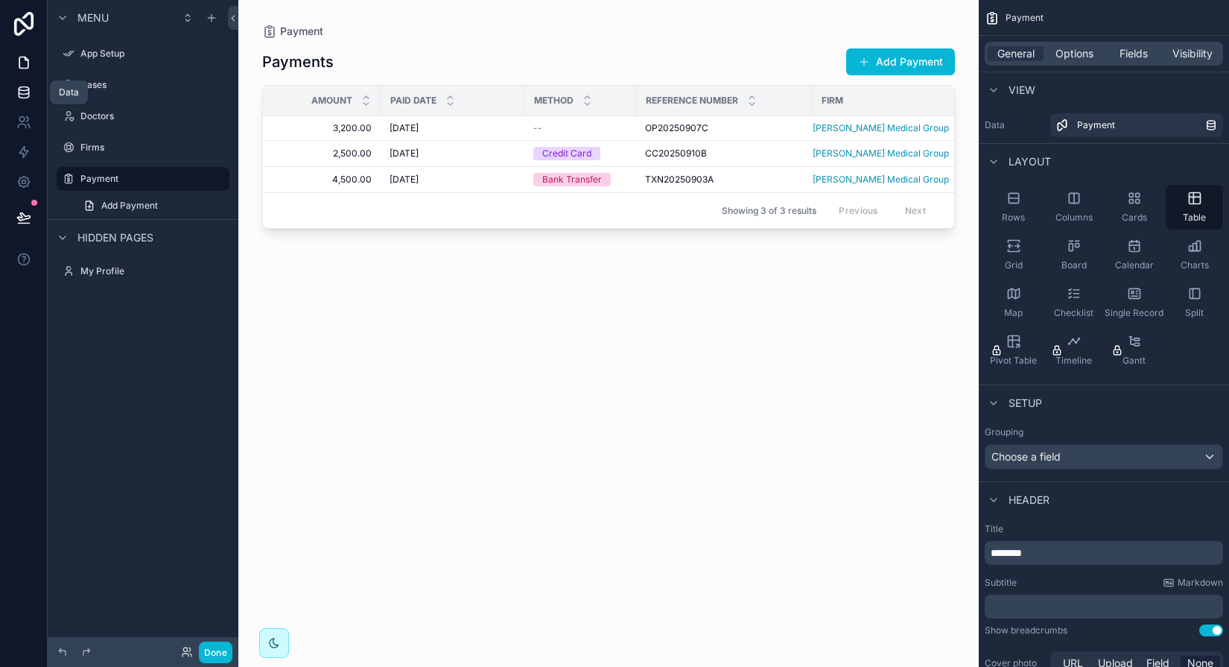
click at [24, 96] on icon at bounding box center [23, 92] width 15 height 15
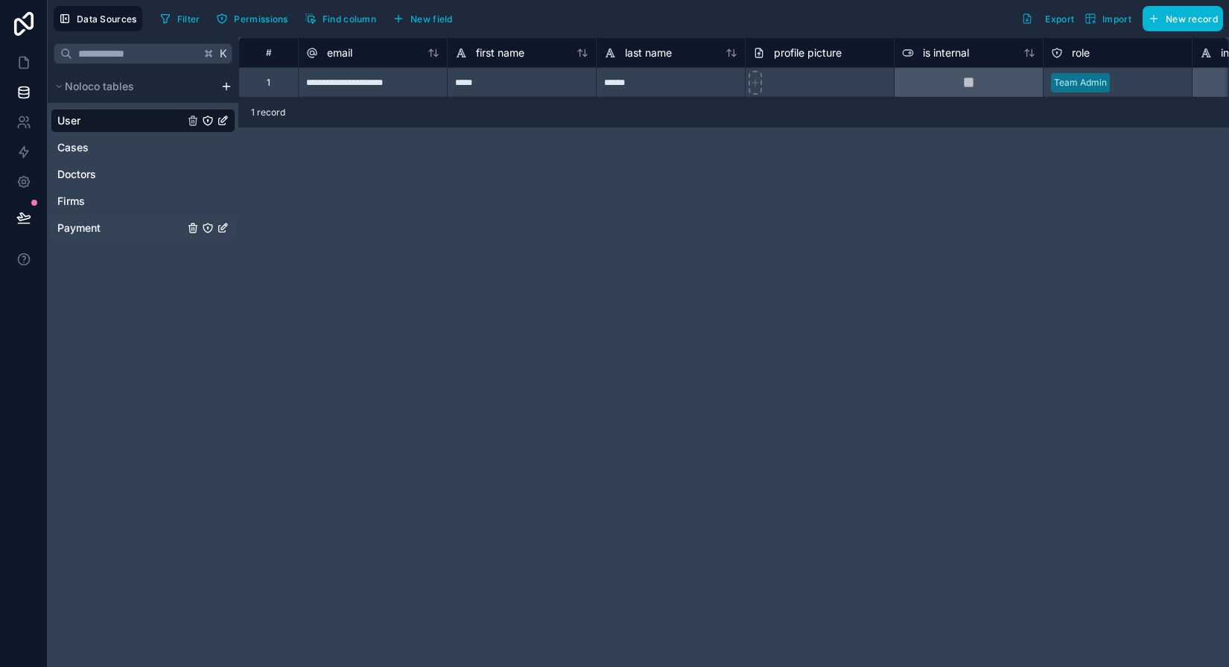
click at [77, 223] on span "Payment" at bounding box center [78, 227] width 43 height 15
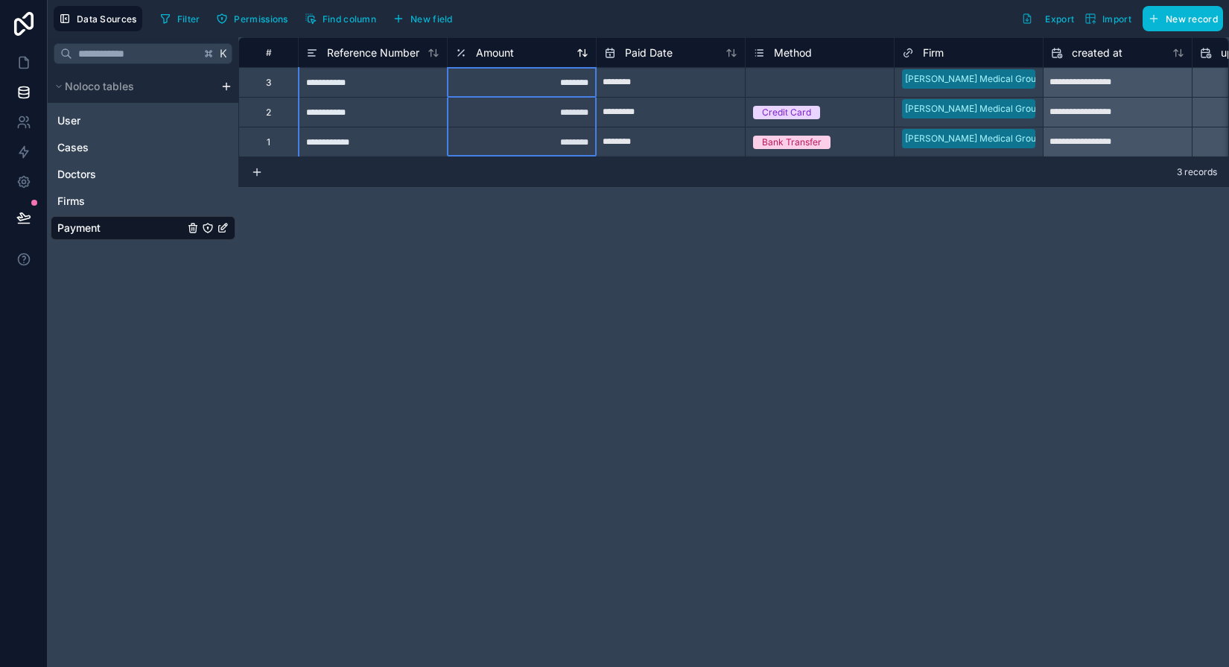
click at [518, 50] on div "Amount" at bounding box center [521, 53] width 133 height 18
click at [497, 54] on span "Amount" at bounding box center [495, 52] width 38 height 15
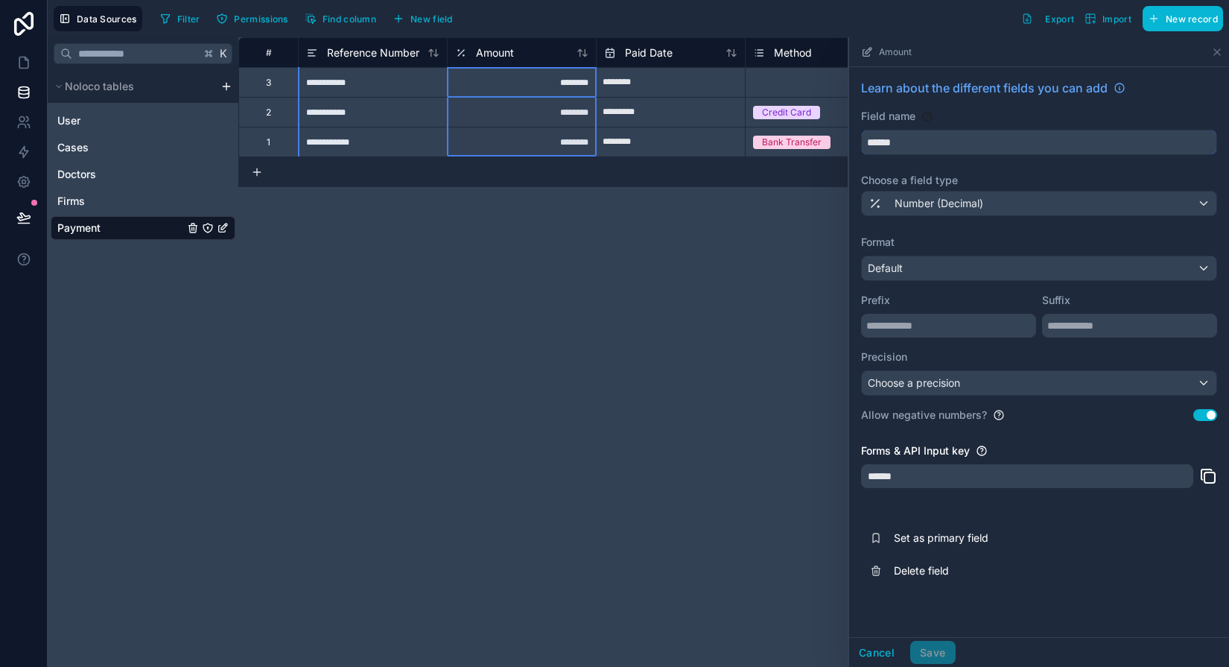
click at [926, 144] on input "******" at bounding box center [1039, 142] width 355 height 24
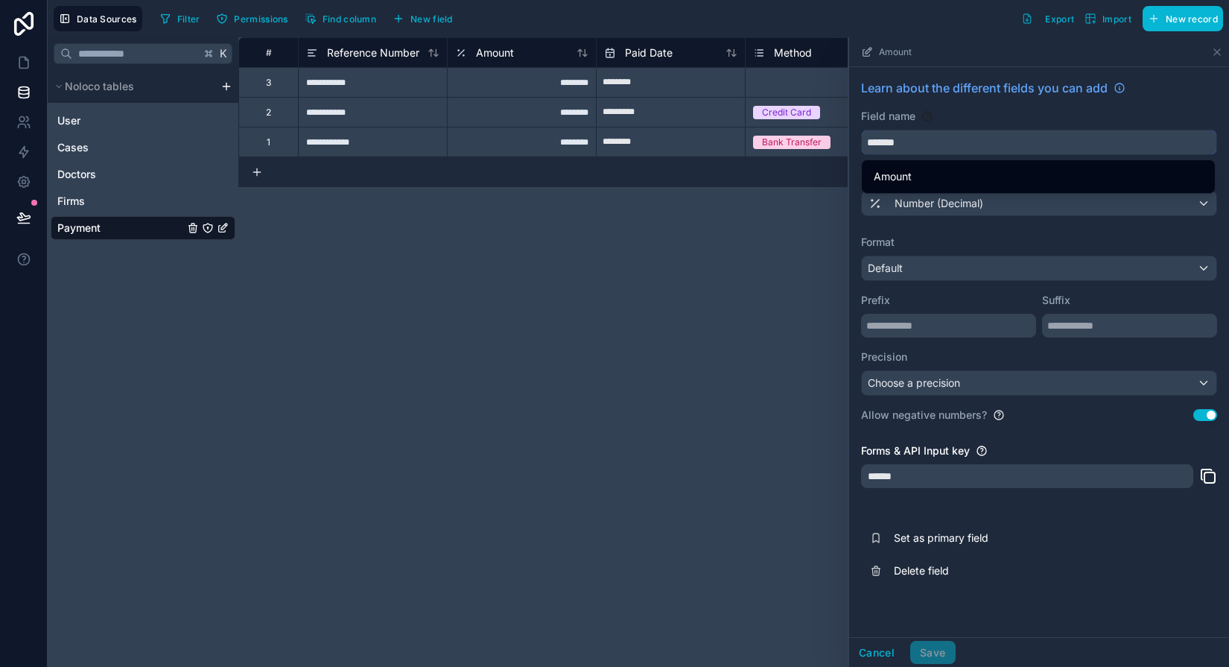
click at [861, 130] on button "******" at bounding box center [1039, 142] width 356 height 25
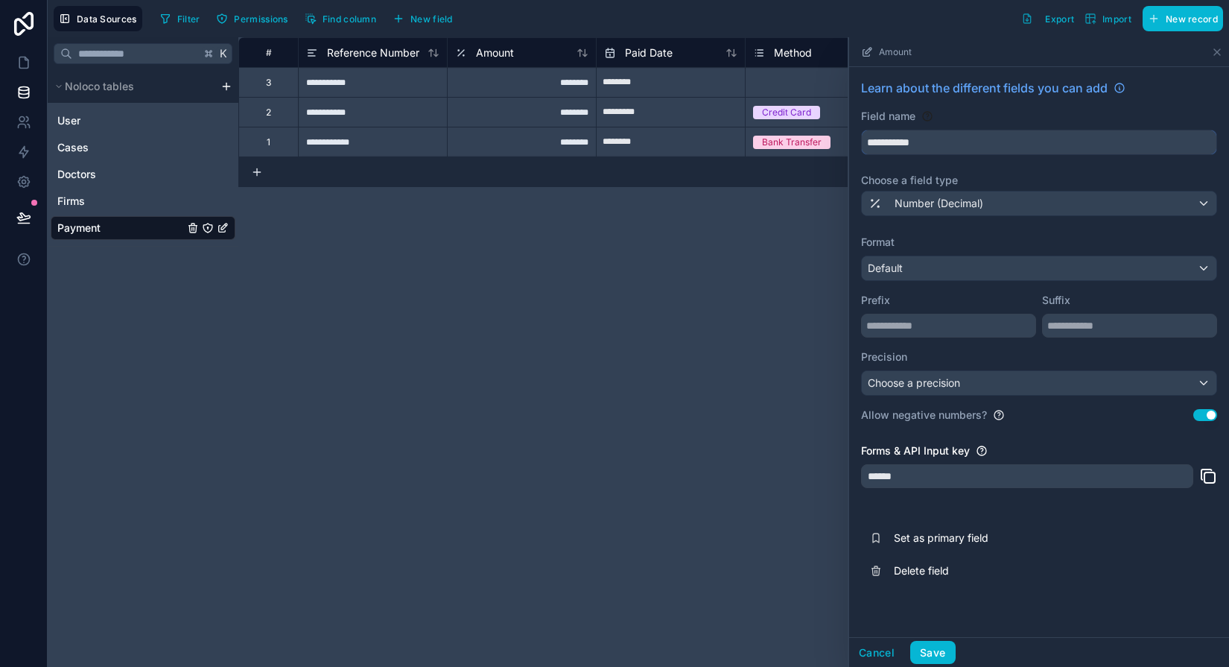
type input "**********"
click at [926, 109] on div "Field name" at bounding box center [1039, 116] width 356 height 15
click at [926, 647] on button "Save" at bounding box center [932, 653] width 45 height 24
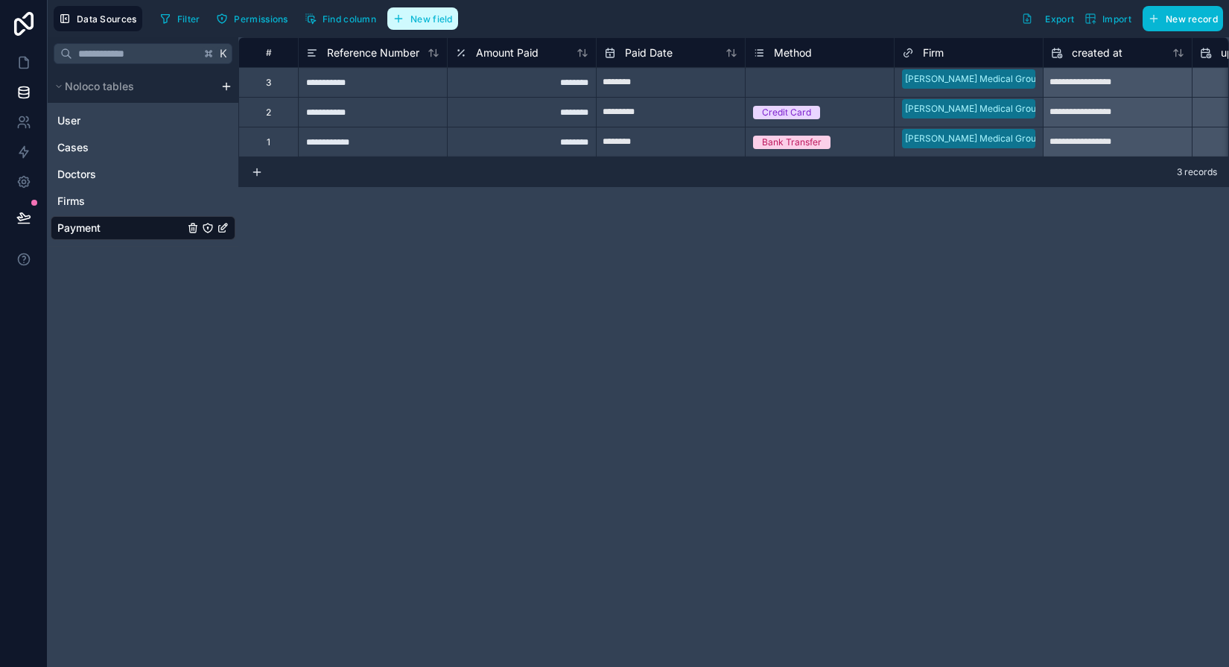
click at [407, 28] on button "New field" at bounding box center [422, 18] width 71 height 22
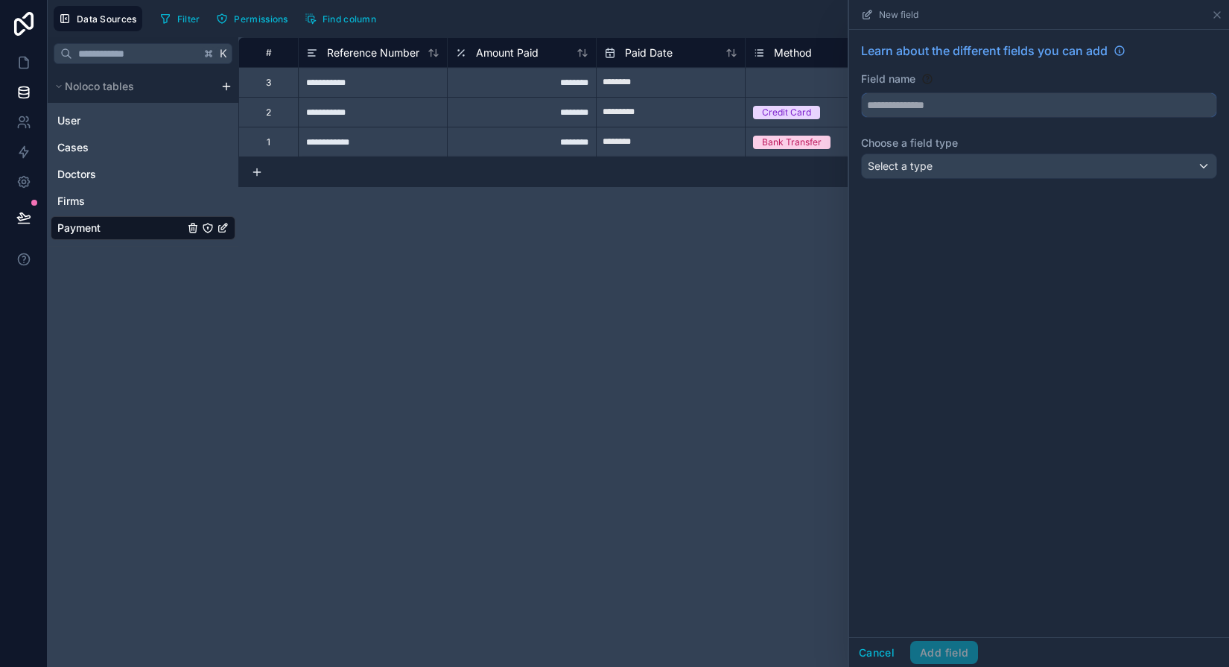
click at [915, 101] on input "text" at bounding box center [1039, 105] width 355 height 24
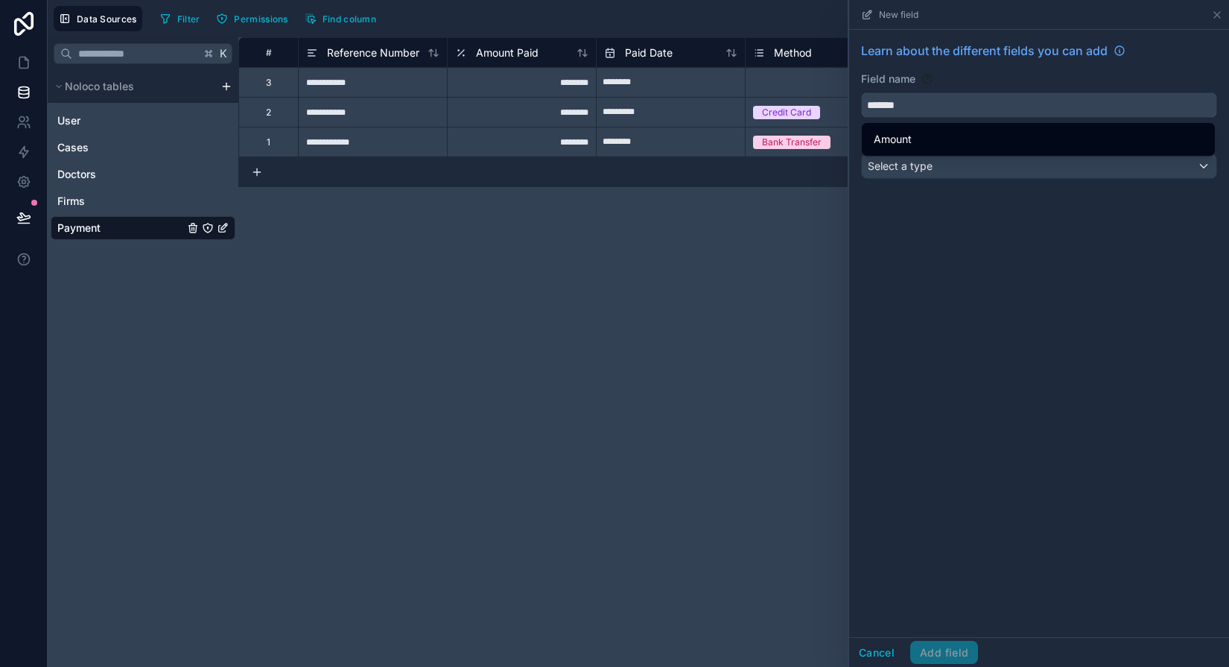
click at [861, 92] on button "******" at bounding box center [1039, 104] width 356 height 25
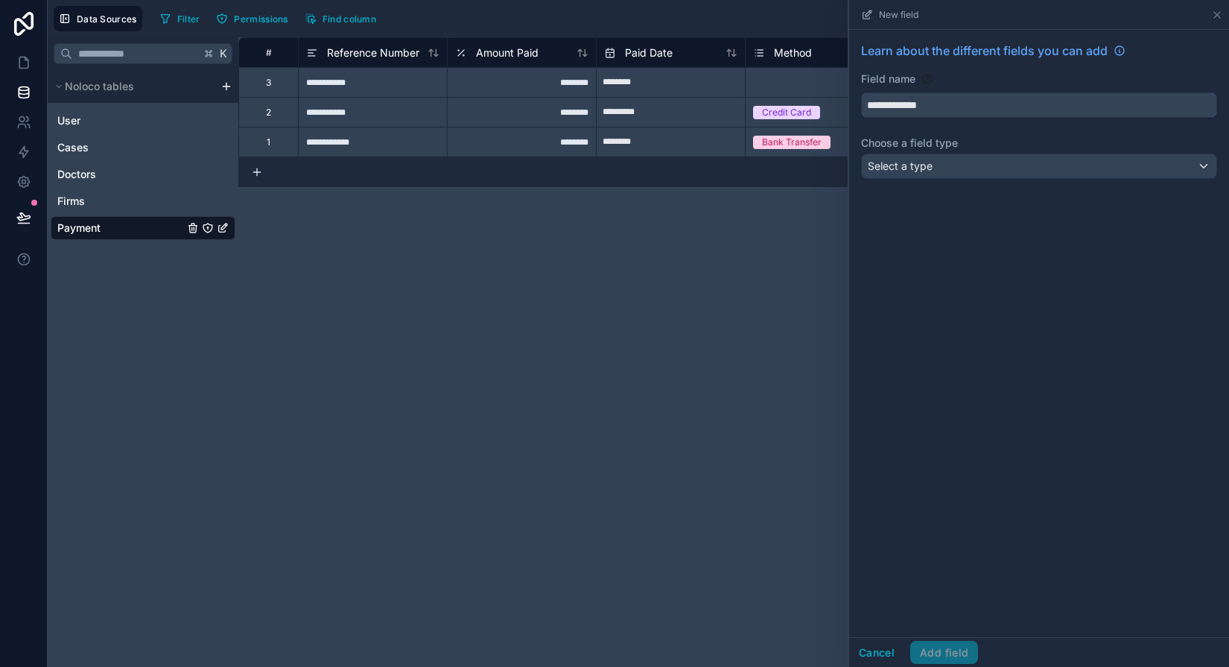
type input "**********"
click at [921, 164] on span "Select a type" at bounding box center [900, 165] width 65 height 13
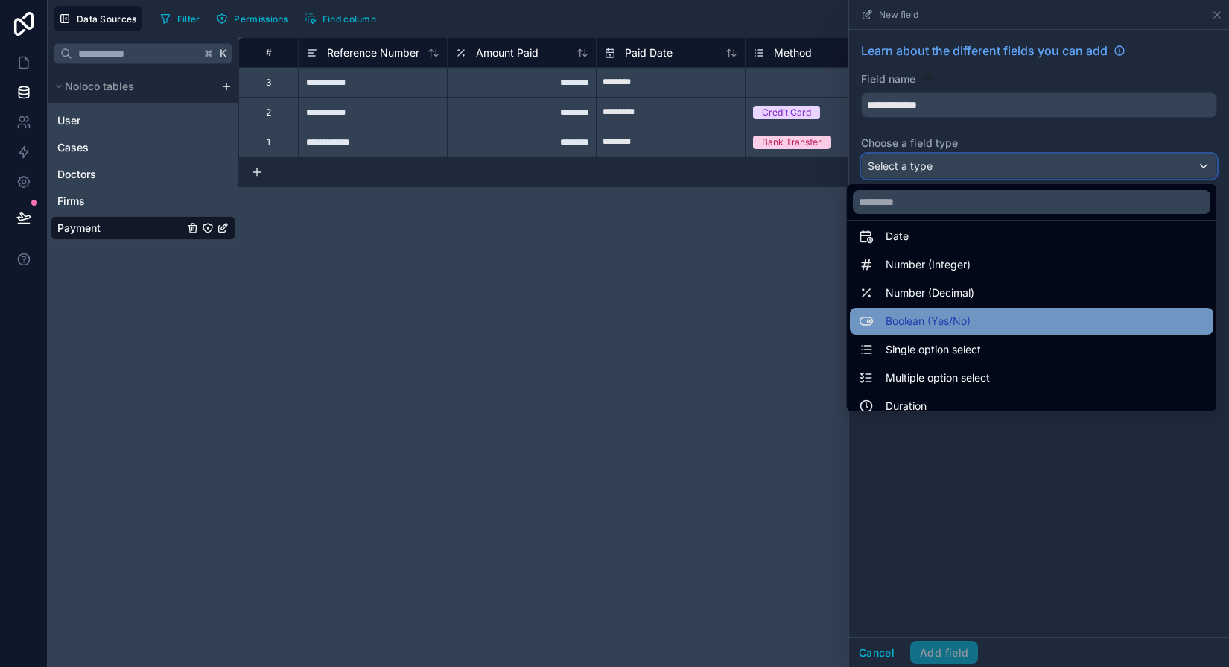
scroll to position [39, 0]
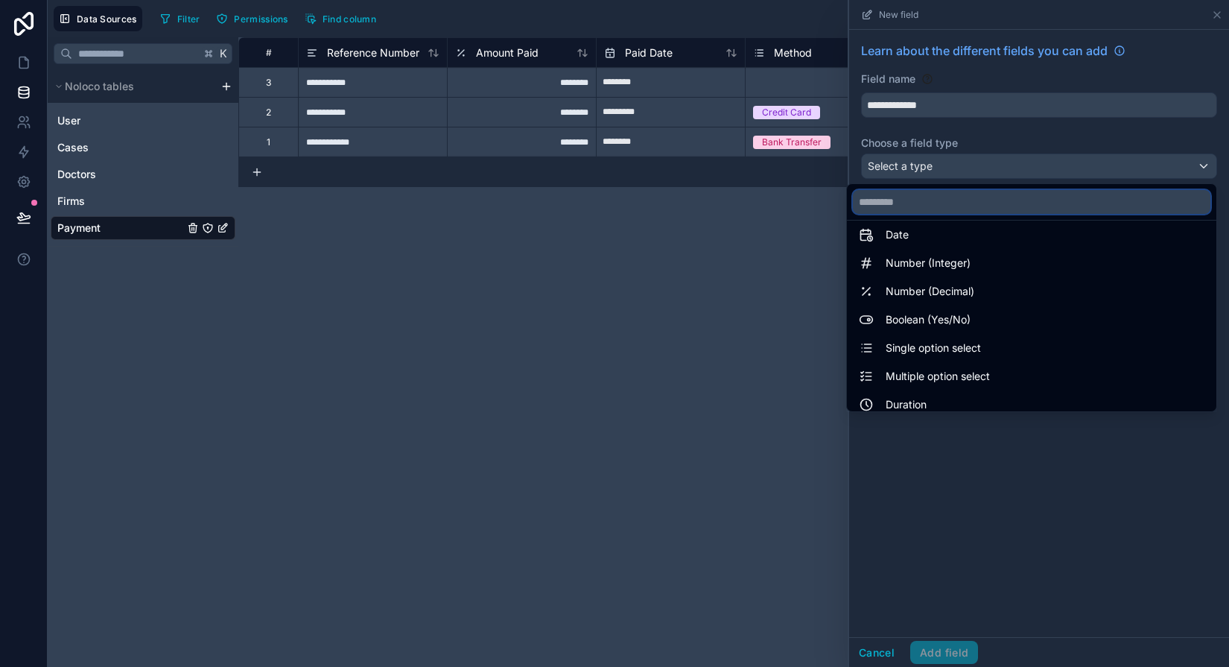
click at [926, 195] on input "text" at bounding box center [1032, 202] width 358 height 24
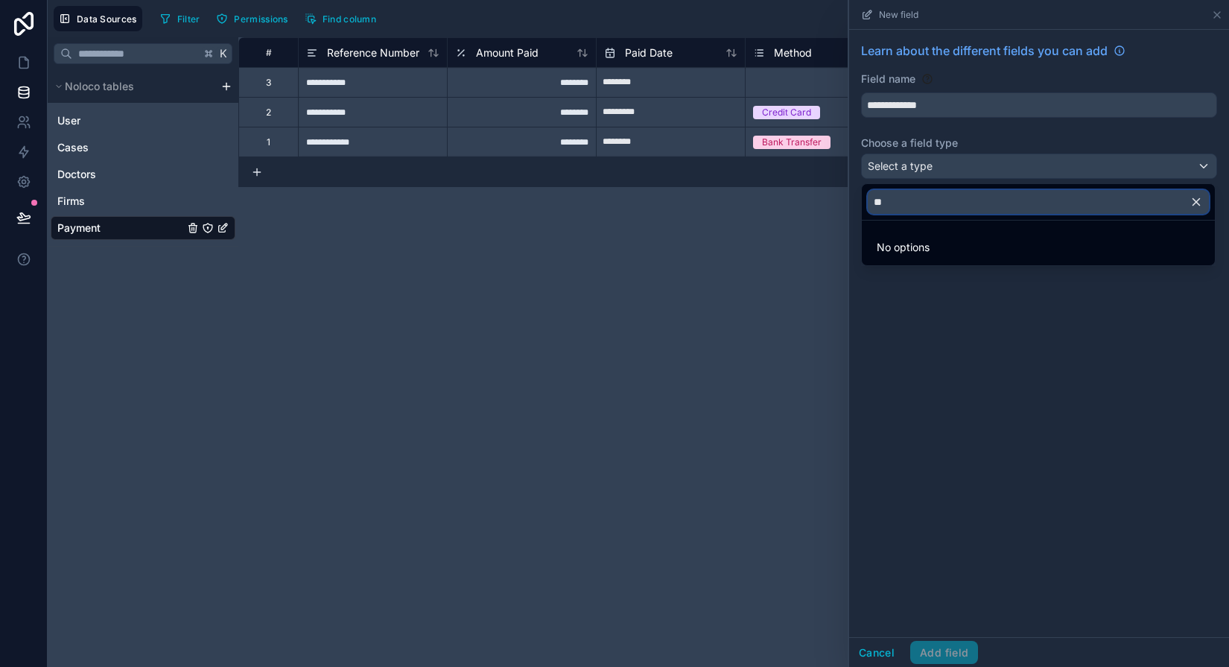
type input "*"
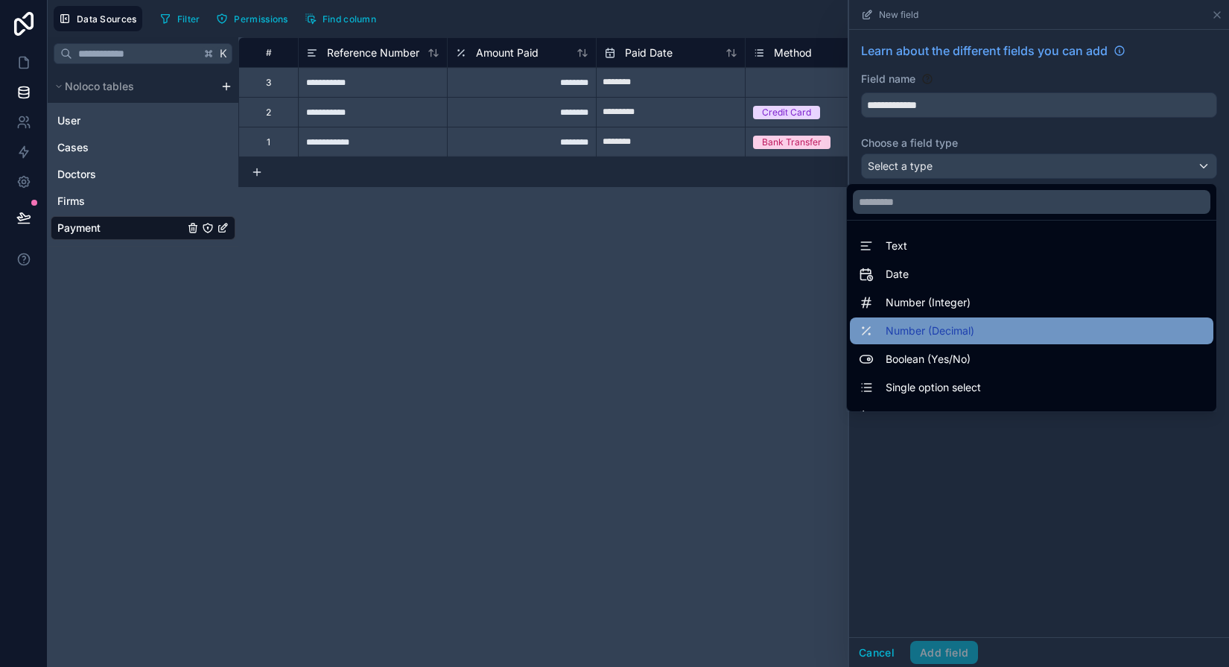
click at [926, 330] on span "Number (Decimal)" at bounding box center [930, 331] width 89 height 18
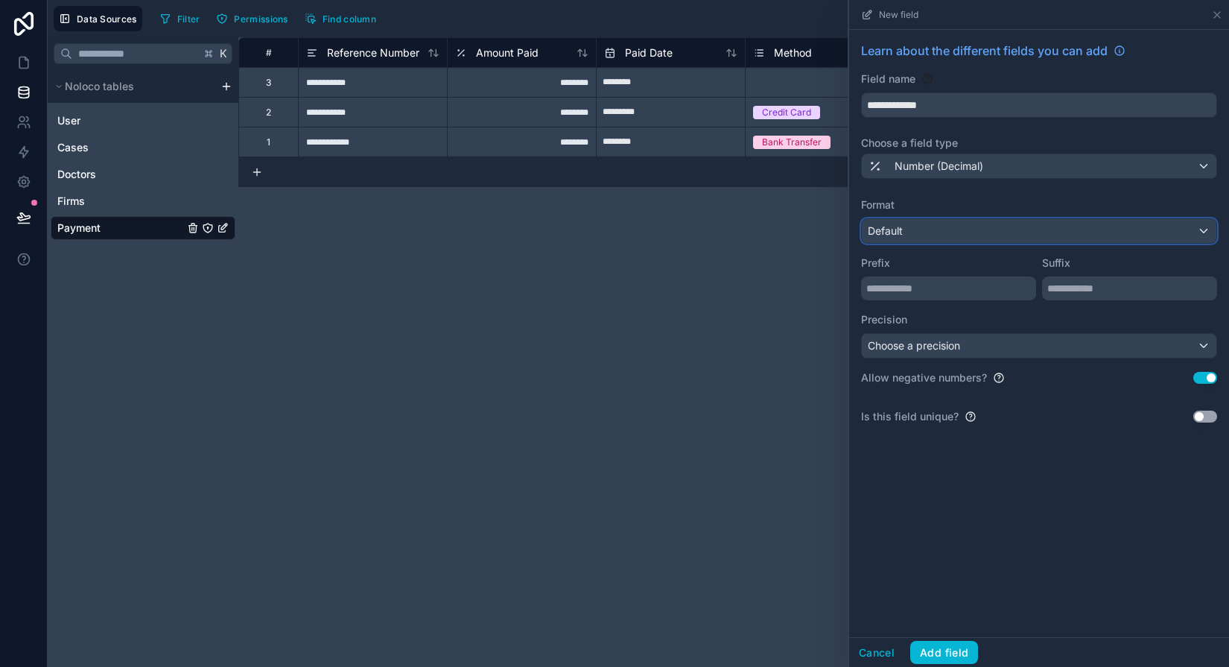
click at [905, 226] on div "Default" at bounding box center [1039, 231] width 355 height 24
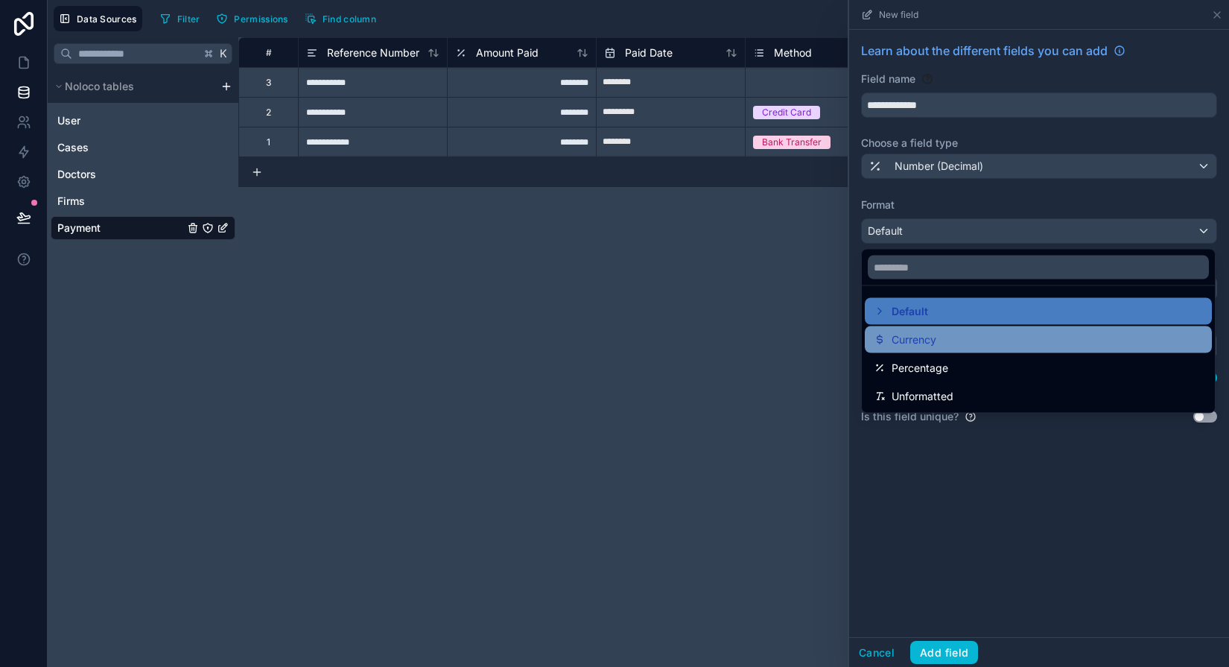
click at [908, 351] on div "Currency" at bounding box center [1038, 339] width 347 height 27
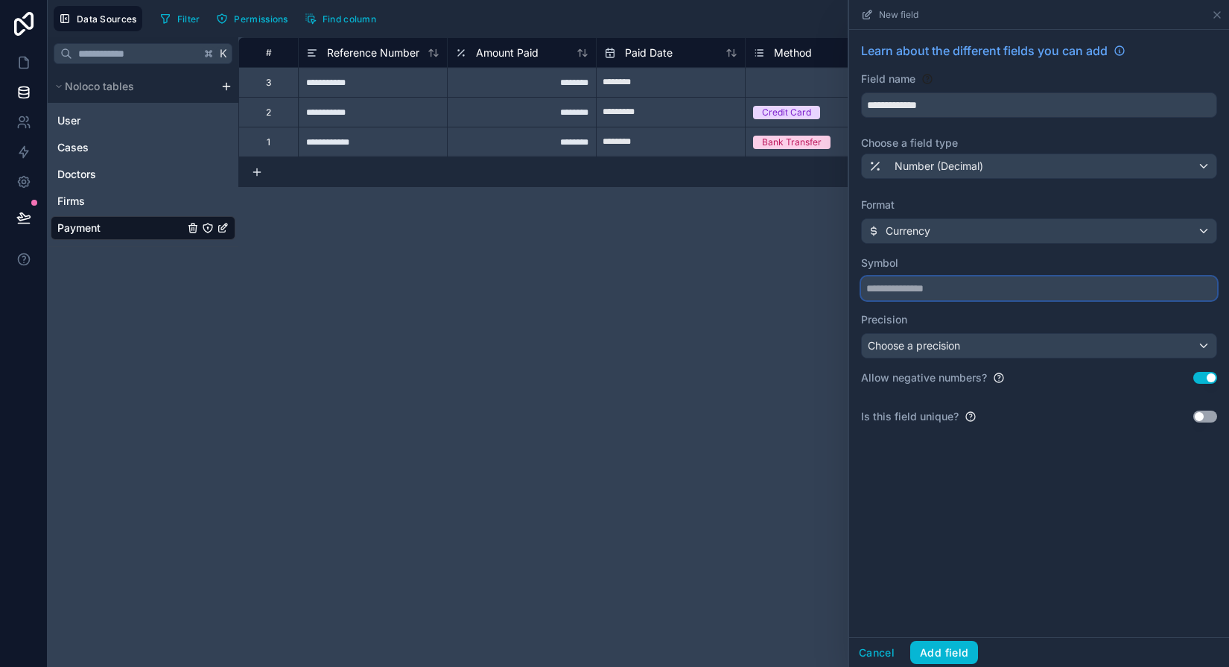
click at [902, 286] on input "text" at bounding box center [1039, 288] width 356 height 24
type input "*"
click at [894, 349] on span "Choose a precision" at bounding box center [914, 345] width 92 height 13
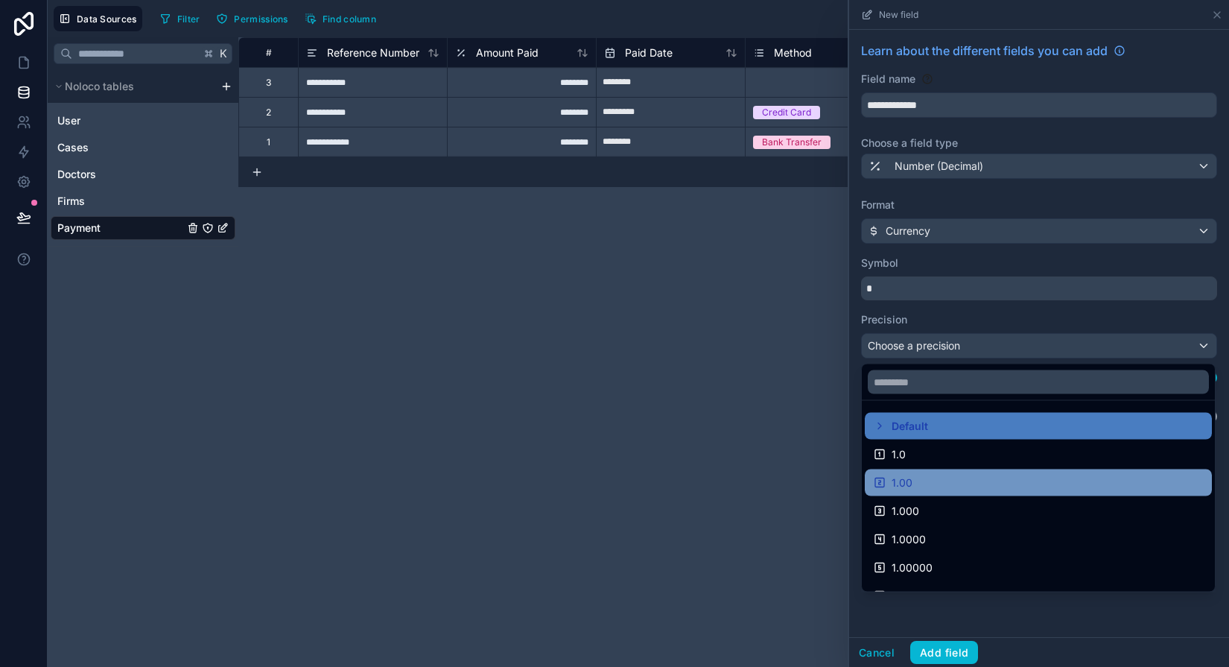
click at [903, 483] on span "1.00" at bounding box center [902, 483] width 21 height 18
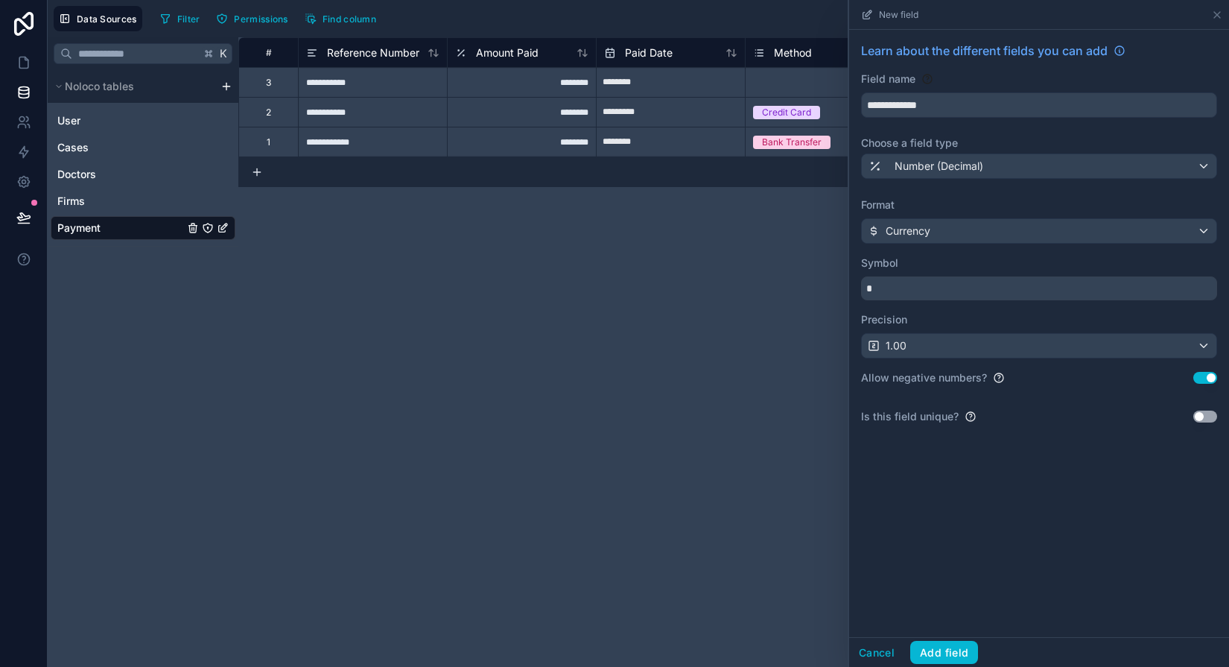
click at [926, 380] on button "Use setting" at bounding box center [1205, 378] width 24 height 12
click at [926, 658] on button "Add field" at bounding box center [944, 653] width 68 height 24
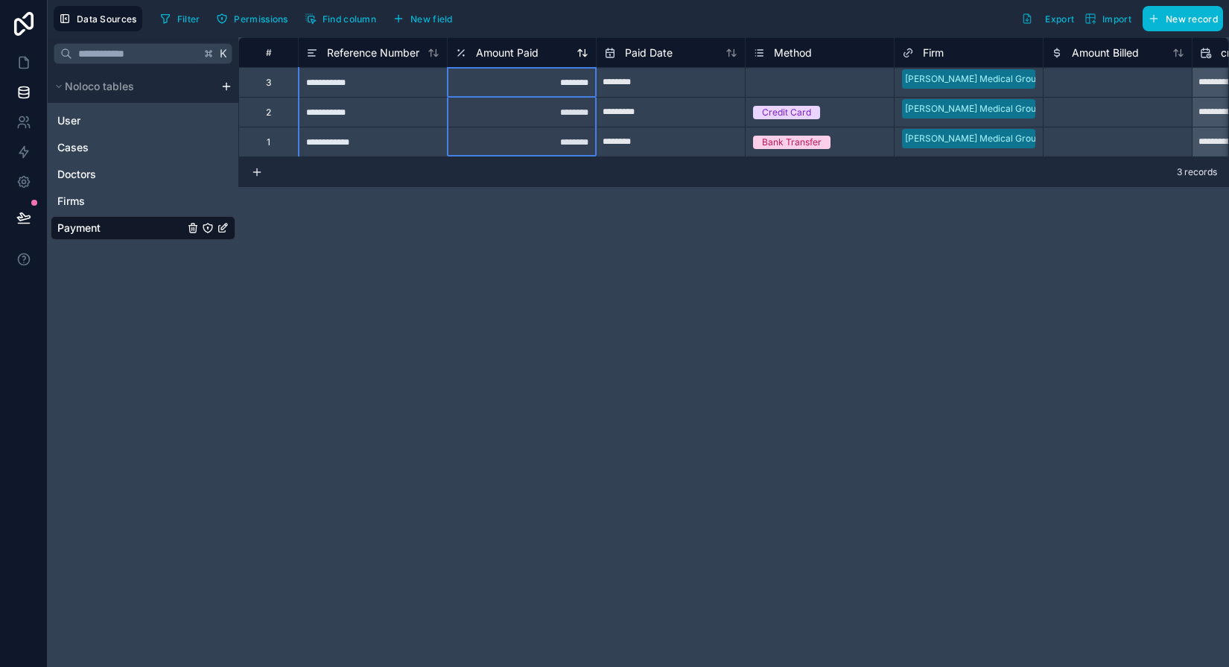
click at [518, 54] on span "Amount Paid" at bounding box center [507, 52] width 63 height 15
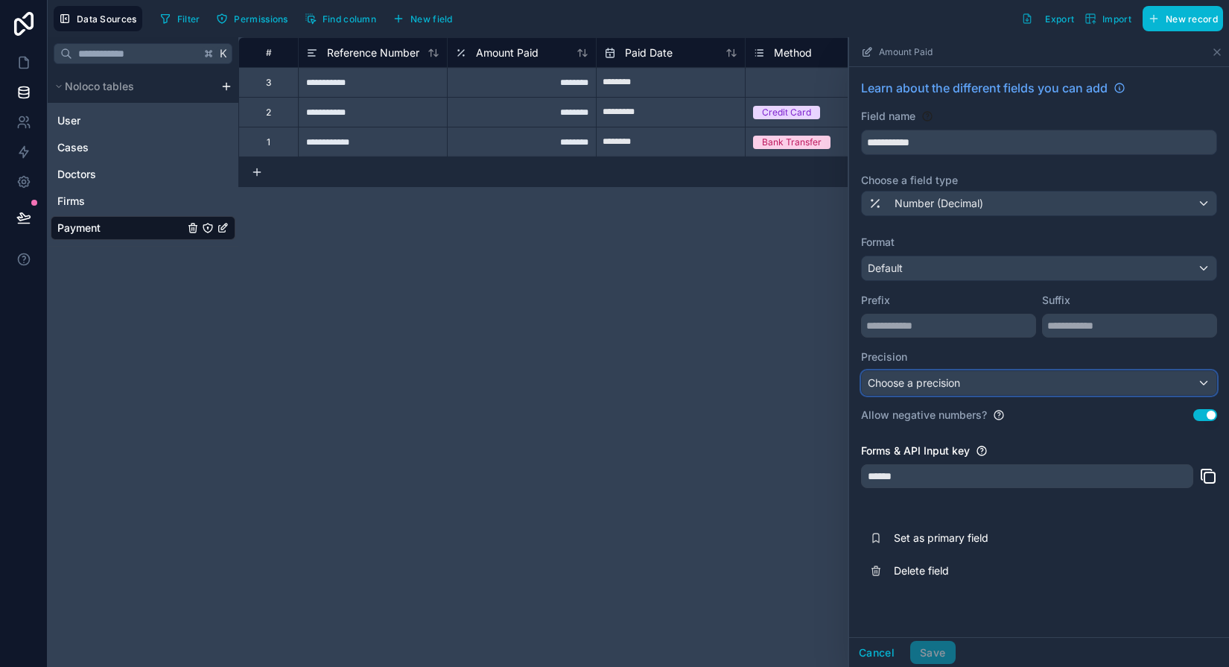
click at [903, 383] on span "Choose a precision" at bounding box center [914, 382] width 92 height 13
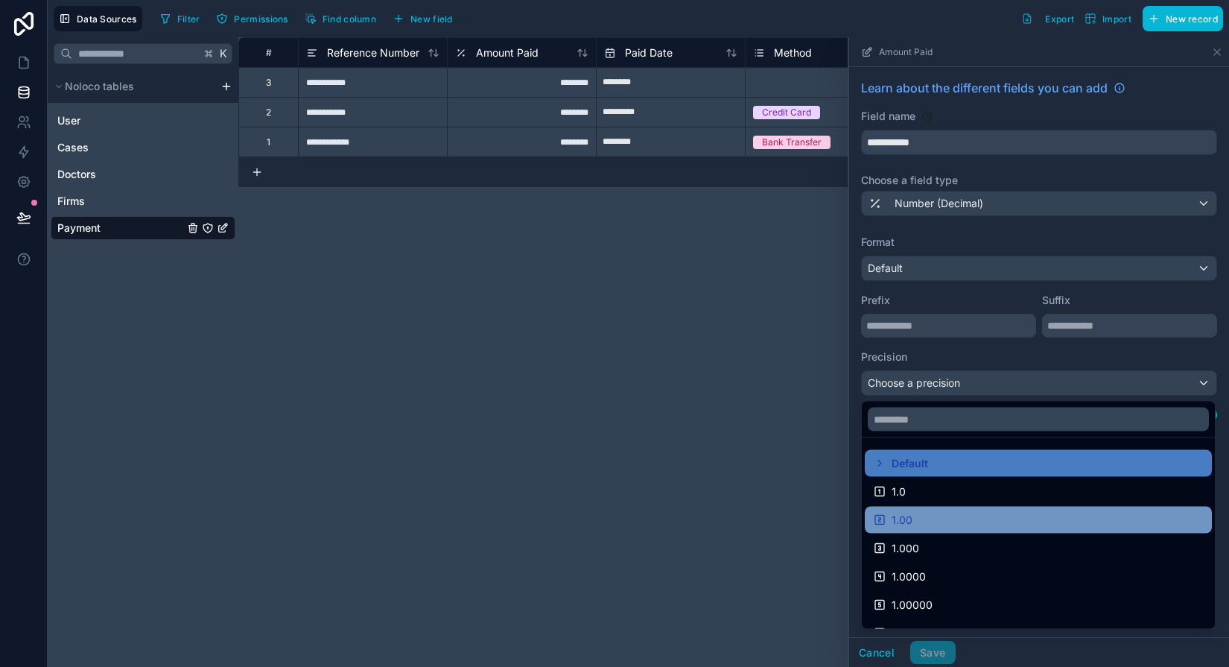
click at [926, 525] on div "1.00" at bounding box center [1038, 520] width 329 height 18
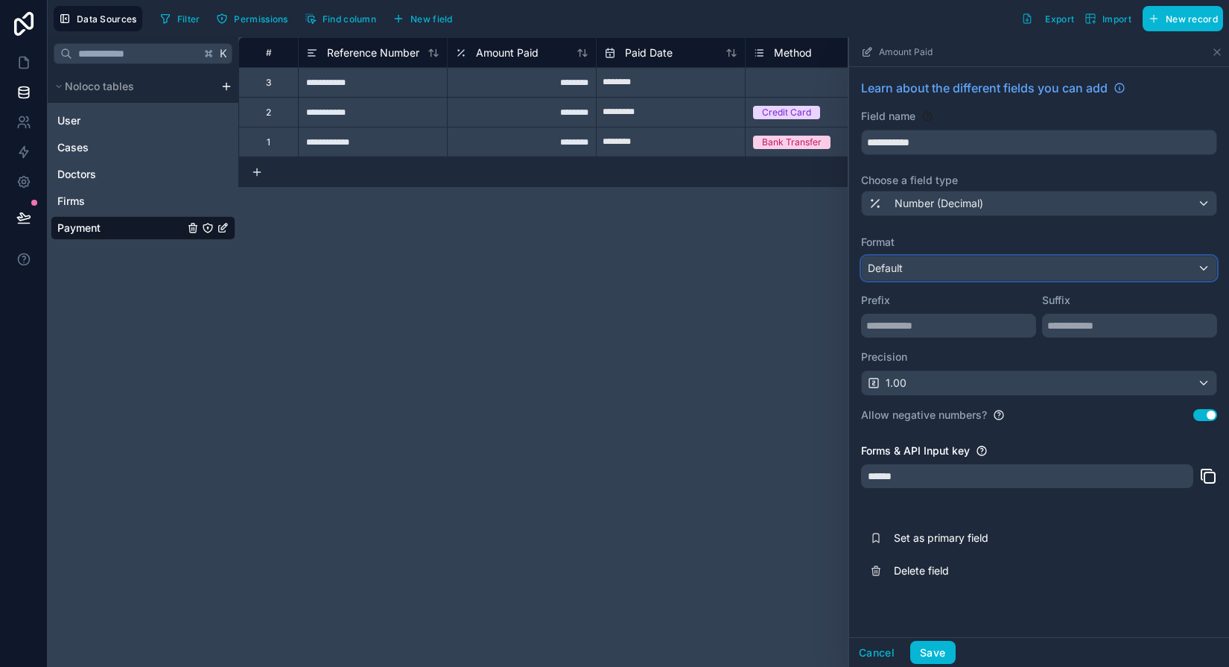
click at [900, 267] on span "Default" at bounding box center [885, 267] width 35 height 13
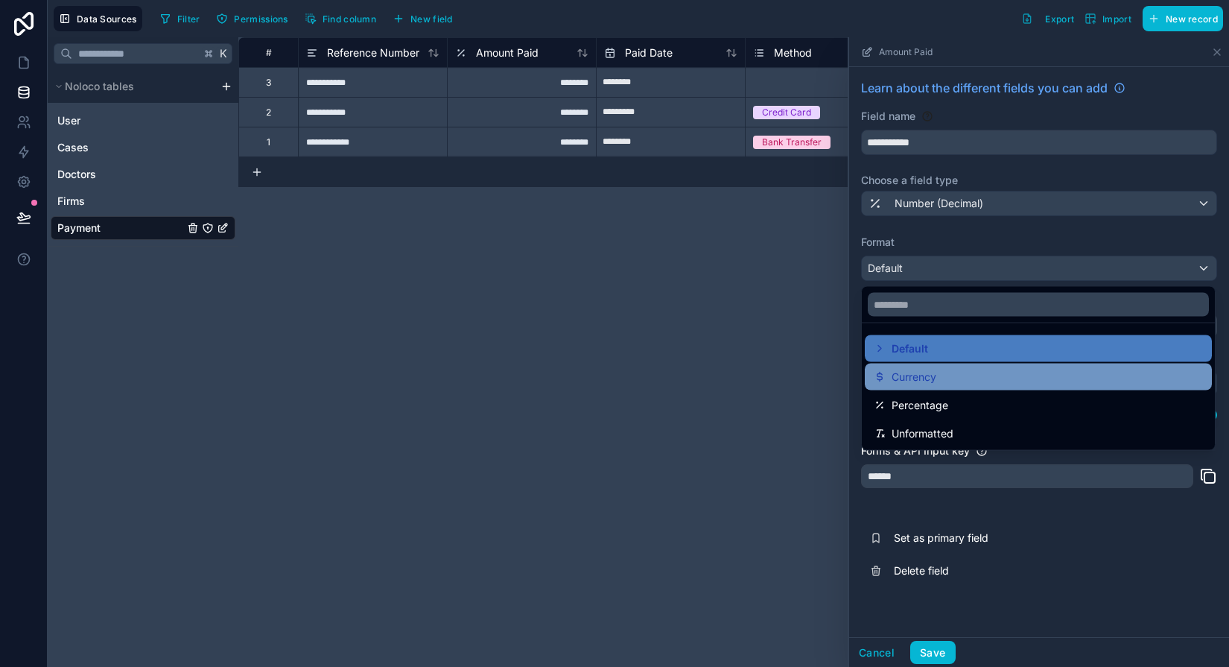
click at [907, 365] on div "Currency" at bounding box center [1038, 376] width 347 height 27
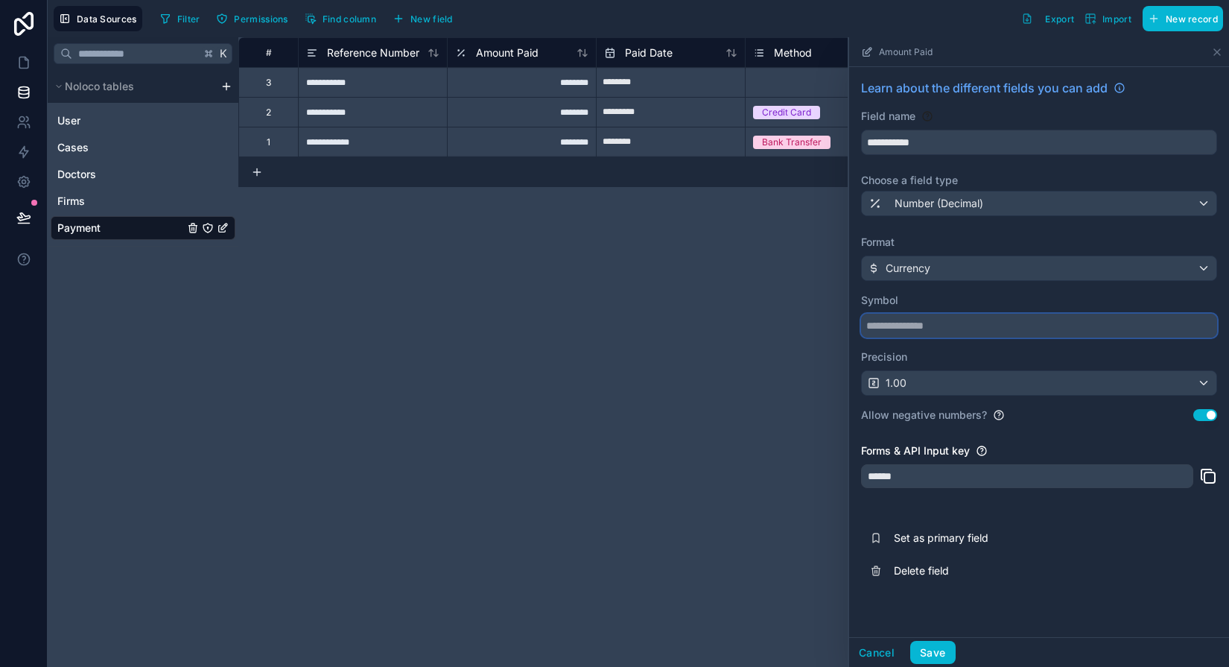
click at [901, 334] on input "text" at bounding box center [1039, 326] width 356 height 24
type input "*"
click at [926, 652] on button "Save" at bounding box center [932, 653] width 45 height 24
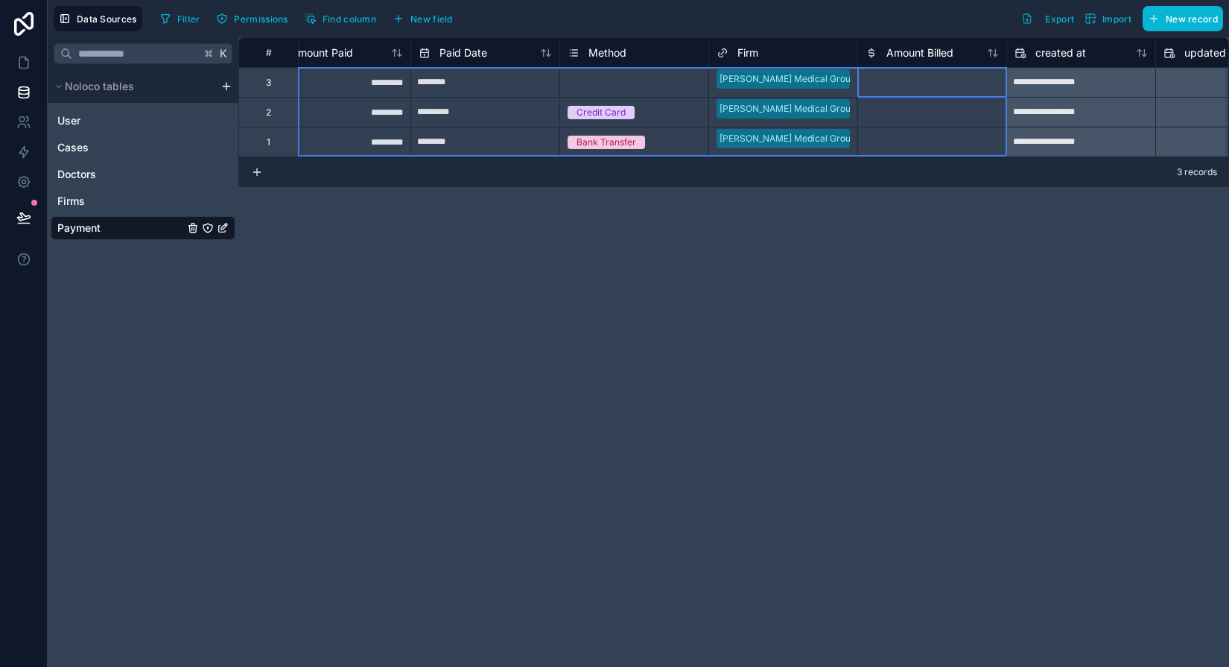
scroll to position [0, 149]
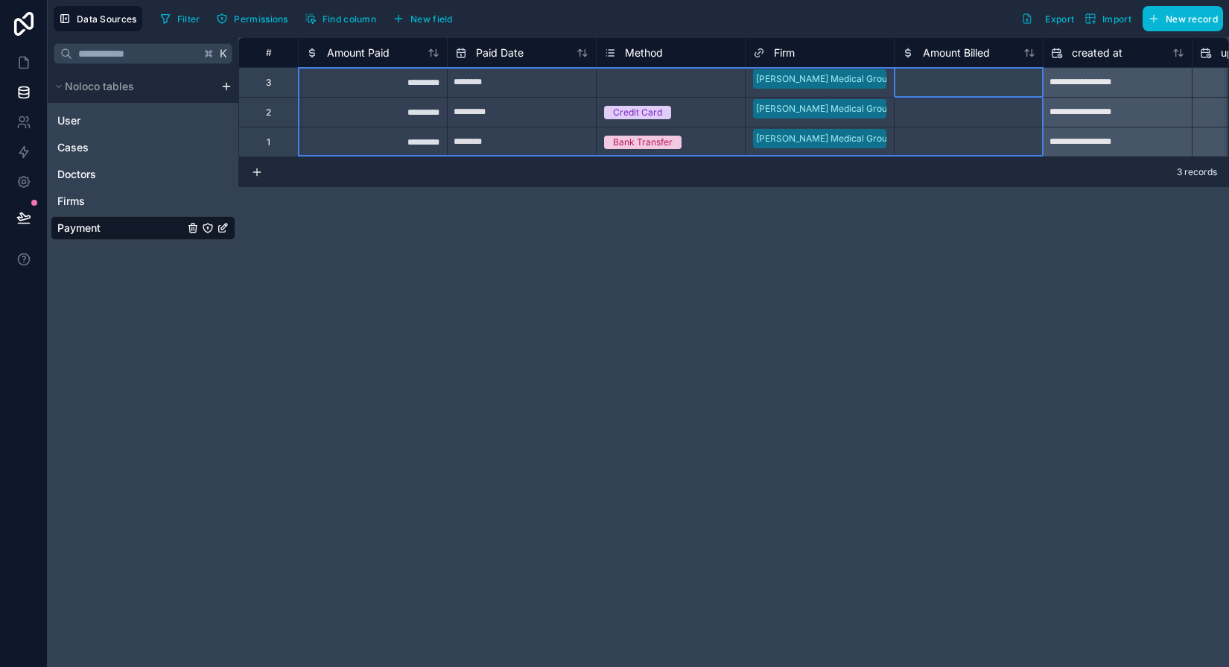
drag, startPoint x: 894, startPoint y: 57, endPoint x: 306, endPoint y: 73, distance: 587.9
click at [306, 73] on div "**********" at bounding box center [789, 96] width 1400 height 119
drag, startPoint x: 948, startPoint y: 52, endPoint x: 439, endPoint y: 42, distance: 509.6
click at [439, 42] on div "# Reference Number Amount Paid Paid Date Method Firm Amount Billed created at u…" at bounding box center [789, 52] width 1400 height 30
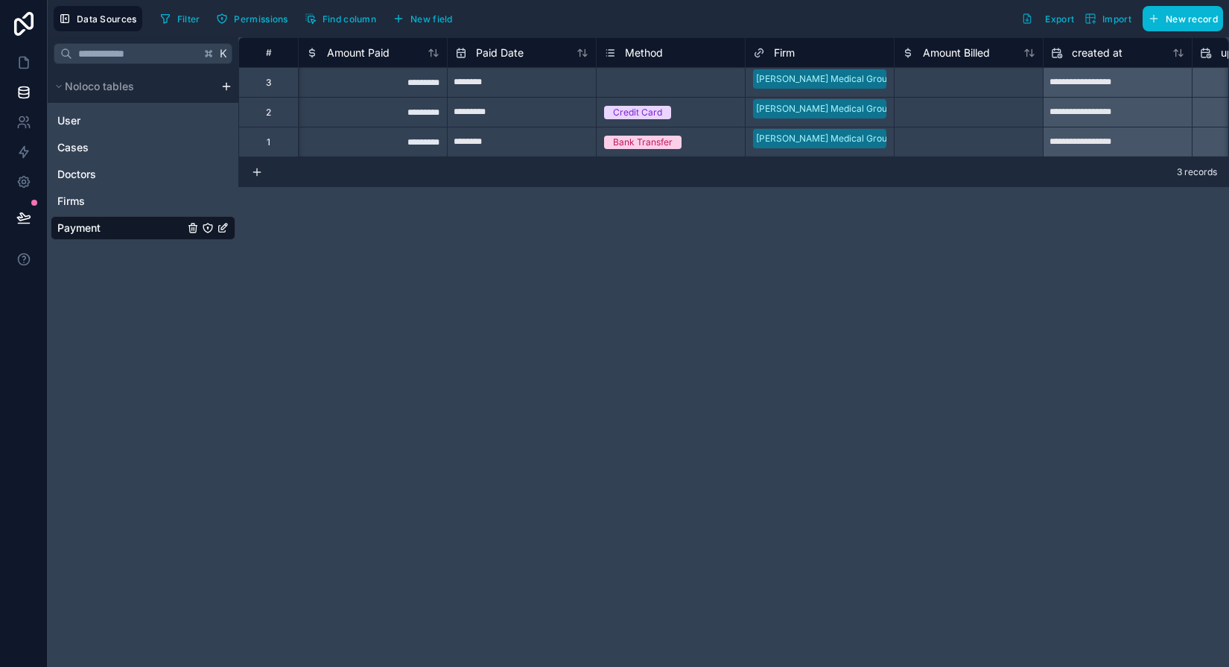
click at [906, 22] on div "Filter Permissions Find column New field Export Import New record" at bounding box center [688, 18] width 1069 height 25
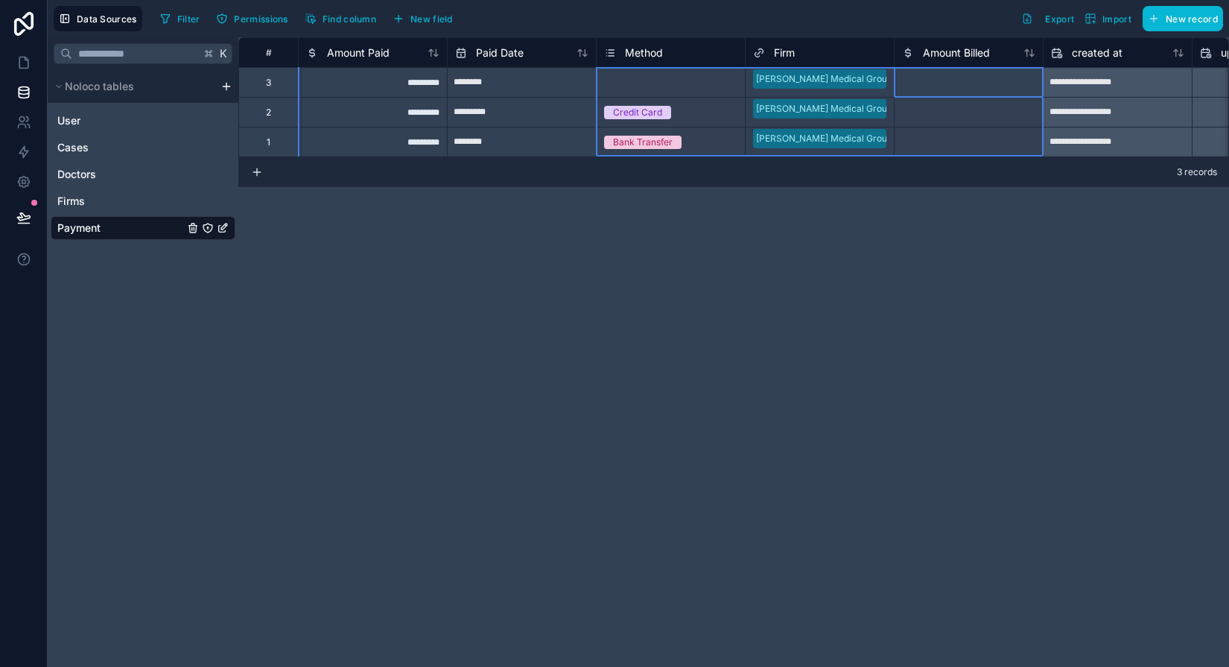
drag, startPoint x: 940, startPoint y: 55, endPoint x: 736, endPoint y: 44, distance: 204.4
click at [736, 44] on div "# Reference Number Amount Paid Paid Date Method Firm Amount Billed created at u…" at bounding box center [789, 52] width 1400 height 30
click at [819, 189] on div "**********" at bounding box center [733, 351] width 991 height 629
drag, startPoint x: 944, startPoint y: 51, endPoint x: 866, endPoint y: 64, distance: 80.0
click at [845, 64] on div "# Reference Number Amount Paid Paid Date Method Firm Amount Billed created at u…" at bounding box center [789, 52] width 1400 height 30
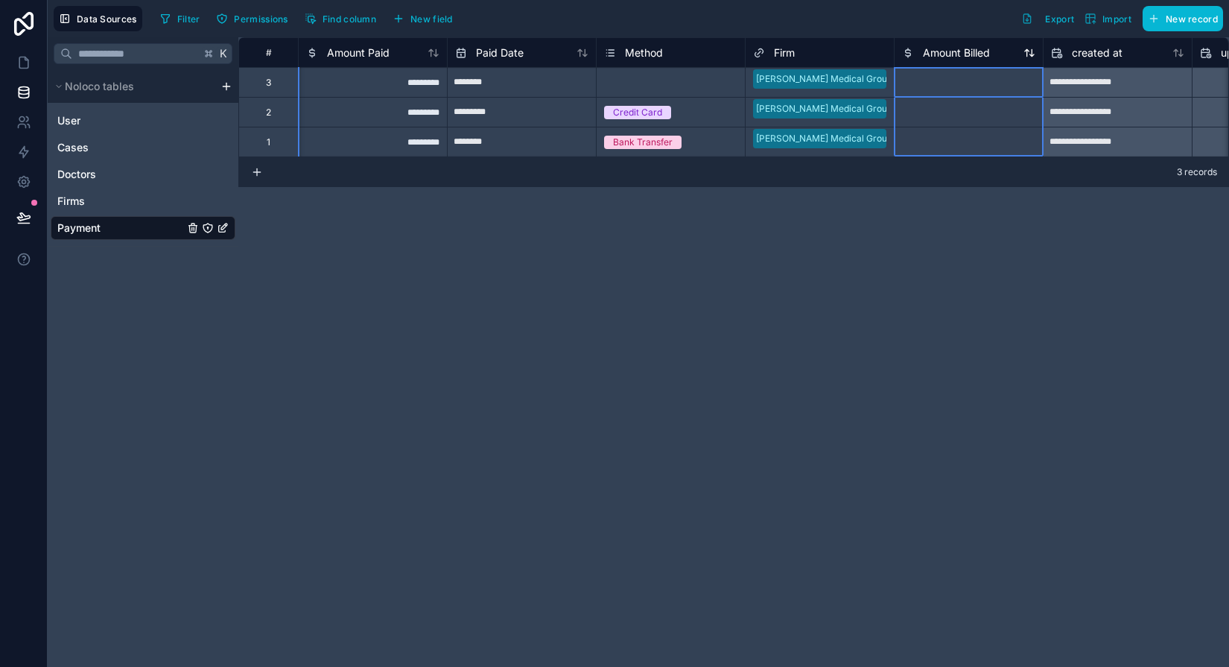
click at [926, 59] on span "Amount Billed" at bounding box center [956, 52] width 67 height 15
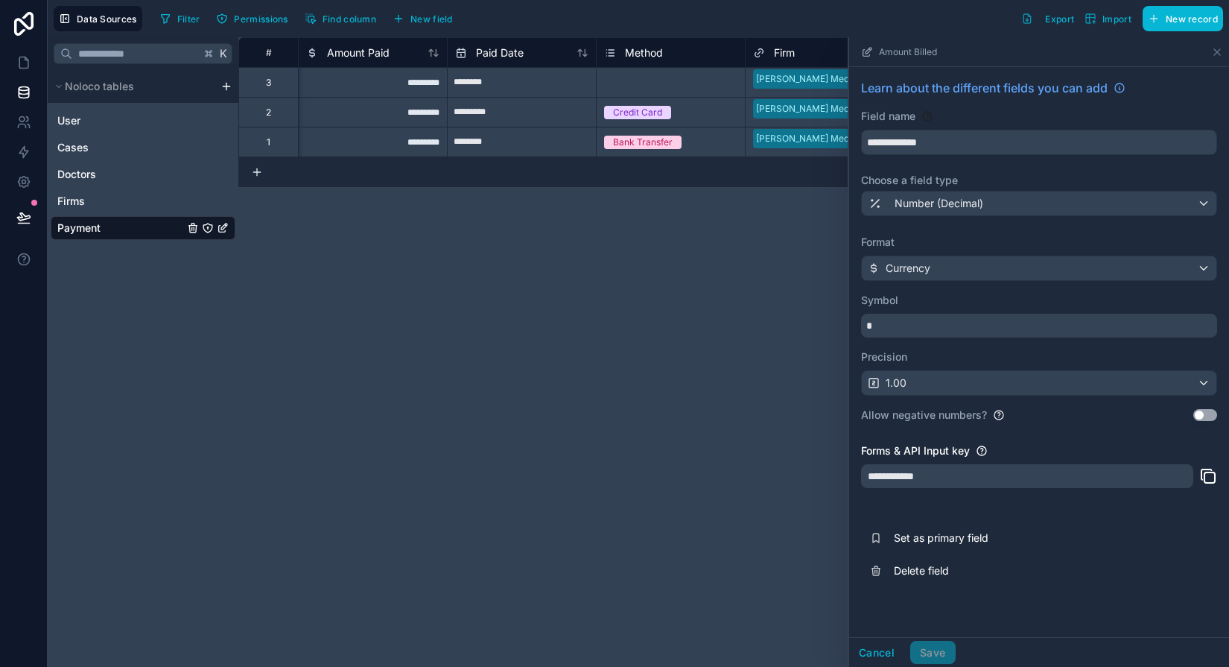
drag, startPoint x: 965, startPoint y: 51, endPoint x: 901, endPoint y: 45, distance: 65.1
click at [926, 51] on div "Amount Billed" at bounding box center [1039, 51] width 368 height 29
click at [789, 19] on div "Filter Permissions Find column New field Export Import New record" at bounding box center [688, 18] width 1069 height 25
click at [926, 52] on icon at bounding box center [1217, 52] width 12 height 12
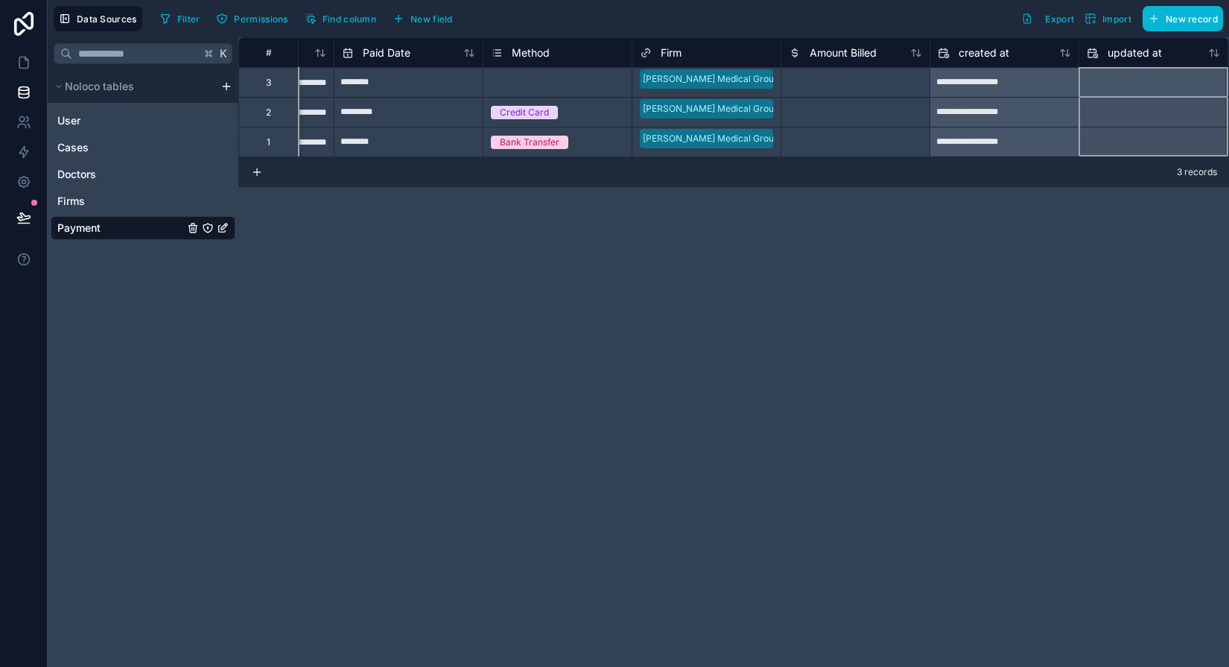
click at [664, 53] on span "Firm" at bounding box center [671, 52] width 21 height 15
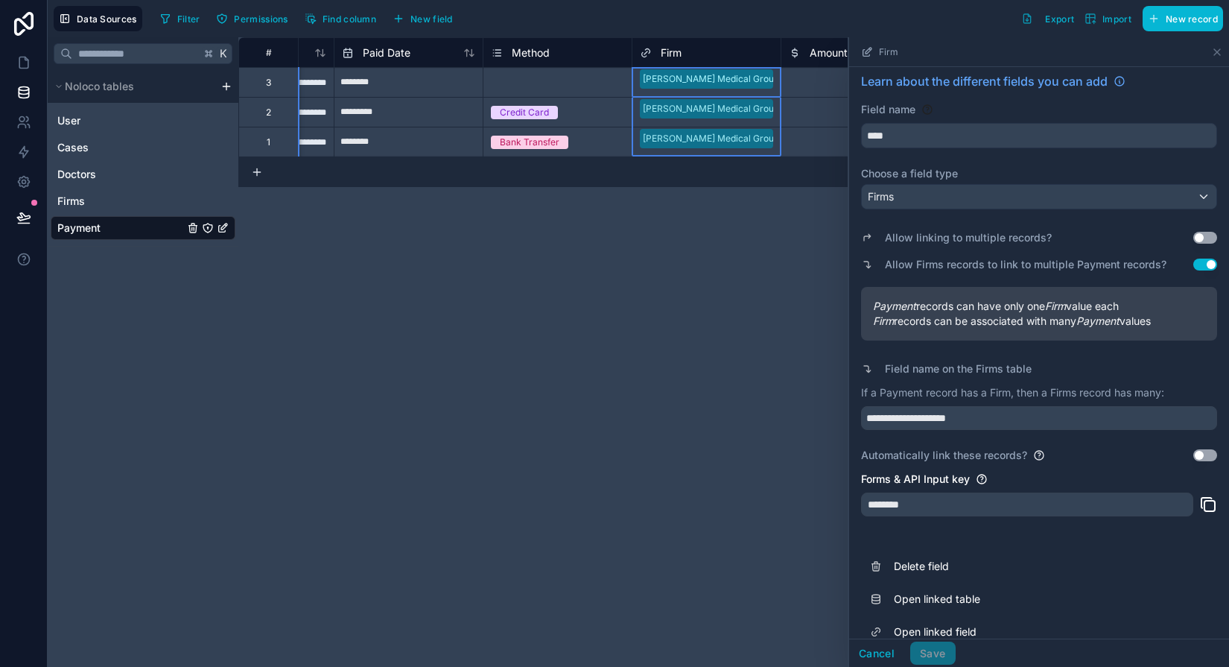
scroll to position [11, 0]
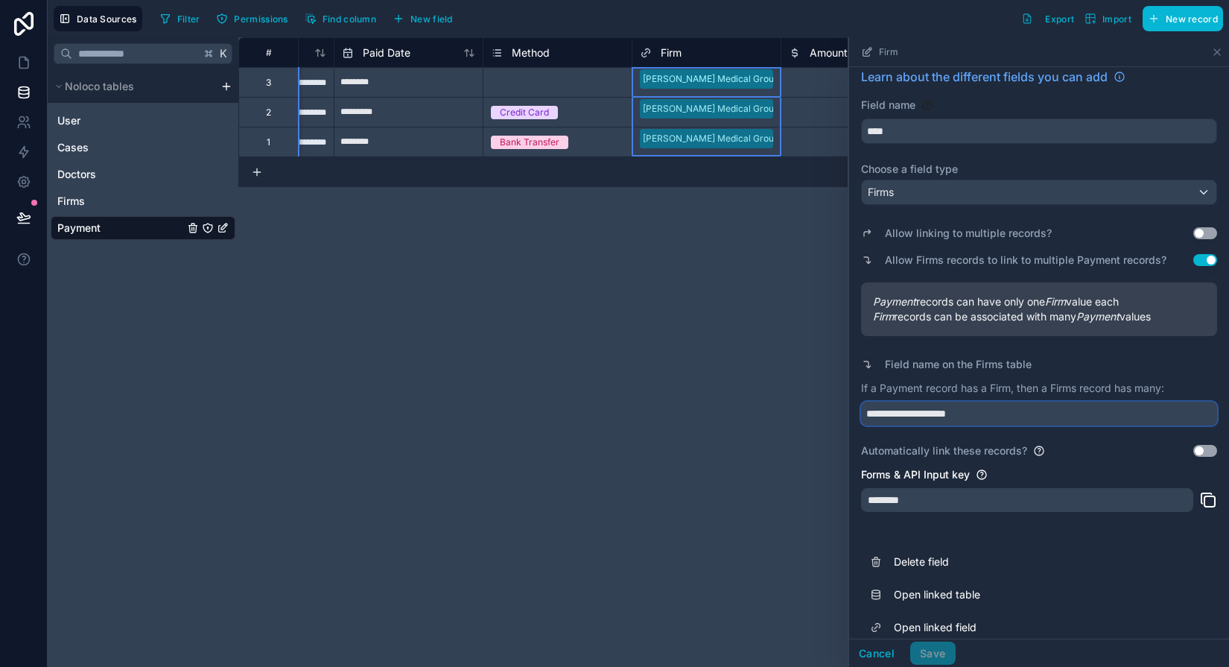
click at [926, 413] on input "**********" at bounding box center [1039, 413] width 356 height 24
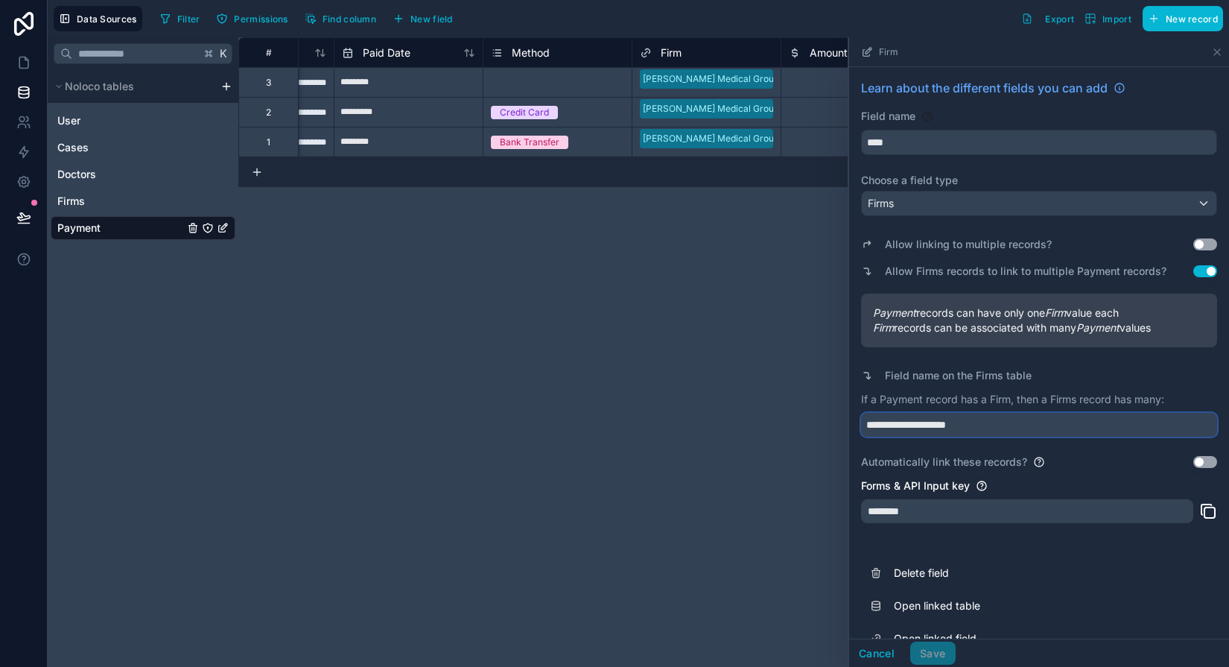
click at [926, 424] on input "**********" at bounding box center [1039, 425] width 356 height 24
type input "**********"
click at [926, 646] on button "Save" at bounding box center [932, 653] width 45 height 24
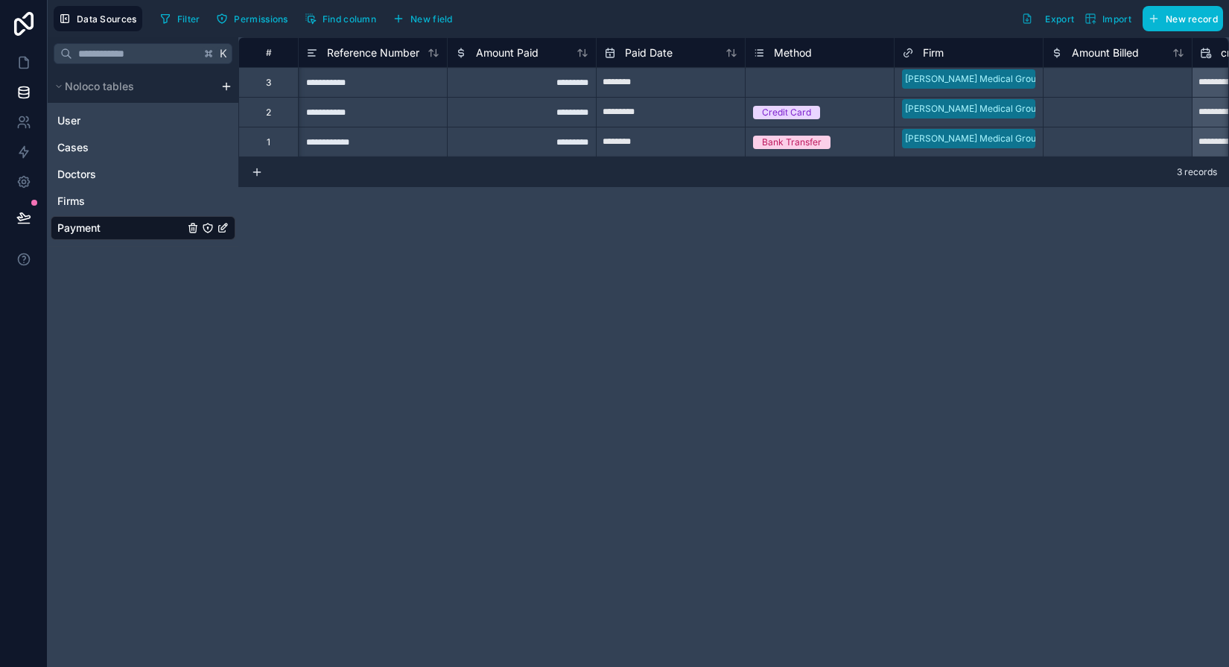
scroll to position [0, 410]
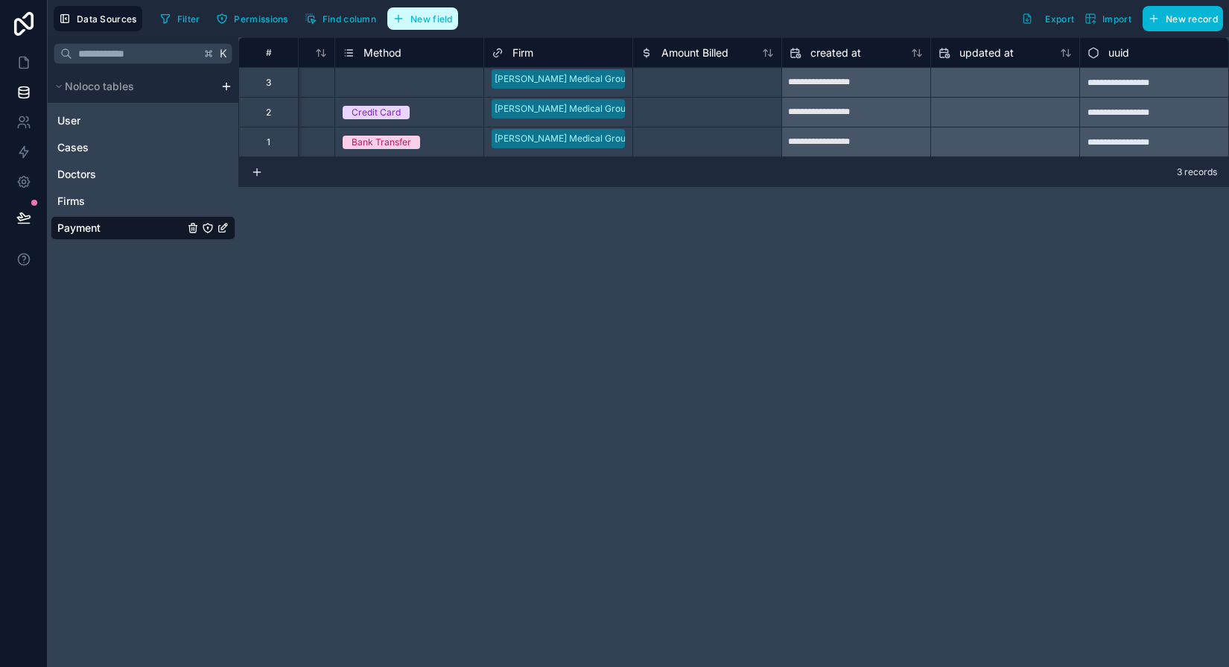
click at [410, 20] on button "New field" at bounding box center [422, 18] width 71 height 22
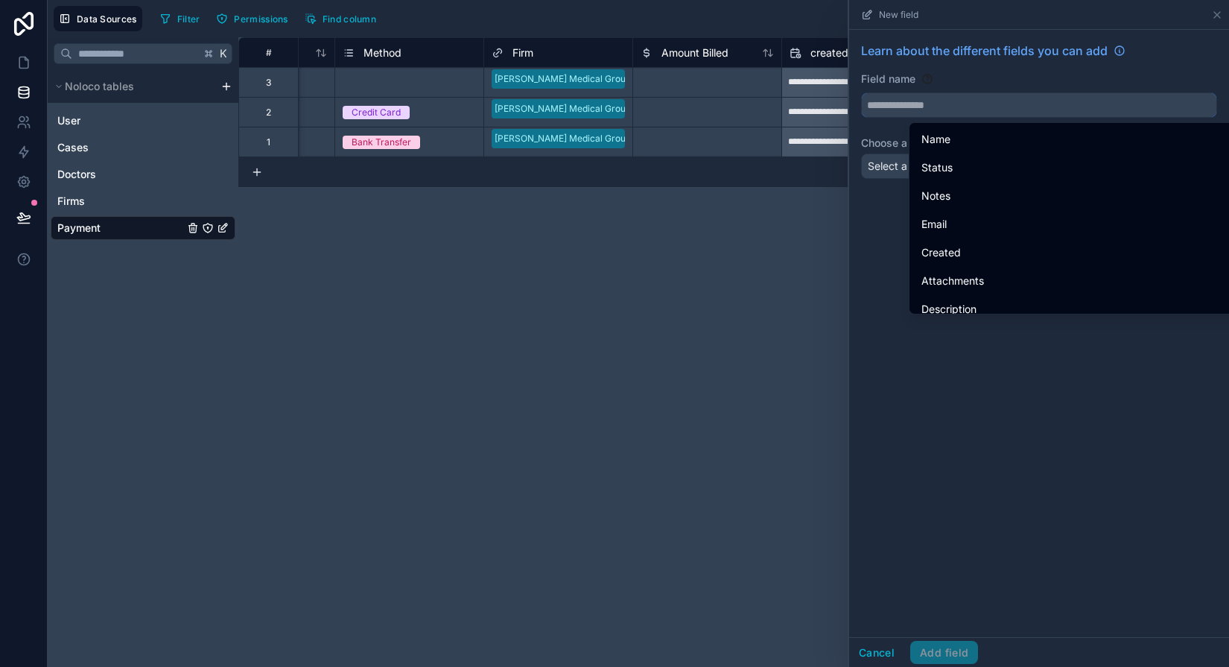
click at [900, 106] on input "text" at bounding box center [1039, 105] width 355 height 24
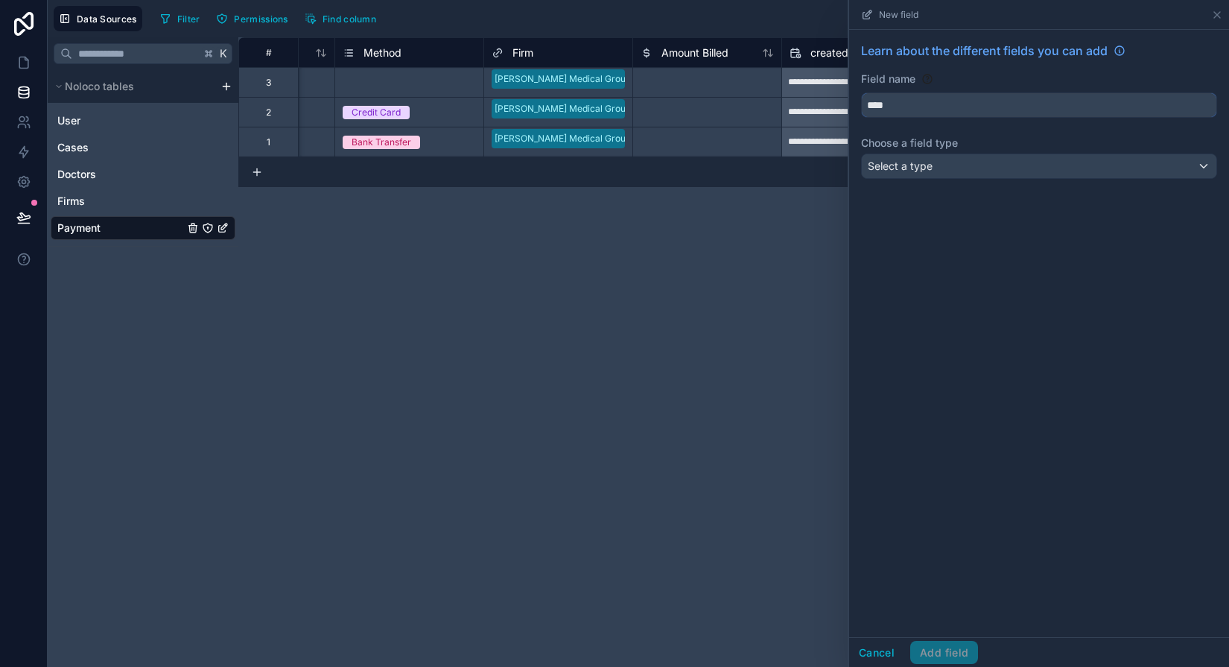
type input "****"
click at [889, 170] on span "Select a type" at bounding box center [900, 165] width 65 height 13
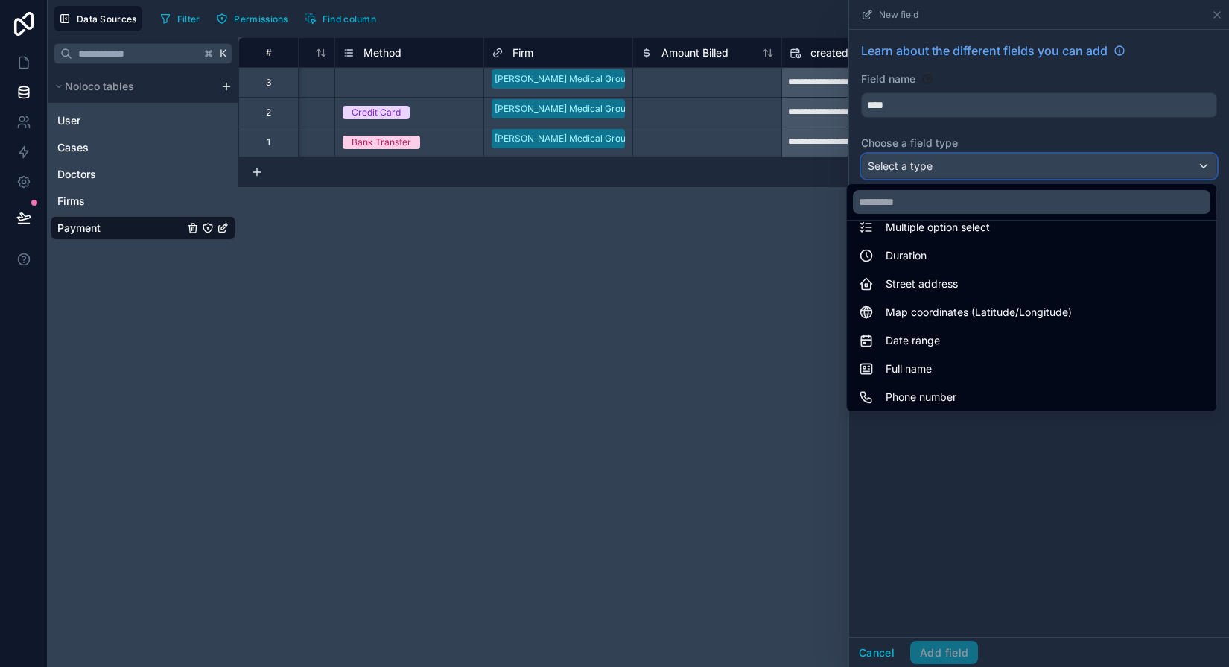
scroll to position [432, 0]
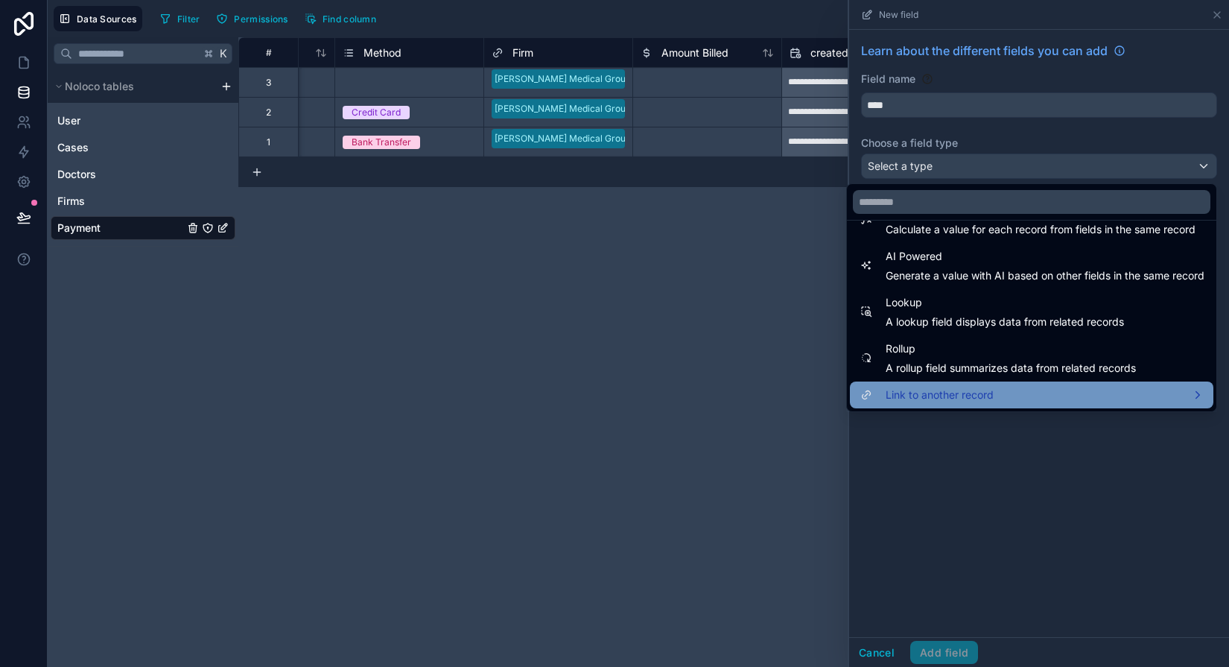
click at [915, 389] on span "Link to another record" at bounding box center [940, 395] width 108 height 18
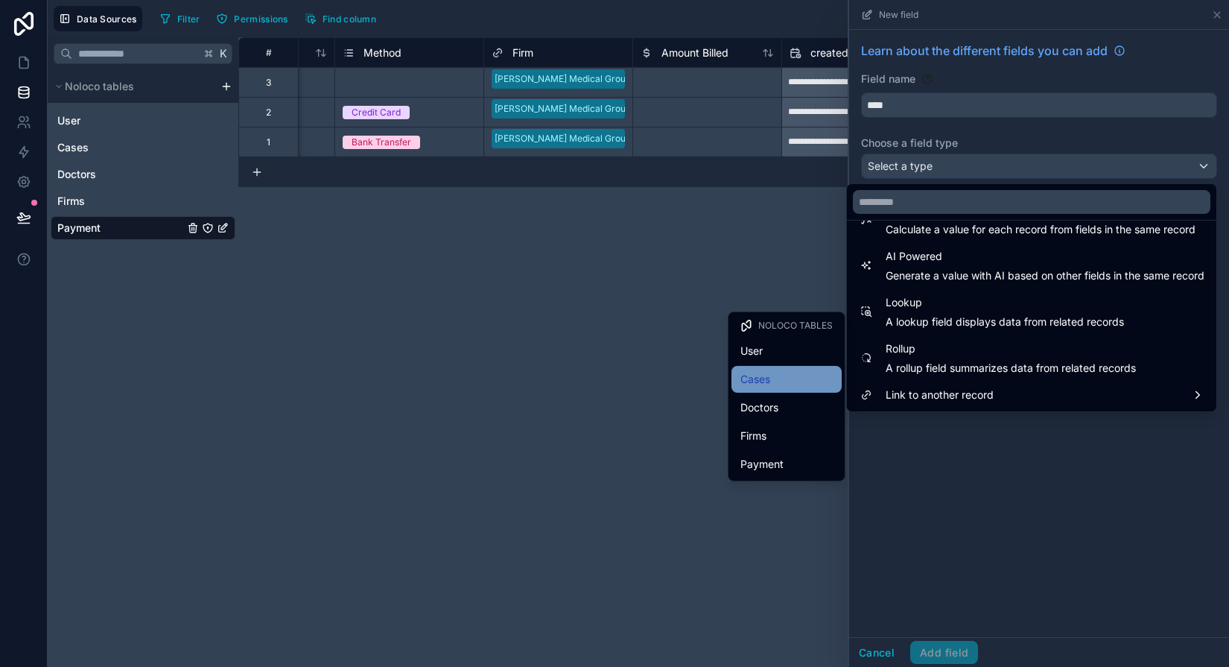
click at [796, 377] on div "Cases" at bounding box center [786, 379] width 92 height 18
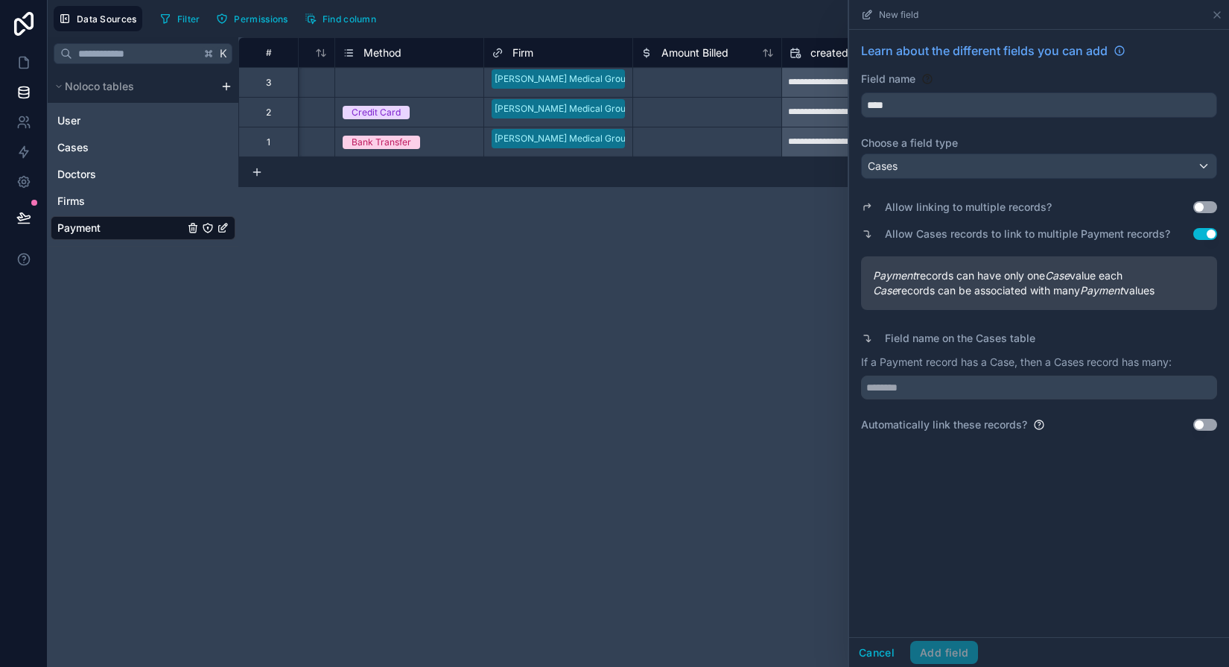
click at [926, 563] on div "Learn about the different fields you can add Field name **** Choose a field typ…" at bounding box center [1039, 333] width 380 height 607
click at [743, 521] on div "**********" at bounding box center [733, 351] width 991 height 629
click at [885, 647] on button "Cancel" at bounding box center [876, 653] width 55 height 24
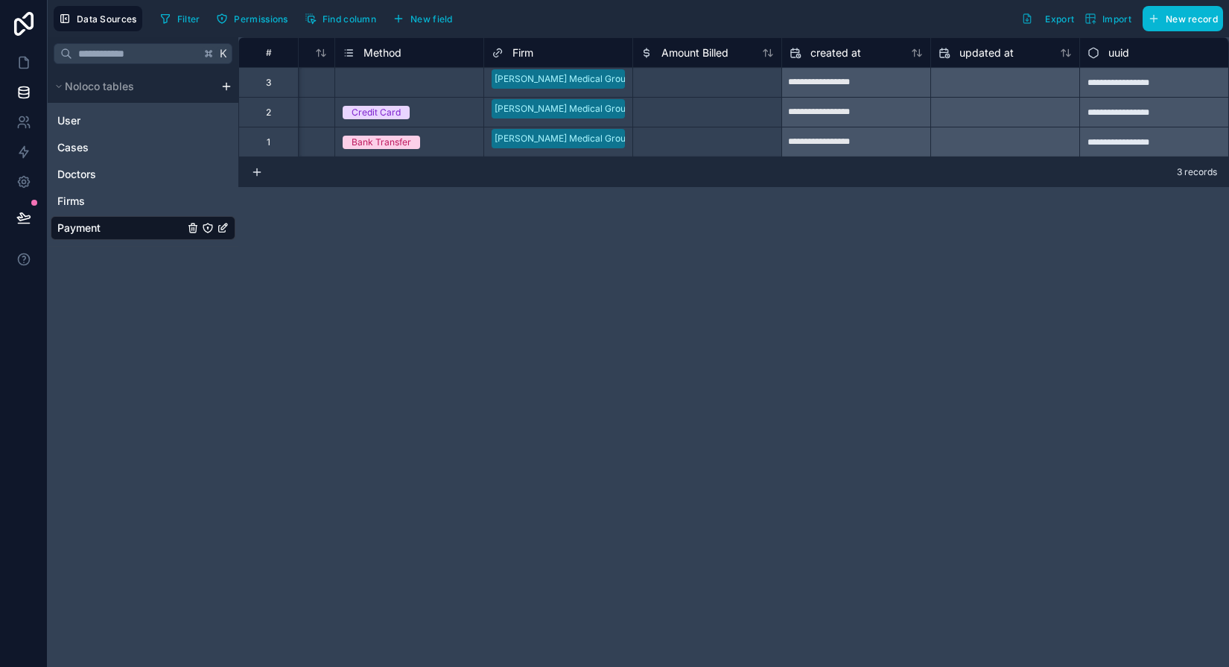
click at [525, 51] on span "Firm" at bounding box center [522, 52] width 21 height 15
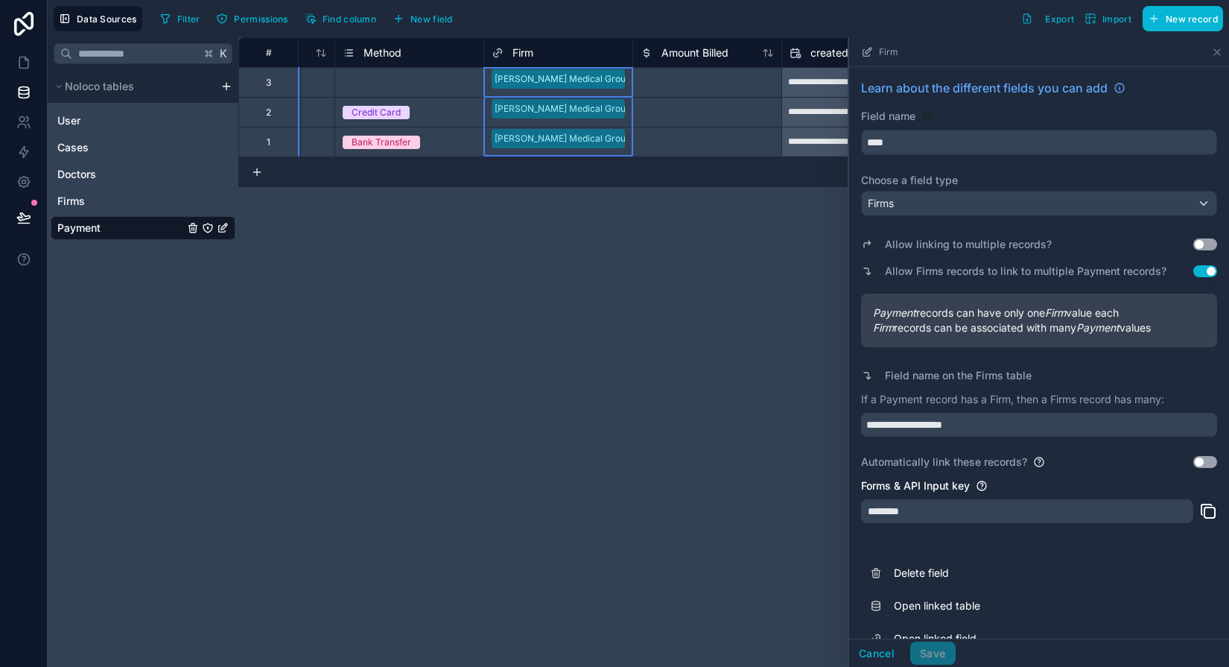
scroll to position [28, 0]
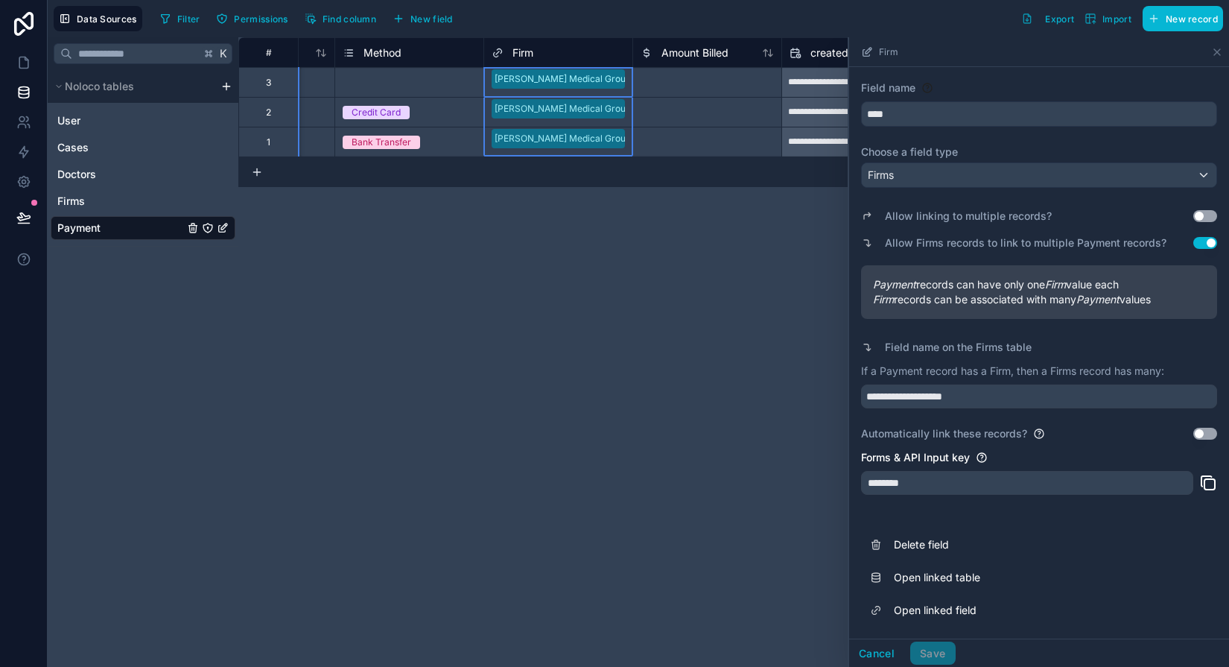
click at [656, 422] on div "**********" at bounding box center [733, 351] width 991 height 629
click at [600, 317] on div "**********" at bounding box center [733, 351] width 991 height 629
drag, startPoint x: 985, startPoint y: 393, endPoint x: 815, endPoint y: 390, distance: 170.6
click at [815, 390] on div "**********" at bounding box center [733, 351] width 991 height 629
click at [879, 650] on button "Cancel" at bounding box center [876, 653] width 55 height 24
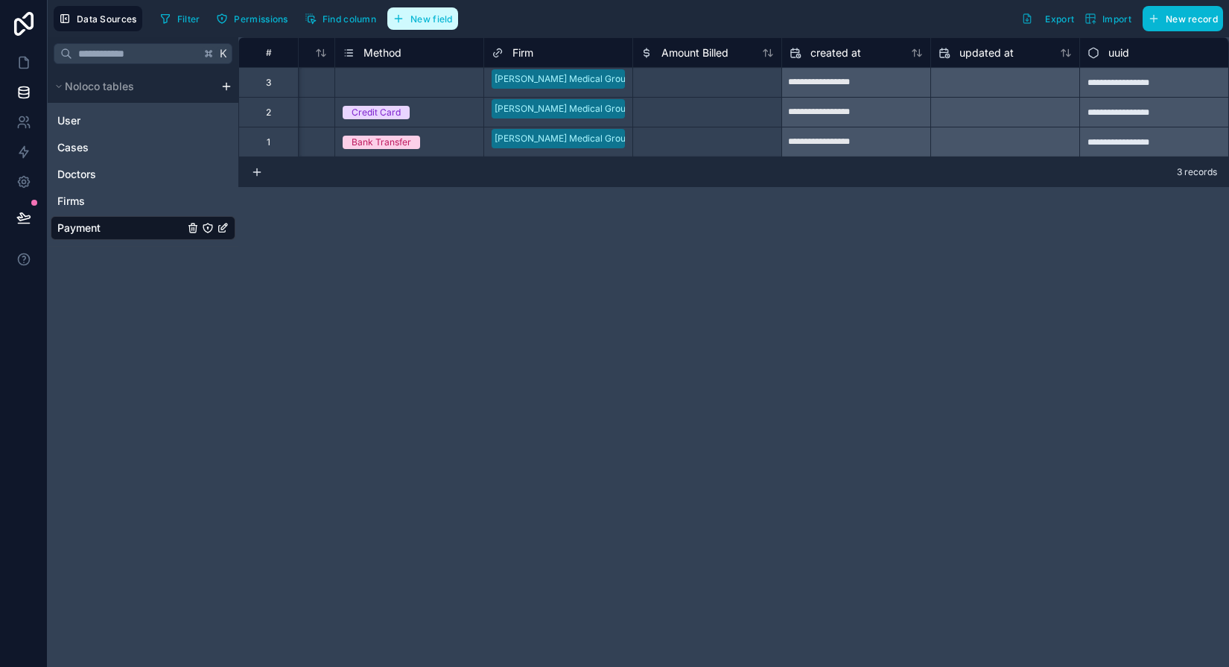
click at [444, 22] on span "New field" at bounding box center [431, 18] width 42 height 11
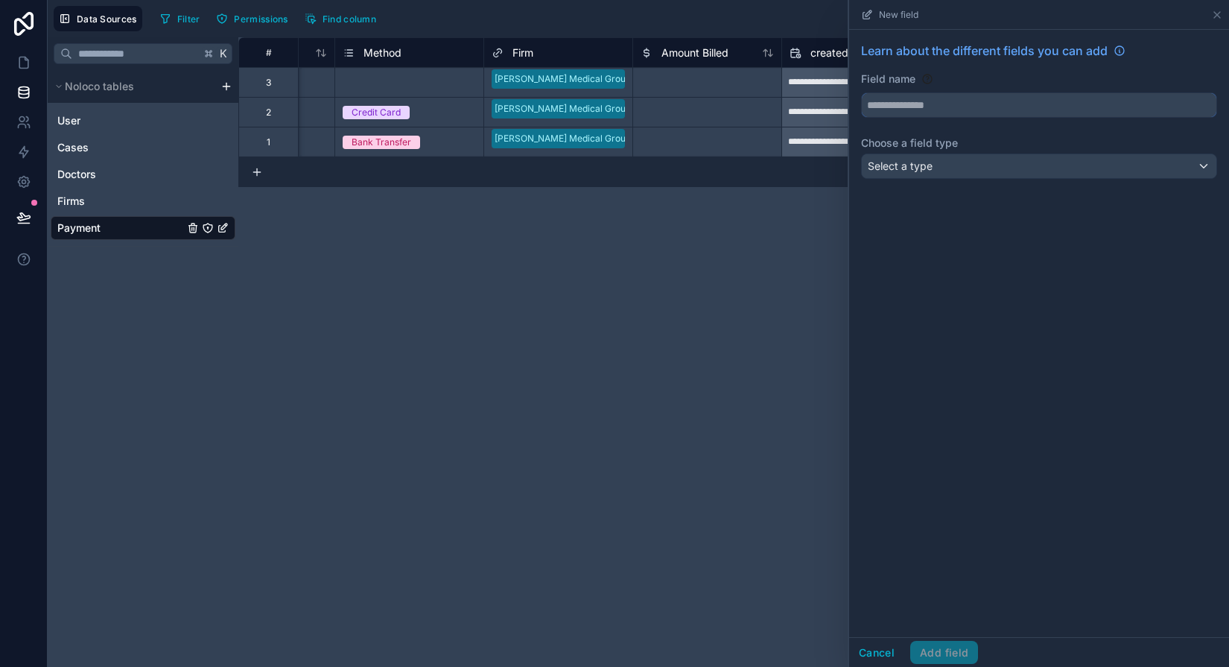
click at [903, 112] on input "text" at bounding box center [1039, 105] width 355 height 24
type input "****"
click at [904, 162] on span "Select a type" at bounding box center [900, 165] width 65 height 13
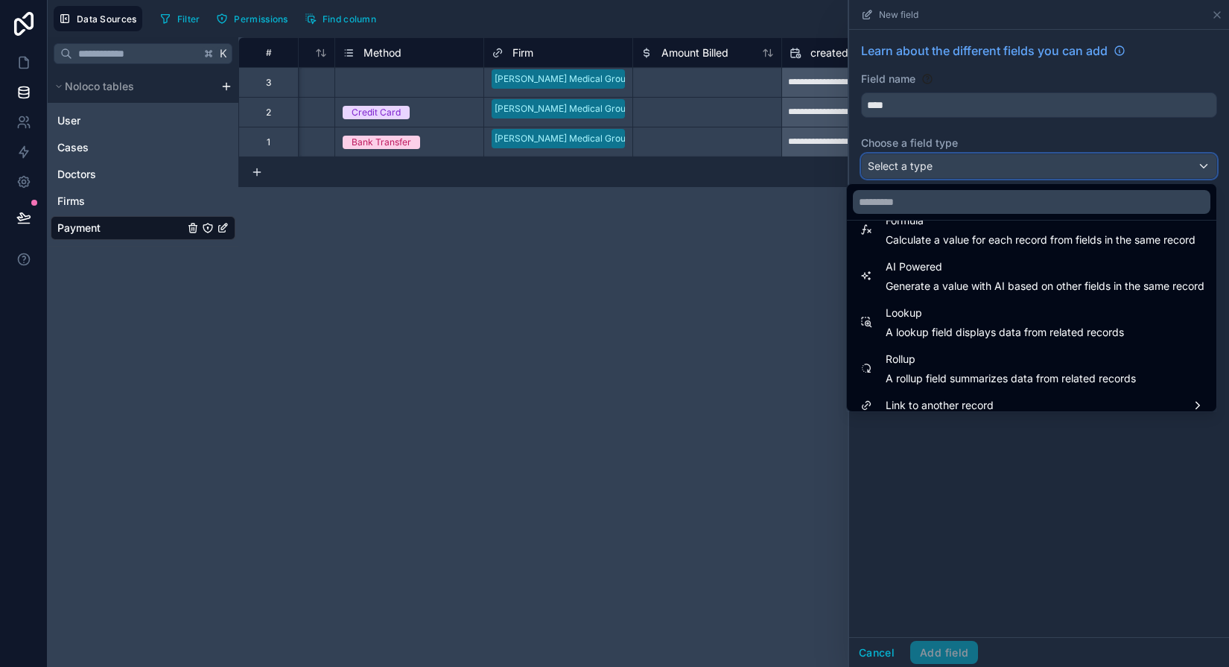
scroll to position [432, 0]
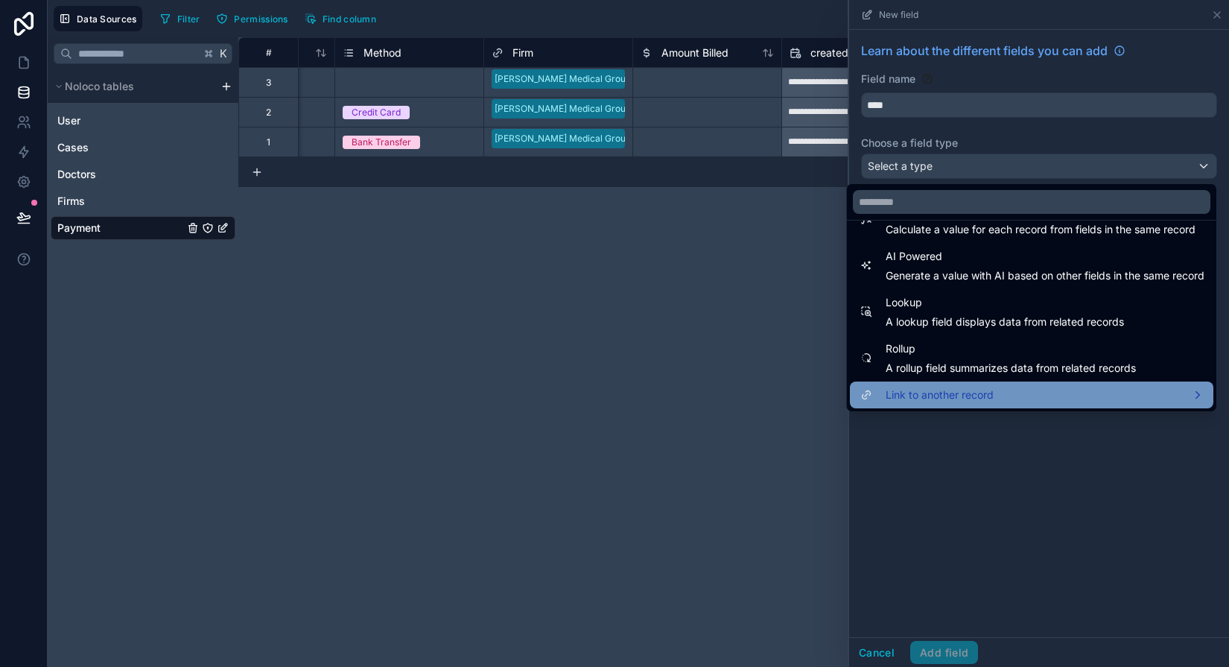
click at [910, 398] on span "Link to another record" at bounding box center [940, 395] width 108 height 18
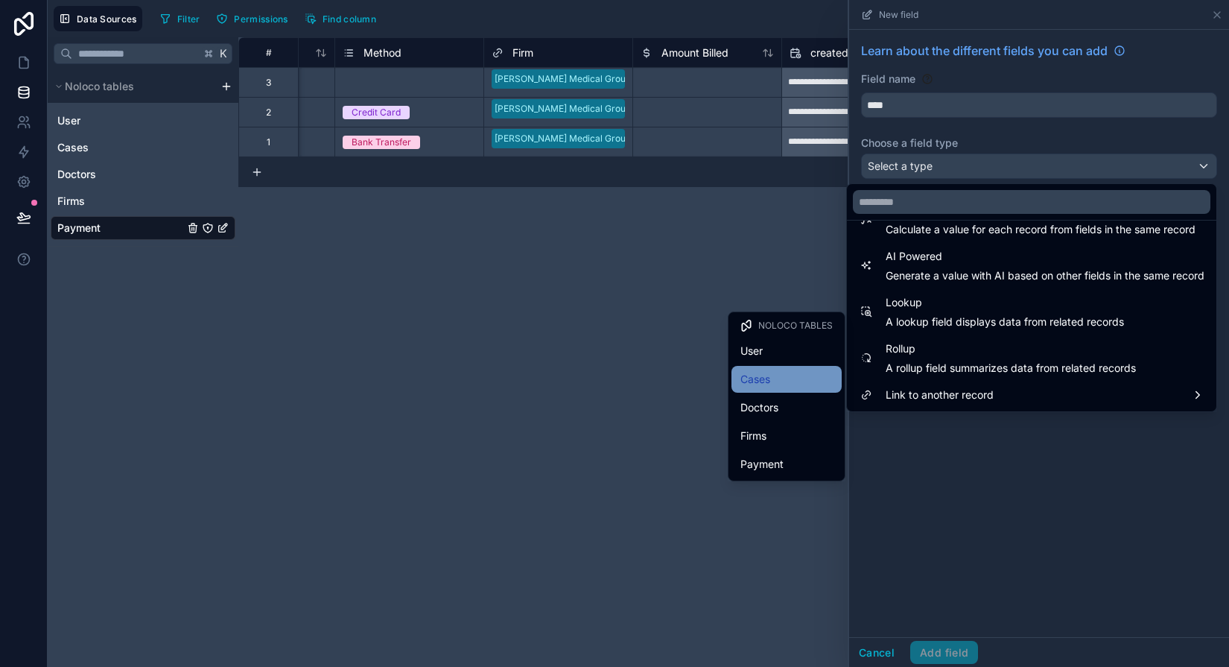
click at [786, 370] on div "Cases" at bounding box center [786, 379] width 92 height 18
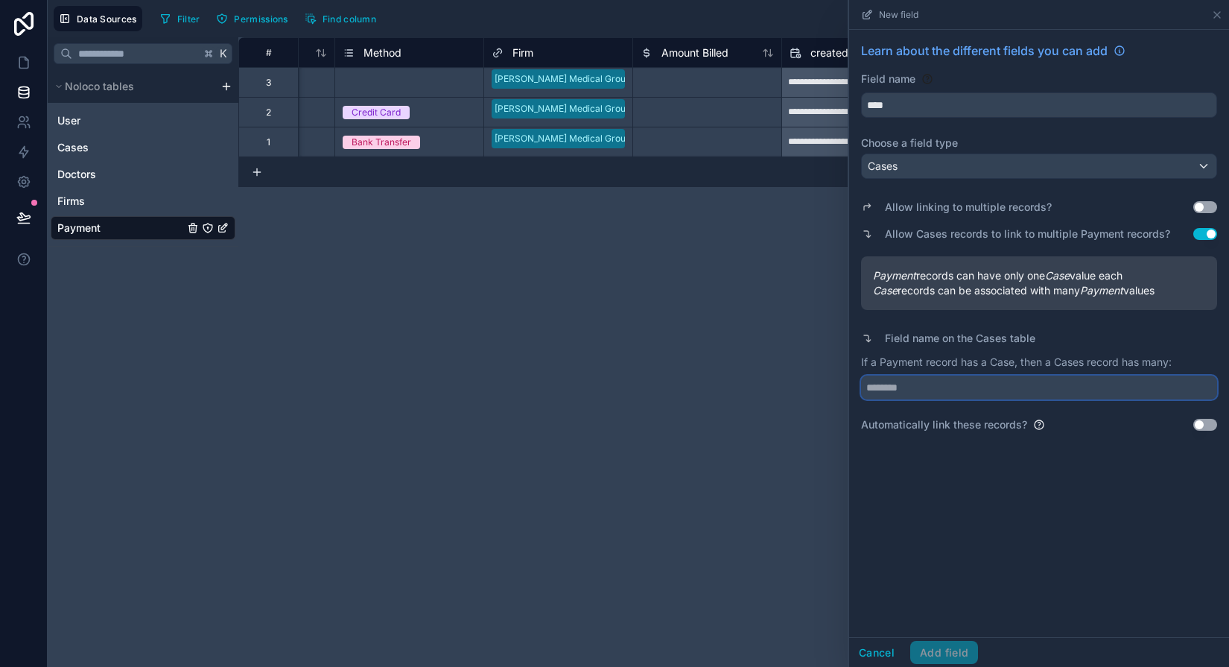
click at [926, 387] on input "text" at bounding box center [1039, 387] width 356 height 24
paste input "**********"
click at [926, 384] on input "**********" at bounding box center [1039, 387] width 356 height 24
type input "**********"
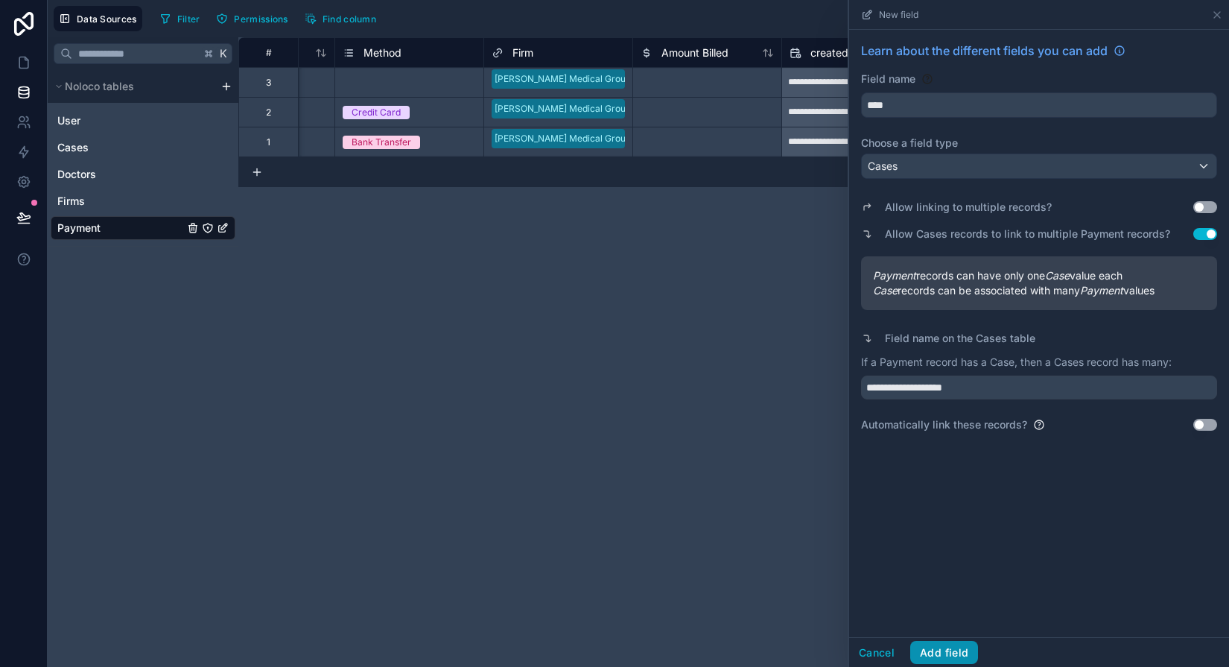
click at [926, 644] on button "Add field" at bounding box center [944, 653] width 68 height 24
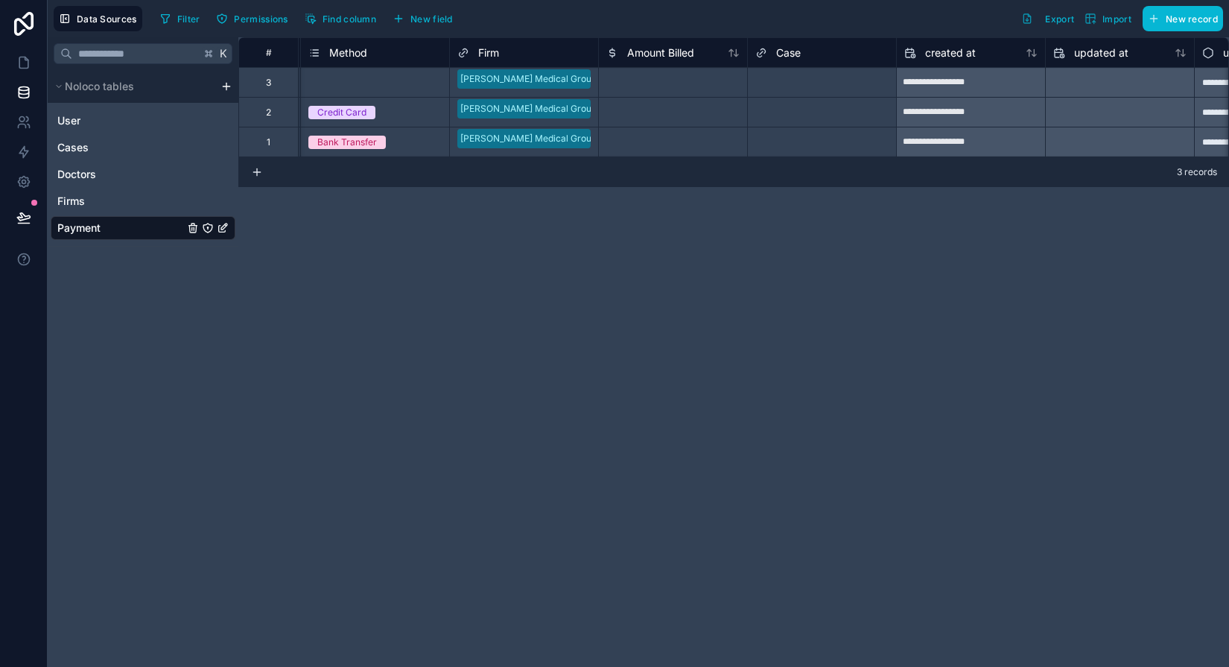
scroll to position [0, 559]
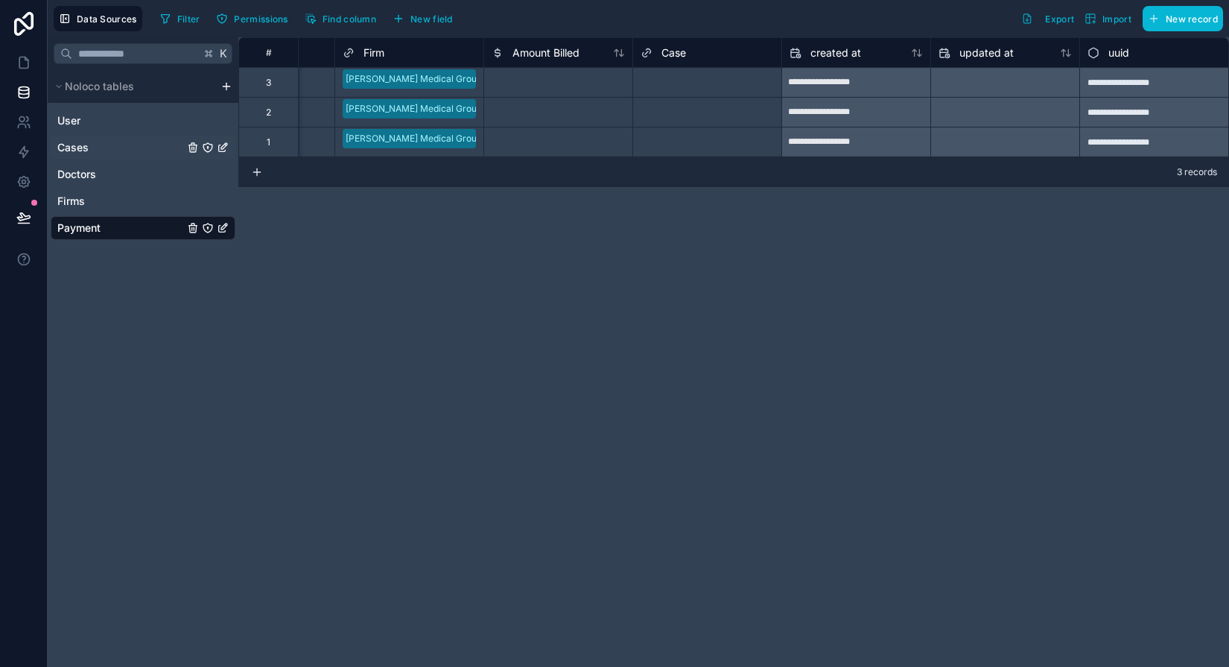
click at [98, 148] on link "Cases" at bounding box center [120, 147] width 127 height 15
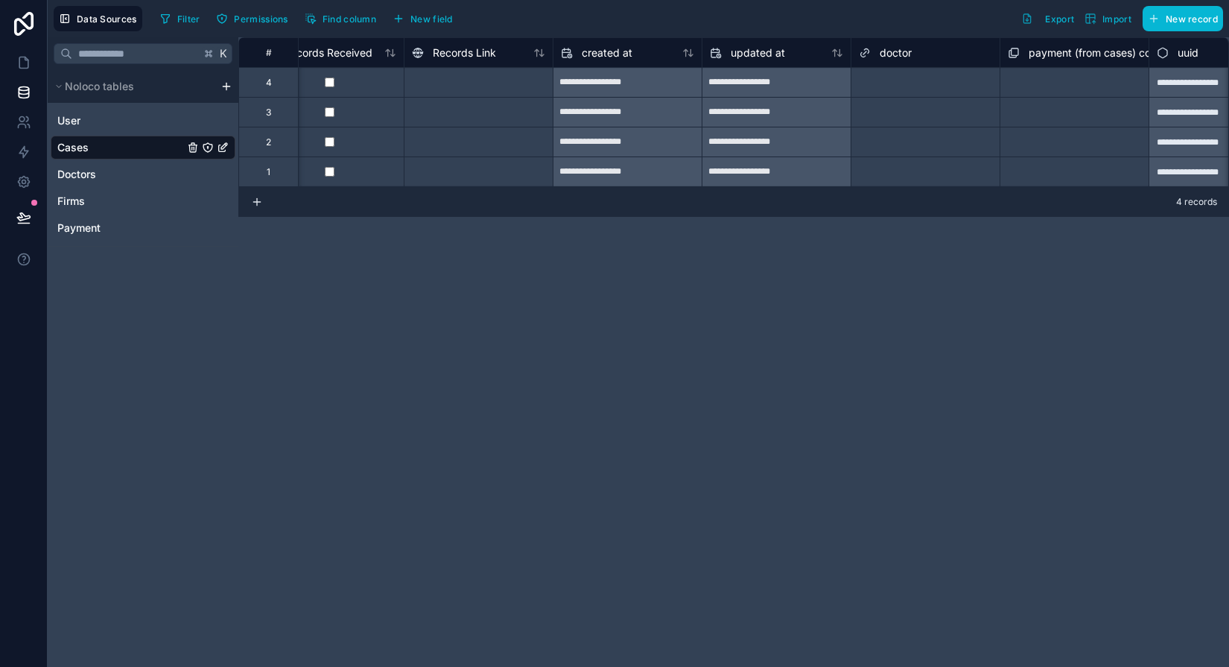
scroll to position [0, 1006]
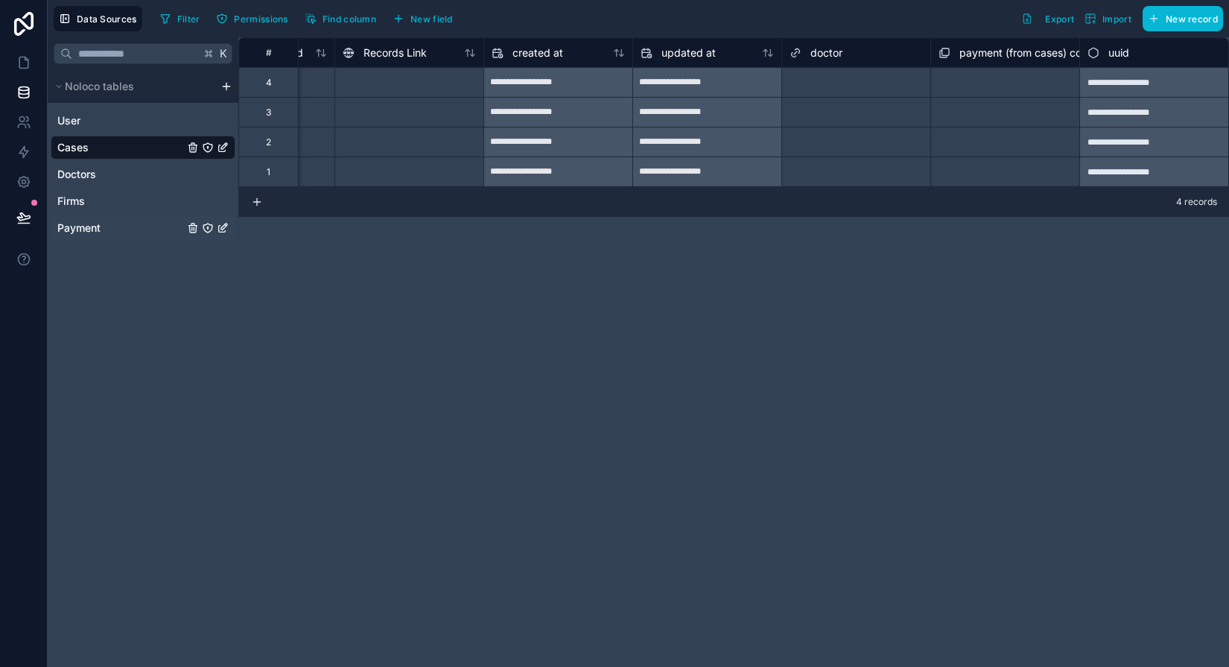
click at [118, 222] on link "Payment" at bounding box center [120, 227] width 127 height 15
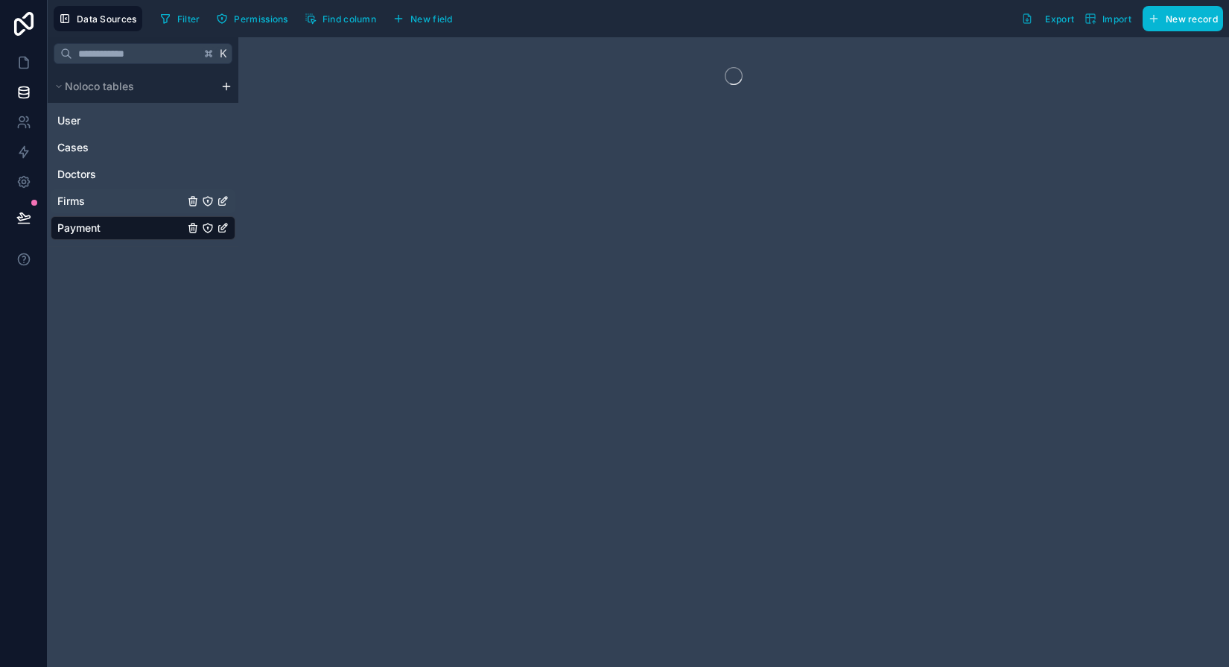
click at [102, 206] on link "Firms" at bounding box center [120, 201] width 127 height 15
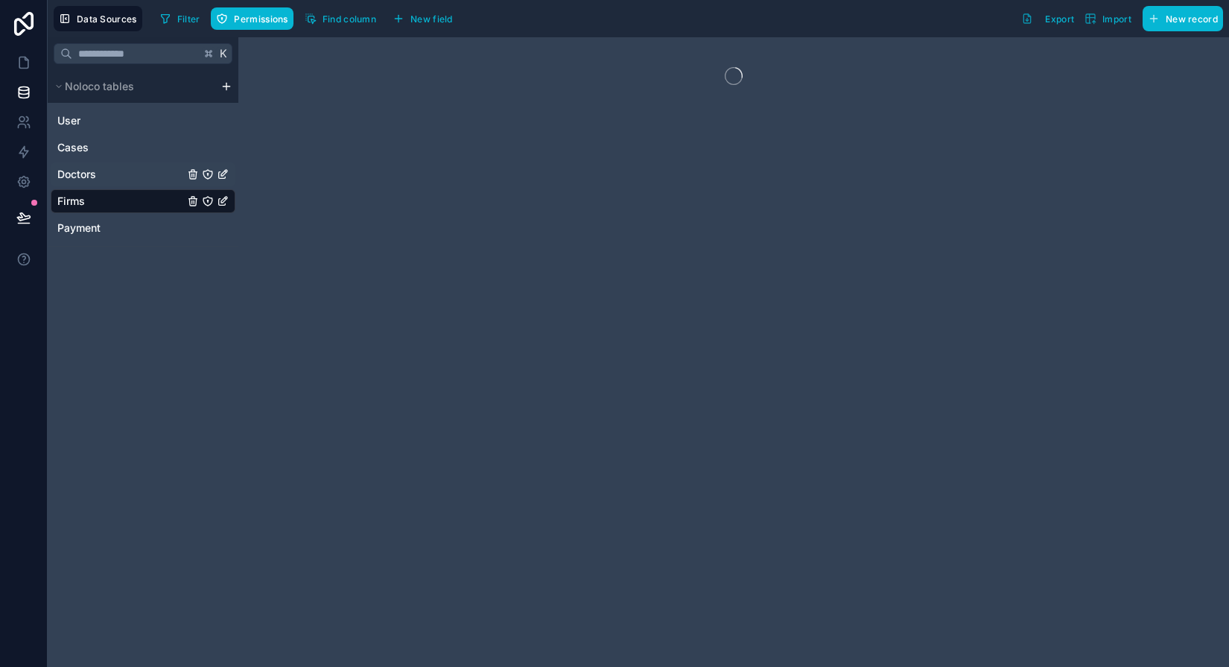
click at [101, 171] on link "Doctors" at bounding box center [120, 174] width 127 height 15
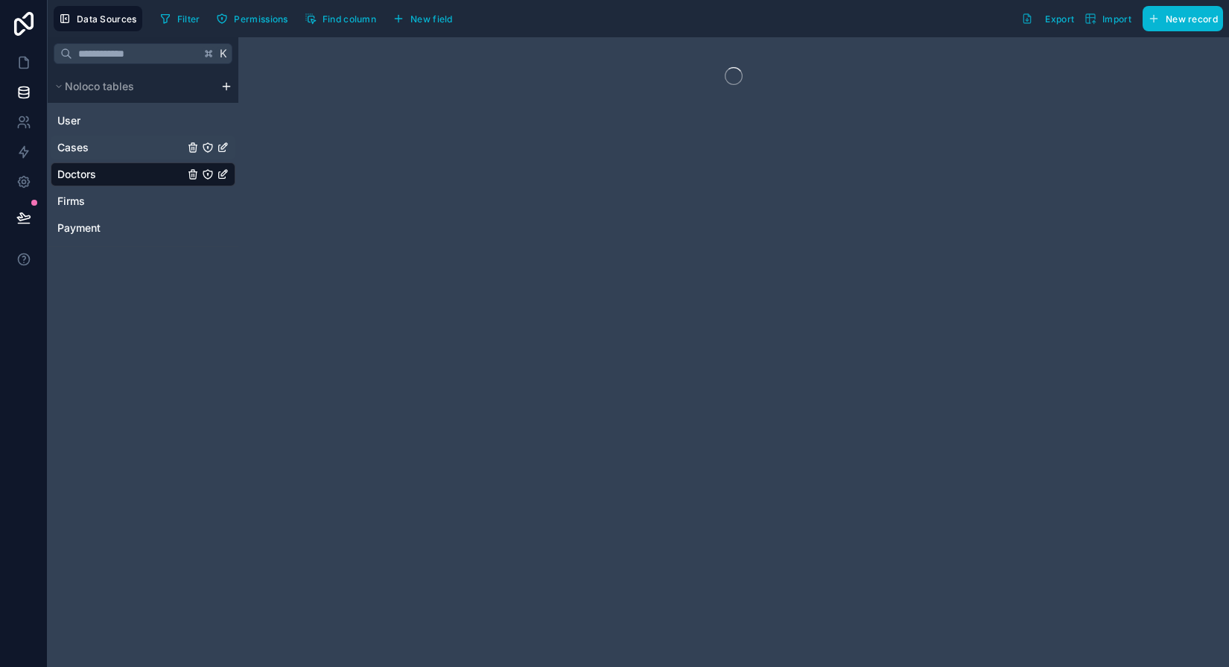
click at [94, 150] on link "Cases" at bounding box center [120, 147] width 127 height 15
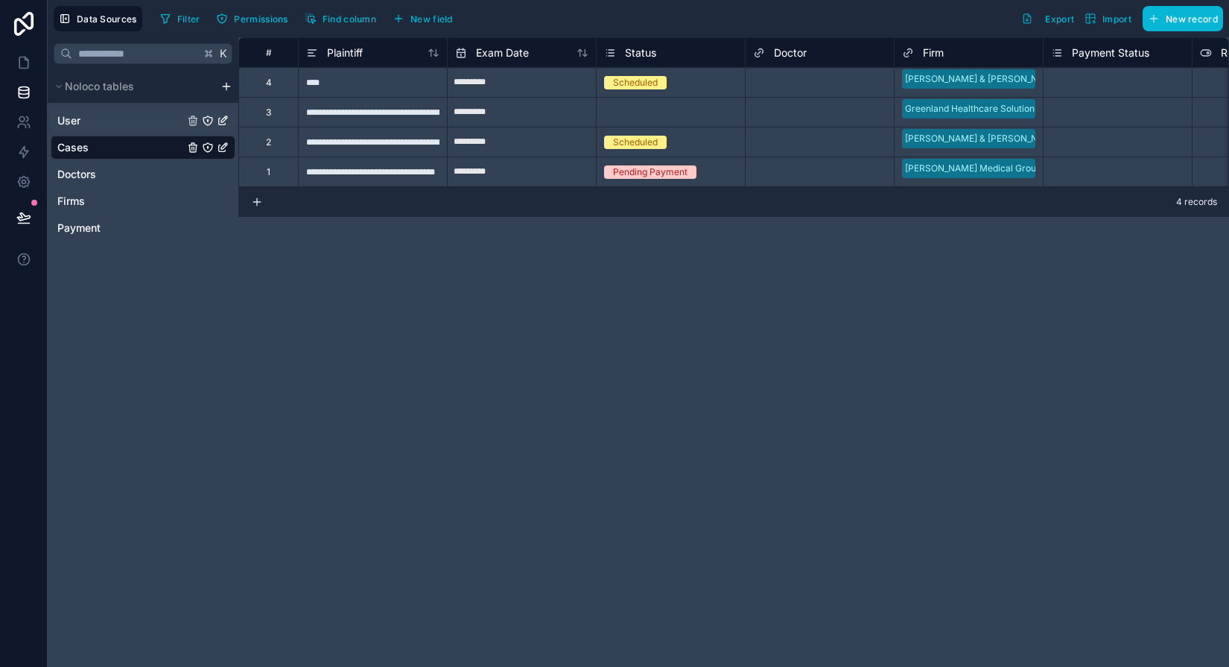
click at [82, 124] on link "User" at bounding box center [120, 120] width 127 height 15
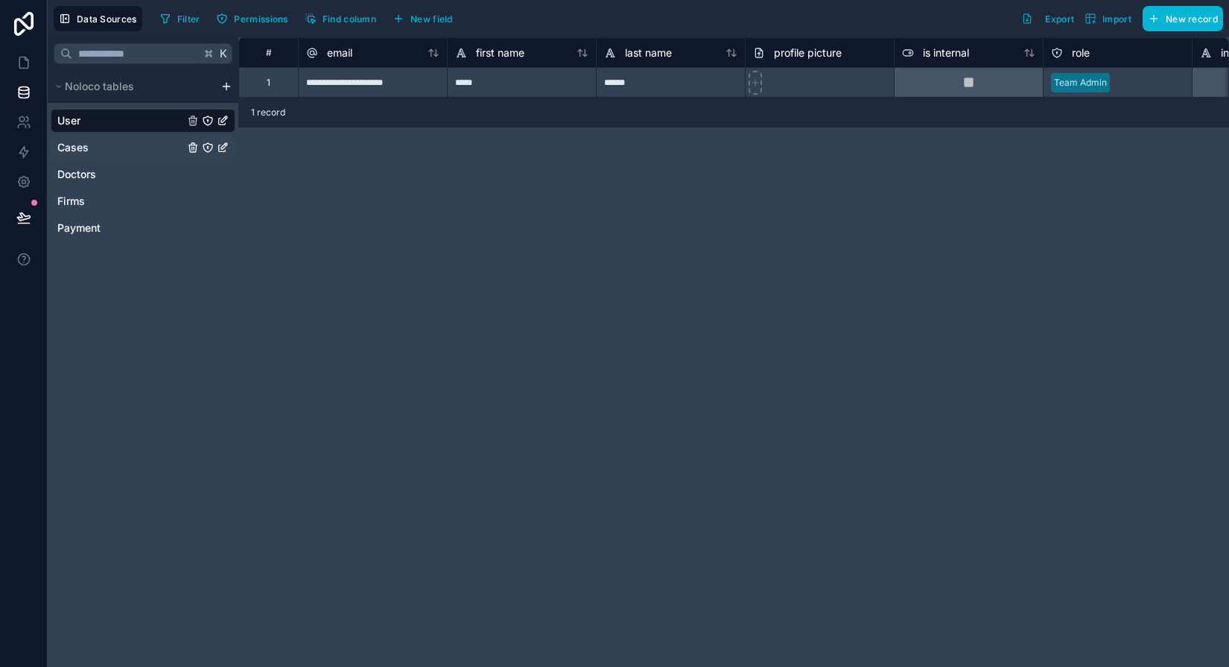
click at [72, 153] on span "Cases" at bounding box center [72, 147] width 31 height 15
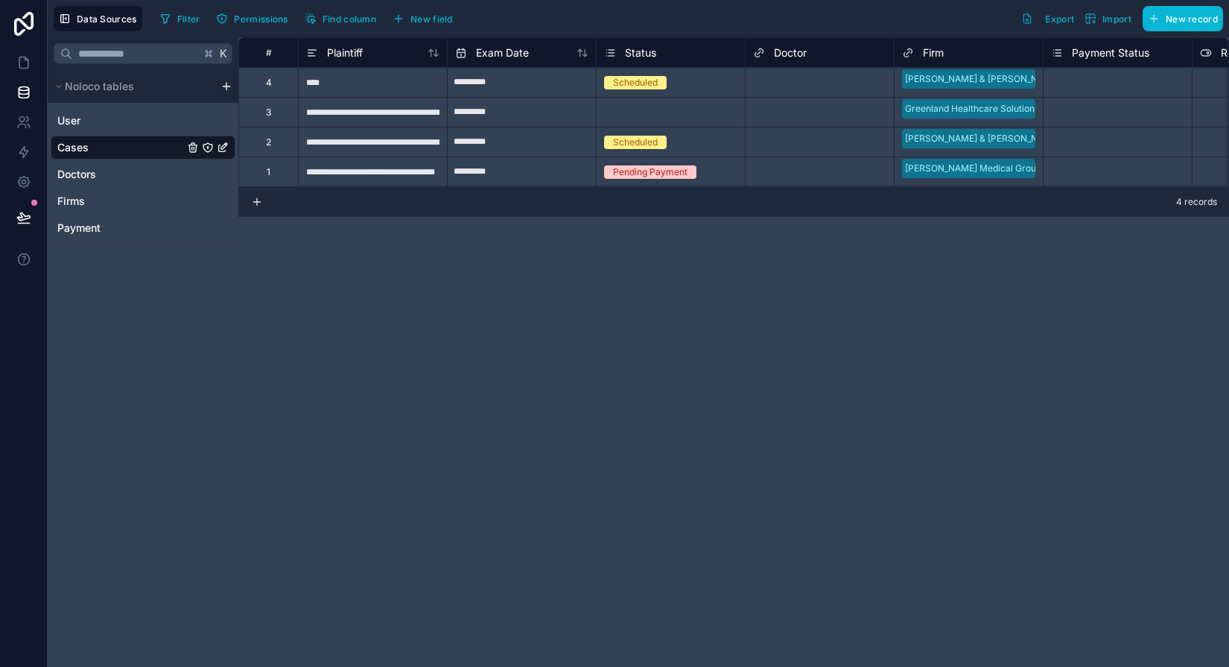
click at [642, 59] on span "Status" at bounding box center [640, 52] width 31 height 15
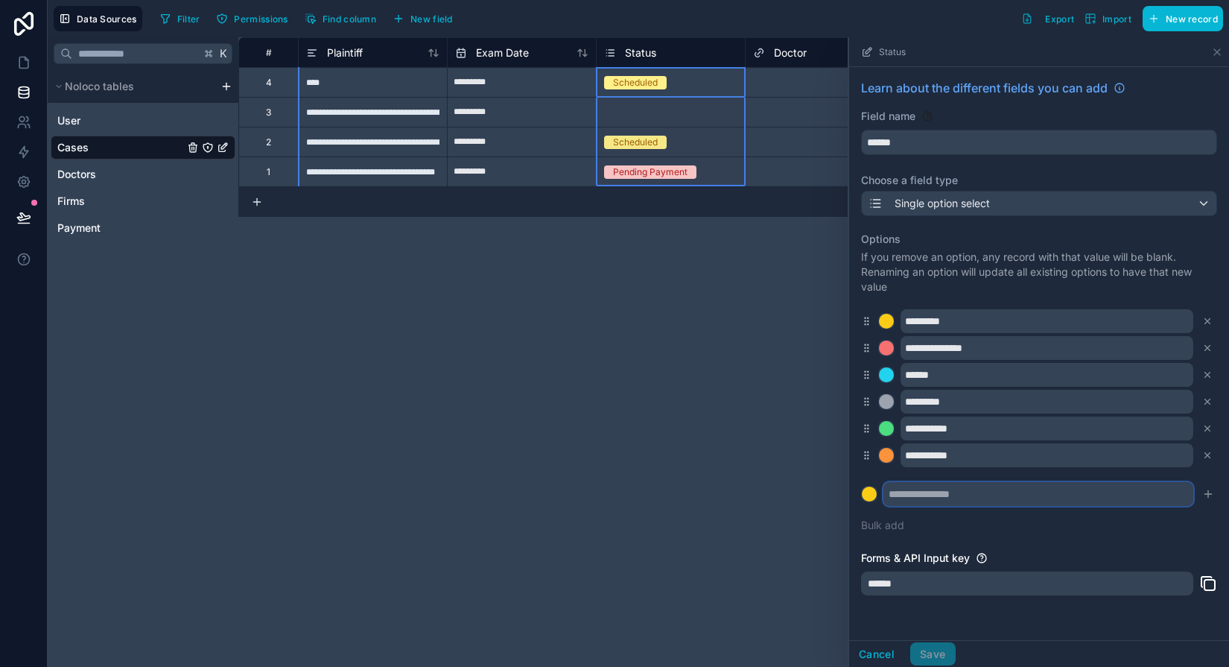
click at [897, 492] on input "text" at bounding box center [1038, 494] width 310 height 24
type input "**********"
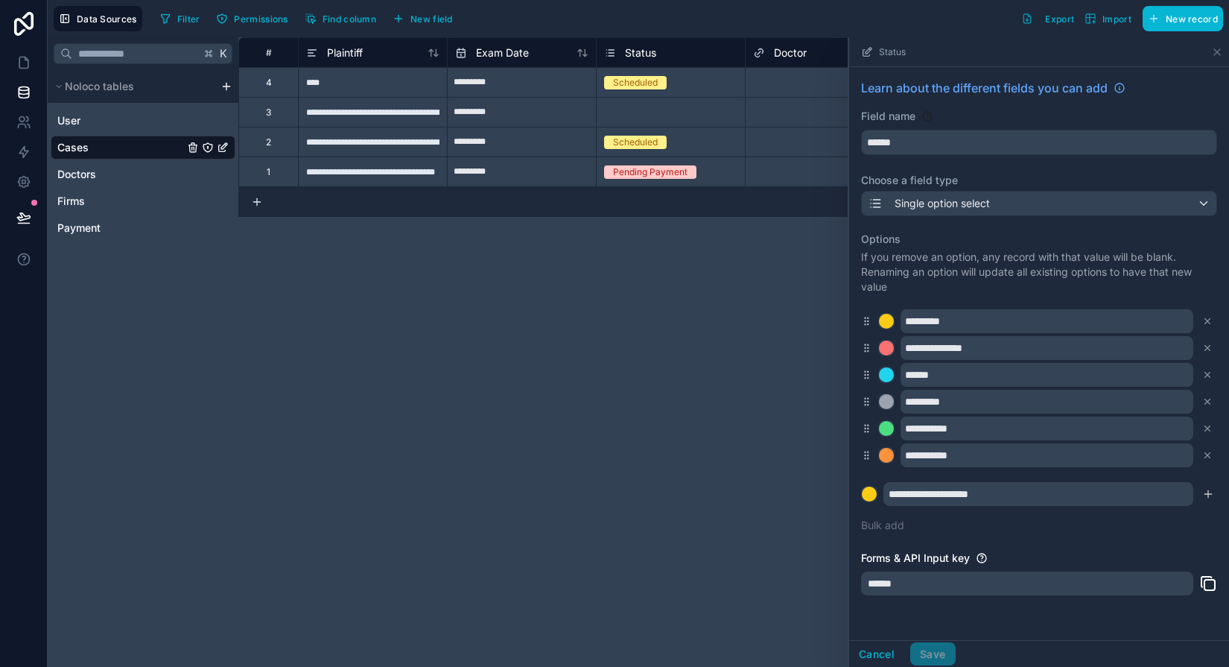
click at [860, 498] on div "**********" at bounding box center [1039, 386] width 380 height 639
click at [866, 496] on div at bounding box center [869, 493] width 15 height 15
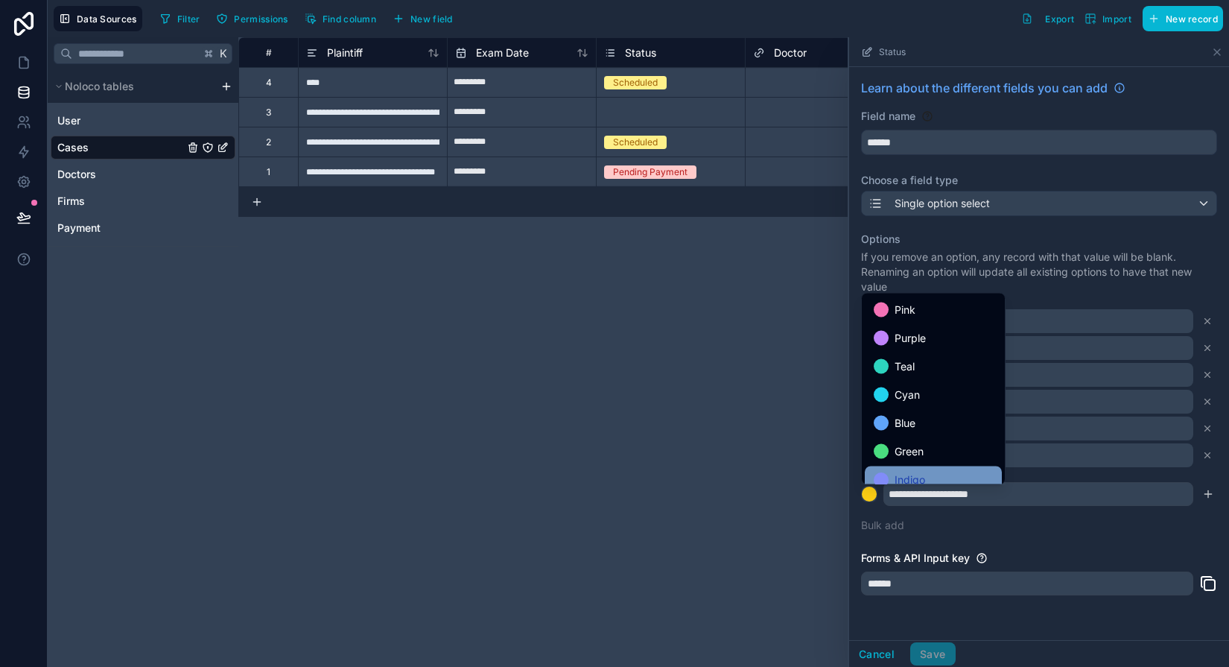
click at [900, 468] on div "Indigo" at bounding box center [933, 479] width 137 height 27
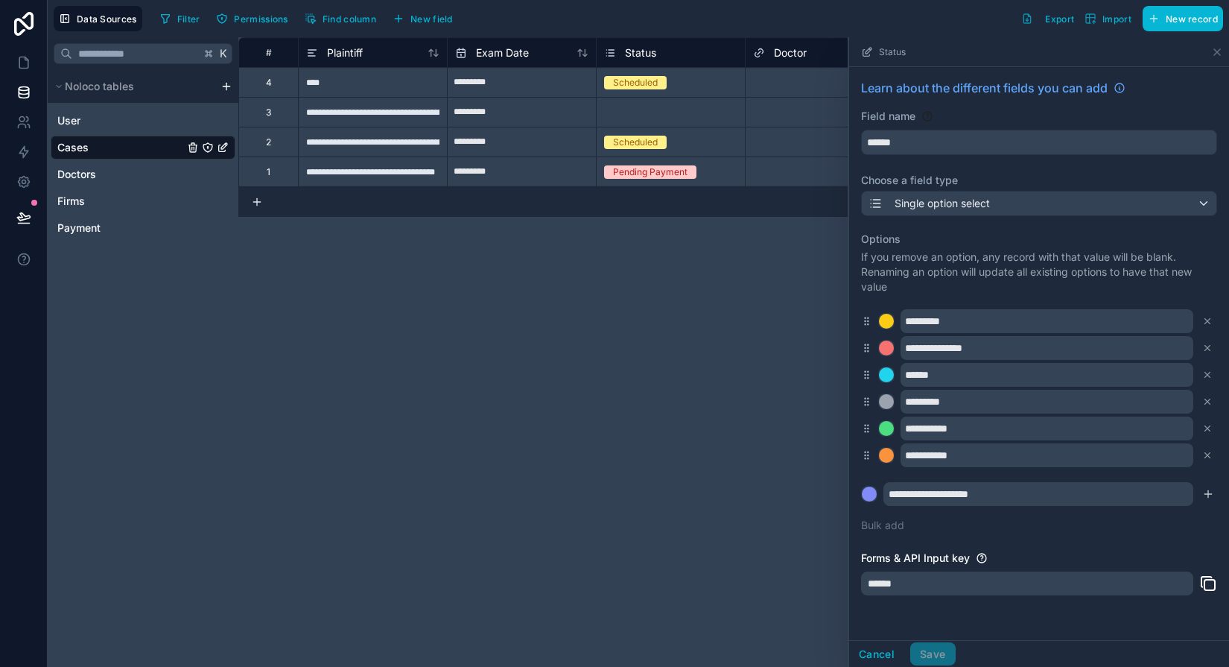
scroll to position [66, 0]
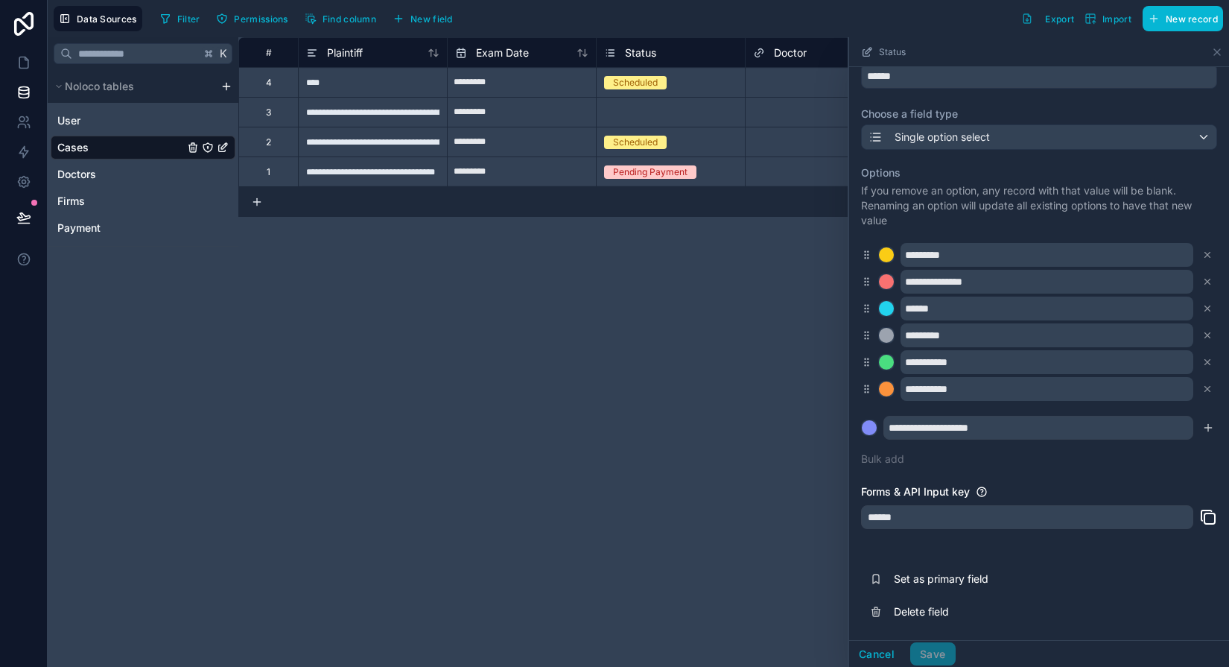
click at [926, 649] on div "Cancel Save" at bounding box center [902, 654] width 107 height 24
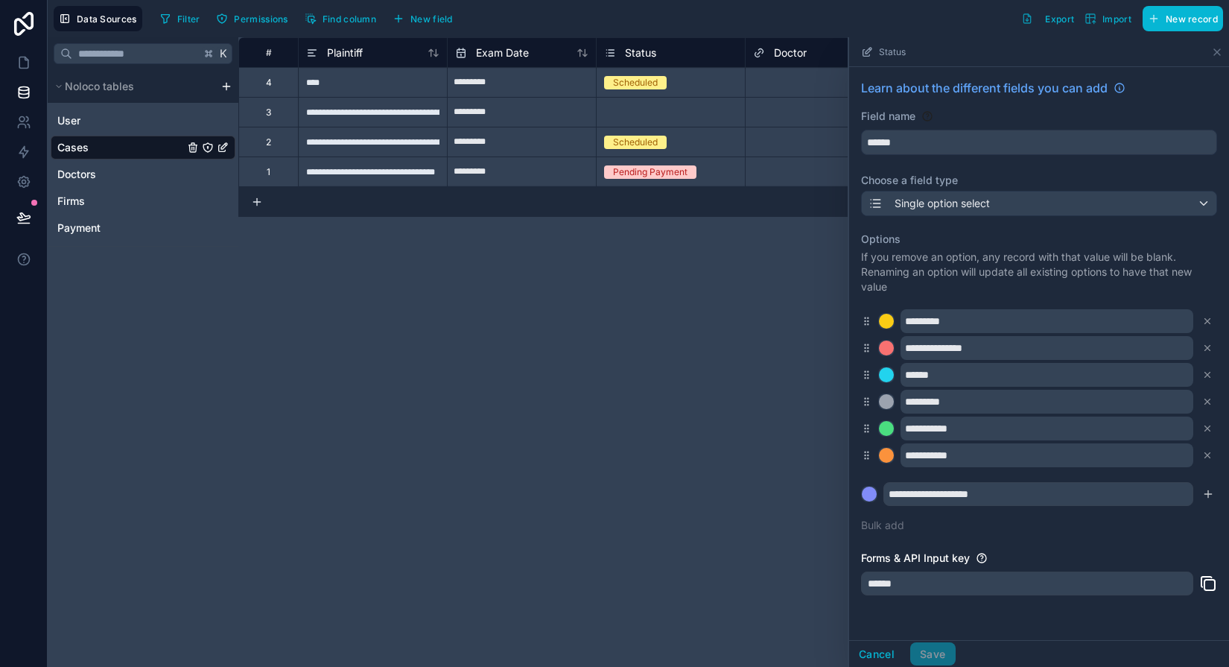
click at [926, 285] on p "If you remove an option, any record with that value will be blank. Renaming an …" at bounding box center [1039, 272] width 356 height 45
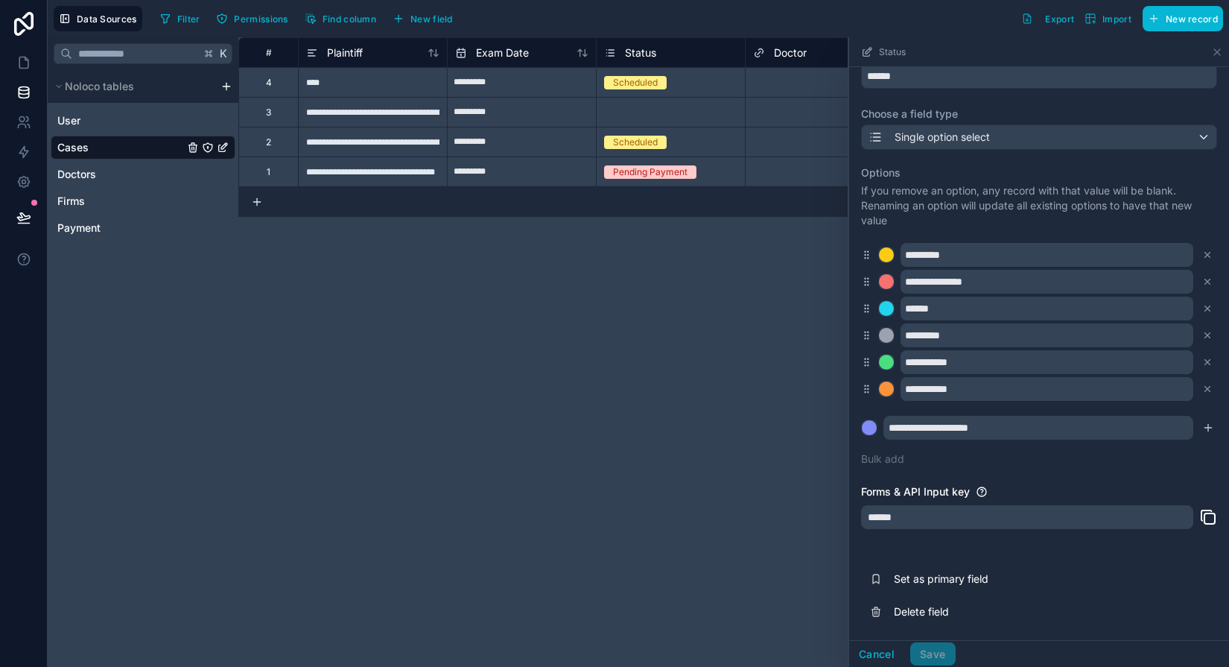
click at [926, 662] on div "Cancel Save" at bounding box center [902, 654] width 107 height 24
click at [880, 652] on button "Cancel" at bounding box center [876, 654] width 55 height 24
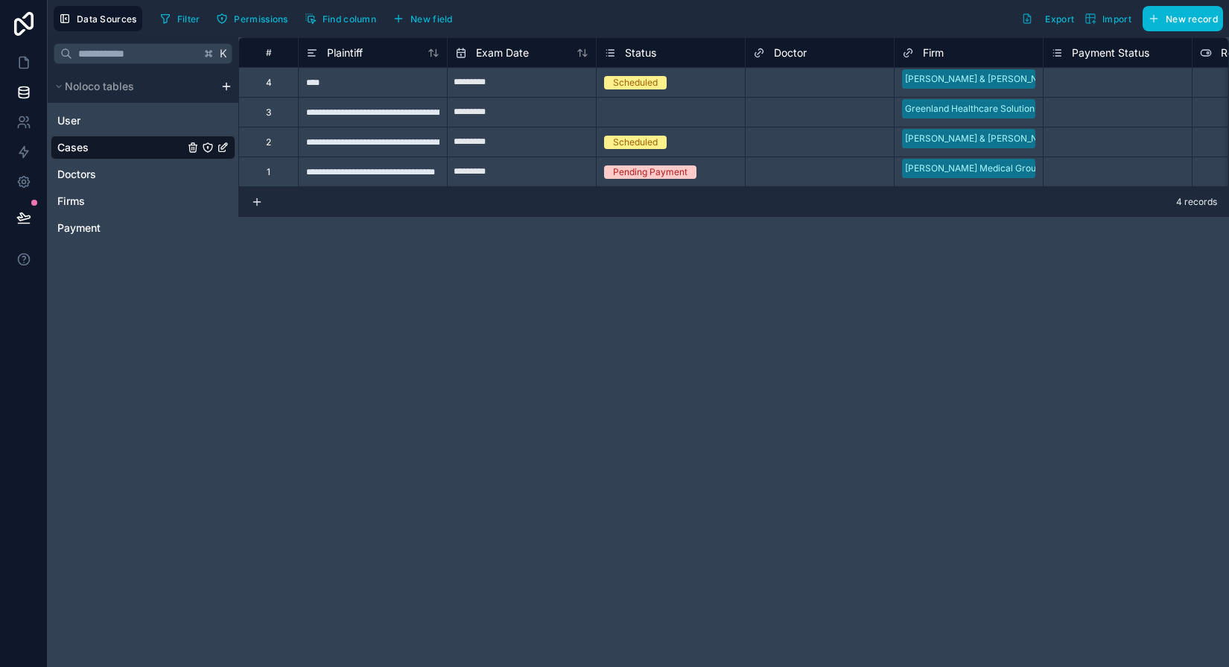
click at [682, 45] on div "Status" at bounding box center [670, 53] width 133 height 18
click at [638, 53] on span "Status" at bounding box center [640, 52] width 31 height 15
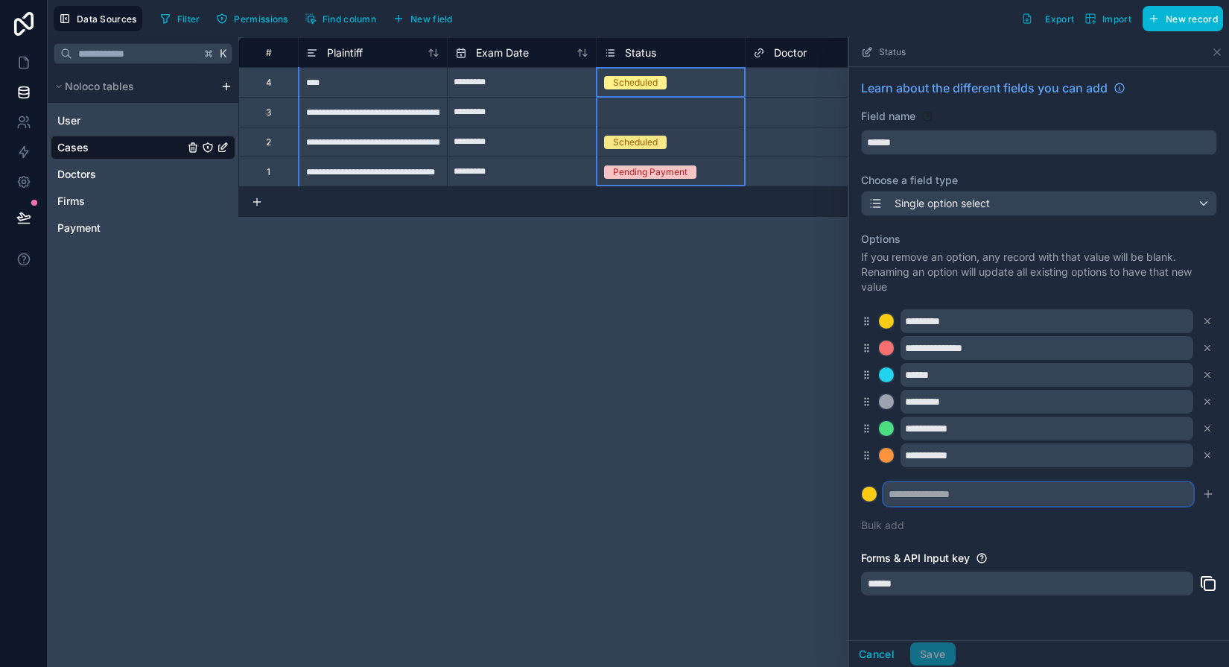
click at [926, 490] on input "text" at bounding box center [1038, 494] width 310 height 24
type input "*"
type input "**********"
drag, startPoint x: 1001, startPoint y: 496, endPoint x: 863, endPoint y: 486, distance: 138.1
click at [863, 486] on form "**********" at bounding box center [1039, 494] width 356 height 24
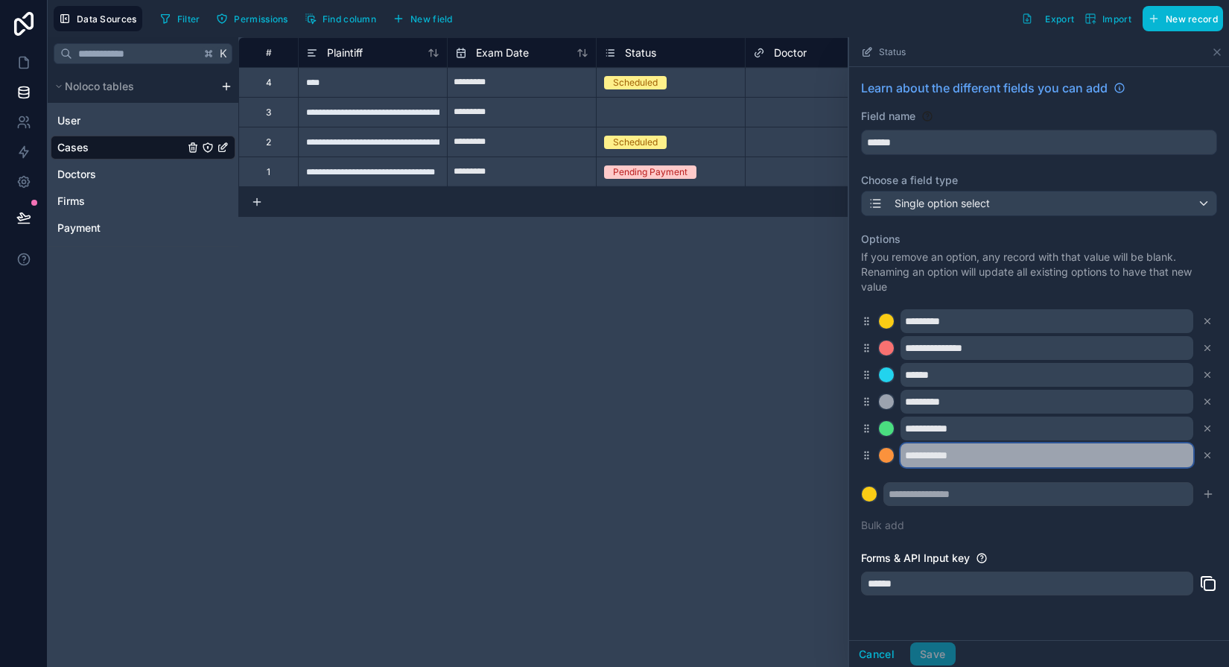
click at [925, 457] on input "**********" at bounding box center [1047, 455] width 293 height 24
click at [926, 461] on input "**********" at bounding box center [1047, 455] width 293 height 24
click at [894, 448] on div at bounding box center [886, 455] width 16 height 16
click at [913, 453] on input "**********" at bounding box center [1047, 455] width 293 height 24
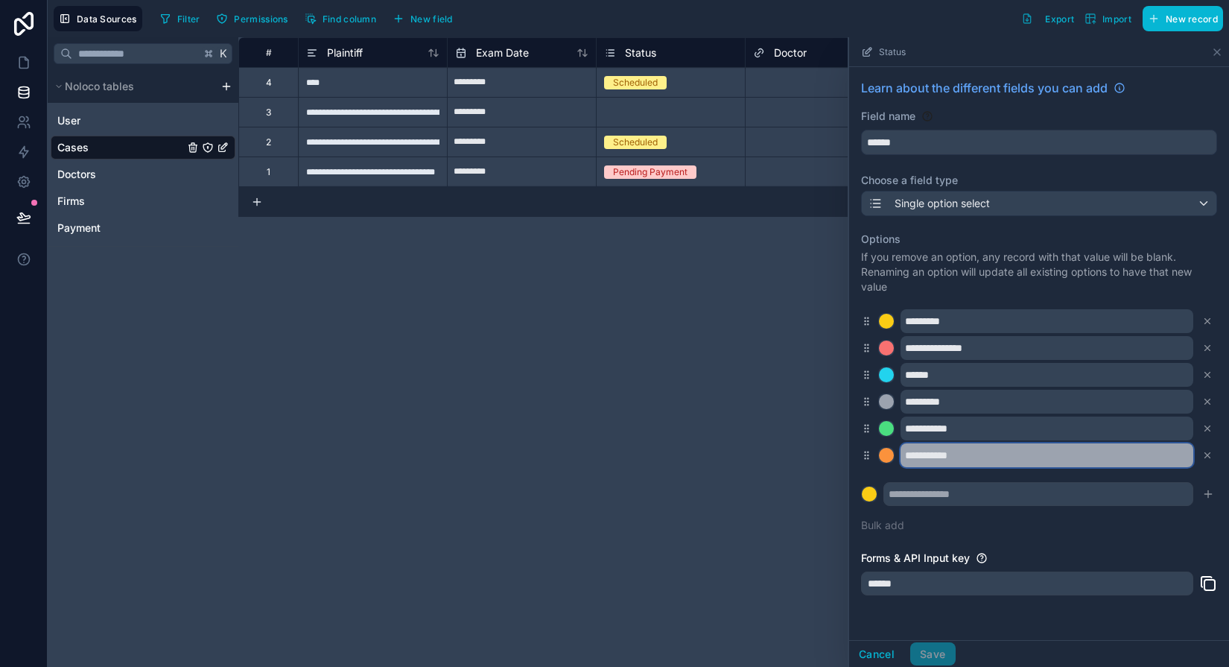
click at [926, 455] on input "**********" at bounding box center [1047, 455] width 293 height 24
type input "**********"
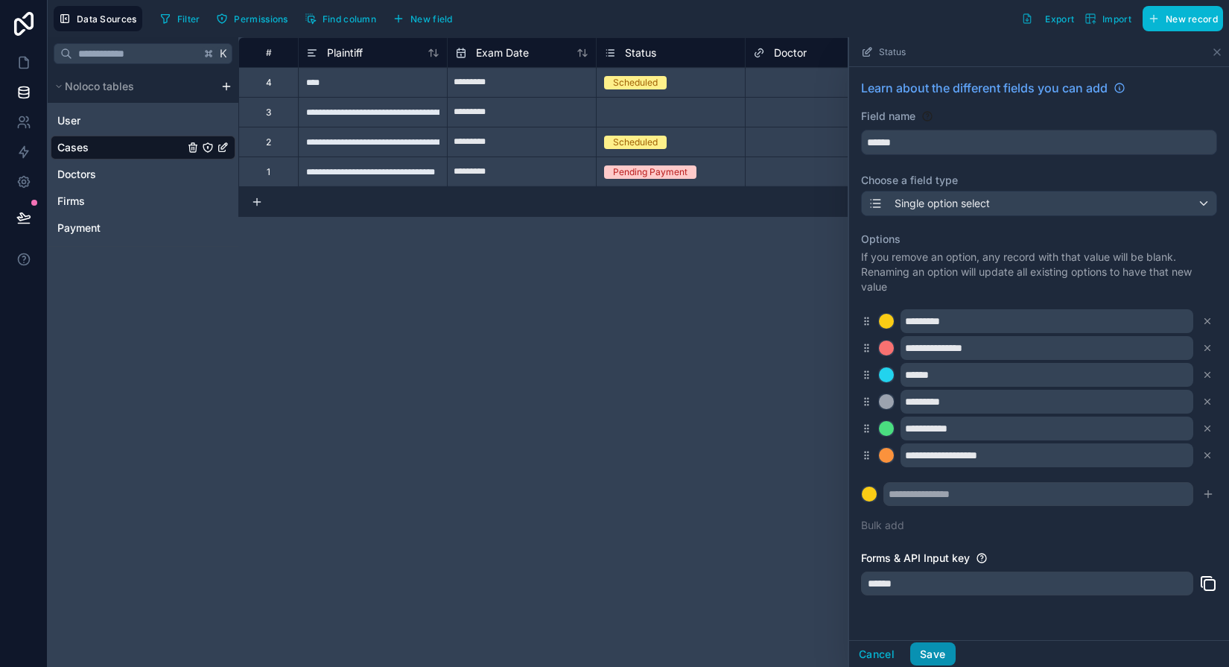
click at [926, 652] on button "Save" at bounding box center [932, 654] width 45 height 24
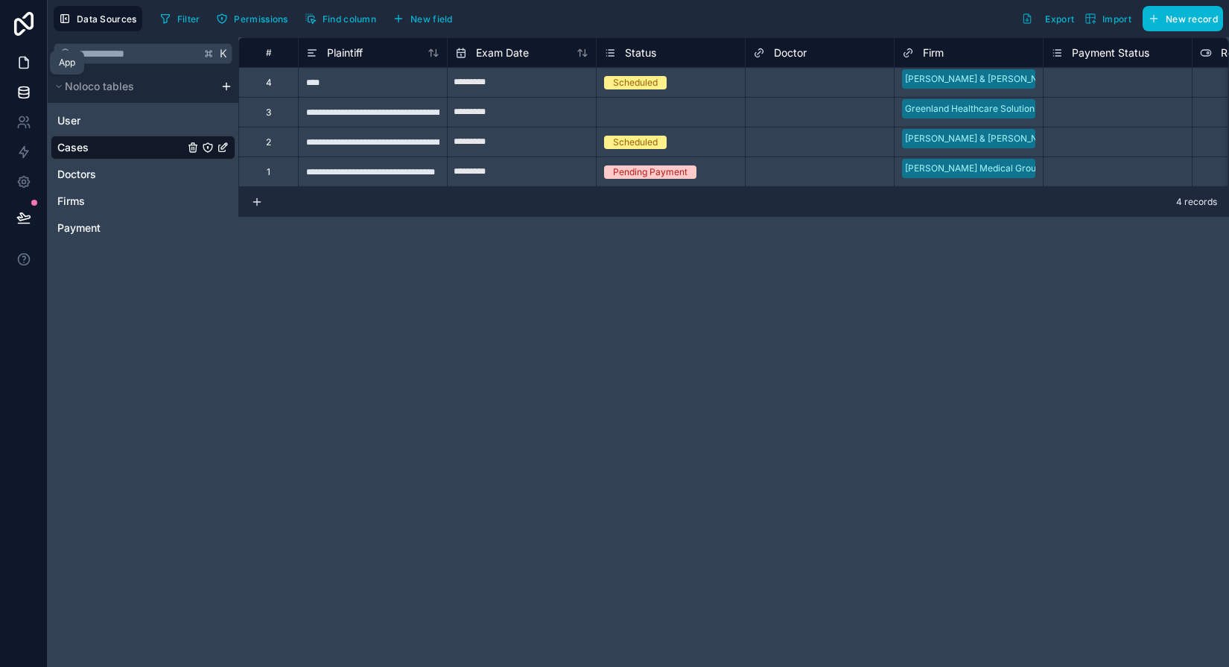
click at [19, 66] on icon at bounding box center [23, 62] width 15 height 15
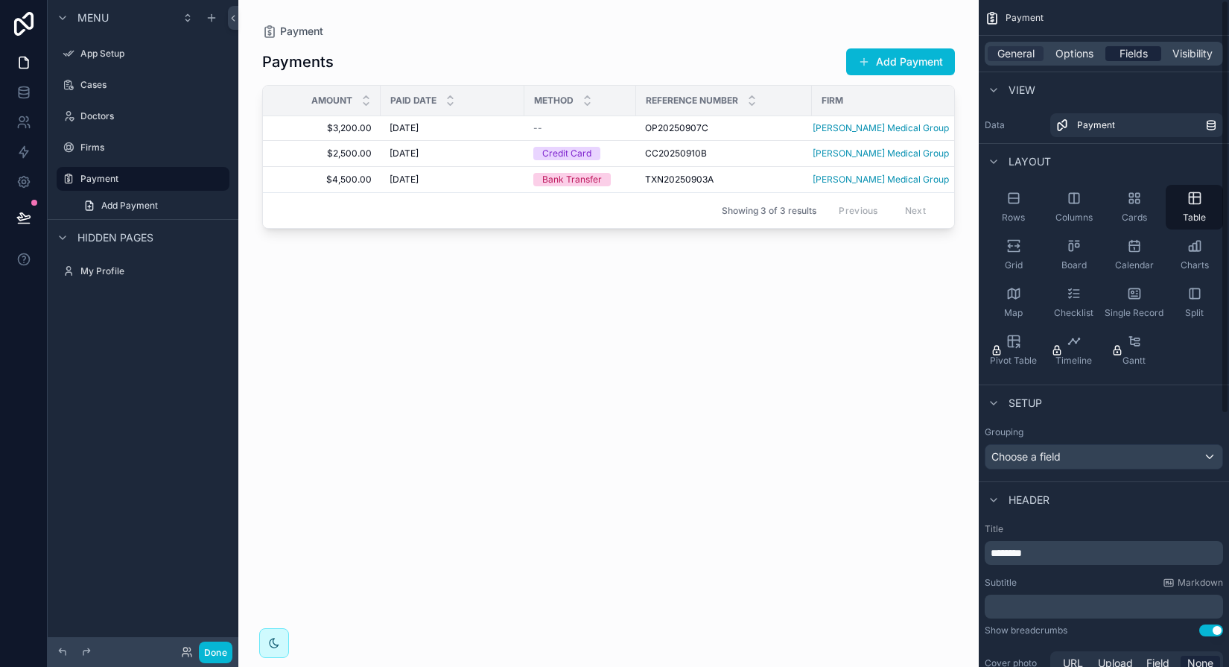
click at [926, 53] on span "Fields" at bounding box center [1134, 53] width 28 height 15
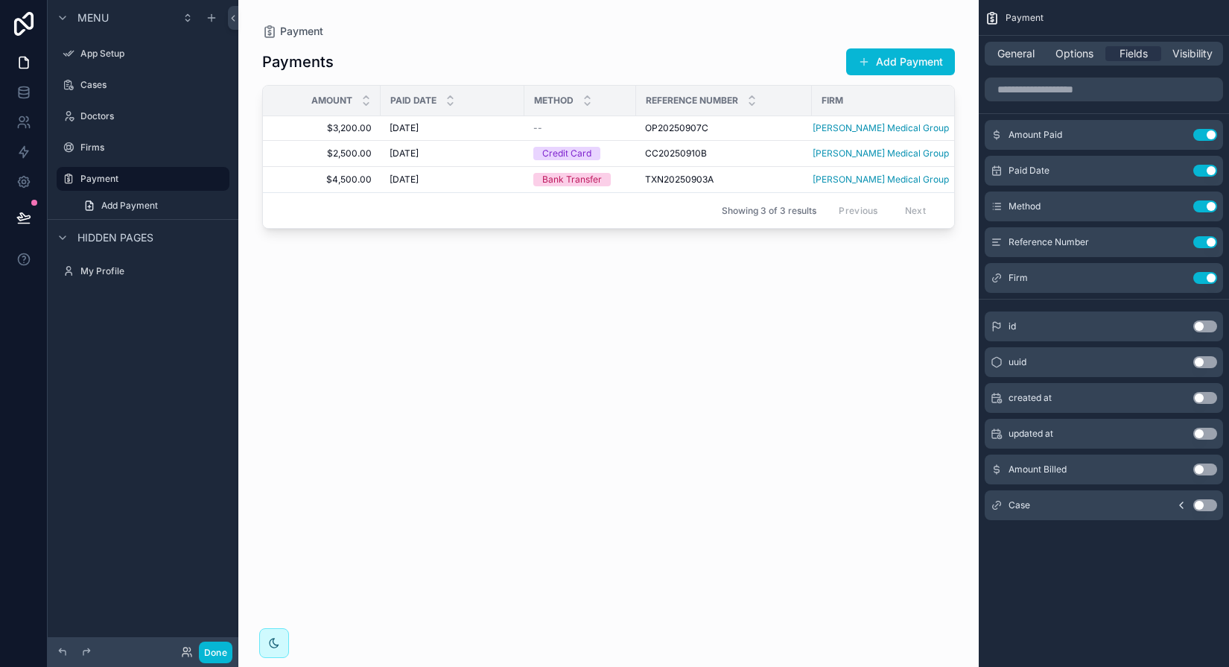
click at [926, 473] on button "Use setting" at bounding box center [1205, 469] width 24 height 12
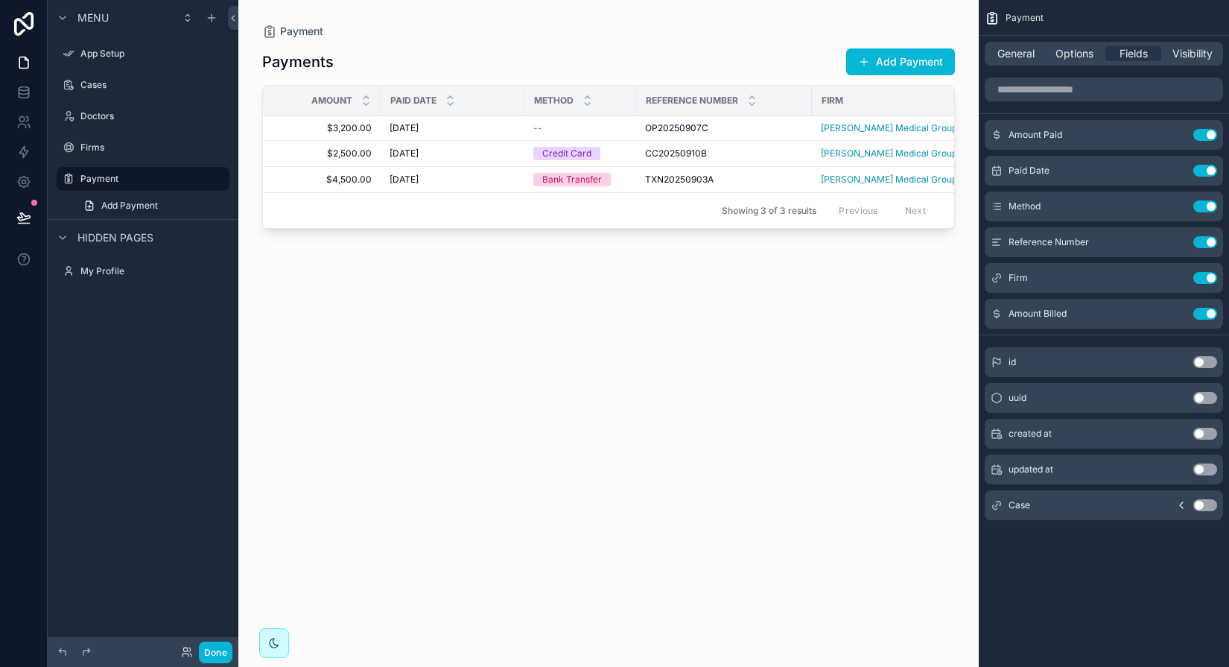
click at [320, 108] on div "Amount" at bounding box center [322, 100] width 116 height 28
click at [323, 101] on span "Amount" at bounding box center [331, 101] width 41 height 12
click at [926, 142] on div "Amount Paid Use setting" at bounding box center [1104, 135] width 238 height 30
click at [926, 130] on span "Amount Paid" at bounding box center [1036, 135] width 54 height 12
click at [320, 95] on span "Amount" at bounding box center [331, 101] width 41 height 12
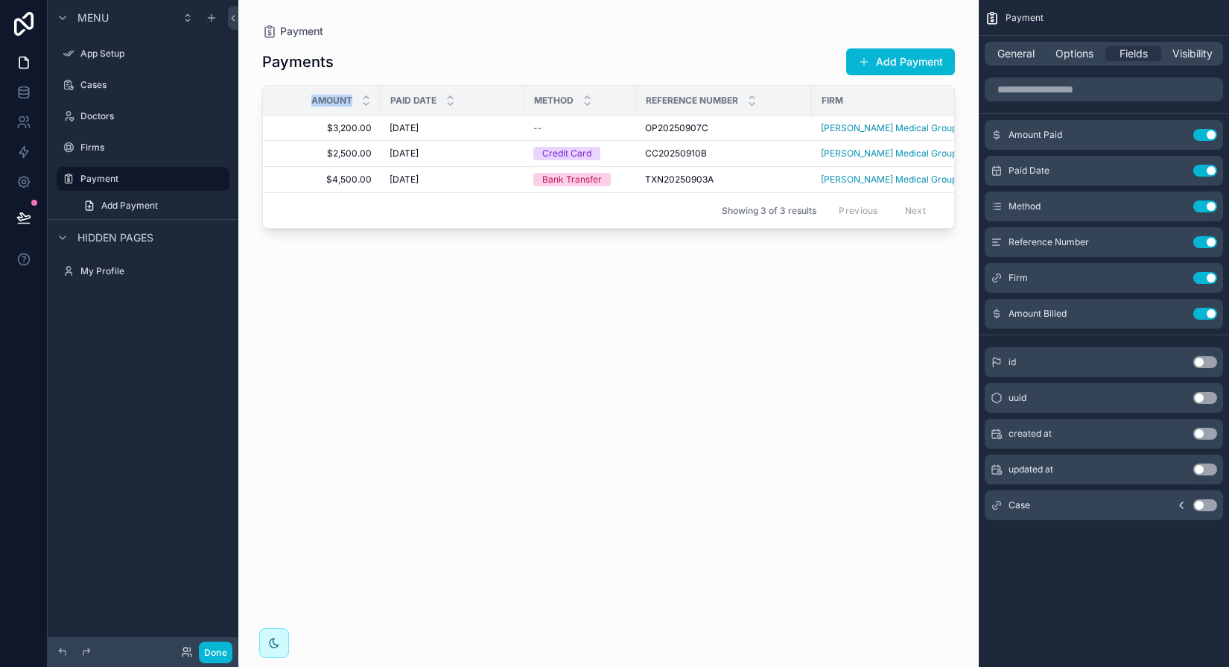
click at [320, 95] on span "Amount" at bounding box center [331, 101] width 41 height 12
click at [321, 96] on span "Amount" at bounding box center [331, 101] width 41 height 12
click at [369, 94] on icon "scrollable content" at bounding box center [366, 97] width 10 height 10
click at [352, 97] on div "Amount" at bounding box center [322, 100] width 116 height 28
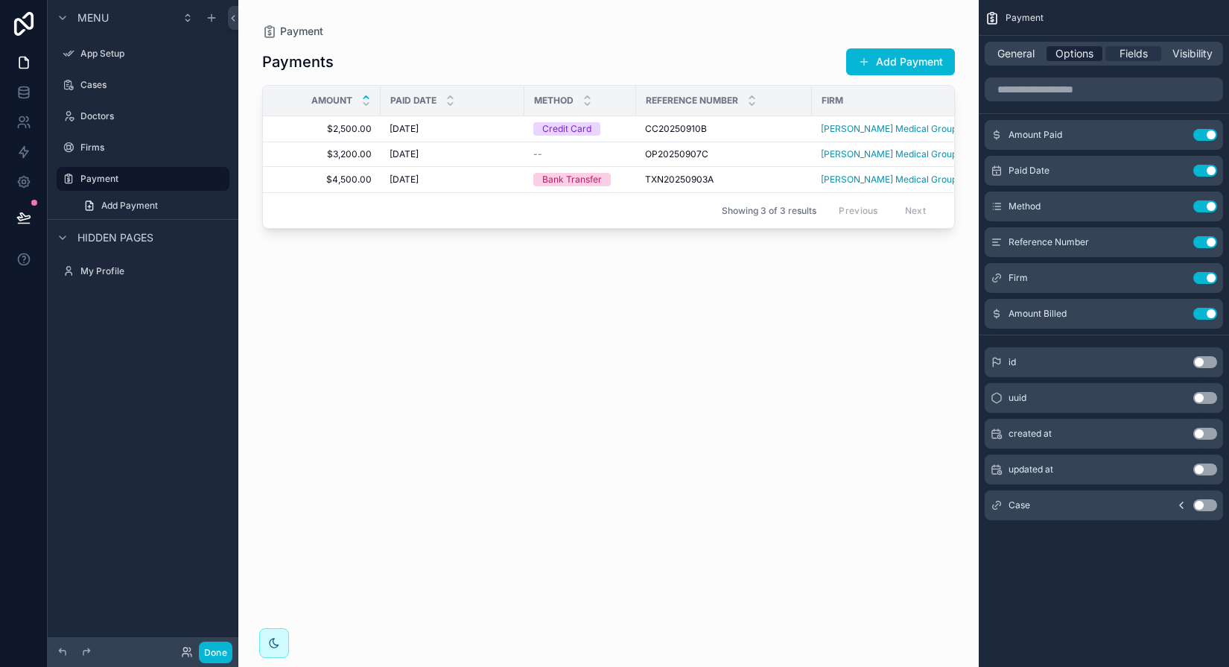
click at [926, 50] on span "Options" at bounding box center [1074, 53] width 38 height 15
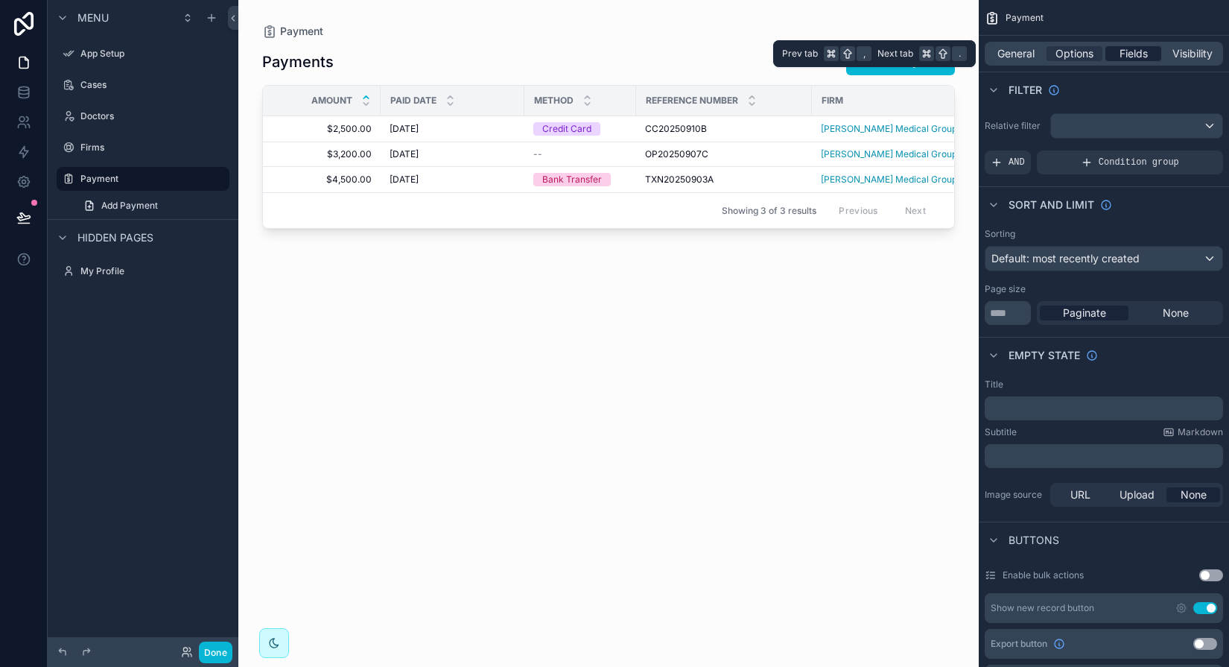
click at [926, 56] on span "Fields" at bounding box center [1134, 53] width 28 height 15
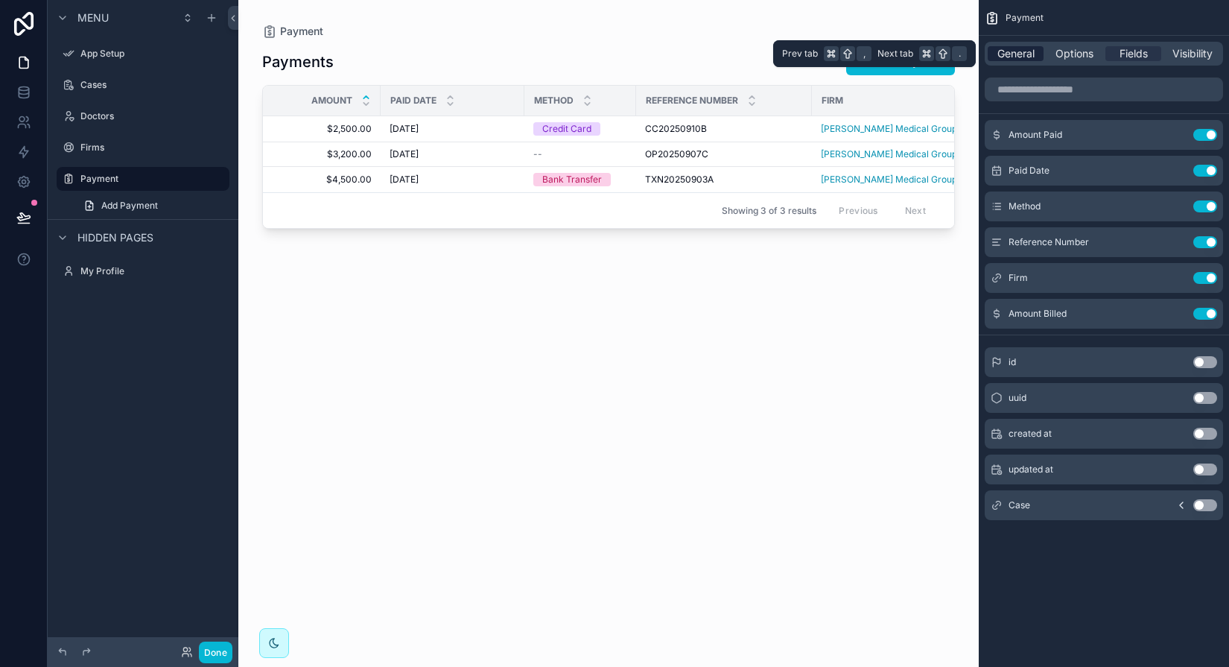
click at [926, 56] on span "General" at bounding box center [1015, 53] width 37 height 15
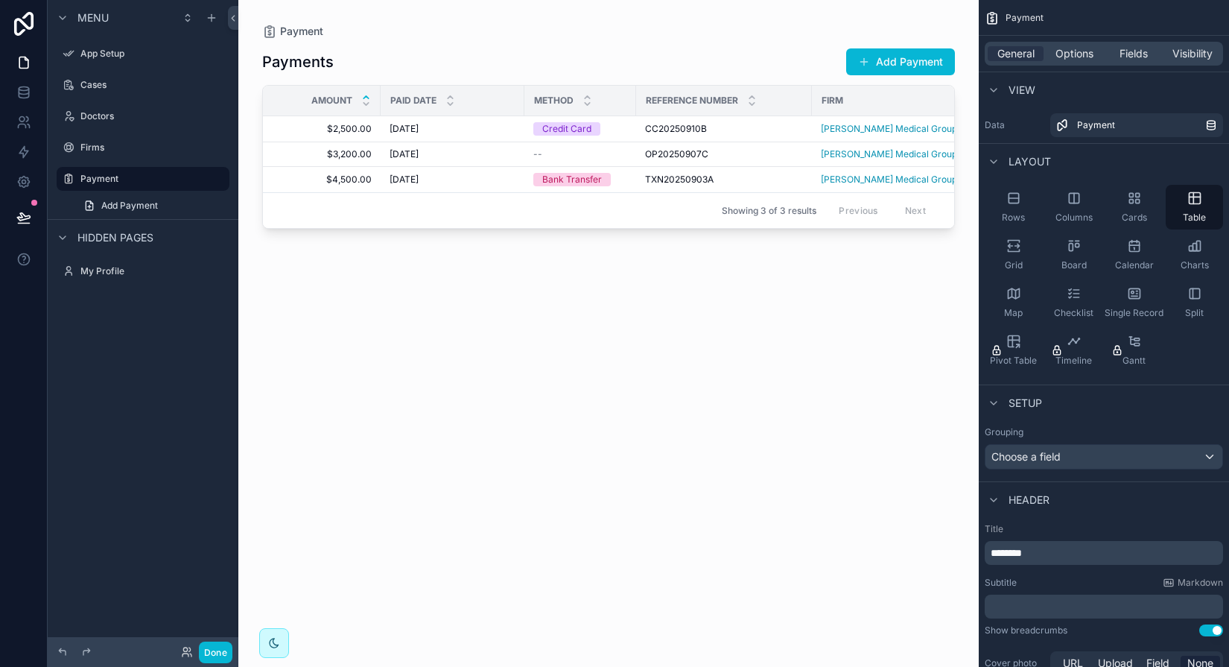
click at [341, 95] on span "Amount" at bounding box center [331, 101] width 41 height 12
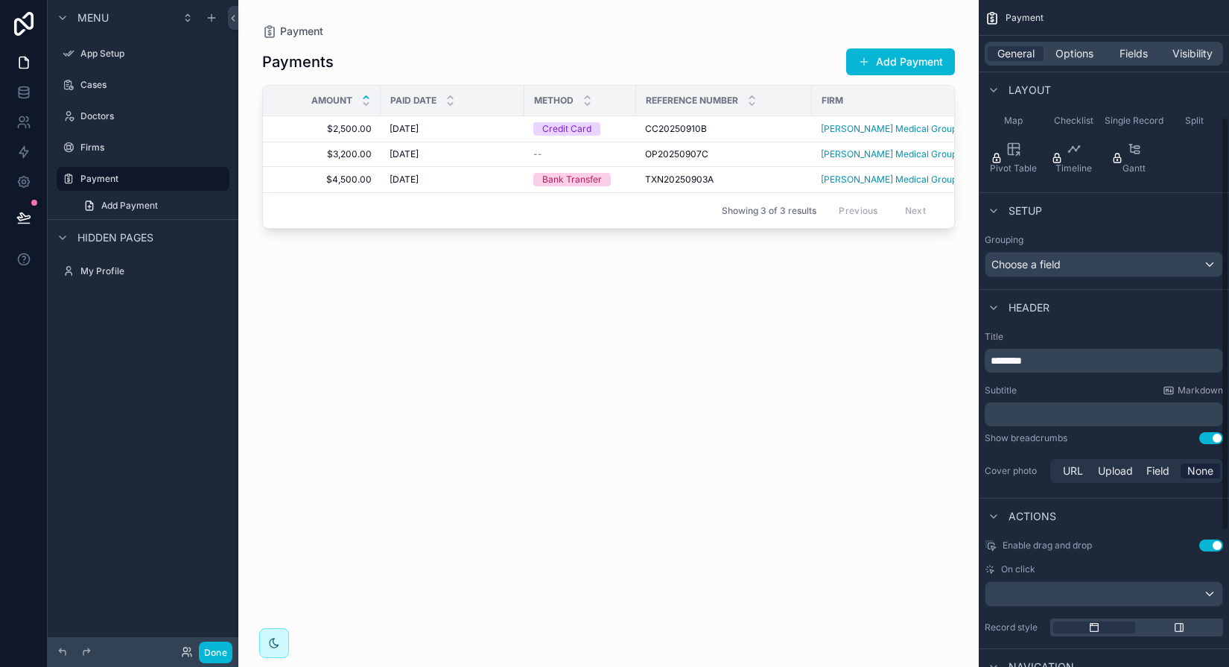
scroll to position [194, 0]
click at [926, 51] on span "Fields" at bounding box center [1134, 53] width 28 height 15
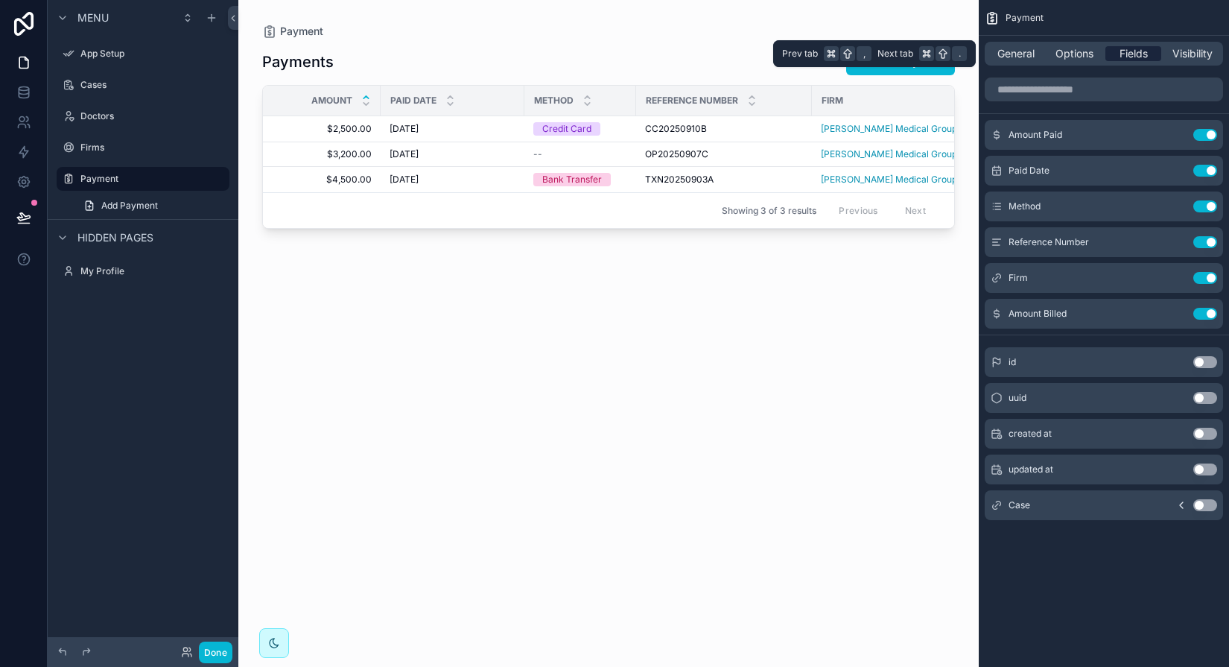
scroll to position [0, 0]
click at [926, 139] on span "Amount Paid" at bounding box center [1036, 135] width 54 height 12
click at [926, 133] on icon "scrollable content" at bounding box center [1175, 135] width 12 height 12
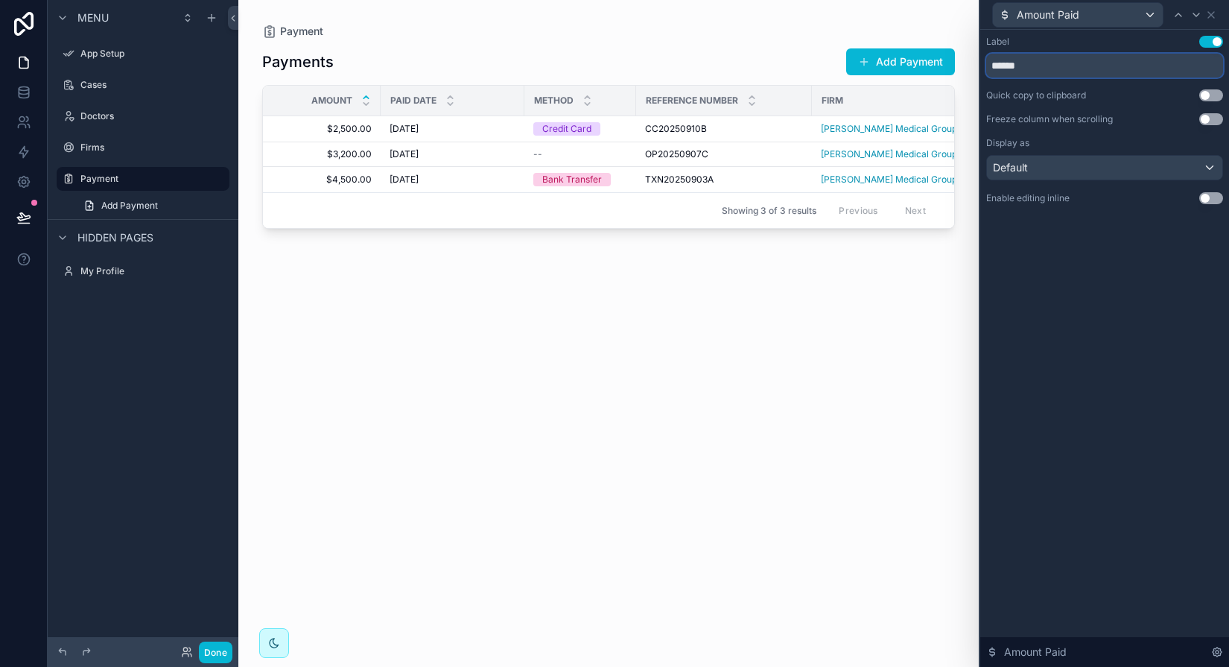
click at [926, 70] on input "******" at bounding box center [1104, 66] width 237 height 24
type input "**********"
click at [926, 15] on icon at bounding box center [1211, 15] width 6 height 6
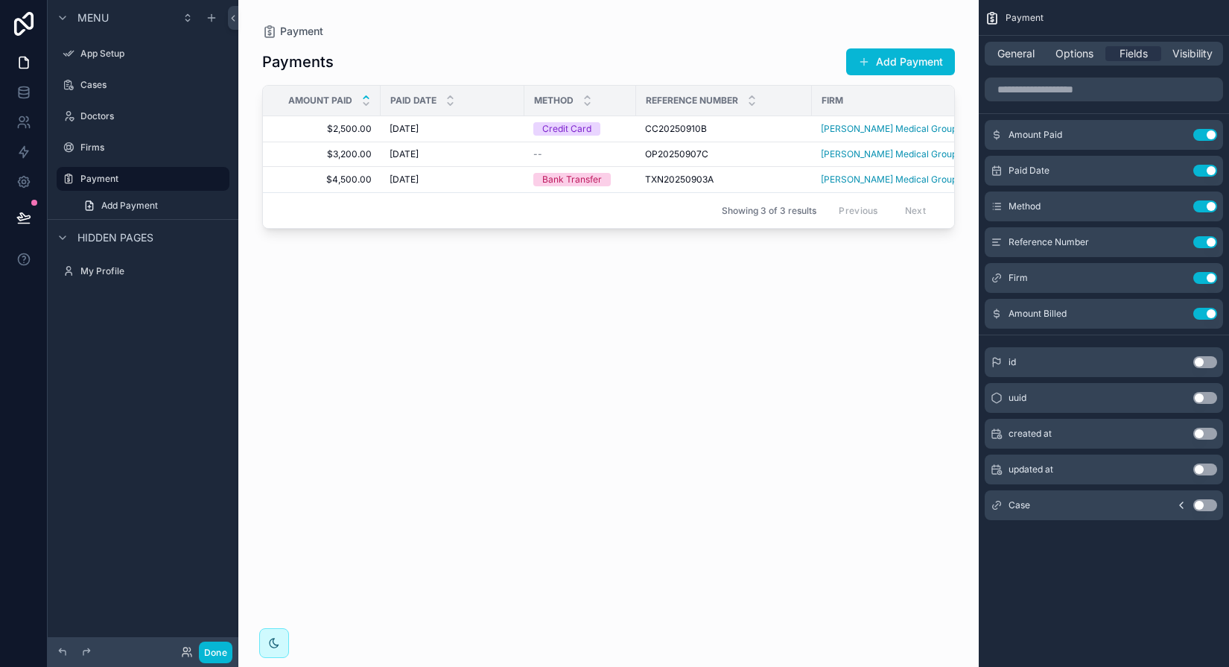
scroll to position [0, 121]
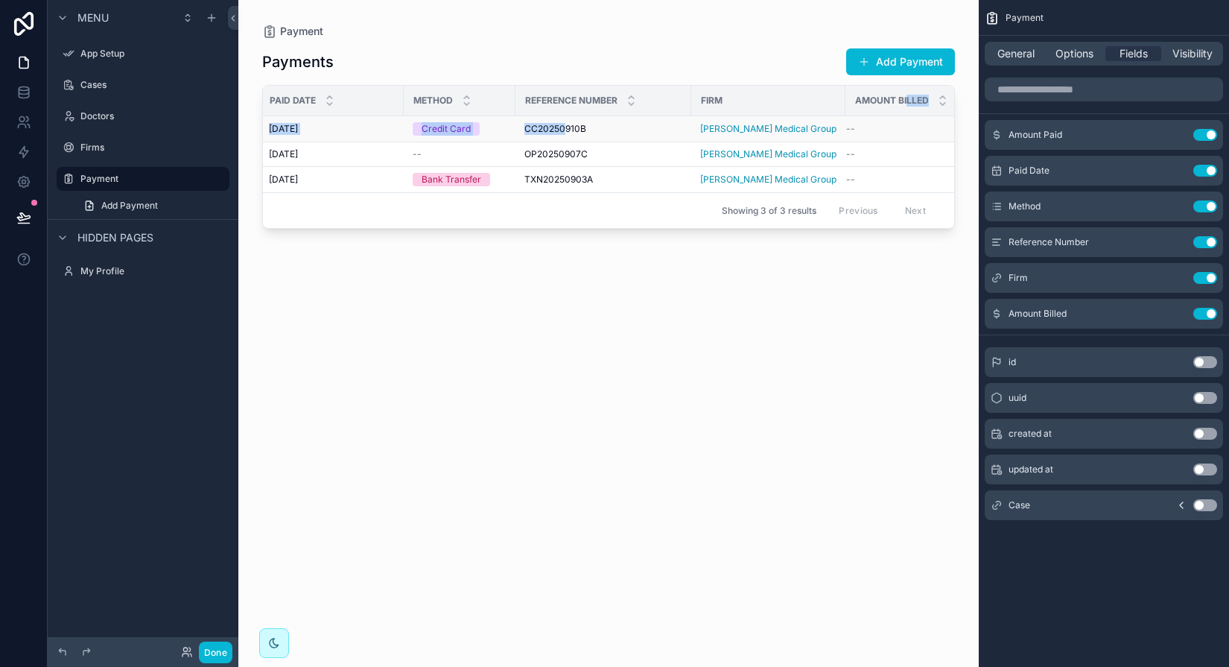
drag, startPoint x: 903, startPoint y: 106, endPoint x: 565, endPoint y: 128, distance: 339.6
click at [565, 128] on table "Amount Paid Paid Date Method Reference Number Firm Amount Billed $2,500.00 $2,5…" at bounding box center [550, 139] width 816 height 107
drag, startPoint x: 873, startPoint y: 92, endPoint x: 464, endPoint y: 112, distance: 409.4
click at [464, 112] on tr "Amount Paid Paid Date Method Reference Number Firm Amount Billed" at bounding box center [550, 101] width 816 height 31
drag, startPoint x: 880, startPoint y: 95, endPoint x: 824, endPoint y: 98, distance: 56.0
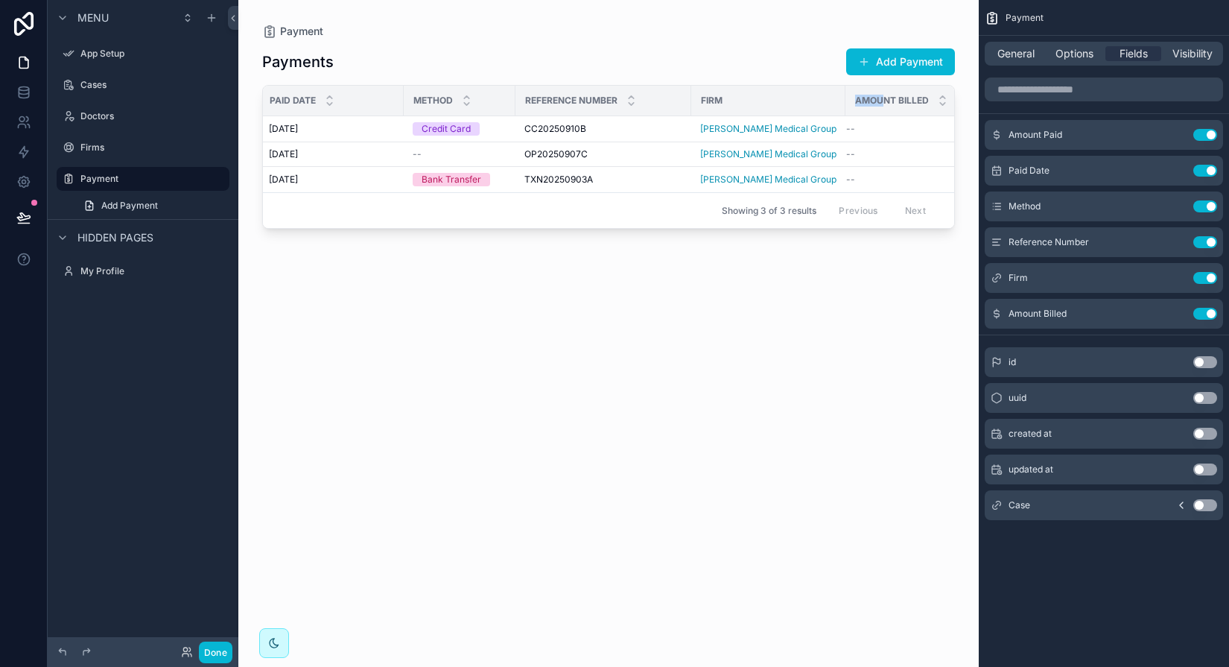
click at [824, 99] on tr "Amount Paid Paid Date Method Reference Number Firm Amount Billed" at bounding box center [550, 101] width 816 height 31
drag, startPoint x: 939, startPoint y: 101, endPoint x: 827, endPoint y: 141, distance: 118.7
click at [827, 142] on table "Amount Paid Paid Date Method Reference Number Firm Amount Billed $2,500.00 $2,5…" at bounding box center [550, 139] width 816 height 107
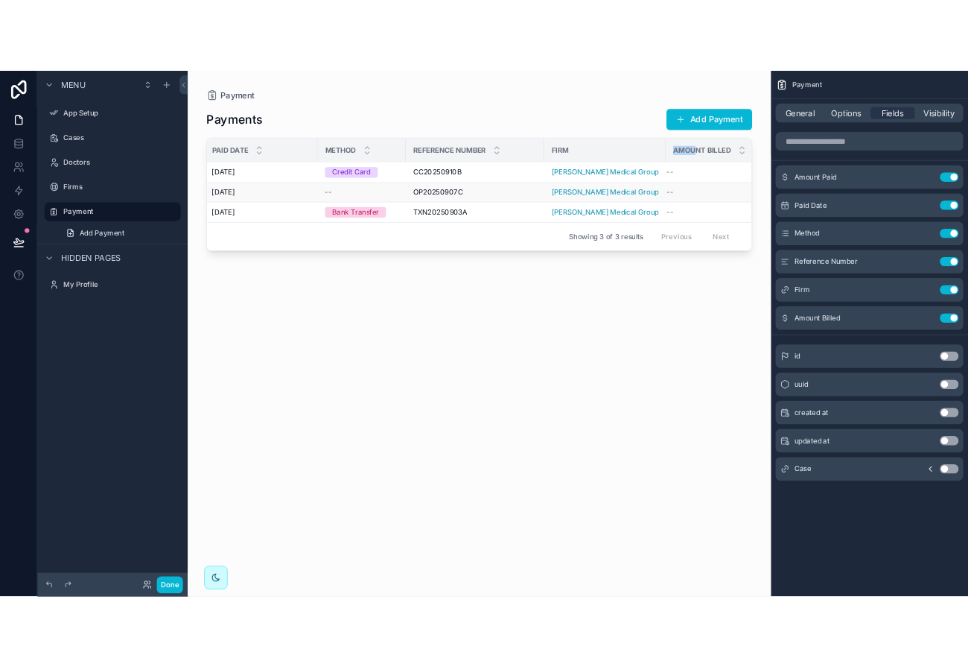
scroll to position [0, 0]
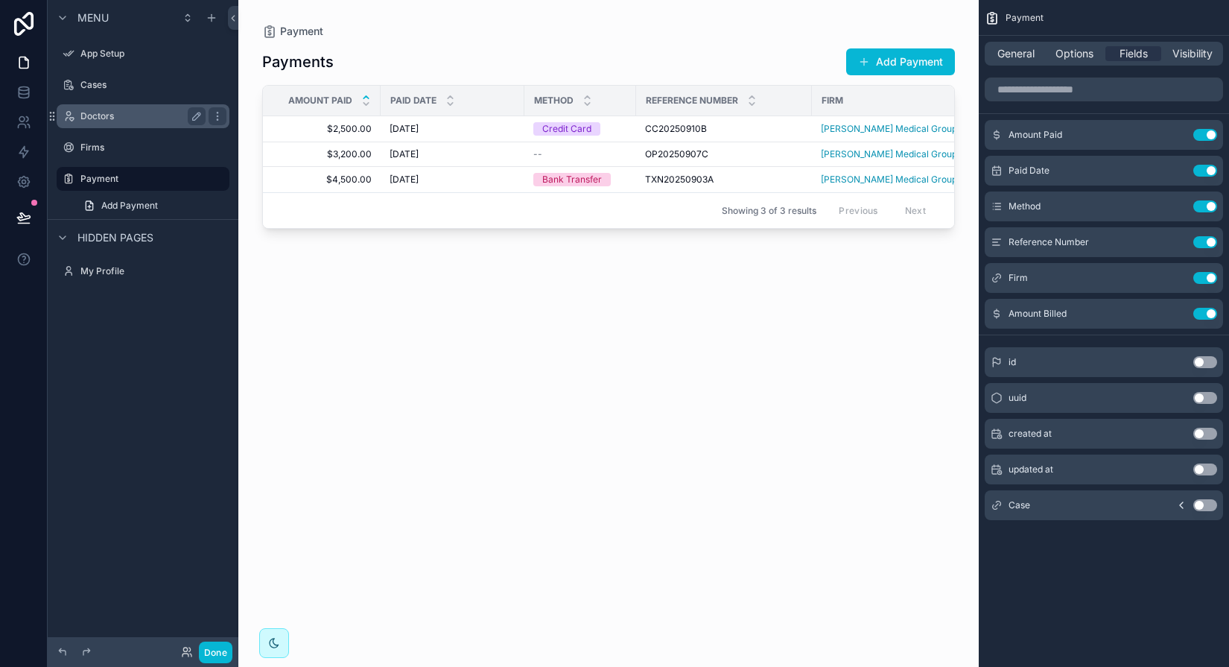
click at [82, 123] on div "Doctors" at bounding box center [142, 116] width 125 height 18
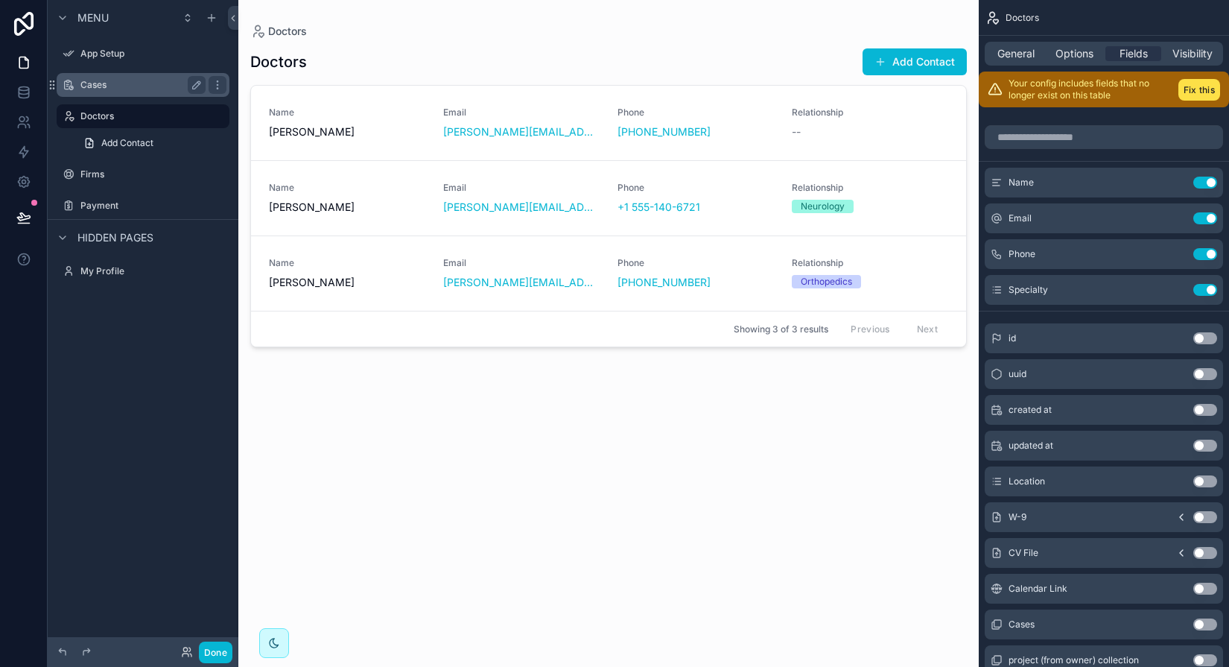
click at [93, 92] on div "Cases" at bounding box center [142, 85] width 125 height 18
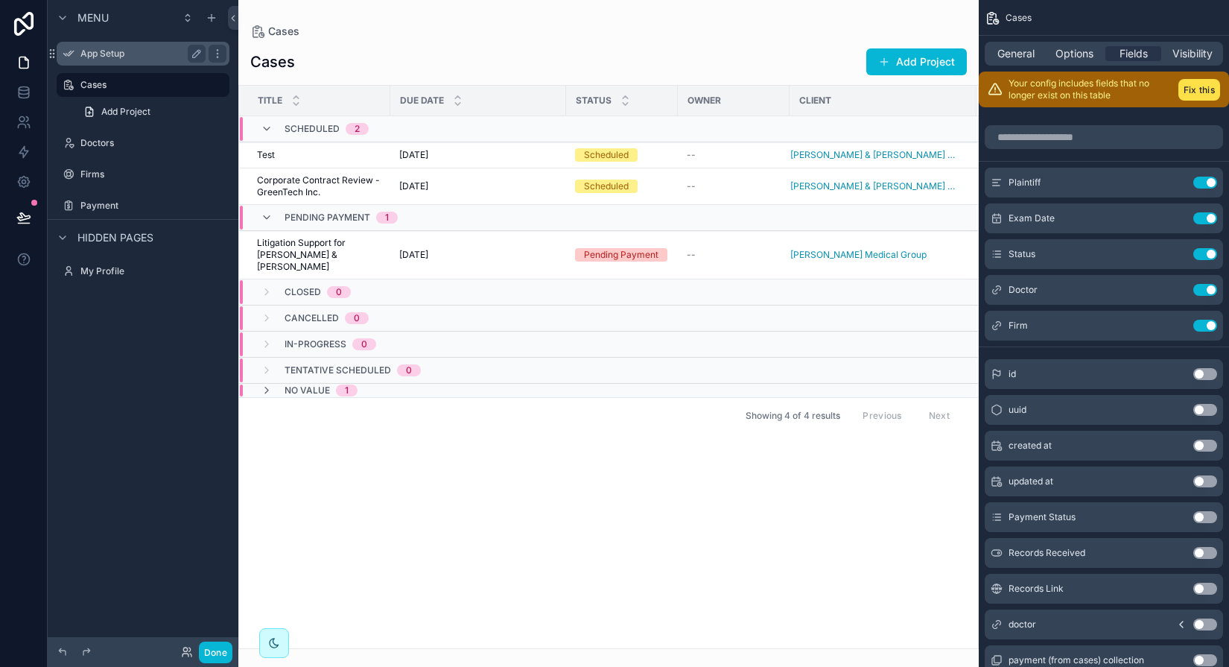
click at [95, 63] on div "App Setup" at bounding box center [143, 54] width 167 height 24
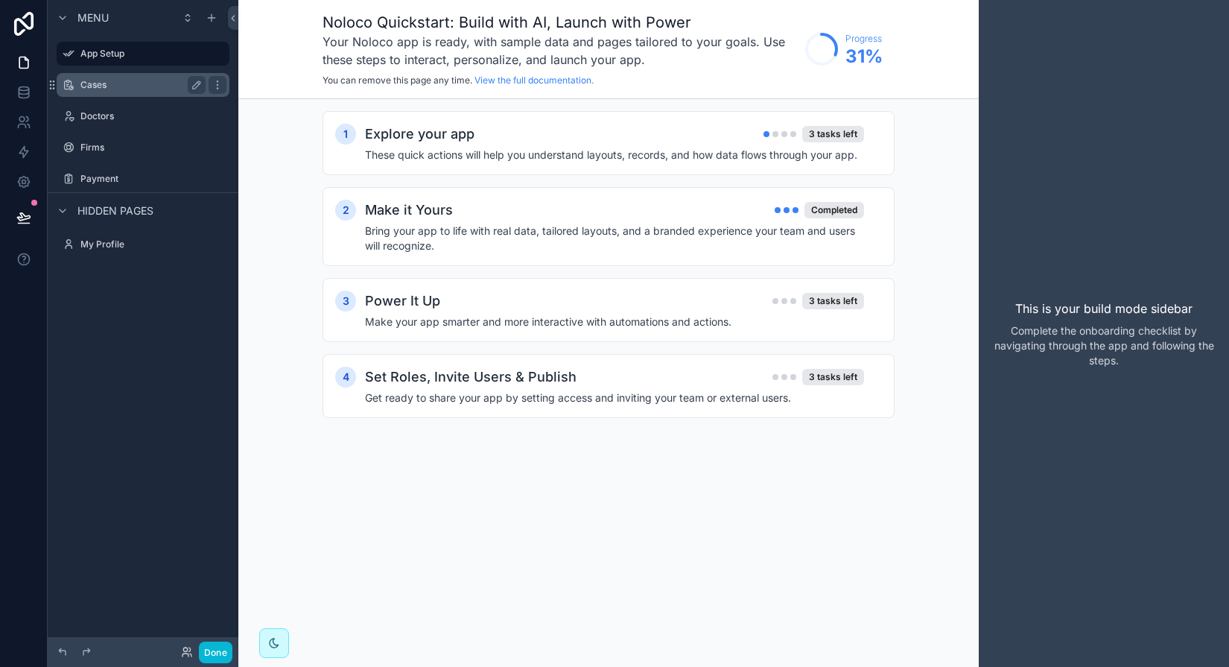
click at [95, 77] on div "Cases" at bounding box center [142, 85] width 125 height 18
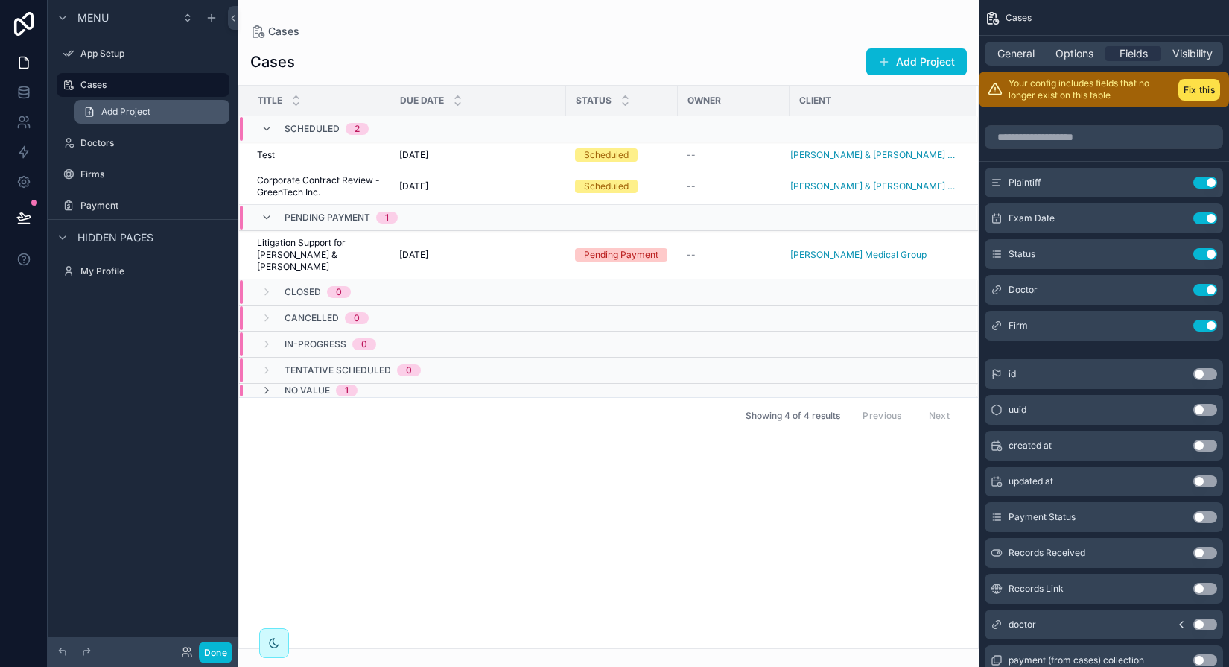
click at [98, 112] on link "Add Project" at bounding box center [151, 112] width 155 height 24
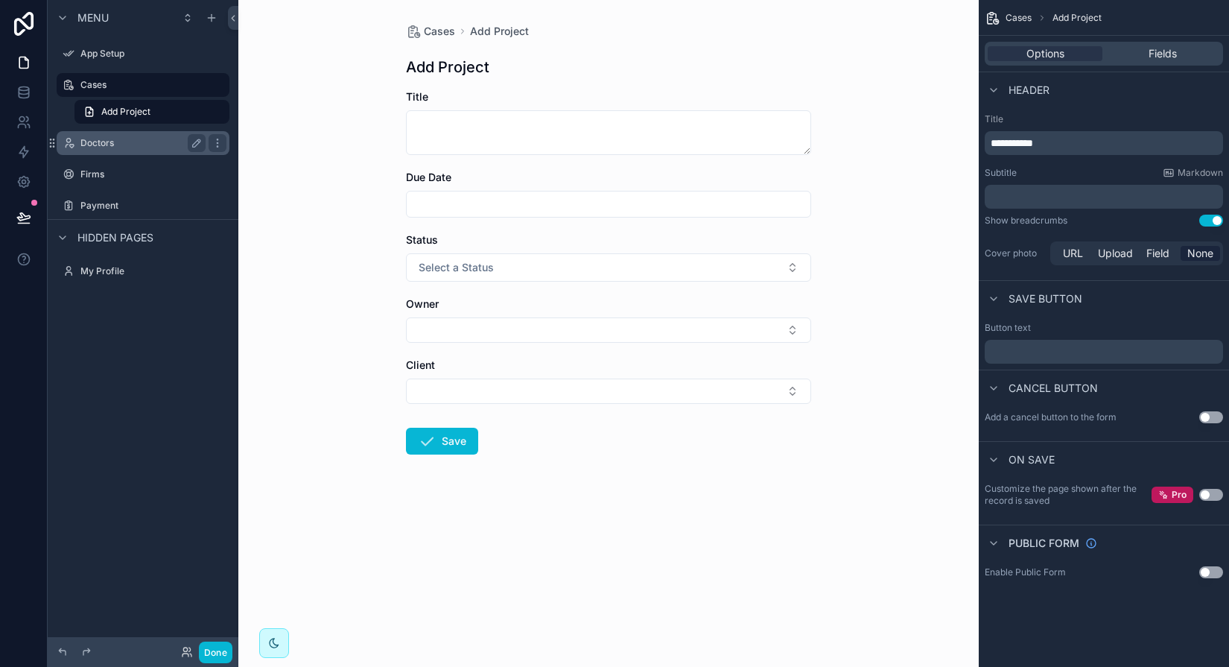
click at [98, 142] on label "Doctors" at bounding box center [139, 143] width 119 height 12
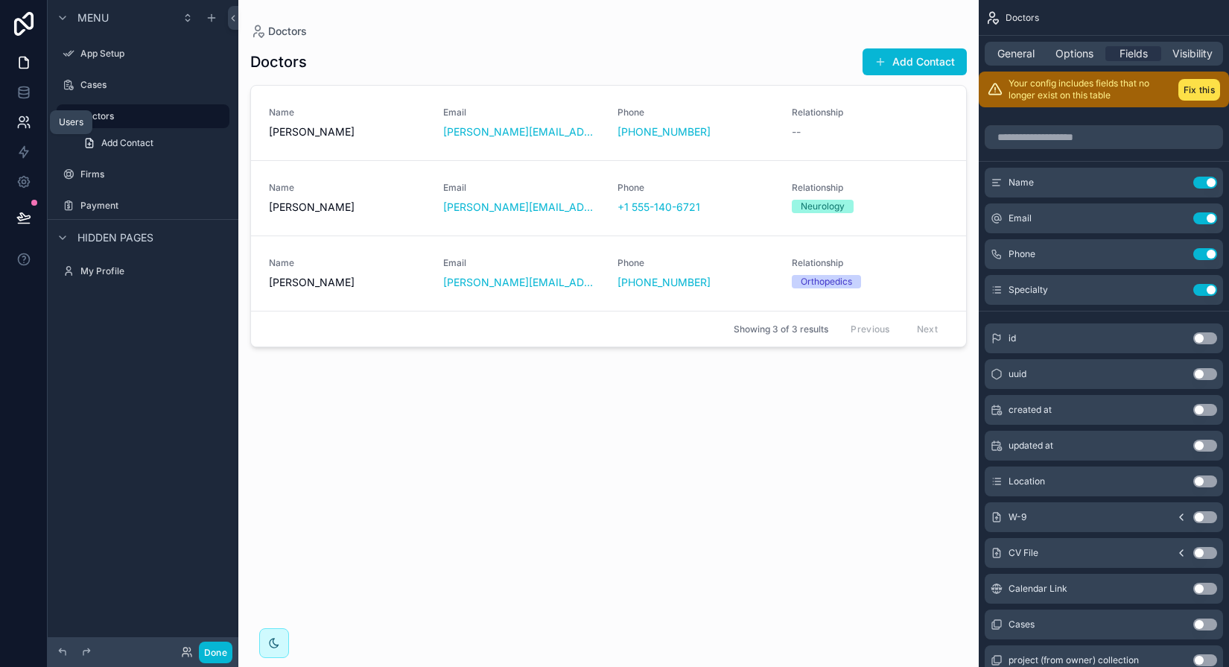
click at [28, 124] on icon at bounding box center [29, 126] width 2 height 4
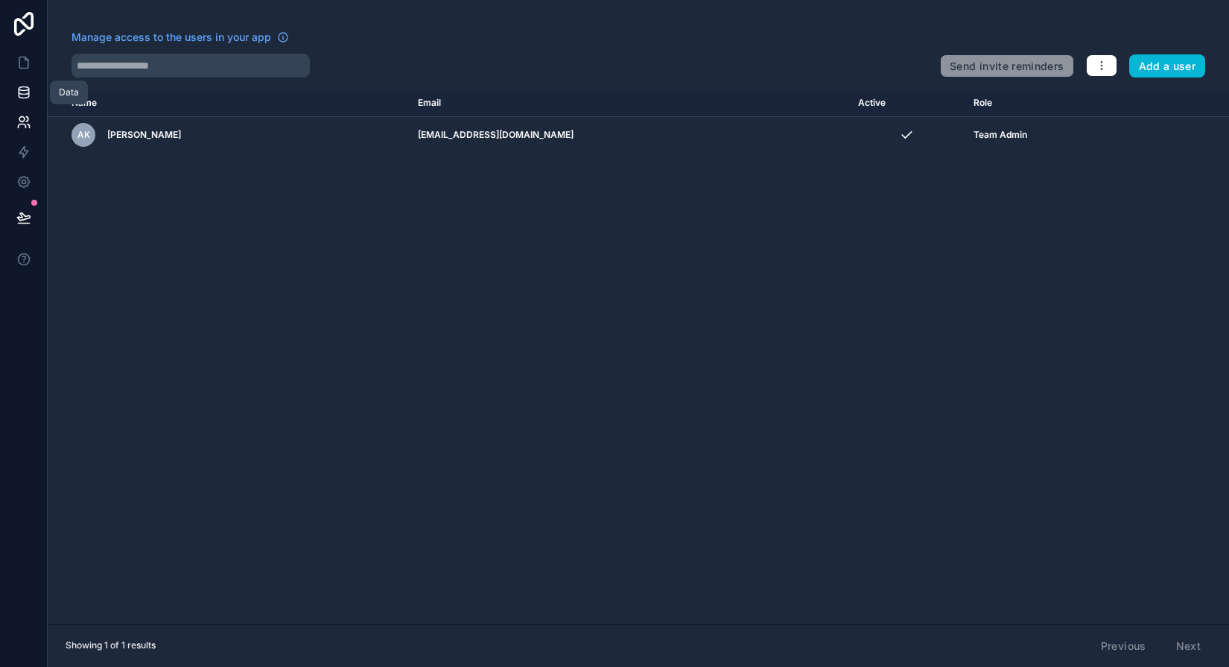
click at [24, 95] on icon at bounding box center [23, 92] width 15 height 15
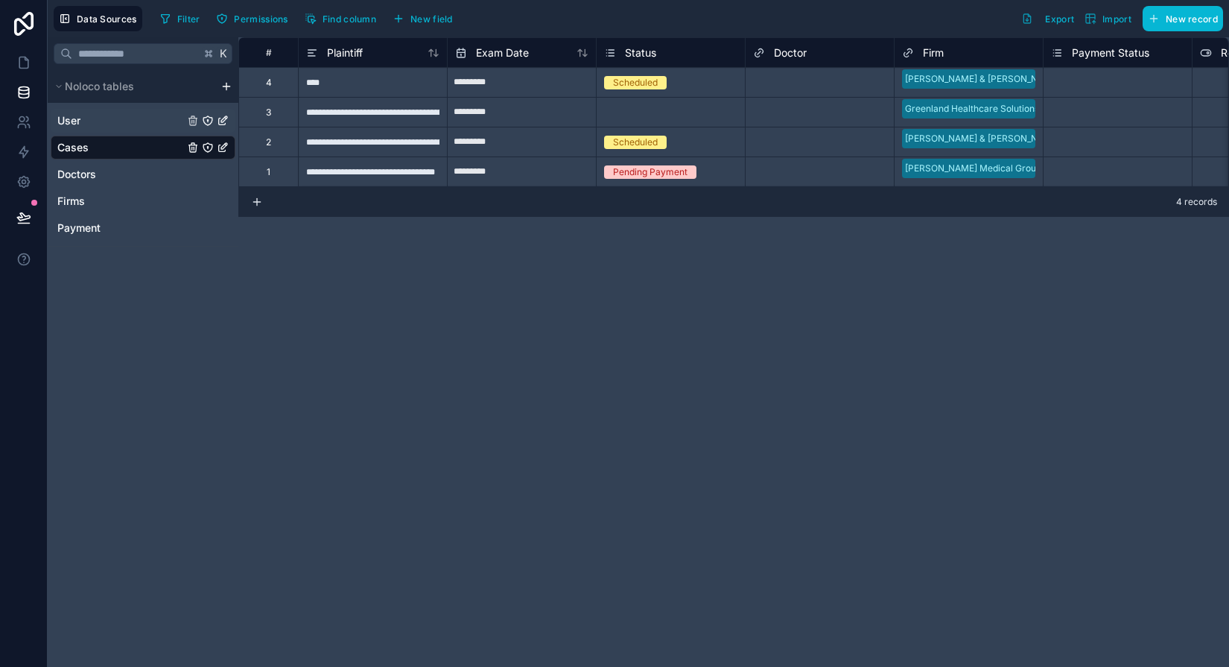
click at [74, 123] on span "User" at bounding box center [68, 120] width 23 height 15
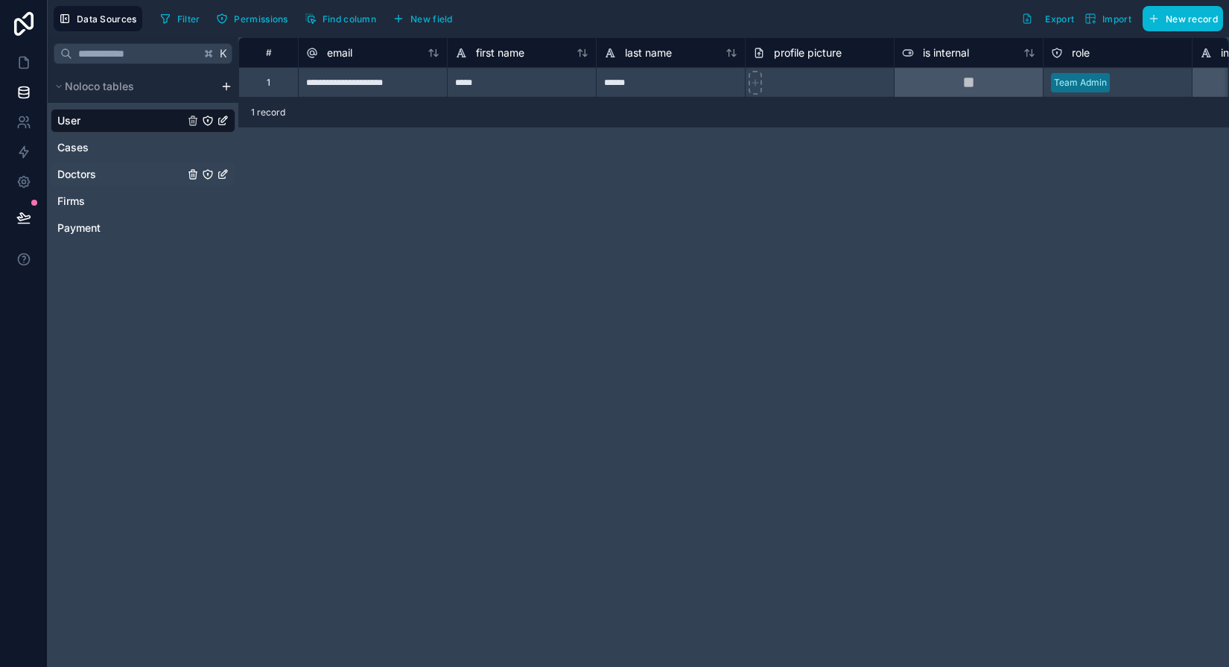
click at [72, 162] on div "Doctors" at bounding box center [143, 174] width 185 height 24
click at [72, 169] on span "Doctors" at bounding box center [76, 174] width 39 height 15
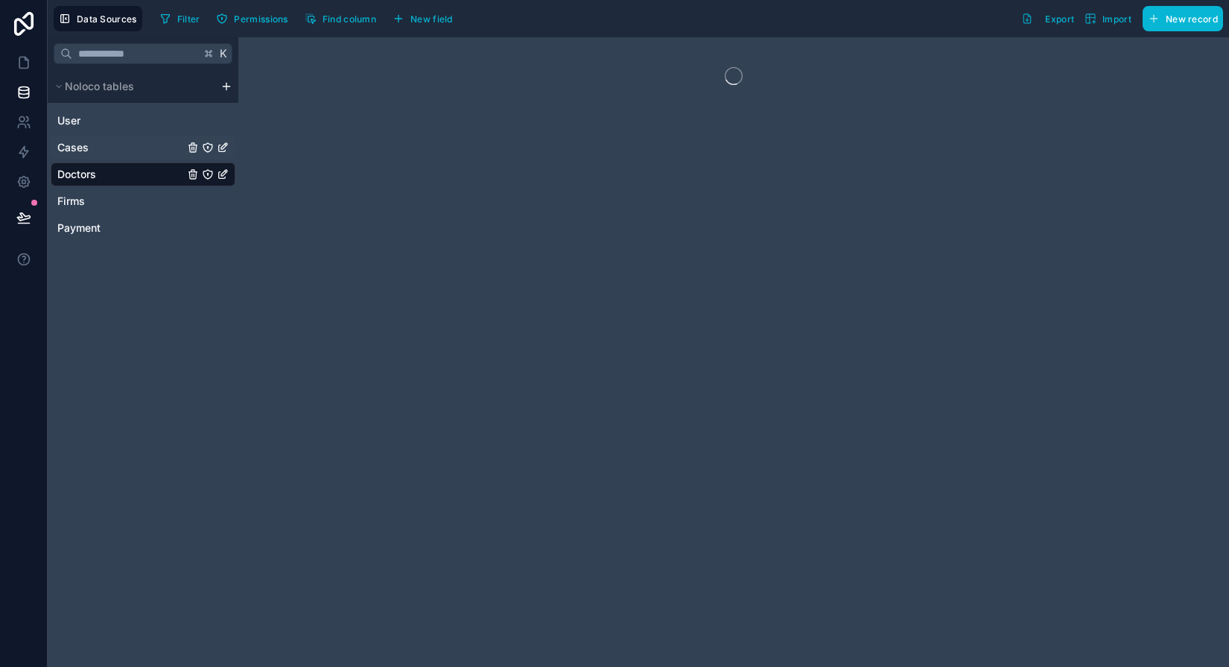
click at [72, 156] on div "Cases" at bounding box center [143, 148] width 185 height 24
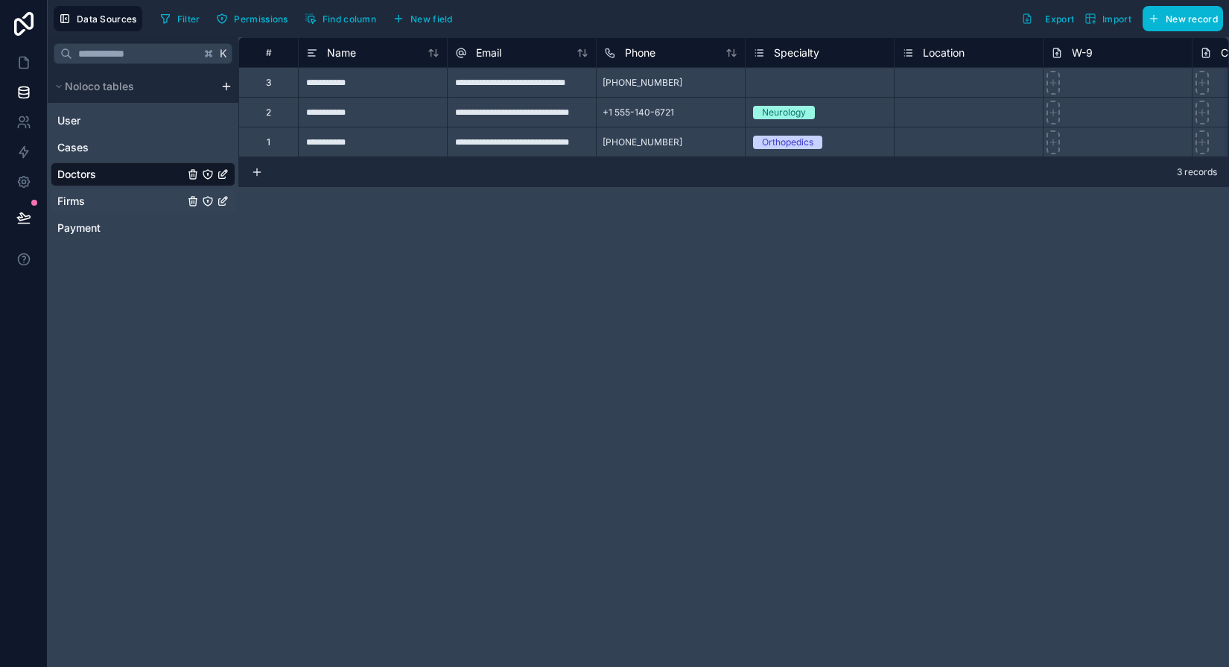
click at [73, 196] on span "Firms" at bounding box center [71, 201] width 28 height 15
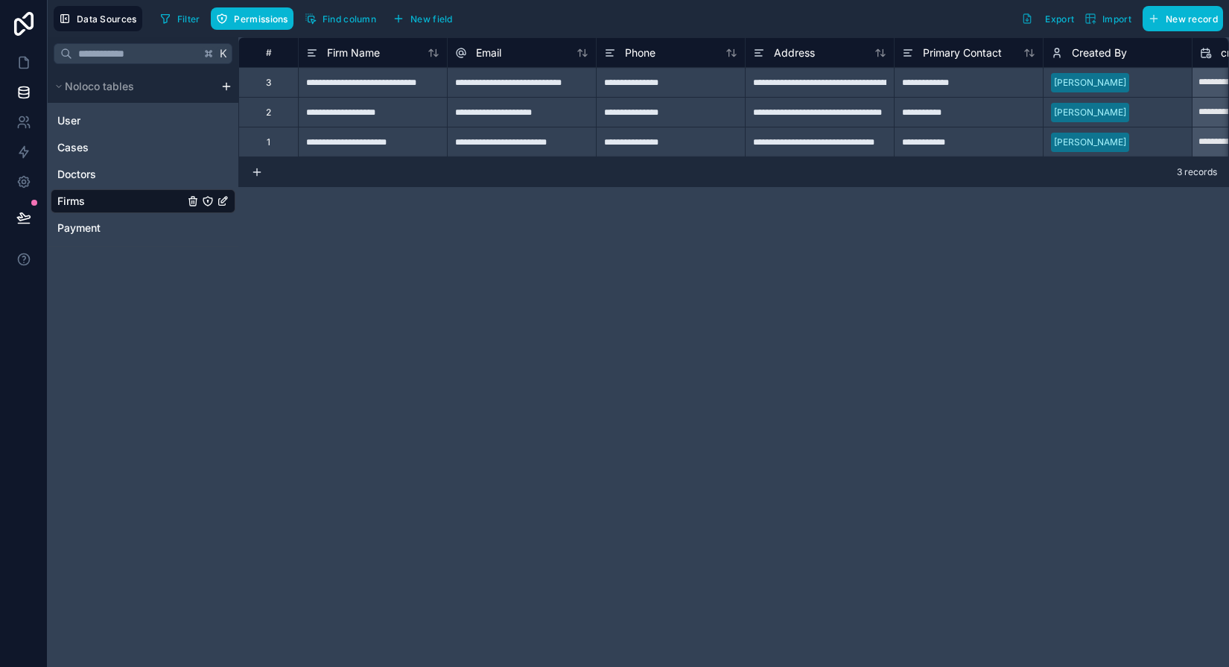
click at [229, 86] on html "**********" at bounding box center [614, 333] width 1229 height 667
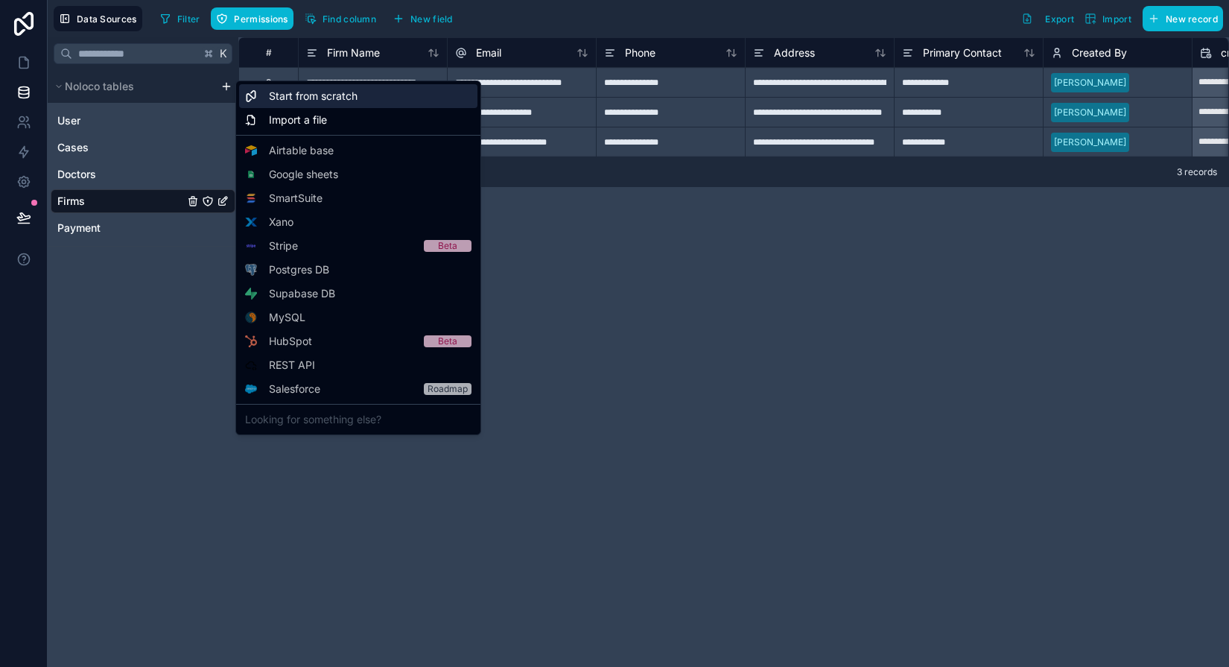
click at [297, 100] on span "Start from scratch" at bounding box center [313, 96] width 89 height 15
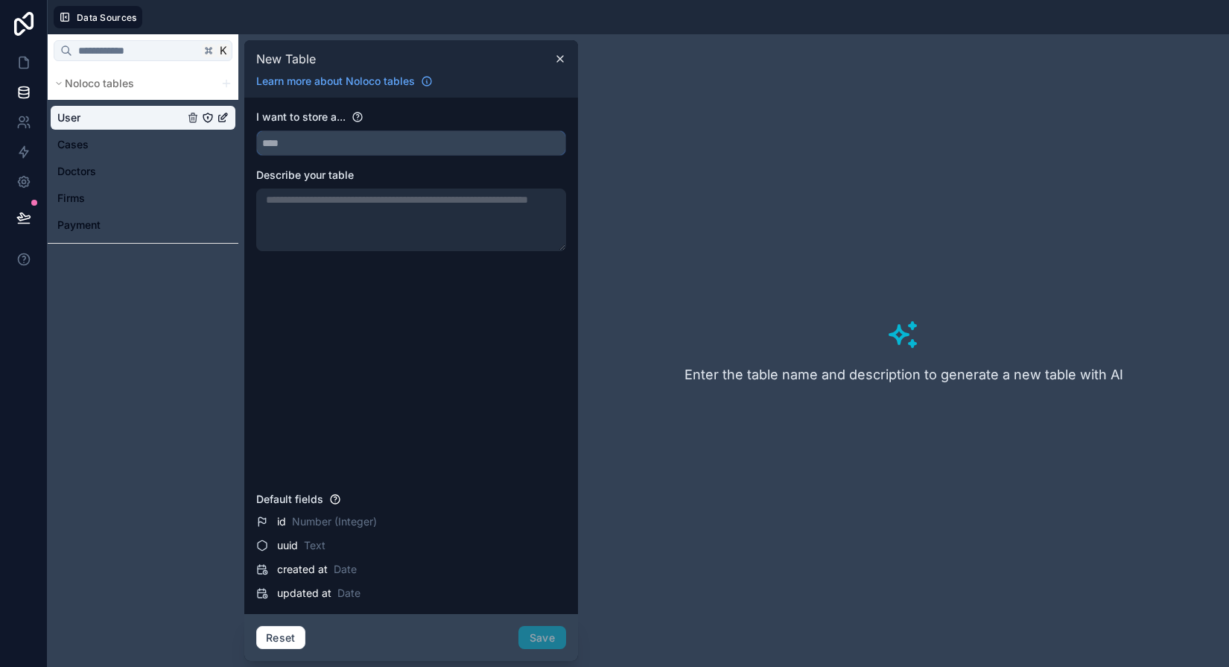
click at [306, 145] on input "text" at bounding box center [411, 143] width 308 height 24
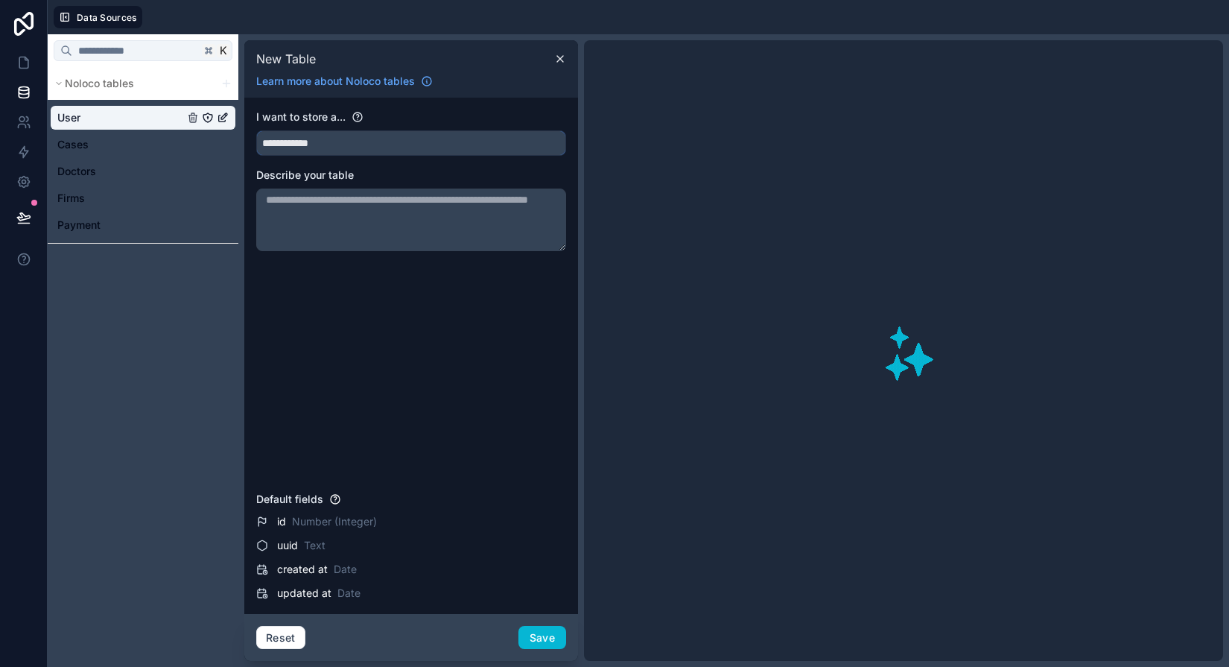
type input "**********"
click at [325, 191] on textarea at bounding box center [411, 219] width 310 height 63
type textarea "**********"
click at [323, 567] on span "created at" at bounding box center [302, 569] width 51 height 15
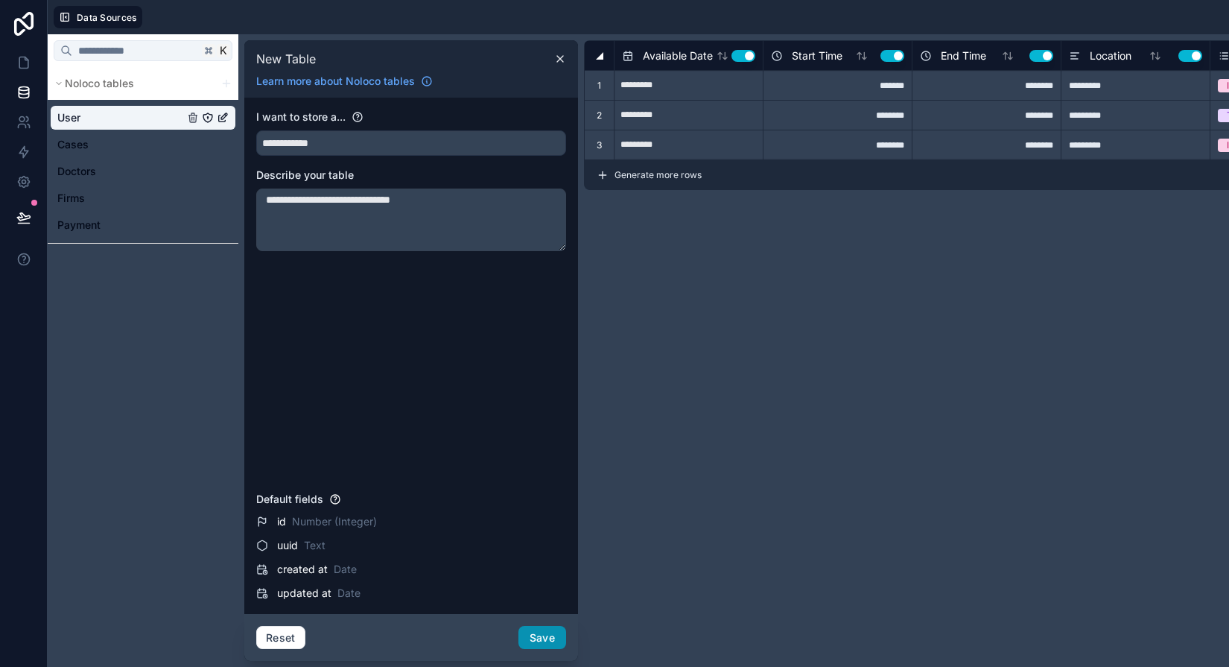
type input "**"
type input "**********"
type input "**"
type input "**********"
type input "**"
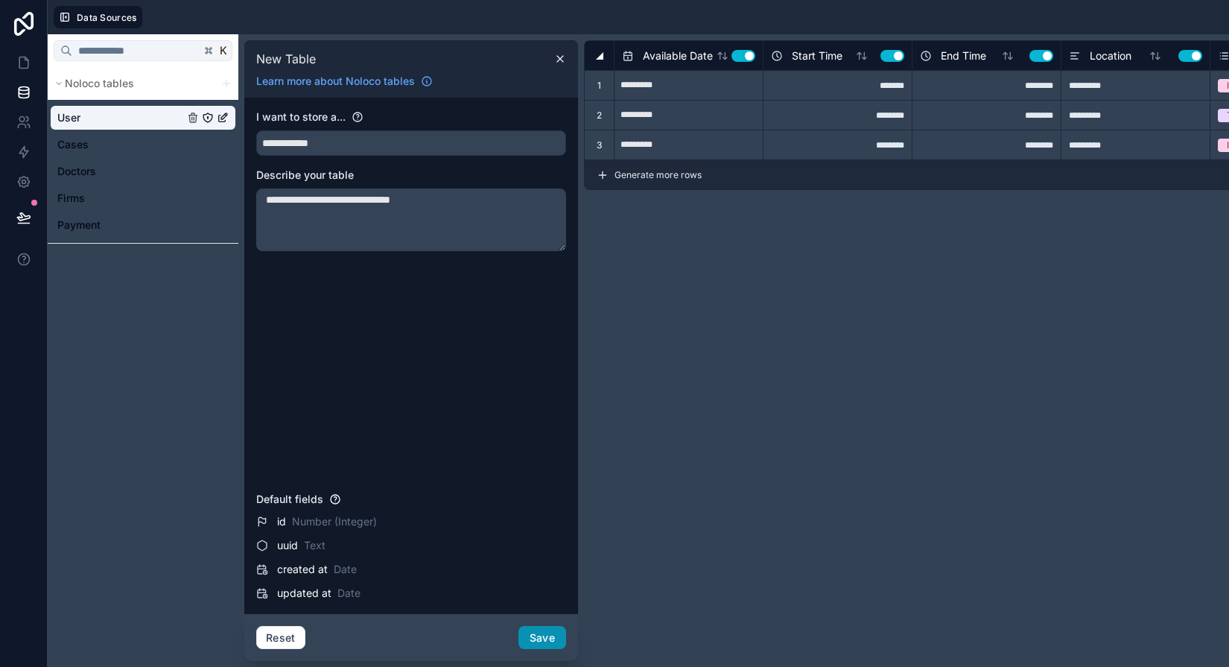
type input "**********"
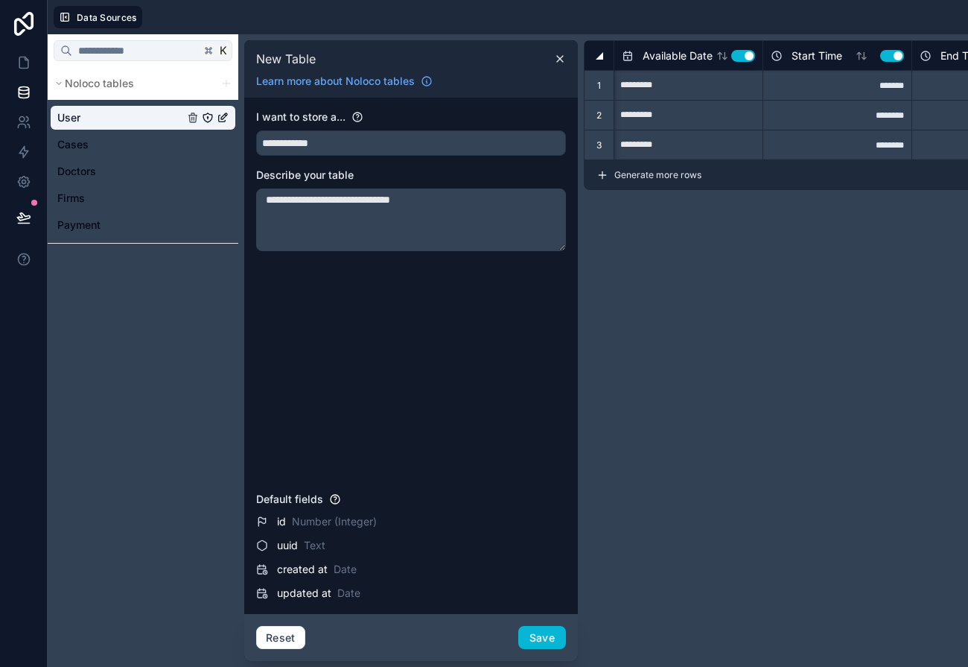
scroll to position [0, 95]
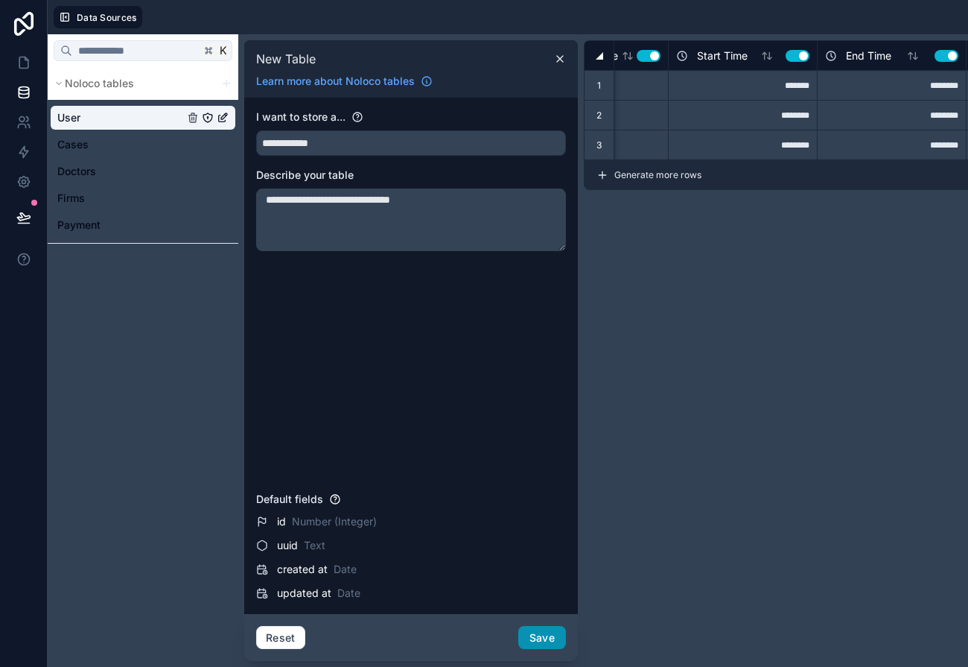
click at [539, 644] on button "Save" at bounding box center [542, 638] width 48 height 24
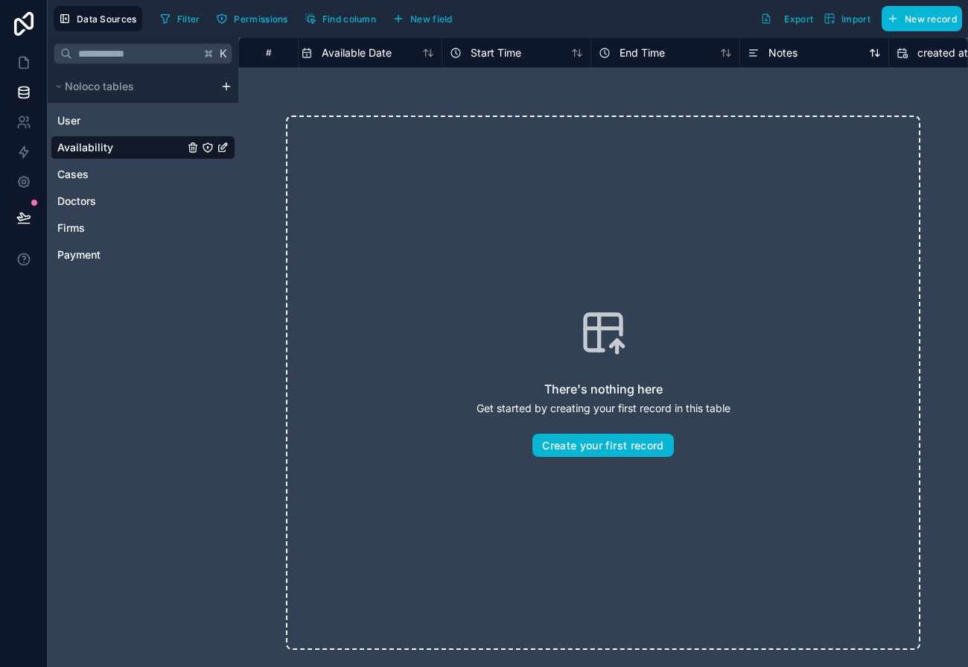
scroll to position [0, 197]
click at [734, 45] on span "Notes" at bounding box center [739, 52] width 29 height 15
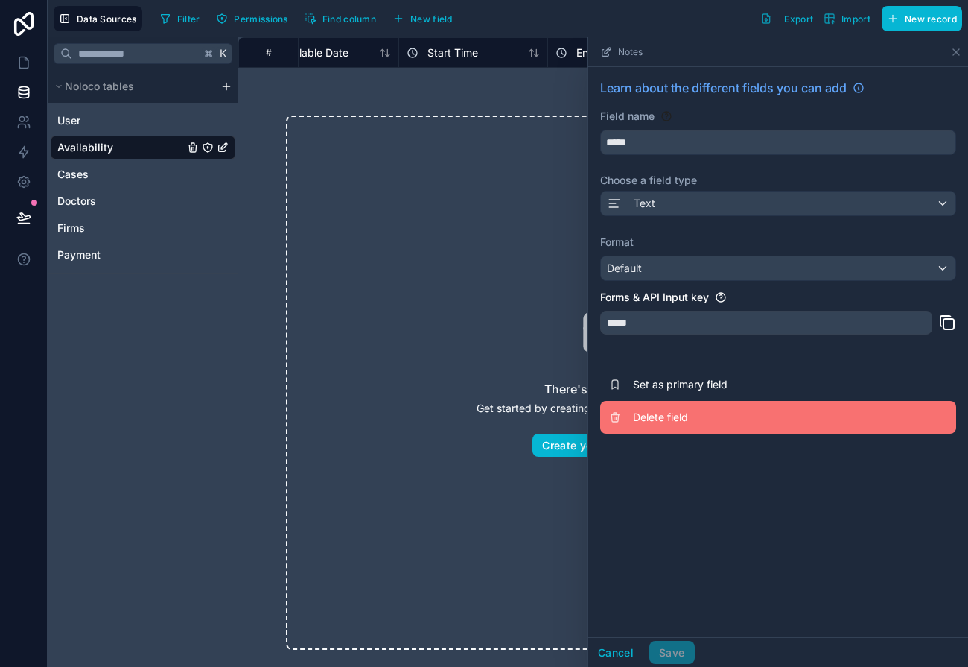
click at [676, 418] on span "Delete field" at bounding box center [740, 417] width 215 height 15
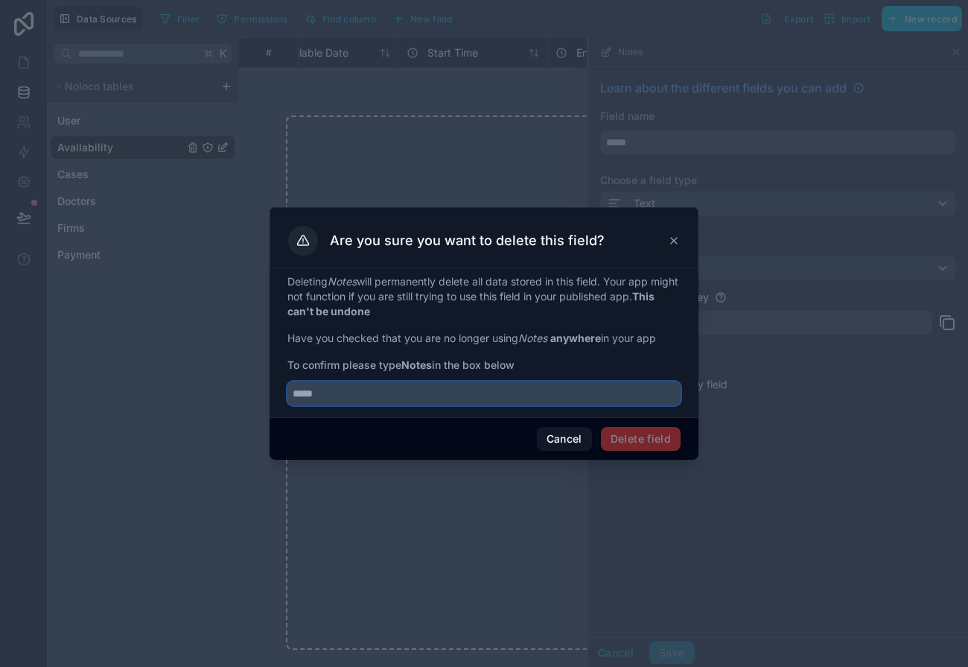
click at [411, 402] on input "text" at bounding box center [484, 393] width 393 height 24
type input "*****"
click at [671, 449] on button "Delete field" at bounding box center [641, 439] width 80 height 24
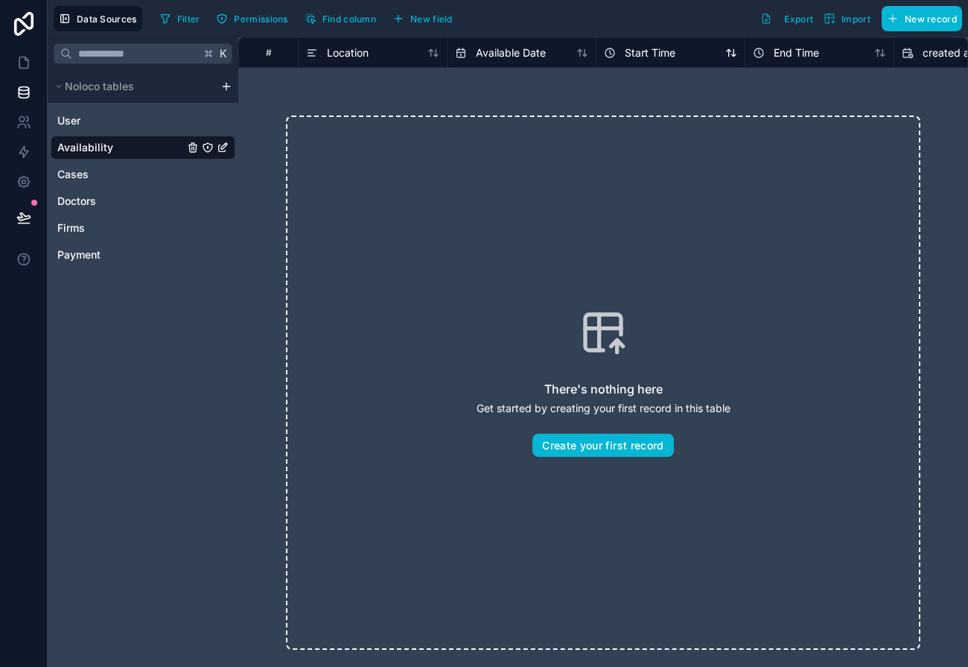
click at [639, 49] on span "Start Time" at bounding box center [650, 52] width 51 height 15
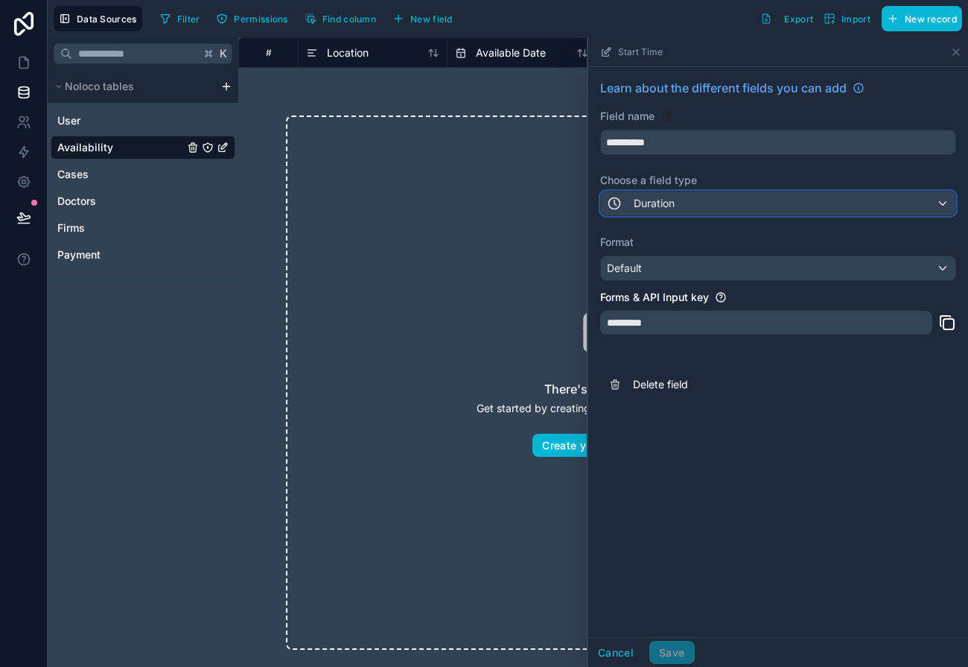
click at [668, 208] on span "Duration" at bounding box center [654, 203] width 41 height 15
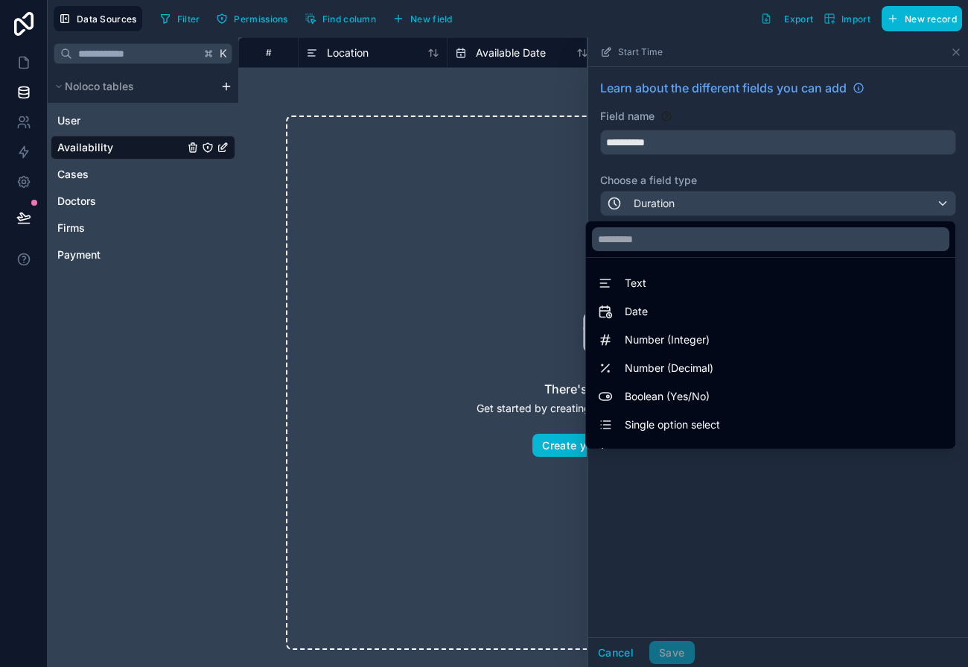
click at [661, 204] on div at bounding box center [778, 351] width 380 height 629
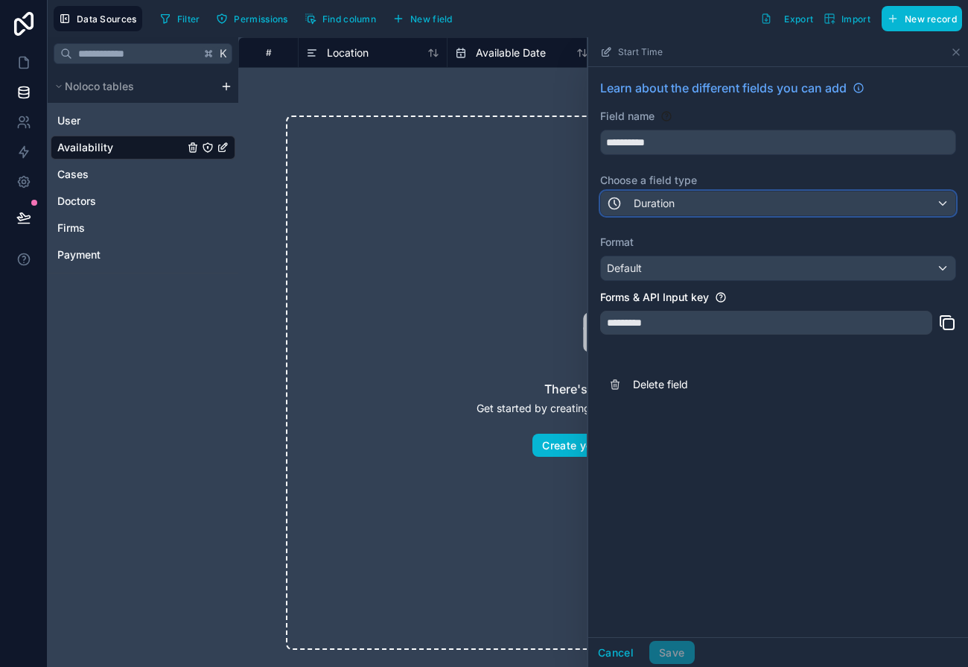
click at [658, 201] on span "Duration" at bounding box center [654, 203] width 41 height 15
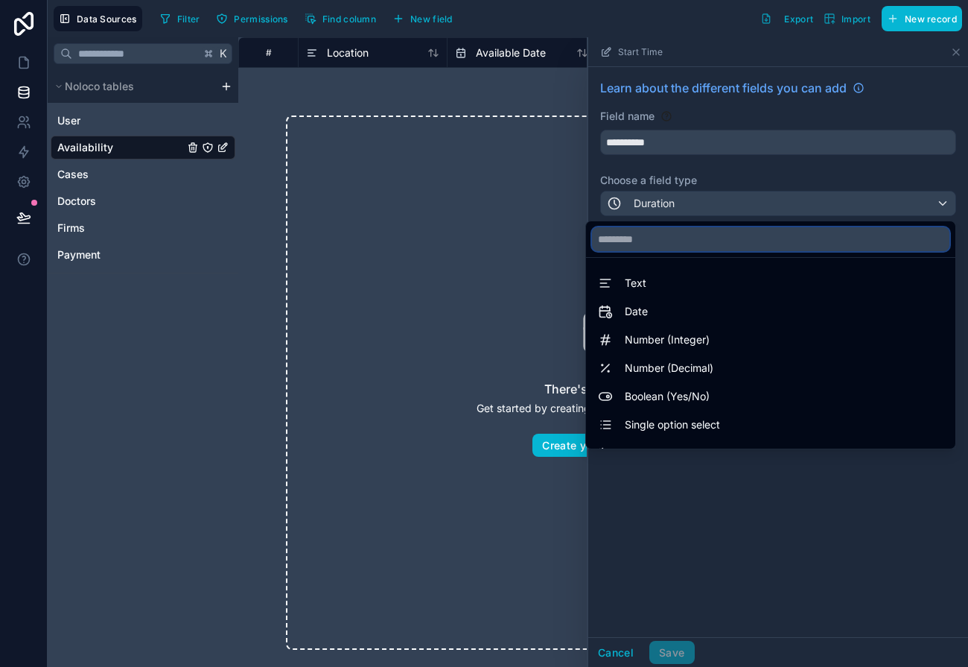
click at [653, 239] on input "text" at bounding box center [771, 239] width 358 height 24
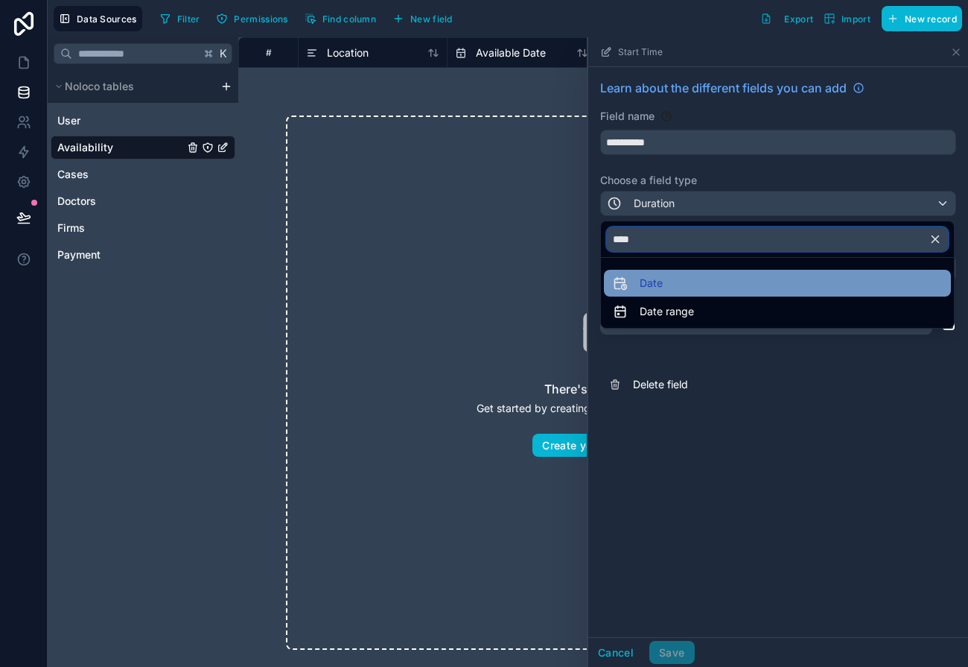
type input "****"
click at [647, 280] on span "Date" at bounding box center [651, 283] width 23 height 18
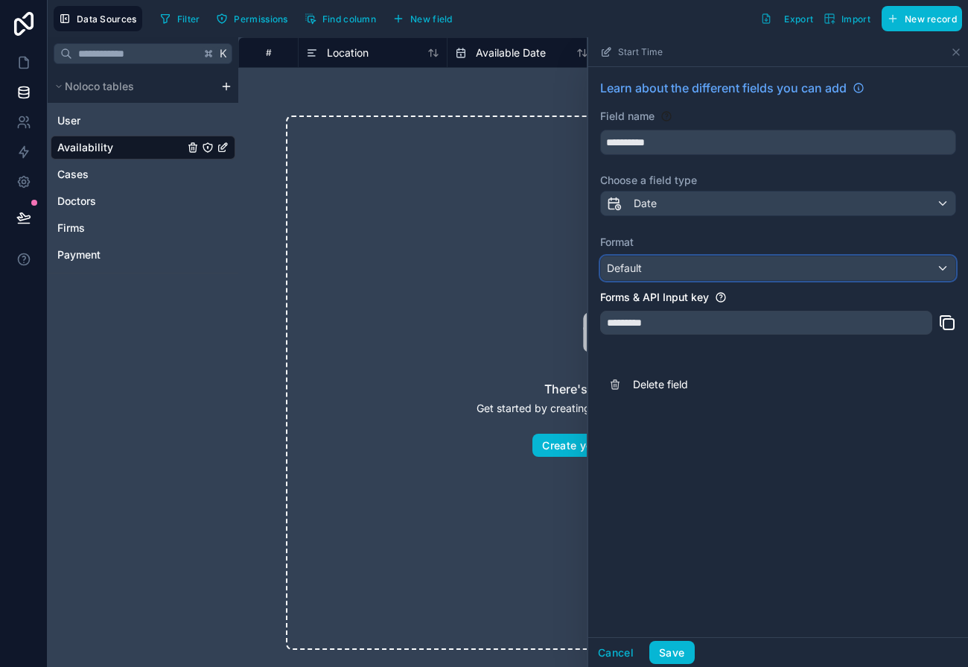
click at [643, 271] on div "Default" at bounding box center [778, 268] width 355 height 24
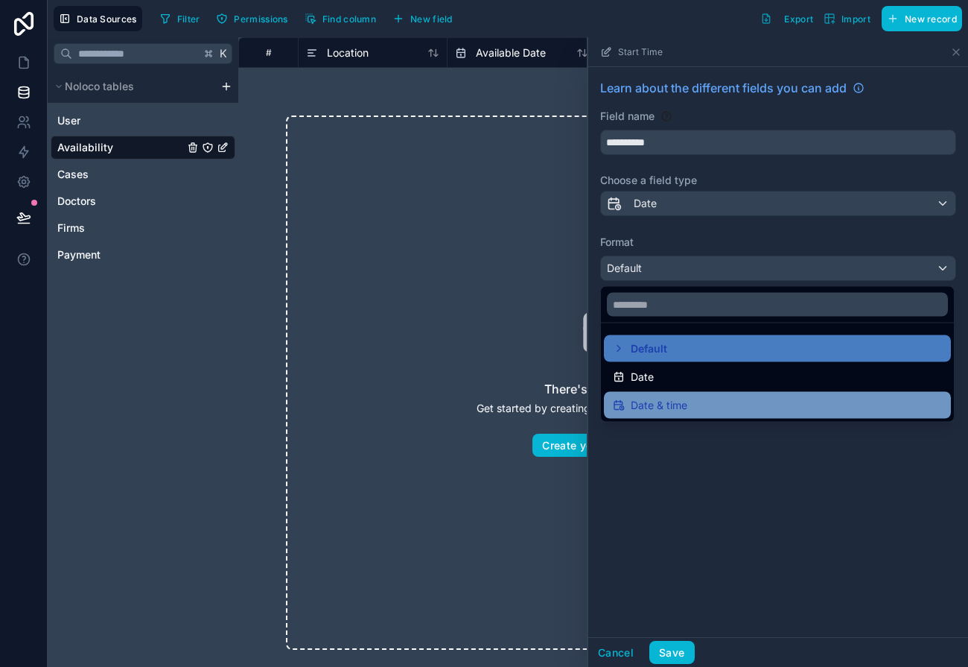
click at [666, 404] on span "Date & time" at bounding box center [659, 405] width 57 height 18
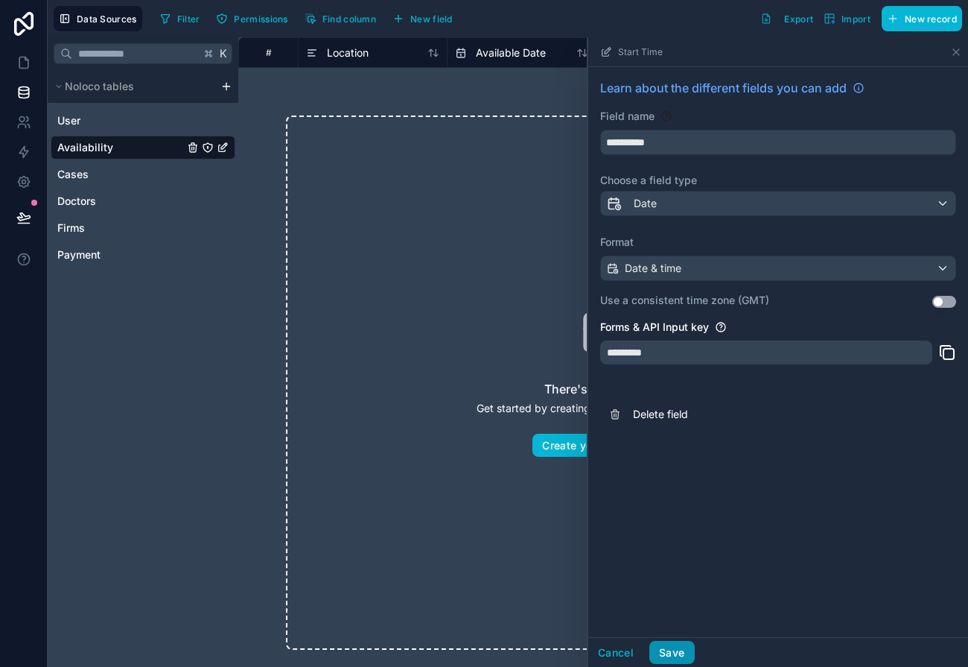
click at [664, 646] on button "Save" at bounding box center [672, 653] width 45 height 24
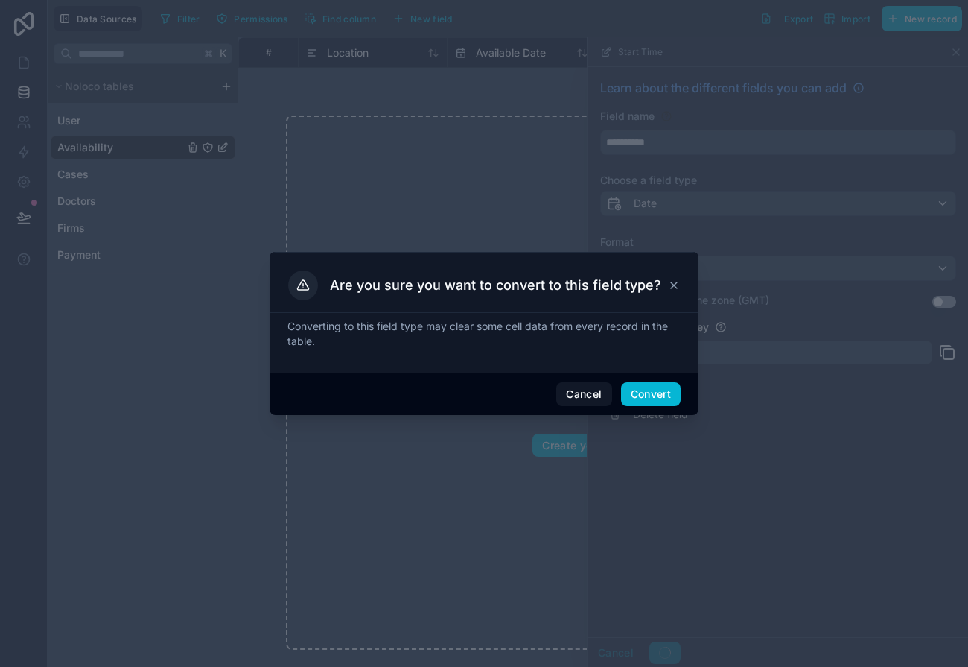
click at [656, 412] on div "Cancel Convert" at bounding box center [484, 393] width 429 height 42
click at [652, 395] on button "Convert" at bounding box center [651, 394] width 60 height 24
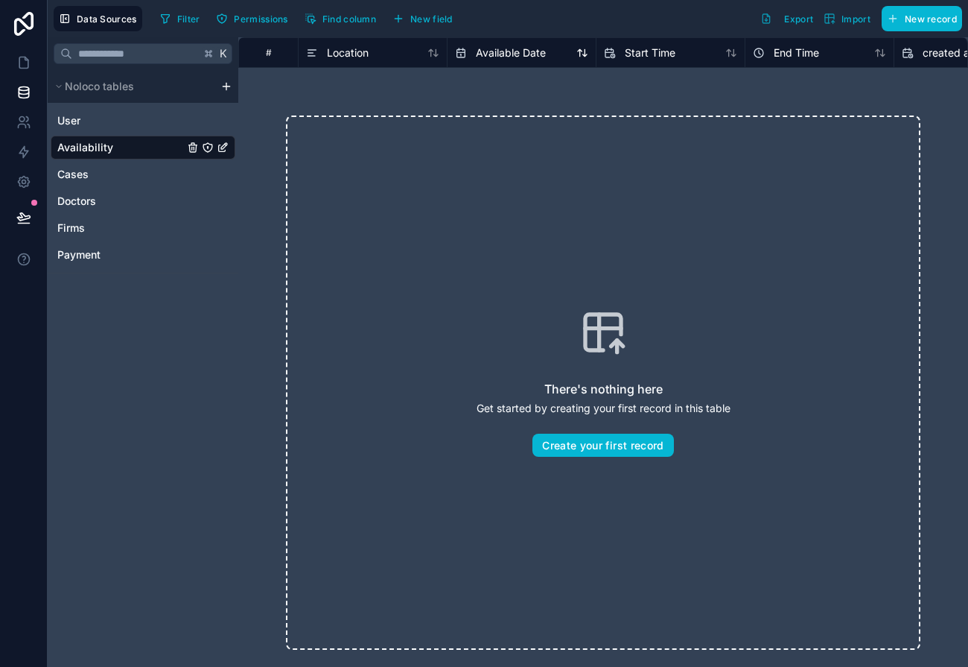
click at [518, 55] on span "Available Date" at bounding box center [511, 52] width 70 height 15
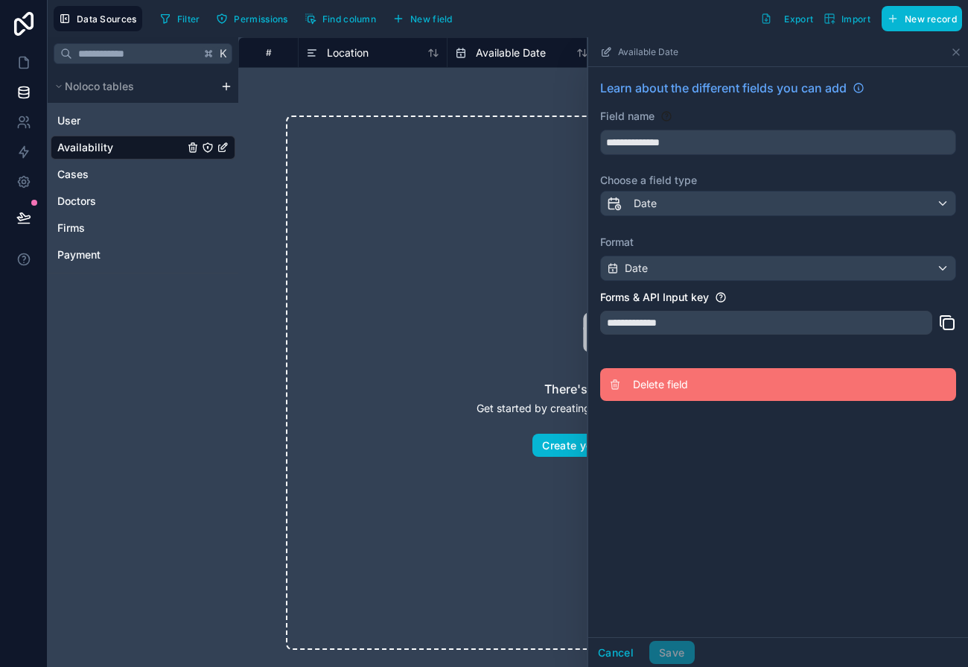
click at [688, 395] on button "Delete field" at bounding box center [778, 384] width 356 height 33
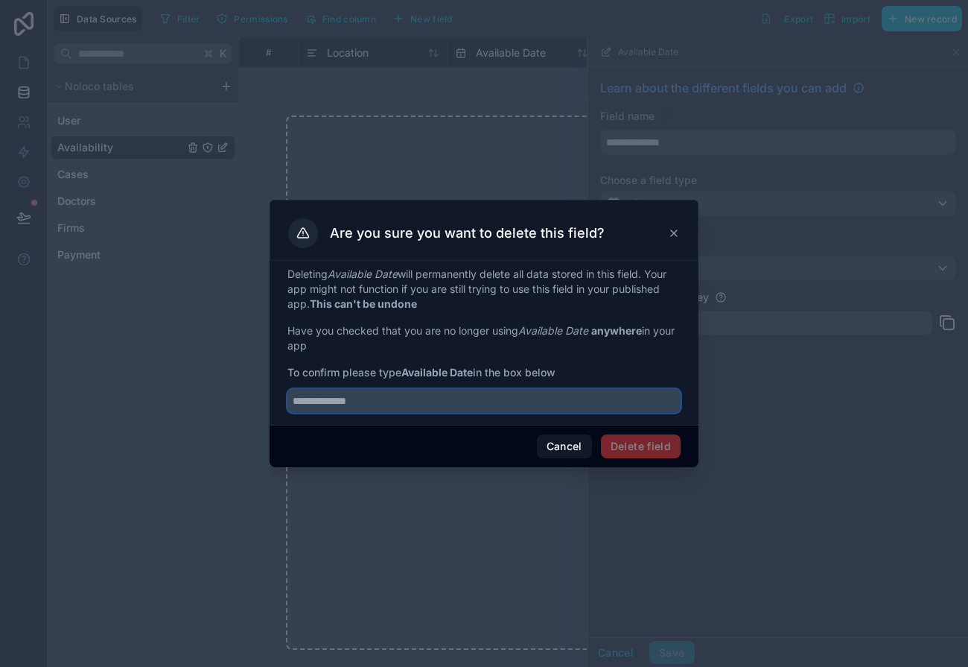
click at [442, 395] on input "text" at bounding box center [484, 401] width 393 height 24
type input "**********"
click at [656, 453] on button "Delete field" at bounding box center [641, 446] width 80 height 24
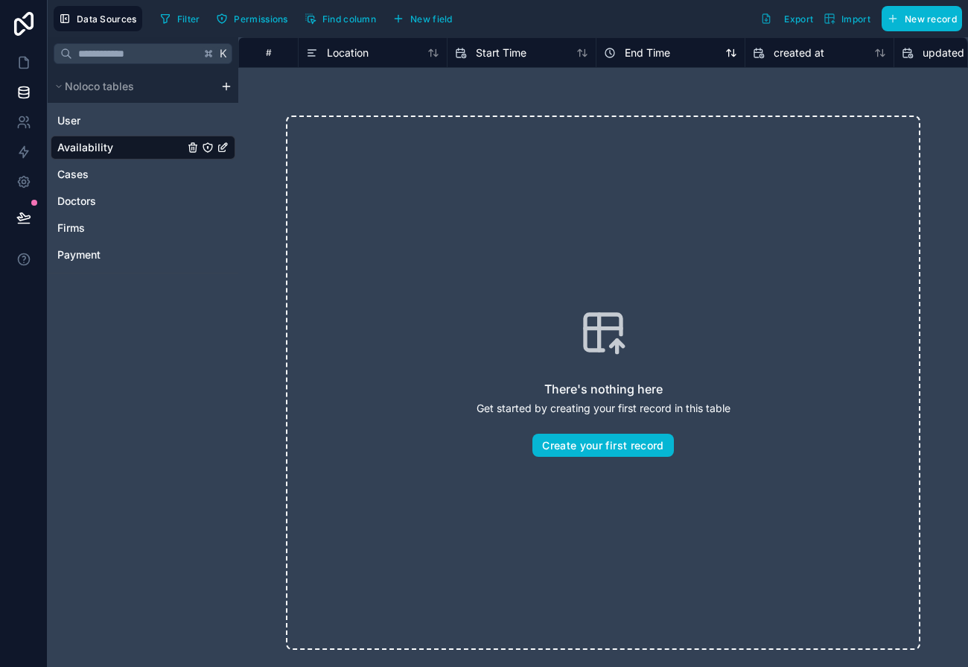
click at [652, 54] on span "End Time" at bounding box center [647, 52] width 45 height 15
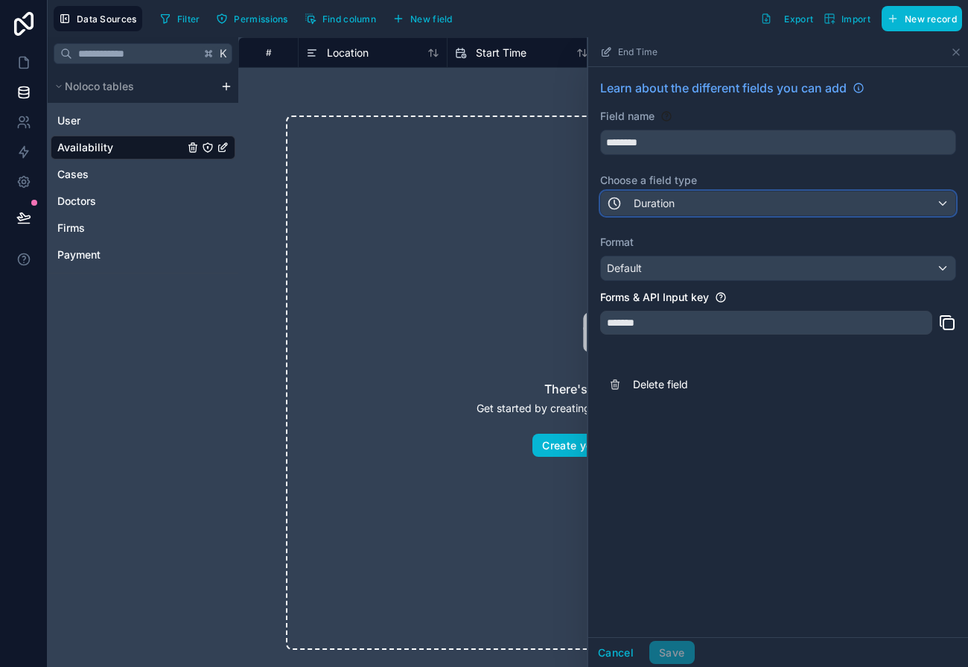
click at [647, 204] on span "Duration" at bounding box center [654, 203] width 41 height 15
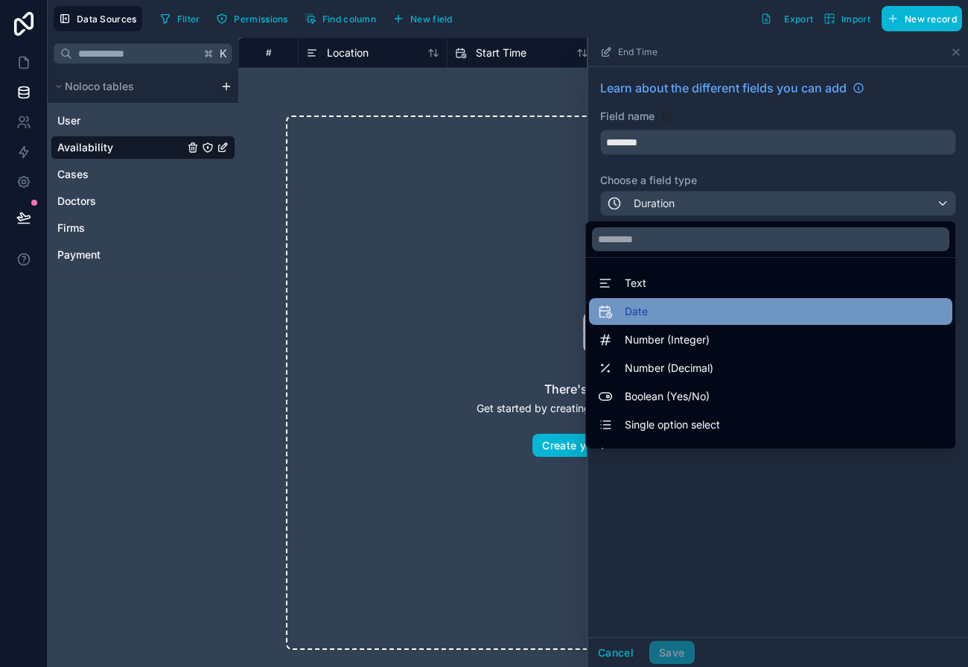
click at [642, 319] on span "Date" at bounding box center [636, 311] width 23 height 18
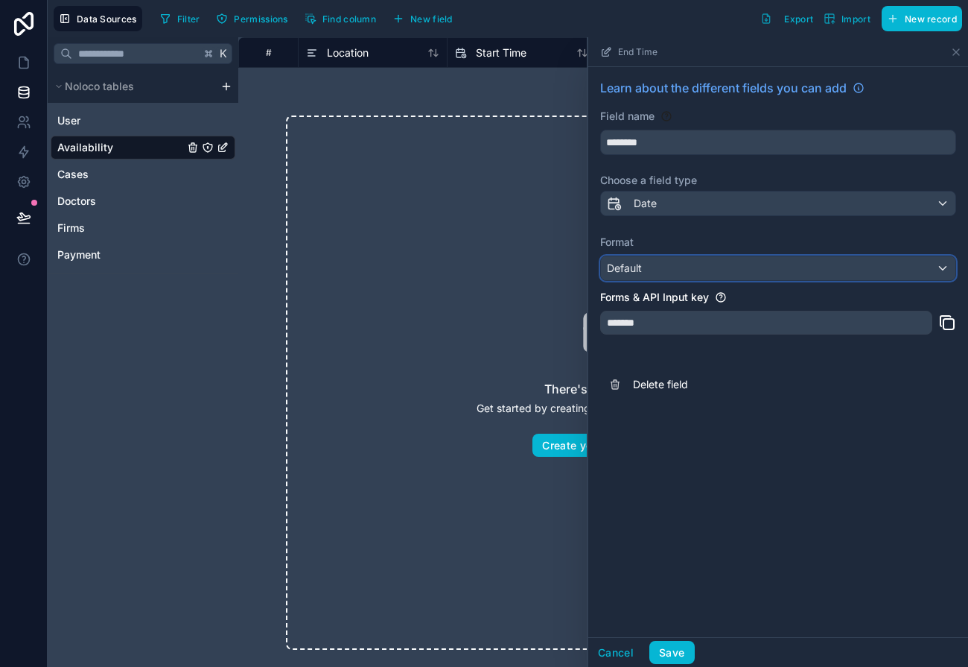
click at [638, 264] on span "Default" at bounding box center [624, 267] width 35 height 13
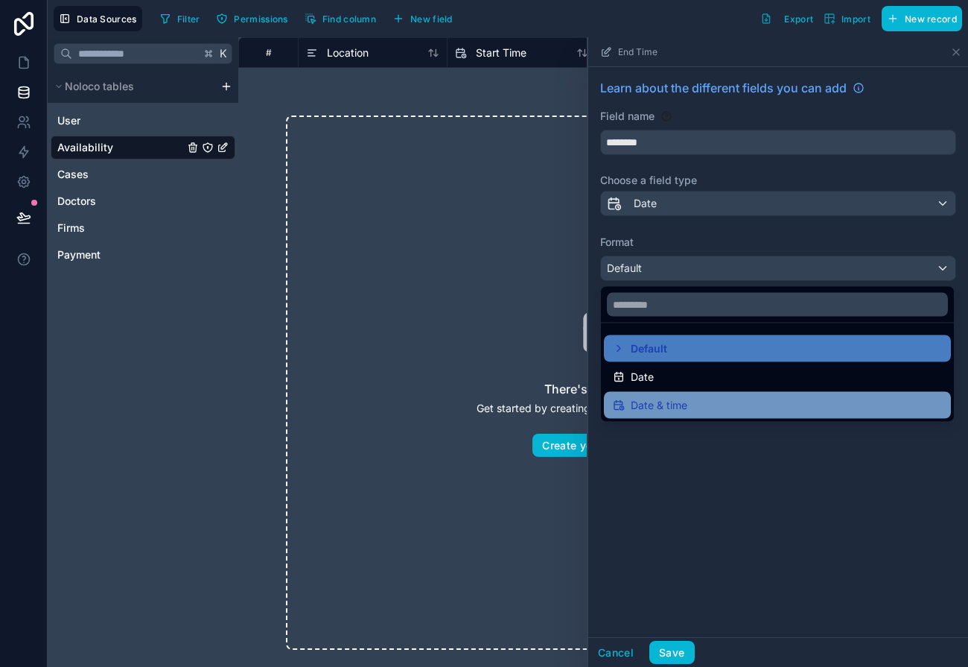
click at [644, 407] on span "Date & time" at bounding box center [659, 405] width 57 height 18
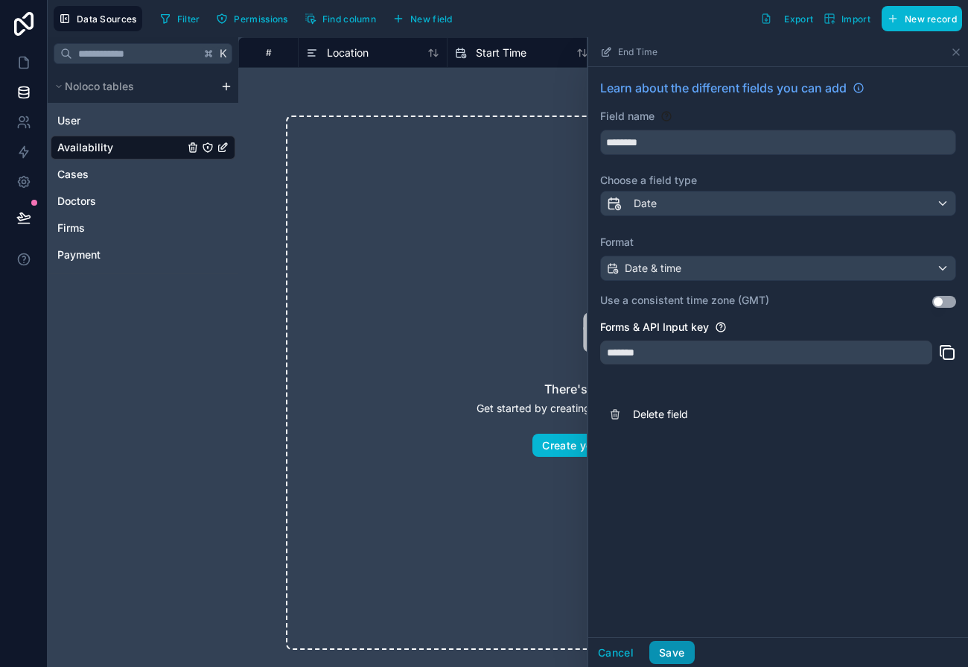
click at [682, 659] on button "Save" at bounding box center [672, 653] width 45 height 24
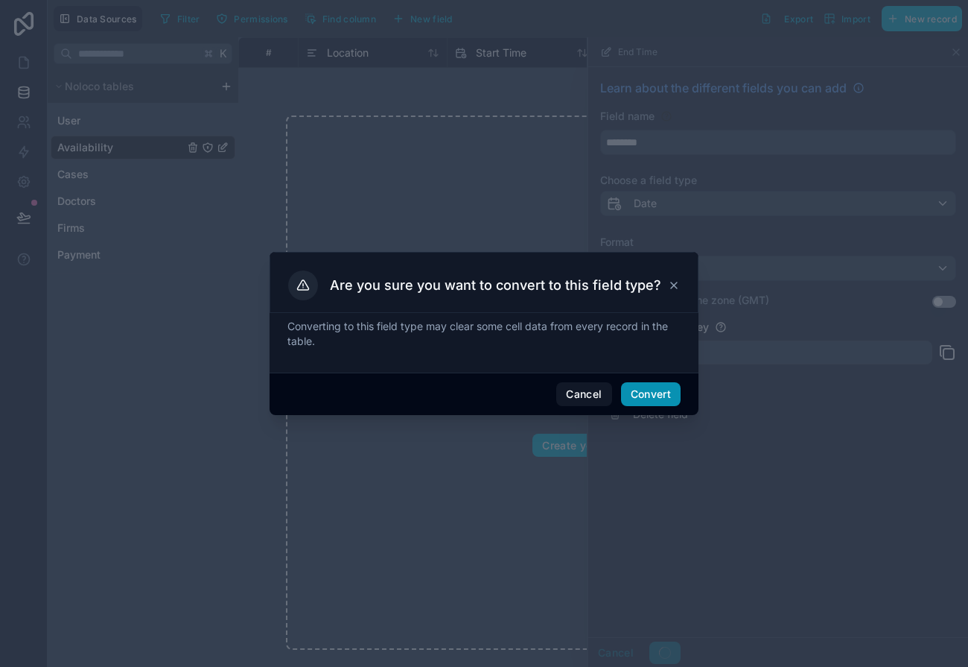
click at [640, 400] on button "Convert" at bounding box center [651, 394] width 60 height 24
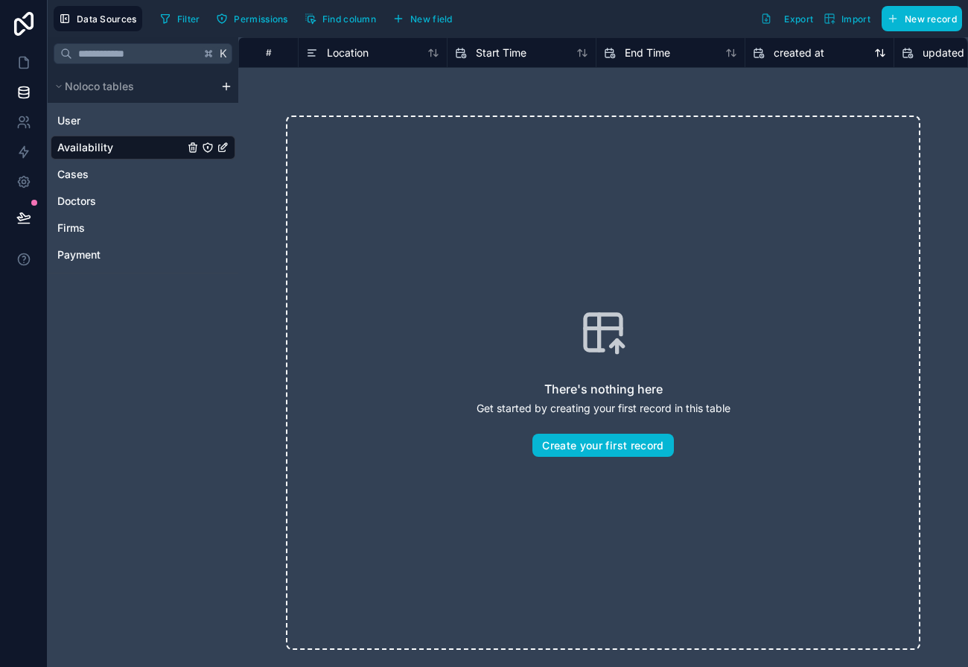
scroll to position [0, 64]
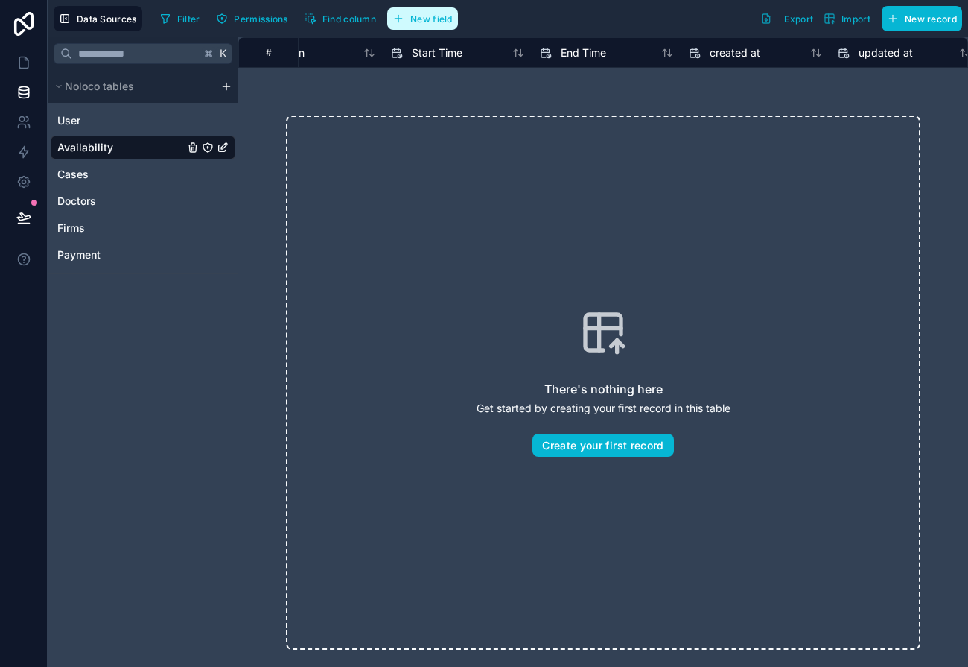
click at [417, 14] on span "New field" at bounding box center [431, 18] width 42 height 11
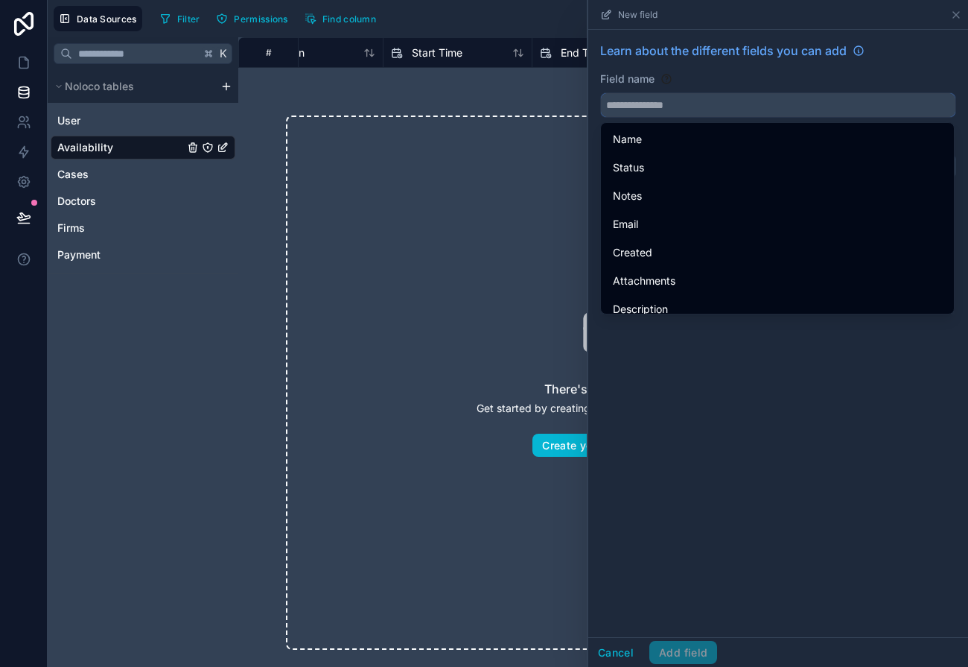
click at [645, 106] on input "text" at bounding box center [778, 105] width 355 height 24
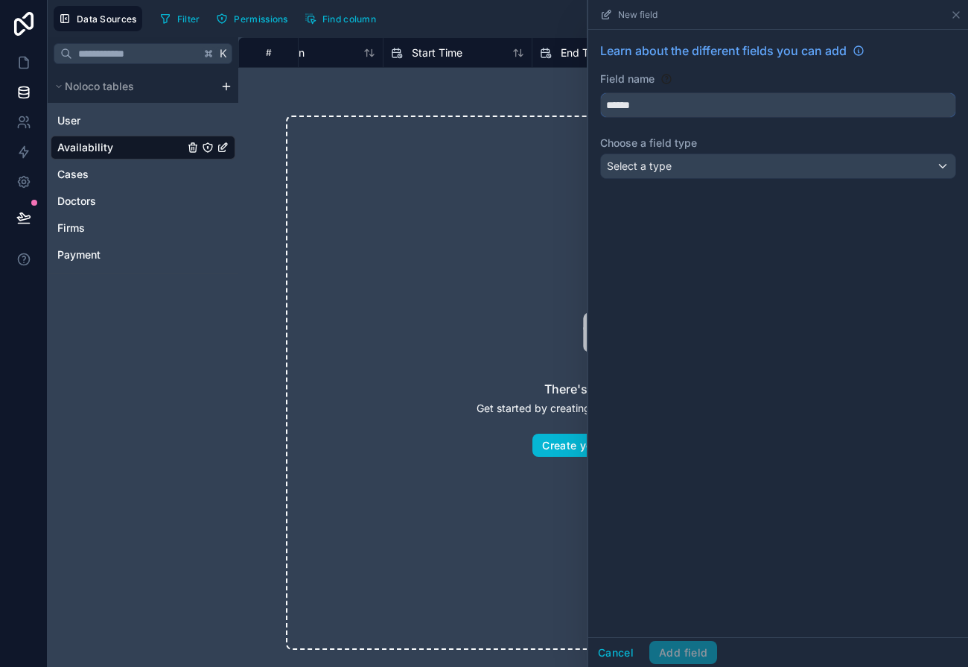
type input "******"
click at [646, 180] on div "Learn about the different fields you can add Field name ****** Choose a field t…" at bounding box center [778, 113] width 380 height 167
click at [645, 168] on span "Select a type" at bounding box center [639, 165] width 65 height 13
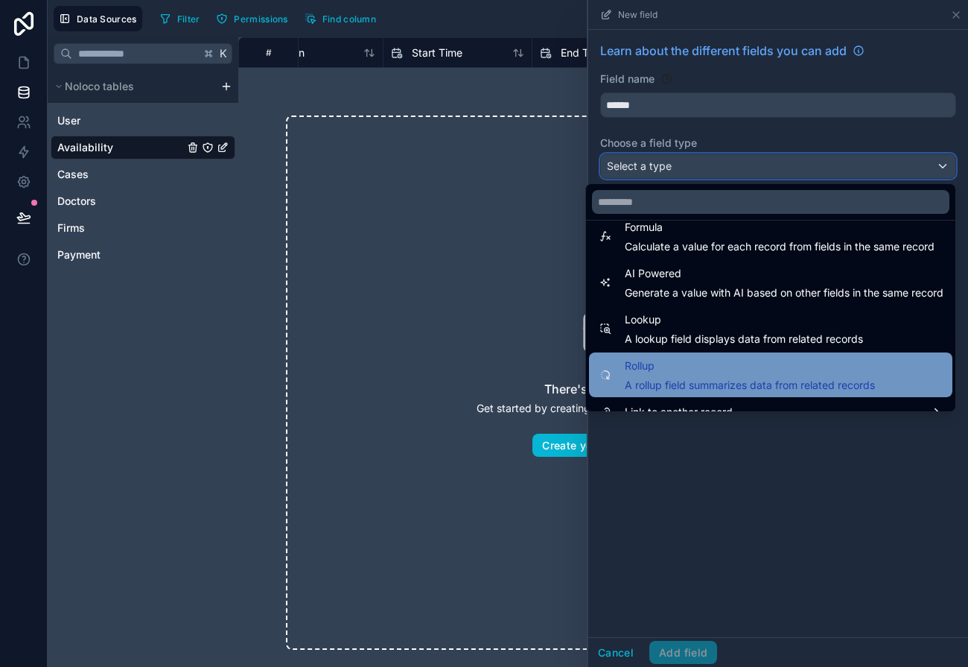
scroll to position [432, 0]
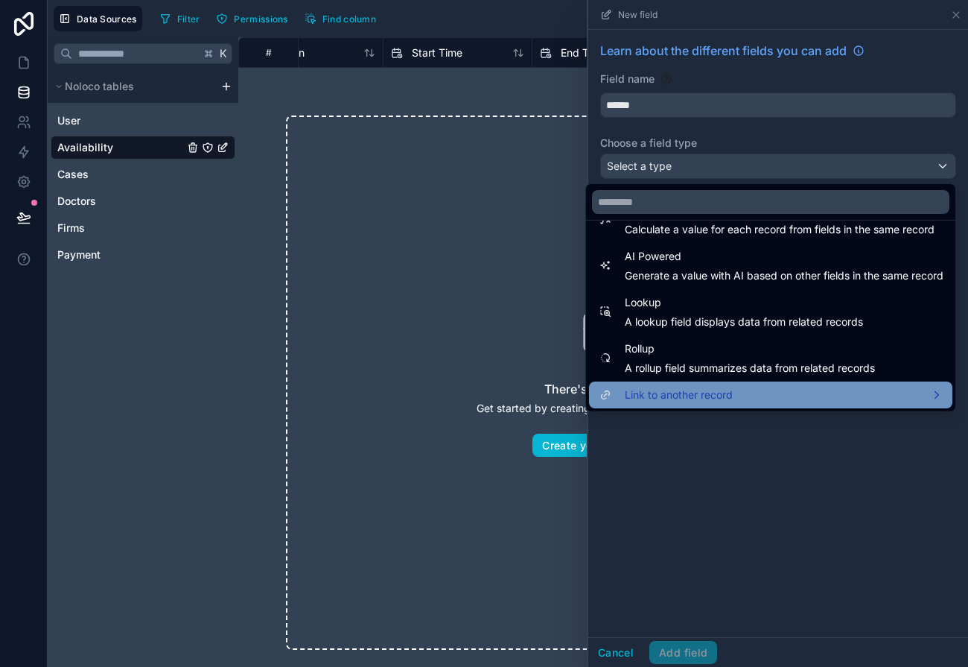
click at [663, 392] on span "Link to another record" at bounding box center [679, 395] width 108 height 18
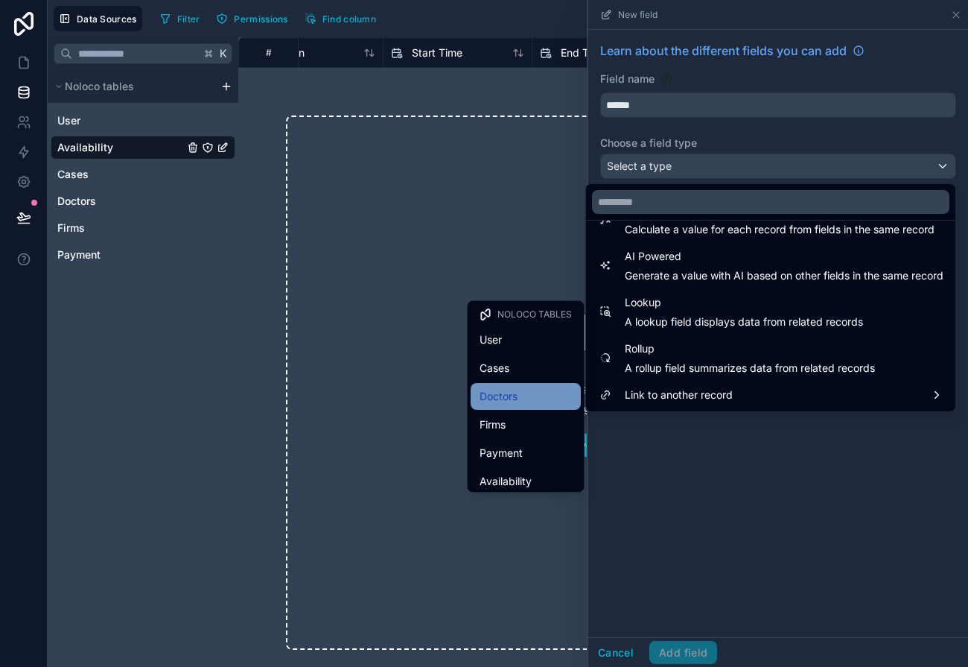
click at [530, 397] on div "Doctors" at bounding box center [526, 396] width 92 height 18
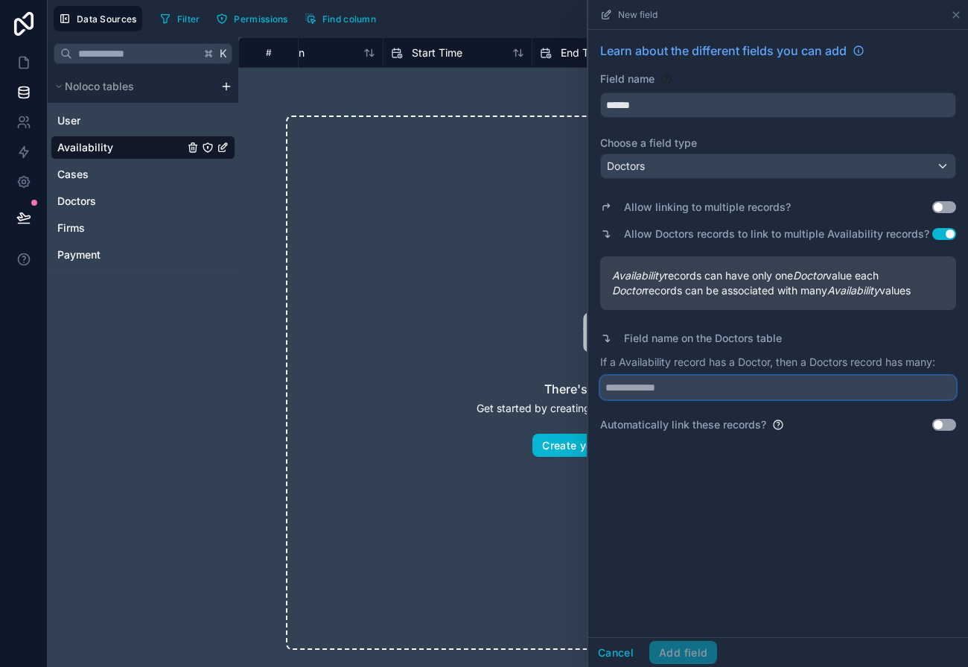
drag, startPoint x: 670, startPoint y: 388, endPoint x: 570, endPoint y: 387, distance: 99.8
click at [570, 387] on div "Data Sources Filter Permissions Find column New field Learn about the different…" at bounding box center [508, 333] width 921 height 667
paste input "**********"
type input "**********"
click at [670, 649] on button "Add field" at bounding box center [684, 653] width 68 height 24
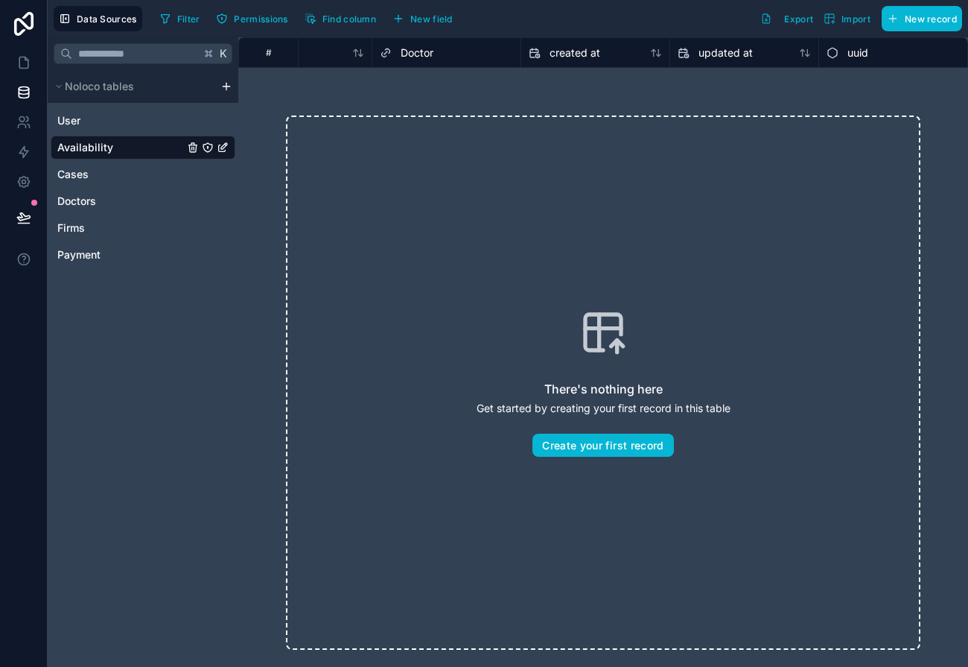
scroll to position [0, 241]
click at [439, 21] on span "New field" at bounding box center [431, 18] width 42 height 11
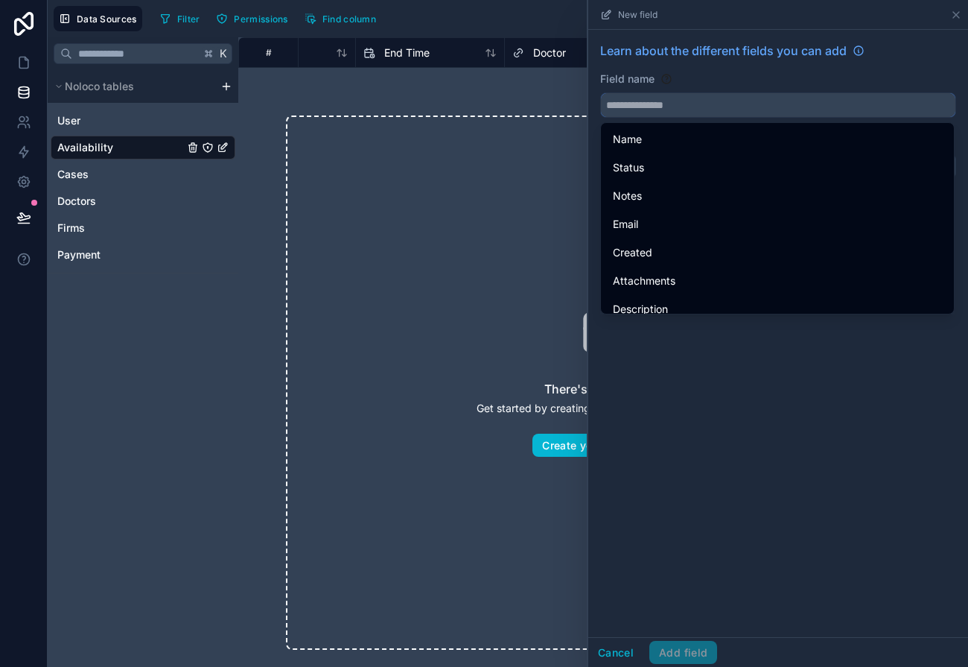
click at [665, 109] on input "text" at bounding box center [778, 105] width 355 height 24
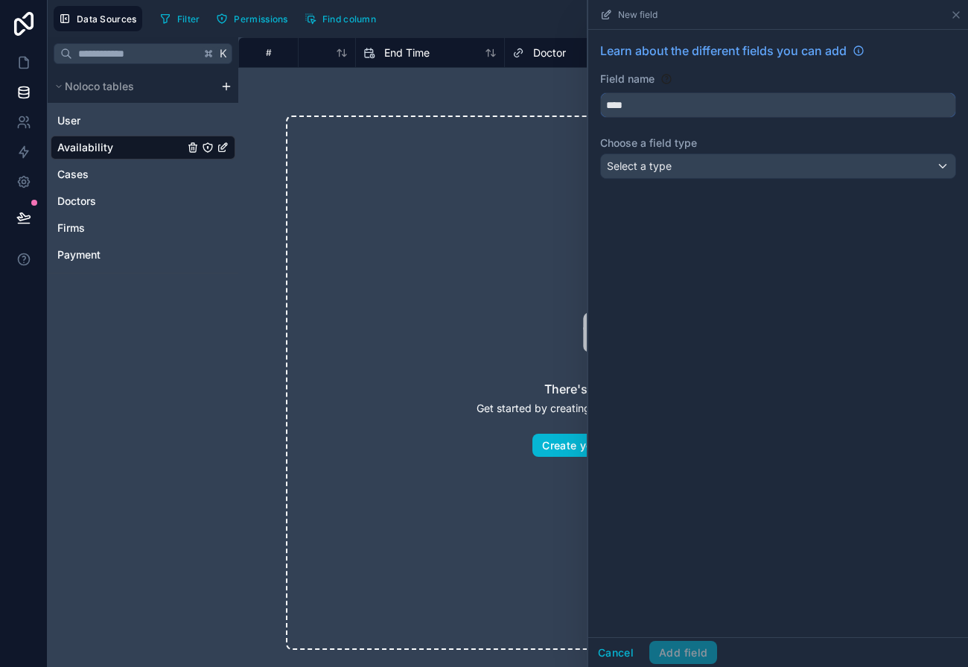
type input "****"
click at [658, 160] on span "Select a type" at bounding box center [639, 165] width 65 height 13
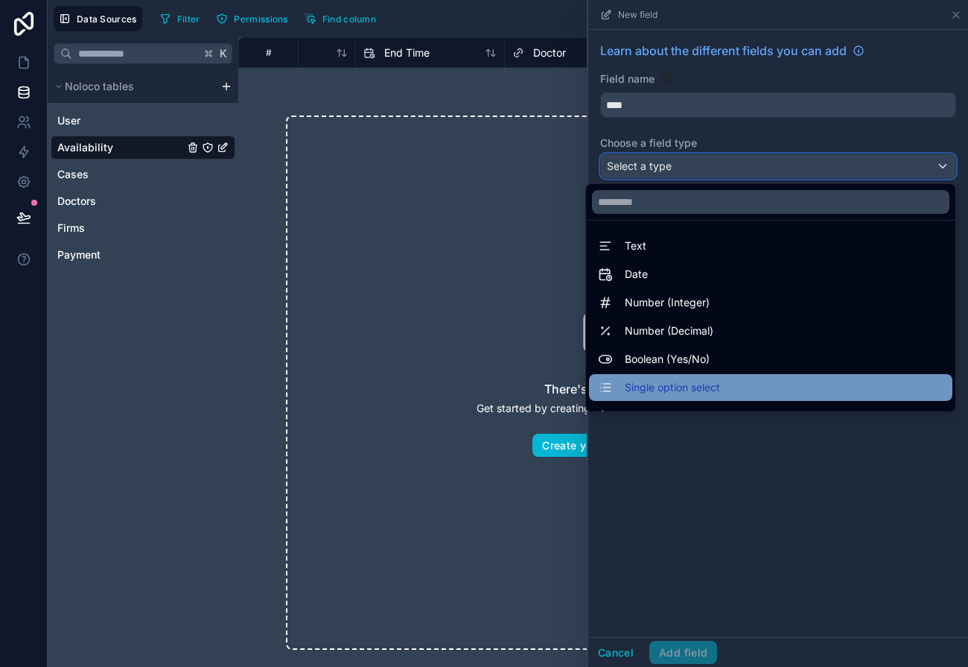
scroll to position [432, 0]
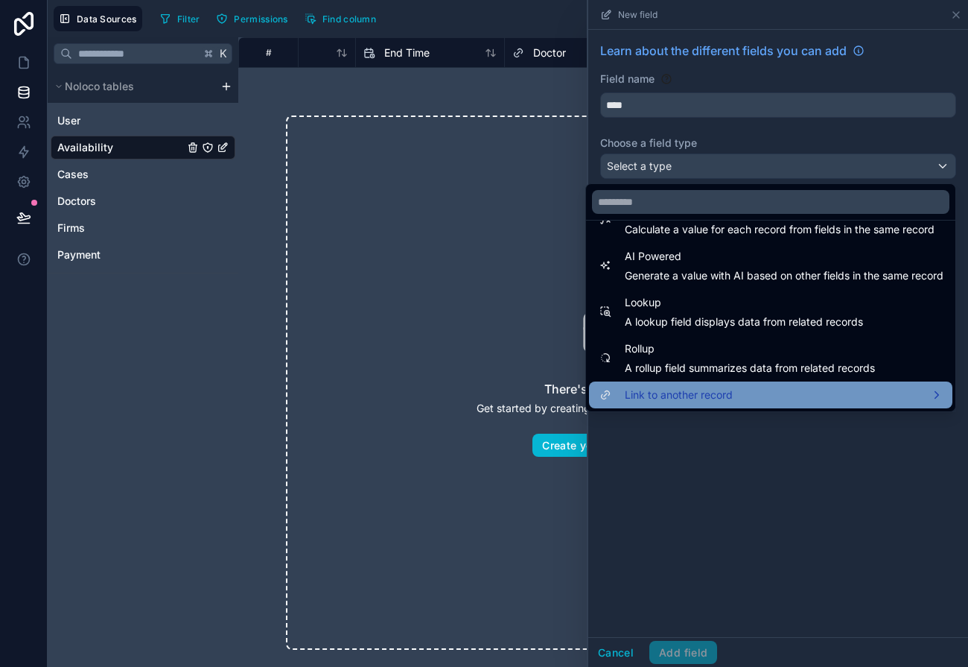
click at [638, 401] on span "Link to another record" at bounding box center [679, 395] width 108 height 18
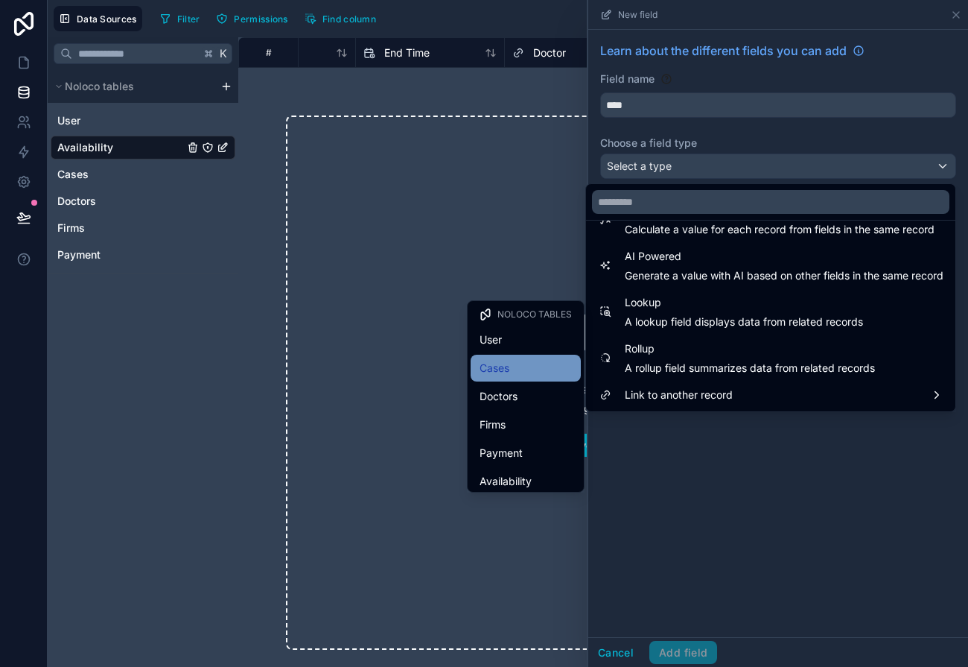
click at [552, 381] on div "Cases" at bounding box center [526, 368] width 110 height 27
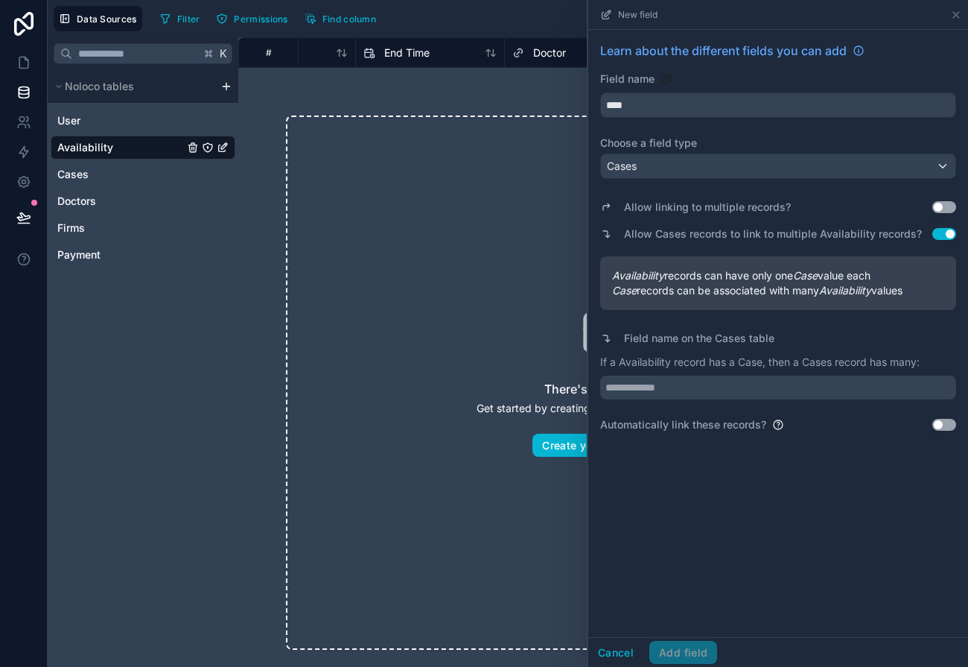
click at [926, 232] on button "Use setting" at bounding box center [945, 234] width 24 height 12
click at [682, 396] on input "text" at bounding box center [778, 387] width 356 height 24
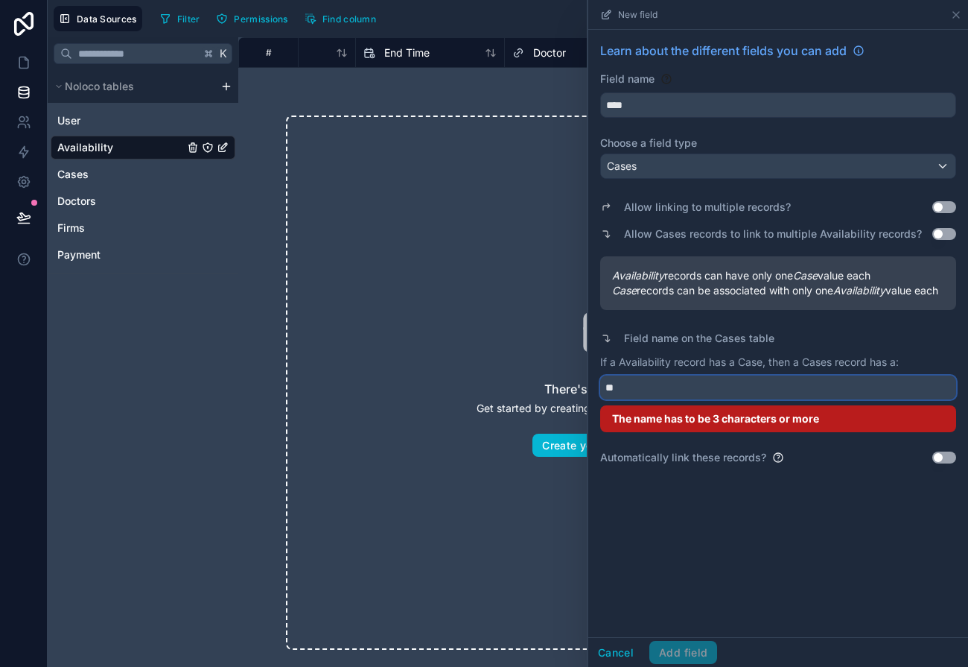
type input "*"
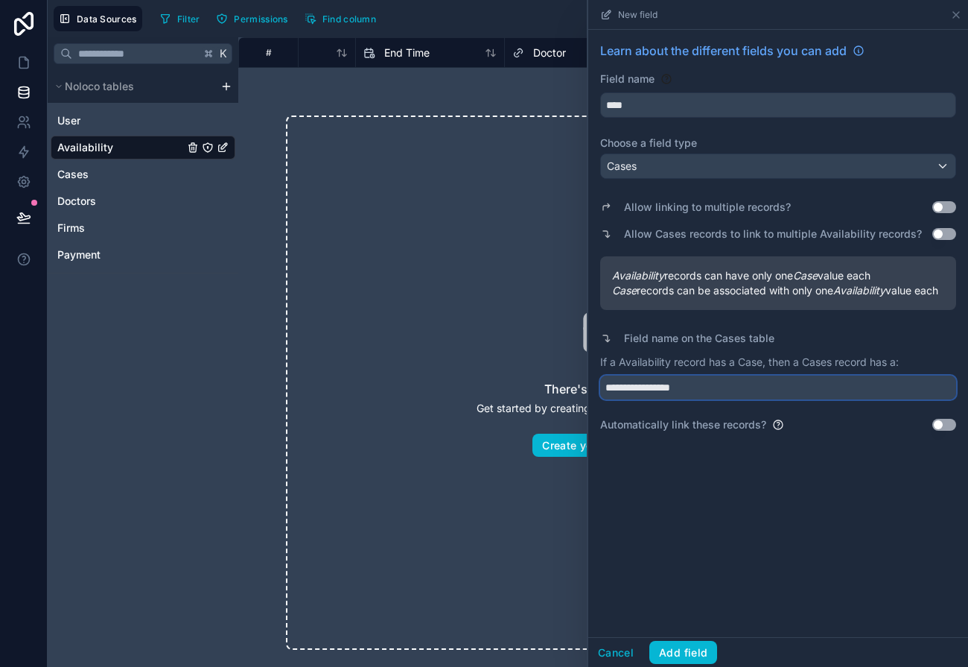
click at [648, 398] on input "**********" at bounding box center [778, 387] width 356 height 24
type input "*********"
click at [661, 652] on button "Add field" at bounding box center [684, 653] width 68 height 24
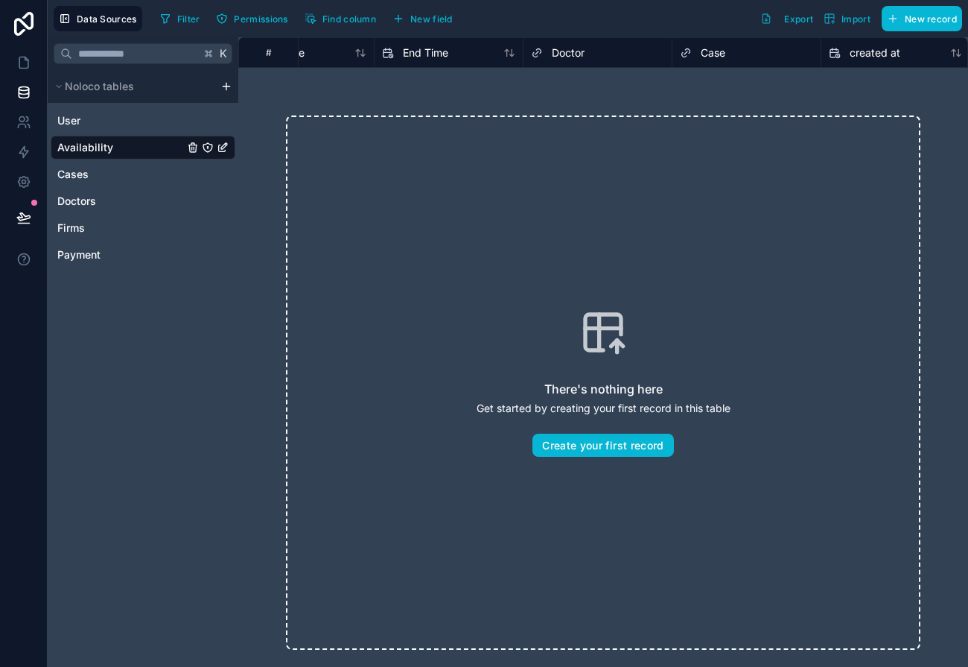
scroll to position [0, 239]
drag, startPoint x: 696, startPoint y: 45, endPoint x: 416, endPoint y: 38, distance: 280.1
click at [416, 38] on div "# Location Start Time End Time Doctor Case created at updated at uuid" at bounding box center [624, 52] width 1251 height 30
drag, startPoint x: 695, startPoint y: 57, endPoint x: 498, endPoint y: 52, distance: 196.7
click at [498, 53] on div "# Location Start Time End Time Doctor Case created at updated at uuid" at bounding box center [624, 52] width 1251 height 30
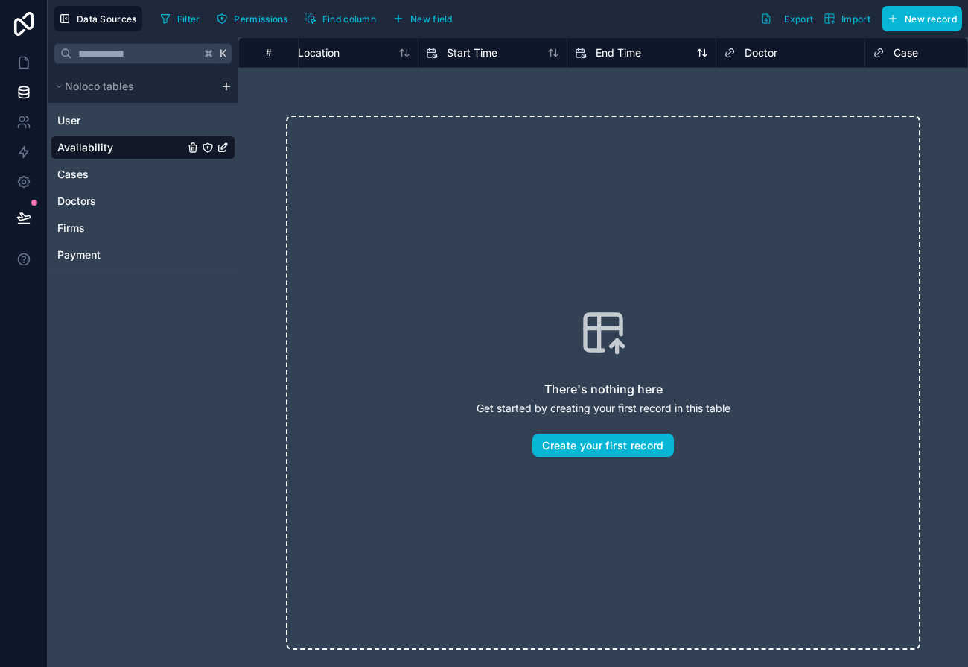
scroll to position [0, 0]
drag, startPoint x: 503, startPoint y: 48, endPoint x: 412, endPoint y: 48, distance: 90.9
click at [412, 48] on div "# Location Start Time End Time Doctor Case created at" at bounding box center [863, 52] width 1251 height 30
click at [447, 50] on div "Start Time" at bounding box center [521, 52] width 149 height 30
drag, startPoint x: 446, startPoint y: 50, endPoint x: 407, endPoint y: 50, distance: 38.7
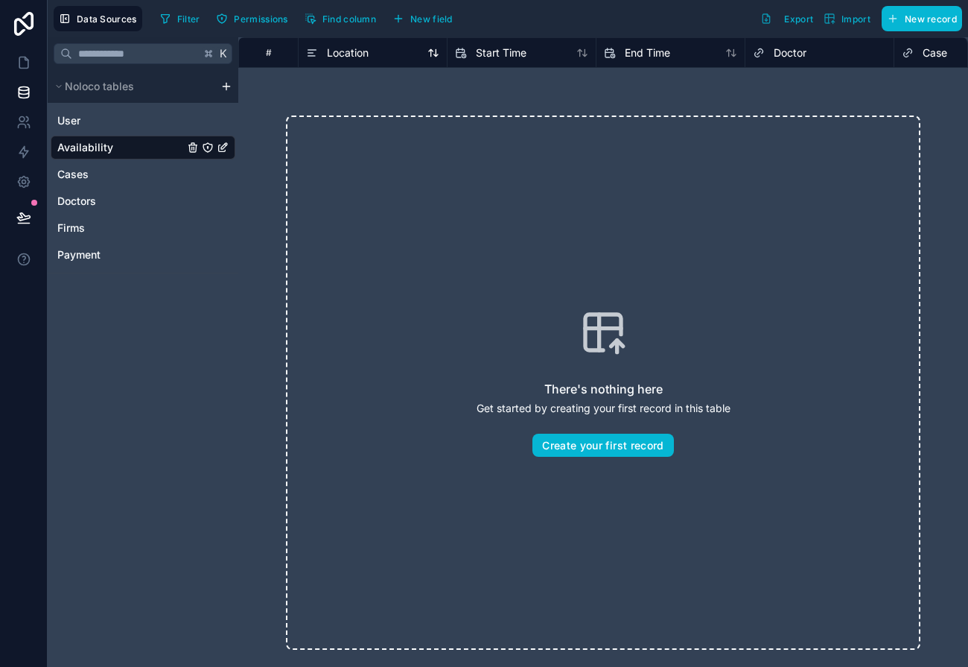
click at [407, 50] on div "# Location Start Time End Time Doctor Case created at" at bounding box center [863, 52] width 1251 height 30
drag, startPoint x: 926, startPoint y: 52, endPoint x: 763, endPoint y: 51, distance: 162.4
click at [763, 51] on div "# Location Start Time End Time Doctor Case created at updated at" at bounding box center [787, 52] width 1251 height 30
drag, startPoint x: 839, startPoint y: 49, endPoint x: 781, endPoint y: 49, distance: 58.1
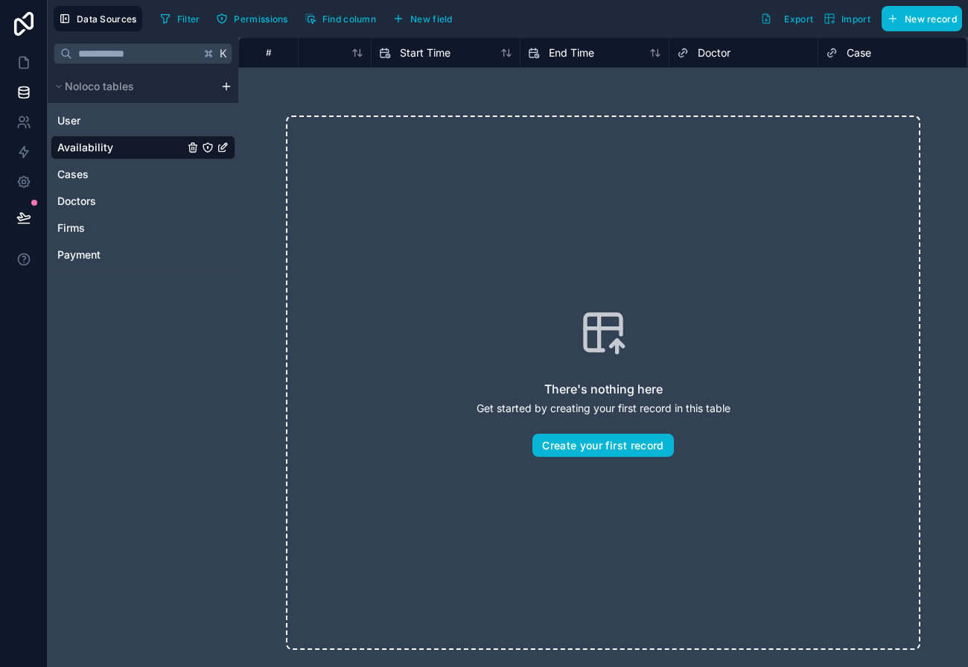
click at [781, 49] on div "# Location Start Time End Time Doctor Case created at updated at" at bounding box center [787, 52] width 1251 height 30
click at [449, 18] on span "New field" at bounding box center [431, 18] width 42 height 11
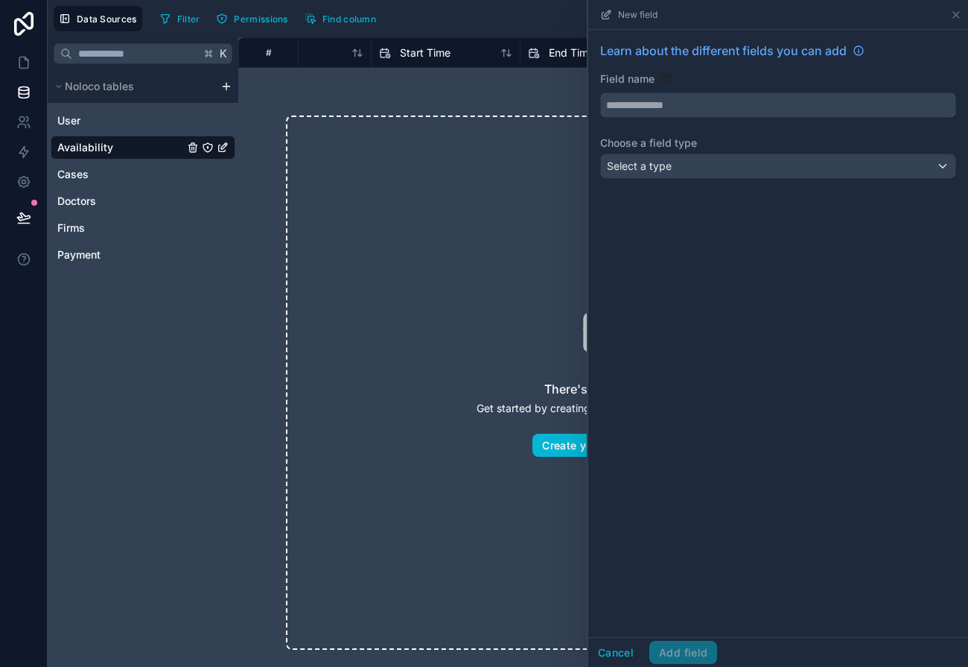
click at [688, 94] on input "text" at bounding box center [778, 105] width 355 height 24
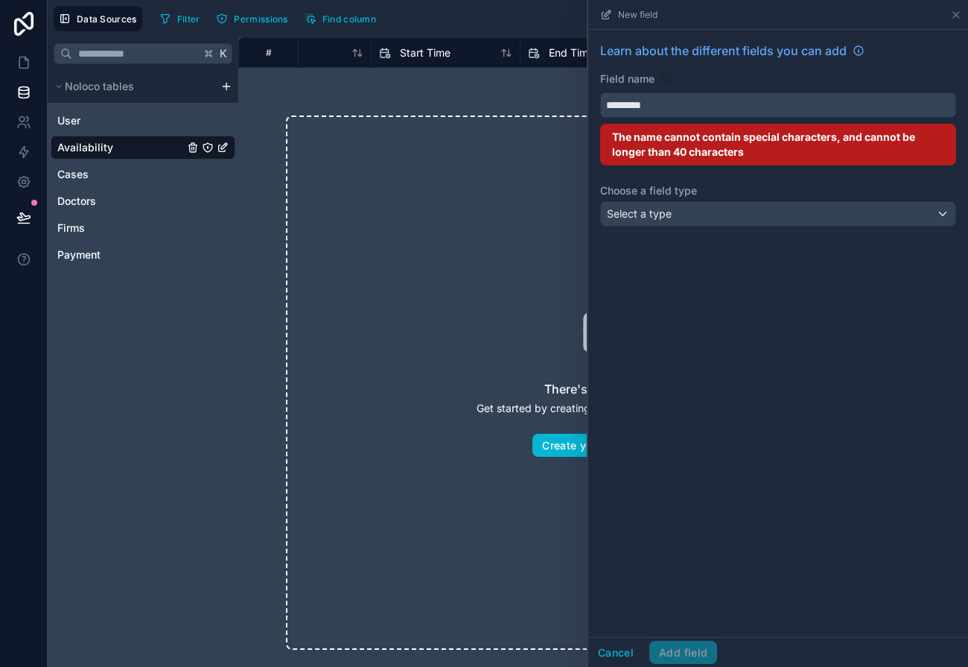
click at [600, 92] on button "********" at bounding box center [778, 104] width 356 height 25
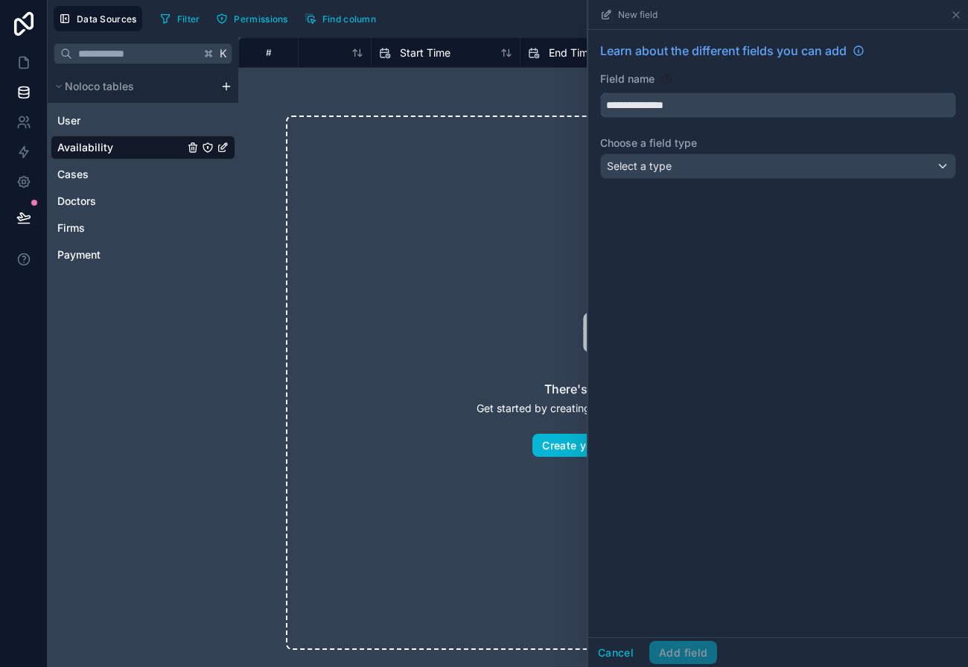
click at [600, 92] on button "**********" at bounding box center [778, 104] width 356 height 25
type input "**********"
click at [619, 170] on span "Select a type" at bounding box center [639, 165] width 65 height 13
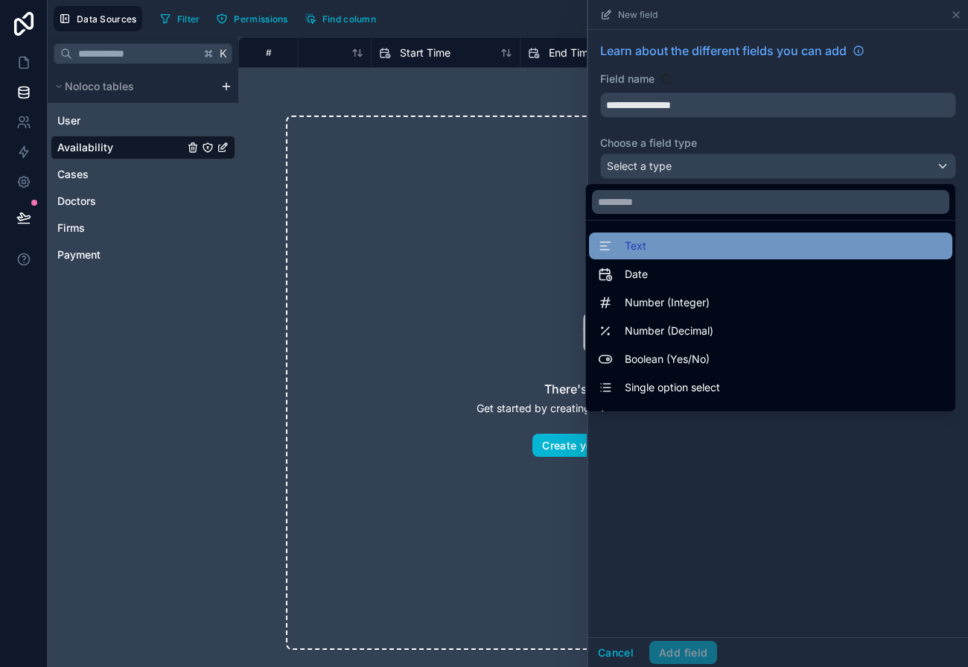
click at [625, 244] on span "Text" at bounding box center [636, 246] width 22 height 18
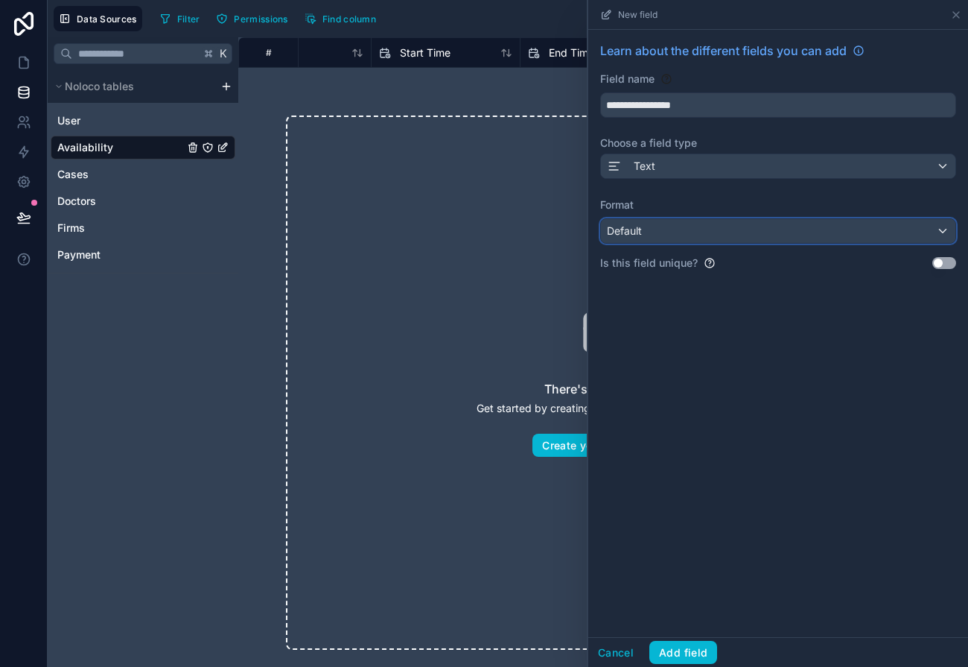
click at [633, 235] on span "Default" at bounding box center [624, 230] width 35 height 13
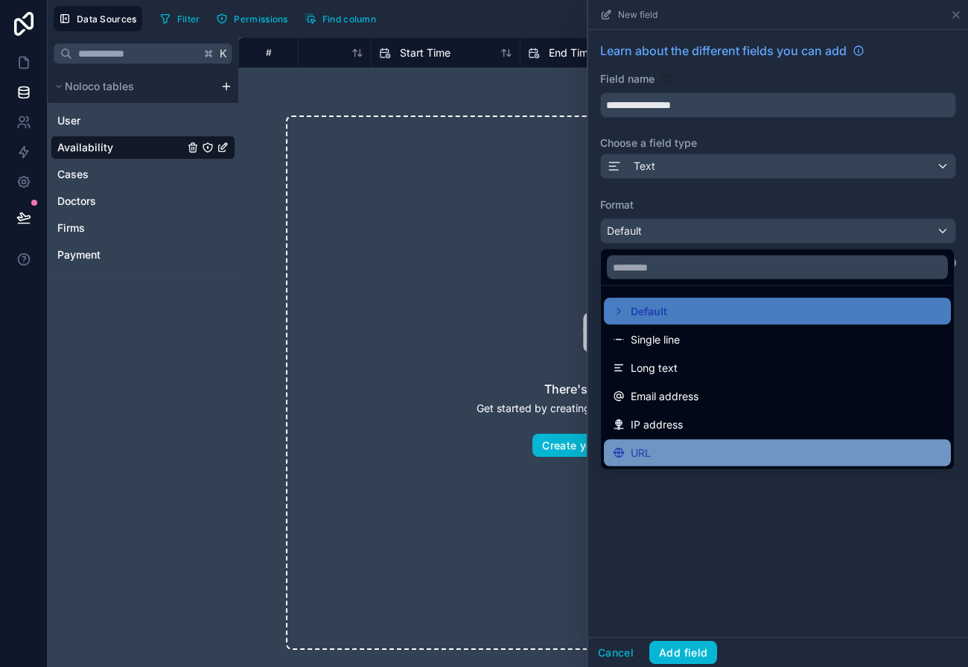
click at [651, 442] on div "URL" at bounding box center [777, 452] width 347 height 27
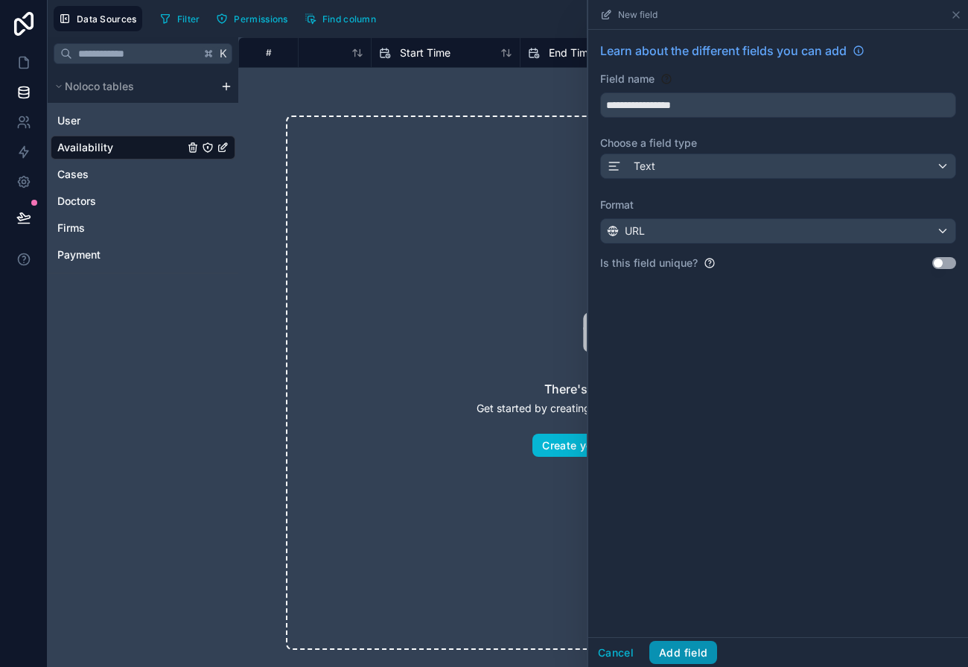
click at [675, 658] on button "Add field" at bounding box center [684, 653] width 68 height 24
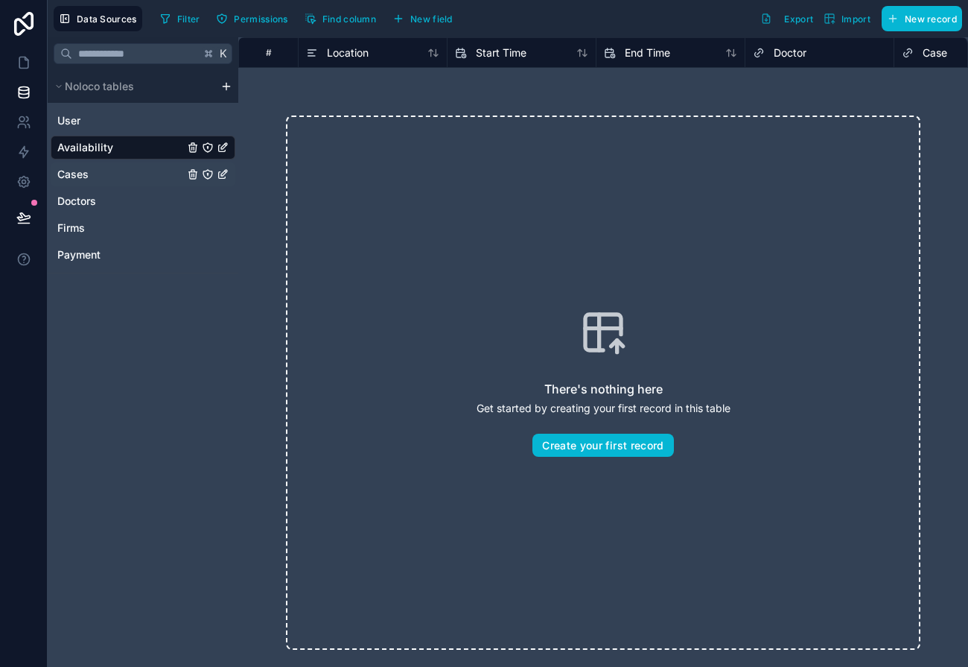
click at [98, 182] on div "Cases" at bounding box center [143, 174] width 185 height 24
click at [85, 174] on span "Cases" at bounding box center [72, 174] width 31 height 15
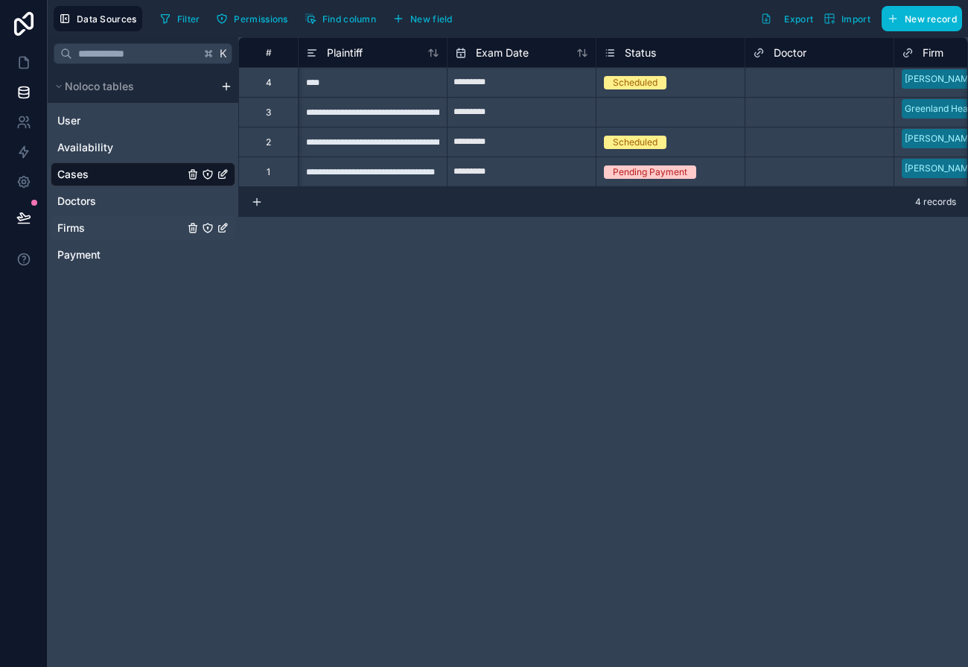
scroll to position [0, 32]
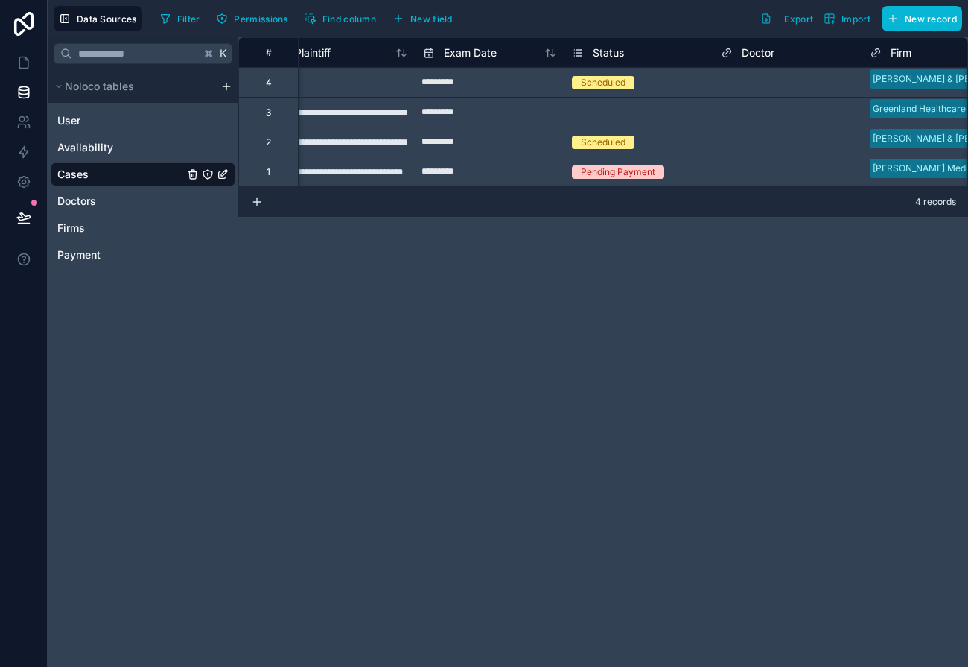
click at [614, 50] on span "Status" at bounding box center [608, 52] width 31 height 15
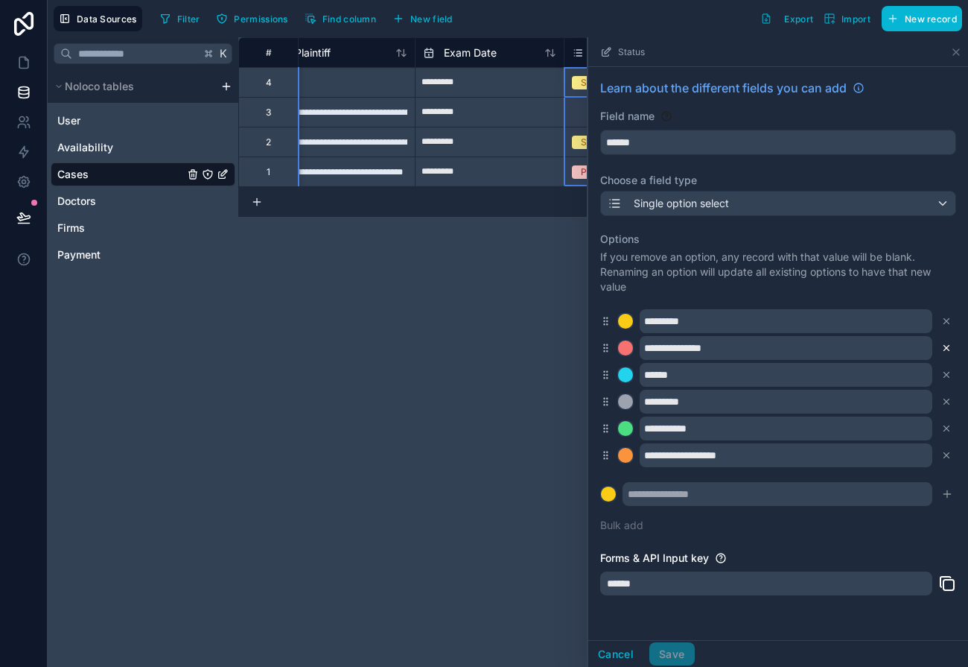
click at [926, 349] on icon at bounding box center [946, 348] width 10 height 10
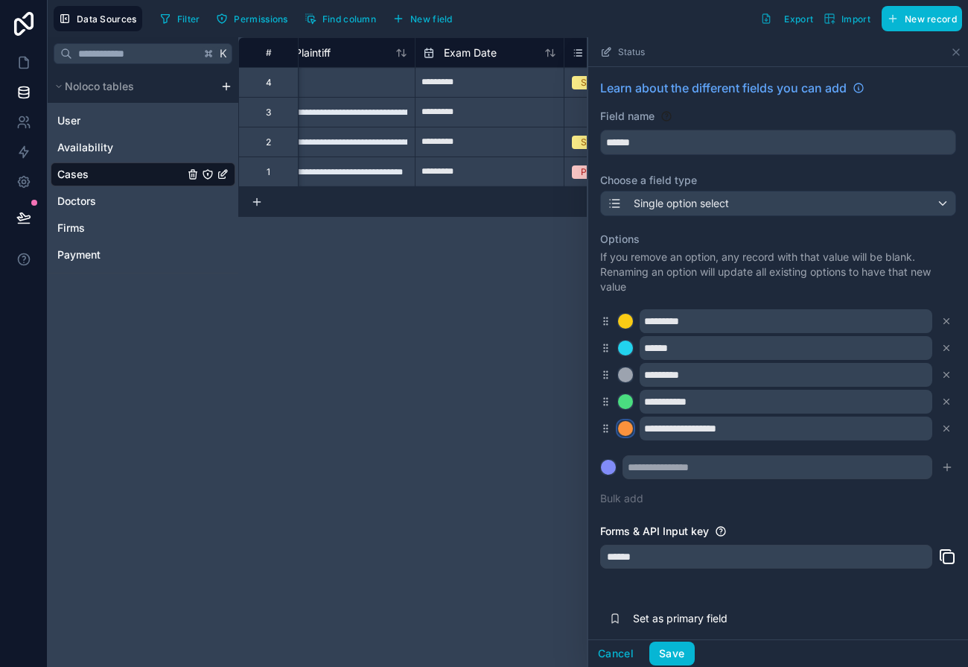
click at [628, 428] on div at bounding box center [625, 428] width 15 height 15
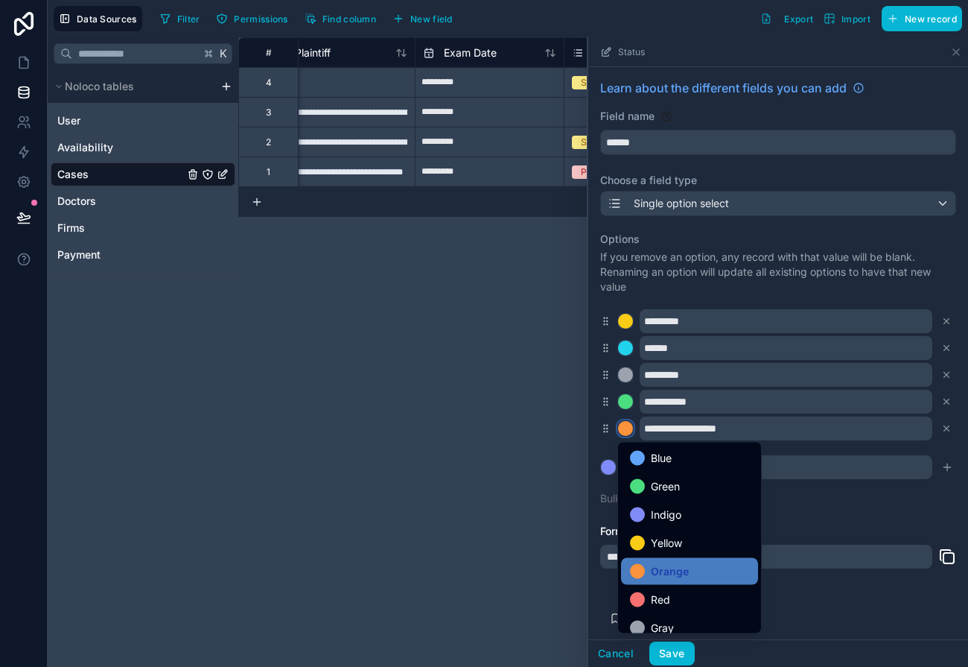
scroll to position [125, 0]
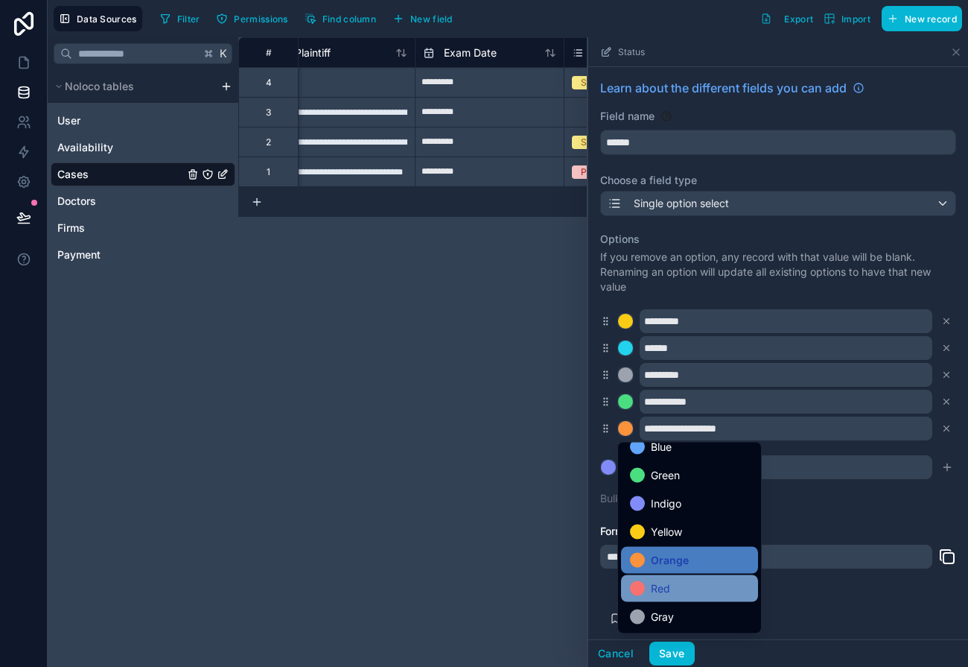
click at [655, 589] on span "Red" at bounding box center [660, 588] width 19 height 18
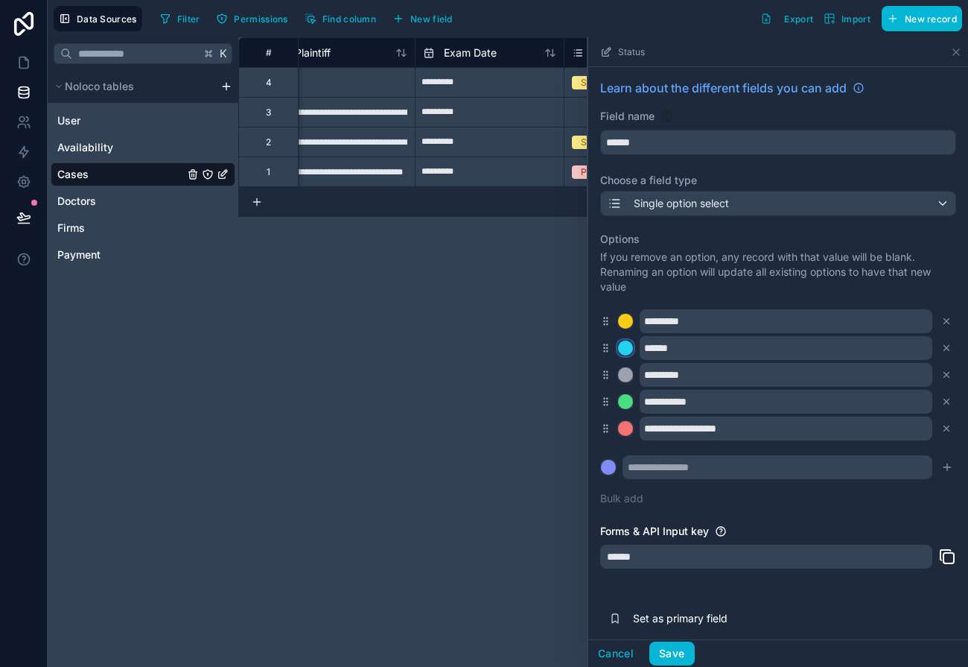
click at [626, 349] on div at bounding box center [625, 347] width 15 height 15
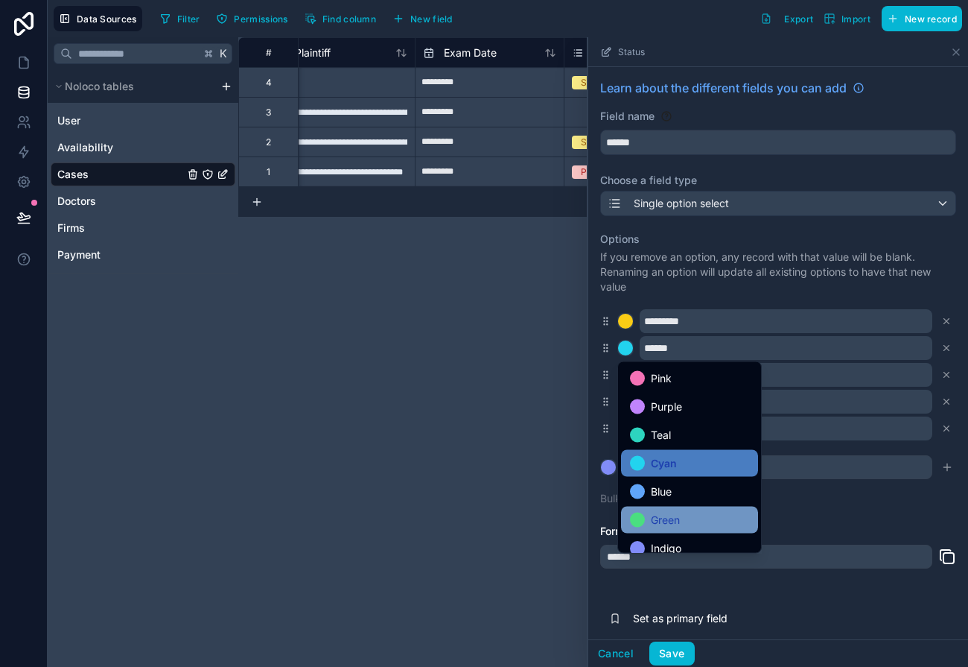
click at [647, 516] on div "Green" at bounding box center [689, 520] width 119 height 18
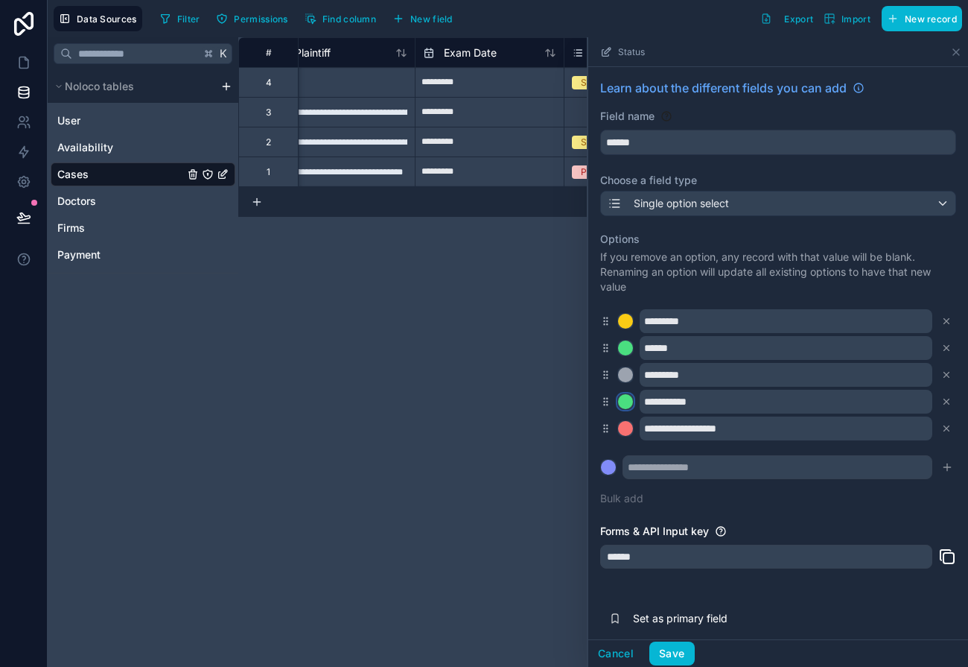
click at [629, 403] on div at bounding box center [625, 401] width 15 height 15
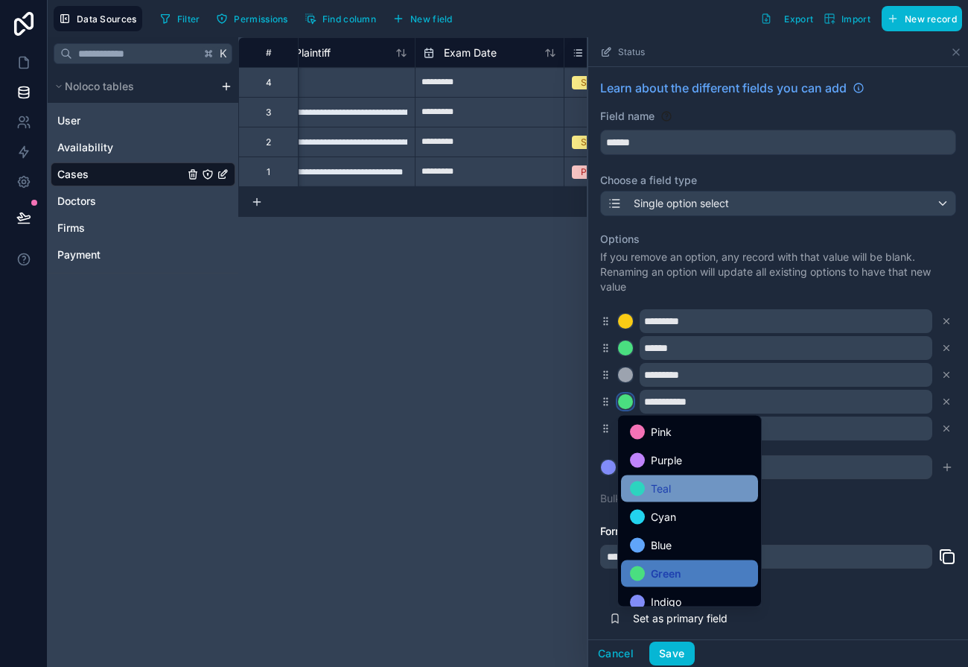
scroll to position [15, 0]
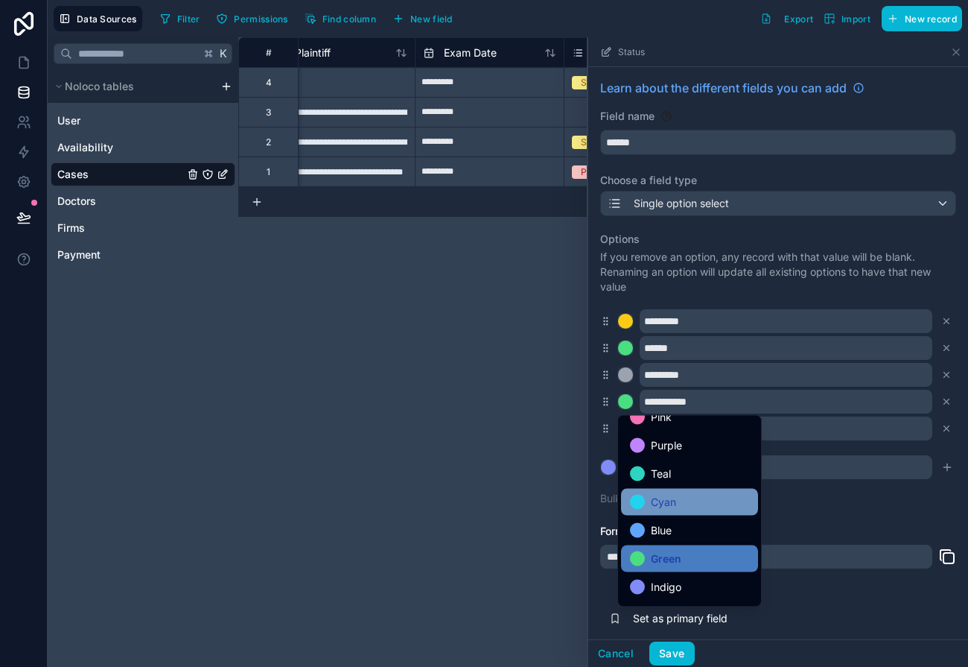
click at [652, 501] on span "Cyan" at bounding box center [663, 502] width 25 height 18
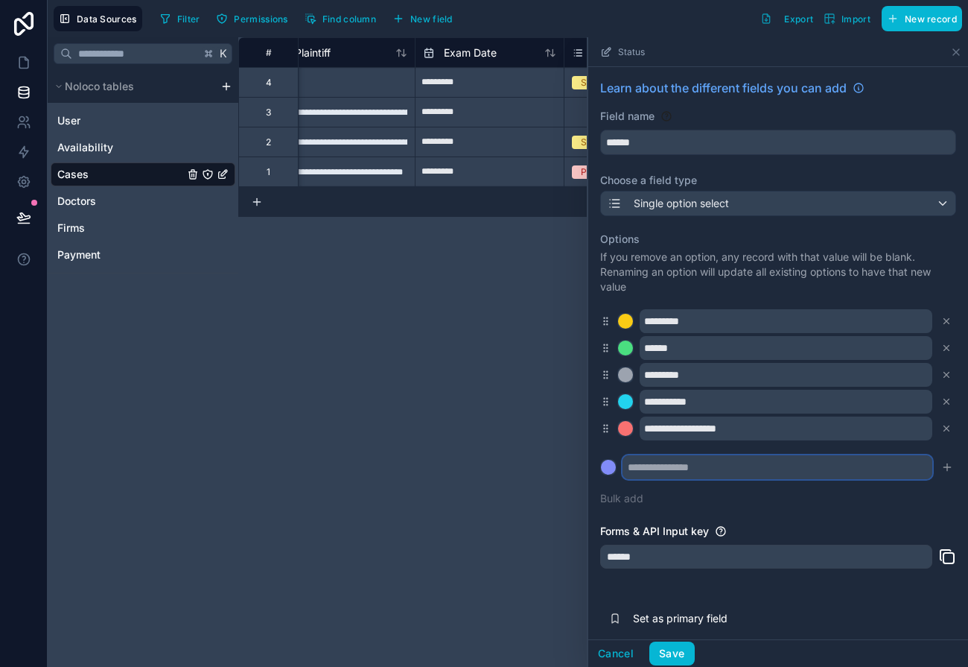
click at [635, 474] on input "text" at bounding box center [778, 467] width 310 height 24
type input "**********"
click at [671, 645] on button "Save" at bounding box center [672, 653] width 45 height 24
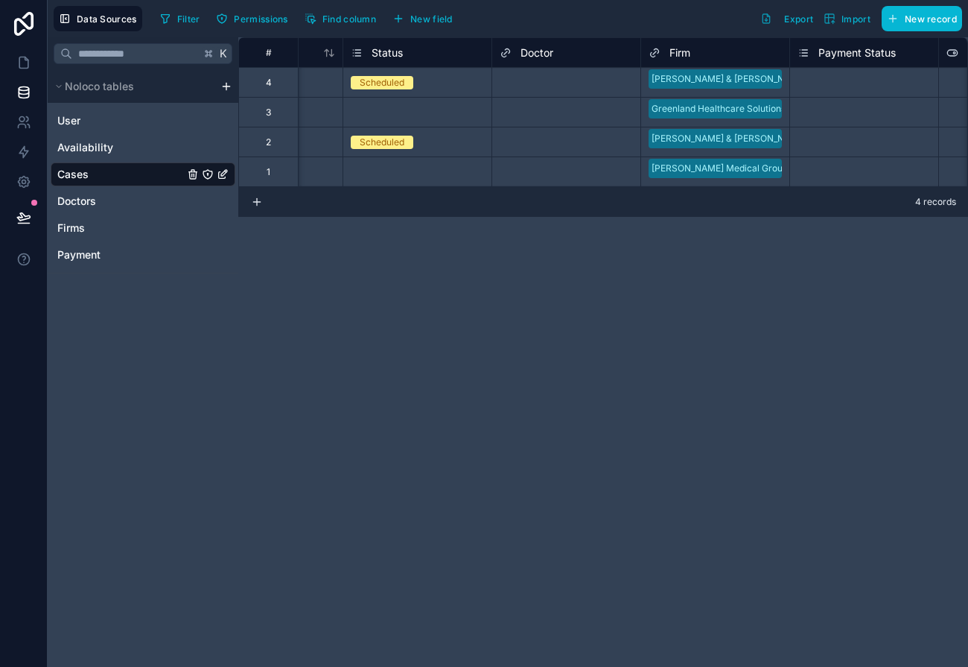
scroll to position [0, 313]
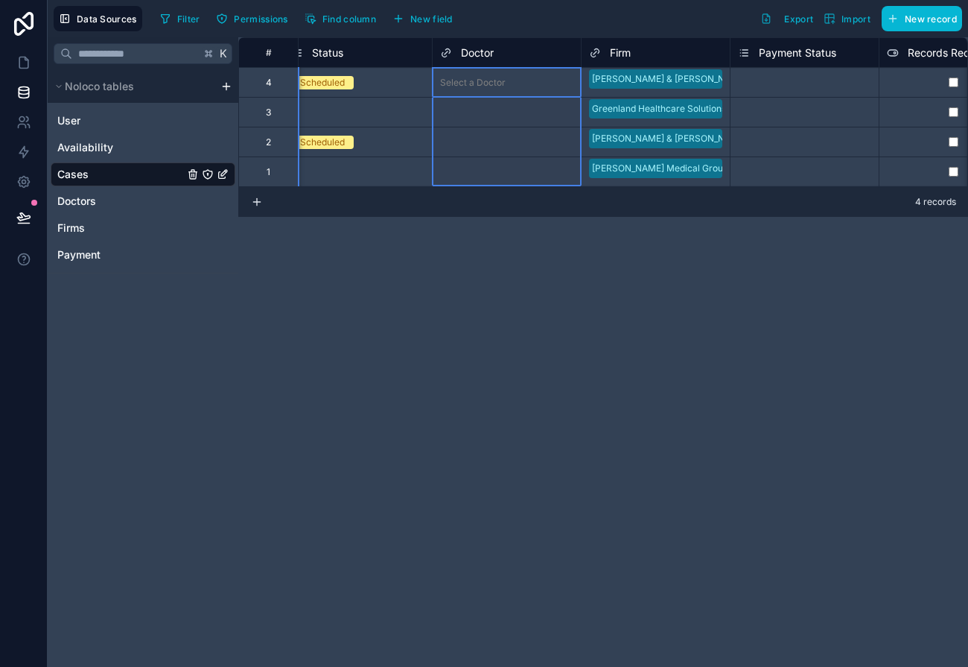
click at [468, 48] on span "Doctor" at bounding box center [477, 52] width 33 height 15
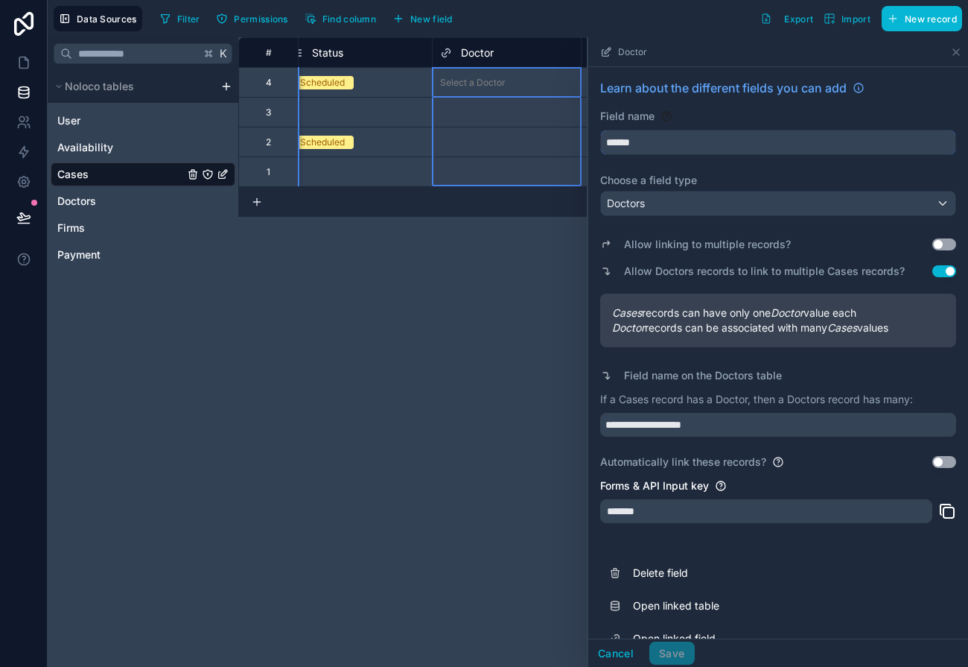
click at [606, 142] on input "******" at bounding box center [778, 142] width 355 height 24
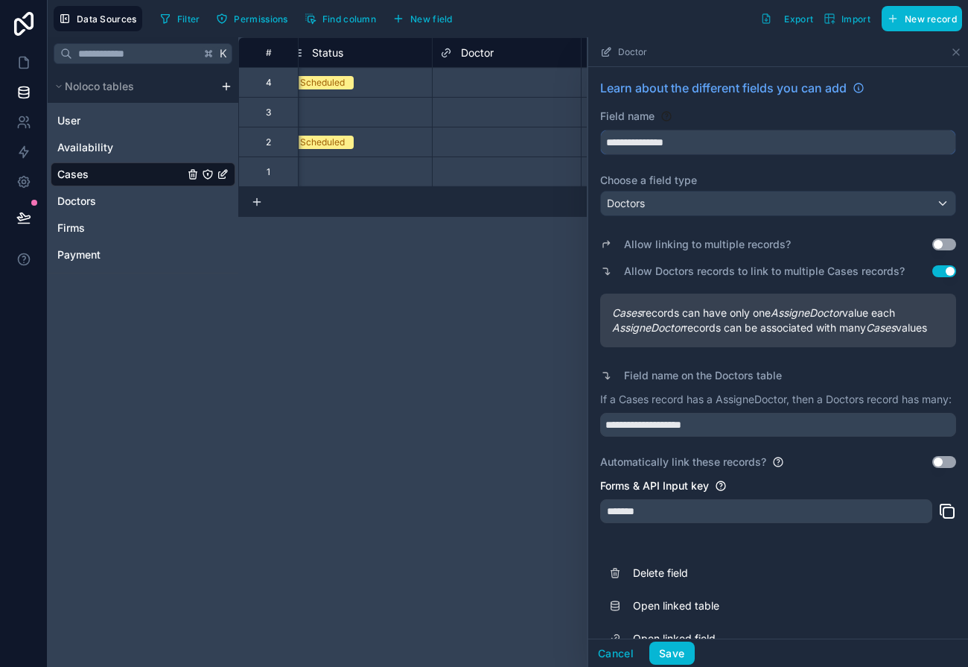
click at [600, 130] on button "**********" at bounding box center [778, 142] width 356 height 25
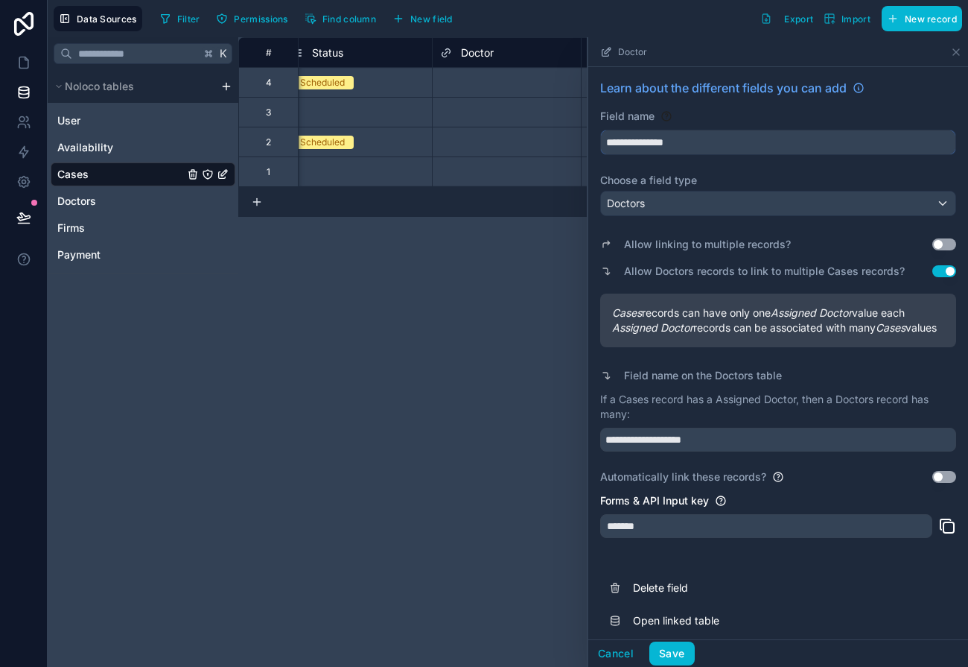
type input "**********"
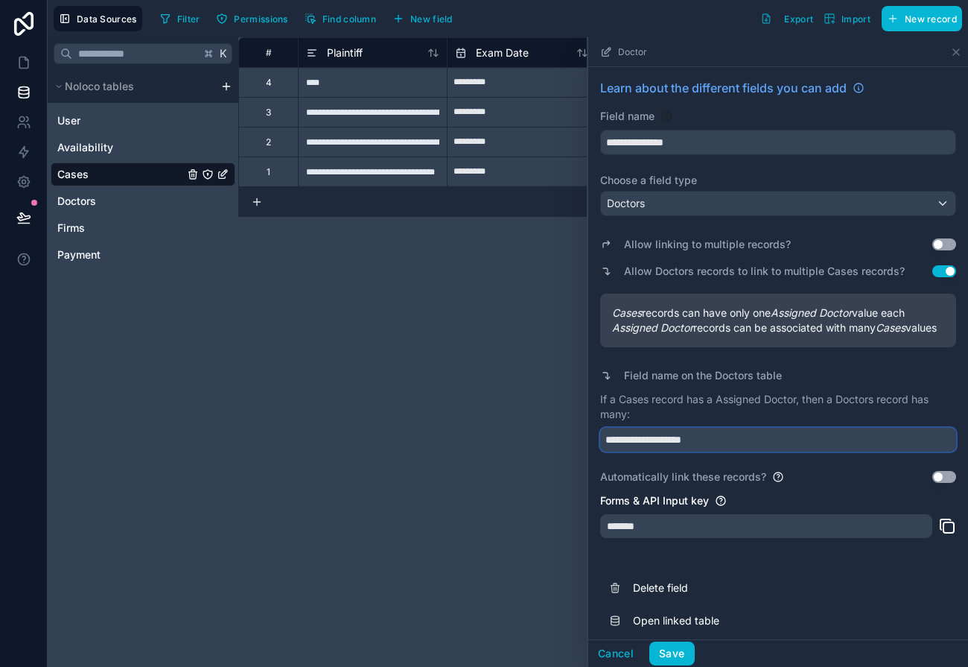
drag, startPoint x: 720, startPoint y: 457, endPoint x: 574, endPoint y: 444, distance: 147.3
click at [574, 444] on div "**********" at bounding box center [603, 351] width 730 height 629
type input "**********"
click at [663, 656] on button "Save" at bounding box center [672, 653] width 45 height 24
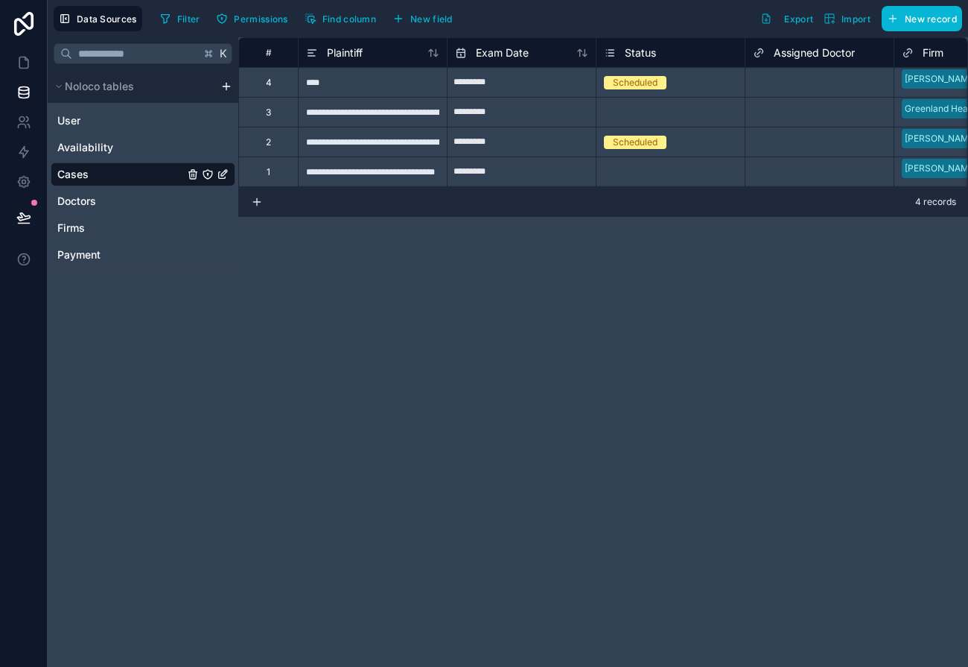
click at [783, 53] on span "Assigned Doctor" at bounding box center [814, 52] width 81 height 15
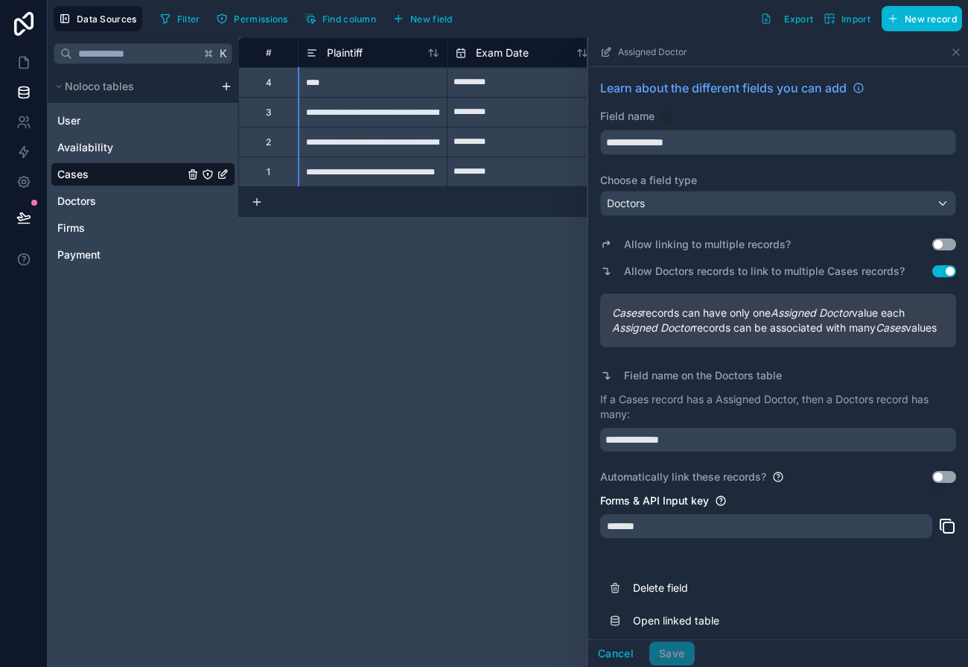
click at [497, 307] on div "**********" at bounding box center [603, 351] width 730 height 629
click at [626, 661] on button "Cancel" at bounding box center [615, 653] width 55 height 24
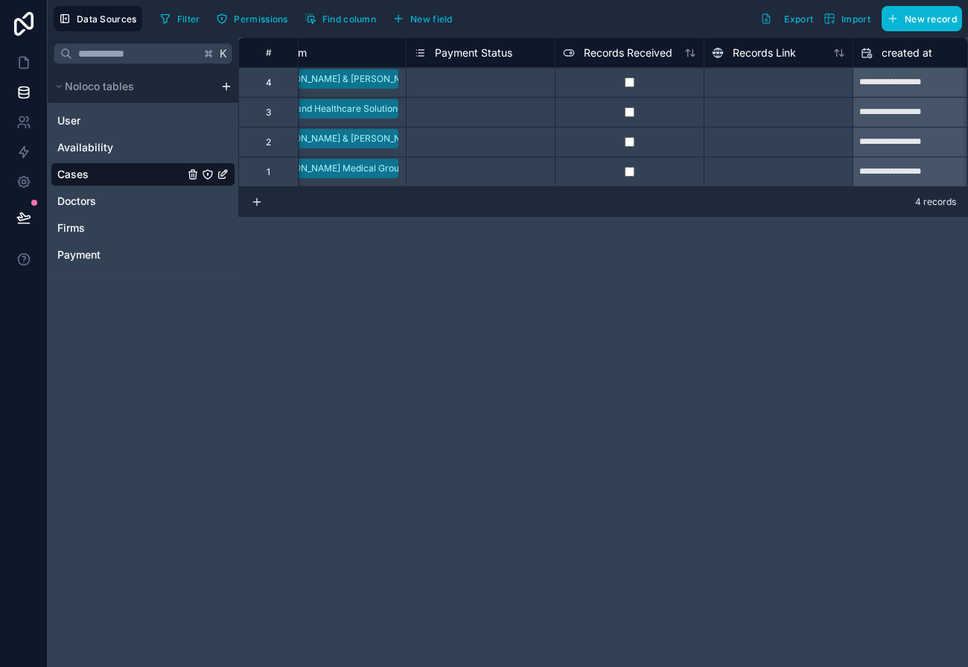
scroll to position [0, 895]
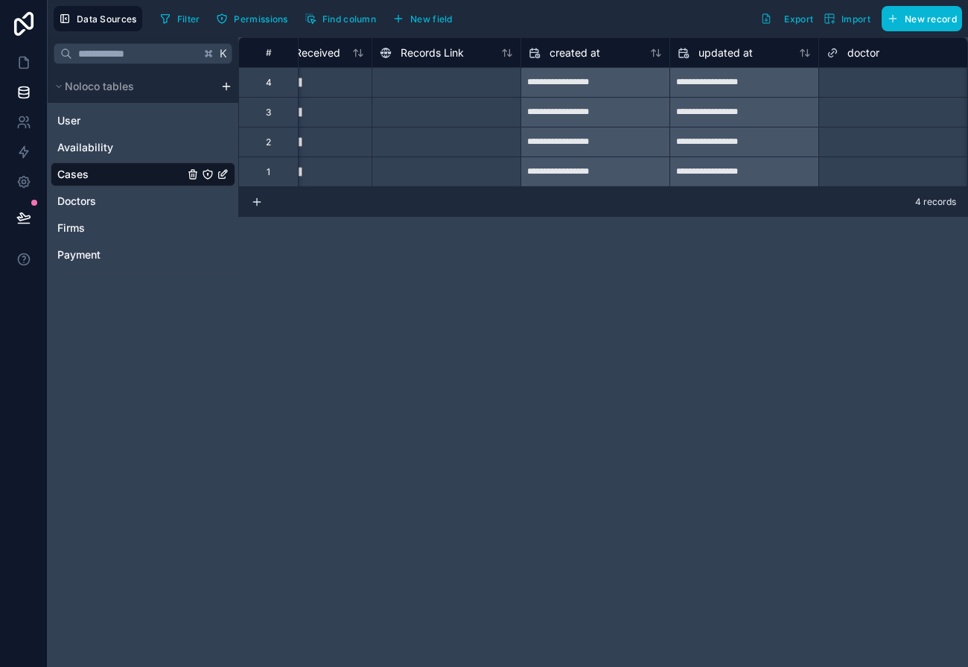
click at [863, 59] on span "doctor" at bounding box center [864, 52] width 32 height 15
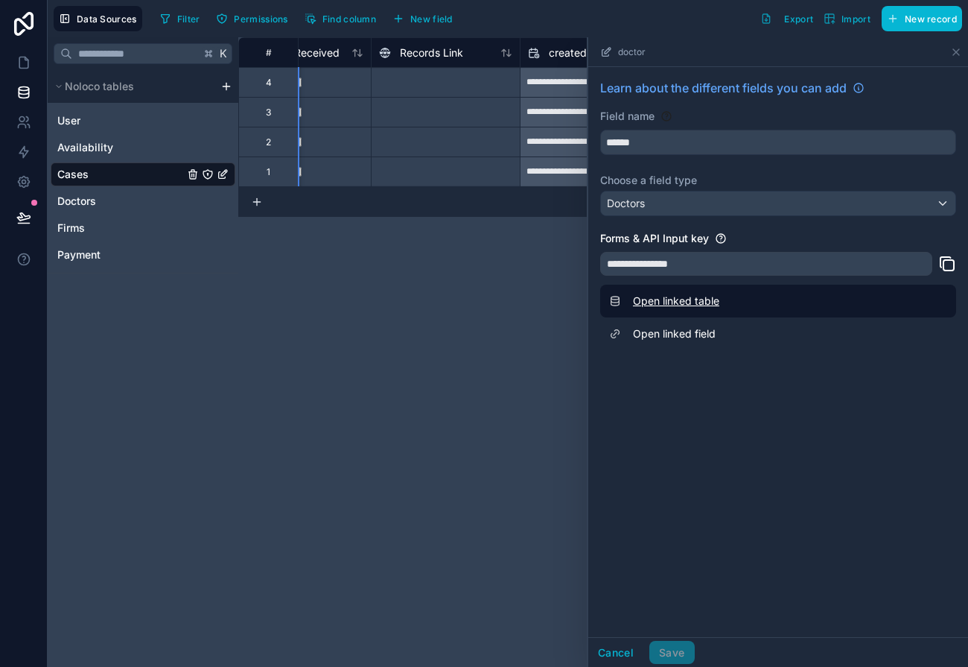
click at [666, 300] on link "Open linked table" at bounding box center [778, 301] width 356 height 33
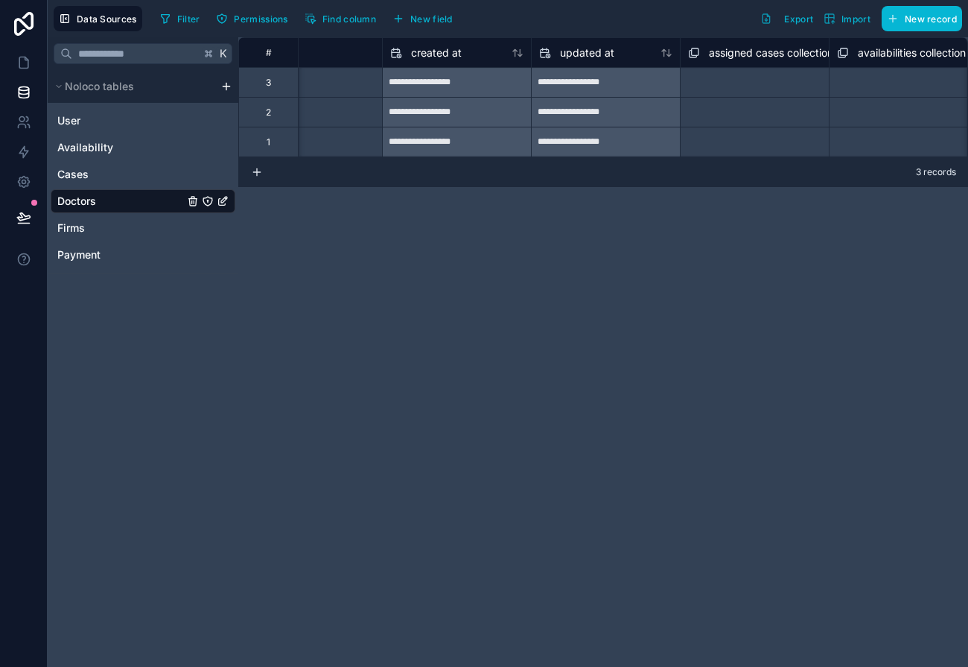
scroll to position [0, 952]
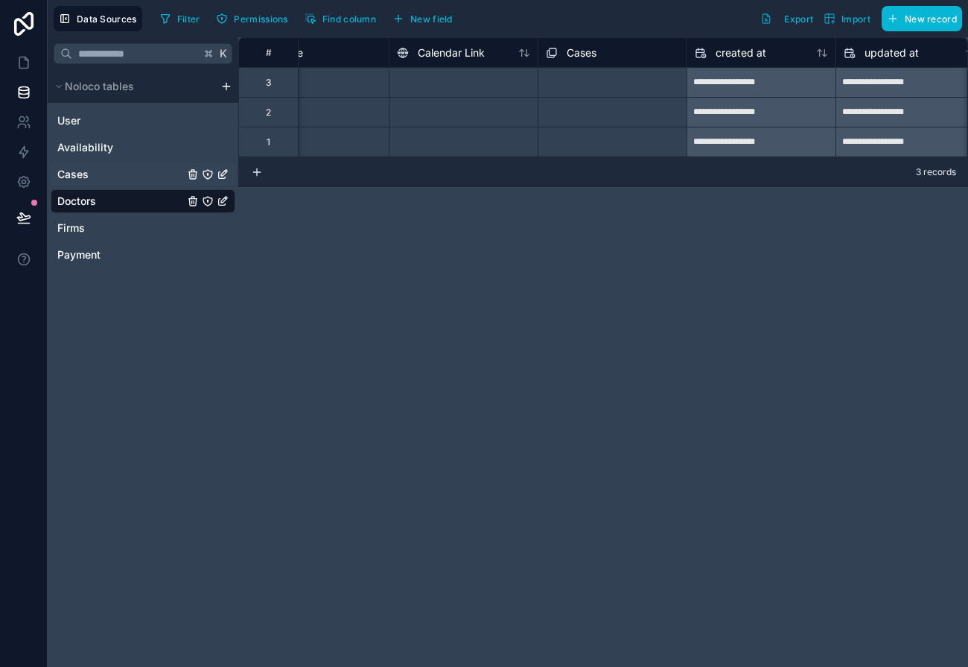
click at [133, 170] on link "Cases" at bounding box center [120, 174] width 127 height 15
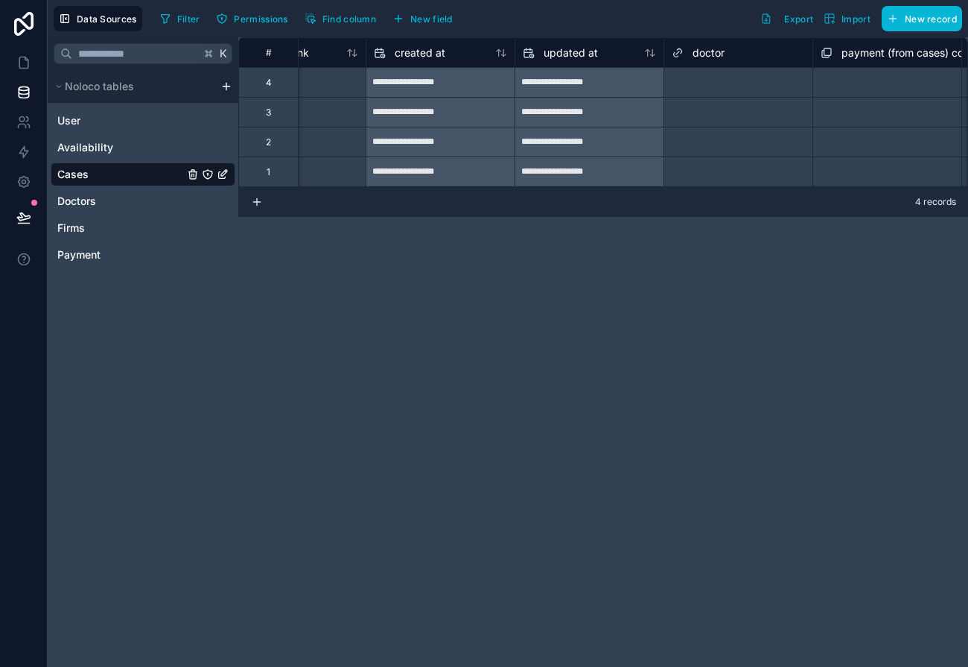
scroll to position [0, 1416]
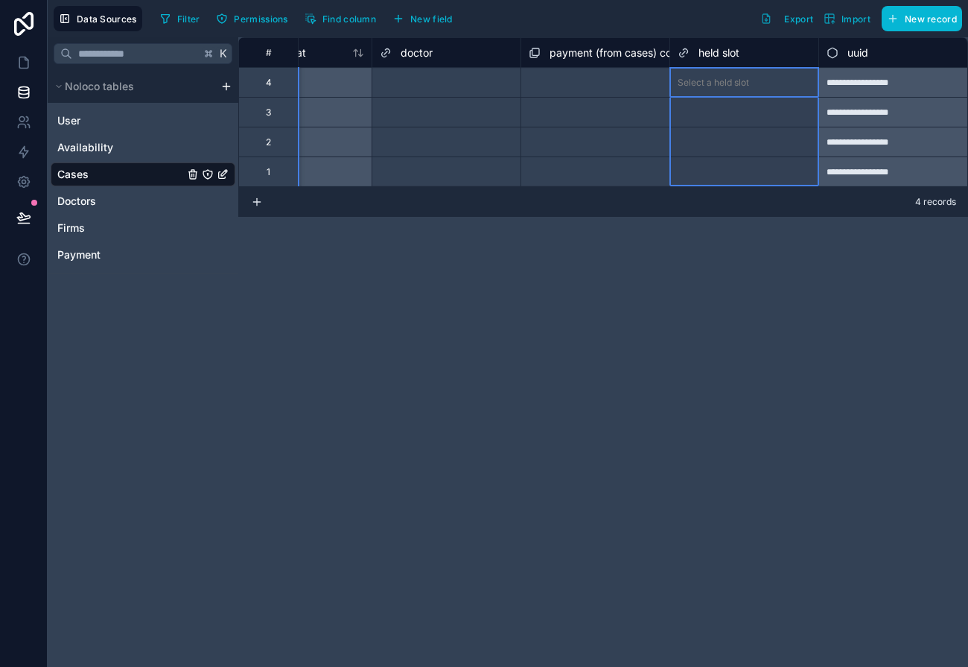
click at [708, 50] on span "held slot" at bounding box center [719, 52] width 41 height 15
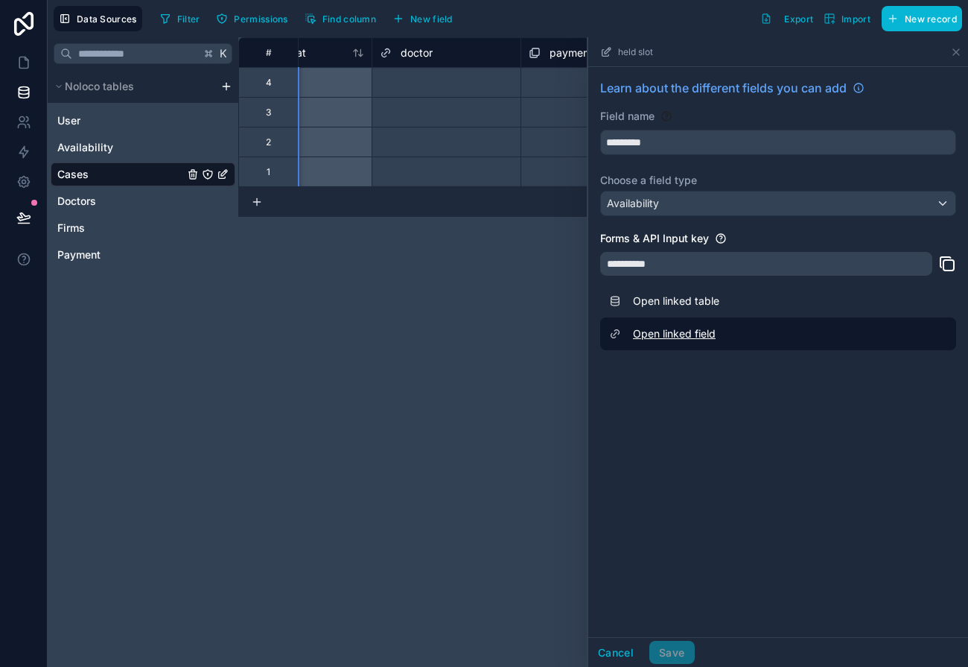
click at [652, 334] on link "Open linked field" at bounding box center [778, 333] width 356 height 33
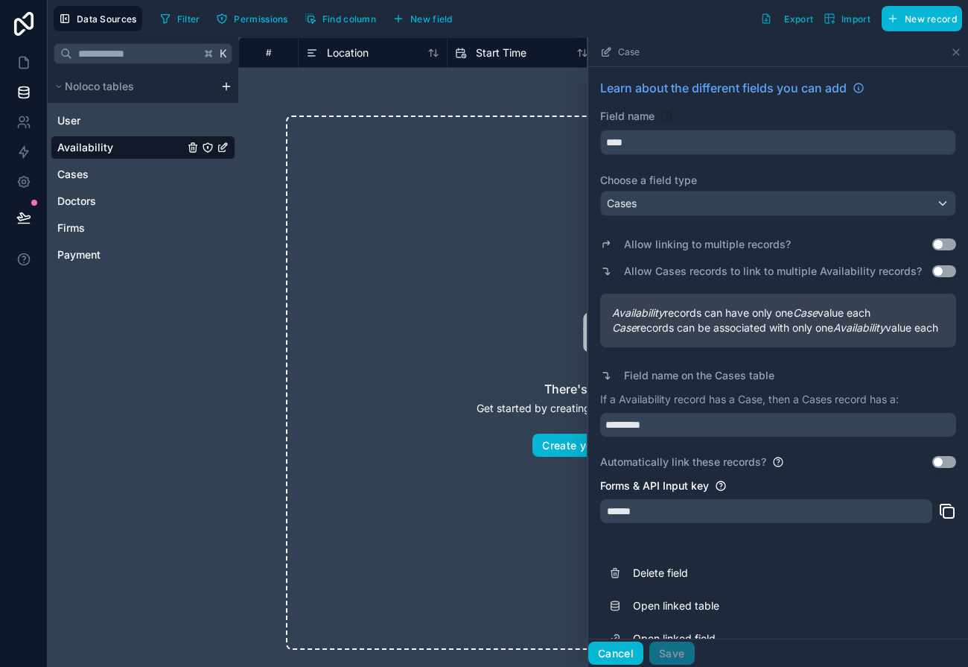
click at [612, 658] on button "Cancel" at bounding box center [615, 653] width 55 height 24
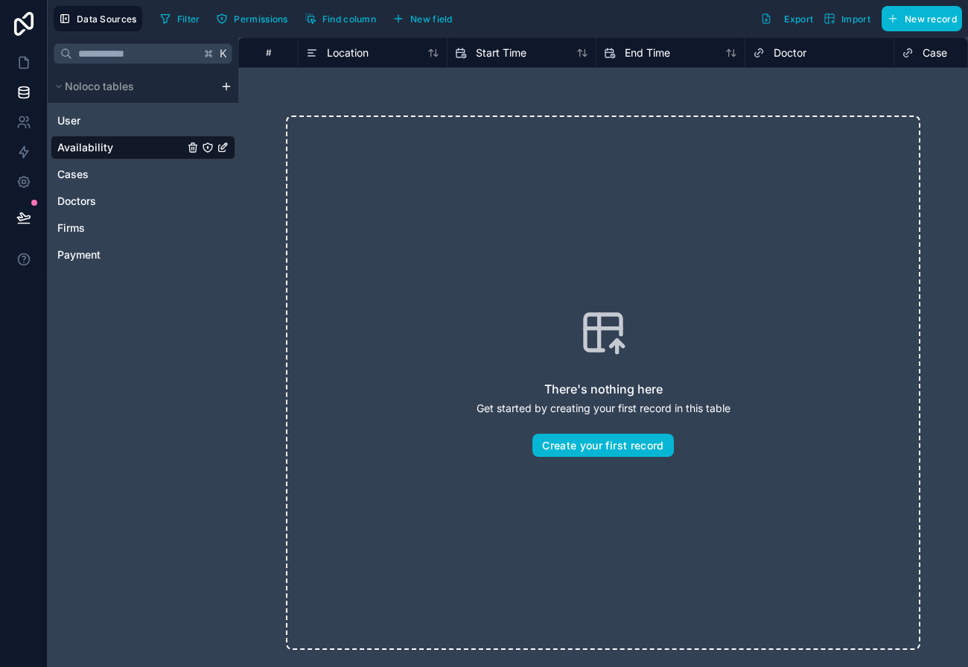
click at [917, 57] on div "# Location Start Time End Time Doctor Case External Event ID" at bounding box center [603, 52] width 730 height 31
click at [863, 51] on span "Case" at bounding box center [859, 52] width 25 height 15
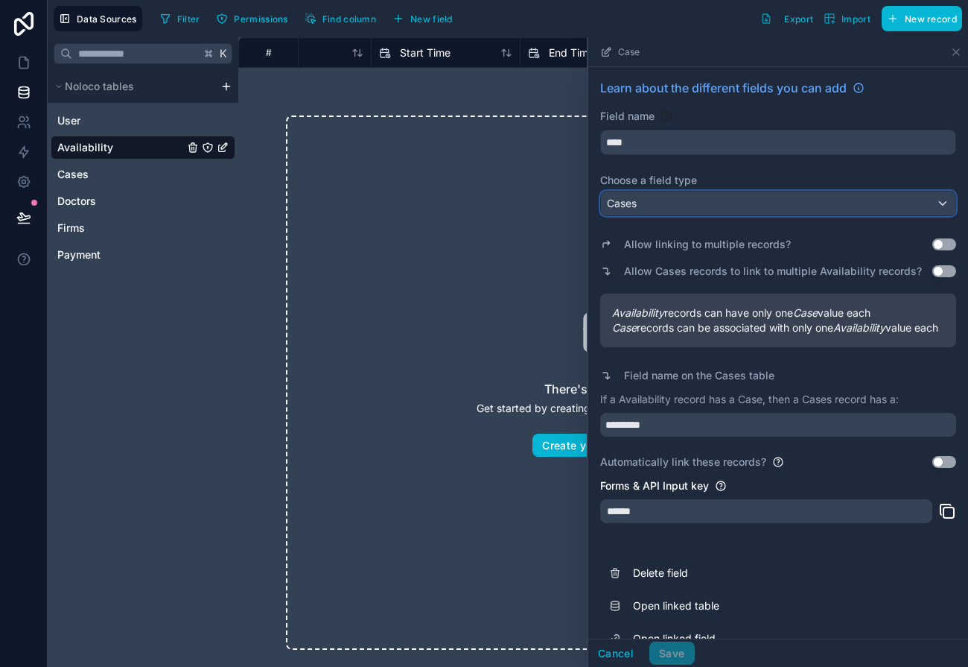
click at [687, 204] on div "Cases" at bounding box center [778, 203] width 355 height 24
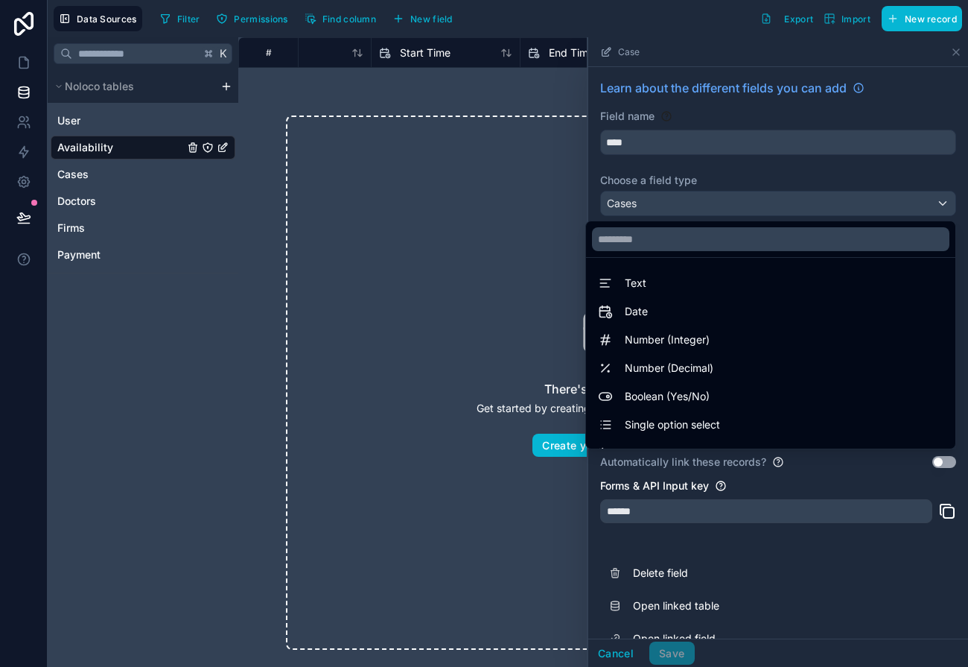
click at [678, 174] on div at bounding box center [778, 351] width 380 height 629
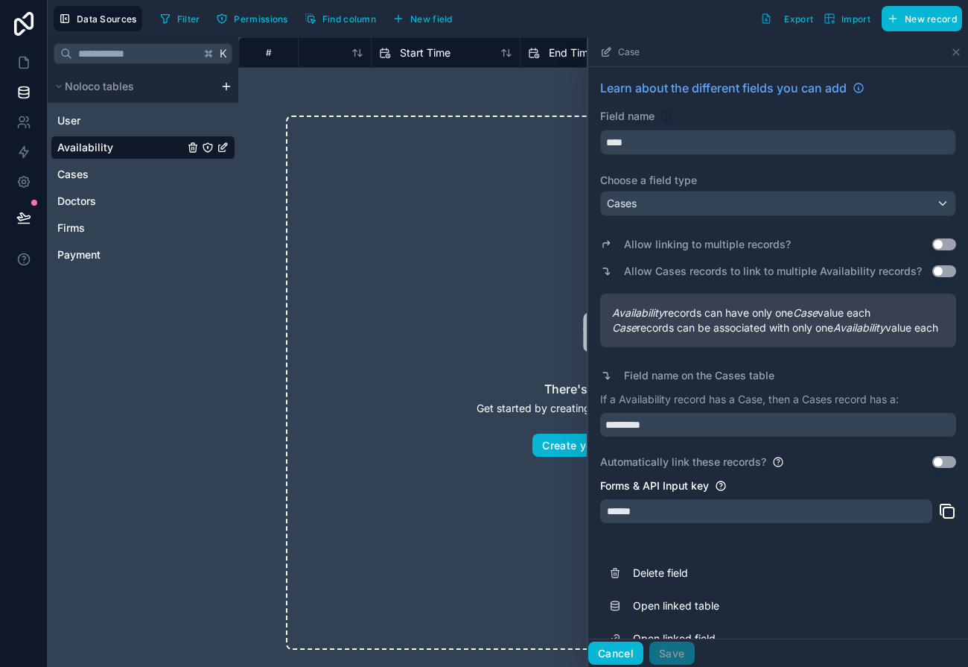
click at [618, 644] on button "Cancel" at bounding box center [615, 653] width 55 height 24
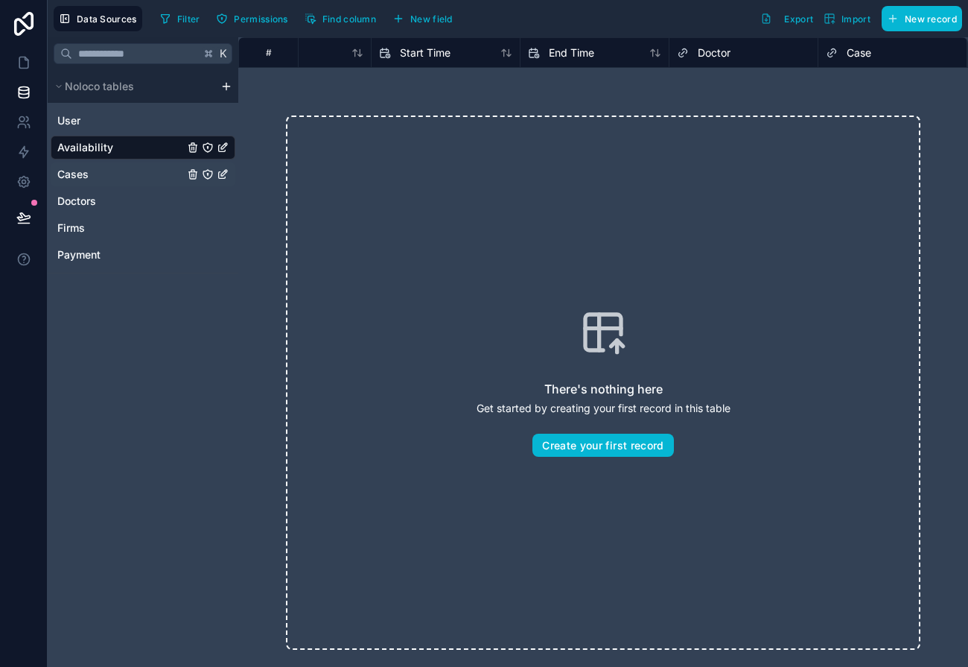
click at [70, 168] on span "Cases" at bounding box center [72, 174] width 31 height 15
click at [153, 172] on link "Cases" at bounding box center [120, 174] width 127 height 15
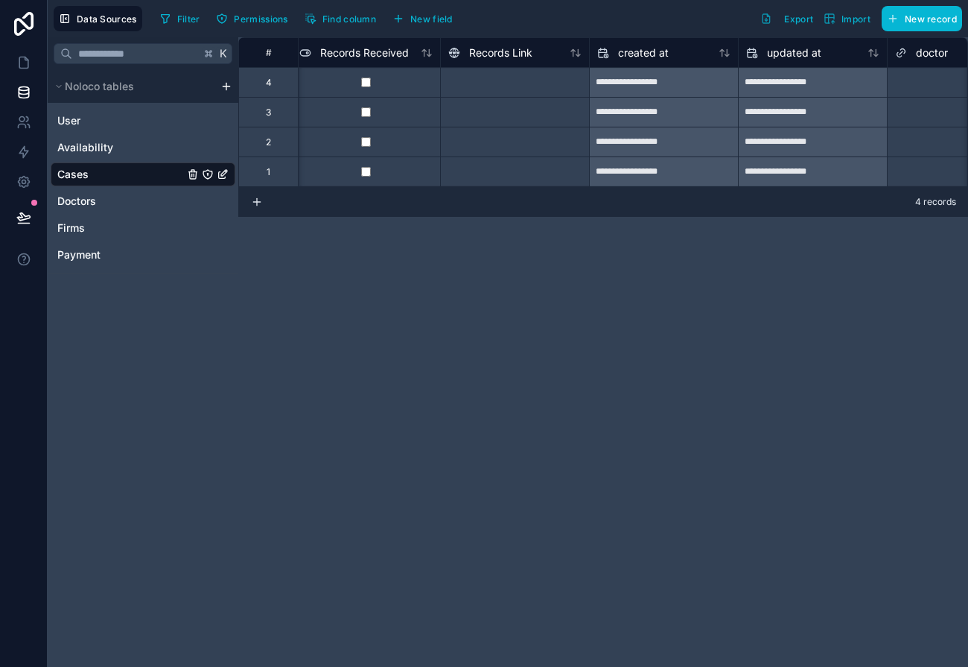
scroll to position [0, 1416]
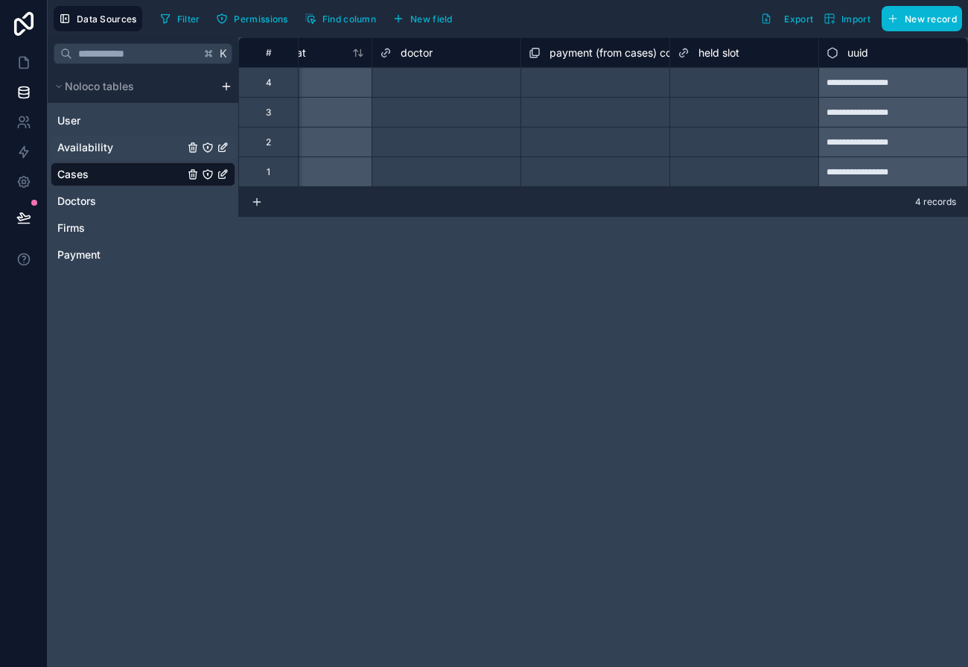
click at [127, 148] on link "Availability" at bounding box center [120, 147] width 127 height 15
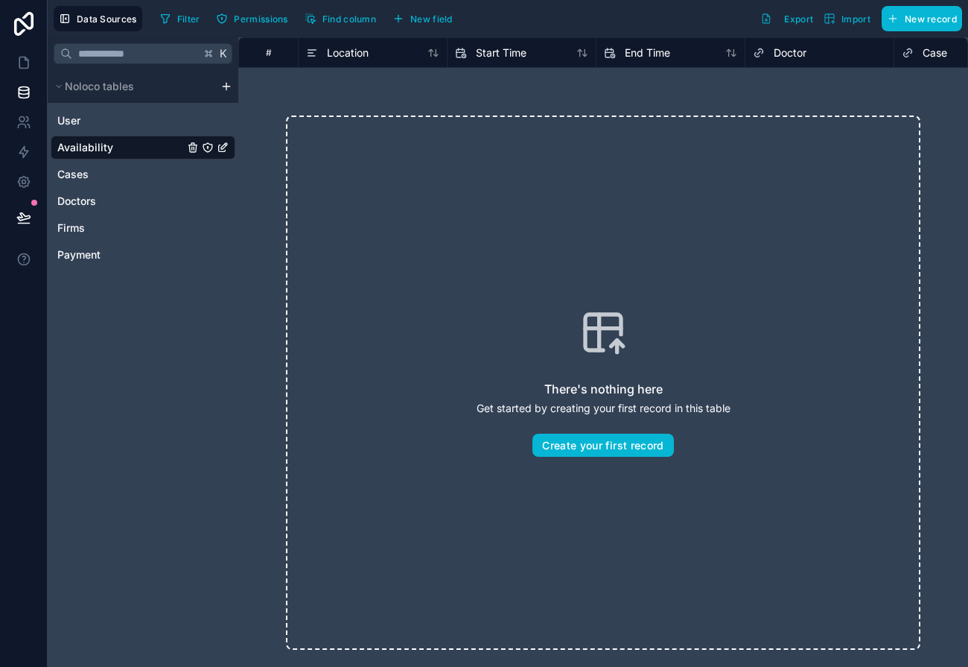
click at [912, 55] on div "# Location Start Time End Time Doctor Case External Event ID" at bounding box center [603, 52] width 730 height 31
click at [889, 52] on div "Case" at bounding box center [892, 53] width 133 height 18
click at [861, 51] on span "Case" at bounding box center [859, 52] width 25 height 15
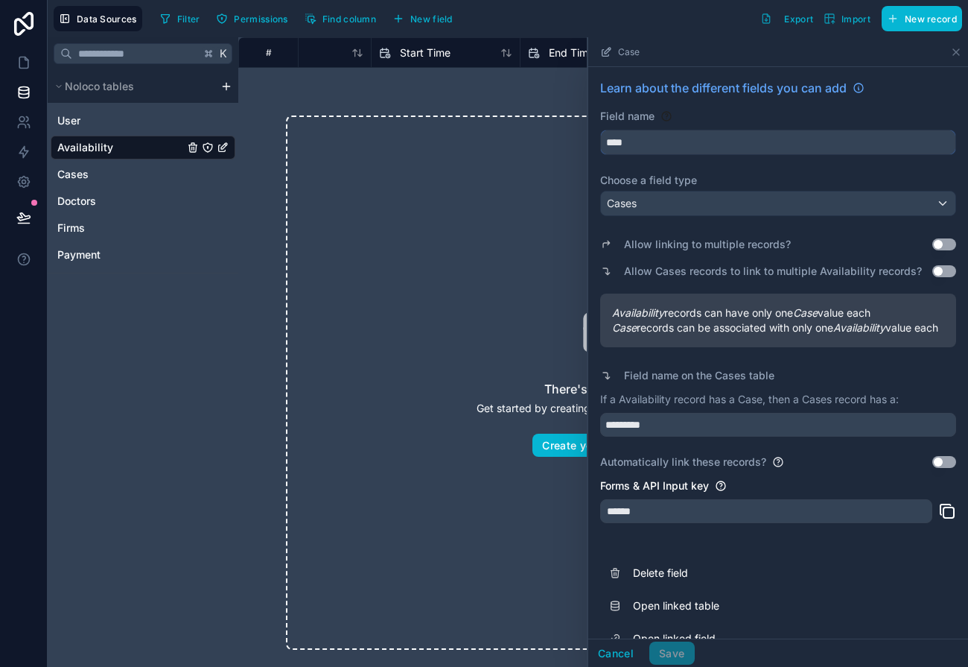
click at [638, 131] on input "****" at bounding box center [778, 142] width 355 height 24
click at [637, 203] on span "Cases" at bounding box center [622, 203] width 30 height 15
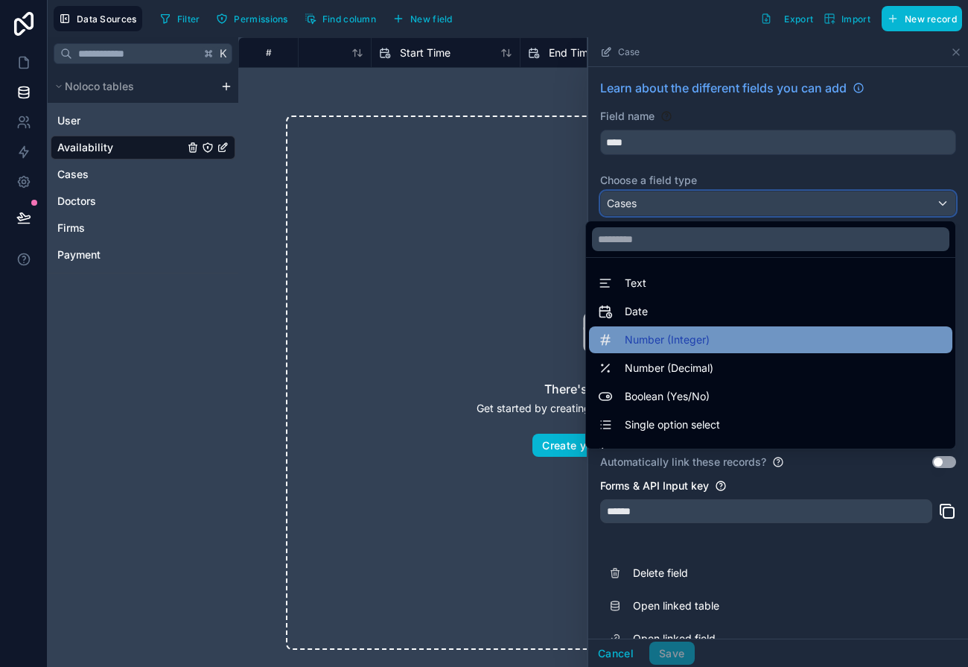
scroll to position [432, 0]
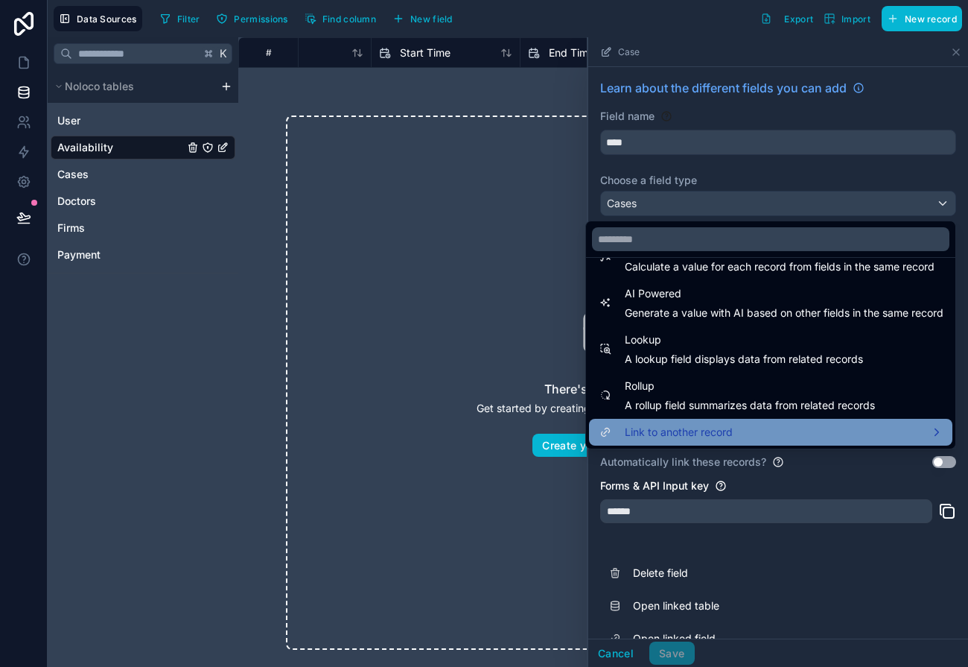
click at [661, 424] on span "Link to another record" at bounding box center [679, 432] width 108 height 18
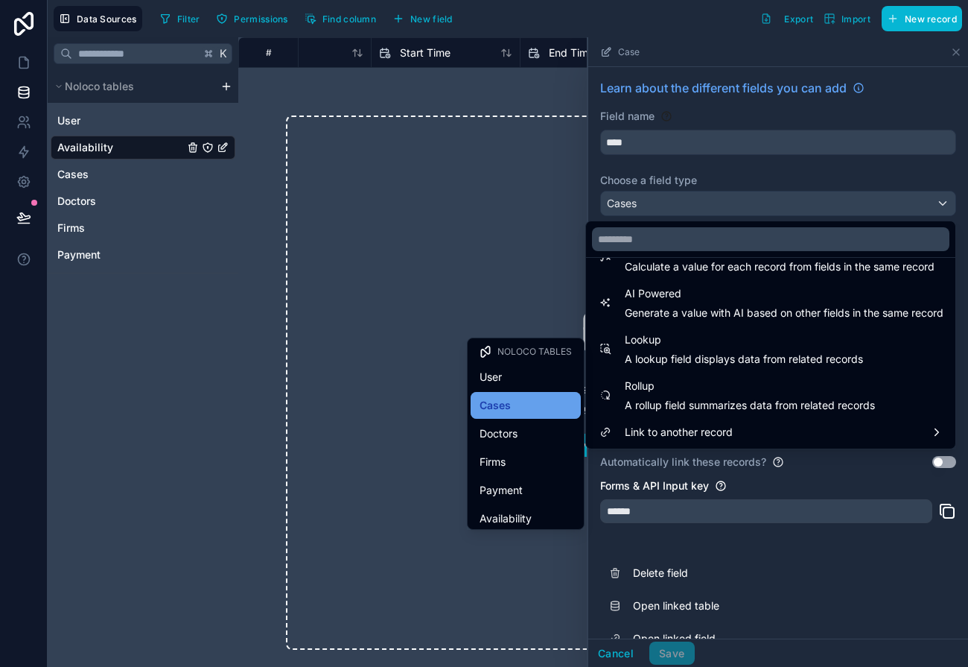
click at [505, 407] on span "Cases" at bounding box center [495, 405] width 31 height 18
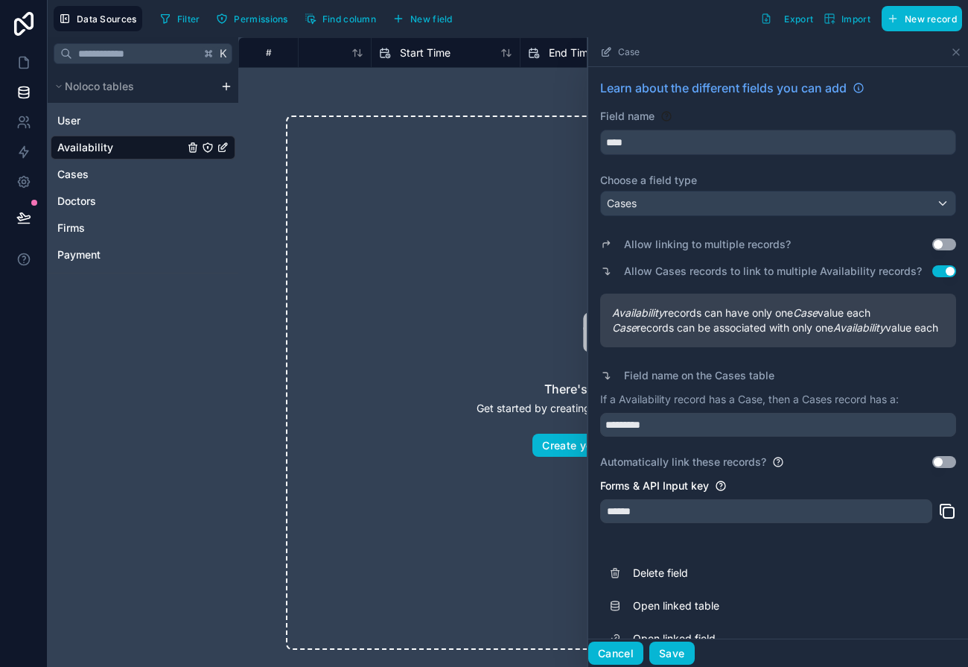
click at [628, 647] on button "Cancel" at bounding box center [615, 653] width 55 height 24
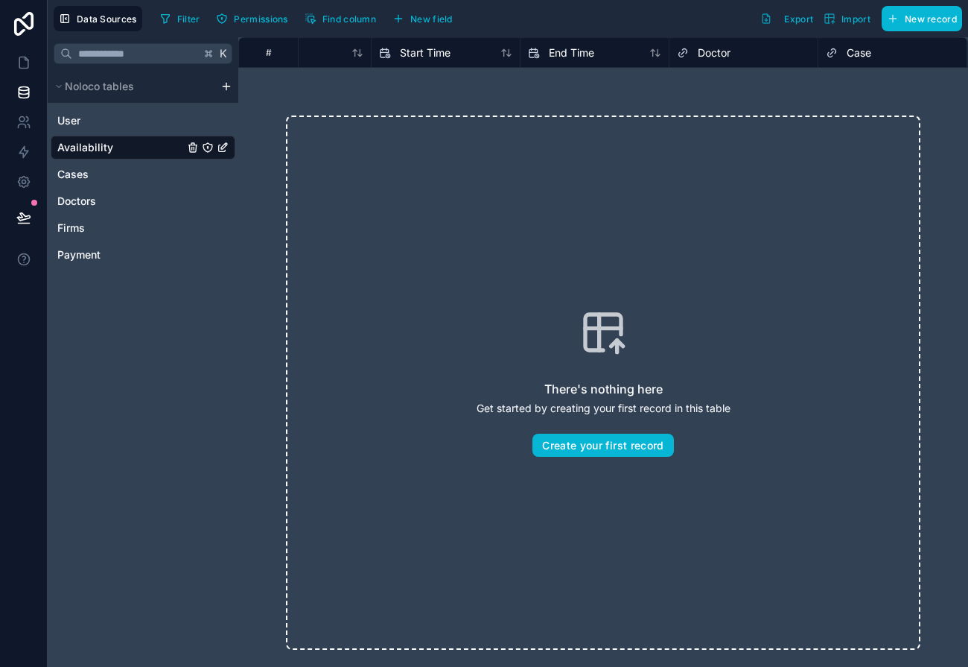
click at [86, 150] on span "Availability" at bounding box center [85, 147] width 56 height 15
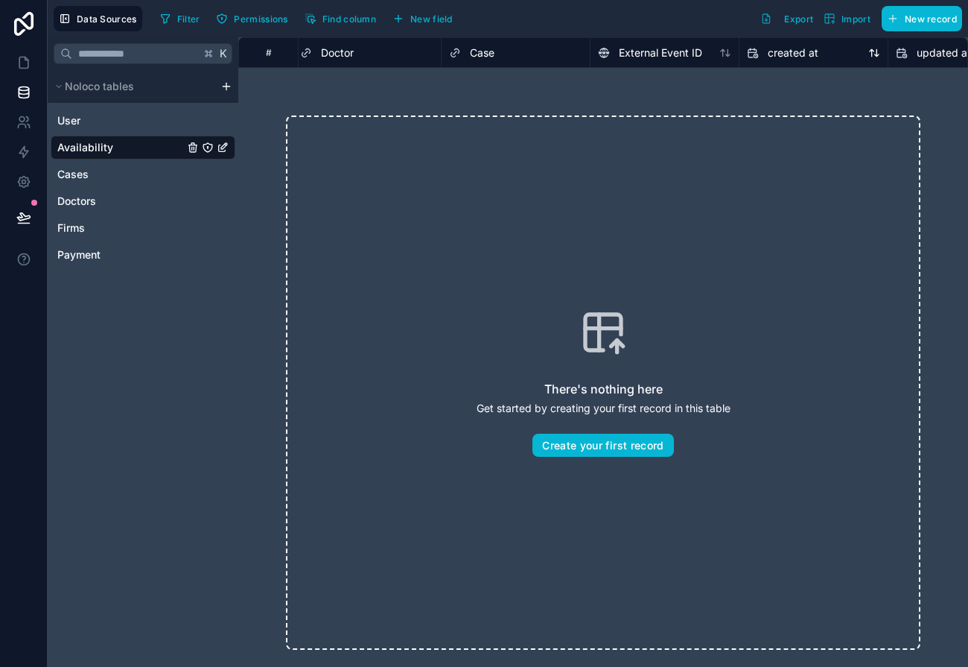
click at [537, 49] on div "Case" at bounding box center [515, 53] width 133 height 18
click at [490, 49] on span "Case" at bounding box center [482, 52] width 25 height 15
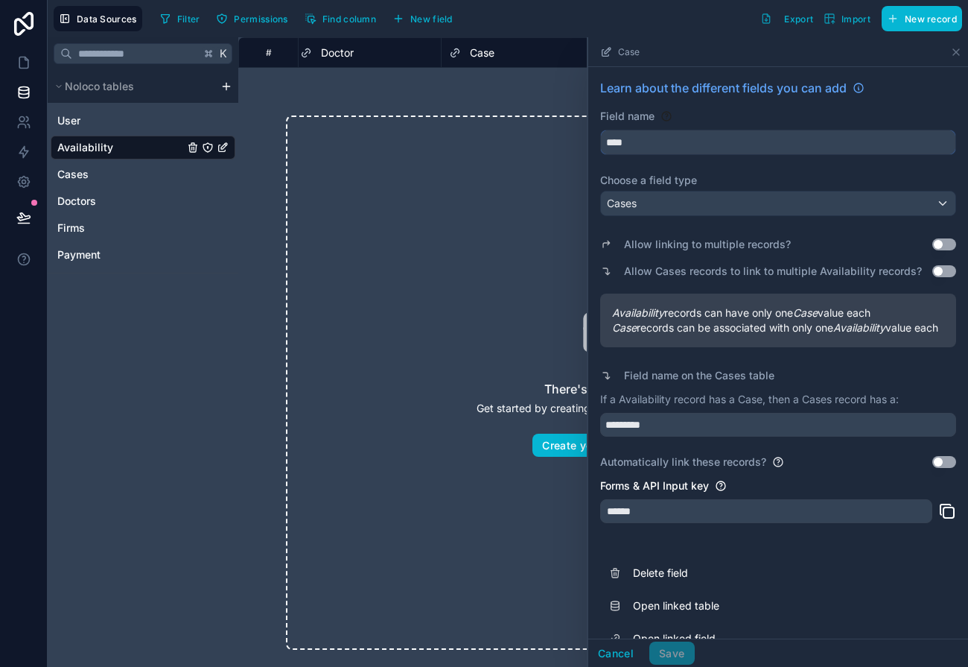
click at [656, 142] on input "****" at bounding box center [778, 142] width 355 height 24
click at [656, 206] on div "Cases" at bounding box center [778, 203] width 355 height 24
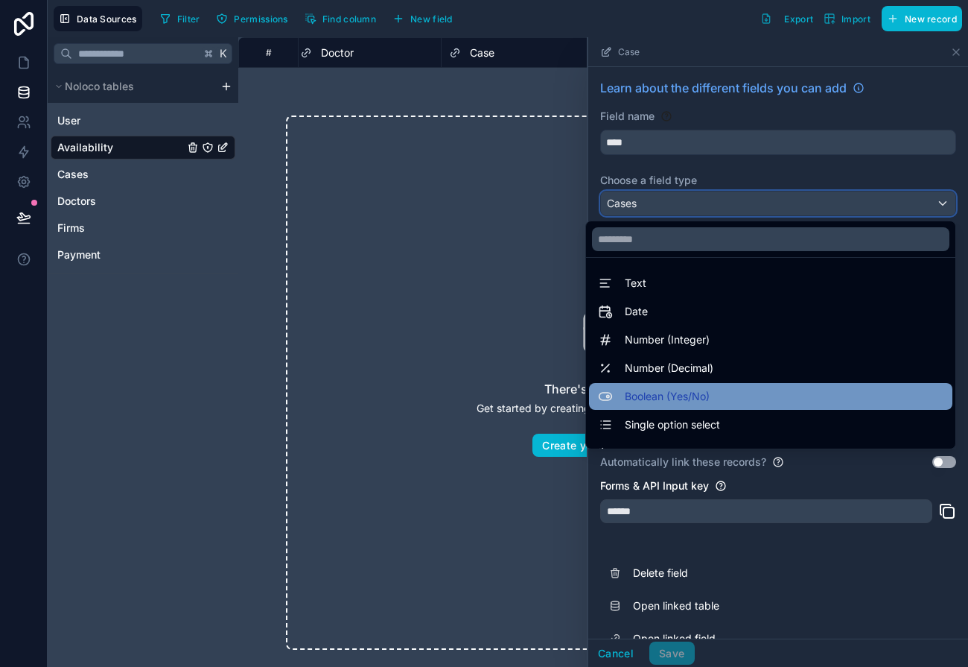
scroll to position [432, 0]
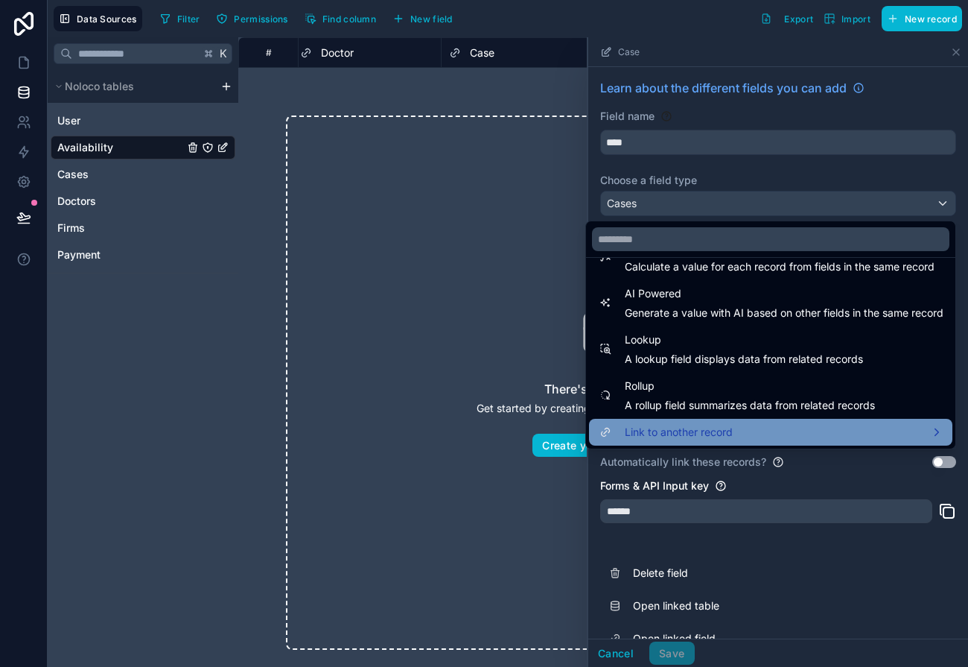
click at [701, 442] on div "Link to another record" at bounding box center [770, 432] width 363 height 27
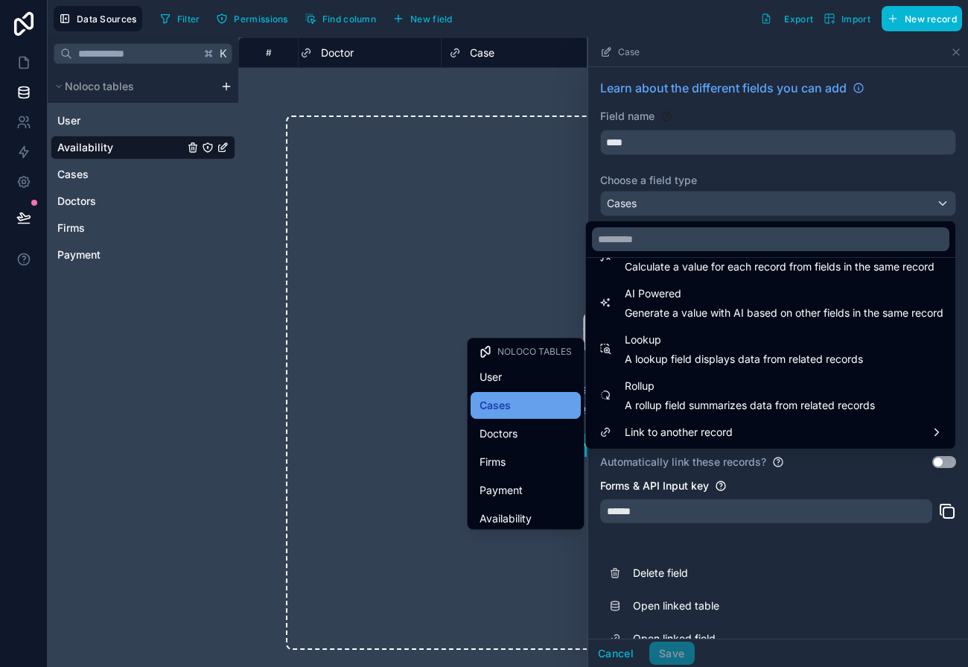
click at [518, 396] on div "Cases" at bounding box center [526, 405] width 110 height 27
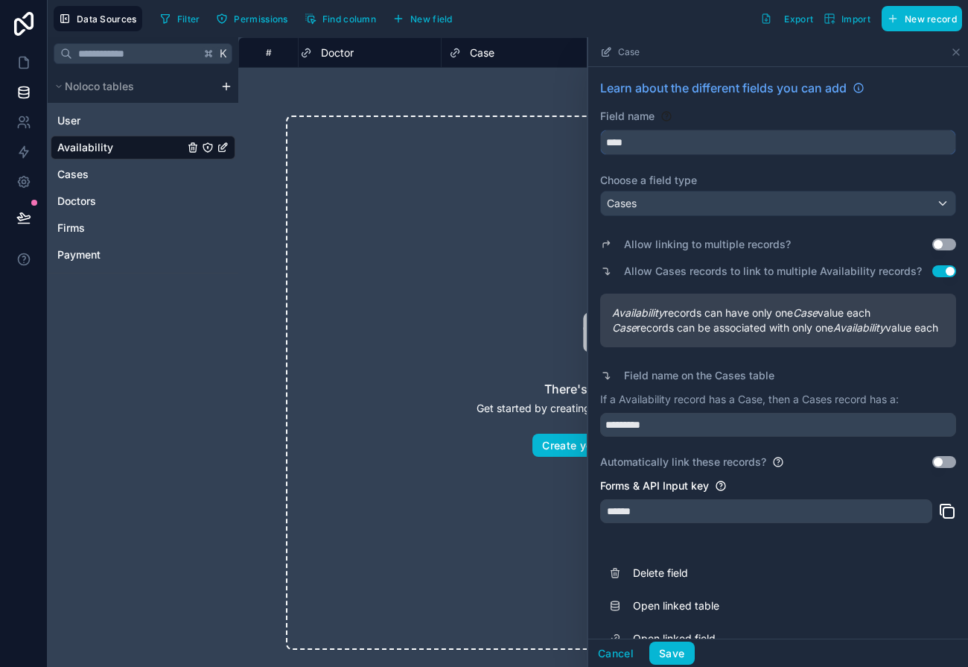
click at [627, 134] on input "****" at bounding box center [778, 142] width 355 height 24
click at [626, 147] on input "****" at bounding box center [778, 142] width 355 height 24
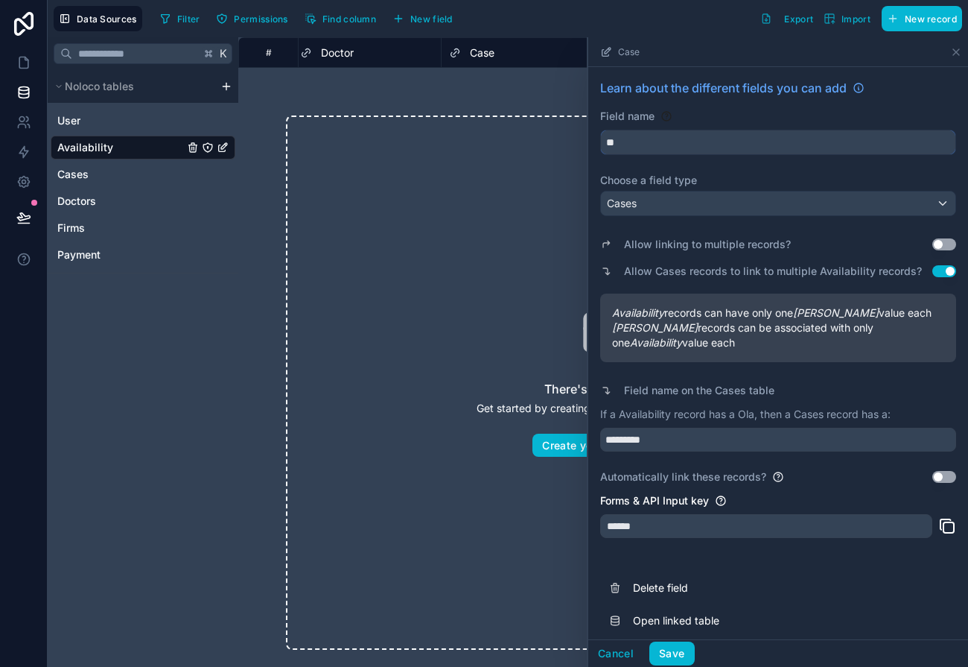
type input "*"
type input "*********"
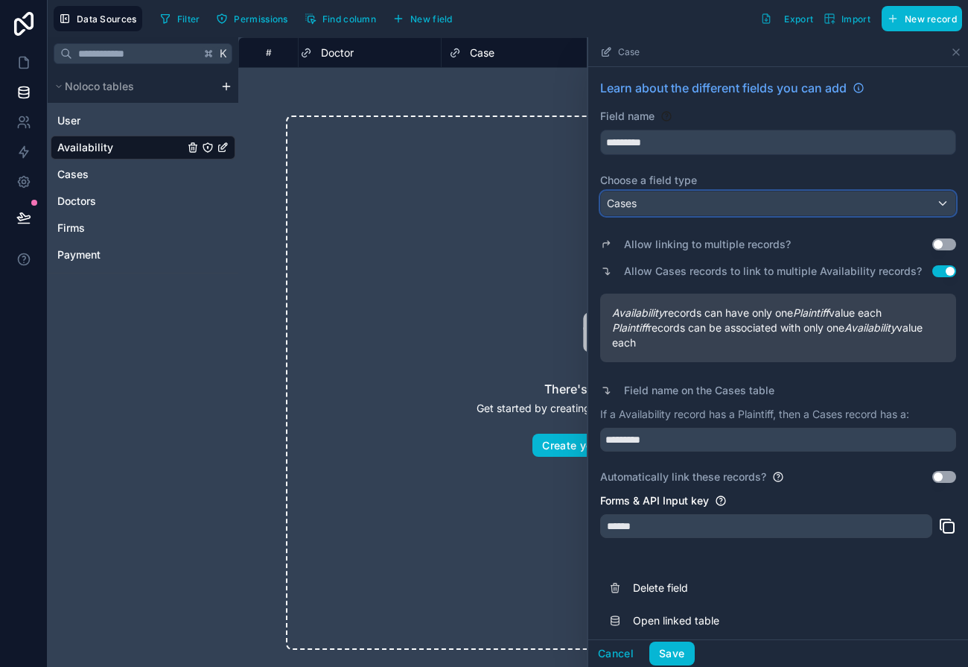
click at [636, 196] on span "Cases" at bounding box center [622, 203] width 30 height 15
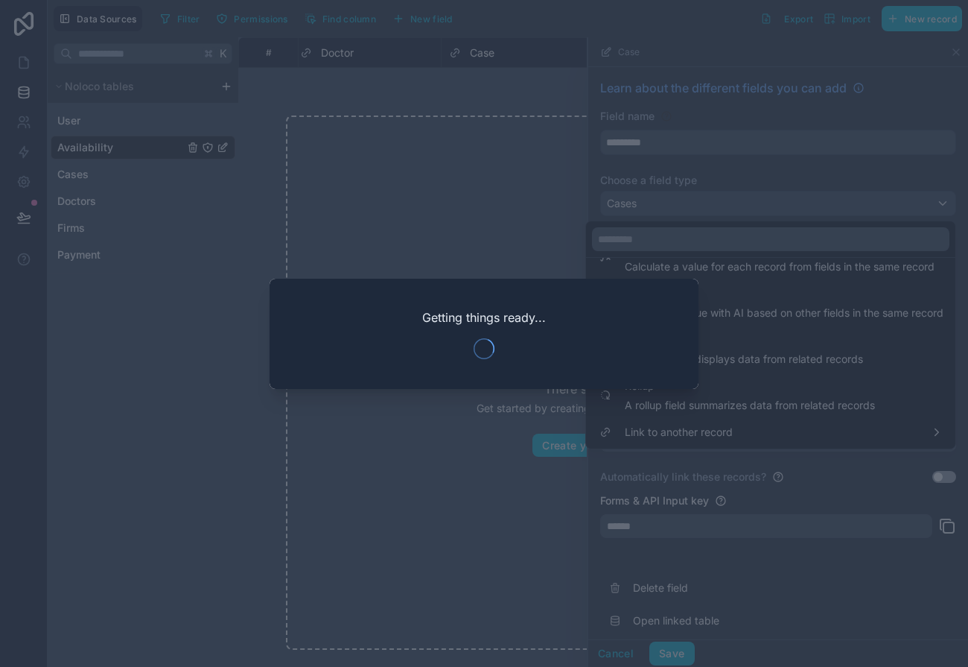
click at [317, 224] on div at bounding box center [484, 333] width 968 height 667
